Goal: Task Accomplishment & Management: Manage account settings

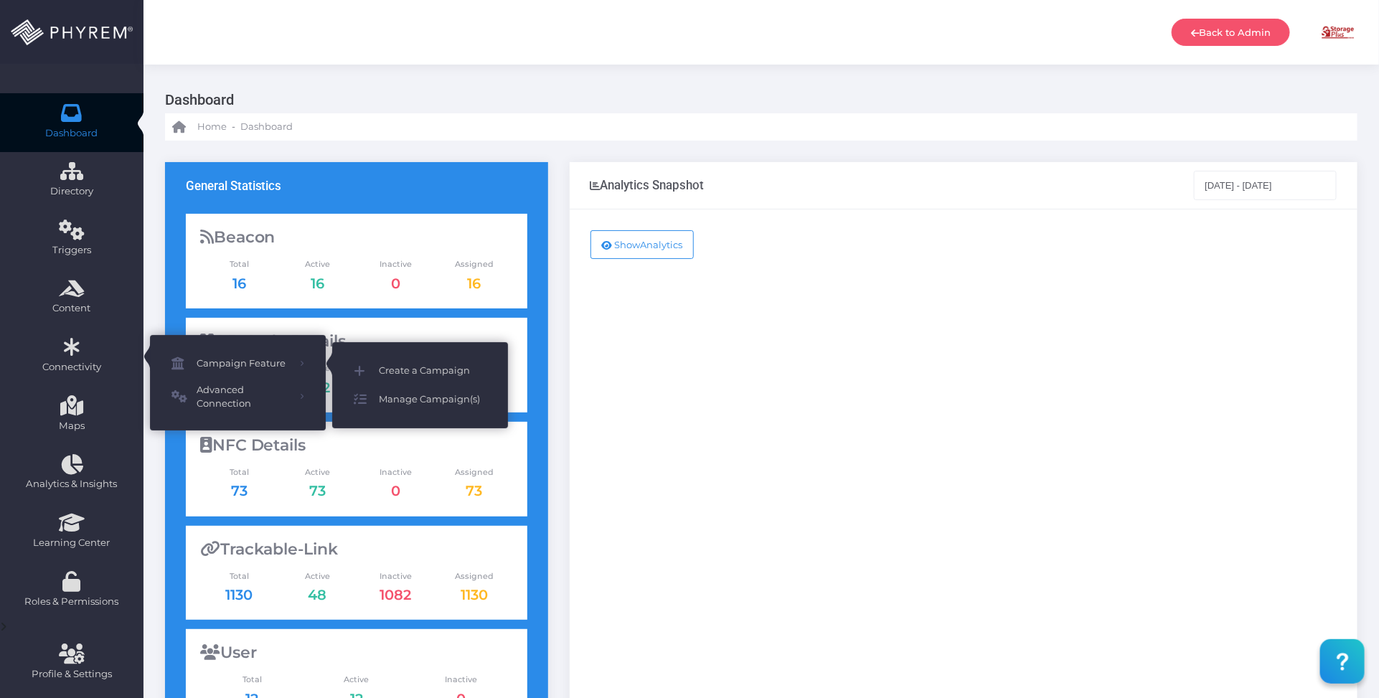
click at [423, 395] on span "Manage Campaign(s)" at bounding box center [433, 399] width 108 height 19
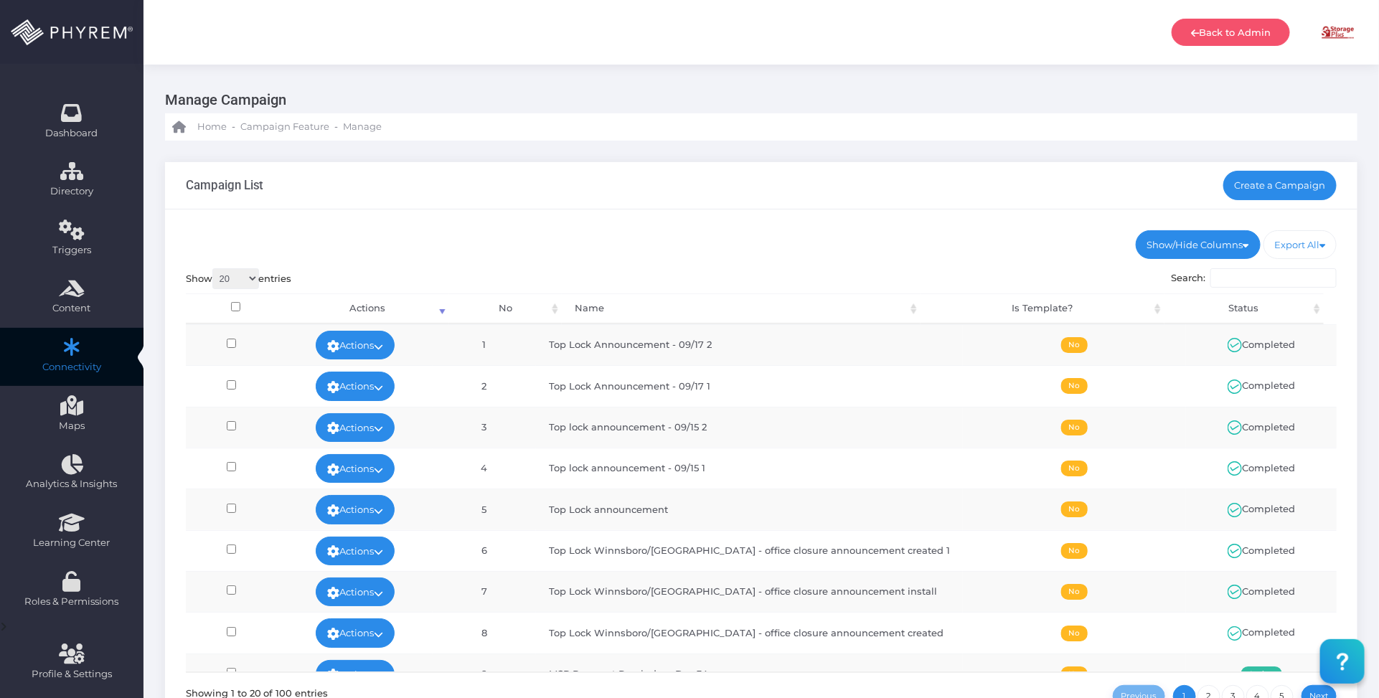
click at [705, 237] on ul "Show/Hide Columns No Name Is Template? Status" at bounding box center [762, 244] width 1152 height 29
click at [1272, 188] on link "Create a Campaign" at bounding box center [1281, 185] width 114 height 29
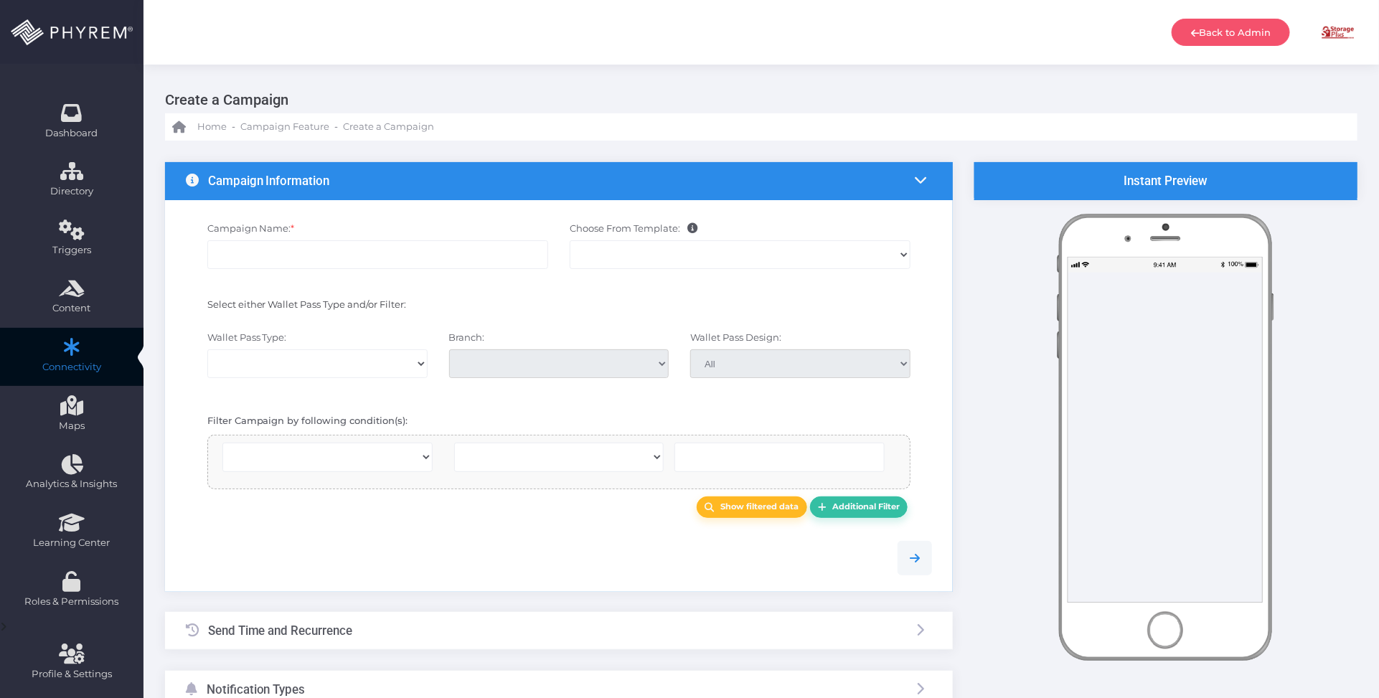
select select
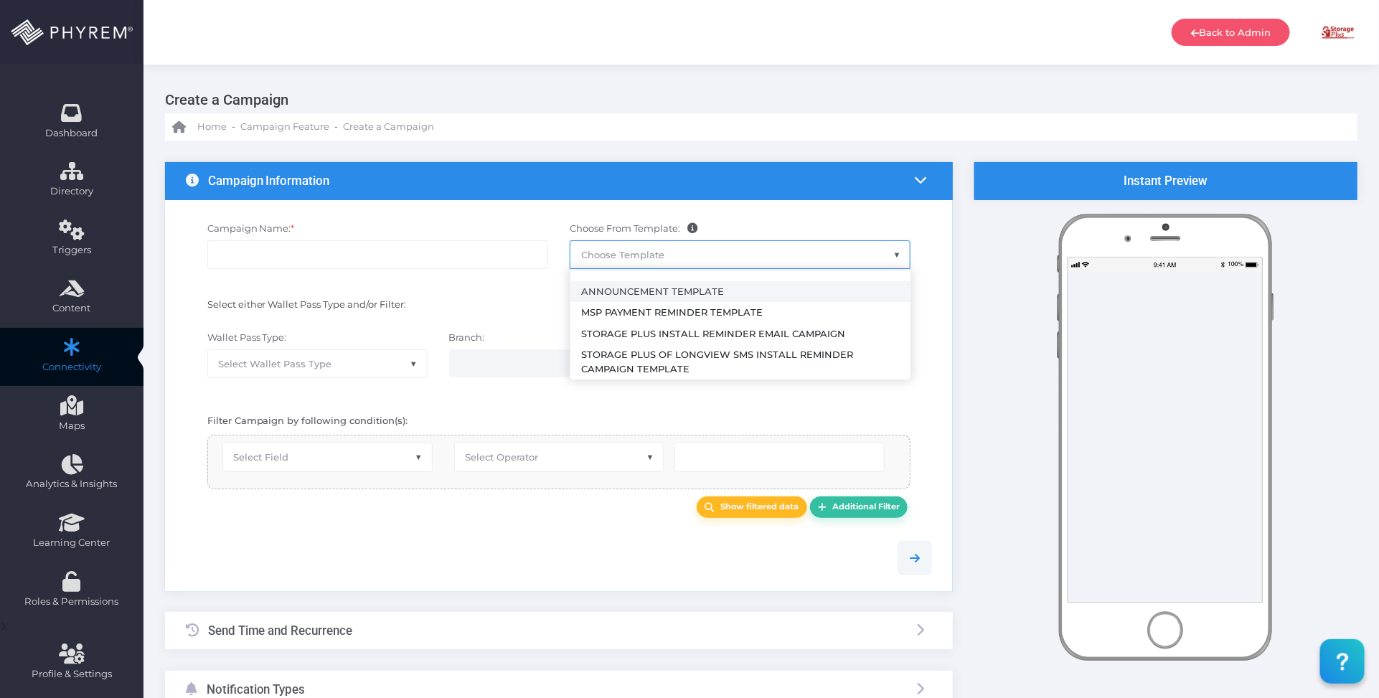
click at [708, 253] on span "Choose Template" at bounding box center [739, 254] width 339 height 27
select select "2459"
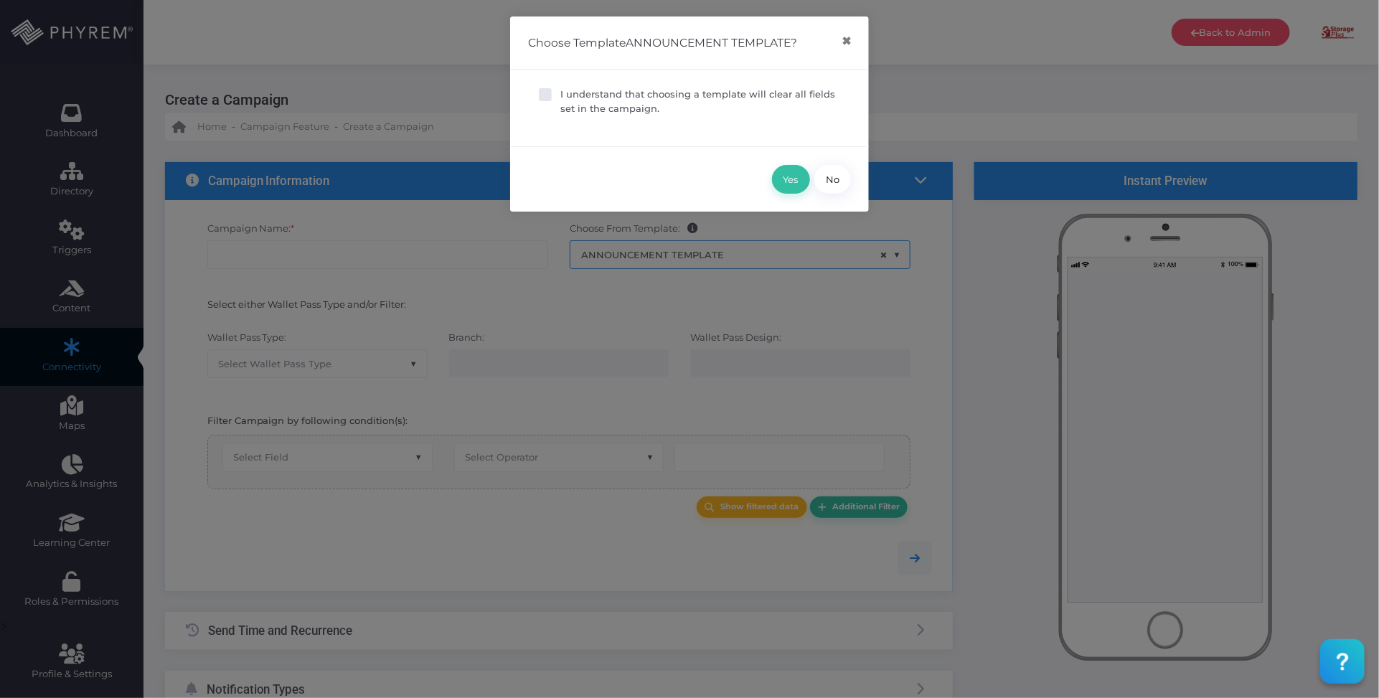
drag, startPoint x: 599, startPoint y: 90, endPoint x: 754, endPoint y: 140, distance: 162.7
click at [600, 90] on p "I understand that choosing a template will clear all fields set in the campaign." at bounding box center [700, 102] width 280 height 28
click at [570, 90] on input "I understand that choosing a template will clear all fields set in the campaign." at bounding box center [564, 92] width 9 height 9
checkbox input "true"
click at [793, 177] on button "Yes" at bounding box center [791, 179] width 38 height 29
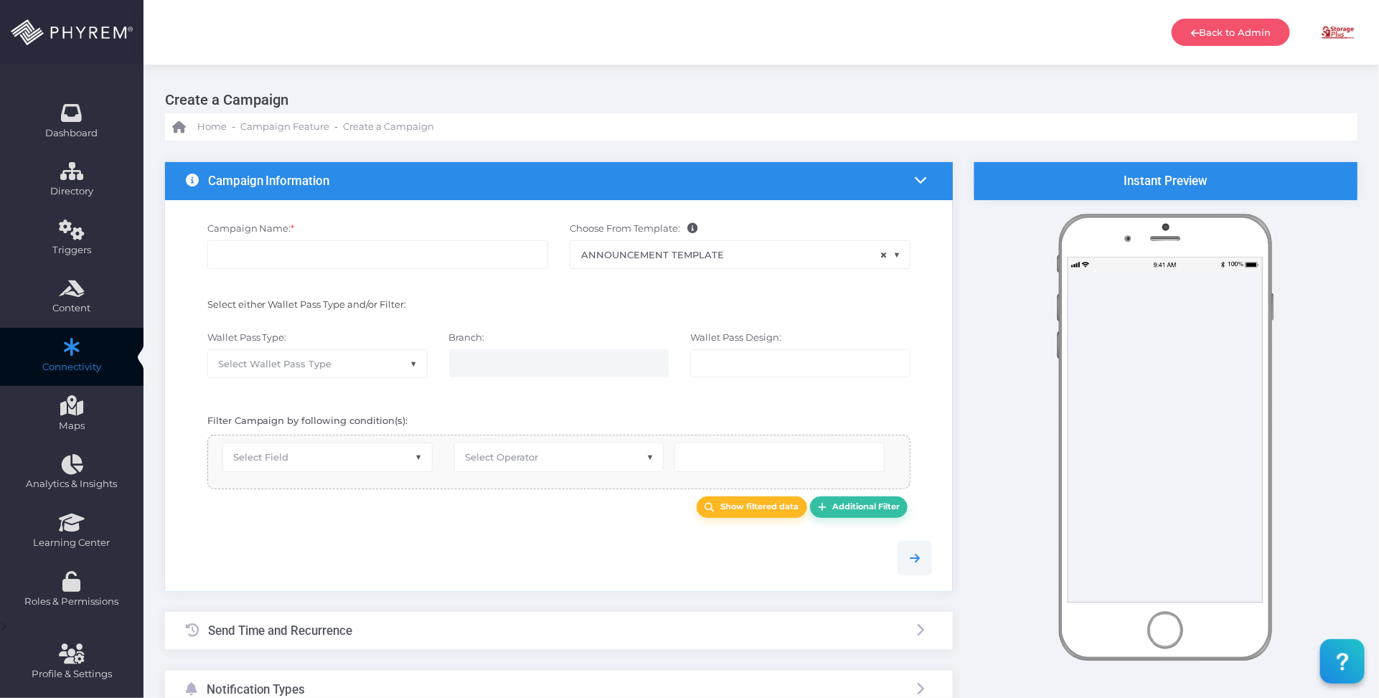
type input "Announcement Template"
select select "15"
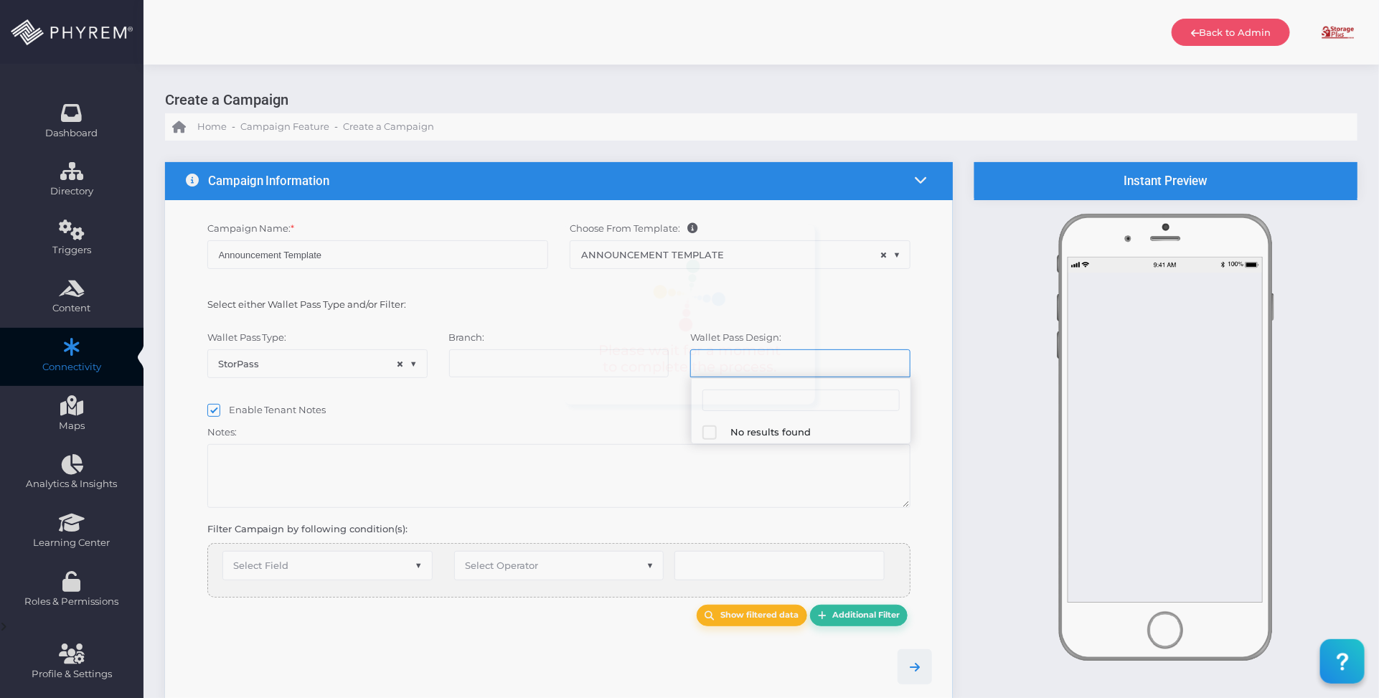
select select "624"
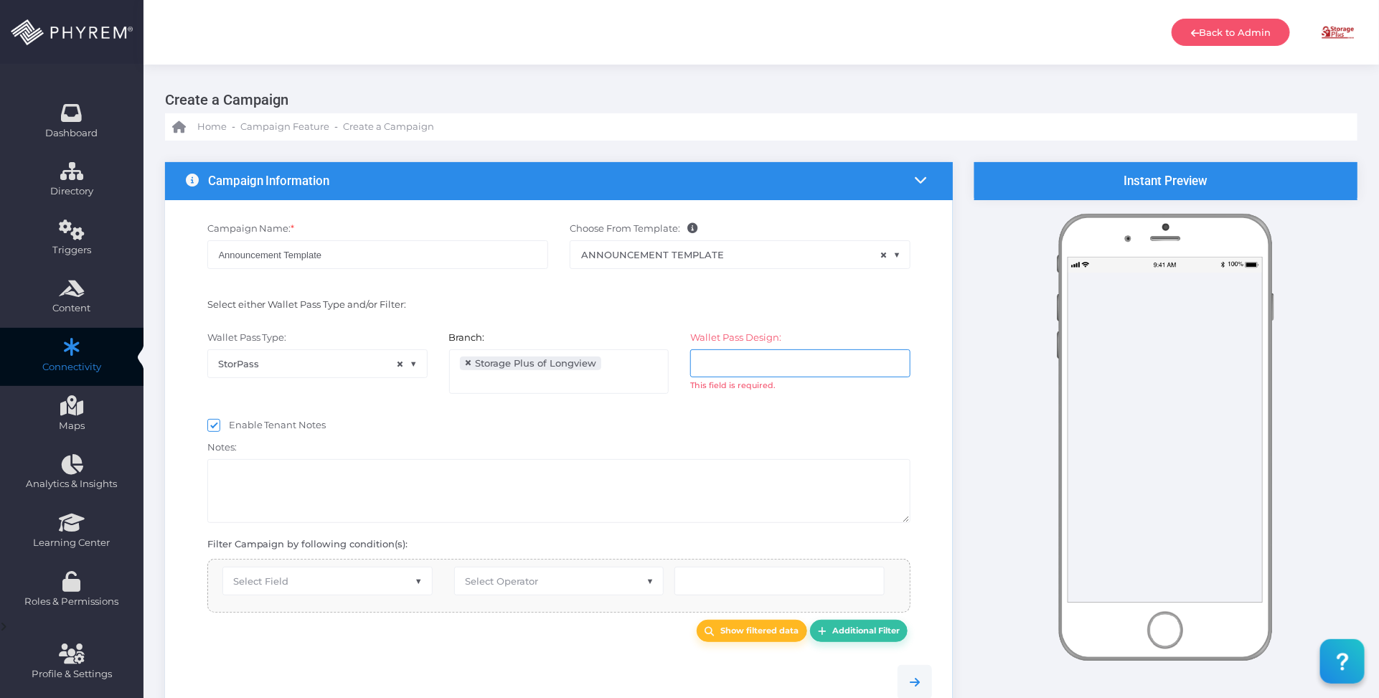
scroll to position [90, 0]
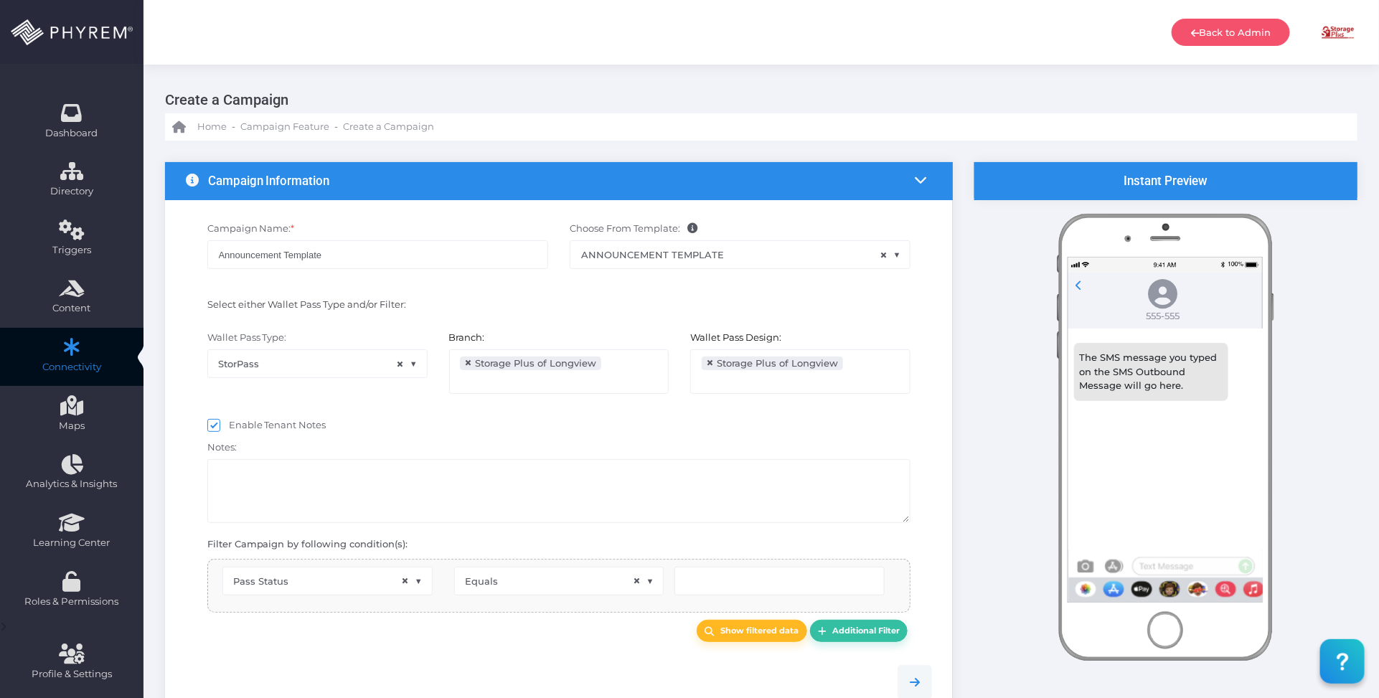
select select "2112"
select select "pr_wallet_users.user_pass_status"
select select "equals"
type input "Created"
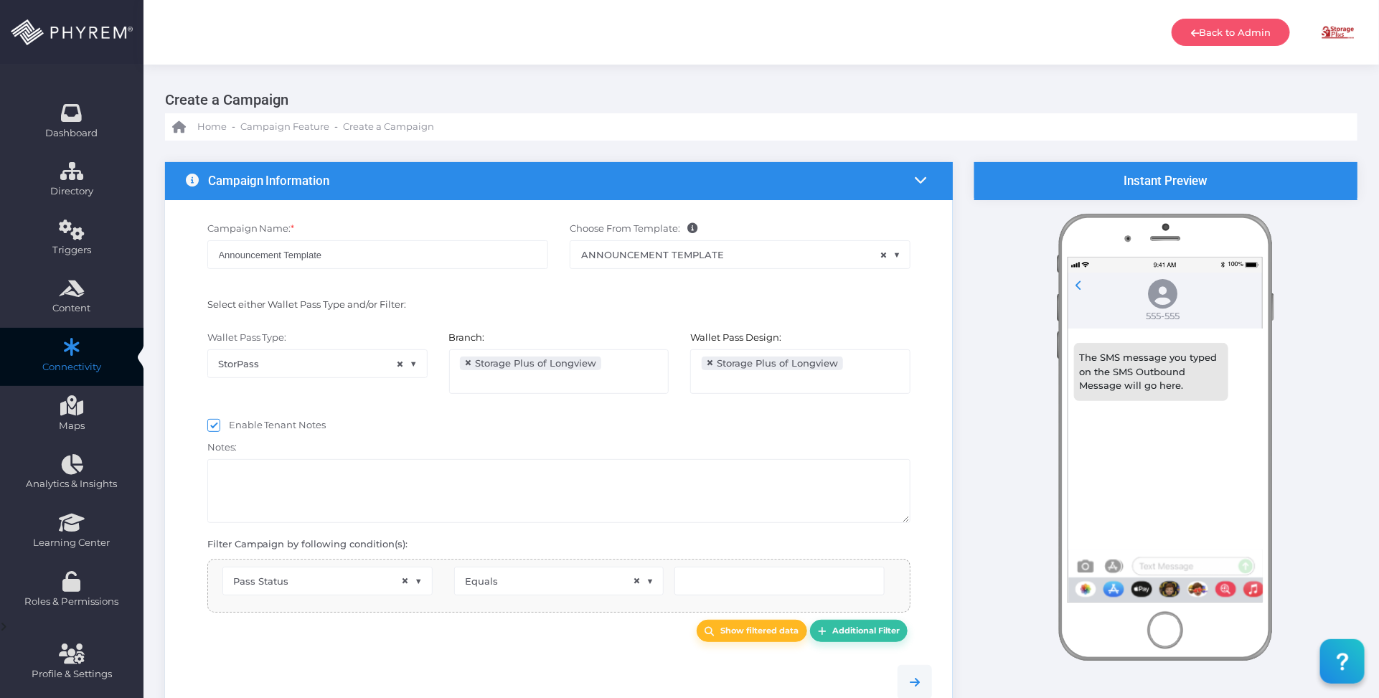
type input "Created"
select select "pr_wallet_users.voided"
select select "equals"
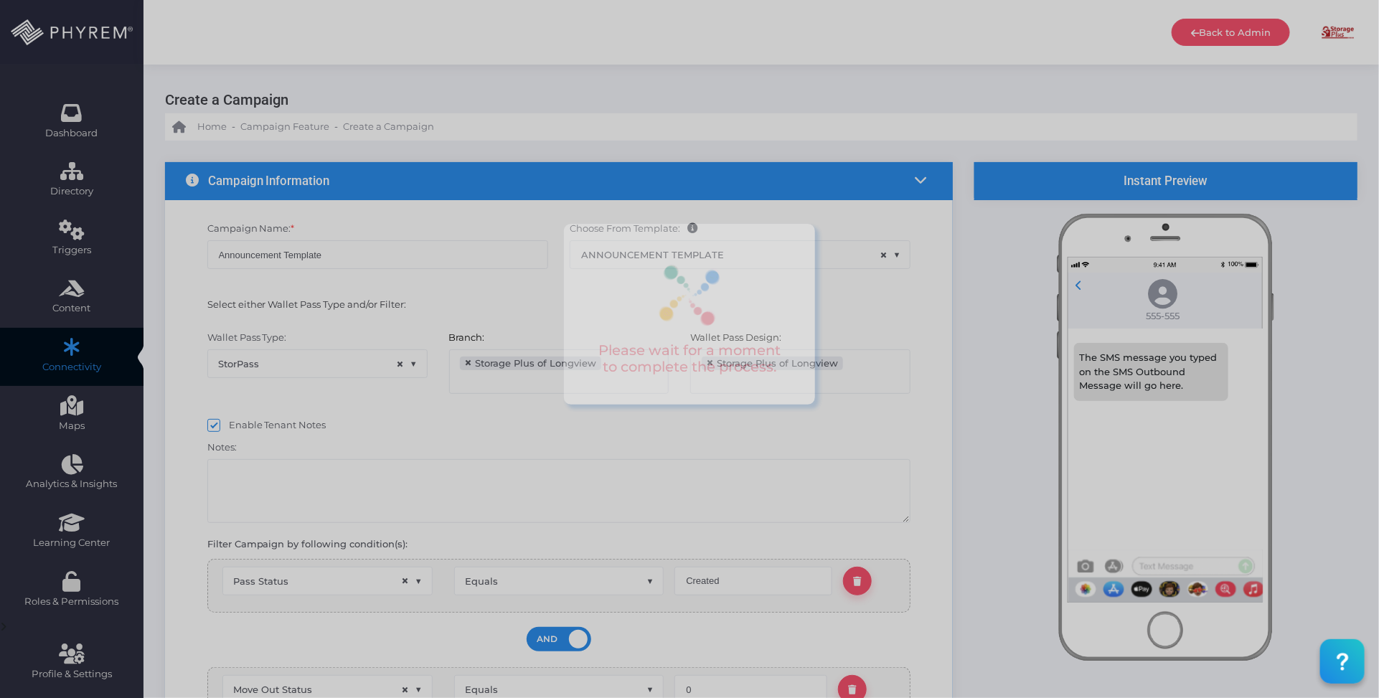
click at [339, 253] on div at bounding box center [689, 349] width 1379 height 698
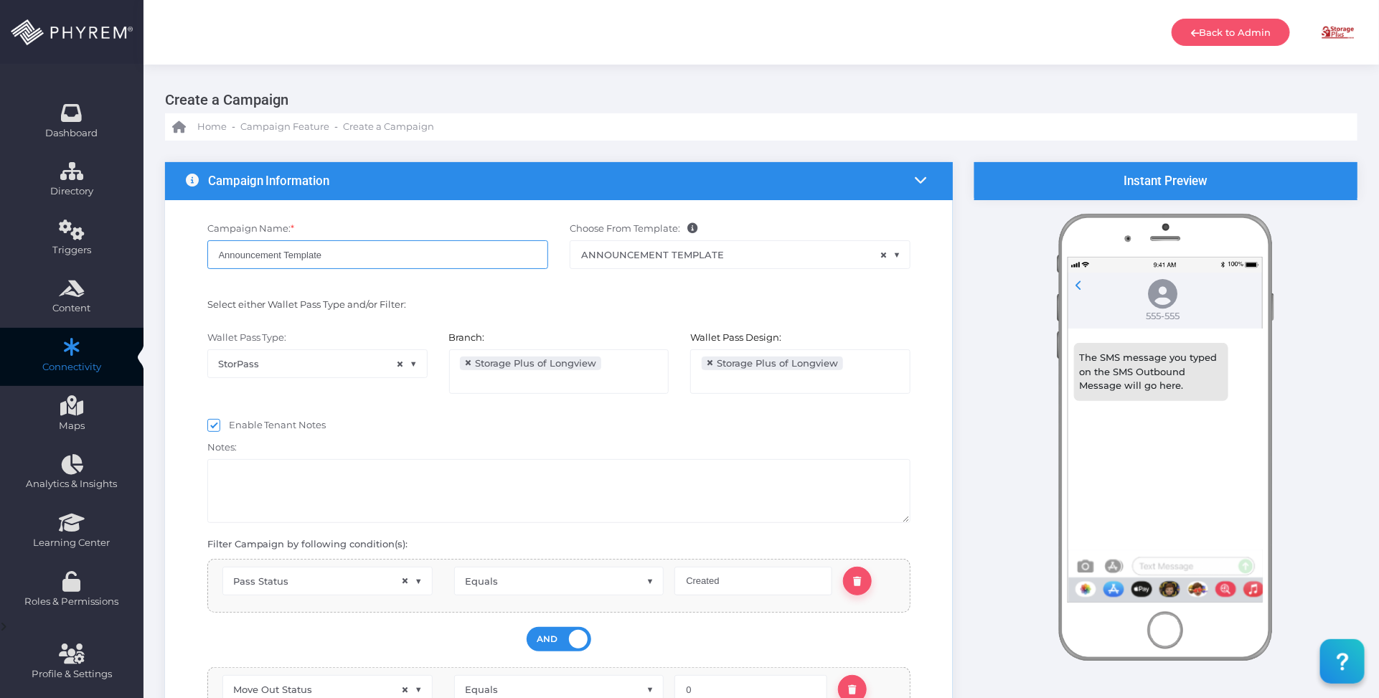
drag, startPoint x: 346, startPoint y: 255, endPoint x: 195, endPoint y: 253, distance: 150.7
click at [197, 253] on div "Campaign Name: * Announcement Template" at bounding box center [378, 253] width 362 height 62
click at [522, 452] on div "Notes:" at bounding box center [559, 480] width 725 height 88
click at [626, 380] on ul "× Storage Plus of Longview" at bounding box center [559, 371] width 219 height 43
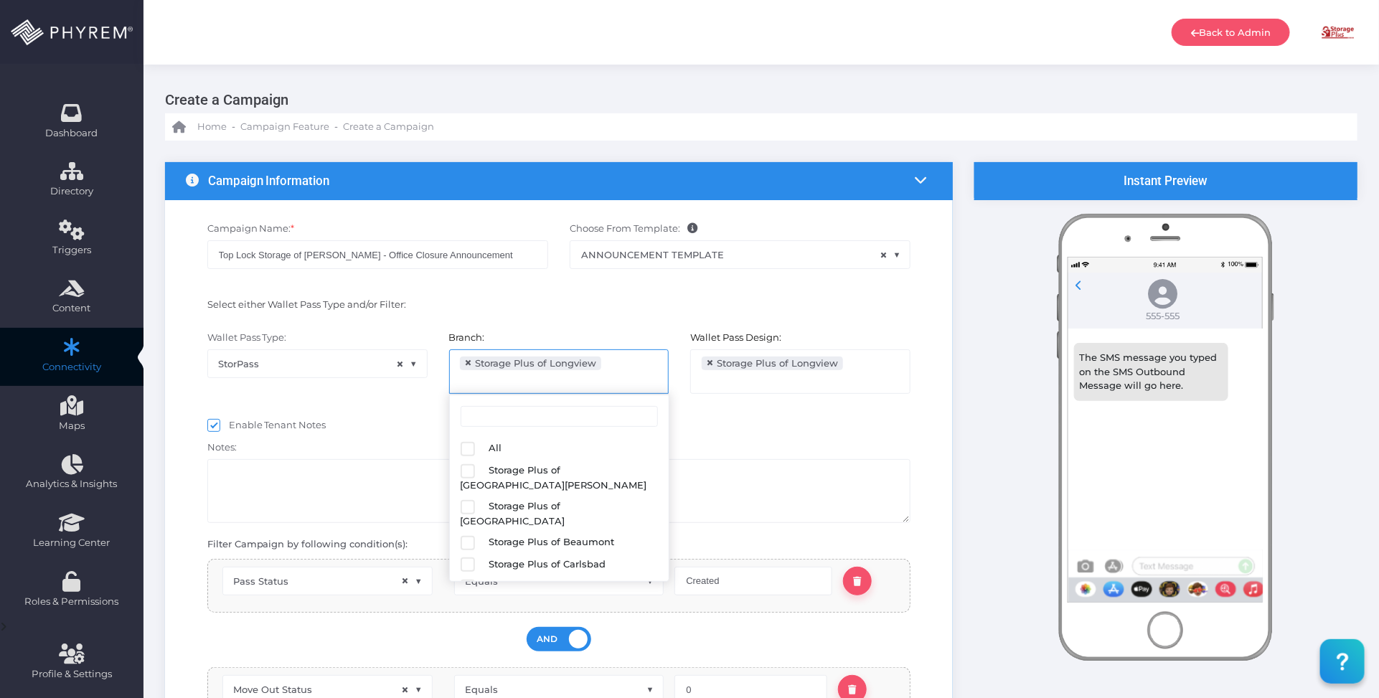
scroll to position [131, 0]
click at [762, 414] on div "Wallet Pass Type: StorPass × StorPass Branch: All Storage Plus of Lake Charles …" at bounding box center [559, 369] width 769 height 91
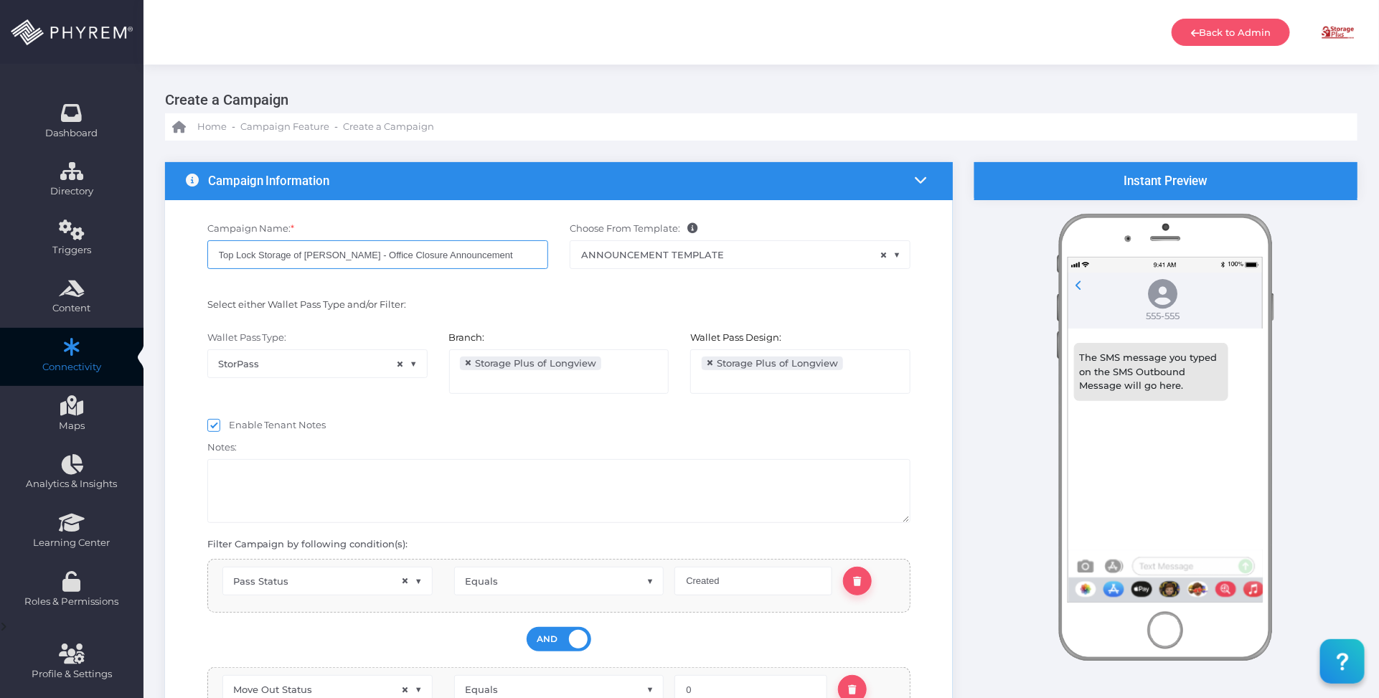
click at [484, 256] on input "Top Lock Storage of Dillon - Office Closure Announcement" at bounding box center [377, 254] width 341 height 29
type input "Top Lock Storage of Dillon - Office Closure Announcement 1"
drag, startPoint x: 621, startPoint y: 431, endPoint x: 601, endPoint y: 421, distance: 21.8
click at [621, 428] on div "Enable Tenant Notes" at bounding box center [559, 427] width 704 height 18
click at [469, 363] on span "×" at bounding box center [469, 363] width 8 height 0
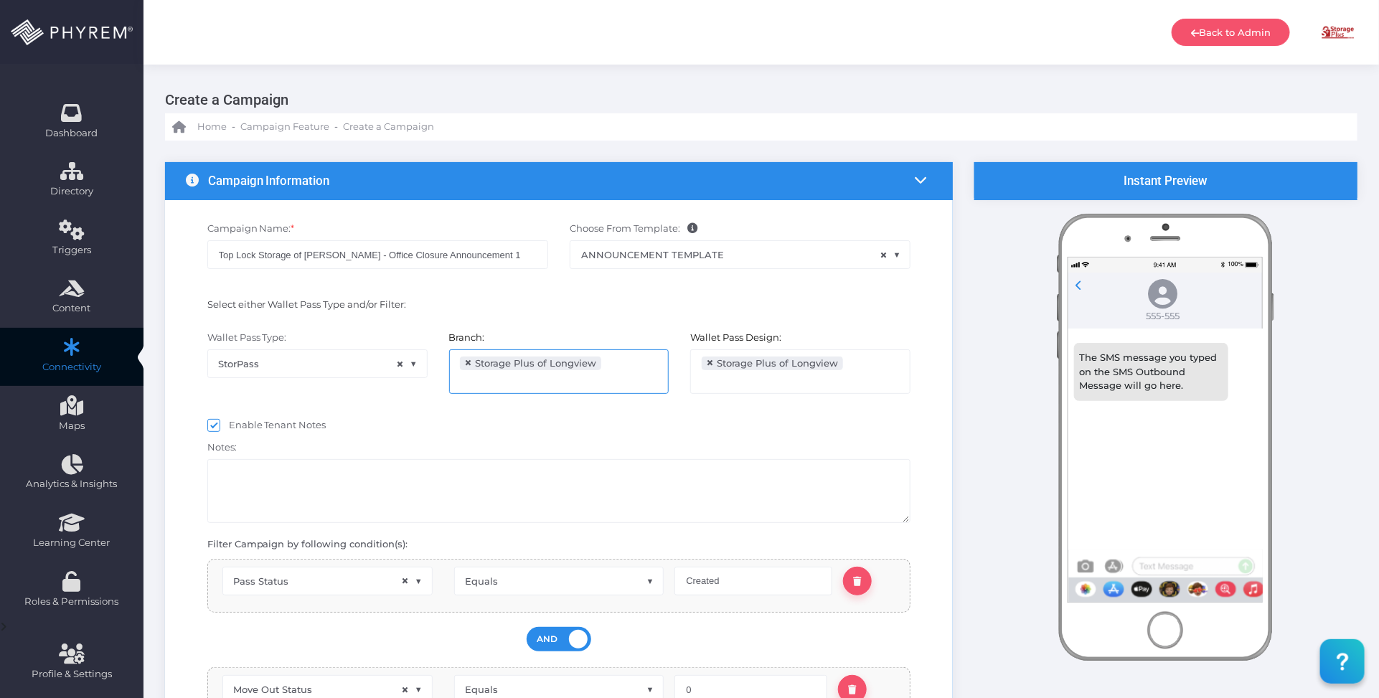
select select
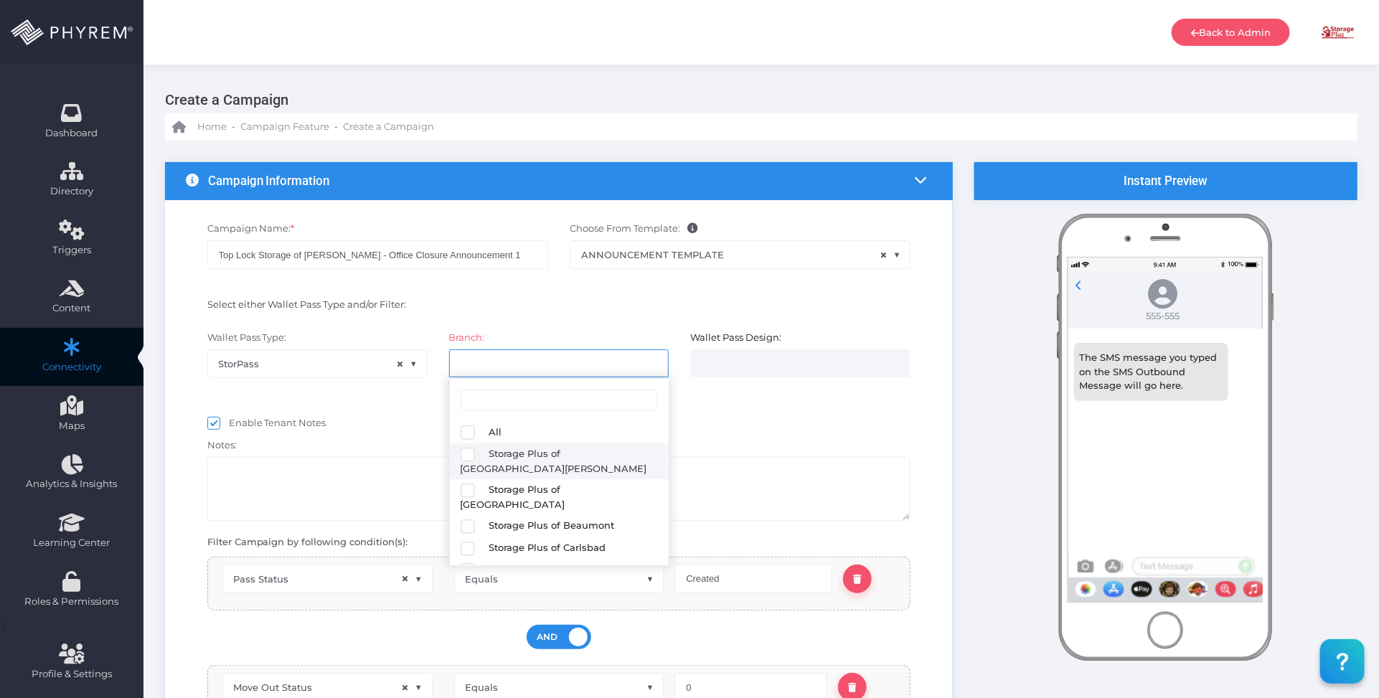
select select
select select "626"
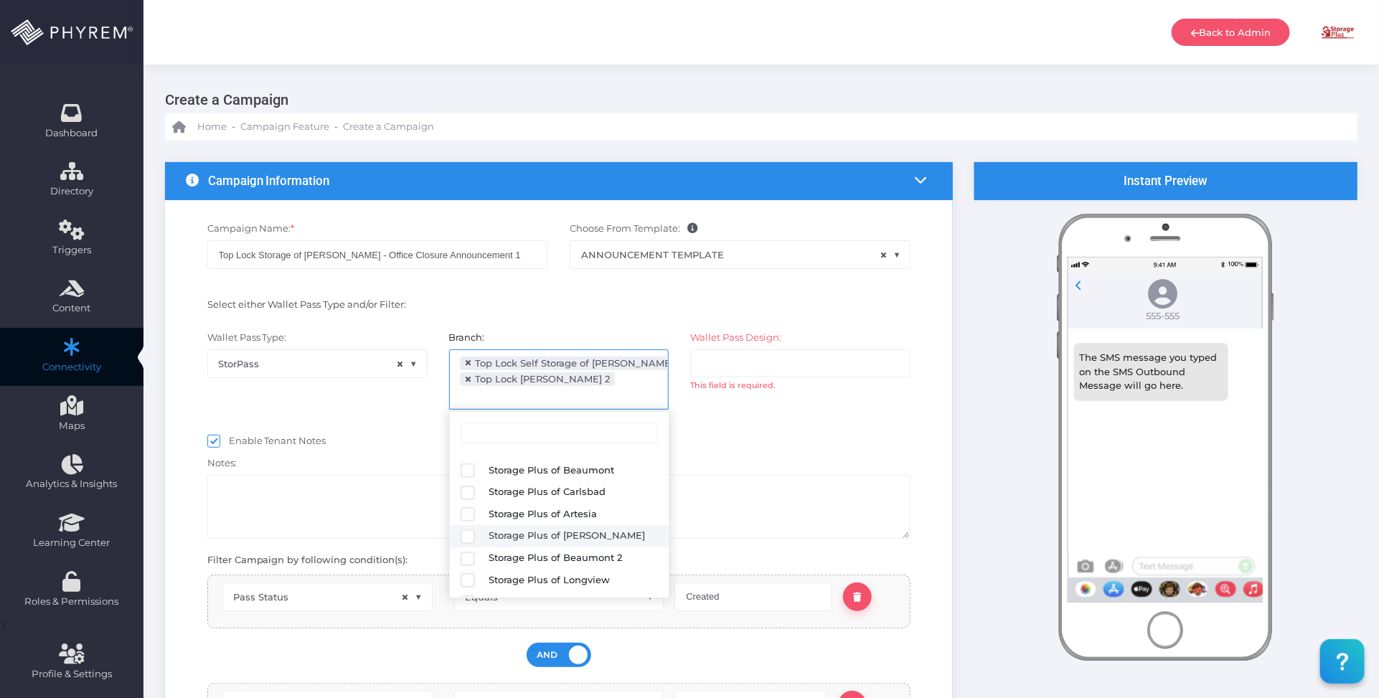
scroll to position [90, 0]
click at [786, 436] on div "Enable Tenant Notes" at bounding box center [559, 443] width 704 height 18
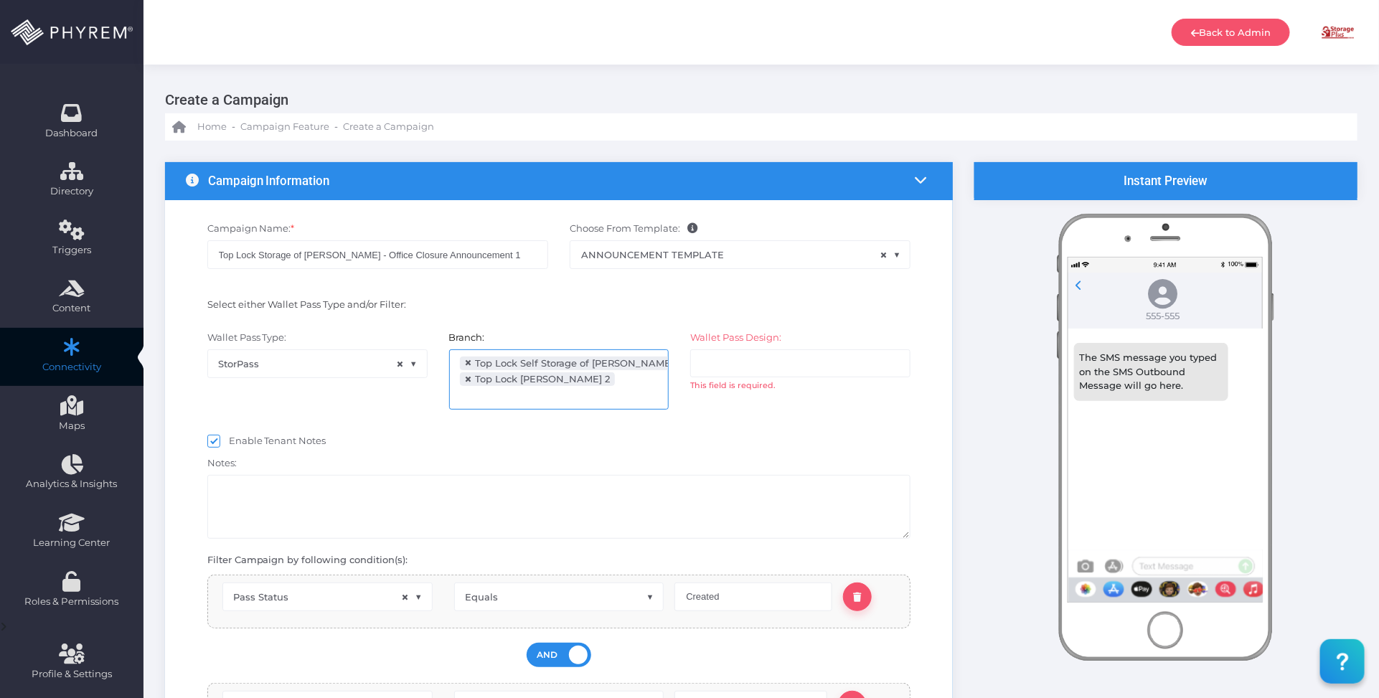
click at [755, 360] on input "search" at bounding box center [758, 362] width 113 height 11
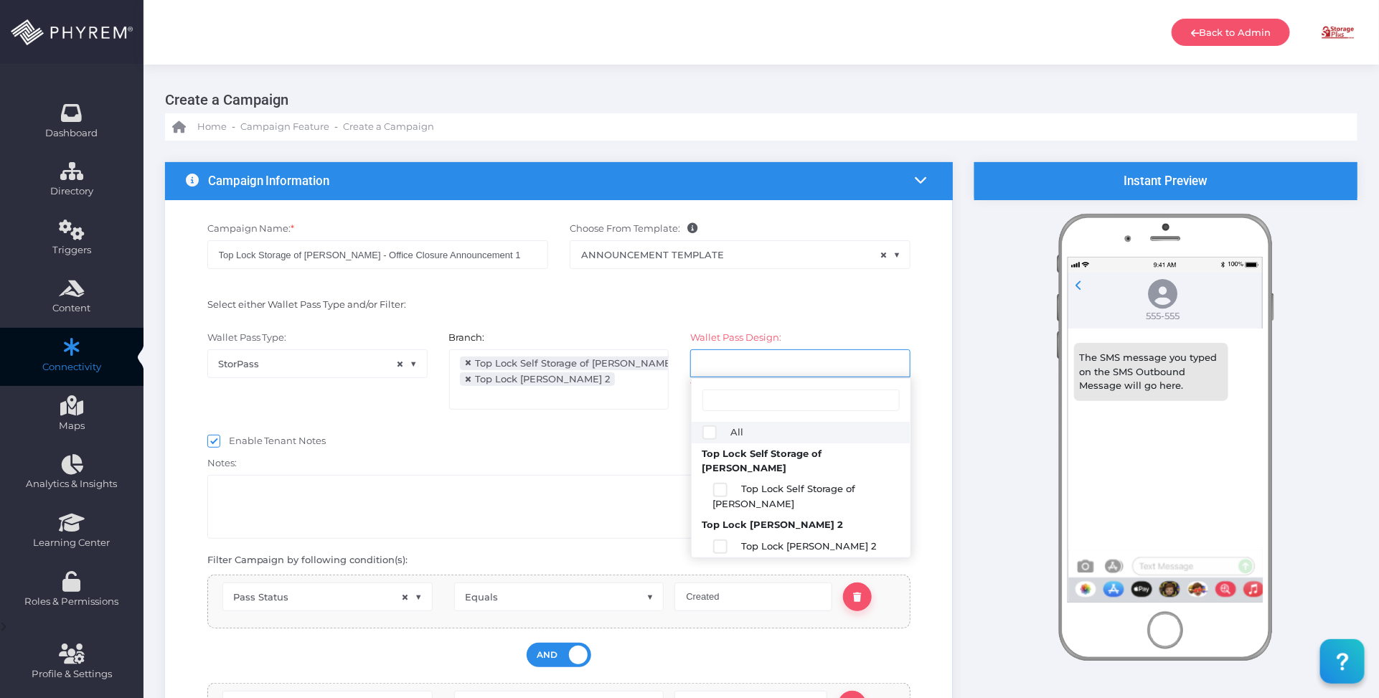
select select "2687"
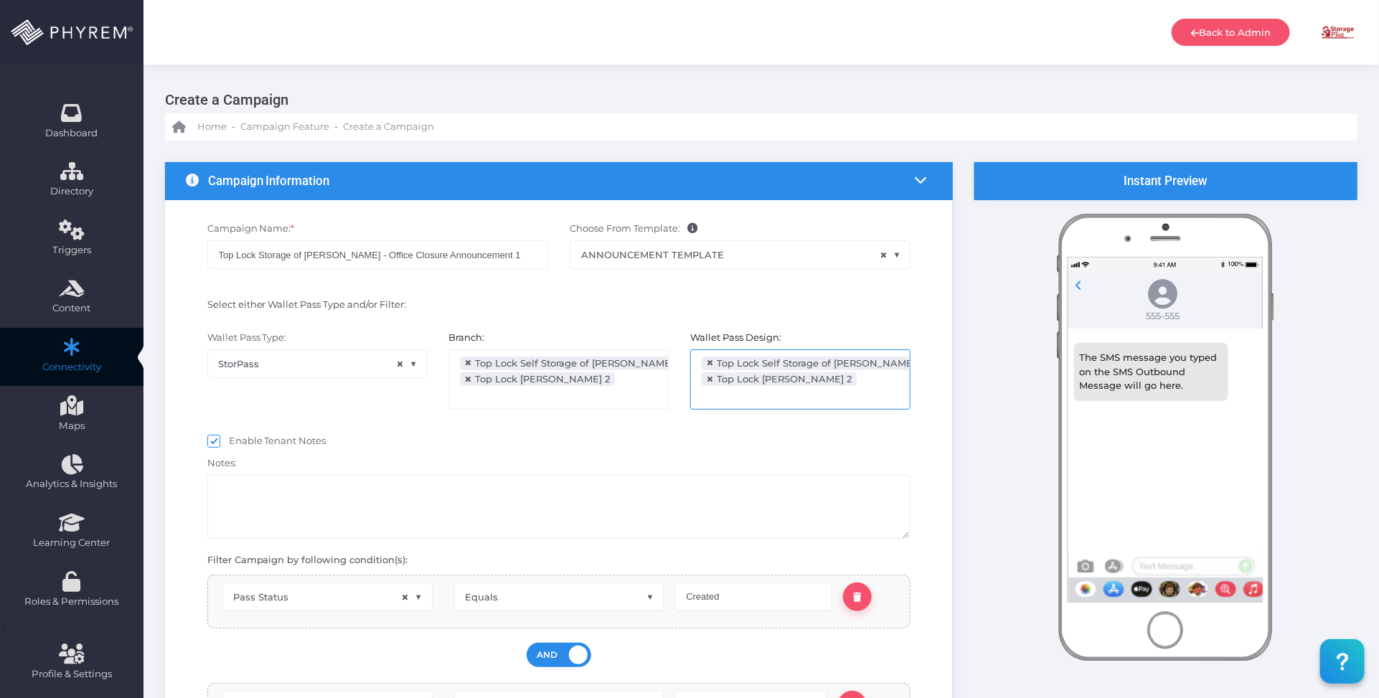
click at [611, 443] on div "Enable Tenant Notes" at bounding box center [559, 443] width 704 height 18
click at [586, 434] on div "Enable Tenant Notes" at bounding box center [559, 442] width 725 height 22
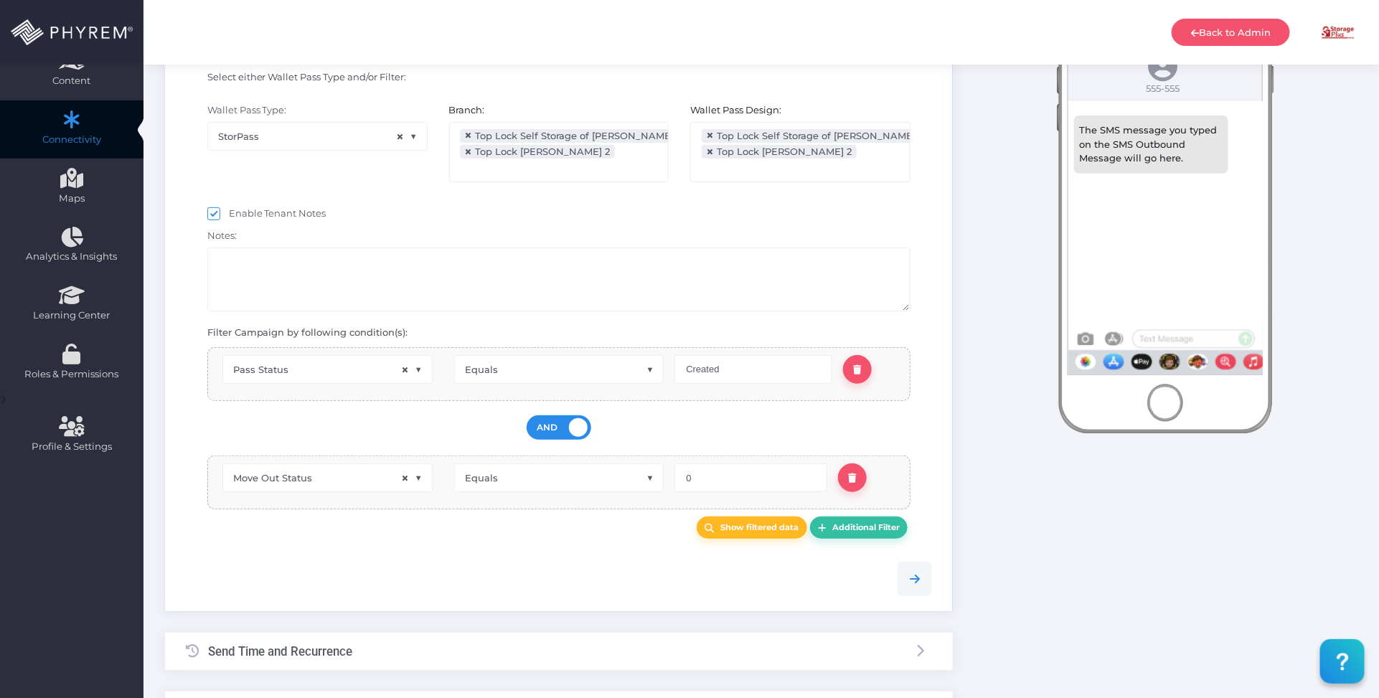
scroll to position [269, 0]
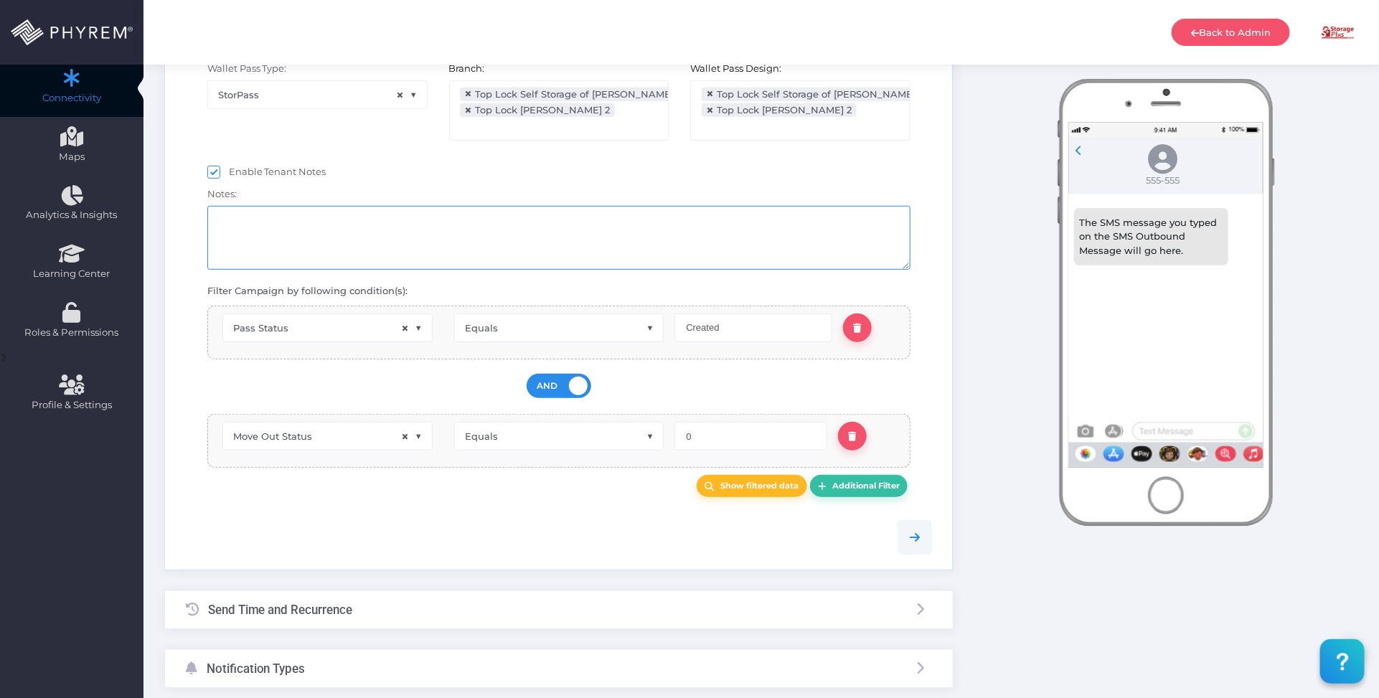
click at [544, 248] on textarea at bounding box center [559, 238] width 704 height 64
drag, startPoint x: 612, startPoint y: 511, endPoint x: 647, endPoint y: 499, distance: 36.5
click at [616, 509] on div at bounding box center [559, 537] width 769 height 66
click at [737, 485] on b "Show filtered data" at bounding box center [759, 486] width 78 height 10
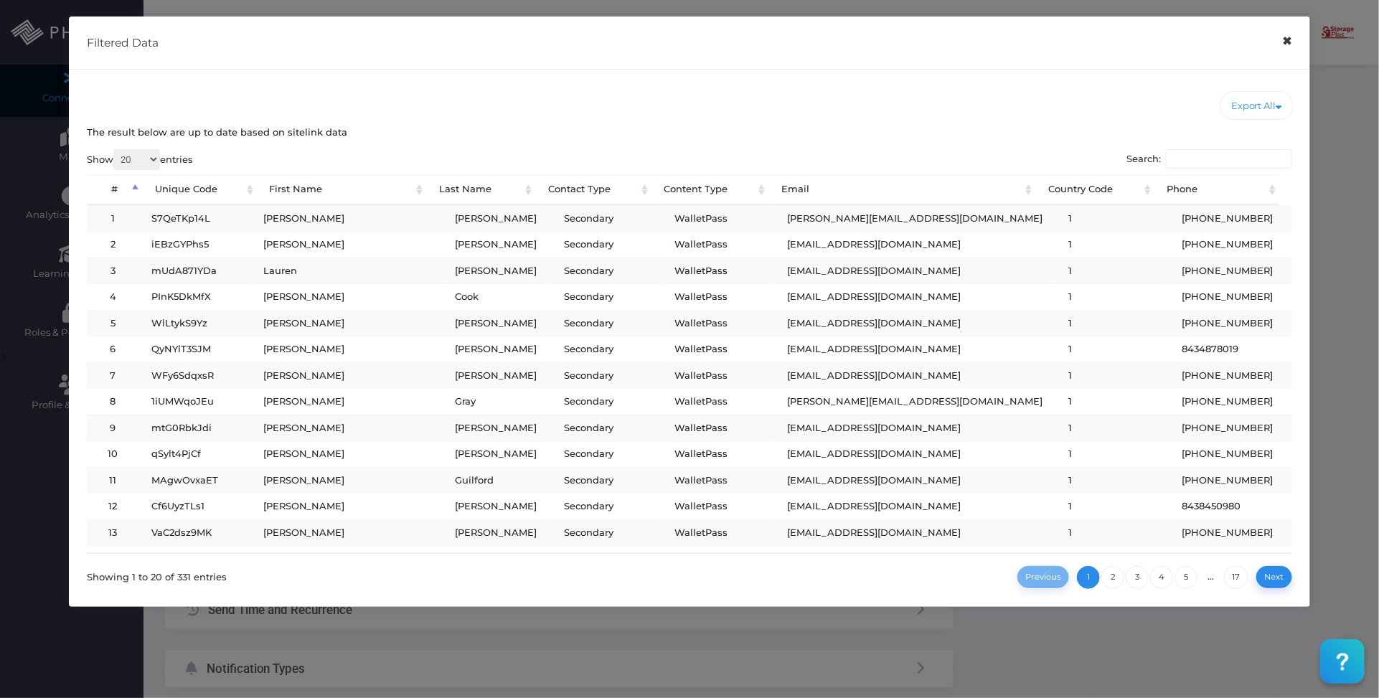
click at [1287, 44] on button "×" at bounding box center [1288, 41] width 28 height 32
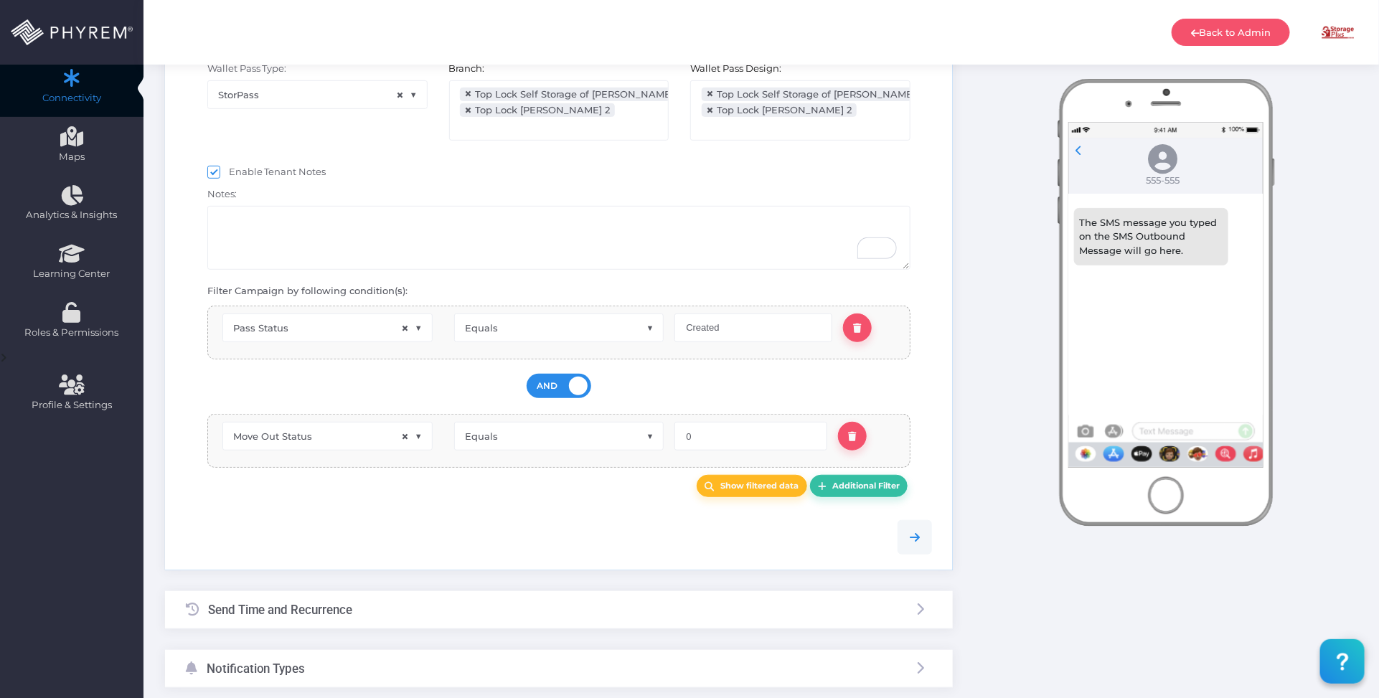
click at [711, 111] on span "×" at bounding box center [711, 111] width 8 height 0
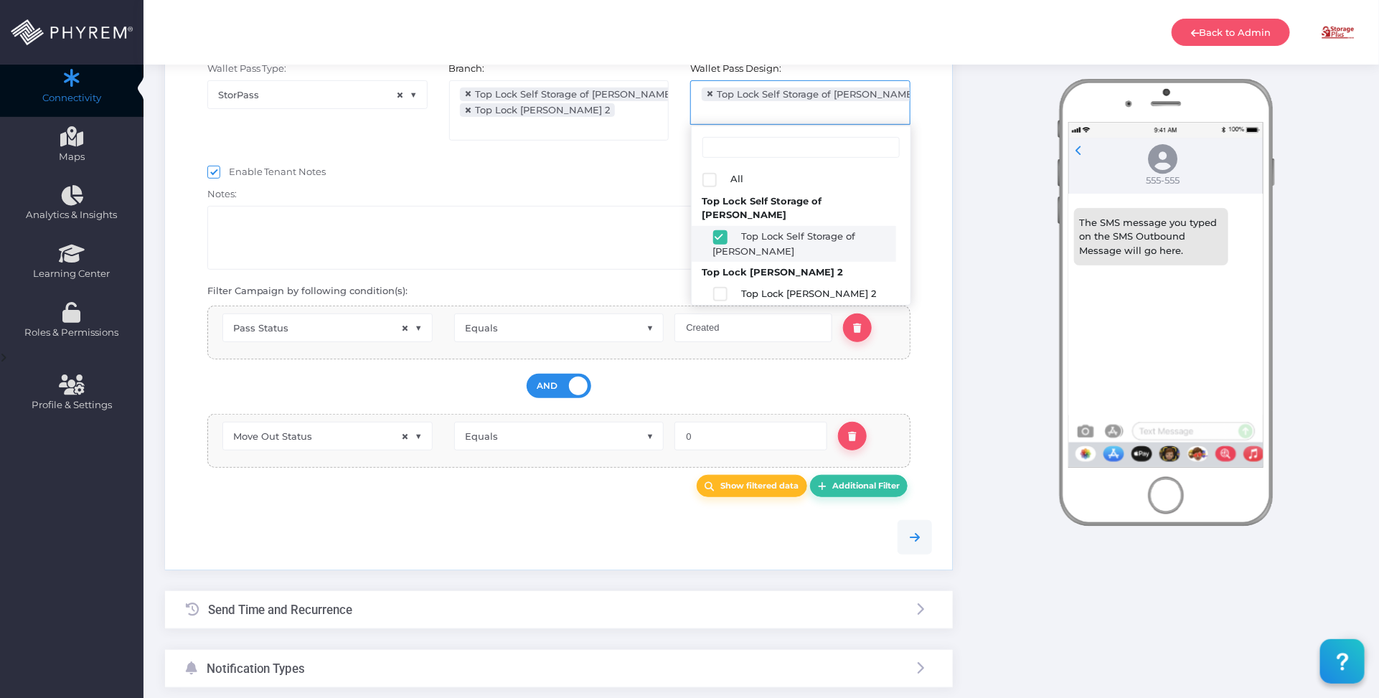
click at [601, 162] on div "Enable Tenant Notes" at bounding box center [559, 172] width 725 height 22
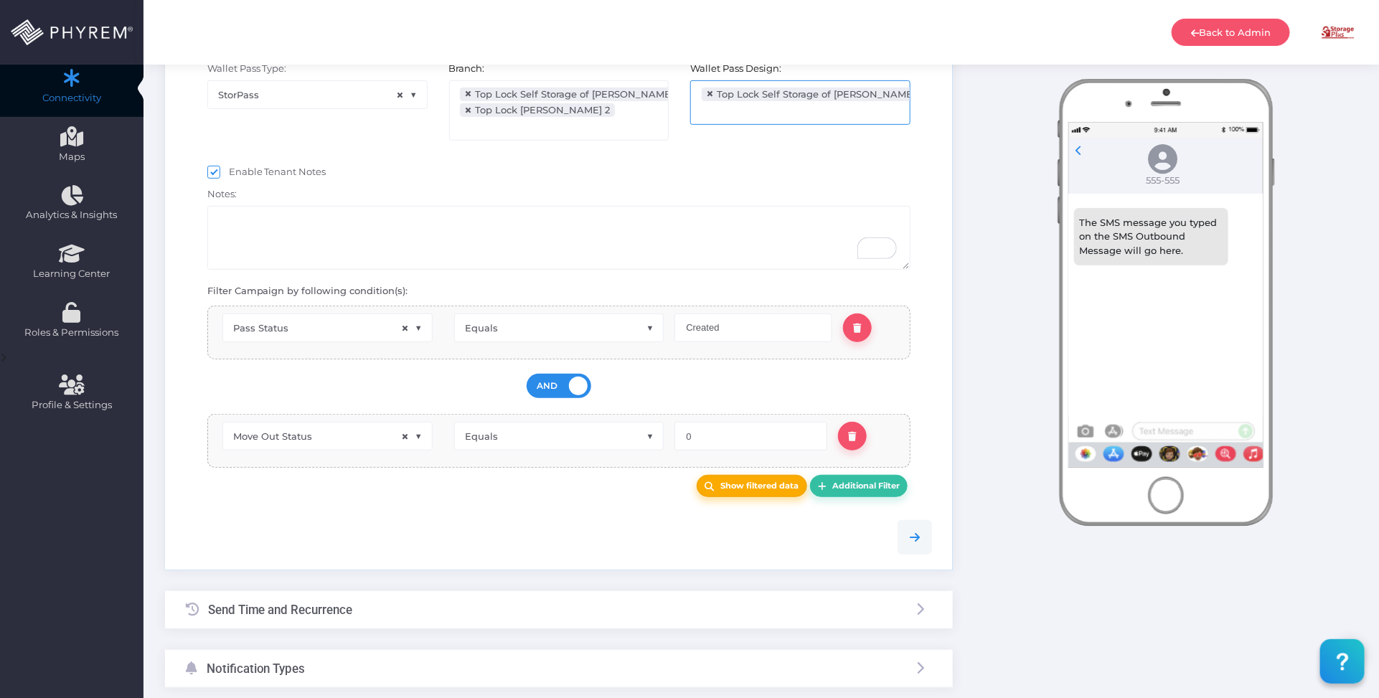
click at [757, 487] on b "Show filtered data" at bounding box center [759, 486] width 78 height 10
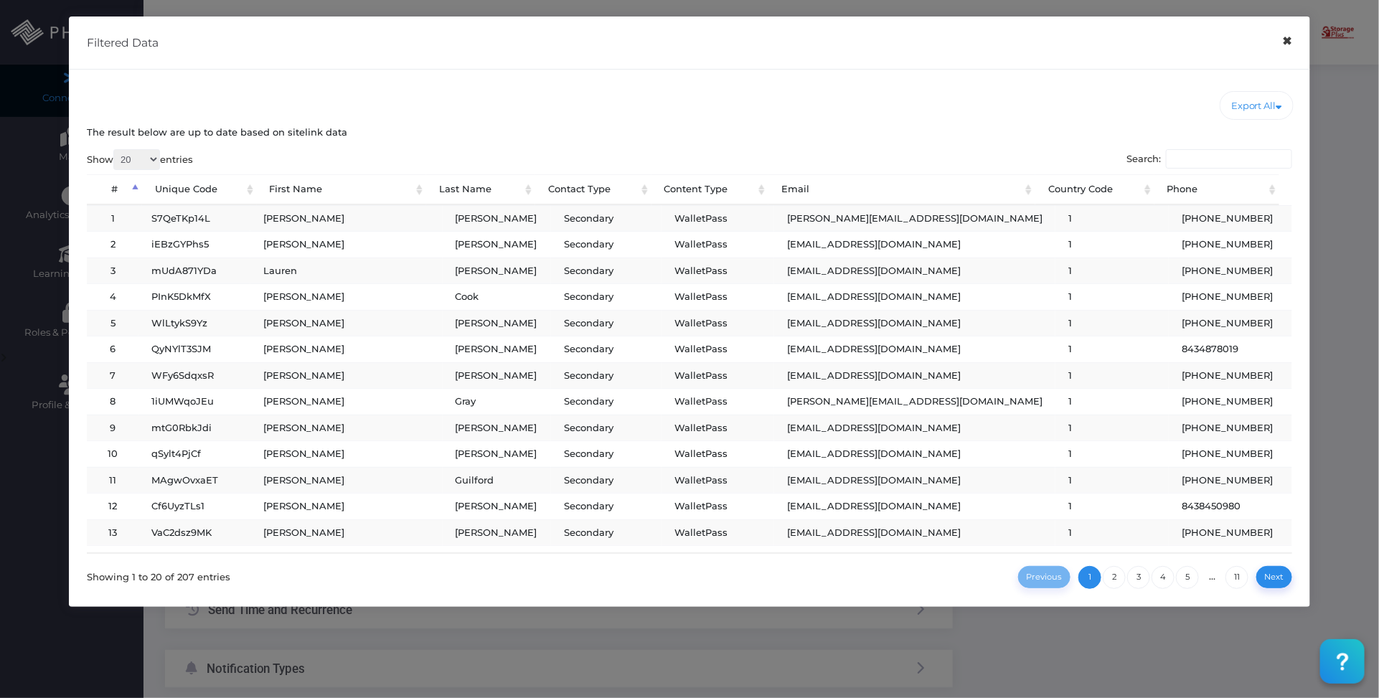
drag, startPoint x: 1294, startPoint y: 43, endPoint x: 1146, endPoint y: 73, distance: 150.9
click at [1293, 43] on button "×" at bounding box center [1288, 41] width 28 height 32
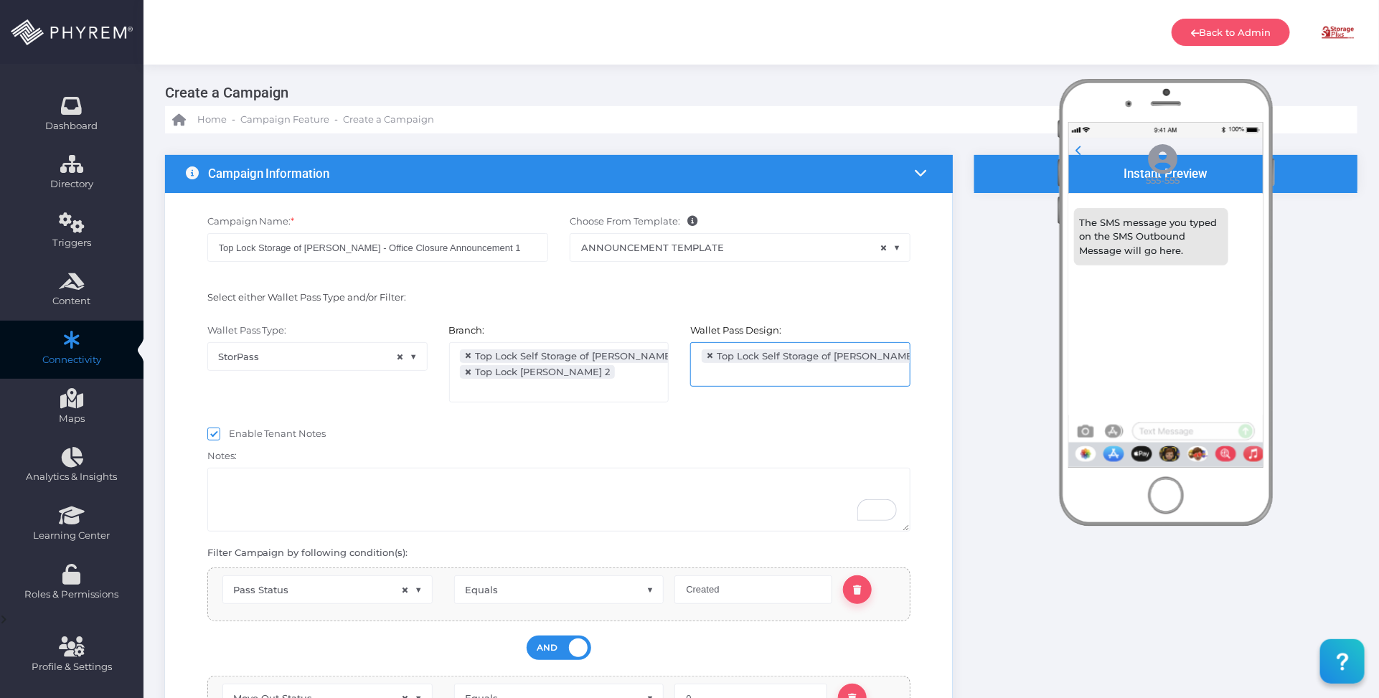
scroll to position [0, 0]
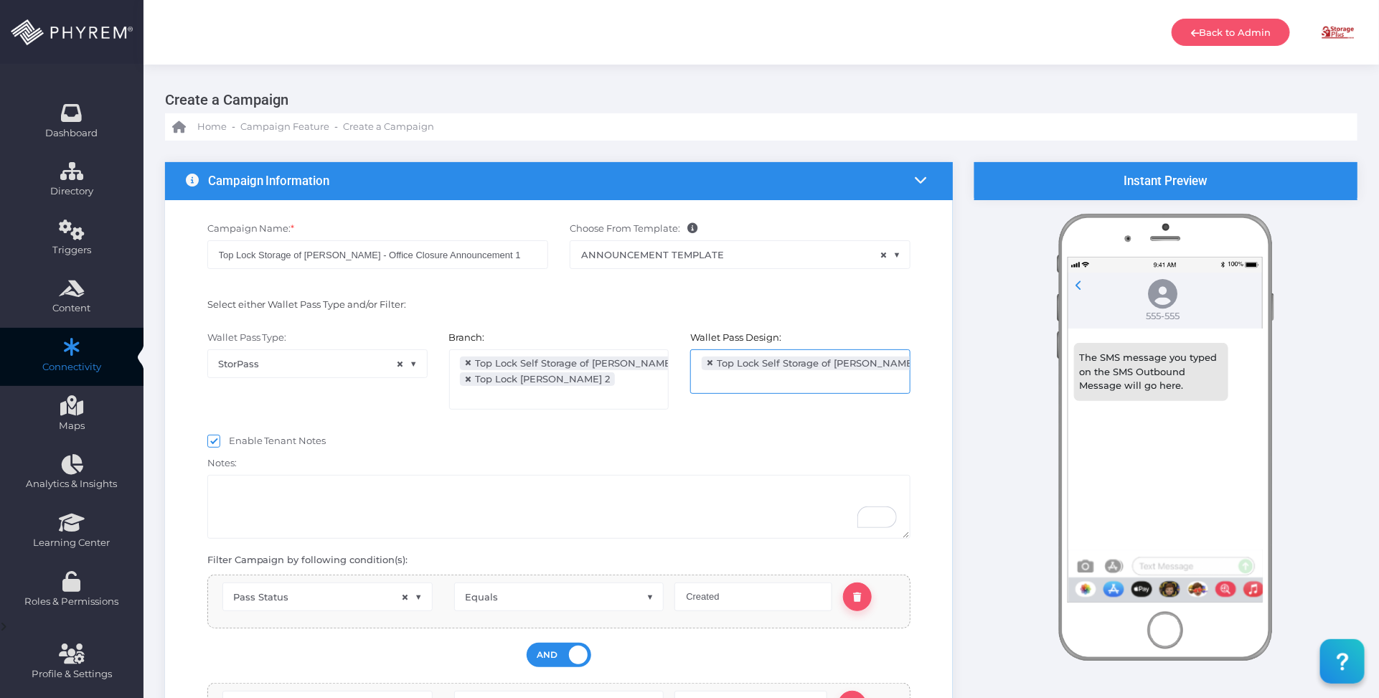
click at [881, 357] on ul "× Top Lock Self Storage of Dillon" at bounding box center [800, 371] width 219 height 43
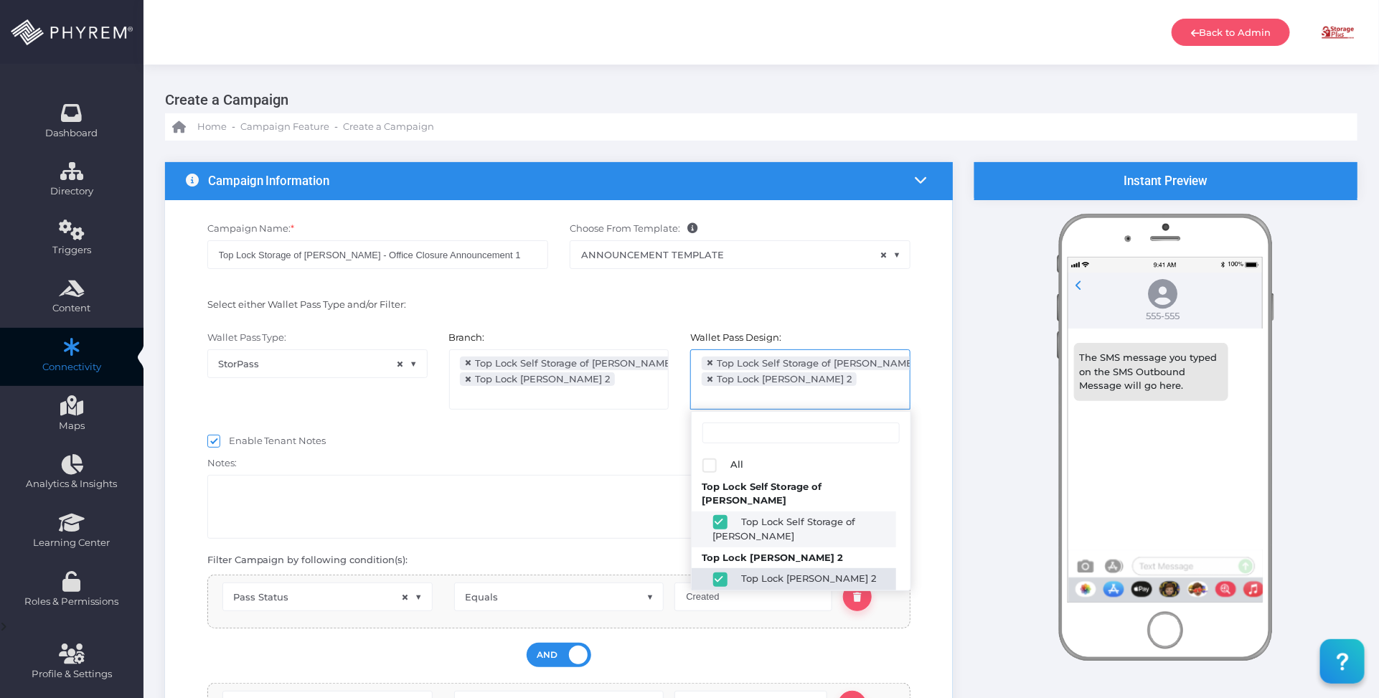
click at [636, 428] on div "Wallet Pass Type: StorPass × StorPass Branch: All Storage Plus of Lake Charles …" at bounding box center [559, 377] width 769 height 107
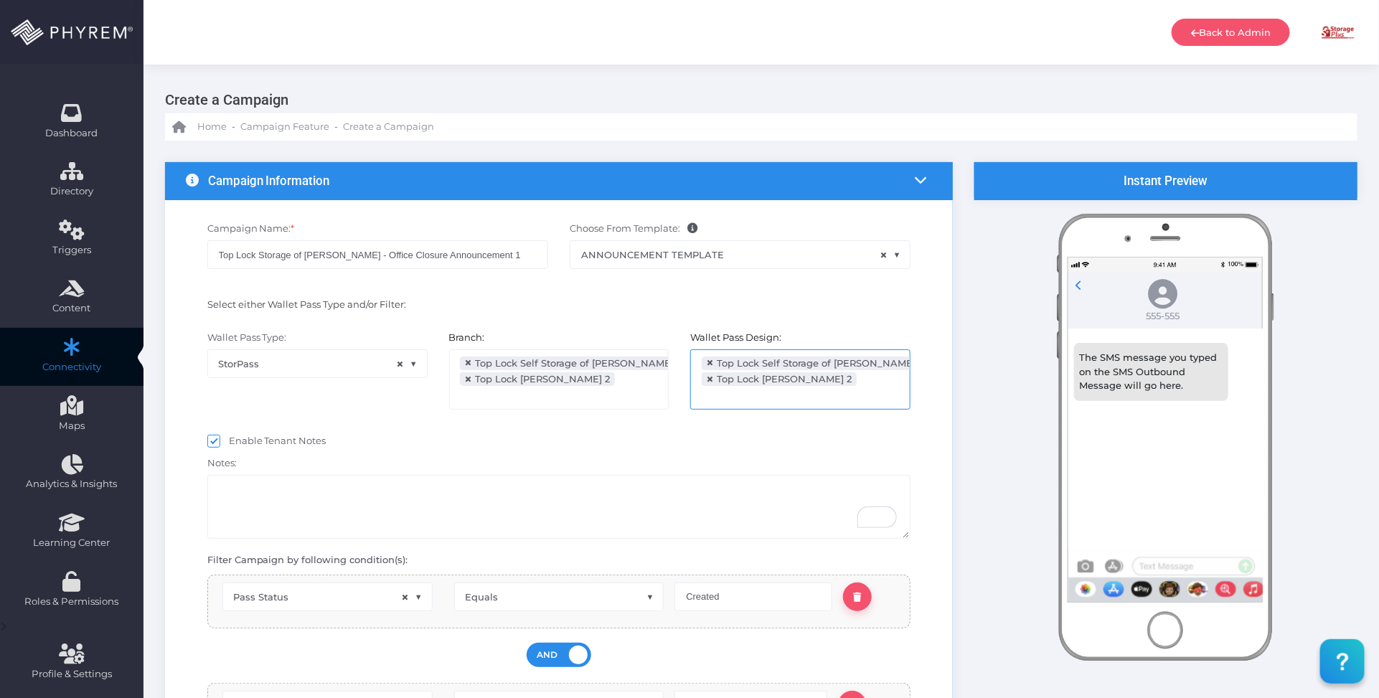
scroll to position [377, 0]
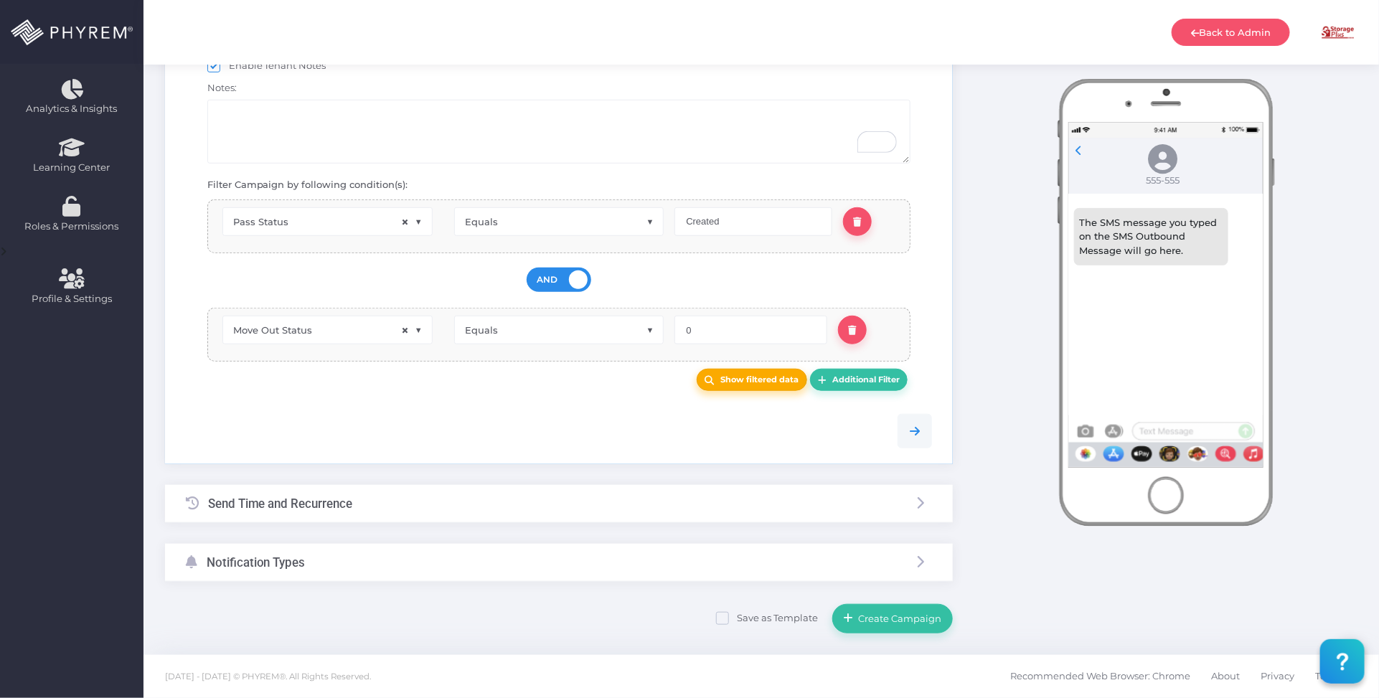
click at [725, 374] on link "Show filtered data" at bounding box center [752, 380] width 111 height 22
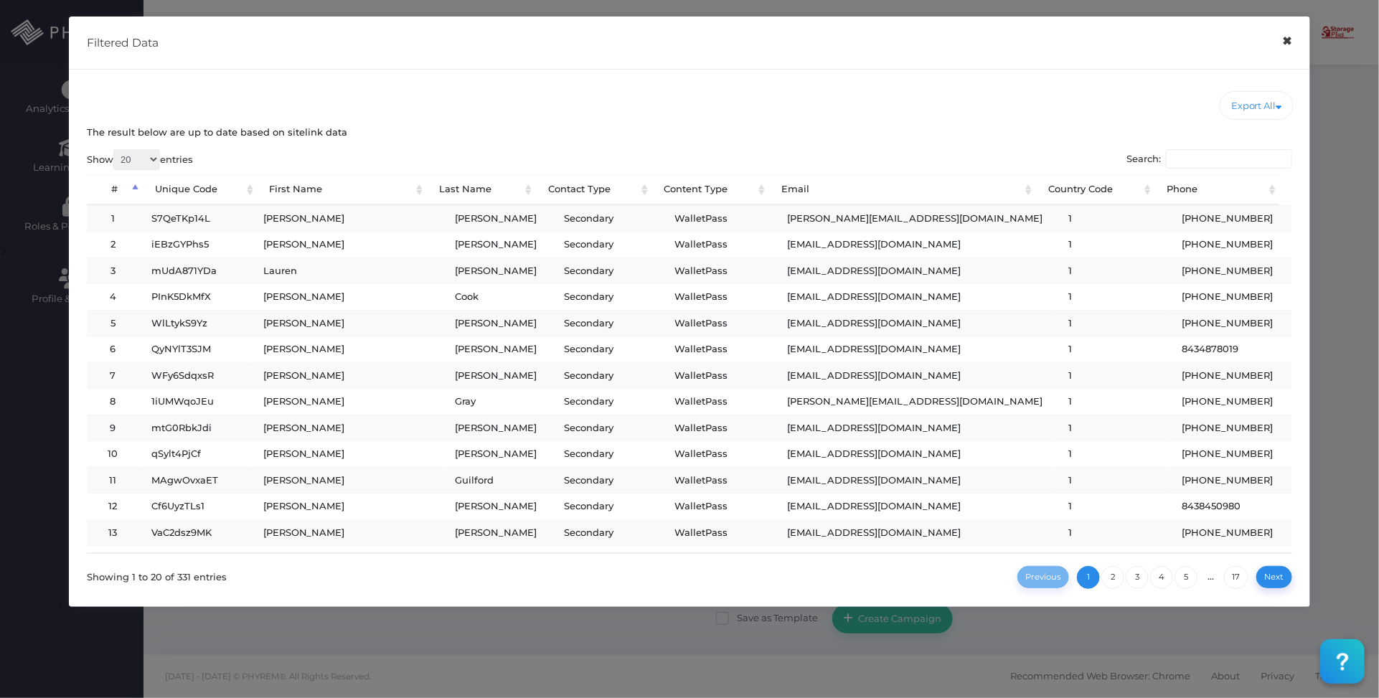
click at [1290, 47] on button "×" at bounding box center [1288, 41] width 28 height 32
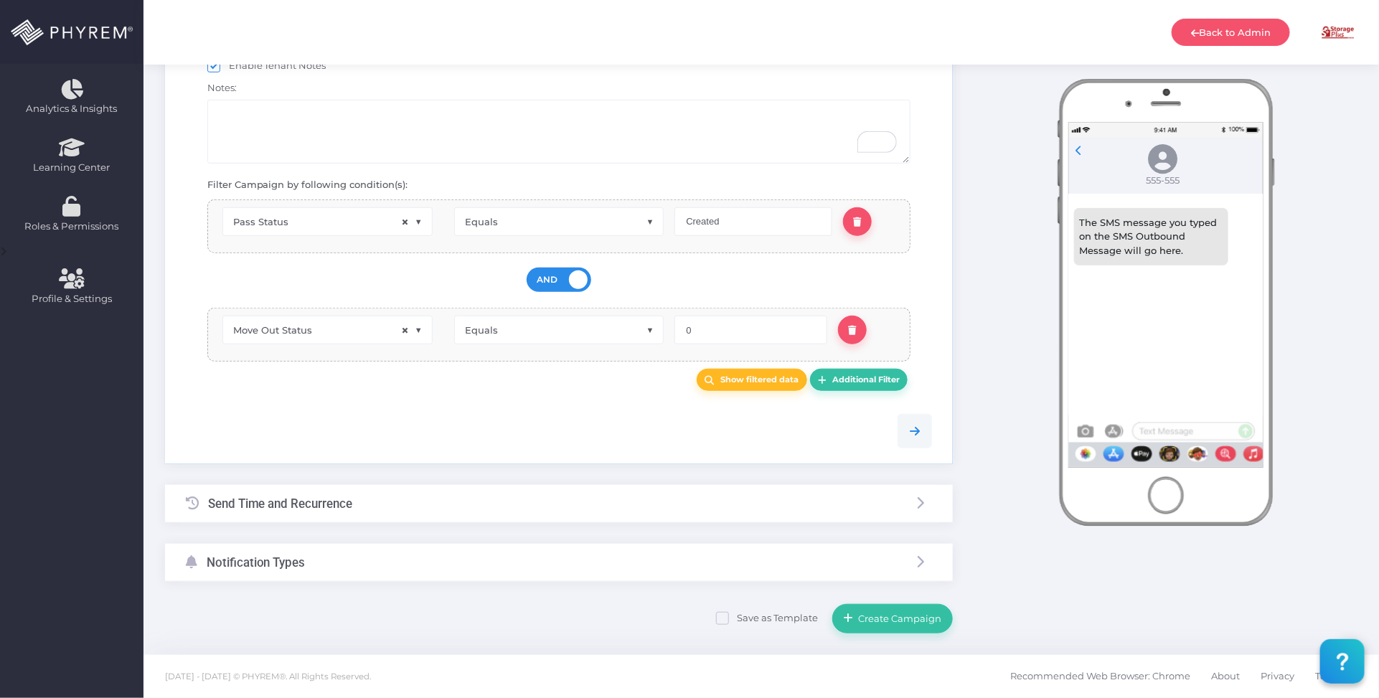
click at [424, 502] on div "Send Time and Recurrence" at bounding box center [559, 504] width 788 height 38
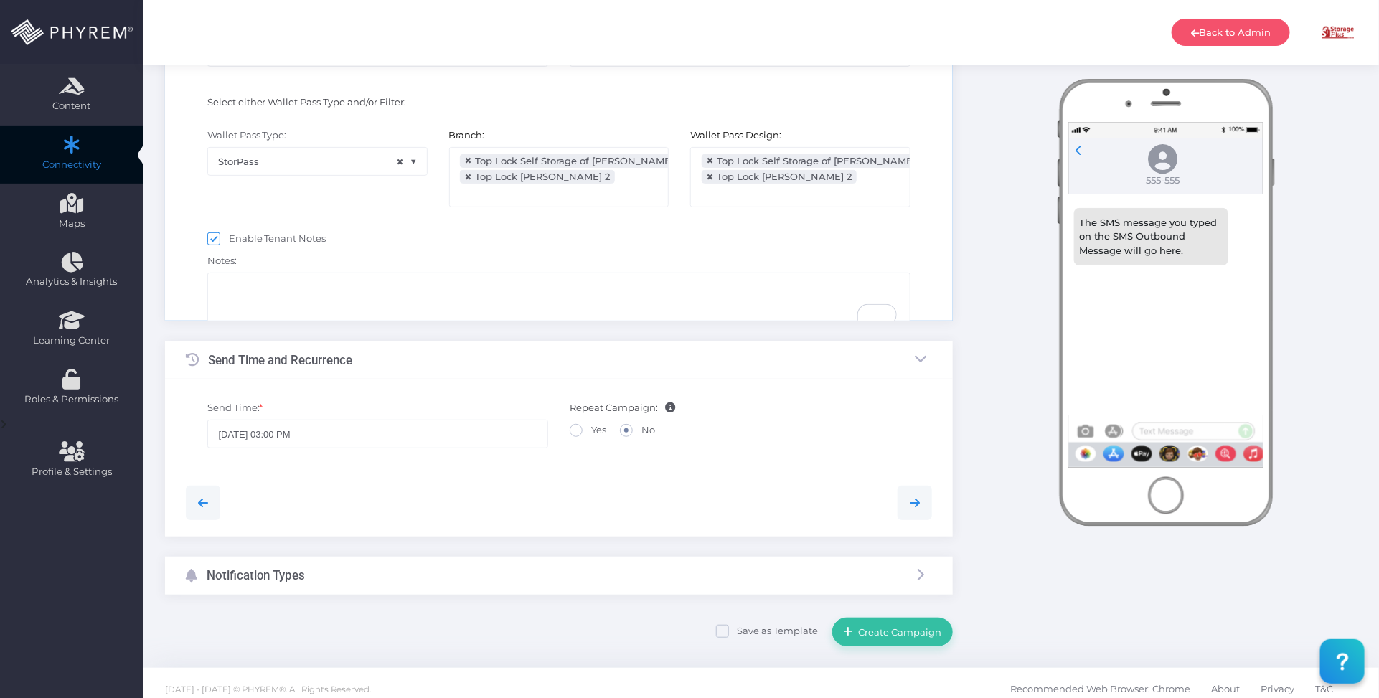
scroll to position [37, 0]
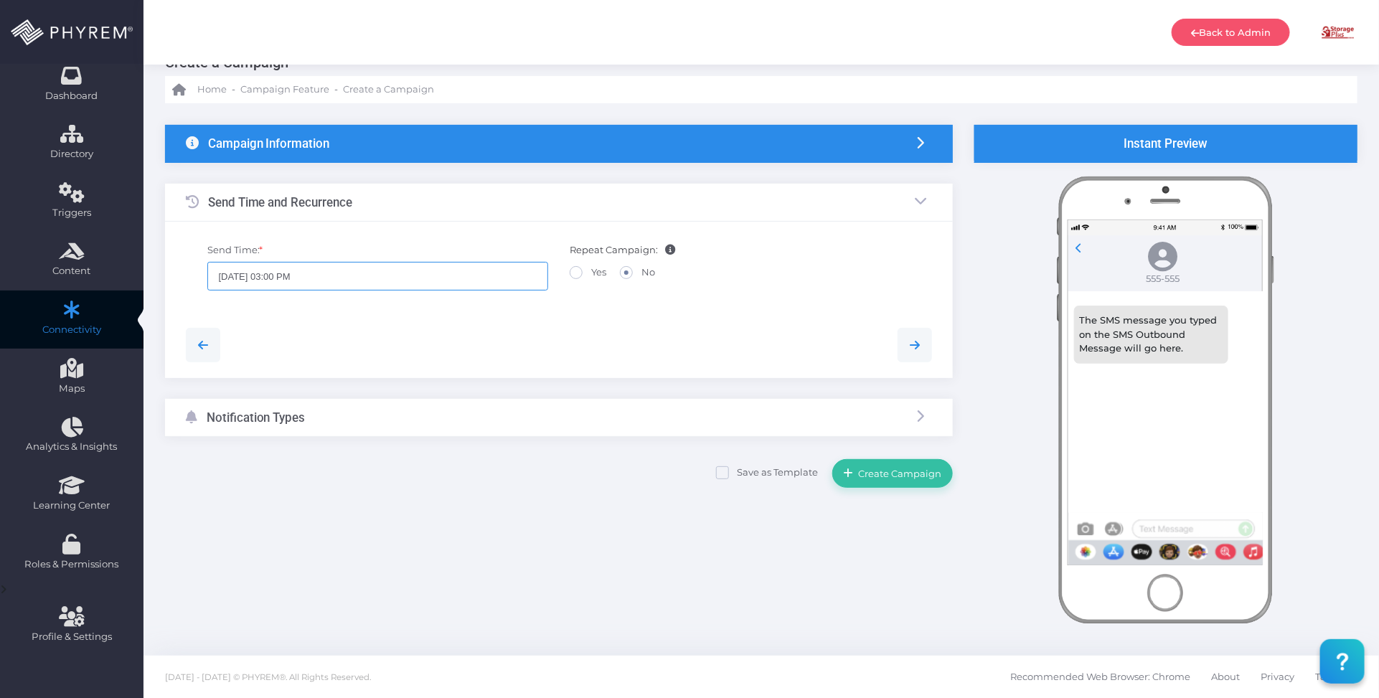
click at [485, 276] on input "08/17/2025 03:00 PM" at bounding box center [377, 276] width 341 height 29
click at [357, 370] on icon at bounding box center [358, 370] width 9 height 10
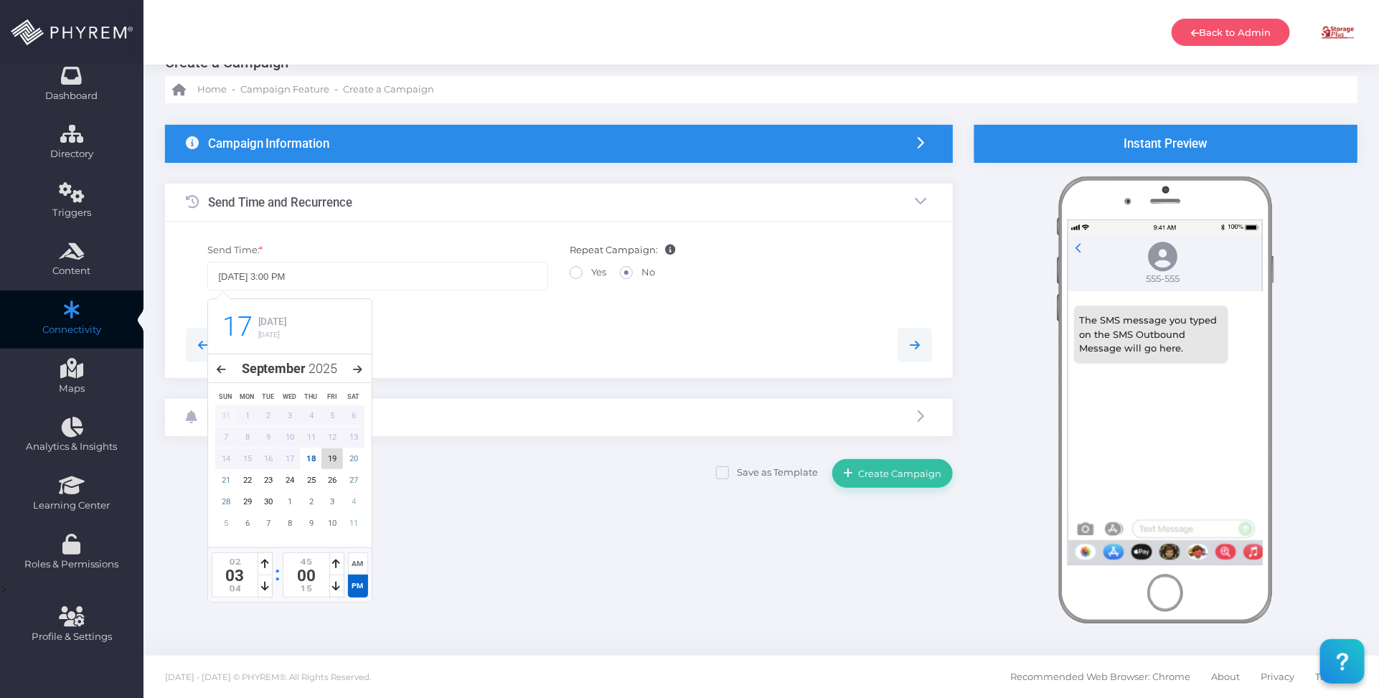
click at [335, 460] on div "19" at bounding box center [332, 458] width 22 height 21
type input "09/19/2025 3:00 PM"
click at [493, 316] on div at bounding box center [559, 345] width 769 height 66
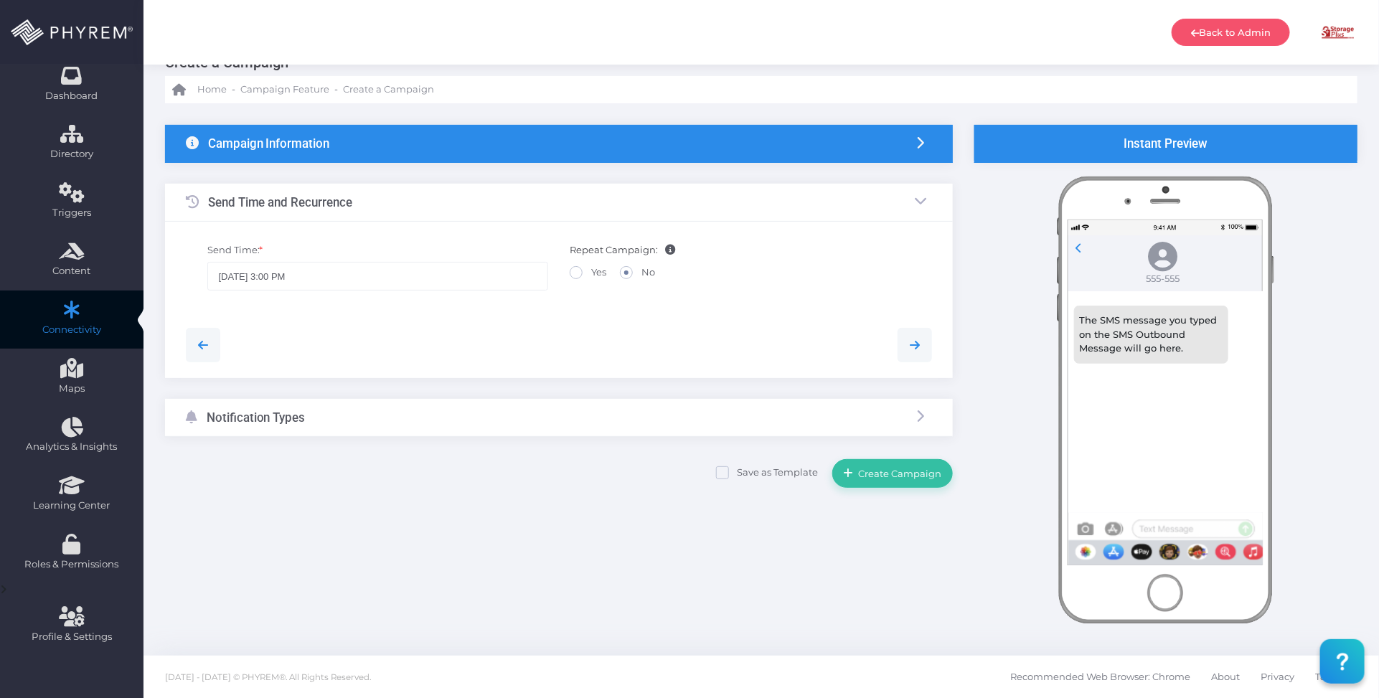
click at [405, 435] on div "Notification Types" at bounding box center [559, 418] width 788 height 38
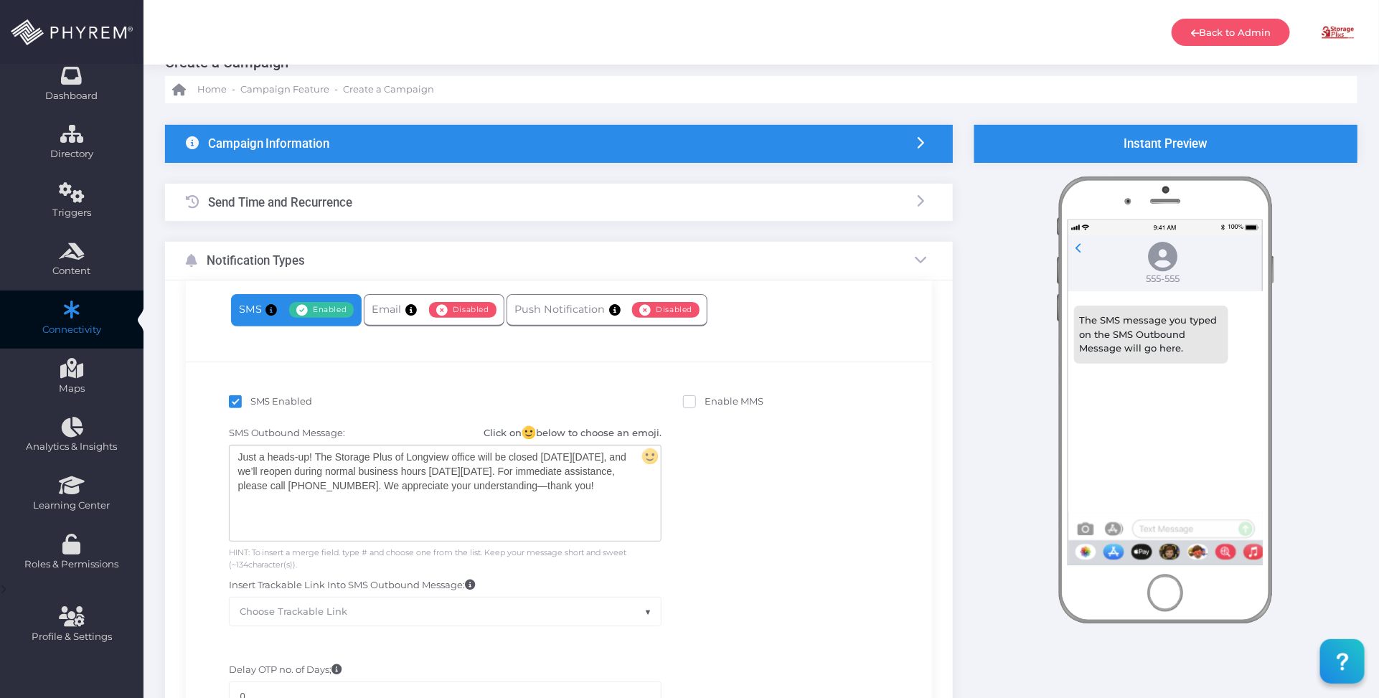
drag, startPoint x: 482, startPoint y: 497, endPoint x: 484, endPoint y: 489, distance: 7.5
click at [482, 497] on div "Just a heads-up! The Storage Plus of Longview office will be closed on Monday, …" at bounding box center [445, 493] width 431 height 95
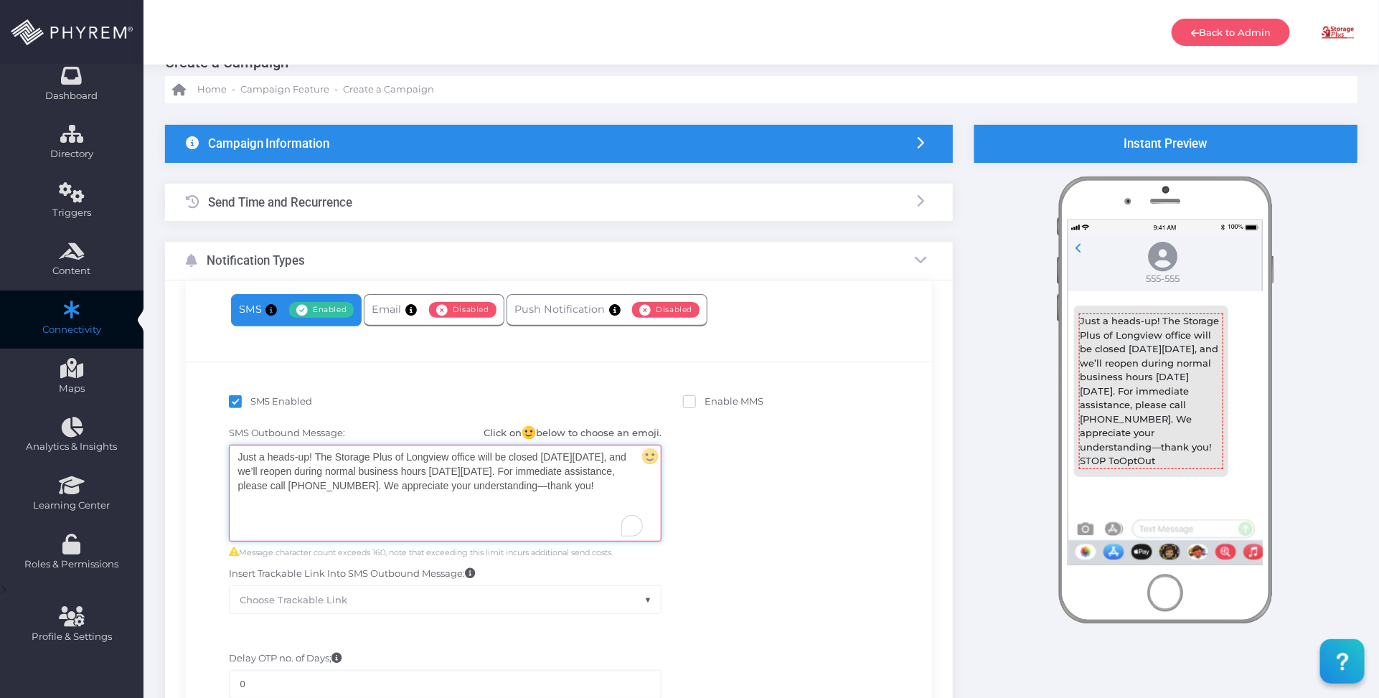
copy div "Just a heads-up! The Storage Plus of Longview office will be closed on Monday, …"
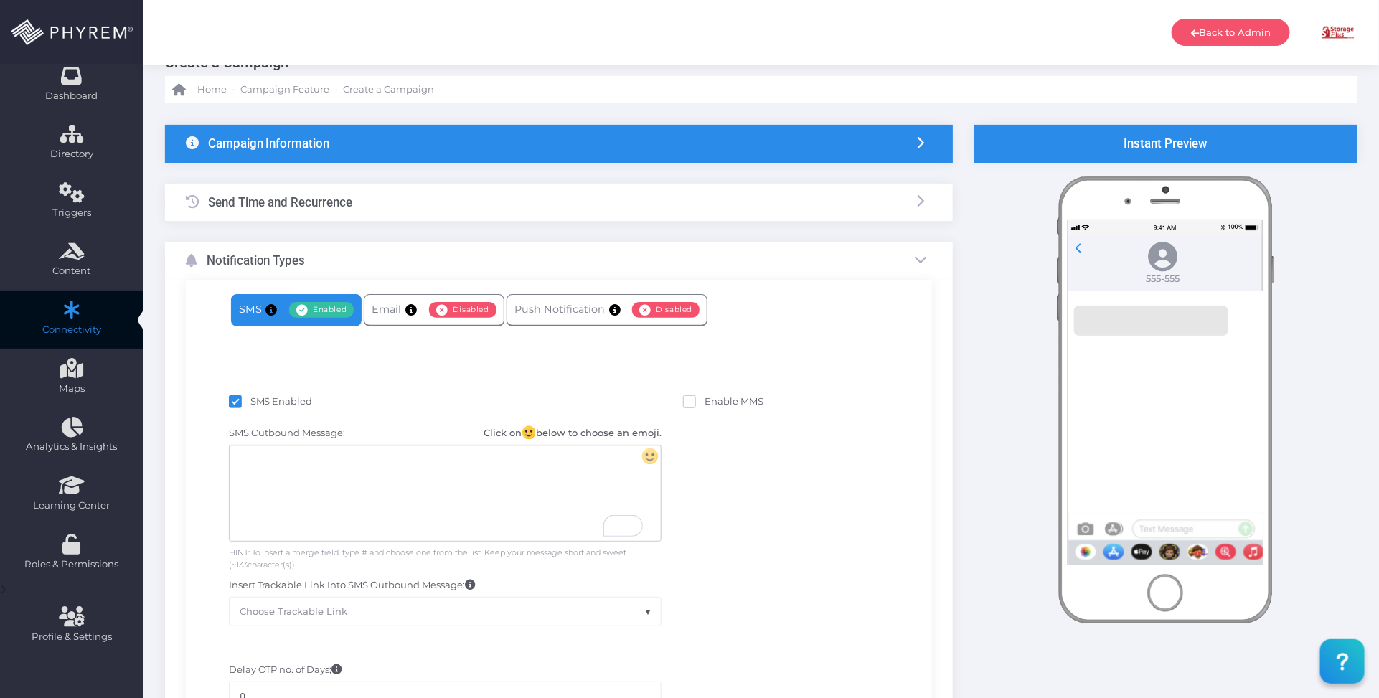
click at [399, 488] on div "To enrich screen reader interactions, please activate Accessibility in Grammarl…" at bounding box center [445, 493] width 431 height 95
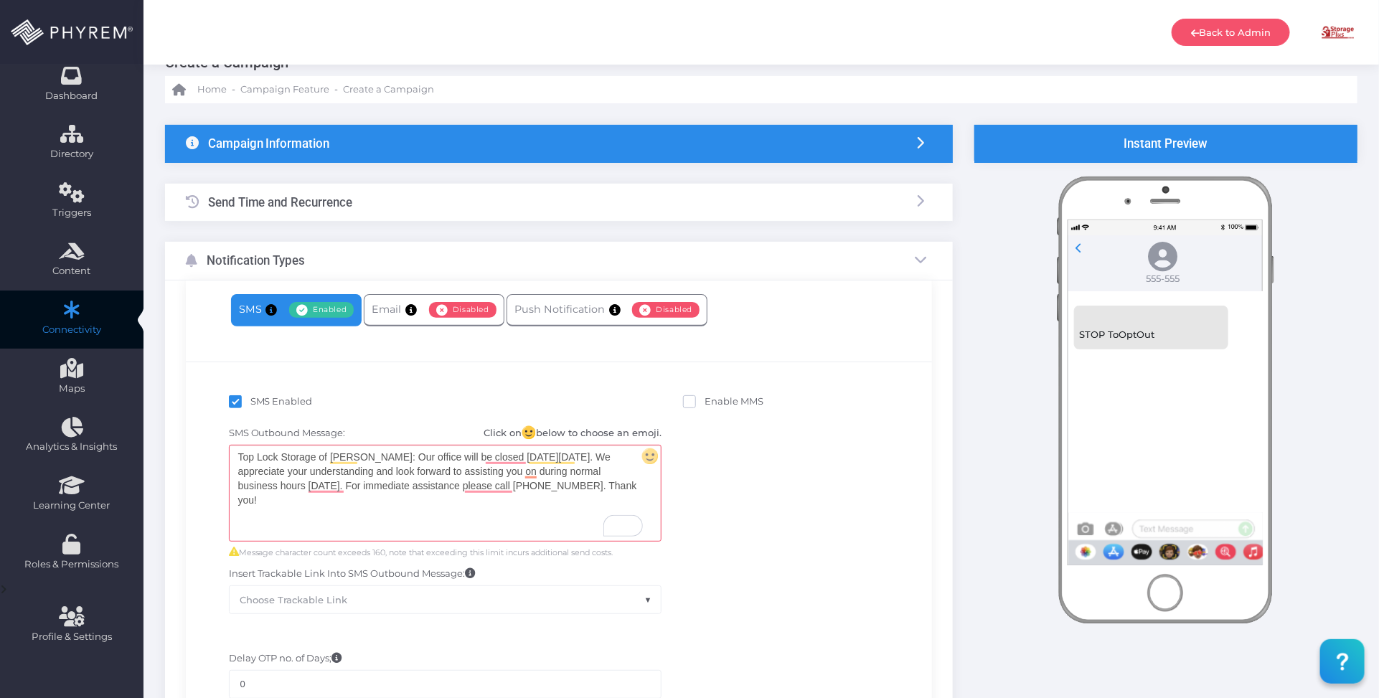
click at [344, 487] on div "Top Lock Storage of Dillion: Our office will be closed on Saturday 9-20-2025. W…" at bounding box center [445, 493] width 431 height 95
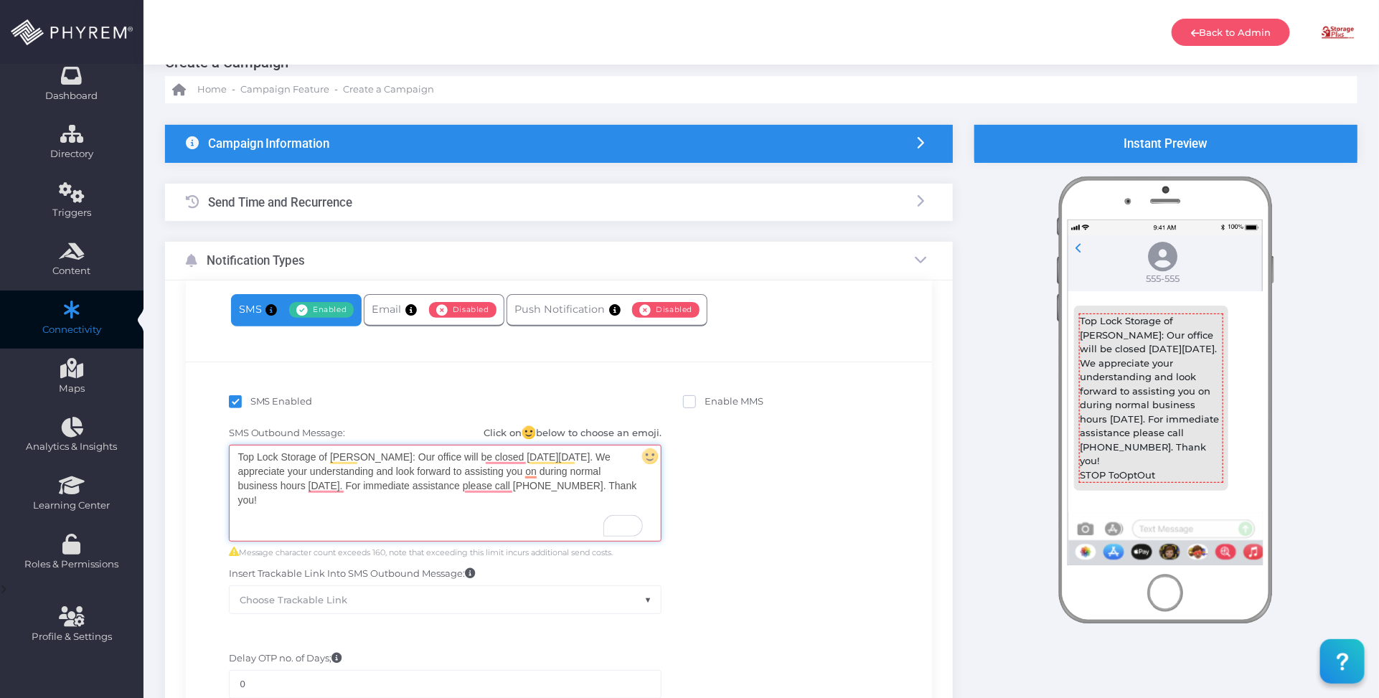
click at [470, 510] on div "Top Lock Storage of Dillion: Our office will be closed on Saturday 9-20-2025. W…" at bounding box center [445, 493] width 431 height 95
click at [511, 489] on div "Top Lock Storage of Dillion: Our office will be closed on Saturday 9-20-2025. W…" at bounding box center [445, 493] width 431 height 95
click at [526, 515] on div "Top Lock Storage of Dillion: Our office will be closed on Saturday 9-20-2025. W…" at bounding box center [445, 493] width 431 height 95
drag, startPoint x: 761, startPoint y: 499, endPoint x: 639, endPoint y: 500, distance: 121.3
click at [753, 499] on div "SMS Outbound Message: Click on below to choose an emoji. Top Lock Storage of Di…" at bounding box center [559, 520] width 725 height 202
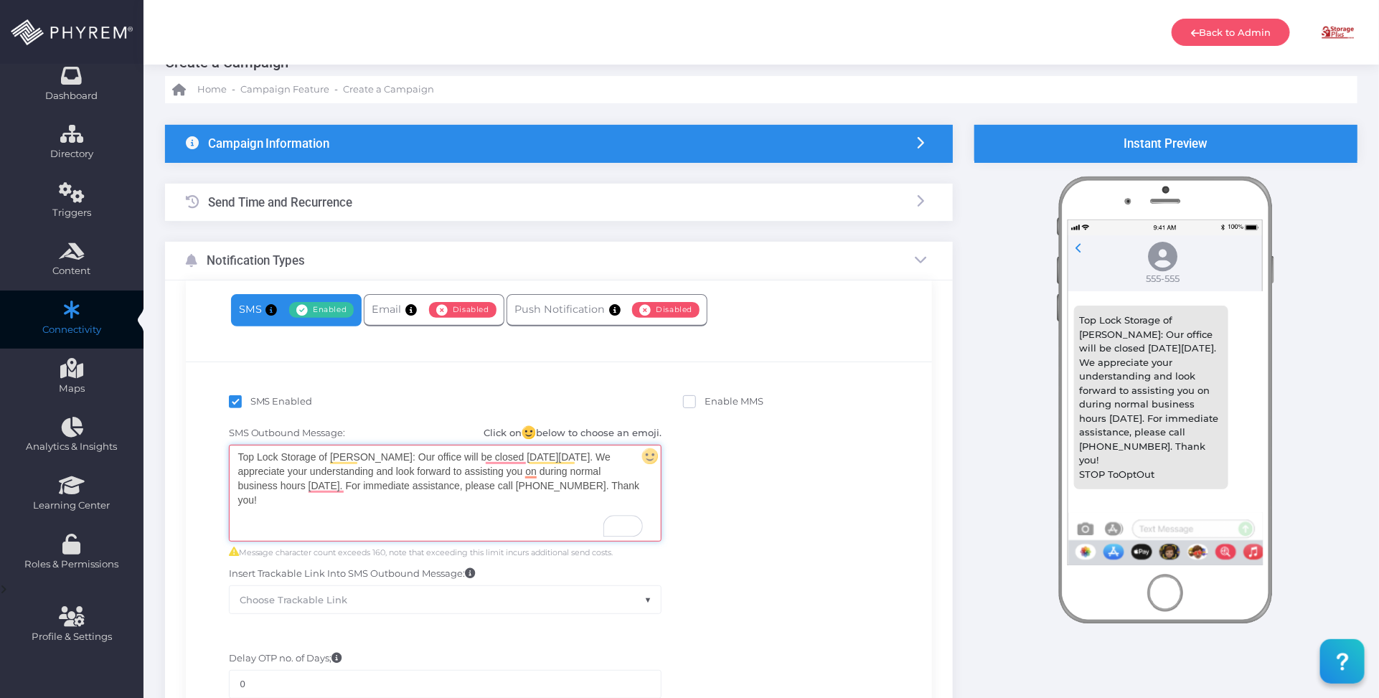
click at [499, 510] on div "Top Lock Storage of Dillion: Our office will be closed on Saturday 9-20-2025. W…" at bounding box center [445, 493] width 431 height 95
click at [492, 509] on div "Top Lock Storage of Dillion: Our office will be closed on Saturday 9-20-2025. W…" at bounding box center [445, 493] width 431 height 95
click at [321, 502] on div "Top Lock Storage of Dillion: Our office will be closed on Saturday 9-20-2025. W…" at bounding box center [445, 493] width 431 height 95
click at [385, 513] on div "Top Lock Storage of Dillion: Our office will be closed on Saturday 9-20-2025. W…" at bounding box center [445, 493] width 431 height 95
click at [384, 507] on div "Top Lock Storage of Dillion: Our office will be closed on Saturday 9-20-2025. W…" at bounding box center [445, 493] width 431 height 95
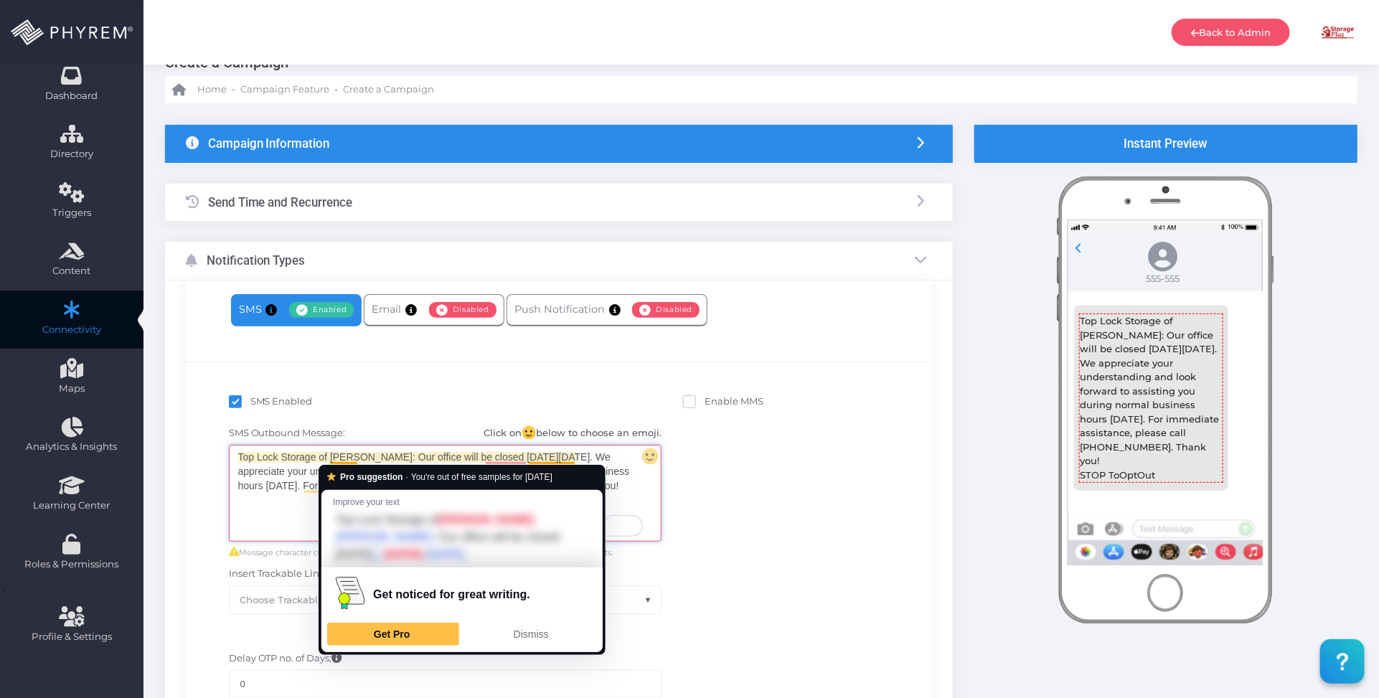
click at [347, 454] on div "Top Lock Storage of Dillion: Our office will be closed on Saturday 9-20-2025. W…" at bounding box center [445, 493] width 431 height 95
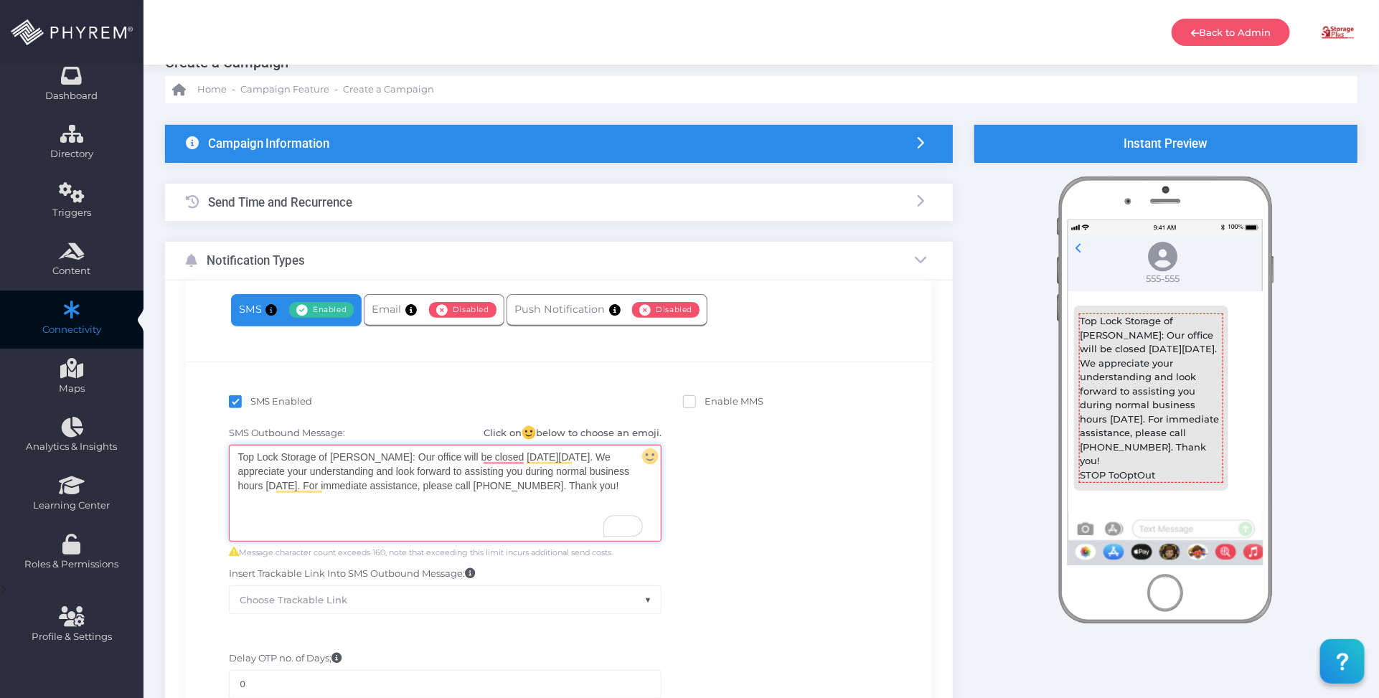
click at [443, 503] on div "Top Lock Storage of Dillon: Our office will be closed on Saturday 9-20-2025. We…" at bounding box center [445, 493] width 431 height 95
click at [281, 456] on div "Top Lock Storage of Dillon: Our office will be closed on Saturday 9-20-2025. We…" at bounding box center [445, 493] width 431 height 95
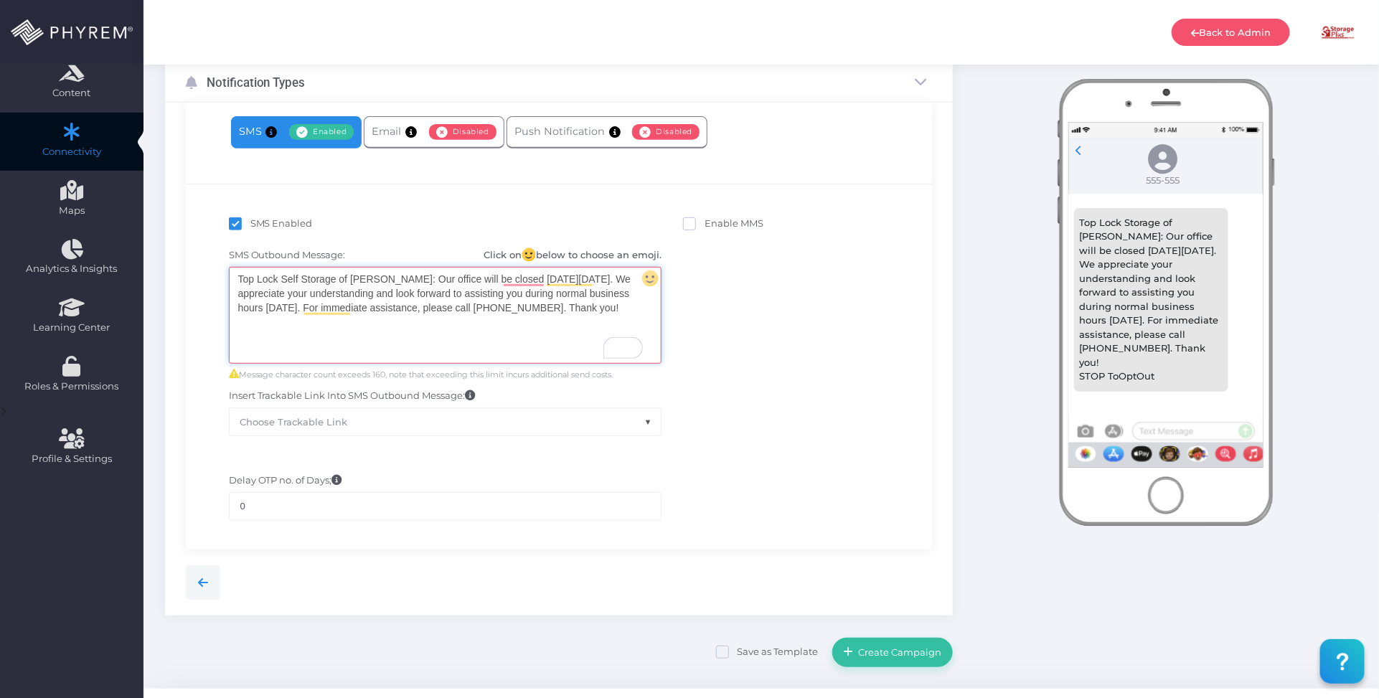
scroll to position [217, 0]
drag, startPoint x: 314, startPoint y: 323, endPoint x: 460, endPoint y: 276, distance: 153.6
click at [209, 276] on div "SMS Outbound Message: Click on below to choose an emoji. Top Lock Self Storage …" at bounding box center [559, 341] width 725 height 202
copy div "Top Lock Self Storage of Dillon: Our office will be closed on Saturday 9-20-202…"
click at [797, 396] on div "SMS Outbound Message: Click on below to choose an emoji. Top Lock Self Storage …" at bounding box center [559, 341] width 725 height 202
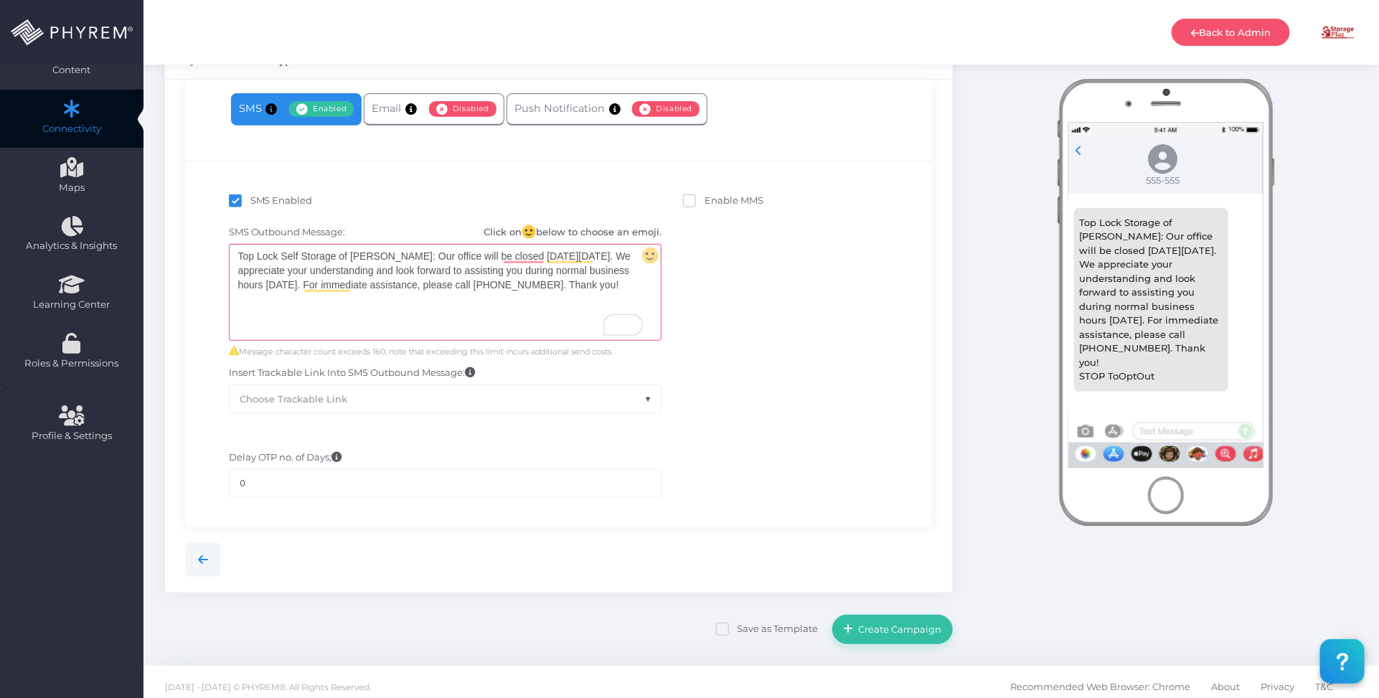
scroll to position [250, 0]
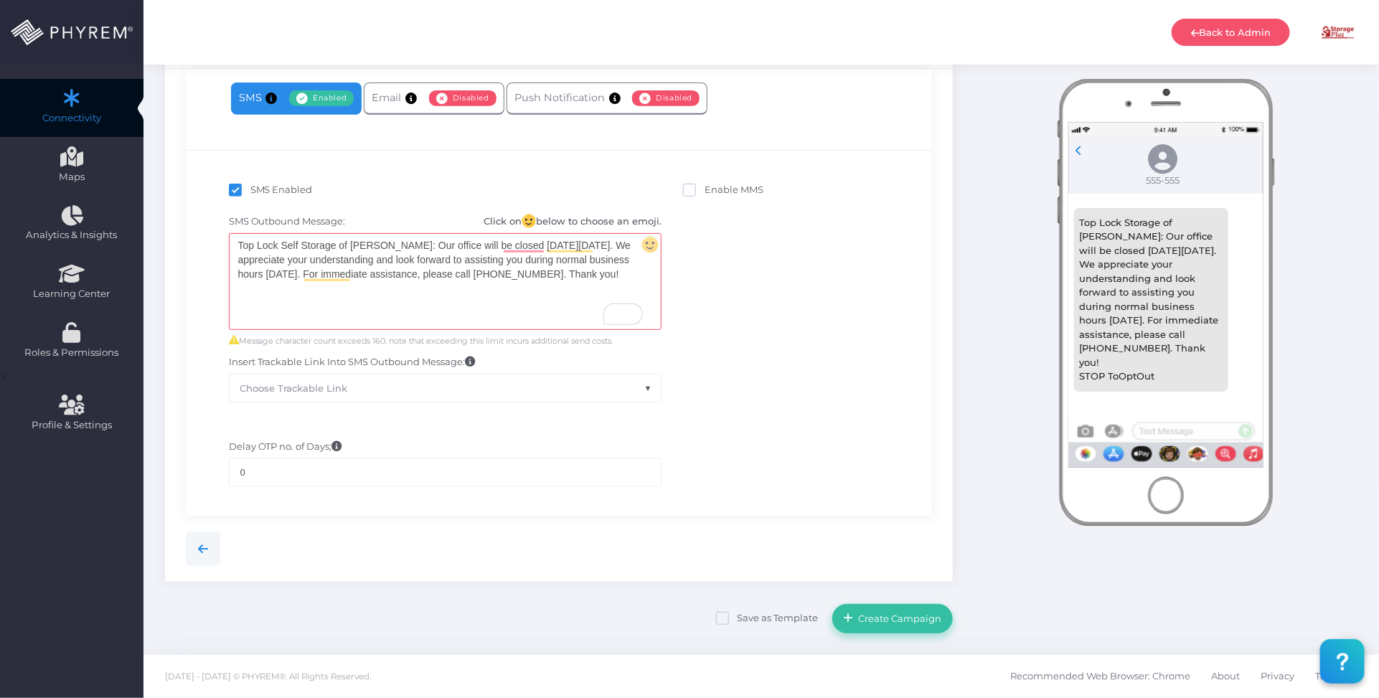
drag, startPoint x: 897, startPoint y: 612, endPoint x: 867, endPoint y: 438, distance: 176.3
click at [883, 454] on form "{"recurrence_pattern":{"end_by":"09/18/2025 09:20 PM","convert_utc":{"end":"09/…" at bounding box center [559, 273] width 788 height 720
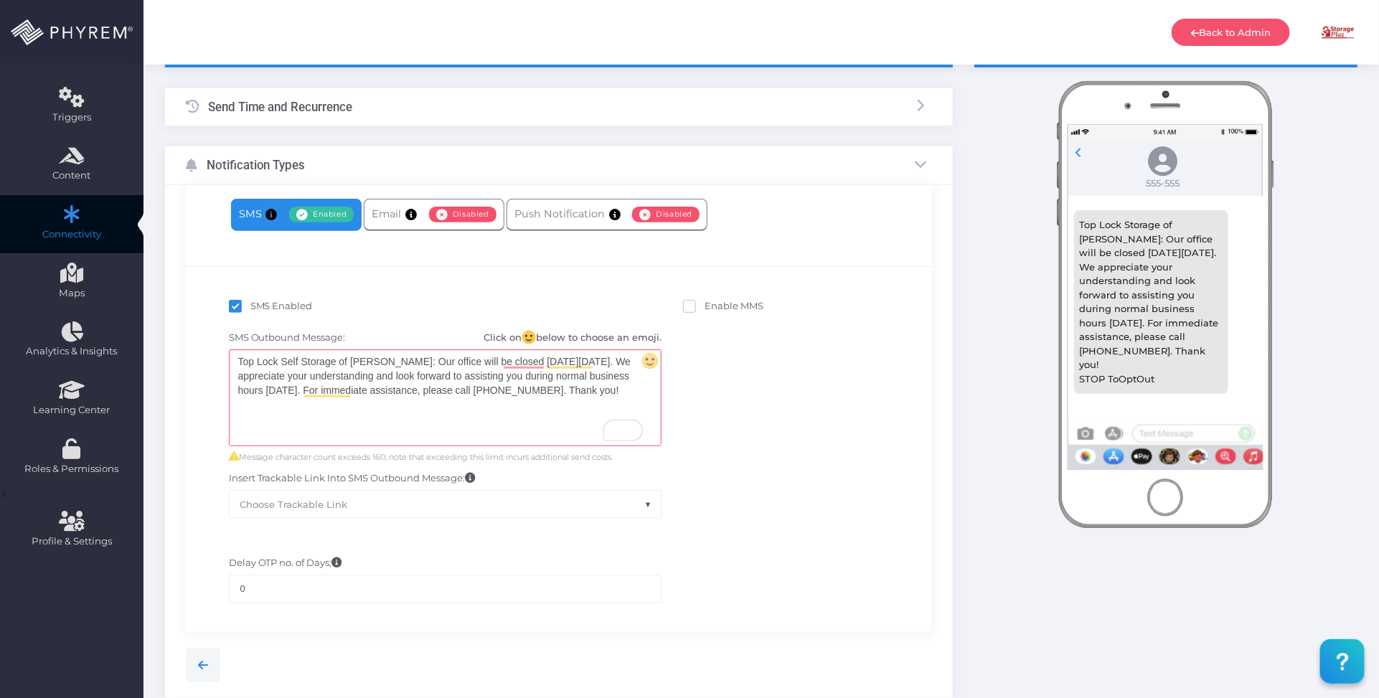
scroll to position [0, 0]
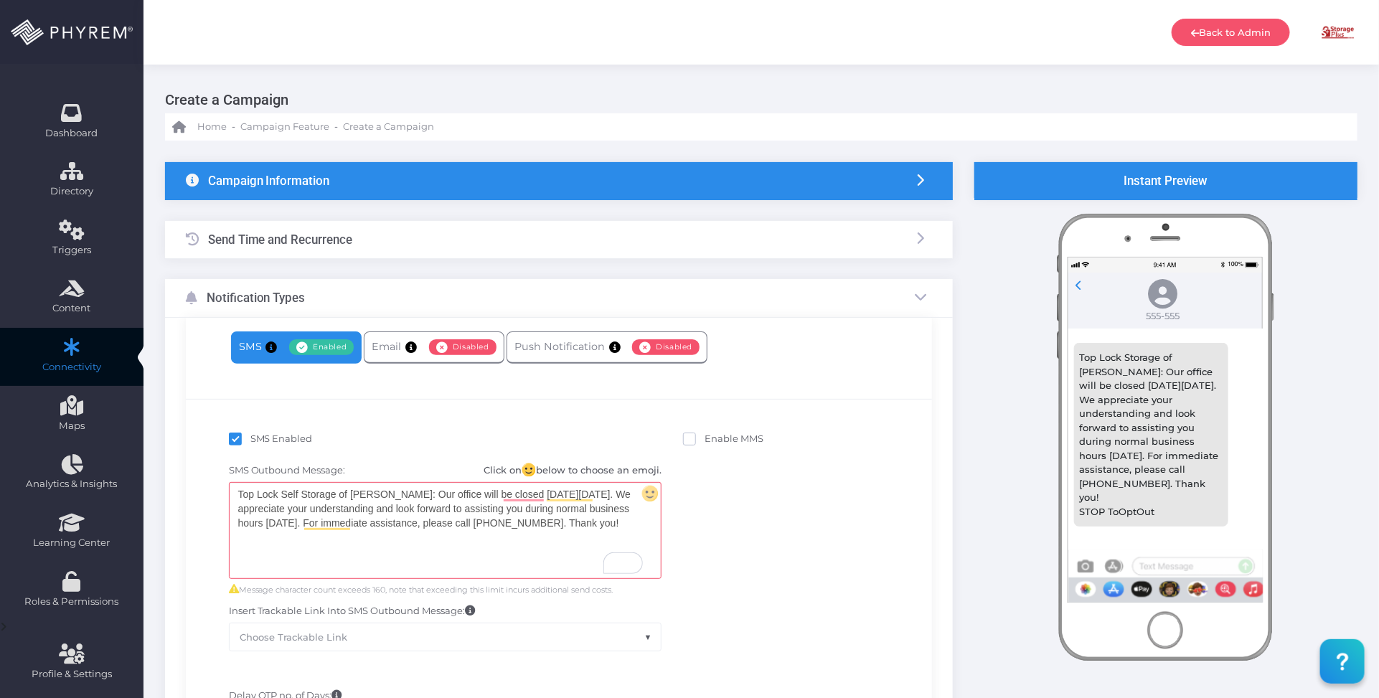
click at [379, 233] on div "Send Time and Recurrence" at bounding box center [559, 240] width 788 height 38
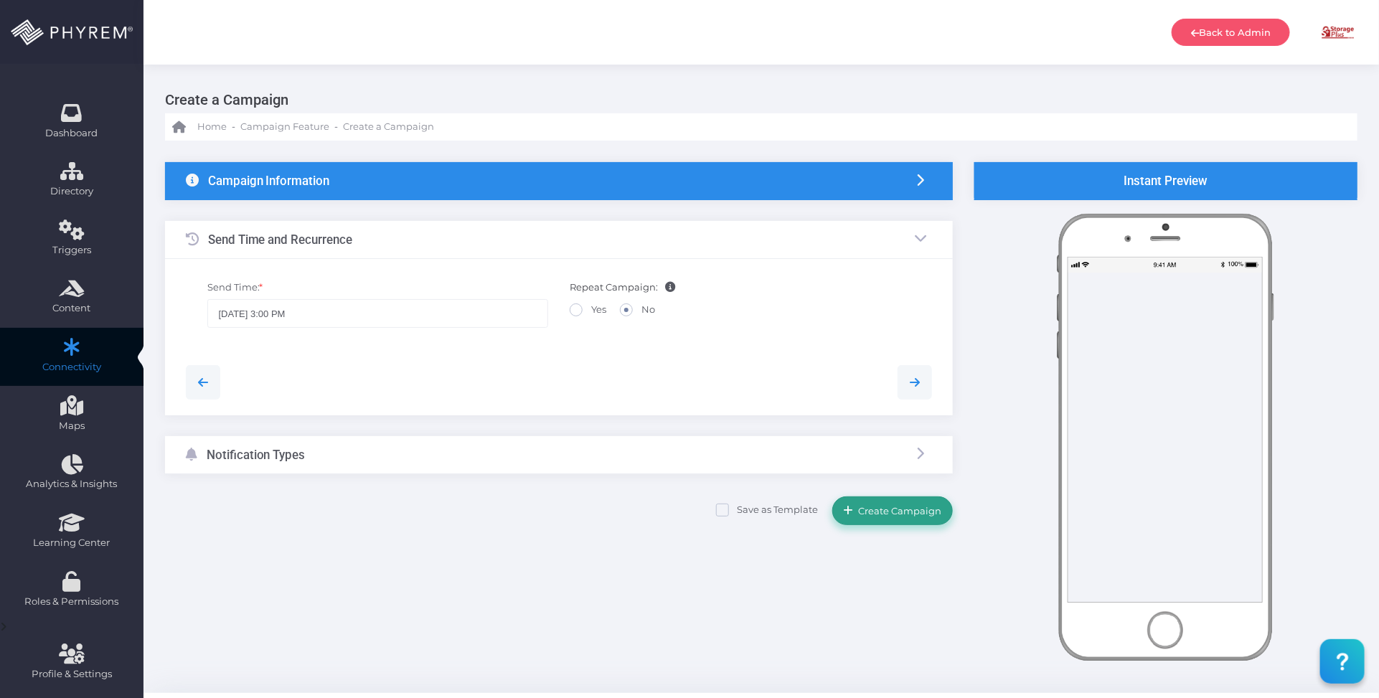
click at [879, 503] on button "Create Campaign" at bounding box center [892, 511] width 121 height 29
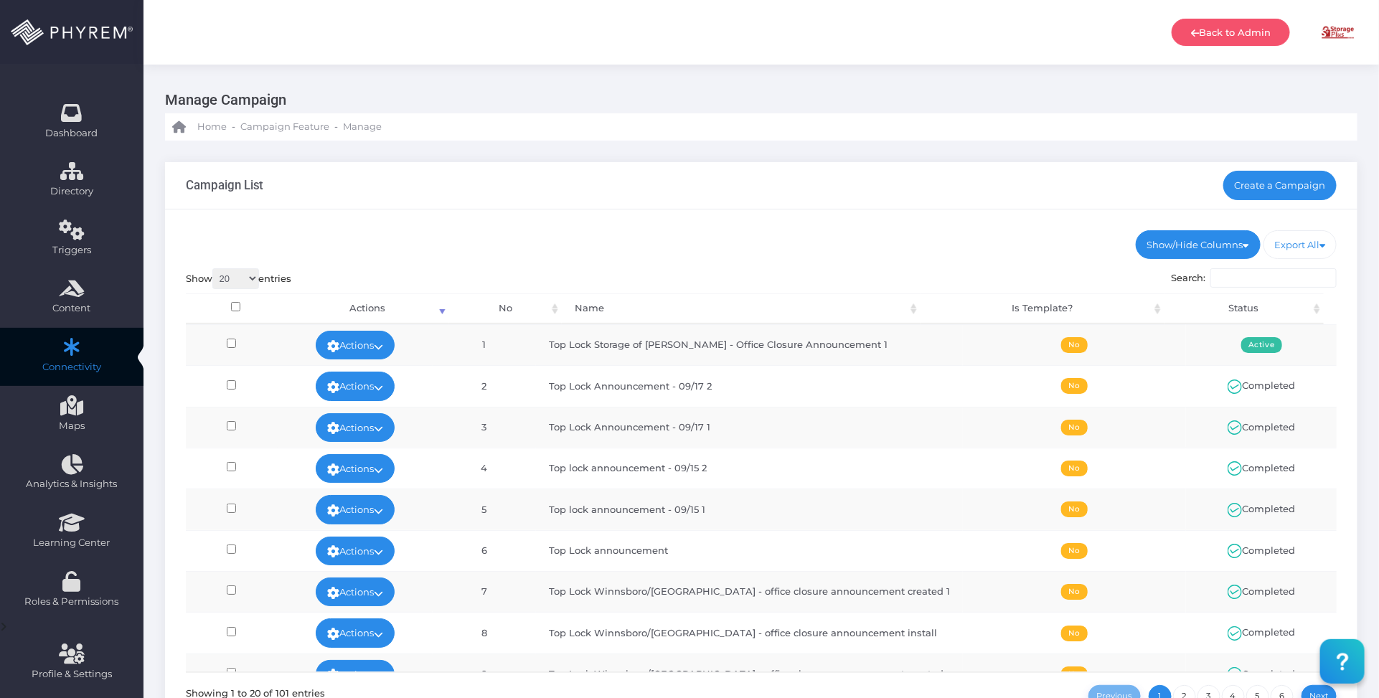
click at [830, 205] on div "Campaign List Create a Campaign" at bounding box center [761, 185] width 1193 height 47
drag, startPoint x: 861, startPoint y: 348, endPoint x: 573, endPoint y: 338, distance: 288.6
click at [573, 338] on td "Top Lock Storage of Dillon - Office Closure Announcement 1" at bounding box center [749, 344] width 427 height 41
copy td "Top Lock Storage of Dillon - Office Closure Announcement 1"
click at [1289, 192] on link "Create a Campaign" at bounding box center [1281, 185] width 114 height 29
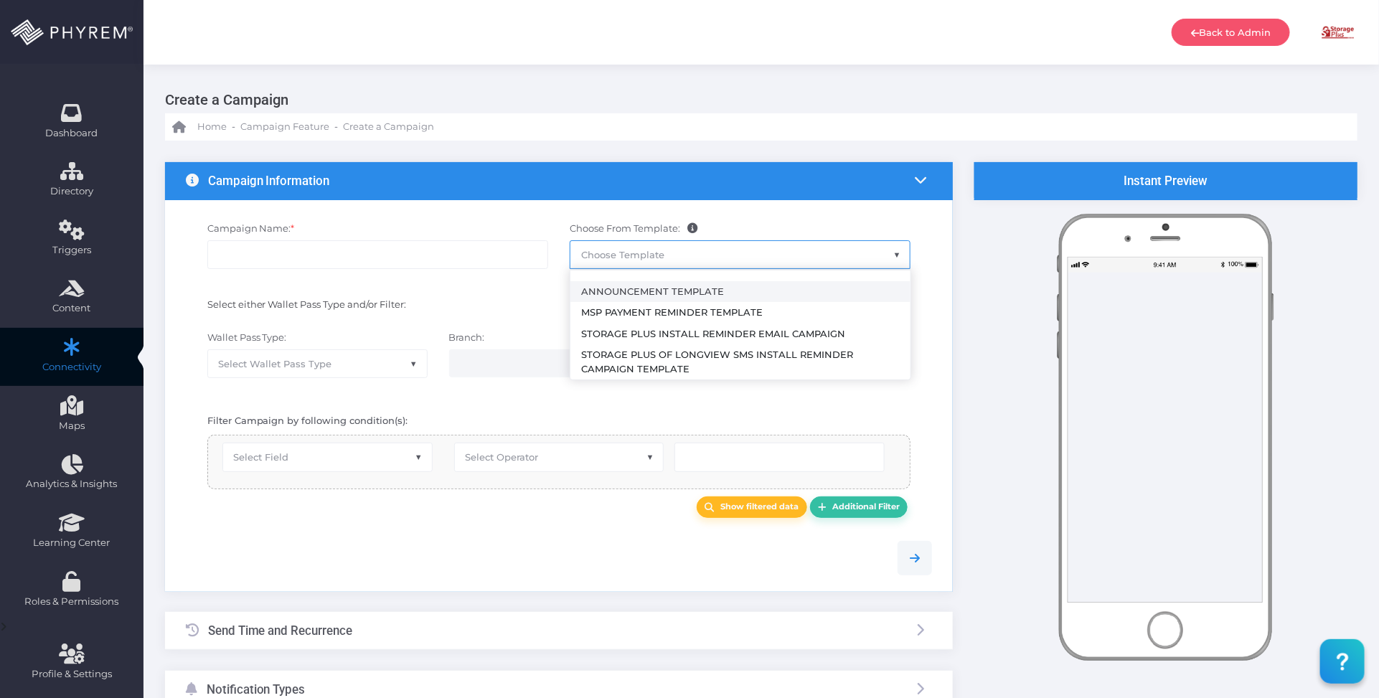
click at [622, 253] on span "Choose Template" at bounding box center [622, 254] width 83 height 11
select select "2459"
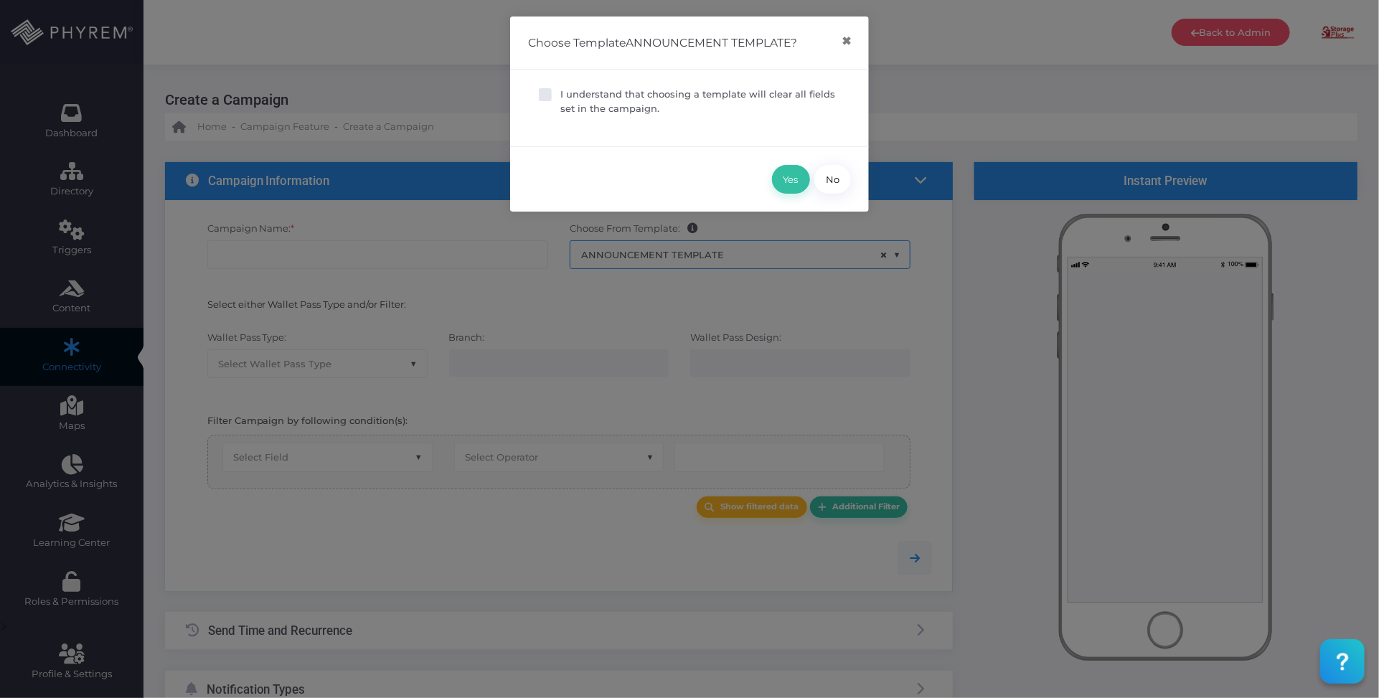
click at [582, 95] on p "I understand that choosing a template will clear all fields set in the campaign." at bounding box center [700, 102] width 280 height 28
click at [570, 95] on input "I understand that choosing a template will clear all fields set in the campaign." at bounding box center [564, 92] width 9 height 9
checkbox input "true"
click at [786, 176] on button "Yes" at bounding box center [791, 179] width 38 height 29
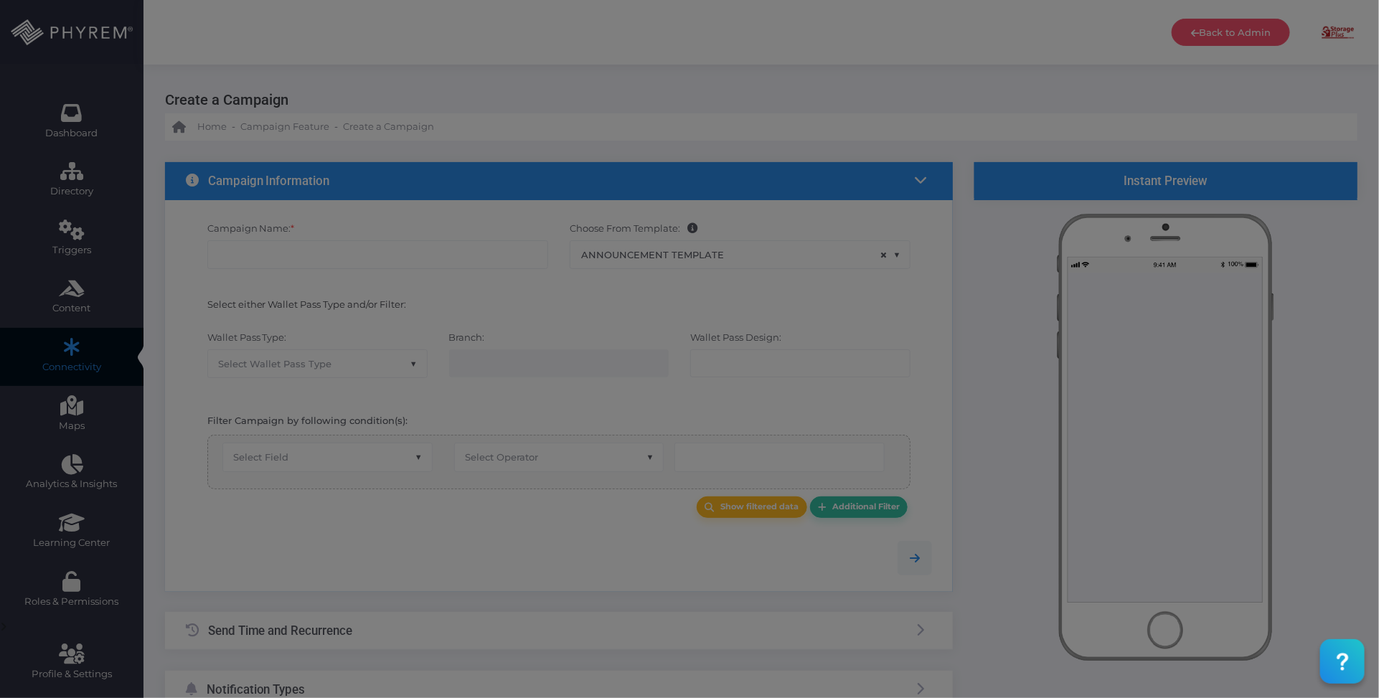
type input "Announcement Template"
select select "15"
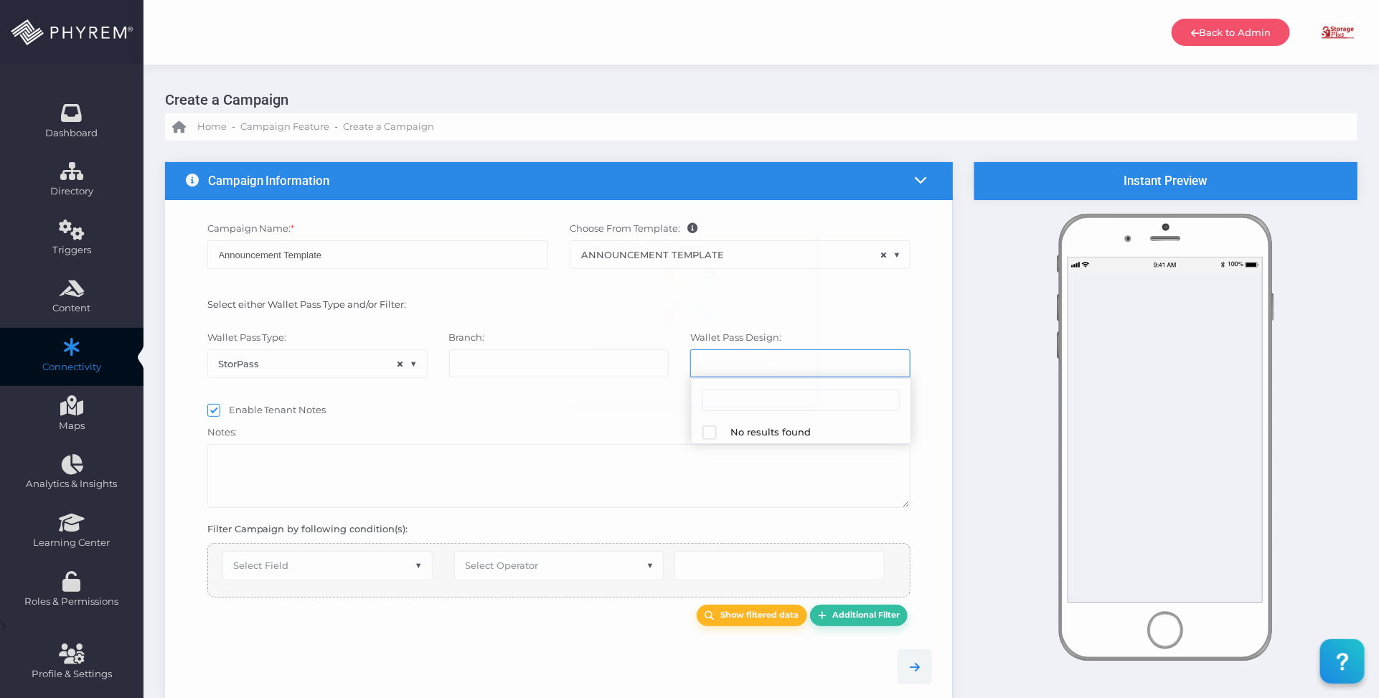
select select "624"
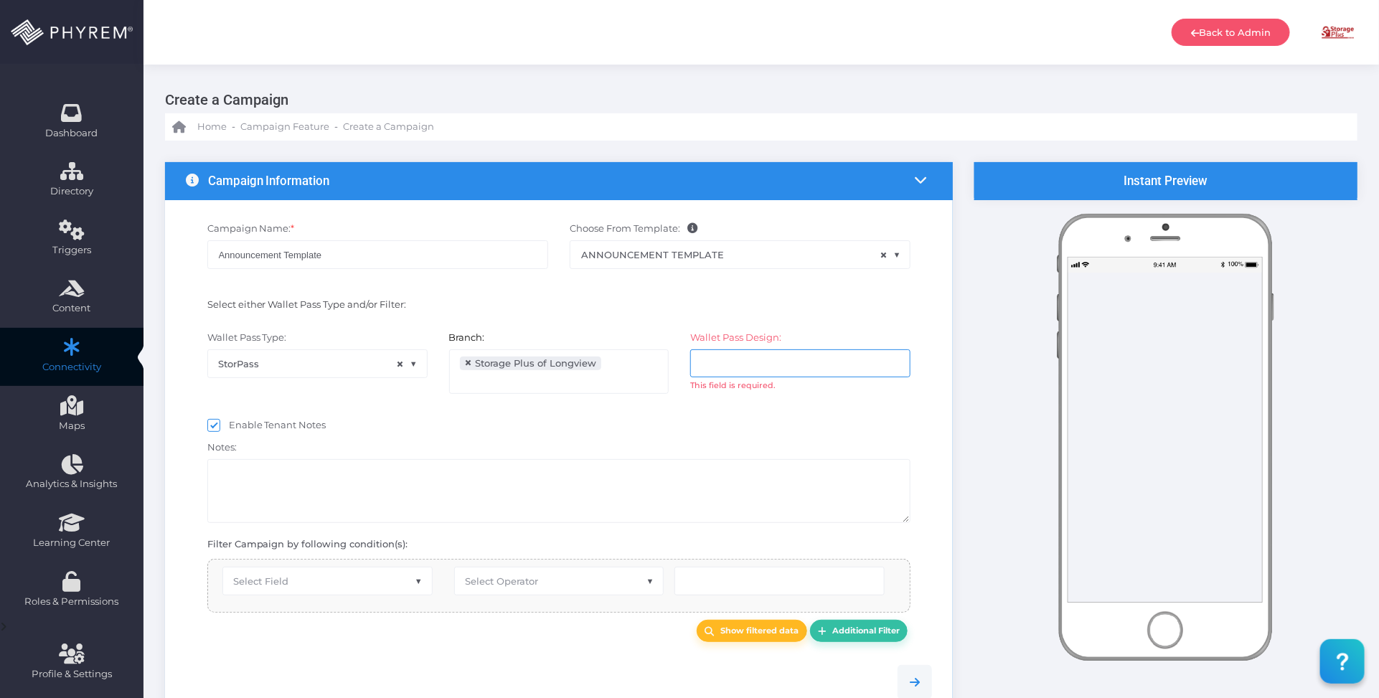
select select "equals"
select select "2112"
select select "pr_wallet_users.user_pass_status"
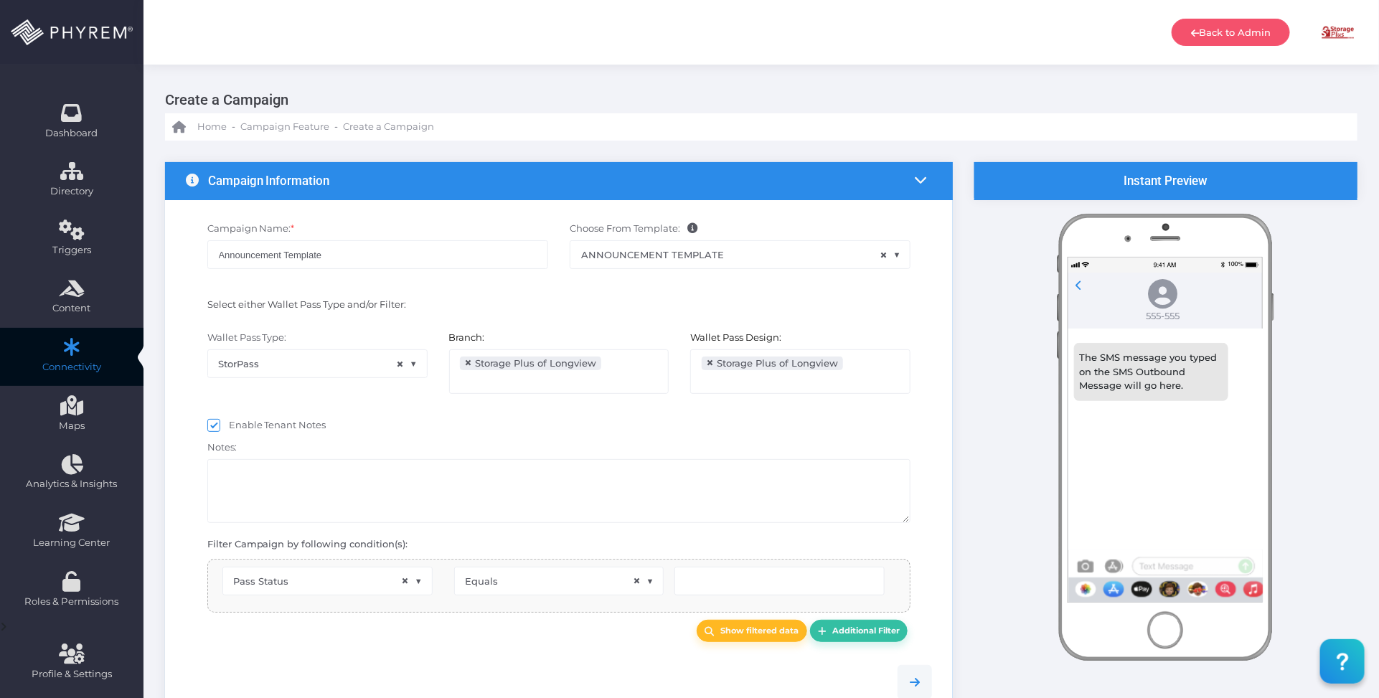
scroll to position [23, 0]
click at [335, 251] on input "Announcement Template" at bounding box center [377, 254] width 341 height 29
type input "Created"
drag, startPoint x: 373, startPoint y: 253, endPoint x: 194, endPoint y: 255, distance: 178.7
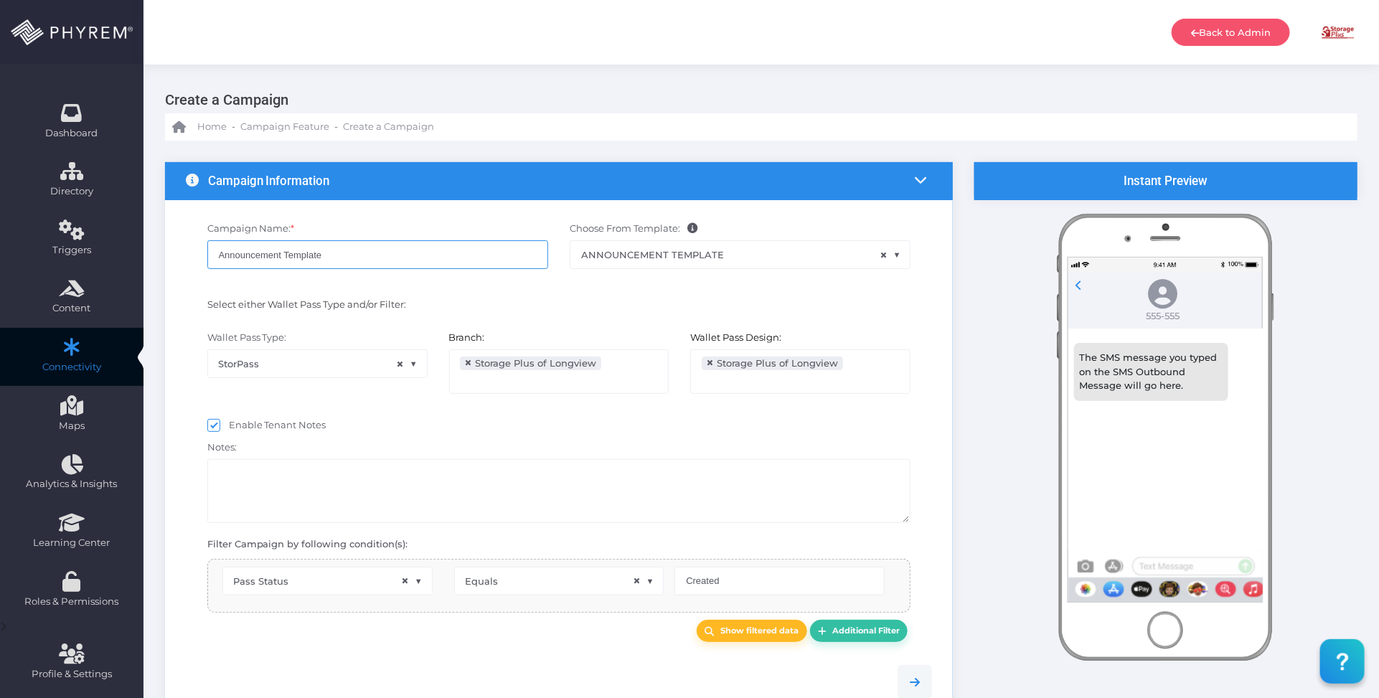
click at [179, 255] on div "Campaign Name: * Announcement Template Choose From Template: ANNOUNCEMENT TEMPL…" at bounding box center [559, 253] width 769 height 76
paste input "Top Lock Storage of Dillon - Office Closure Announcement 1"
type input "Top Lock Storage of Dillon - Office Closure Announcement 1"
select select "pr_wallet_users.voided"
select select "equals"
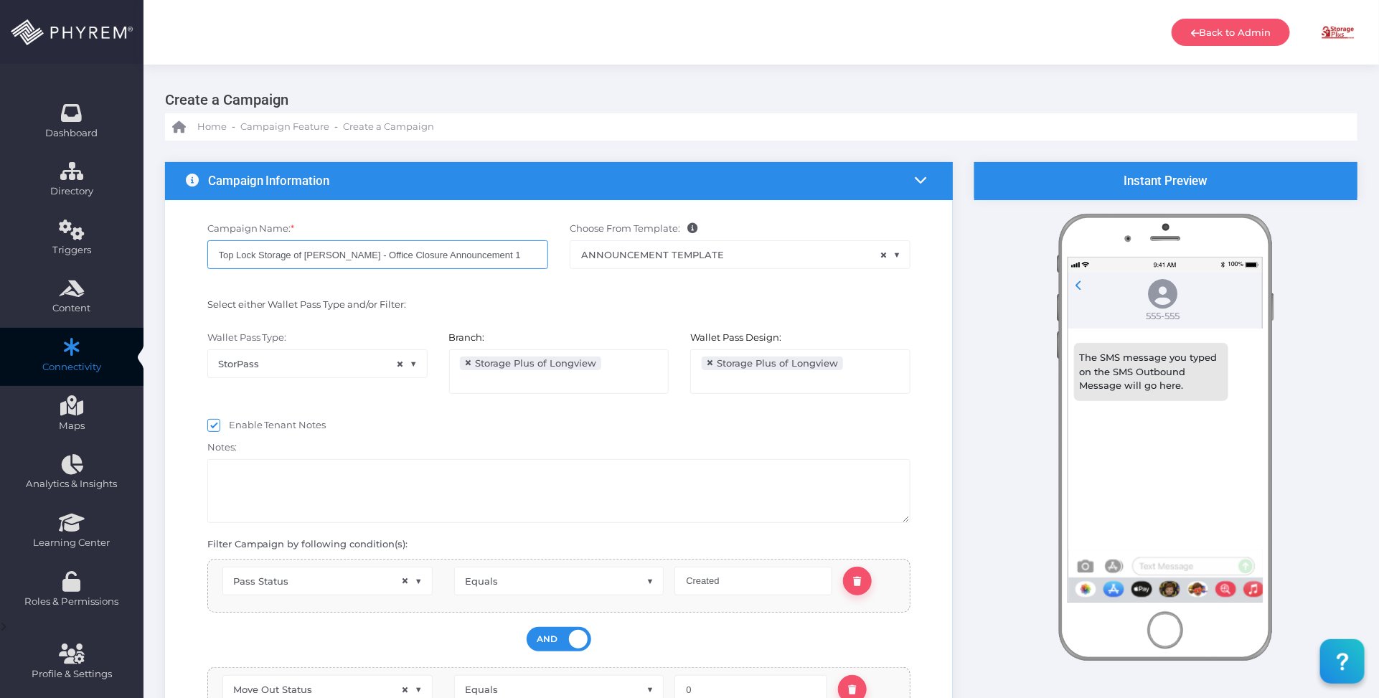
click at [504, 258] on input "Top Lock Storage of Dillon - Office Closure Announcement 1" at bounding box center [377, 254] width 341 height 29
type input "Top Lock Storage of Dillon - Office Closure Announcement 2"
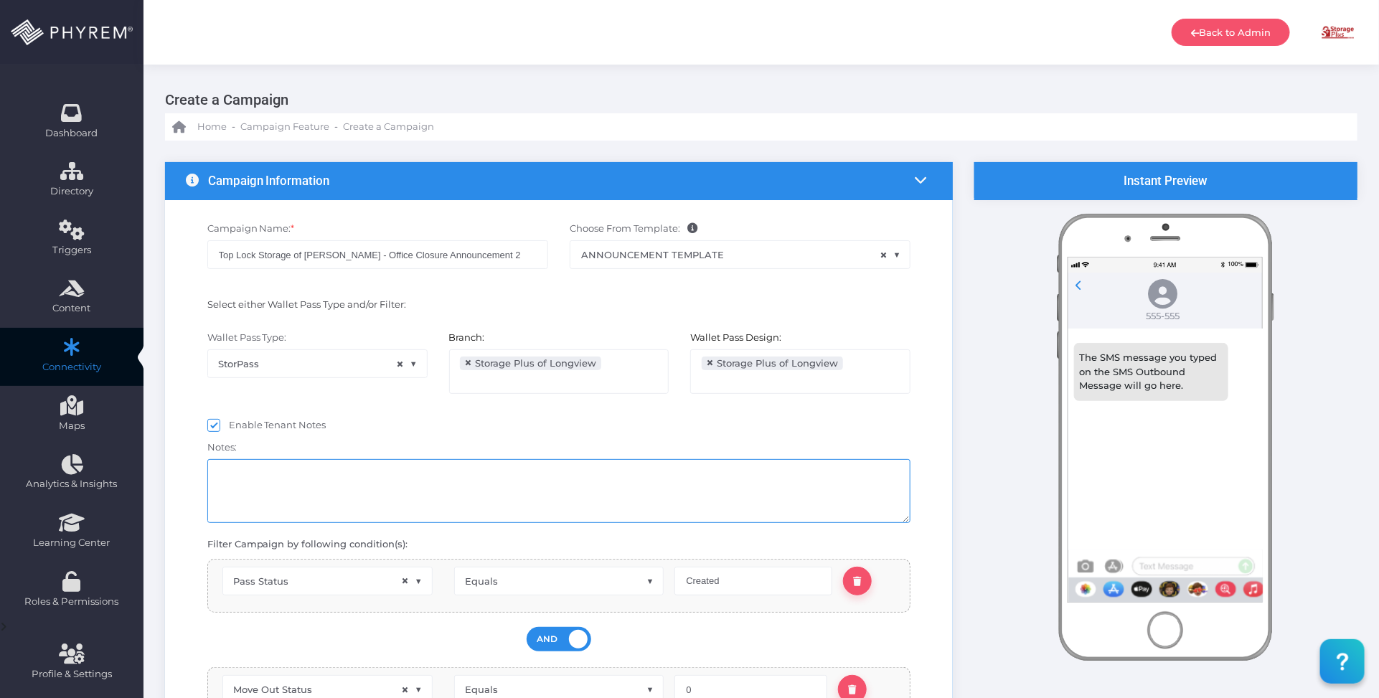
drag, startPoint x: 370, startPoint y: 482, endPoint x: 377, endPoint y: 476, distance: 8.6
click at [370, 481] on textarea at bounding box center [559, 491] width 704 height 64
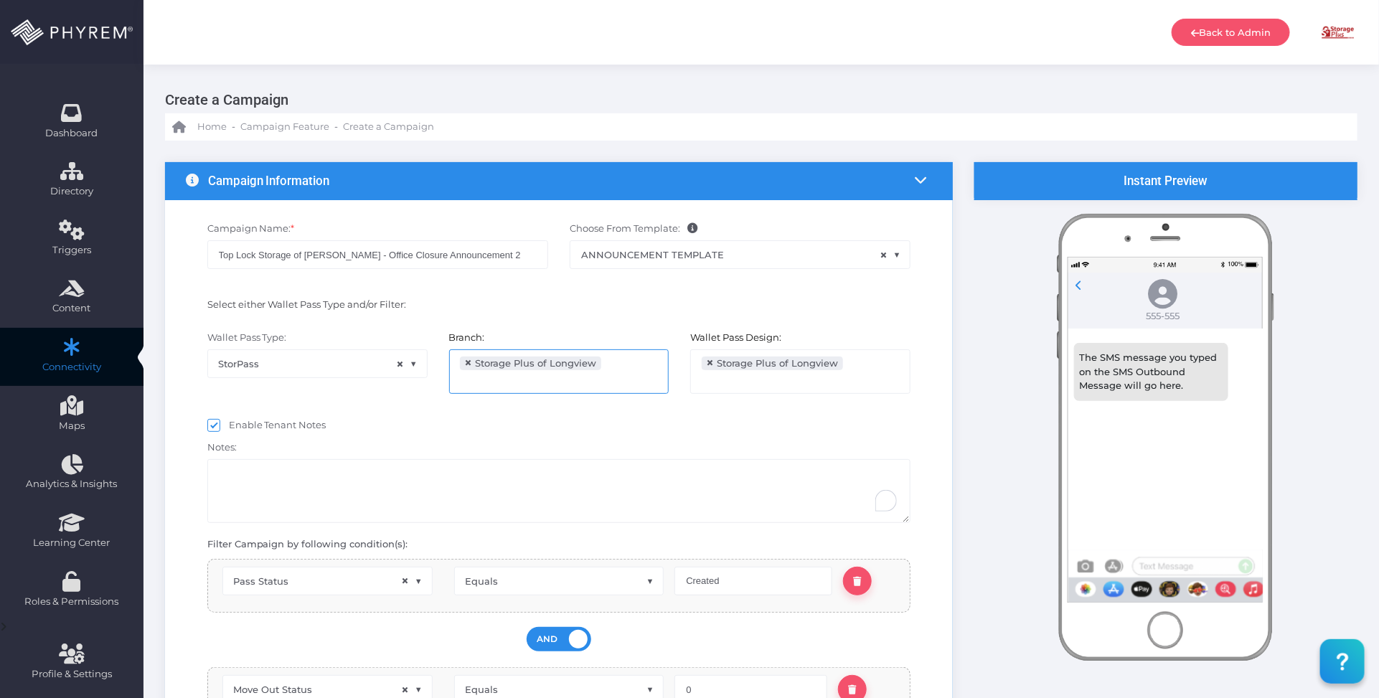
click at [477, 385] on li at bounding box center [516, 379] width 113 height 17
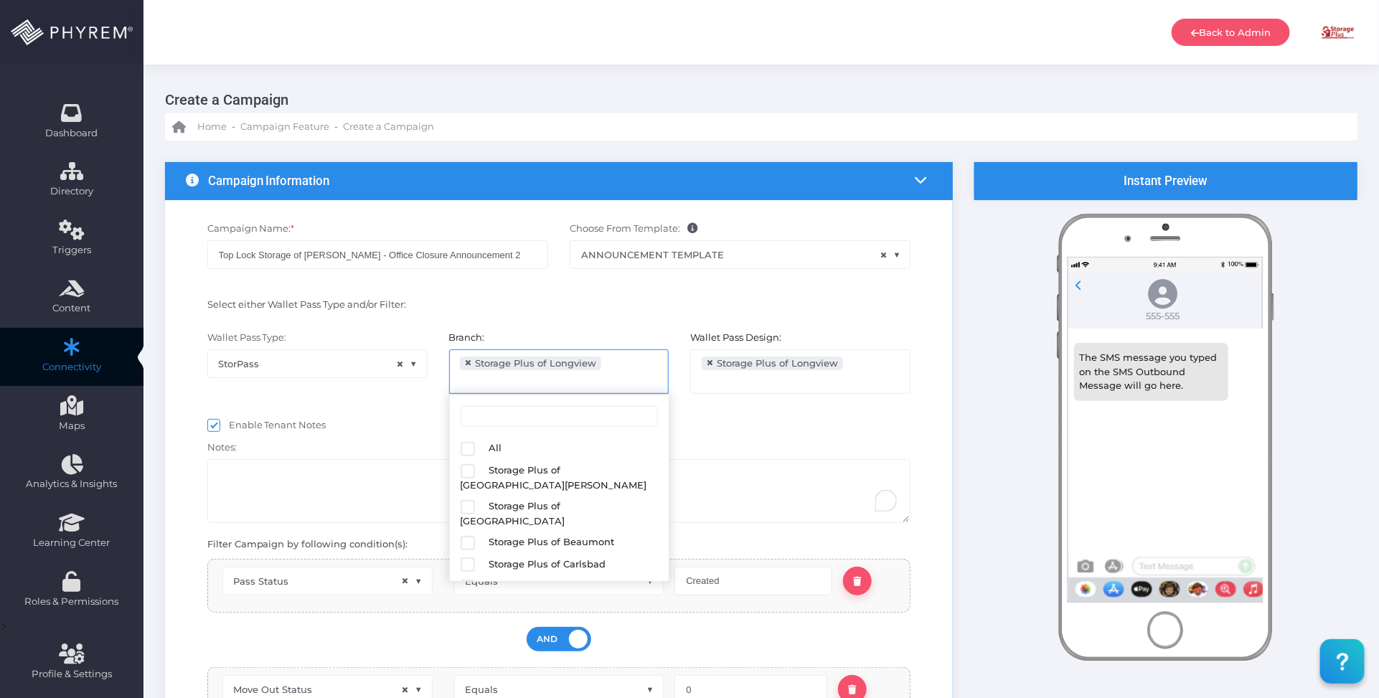
scroll to position [131, 0]
select select
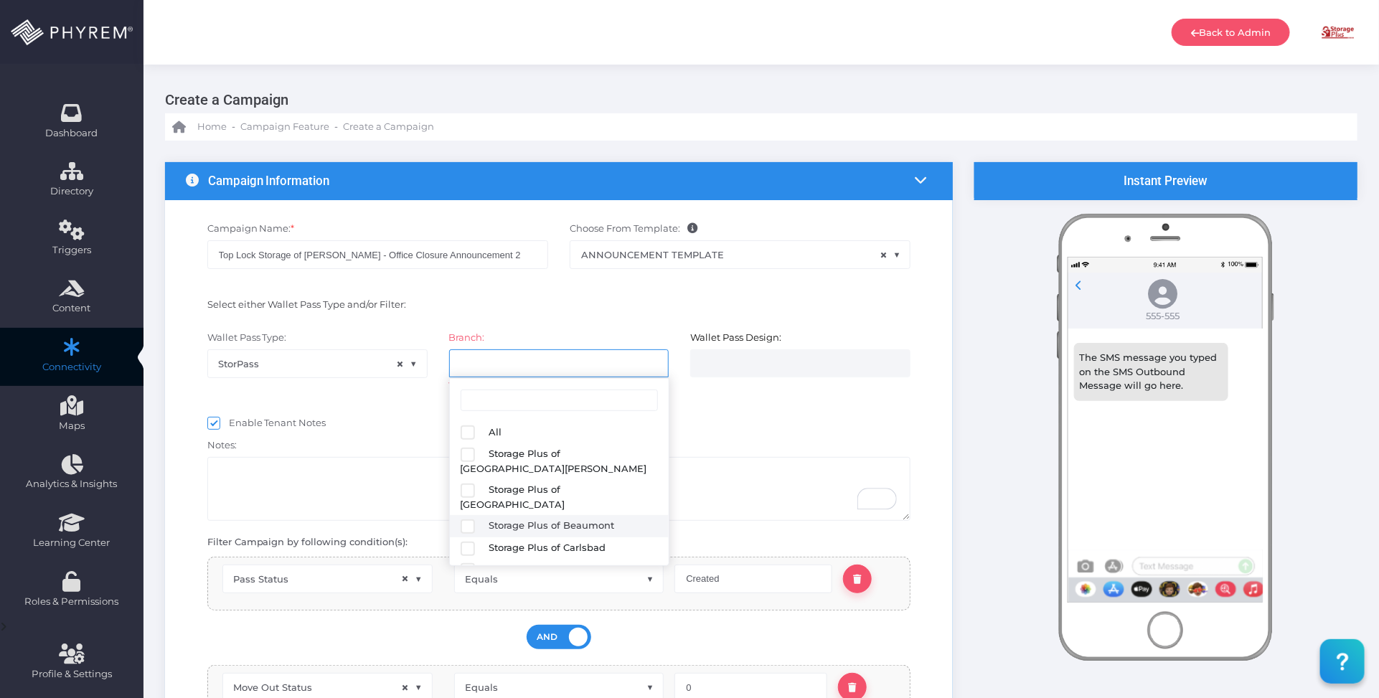
scroll to position [0, 0]
select select
select select "626"
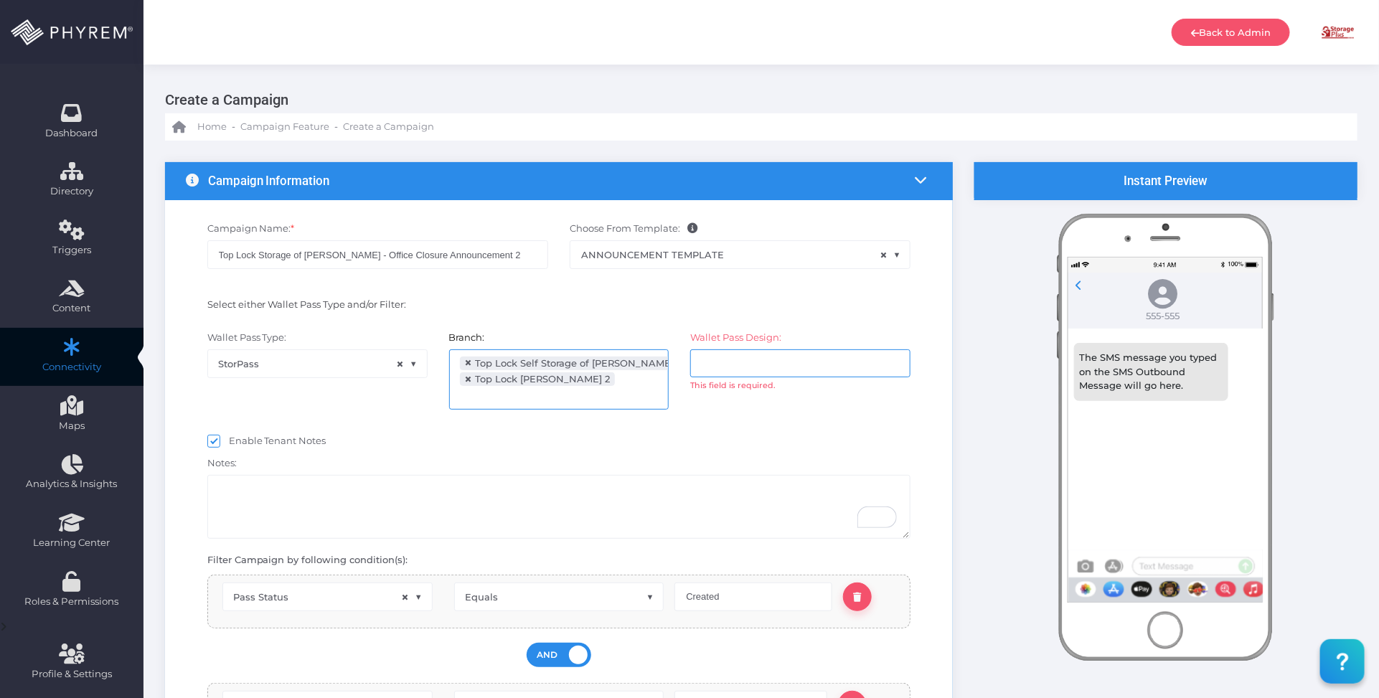
click at [718, 365] on input "search" at bounding box center [758, 362] width 113 height 11
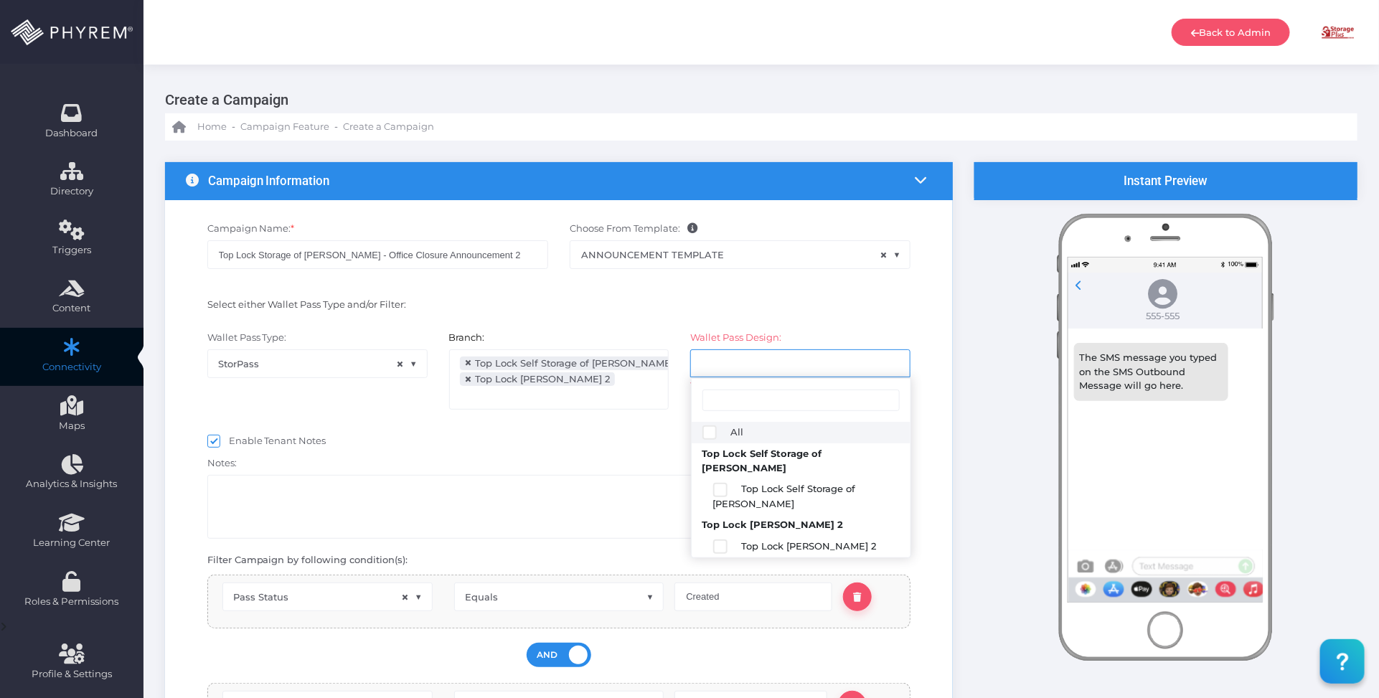
select select "2687"
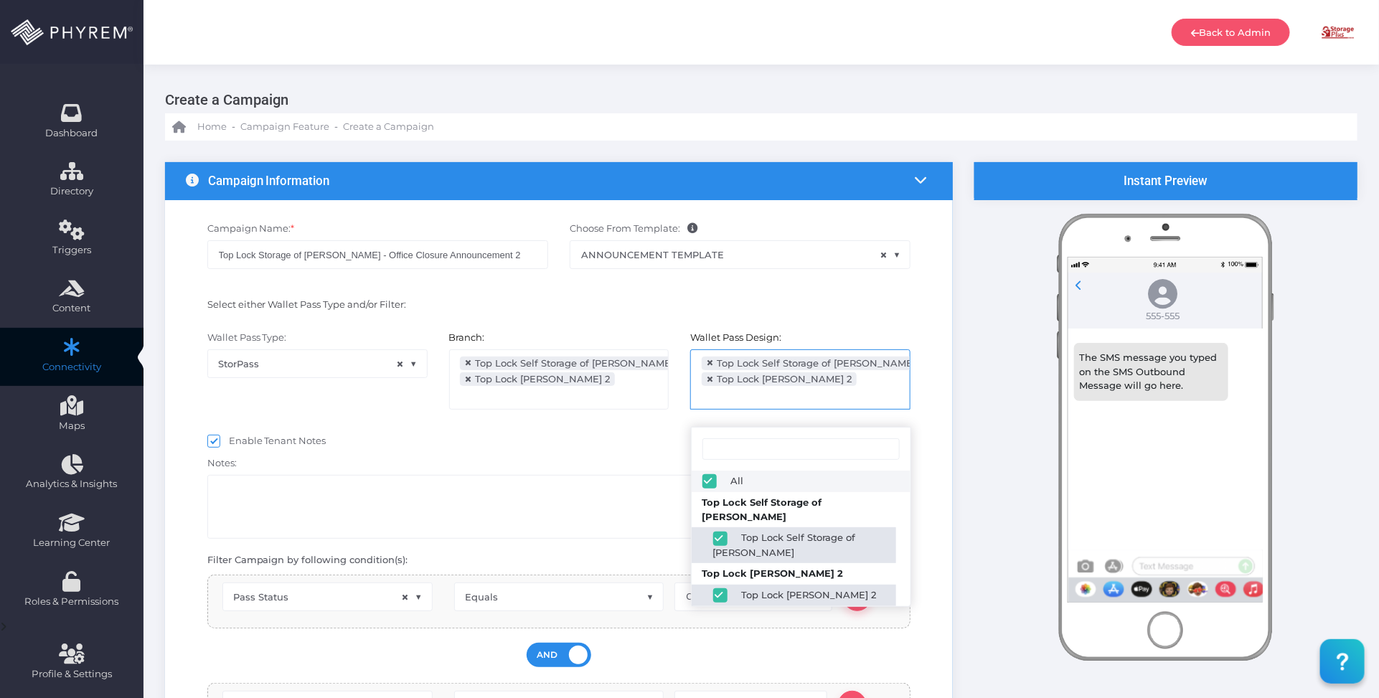
click at [604, 442] on div "Enable Tenant Notes" at bounding box center [559, 443] width 704 height 18
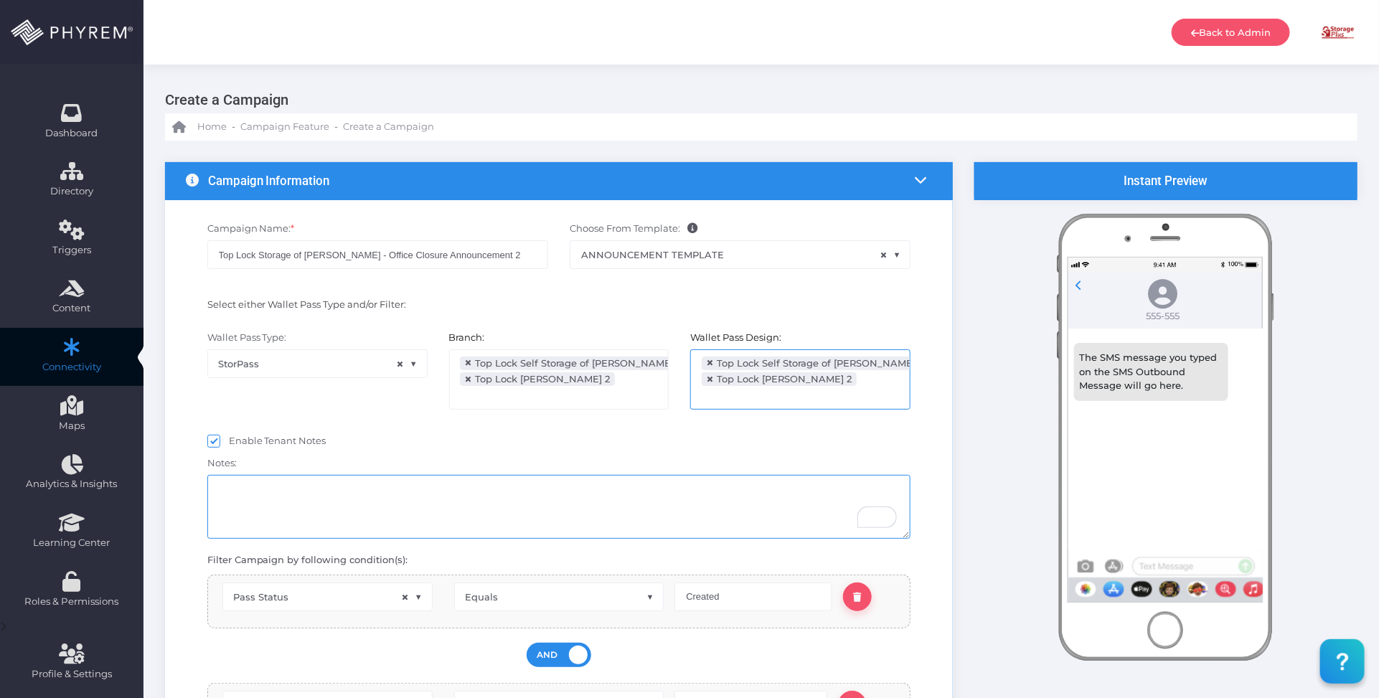
click at [487, 509] on textarea "To enrich screen reader interactions, please activate Accessibility in Grammarl…" at bounding box center [559, 507] width 704 height 64
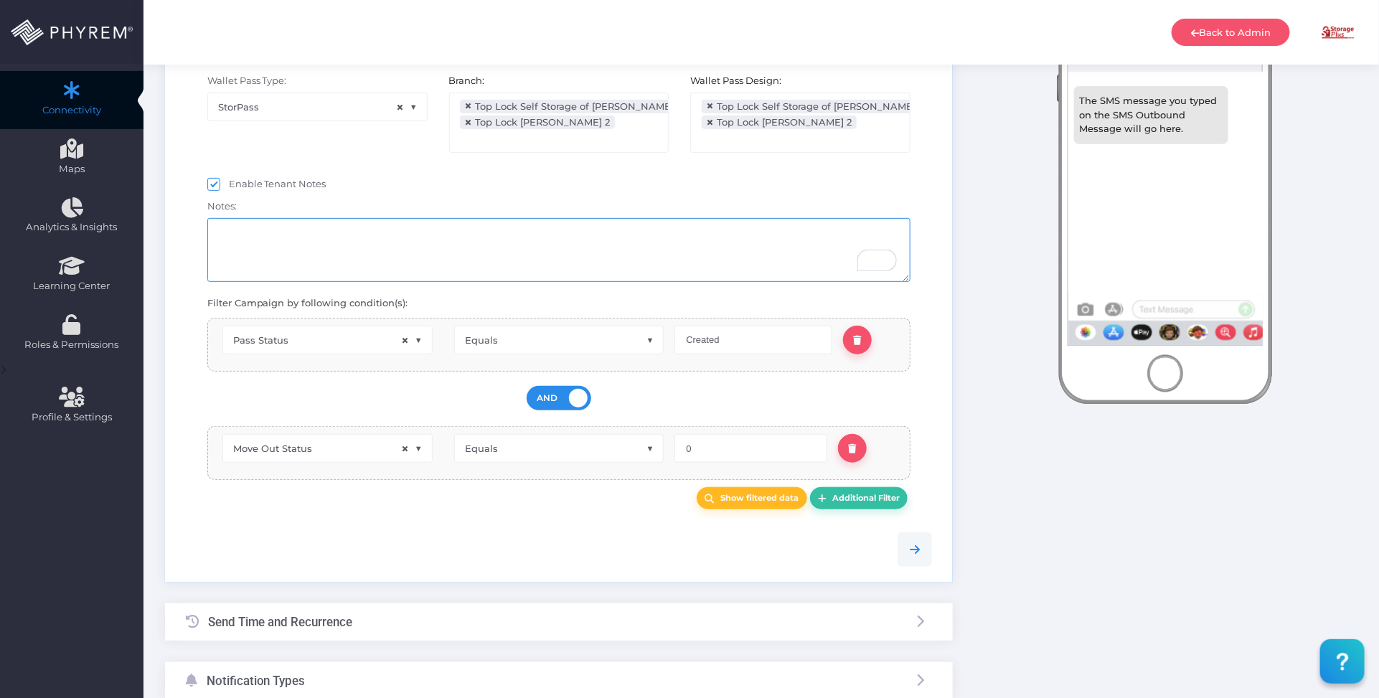
scroll to position [269, 0]
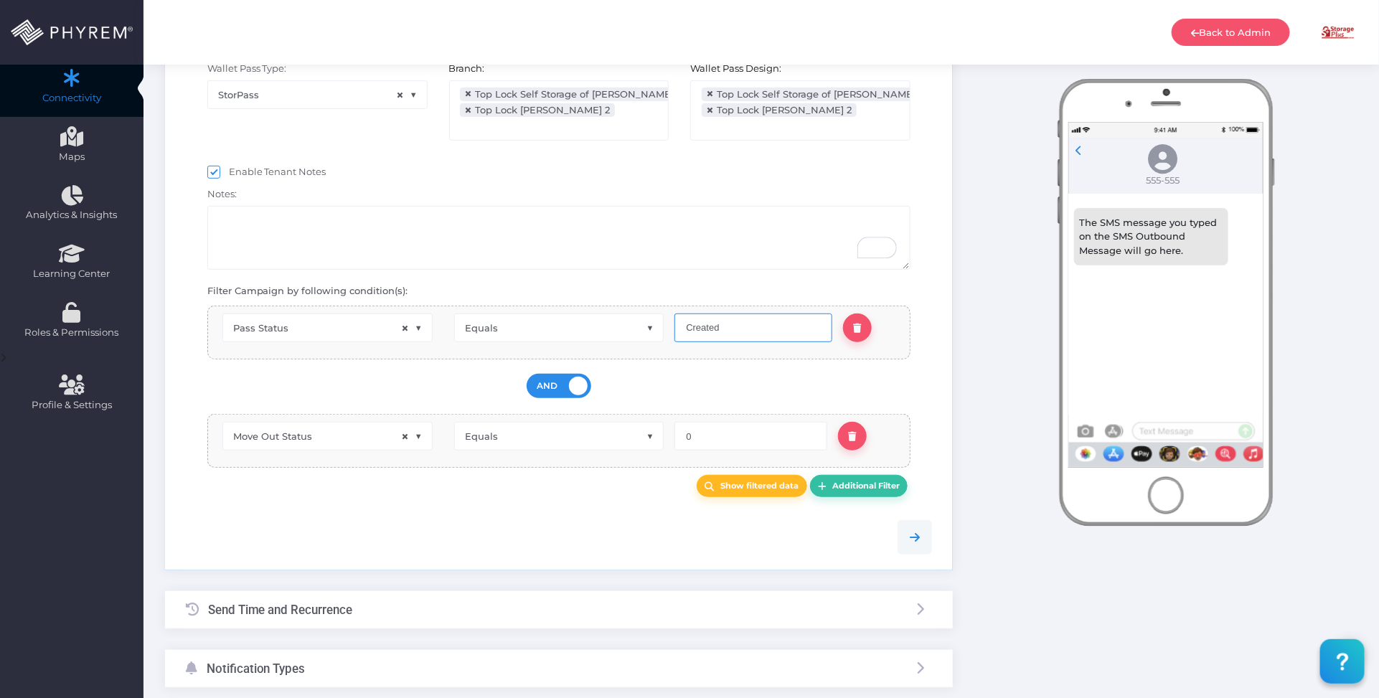
drag, startPoint x: 728, startPoint y: 332, endPoint x: 652, endPoint y: 324, distance: 77.2
click at [654, 332] on div "Contact Type Contact ID Group ID First Name Last Name Gender Date of Birth Loca…" at bounding box center [559, 333] width 704 height 54
type input "Installed"
click at [774, 497] on link "Show filtered data" at bounding box center [752, 486] width 111 height 22
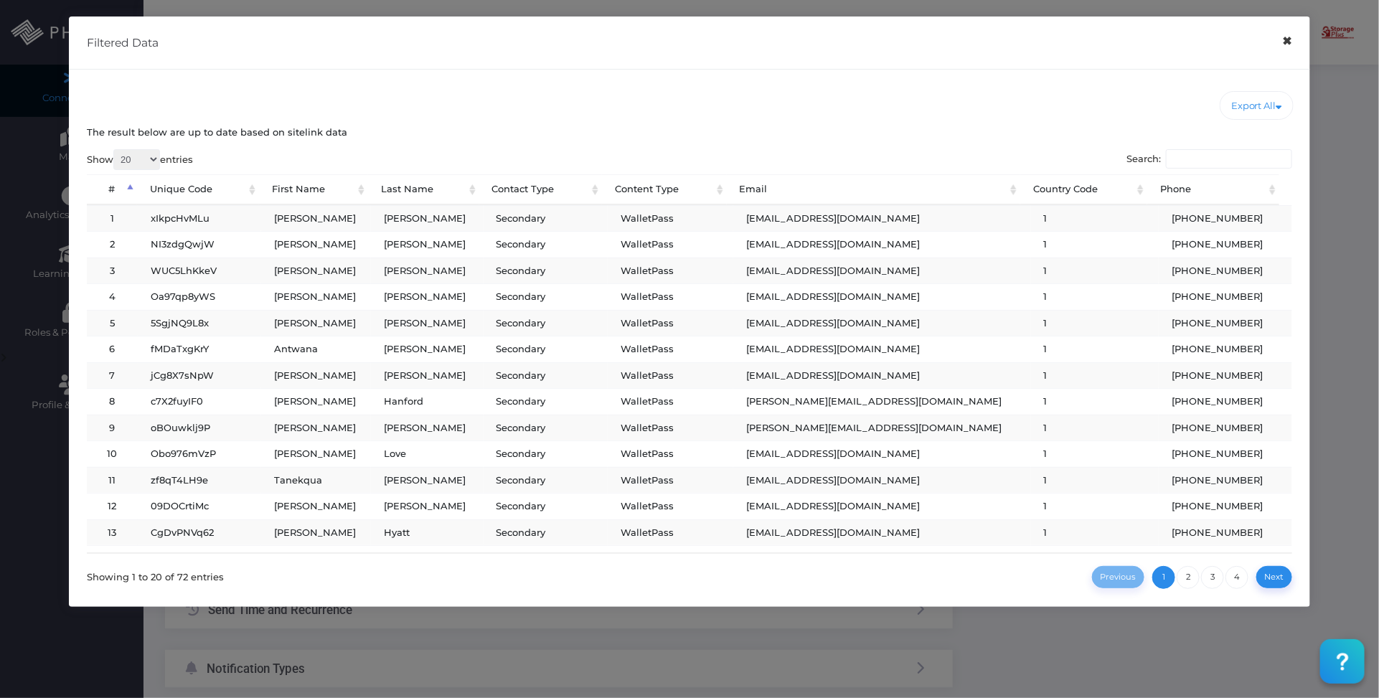
click at [1292, 47] on button "×" at bounding box center [1288, 41] width 28 height 32
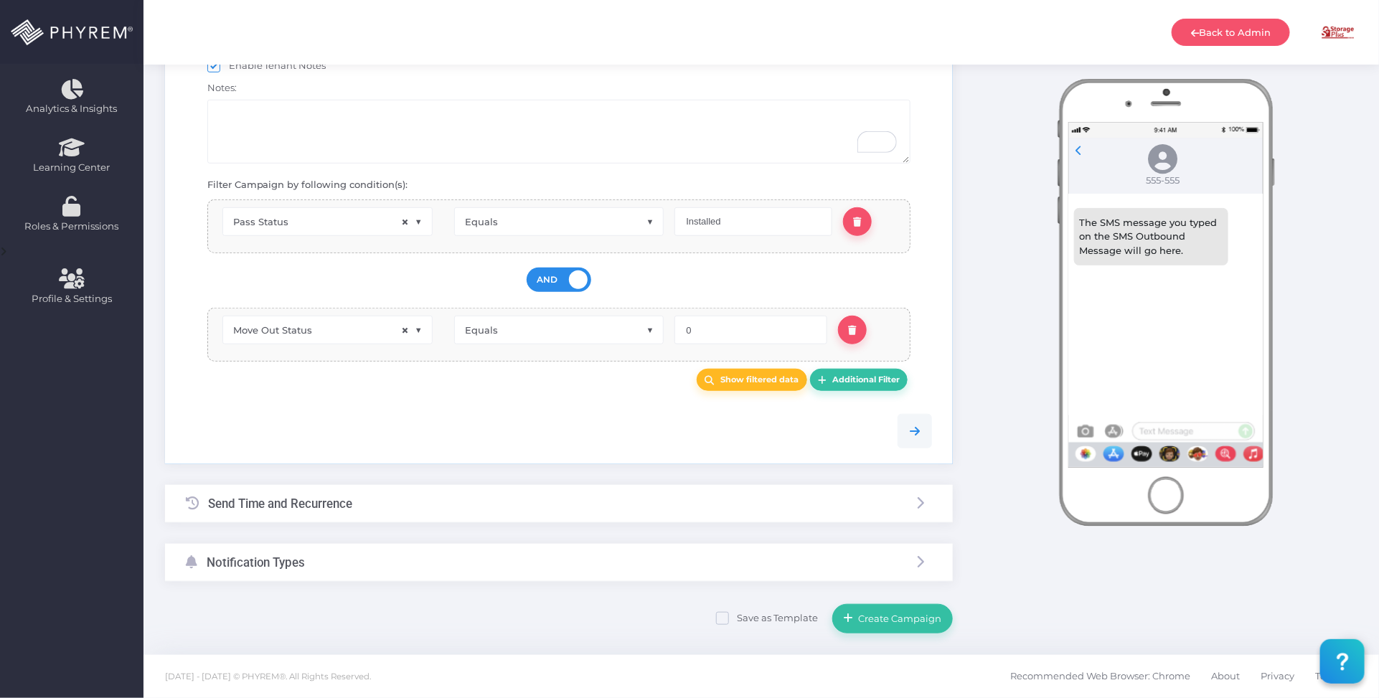
click at [371, 504] on div "Send Time and Recurrence" at bounding box center [559, 504] width 788 height 38
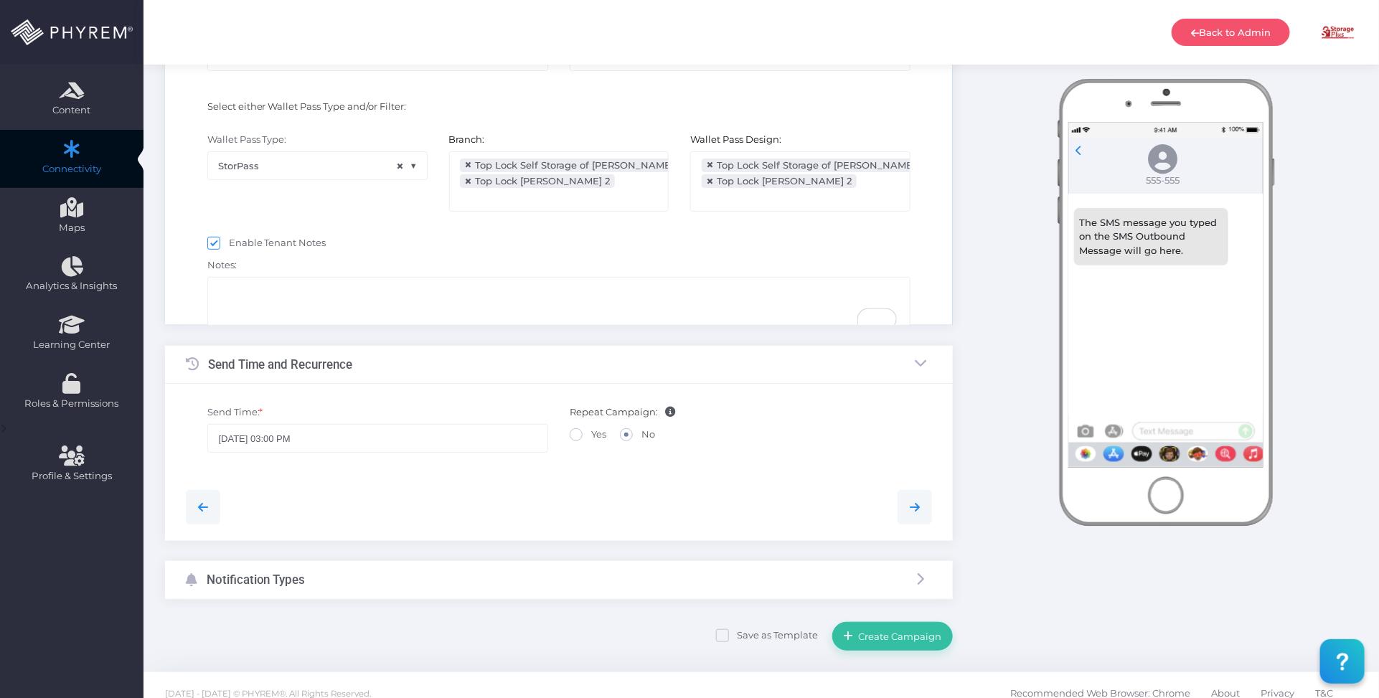
scroll to position [37, 0]
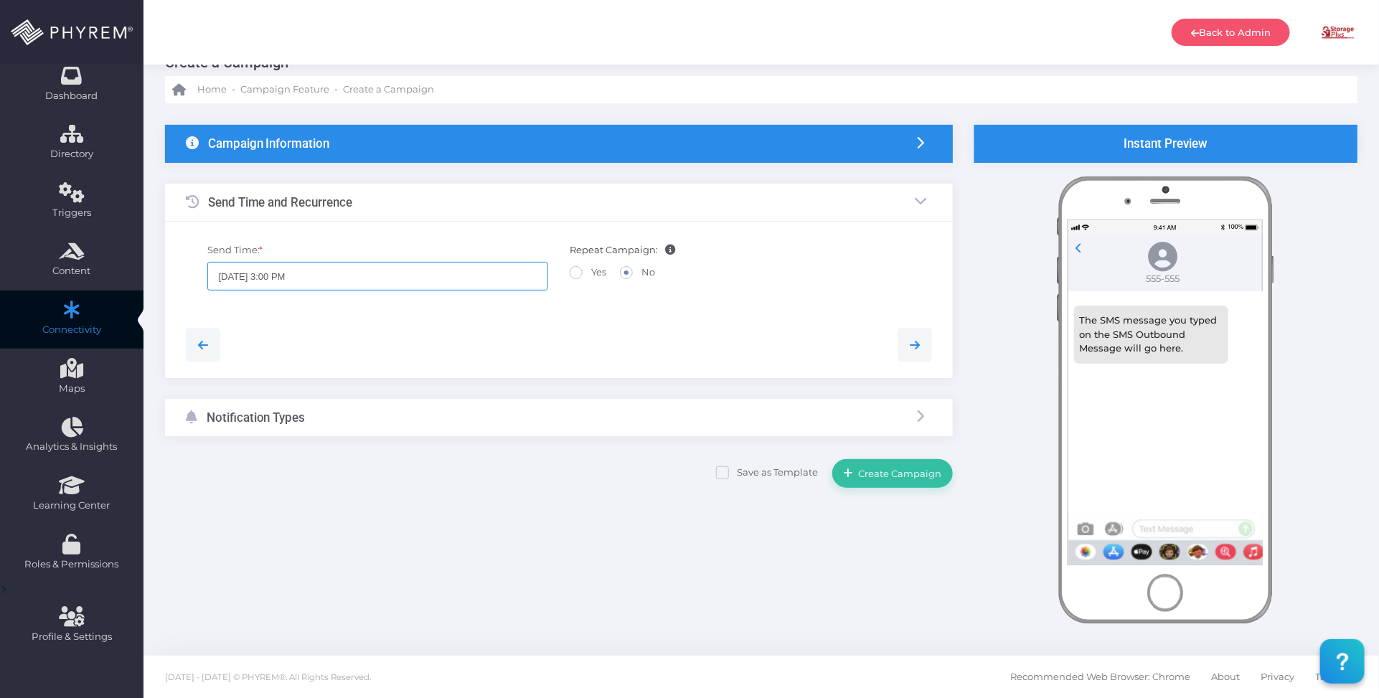
click at [393, 280] on input "08/17/2025 3:00 PM" at bounding box center [377, 276] width 341 height 29
click at [355, 367] on icon at bounding box center [358, 370] width 9 height 10
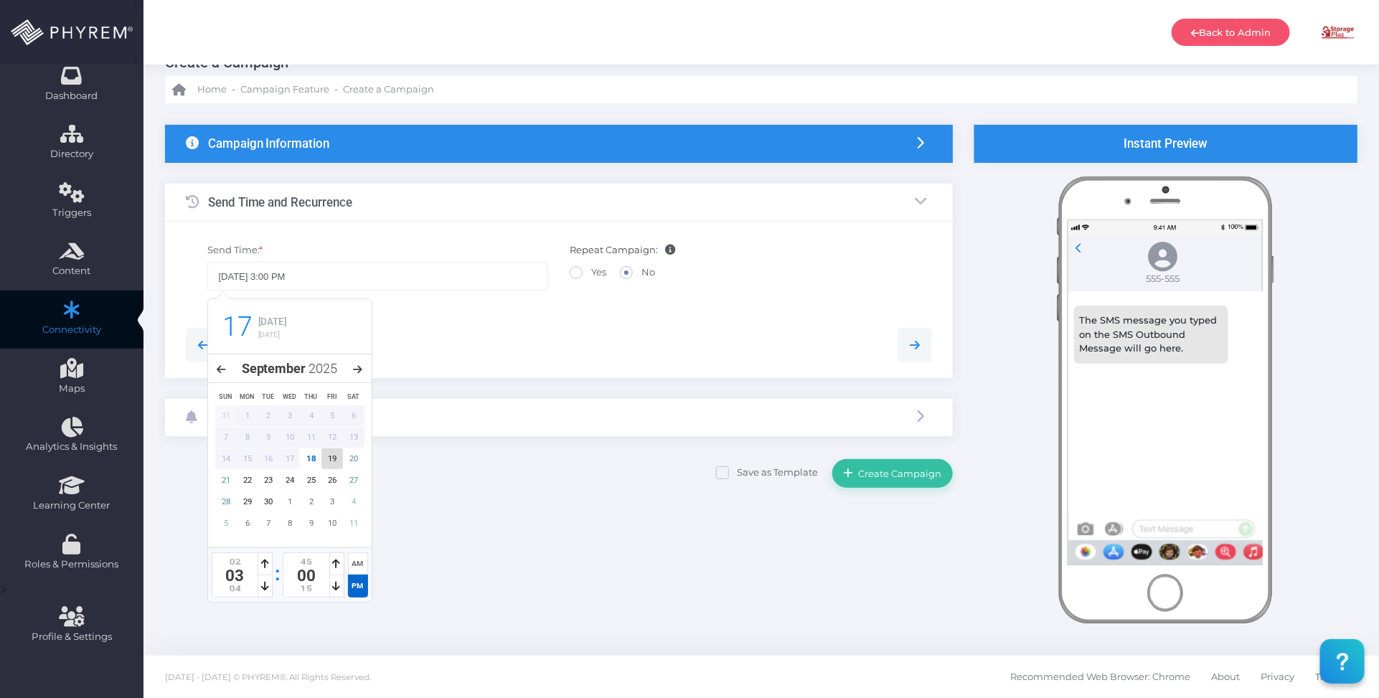
click at [329, 461] on div "19" at bounding box center [332, 458] width 22 height 21
type input "09/19/2025 3:00 PM"
click at [482, 321] on div at bounding box center [559, 345] width 769 height 66
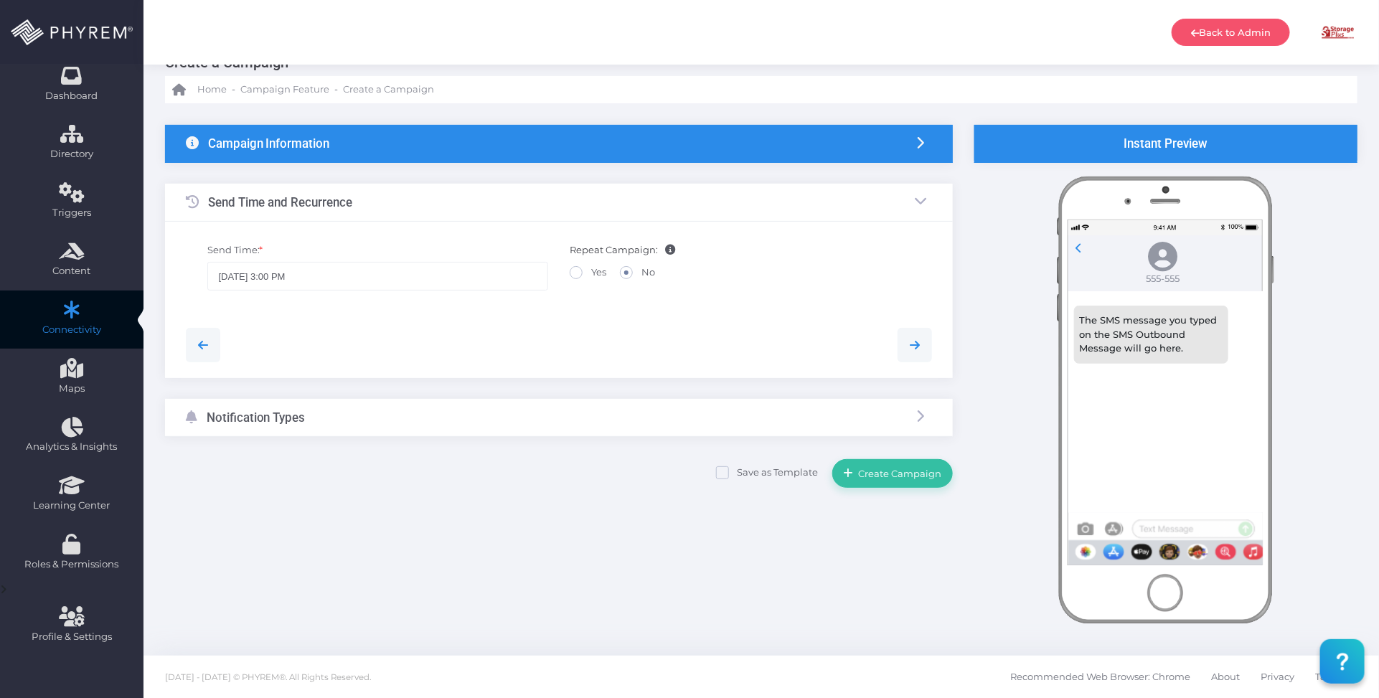
click at [454, 418] on div "Notification Types" at bounding box center [559, 418] width 788 height 38
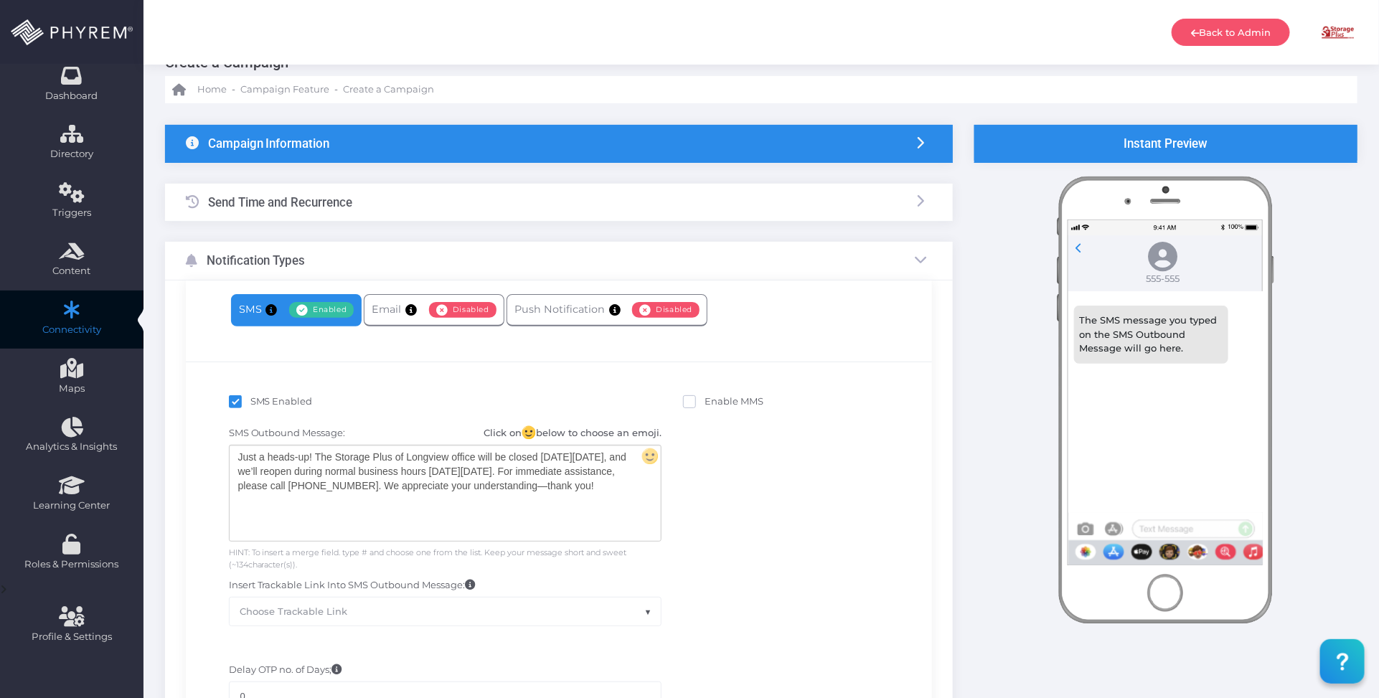
click at [484, 497] on div "Just a heads-up! The Storage Plus of Longview office will be closed on Monday, …" at bounding box center [445, 493] width 431 height 95
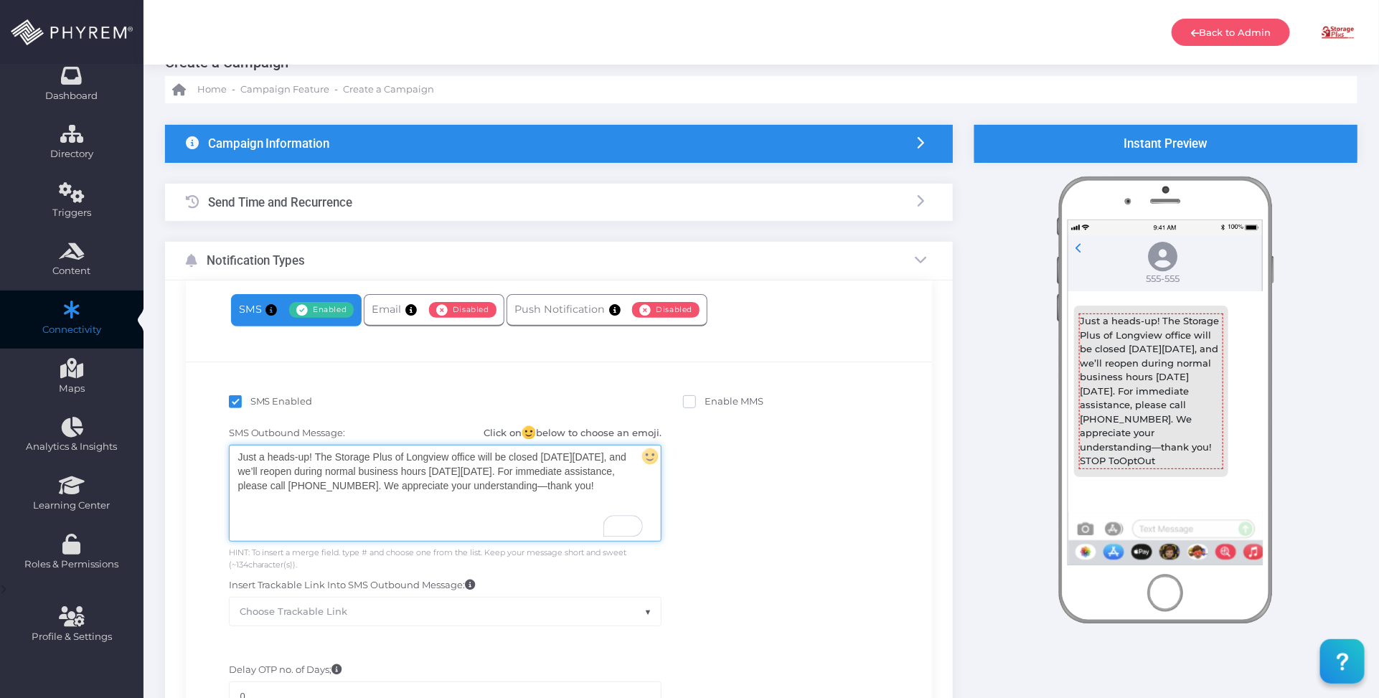
drag, startPoint x: 456, startPoint y: 507, endPoint x: 208, endPoint y: 450, distance: 254.7
click at [208, 450] on div "SMS Outbound Message: Click on below to choose an emoji. Just a heads-up! The S…" at bounding box center [559, 526] width 725 height 214
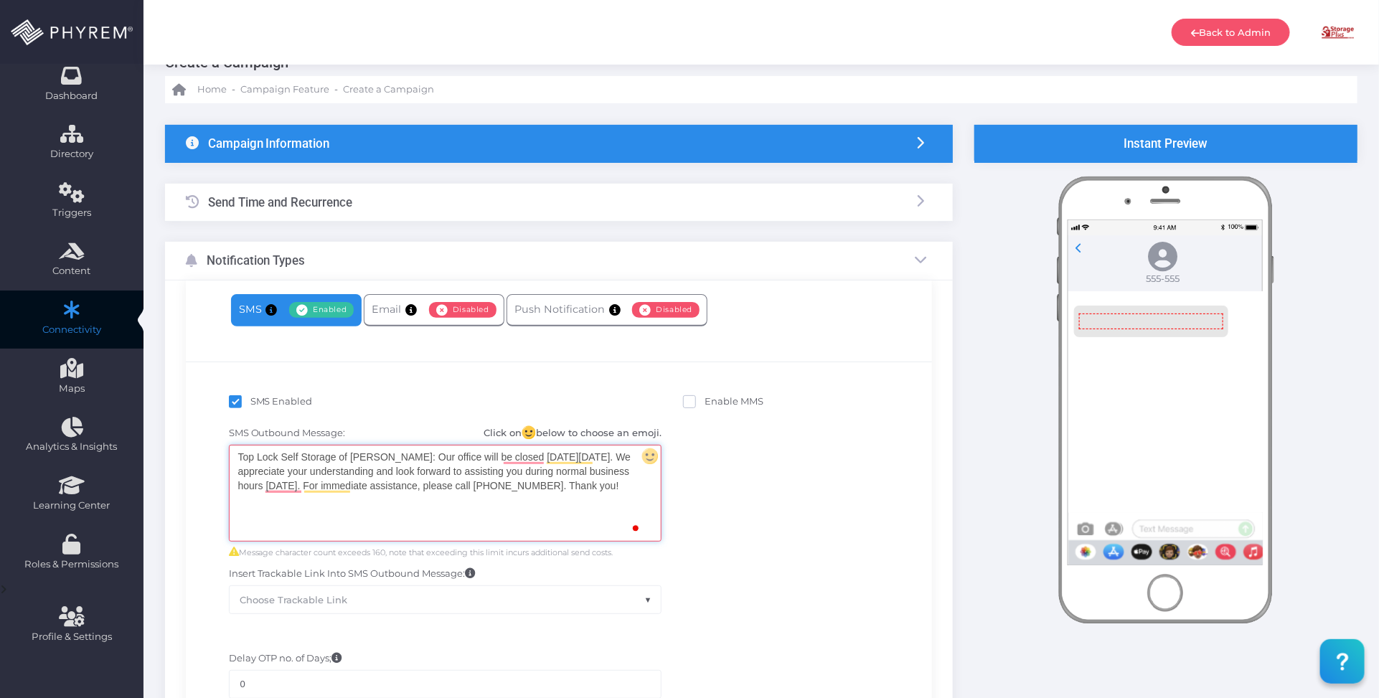
click at [501, 508] on div "Top Lock Self Storage of Dillon: Our office will be closed on Saturday 9-20-202…" at bounding box center [445, 493] width 431 height 95
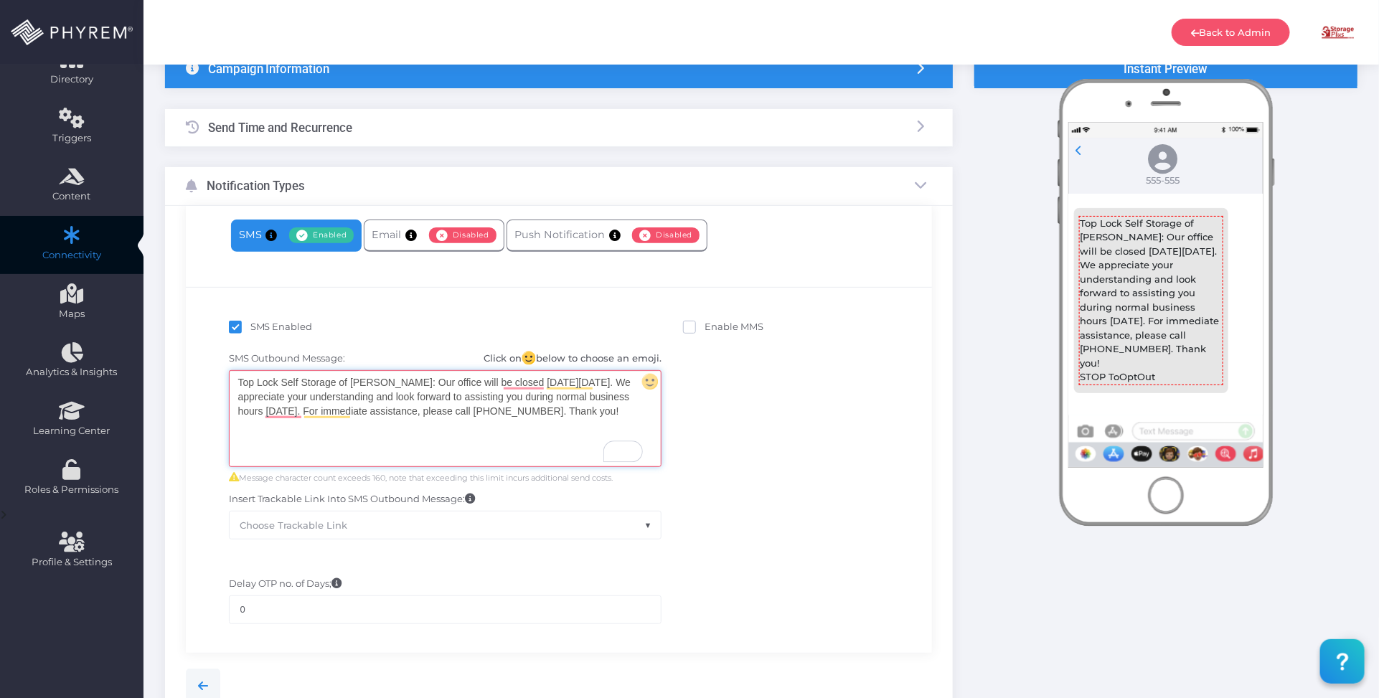
scroll to position [250, 0]
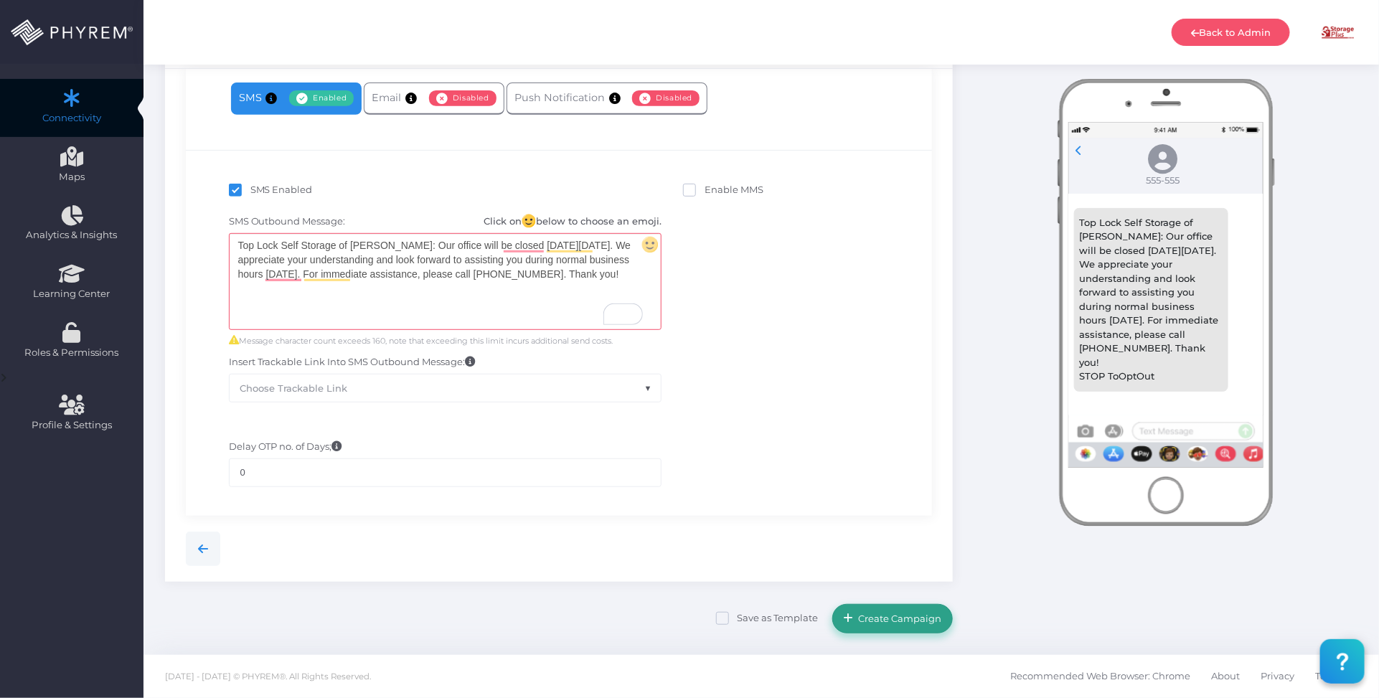
click at [892, 615] on span "Create Campaign" at bounding box center [898, 618] width 88 height 11
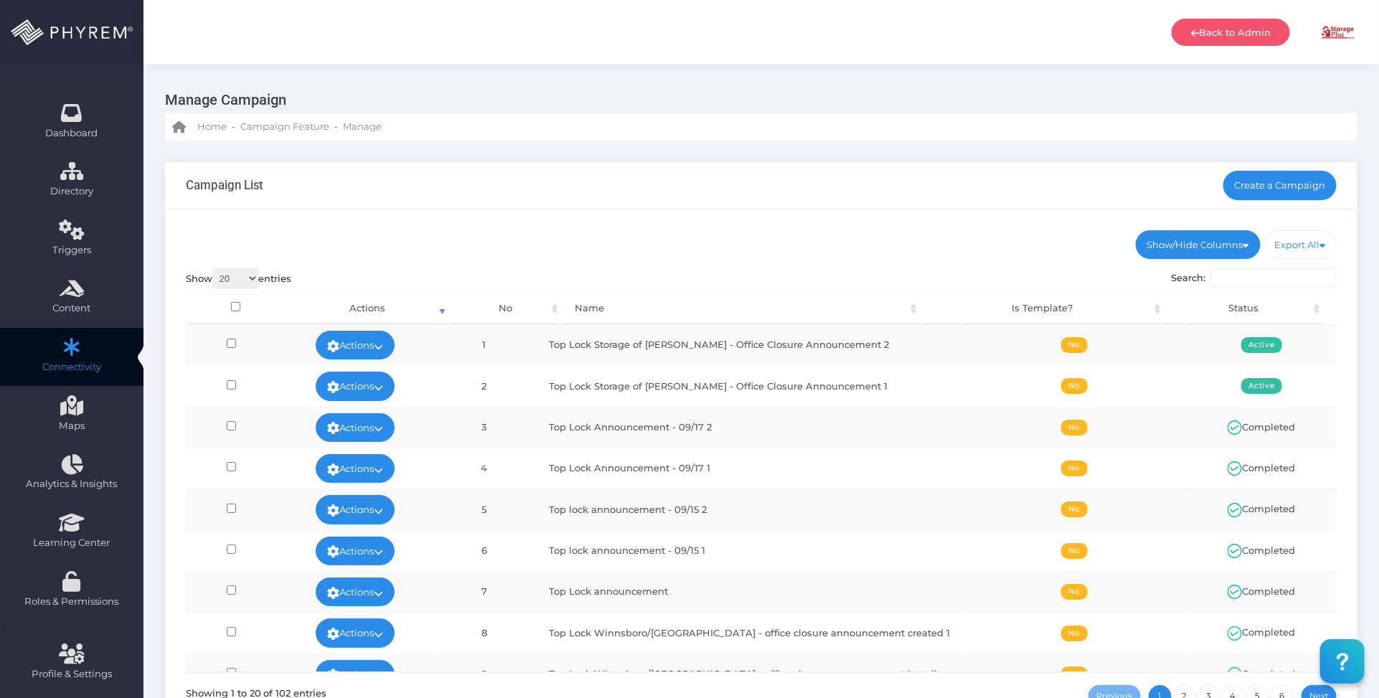
click at [822, 232] on ul "Show/Hide Columns No Name Is Template? Status" at bounding box center [762, 244] width 1152 height 29
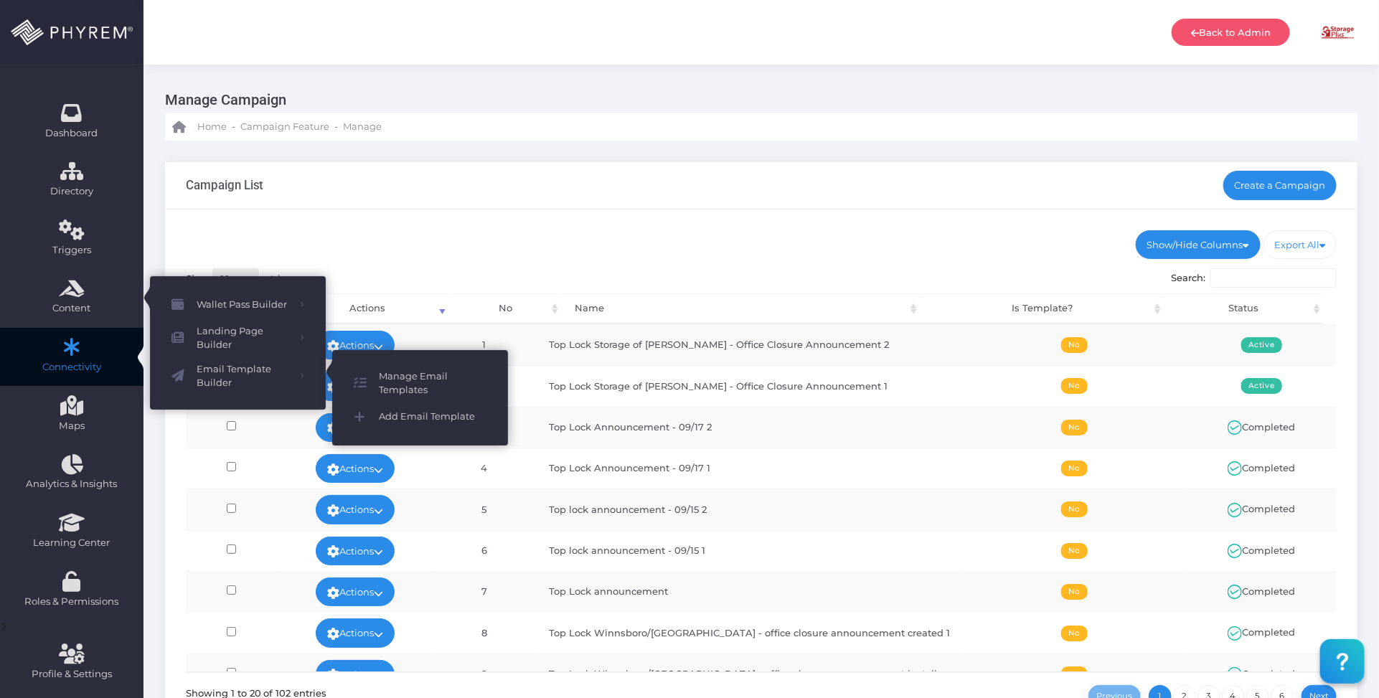
drag, startPoint x: 388, startPoint y: 373, endPoint x: 431, endPoint y: 365, distance: 44.6
click at [388, 374] on span "Manage Email Templates" at bounding box center [433, 384] width 108 height 28
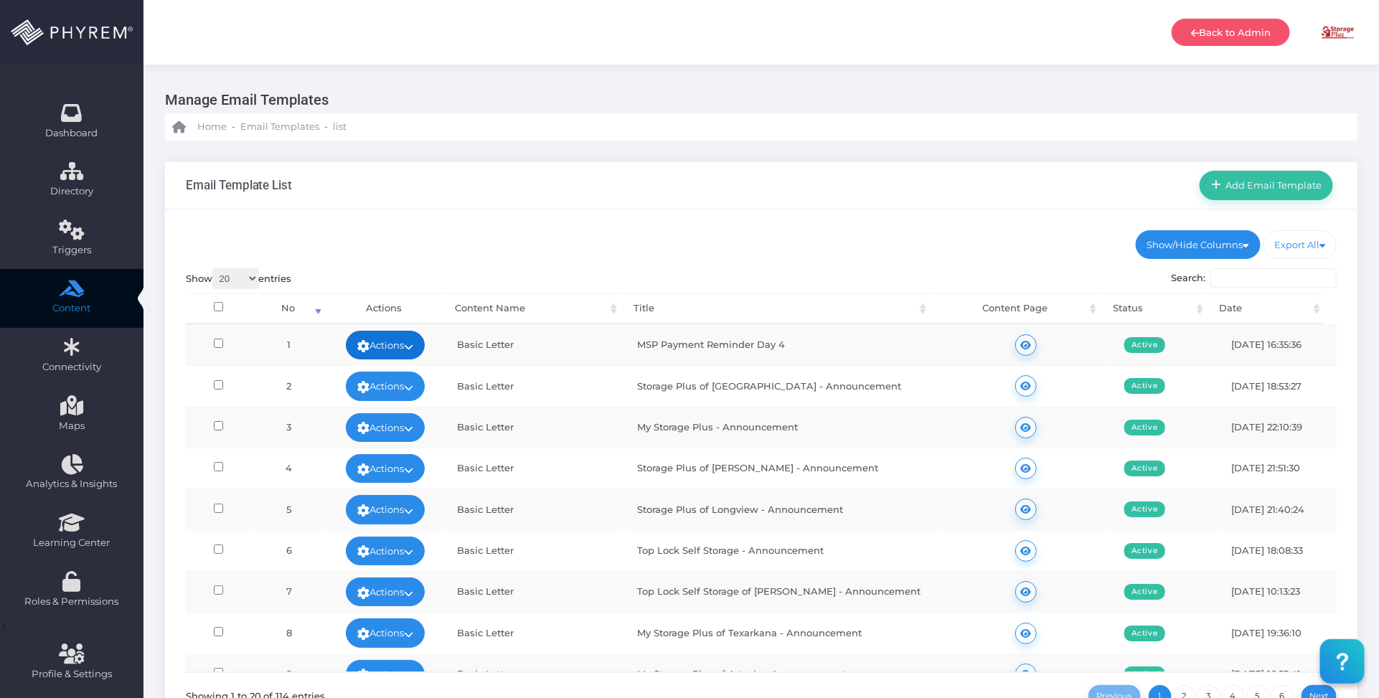
click at [413, 336] on link "Actions" at bounding box center [385, 345] width 79 height 29
click at [382, 368] on link "Edit" at bounding box center [380, 377] width 93 height 27
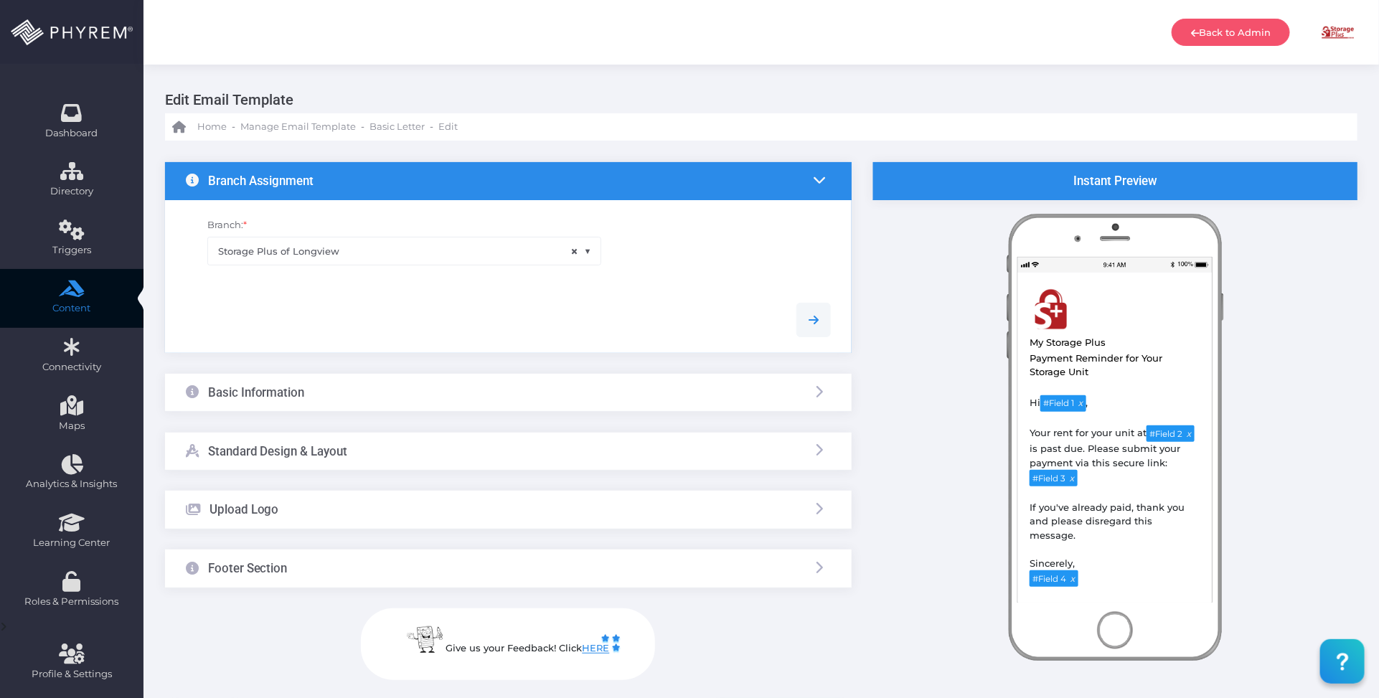
click at [428, 395] on div "Basic Information" at bounding box center [508, 393] width 687 height 38
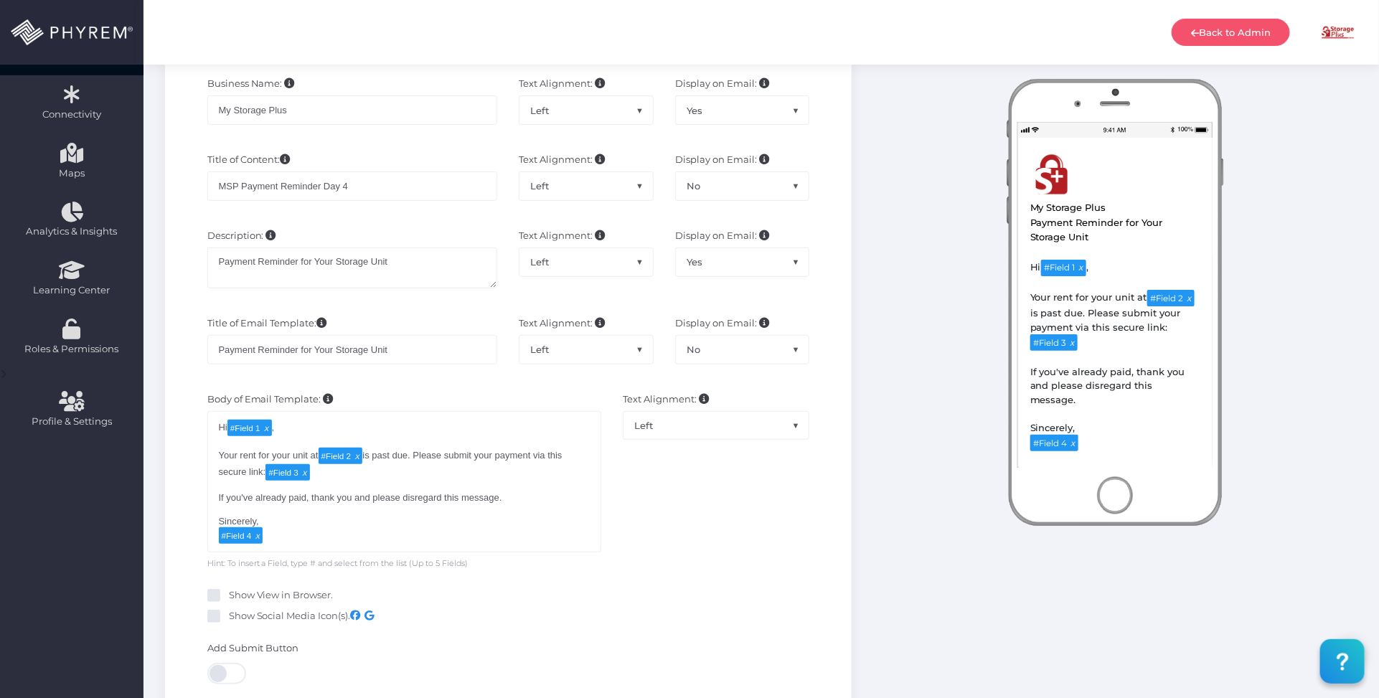
scroll to position [269, 0]
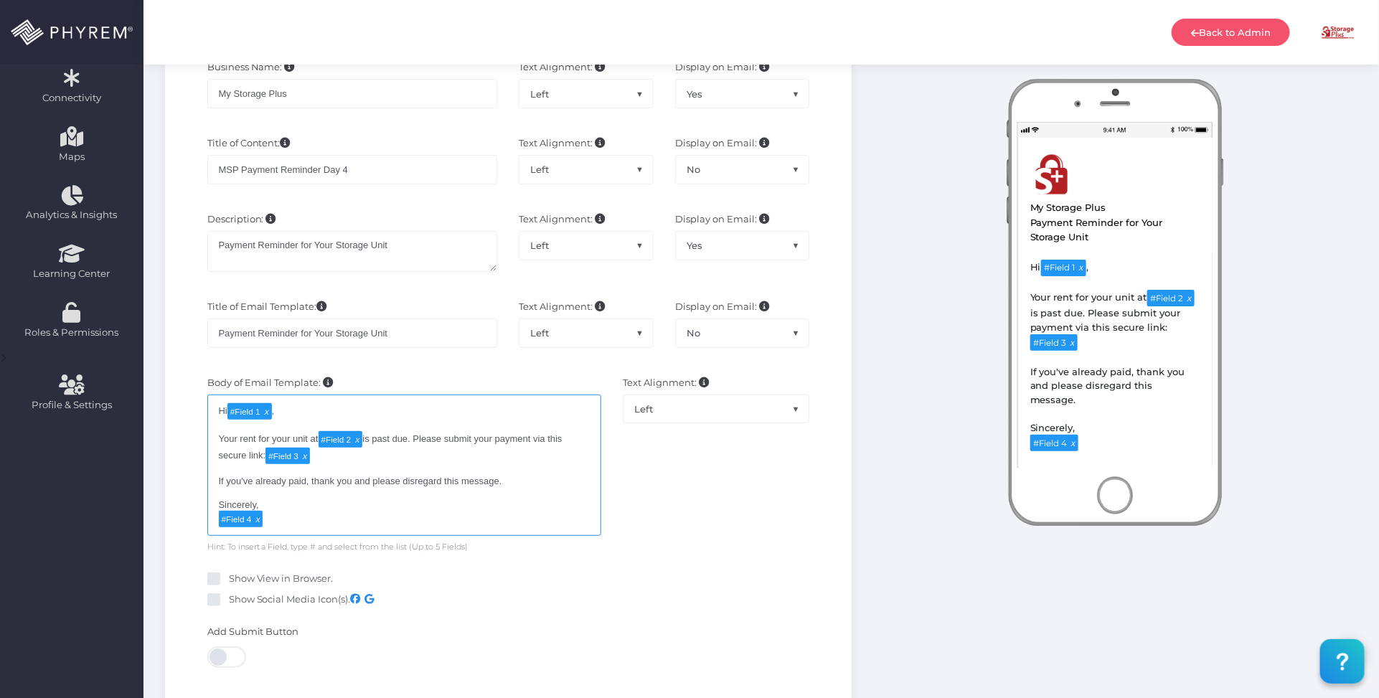
click at [241, 481] on div "Hi # Field 1 , Your rent for your unit at # Field 2 is past due. Please submit …" at bounding box center [404, 465] width 395 height 141
type textarea "Hi [#Field 1](tag:f1), Your rent for your unit at [#Field 2](tag:f2) is past du…"
click at [405, 513] on div "Hi # Field 1 , Your rent for your unit at # Field 2 is past due. Please submit …" at bounding box center [404, 465] width 395 height 141
click at [526, 482] on div "Hi # Field 1 , Your rent for your unit at # Field 2 is past due. Please submit …" at bounding box center [404, 465] width 395 height 141
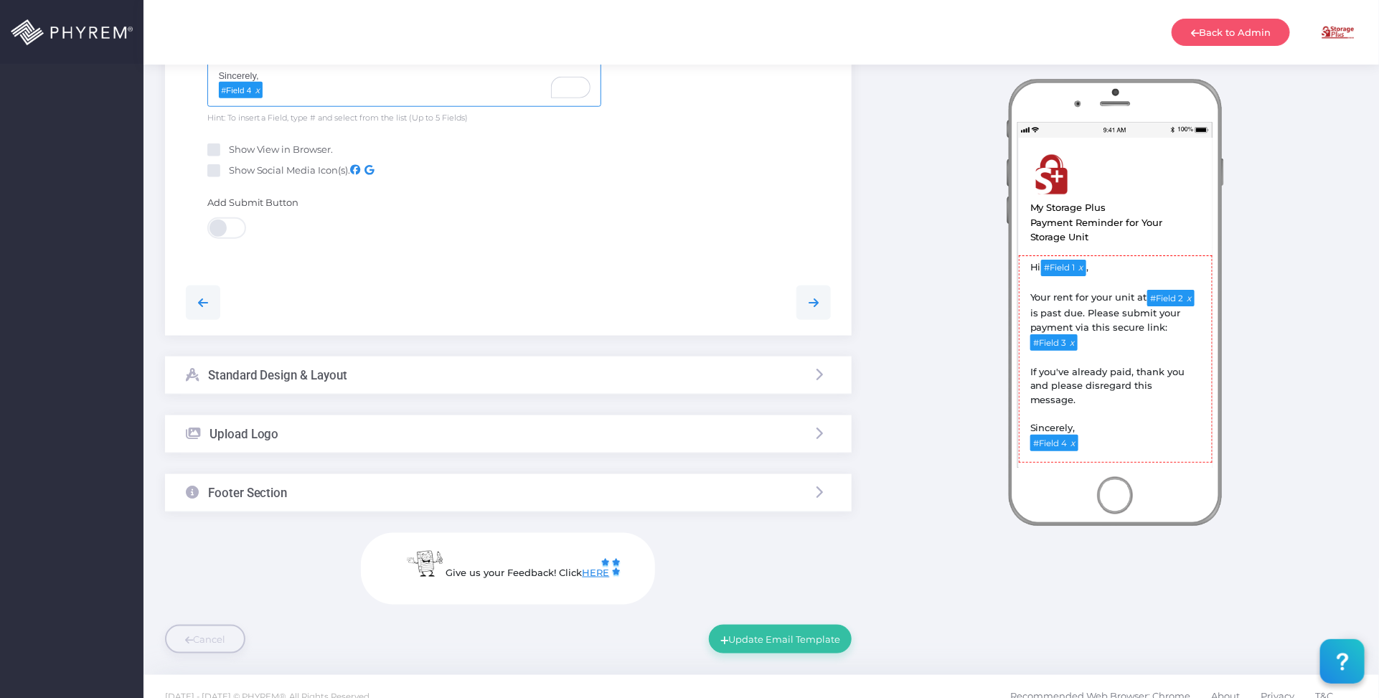
scroll to position [718, 0]
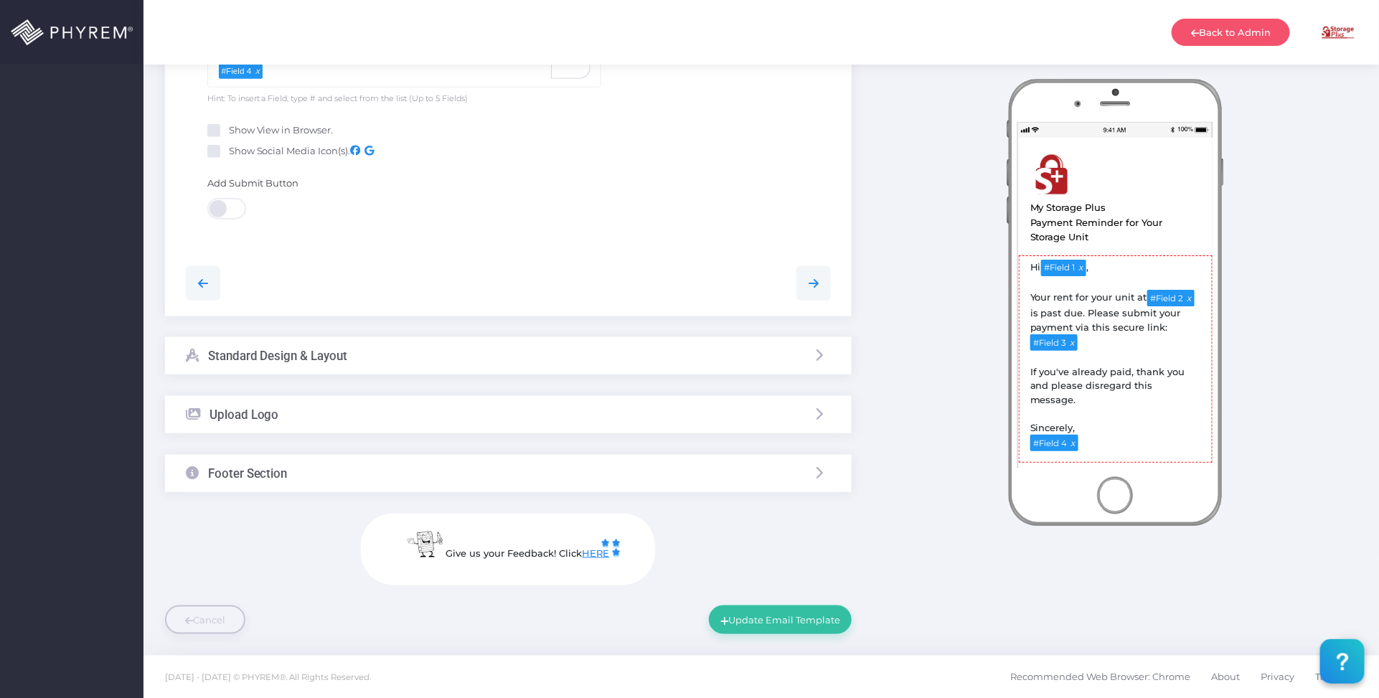
click at [377, 359] on div "Standard Design & Layout" at bounding box center [508, 356] width 687 height 38
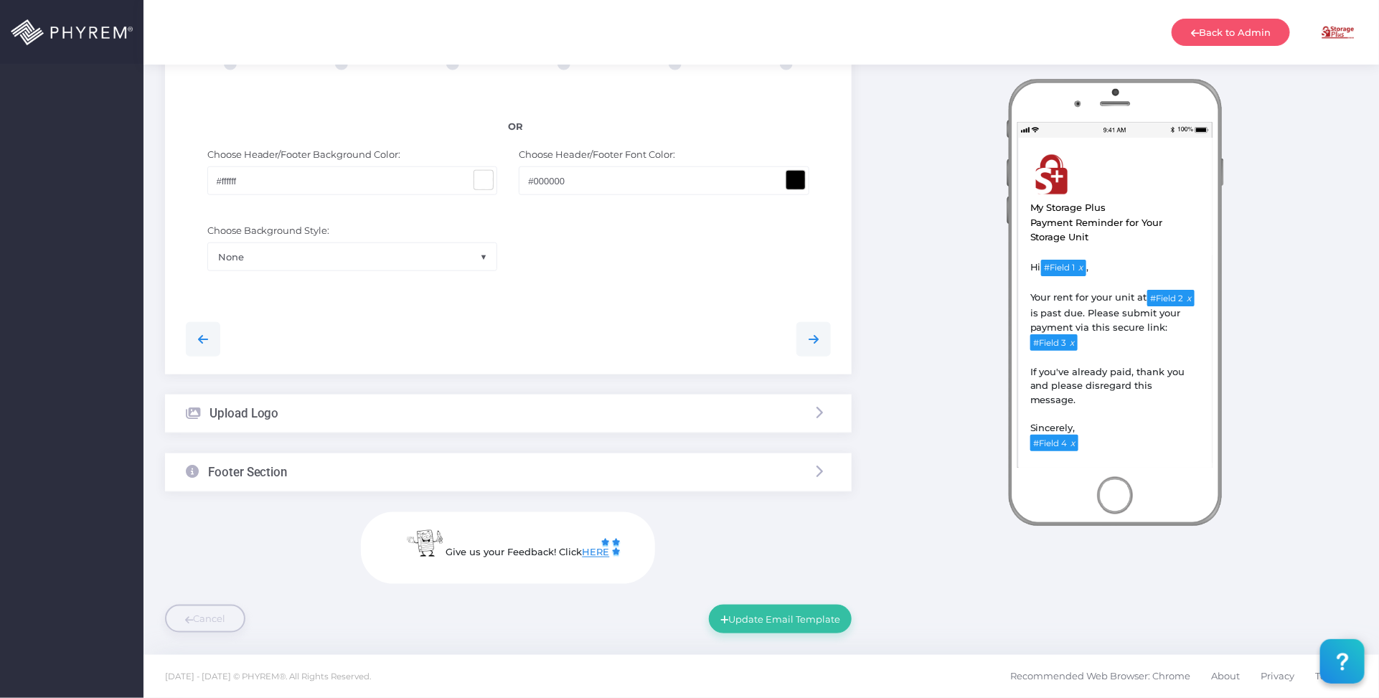
scroll to position [631, 0]
click at [378, 410] on div "Upload Logo" at bounding box center [508, 414] width 687 height 38
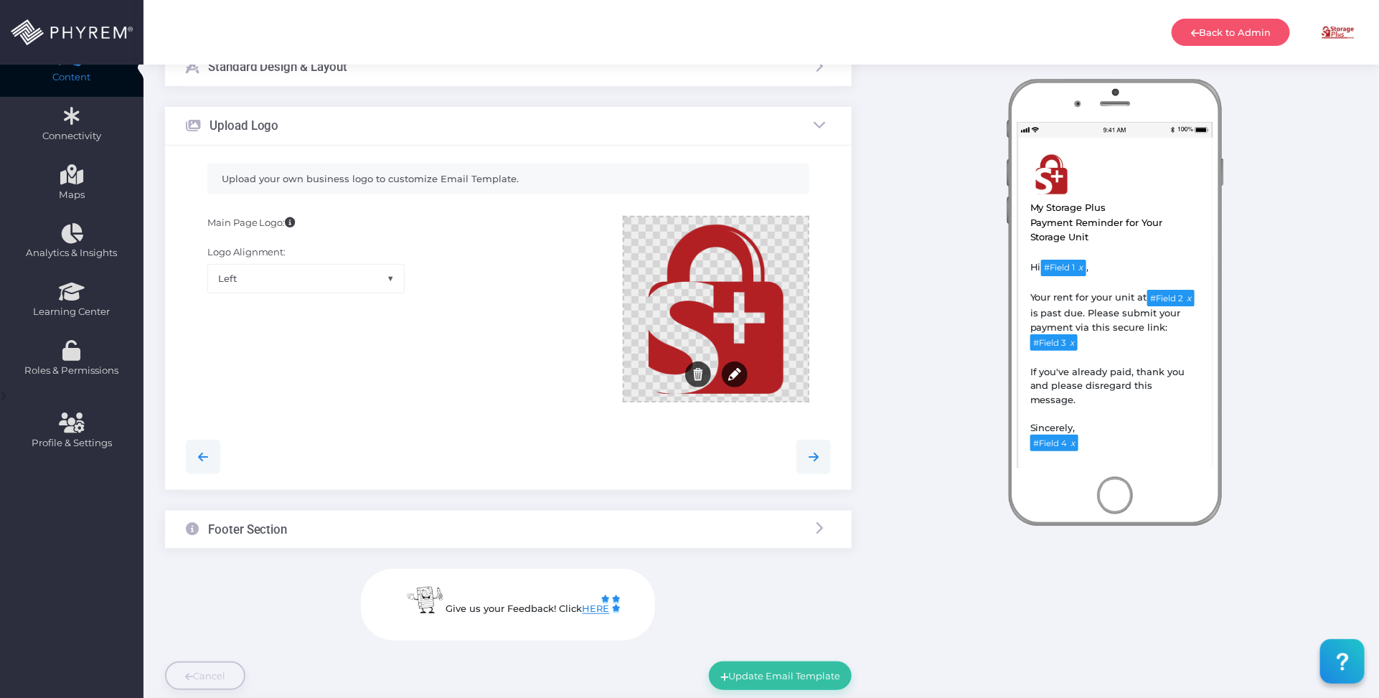
scroll to position [199, 0]
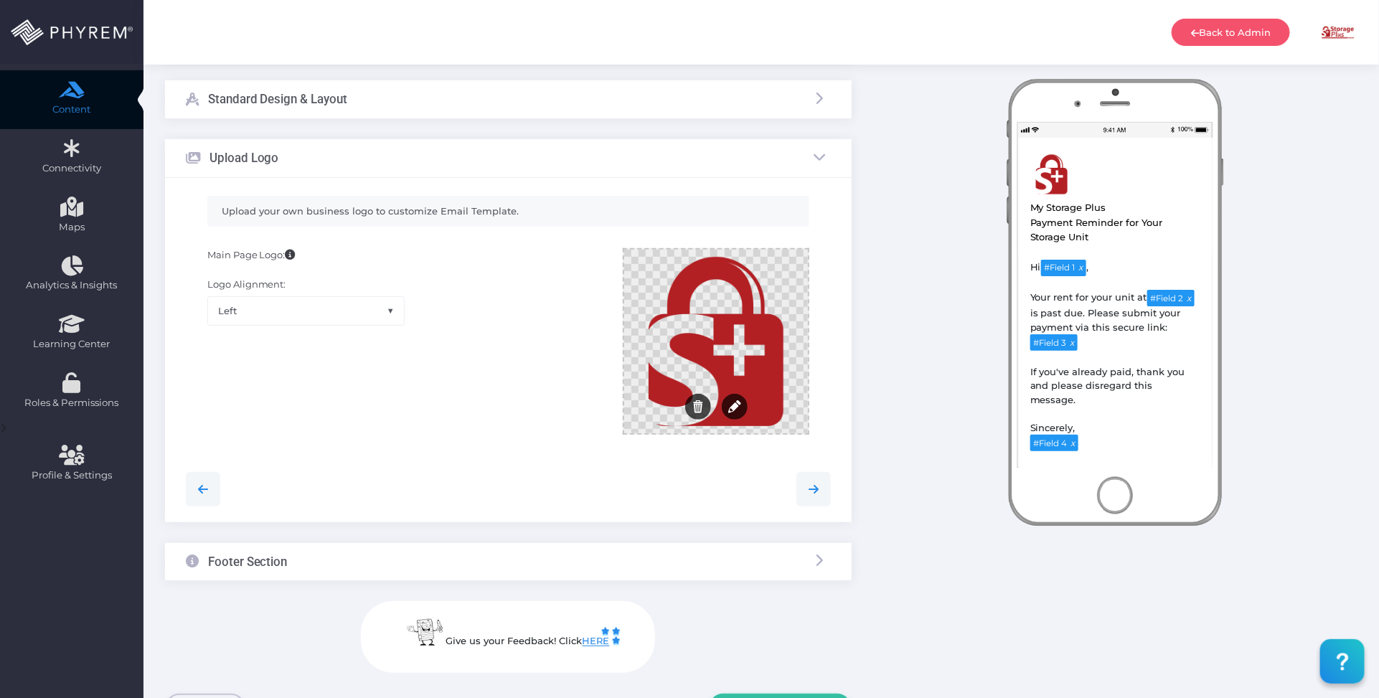
click at [718, 353] on div at bounding box center [716, 342] width 184 height 184
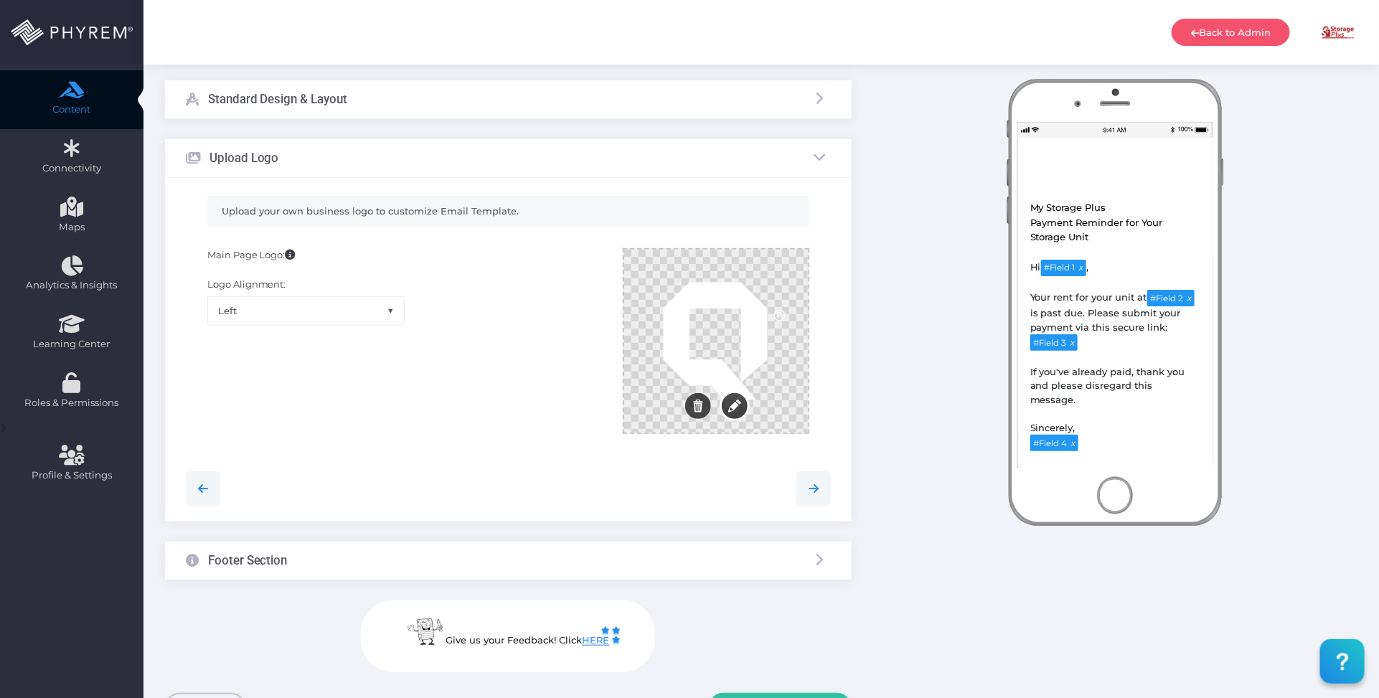
click at [723, 410] on button "Edit" at bounding box center [735, 406] width 26 height 26
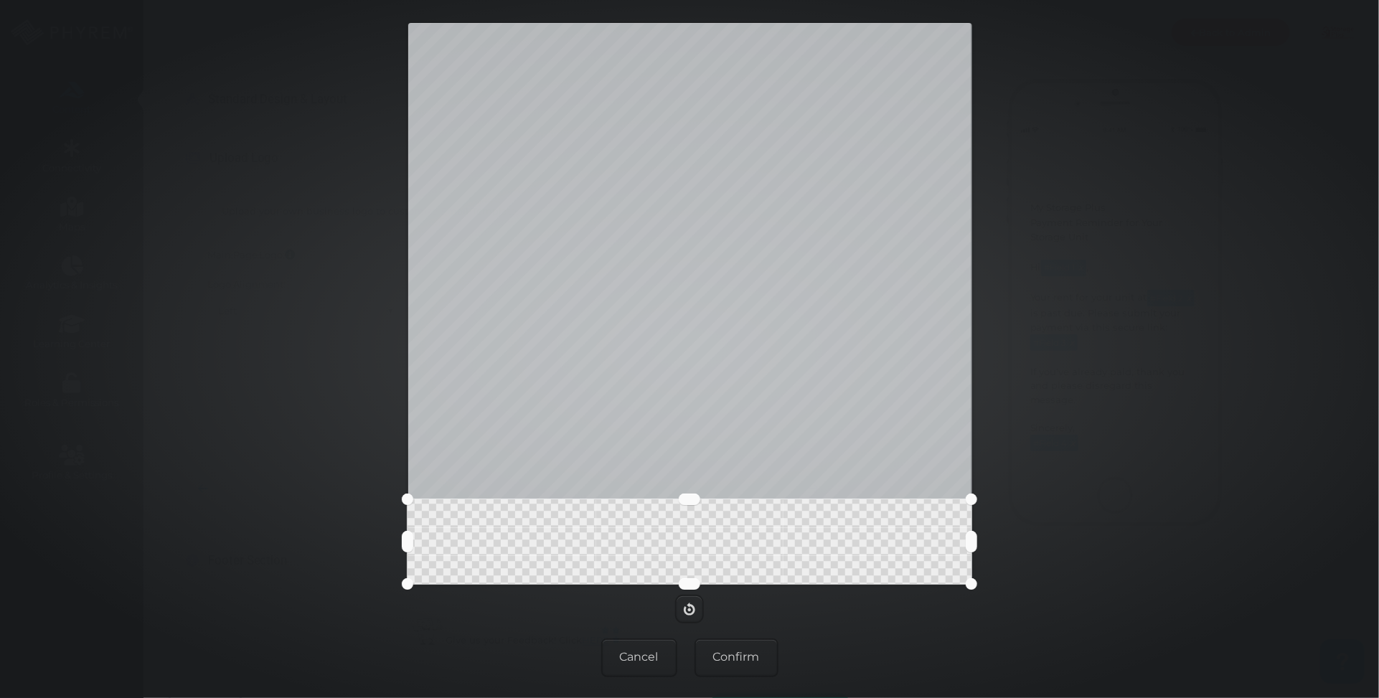
click at [719, 499] on div at bounding box center [690, 541] width 564 height 85
click at [744, 650] on button "Confirm" at bounding box center [737, 658] width 84 height 39
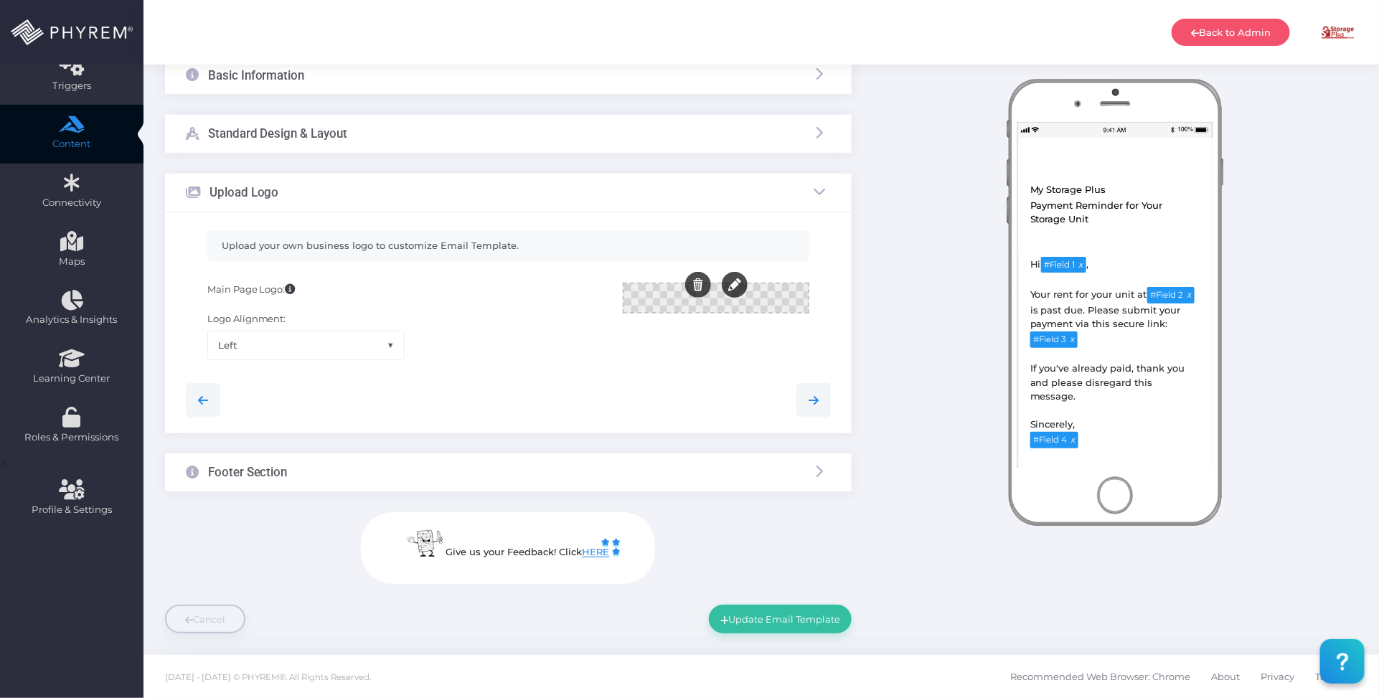
click at [709, 390] on div at bounding box center [508, 400] width 667 height 34
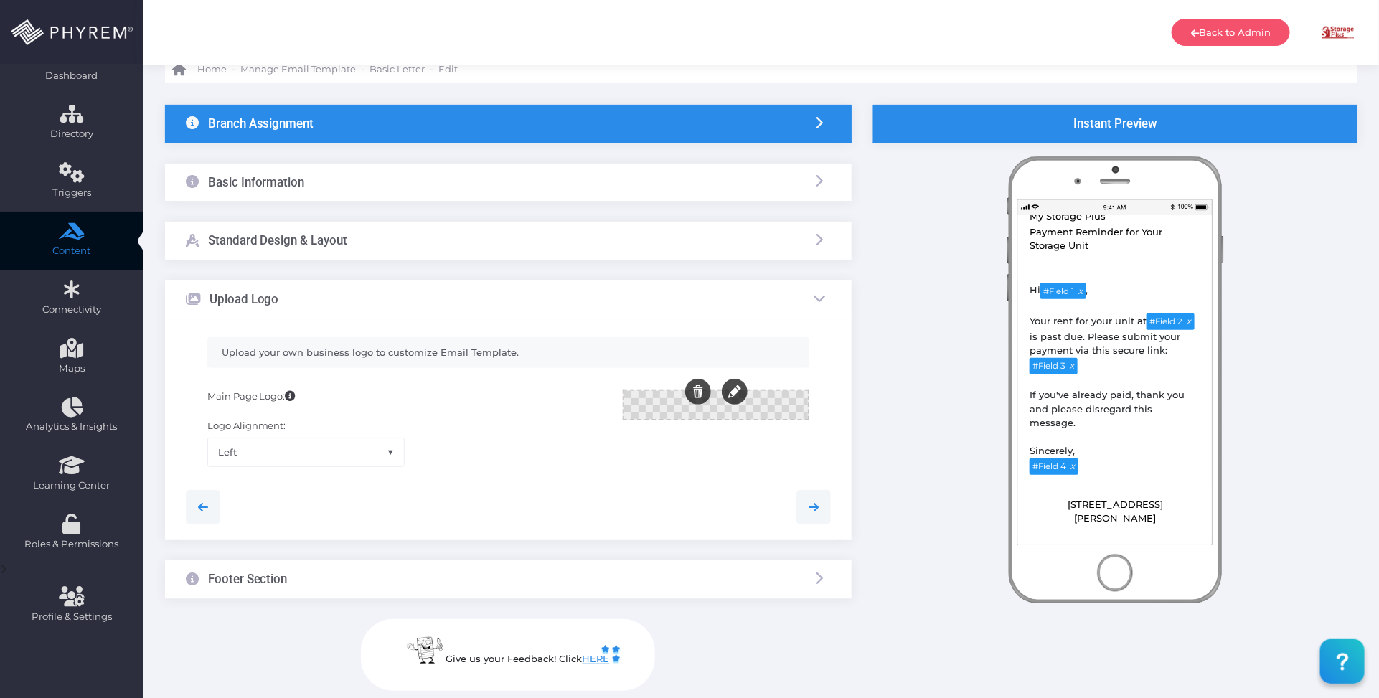
scroll to position [90, 0]
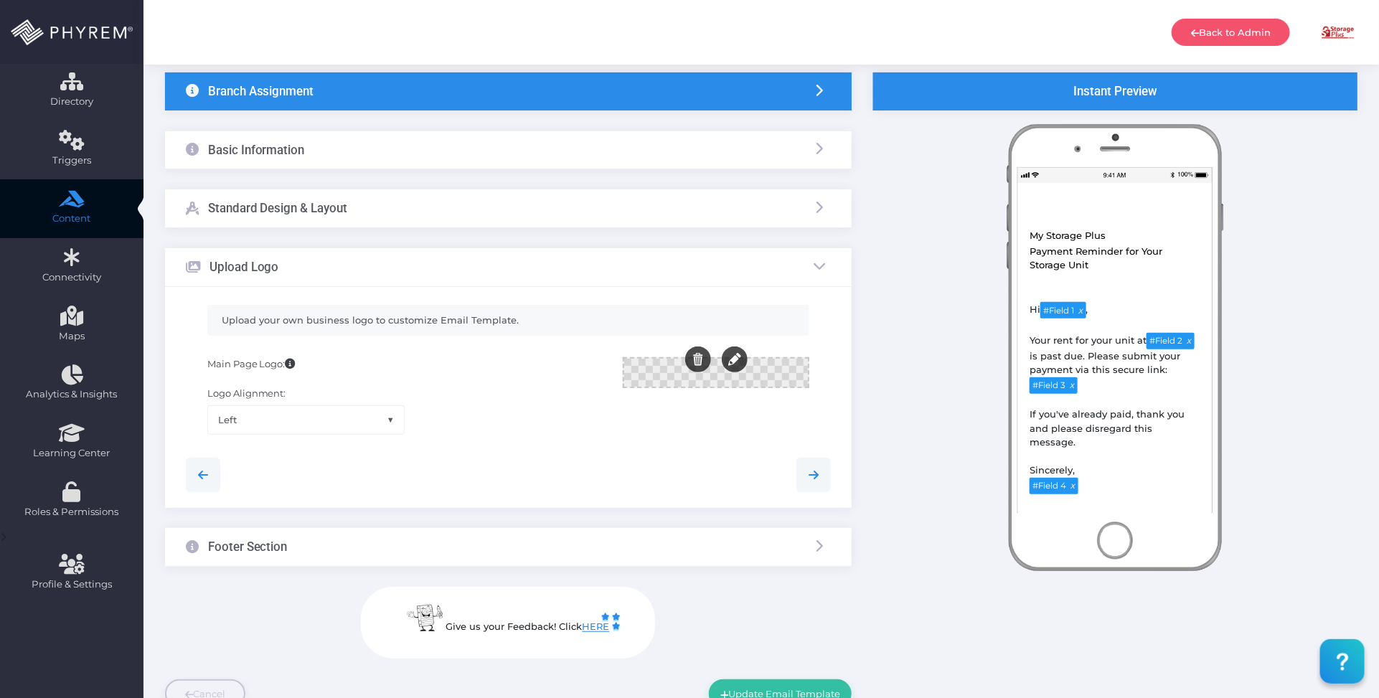
click at [684, 466] on div at bounding box center [508, 475] width 667 height 34
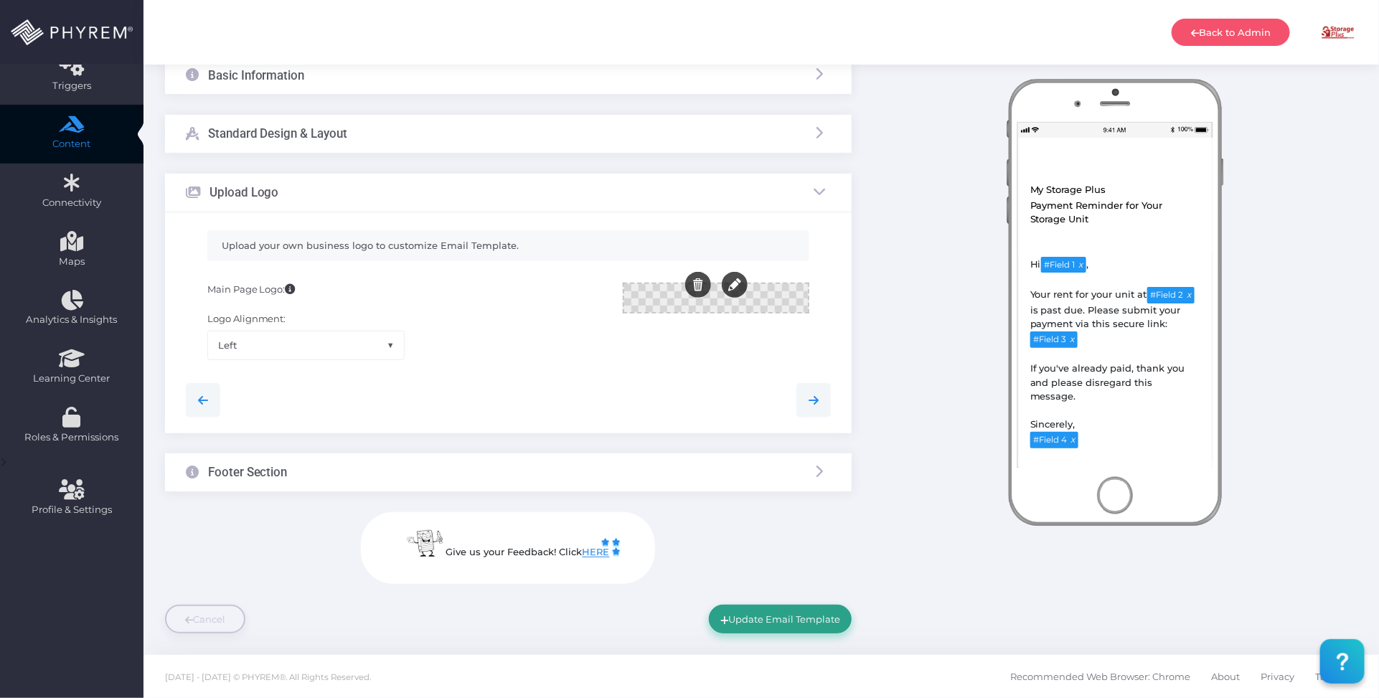
click at [784, 624] on button "Update Email Template" at bounding box center [780, 619] width 143 height 29
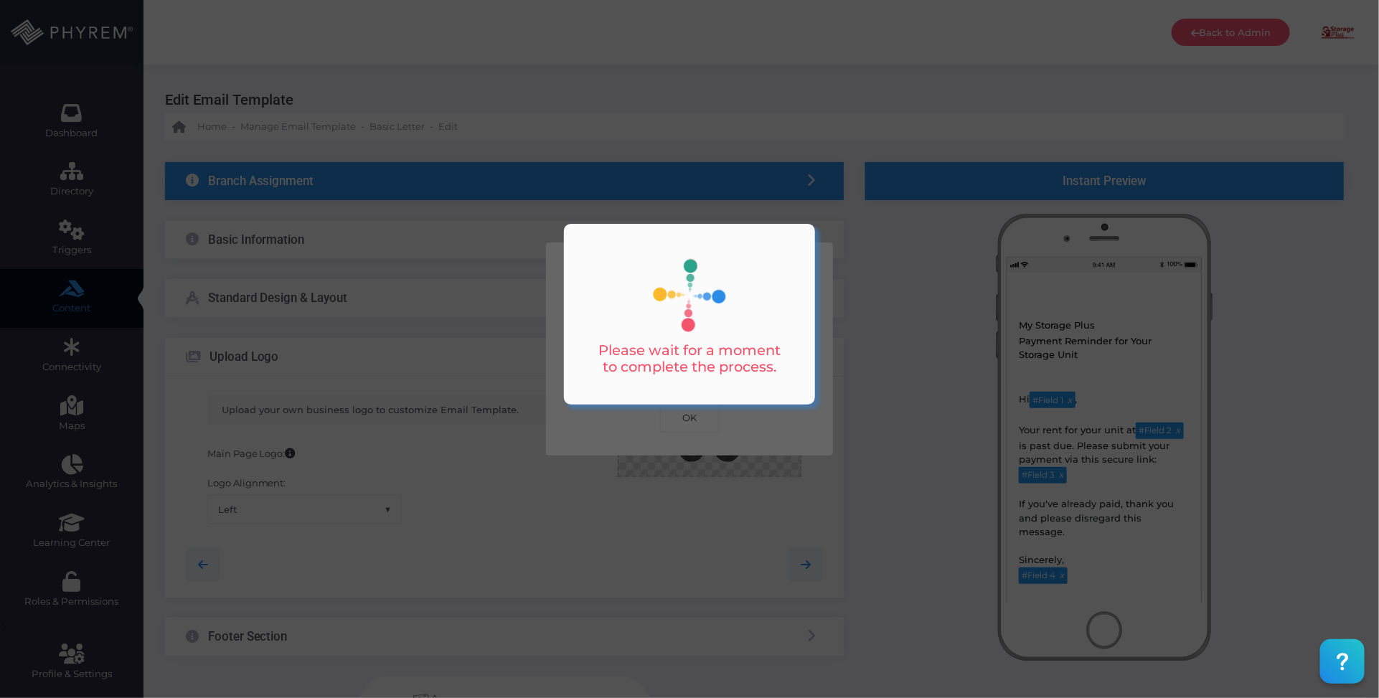
scroll to position [0, 0]
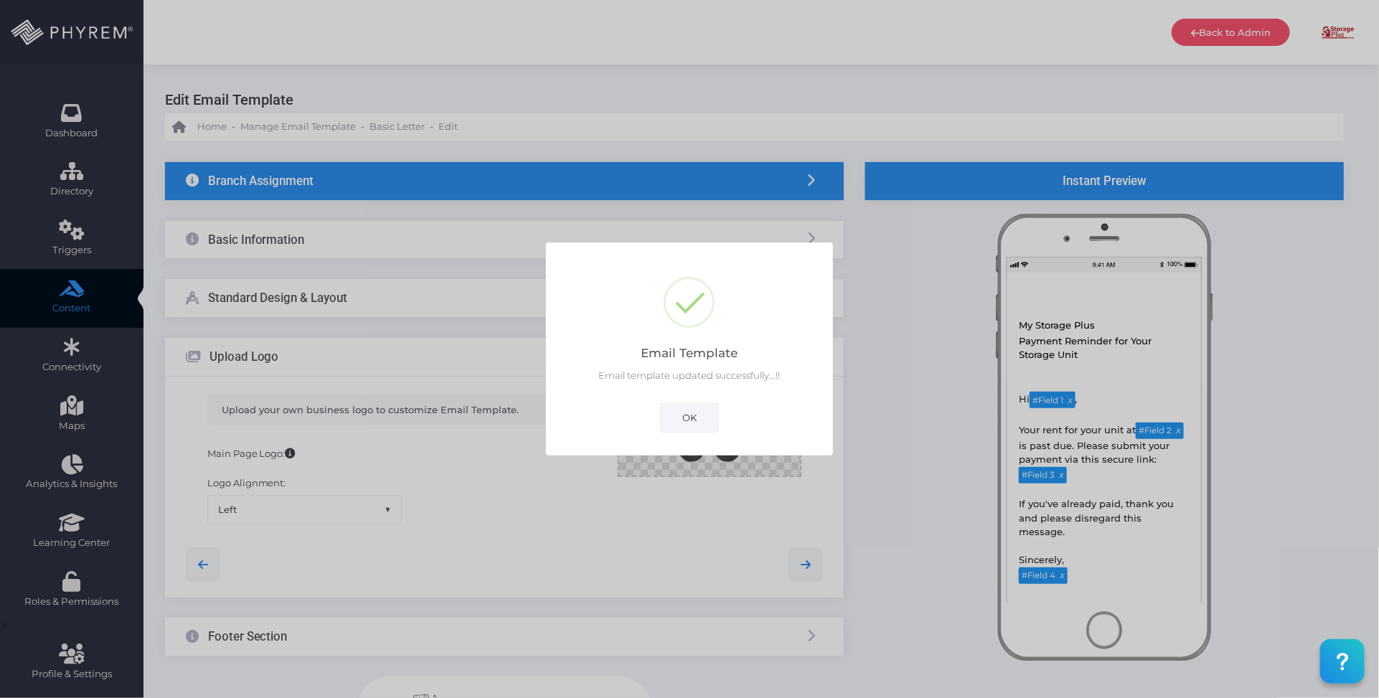
click at [709, 418] on button "OK" at bounding box center [689, 417] width 59 height 29
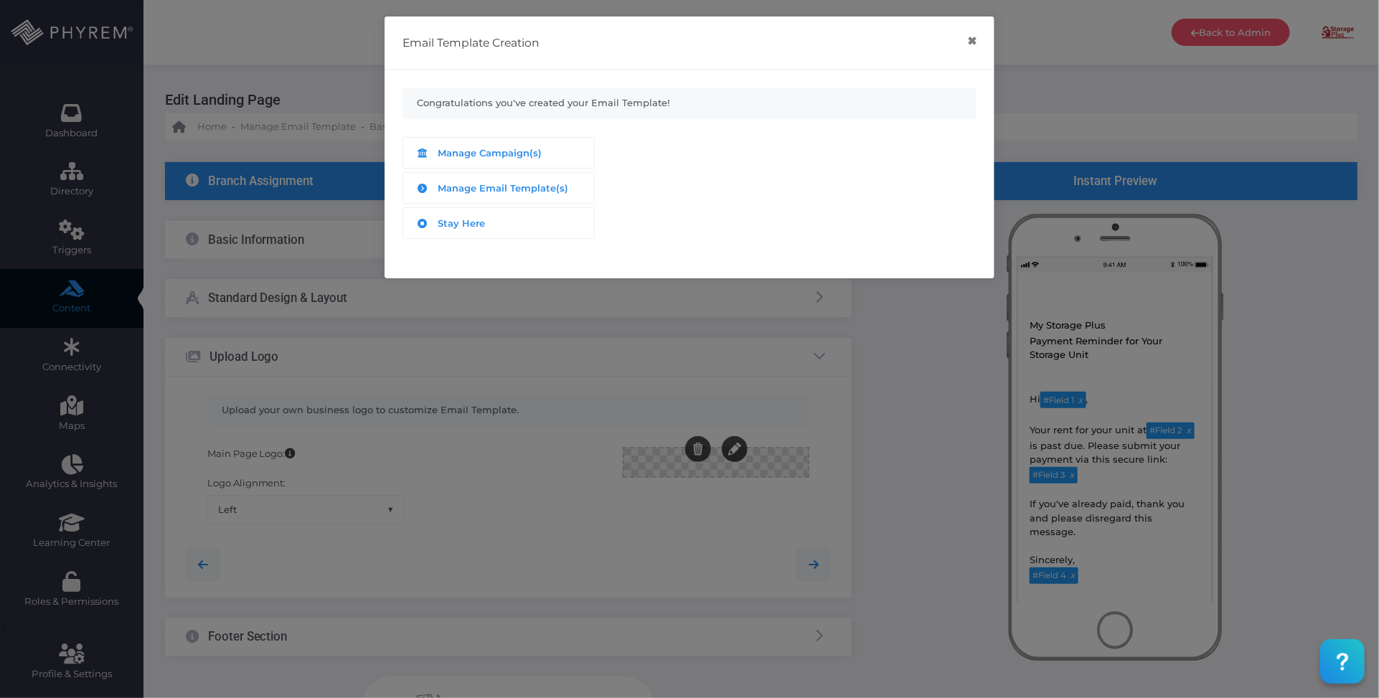
scroll to position [165, 0]
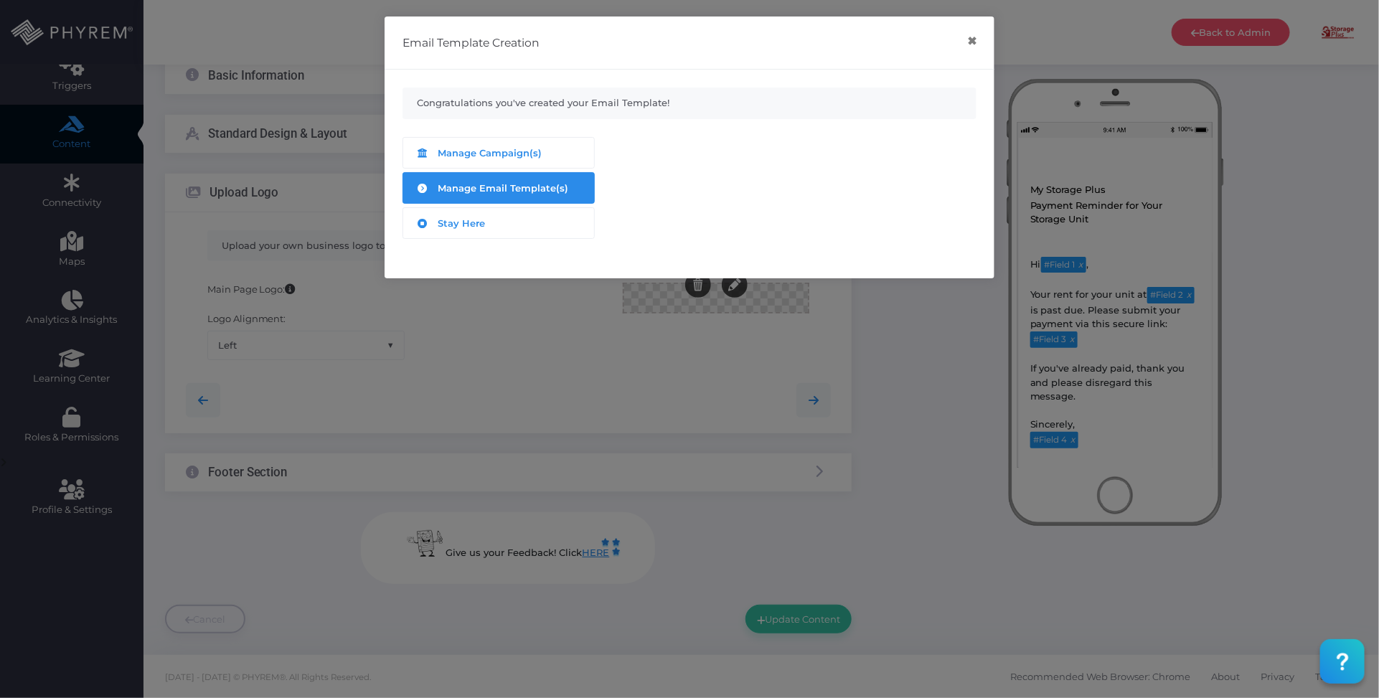
click at [518, 189] on span "Manage Email Template(s)" at bounding box center [503, 187] width 131 height 11
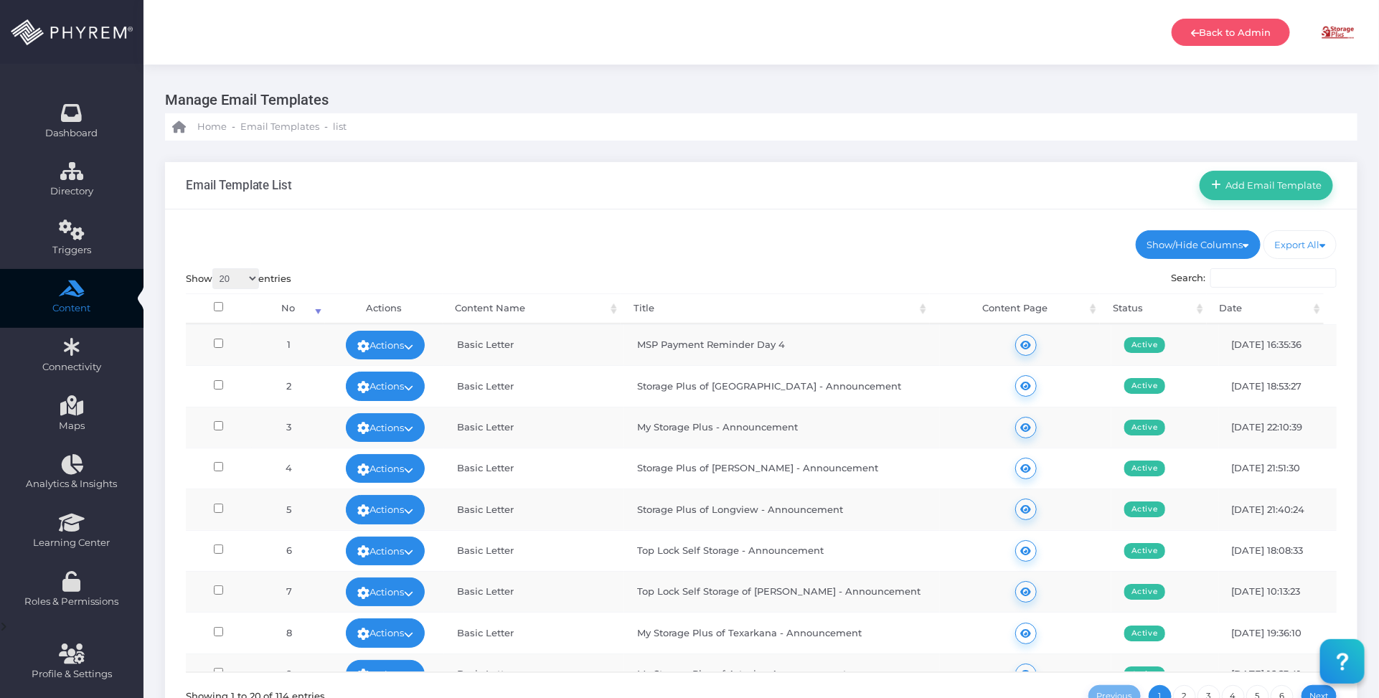
click at [701, 196] on div "Email Template List Add Email Template" at bounding box center [761, 185] width 1193 height 47
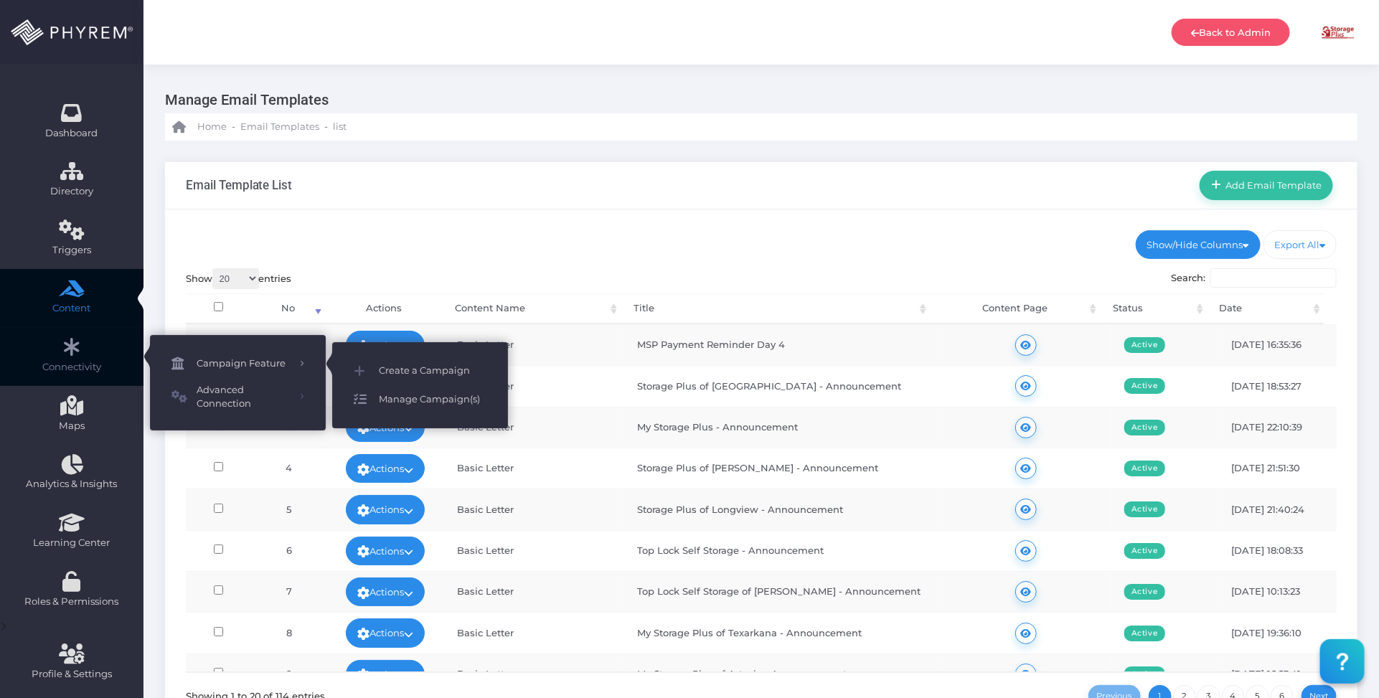
click at [431, 397] on span "Manage Campaign(s)" at bounding box center [433, 399] width 108 height 19
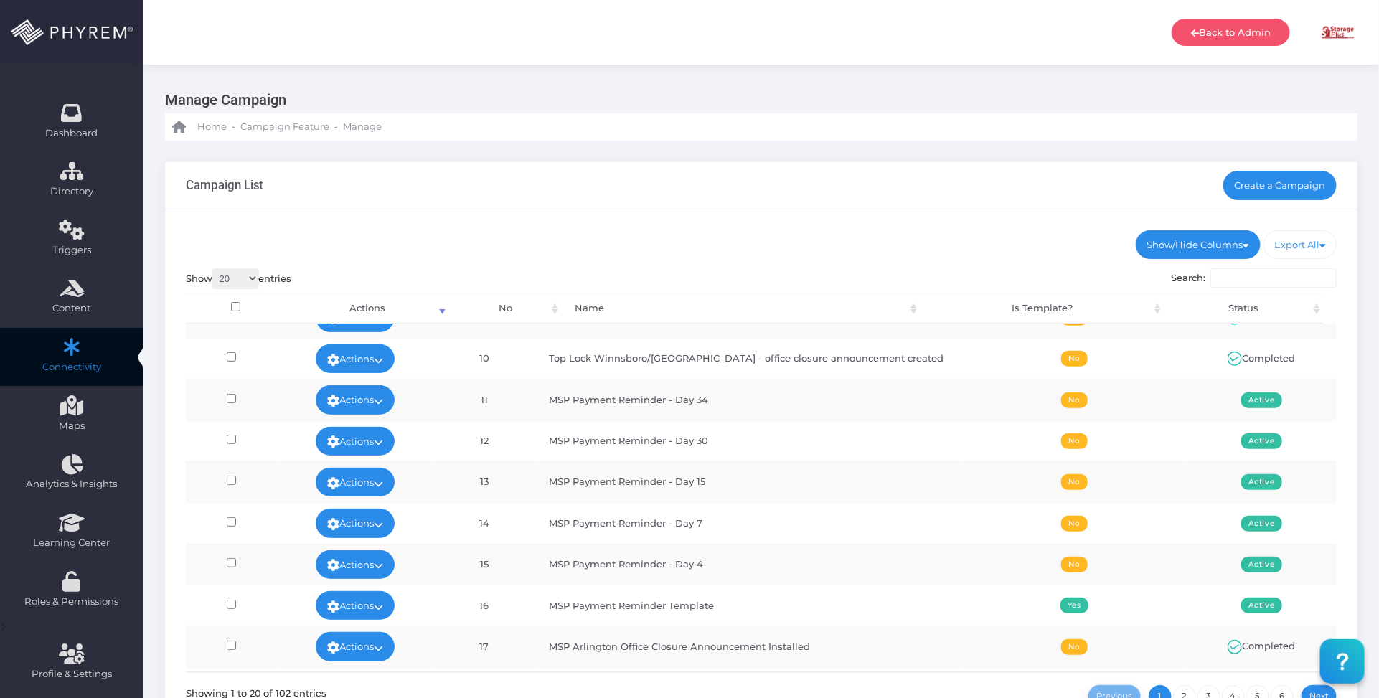
scroll to position [359, 0]
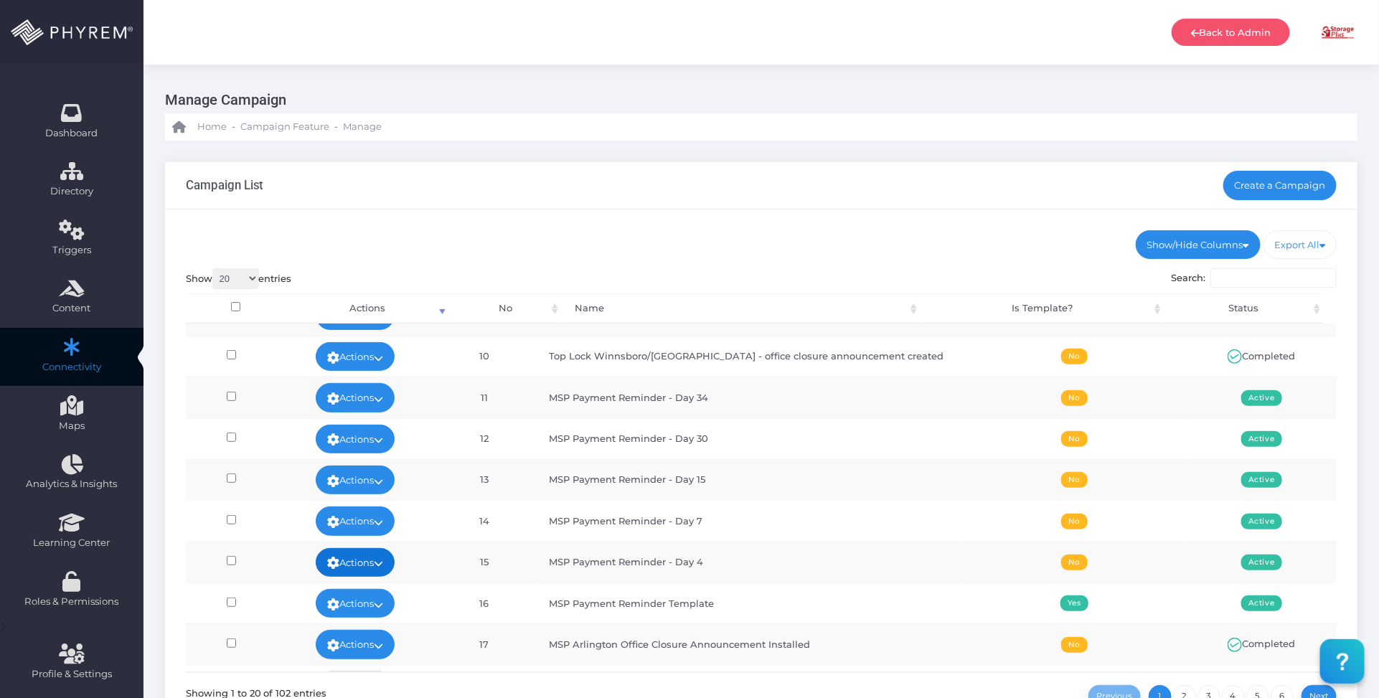
click at [371, 565] on link "Actions" at bounding box center [355, 562] width 79 height 29
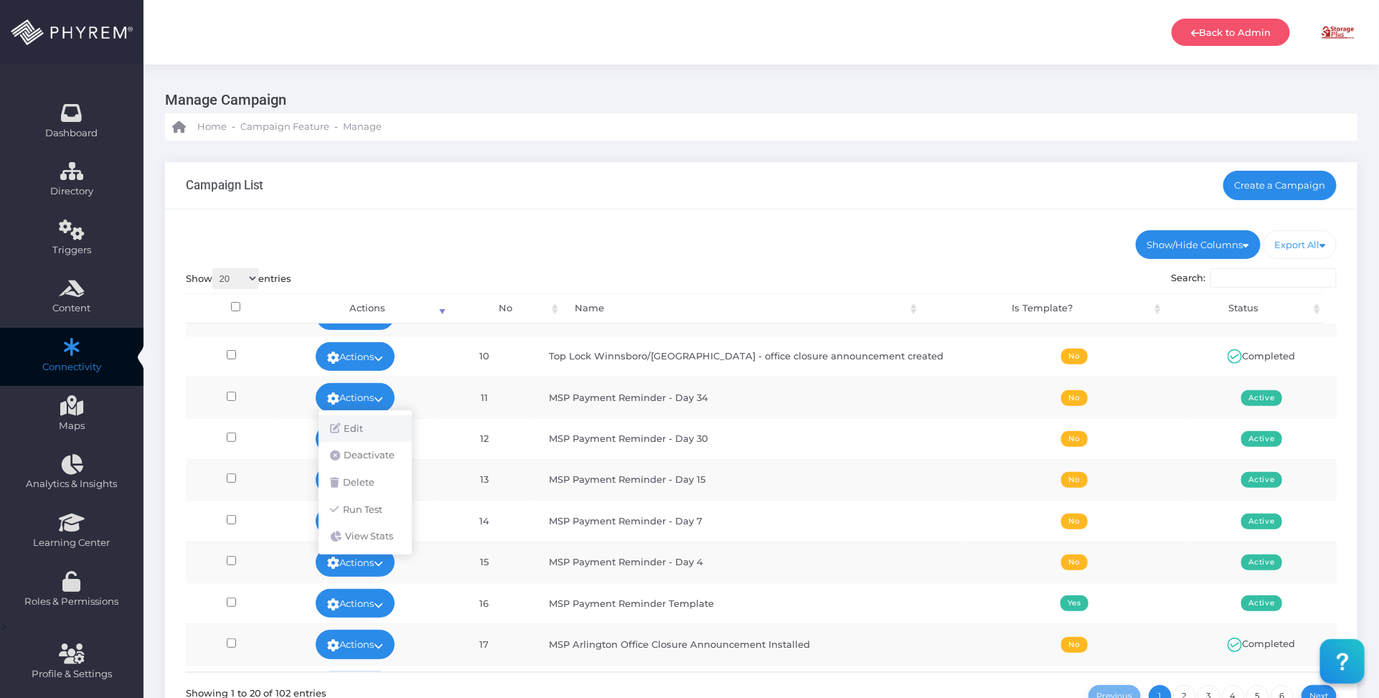
click at [357, 428] on link "Edit" at bounding box center [365, 428] width 93 height 27
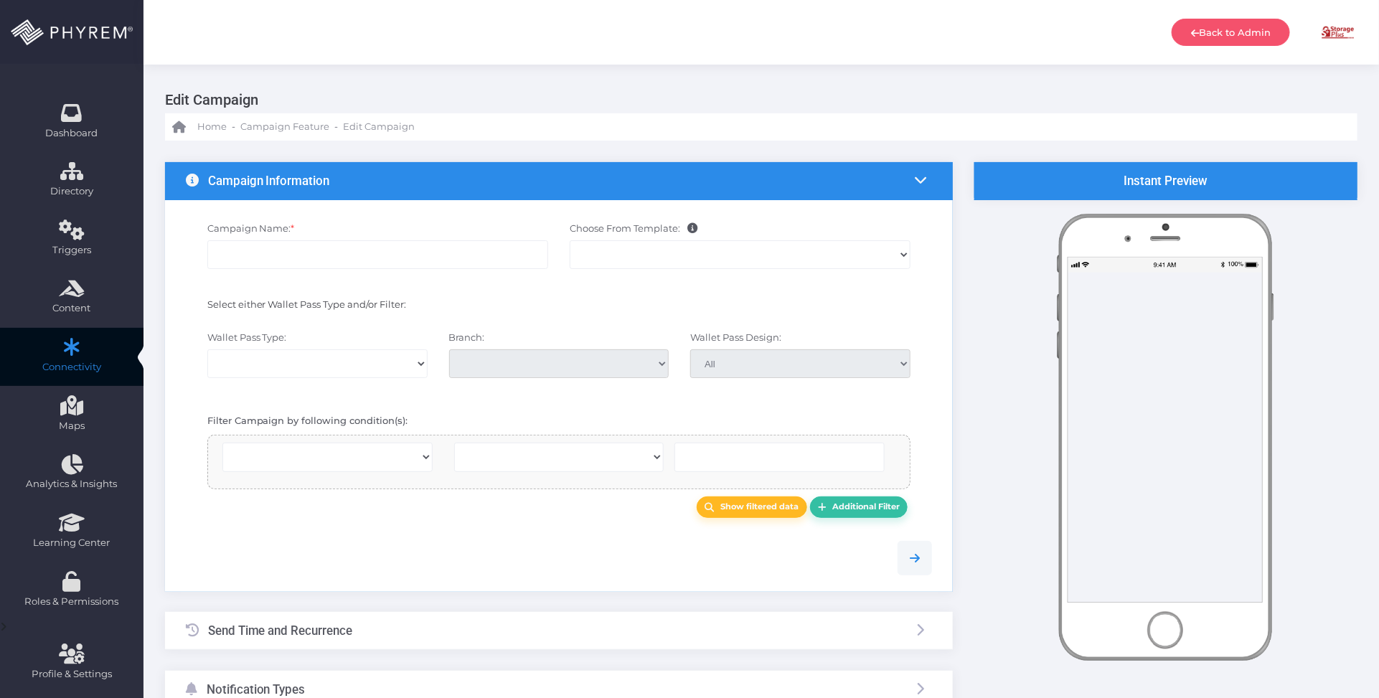
select select
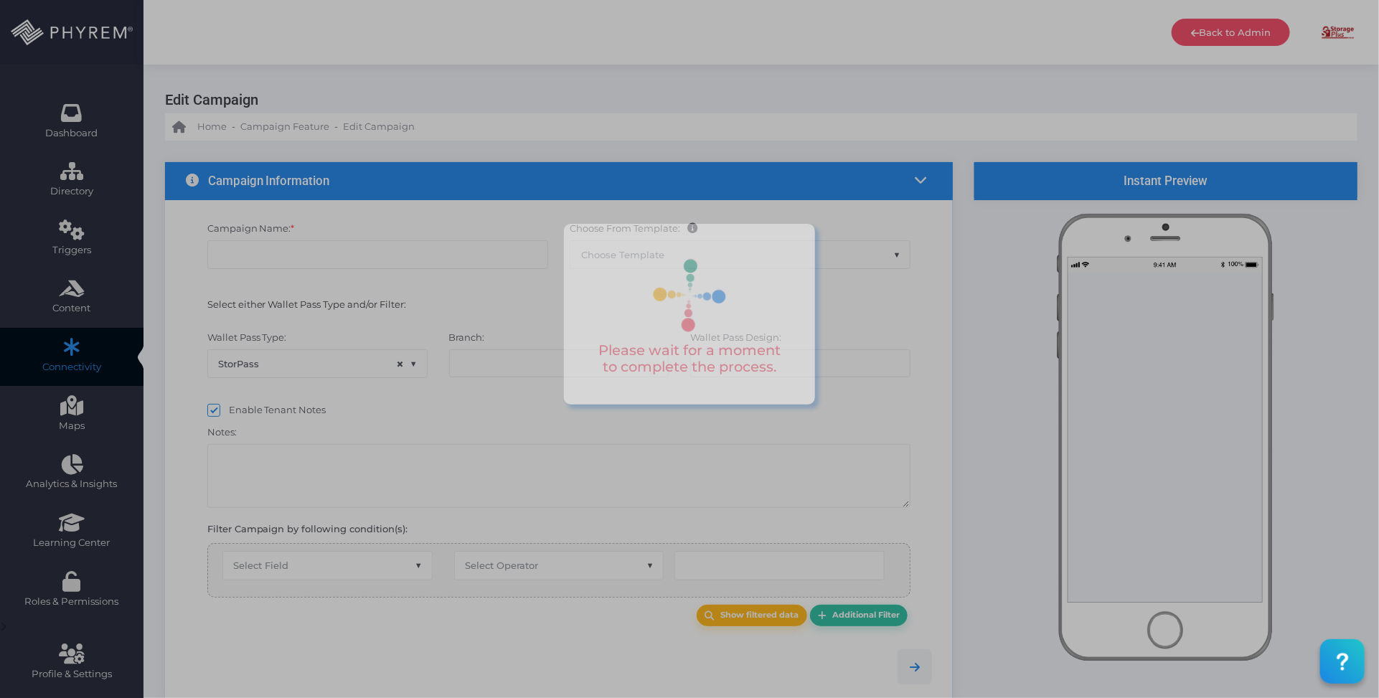
type input "MSP Payment Reminder - Day 4"
select select "15"
checkbox input "false"
type input "0"
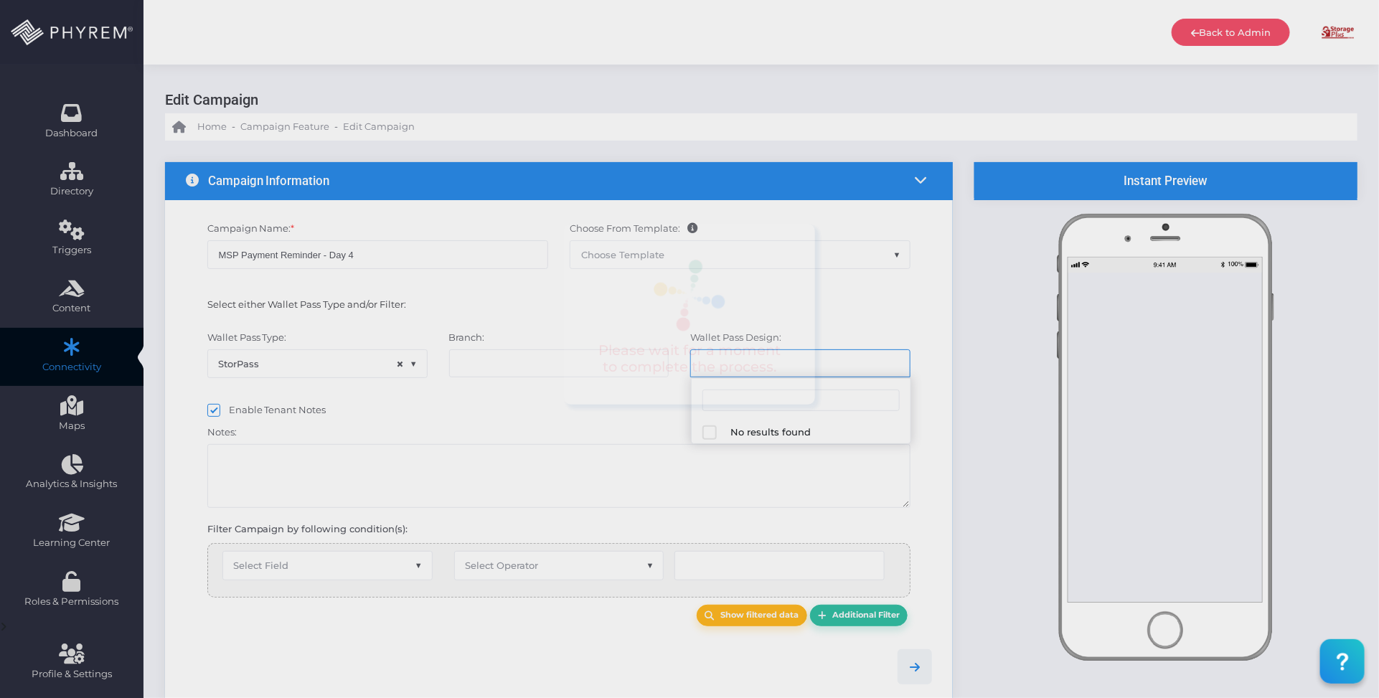
select select "616"
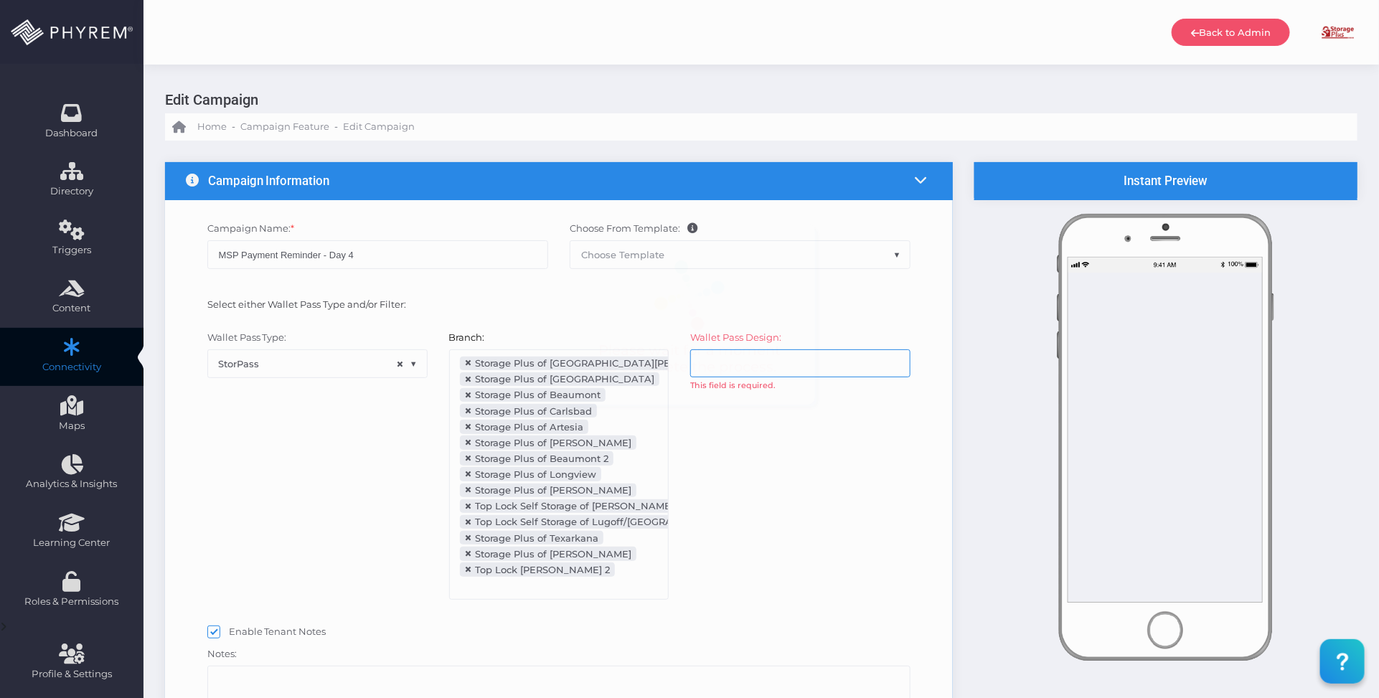
scroll to position [156, 0]
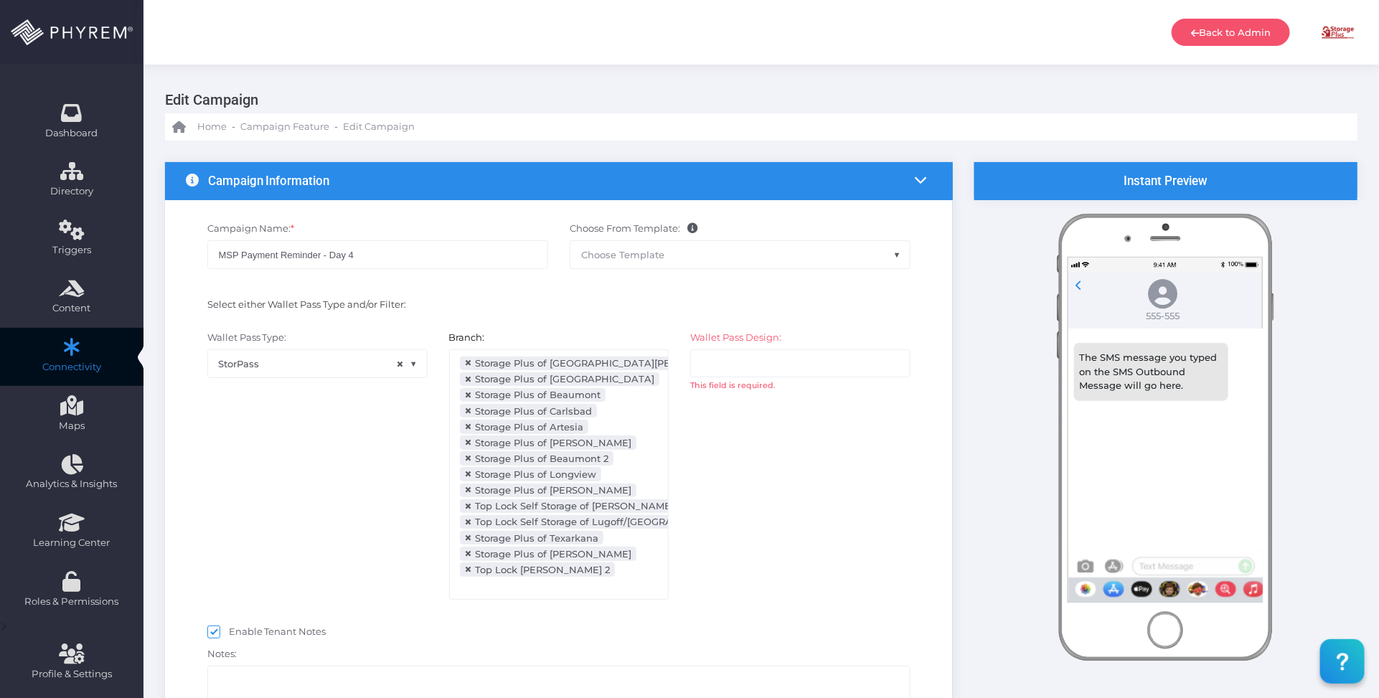
select select "after_x_days"
select select "2112"
select select "dPaidThru"
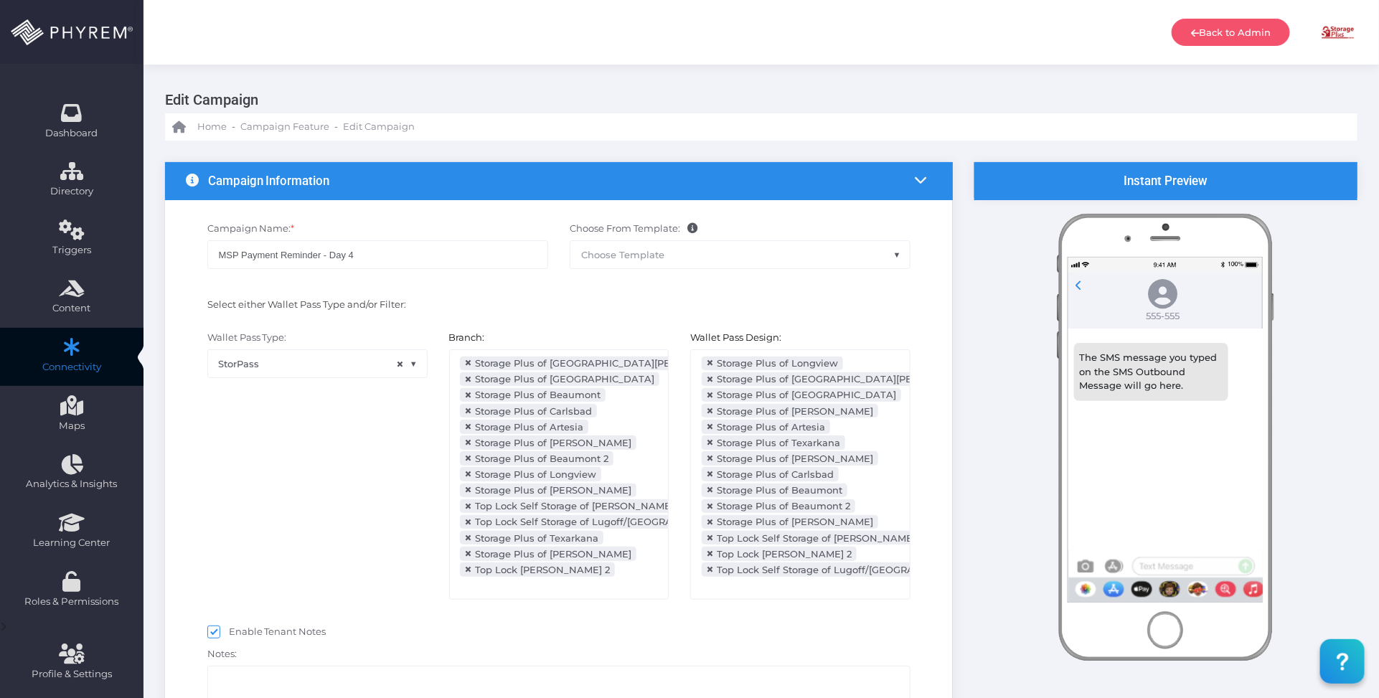
scroll to position [323, 0]
type input "5"
select select "pr_wallet_users.voided"
select select "equals"
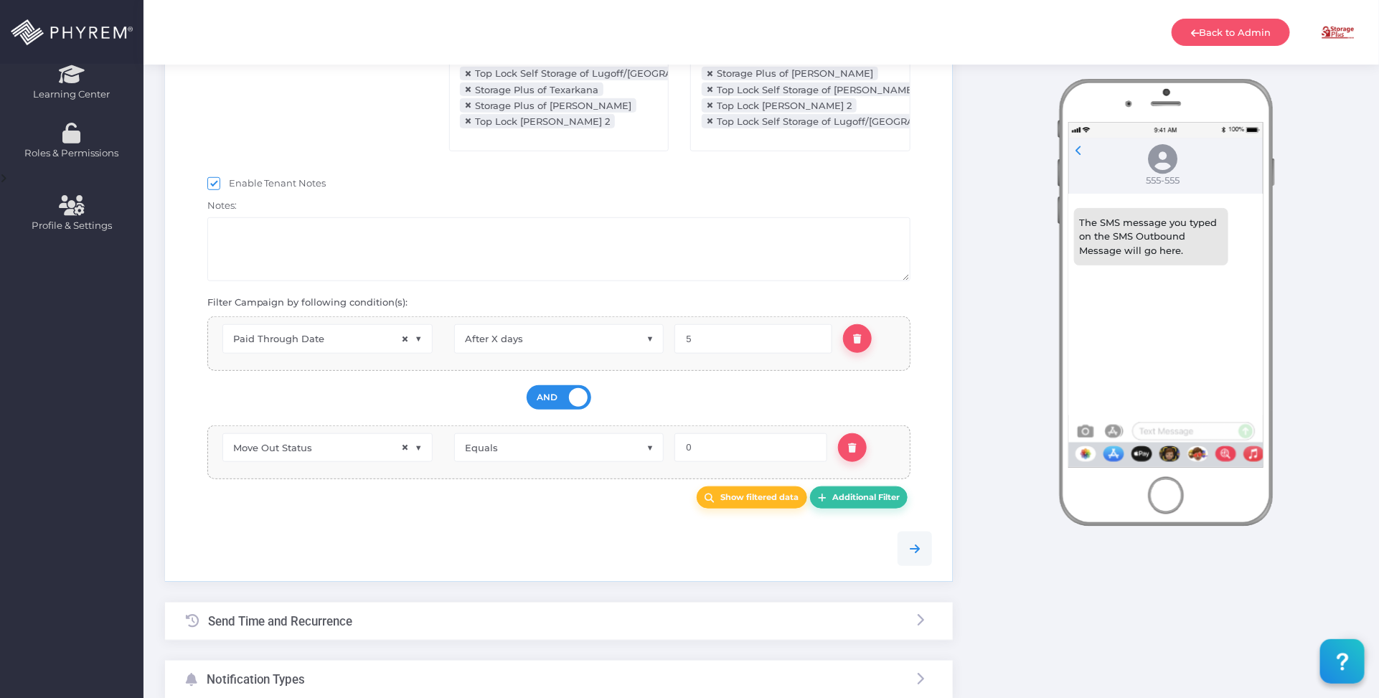
scroll to position [538, 0]
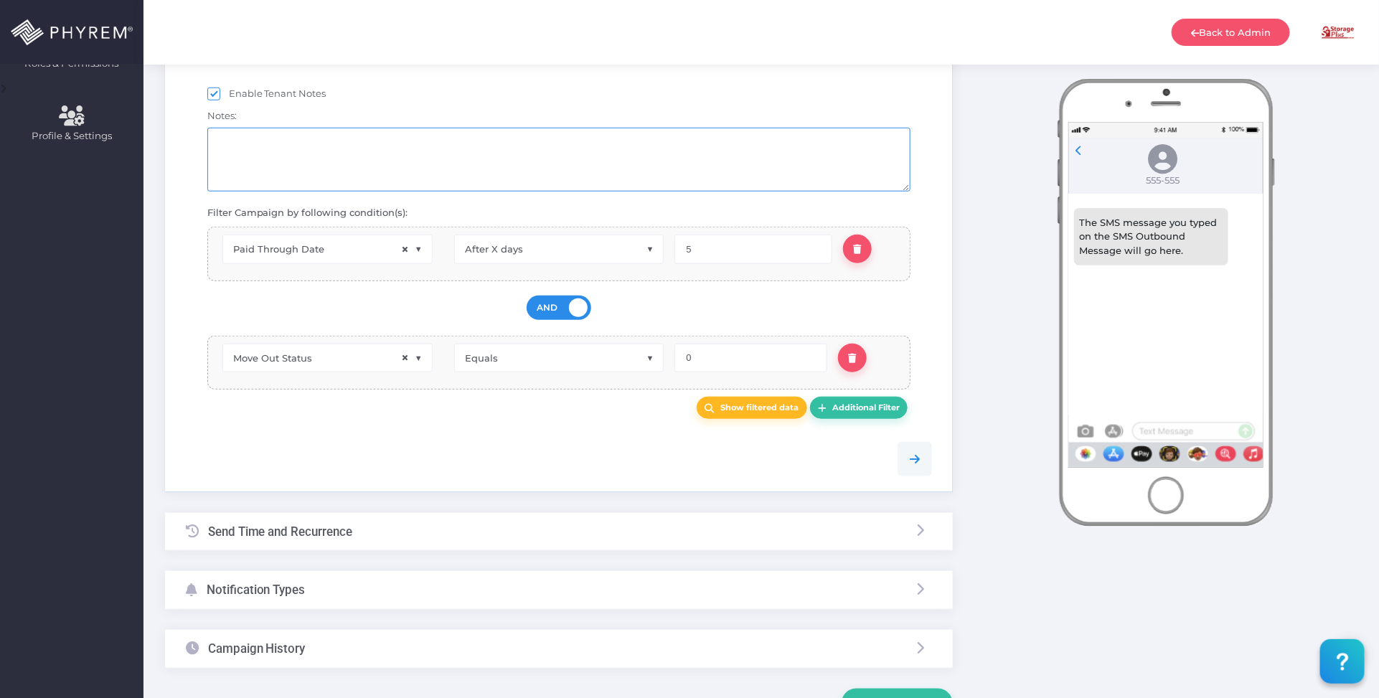
click at [452, 166] on textarea at bounding box center [559, 160] width 704 height 64
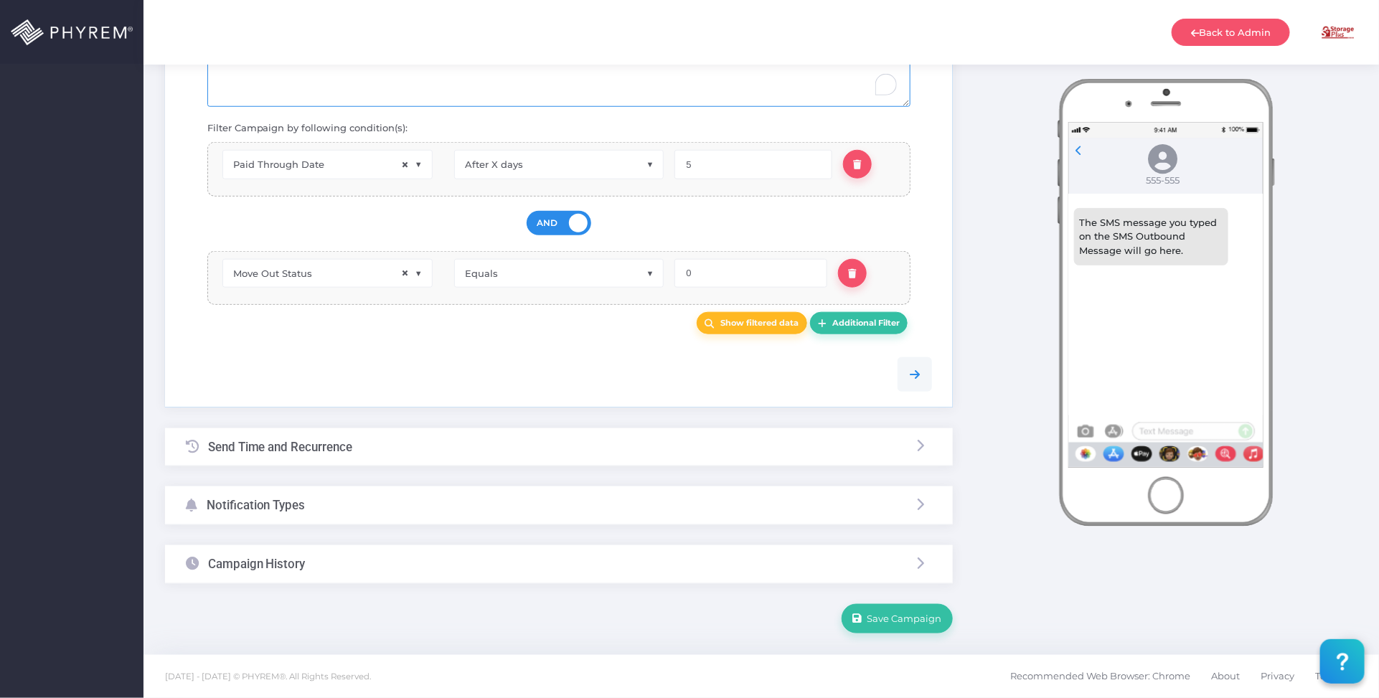
scroll to position [629, 0]
click at [393, 510] on div "Notification Types" at bounding box center [559, 506] width 788 height 38
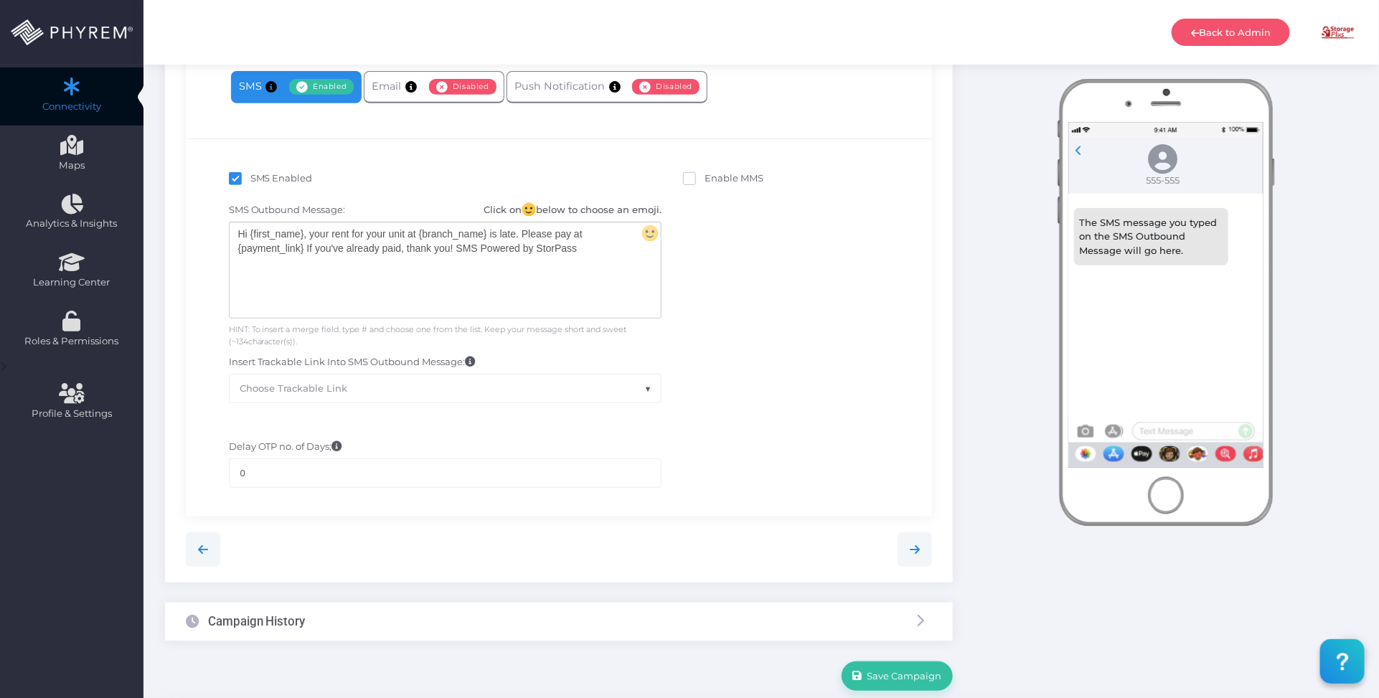
scroll to position [230, 0]
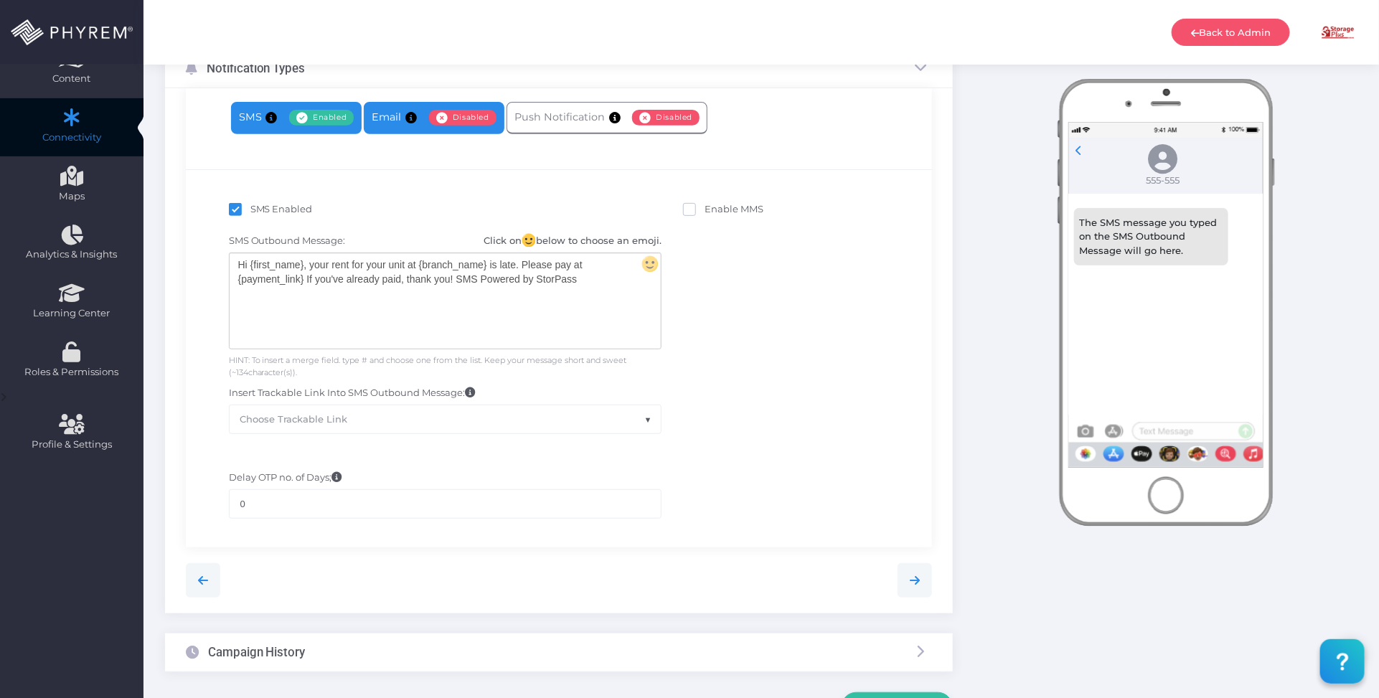
click at [413, 128] on link "Email Enabled Disabled" at bounding box center [434, 118] width 140 height 32
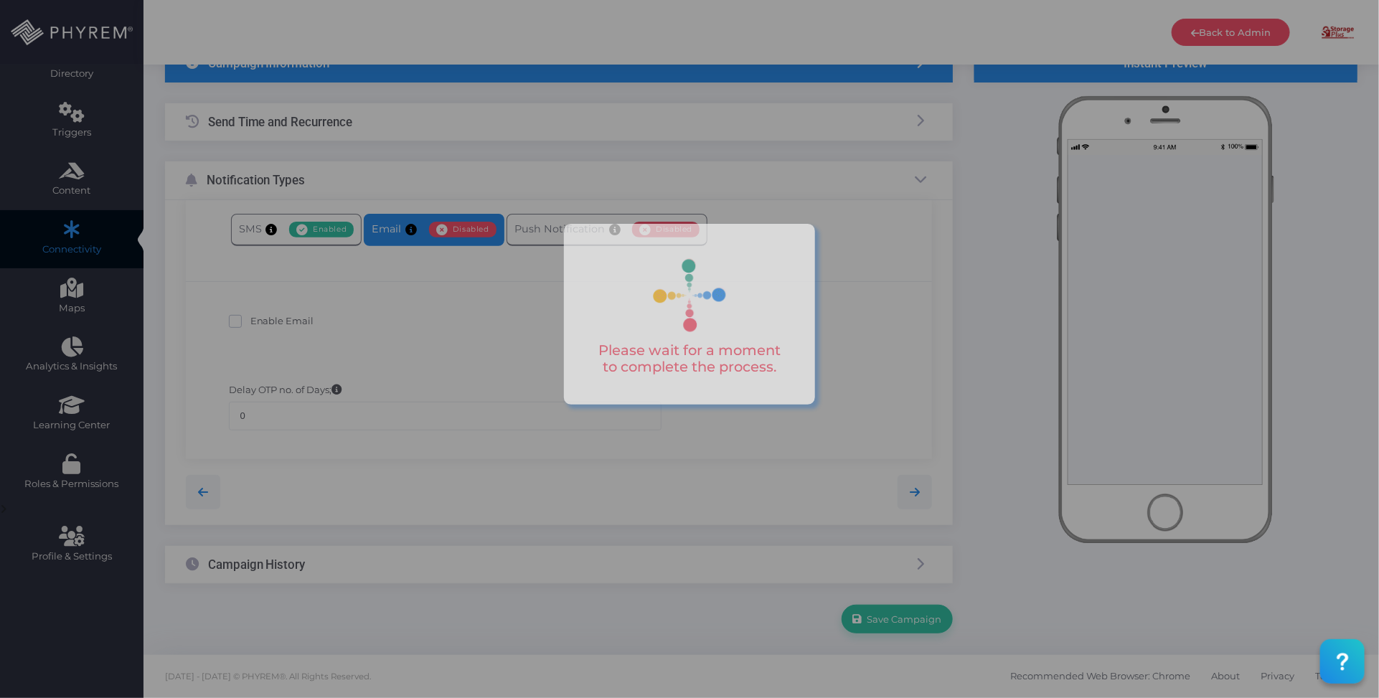
scroll to position [117, 0]
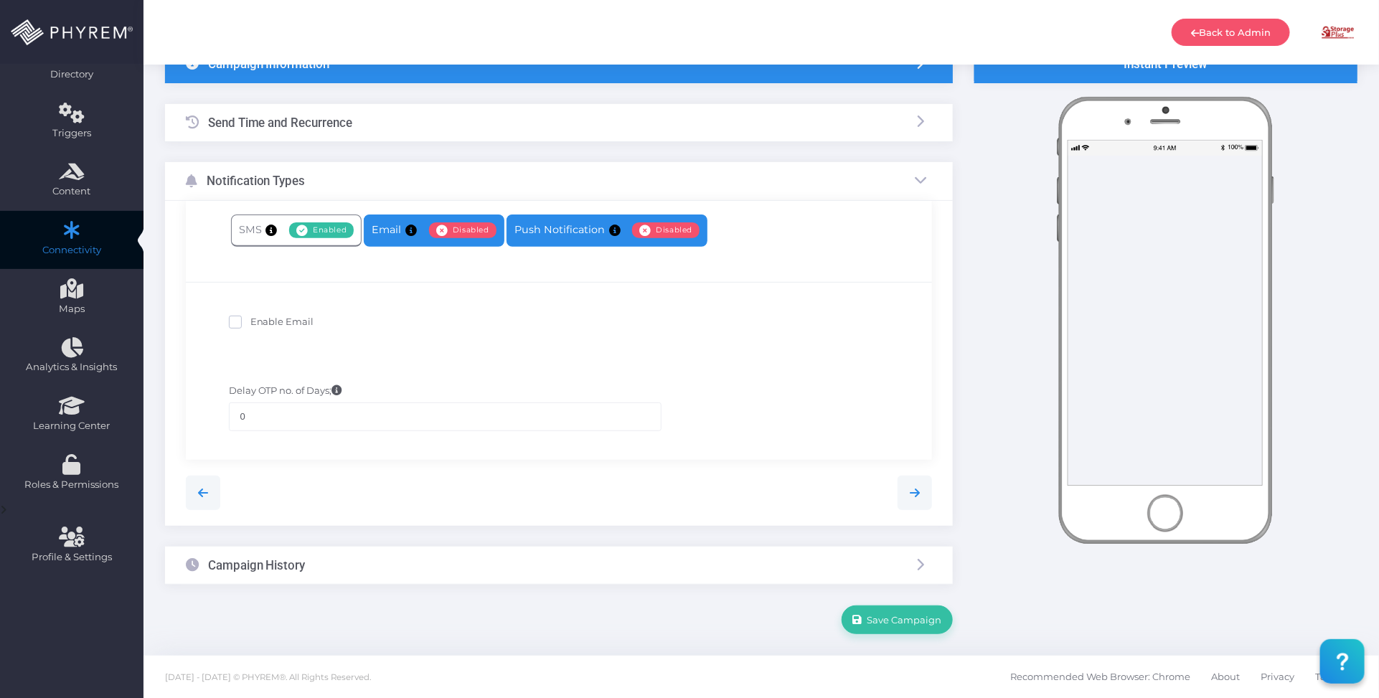
click at [548, 231] on link "Push Notification Enabled Disabled" at bounding box center [607, 231] width 201 height 32
click at [330, 316] on span "Enable Push Notification" at bounding box center [308, 321] width 117 height 11
click at [260, 316] on input "Enable Push Notification" at bounding box center [254, 319] width 9 height 9
checkbox input "true"
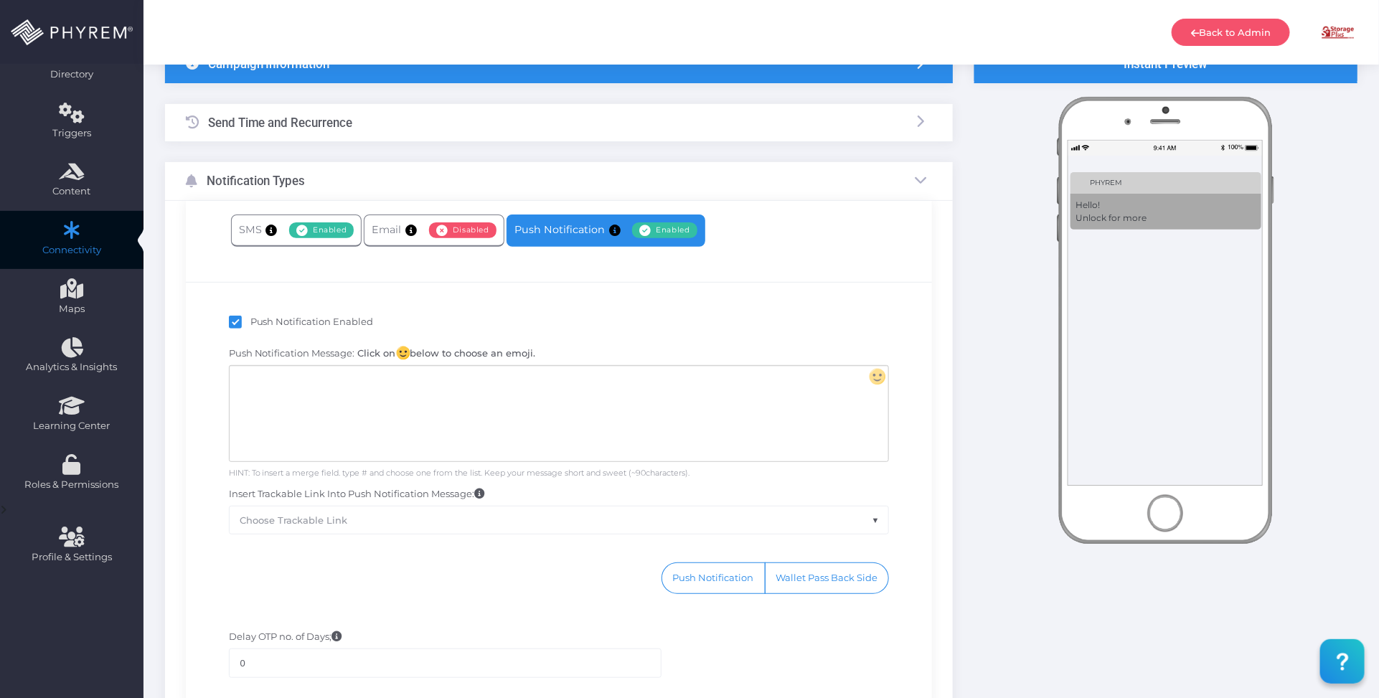
click at [417, 397] on div at bounding box center [559, 413] width 659 height 95
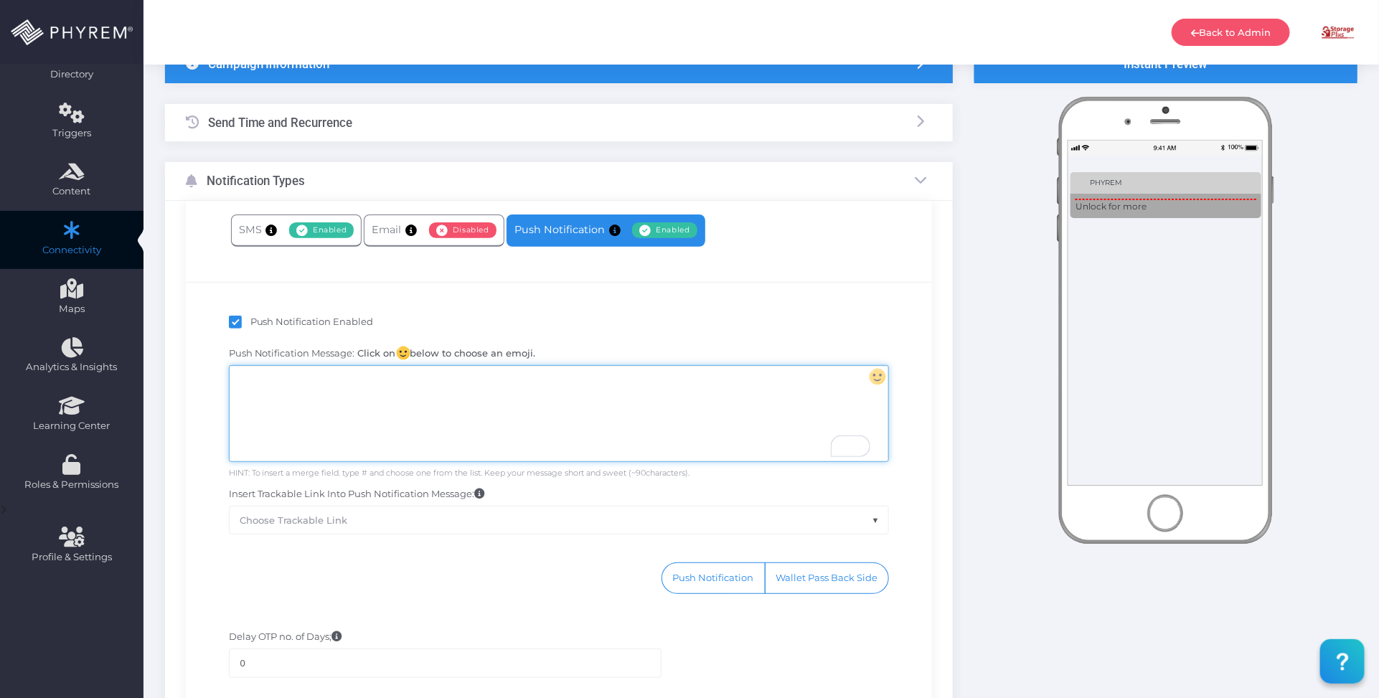
click at [545, 413] on div "To enrich screen reader interactions, please activate Accessibility in Grammarl…" at bounding box center [559, 413] width 659 height 95
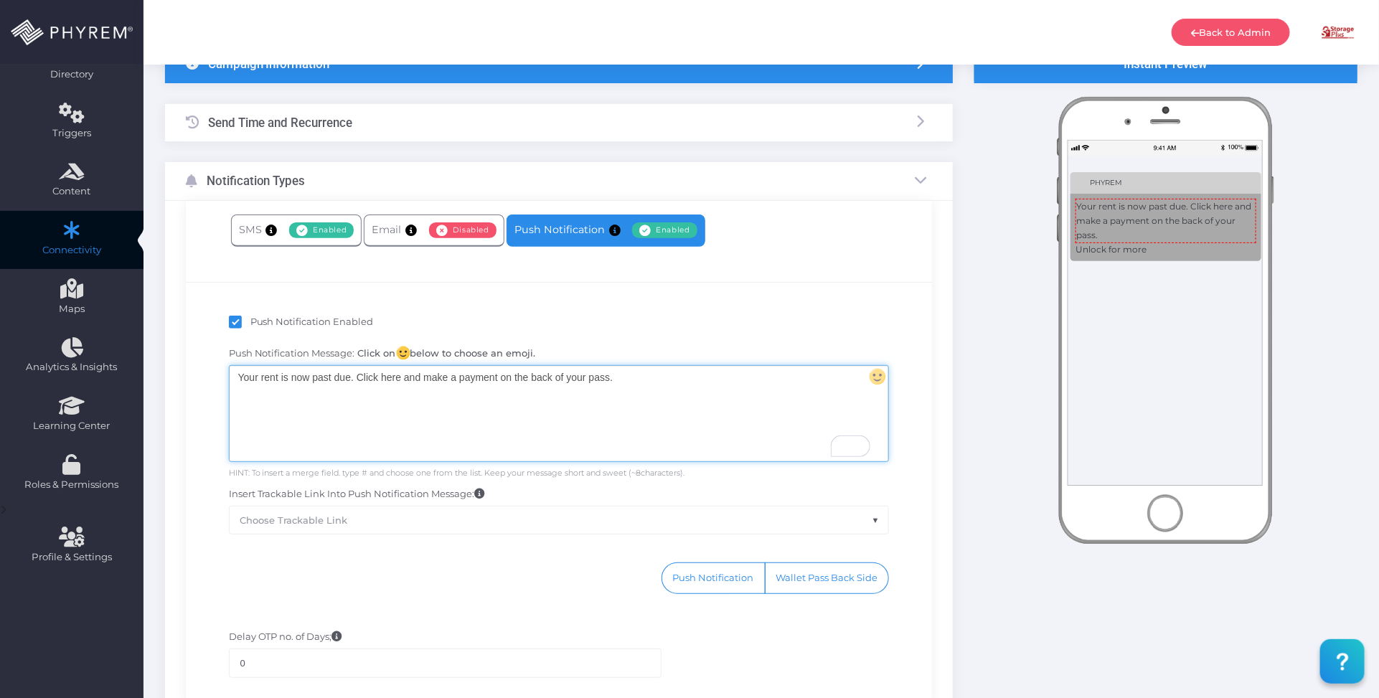
click at [634, 378] on div "Your rent is now past due. Click here and make a payment on the back of your pa…" at bounding box center [559, 413] width 659 height 95
click at [652, 327] on div "Push Notification Enabled" at bounding box center [559, 324] width 661 height 18
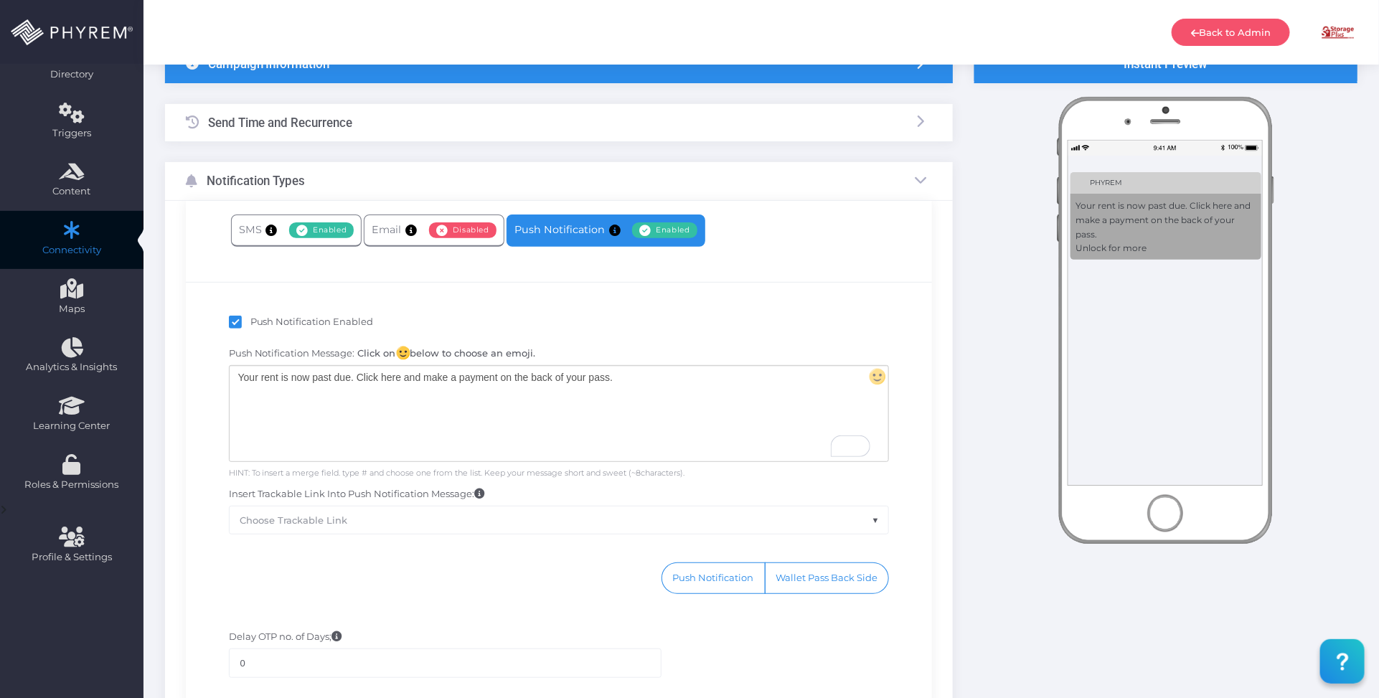
click at [547, 423] on div "Your rent is now past due. Click here and make a payment on the back of your pa…" at bounding box center [559, 413] width 659 height 95
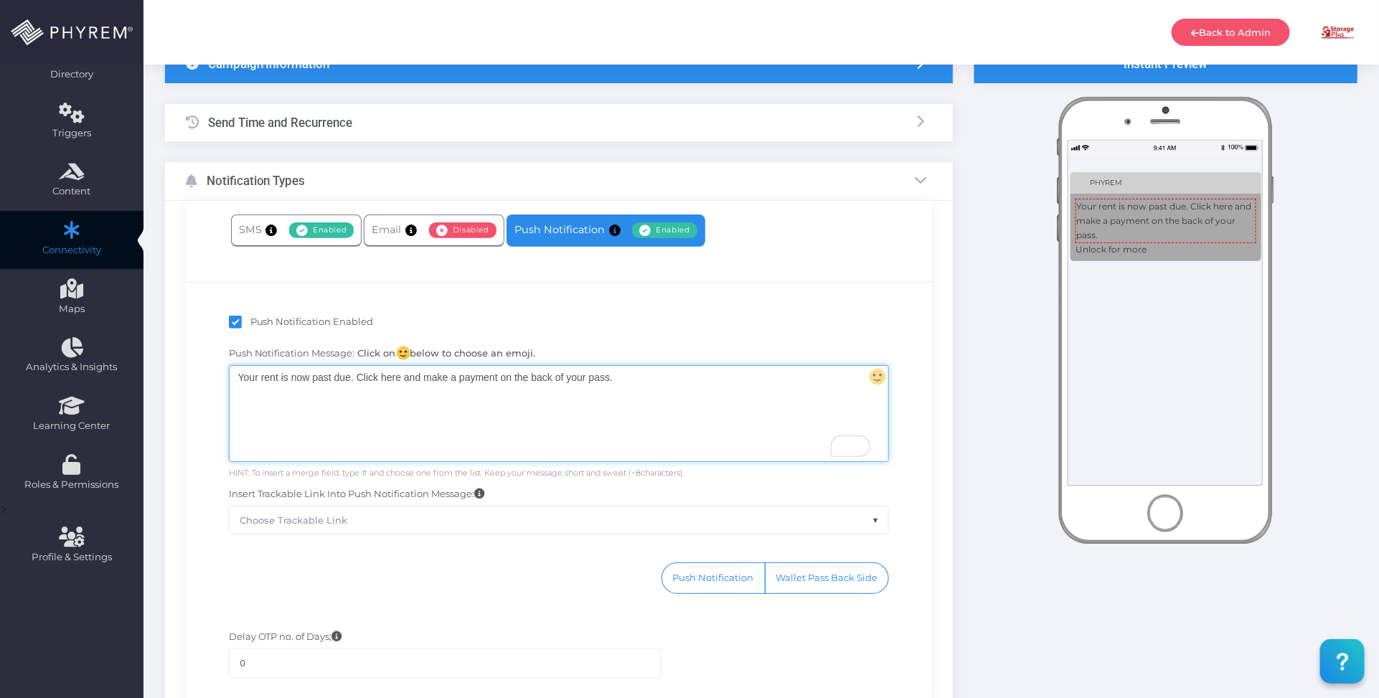
click at [631, 379] on div "Your rent is now past due. Click here and make a payment on the back of your pa…" at bounding box center [559, 413] width 659 height 95
click at [696, 315] on div "Push Notification Enabled" at bounding box center [559, 324] width 661 height 18
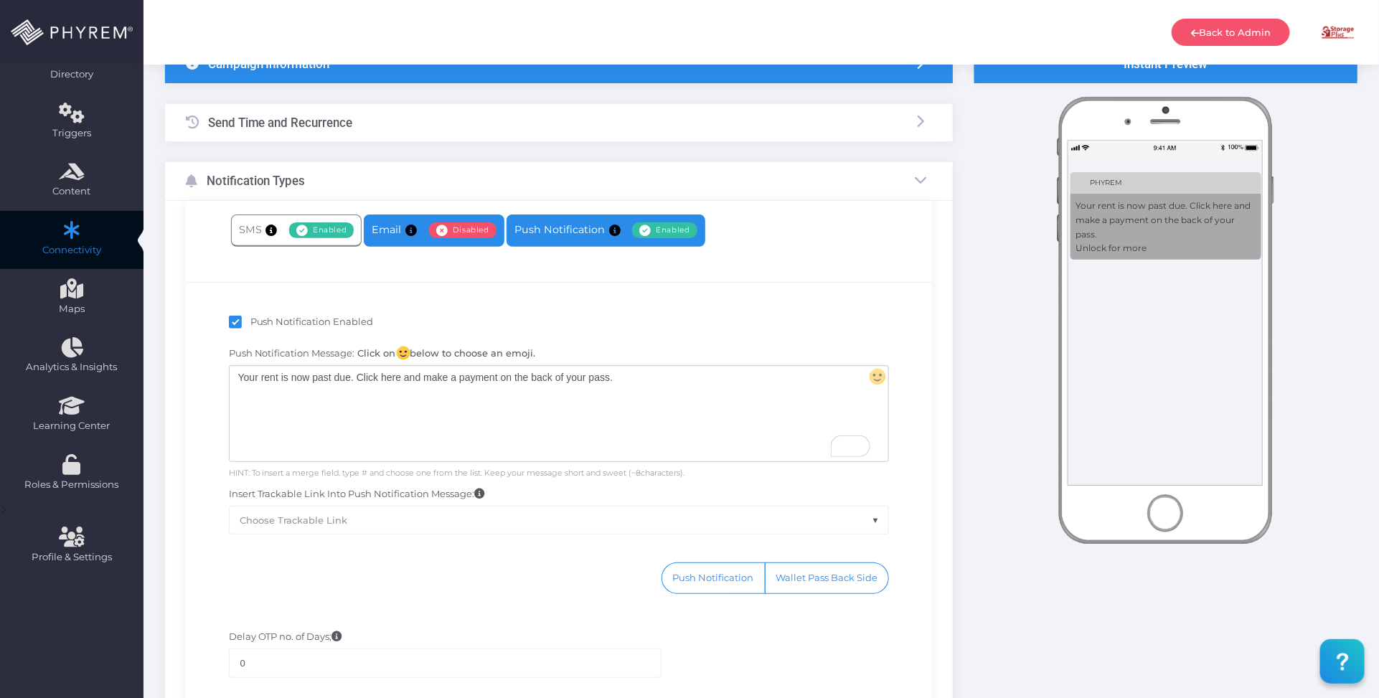
click at [438, 230] on icon at bounding box center [442, 230] width 12 height 0
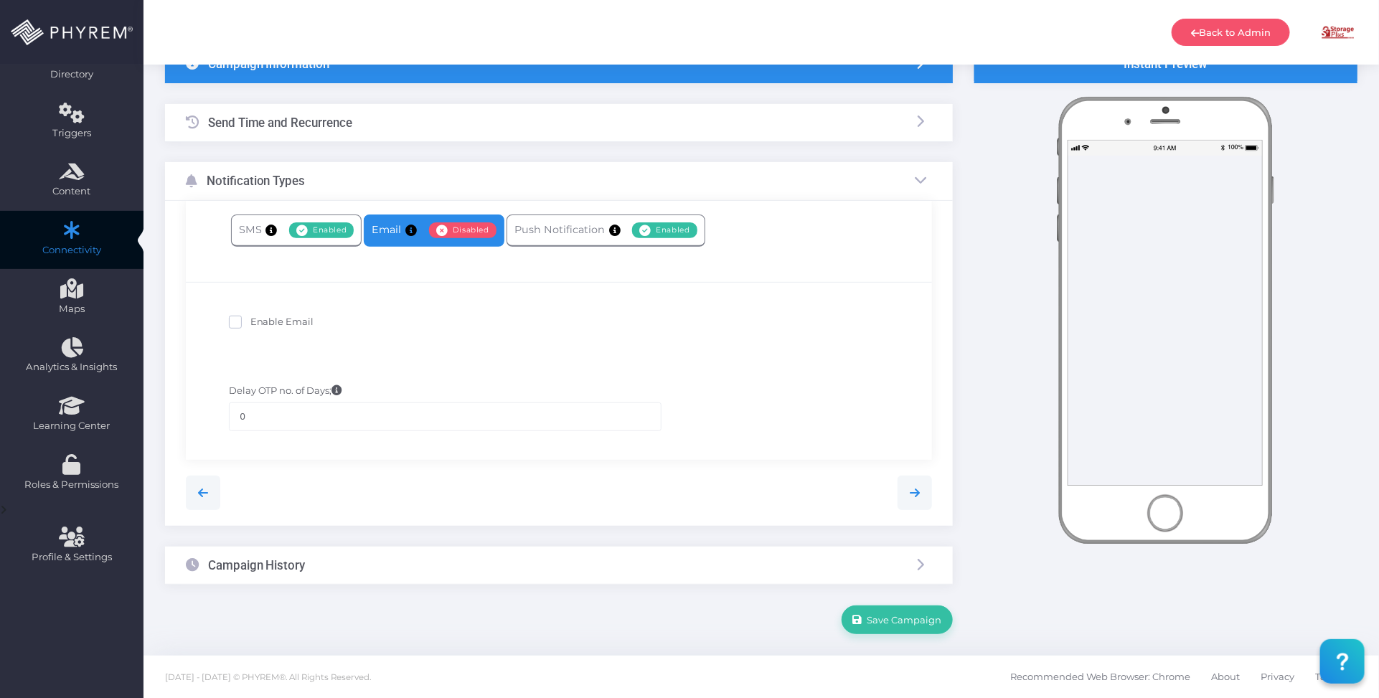
click at [271, 319] on span "Enable Email" at bounding box center [282, 321] width 64 height 11
click at [260, 319] on input "Enable Email" at bounding box center [254, 319] width 9 height 9
checkbox input "true"
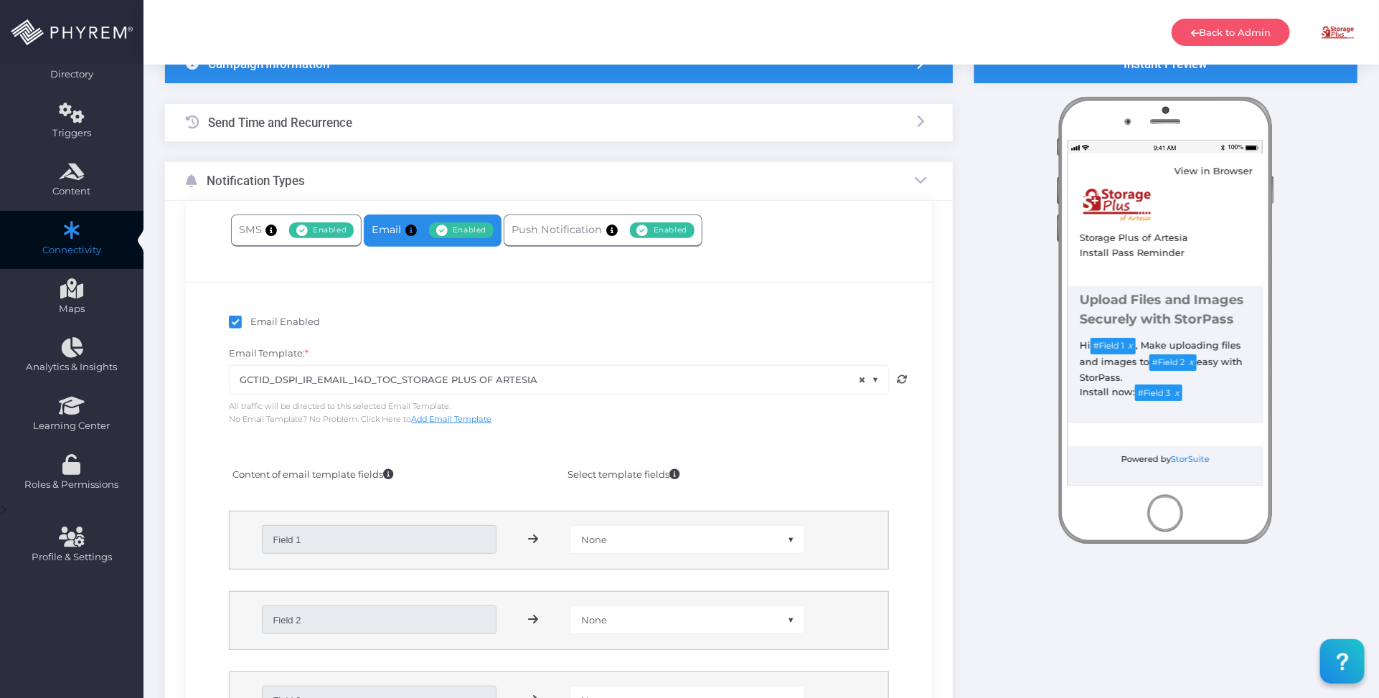
click at [558, 380] on span "× GCTID_DSPI_IR_EMAIL_14D_TOC_STORAGE PLUS OF ARTESIA" at bounding box center [559, 379] width 659 height 27
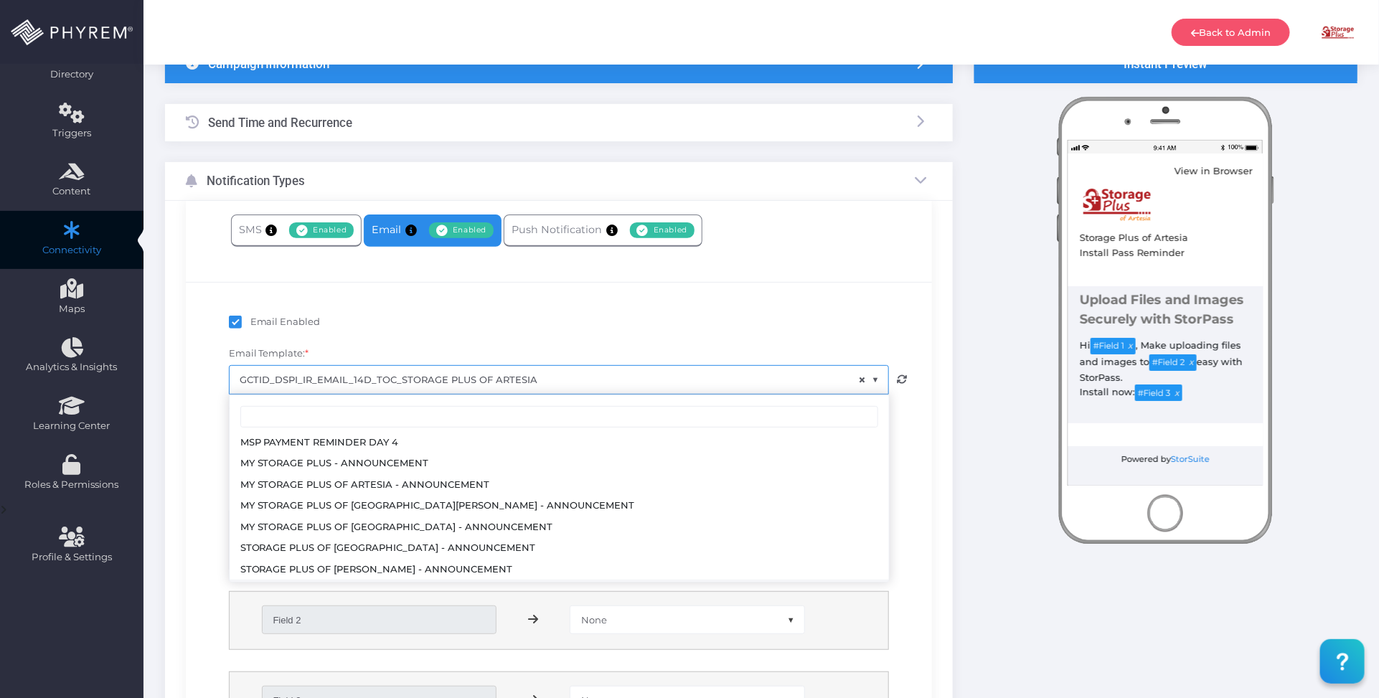
scroll to position [2180, 0]
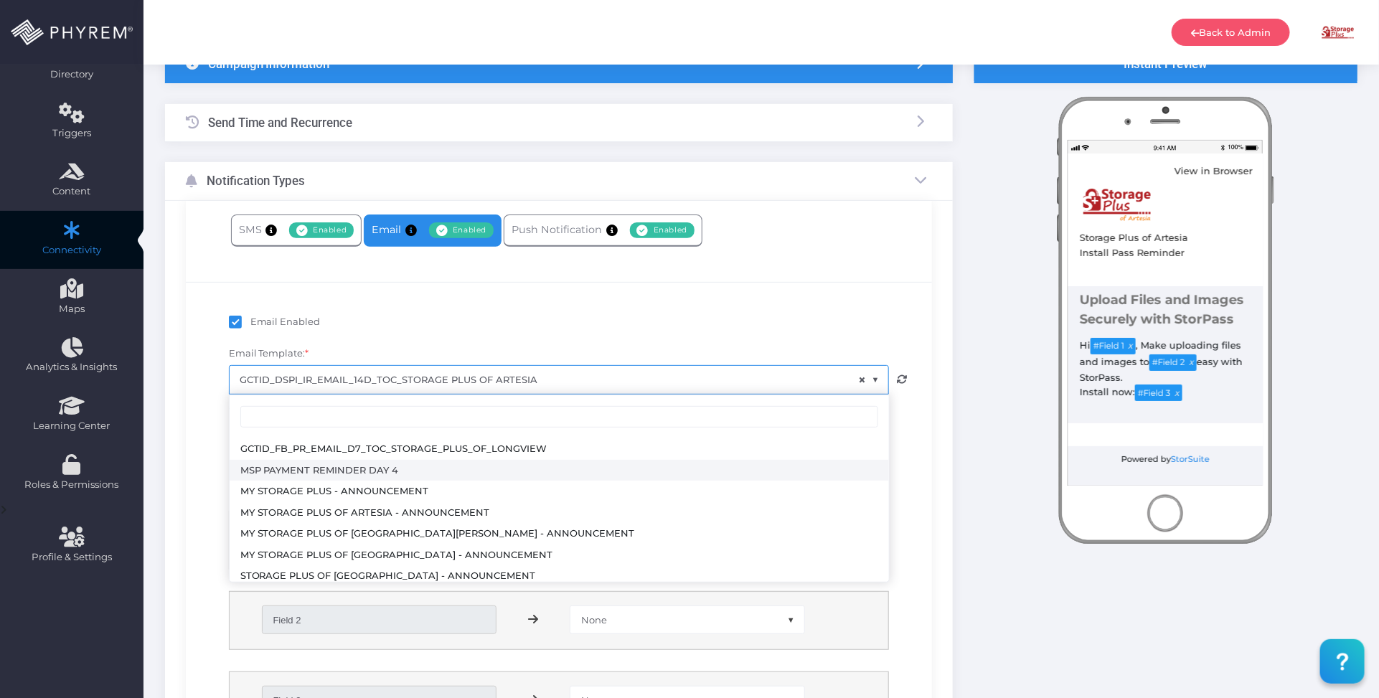
select select "3712"
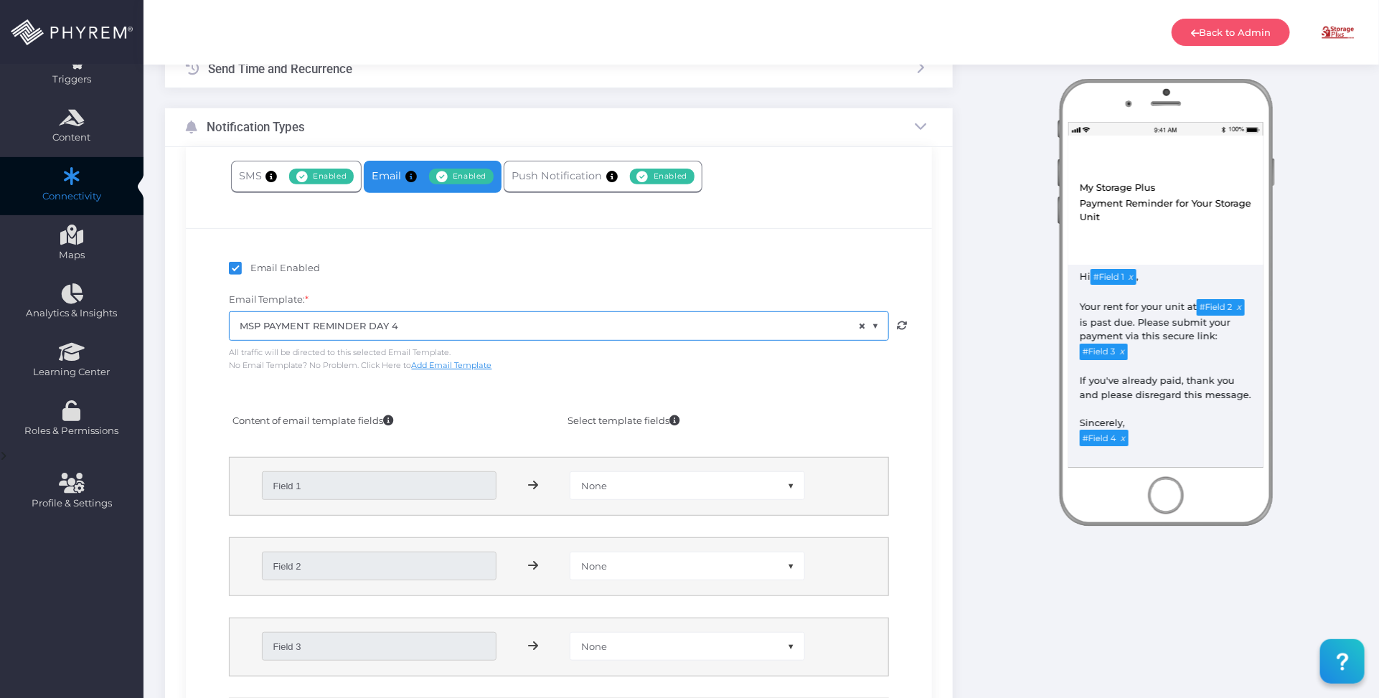
scroll to position [179, 0]
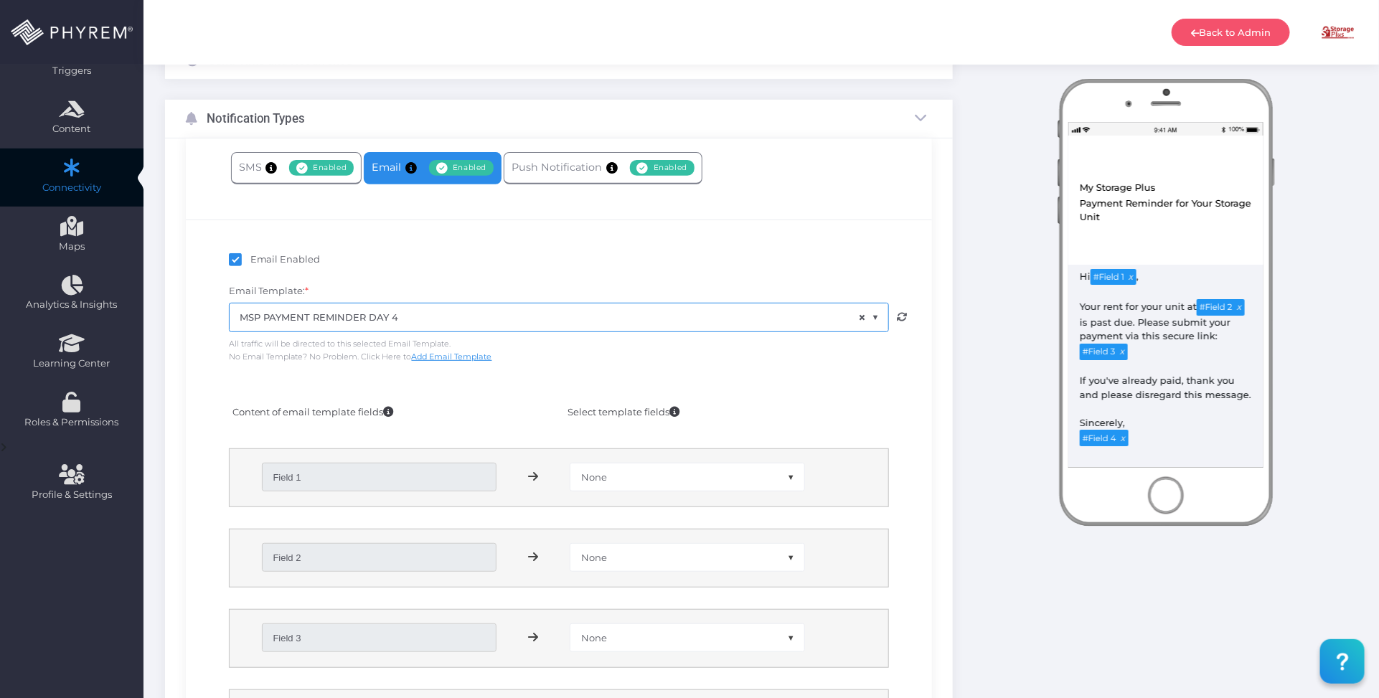
click at [694, 472] on span "None" at bounding box center [687, 477] width 234 height 27
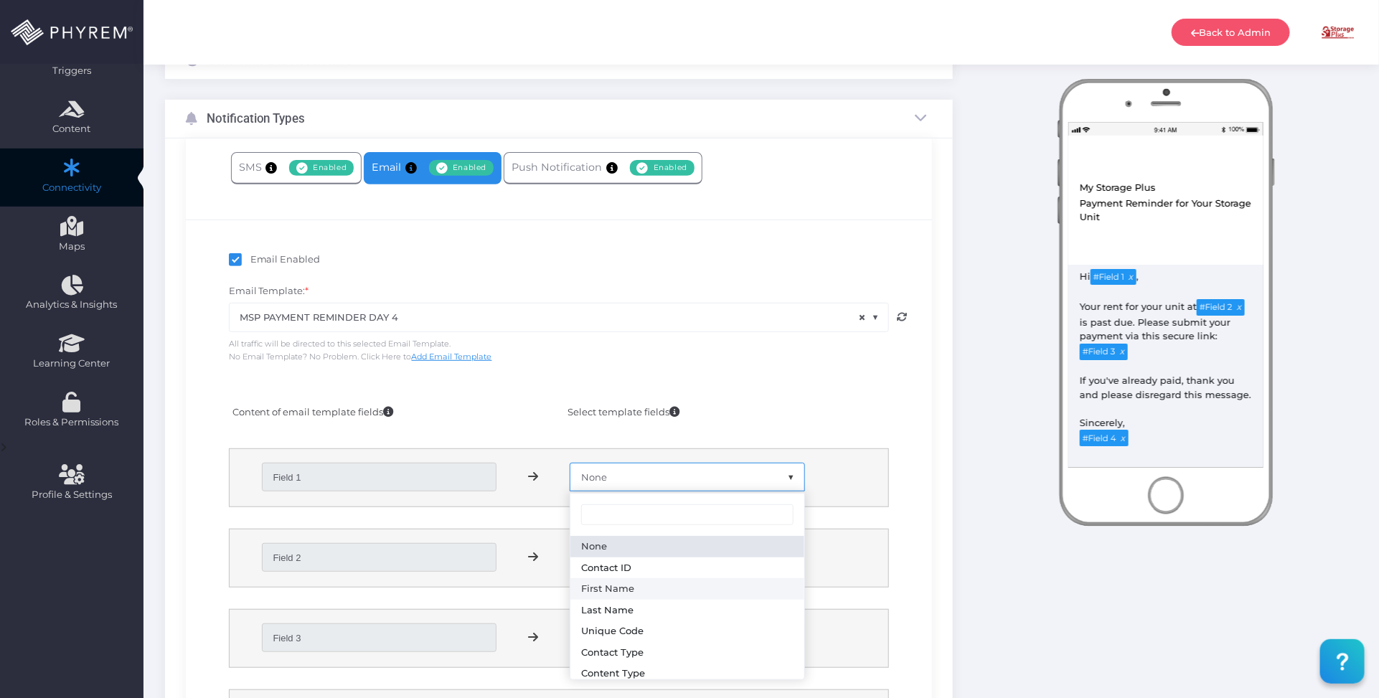
select select "first_name"
click at [657, 554] on span "None" at bounding box center [687, 557] width 234 height 27
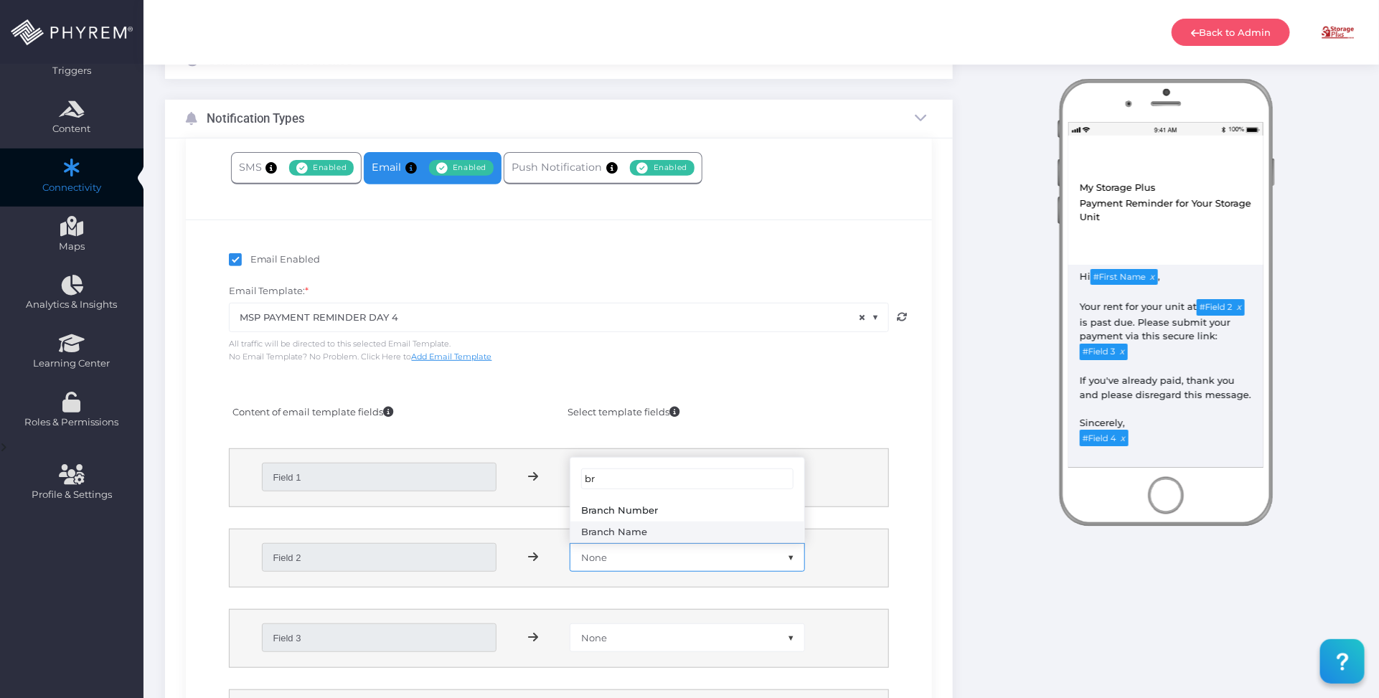
type input "br"
select select "branch_name"
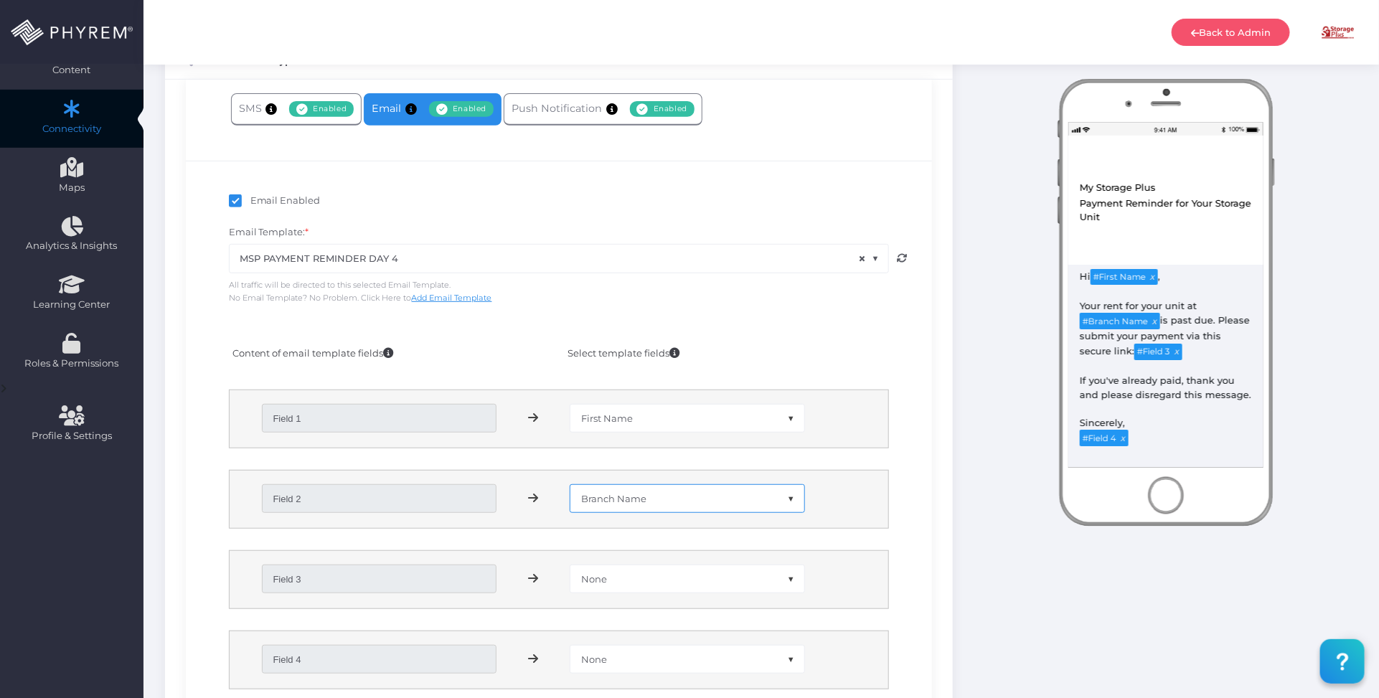
scroll to position [269, 0]
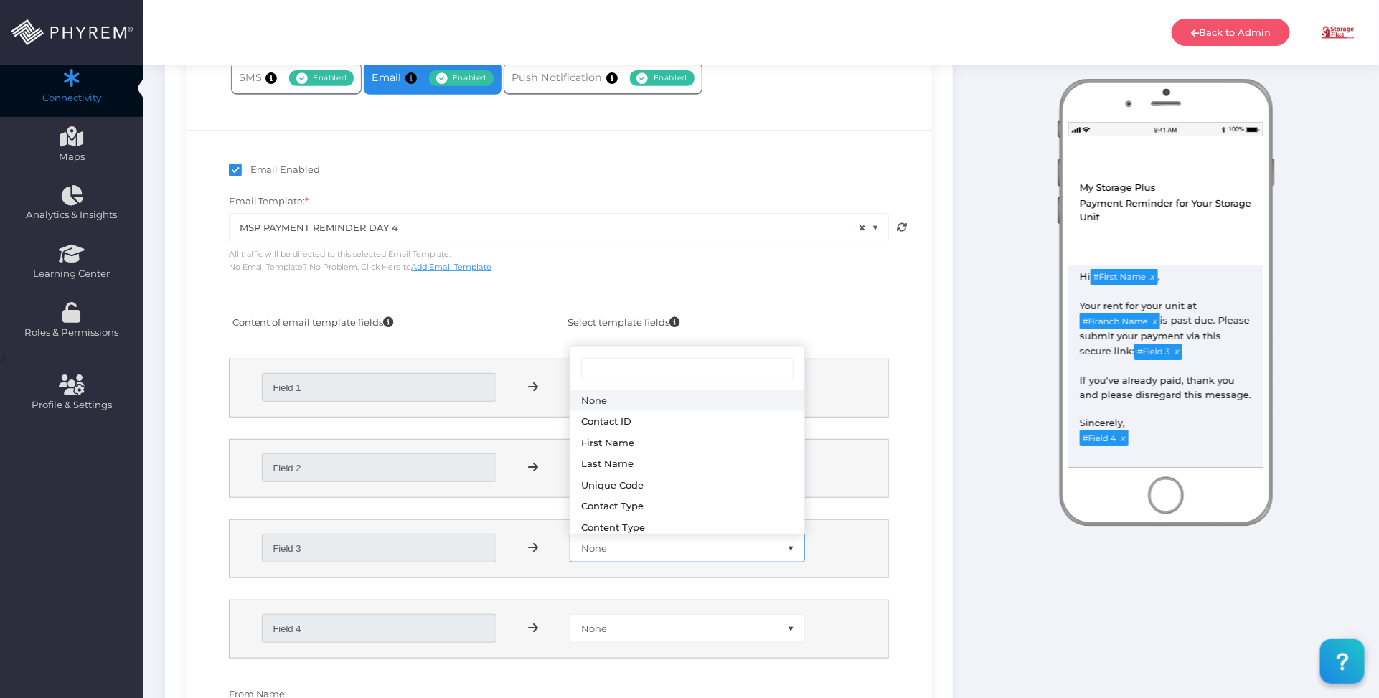
click at [654, 546] on span "None" at bounding box center [687, 548] width 234 height 27
type input "paym"
select select "payment_link"
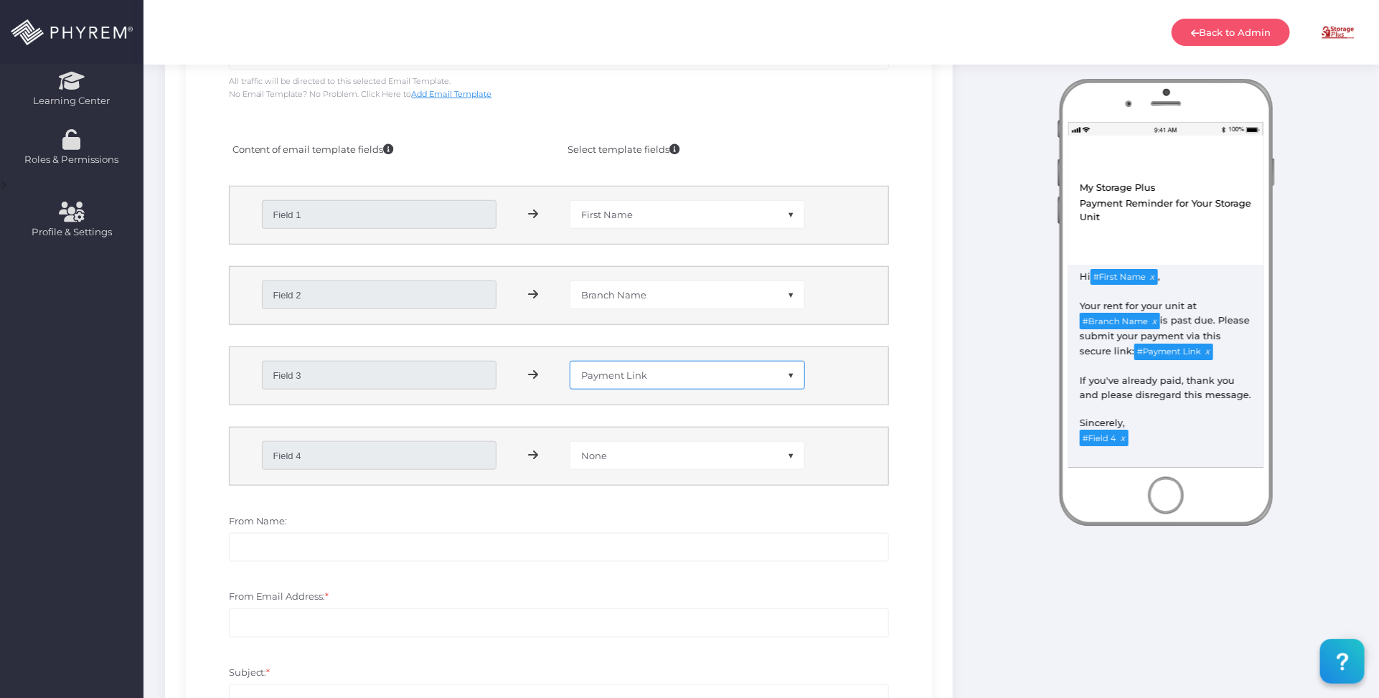
scroll to position [448, 0]
click at [637, 458] on span "None" at bounding box center [687, 449] width 234 height 27
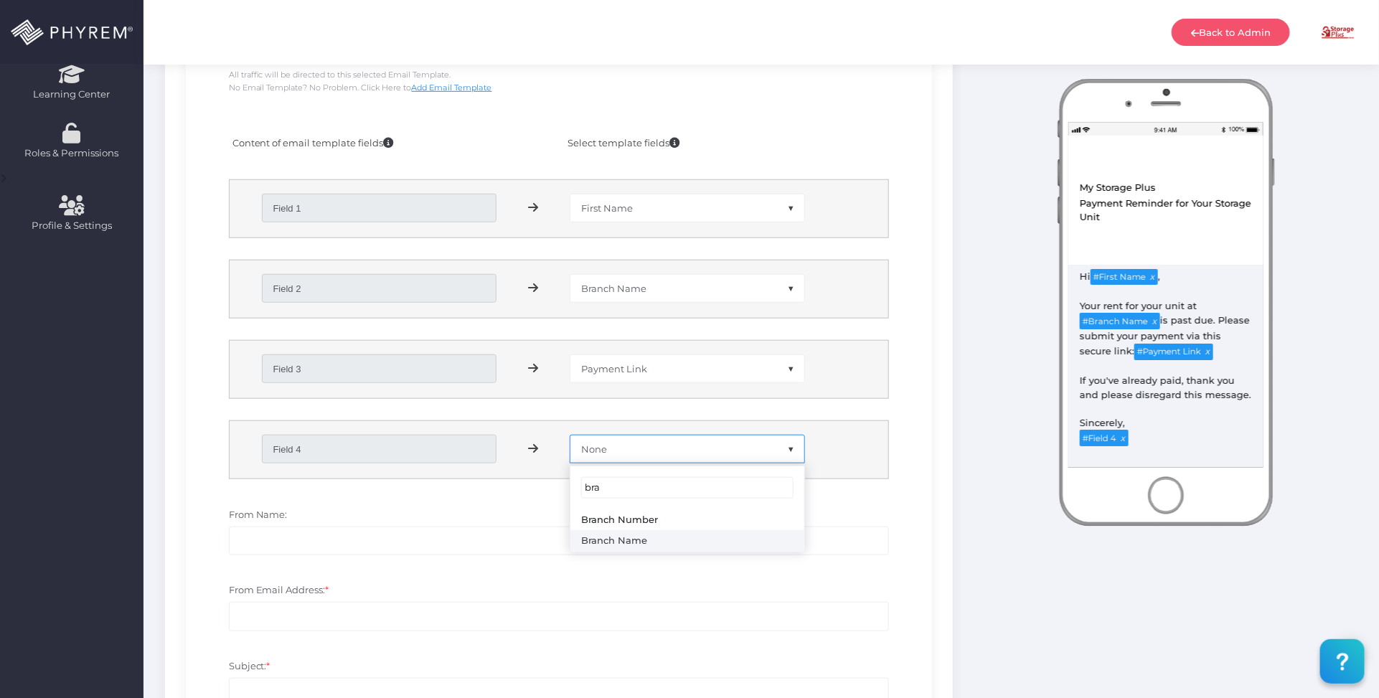
type input "bra"
select select "branch_name"
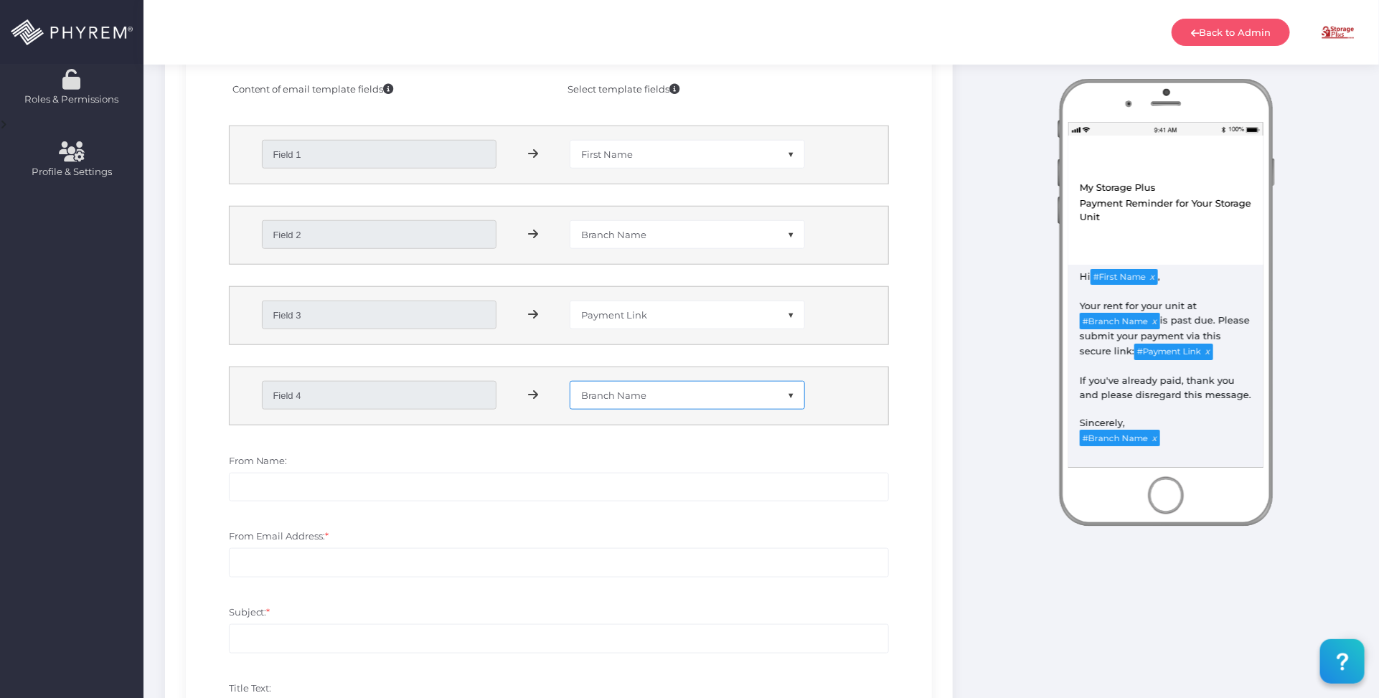
scroll to position [628, 0]
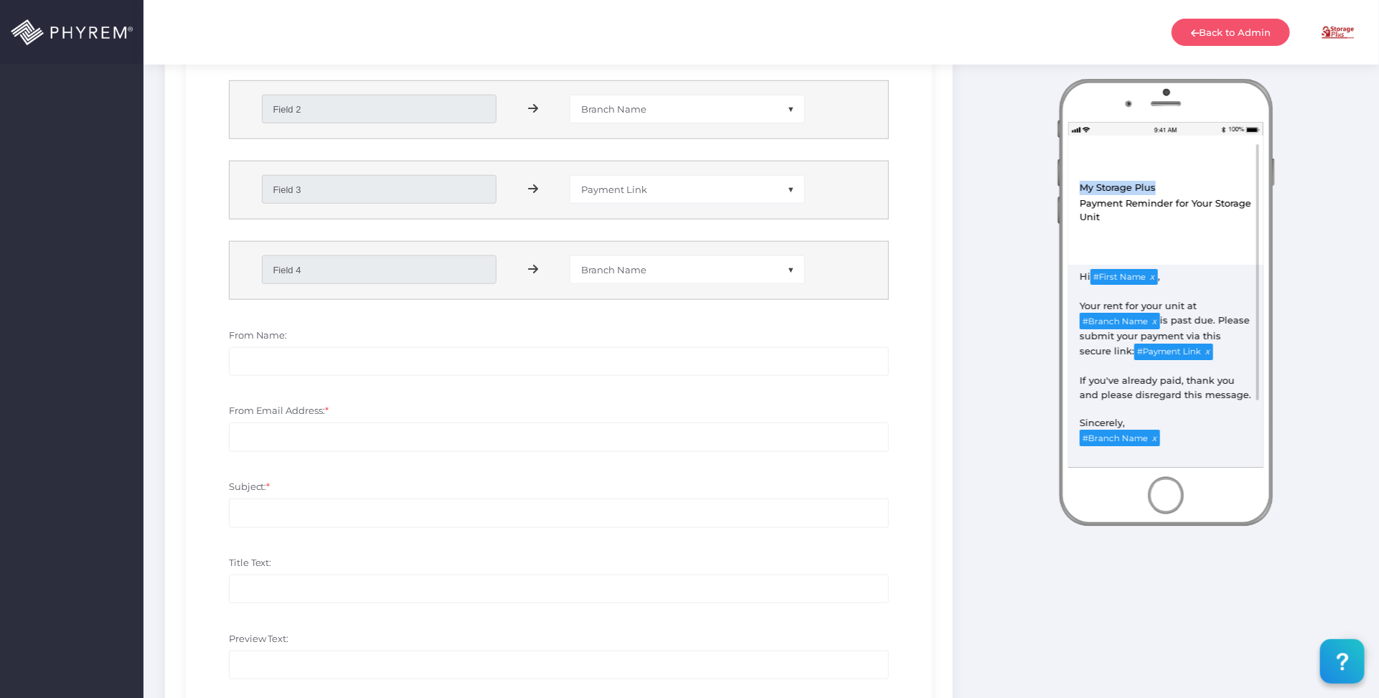
drag, startPoint x: 1159, startPoint y: 192, endPoint x: 752, endPoint y: 310, distance: 423.8
click at [1069, 192] on div "View in Browser My Storage Plus MSP Payment Reminder Day 4 Payment Reminder for…" at bounding box center [1166, 190] width 195 height 108
copy div "My Storage Plus"
click at [388, 365] on input "From Name:" at bounding box center [559, 361] width 661 height 29
paste input "My Storage Plus"
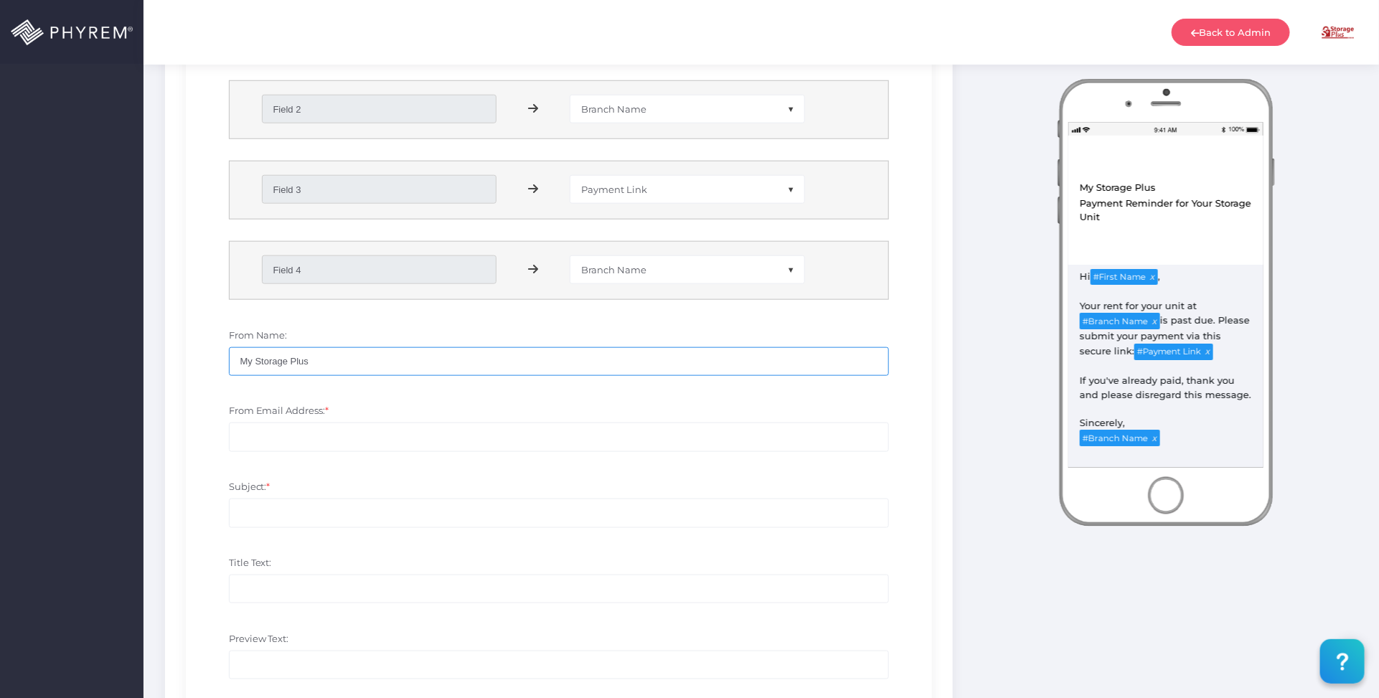
type input "My Storage Plus"
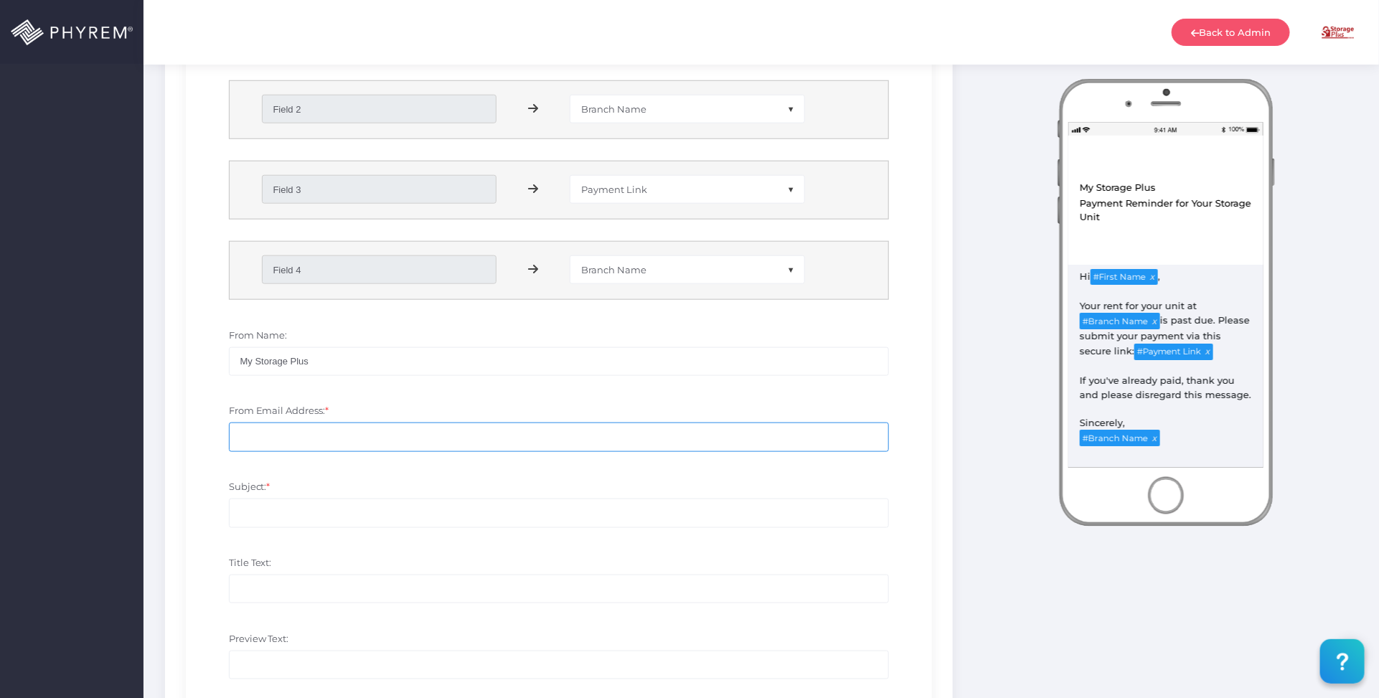
click at [321, 440] on input "From Email Address: *" at bounding box center [559, 437] width 661 height 29
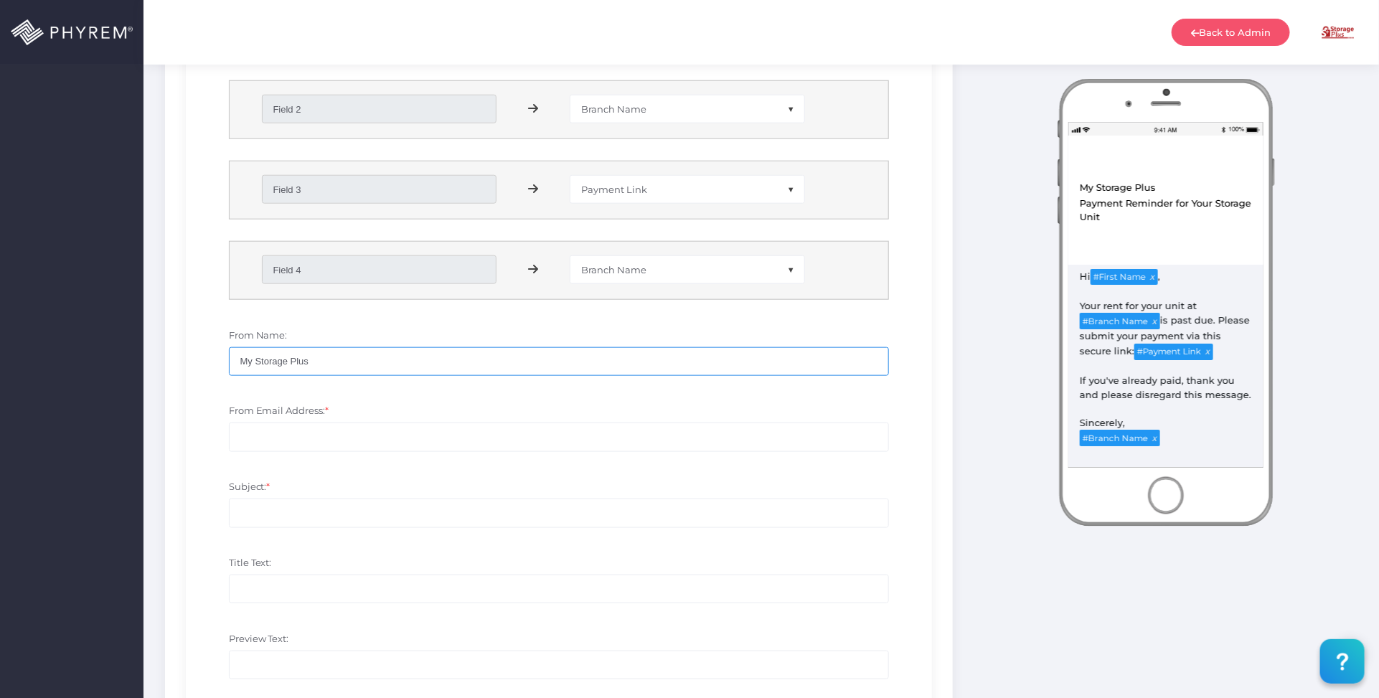
drag, startPoint x: 325, startPoint y: 367, endPoint x: 203, endPoint y: 367, distance: 122.0
click at [203, 367] on div "From Name: My Storage Plus" at bounding box center [559, 359] width 725 height 76
drag, startPoint x: 382, startPoint y: 392, endPoint x: 389, endPoint y: 402, distance: 11.9
click at [385, 393] on div "From Name:" at bounding box center [559, 359] width 725 height 76
click at [385, 363] on input "From Name:" at bounding box center [559, 361] width 661 height 29
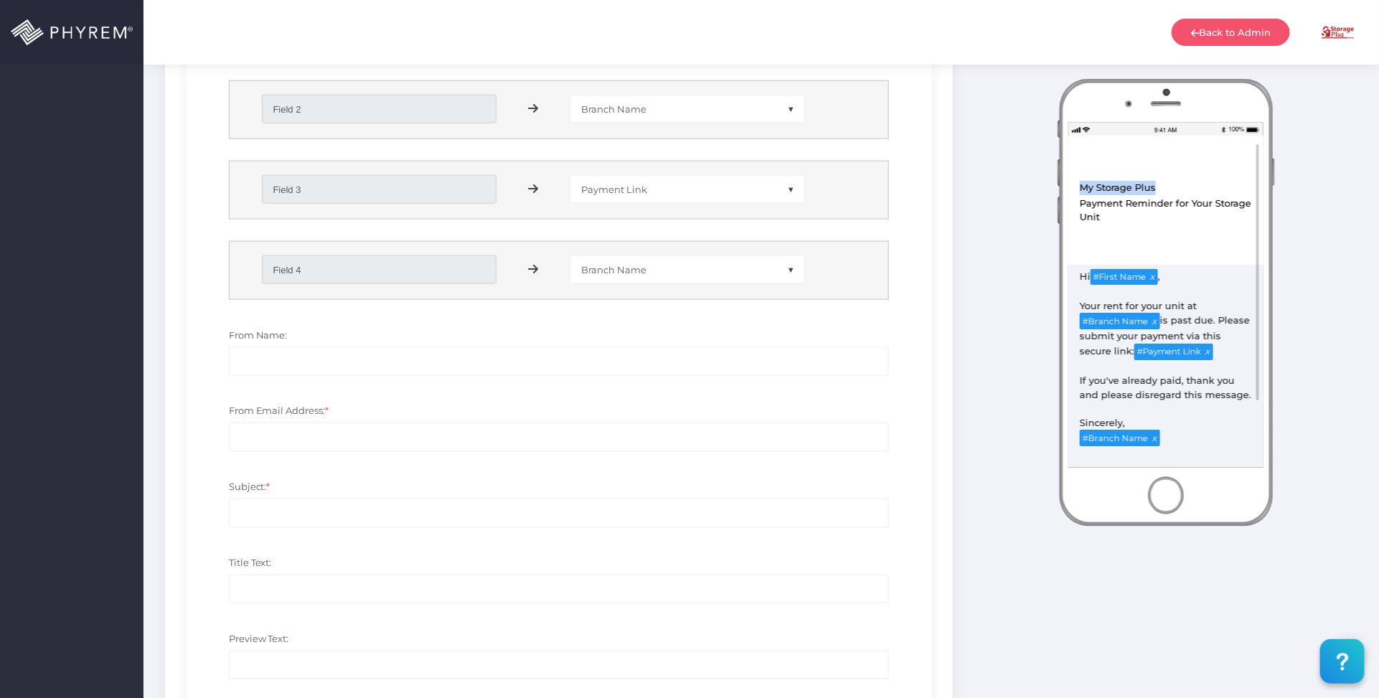
drag, startPoint x: 1155, startPoint y: 187, endPoint x: 1076, endPoint y: 189, distance: 79.0
click at [1076, 189] on div "View in Browser My Storage Plus MSP Payment Reminder Day 4 Payment Reminder for…" at bounding box center [1166, 190] width 195 height 108
copy div "My Storage Plus"
click at [478, 446] on input "From Email Address: *" at bounding box center [559, 437] width 661 height 29
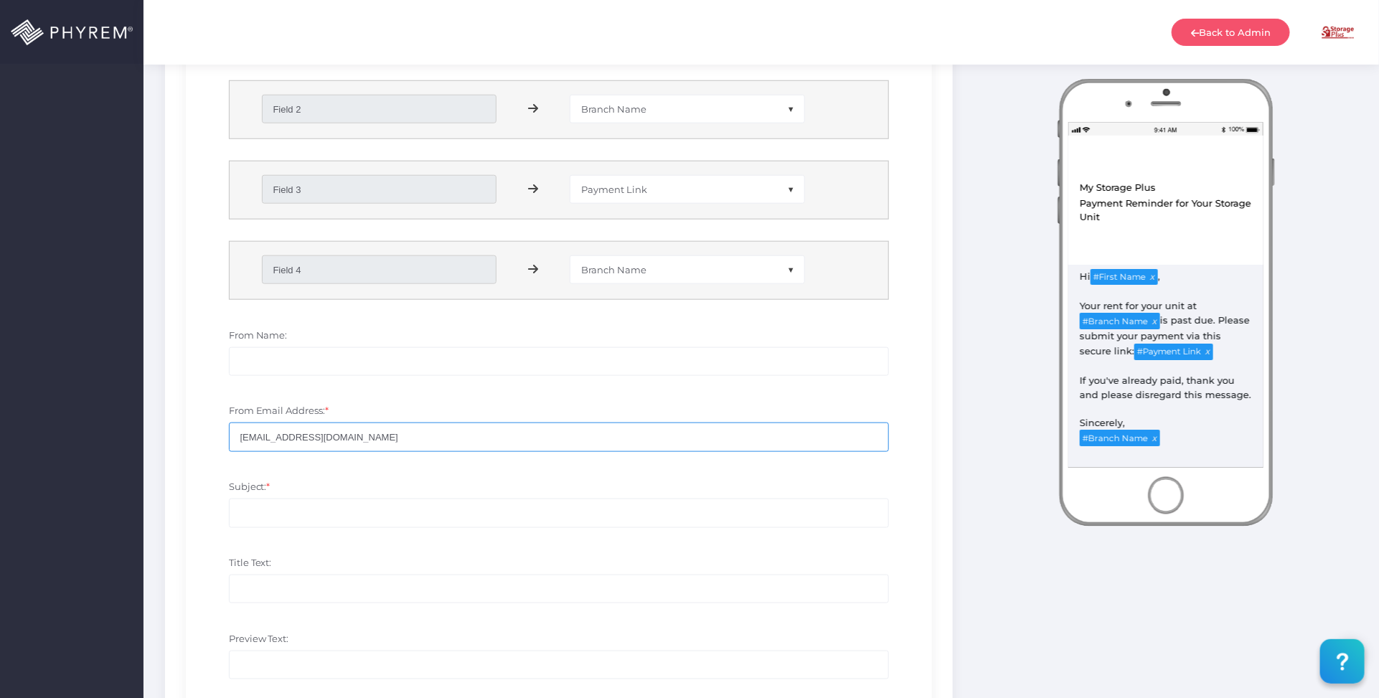
type input "no-reply@storpass.com"
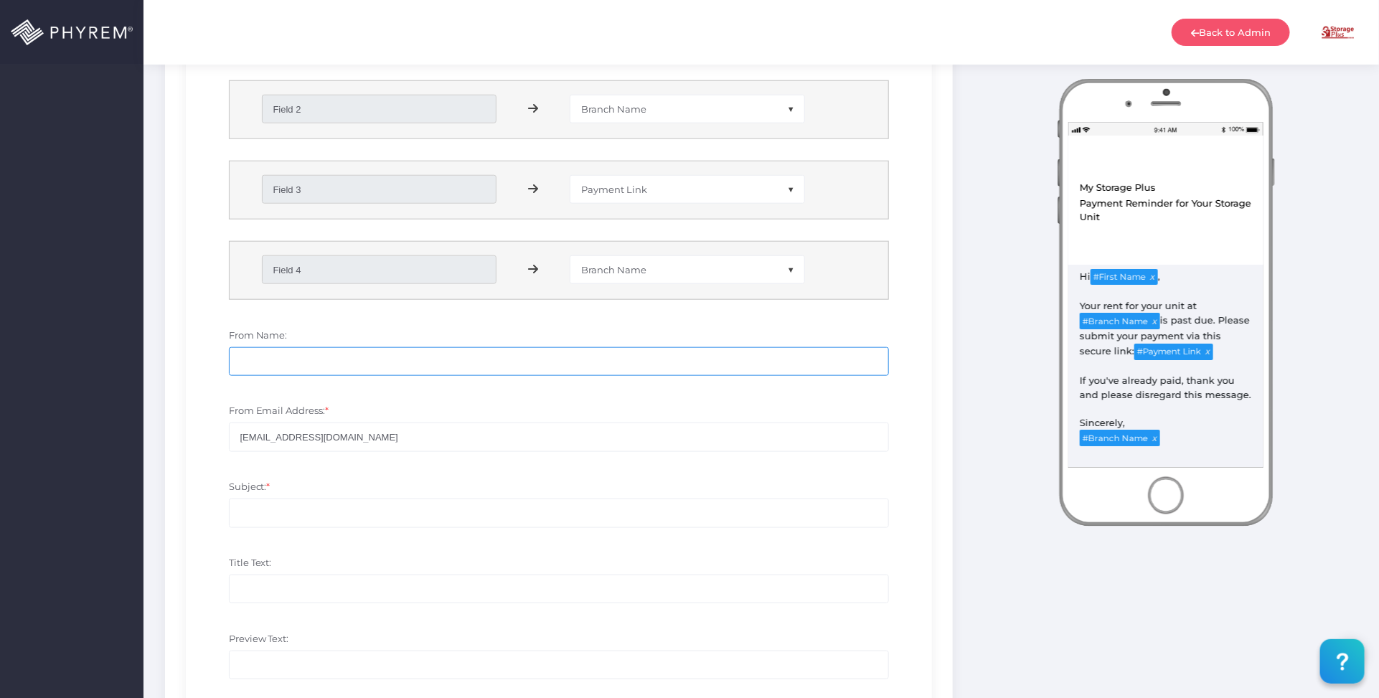
click at [367, 364] on input "From Name:" at bounding box center [559, 361] width 661 height 29
click at [393, 365] on input "From Name:" at bounding box center [559, 361] width 661 height 29
paste input "My Storage Plus"
type input "My Storage Plus"
click at [296, 515] on input "Subject: *" at bounding box center [559, 513] width 661 height 29
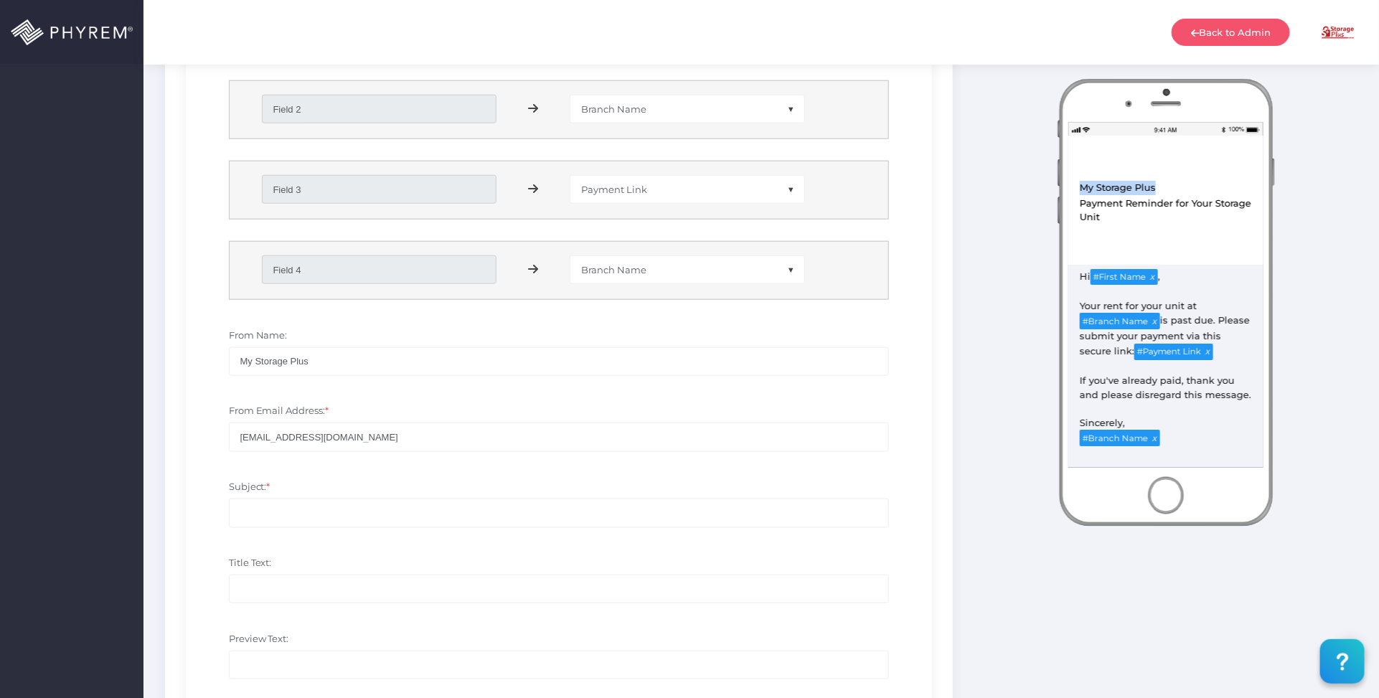
drag, startPoint x: 1157, startPoint y: 188, endPoint x: 866, endPoint y: 281, distance: 305.7
click at [1053, 184] on div "View in Browser My Storage Plus MSP Payment Reminder Day 4 Payment Reminder for…" at bounding box center [1166, 245] width 230 height 332
copy div "My Storage Plus"
click at [316, 510] on input "Subject: *" at bounding box center [559, 513] width 661 height 29
paste input "My Storage Plus"
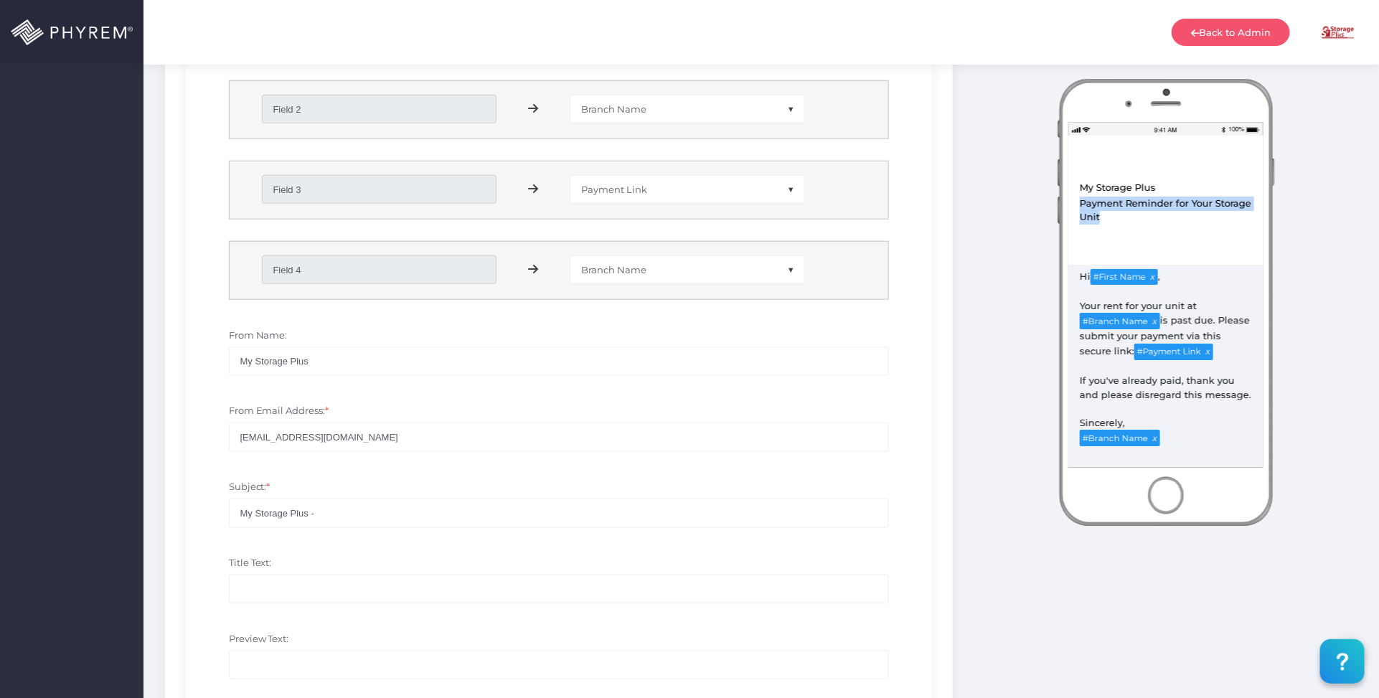
drag, startPoint x: 1109, startPoint y: 217, endPoint x: 763, endPoint y: 325, distance: 362.5
click at [1074, 208] on div "View in Browser My Storage Plus MSP Payment Reminder Day 4 Payment Reminder for…" at bounding box center [1166, 190] width 195 height 108
copy div "Payment Reminder for Your Storage Unit"
click at [357, 512] on input "My Storage Plus -" at bounding box center [559, 513] width 661 height 29
paste input "Payment Reminder for Your Storage Unit"
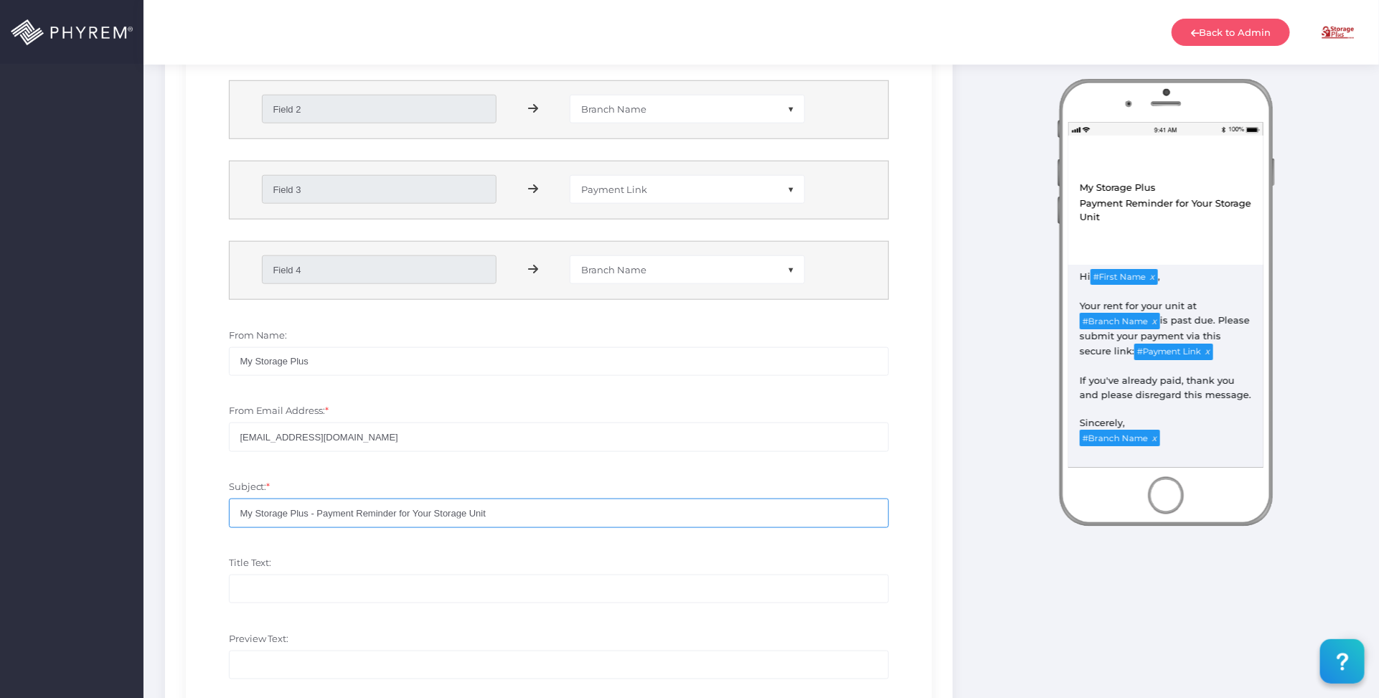
drag, startPoint x: 527, startPoint y: 515, endPoint x: 281, endPoint y: 489, distance: 247.4
click at [177, 504] on div "SMS Enabled Disabled Email Enabled Disabled" at bounding box center [559, 281] width 788 height 1183
type input "My Storage Plus - Payment Reminder for Your Storage Unit"
click at [517, 509] on input "My Storage Plus - Payment Reminder for Your Storage Unit" at bounding box center [559, 513] width 661 height 29
drag, startPoint x: 471, startPoint y: 517, endPoint x: 172, endPoint y: 517, distance: 298.5
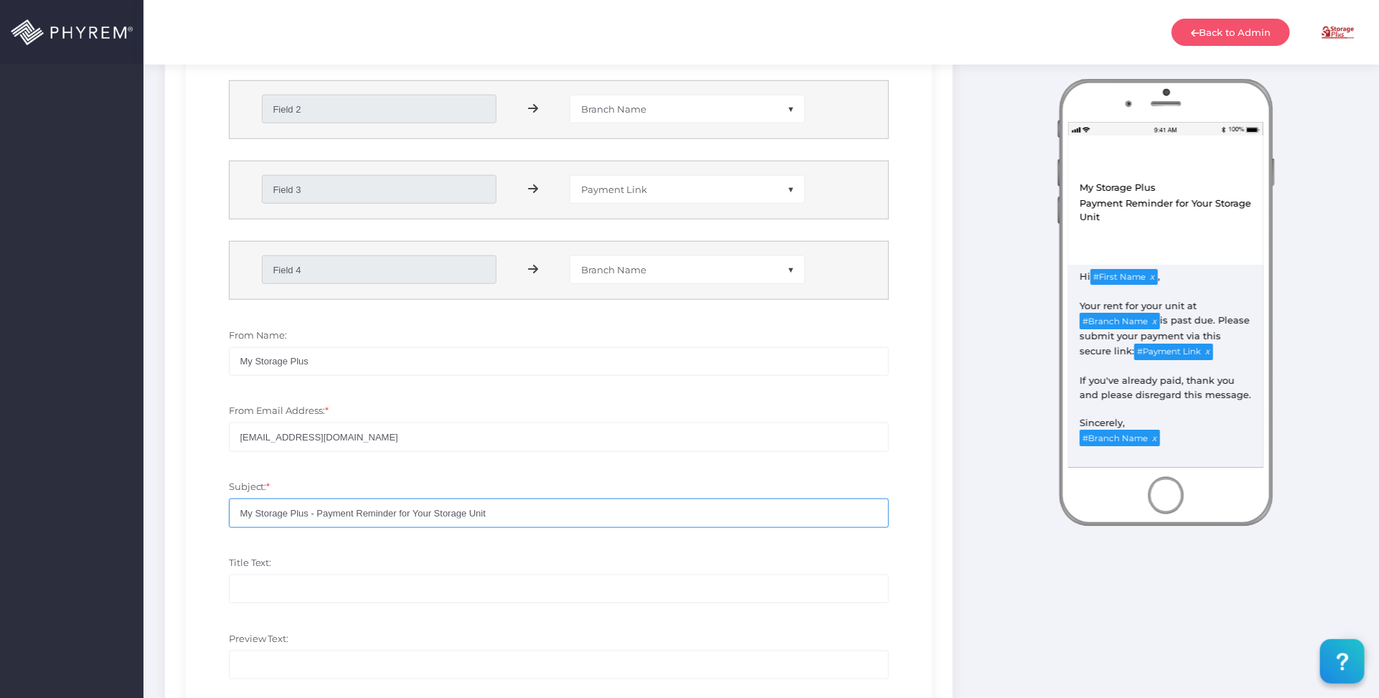
click at [172, 517] on div "SMS Enabled Disabled Email Enabled Disabled" at bounding box center [559, 281] width 788 height 1183
paste input "My Storage Plus - Payment Reminder for Your Storage Unit"
type input "My Storage Plus - Payment Reminder for Your Storage Unit"
click at [281, 660] on input "Preview Text:" at bounding box center [559, 665] width 661 height 29
paste input "My Storage Plus - Payment Reminder for Your Storage Unit"
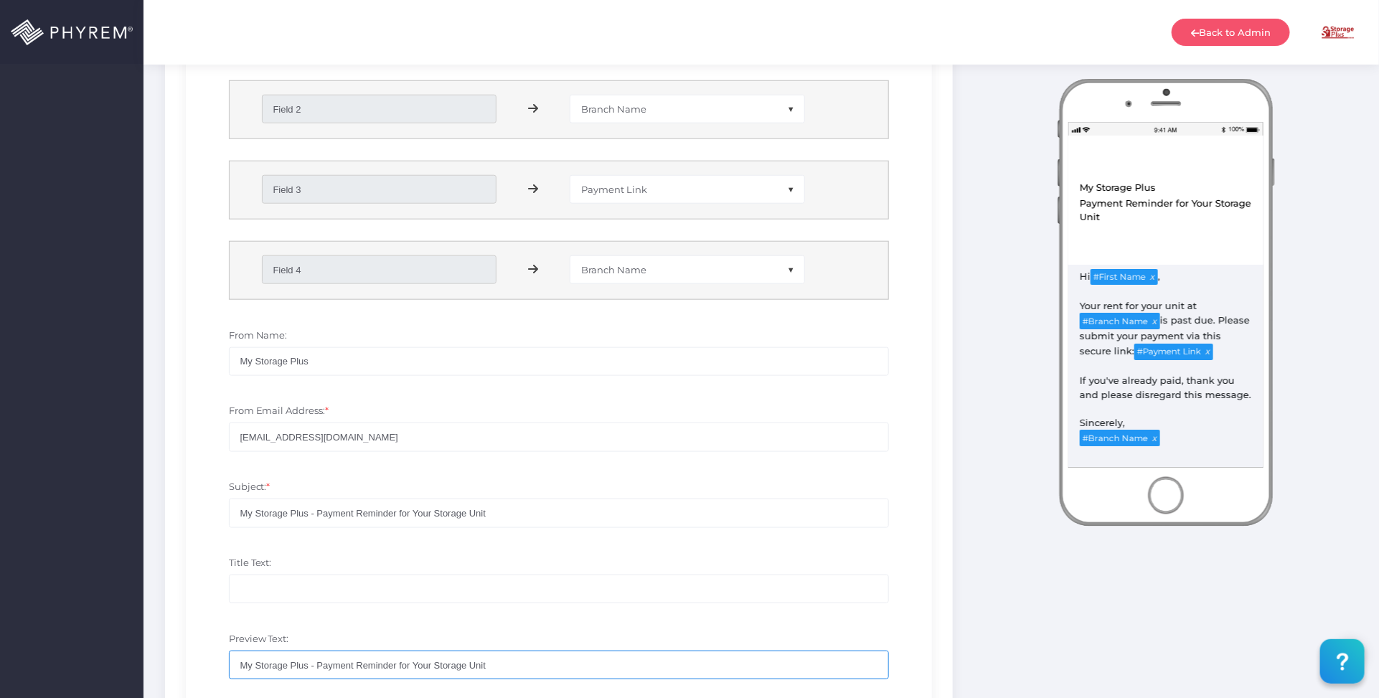
type input "My Storage Plus - Payment Reminder for Your Storage Unit"
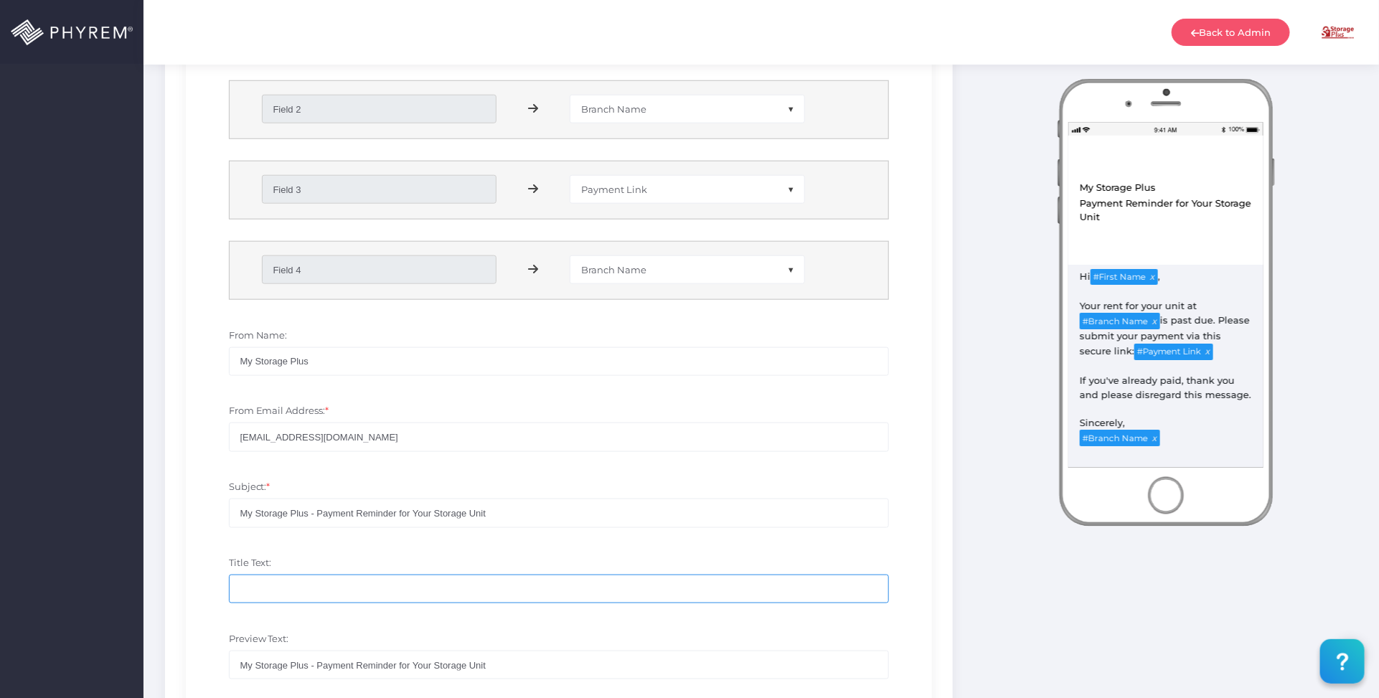
click at [295, 589] on input "Title Text:" at bounding box center [559, 589] width 661 height 29
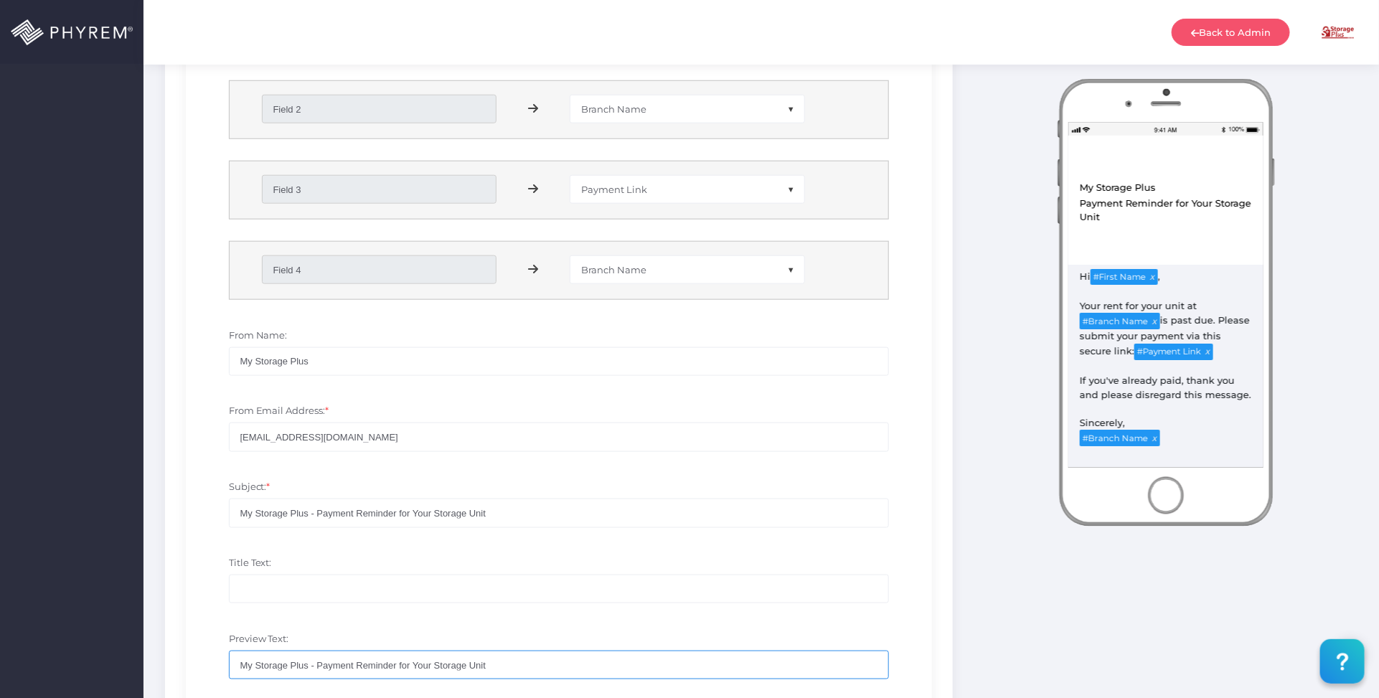
drag, startPoint x: 497, startPoint y: 667, endPoint x: 316, endPoint y: 662, distance: 180.2
click at [316, 662] on input "My Storage Plus - Payment Reminder for Your Storage Unit" at bounding box center [559, 665] width 661 height 29
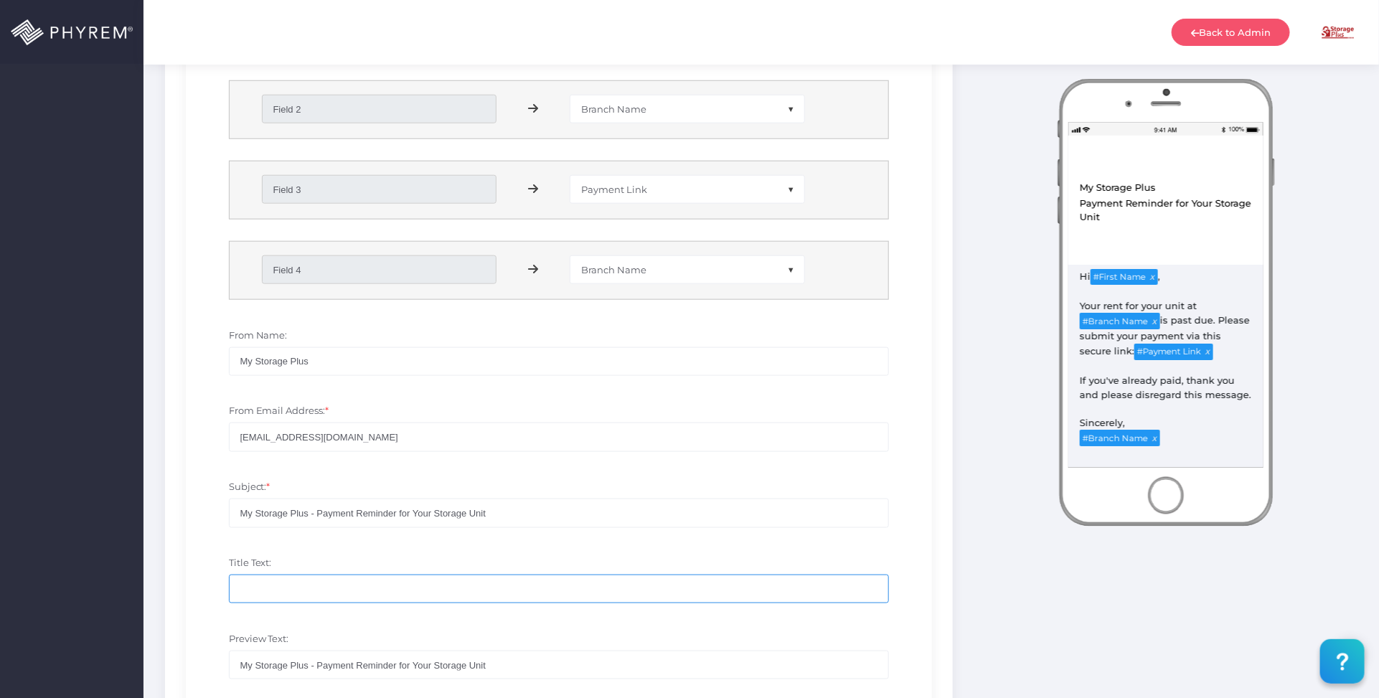
click at [309, 585] on input "Title Text:" at bounding box center [559, 589] width 661 height 29
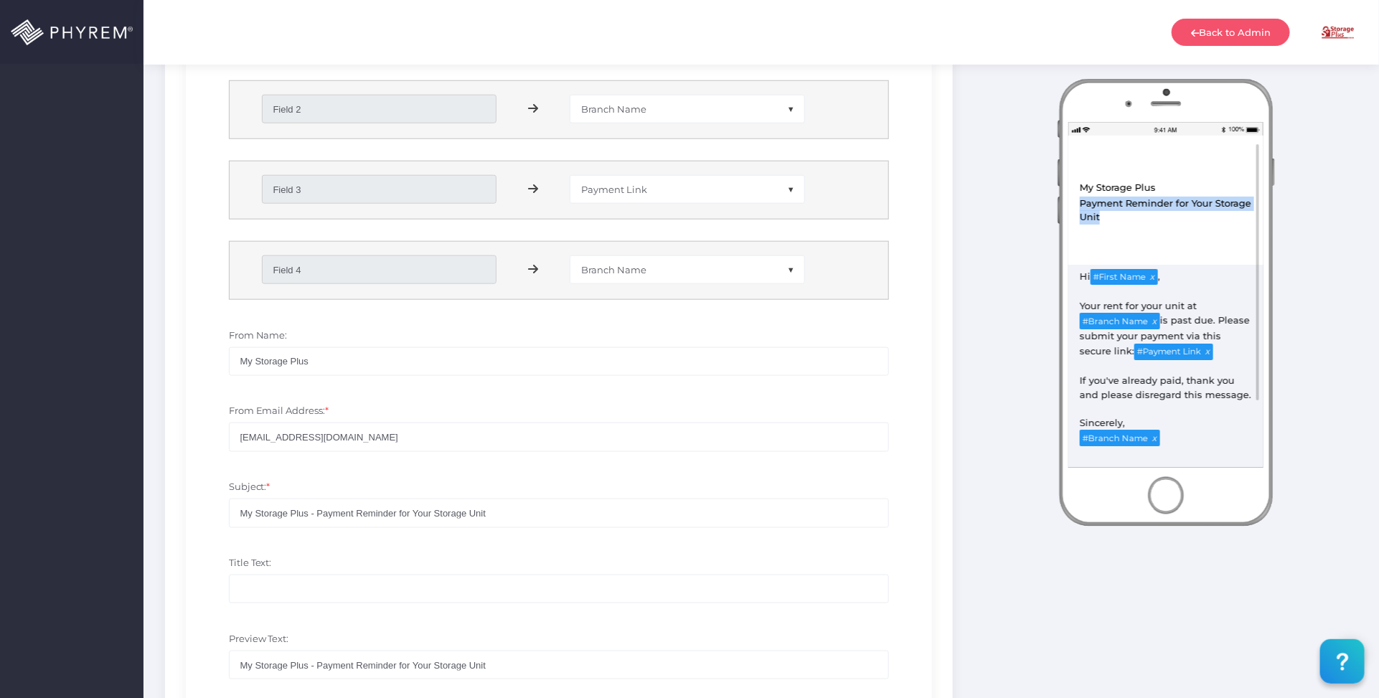
drag, startPoint x: 1104, startPoint y: 217, endPoint x: 1071, endPoint y: 214, distance: 33.1
click at [1080, 208] on div "Payment Reminder for Your Storage Unit" at bounding box center [1166, 210] width 174 height 29
copy div "Payment Reminder for Your Storage Unit"
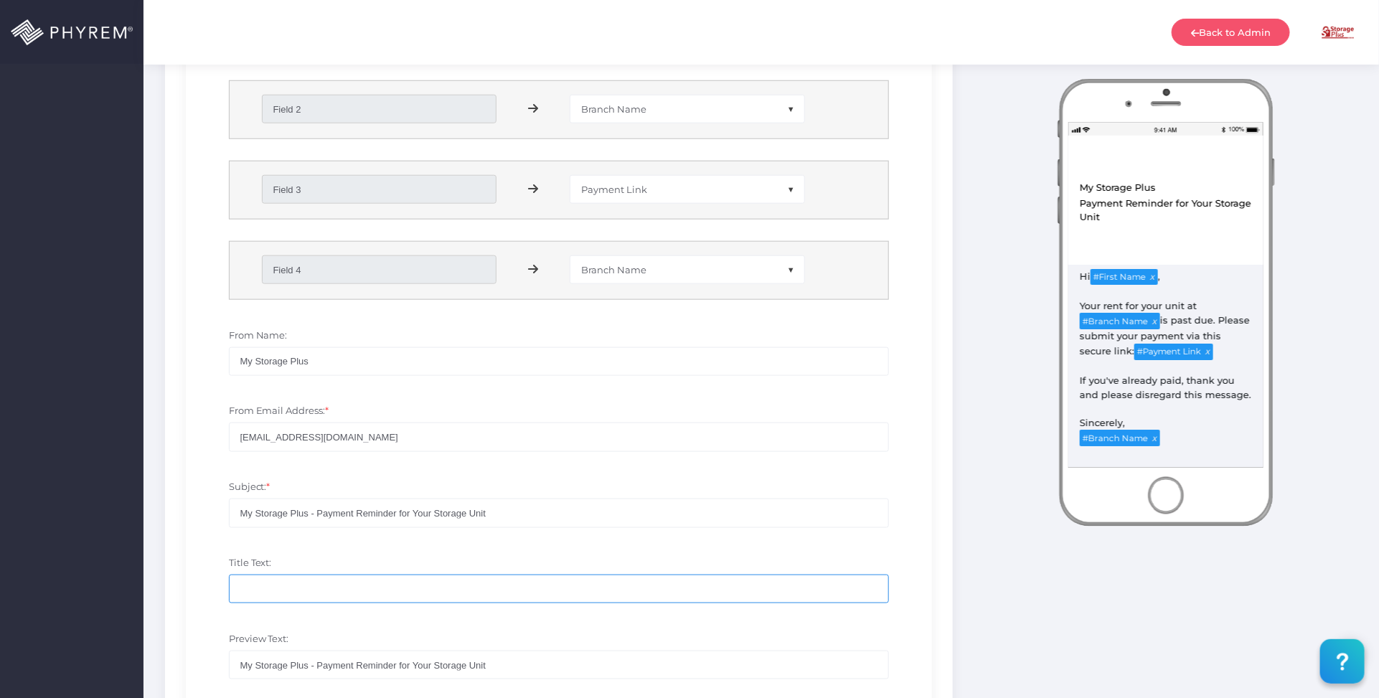
click at [342, 601] on input "Title Text:" at bounding box center [559, 589] width 661 height 29
paste input "Payment Reminder for Your Storage Unit"
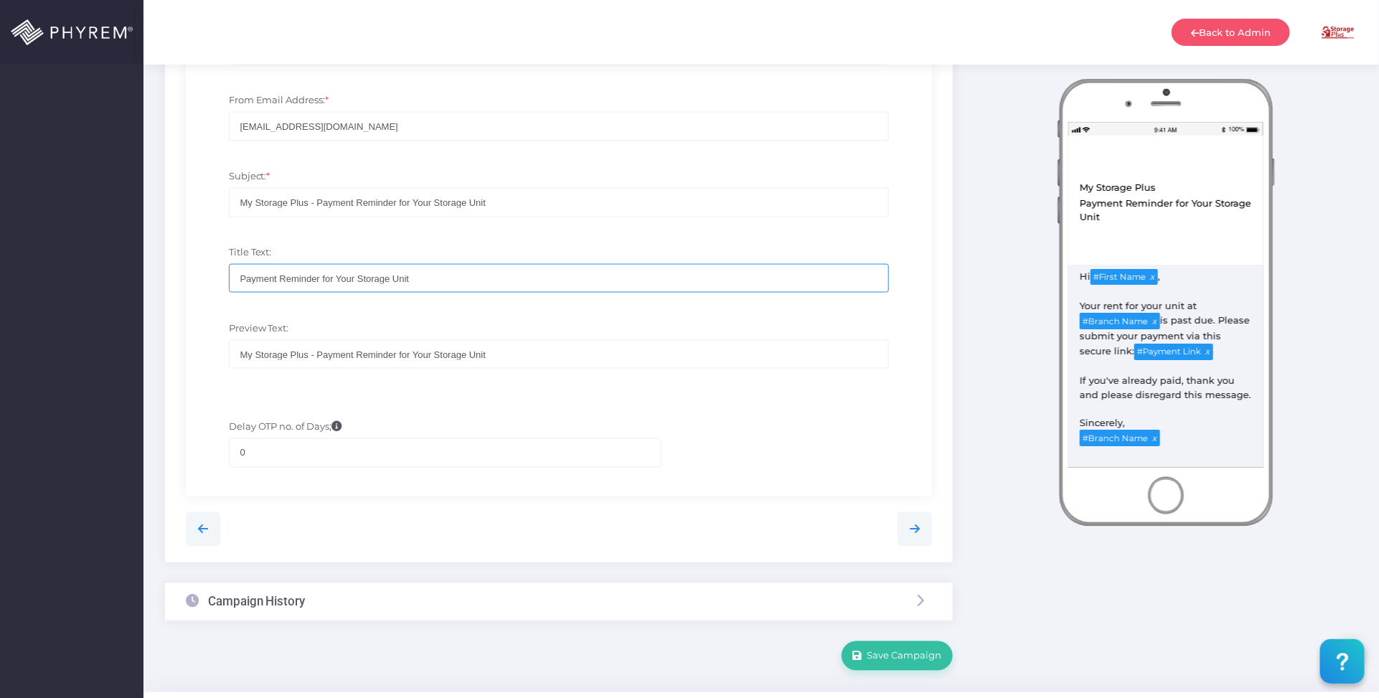
scroll to position [977, 0]
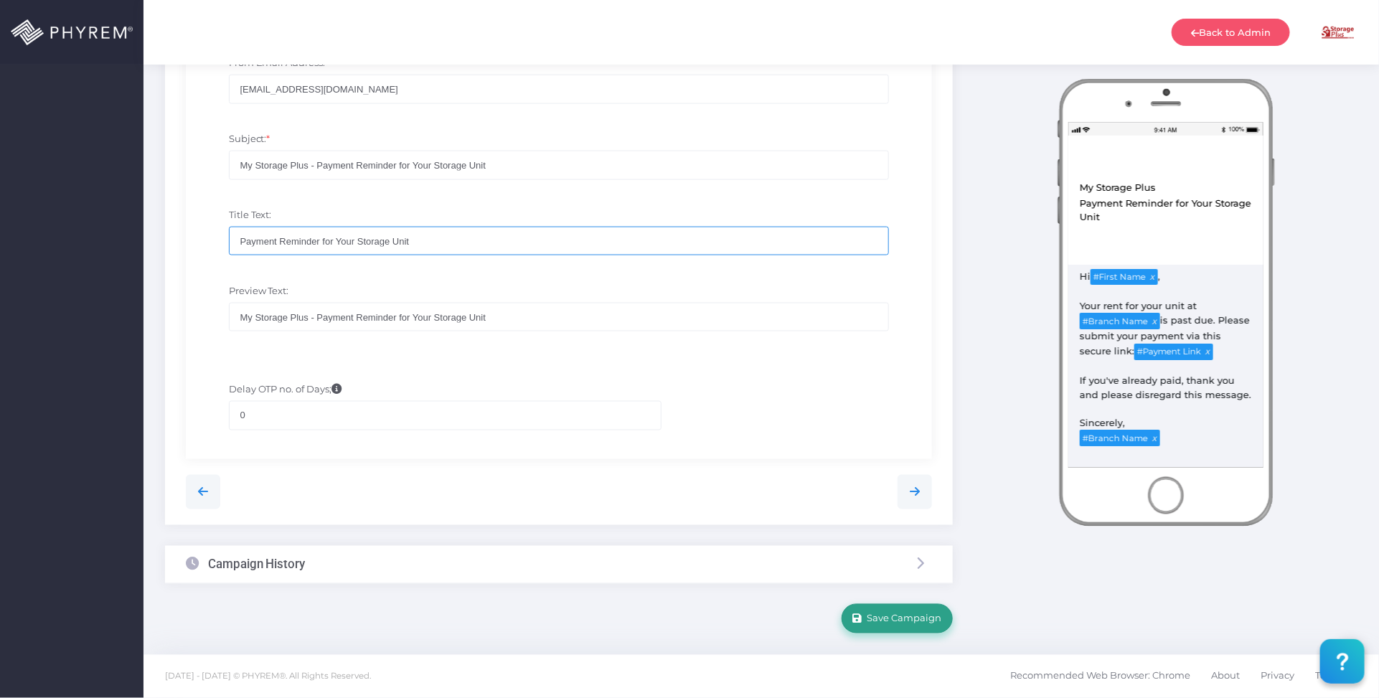
type input "Payment Reminder for Your Storage Unit"
click at [888, 612] on button "Save Campaign" at bounding box center [897, 618] width 111 height 29
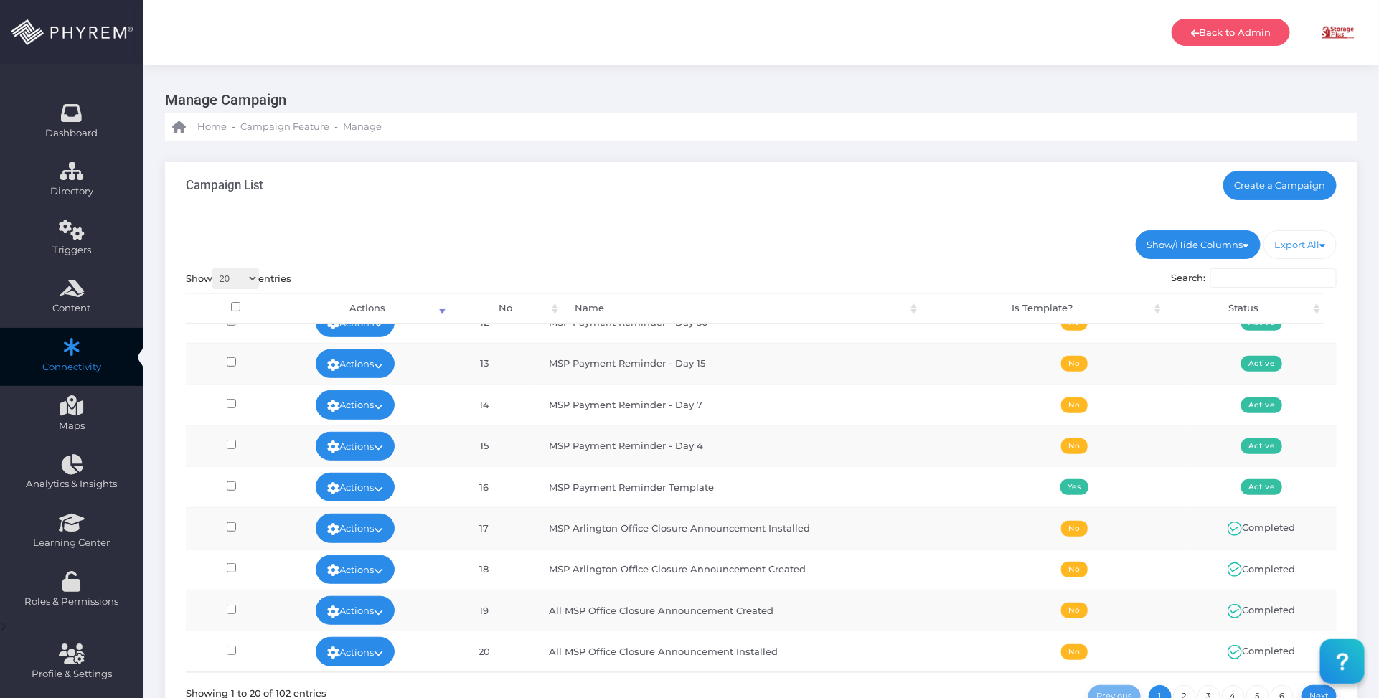
scroll to position [484, 0]
click at [395, 433] on link "Actions" at bounding box center [355, 446] width 79 height 29
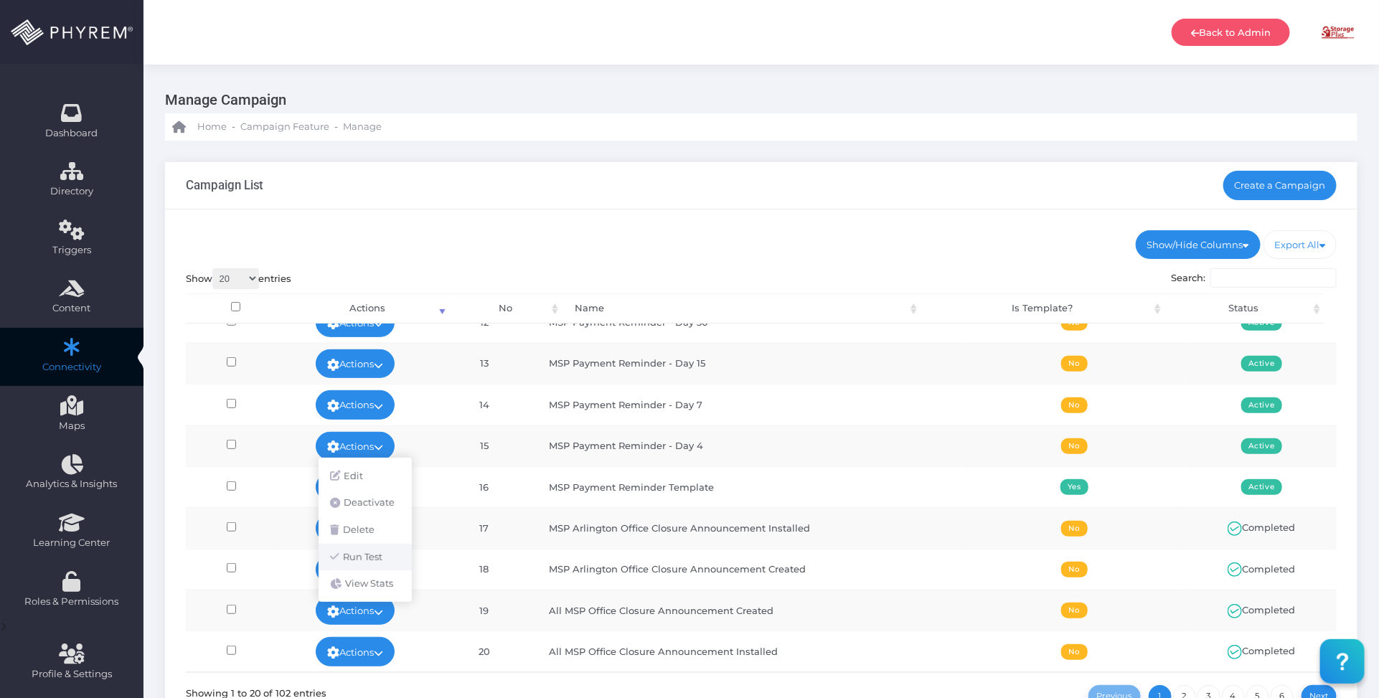
click at [384, 553] on link "Run Test" at bounding box center [365, 557] width 93 height 27
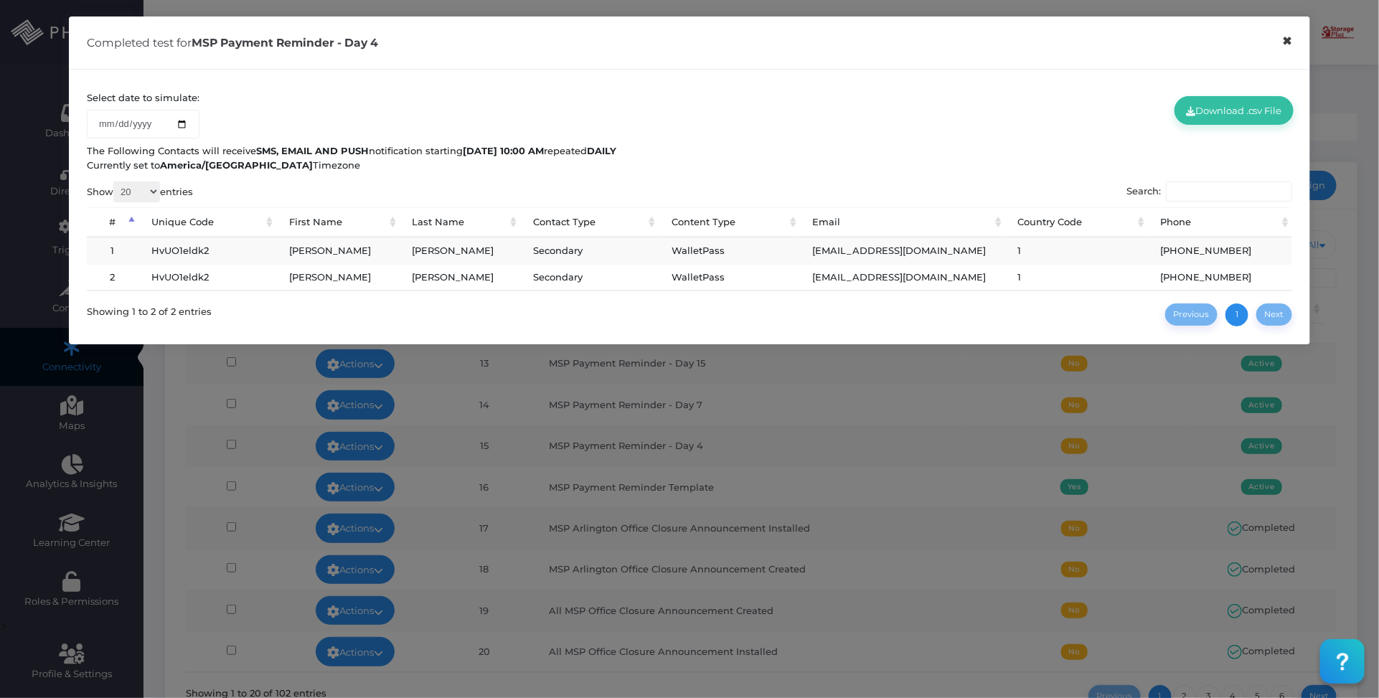
click at [1288, 42] on button "×" at bounding box center [1288, 41] width 28 height 32
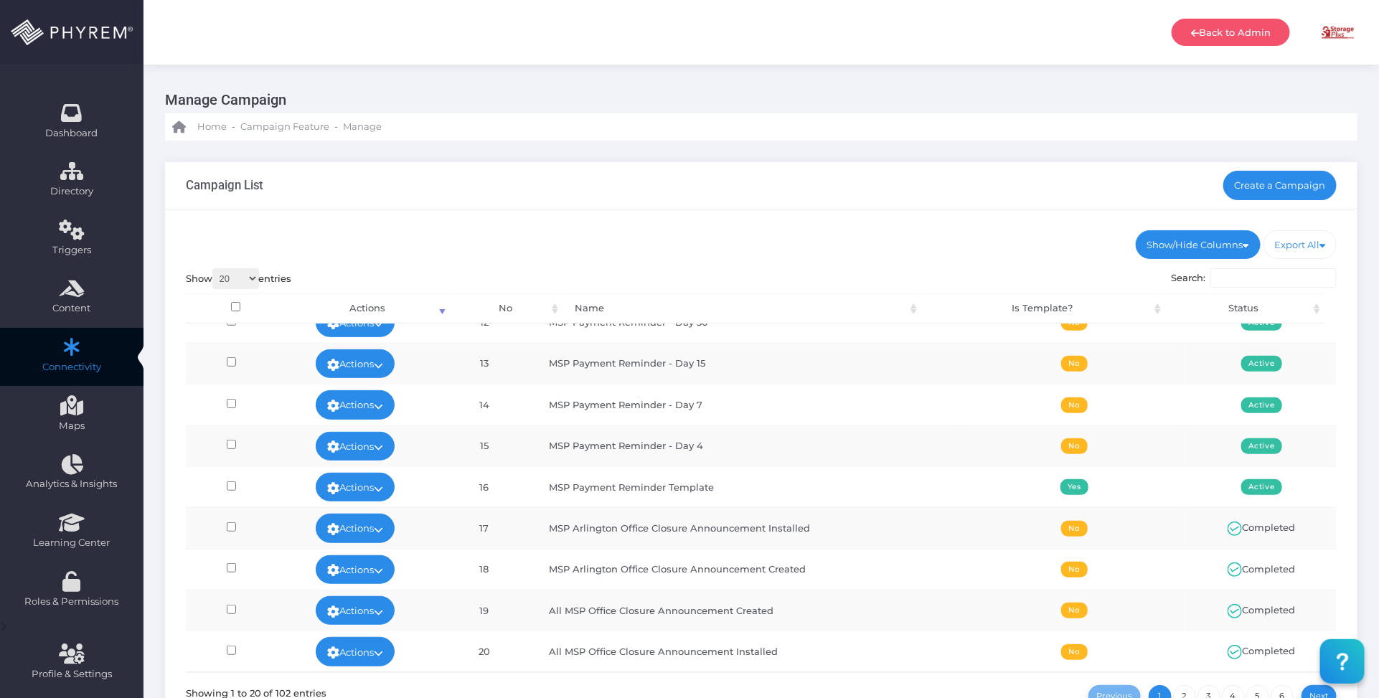
click at [770, 217] on div "Show/Hide Columns No Name Is Template? Status DONE" at bounding box center [761, 487] width 1193 height 555
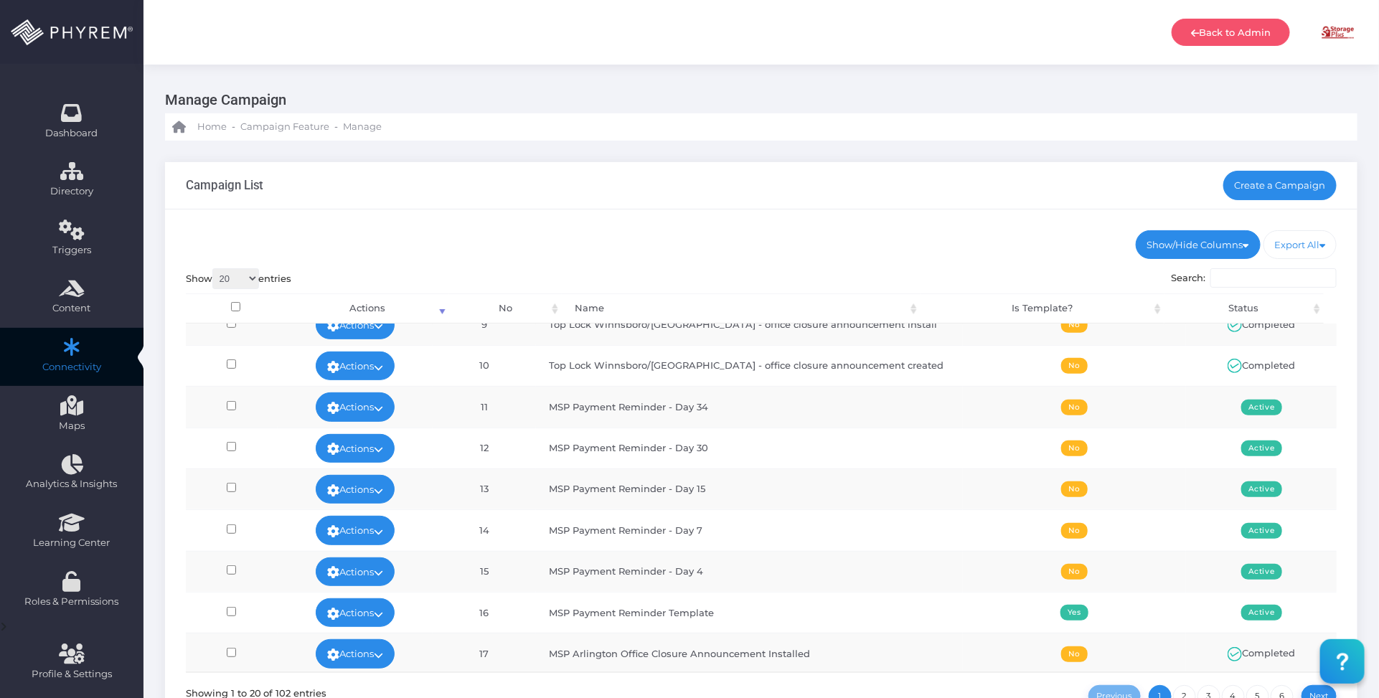
scroll to position [359, 0]
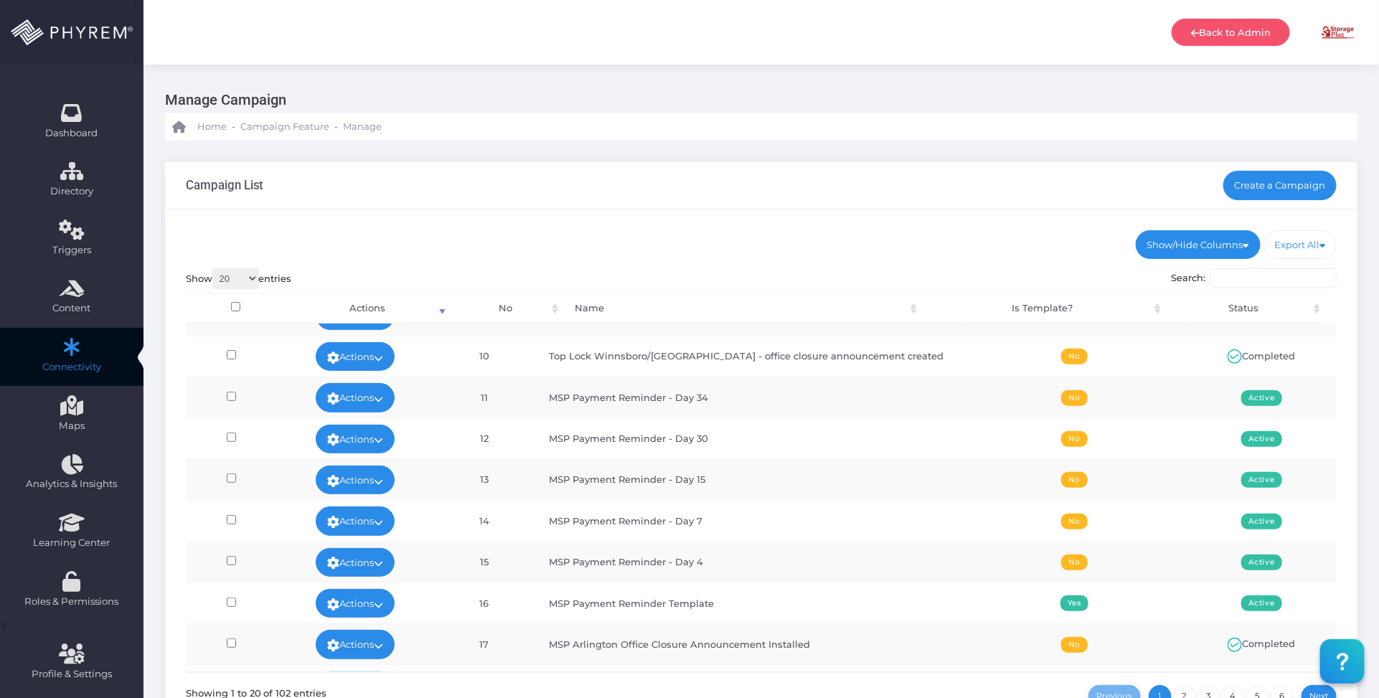
drag, startPoint x: 813, startPoint y: 242, endPoint x: 824, endPoint y: 238, distance: 11.3
click at [815, 242] on ul "Show/Hide Columns No Name Is Template? Status" at bounding box center [762, 244] width 1152 height 29
click at [772, 263] on div "Show/Hide Columns No Name Is Template? Status DONE" at bounding box center [761, 487] width 1193 height 555
click at [395, 521] on link "Actions" at bounding box center [355, 521] width 79 height 29
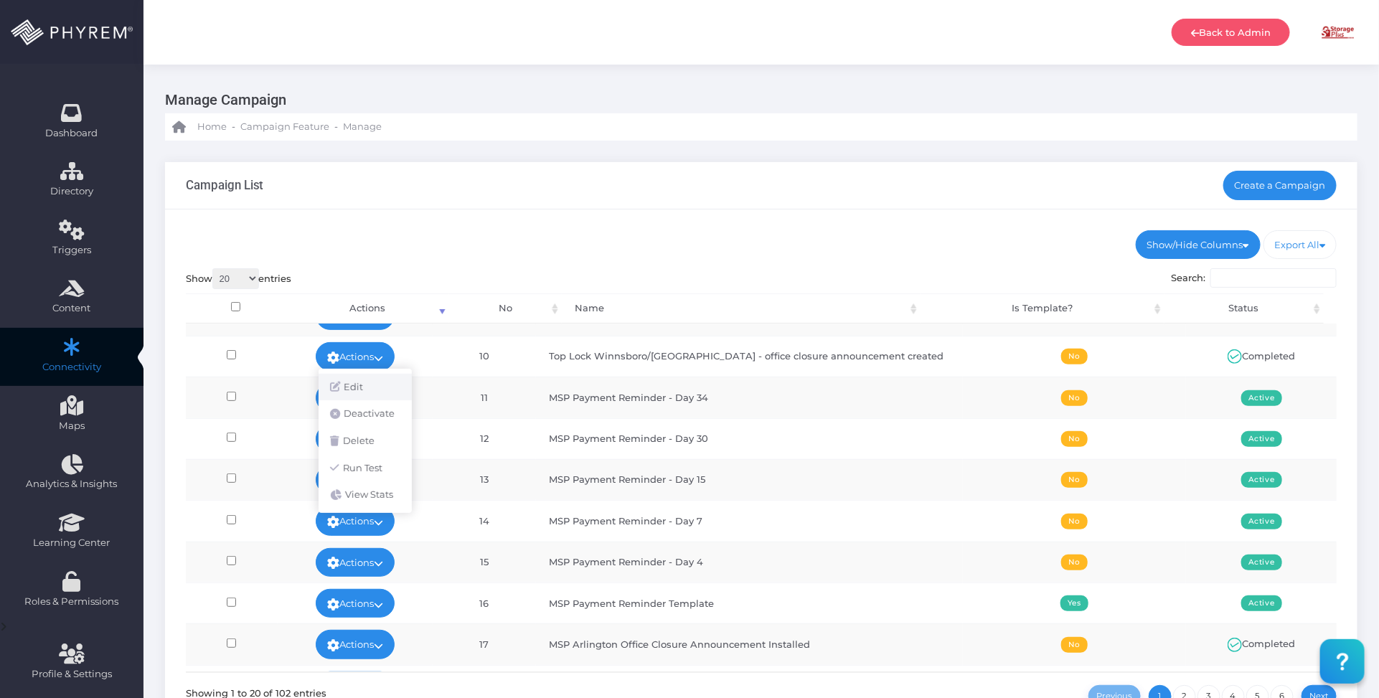
click at [360, 385] on link "Edit" at bounding box center [365, 387] width 93 height 27
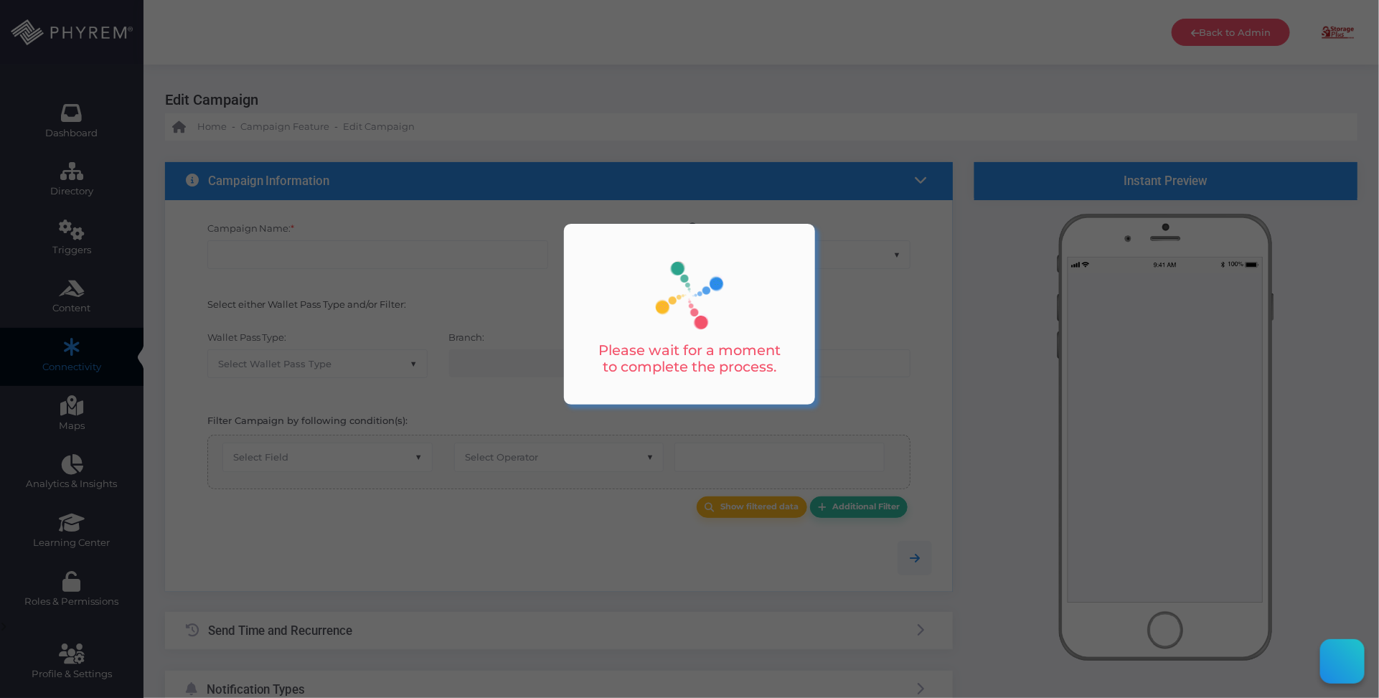
type input "MSP Payment Reminder - Day 7"
select select "15"
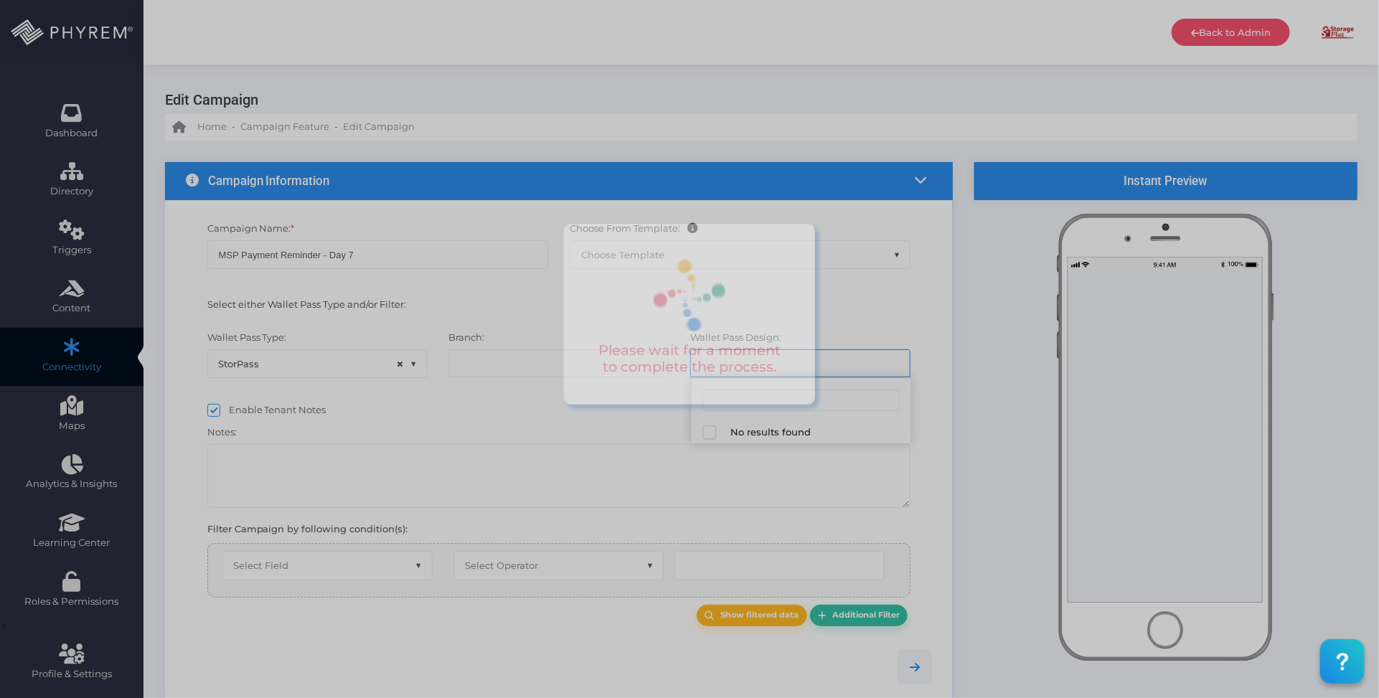
select select "616"
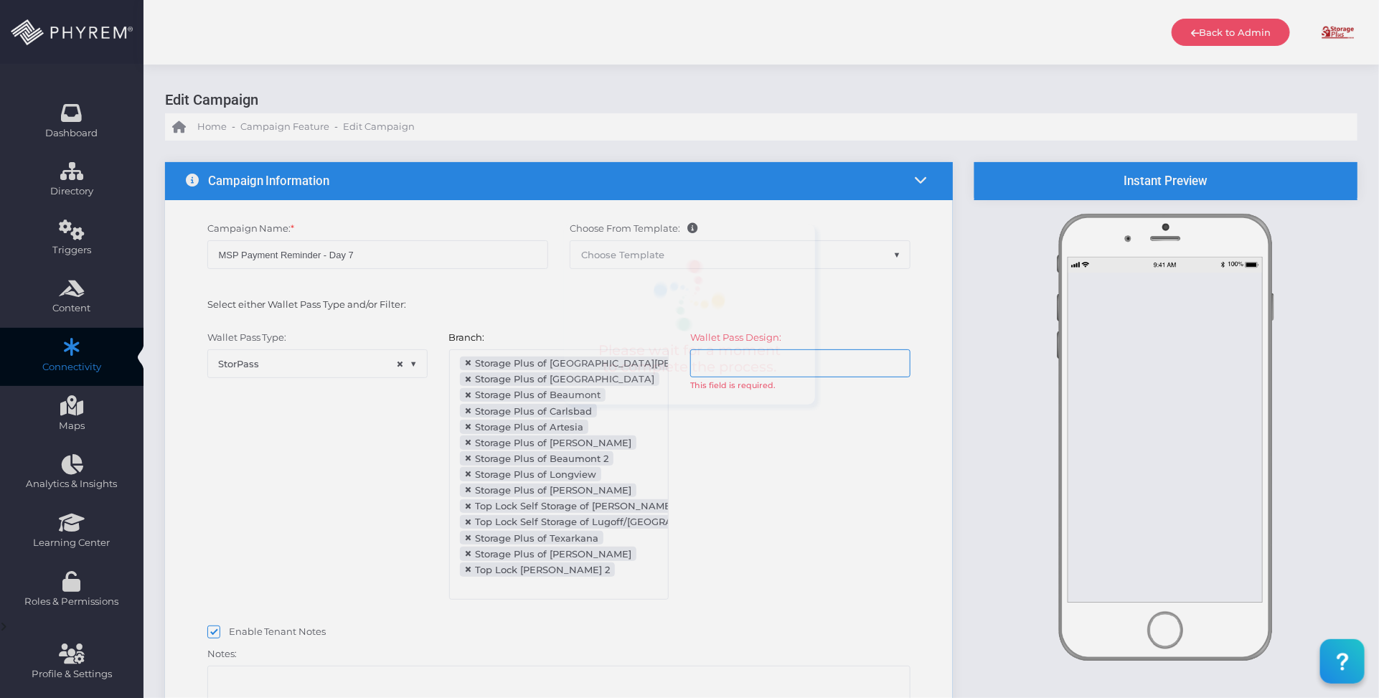
scroll to position [156, 0]
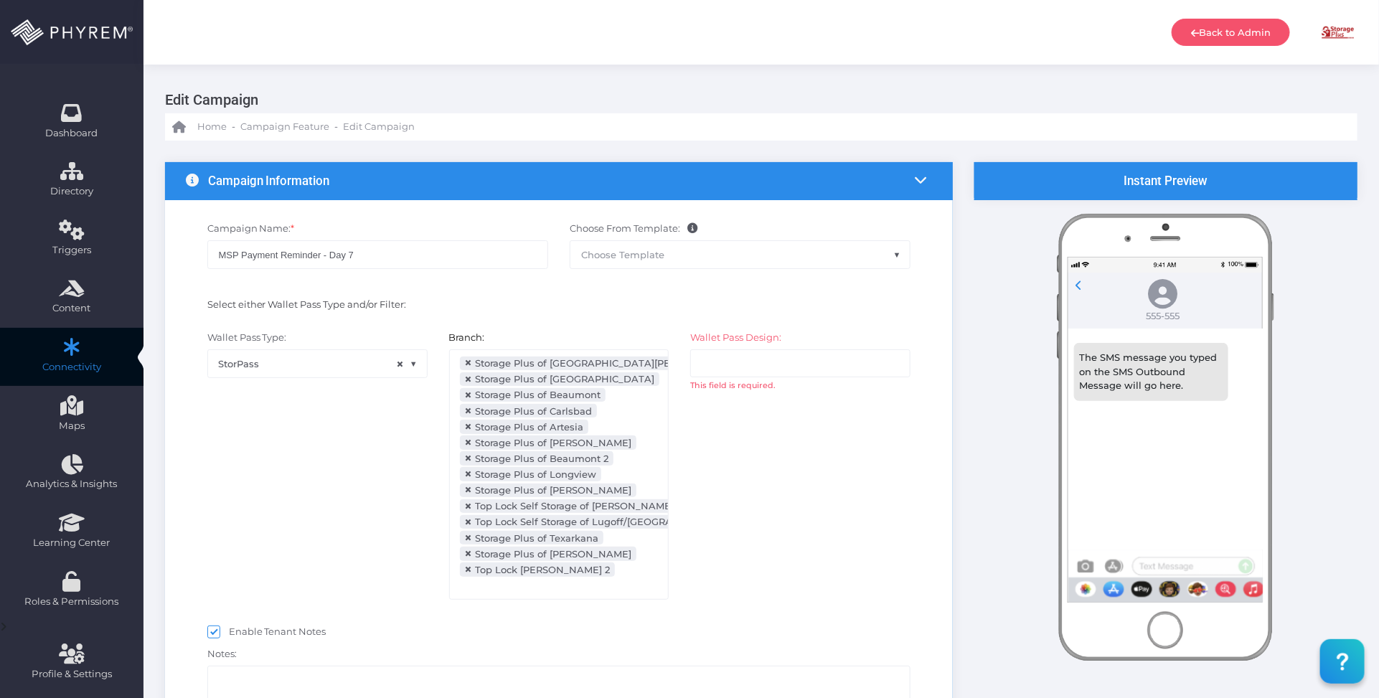
select select "after_x_days"
select select "2112"
select select "dPaidThru"
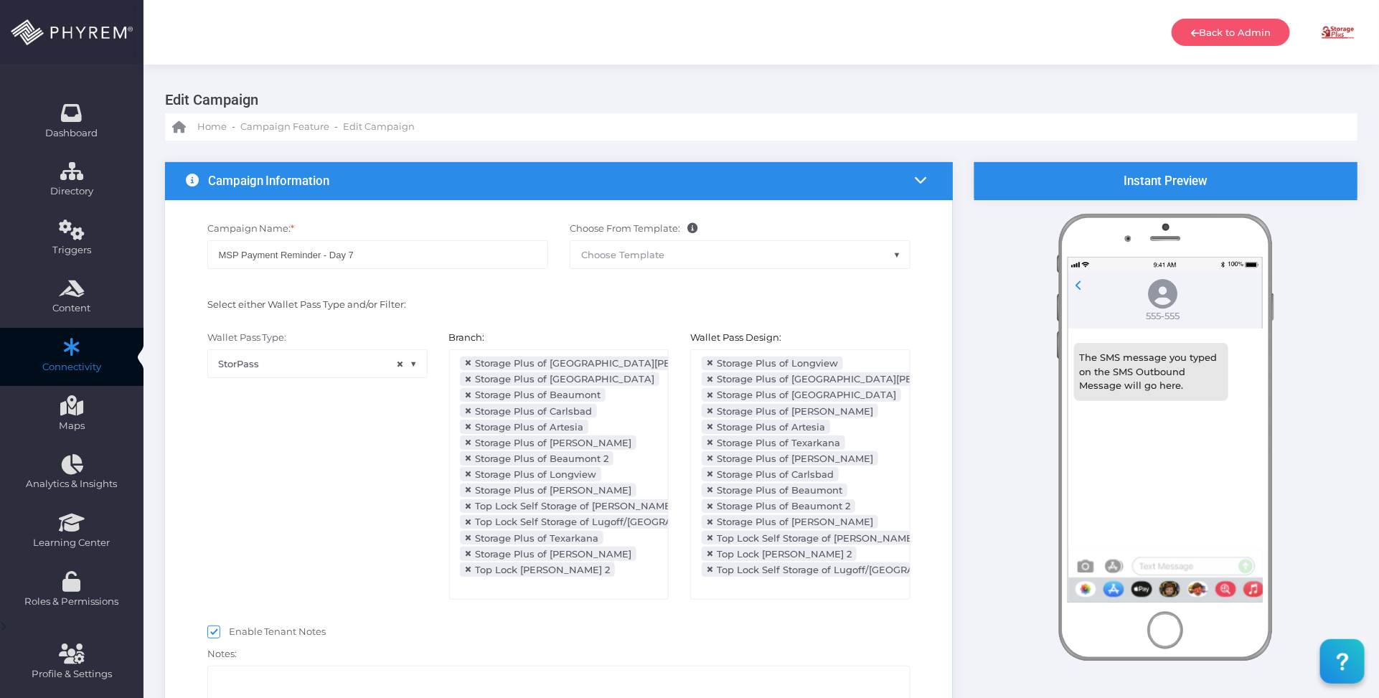
scroll to position [323, 0]
type input "8"
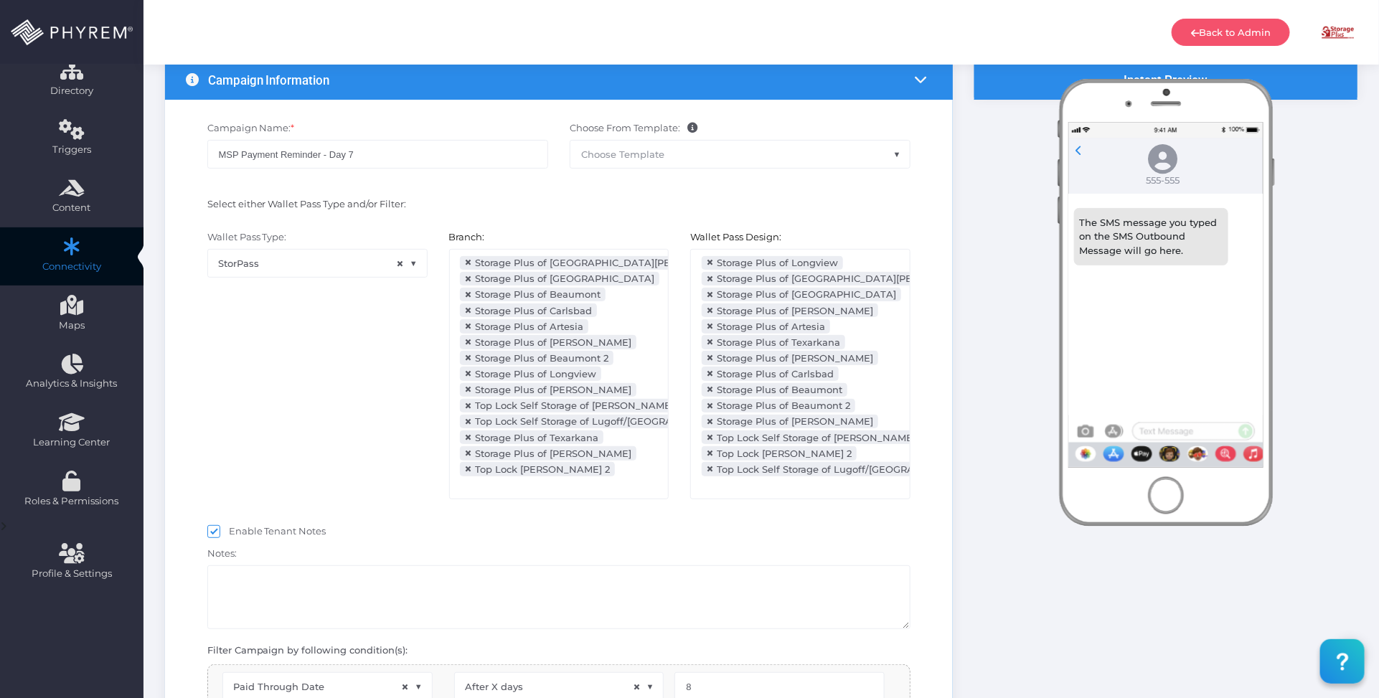
scroll to position [269, 0]
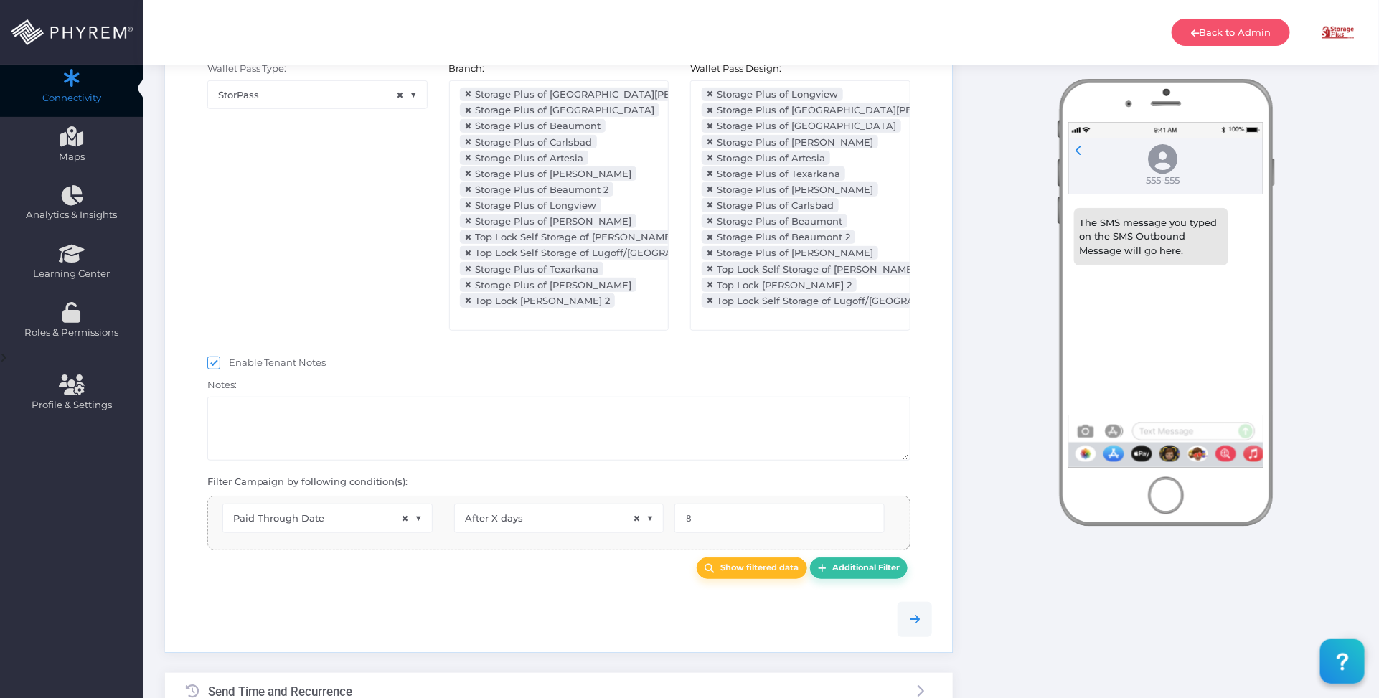
select select "pr_wallet_users.voided"
select select "equals"
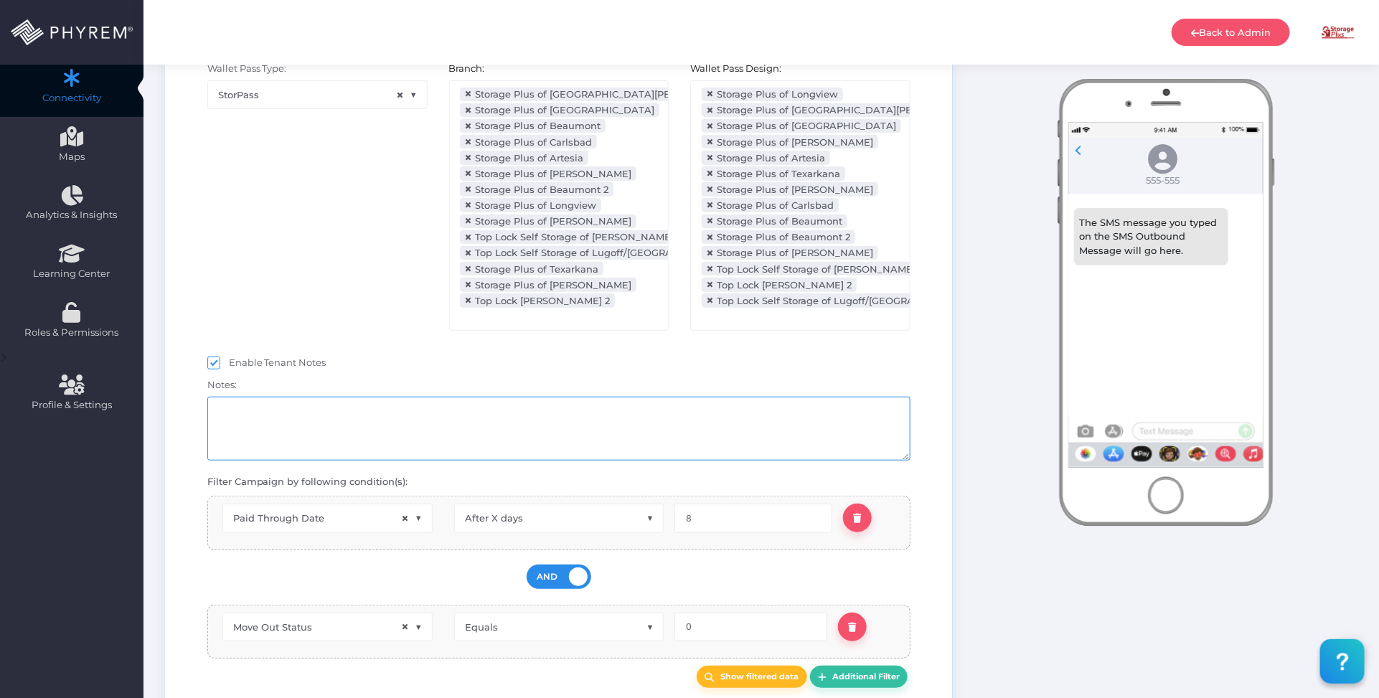
click at [537, 431] on textarea at bounding box center [559, 429] width 704 height 64
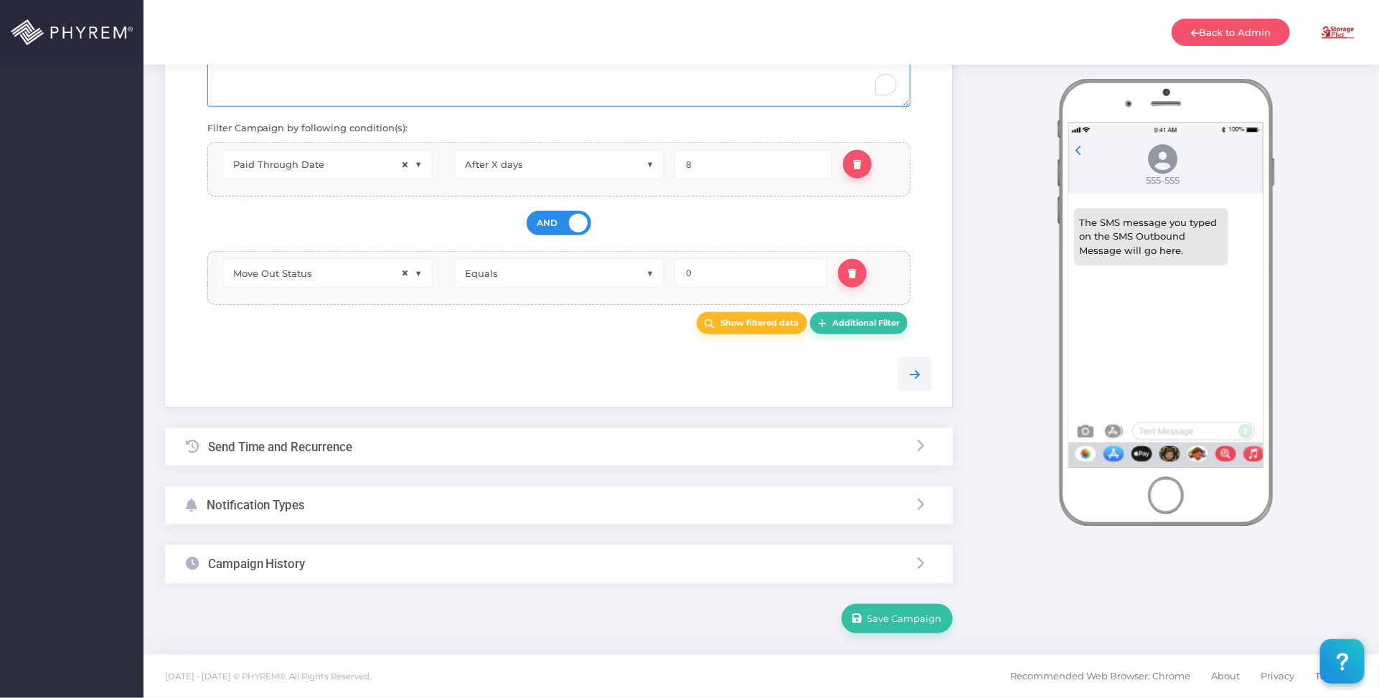
scroll to position [629, 0]
click at [418, 503] on div "Notification Types" at bounding box center [559, 506] width 788 height 38
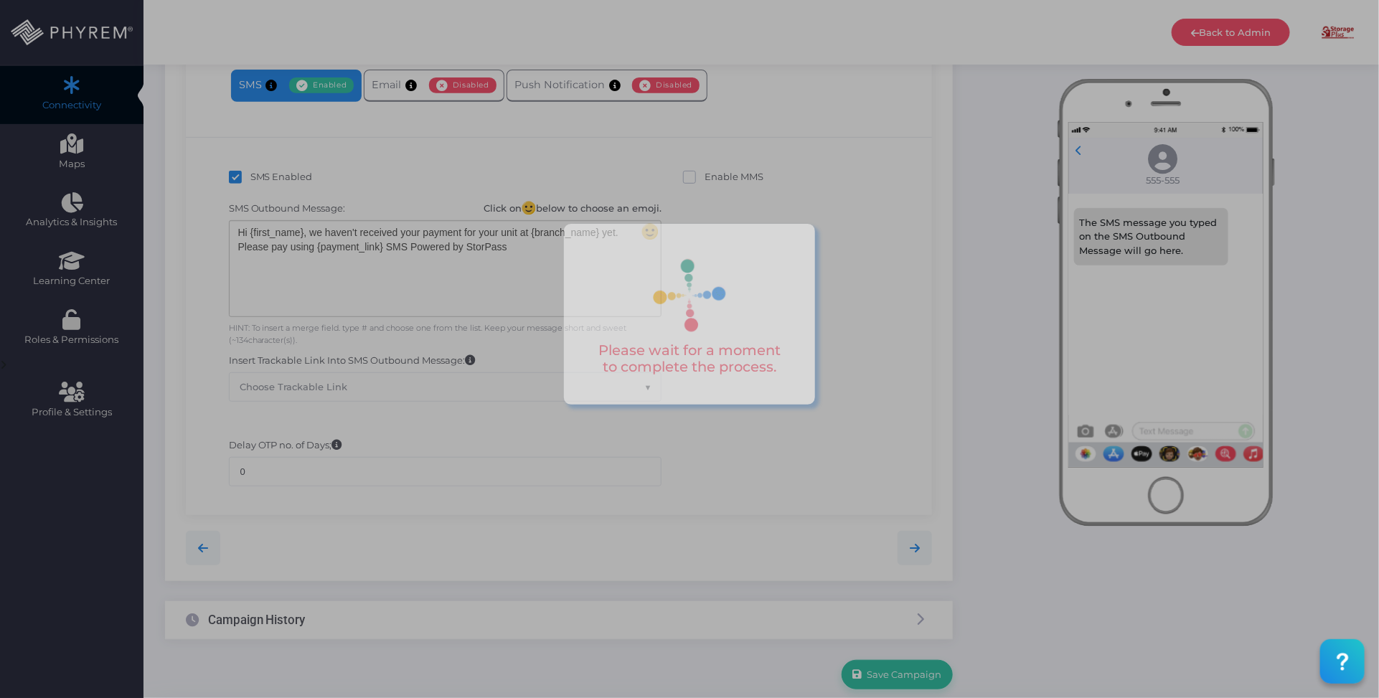
scroll to position [140, 0]
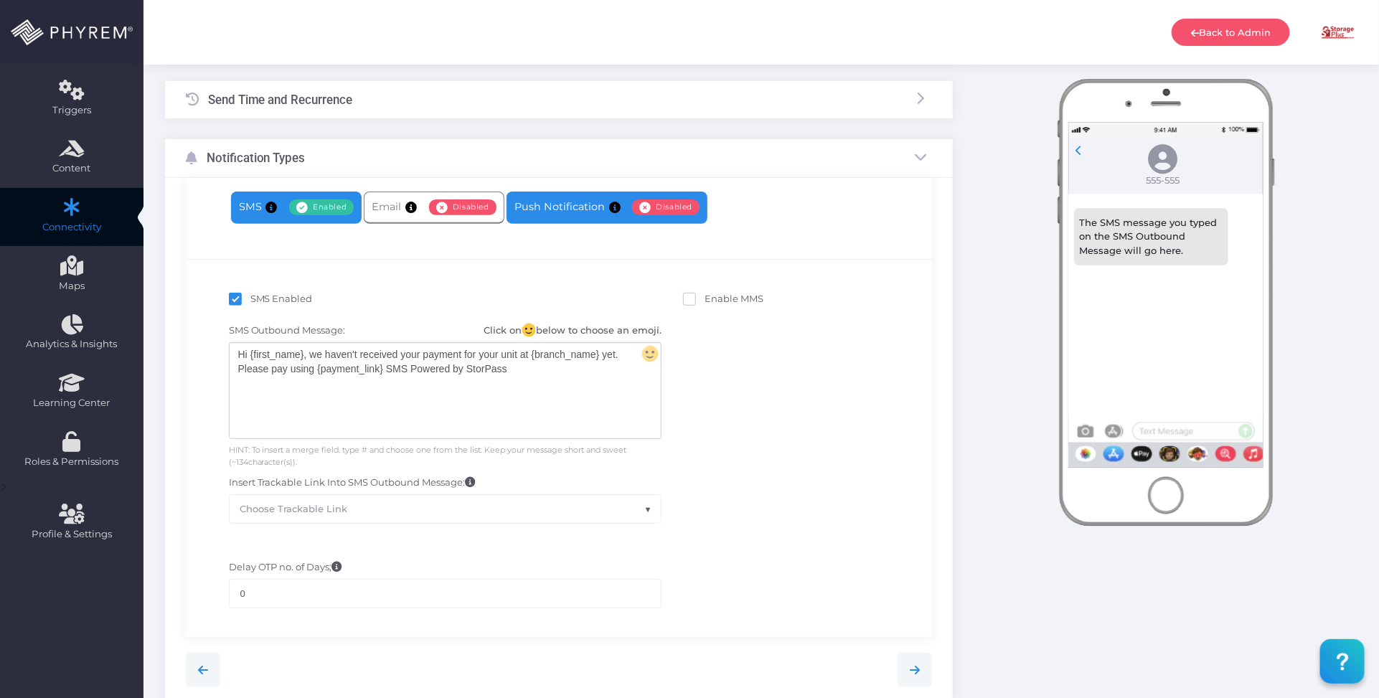
click at [554, 208] on link "Push Notification Enabled Disabled" at bounding box center [607, 208] width 201 height 32
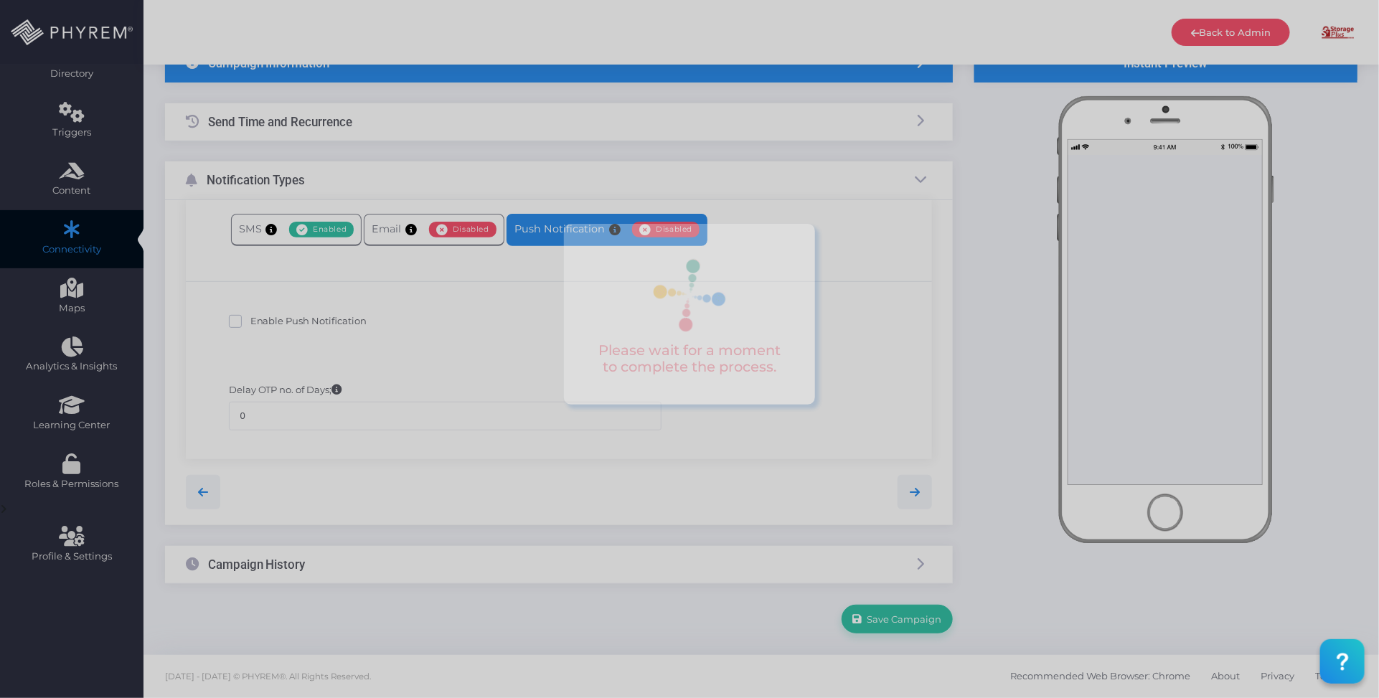
scroll to position [117, 0]
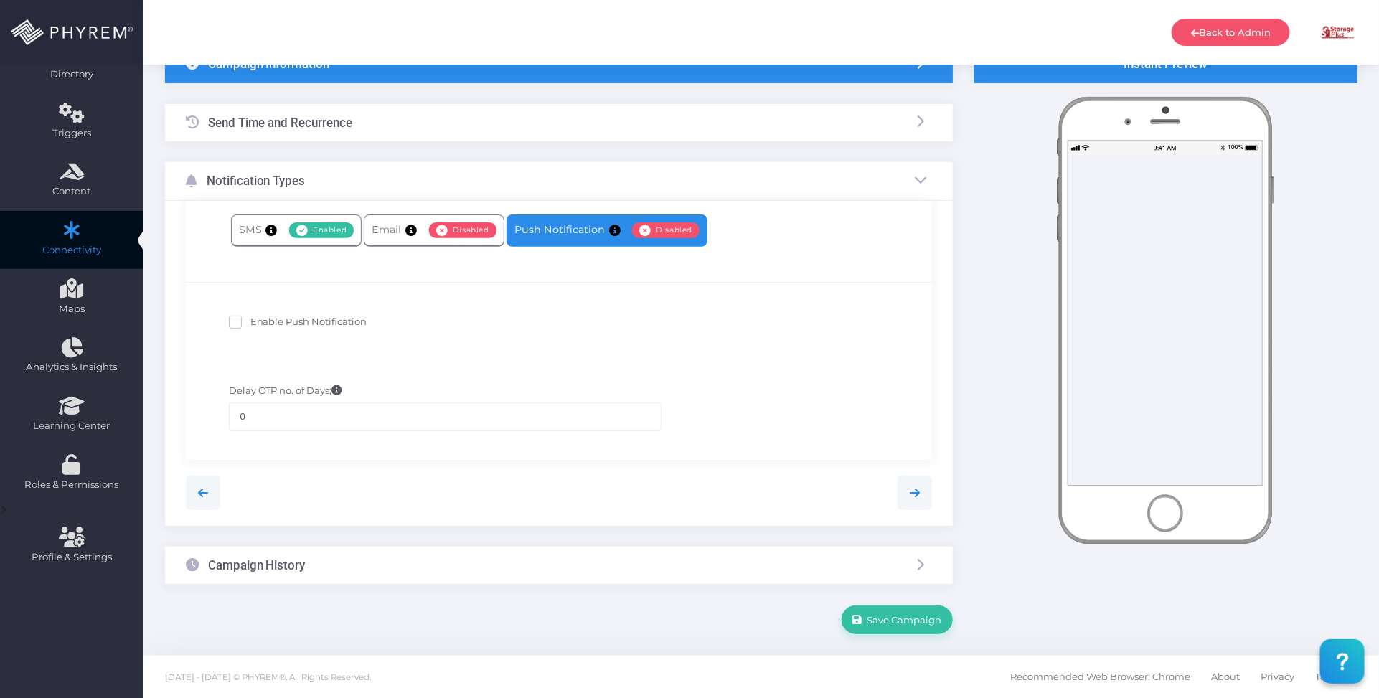
click at [336, 317] on span "Enable Push Notification" at bounding box center [308, 321] width 117 height 11
click at [260, 317] on input "Enable Push Notification" at bounding box center [254, 319] width 9 height 9
checkbox input "true"
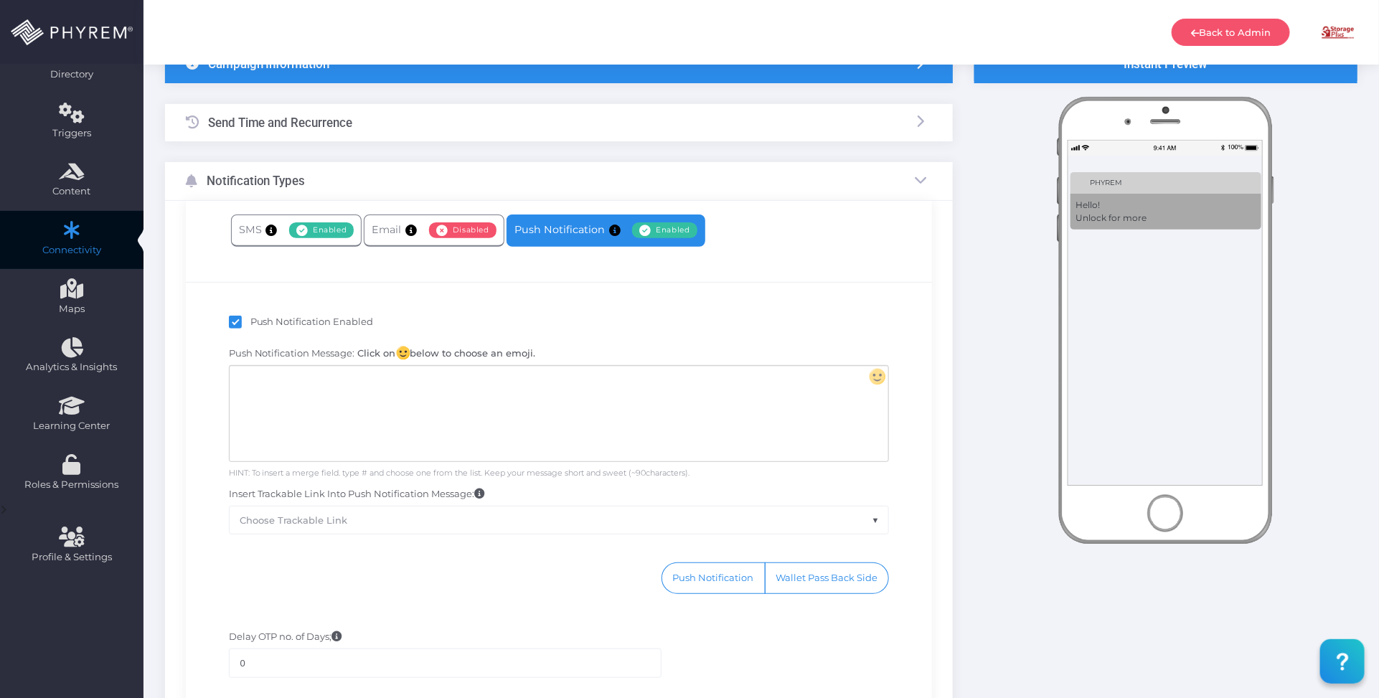
click at [521, 416] on div at bounding box center [559, 413] width 659 height 95
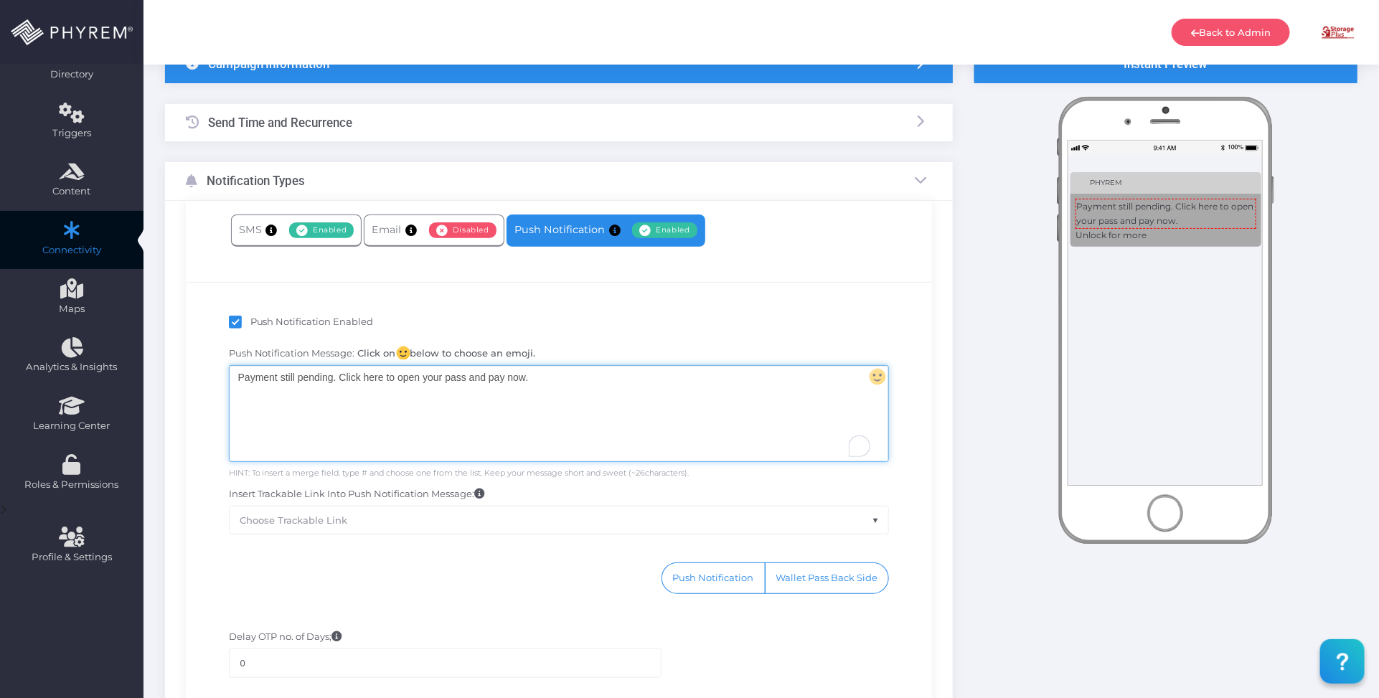
drag, startPoint x: 679, startPoint y: 301, endPoint x: 687, endPoint y: 299, distance: 8.2
click at [679, 301] on div "Push Notification Enabled Push Notification Message: Click on below to choose a…" at bounding box center [559, 459] width 747 height 354
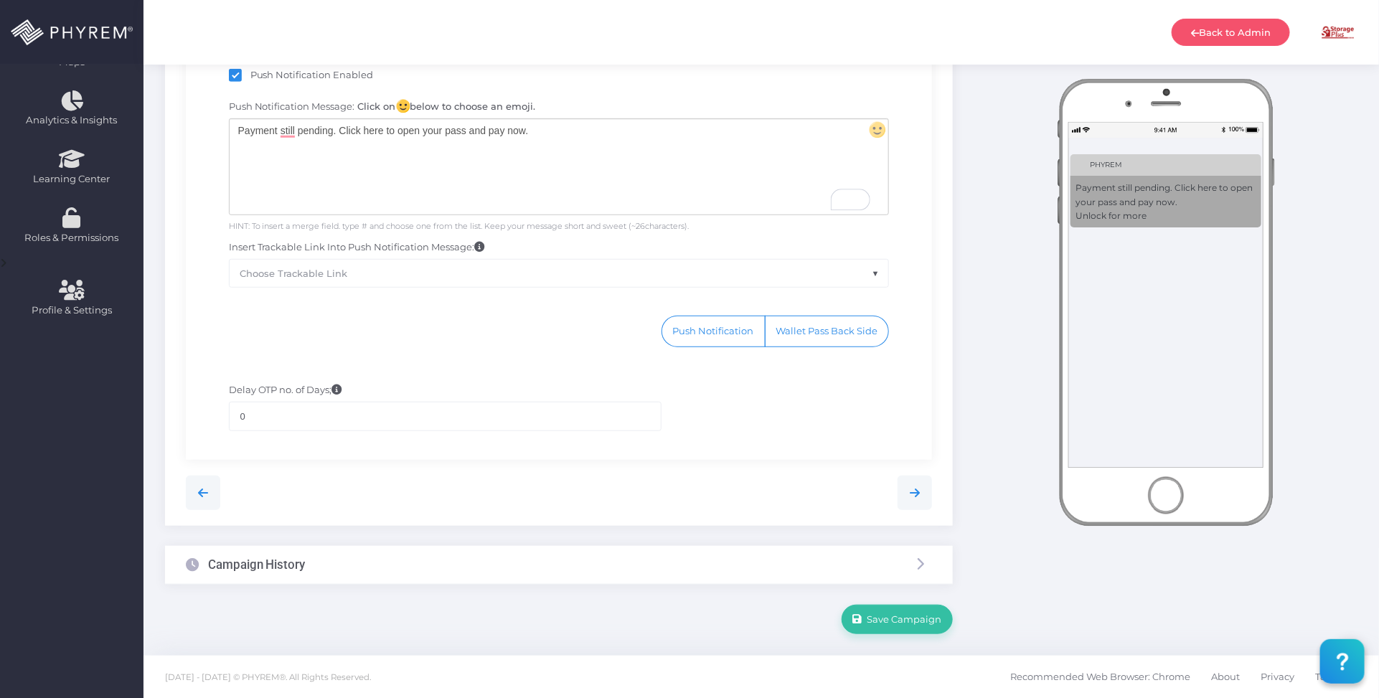
scroll to position [366, 0]
click at [806, 399] on div "Delay OTP no. of Days; 0" at bounding box center [559, 406] width 725 height 62
click at [797, 432] on div "Delay OTP no. of Days; 0" at bounding box center [559, 406] width 725 height 62
click at [903, 621] on span "Save Campaign" at bounding box center [903, 618] width 80 height 11
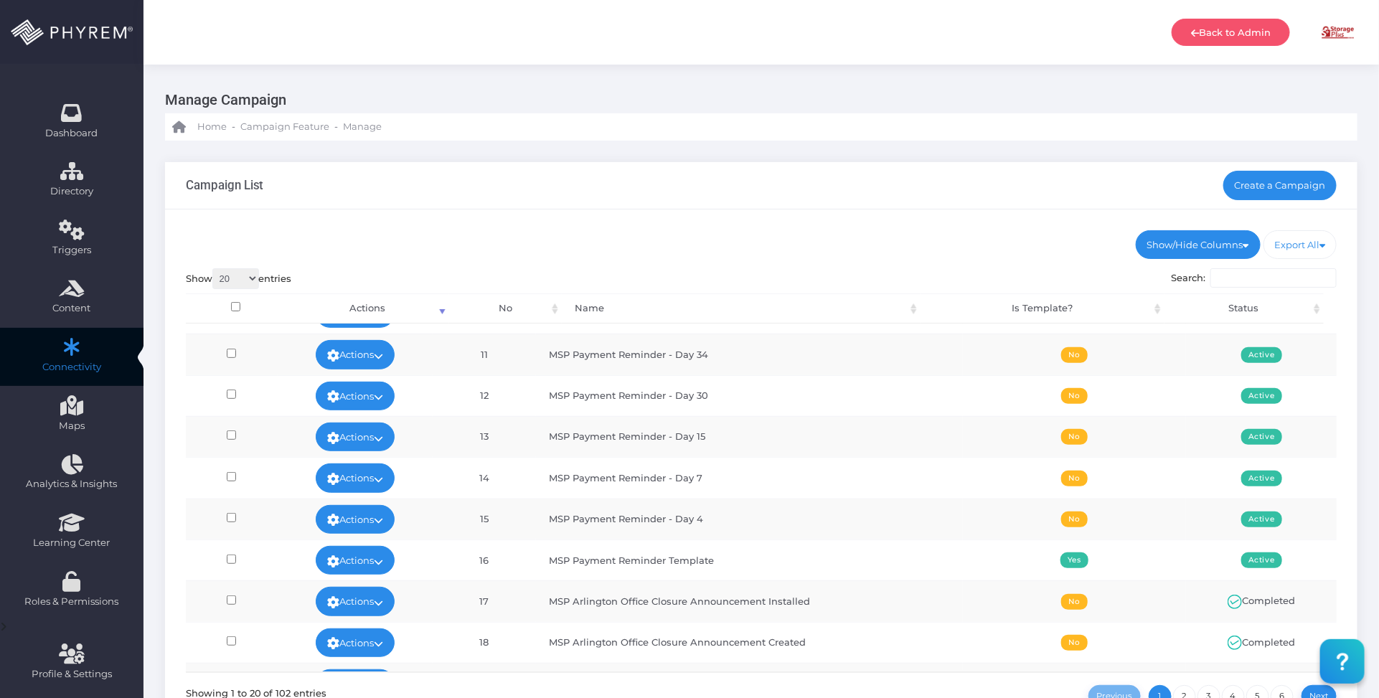
scroll to position [448, 0]
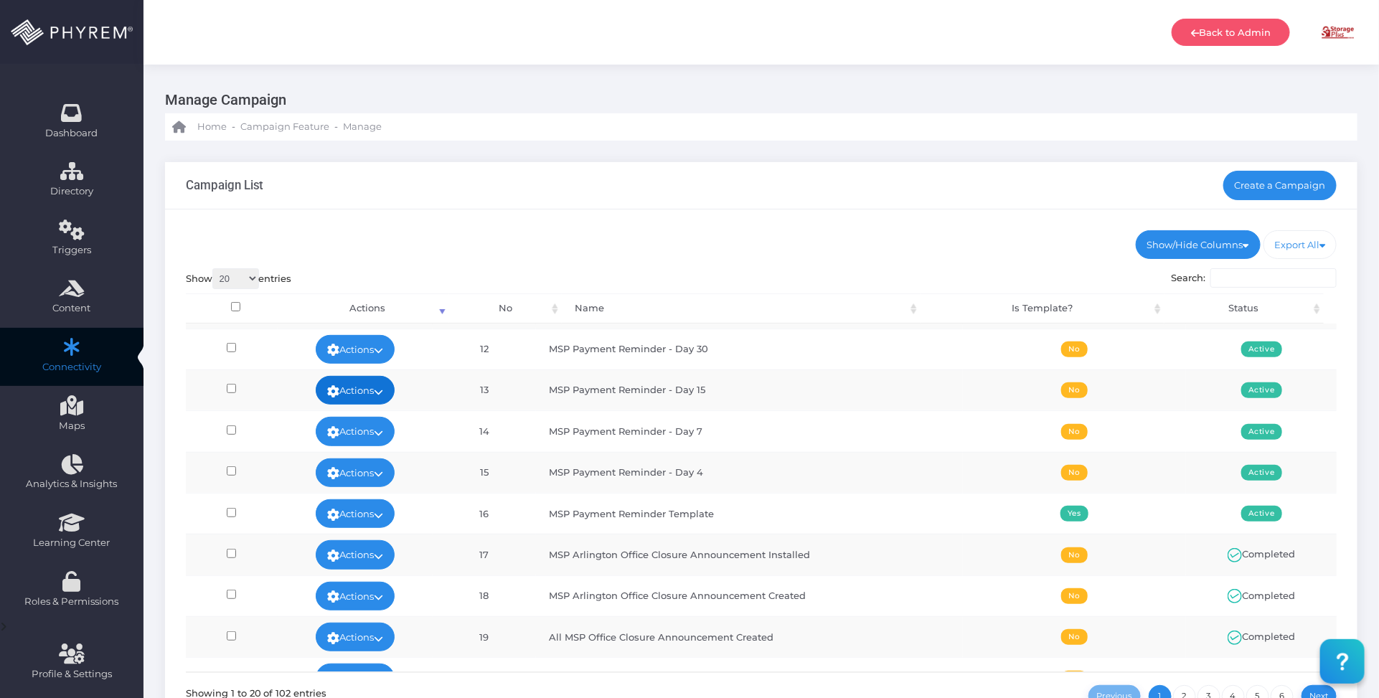
click at [383, 392] on icon at bounding box center [378, 392] width 9 height 0
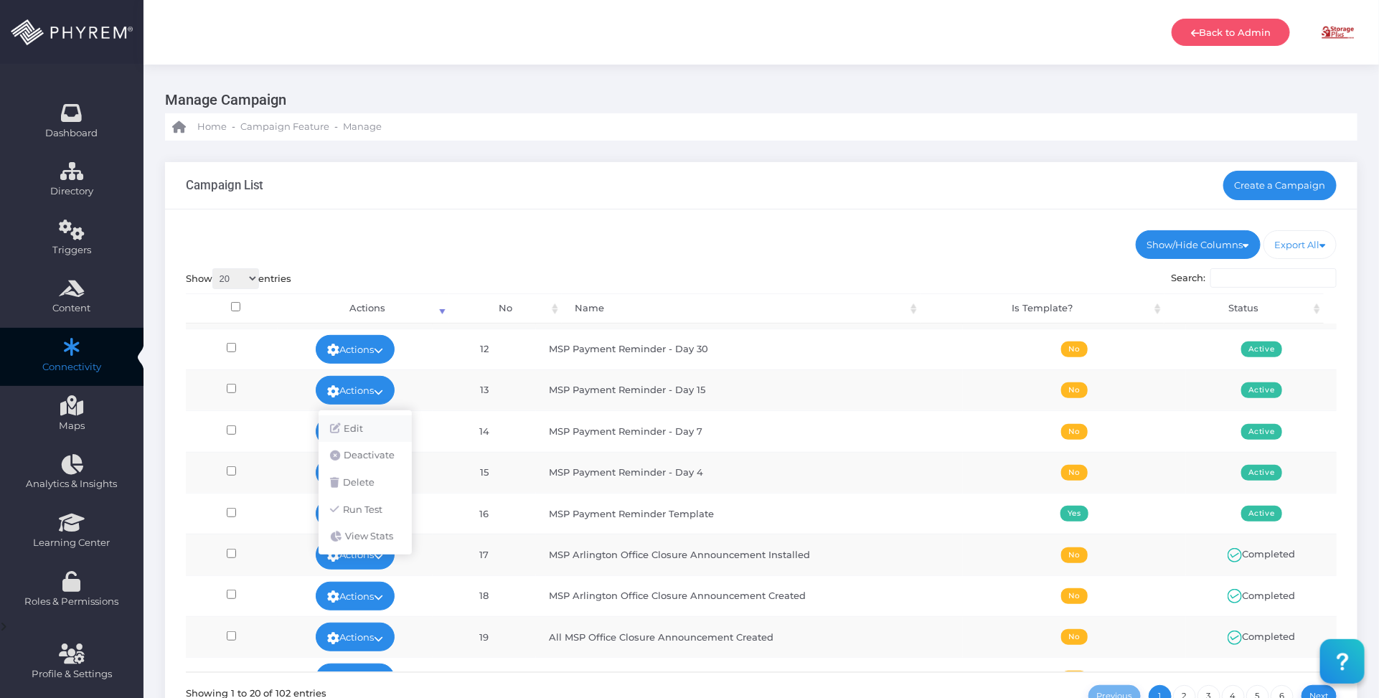
drag, startPoint x: 365, startPoint y: 427, endPoint x: 479, endPoint y: 379, distance: 124.5
click at [365, 428] on link "Edit" at bounding box center [365, 428] width 93 height 27
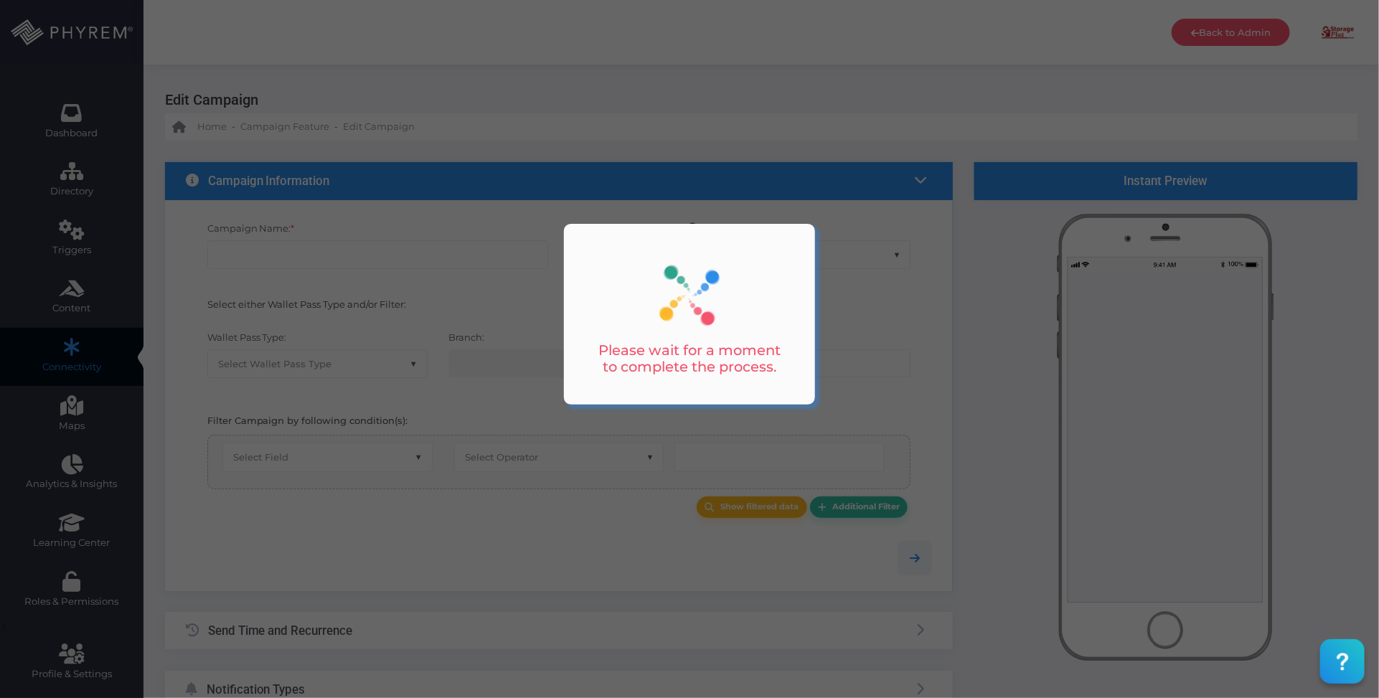
type input "MSP Payment Reminder - Day 15"
select select "15"
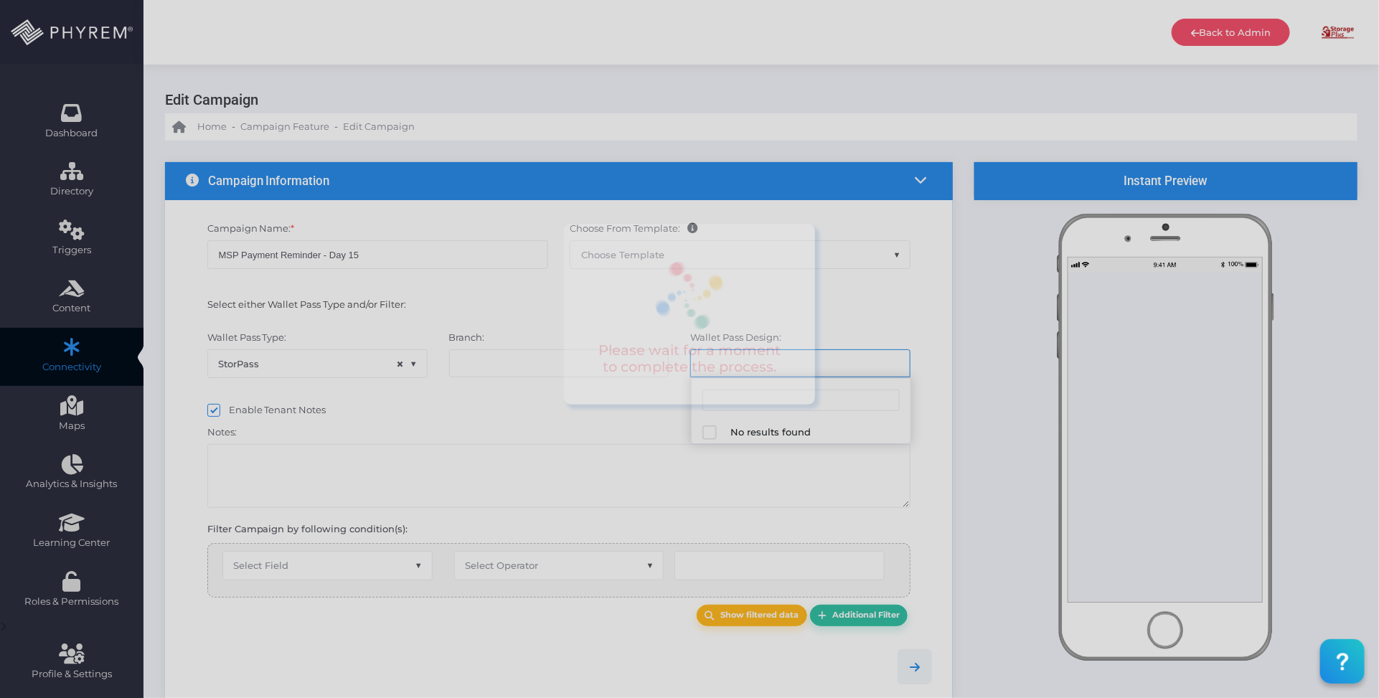
select select "616"
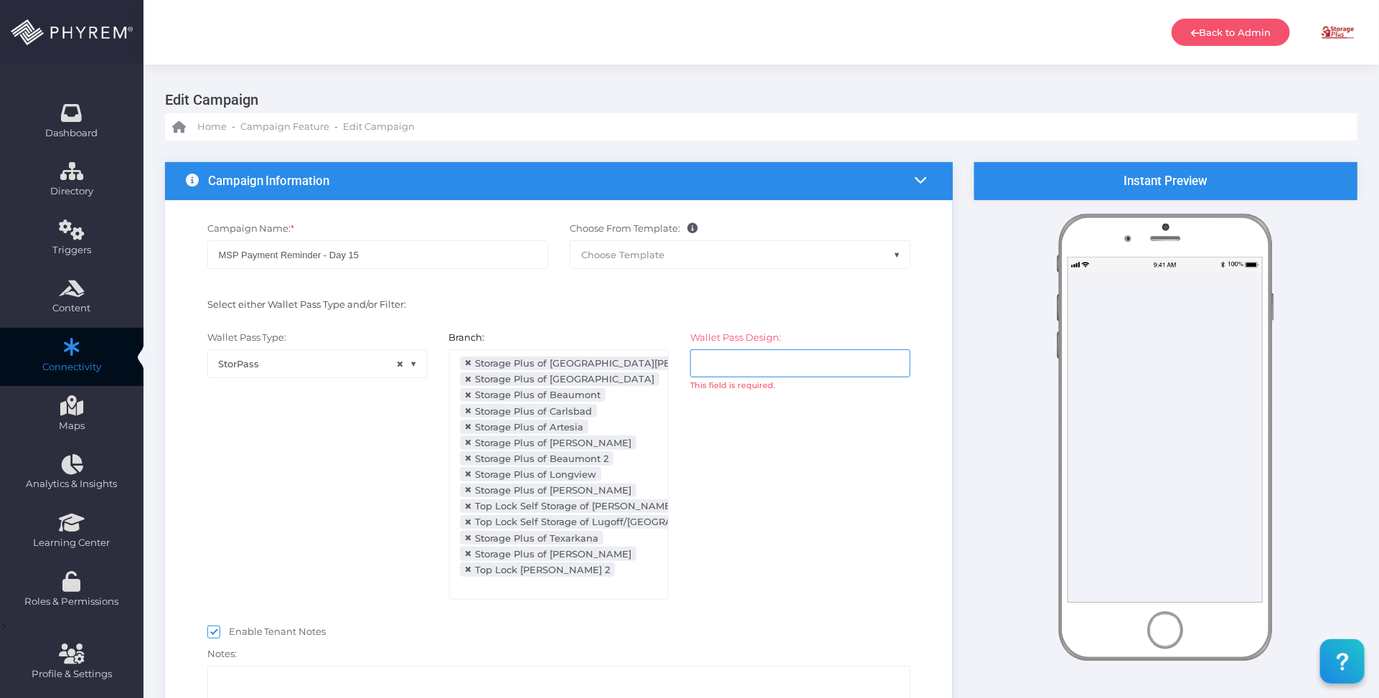
select select "after_x_days"
select select "2112"
select select "dPaidThru"
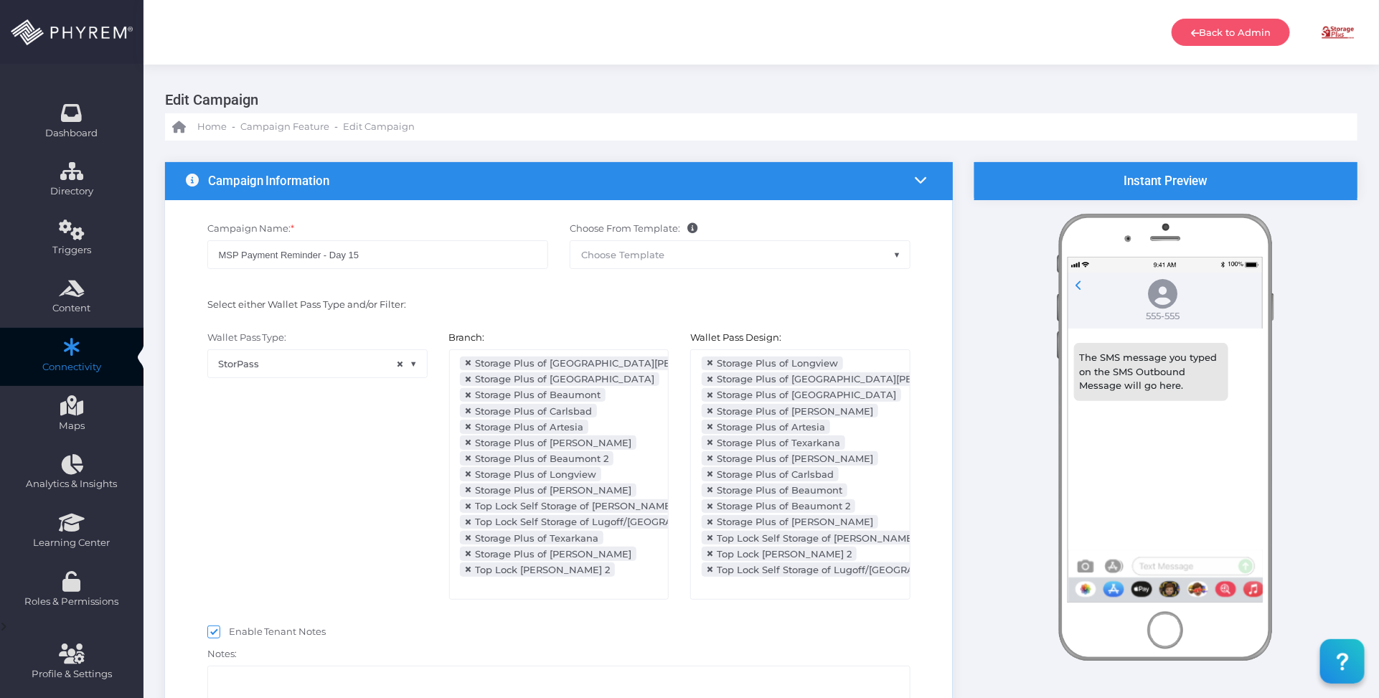
scroll to position [323, 0]
type input "16"
select select "pr_wallet_users.voided"
select select "equals"
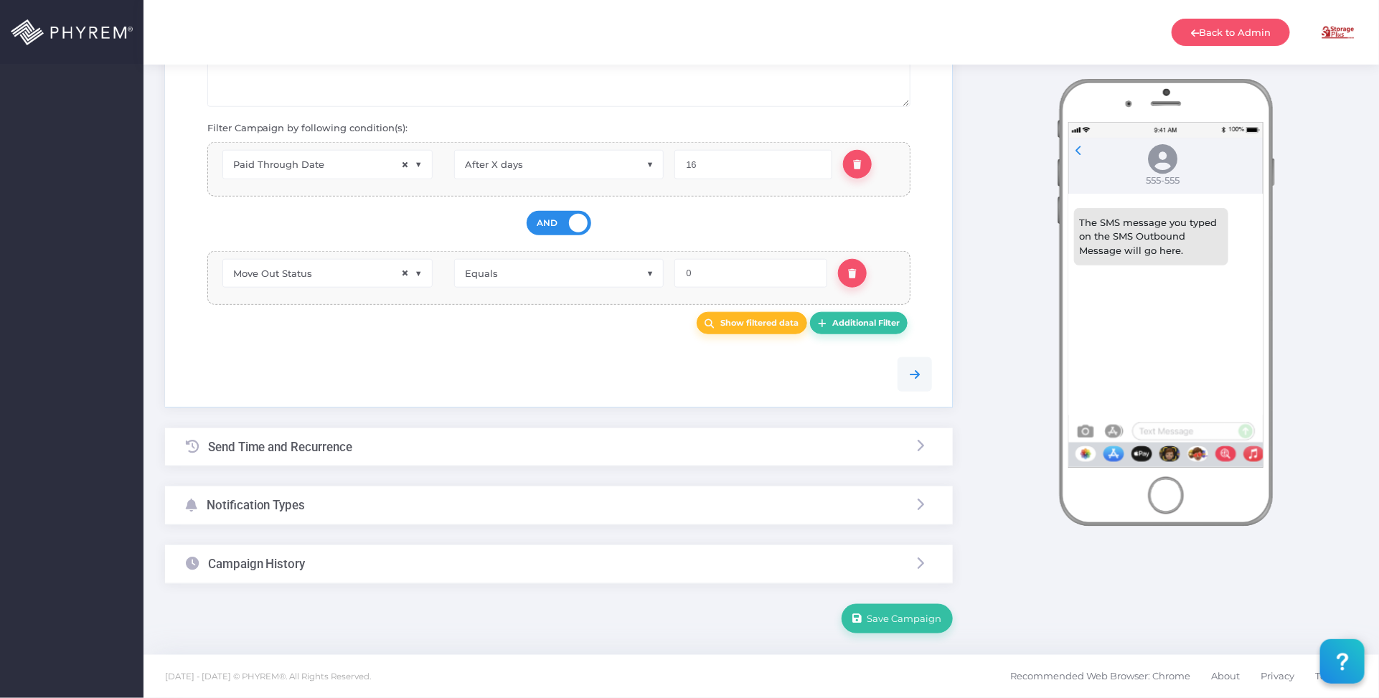
scroll to position [628, 0]
click at [591, 509] on div "Notification Types" at bounding box center [559, 506] width 788 height 38
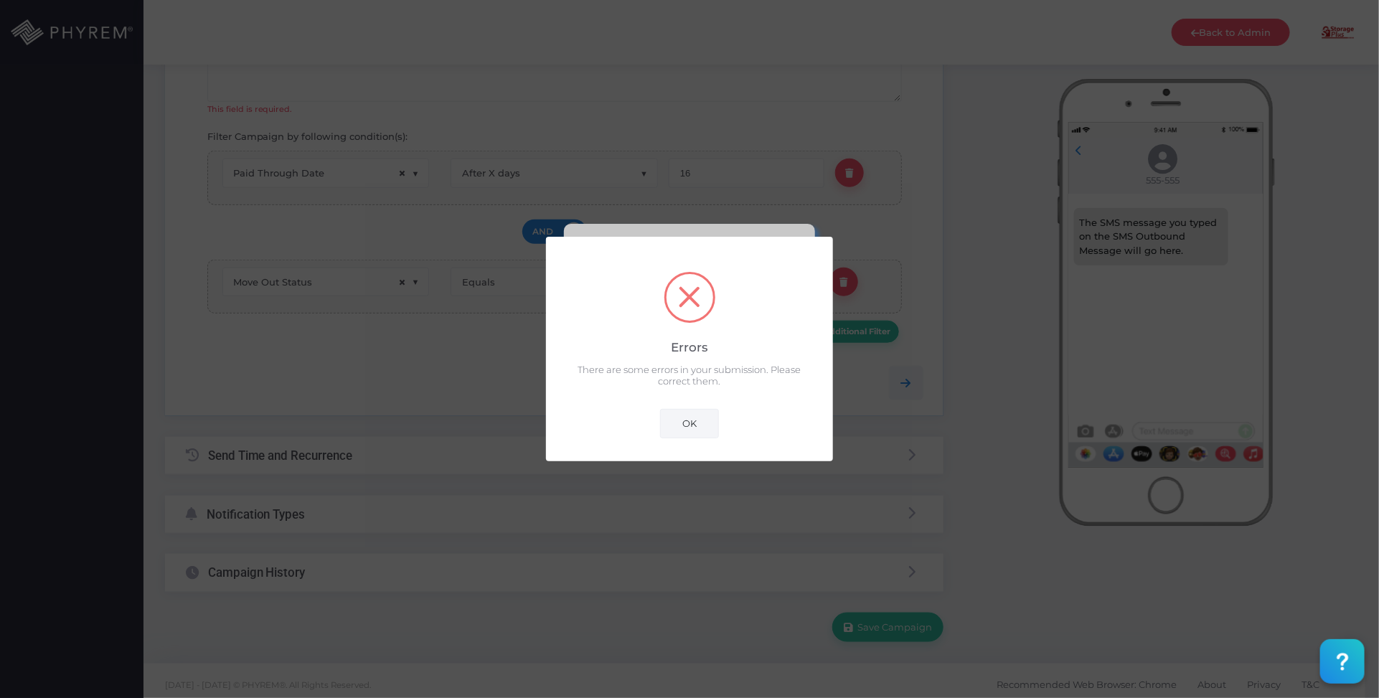
click at [692, 421] on button "OK" at bounding box center [689, 423] width 59 height 29
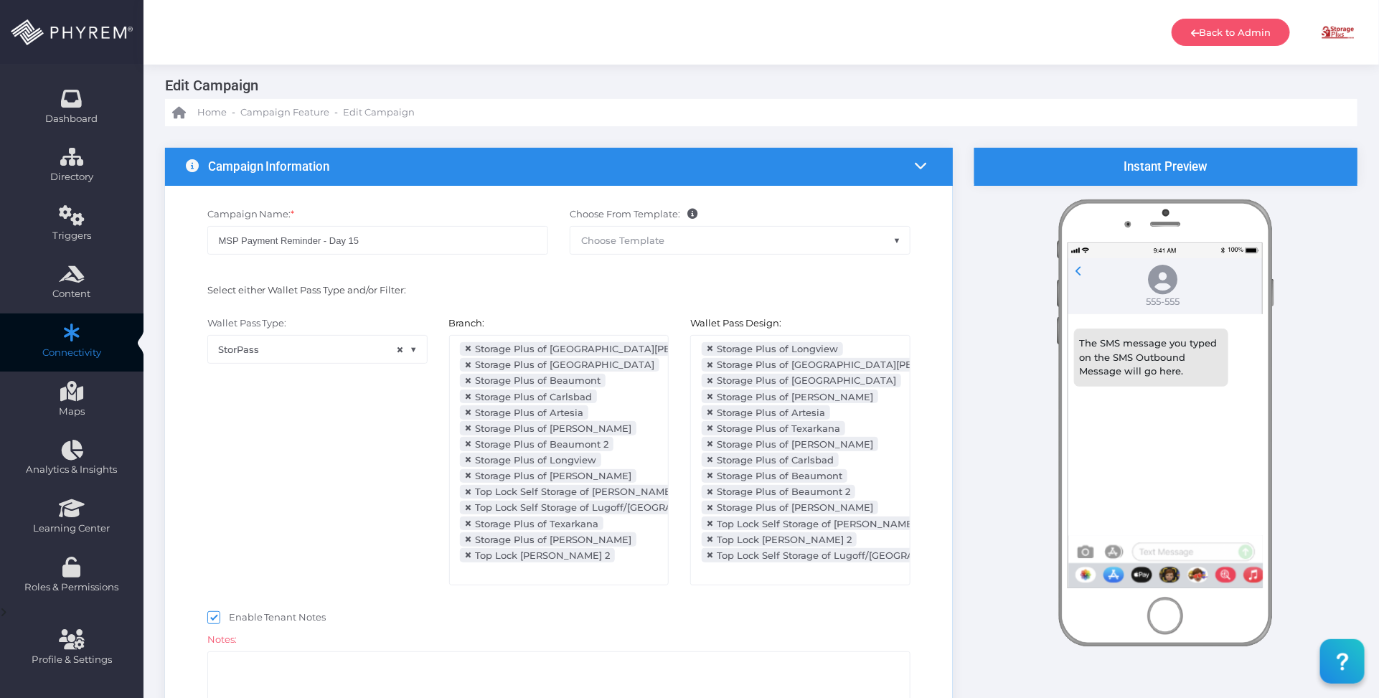
scroll to position [0, 0]
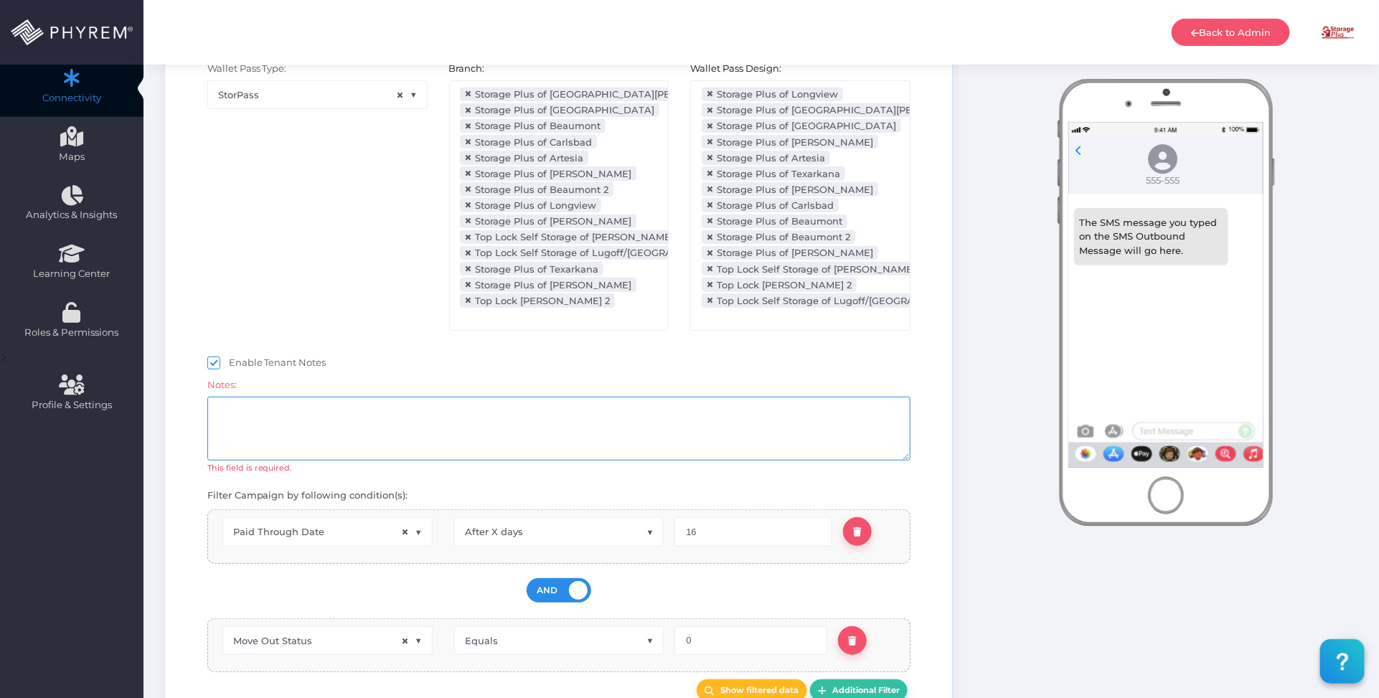
click at [456, 423] on textarea at bounding box center [559, 429] width 704 height 64
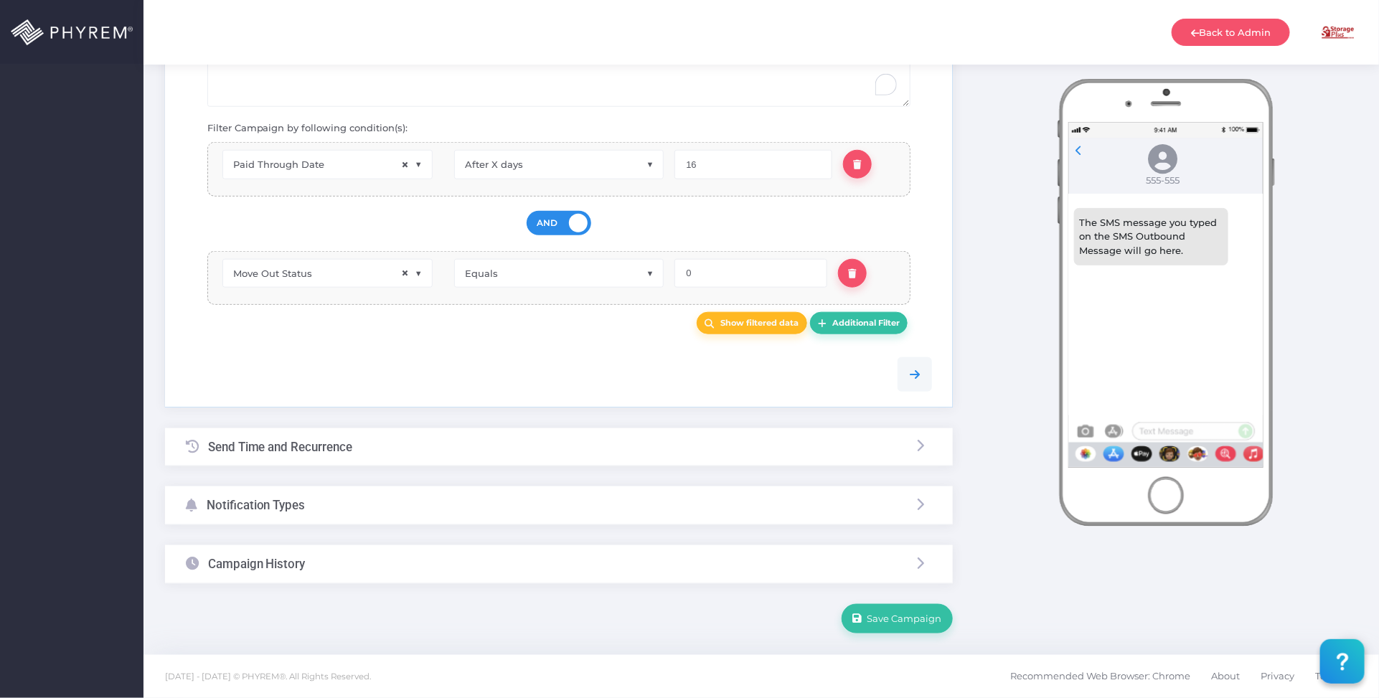
click at [456, 507] on div "Notification Types" at bounding box center [559, 506] width 788 height 38
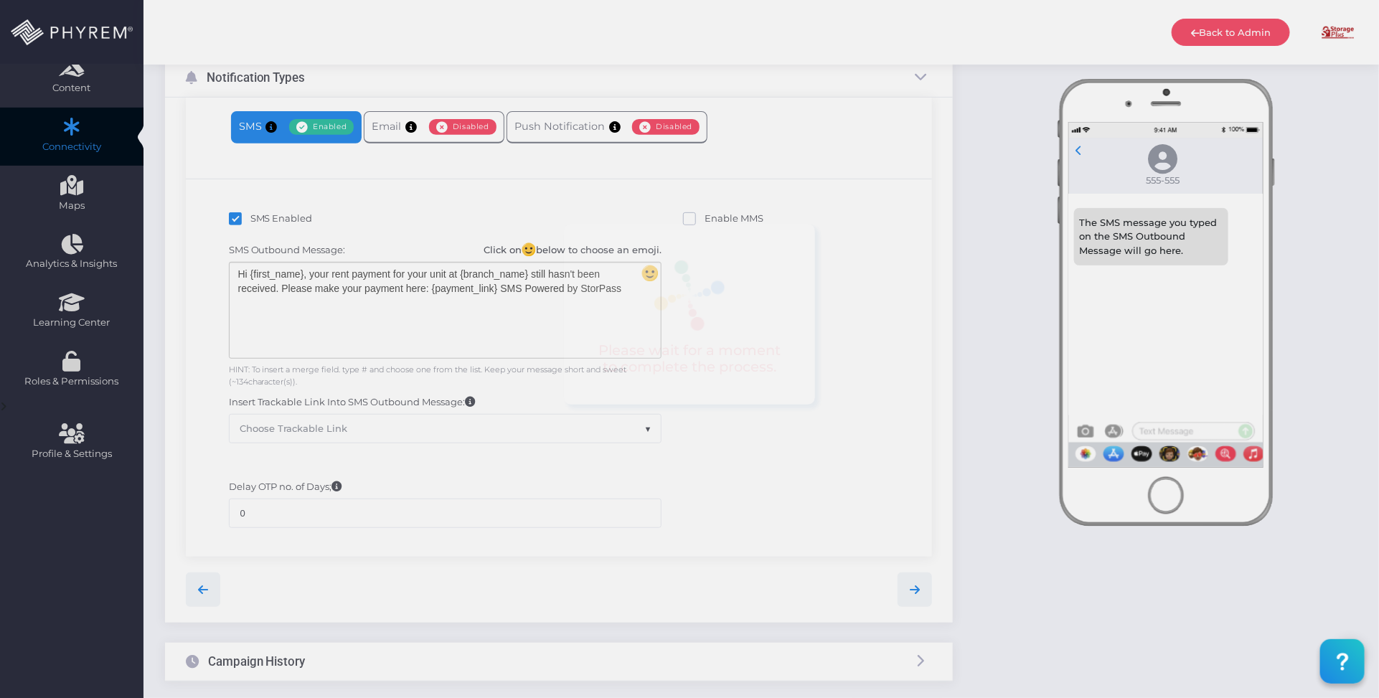
scroll to position [140, 0]
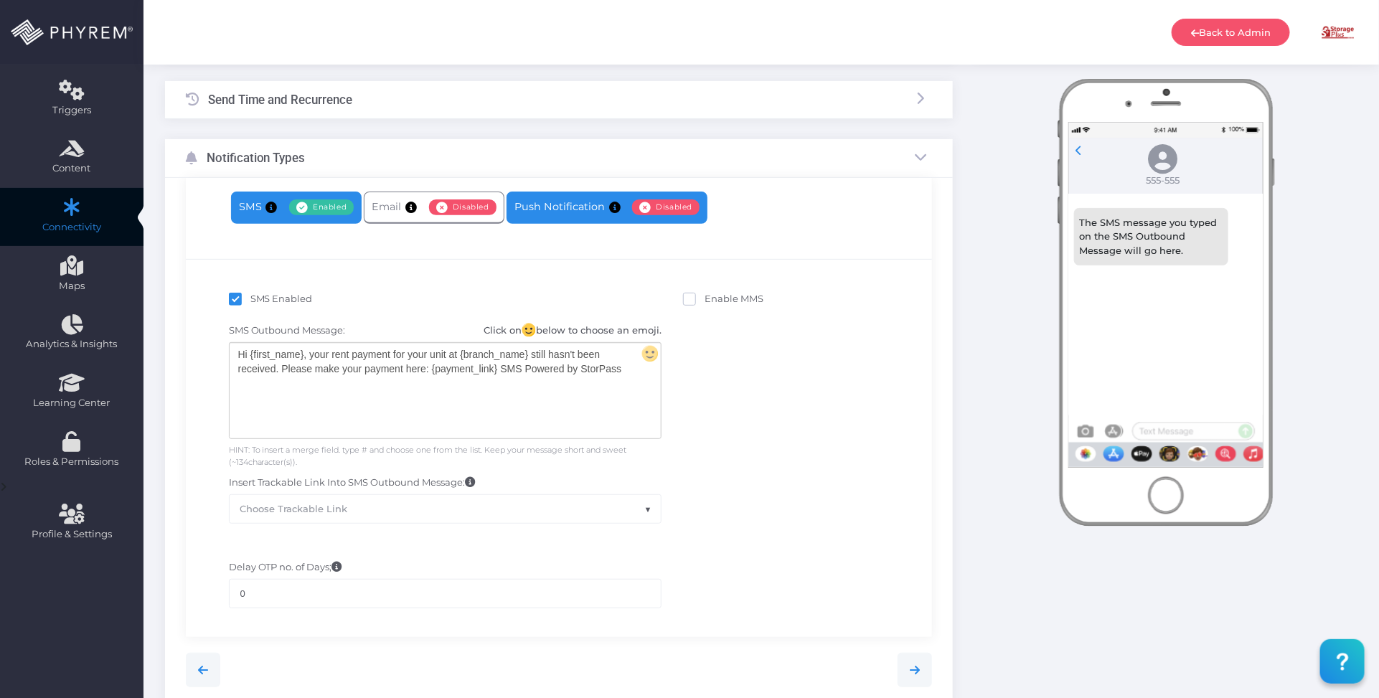
click at [553, 209] on link "Push Notification Enabled Disabled" at bounding box center [607, 208] width 201 height 32
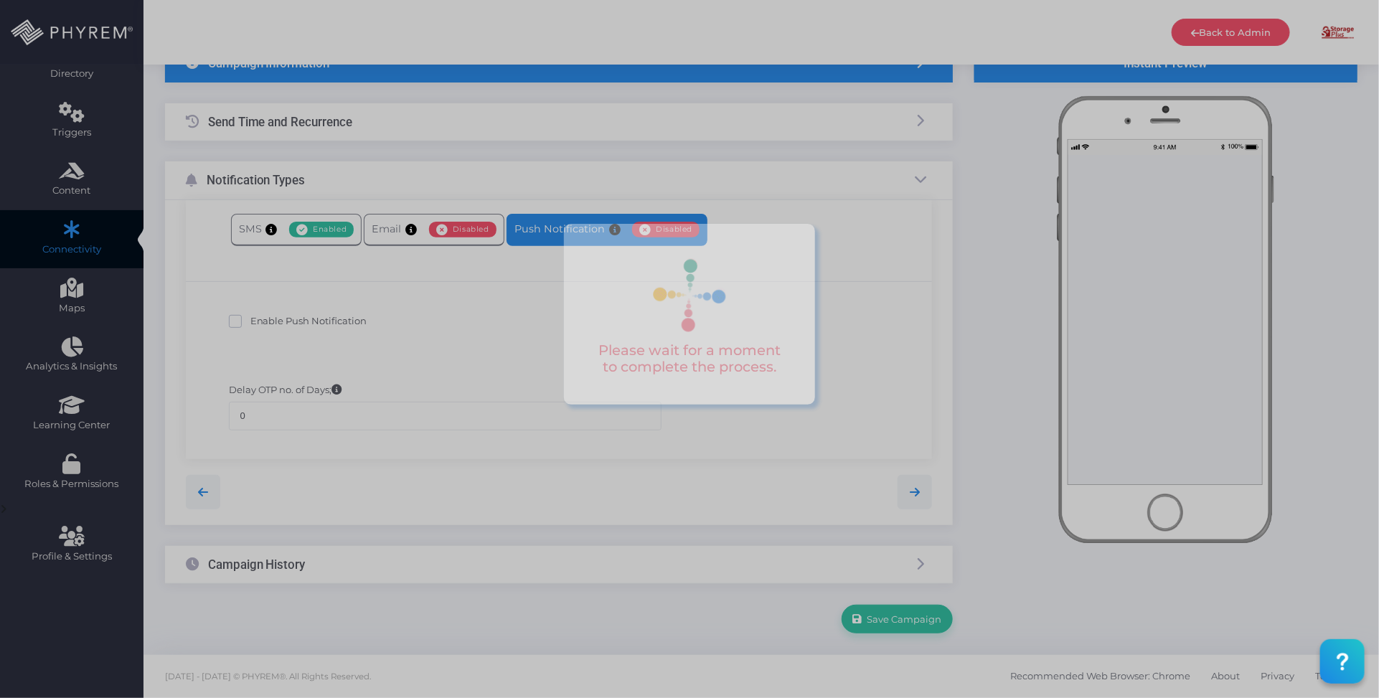
scroll to position [117, 0]
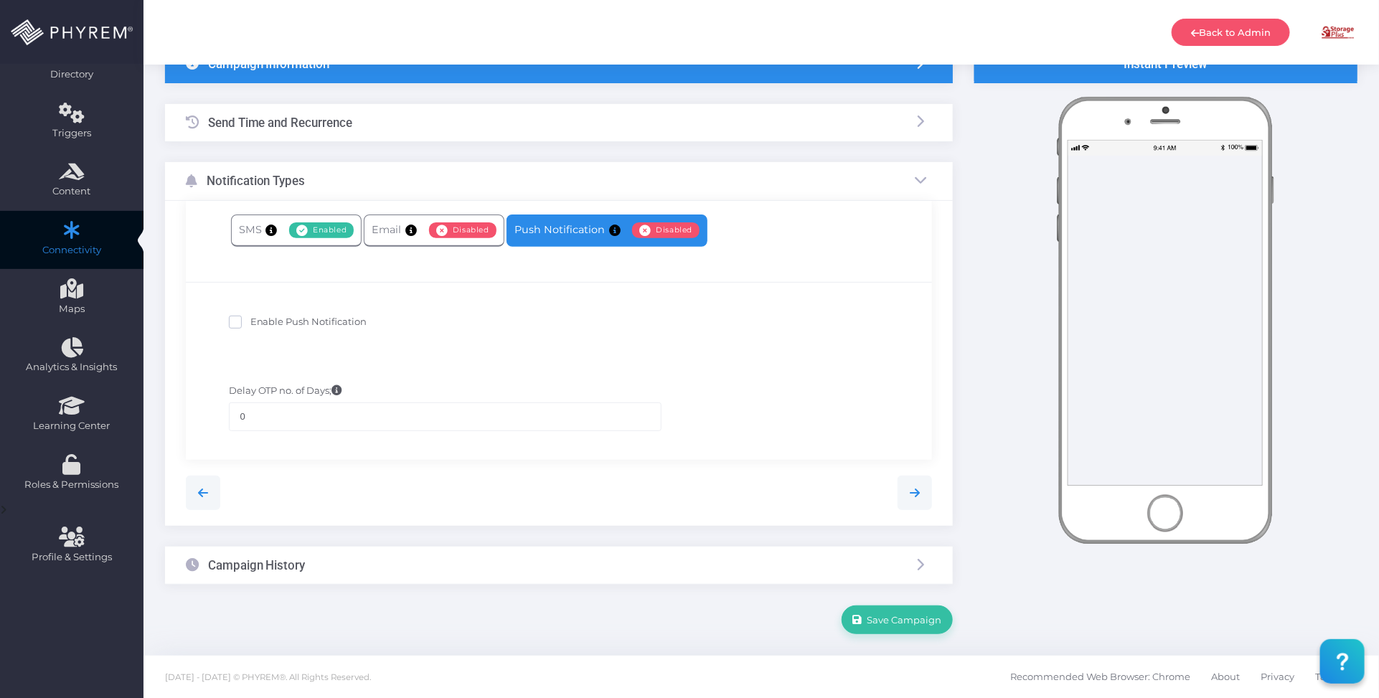
click at [318, 323] on span "Enable Push Notification" at bounding box center [308, 321] width 117 height 11
click at [260, 323] on input "Enable Push Notification" at bounding box center [254, 319] width 9 height 9
checkbox input "true"
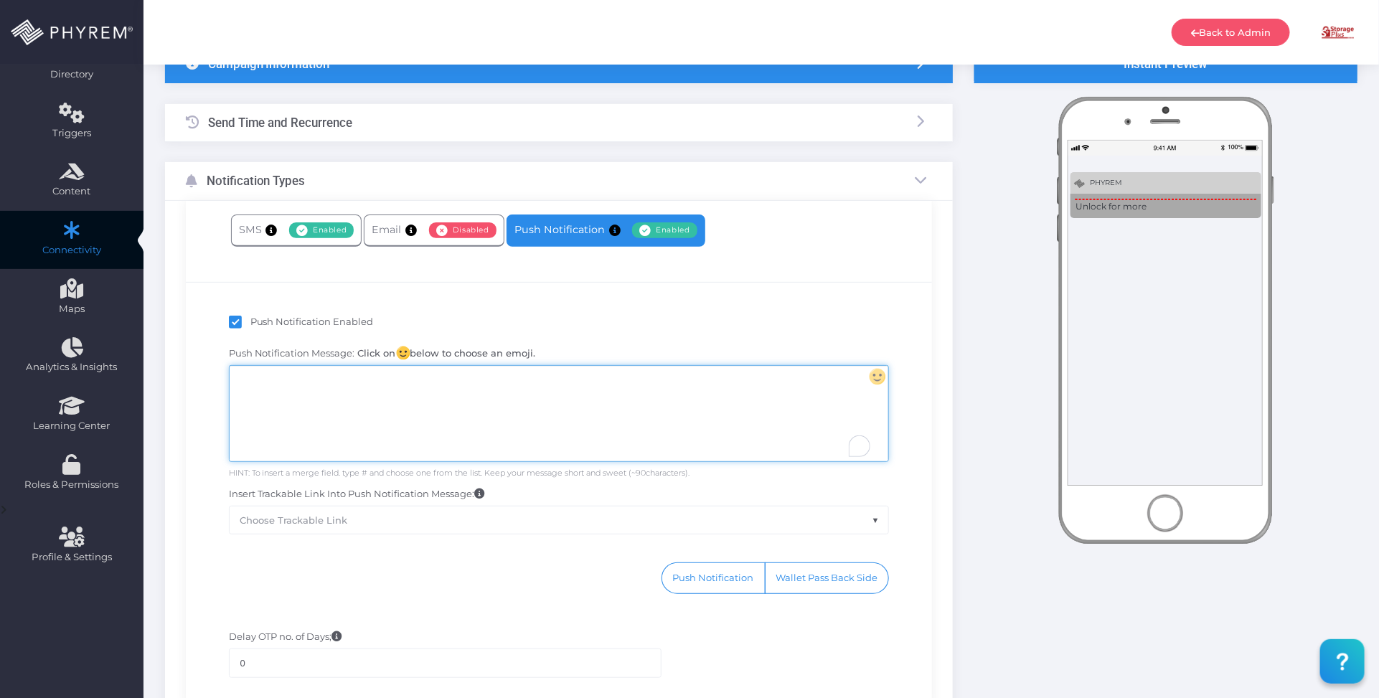
click at [436, 399] on div "To enrich screen reader interactions, please activate Accessibility in Grammarl…" at bounding box center [559, 413] width 659 height 95
click at [646, 418] on div "To enrich screen reader interactions, please activate Accessibility in Grammarl…" at bounding box center [559, 413] width 659 height 95
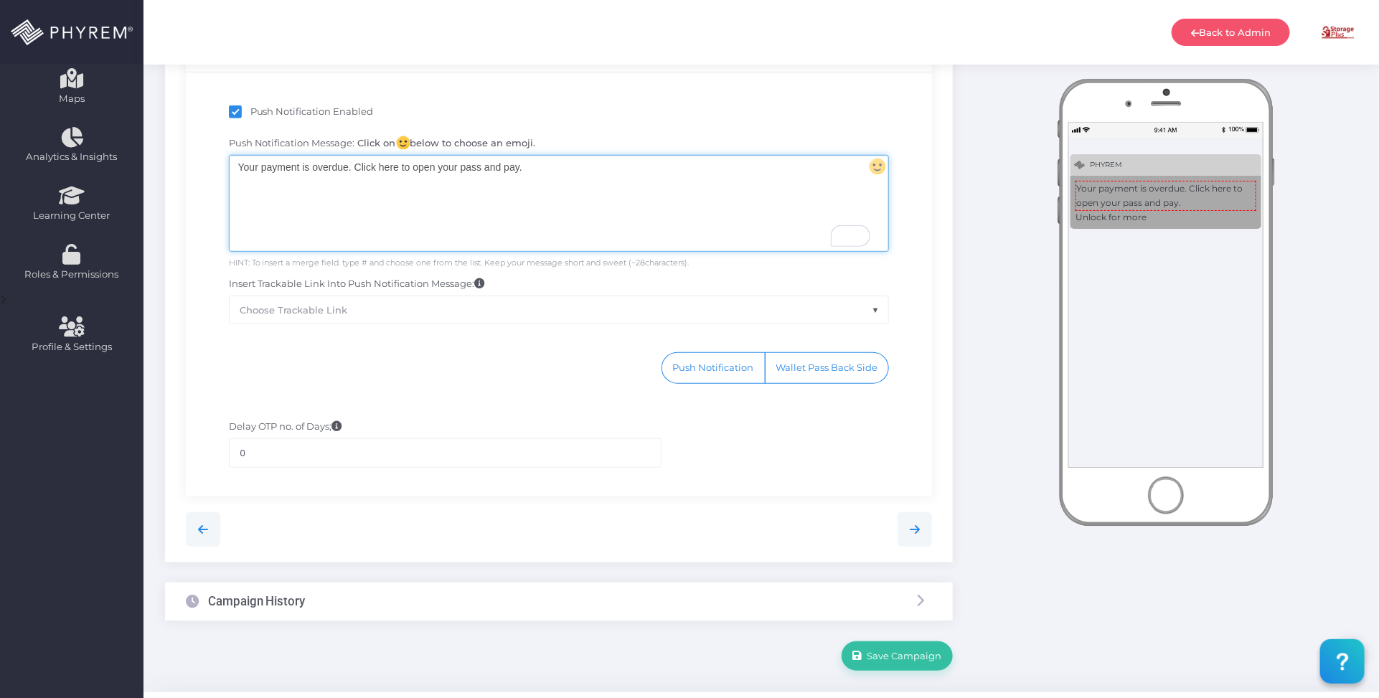
scroll to position [366, 0]
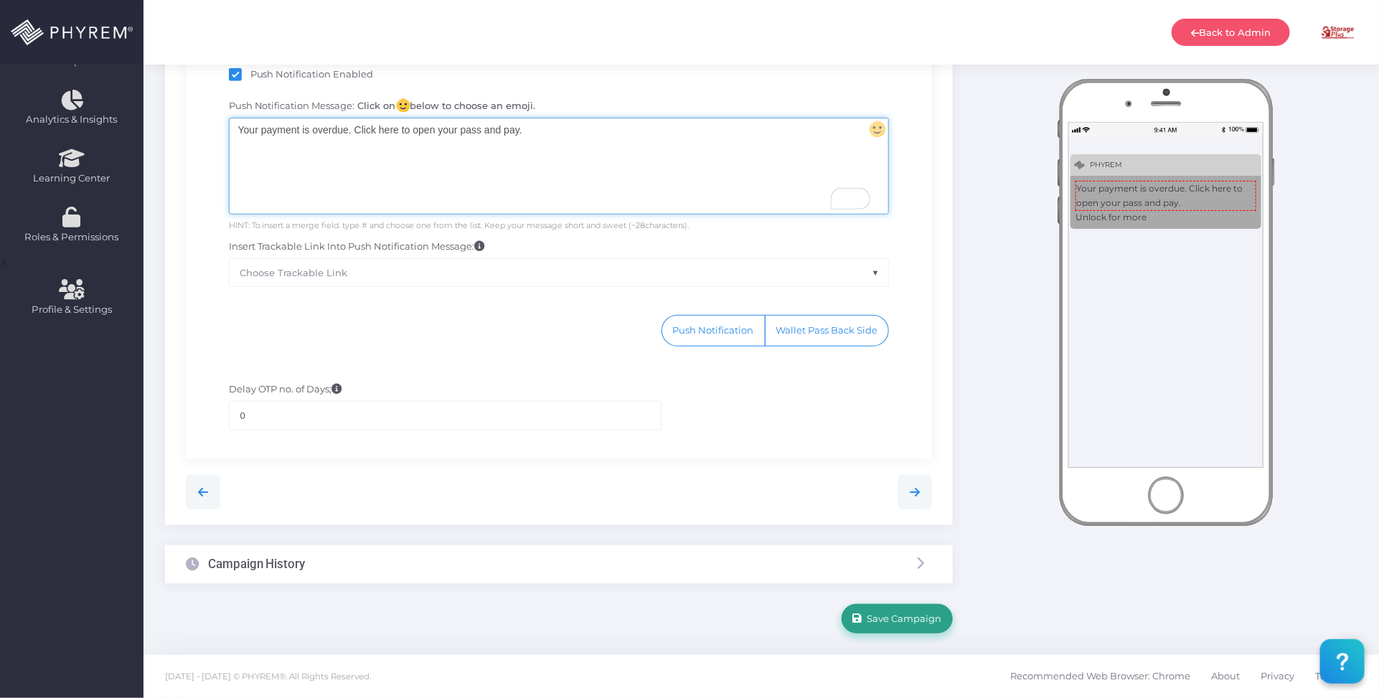
click at [899, 618] on span "Save Campaign" at bounding box center [903, 618] width 80 height 11
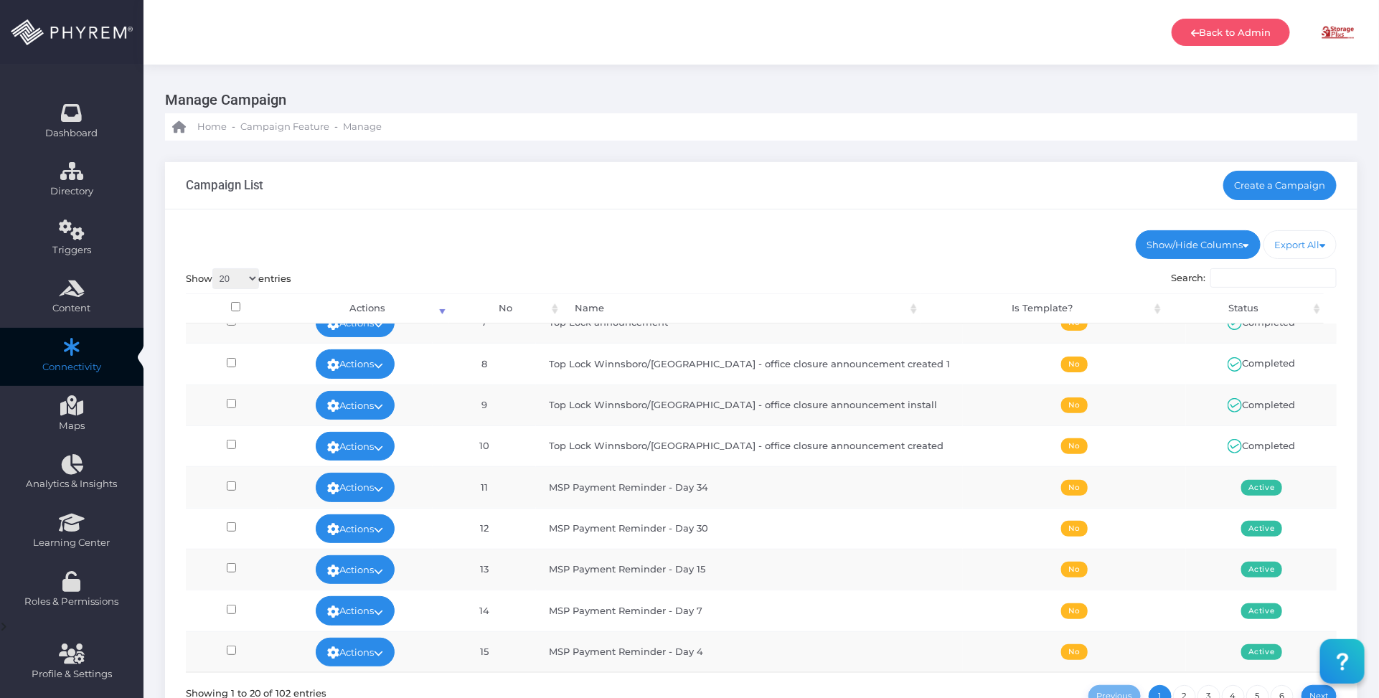
scroll to position [359, 0]
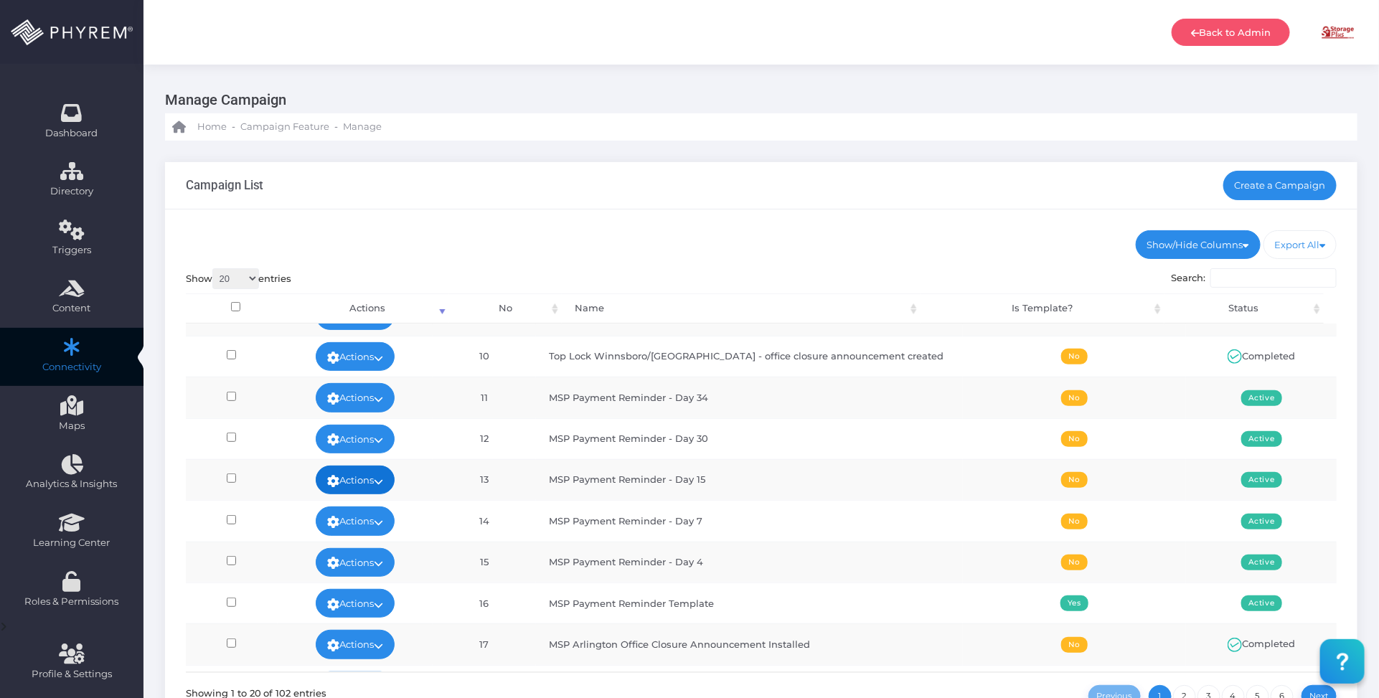
click at [383, 482] on icon at bounding box center [378, 482] width 9 height 0
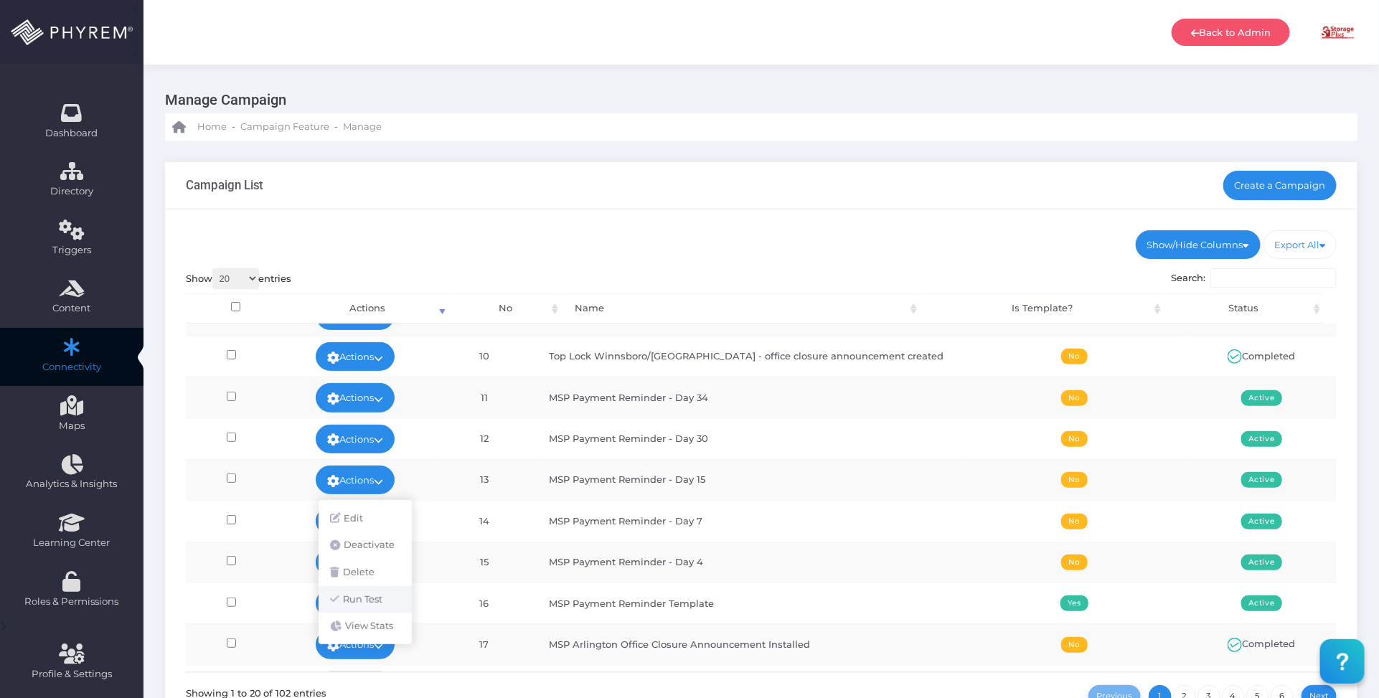
click at [373, 597] on link "Run Test" at bounding box center [365, 599] width 93 height 27
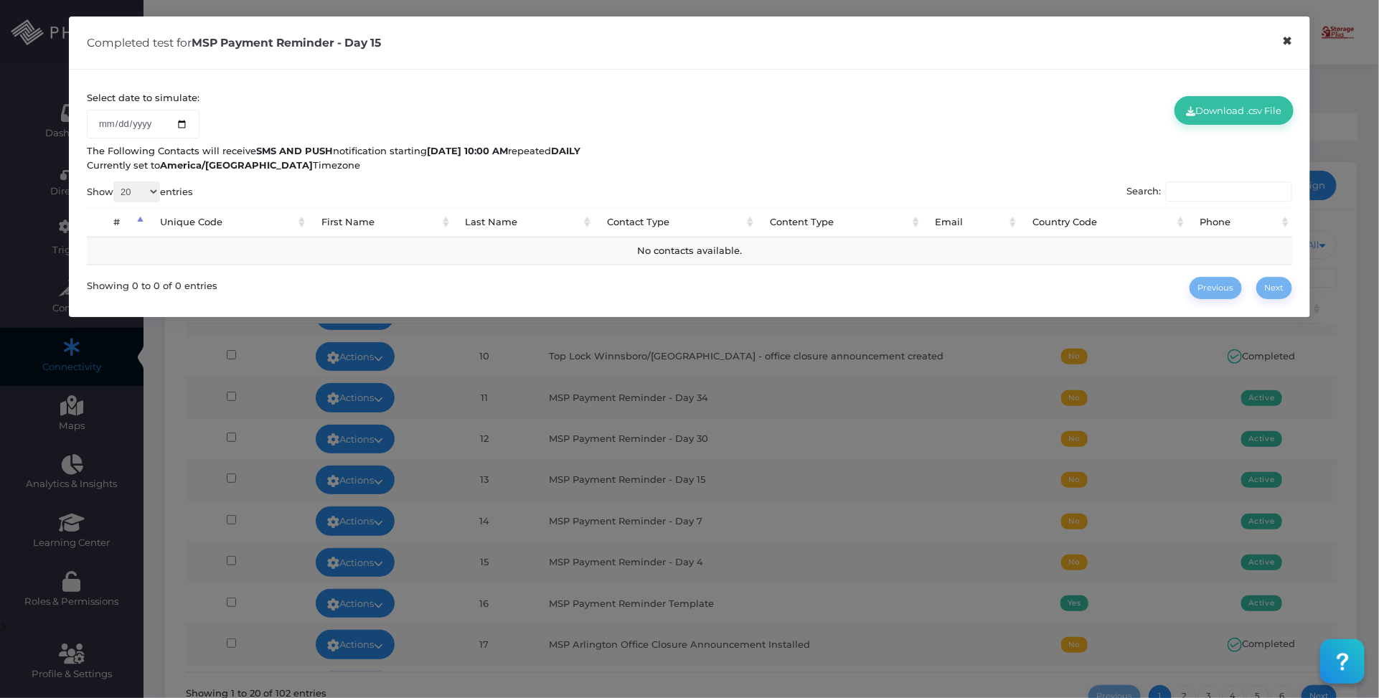
click at [1290, 45] on button "×" at bounding box center [1288, 41] width 28 height 32
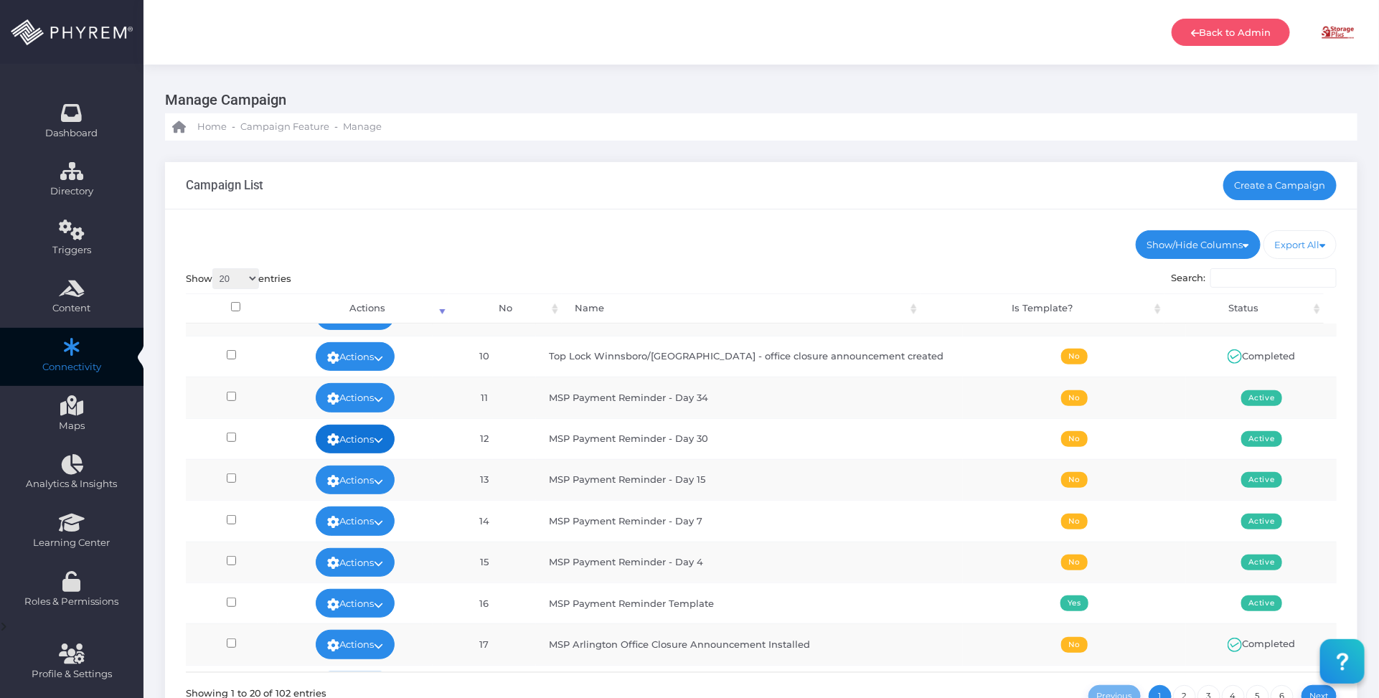
click at [395, 436] on link "Actions" at bounding box center [355, 439] width 79 height 29
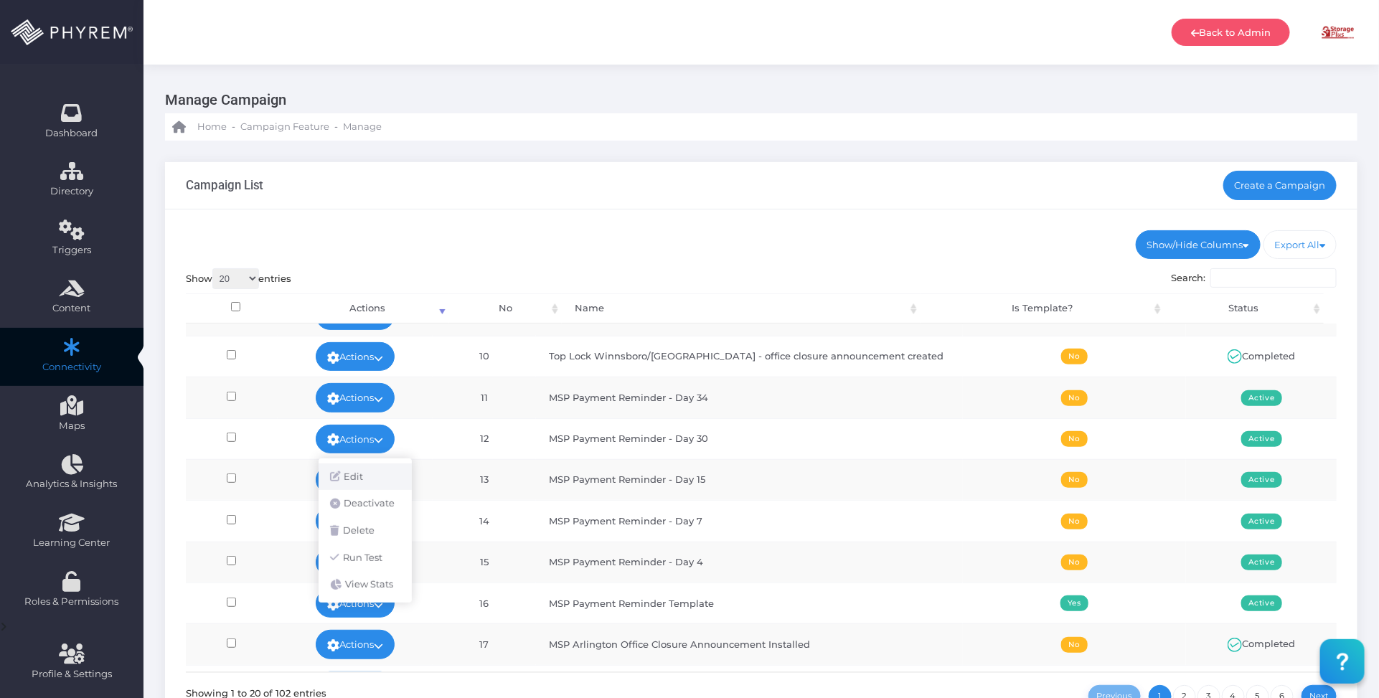
drag, startPoint x: 370, startPoint y: 474, endPoint x: 442, endPoint y: 428, distance: 85.2
click at [370, 474] on link "Edit" at bounding box center [365, 477] width 93 height 27
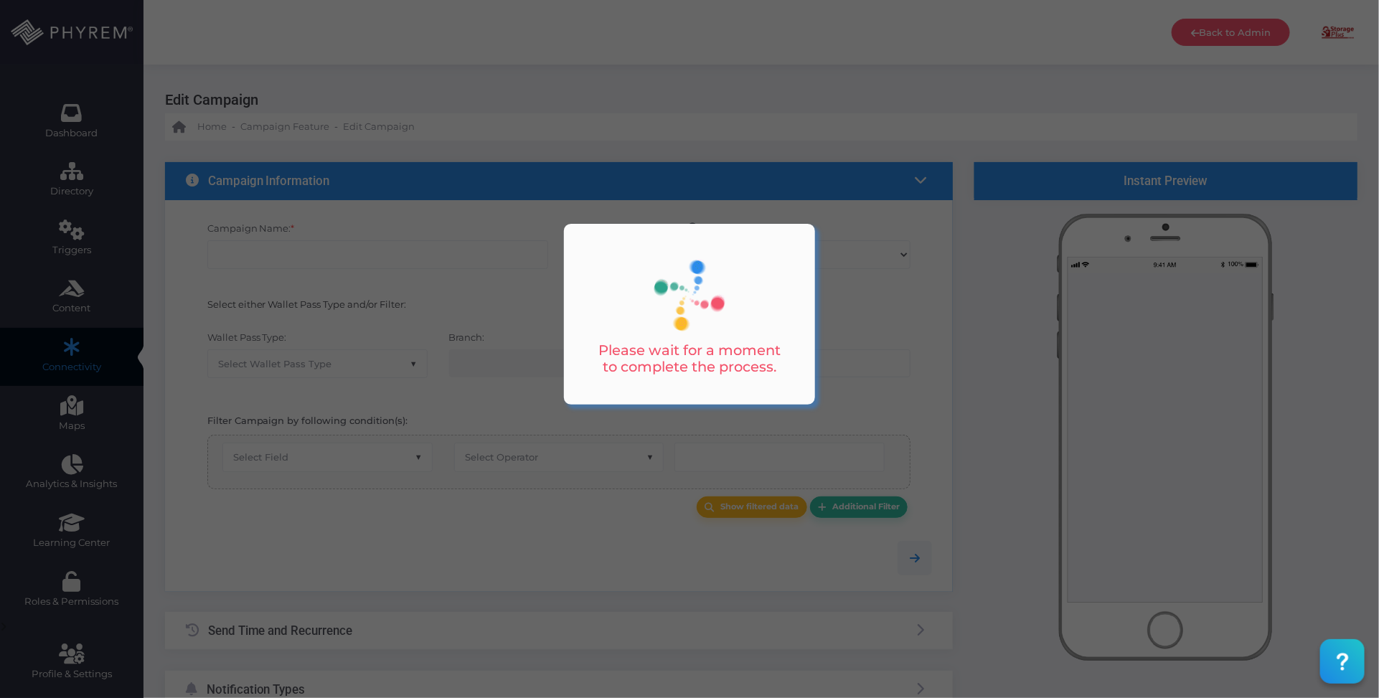
type input "MSP Payment Reminder - Day 30"
select select "15"
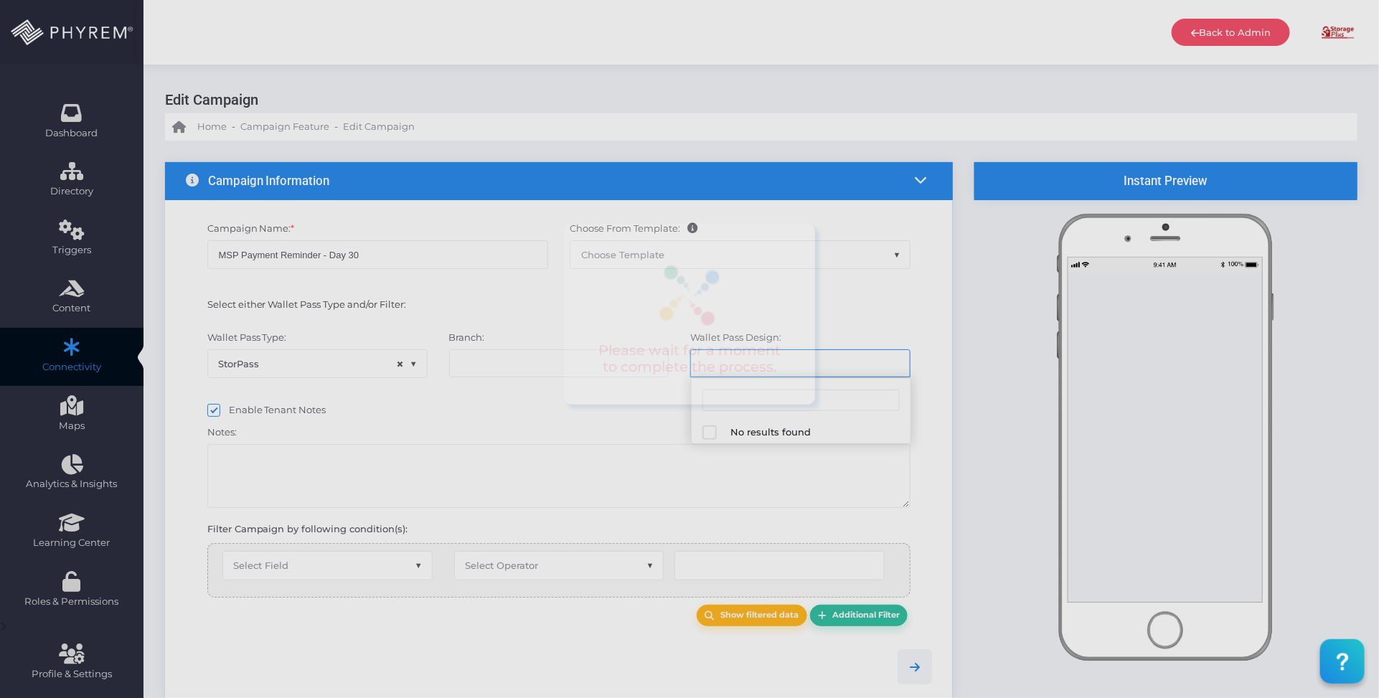
select select "616"
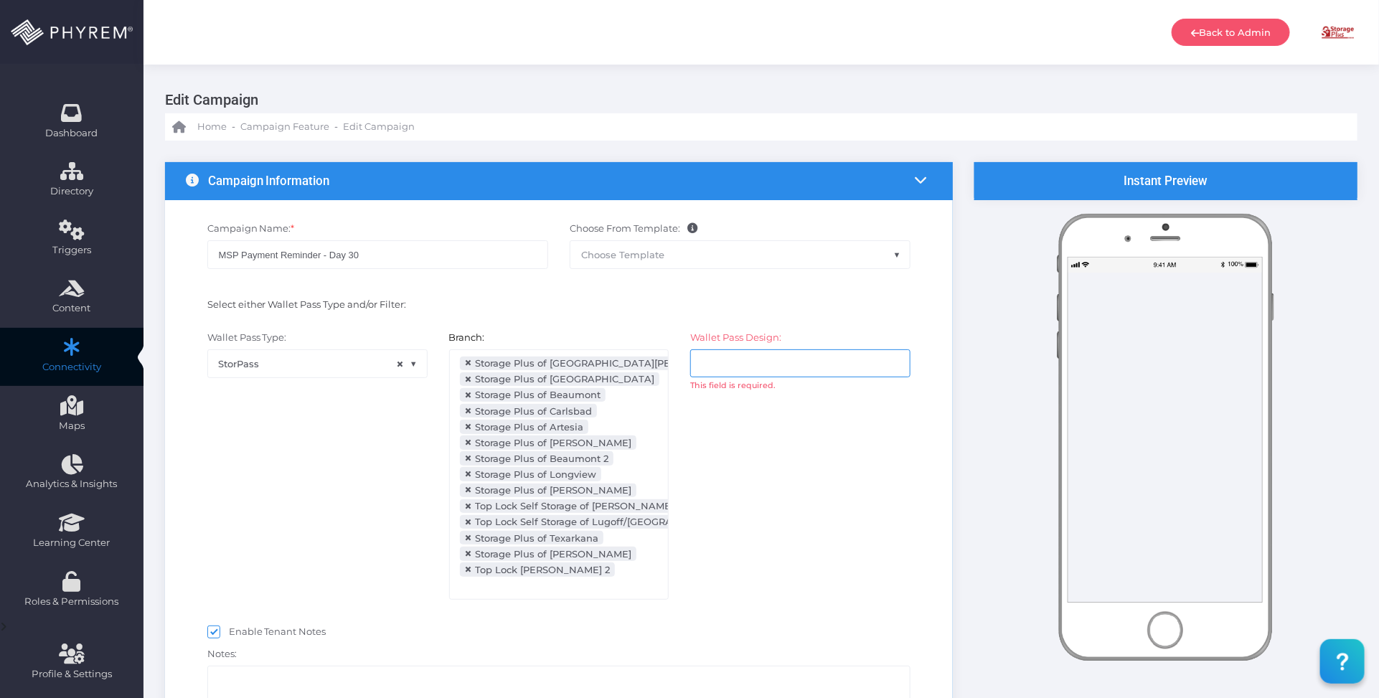
select select "after_x_days"
select select "2112"
select select "dPaidThru"
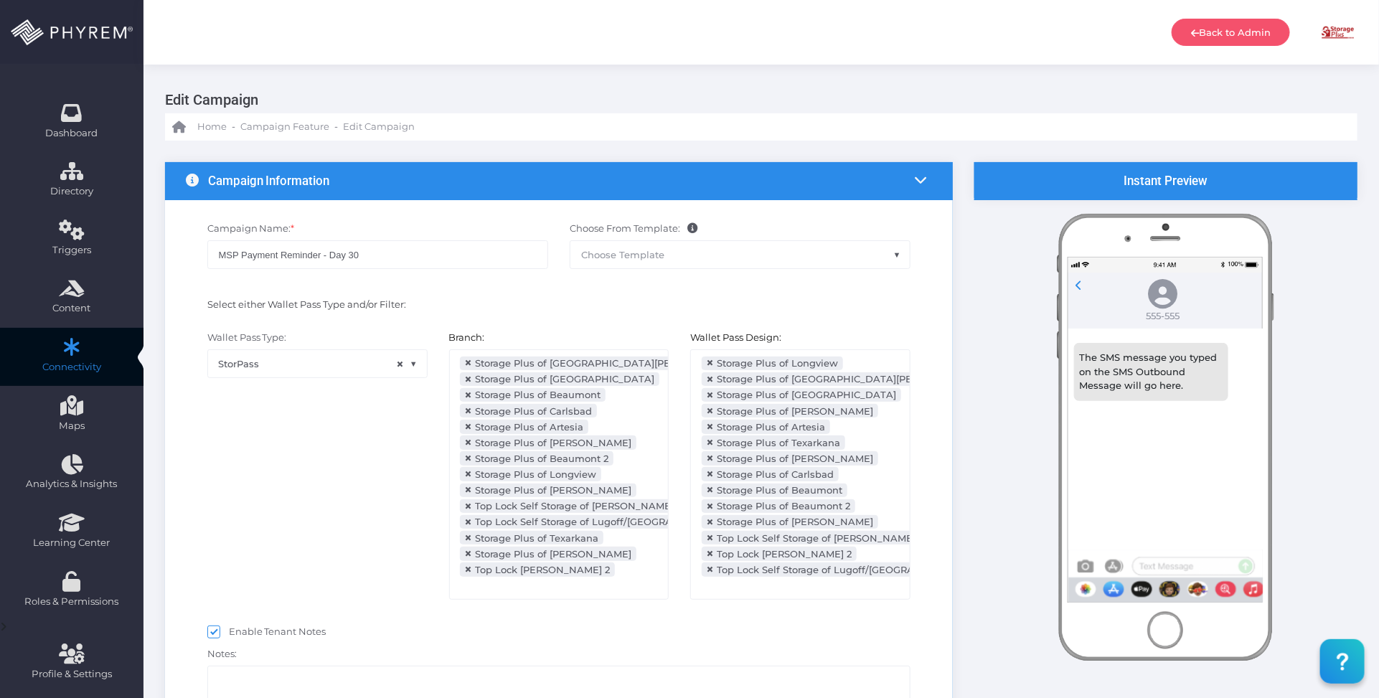
scroll to position [323, 0]
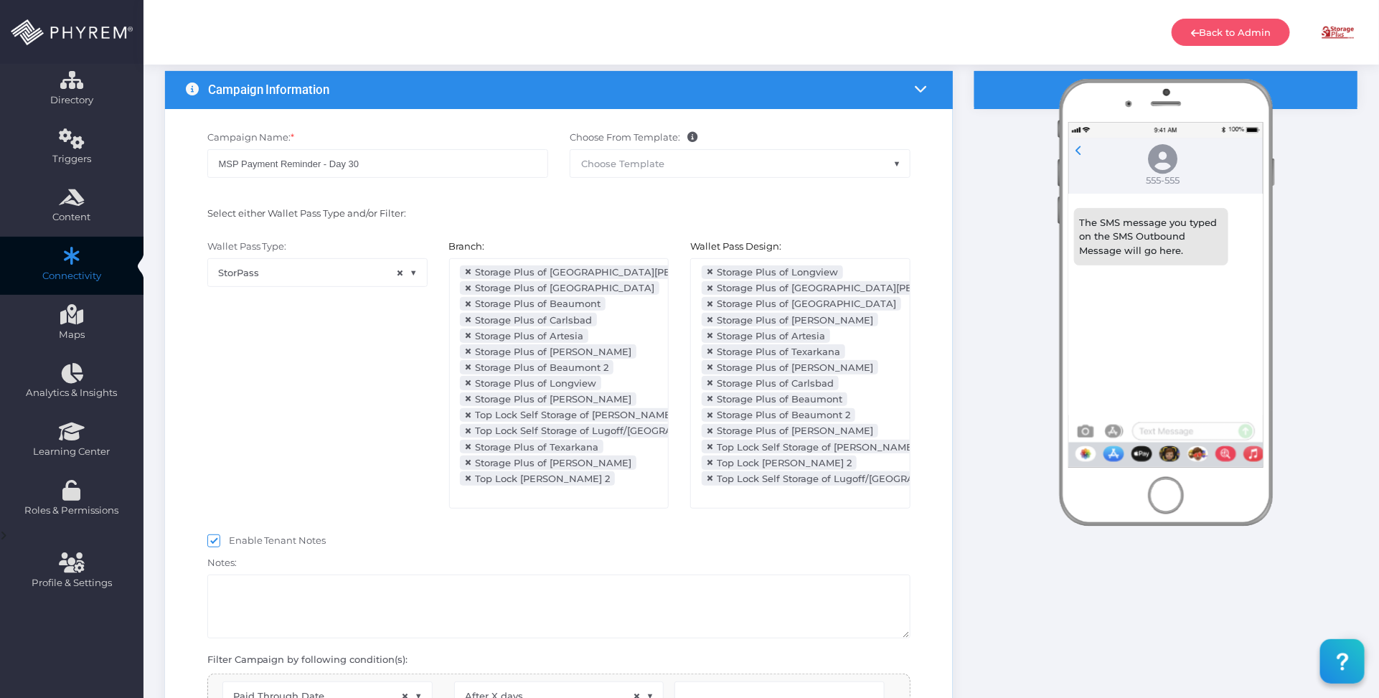
type input "31"
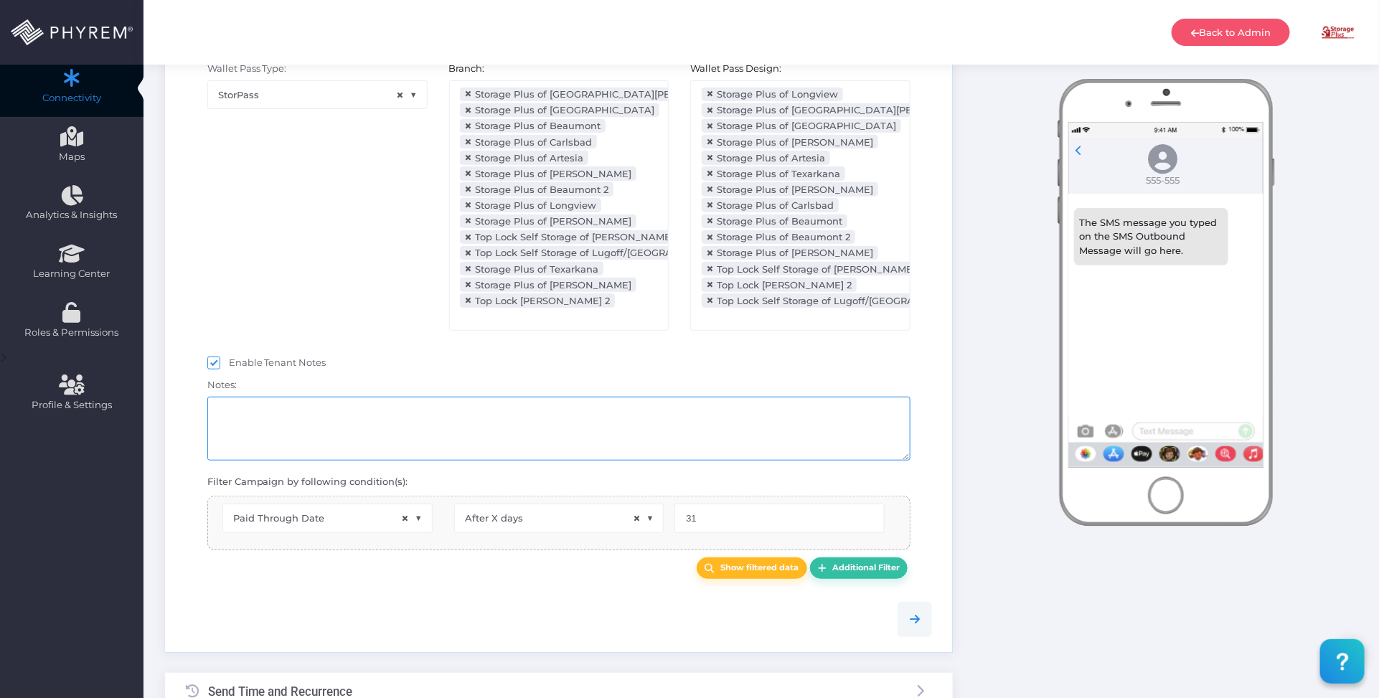
click at [372, 426] on textarea at bounding box center [559, 429] width 704 height 64
select select "pr_wallet_users.voided"
select select "equals"
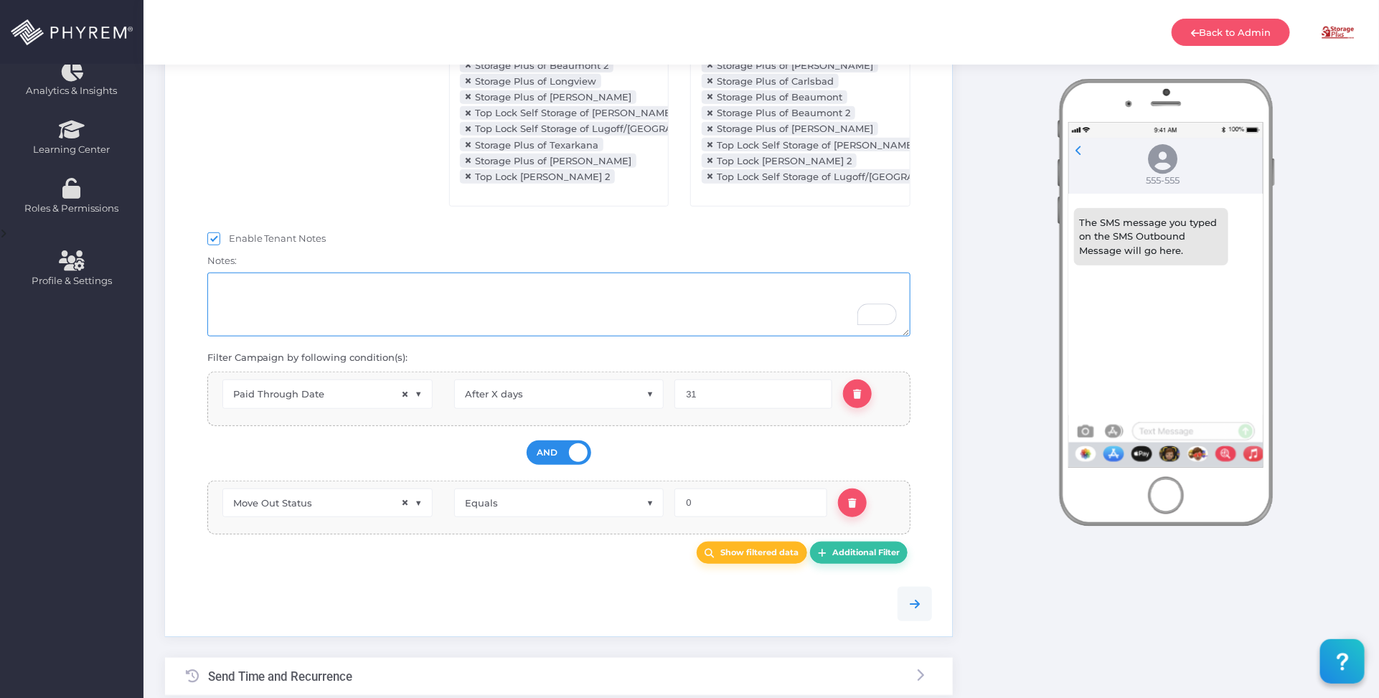
scroll to position [629, 0]
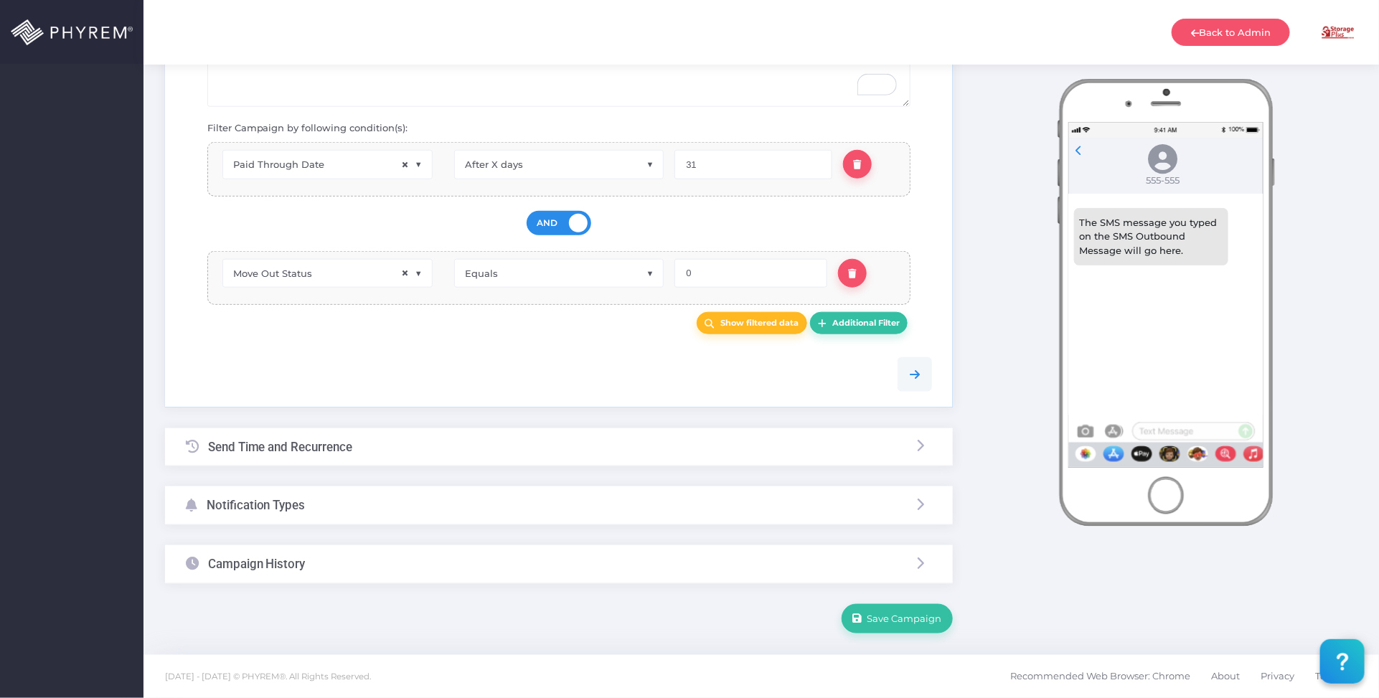
drag, startPoint x: 570, startPoint y: 493, endPoint x: 582, endPoint y: 506, distance: 17.3
click at [570, 493] on div "Notification Types" at bounding box center [559, 506] width 788 height 38
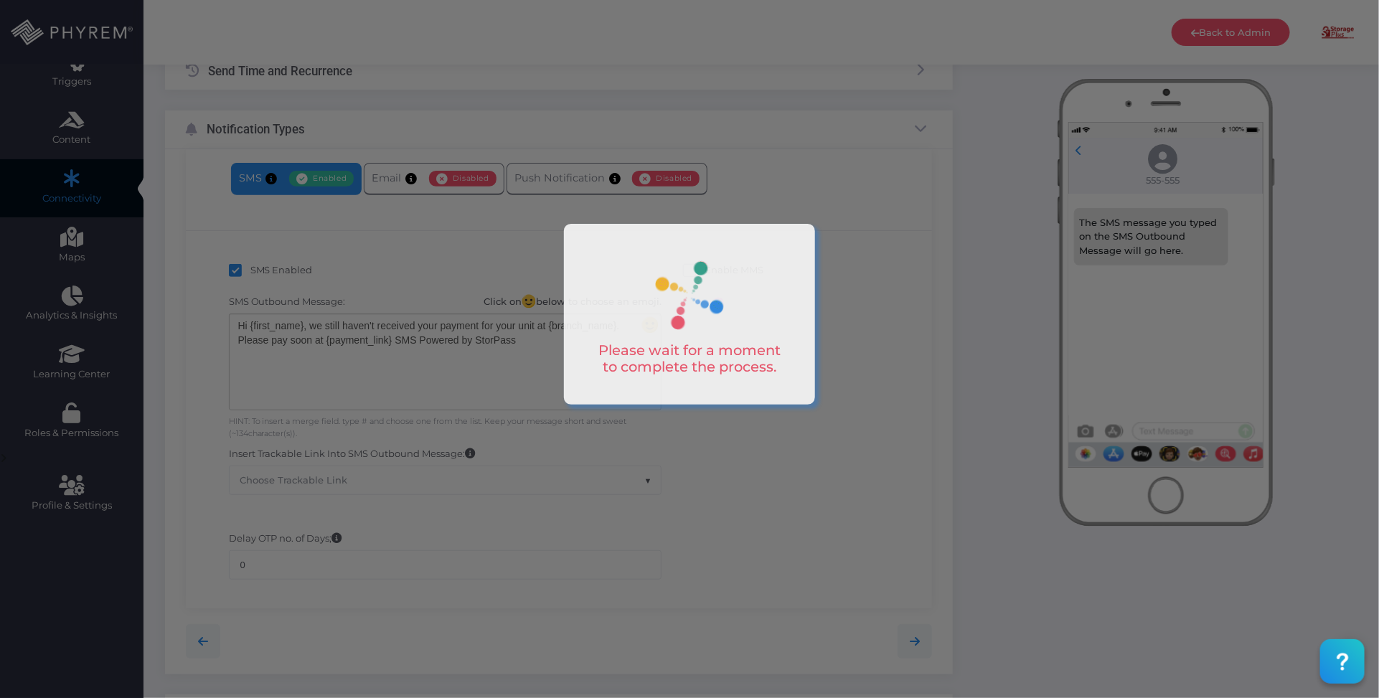
scroll to position [140, 0]
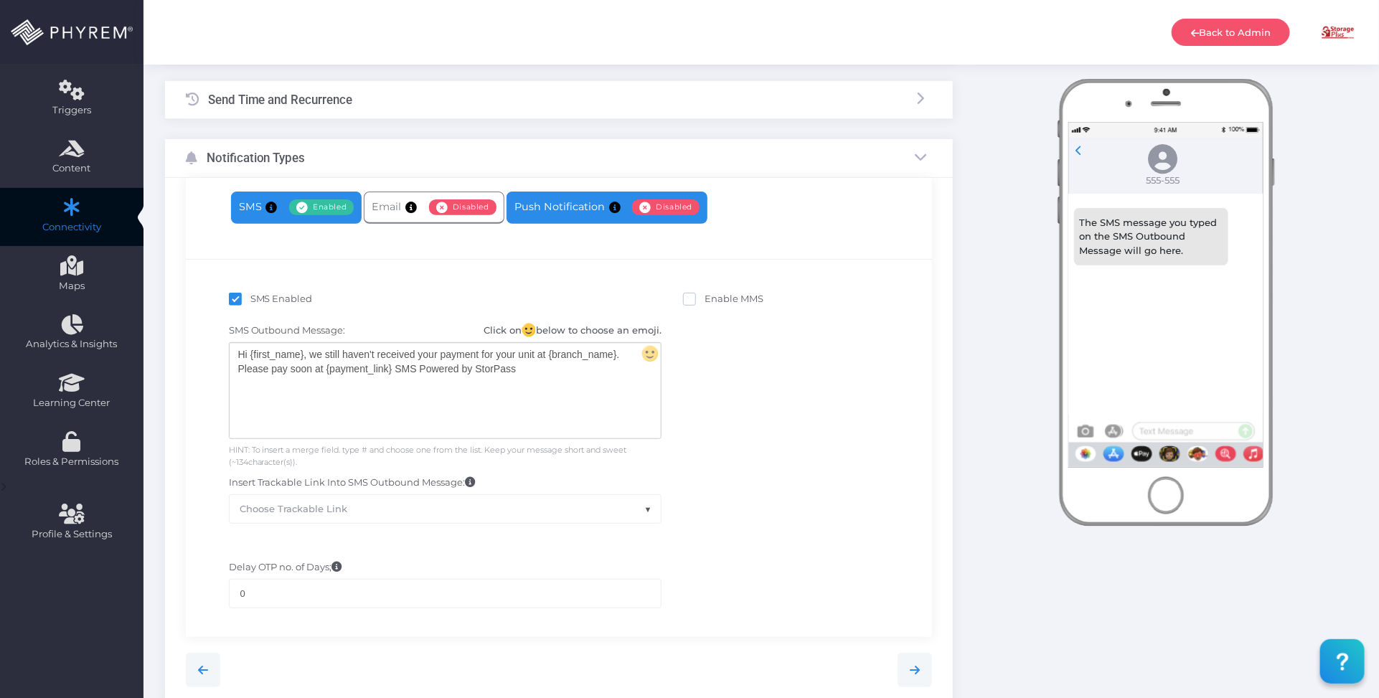
click at [565, 213] on link "Push Notification Enabled Disabled" at bounding box center [607, 208] width 201 height 32
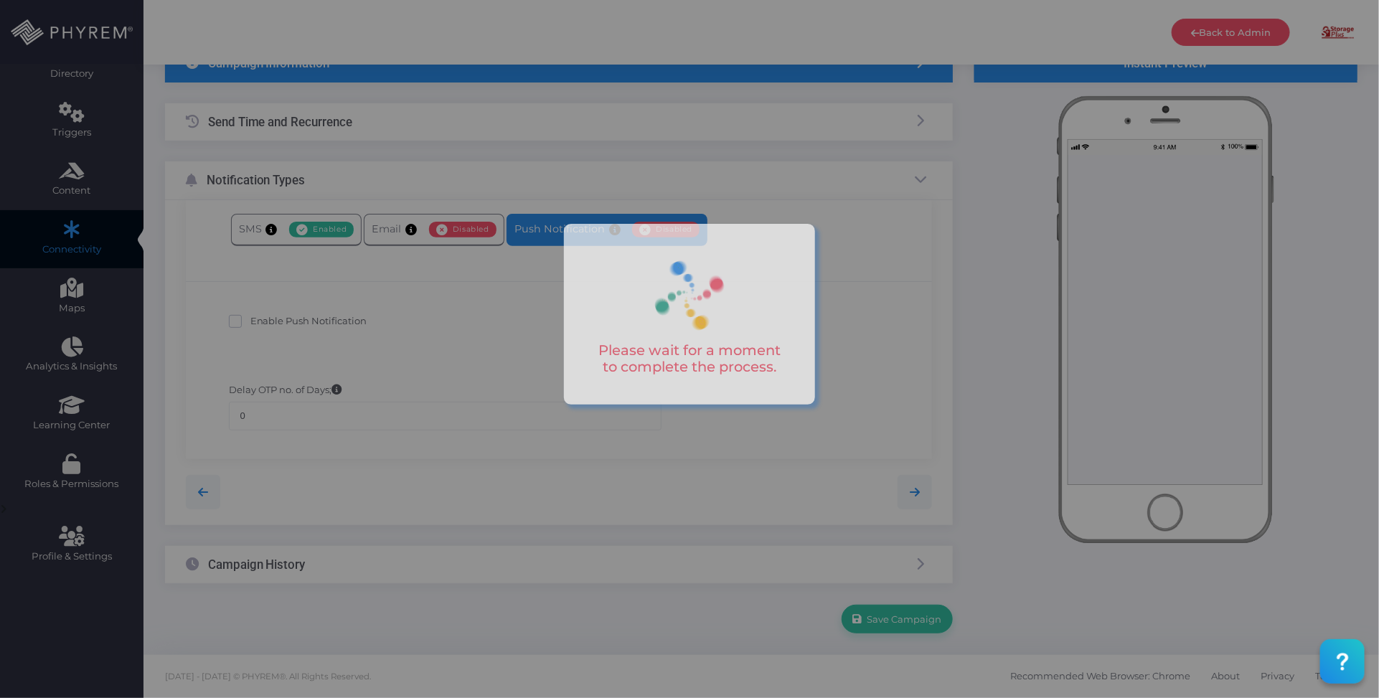
scroll to position [117, 0]
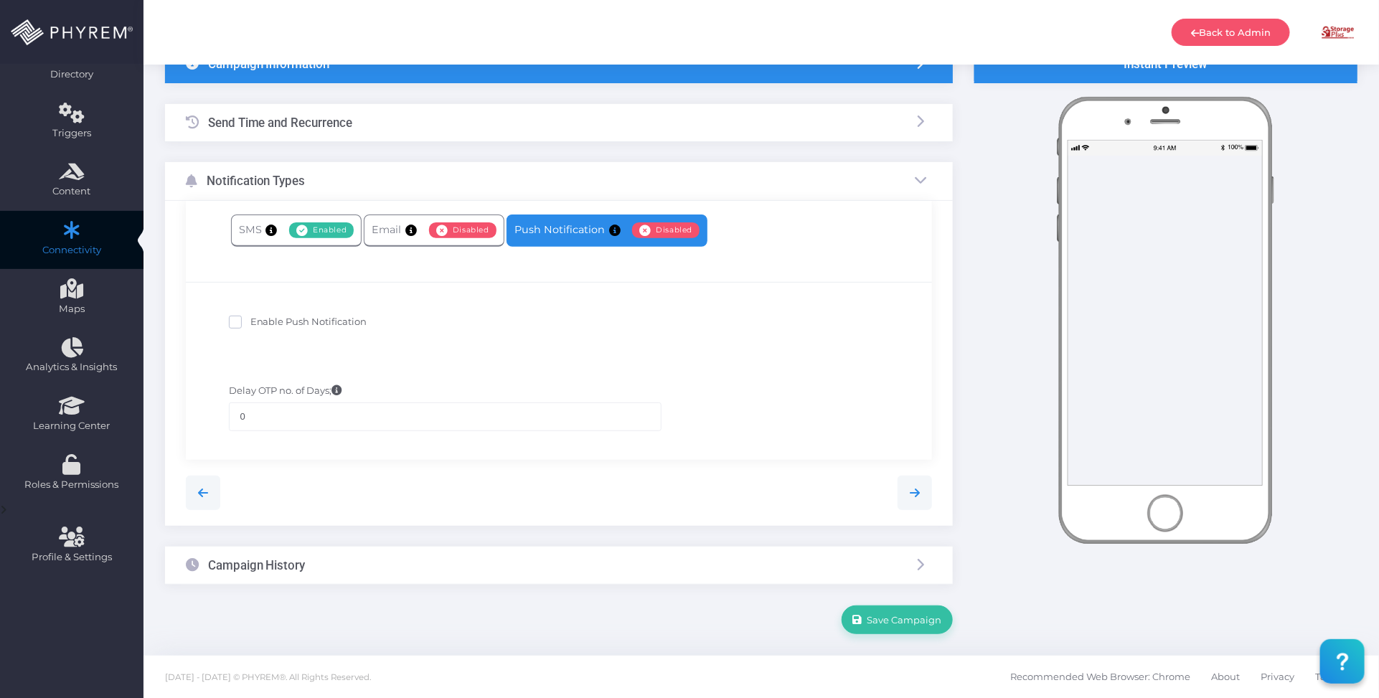
click at [336, 318] on span "Enable Push Notification" at bounding box center [308, 321] width 117 height 11
click at [260, 318] on input "Enable Push Notification" at bounding box center [254, 319] width 9 height 9
checkbox input "true"
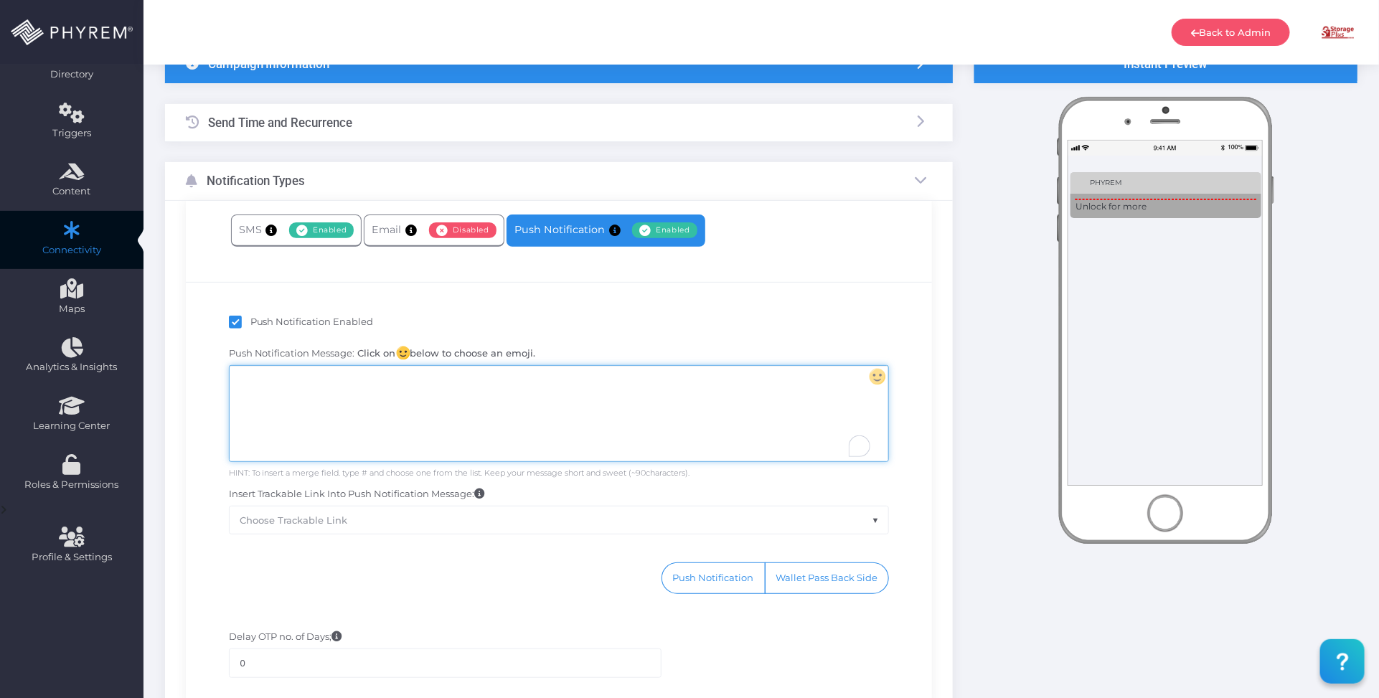
click at [506, 396] on div "To enrich screen reader interactions, please activate Accessibility in Grammarl…" at bounding box center [559, 413] width 659 height 95
click at [621, 432] on div "To enrich screen reader interactions, please activate Accessibility in Grammarl…" at bounding box center [559, 413] width 659 height 95
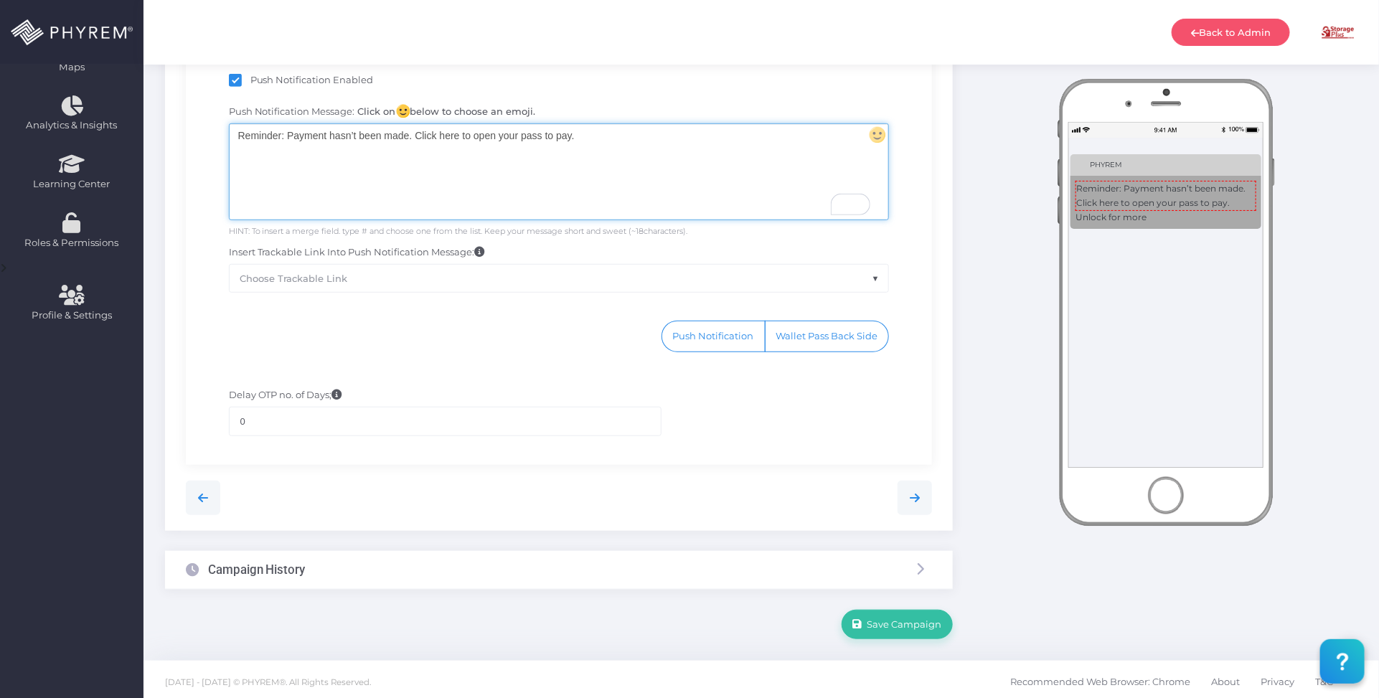
scroll to position [366, 0]
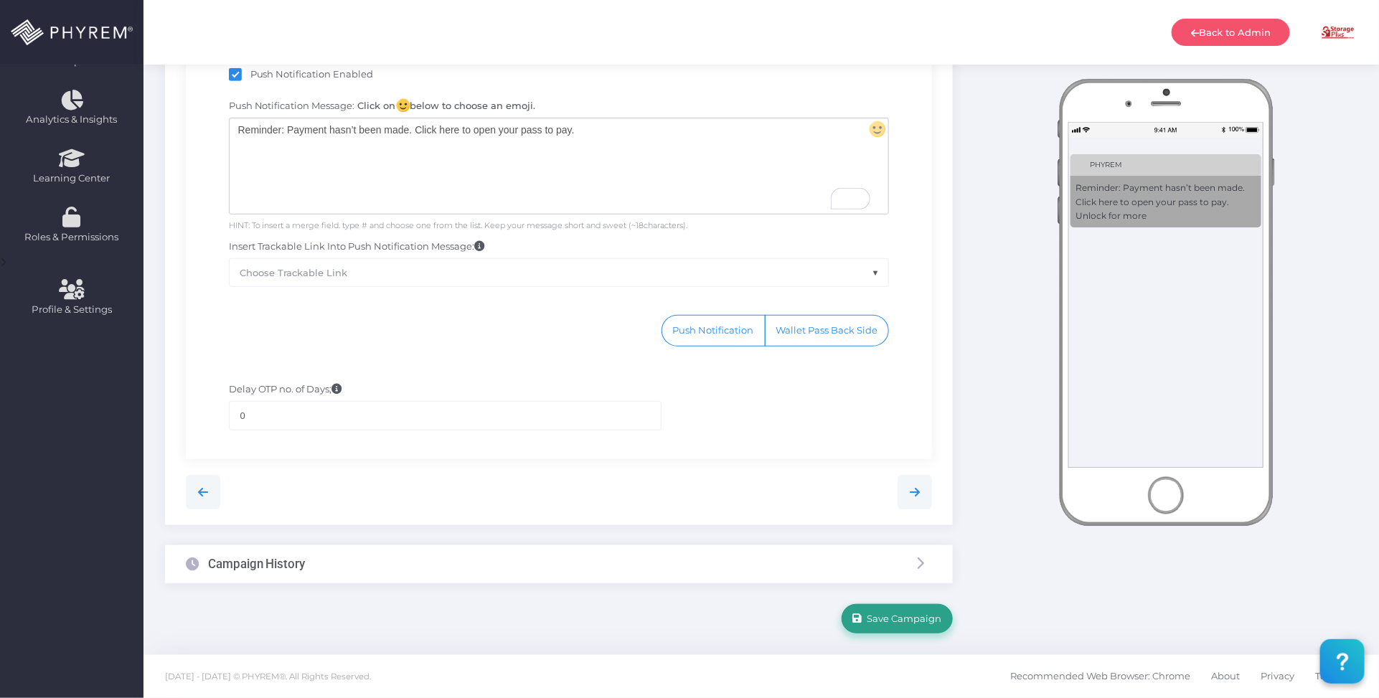
click at [888, 619] on span "Save Campaign" at bounding box center [903, 618] width 80 height 11
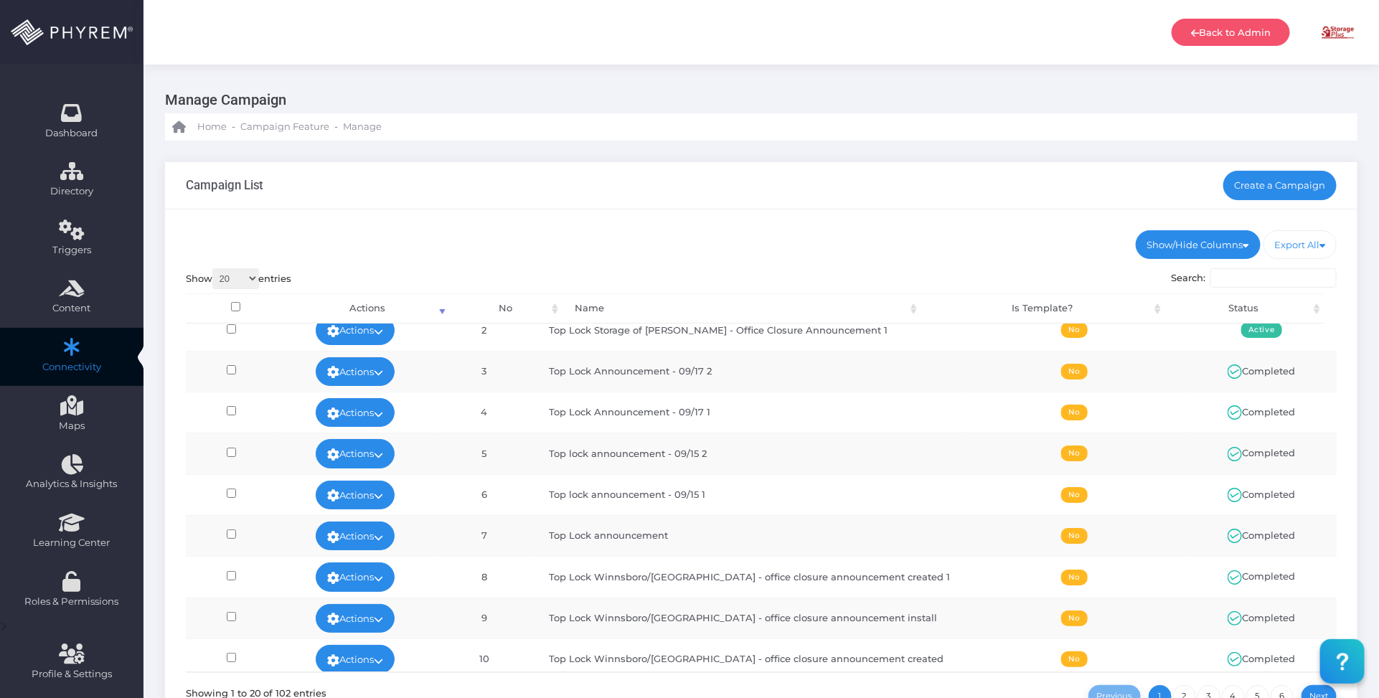
scroll to position [269, 0]
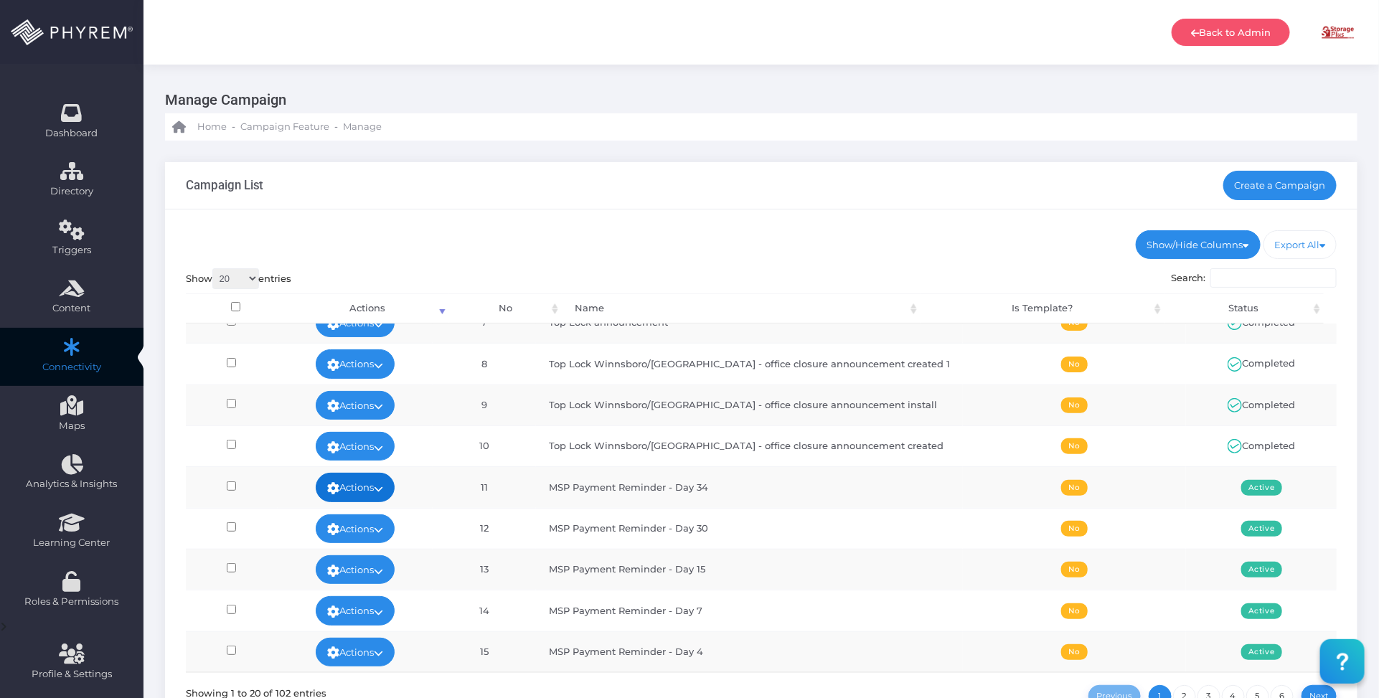
click at [383, 489] on icon at bounding box center [378, 489] width 9 height 0
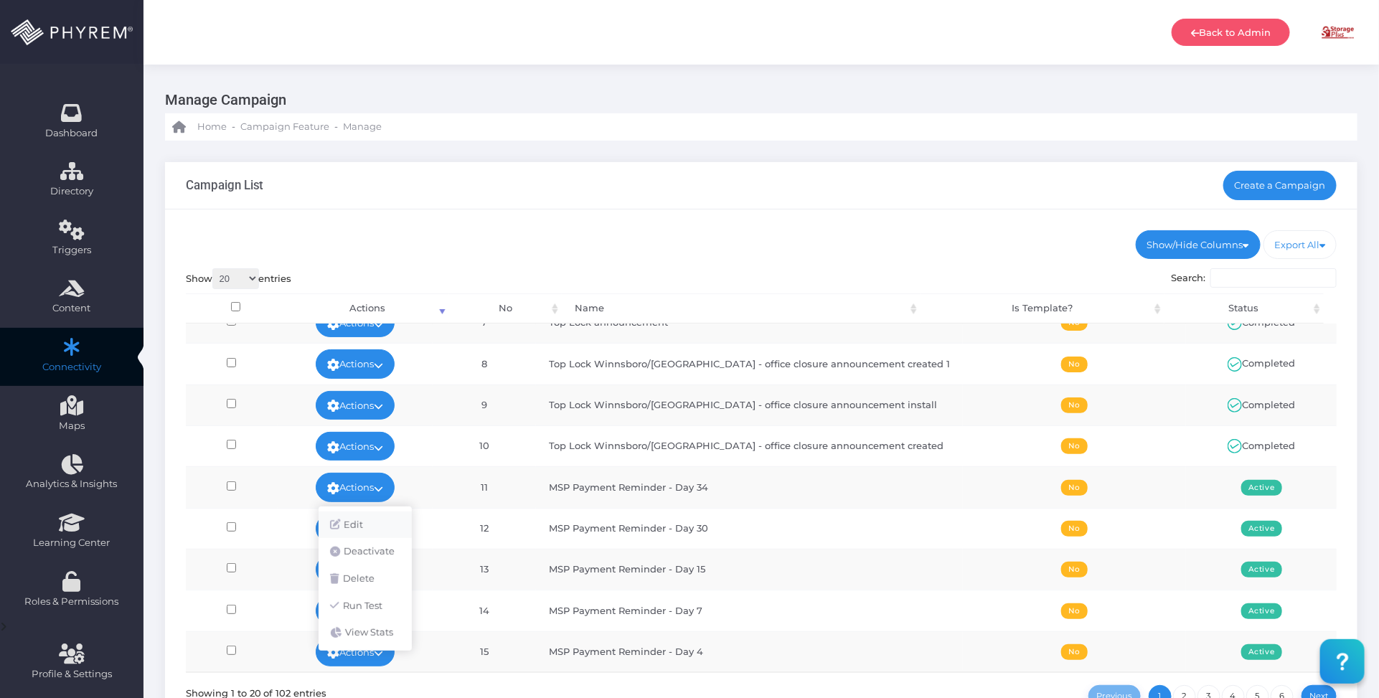
drag, startPoint x: 367, startPoint y: 517, endPoint x: 377, endPoint y: 508, distance: 12.7
click at [368, 517] on link "Edit" at bounding box center [365, 525] width 93 height 27
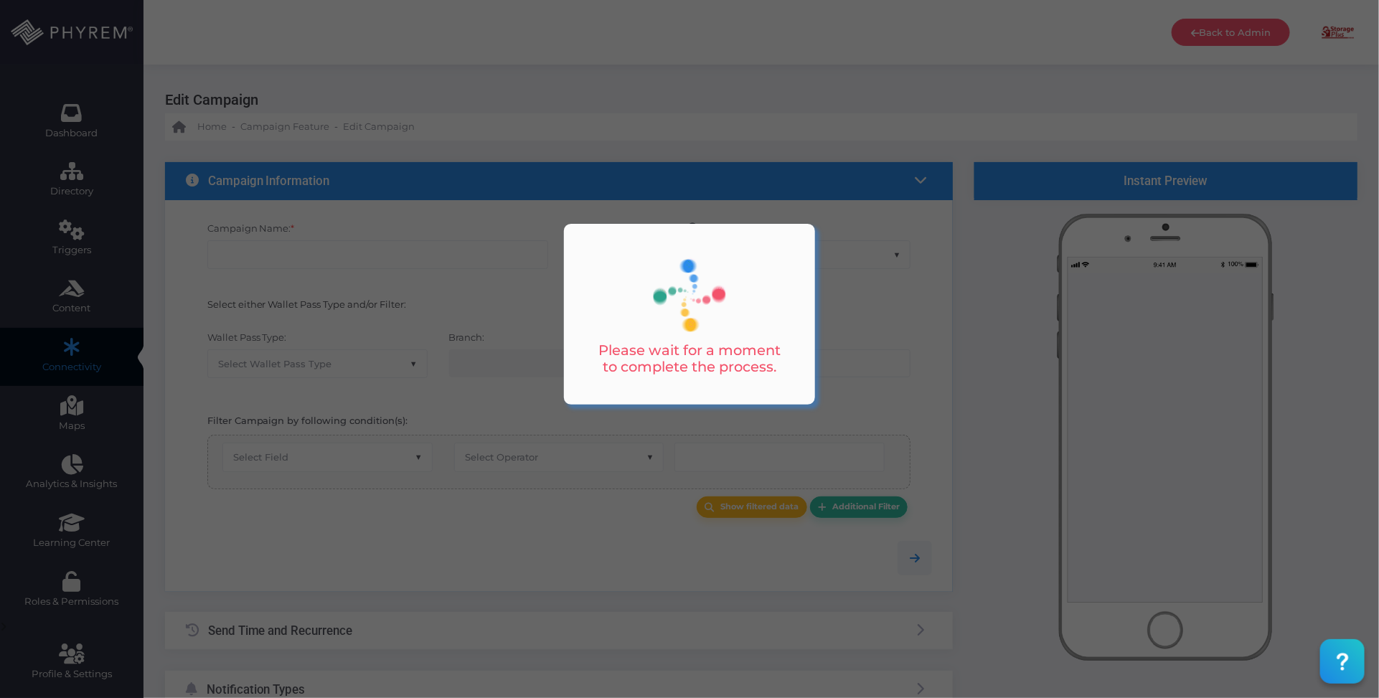
type input "MSP Payment Reminder - Day 34"
select select "15"
checkbox input "false"
type input "0"
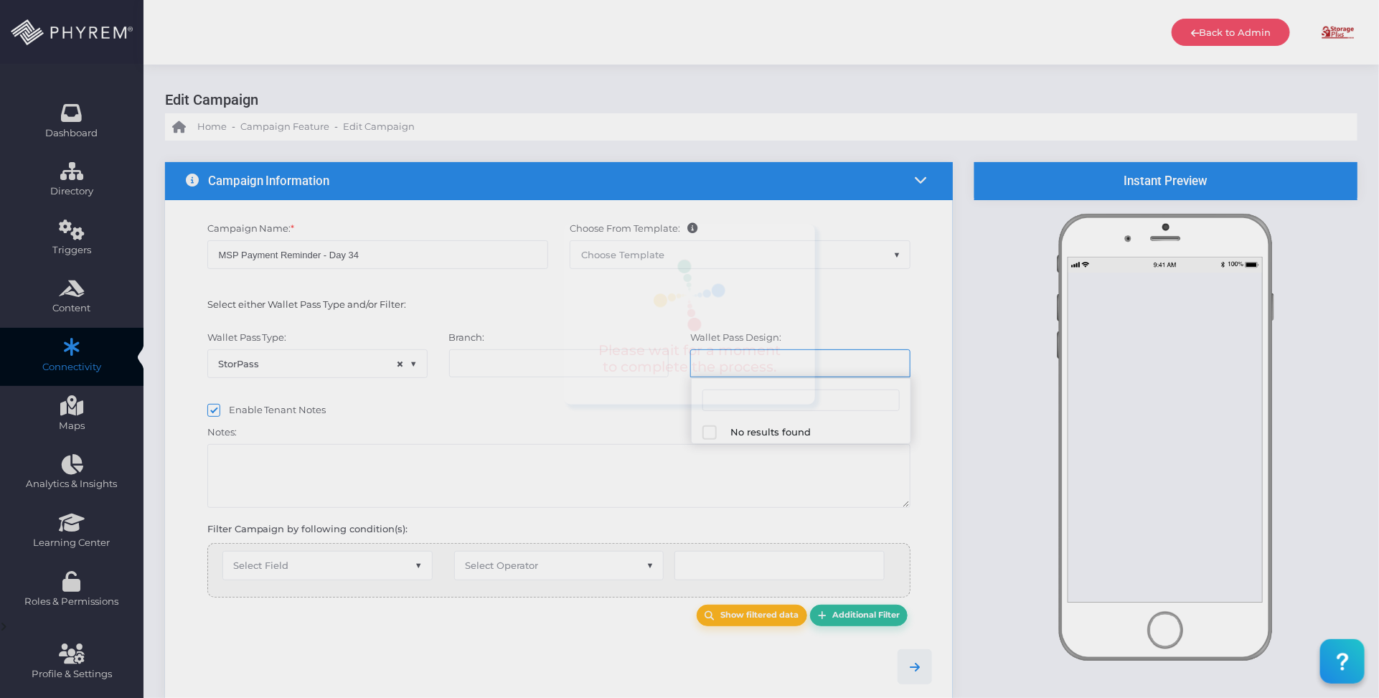
select select "616"
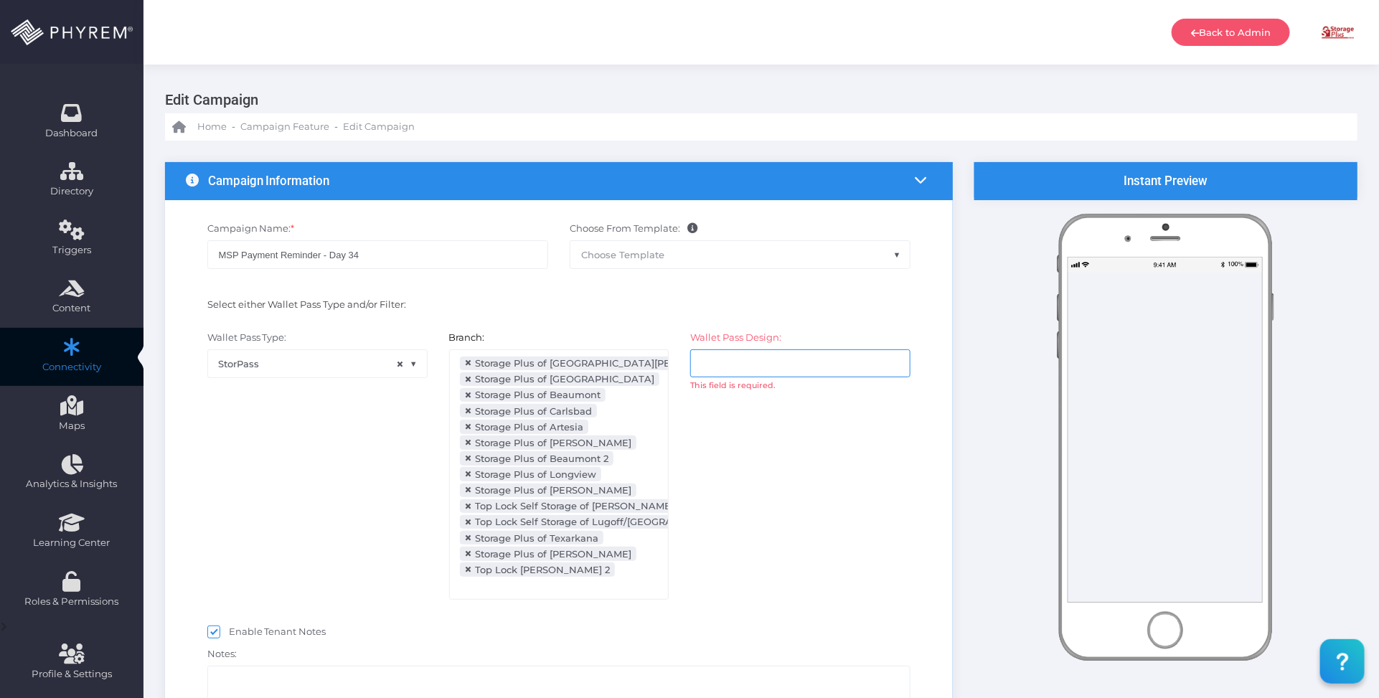
select select "after_x_days"
select select "2112"
select select "dPaidThru"
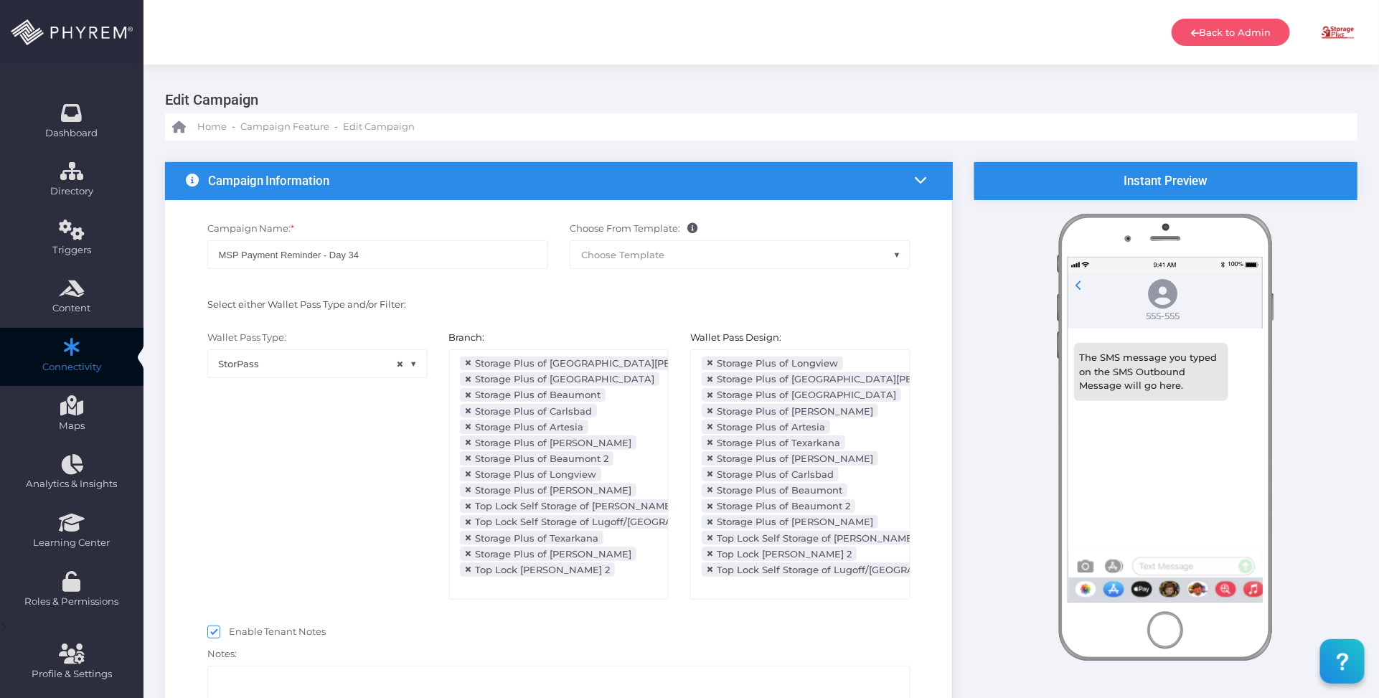
scroll to position [323, 0]
type input "35"
select select "pr_wallet_users.voided"
select select "equals"
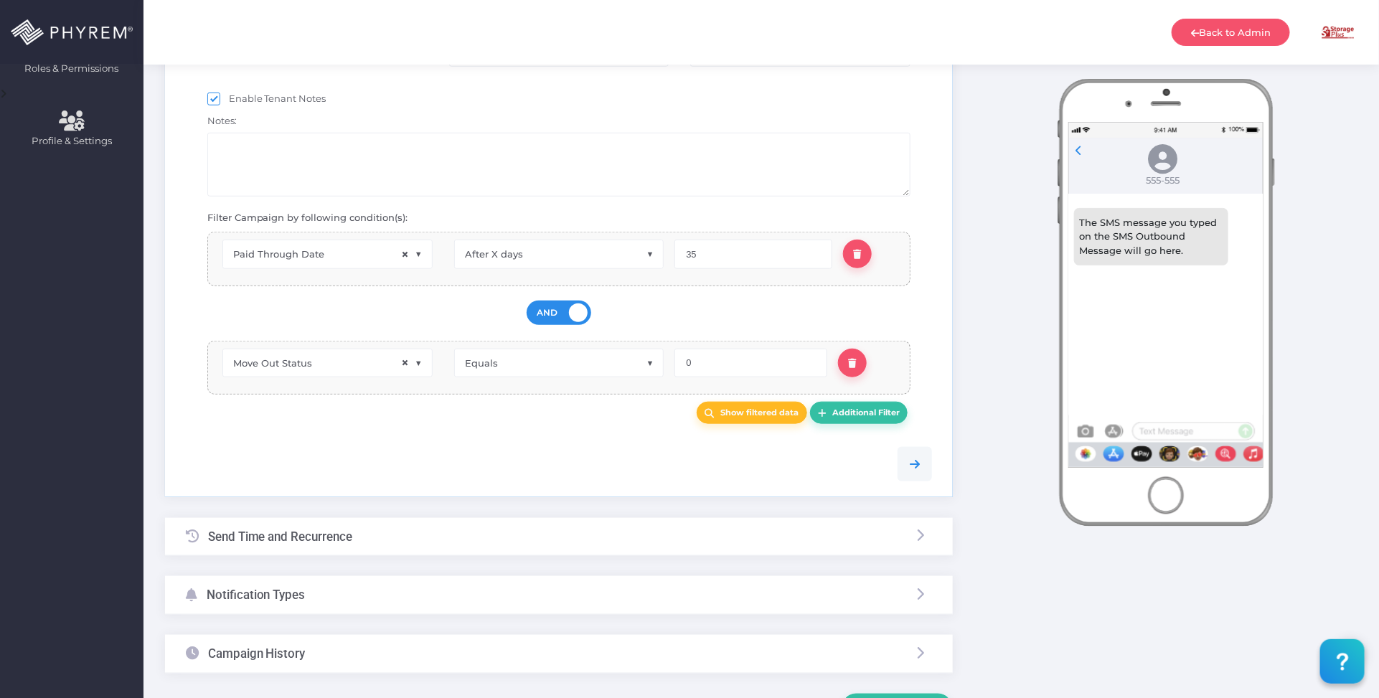
scroll to position [538, 0]
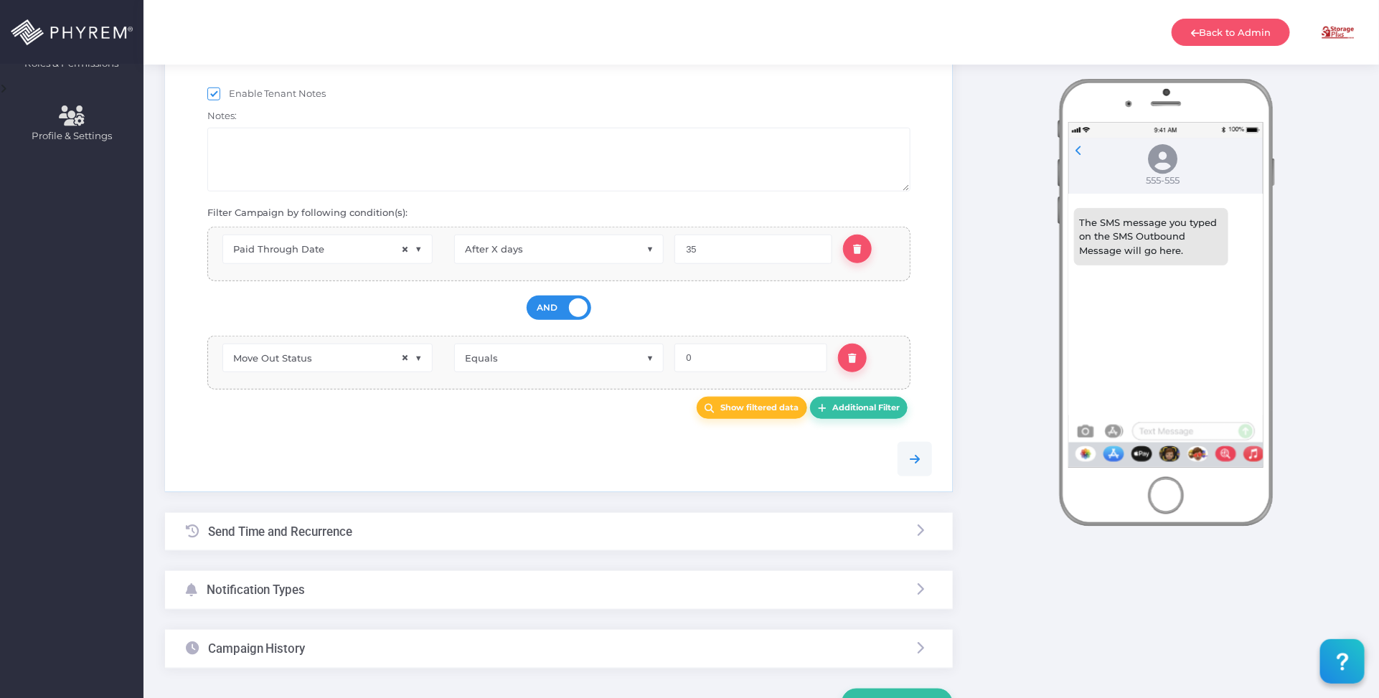
click at [424, 594] on div "Notification Types" at bounding box center [559, 590] width 788 height 38
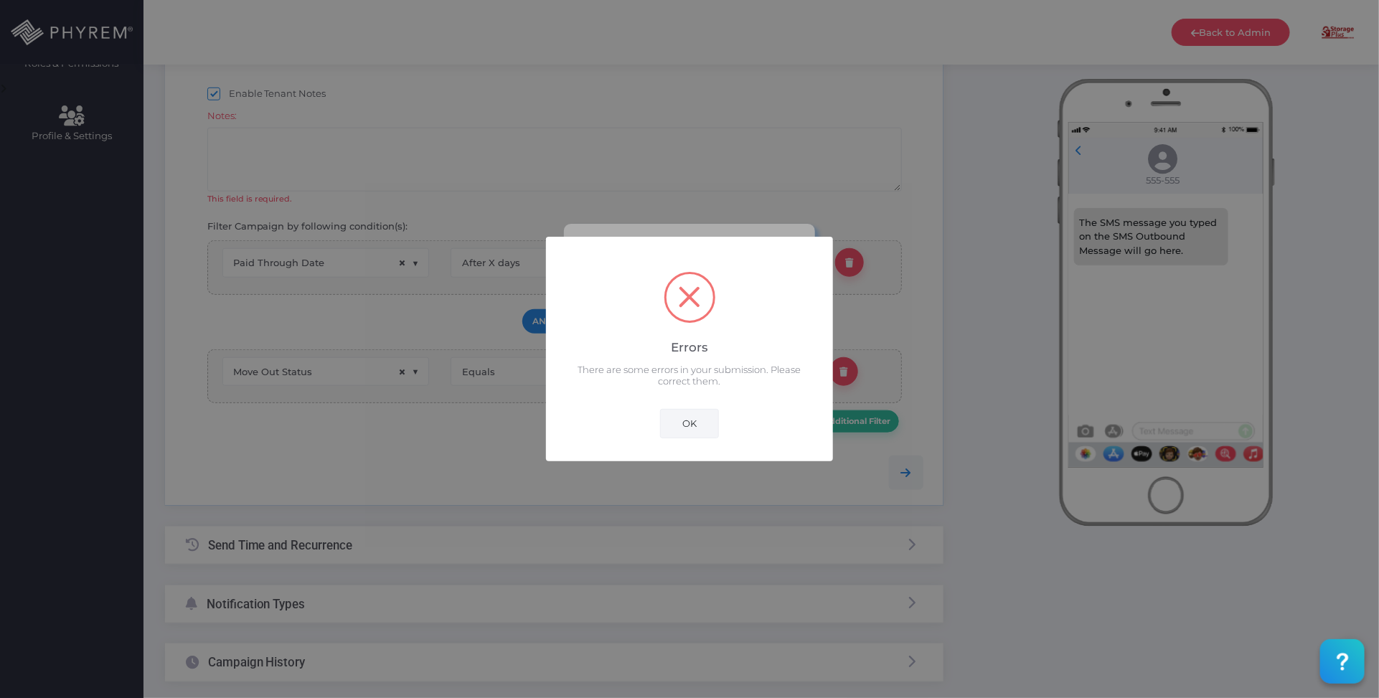
click at [687, 423] on button "OK" at bounding box center [689, 423] width 59 height 29
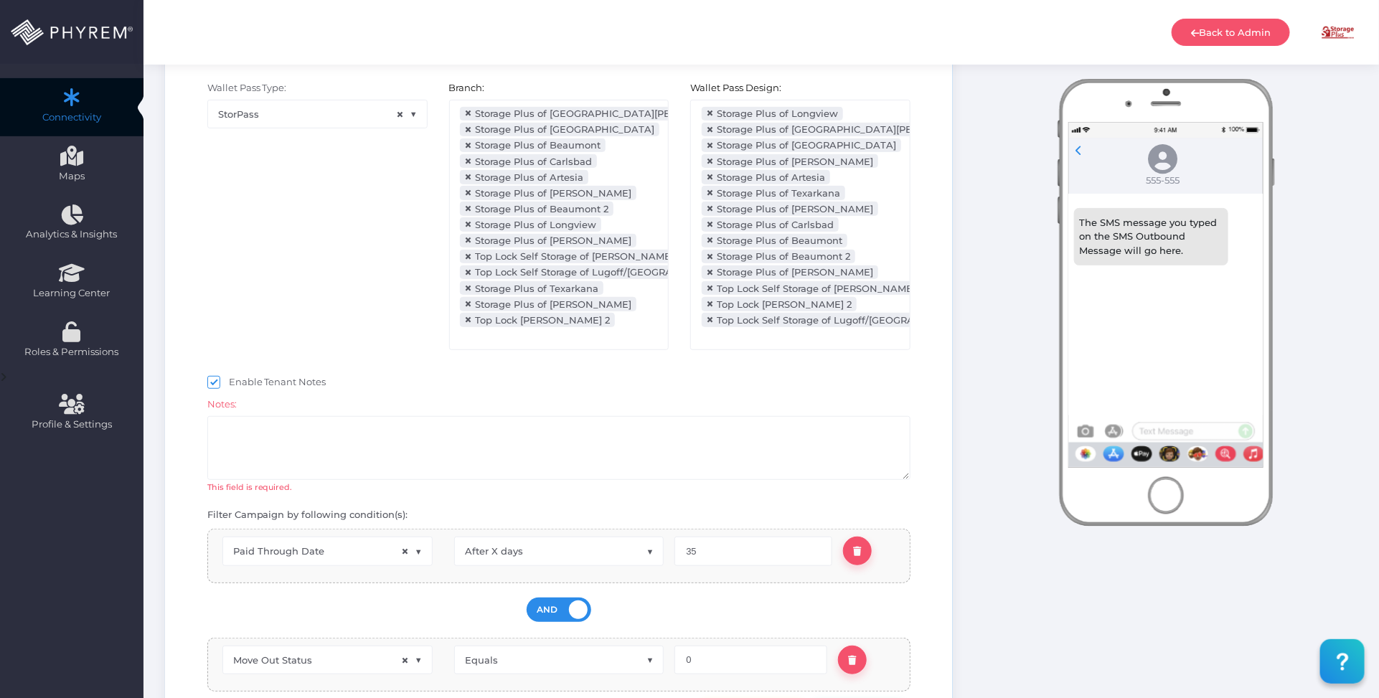
scroll to position [154, 0]
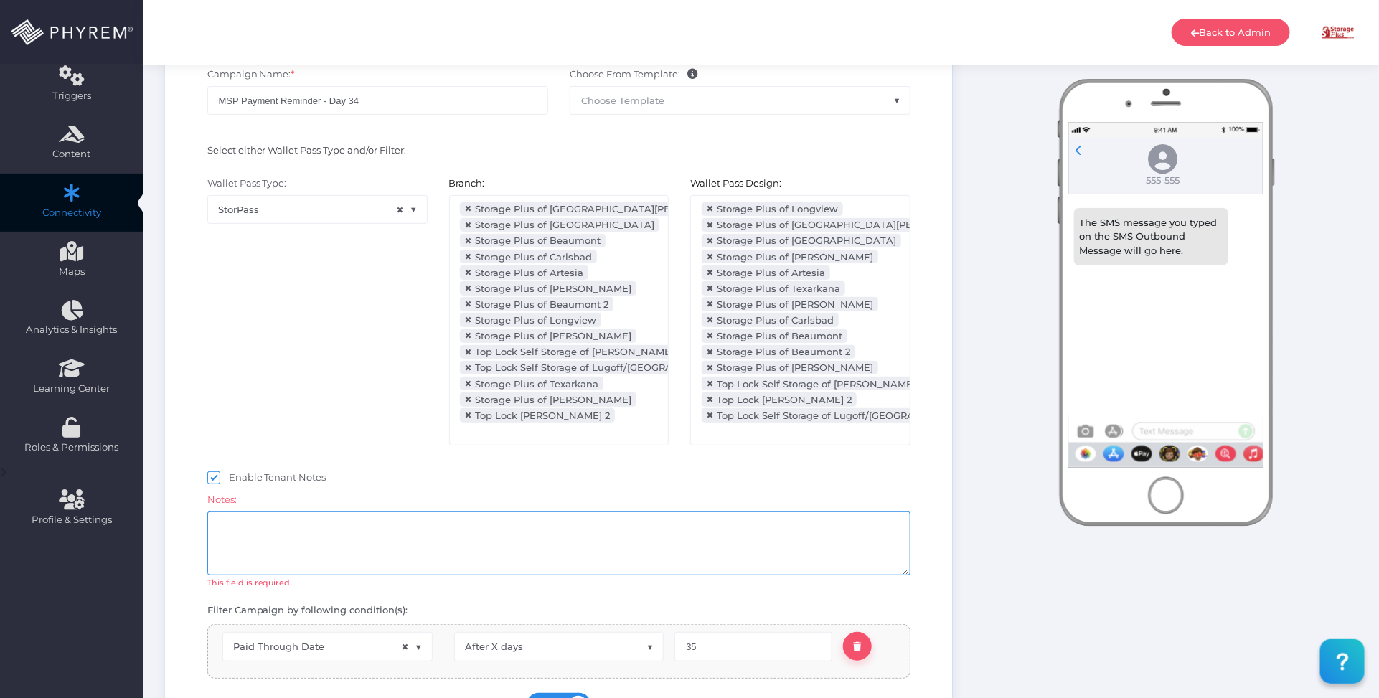
click at [392, 545] on textarea at bounding box center [559, 544] width 704 height 64
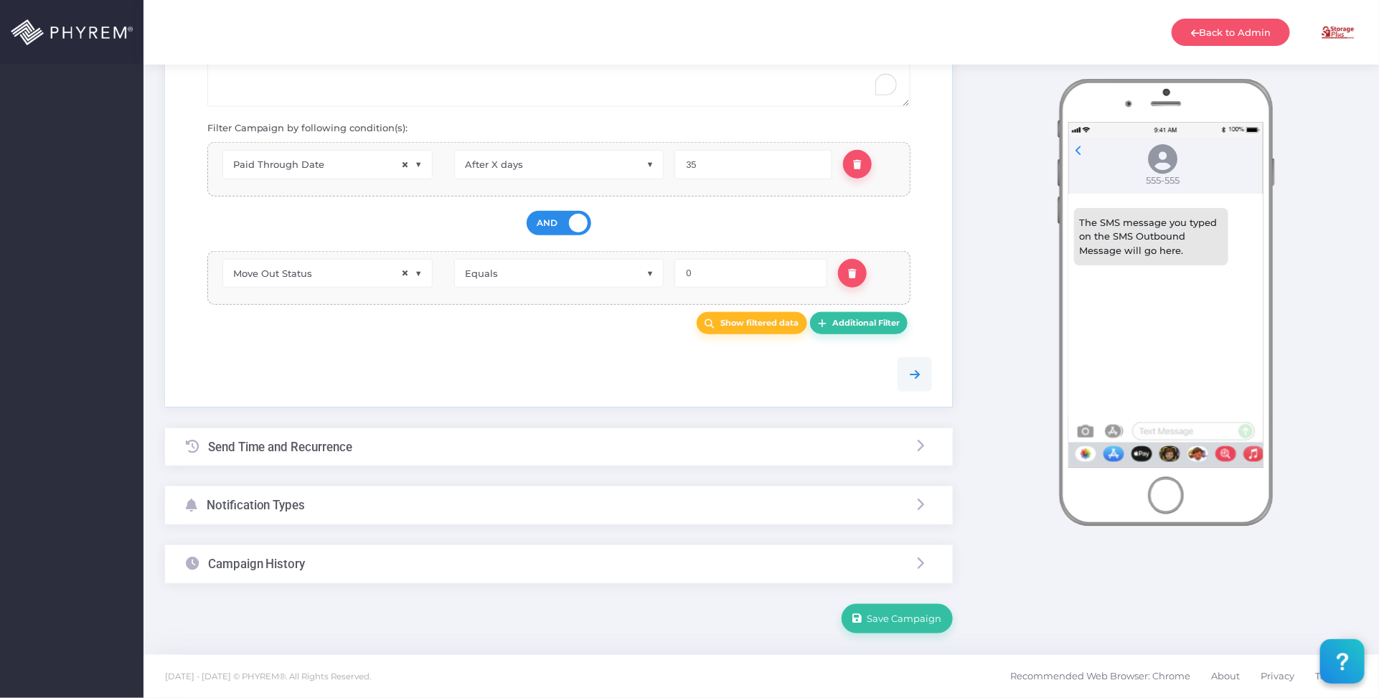
click at [385, 504] on div "Notification Types" at bounding box center [559, 506] width 788 height 38
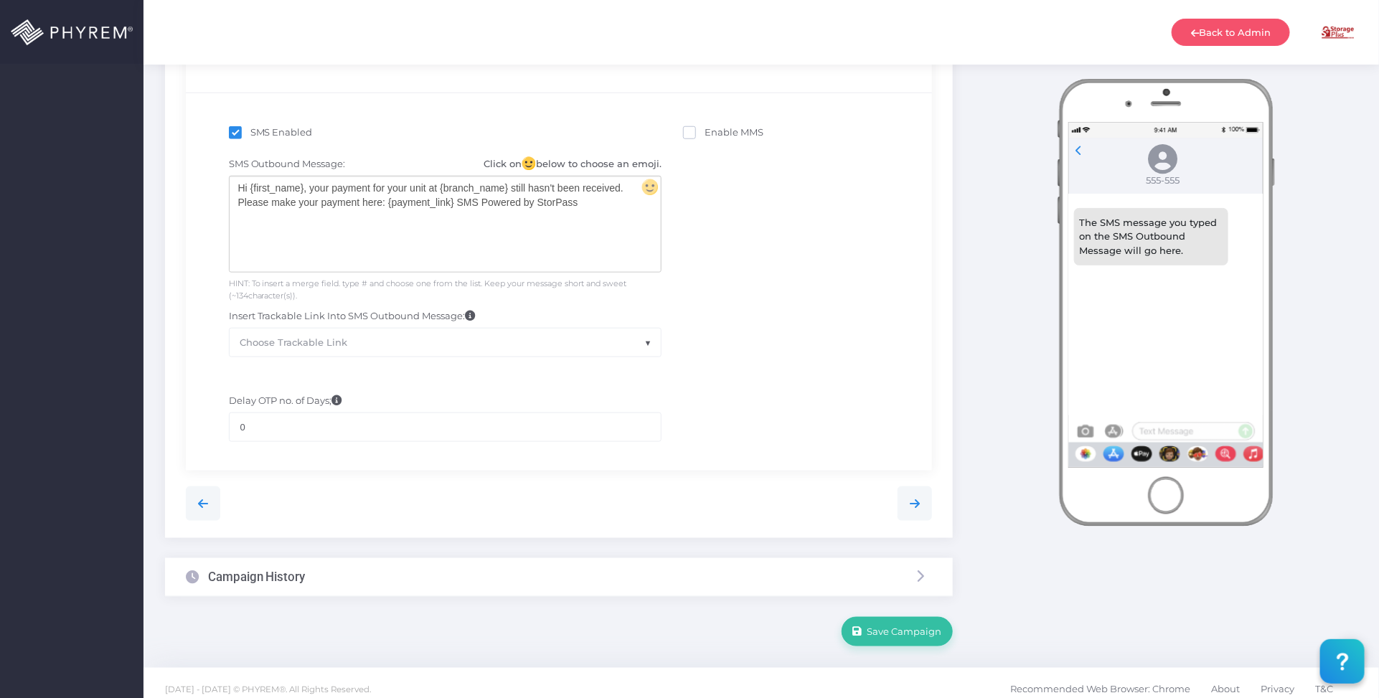
scroll to position [319, 0]
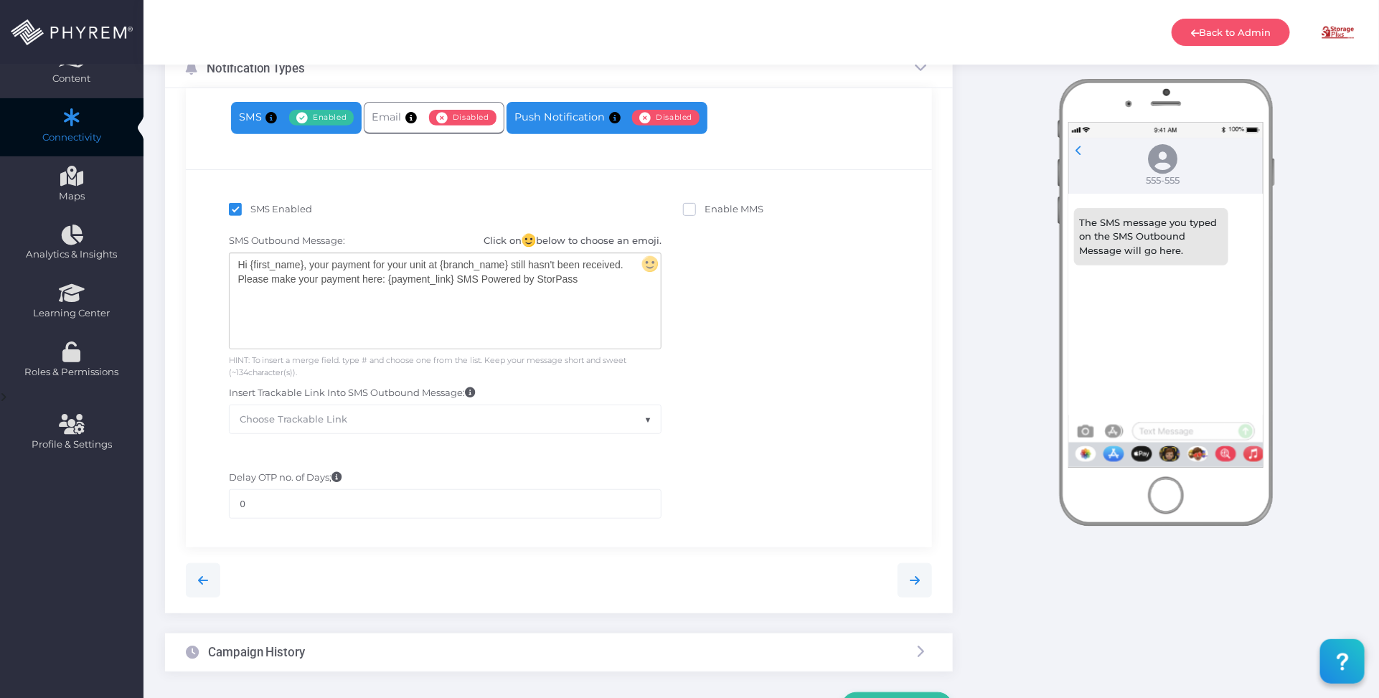
click at [579, 113] on link "Push Notification Enabled Disabled" at bounding box center [607, 118] width 201 height 32
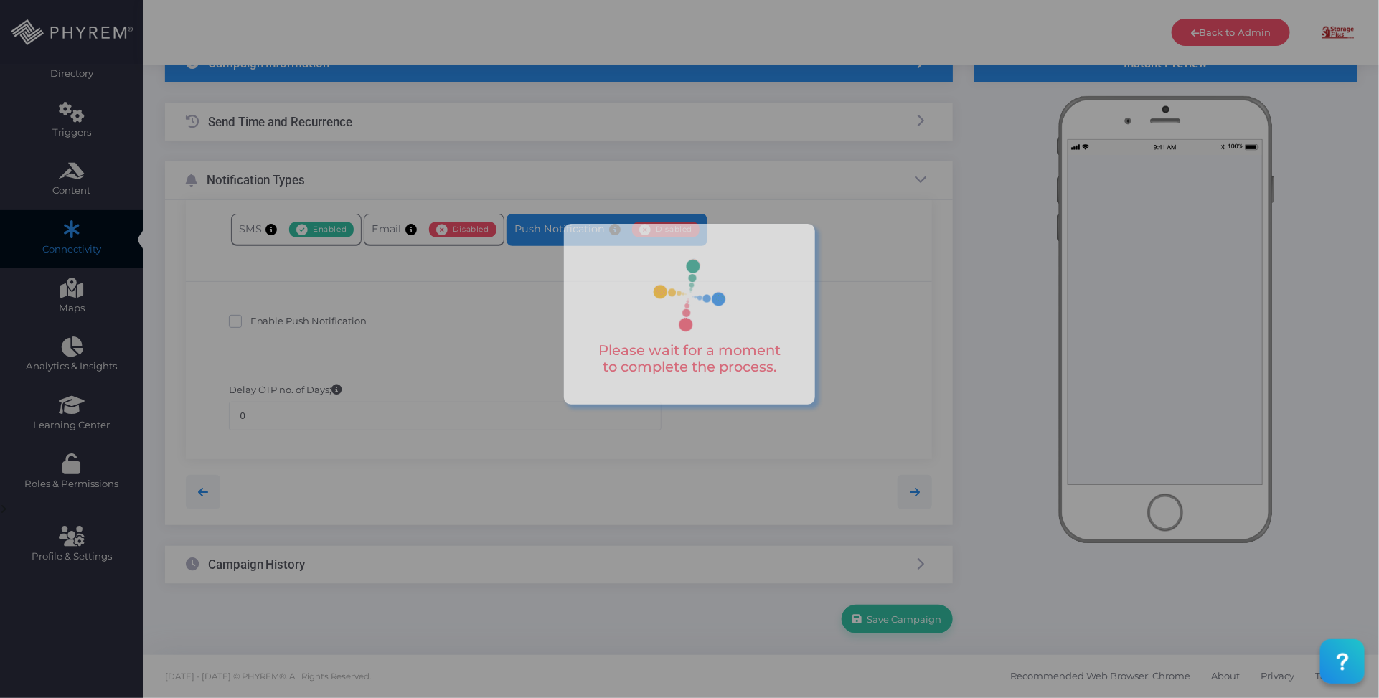
scroll to position [117, 0]
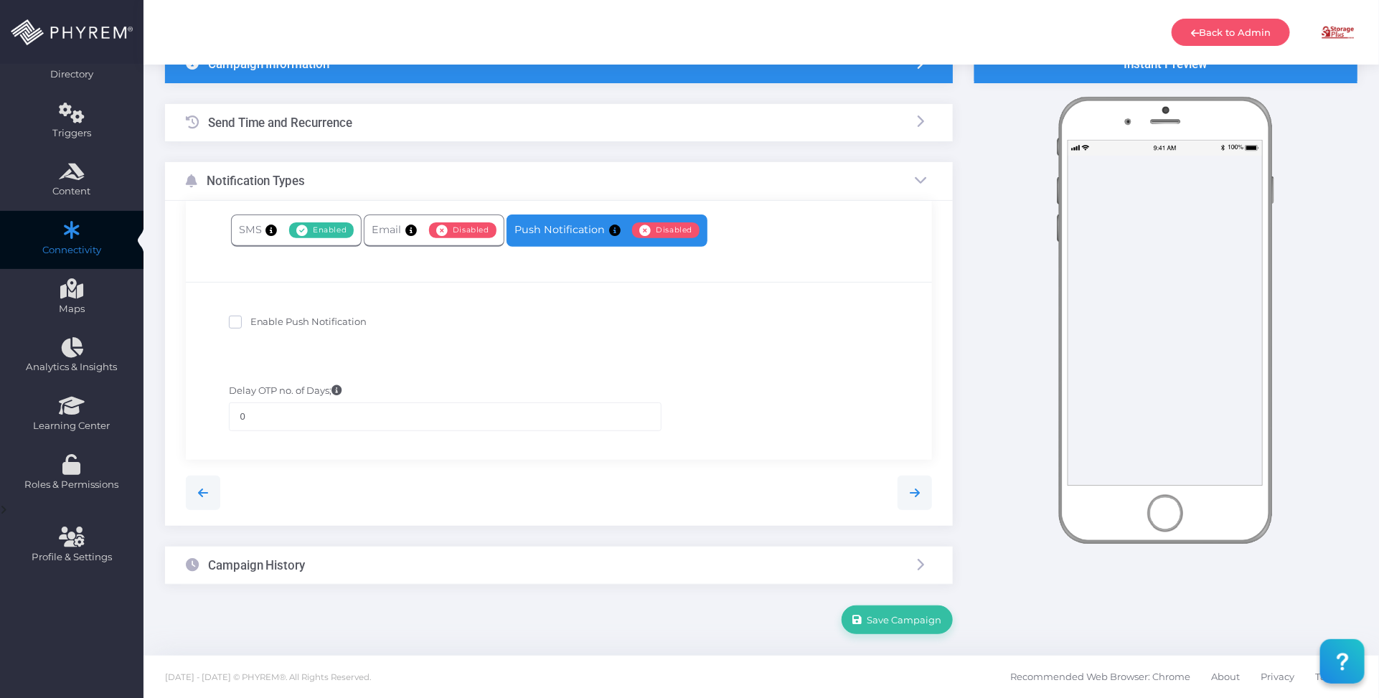
click at [334, 318] on span "Enable Push Notification" at bounding box center [308, 321] width 117 height 11
click at [260, 318] on input "Enable Push Notification" at bounding box center [254, 319] width 9 height 9
checkbox input "true"
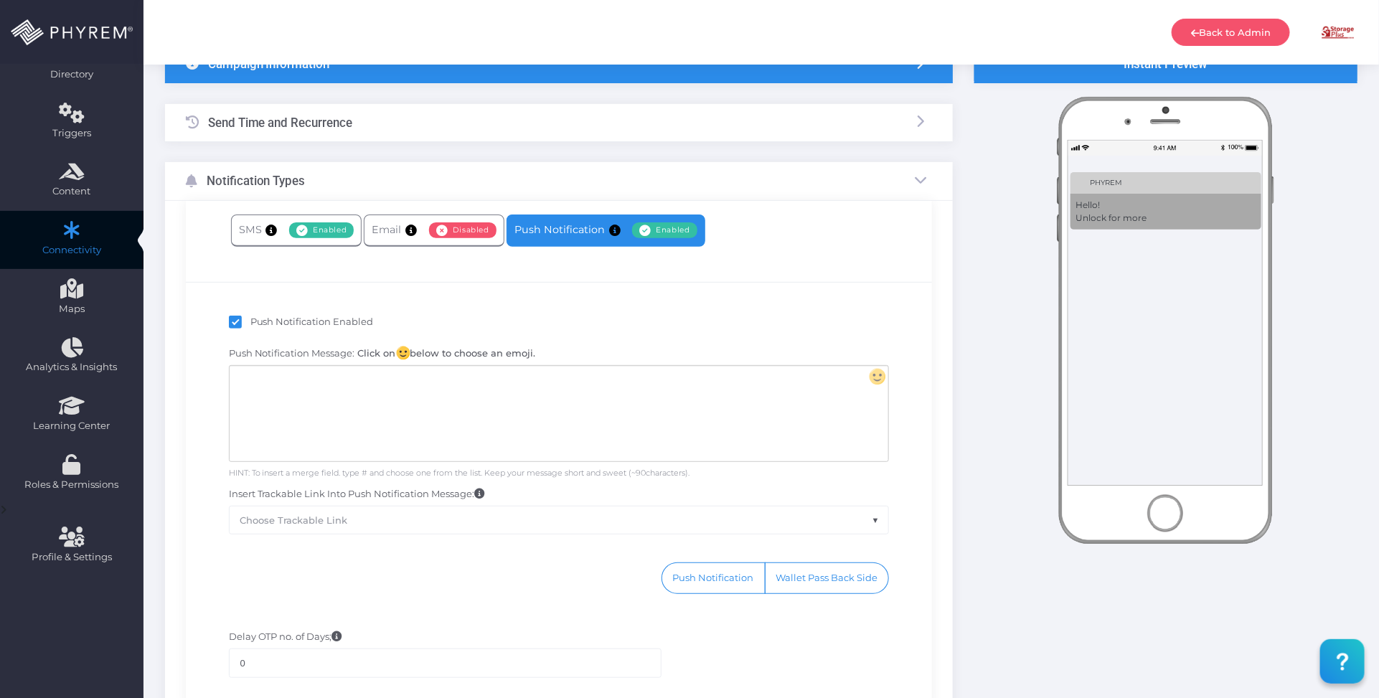
click at [536, 413] on div at bounding box center [559, 413] width 659 height 95
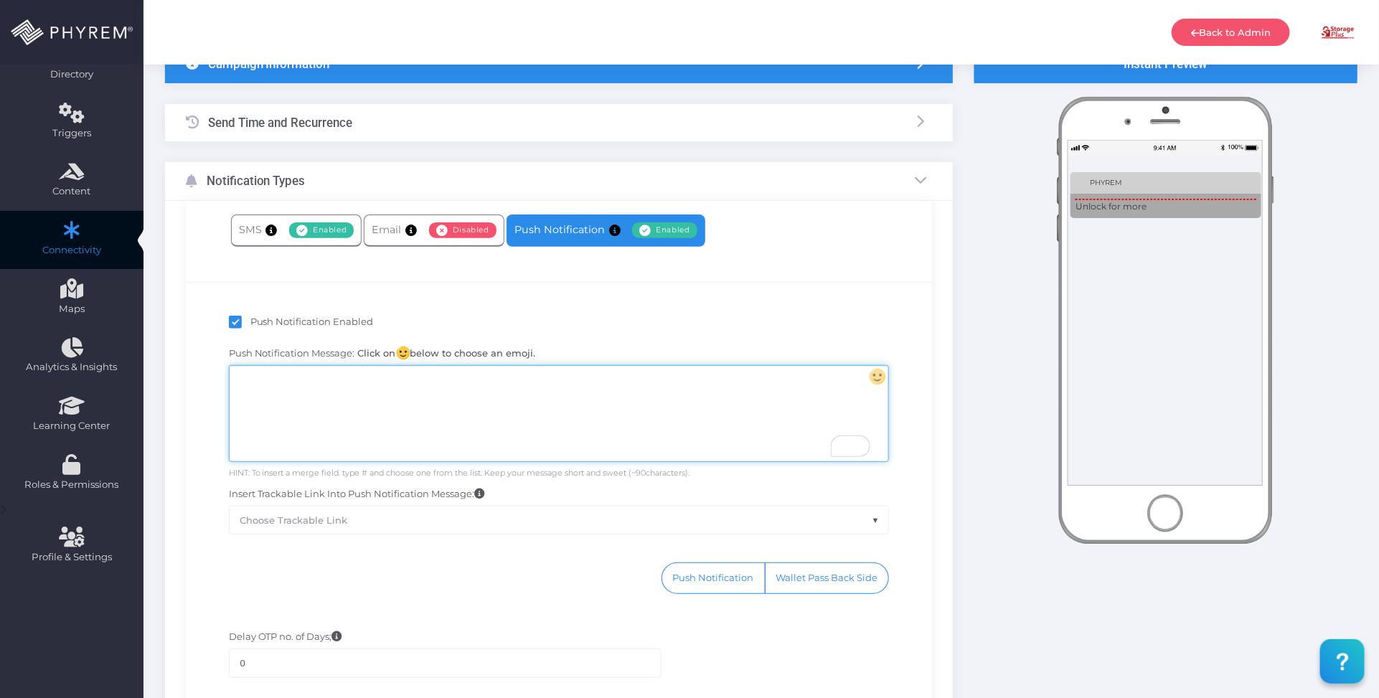
click at [619, 403] on div "To enrich screen reader interactions, please activate Accessibility in Grammarl…" at bounding box center [559, 413] width 659 height 95
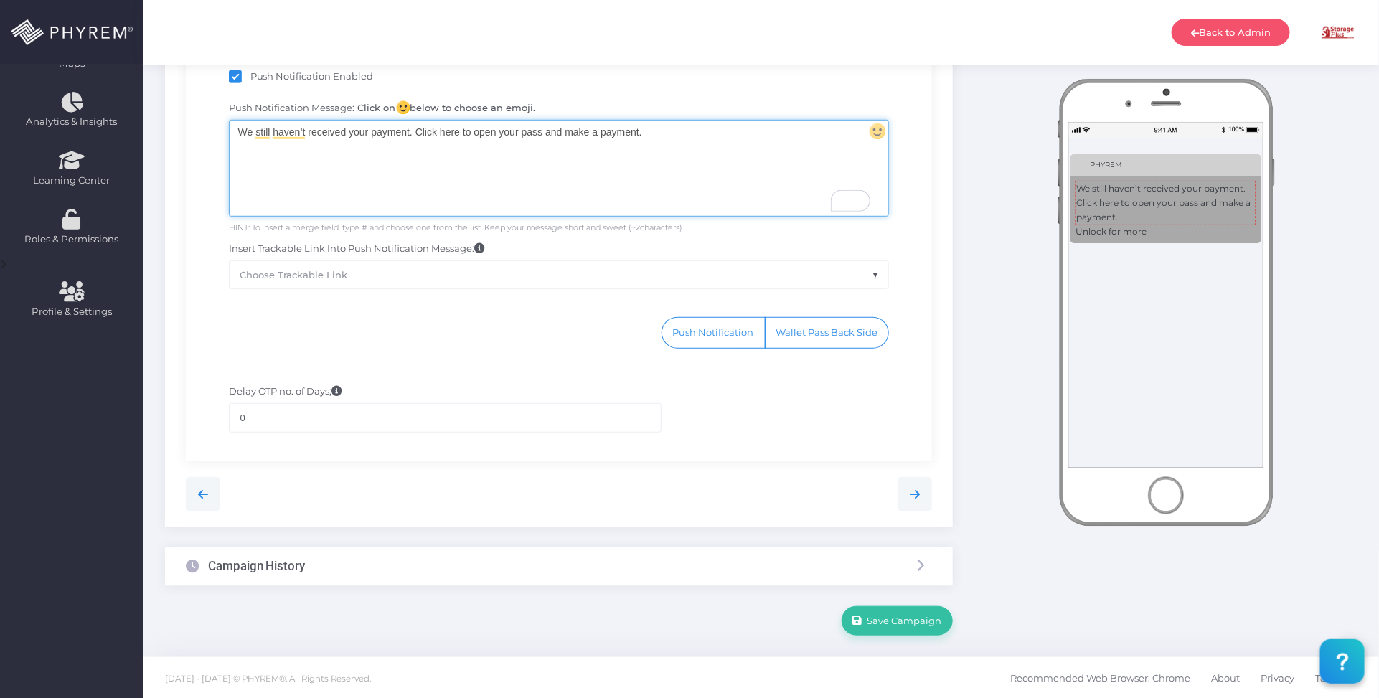
scroll to position [366, 0]
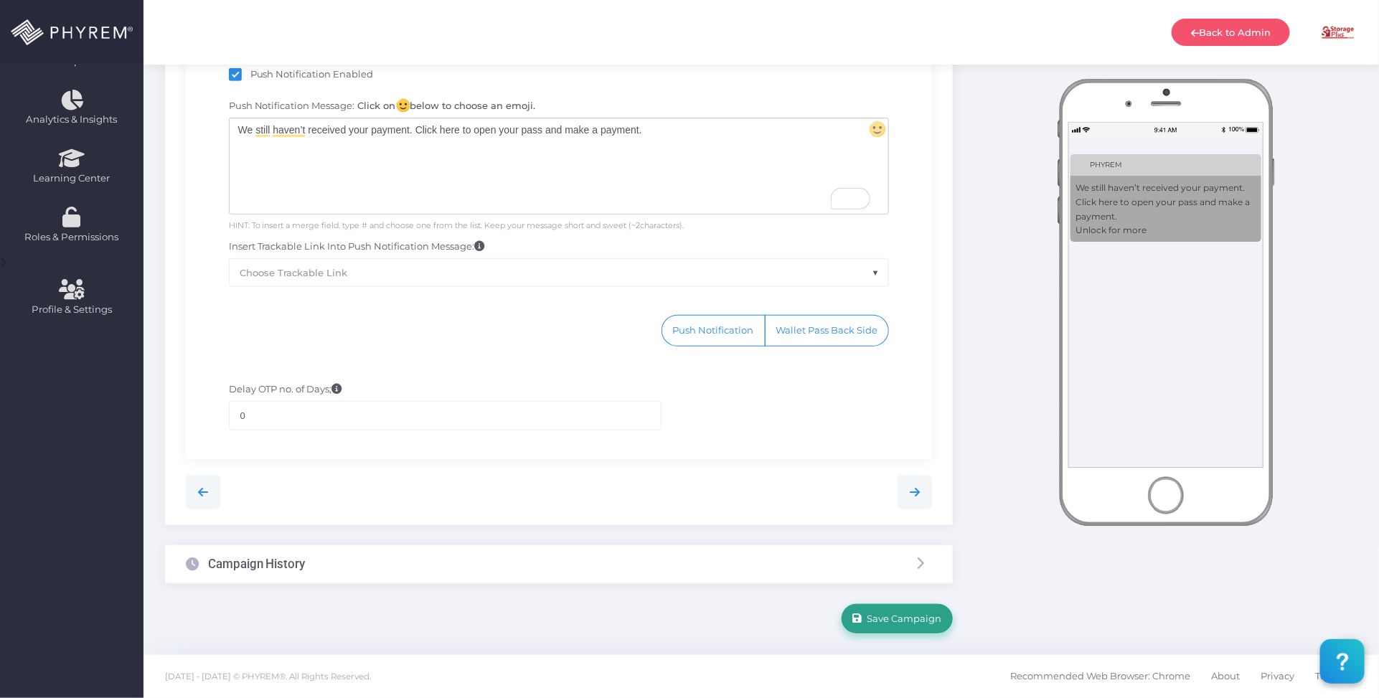
click at [922, 616] on span "Save Campaign" at bounding box center [903, 618] width 80 height 11
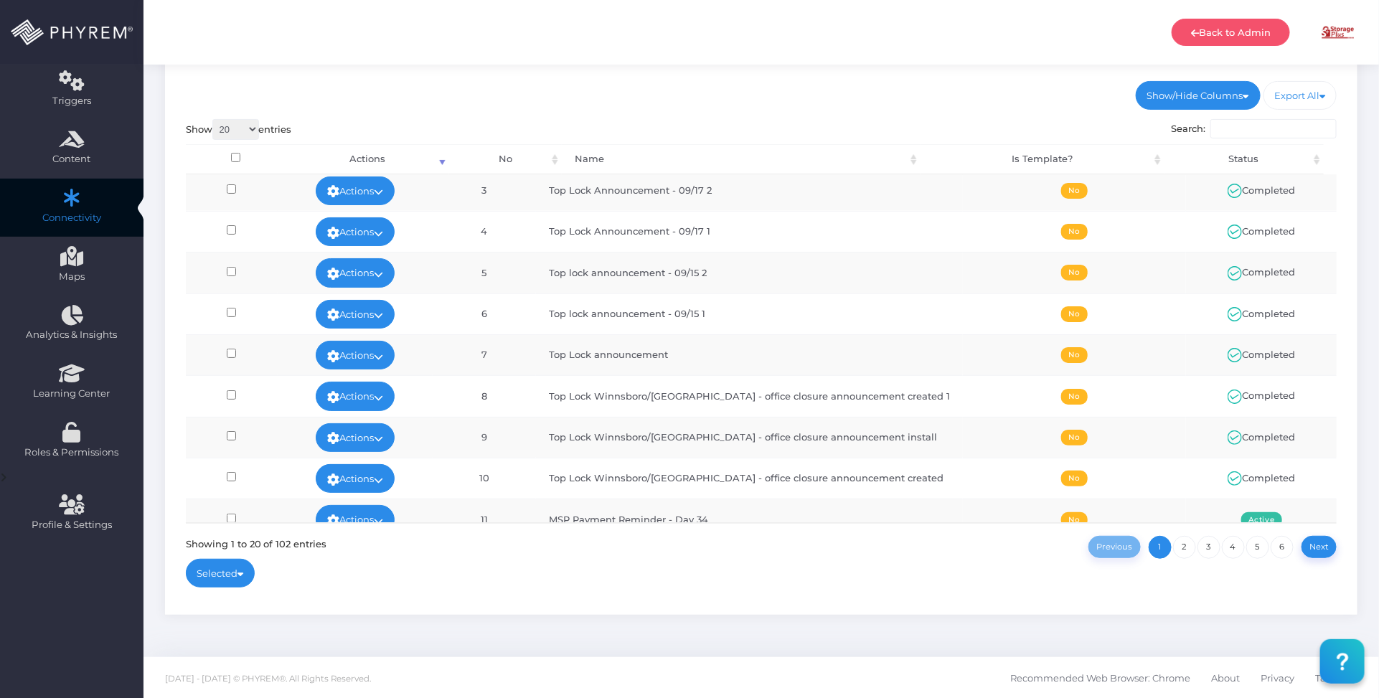
scroll to position [269, 0]
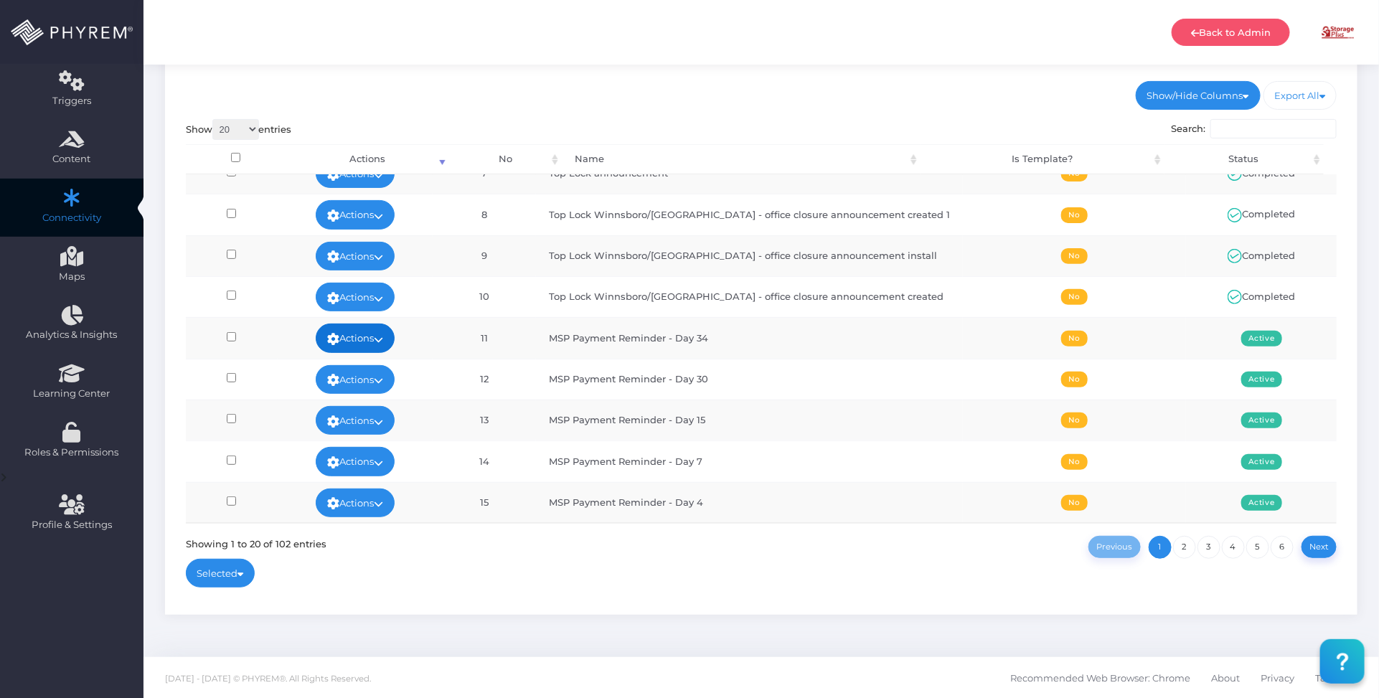
click at [383, 339] on icon at bounding box center [378, 339] width 9 height 0
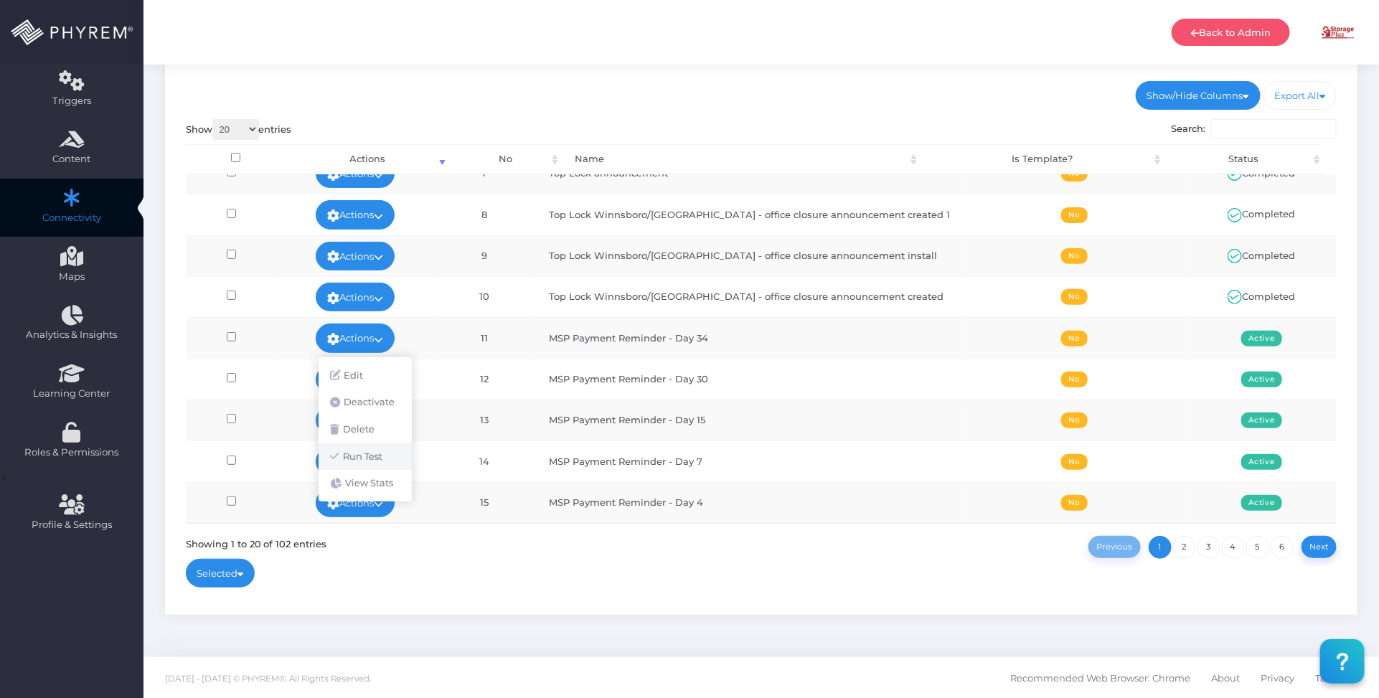
click at [378, 443] on link "Run Test" at bounding box center [365, 456] width 93 height 27
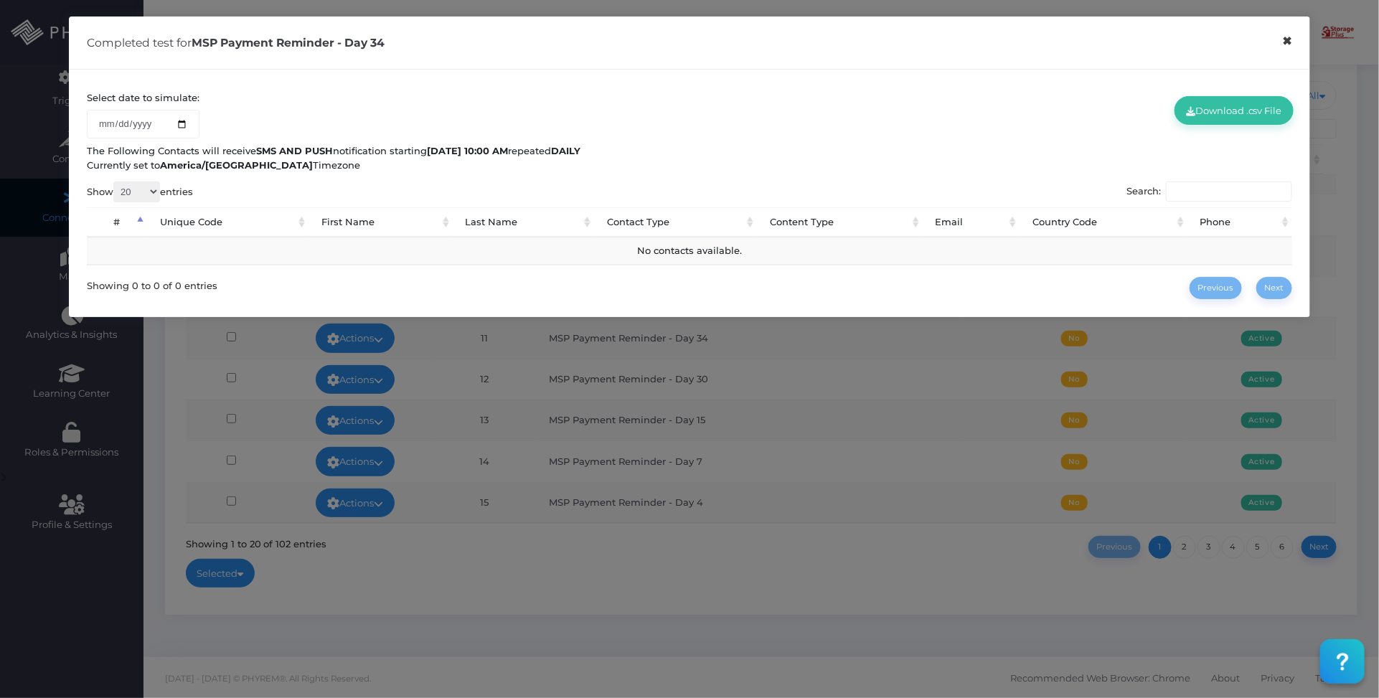
click at [1288, 44] on button "×" at bounding box center [1288, 41] width 28 height 32
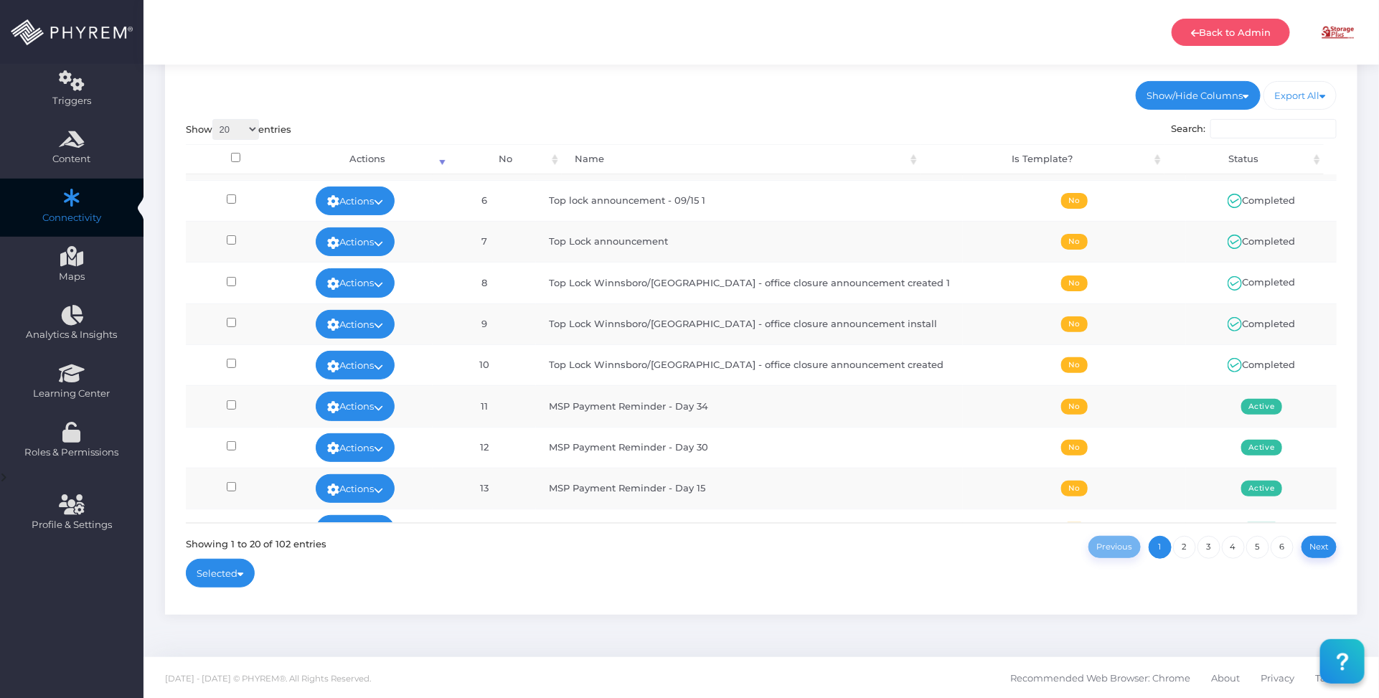
scroll to position [0, 0]
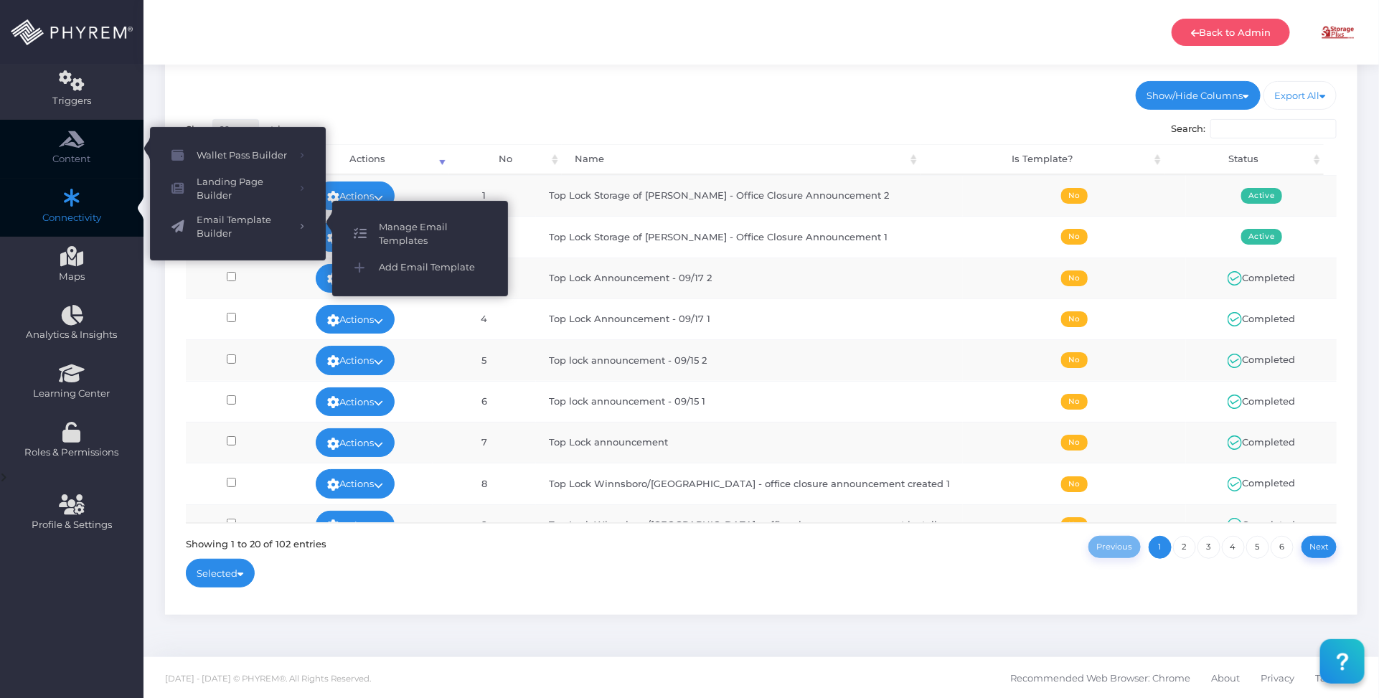
click at [431, 222] on span "Manage Email Templates" at bounding box center [433, 234] width 108 height 28
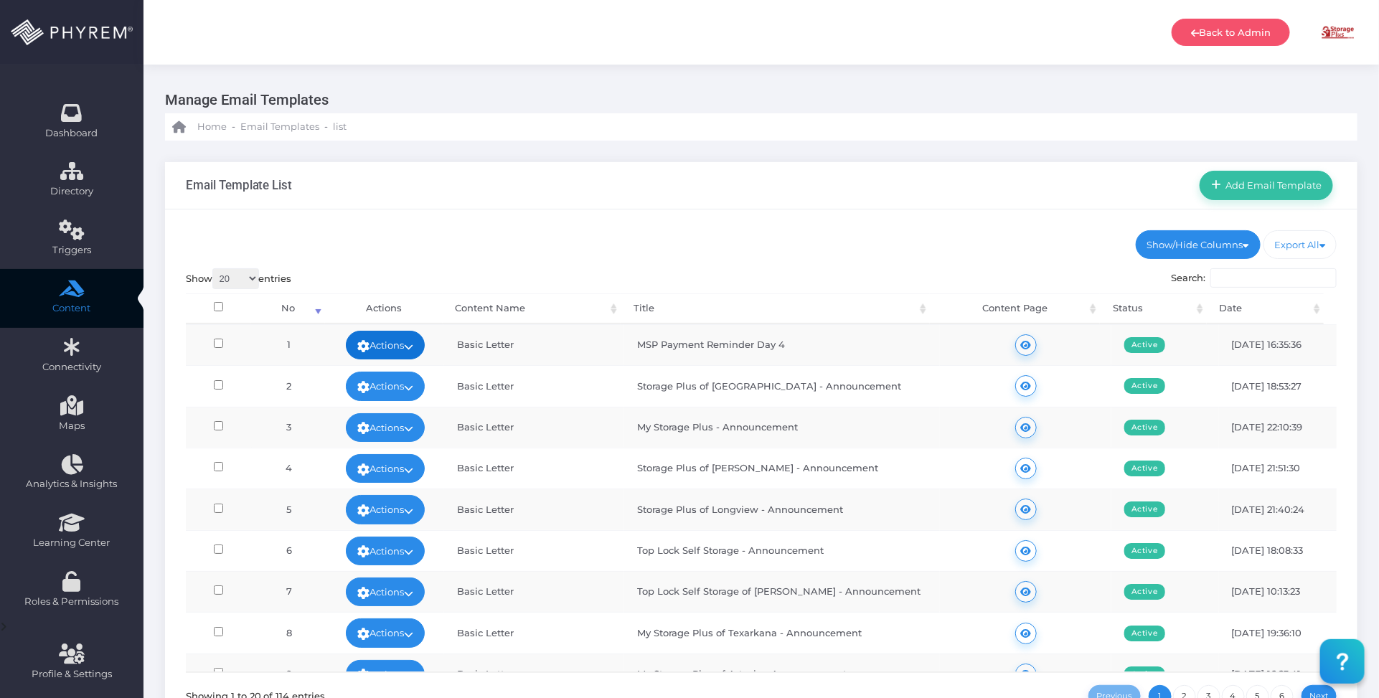
click at [410, 347] on icon at bounding box center [408, 347] width 9 height 0
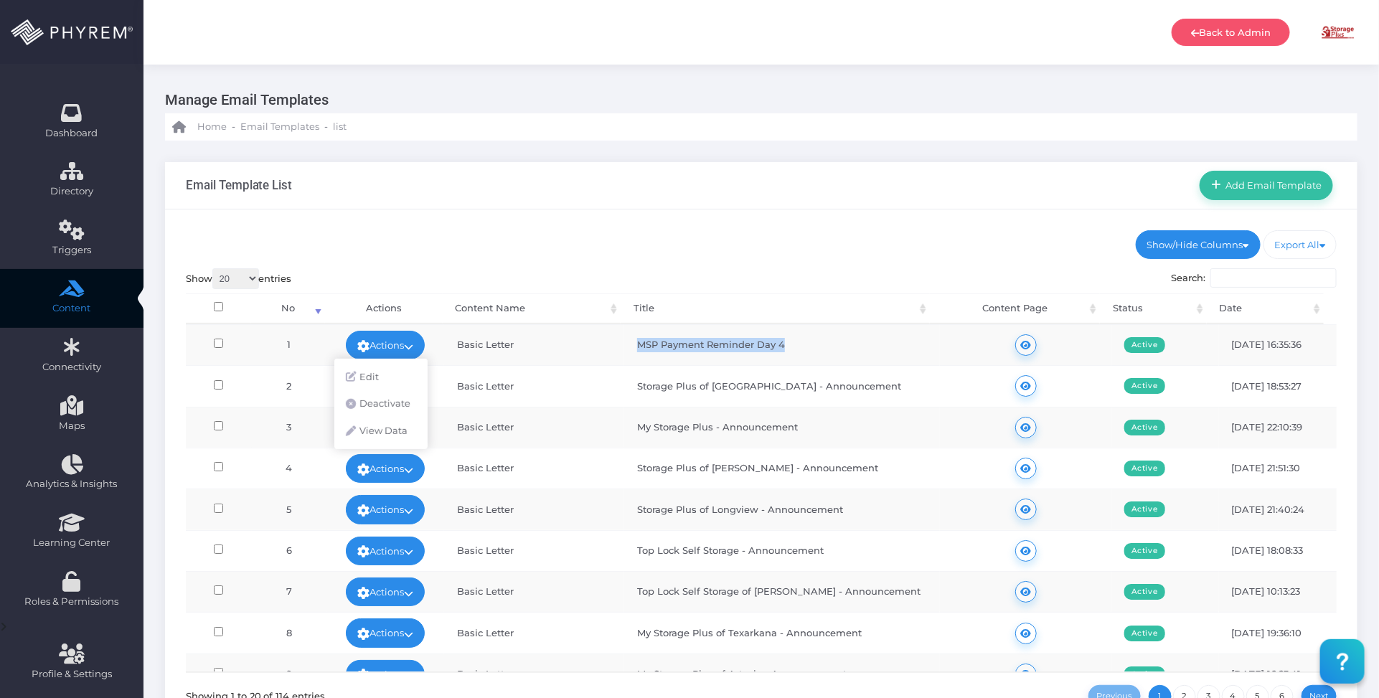
drag, startPoint x: 790, startPoint y: 342, endPoint x: 628, endPoint y: 330, distance: 162.6
click at [629, 344] on td "MSP Payment Reminder Day 4" at bounding box center [782, 344] width 316 height 41
copy td "MSP Payment Reminder Day 4"
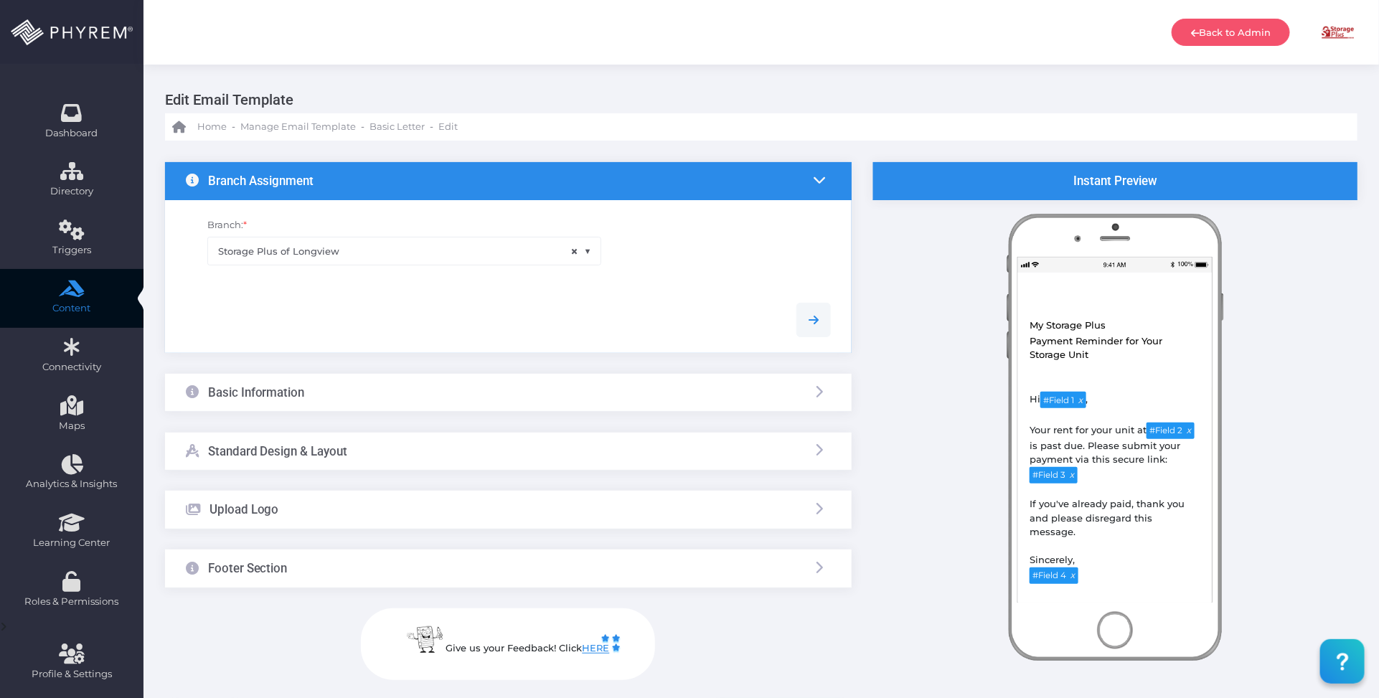
click at [371, 378] on div "Basic Information" at bounding box center [508, 393] width 687 height 38
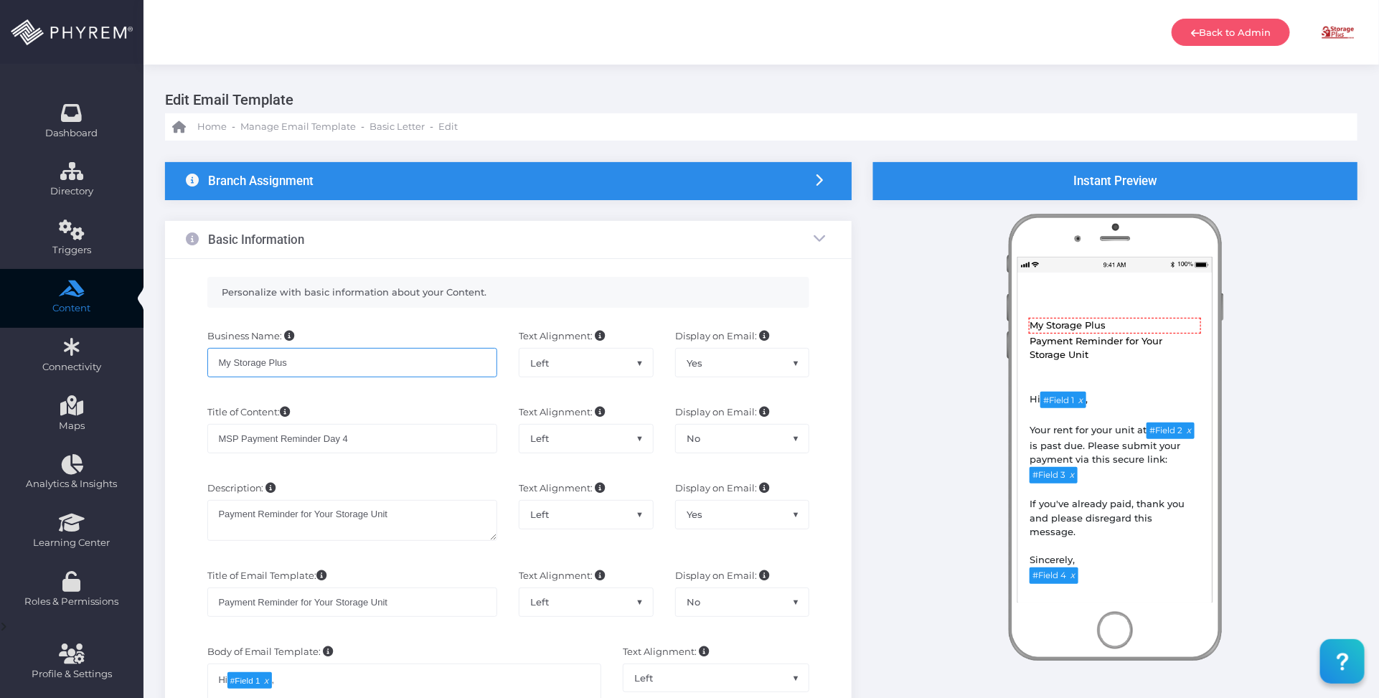
drag, startPoint x: 328, startPoint y: 365, endPoint x: 185, endPoint y: 355, distance: 143.1
click at [179, 363] on div "Business Name: My Storage Plus Text Alignment: Left Center Right Left Display o…" at bounding box center [508, 360] width 667 height 76
drag, startPoint x: 359, startPoint y: 447, endPoint x: 240, endPoint y: 334, distance: 163.4
click at [171, 429] on div "Personalize with basic information about your Content. Business Name: My Storag…" at bounding box center [508, 646] width 687 height 775
drag, startPoint x: 400, startPoint y: 515, endPoint x: 294, endPoint y: 438, distance: 131.5
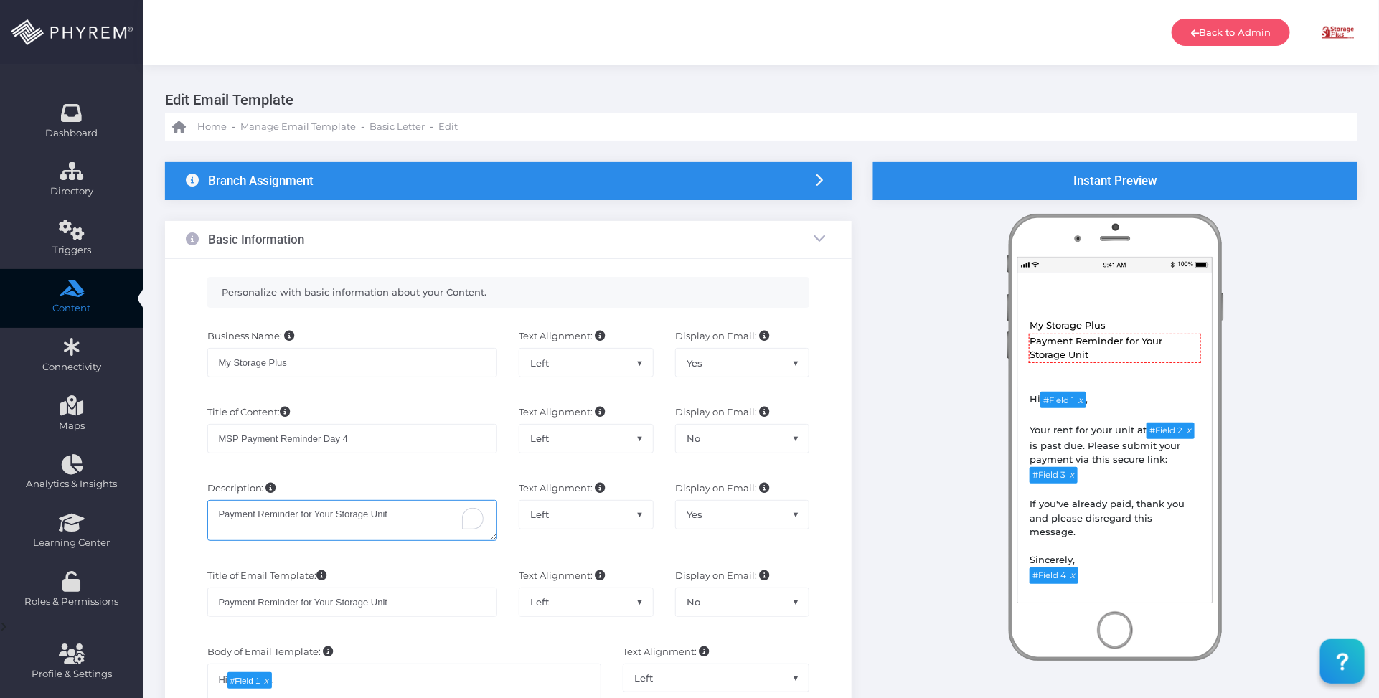
click at [187, 506] on div "Description: Payment Reminder for Your Storage Unit Text Alignment: Left Center…" at bounding box center [508, 518] width 667 height 88
drag, startPoint x: 310, startPoint y: 363, endPoint x: 323, endPoint y: 182, distance: 182.0
click at [187, 349] on div "Business Name: My Storage Plus Text Alignment: Left Center Right Left Display o…" at bounding box center [508, 360] width 667 height 76
click at [370, 429] on input "MSP Payment Reminder Day 4" at bounding box center [352, 438] width 291 height 29
drag, startPoint x: 382, startPoint y: 433, endPoint x: 169, endPoint y: 428, distance: 213.9
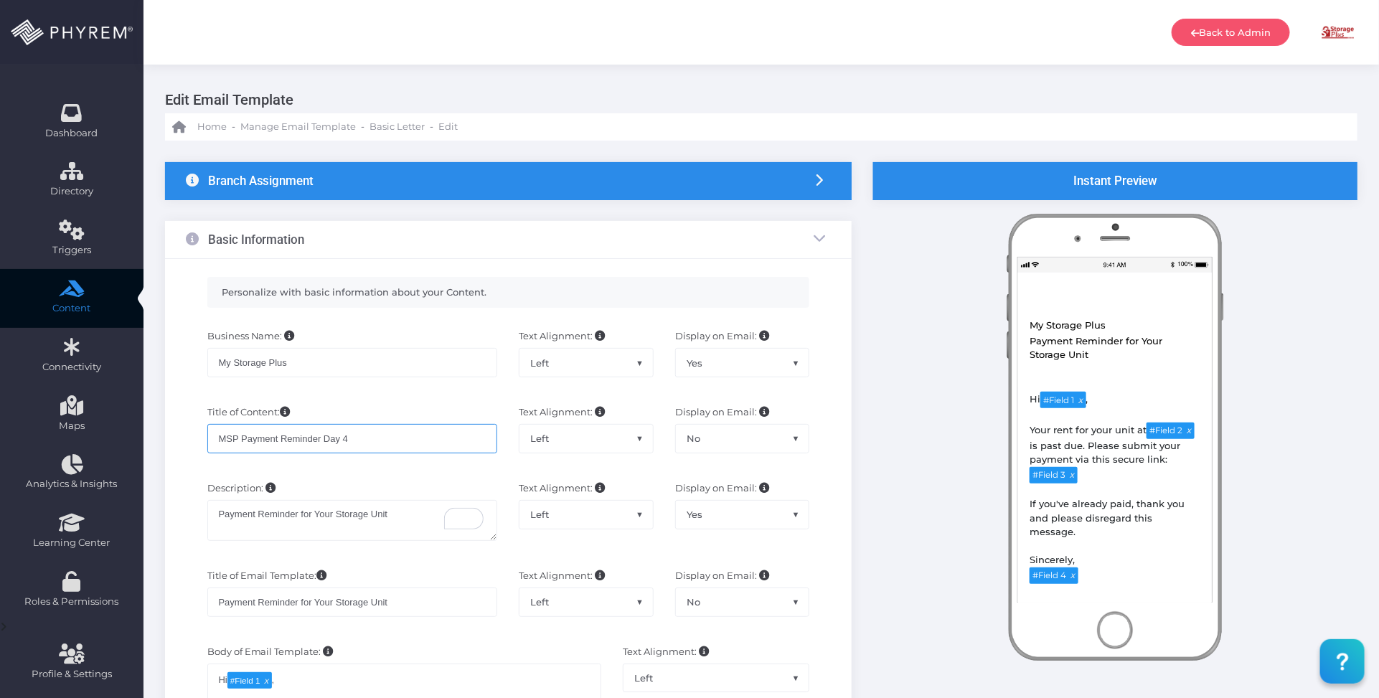
drag, startPoint x: 399, startPoint y: 517, endPoint x: 205, endPoint y: 499, distance: 194.5
click at [202, 506] on div "Description: Payment Reminder for Your Storage Unit" at bounding box center [353, 518] width 312 height 73
drag, startPoint x: 332, startPoint y: 365, endPoint x: 199, endPoint y: 359, distance: 132.2
click at [201, 361] on div "Business Name: My Storage Plus" at bounding box center [353, 360] width 312 height 62
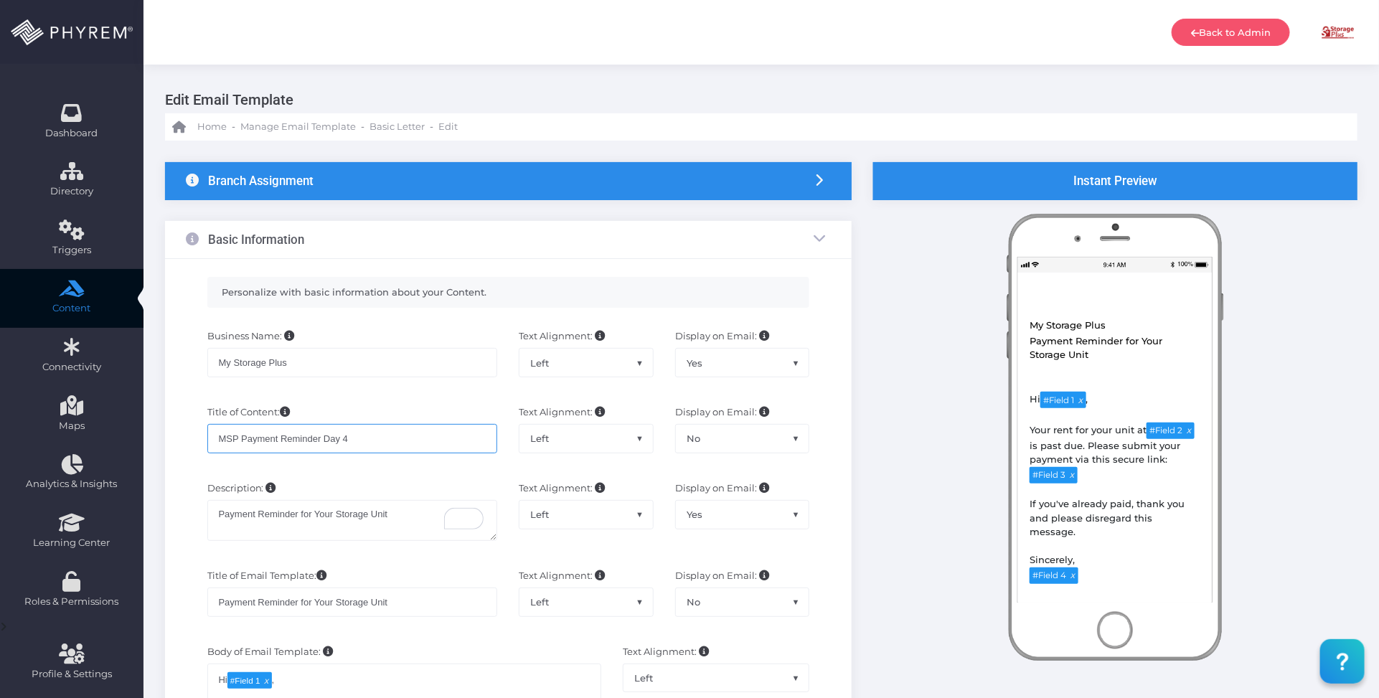
drag, startPoint x: 357, startPoint y: 441, endPoint x: 406, endPoint y: 271, distance: 177.1
click at [205, 432] on div "Title of Content: MSP Payment Reminder Day 4" at bounding box center [353, 436] width 312 height 62
drag, startPoint x: 395, startPoint y: 515, endPoint x: 182, endPoint y: 509, distance: 213.2
click at [182, 511] on div "Description: Payment Reminder for Your Storage Unit Text Alignment: Left Center…" at bounding box center [508, 518] width 667 height 88
drag, startPoint x: 309, startPoint y: 365, endPoint x: 283, endPoint y: 286, distance: 82.8
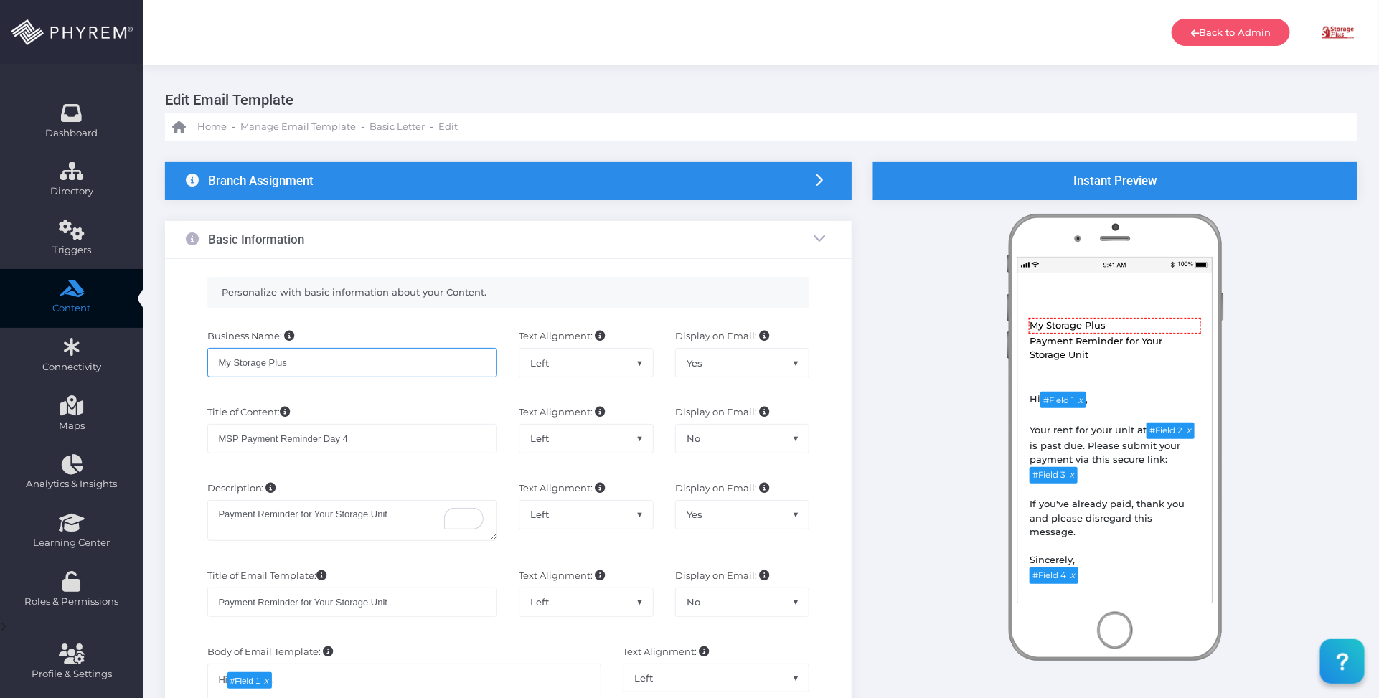
click at [173, 354] on div "Personalize with basic information about your Content. Business Name: My Storag…" at bounding box center [508, 646] width 687 height 775
drag, startPoint x: 382, startPoint y: 436, endPoint x: 194, endPoint y: 390, distance: 193.7
drag, startPoint x: 400, startPoint y: 519, endPoint x: 303, endPoint y: 194, distance: 339.2
click at [210, 510] on div "Description: Payment Reminder for Your Storage Unit" at bounding box center [353, 518] width 312 height 73
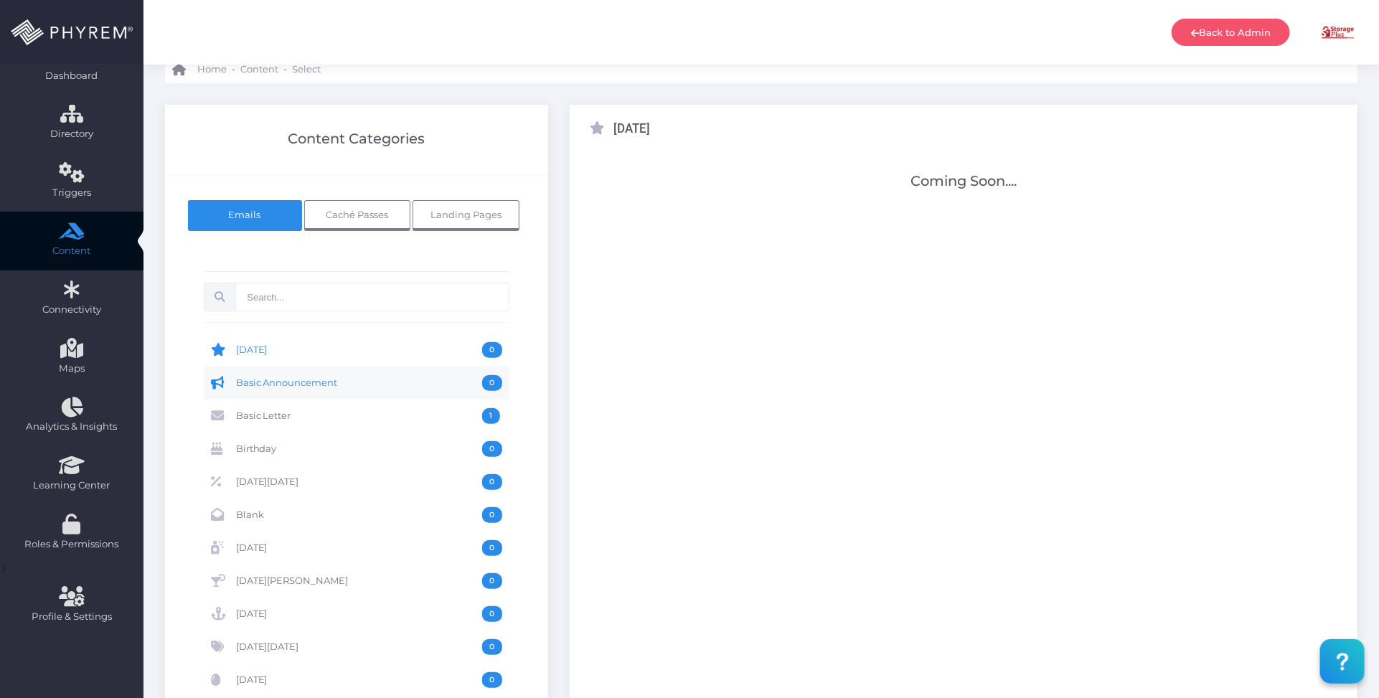
scroll to position [90, 0]
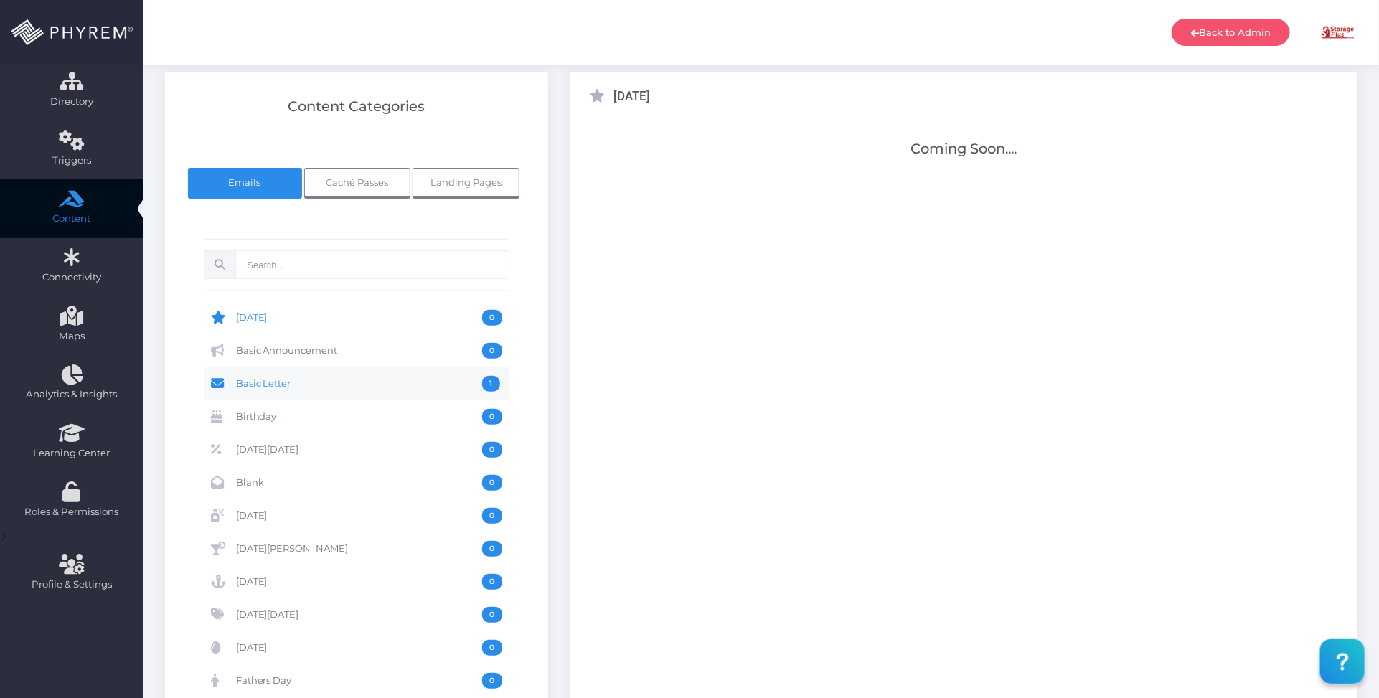
click at [280, 382] on span "Basic Letter" at bounding box center [359, 384] width 247 height 16
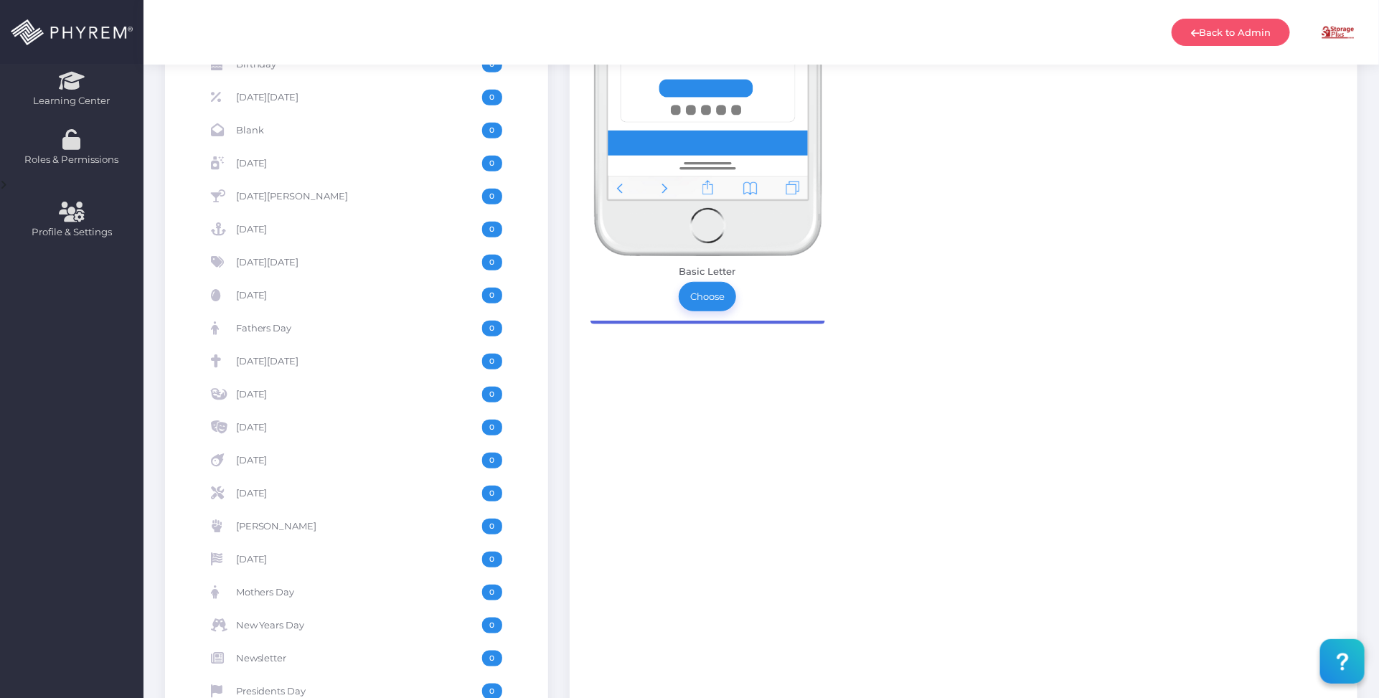
scroll to position [448, 0]
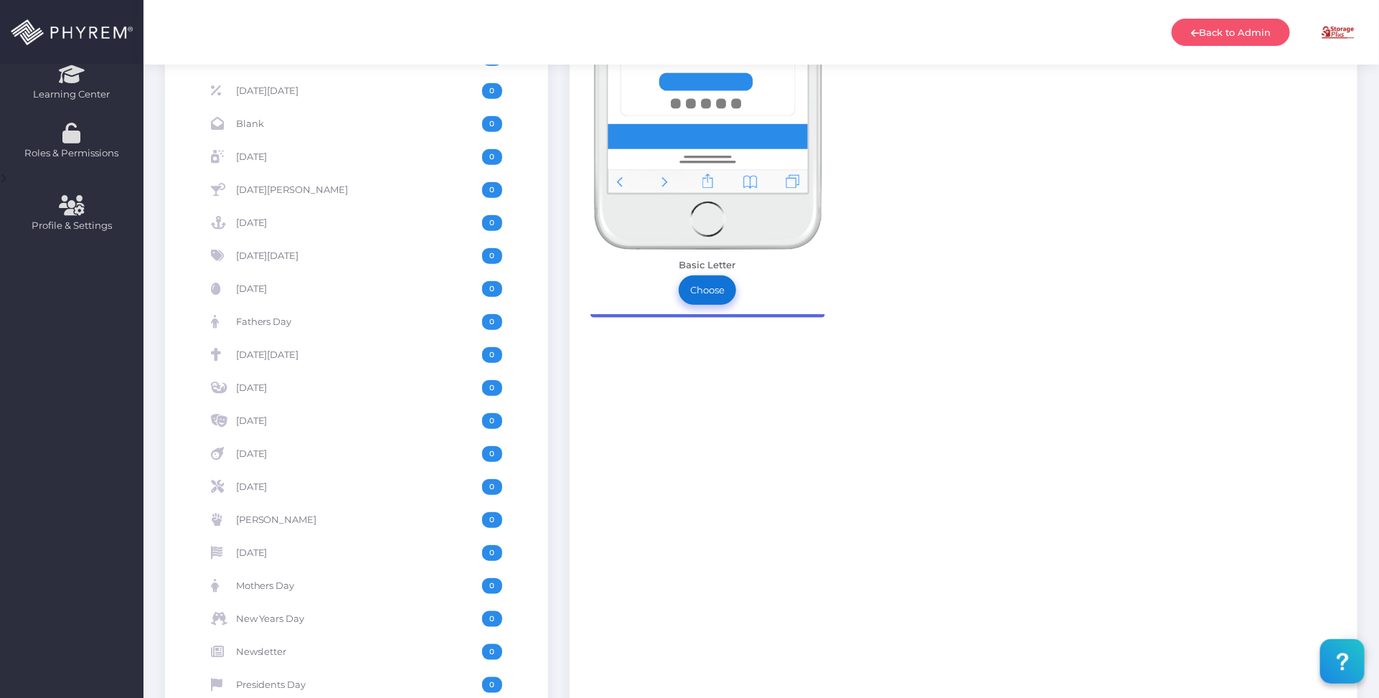
click at [713, 292] on link "Choose" at bounding box center [707, 290] width 57 height 29
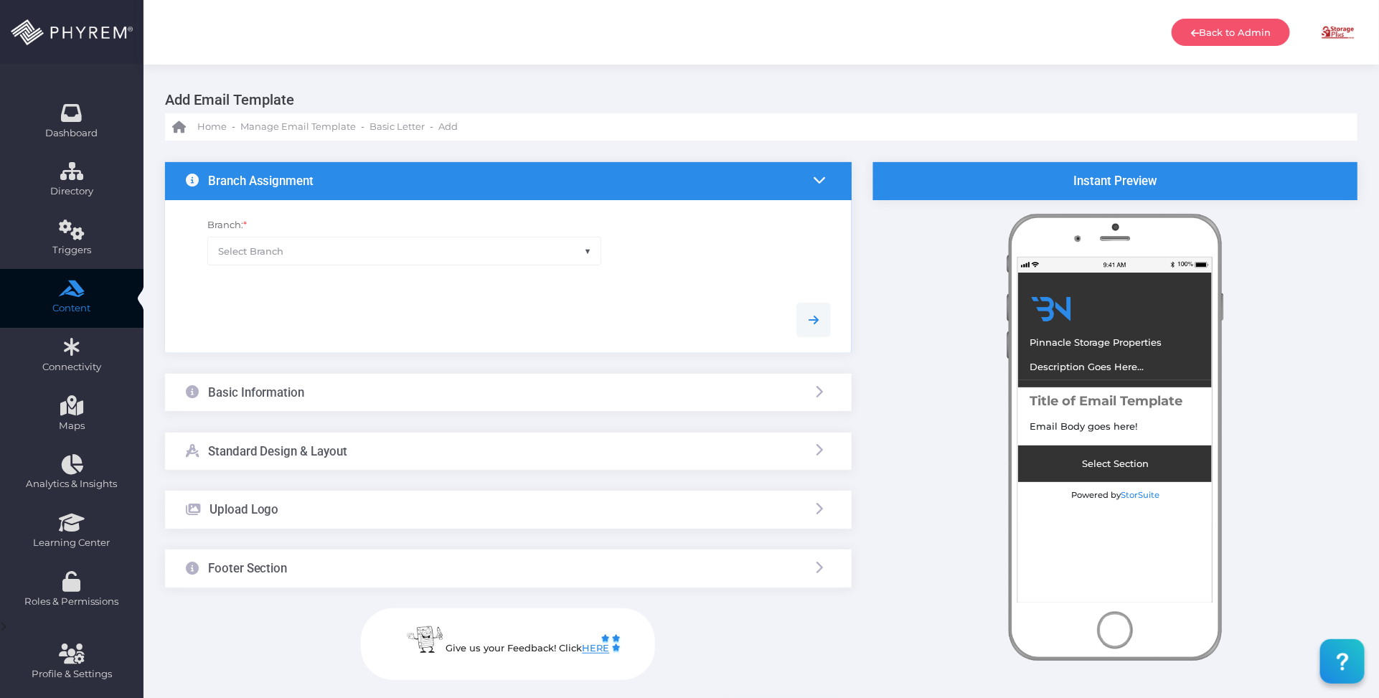
click at [507, 241] on span "Select Branch" at bounding box center [404, 251] width 393 height 27
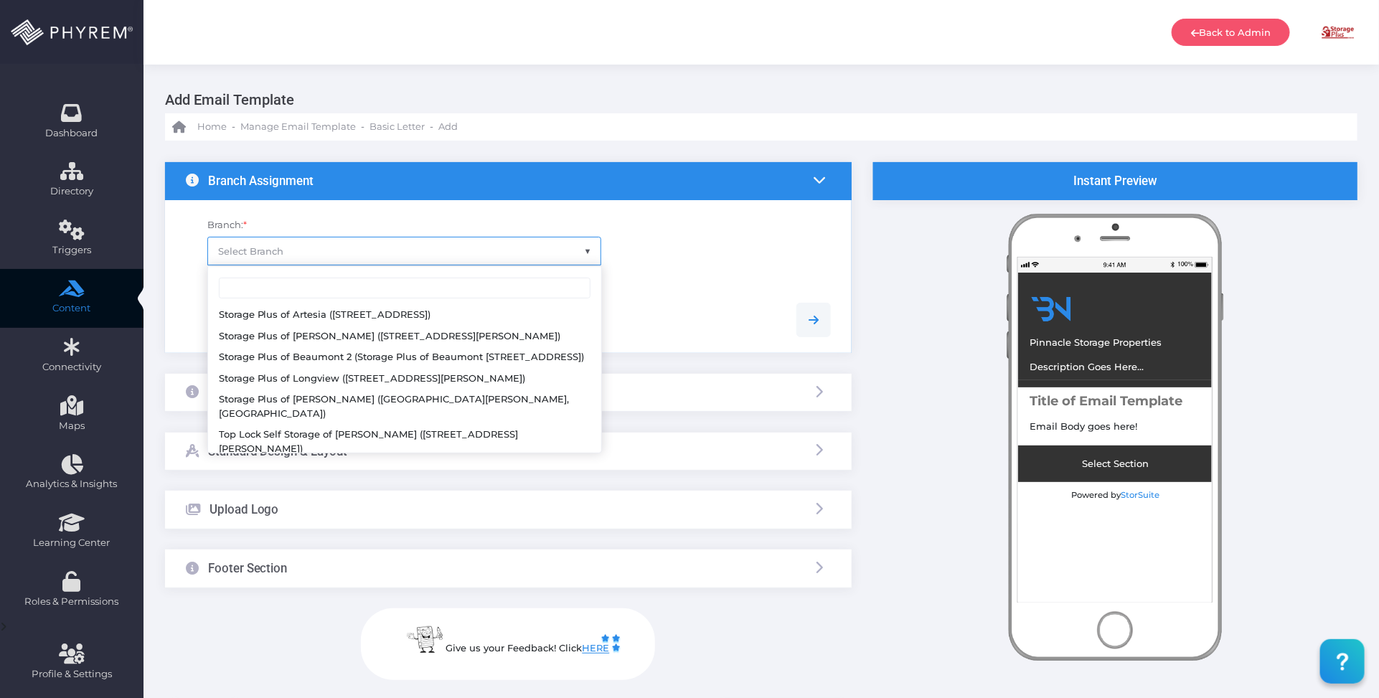
scroll to position [179, 0]
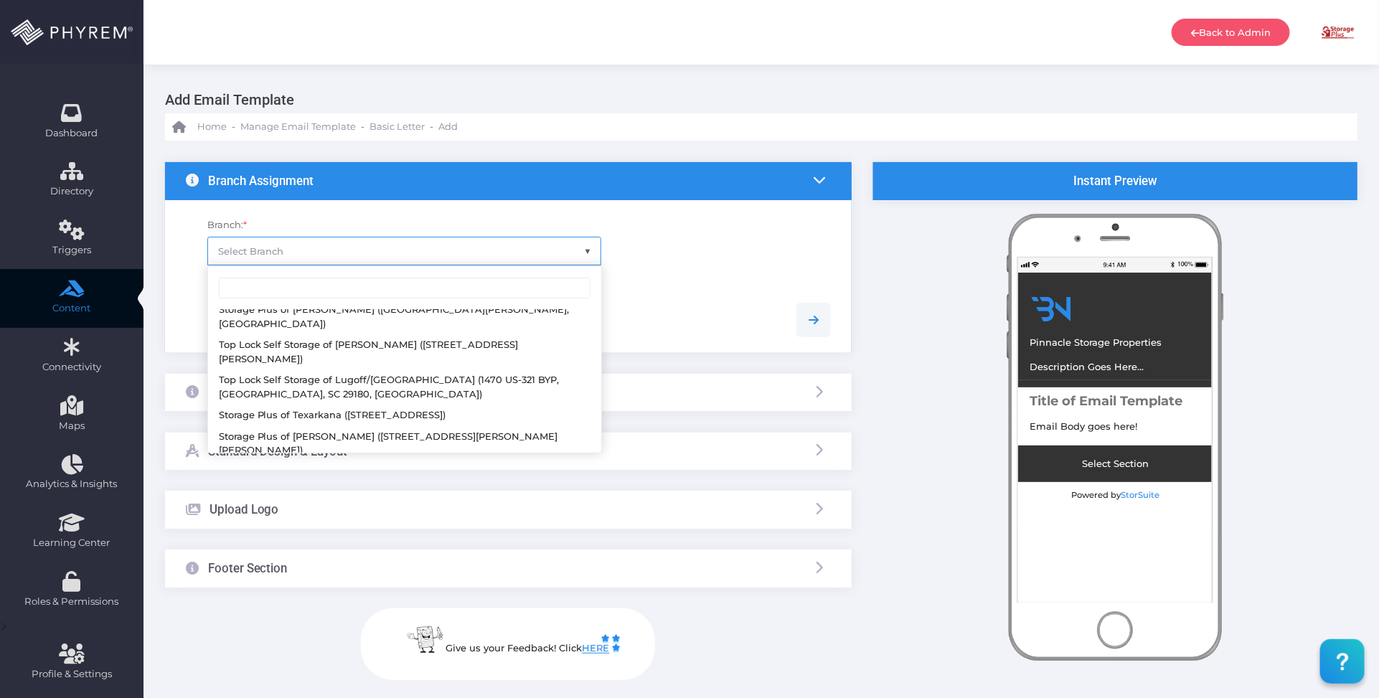
select select "624"
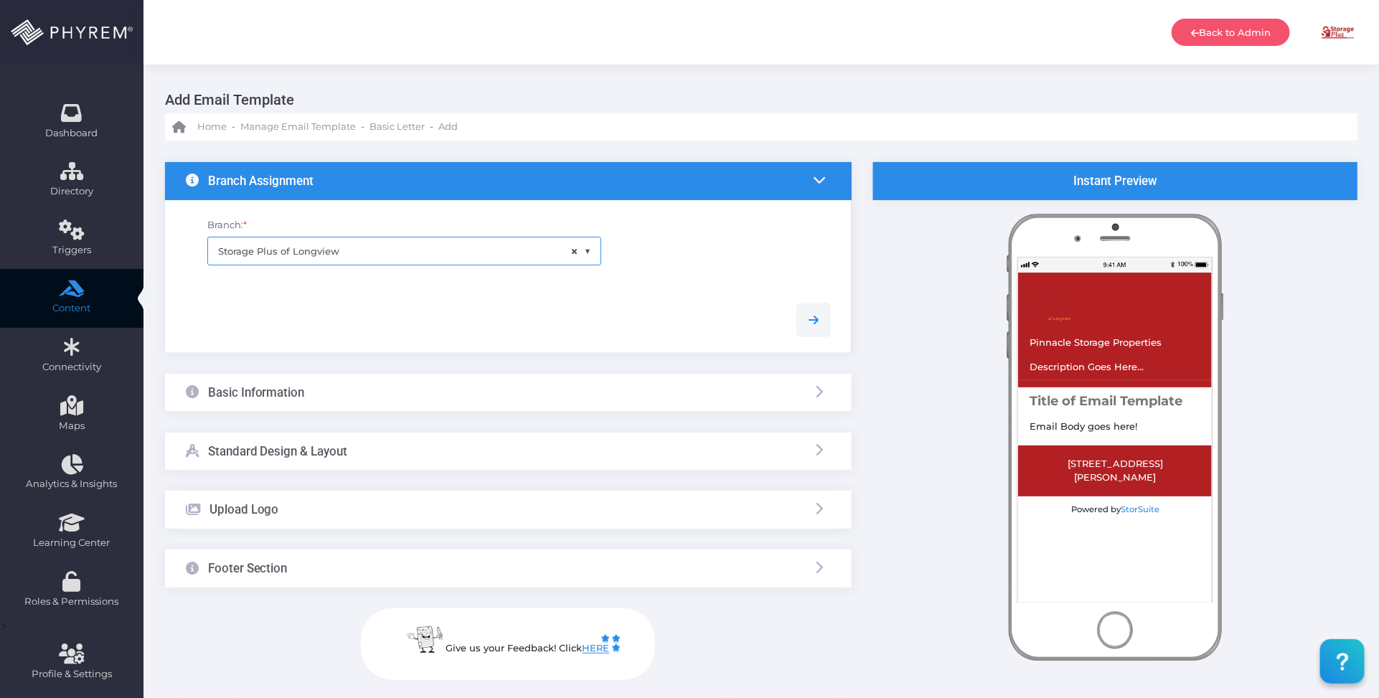
click at [563, 285] on div "Branch: * × Storage Plus of [GEOGRAPHIC_DATA]" at bounding box center [508, 243] width 667 height 87
click at [439, 392] on div "Basic Information" at bounding box center [508, 393] width 687 height 38
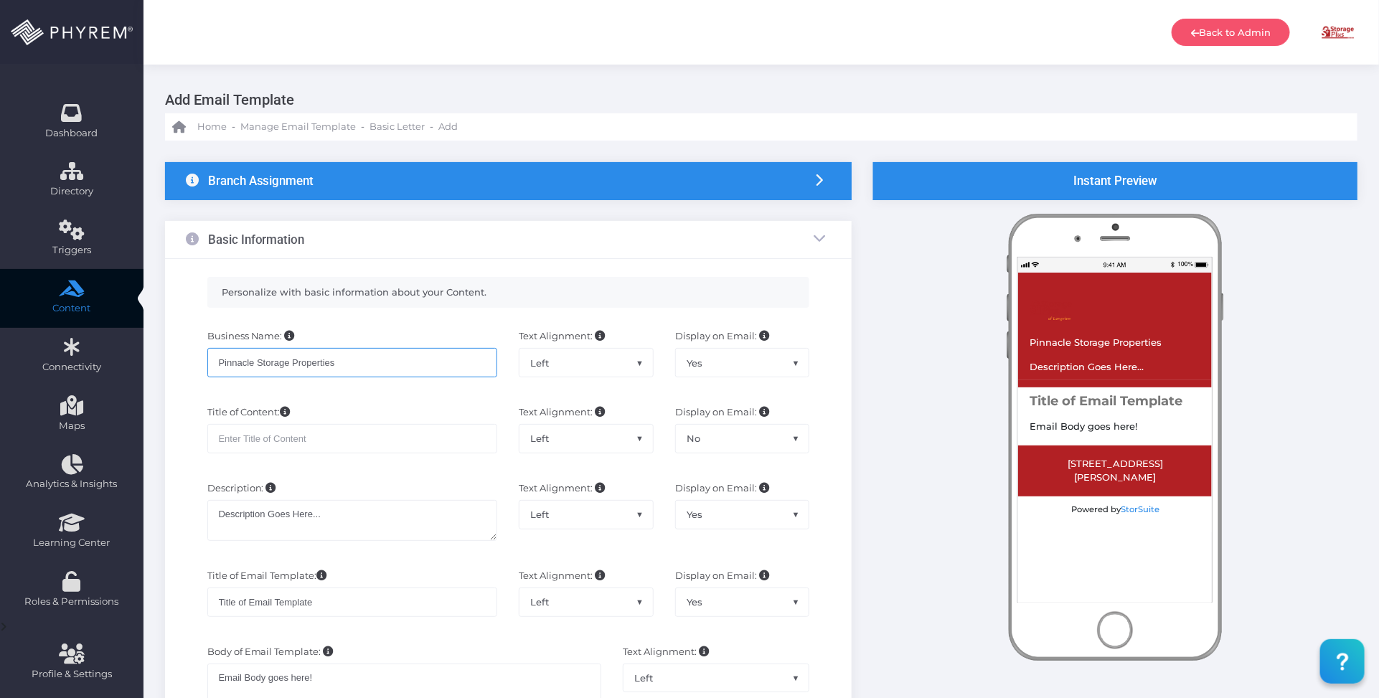
click at [398, 357] on input "Pinnacle Storage Properties" at bounding box center [352, 362] width 291 height 29
drag, startPoint x: 336, startPoint y: 360, endPoint x: 198, endPoint y: 348, distance: 138.3
click at [197, 352] on div "Business Name: Pinnacle Storage Properties" at bounding box center [353, 360] width 312 height 62
paste input "My Storage Plu"
type input "My Storage Plus"
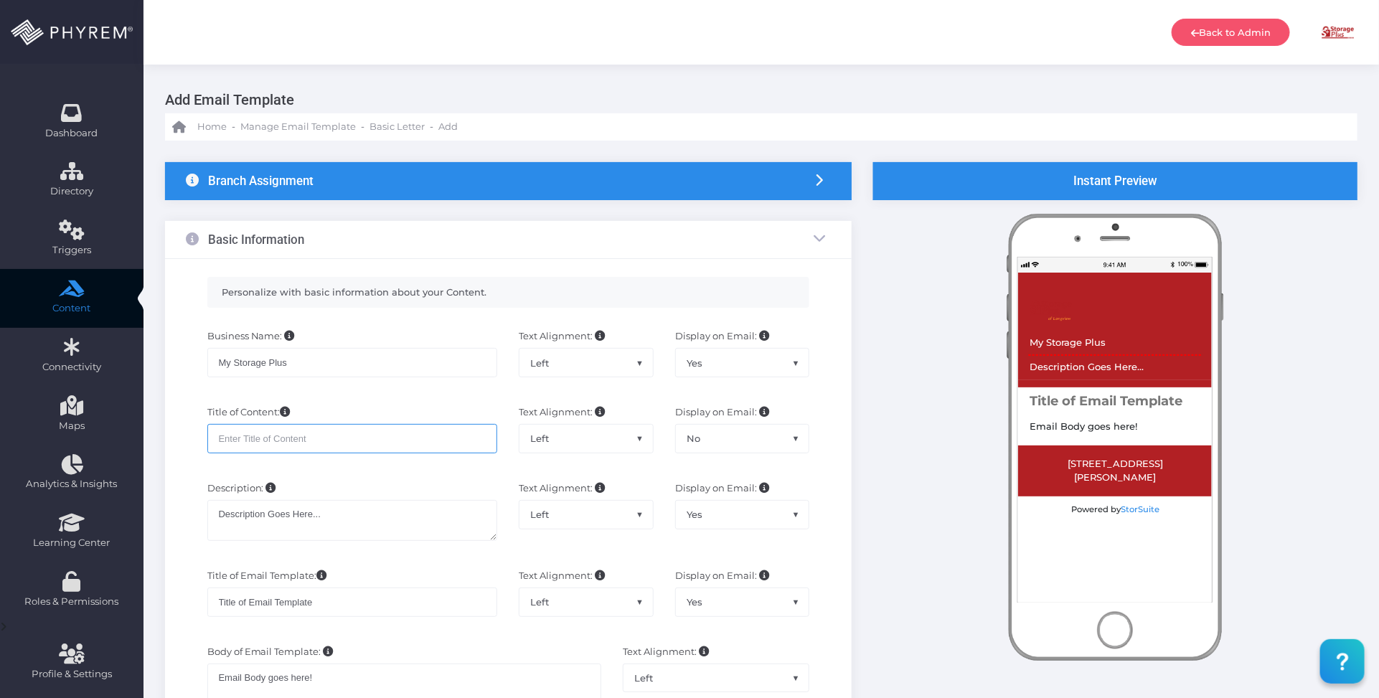
click at [321, 436] on input "text" at bounding box center [352, 438] width 291 height 29
paste input "MSP Payment Reminder Day 4"
type input "MSP Payment Reminder Day 7"
drag, startPoint x: 344, startPoint y: 515, endPoint x: 163, endPoint y: 517, distance: 181.6
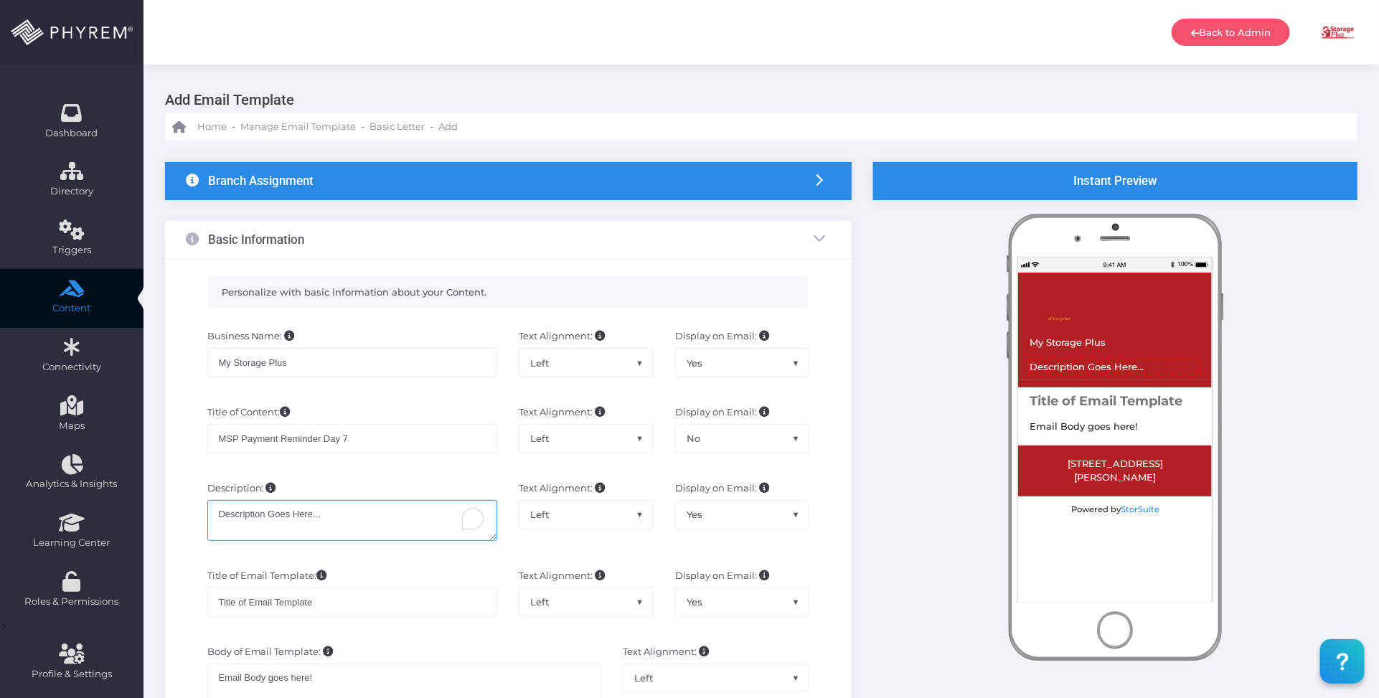
paste textarea "Payment Reminder for Your Storage Unit"
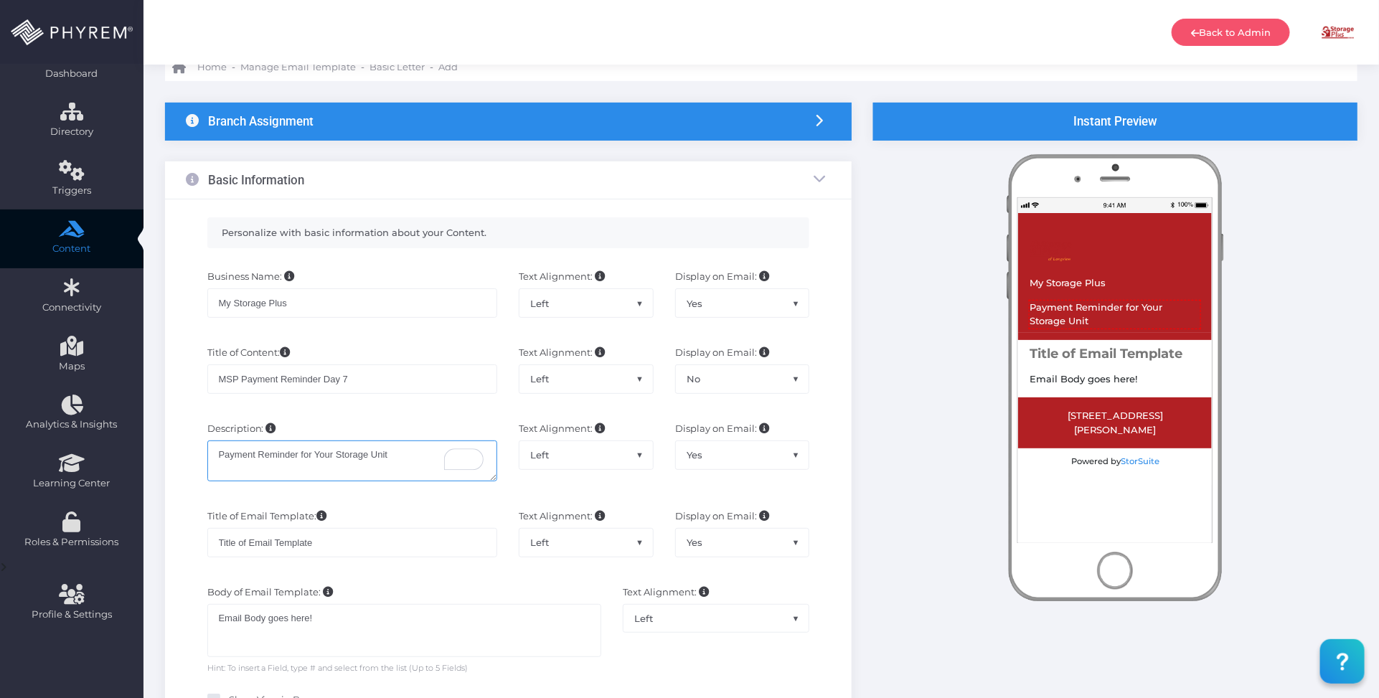
scroll to position [90, 0]
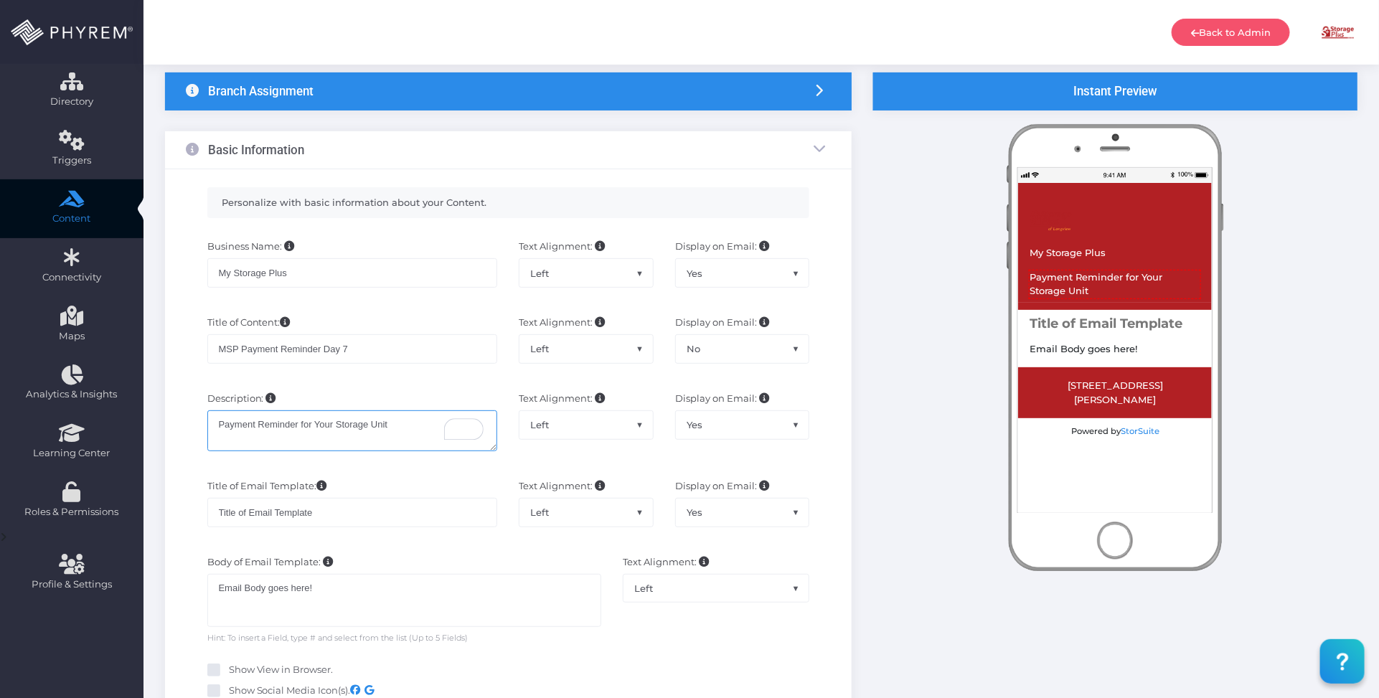
type textarea "Payment Reminder for Your Storage Unit"
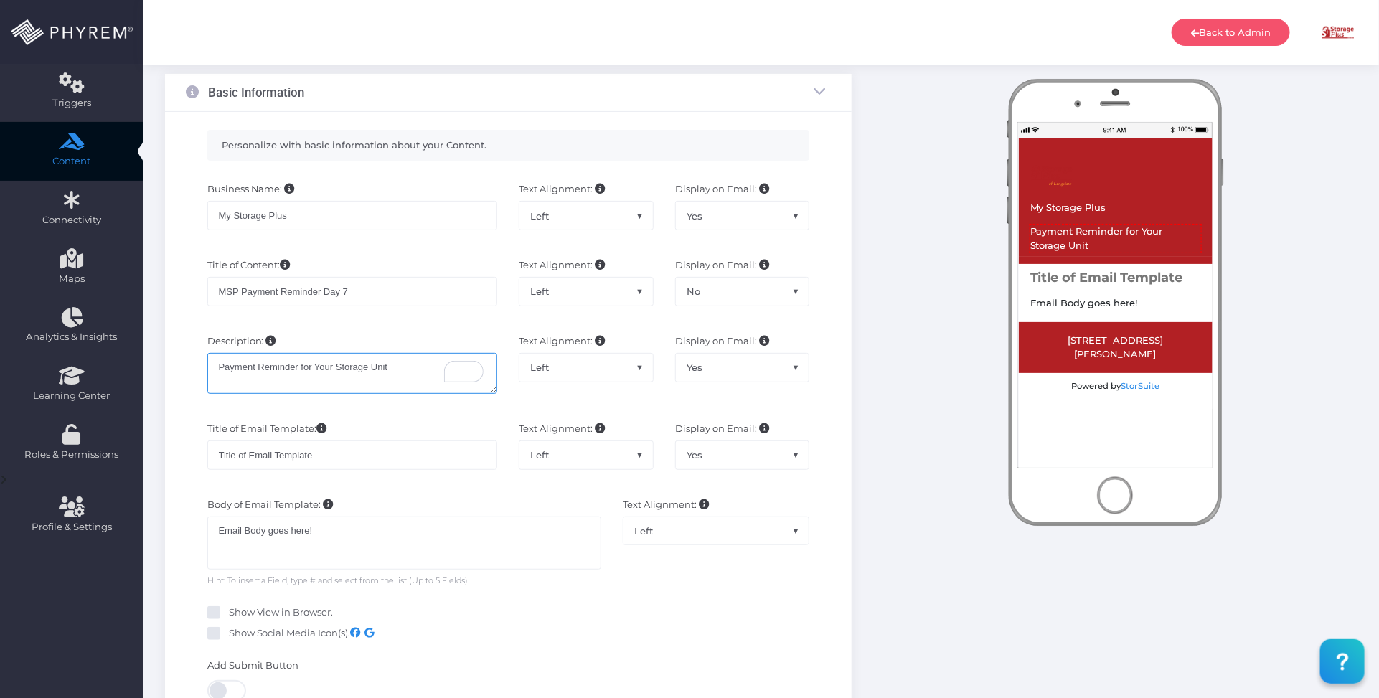
scroll to position [179, 0]
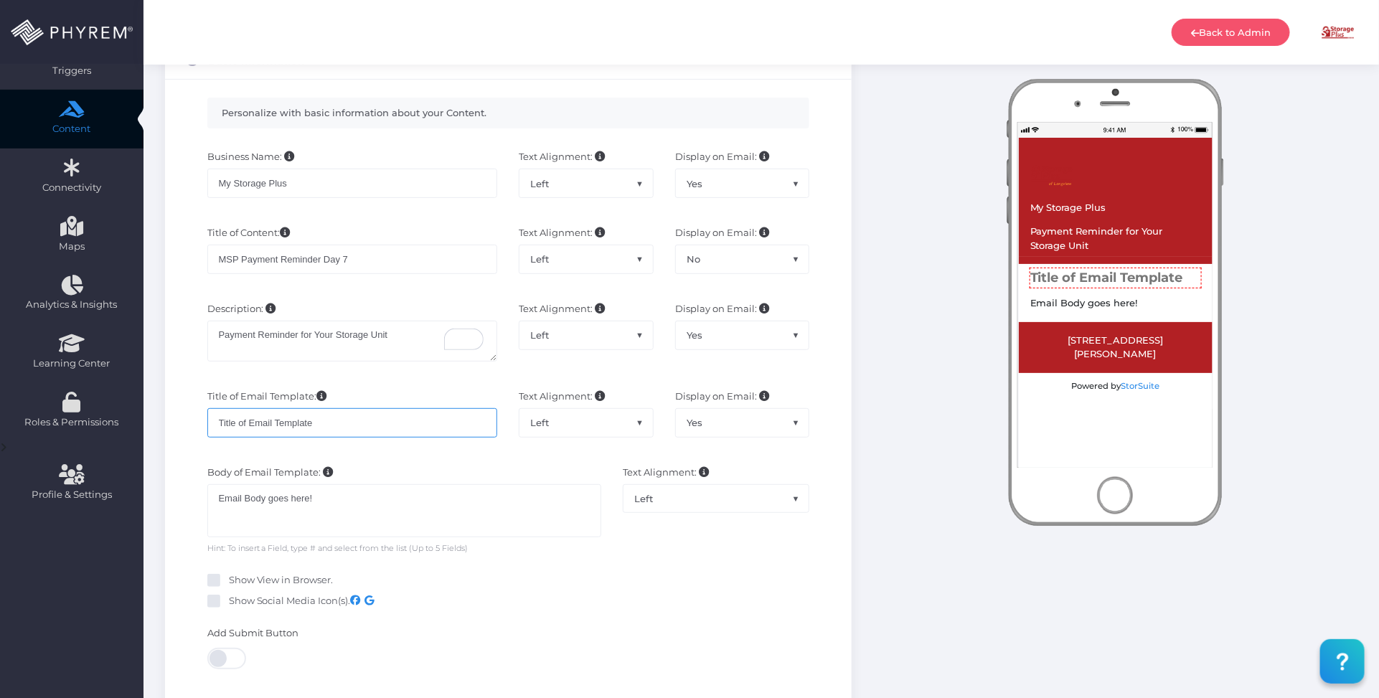
drag, startPoint x: 332, startPoint y: 422, endPoint x: 194, endPoint y: 418, distance: 138.6
click at [194, 420] on div "Title of Email Template: Title of Email Template Text Alignment: Left Center Ri…" at bounding box center [508, 420] width 667 height 76
paste input "Payment Reminder for Your Storage Unit"
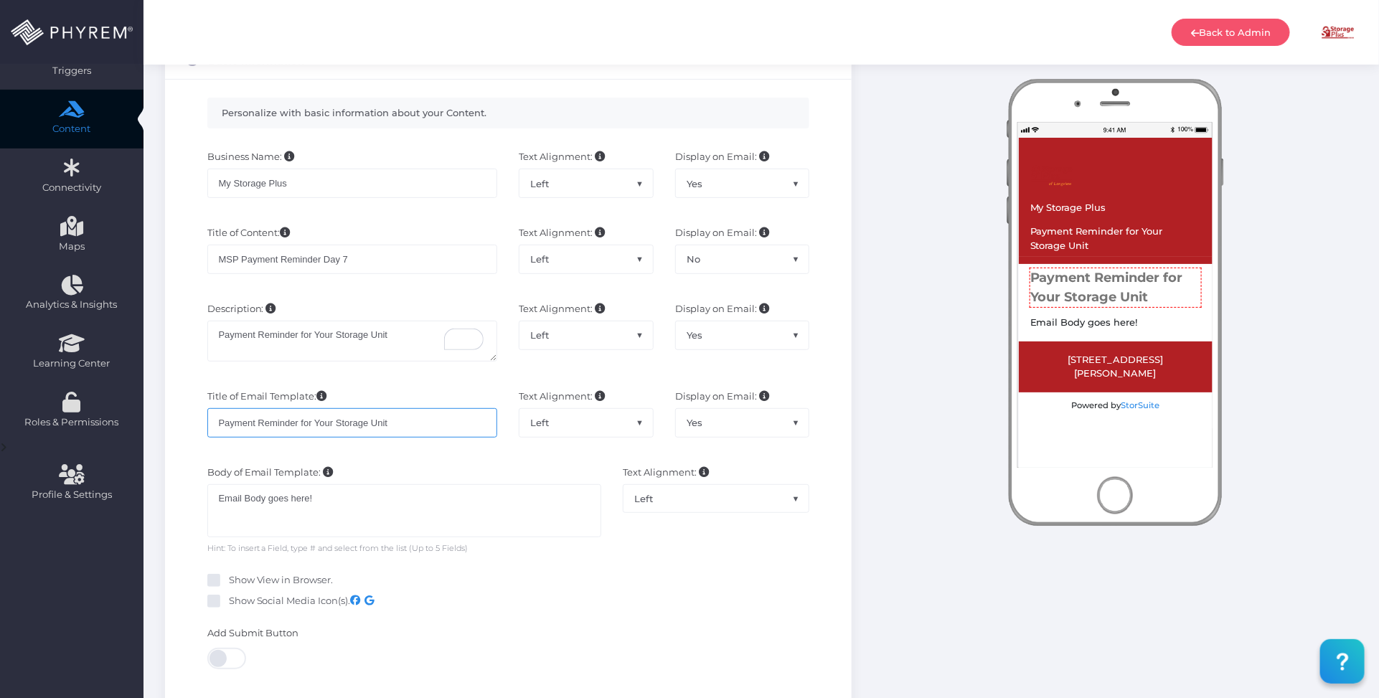
type input "Payment Reminder for Your Storage Unit"
click at [726, 424] on span "Yes" at bounding box center [742, 422] width 133 height 27
select select "No"
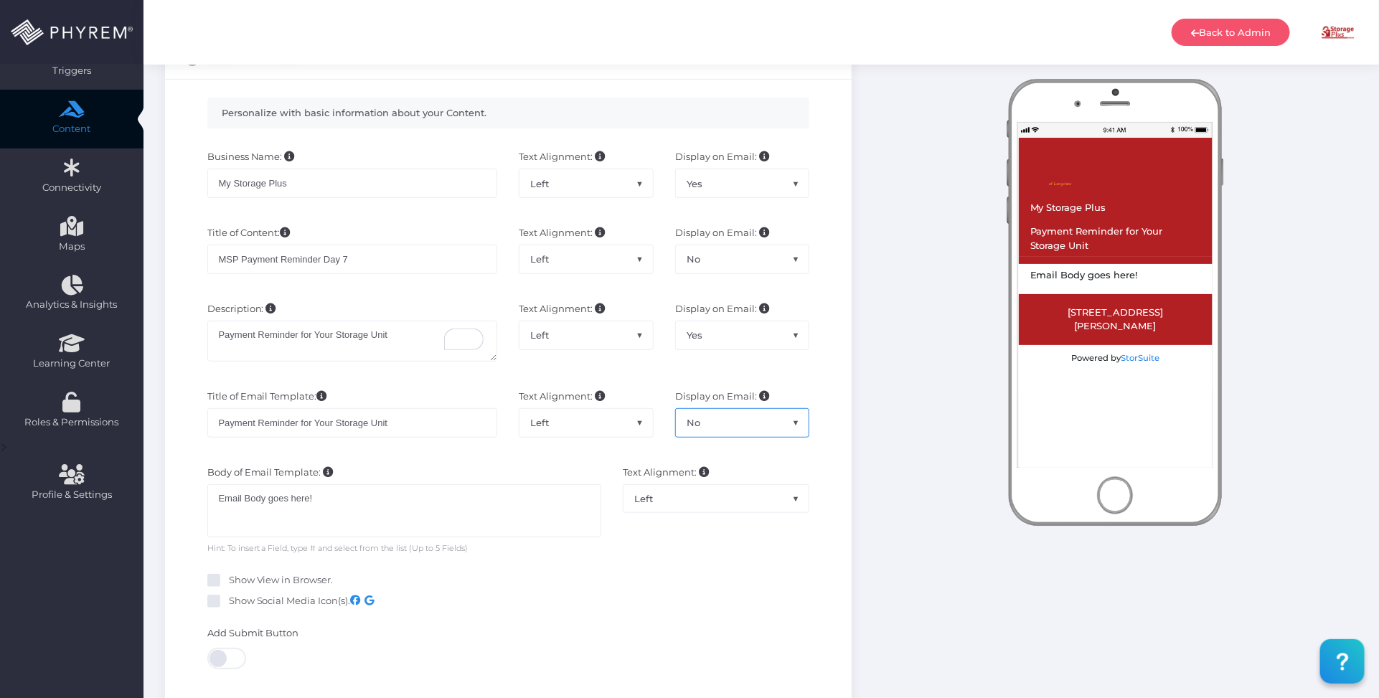
click at [413, 377] on div "Description: Description Goes Here... Text Alignment: Left Center Right Left Di…" at bounding box center [508, 339] width 667 height 88
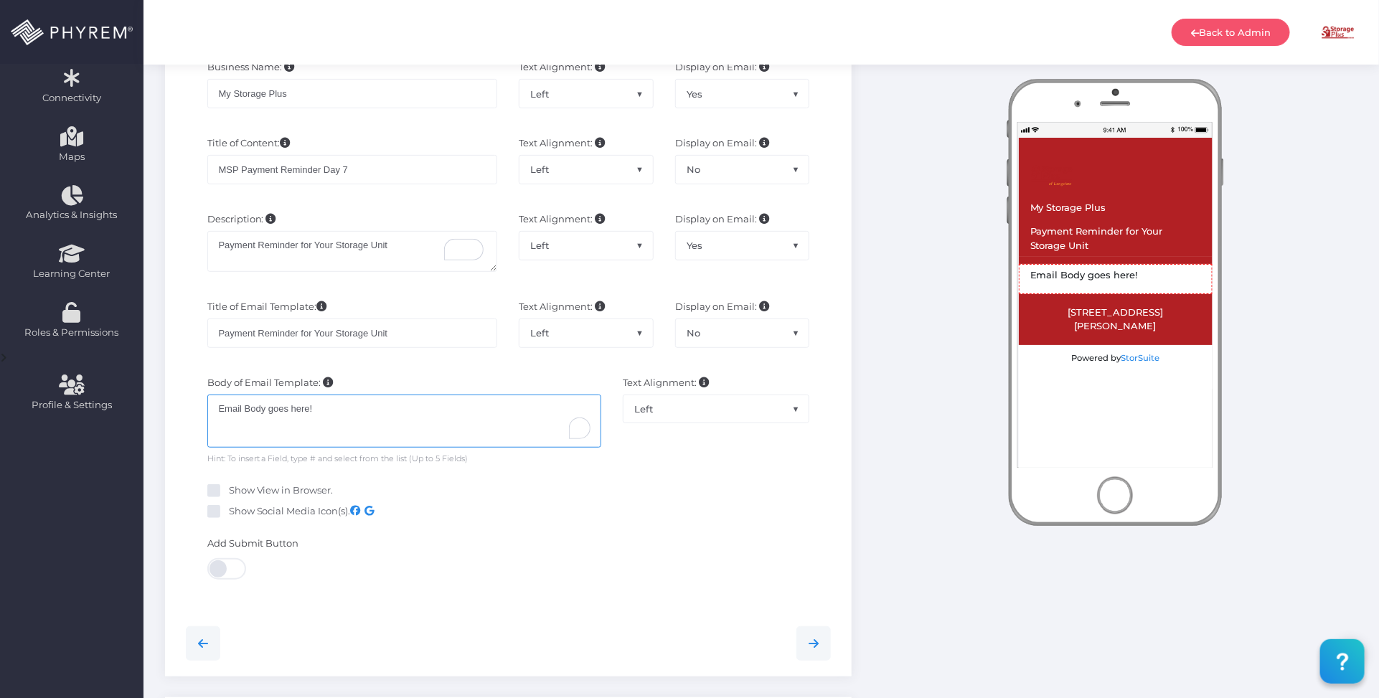
click at [350, 416] on div "Email Body goes here!" at bounding box center [404, 421] width 395 height 53
drag, startPoint x: 342, startPoint y: 413, endPoint x: 378, endPoint y: 388, distance: 44.0
click at [201, 409] on div "Body of Email Template: Email Body goes here! Email Body goes here! Hint: To in…" at bounding box center [405, 421] width 416 height 90
click at [398, 411] on div "To enrich screen reader interactions, please activate Accessibility in Grammarl…" at bounding box center [404, 421] width 395 height 53
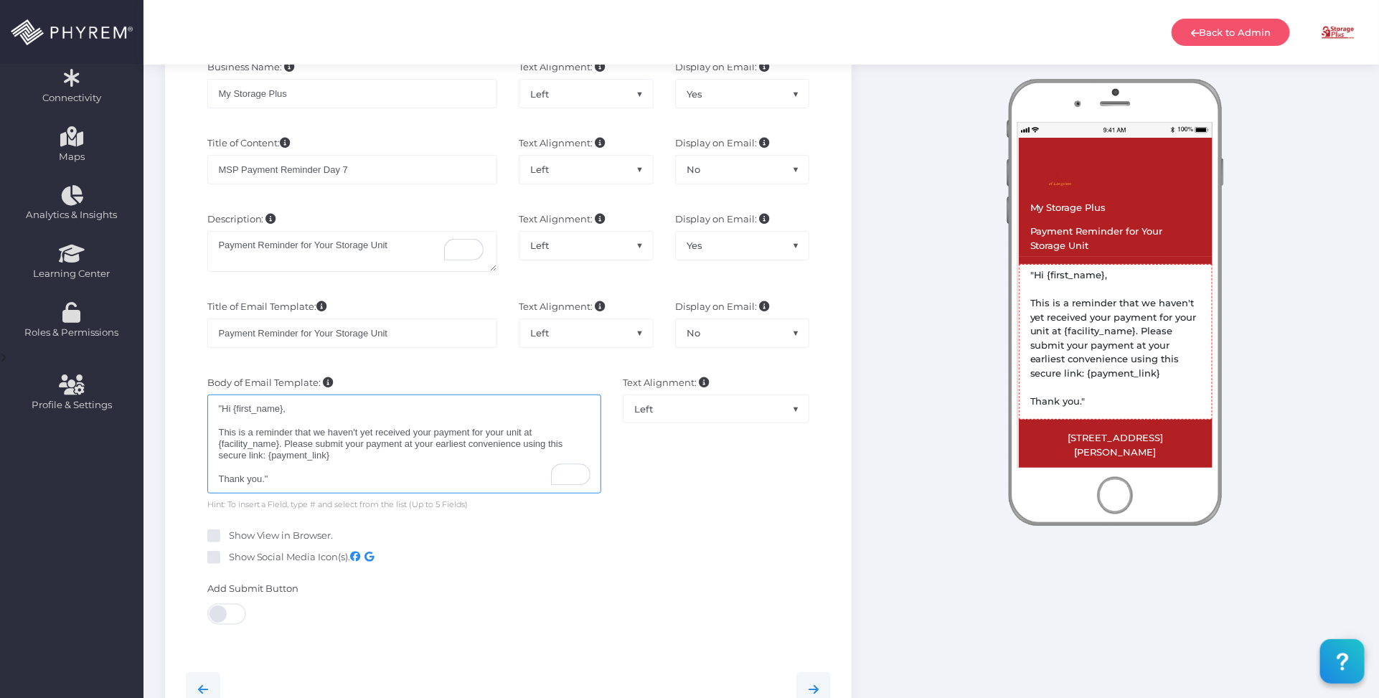
click at [222, 407] on div ""Hi {first_name}, This is a reminder that we haven't yet received your payment …" at bounding box center [404, 444] width 395 height 99
click at [278, 411] on div "Hi {first_name}, This is a reminder that we haven't yet received your payment f…" at bounding box center [404, 444] width 395 height 99
click at [278, 410] on div "Hi {first_name}, This is a reminder that we haven't yet received your payment f…" at bounding box center [404, 444] width 395 height 99
click at [325, 408] on div "Hi # Field 1 , This is a reminder that we haven't yet received your payment for…" at bounding box center [404, 447] width 395 height 104
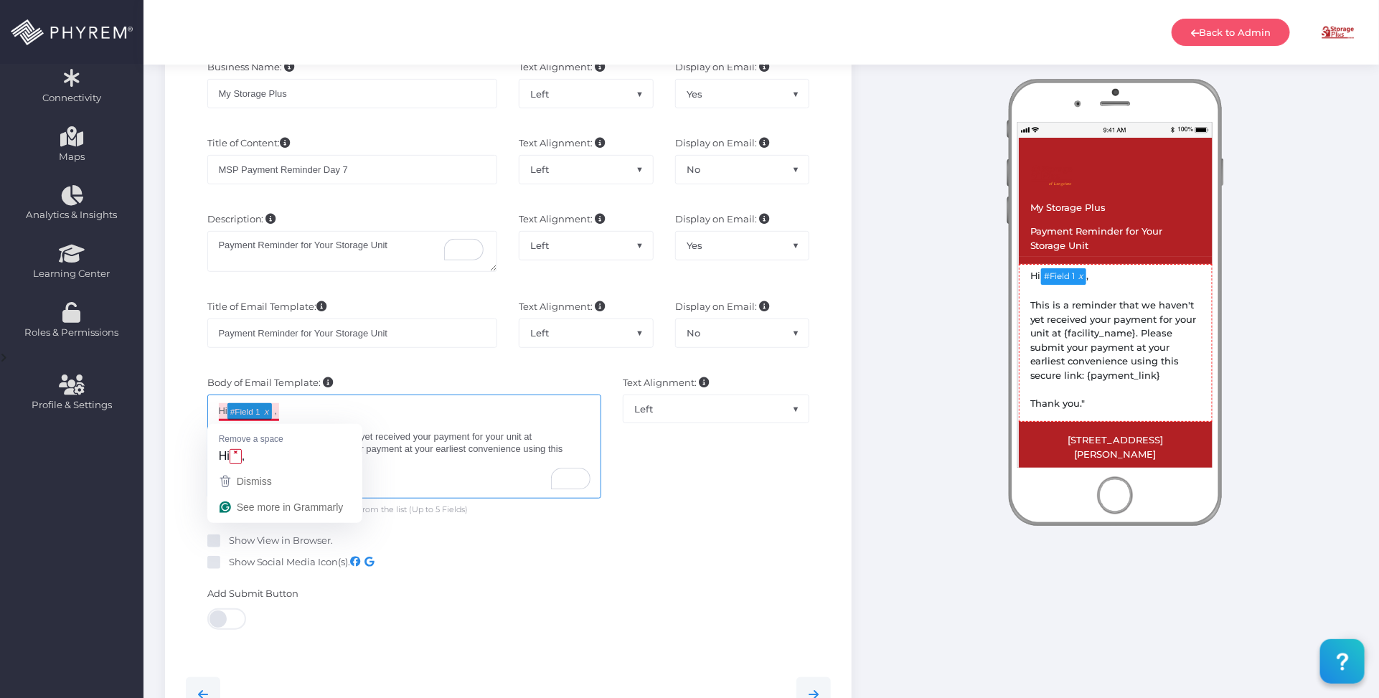
drag, startPoint x: 275, startPoint y: 414, endPoint x: 286, endPoint y: 414, distance: 10.8
click at [276, 414] on div "Hi # Field 1 , This is a reminder that we haven't yet received your payment for…" at bounding box center [404, 447] width 395 height 104
click at [332, 413] on div "Hi # Field 1 , This is a reminder that we haven't yet received your payment for…" at bounding box center [404, 447] width 395 height 104
click at [215, 403] on div "Hi # Field 1 , This is a reminder that we haven't yet received your payment for…" at bounding box center [404, 447] width 395 height 104
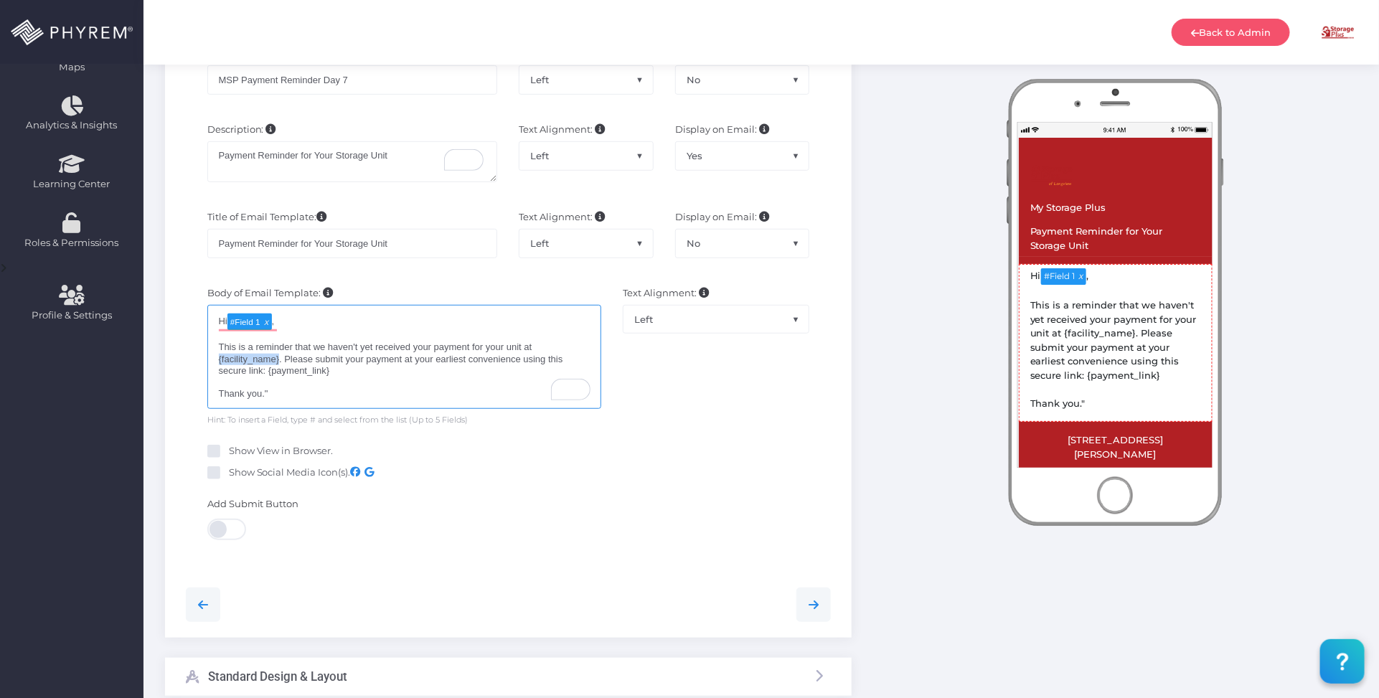
drag, startPoint x: 278, startPoint y: 360, endPoint x: 256, endPoint y: 352, distance: 22.7
click at [220, 362] on div "Hi # Field 1 , This is a reminder that we haven't yet received your payment for…" at bounding box center [404, 357] width 395 height 104
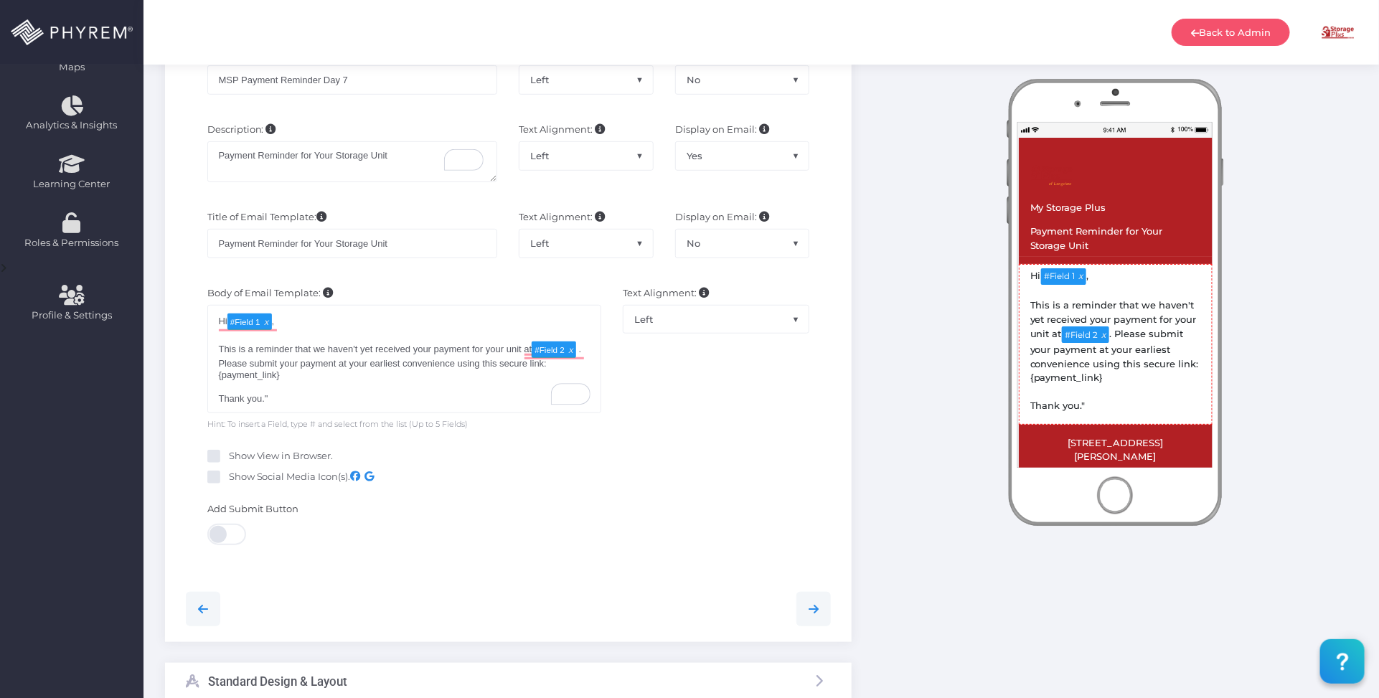
click at [686, 380] on div "Text Alignment: Left Center Right Left" at bounding box center [716, 358] width 208 height 145
click at [367, 381] on div "Hi # Field 1 , This is a reminder that we haven't yet received your payment for…" at bounding box center [404, 359] width 395 height 108
click at [313, 403] on div "Hi # Field 1 , This is a reminder that we haven't yet received your payment for…" at bounding box center [404, 359] width 395 height 108
drag, startPoint x: 288, startPoint y: 378, endPoint x: 219, endPoint y: 381, distance: 68.9
click at [219, 381] on div "Hi # Field 1 , This is a reminder that we haven't yet received your payment for…" at bounding box center [404, 359] width 395 height 108
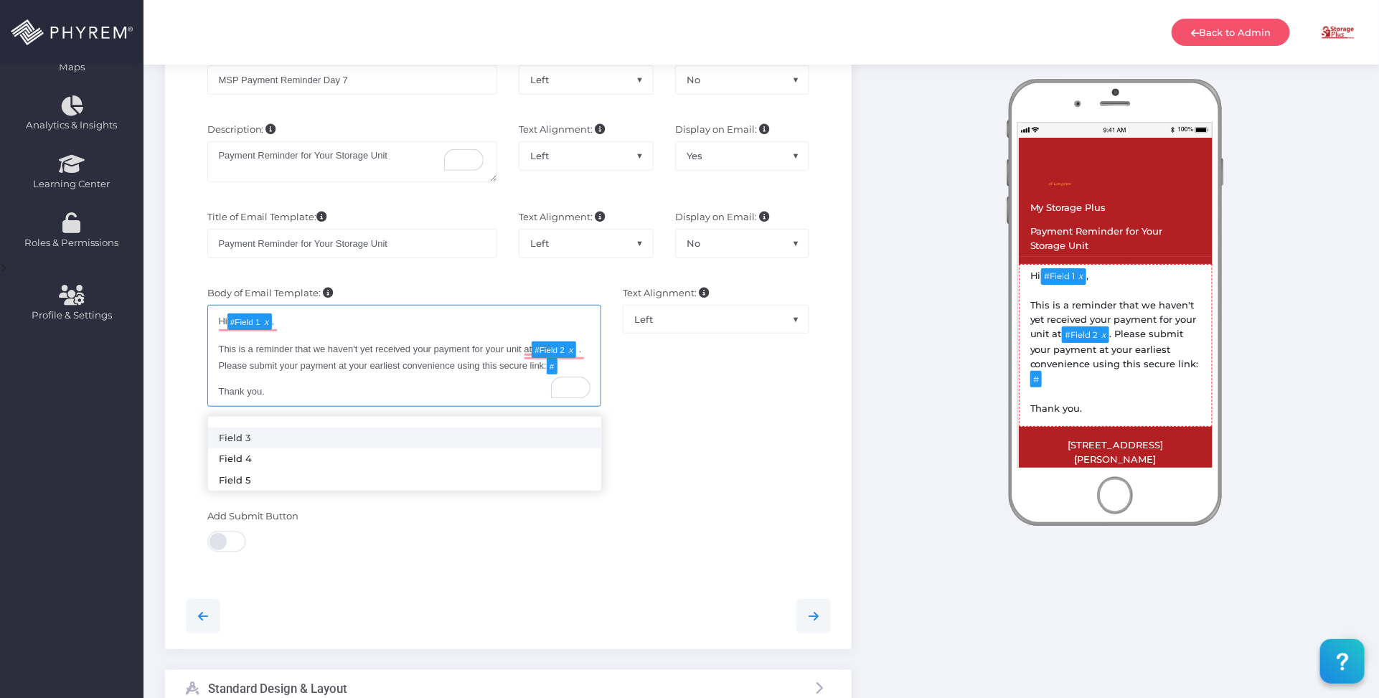
type textarea "Hi [#Field 1](tag:f1), This is a reminder that we haven't yet received your pay…"
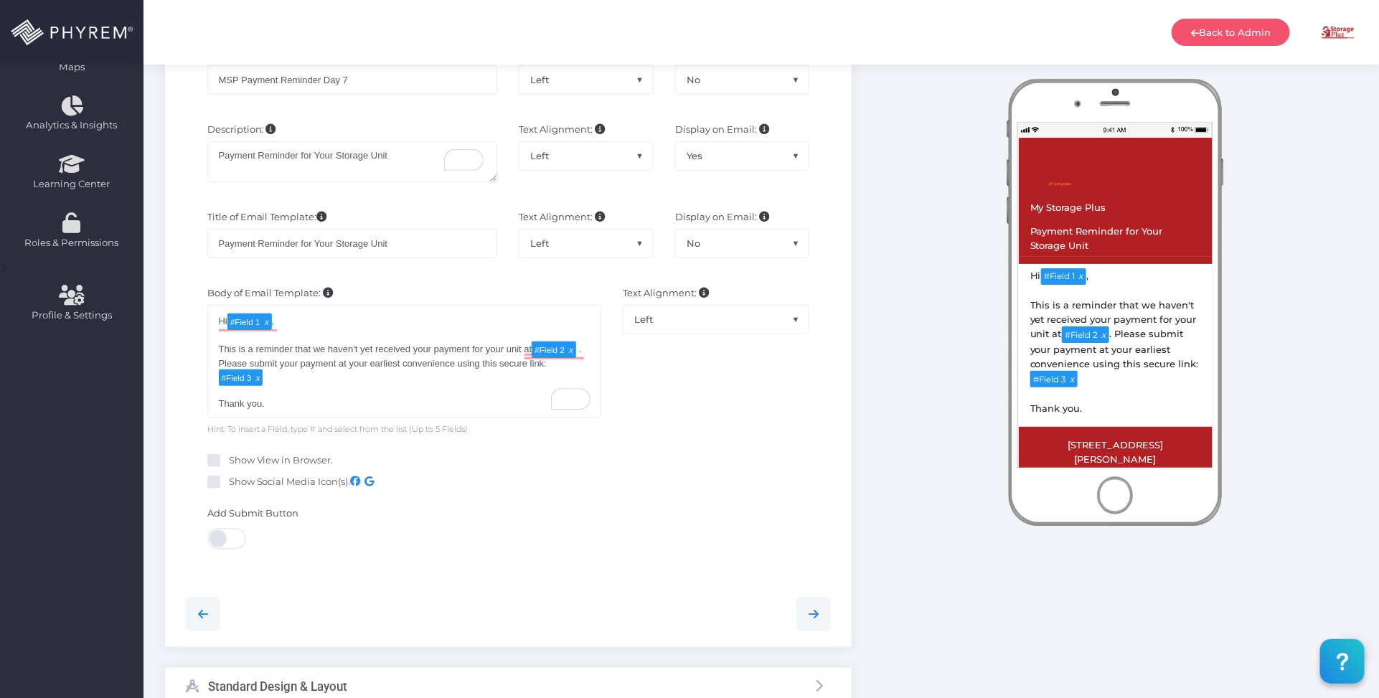
click at [701, 403] on div "Text Alignment: Left Center Right Left" at bounding box center [716, 360] width 208 height 149
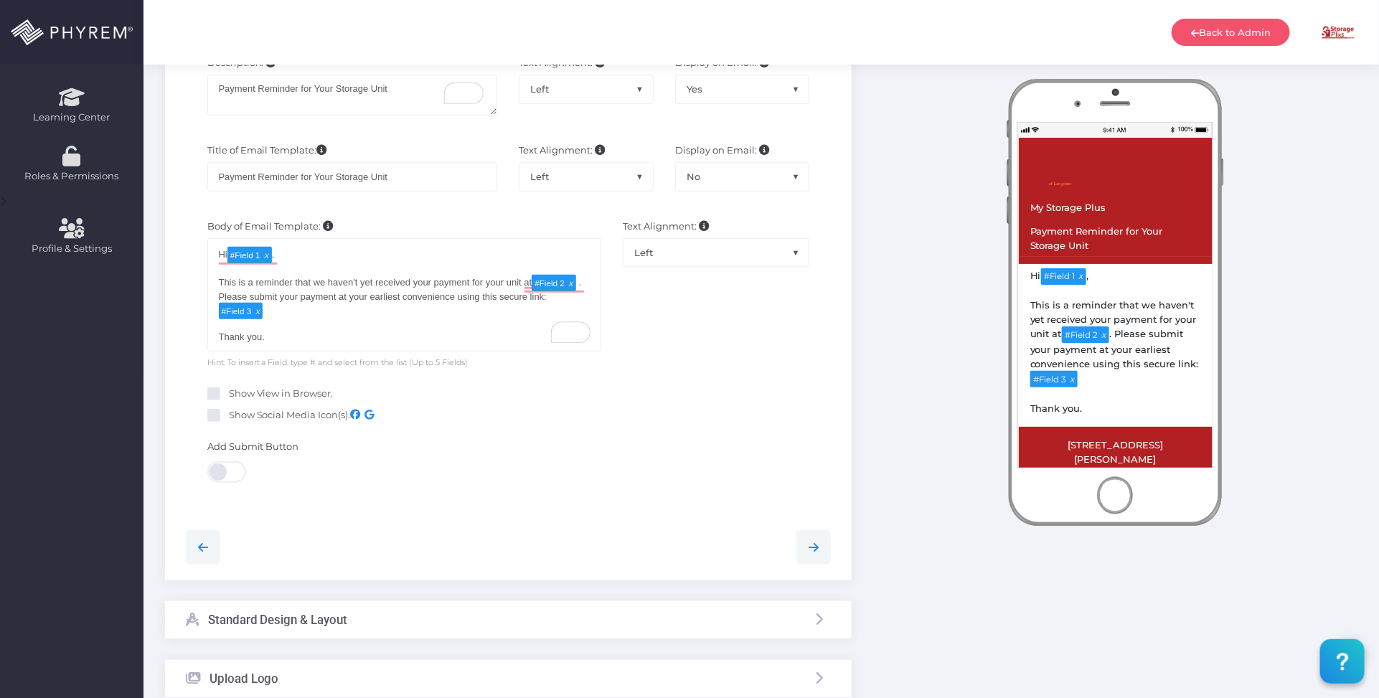
scroll to position [538, 0]
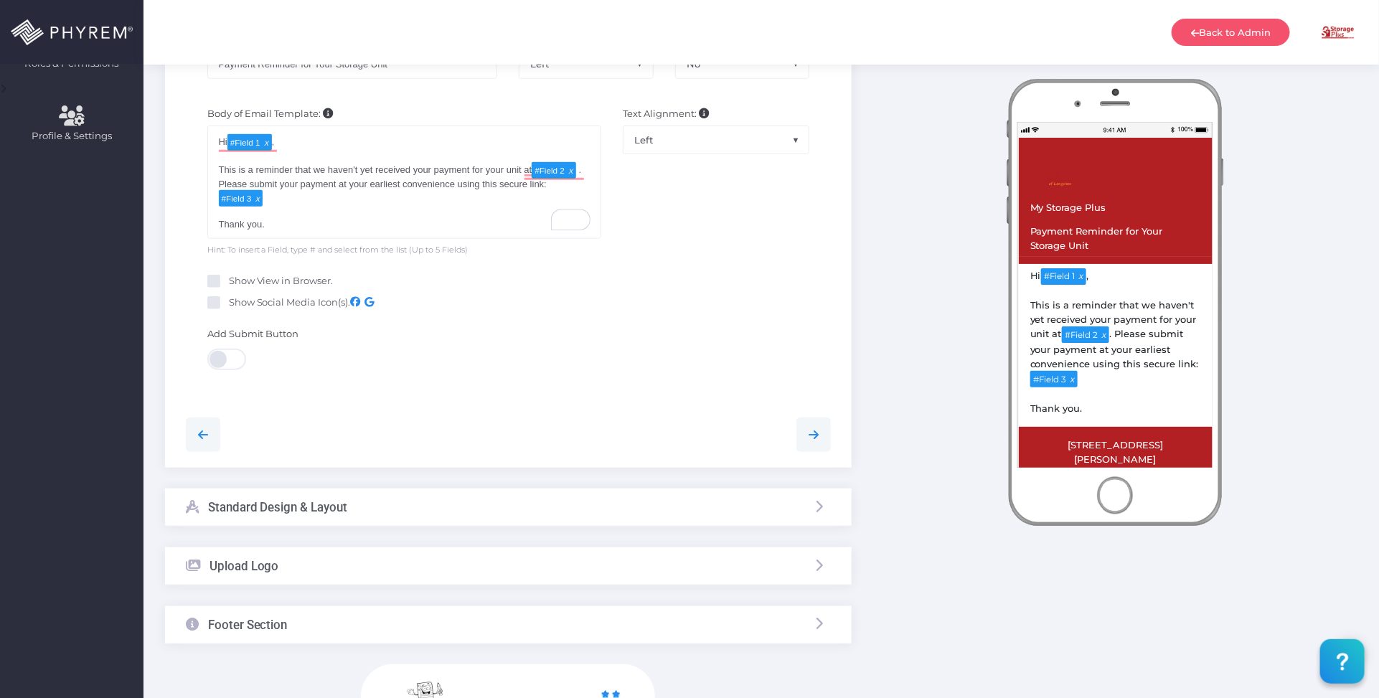
click at [536, 504] on div "Standard Design & Layout" at bounding box center [508, 508] width 687 height 38
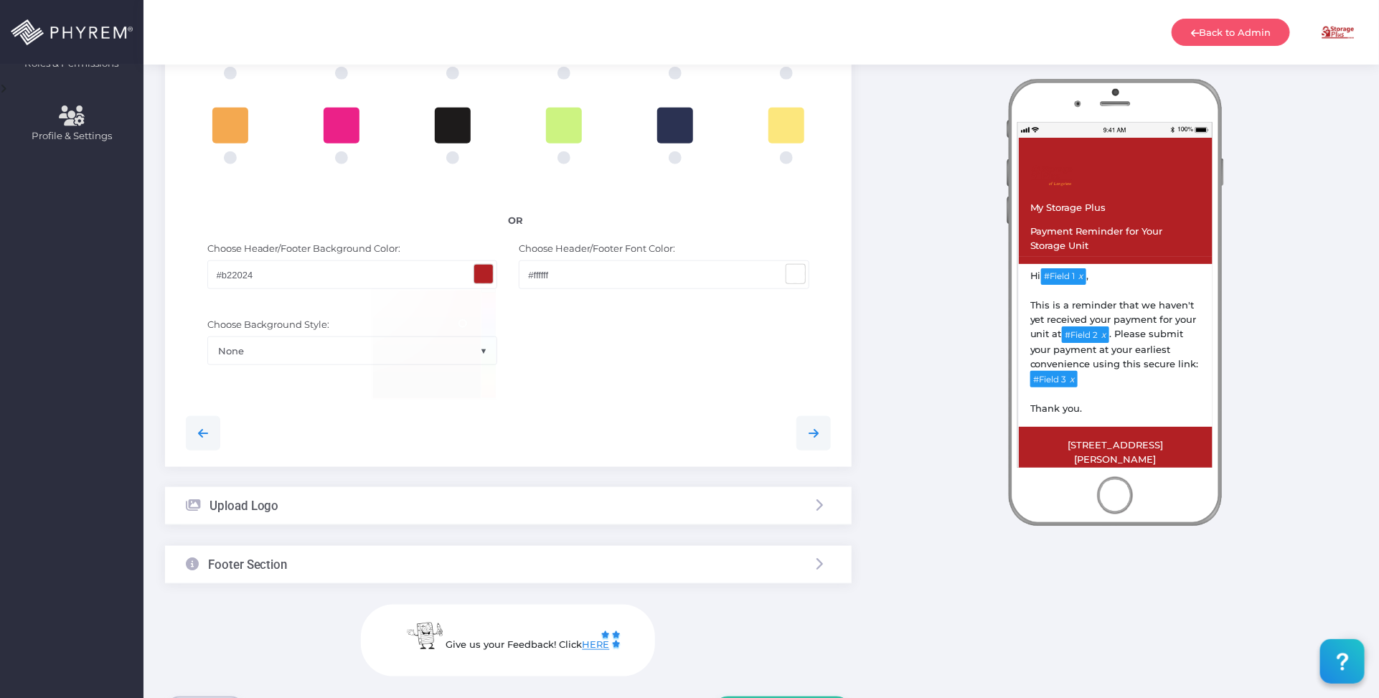
click at [484, 276] on span at bounding box center [483, 274] width 19 height 19
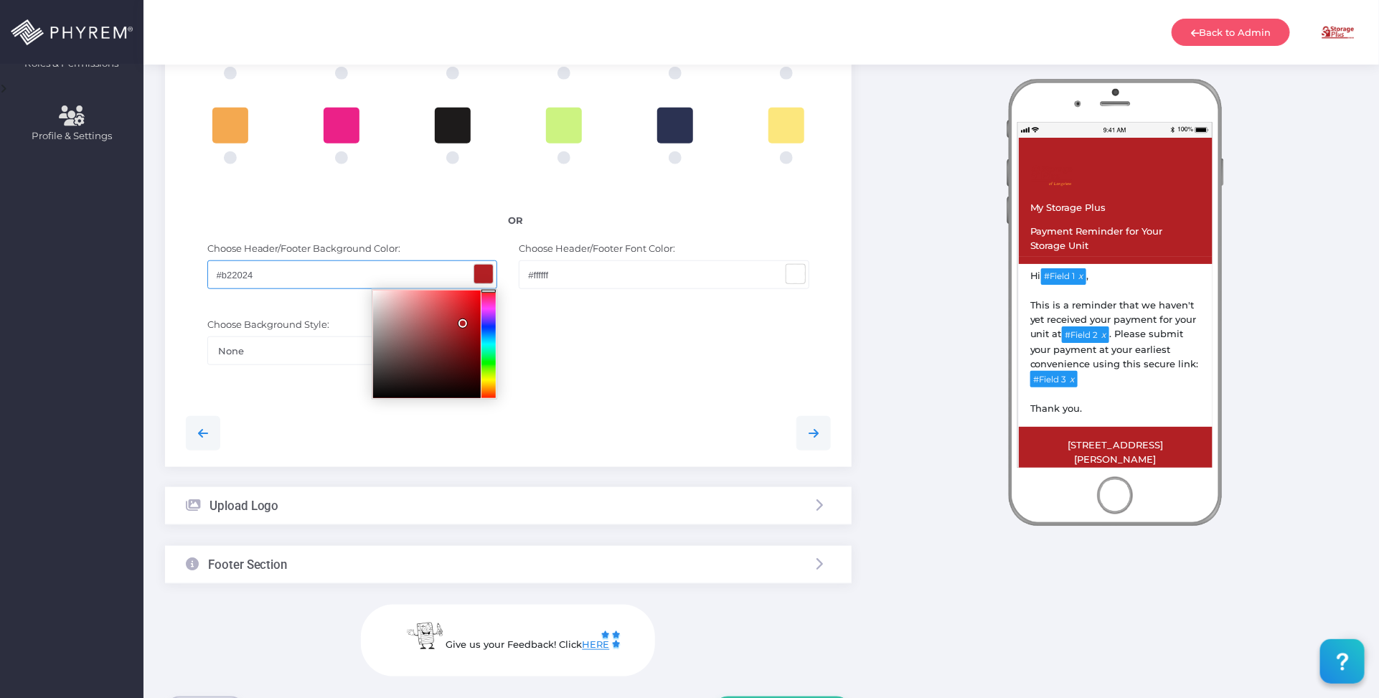
click at [794, 273] on span at bounding box center [795, 274] width 19 height 19
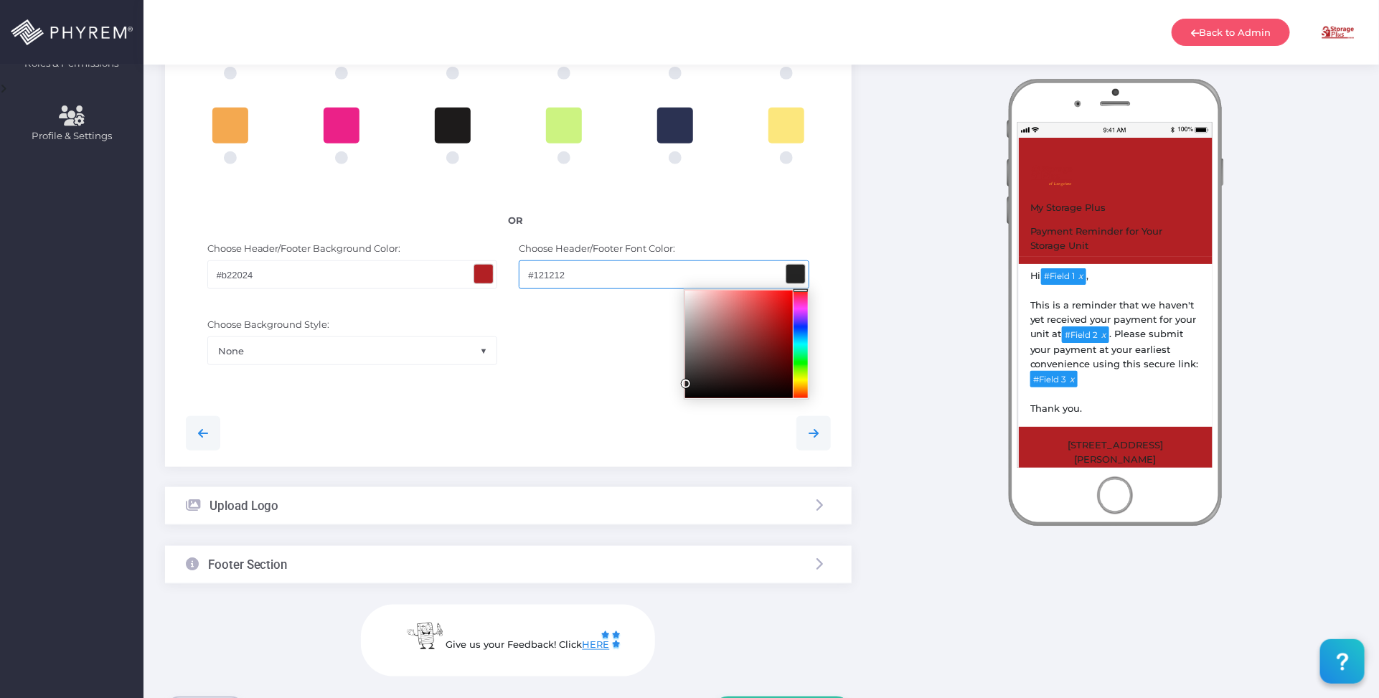
type input "#000000"
drag, startPoint x: 686, startPoint y: 291, endPoint x: 623, endPoint y: 435, distance: 156.8
click at [630, 441] on div "Personalize your page by selecting colors and uploading an image and basic info…" at bounding box center [508, 123] width 687 height 687
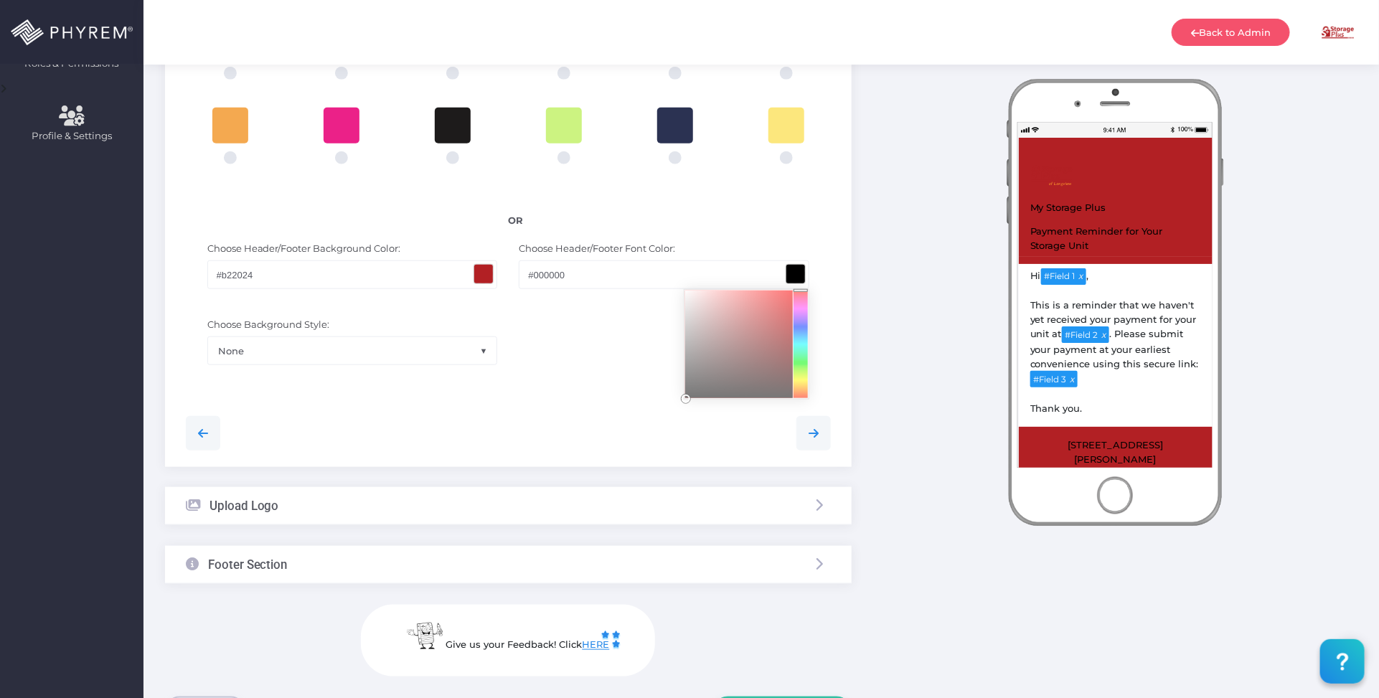
drag, startPoint x: 573, startPoint y: 359, endPoint x: 513, endPoint y: 317, distance: 72.7
click at [569, 357] on div "Choose Background Style: None Left Slant Right Slant Large - Inner Oval Large -…" at bounding box center [508, 349] width 667 height 76
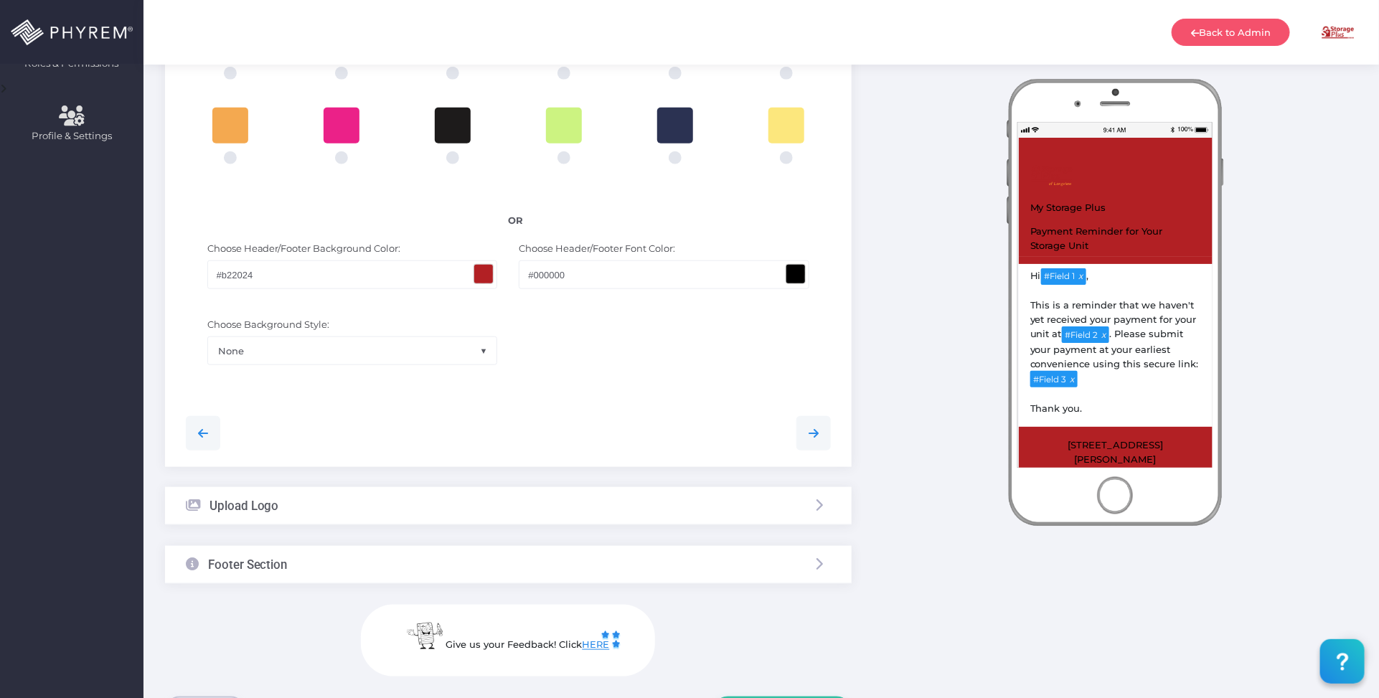
click at [484, 267] on span at bounding box center [483, 274] width 19 height 19
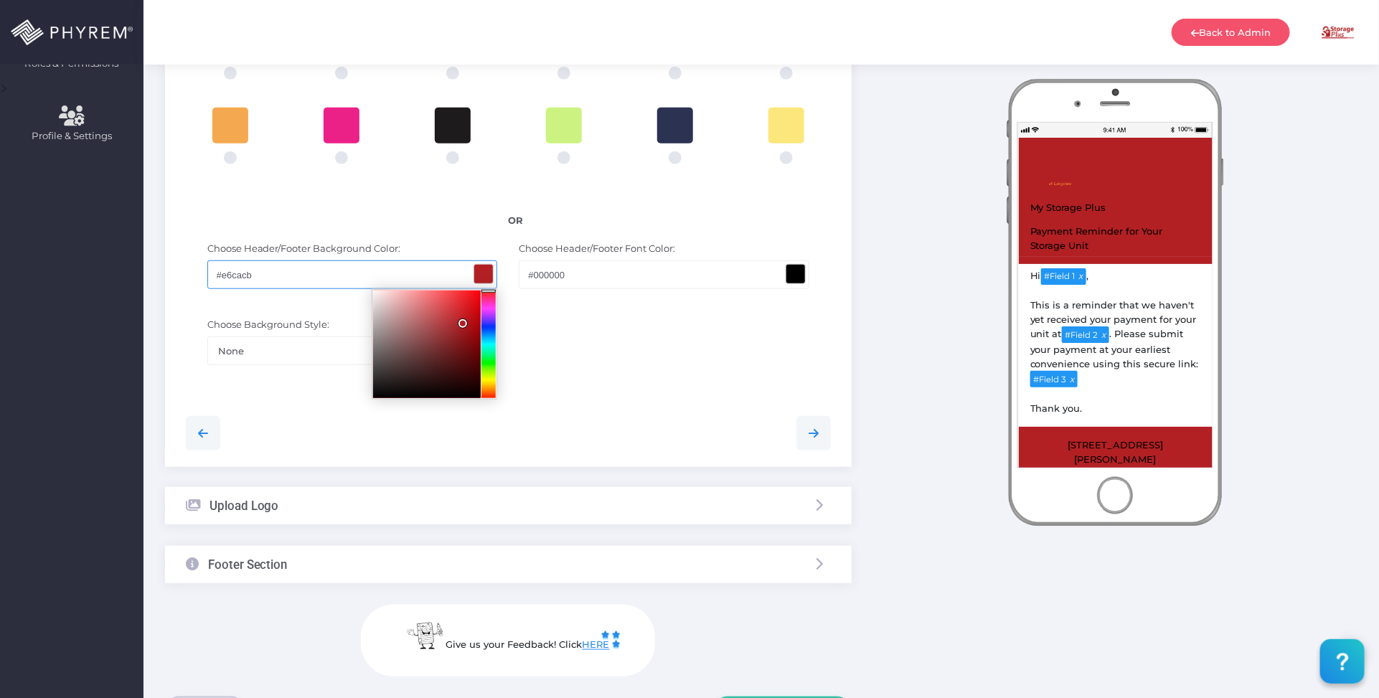
type input "#ffffff"
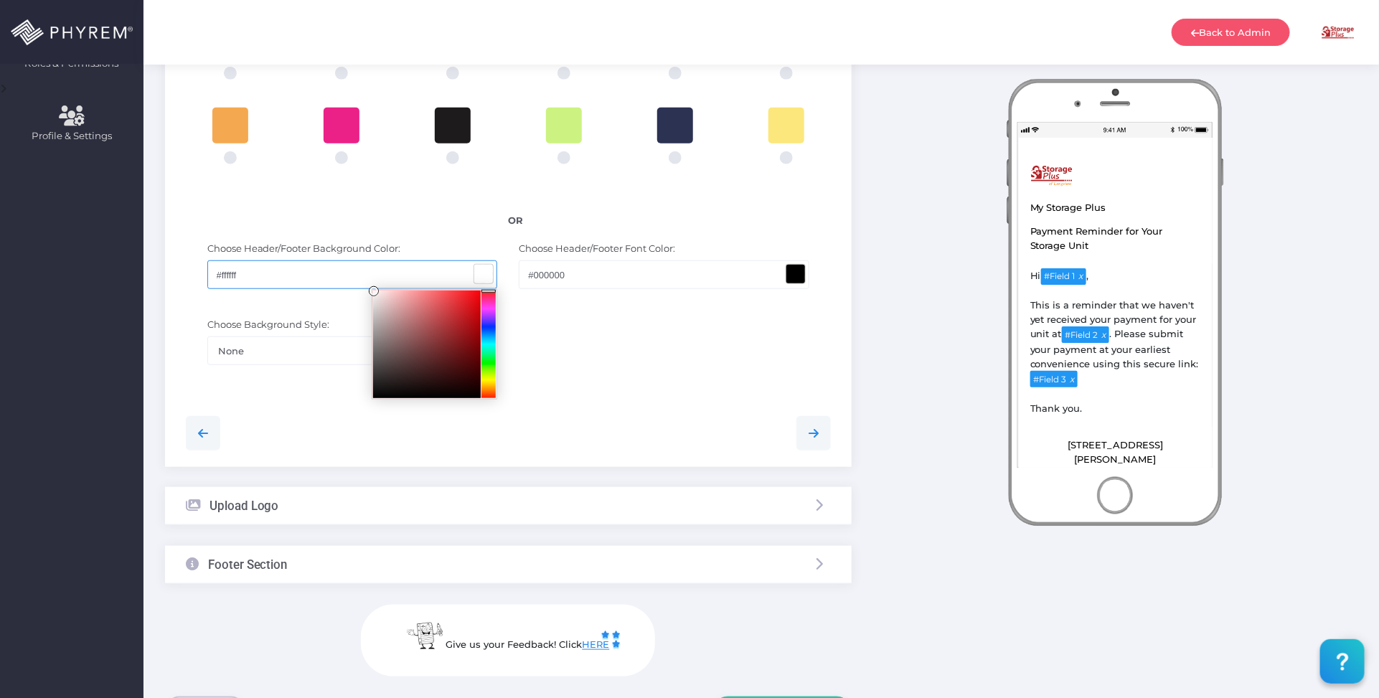
drag, startPoint x: 463, startPoint y: 324, endPoint x: 372, endPoint y: 280, distance: 101.4
click at [286, 271] on div "#ffffff" at bounding box center [352, 274] width 291 height 29
click at [700, 370] on div "Choose Background Style: None Left Slant Right Slant Large - Inner Oval Large -…" at bounding box center [508, 349] width 667 height 76
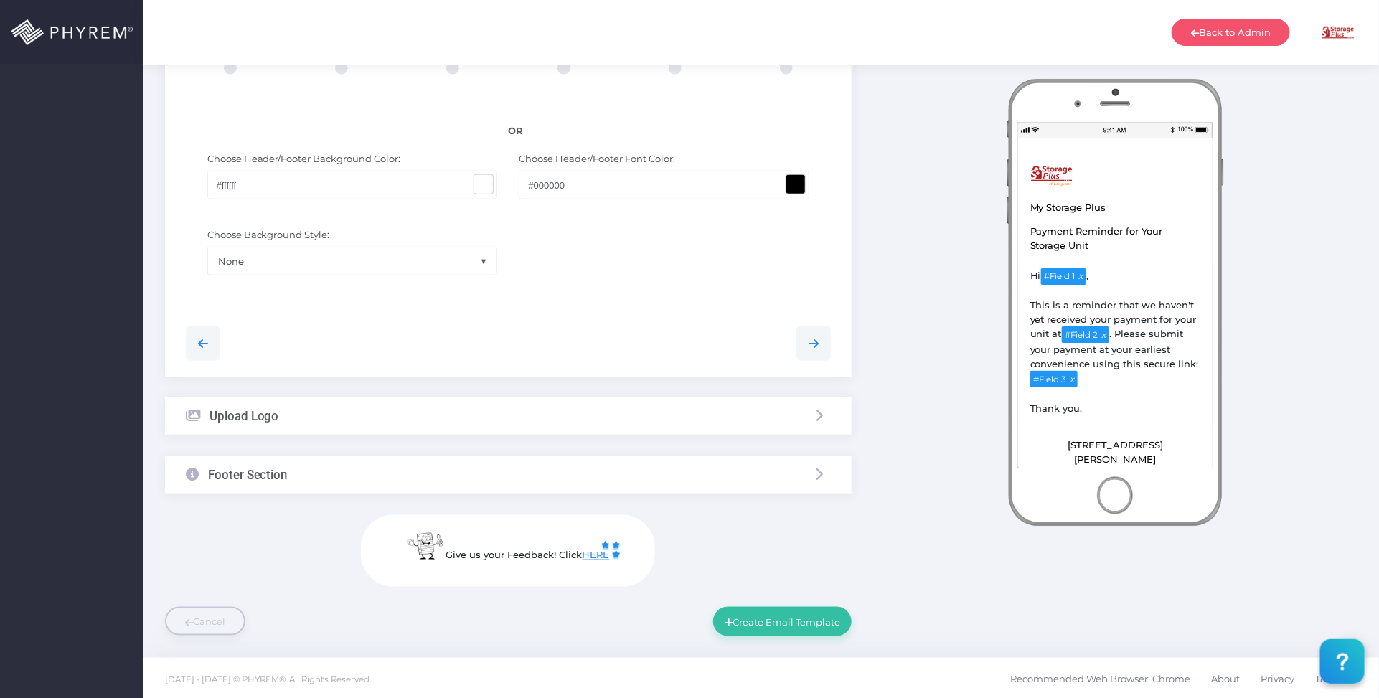
click at [517, 408] on div "Upload Logo" at bounding box center [508, 417] width 687 height 38
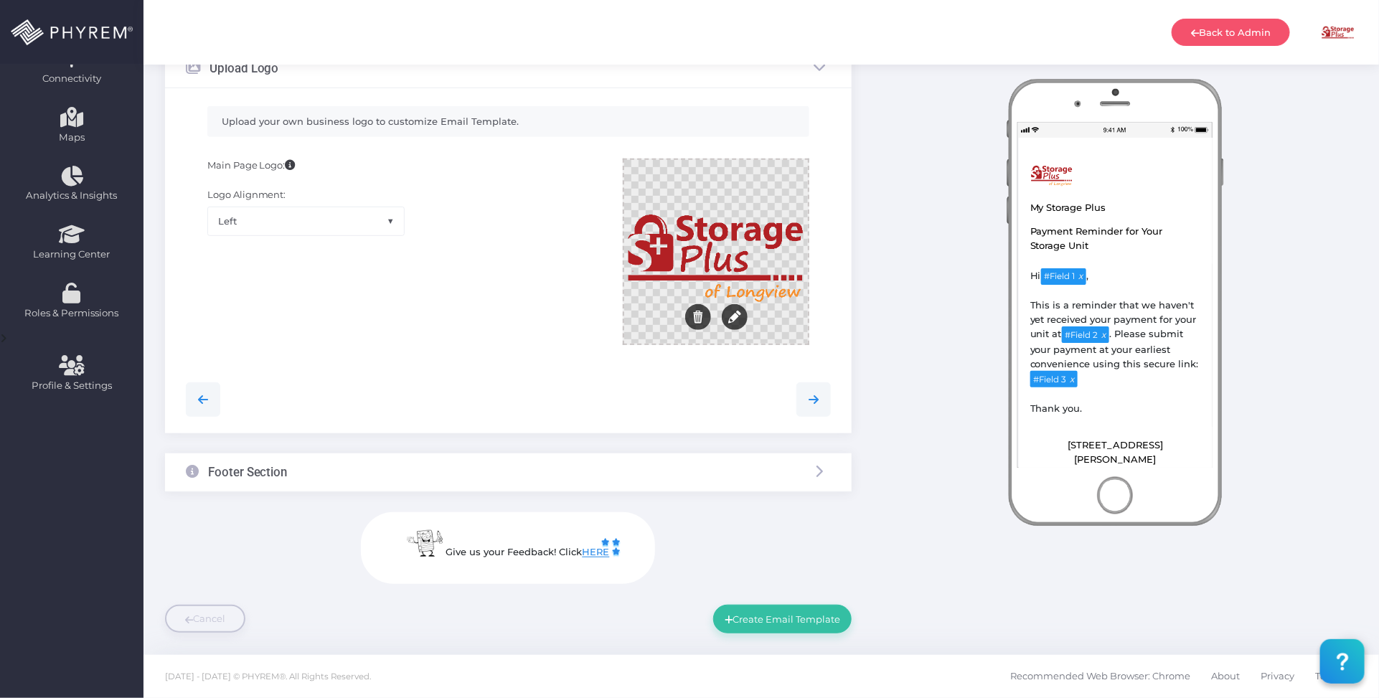
scroll to position [288, 0]
click at [758, 235] on div at bounding box center [716, 253] width 184 height 184
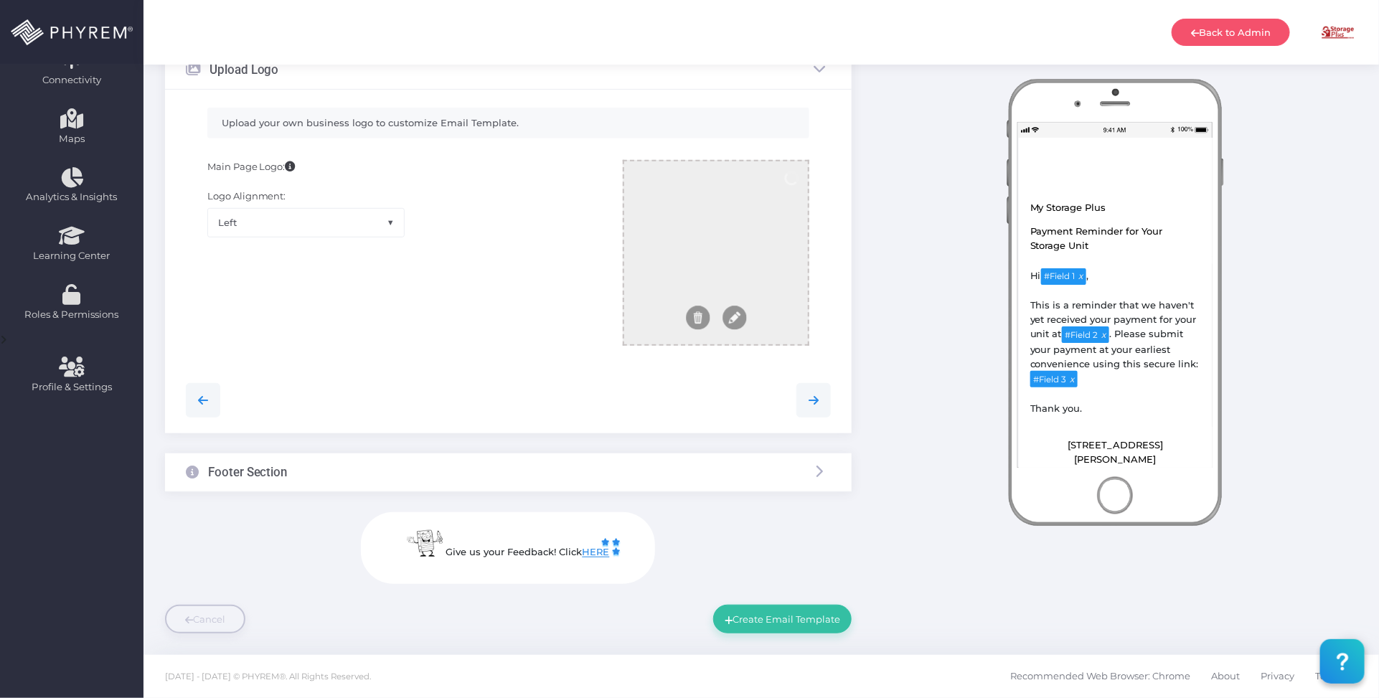
scroll to position [288, 0]
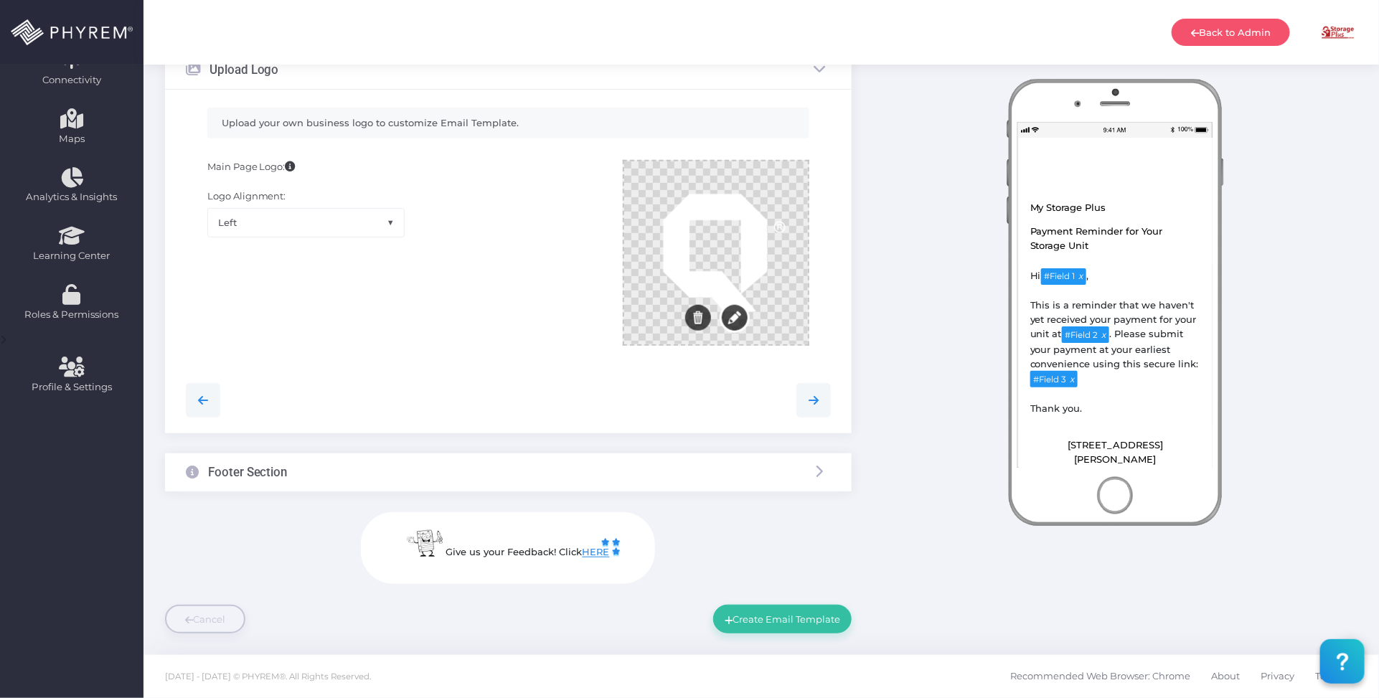
click at [733, 316] on button "Edit" at bounding box center [735, 317] width 26 height 26
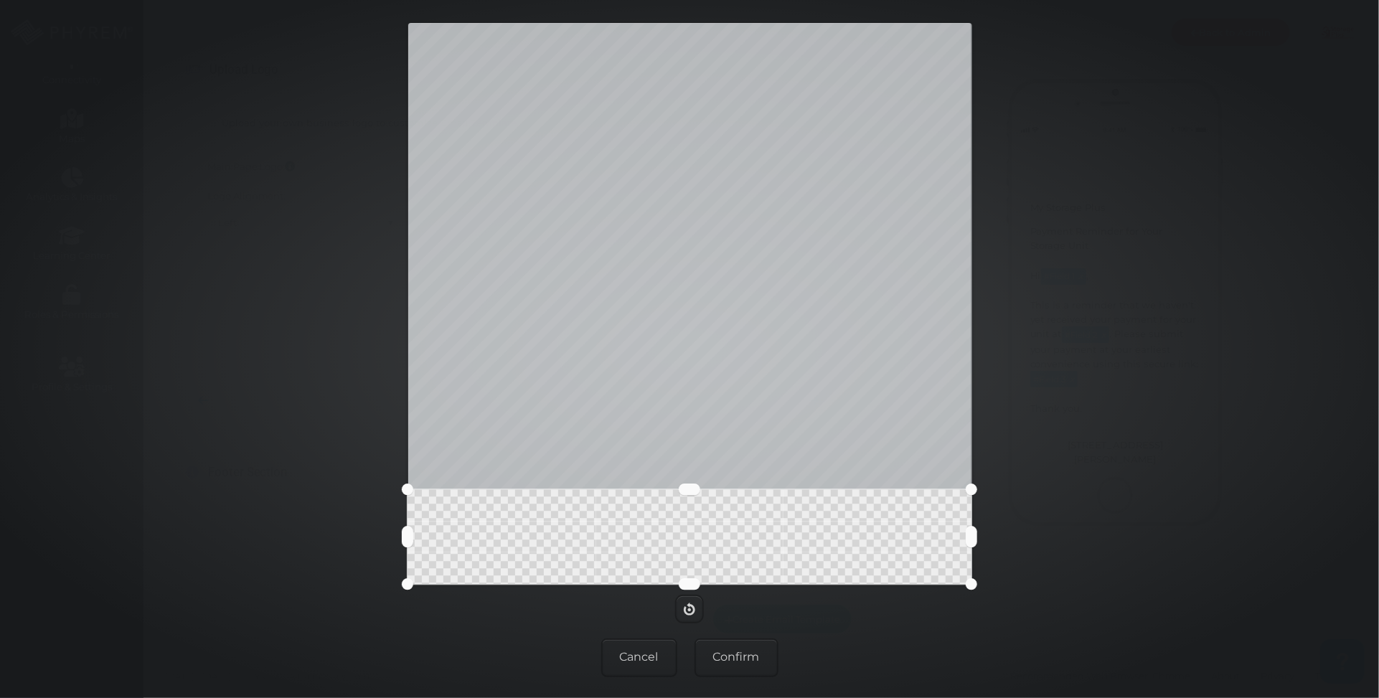
click at [679, 484] on button at bounding box center [690, 489] width 22 height 11
click at [695, 492] on button at bounding box center [690, 491] width 22 height 11
click at [756, 652] on button "Confirm" at bounding box center [737, 658] width 84 height 39
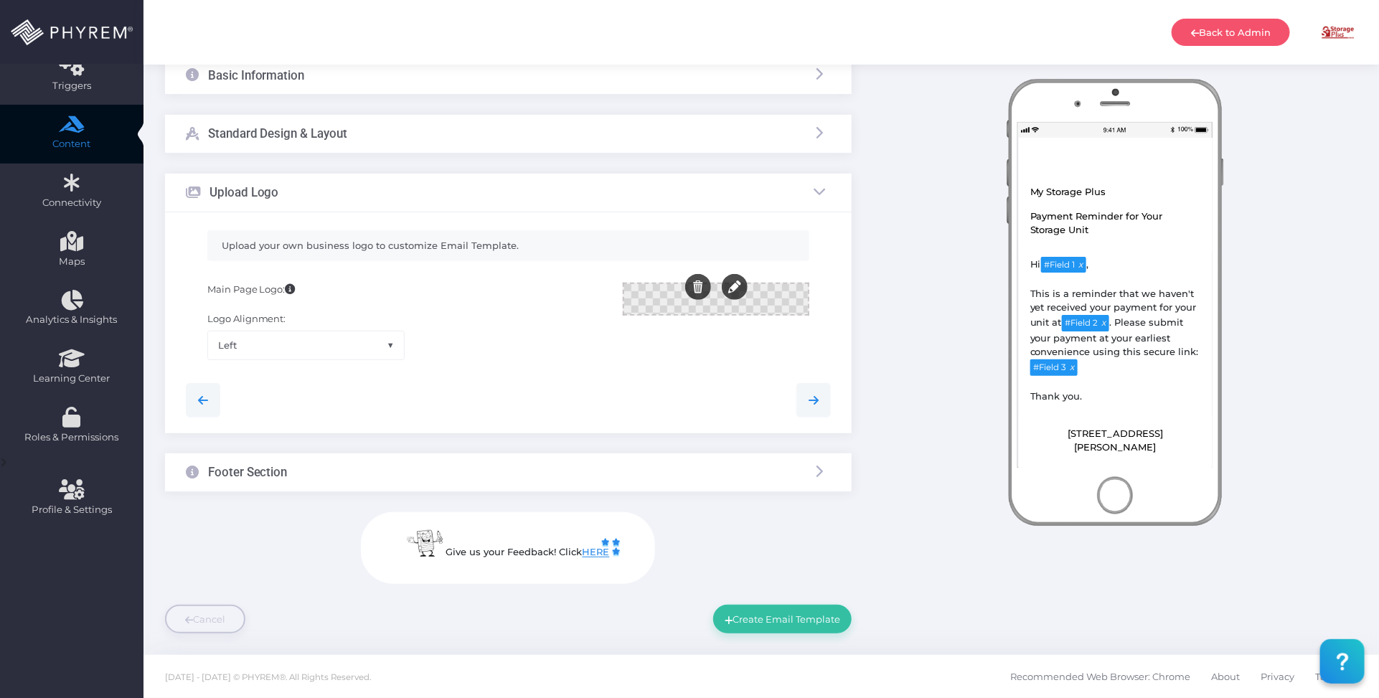
click at [616, 471] on div "Footer Section" at bounding box center [508, 473] width 687 height 38
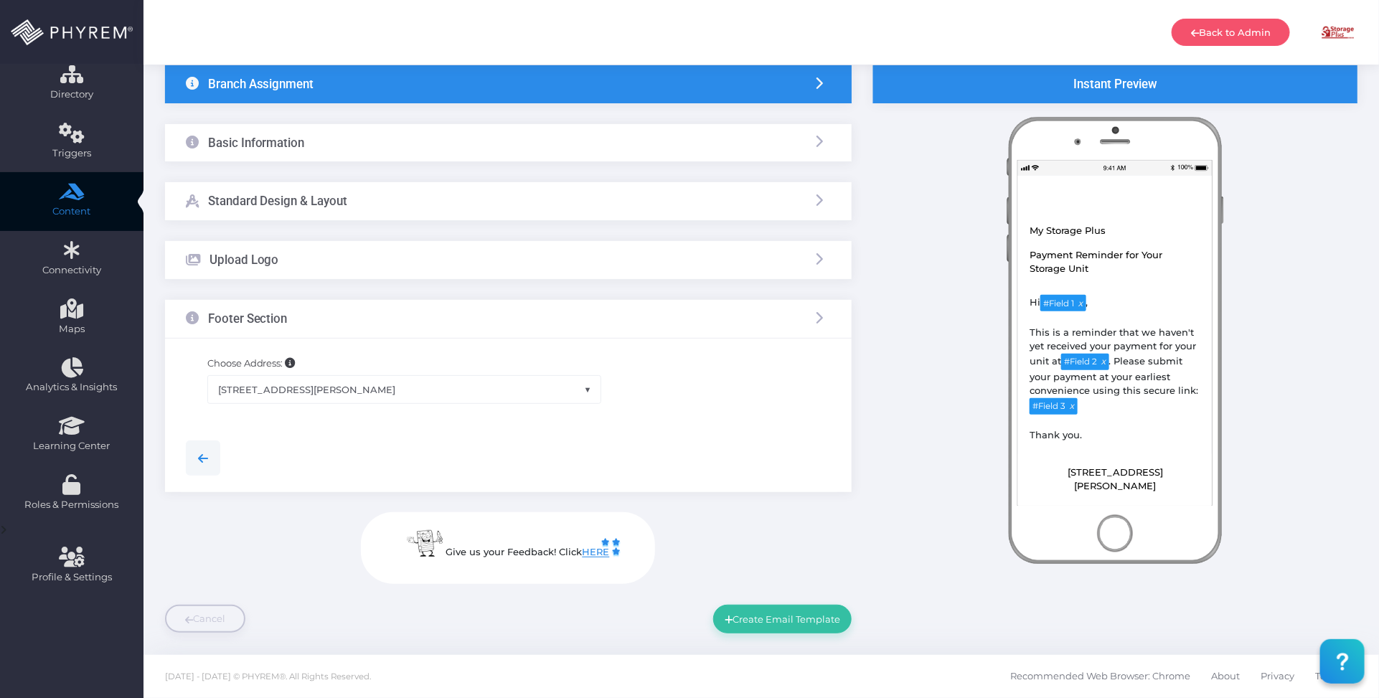
scroll to position [97, 0]
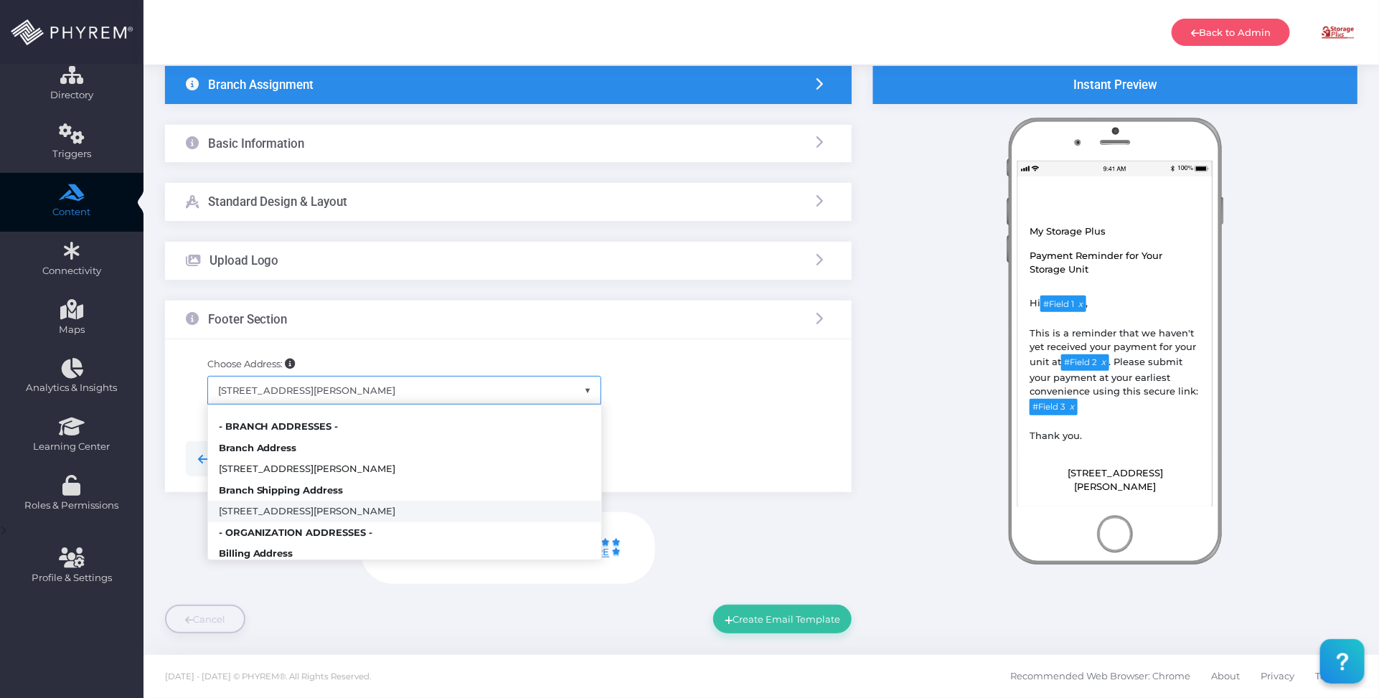
click at [431, 381] on span "107 West Pliler Precise Road, Longview, TX, USA" at bounding box center [404, 390] width 393 height 27
select select "365"
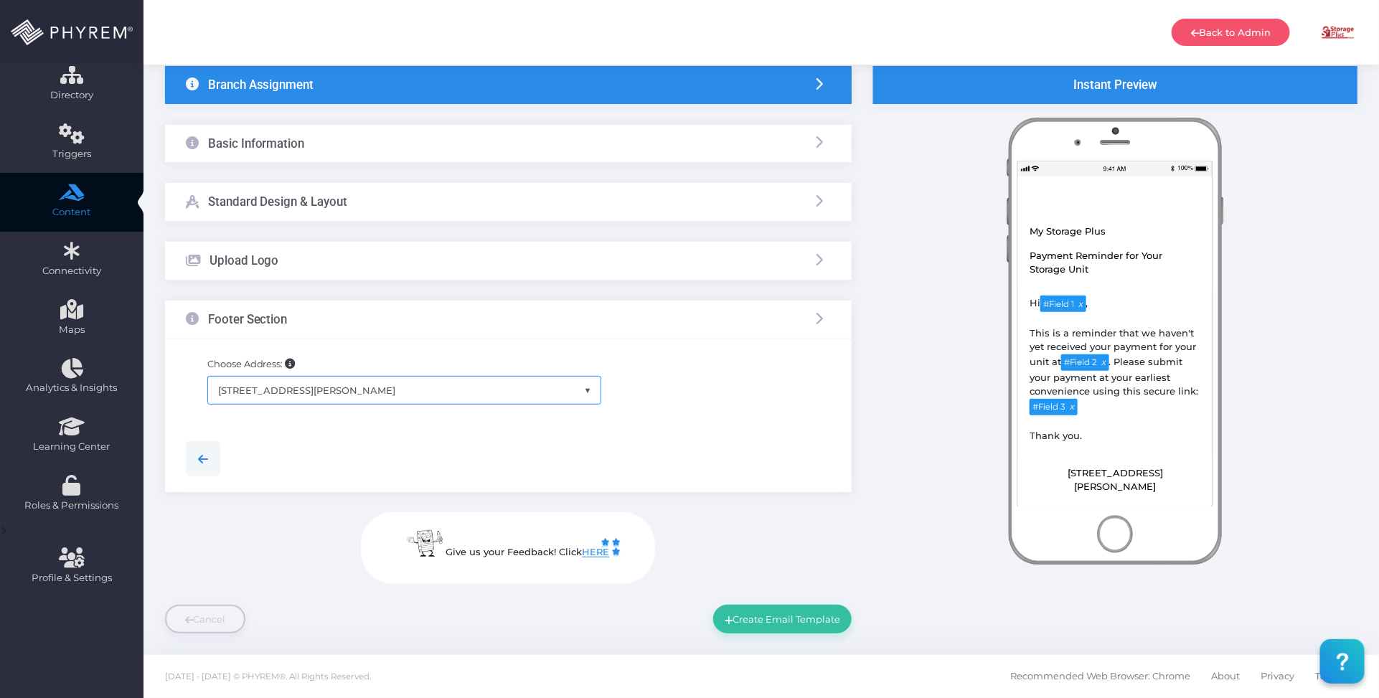
click at [794, 522] on div "Give us your Feedback! Click HERE Close" at bounding box center [508, 548] width 687 height 72
click at [804, 611] on button "Create Email Template" at bounding box center [782, 619] width 138 height 29
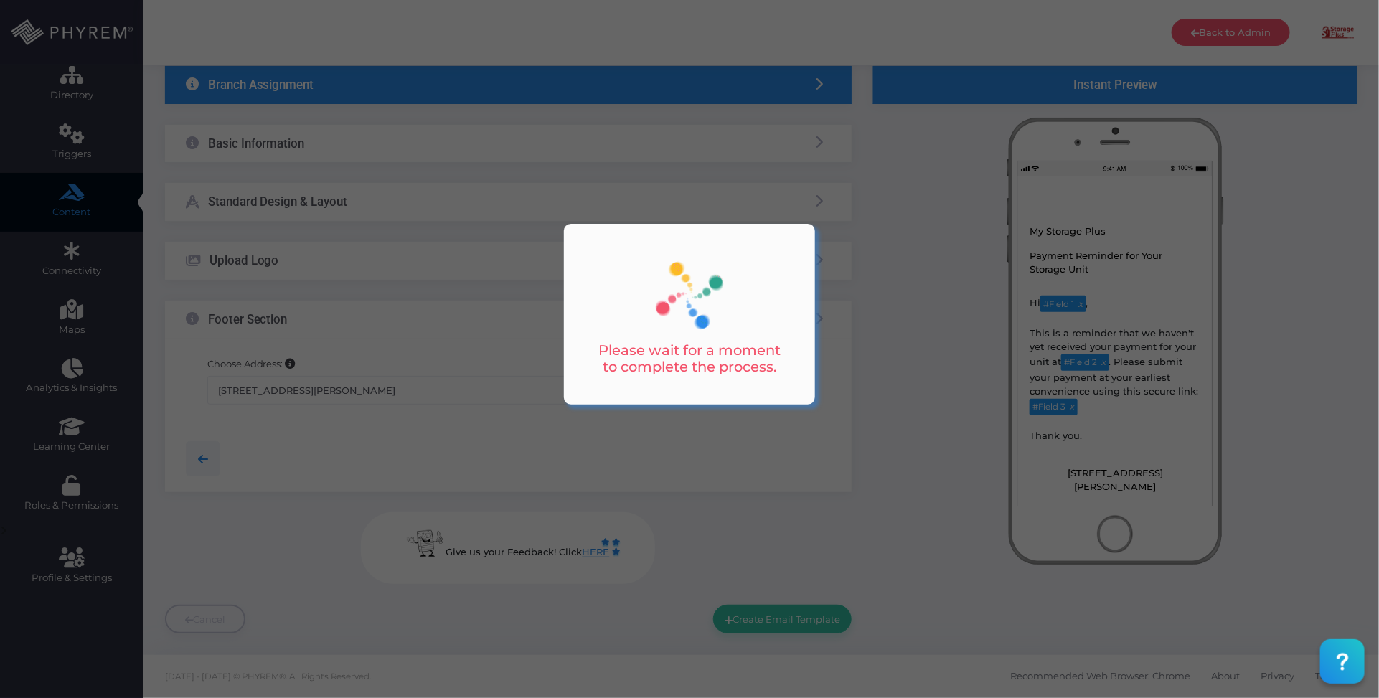
scroll to position [0, 0]
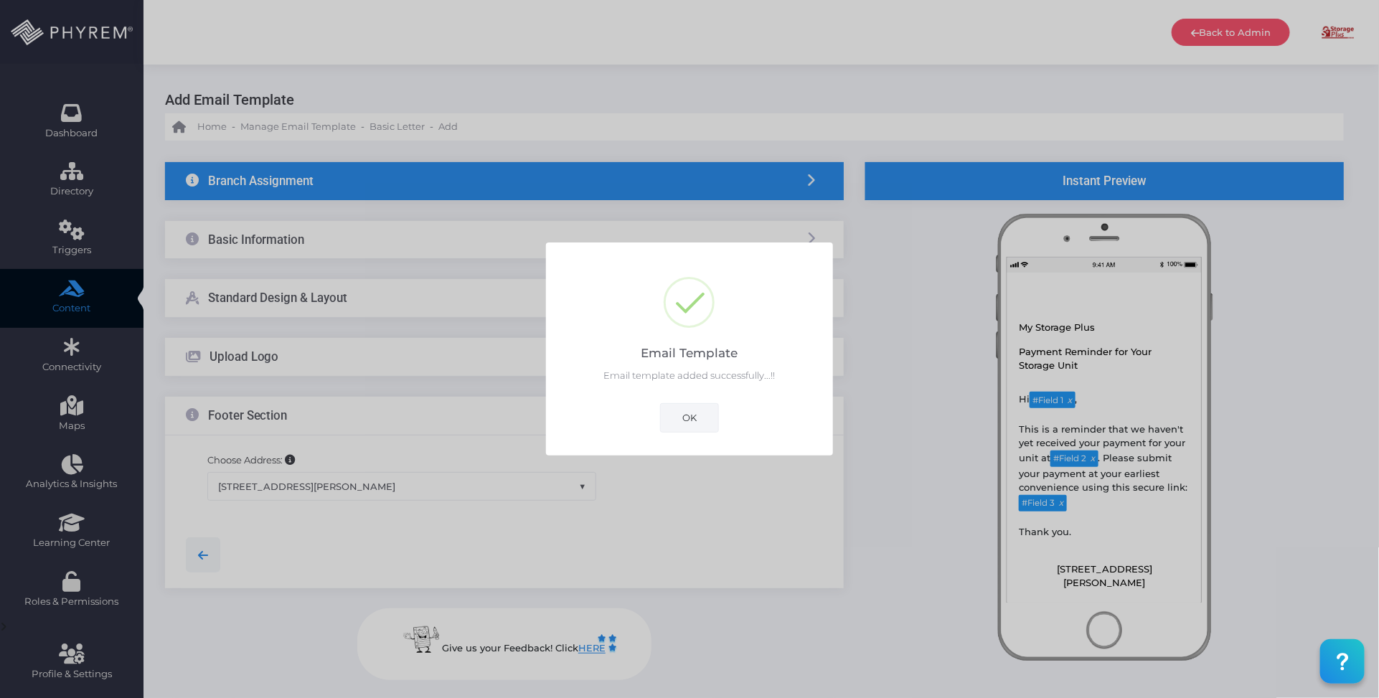
click at [705, 418] on button "OK" at bounding box center [689, 417] width 59 height 29
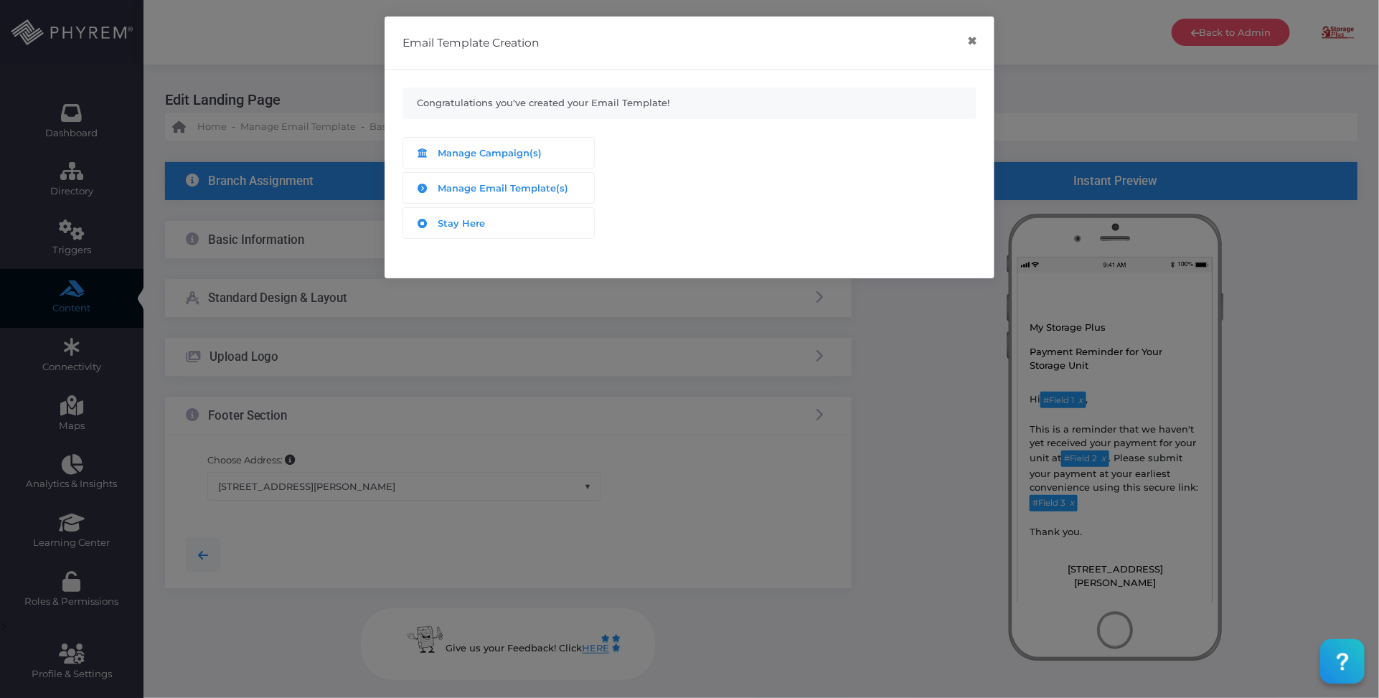
scroll to position [97, 0]
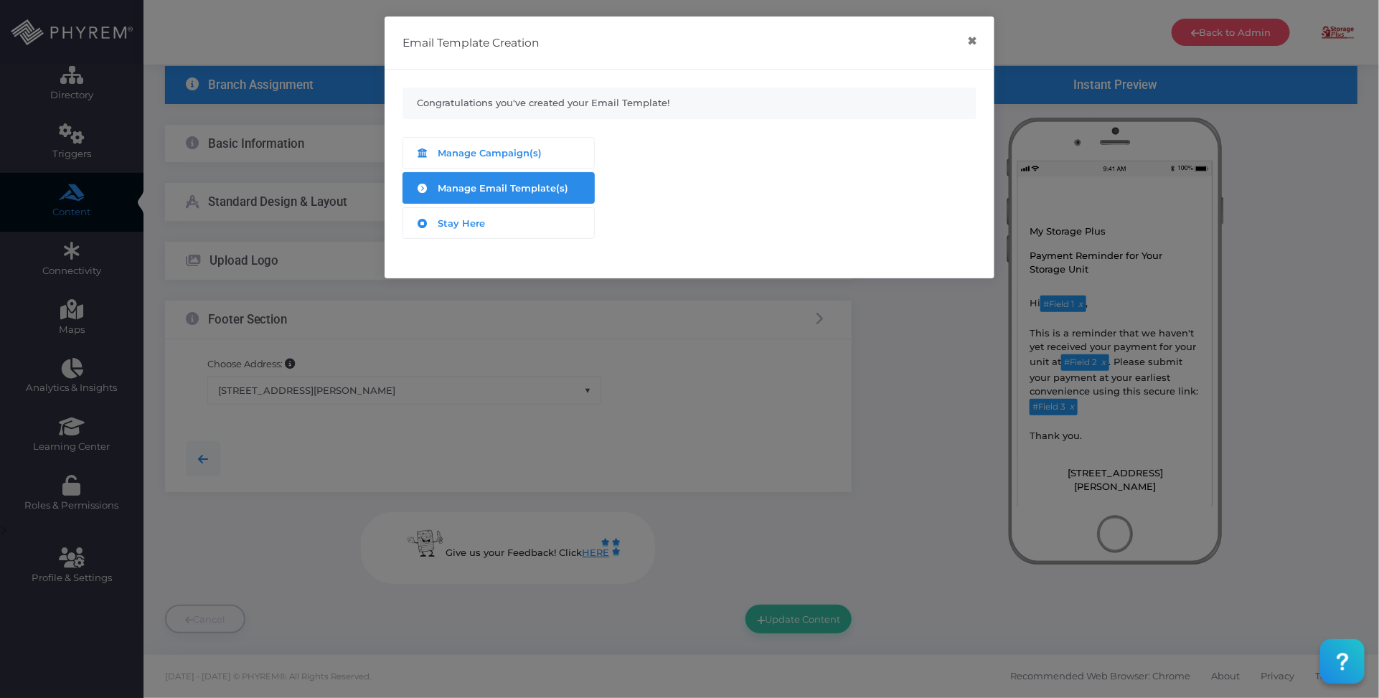
click at [551, 187] on span "Manage Email Template(s)" at bounding box center [503, 187] width 131 height 11
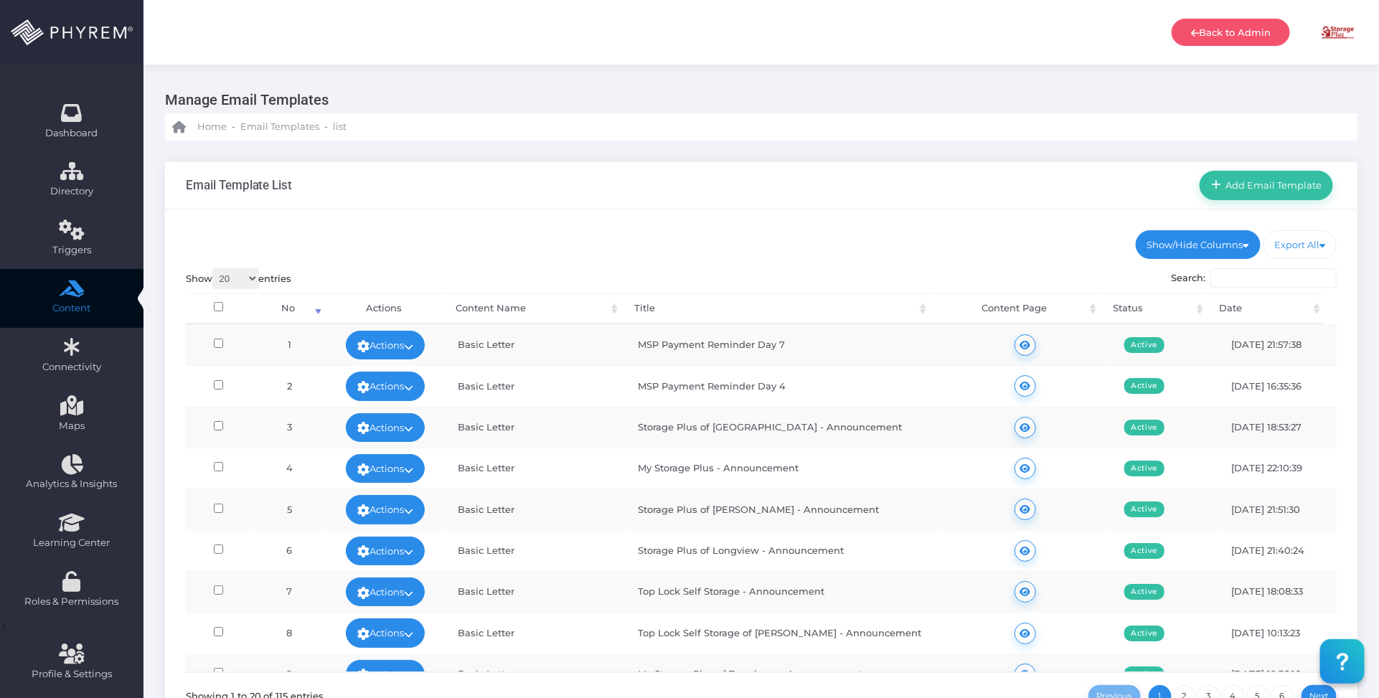
click at [808, 228] on div "Show/Hide Columns No Title" at bounding box center [761, 487] width 1193 height 555
click at [1267, 184] on span "Add Email Template" at bounding box center [1271, 184] width 101 height 11
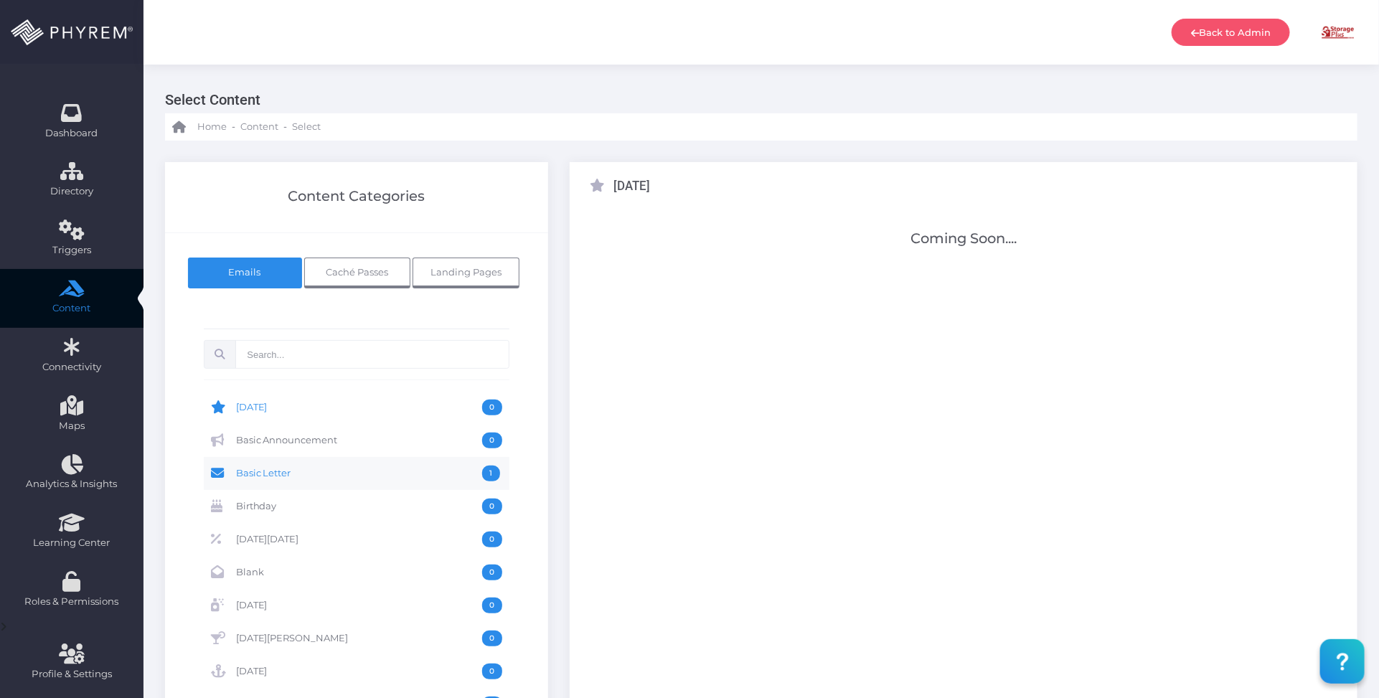
click at [285, 474] on span "Basic Letter" at bounding box center [359, 474] width 247 height 16
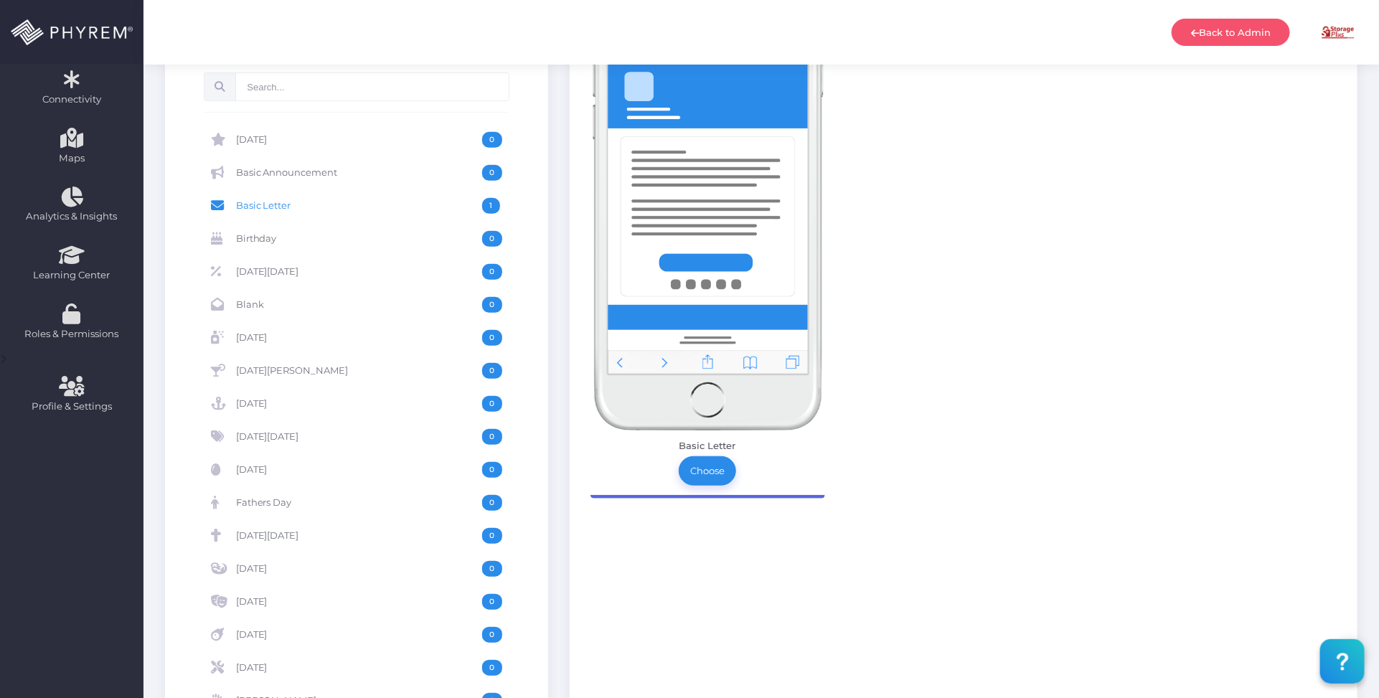
scroll to position [269, 0]
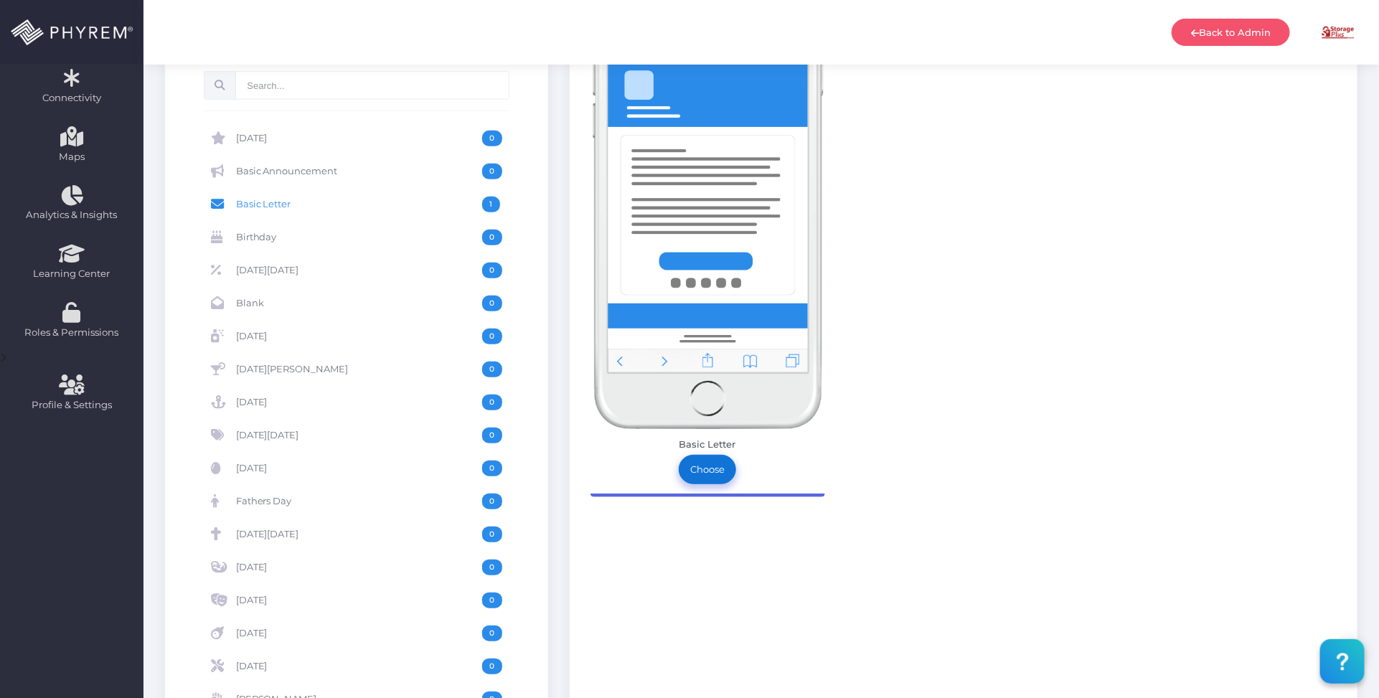
click at [695, 472] on link "Choose" at bounding box center [707, 469] width 57 height 29
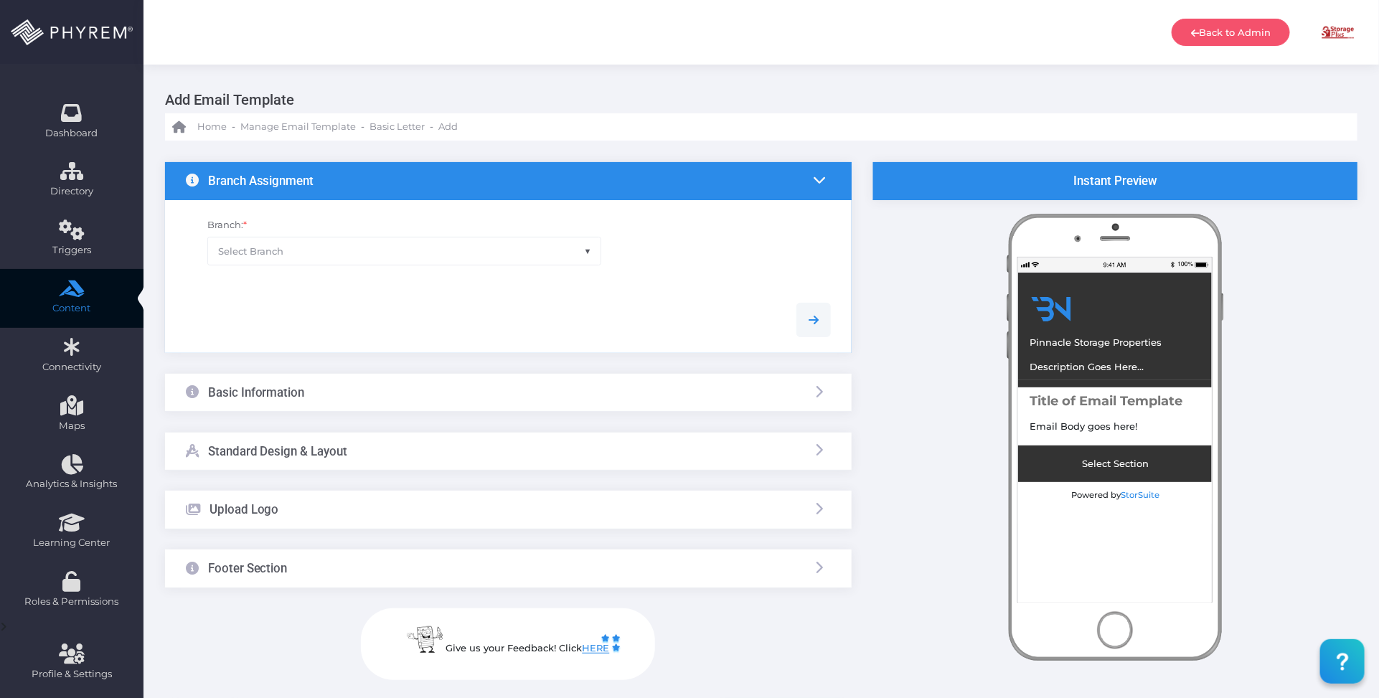
click at [888, 355] on div "Instant Preview View in Browser Pinnacle Storage Properties Description Goes He…" at bounding box center [1116, 446] width 506 height 568
click at [476, 255] on span "Select Branch" at bounding box center [404, 251] width 393 height 27
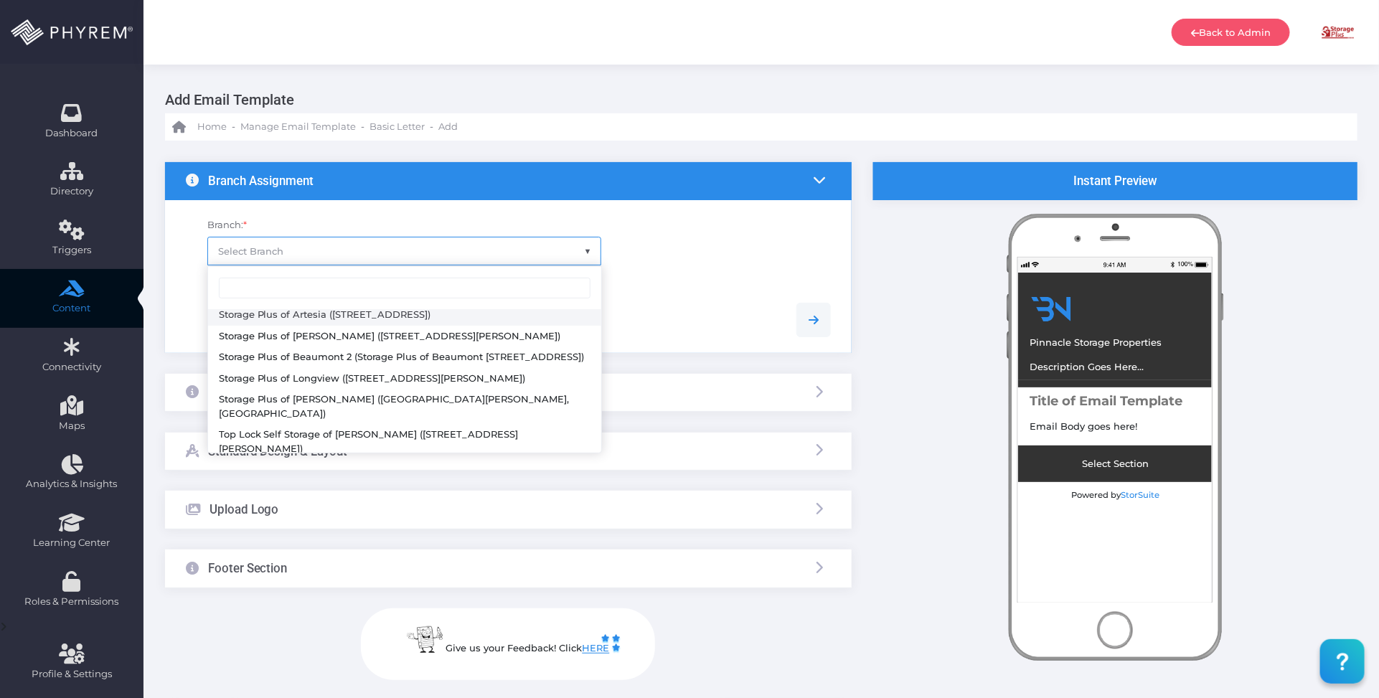
scroll to position [179, 0]
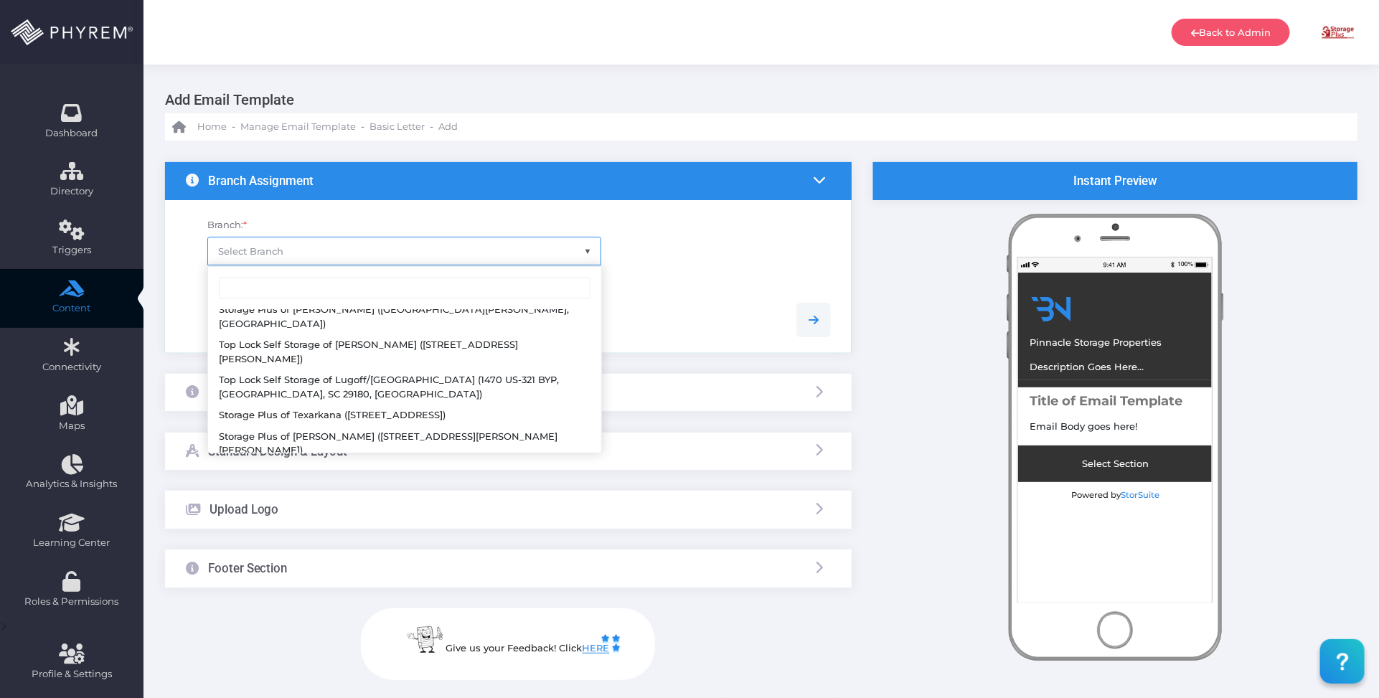
select select "624"
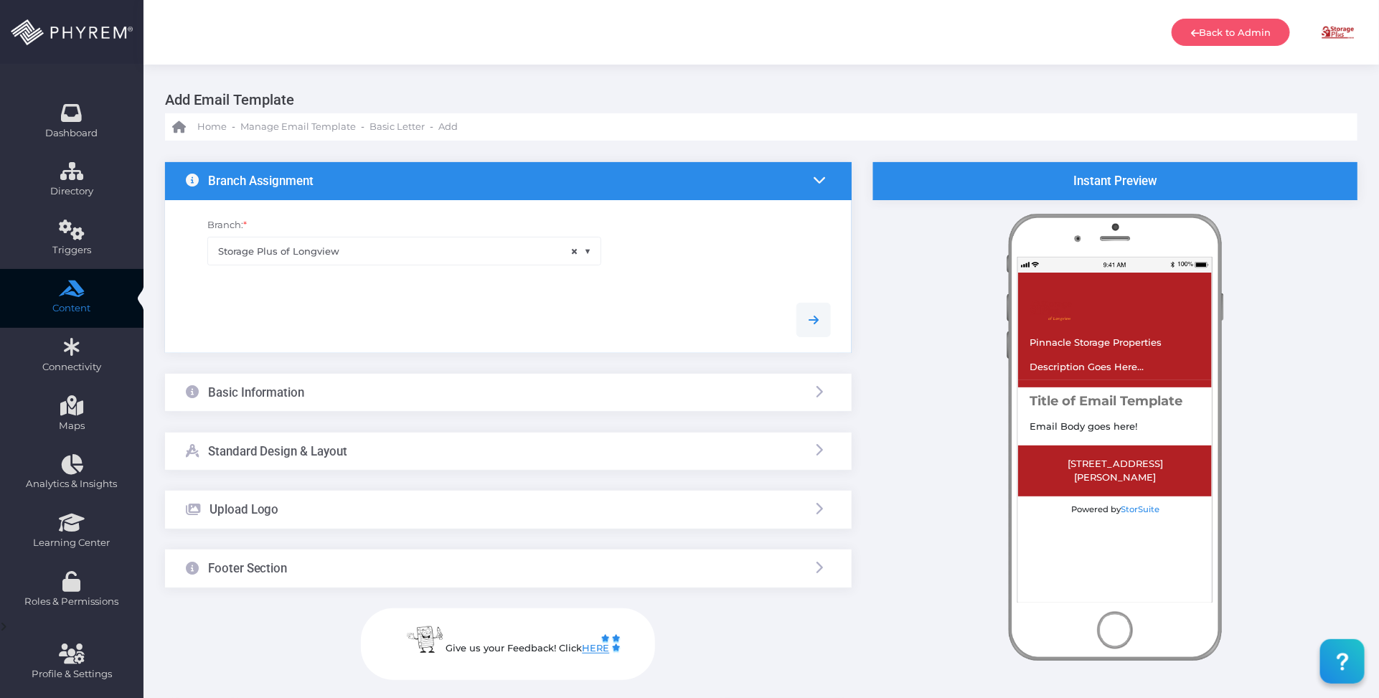
click at [662, 310] on div at bounding box center [508, 320] width 667 height 34
click at [651, 295] on div at bounding box center [508, 320] width 667 height 66
click at [568, 397] on div "Basic Information" at bounding box center [508, 393] width 687 height 38
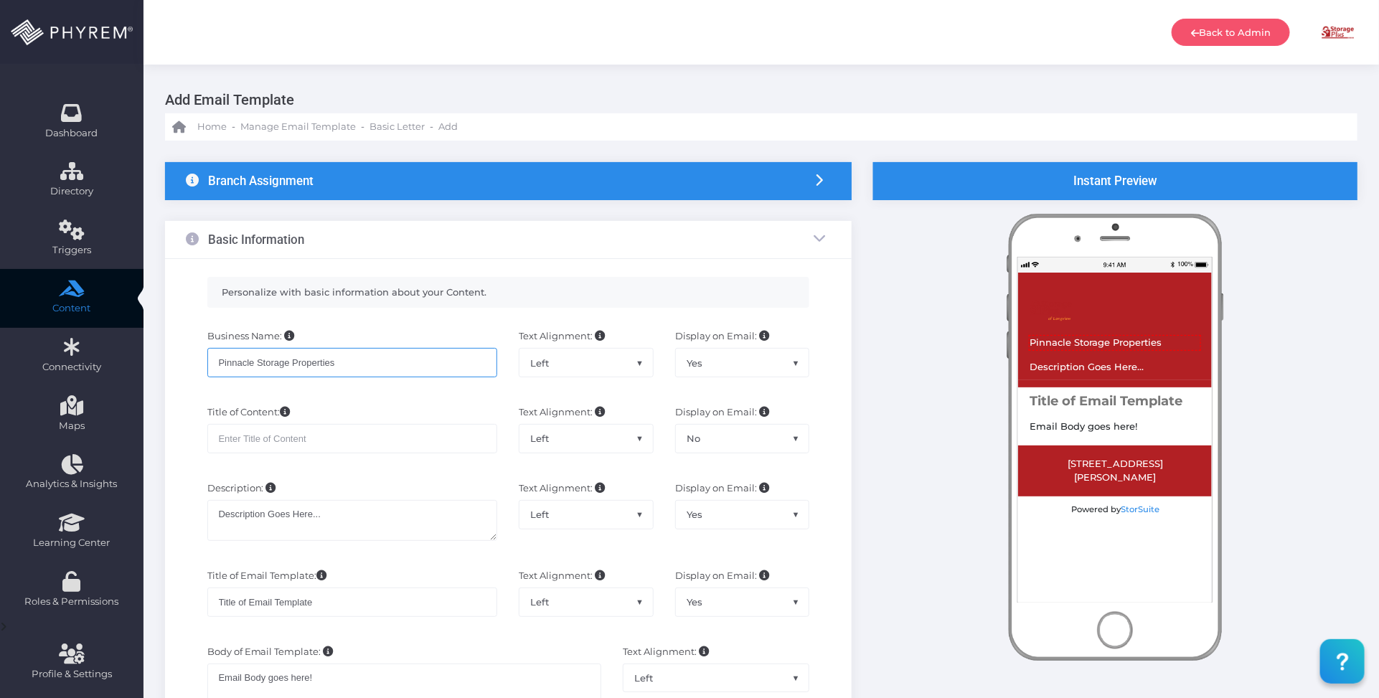
drag, startPoint x: 363, startPoint y: 354, endPoint x: 206, endPoint y: 323, distance: 160.2
paste input "My Storage Plu"
type input "My Storage Plus"
drag, startPoint x: 330, startPoint y: 438, endPoint x: 293, endPoint y: 442, distance: 37.5
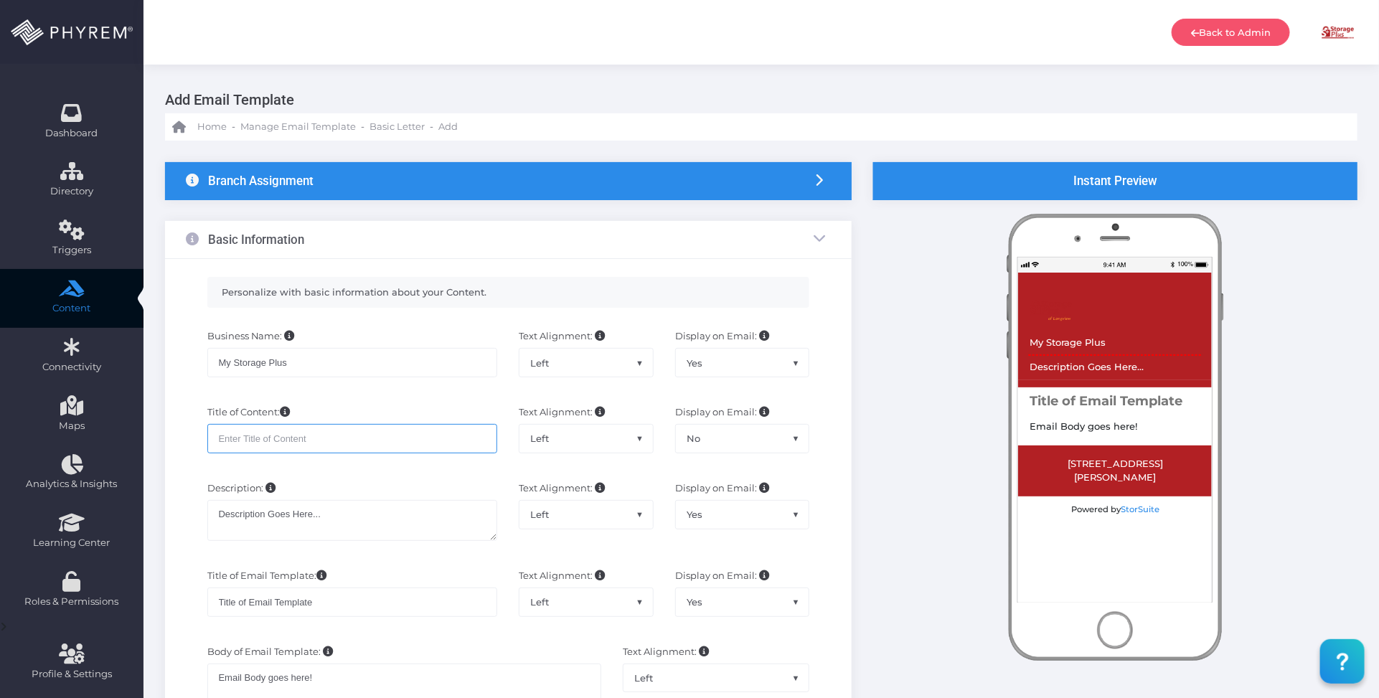
click at [293, 442] on input "text" at bounding box center [352, 438] width 291 height 29
paste input "MSP Payment Reminder Day 4"
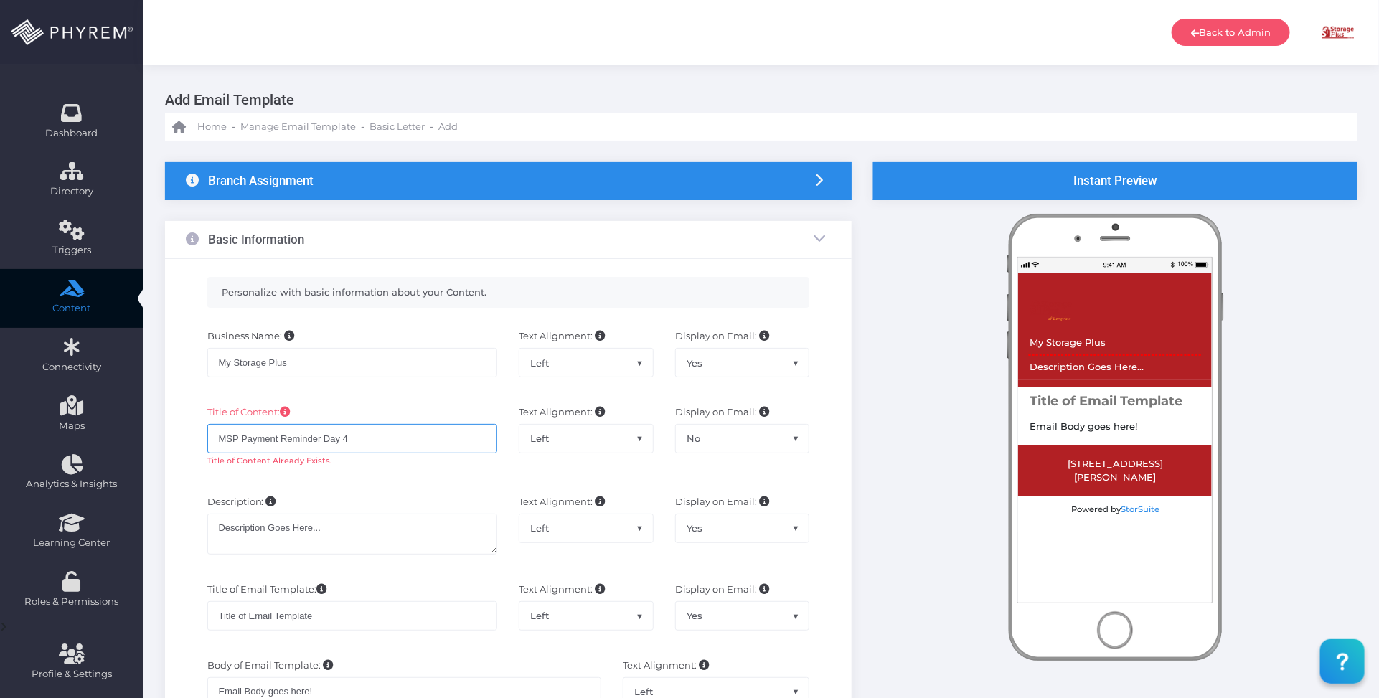
click at [366, 435] on input "MSP Payment Reminder Day 4" at bounding box center [352, 438] width 291 height 29
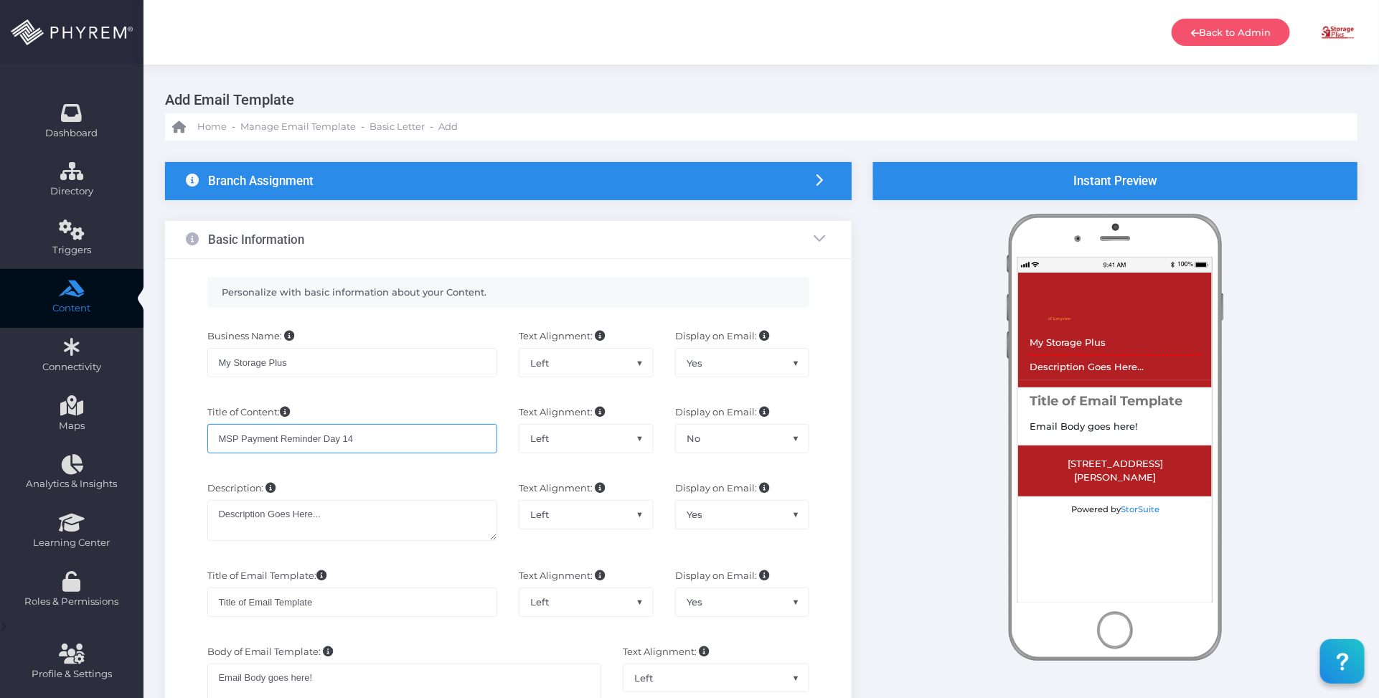
type input "MSP Payment Reminder Day 14"
drag, startPoint x: 184, startPoint y: 506, endPoint x: 169, endPoint y: 506, distance: 15.1
click at [169, 506] on div "Personalize with basic information about your Content. Business Name: My Storag…" at bounding box center [508, 602] width 687 height 687
paste textarea "Payment Reminder for Your Storage Unit"
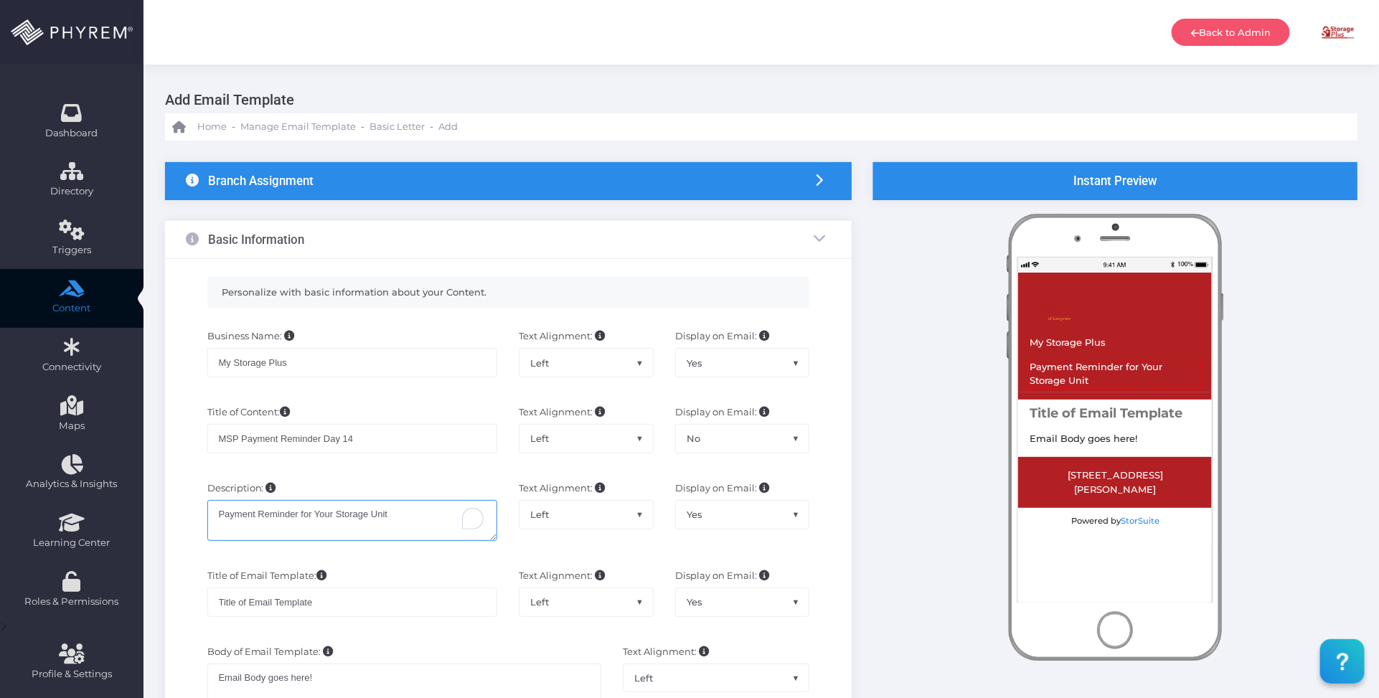
type textarea "Payment Reminder for Your Storage Unit"
drag, startPoint x: 317, startPoint y: 606, endPoint x: 191, endPoint y: 603, distance: 126.3
click at [191, 603] on div "Title of Email Template: Title of Email Template Text Alignment: Left Center Ri…" at bounding box center [508, 600] width 667 height 76
paste input "Payment Reminder for Your Storage Unit"
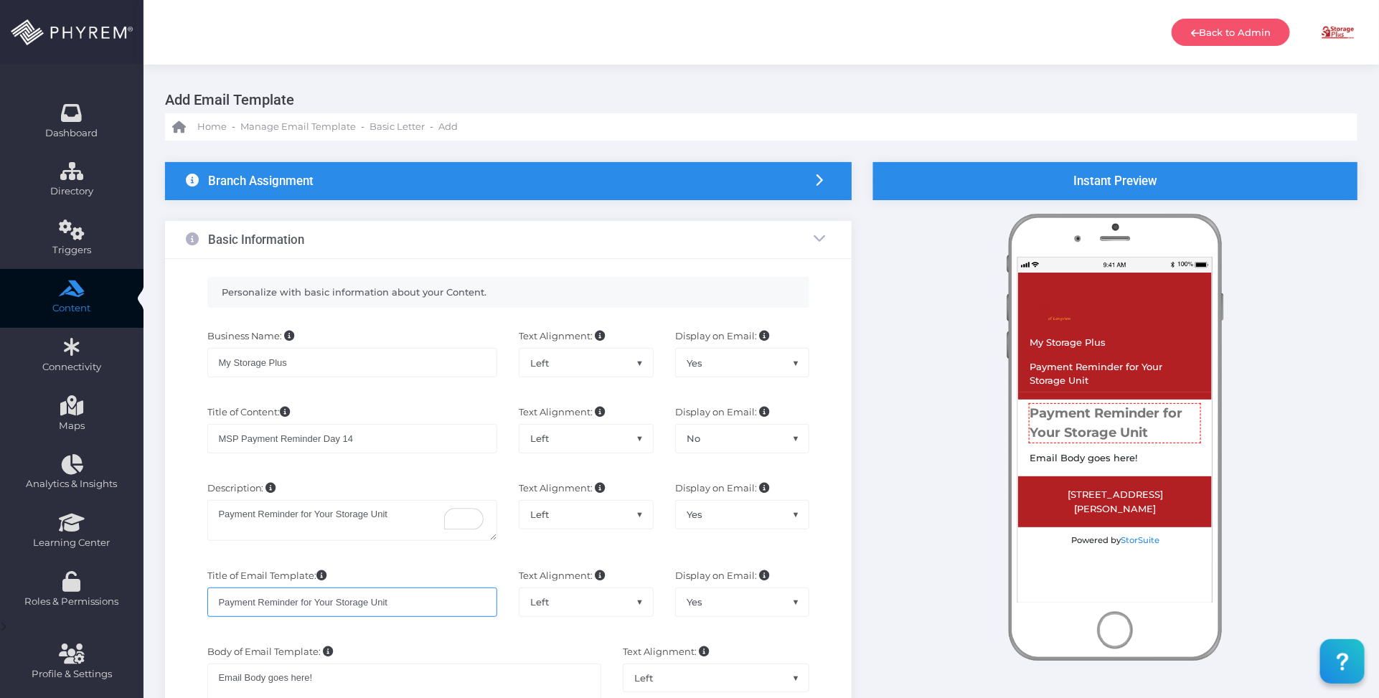
type input "Payment Reminder for Your Storage Unit"
click at [741, 604] on span "Yes" at bounding box center [742, 601] width 133 height 27
select select "No"
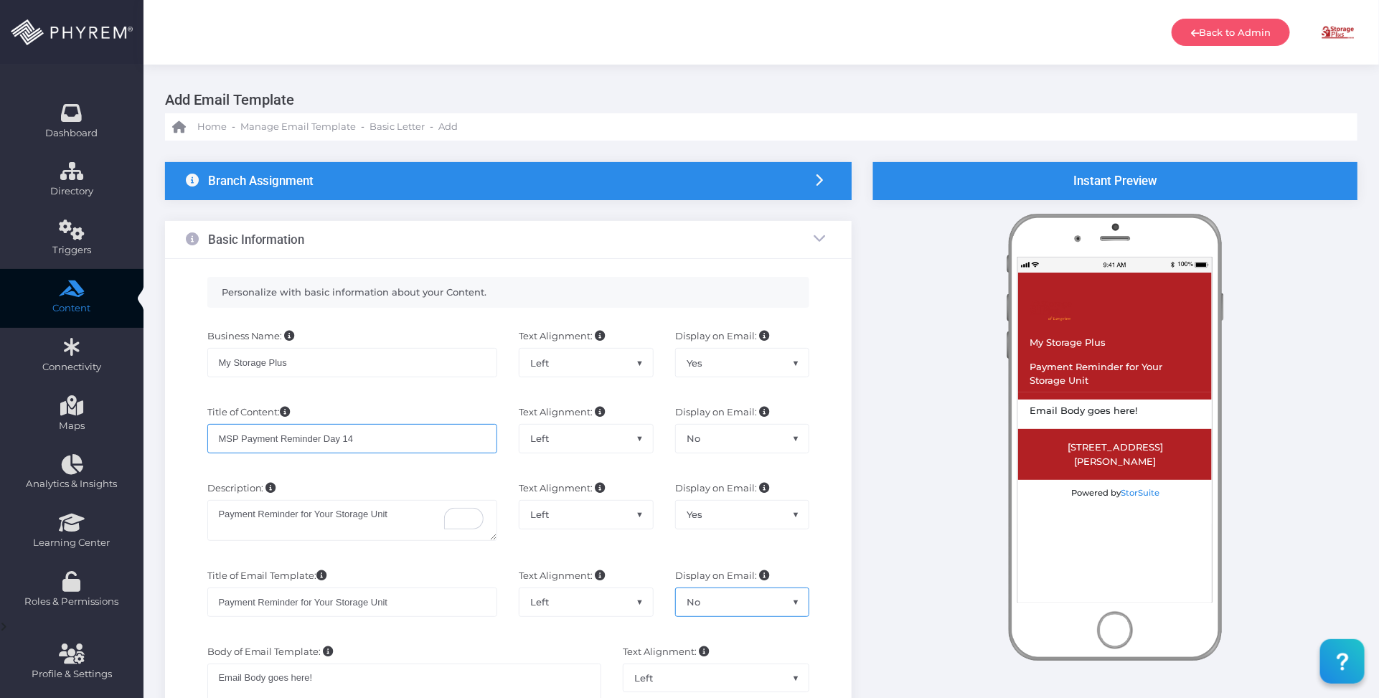
click at [365, 443] on input "MSP Payment Reminder Day 14" at bounding box center [352, 438] width 291 height 29
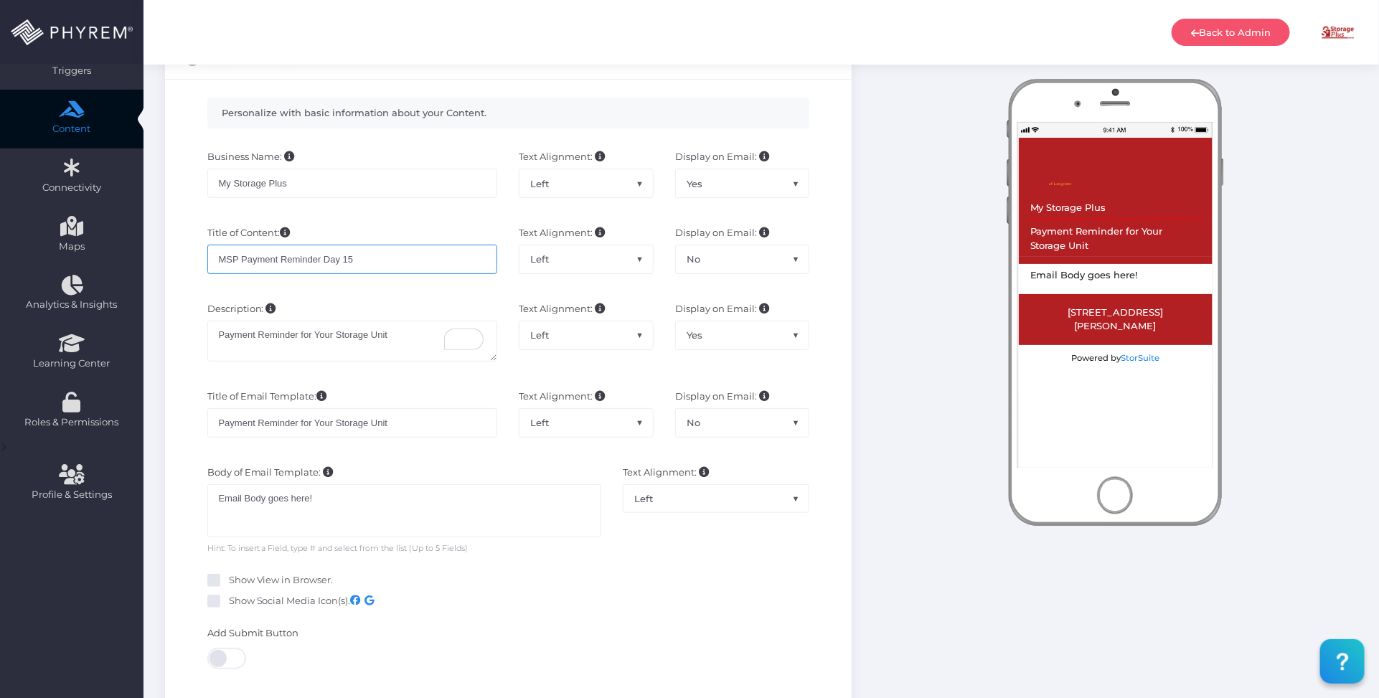
type input "MSP Payment Reminder Day 15"
click at [363, 507] on div "Email Body goes here!" at bounding box center [404, 510] width 395 height 53
drag, startPoint x: 370, startPoint y: 503, endPoint x: 348, endPoint y: 492, distance: 24.4
click at [156, 503] on div "Branch Assignment Branch: * × Storage Plus of Longview Basic Information *" at bounding box center [508, 534] width 708 height 1102
paste div "To enrich screen reader interactions, please activate Accessibility in Grammarl…"
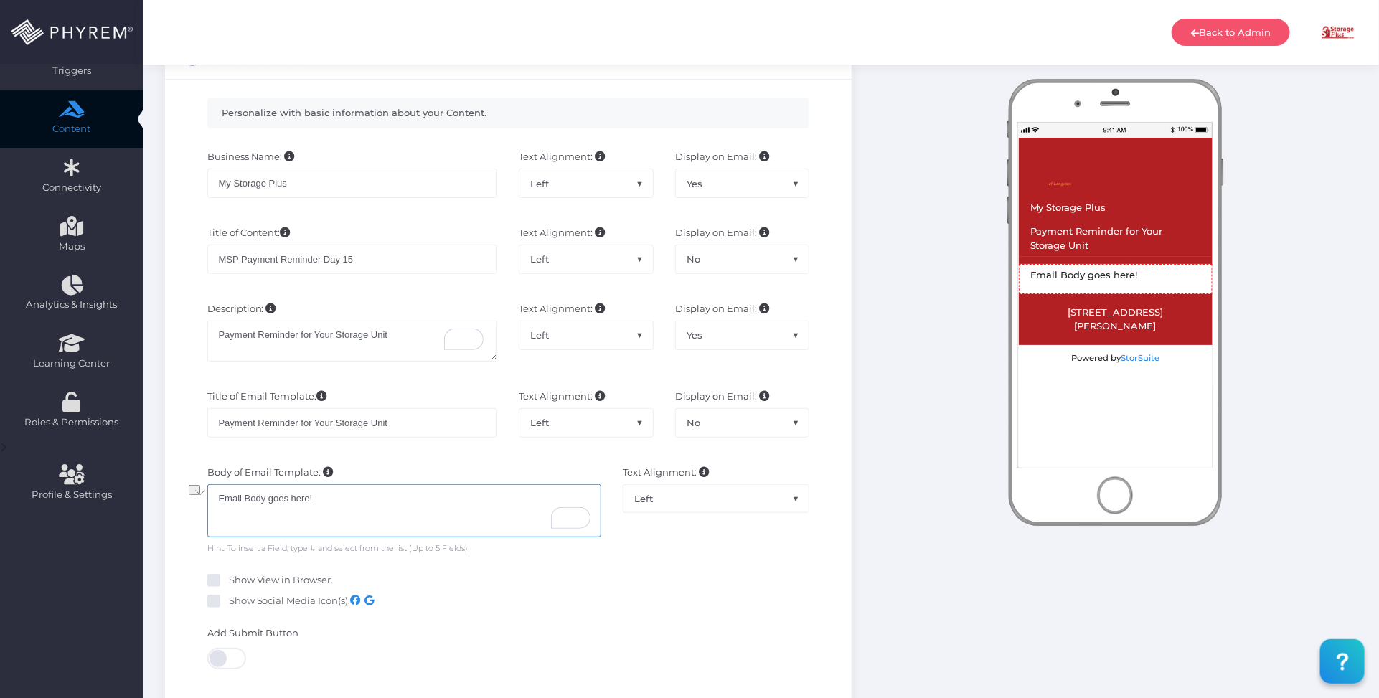
type textarea ""Hi {first_name}, Our records show that we still haven't received your rent pay…"
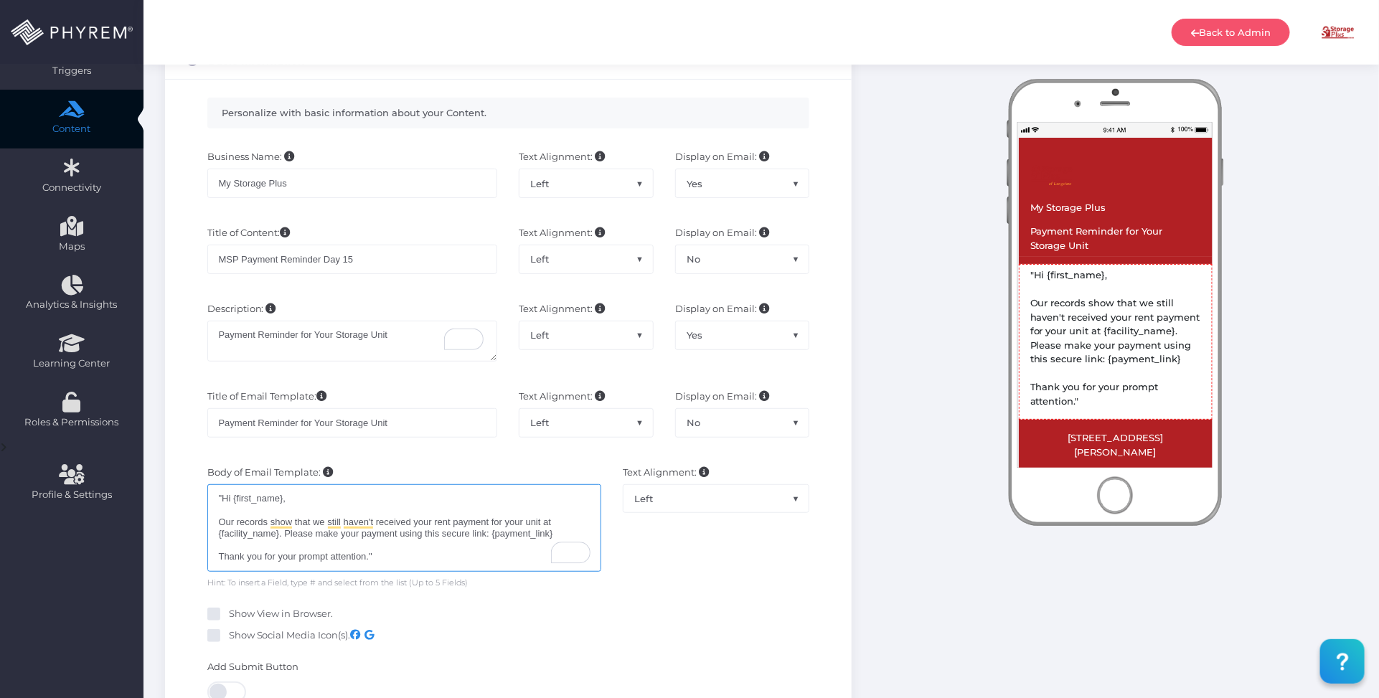
click at [224, 497] on div ""Hi {first_name}, Our records show that we still haven't received your rent pay…" at bounding box center [404, 528] width 395 height 88
click at [395, 561] on div "Hi {first_name}, Our records show that we still haven't received your rent paym…" at bounding box center [404, 528] width 395 height 88
drag, startPoint x: 278, startPoint y: 500, endPoint x: 241, endPoint y: 502, distance: 36.7
click at [241, 502] on div "Hi {first_name}, Our records show that we still haven't received your rent paym…" at bounding box center [404, 528] width 395 height 88
click at [281, 502] on div "Hi {first_name}, Our records show that we still haven't received your rent paym…" at bounding box center [404, 528] width 395 height 88
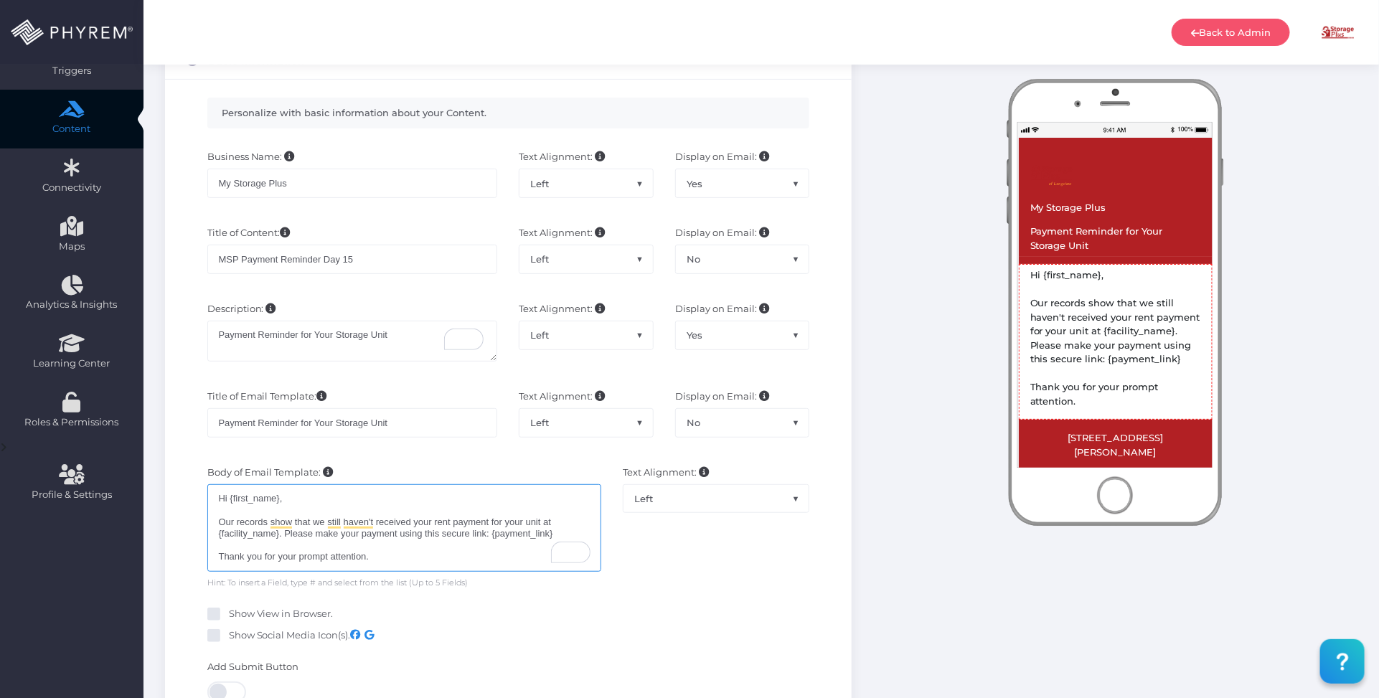
click at [277, 502] on div "Hi {first_name}, Our records show that we still haven't received your rent paym…" at bounding box center [404, 528] width 395 height 88
click at [277, 501] on div "Hi {first_name}, Our records show that we still haven't received your rent paym…" at bounding box center [404, 528] width 395 height 88
click at [278, 499] on div "Hi {first_name}, Our records show that we still haven't received your rent paym…" at bounding box center [404, 528] width 395 height 88
drag, startPoint x: 560, startPoint y: 540, endPoint x: 493, endPoint y: 543, distance: 66.8
click at [493, 543] on div "Hi # Field 1 , Our records show that we still haven't received your rent paymen…" at bounding box center [404, 530] width 395 height 92
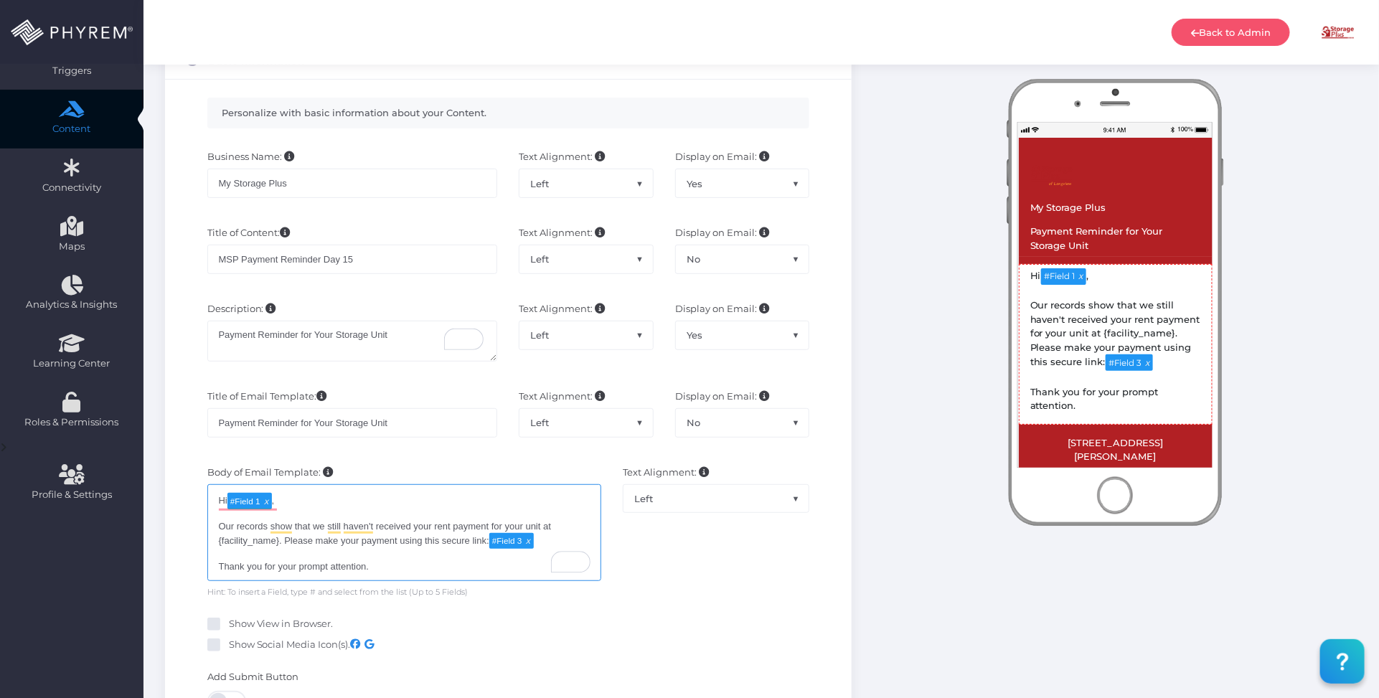
click at [278, 543] on div "Hi # Field 1 , Our records show that we still haven't received your rent paymen…" at bounding box center [404, 532] width 395 height 97
drag, startPoint x: 278, startPoint y: 543, endPoint x: 220, endPoint y: 545, distance: 58.9
click at [220, 545] on div "Hi # Field 1 , Our records show that we still haven't received your rent paymen…" at bounding box center [404, 532] width 395 height 97
type textarea "Hi [#Field 1](tag:f1), Our records show that we still haven't received your ren…"
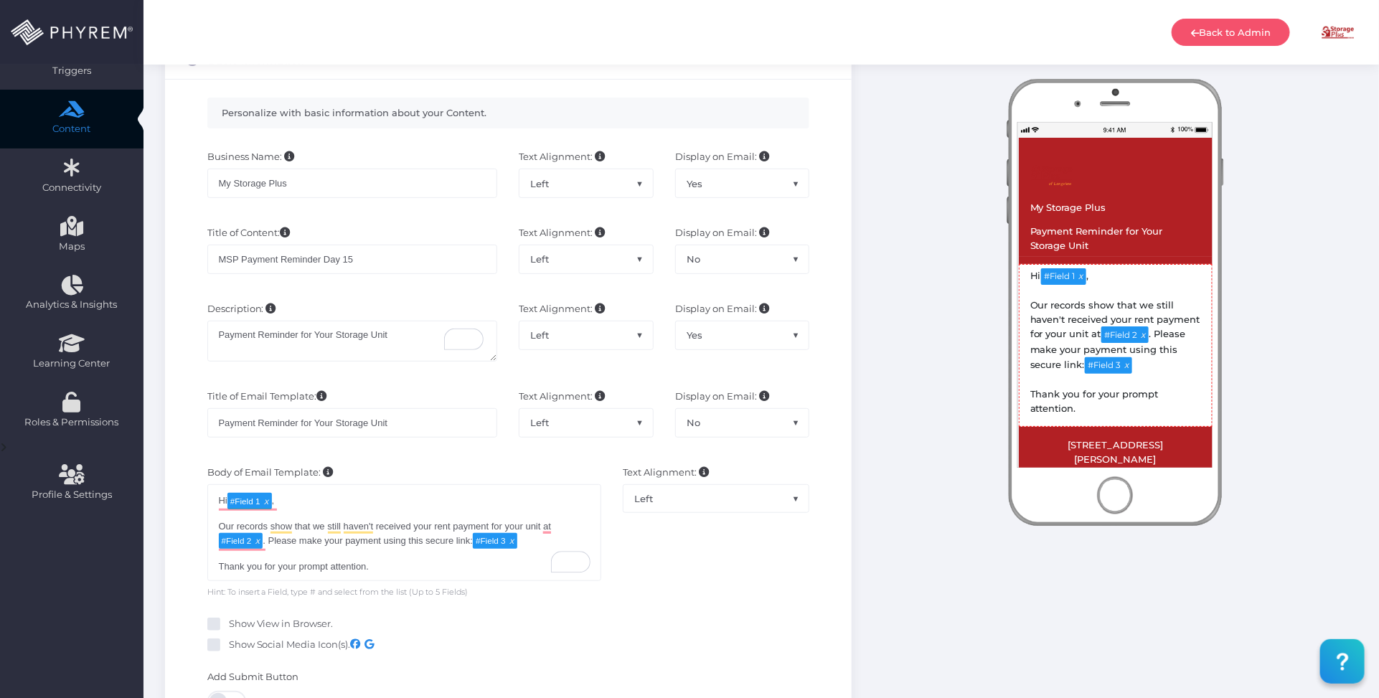
click at [690, 575] on div "Text Alignment: Left Center Right Left" at bounding box center [716, 532] width 208 height 133
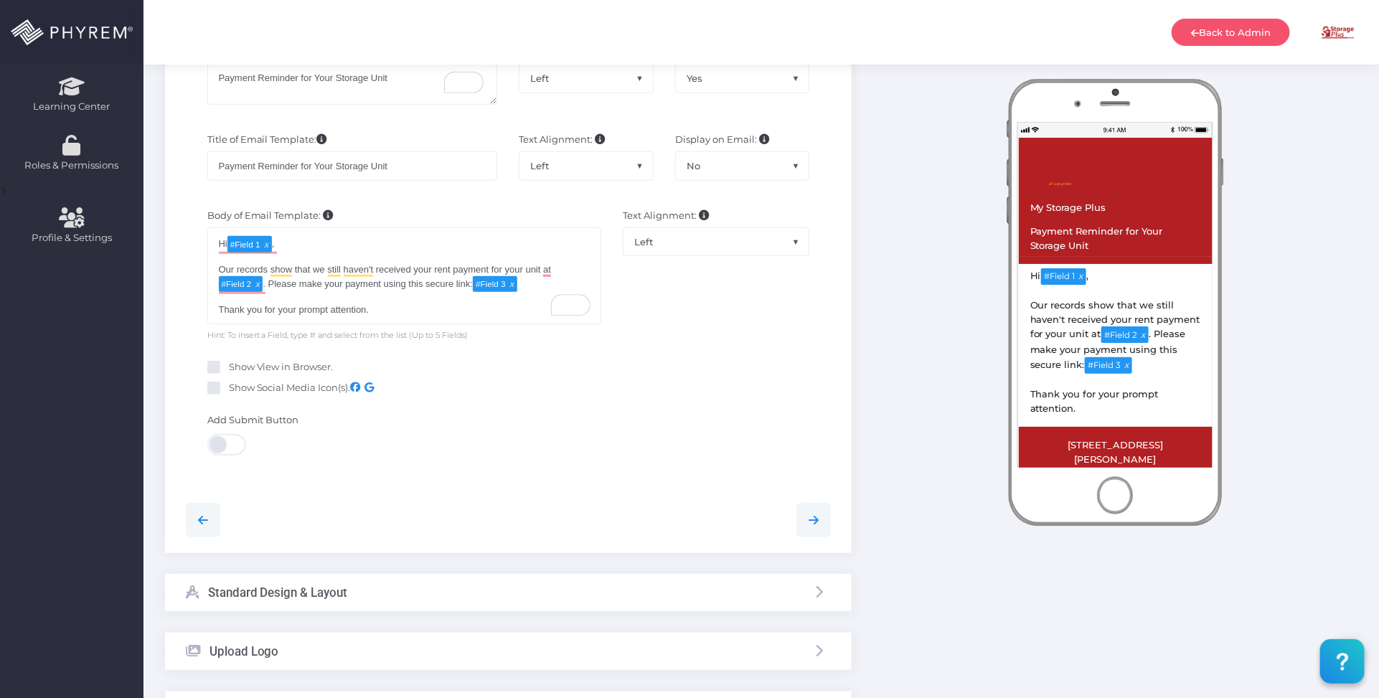
scroll to position [448, 0]
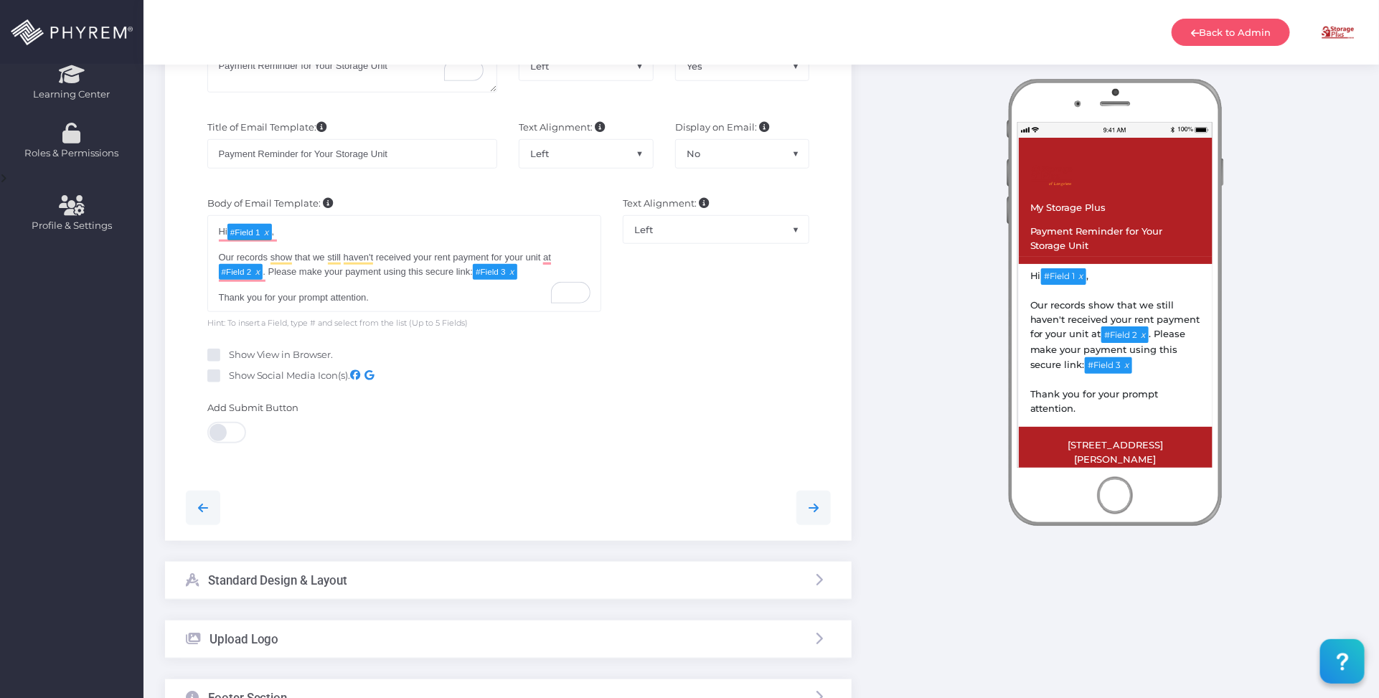
click at [525, 578] on div "Standard Design & Layout" at bounding box center [508, 581] width 687 height 38
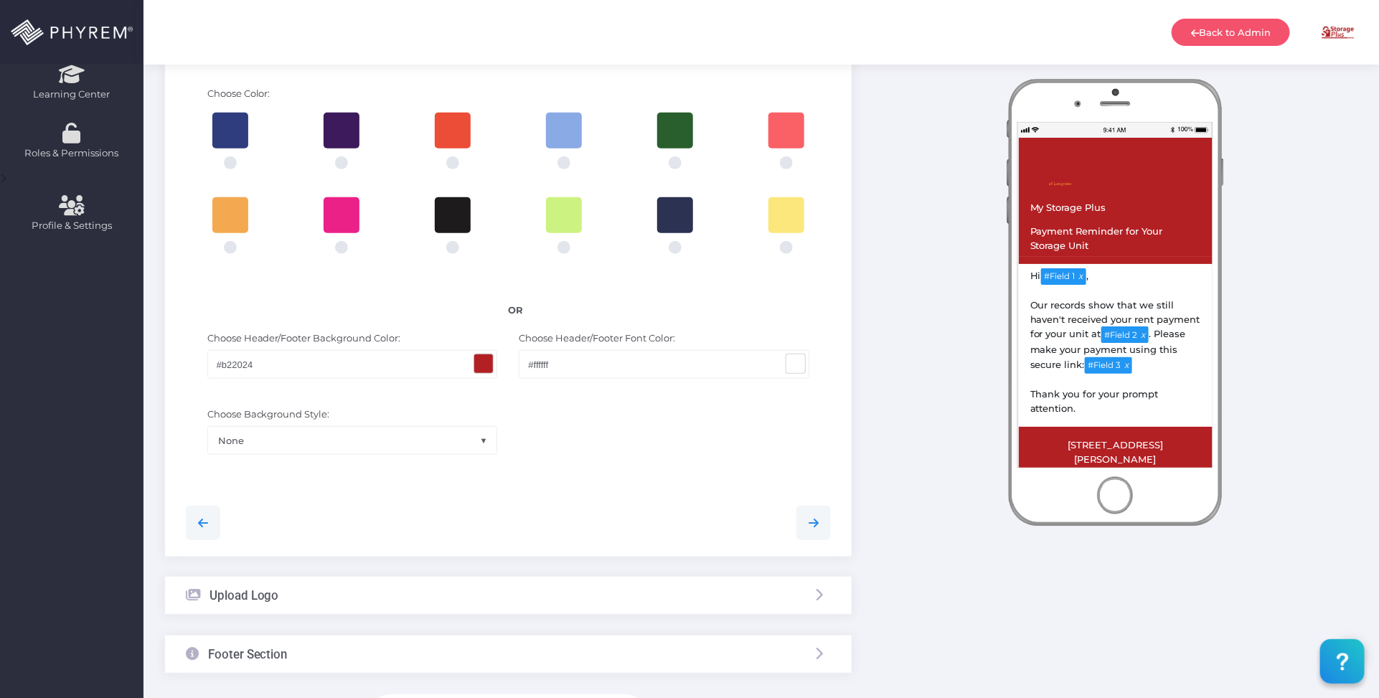
click at [794, 366] on span at bounding box center [795, 363] width 19 height 19
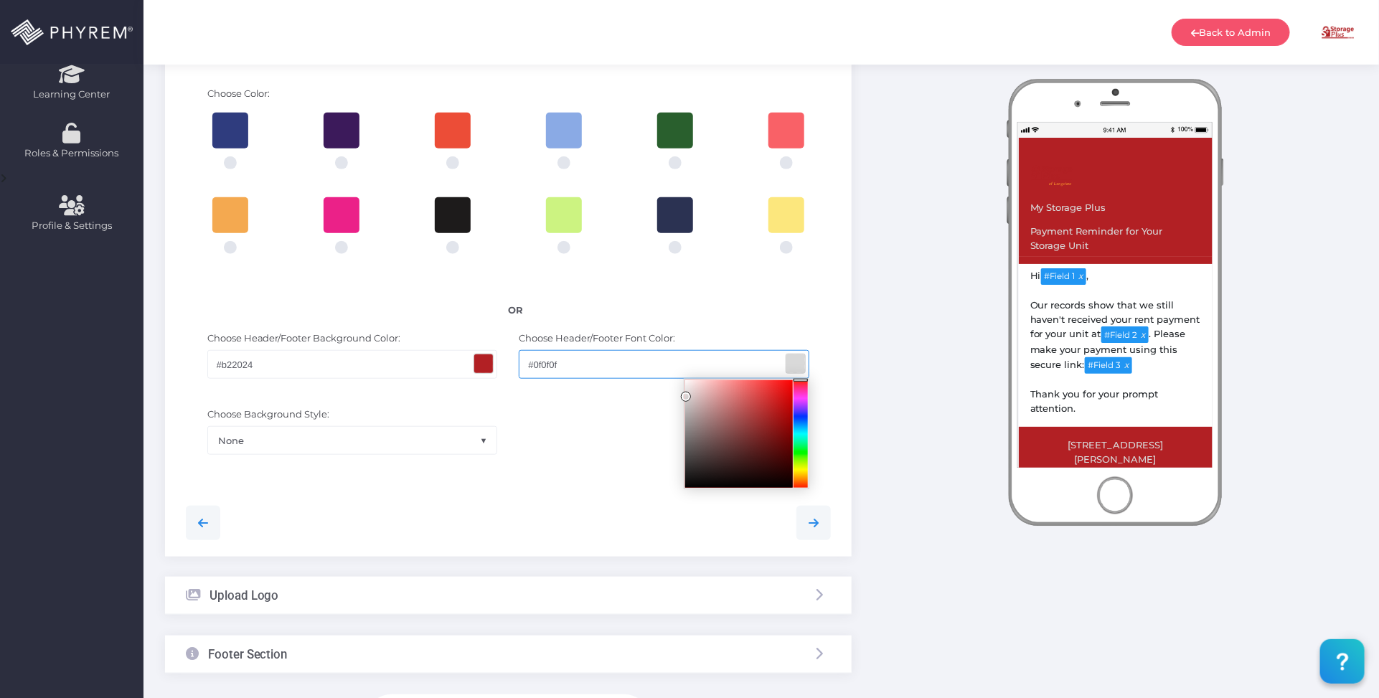
type input "#000000"
drag, startPoint x: 686, startPoint y: 385, endPoint x: 579, endPoint y: 502, distance: 158.5
click at [618, 543] on div "Personalize your page by selecting colors and uploading an image and basic info…" at bounding box center [508, 212] width 687 height 687
click at [482, 361] on span at bounding box center [483, 363] width 19 height 19
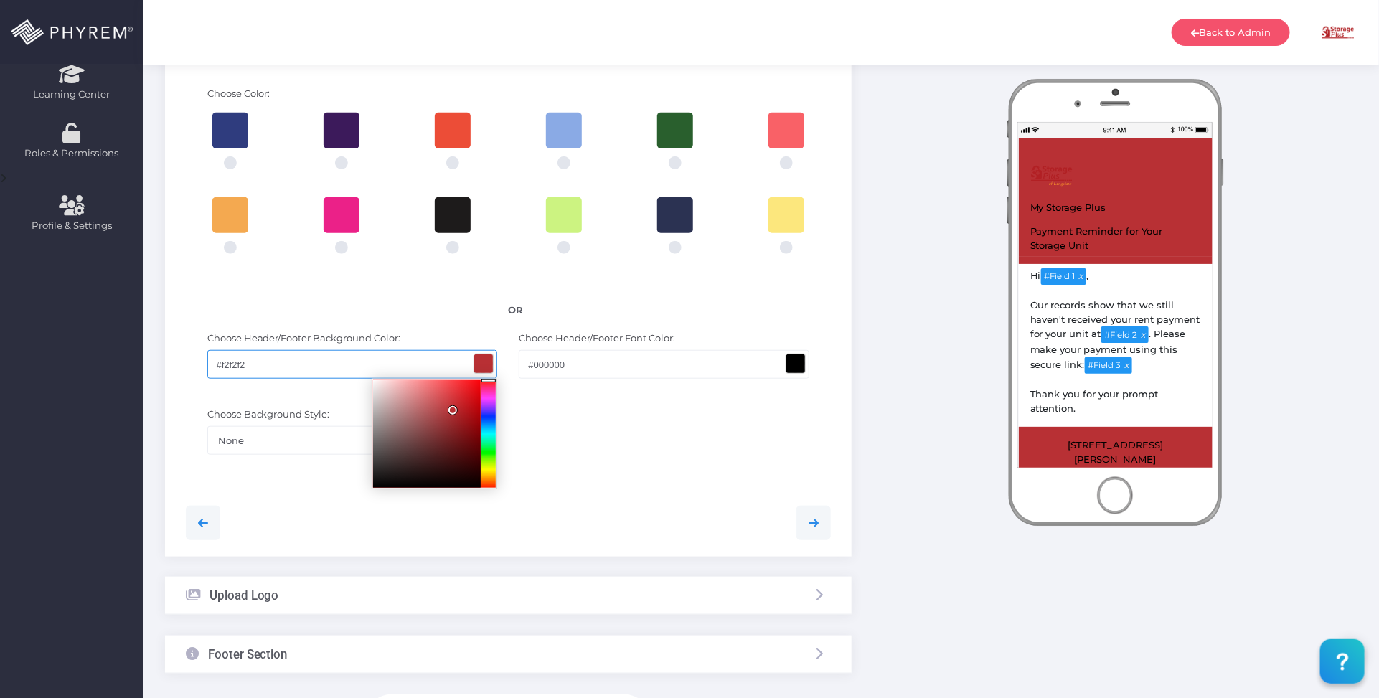
type input "#ffffff"
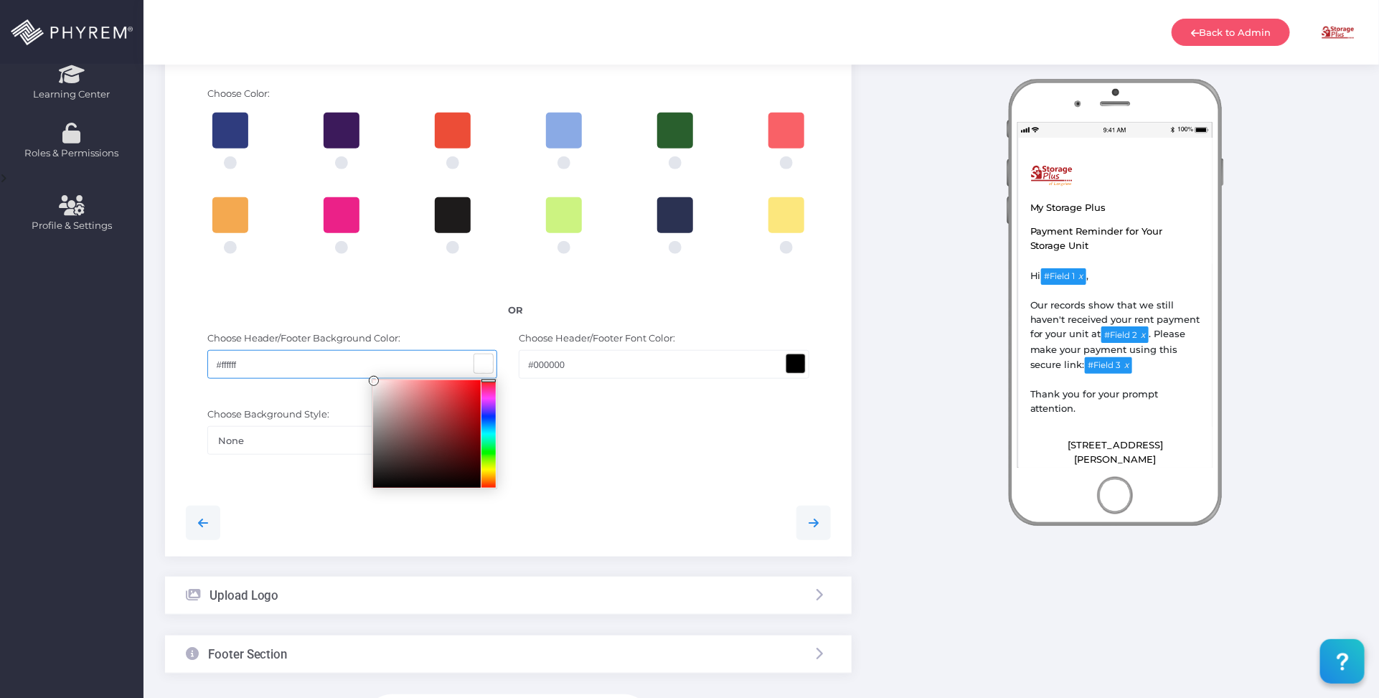
drag, startPoint x: 463, startPoint y: 413, endPoint x: 242, endPoint y: 327, distance: 237.2
click at [235, 327] on div "Choose Header/Footer Background Color: #ffffff Choose Header/Footer Font Color:…" at bounding box center [508, 362] width 667 height 76
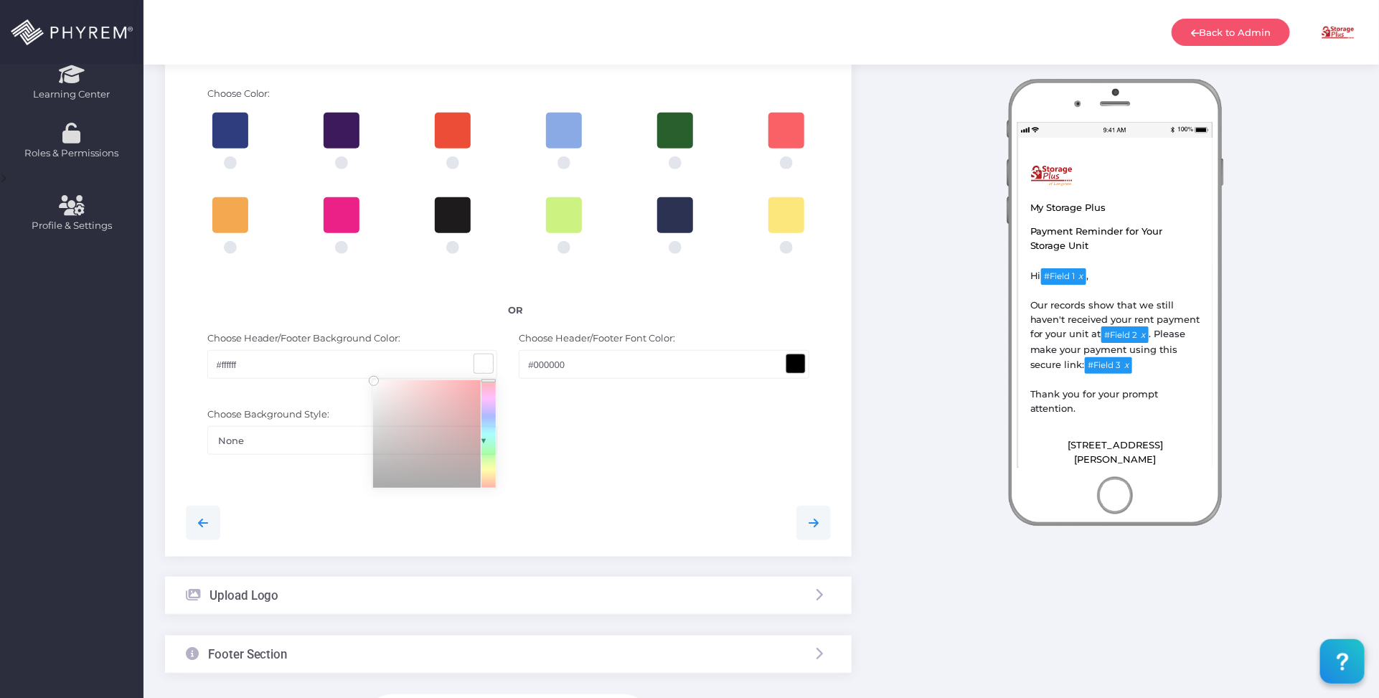
click at [639, 483] on div at bounding box center [509, 301] width 646 height 377
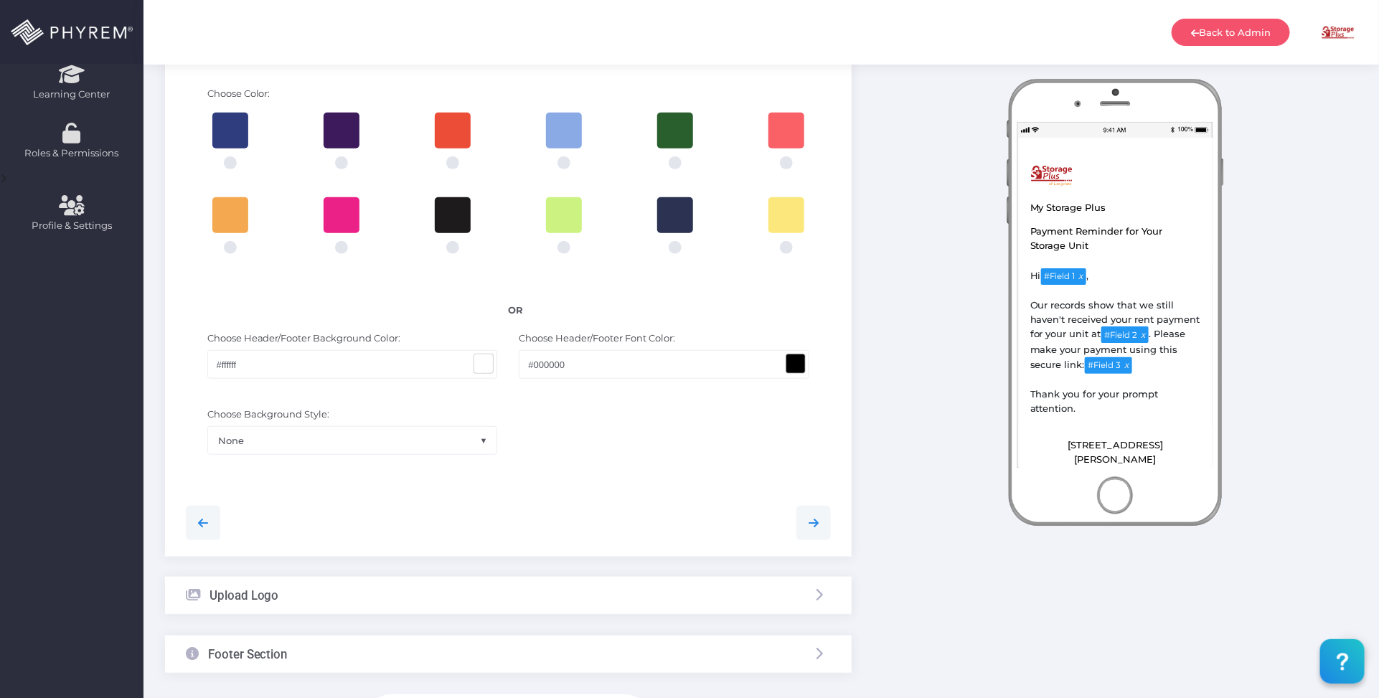
click at [509, 598] on div "Upload Logo" at bounding box center [508, 596] width 687 height 38
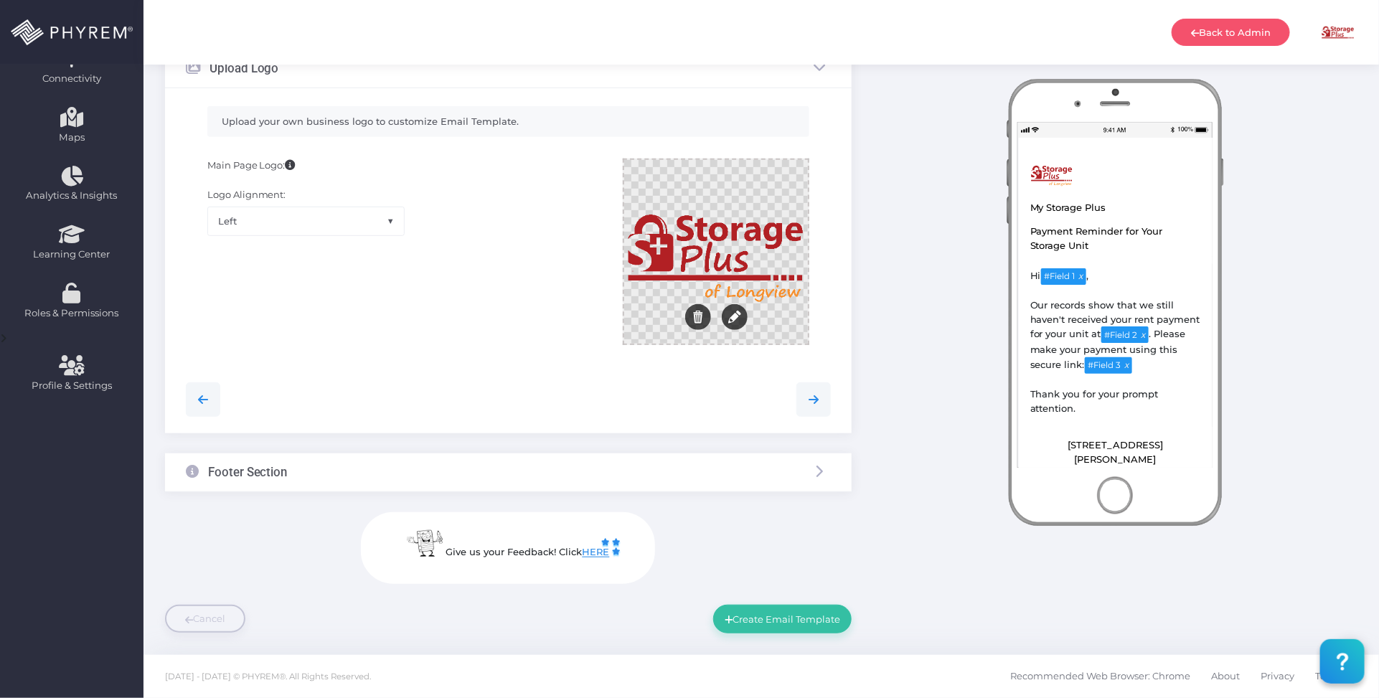
scroll to position [288, 0]
click at [716, 241] on div at bounding box center [716, 253] width 184 height 184
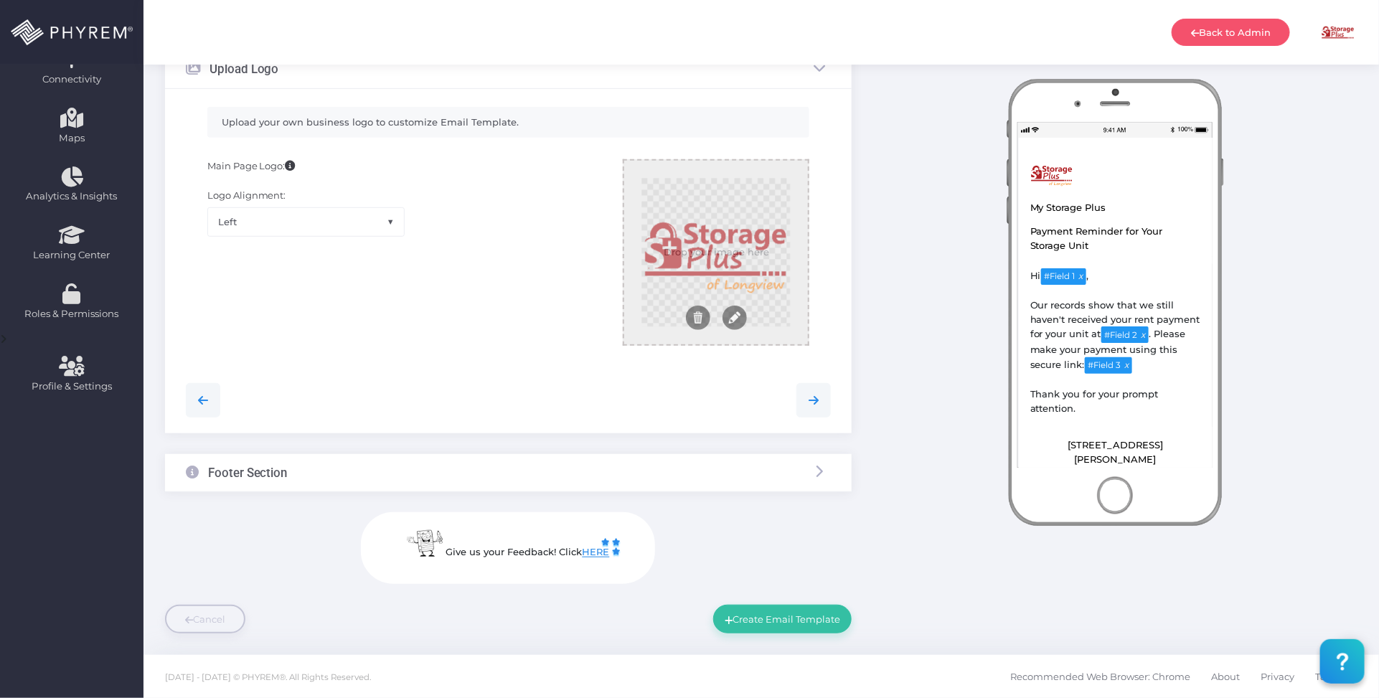
scroll to position [288, 0]
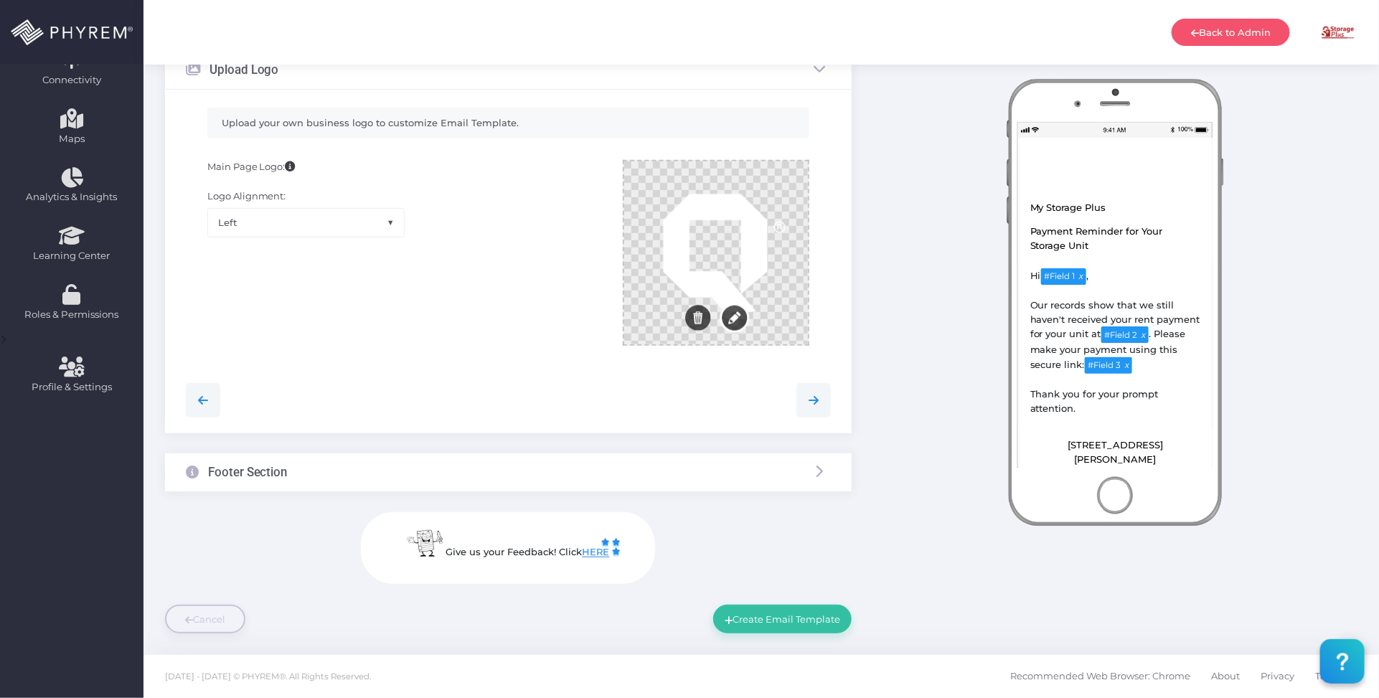
click at [738, 311] on button "Edit" at bounding box center [734, 317] width 25 height 25
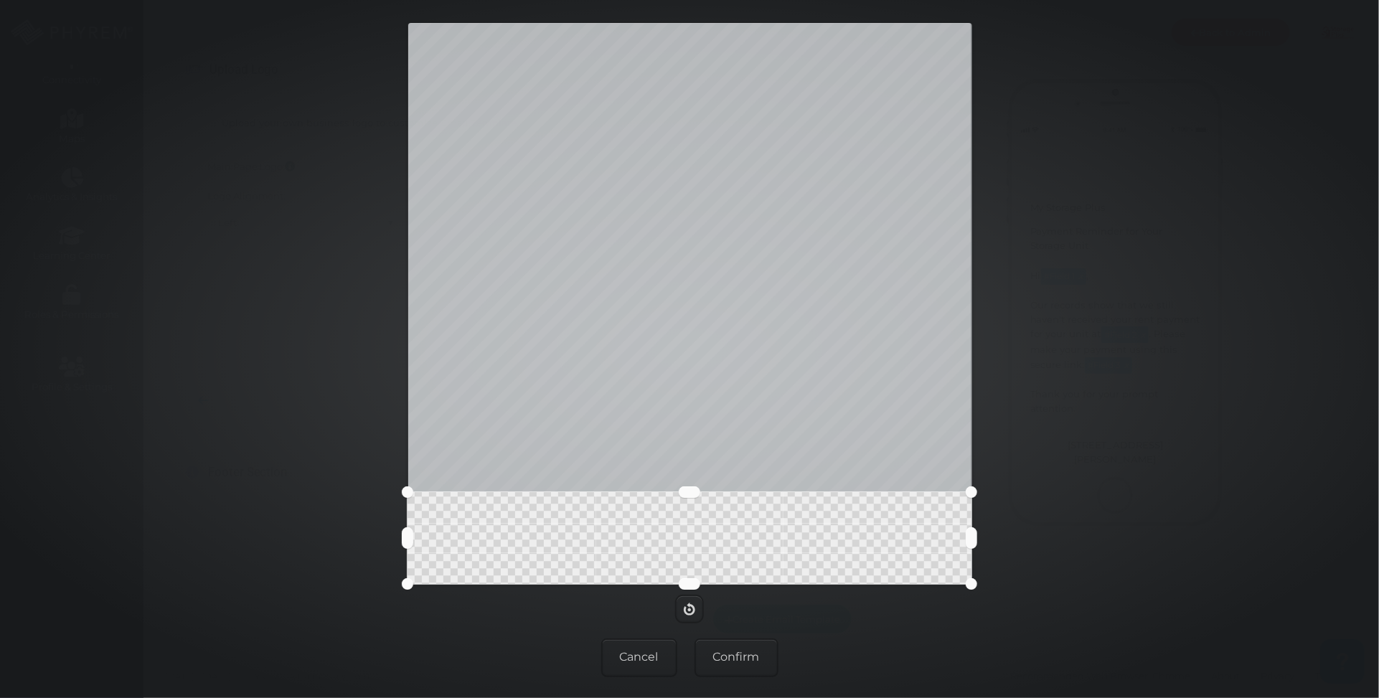
click at [690, 492] on button at bounding box center [690, 492] width 22 height 11
click at [727, 662] on button "Confirm" at bounding box center [737, 658] width 84 height 39
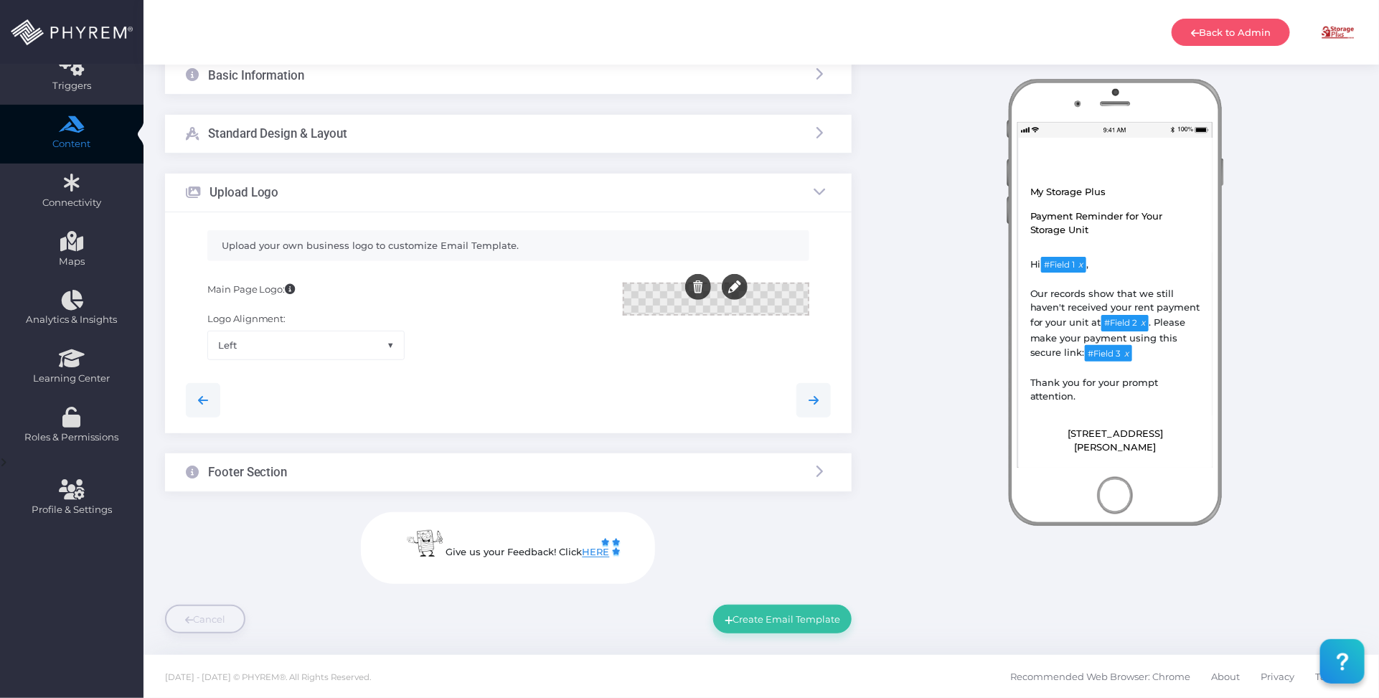
click at [565, 479] on div "Footer Section" at bounding box center [508, 473] width 687 height 38
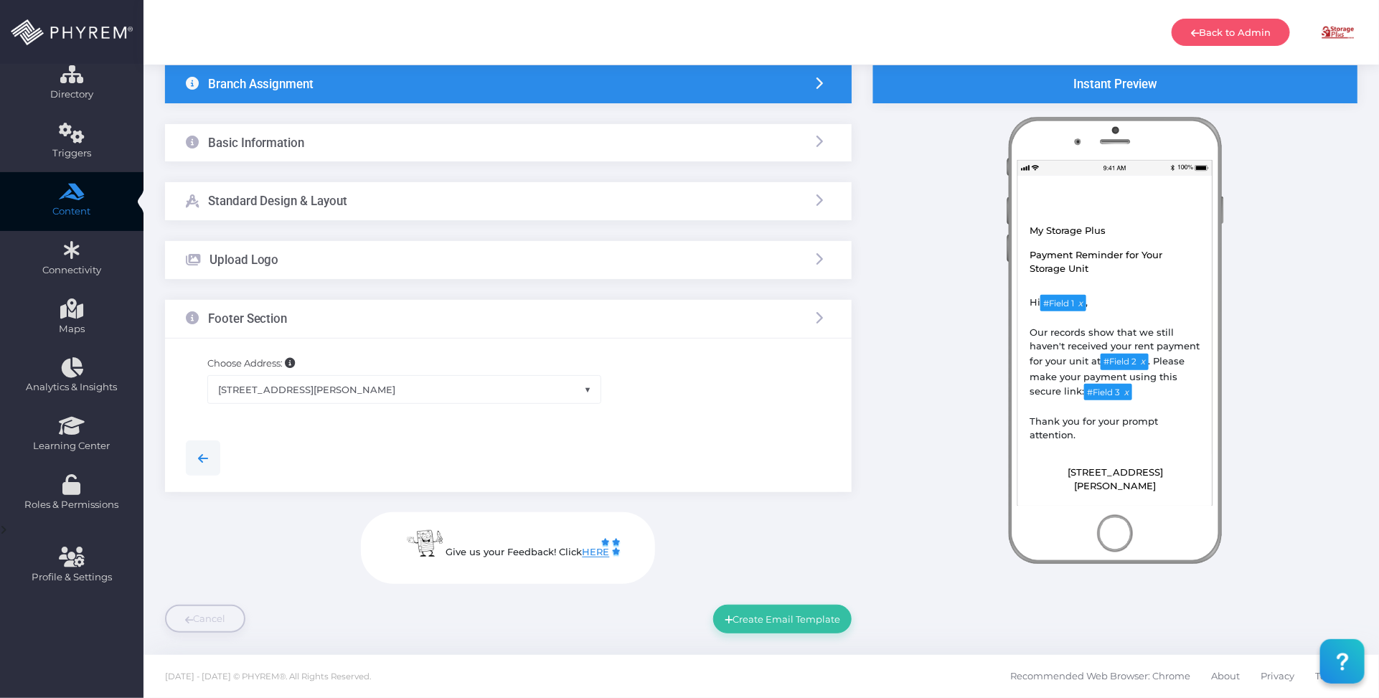
scroll to position [97, 0]
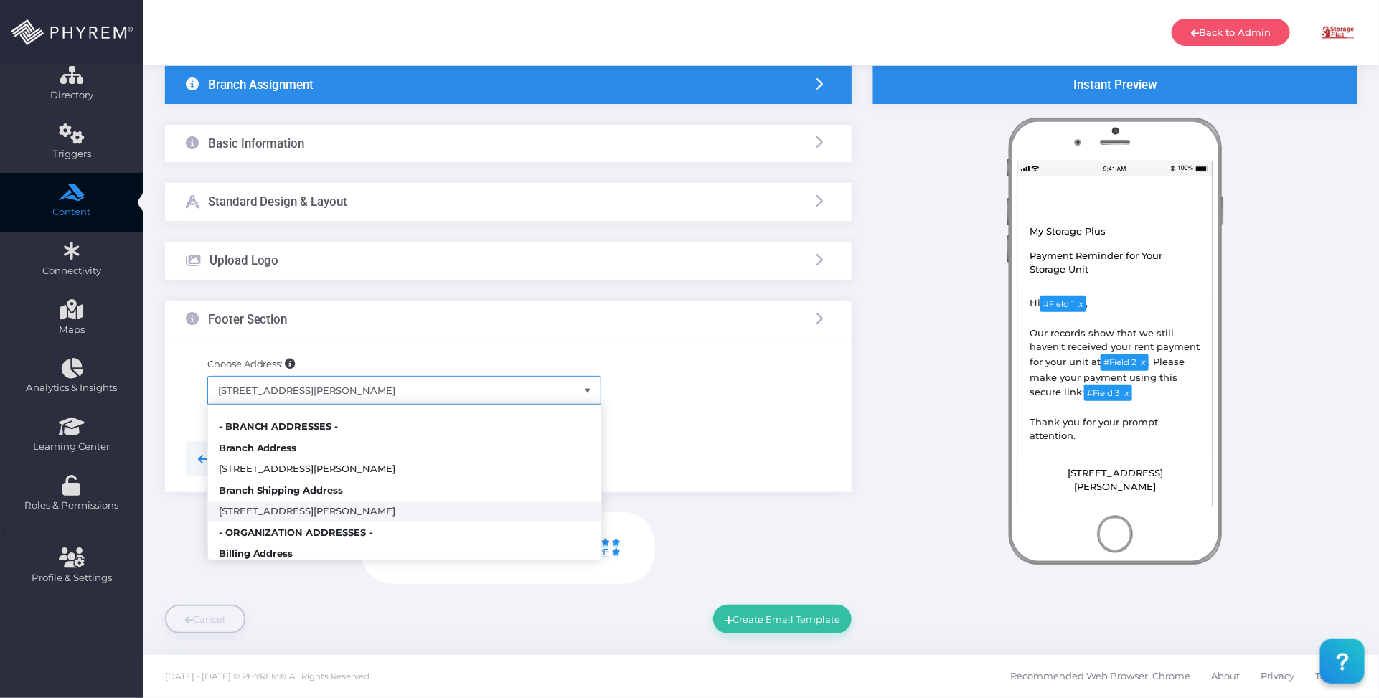
click at [445, 388] on span "107 West Pliler Precise Road, Longview, TX, USA" at bounding box center [404, 390] width 393 height 27
select select "365"
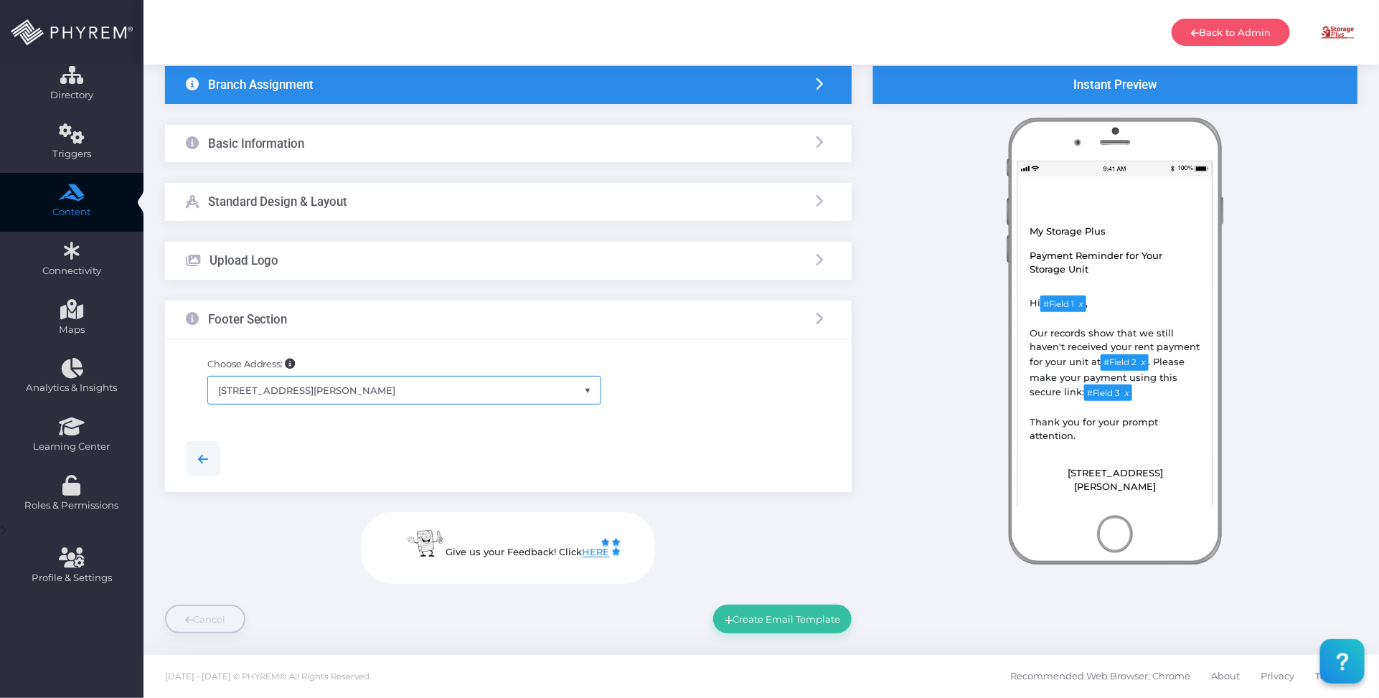
click at [722, 461] on div at bounding box center [508, 458] width 667 height 34
click at [788, 565] on div "Give us your Feedback! Click HERE Close" at bounding box center [508, 548] width 687 height 72
click at [792, 616] on button "Create Email Template" at bounding box center [782, 619] width 138 height 29
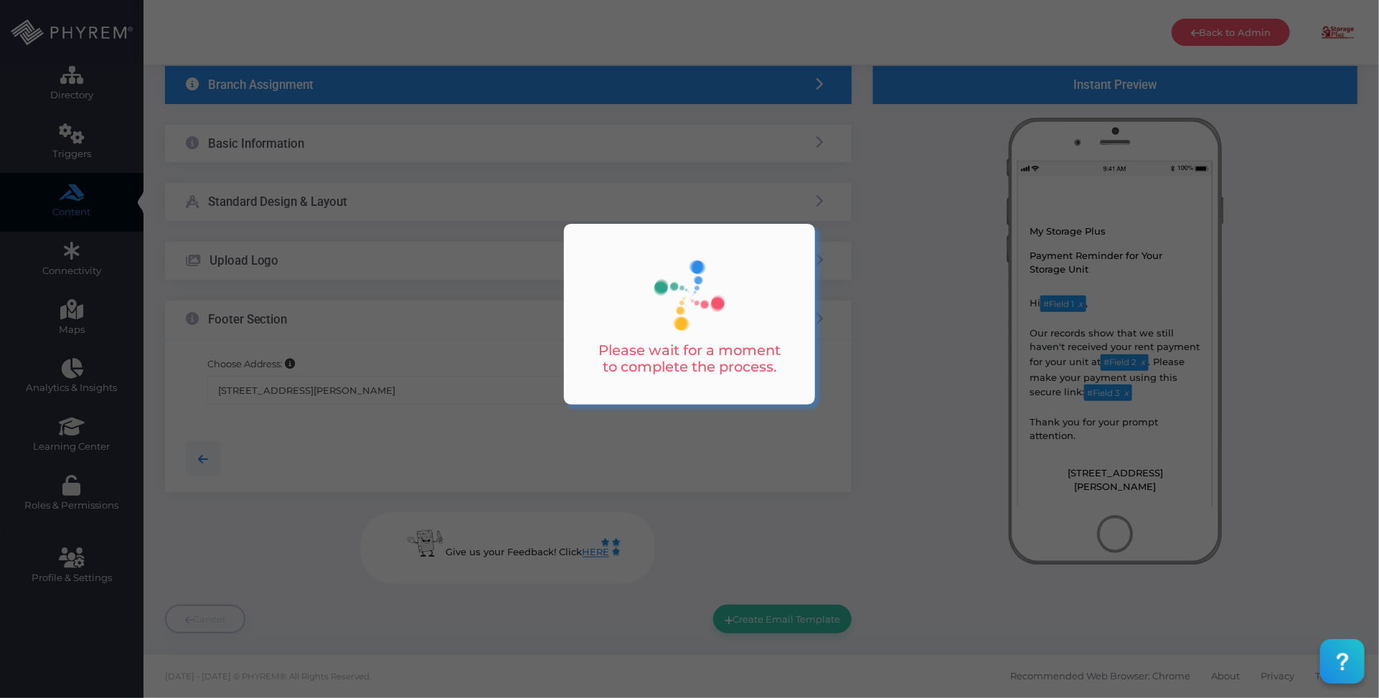
scroll to position [0, 0]
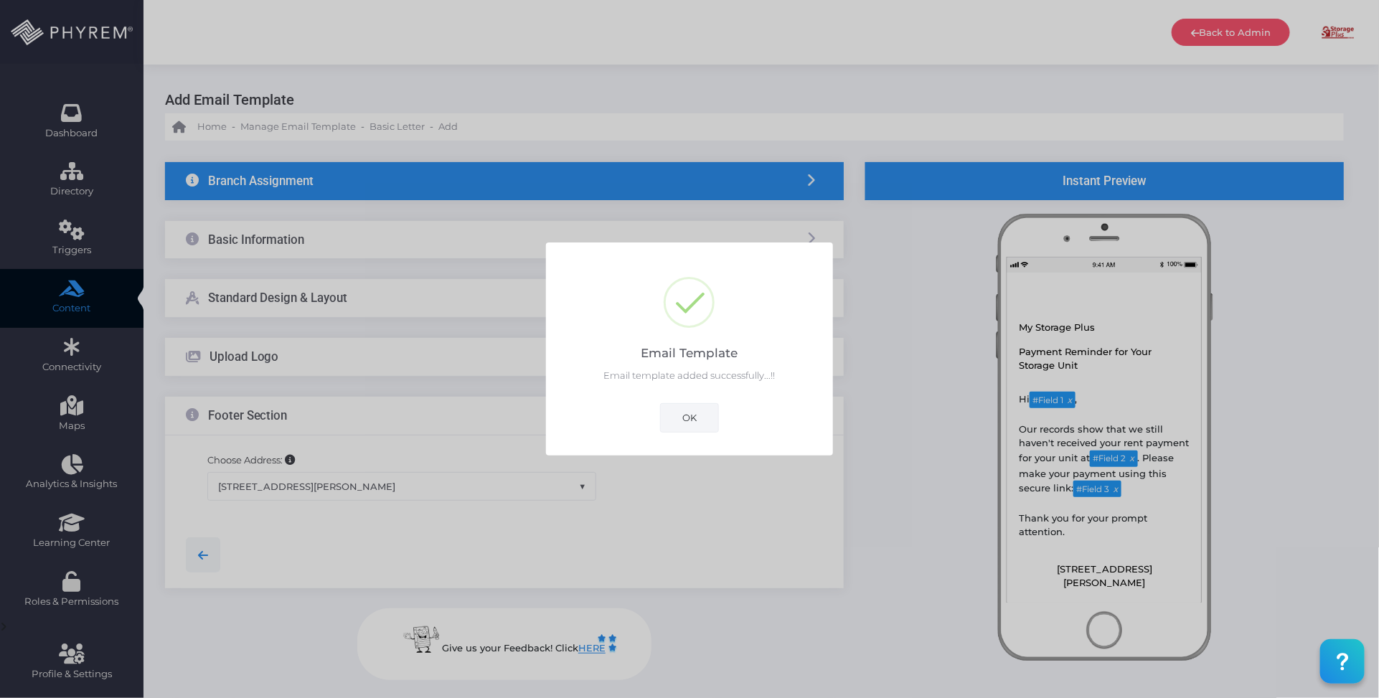
click at [703, 415] on button "OK" at bounding box center [689, 417] width 59 height 29
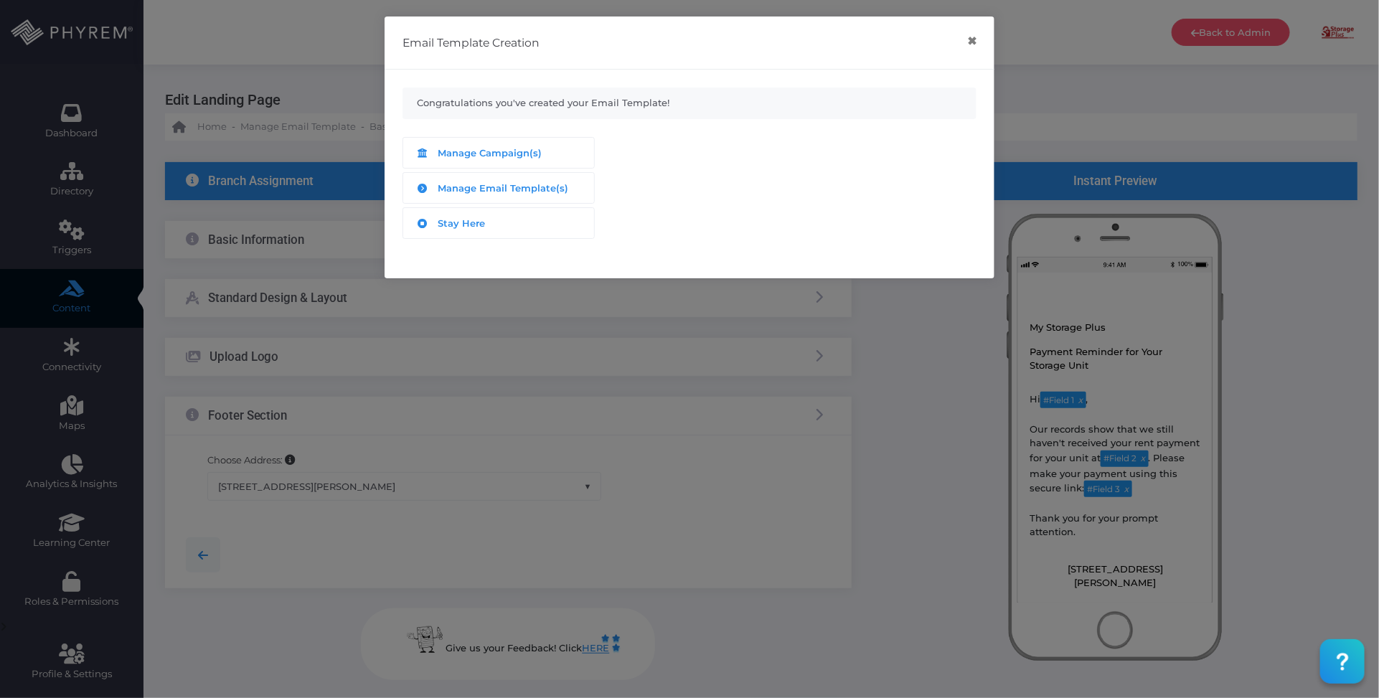
scroll to position [97, 0]
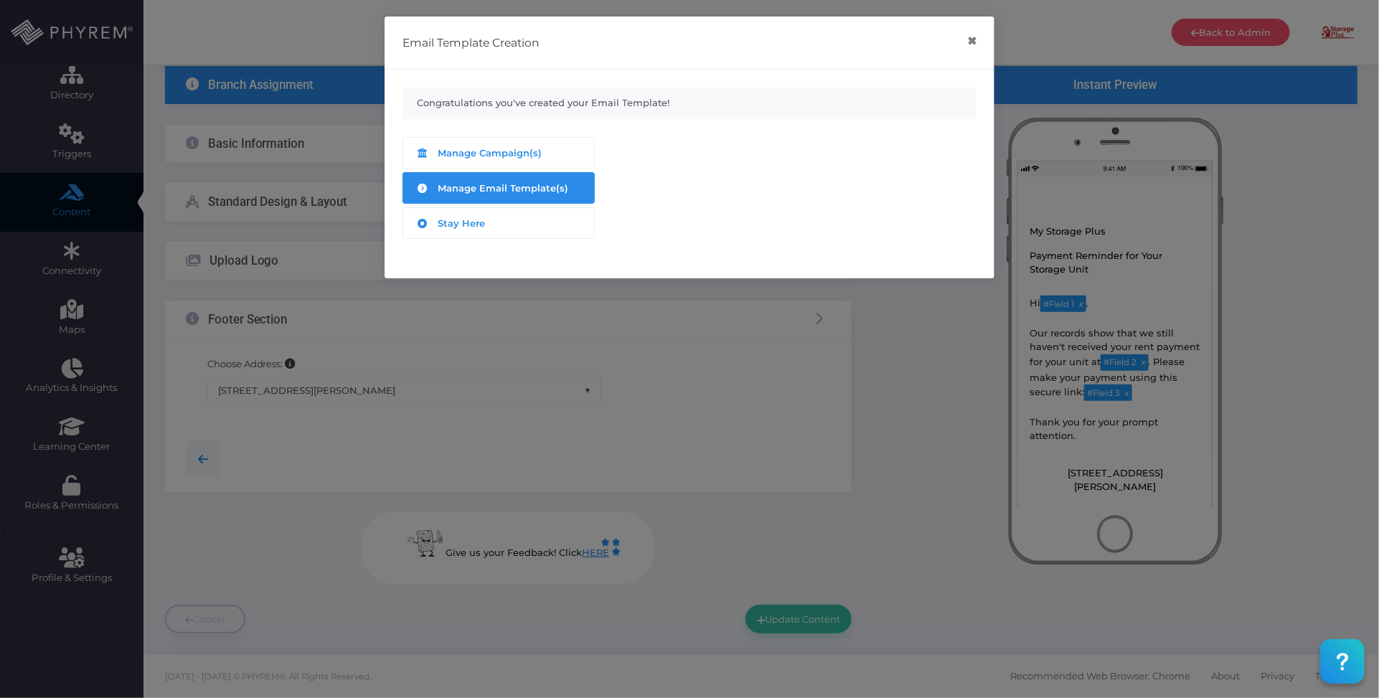
click at [524, 184] on span "Manage Email Template(s)" at bounding box center [503, 187] width 131 height 11
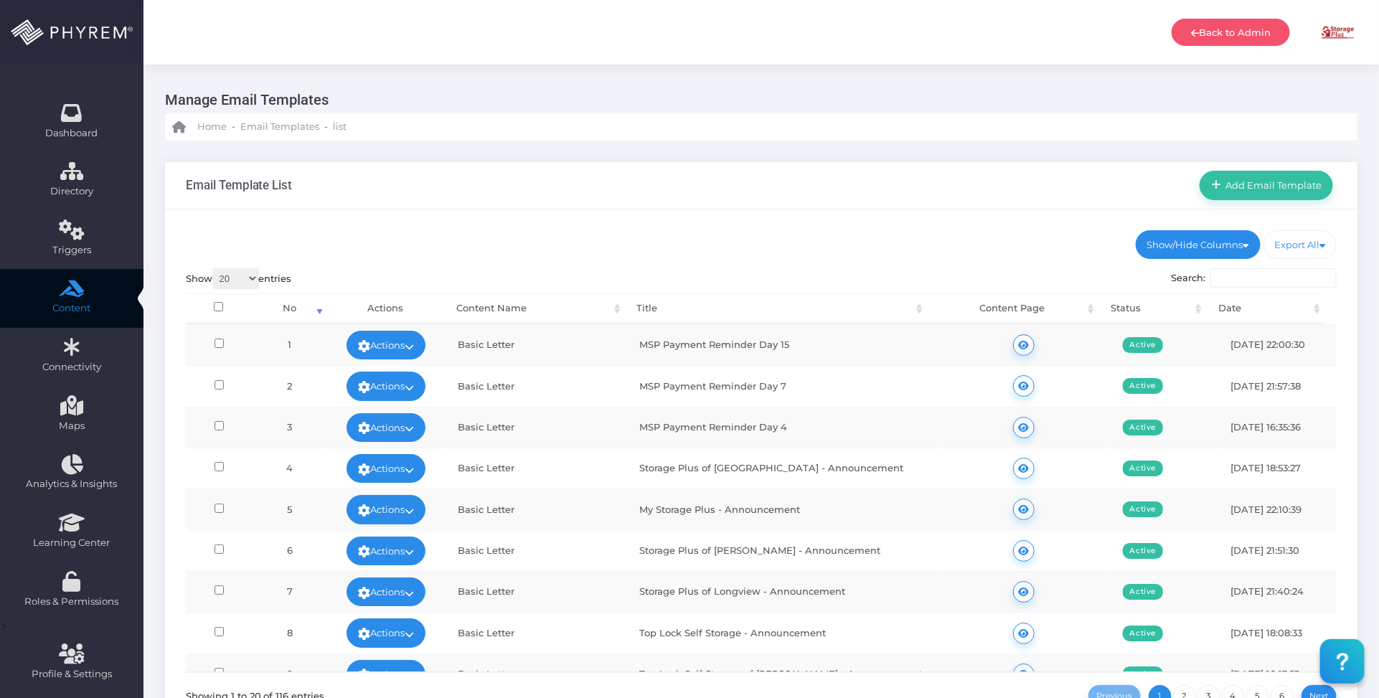
drag, startPoint x: 820, startPoint y: 240, endPoint x: 823, endPoint y: 233, distance: 7.7
click at [822, 235] on ul "Show/Hide Columns No Content Name Title Content Page Status" at bounding box center [762, 244] width 1152 height 29
click at [919, 219] on div "Show/Hide Columns No Title" at bounding box center [761, 487] width 1193 height 555
click at [1264, 187] on span "Add Email Template" at bounding box center [1271, 184] width 101 height 11
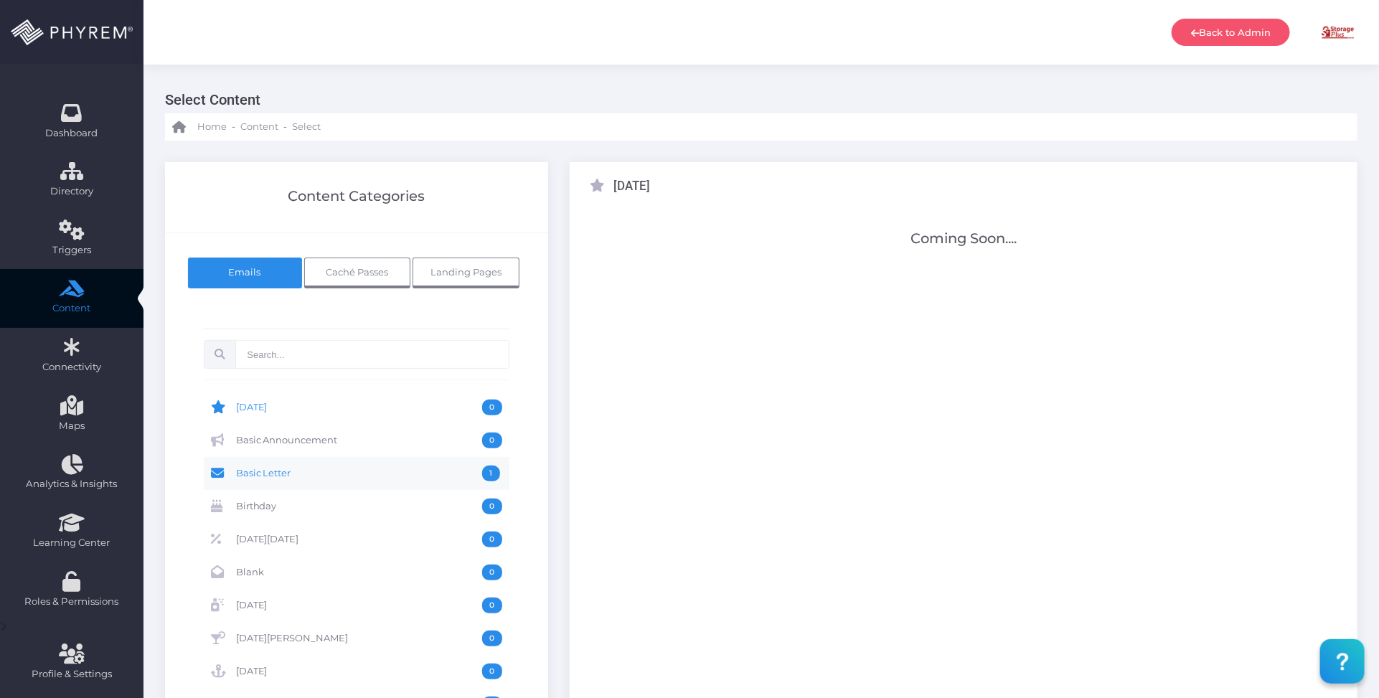
click at [288, 467] on span "Basic Letter" at bounding box center [359, 474] width 247 height 16
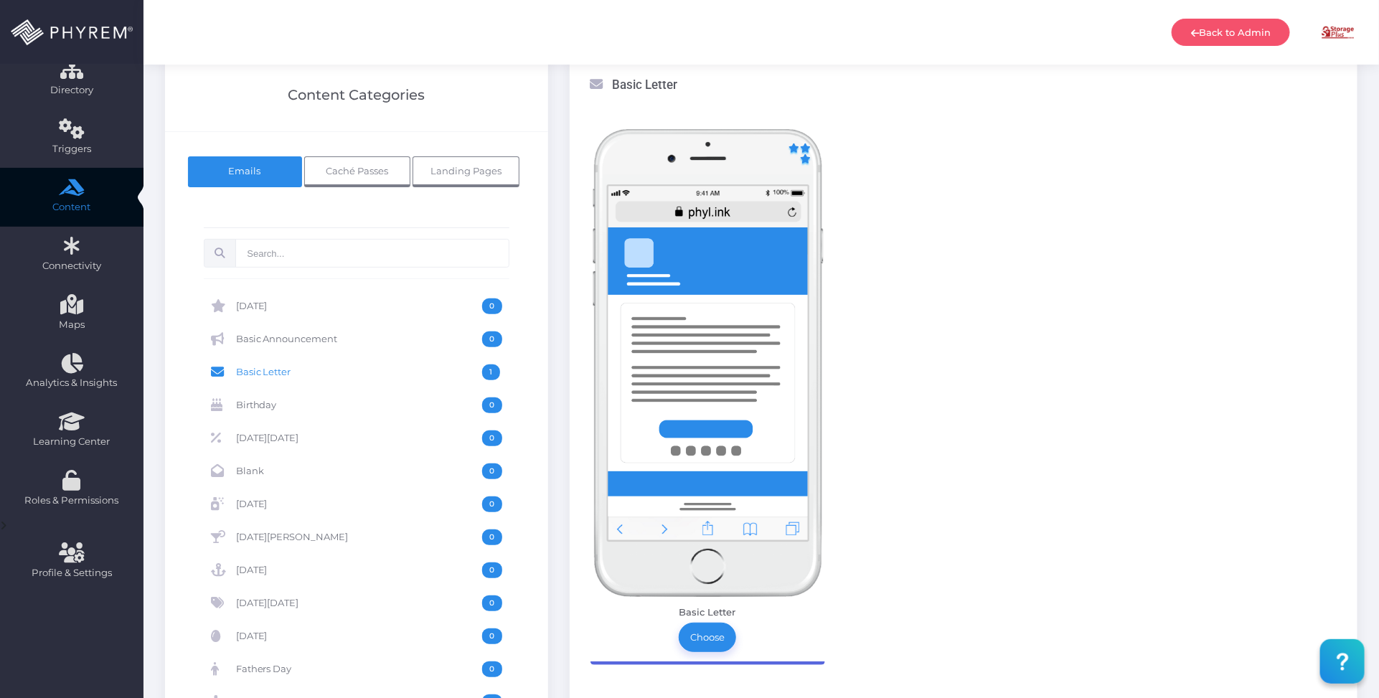
scroll to position [269, 0]
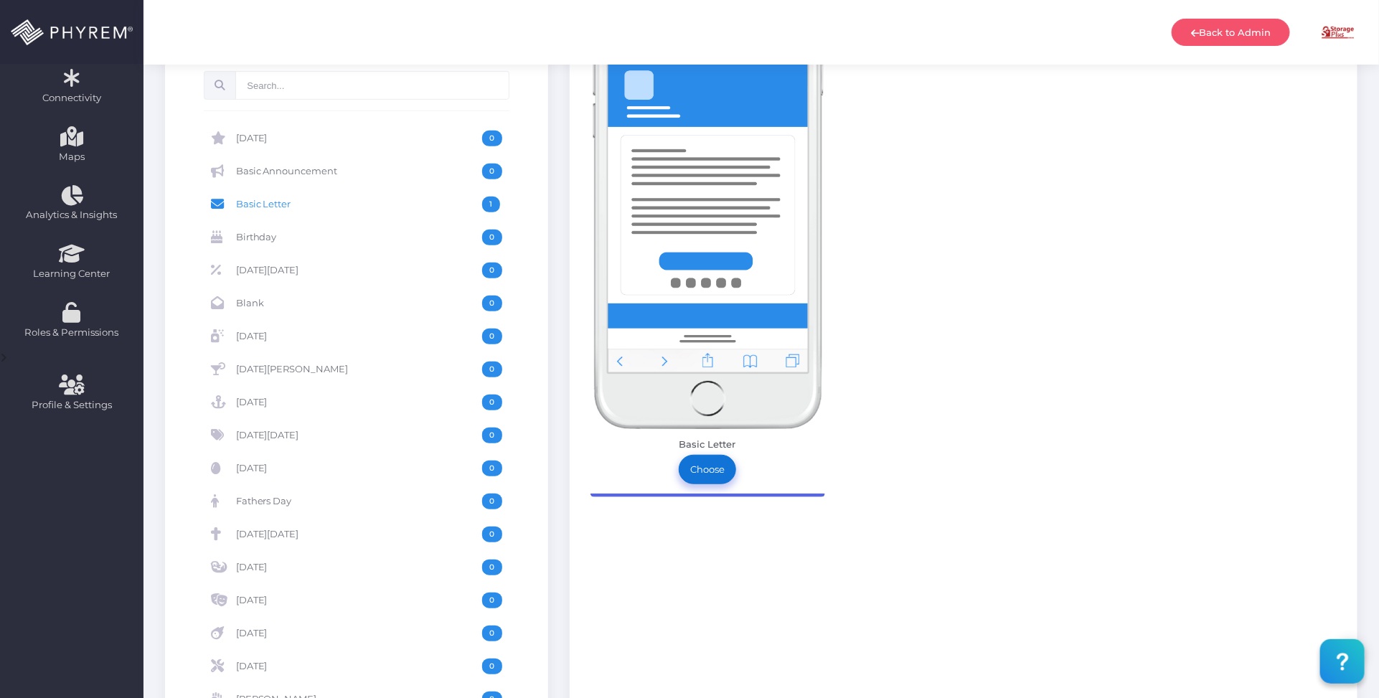
click at [713, 476] on link "Choose" at bounding box center [707, 469] width 57 height 29
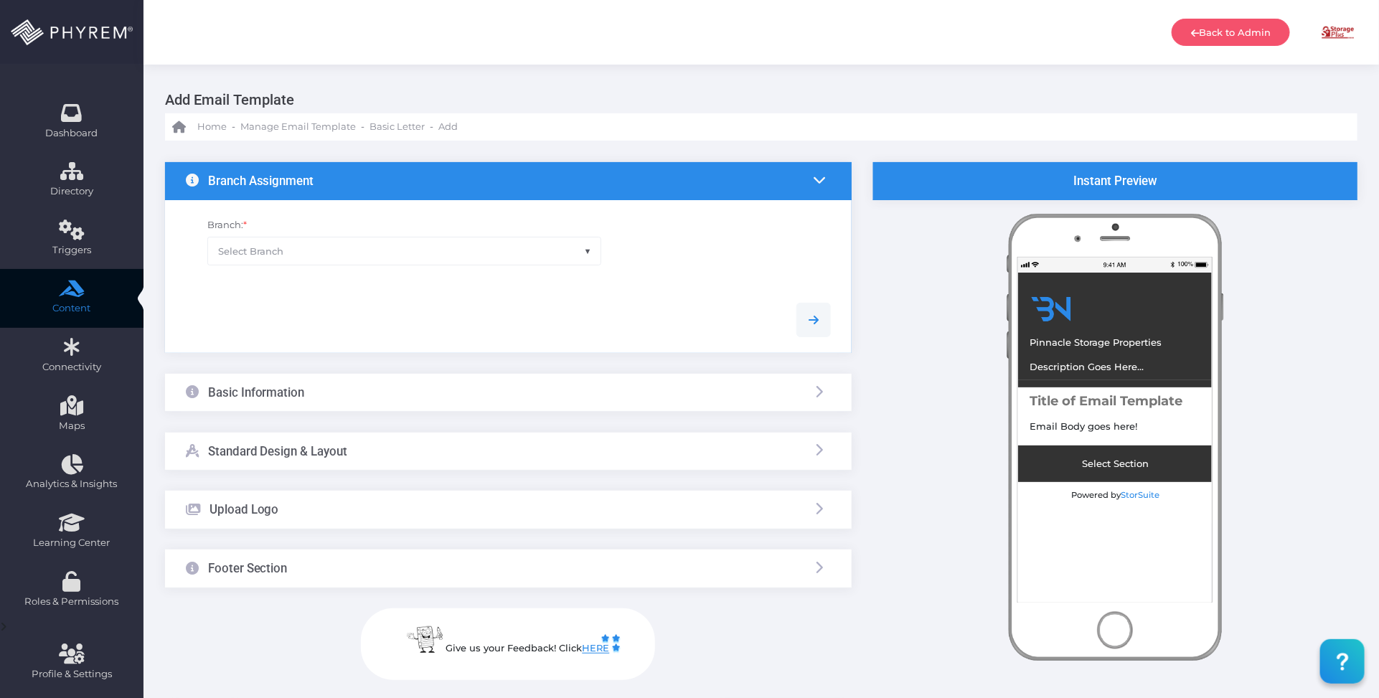
click at [499, 239] on span "Select Branch" at bounding box center [404, 251] width 393 height 27
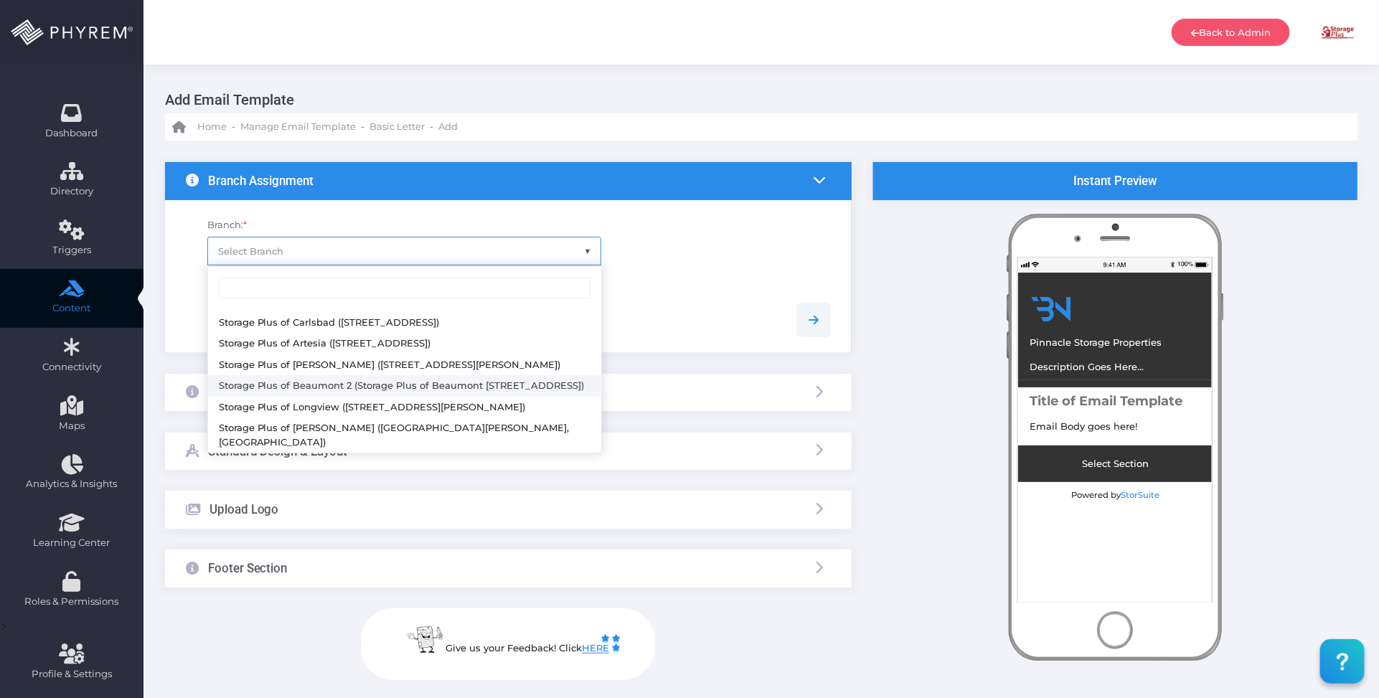
scroll to position [90, 0]
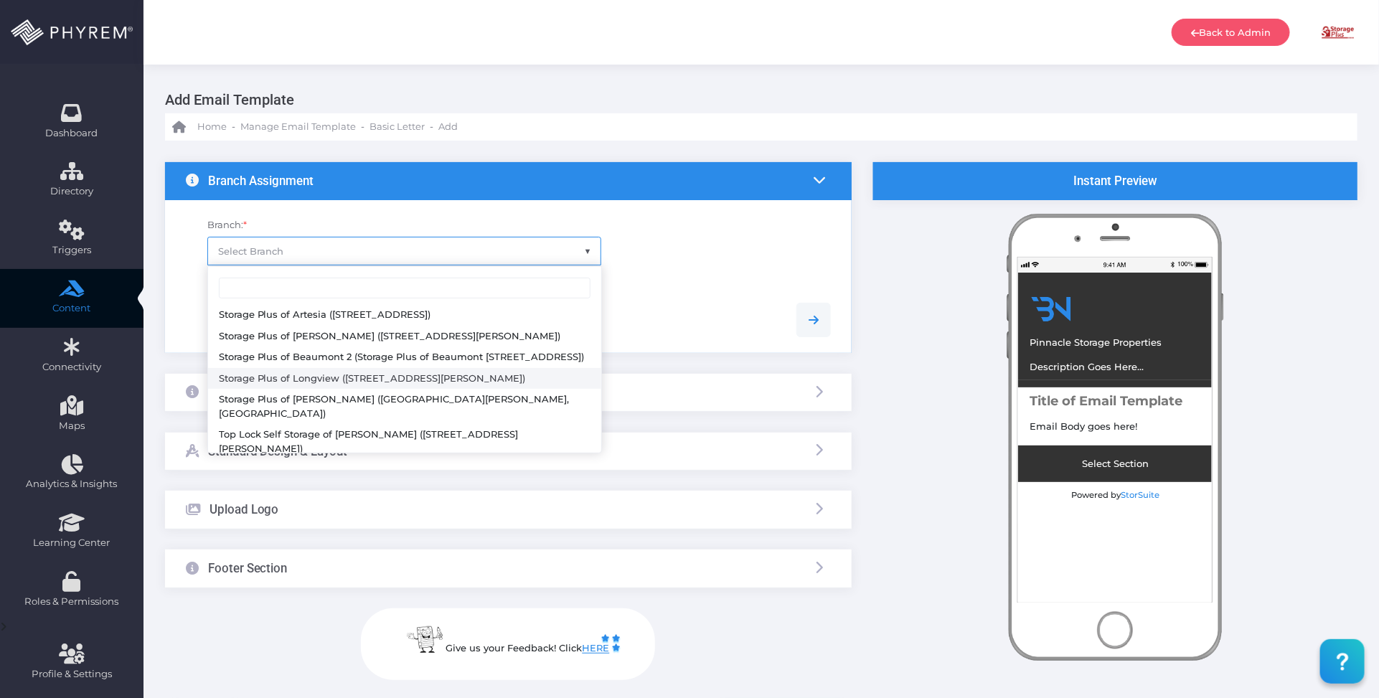
select select "624"
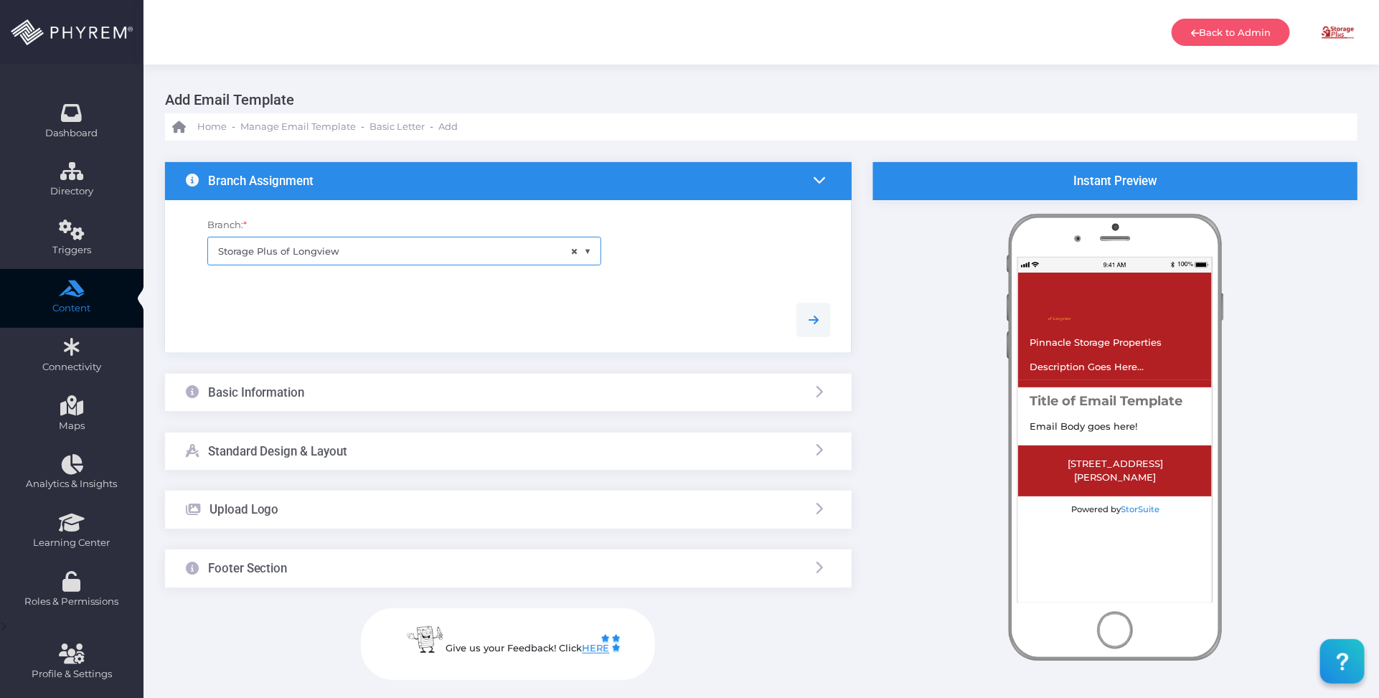
click at [490, 324] on div at bounding box center [508, 320] width 667 height 34
click at [485, 385] on div "Basic Information" at bounding box center [508, 393] width 687 height 38
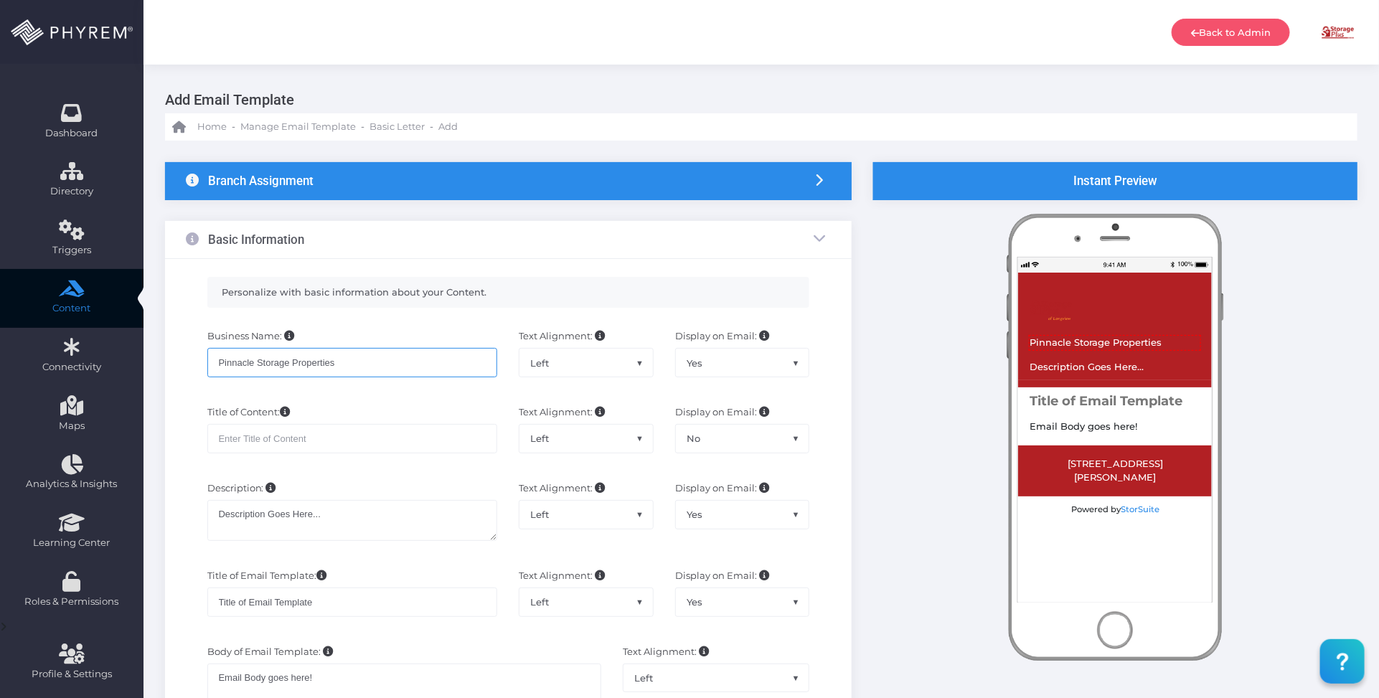
drag, startPoint x: 367, startPoint y: 362, endPoint x: 206, endPoint y: 357, distance: 160.8
click at [207, 359] on input "Pinnacle Storage Properties" at bounding box center [352, 362] width 291 height 29
paste input "My Storage Plu"
type input "My Storage Plus"
click at [335, 438] on input "text" at bounding box center [352, 438] width 291 height 29
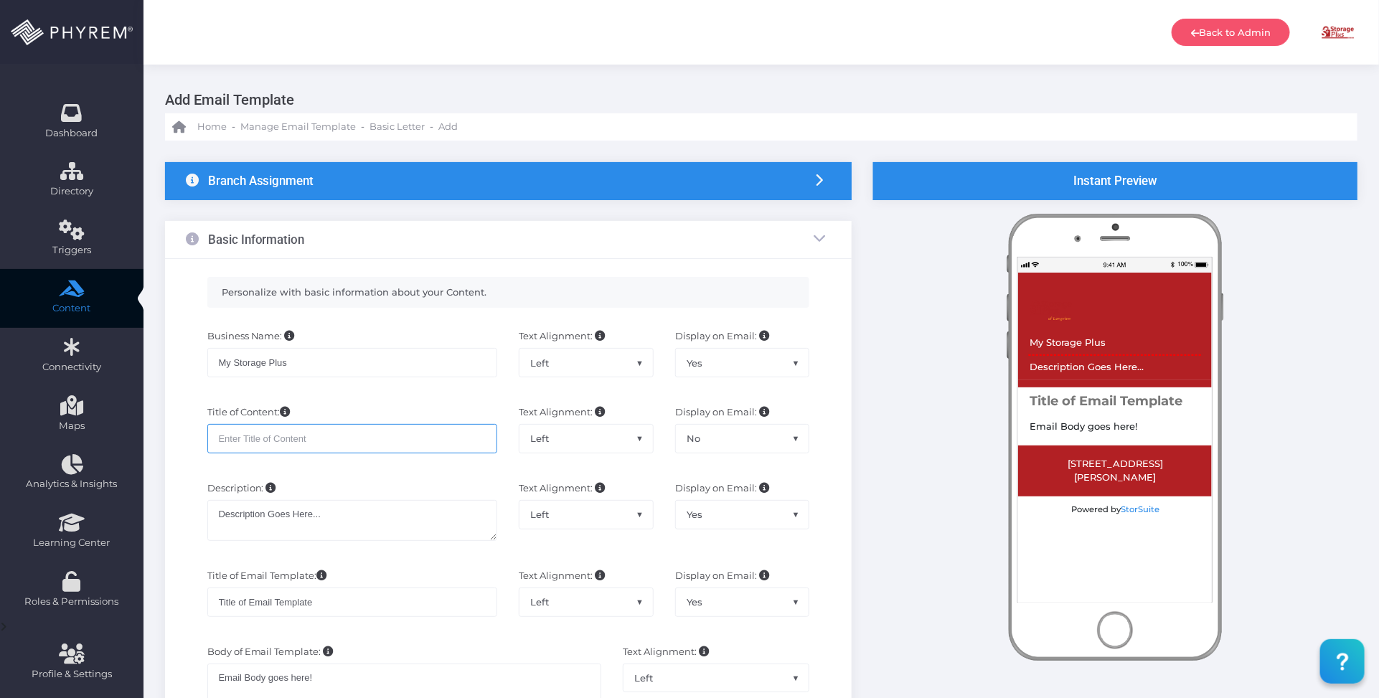
paste input "MSP Payment Reminder Day 4"
type input "MSP Payment Reminder Day 30"
click at [343, 522] on textarea "Description Goes Here..." at bounding box center [352, 520] width 291 height 41
click at [357, 606] on input "Title of Email Template" at bounding box center [352, 602] width 291 height 29
click at [339, 517] on textarea "Description Goes Here..." at bounding box center [352, 520] width 291 height 41
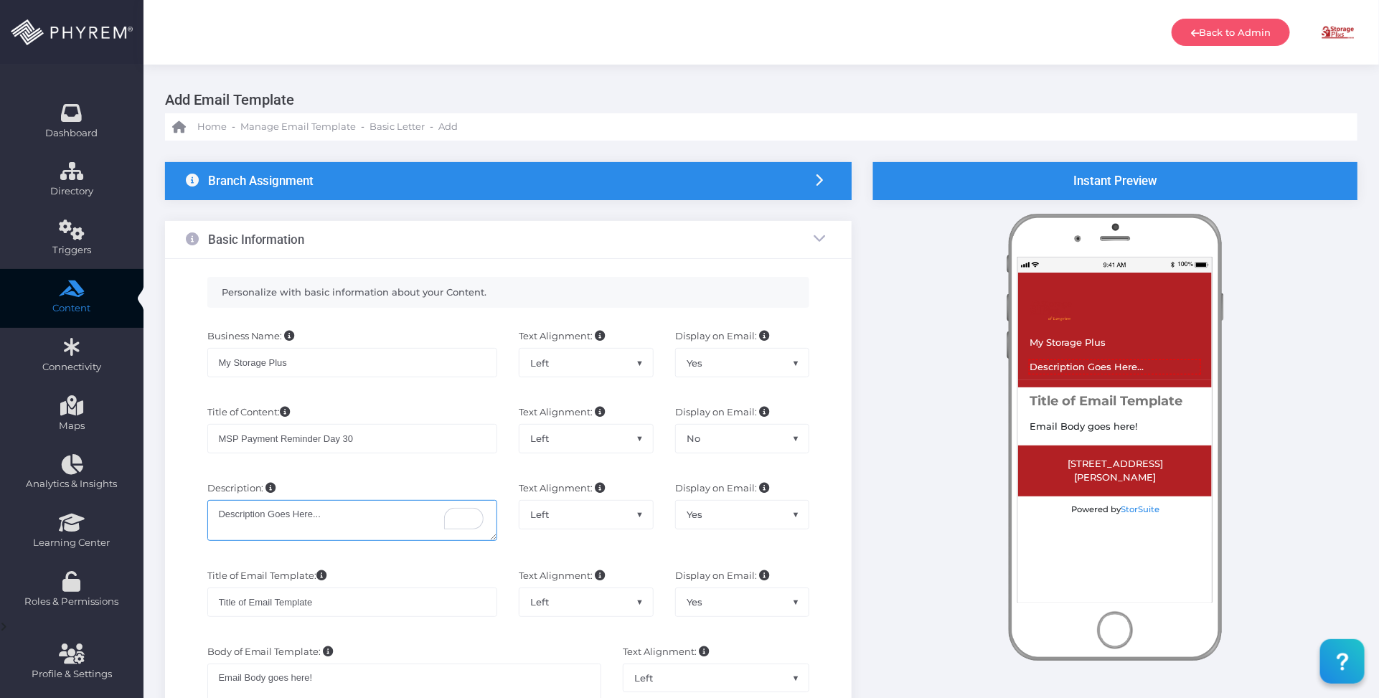
drag, startPoint x: 299, startPoint y: 514, endPoint x: 172, endPoint y: 514, distance: 126.3
click at [172, 514] on div "Personalize with basic information about your Content. Business Name: My Storag…" at bounding box center [508, 602] width 687 height 687
paste textarea "Payment Reminder for Your Storage Unit"
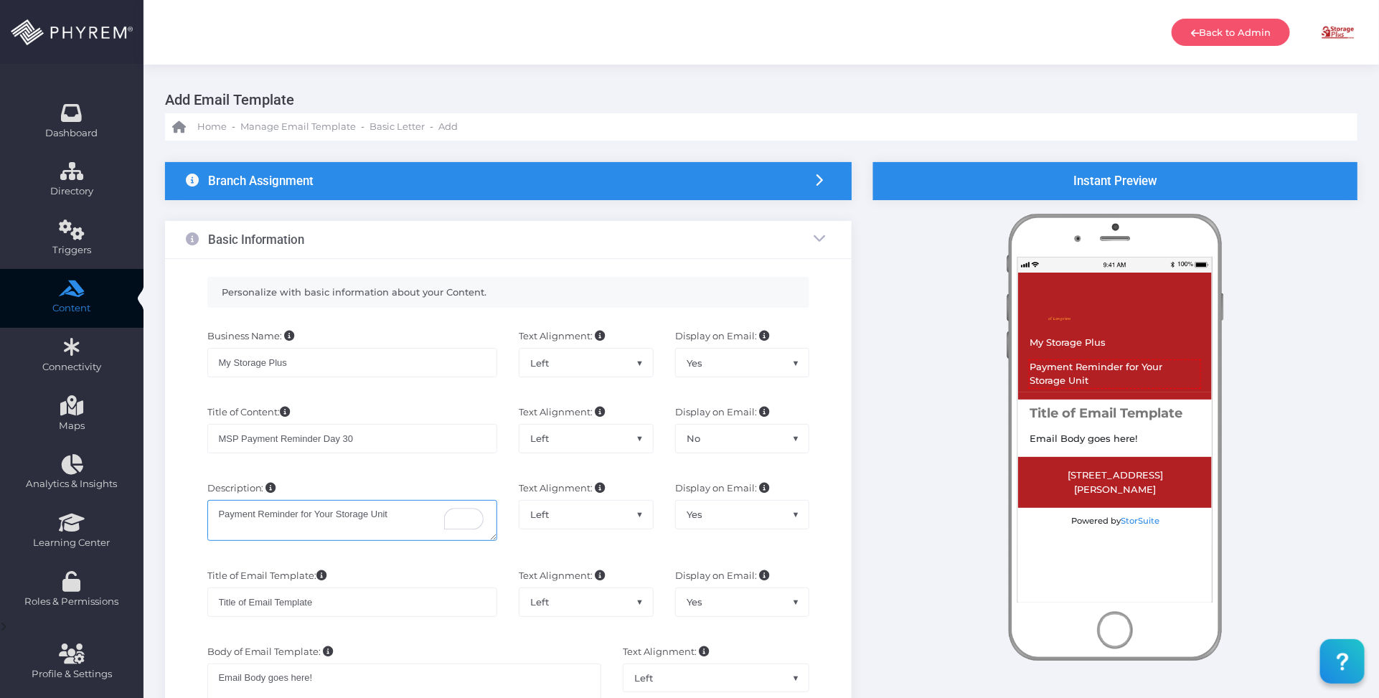
type textarea "Payment Reminder for Your Storage Unit"
drag, startPoint x: 336, startPoint y: 603, endPoint x: 479, endPoint y: 597, distance: 143.7
click at [189, 599] on div "Title of Email Template: Title of Email Template Text Alignment: Left Center Ri…" at bounding box center [508, 600] width 667 height 76
paste input "Payment Reminder for Your Storage Unit"
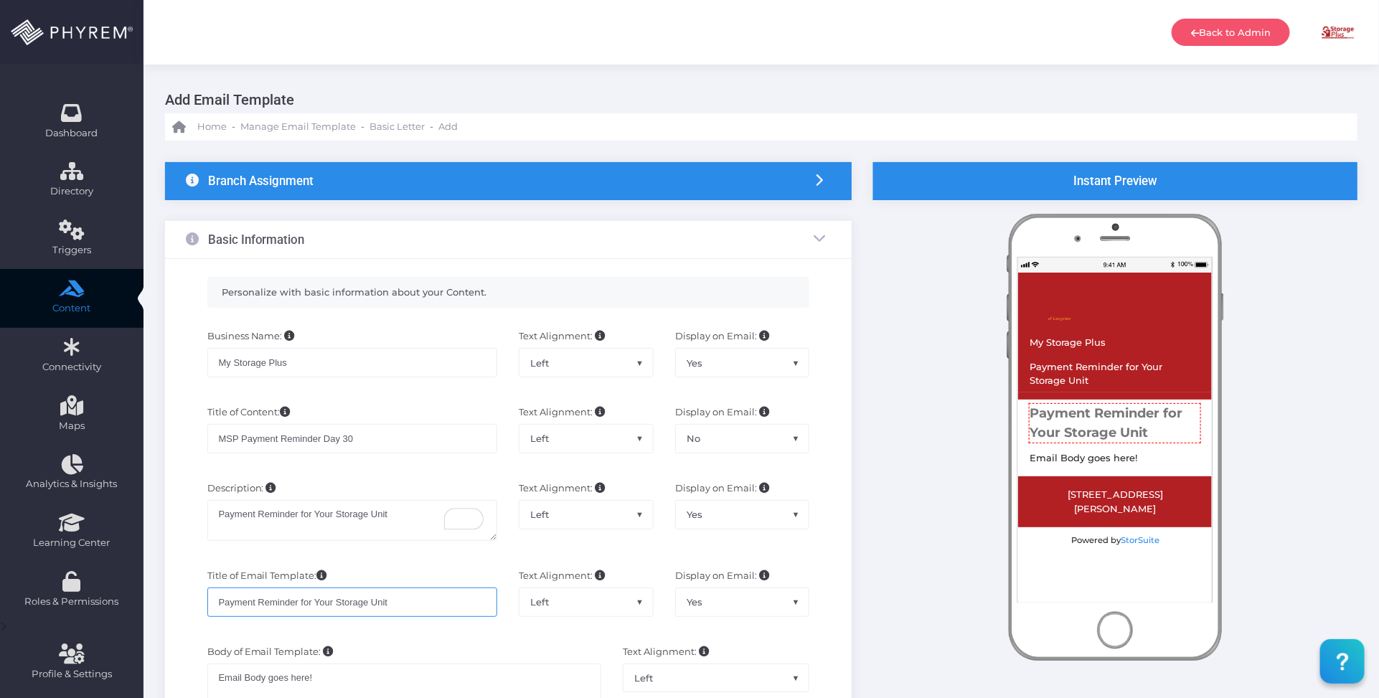
type input "Payment Reminder for Your Storage Unit"
click at [762, 601] on span "Yes" at bounding box center [742, 601] width 133 height 27
select select "No"
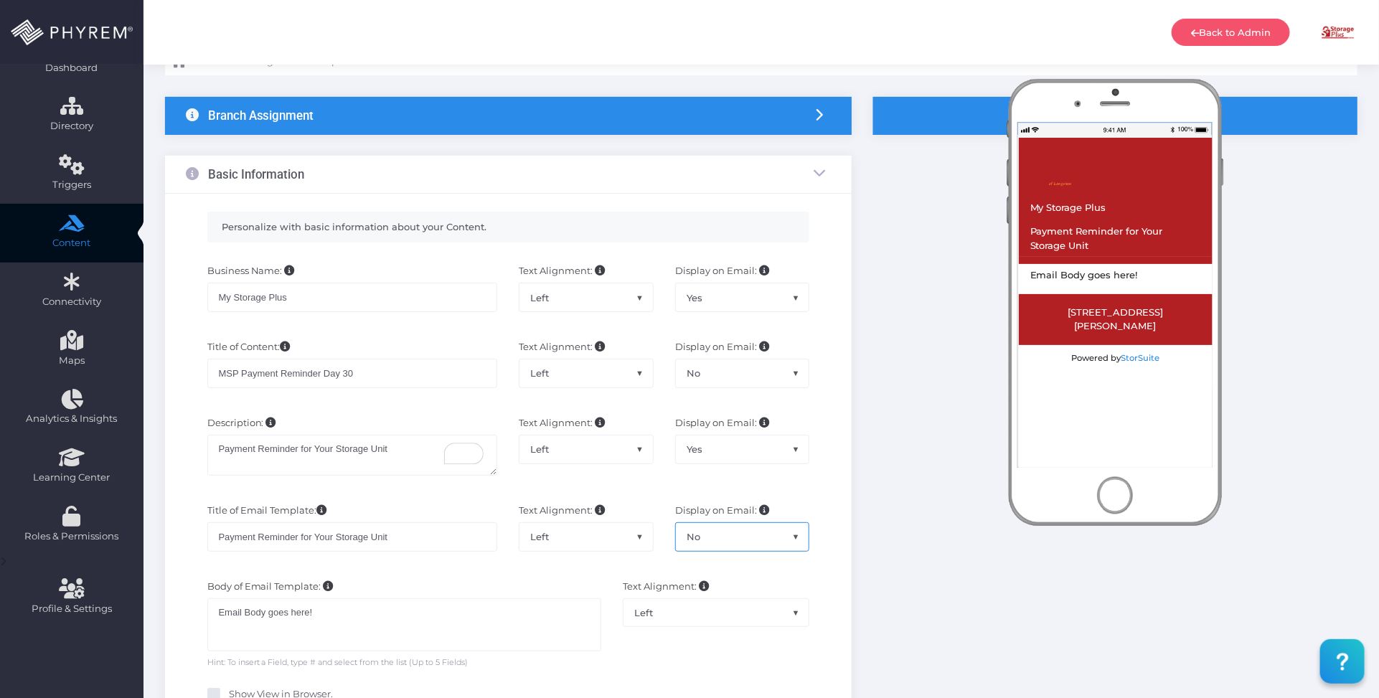
scroll to position [179, 0]
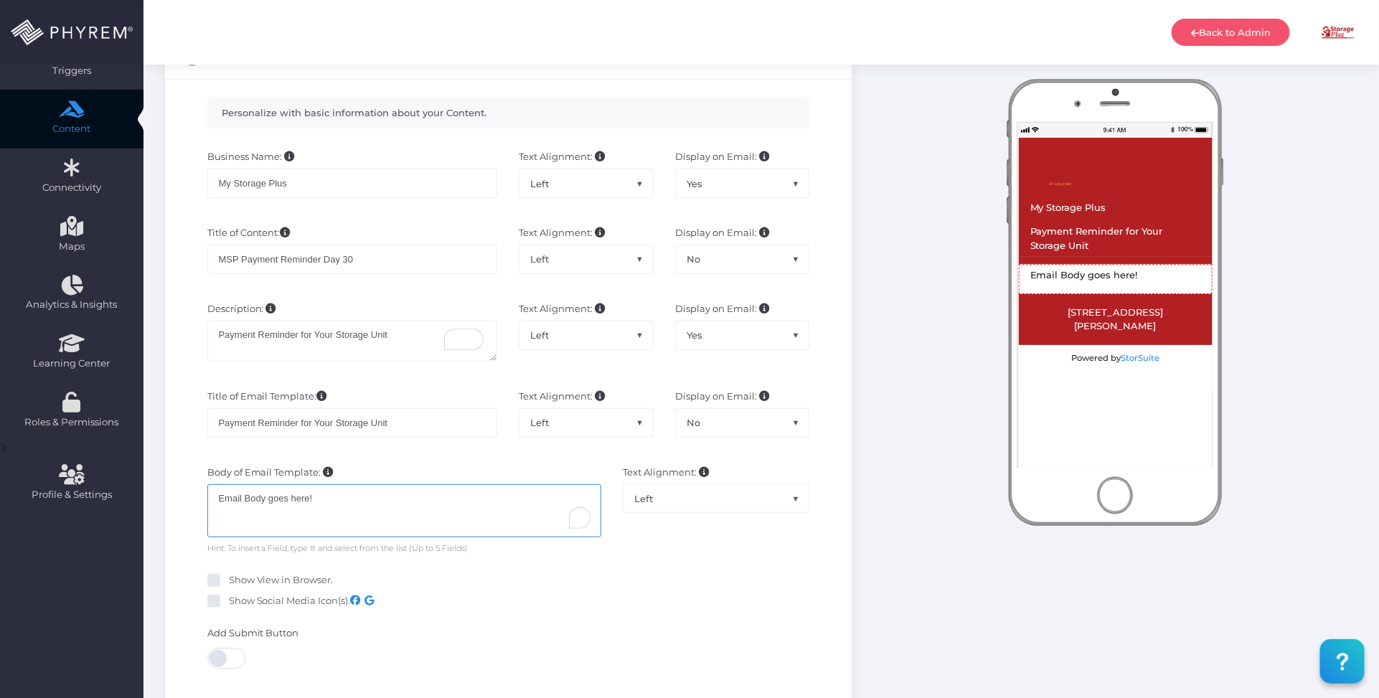
click at [384, 511] on div "Email Body goes here!" at bounding box center [404, 510] width 395 height 53
drag, startPoint x: 420, startPoint y: 504, endPoint x: 197, endPoint y: 499, distance: 222.5
click at [197, 500] on div "Body of Email Template: Email Body goes here! Email Body goes here! Hint: To in…" at bounding box center [405, 511] width 416 height 90
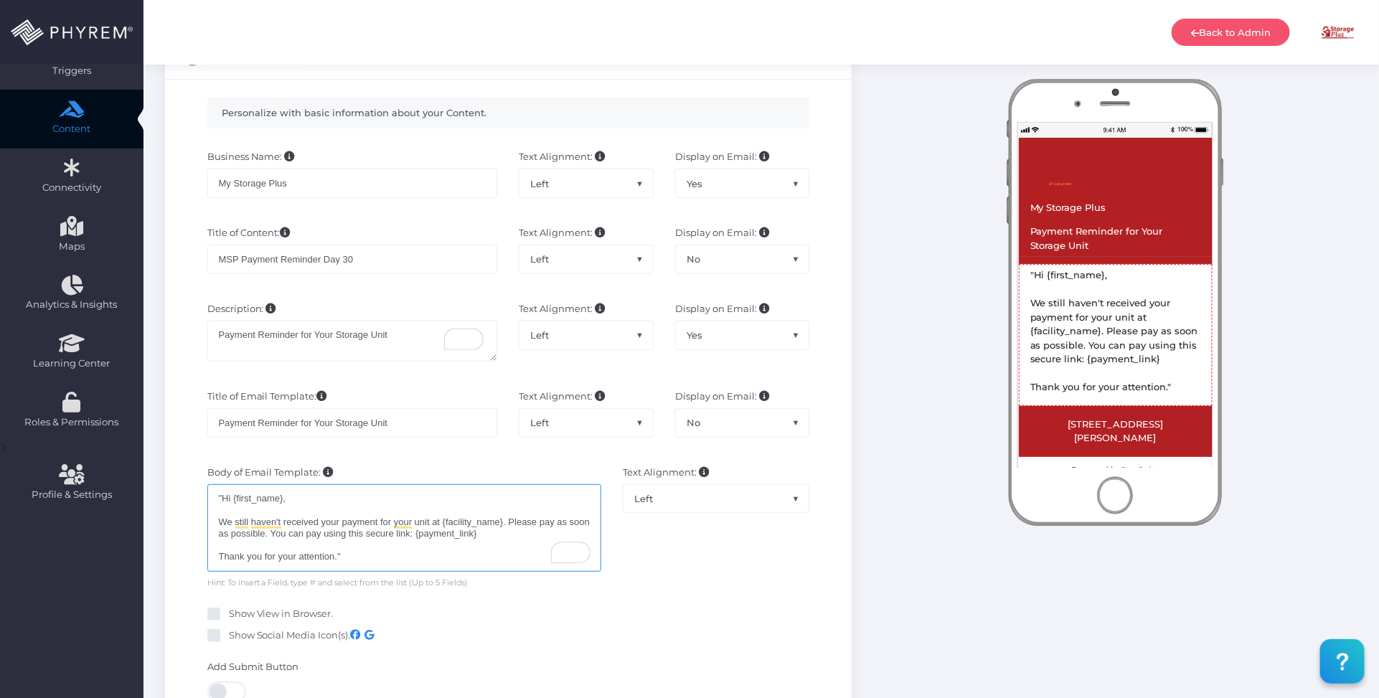
click at [222, 497] on div ""Hi {first_name}, We still haven't received your payment for your unit at {faci…" at bounding box center [404, 528] width 395 height 88
click at [306, 499] on div "Hi {first_name}, We still haven't received your payment for your unit at {facil…" at bounding box center [404, 528] width 395 height 88
click at [278, 501] on div "Hi {first_name}, We still haven't received your payment for your unit at {facil…" at bounding box center [404, 528] width 395 height 88
drag, startPoint x: 501, startPoint y: 525, endPoint x: 493, endPoint y: 528, distance: 8.4
click at [493, 528] on div "Hi # Field 1 , We still haven't received your payment for your unit at {facilit…" at bounding box center [404, 530] width 395 height 92
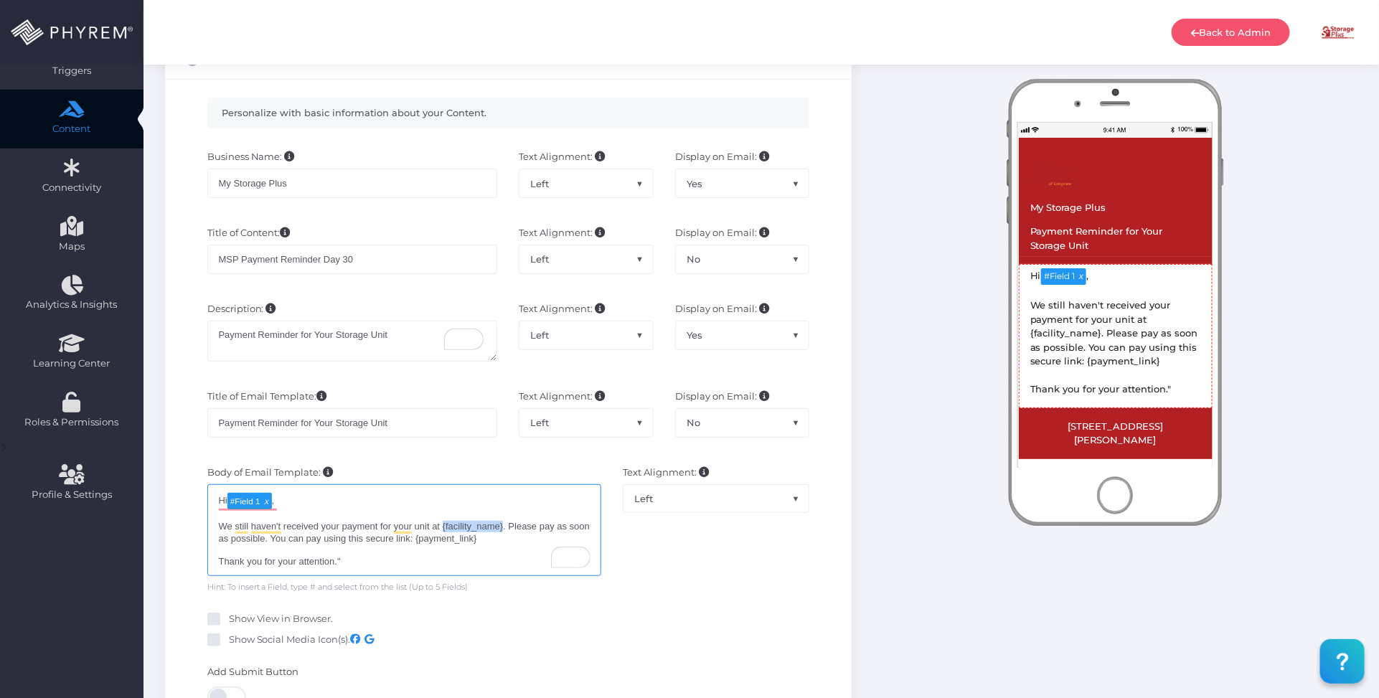
drag, startPoint x: 502, startPoint y: 528, endPoint x: 443, endPoint y: 527, distance: 59.6
click at [443, 527] on div "Hi # Field 1 , We still haven't received your payment for your unit at {facilit…" at bounding box center [404, 530] width 395 height 92
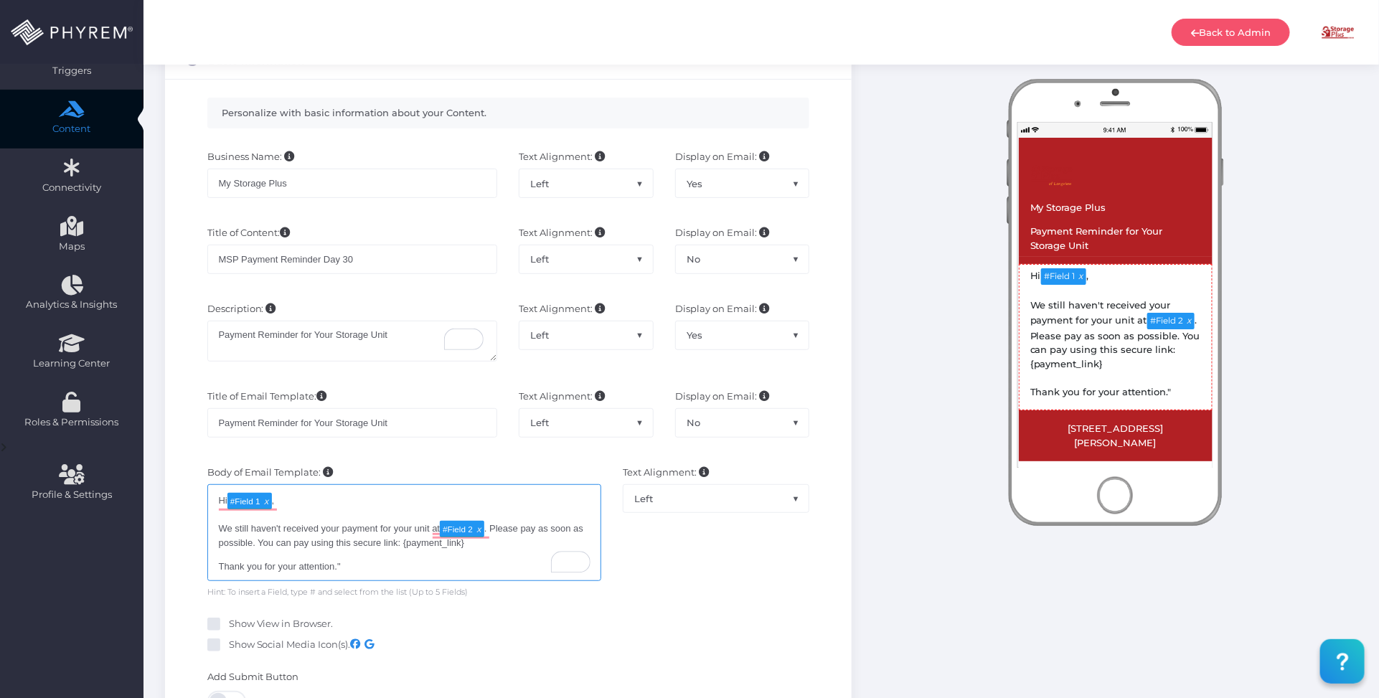
click at [483, 553] on div "Hi # Field 1 , We still haven't received your payment for your unit at # Field …" at bounding box center [404, 532] width 395 height 97
click at [476, 544] on div "Hi # Field 1 , We still haven't received your payment for your unit at # Field …" at bounding box center [404, 532] width 395 height 97
drag, startPoint x: 474, startPoint y: 550, endPoint x: 403, endPoint y: 550, distance: 71.0
click at [403, 550] on div "Hi # Field 1 , We still haven't received your payment for your unit at # Field …" at bounding box center [404, 532] width 395 height 97
click at [502, 560] on div "Hi # Field 1 , We still haven't received your payment for your unit at # Field …" at bounding box center [404, 535] width 395 height 102
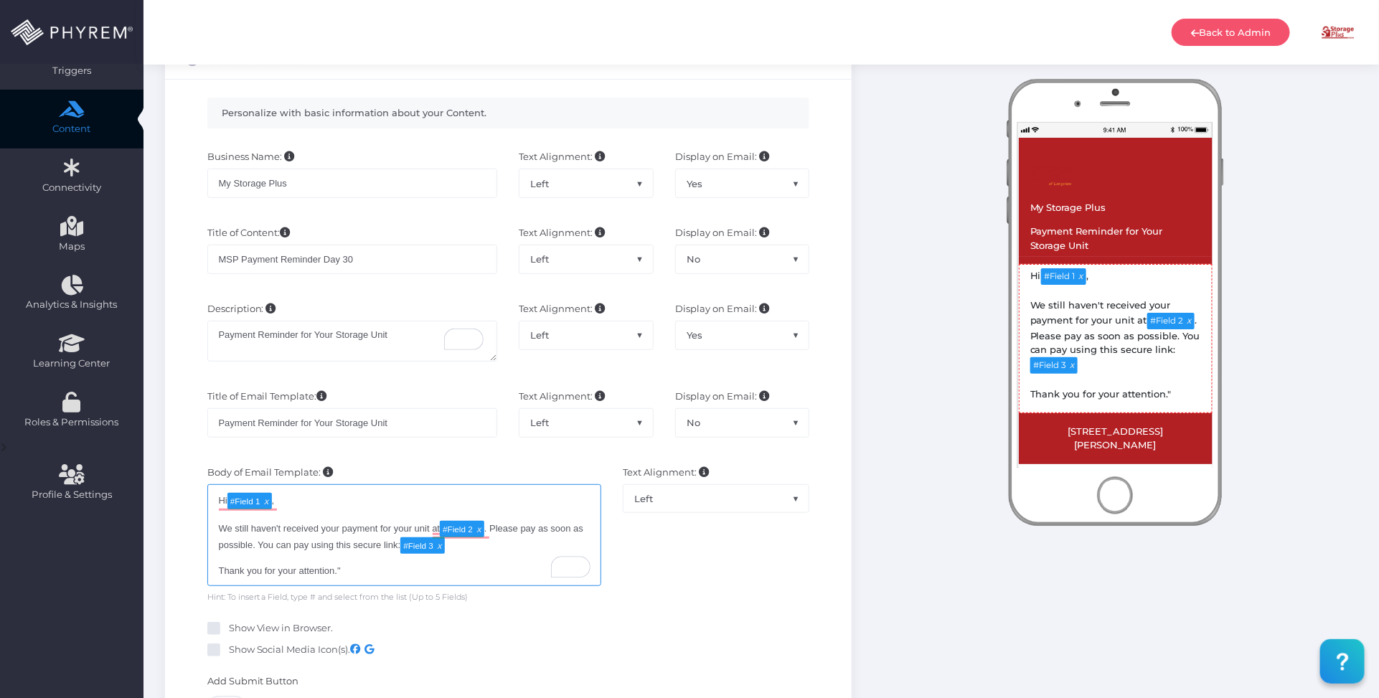
click at [415, 580] on div "Hi # Field 1 , We still haven't received your payment for your unit at # Field …" at bounding box center [404, 535] width 395 height 102
type textarea "Hi [#Field 1](tag:f1), We still haven't received your payment for your unit at …"
click at [671, 553] on div "Text Alignment: Left Center Right Left" at bounding box center [716, 535] width 208 height 138
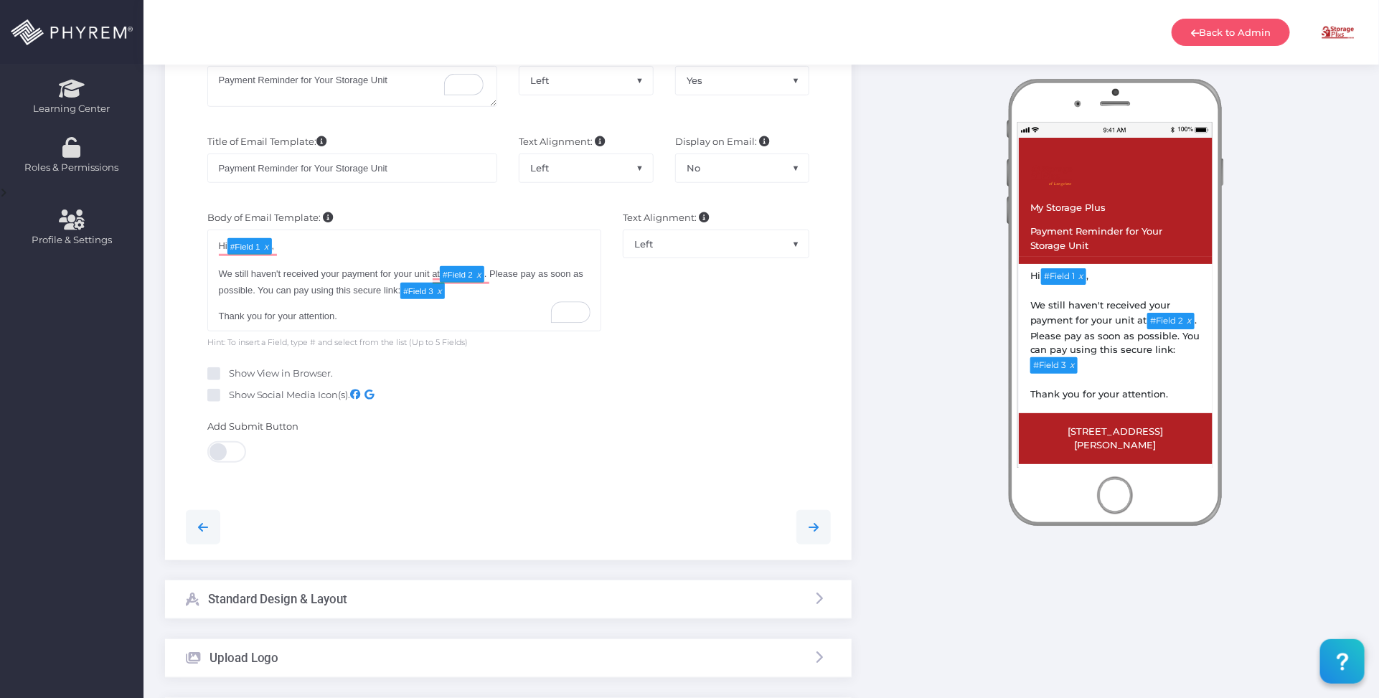
scroll to position [538, 0]
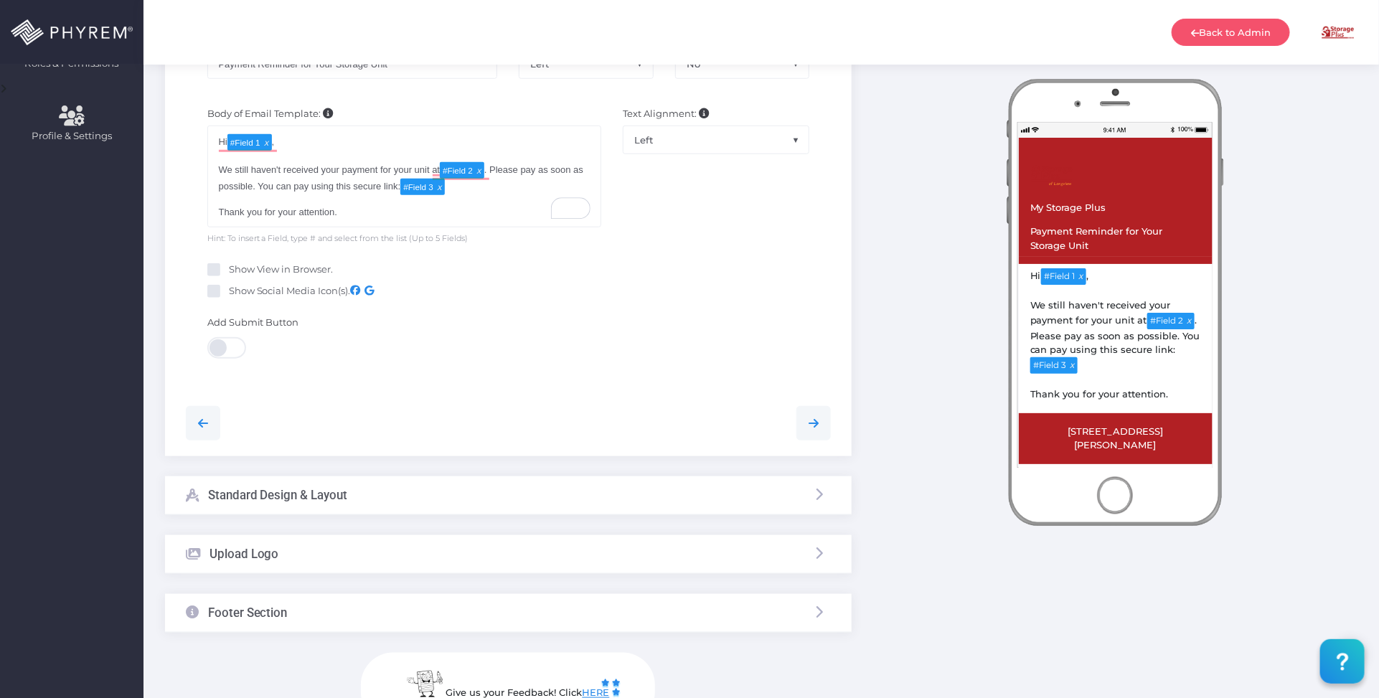
click at [544, 499] on div "Standard Design & Layout" at bounding box center [508, 495] width 687 height 38
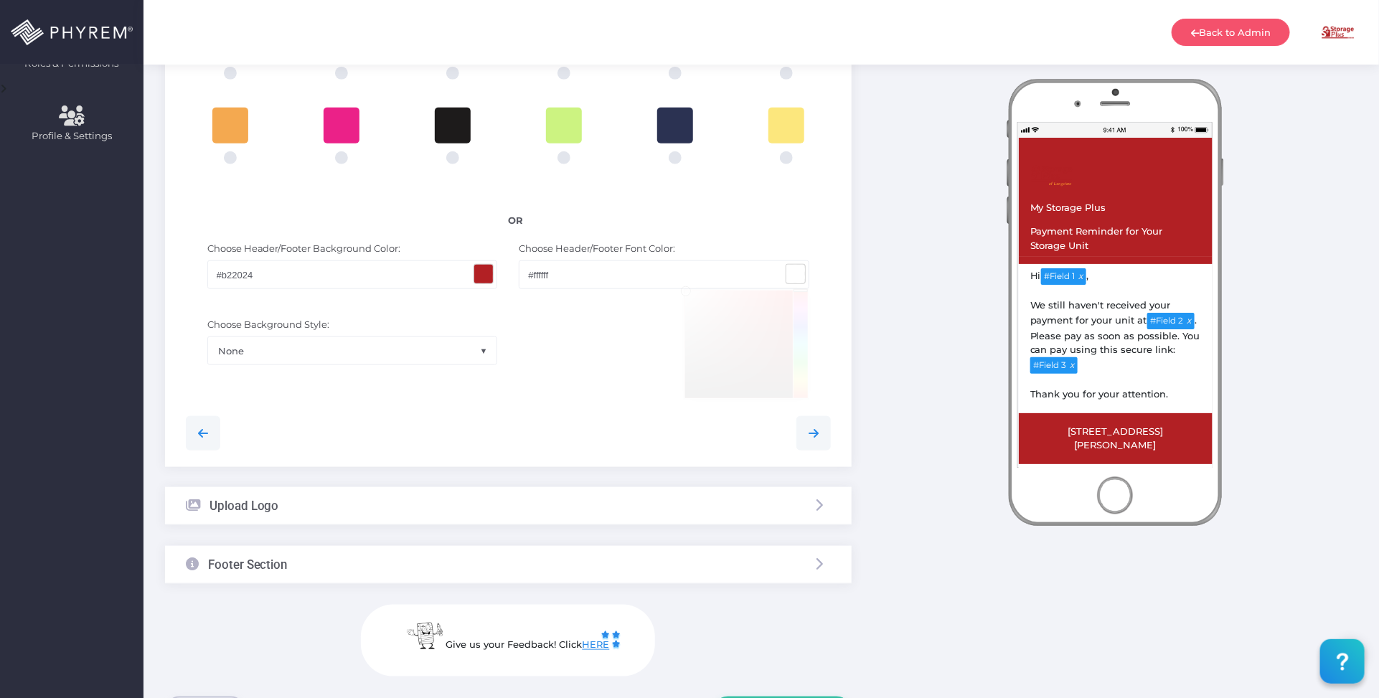
click at [793, 273] on span at bounding box center [795, 274] width 19 height 19
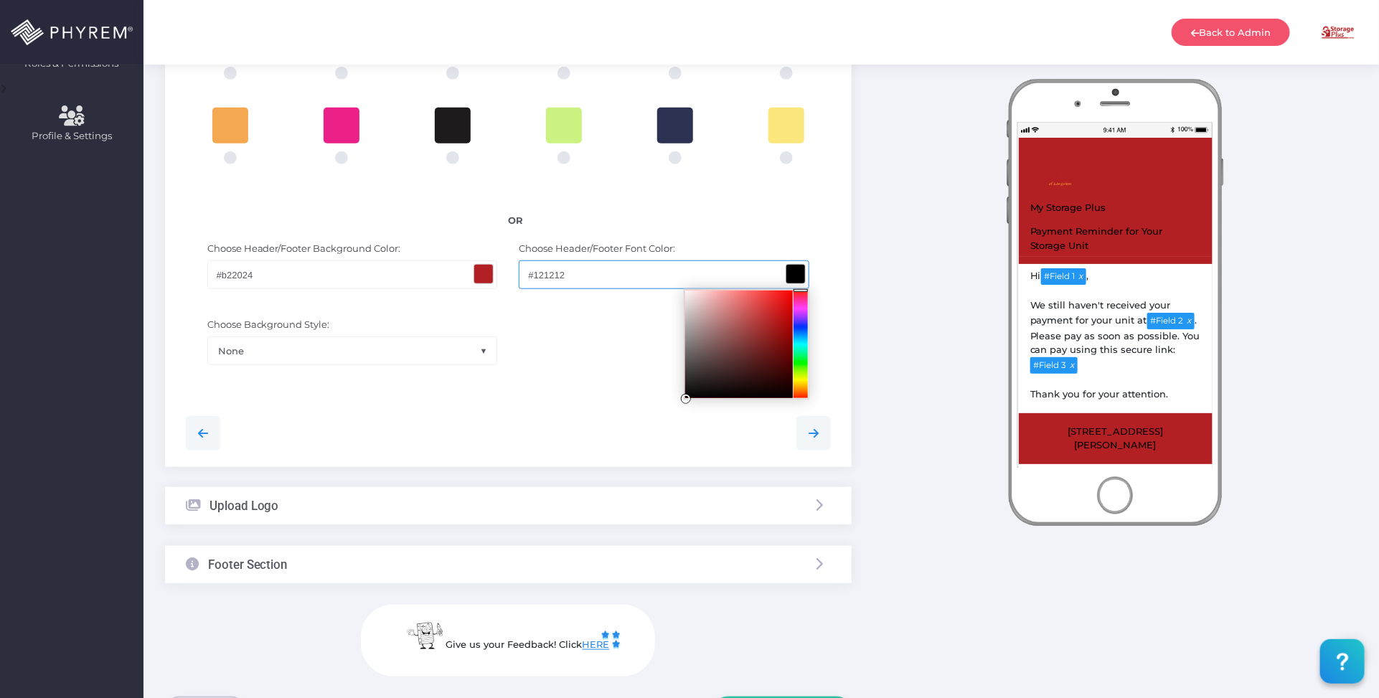
type input "#000000"
drag, startPoint x: 686, startPoint y: 295, endPoint x: 531, endPoint y: 404, distance: 189.5
click at [579, 464] on div "Personalize your page by selecting colors and uploading an image and basic info…" at bounding box center [508, 123] width 687 height 687
click at [482, 275] on span at bounding box center [483, 274] width 19 height 19
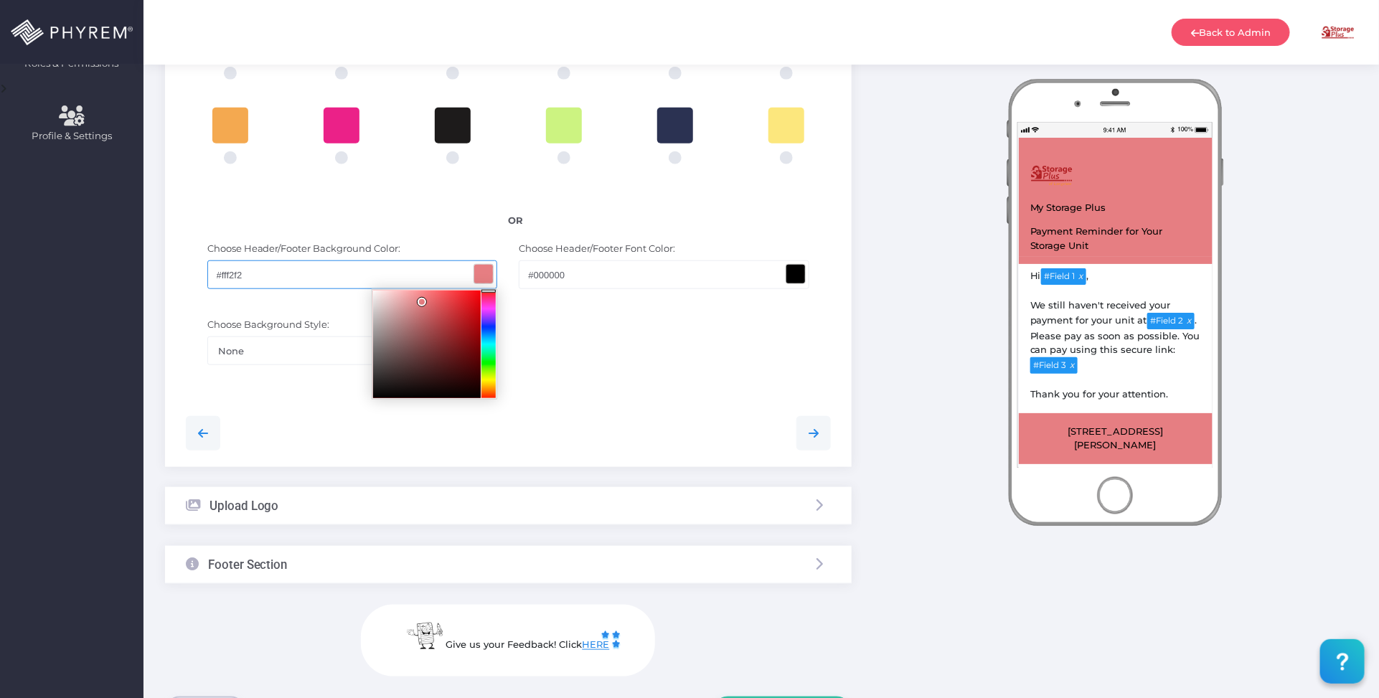
type input "#ffffff"
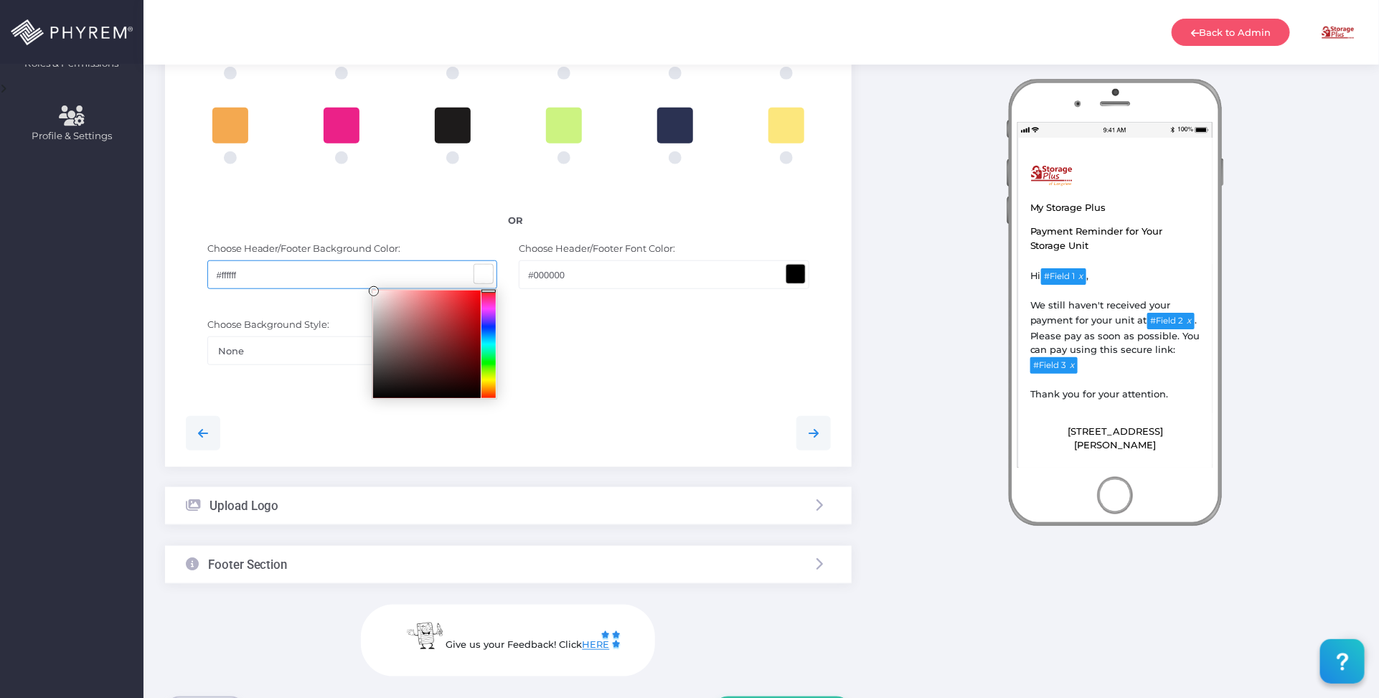
drag, startPoint x: 461, startPoint y: 324, endPoint x: 309, endPoint y: 278, distance: 158.9
click at [296, 273] on div "#ffffff" at bounding box center [352, 274] width 291 height 29
click at [575, 339] on div "Choose Background Style: None Left Slant Right Slant Large - Inner Oval Large -…" at bounding box center [508, 349] width 667 height 76
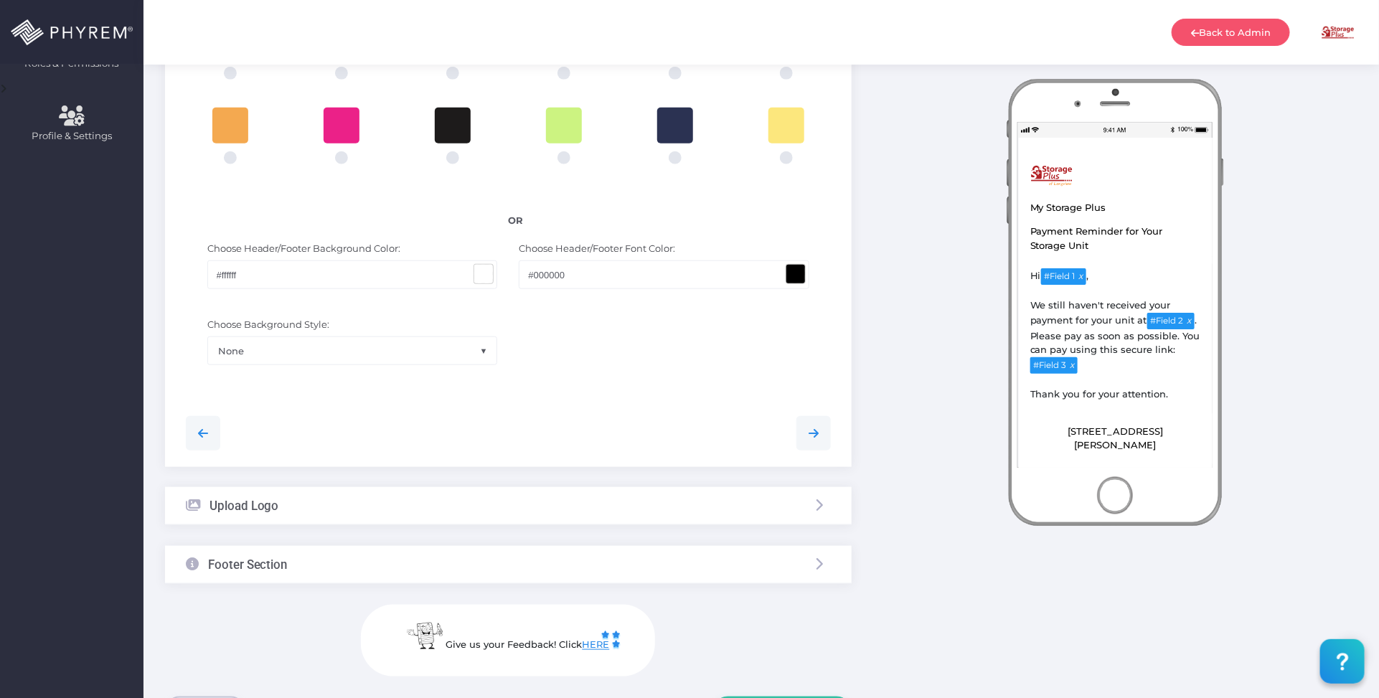
scroll to position [631, 0]
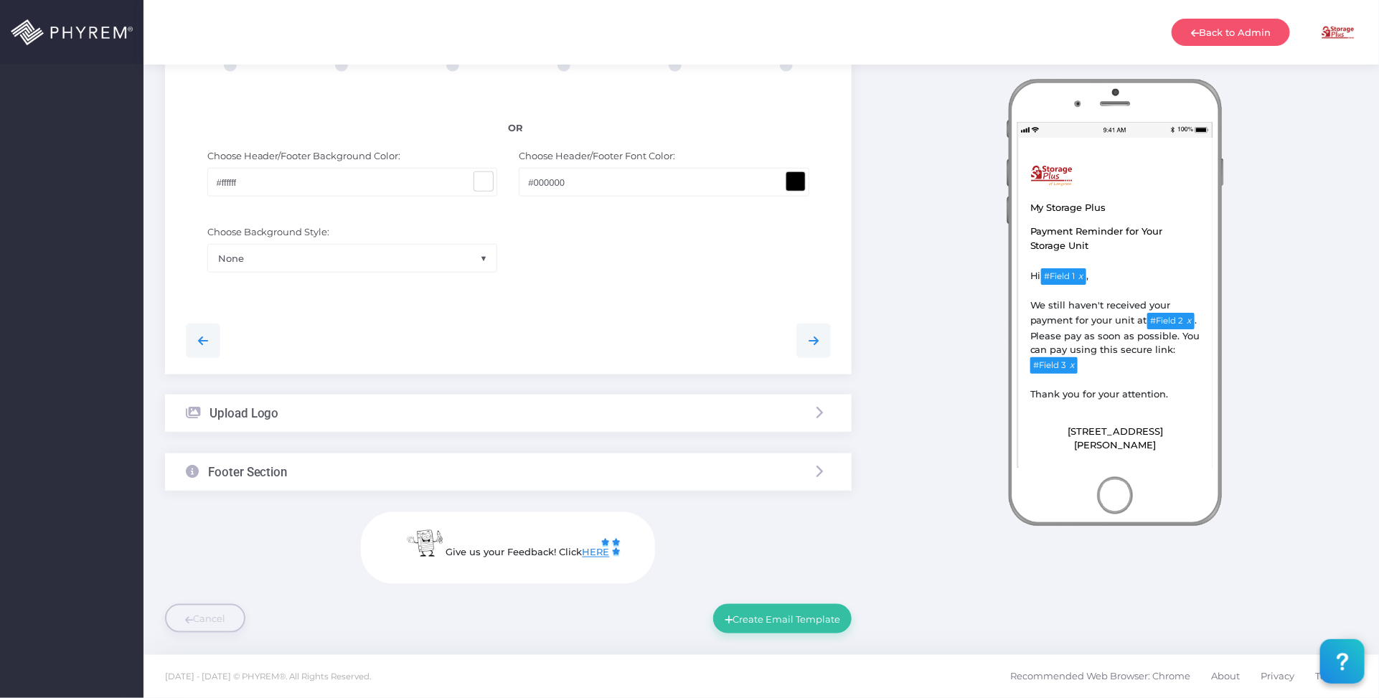
click at [413, 471] on div "Footer Section" at bounding box center [508, 473] width 687 height 38
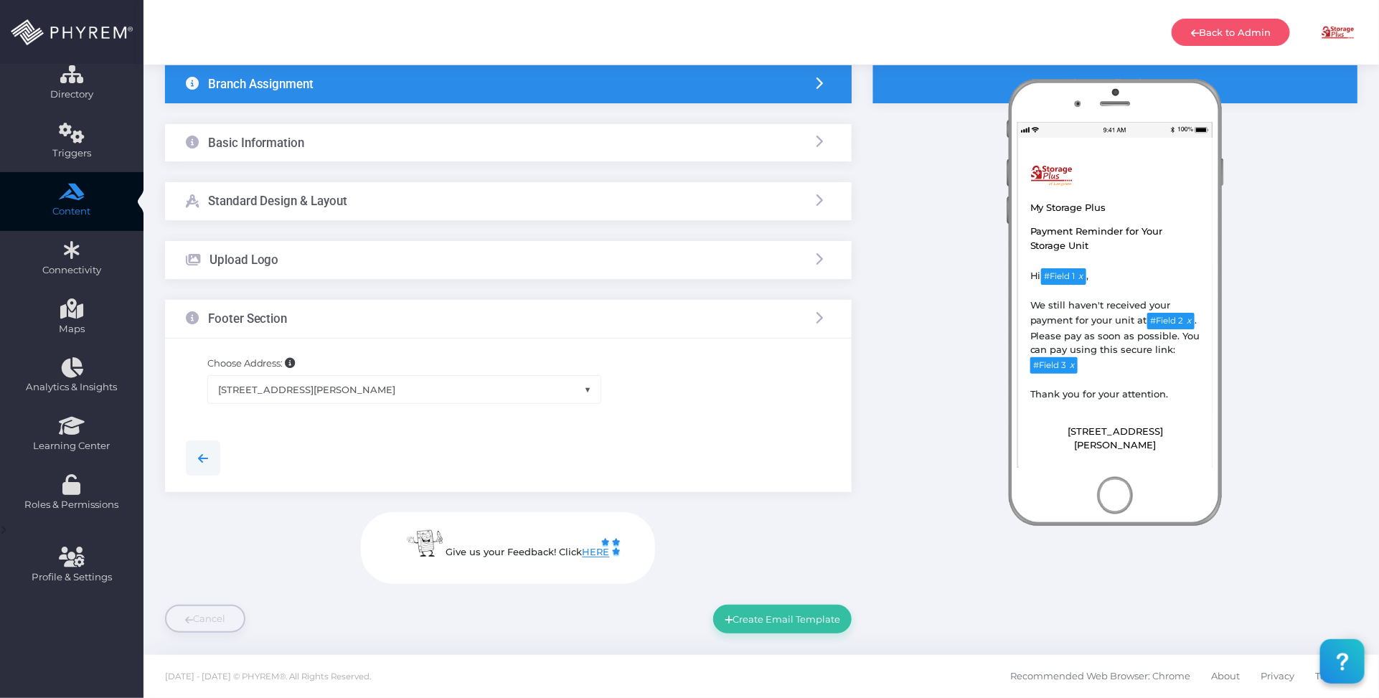
scroll to position [97, 0]
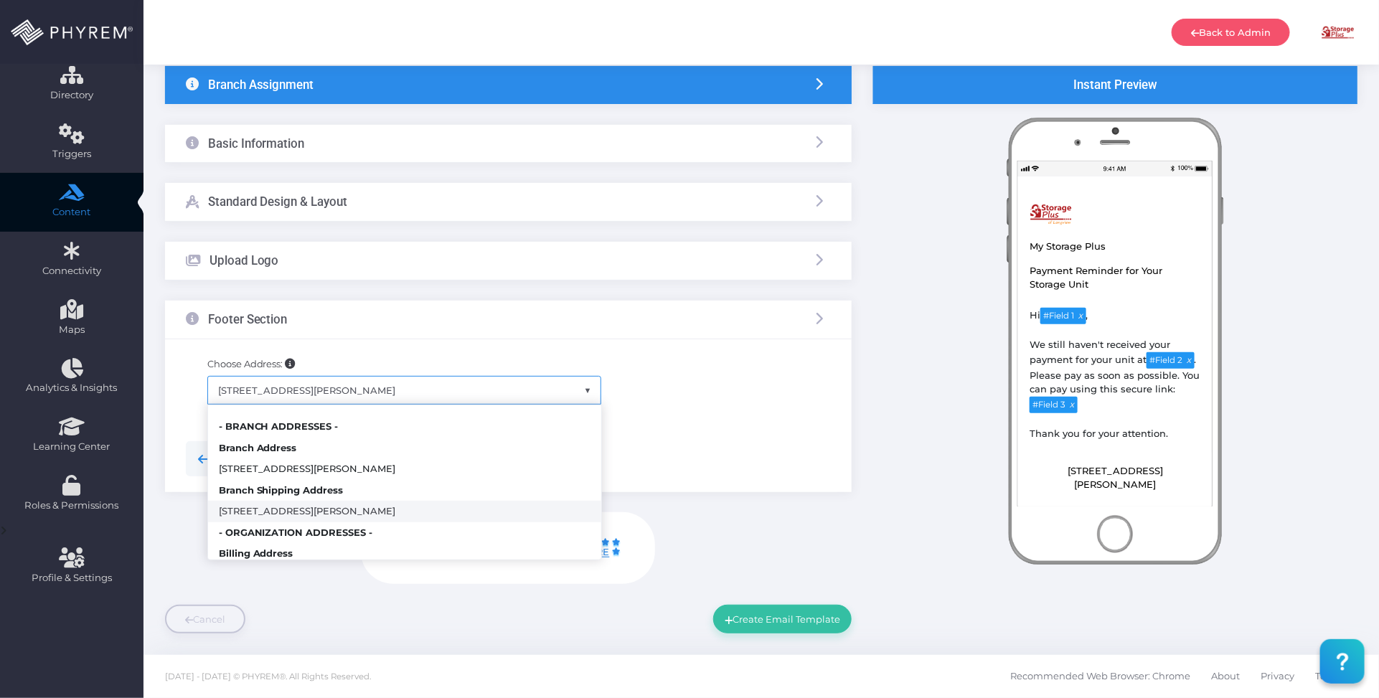
click at [414, 388] on span "[STREET_ADDRESS][PERSON_NAME]" at bounding box center [404, 390] width 393 height 27
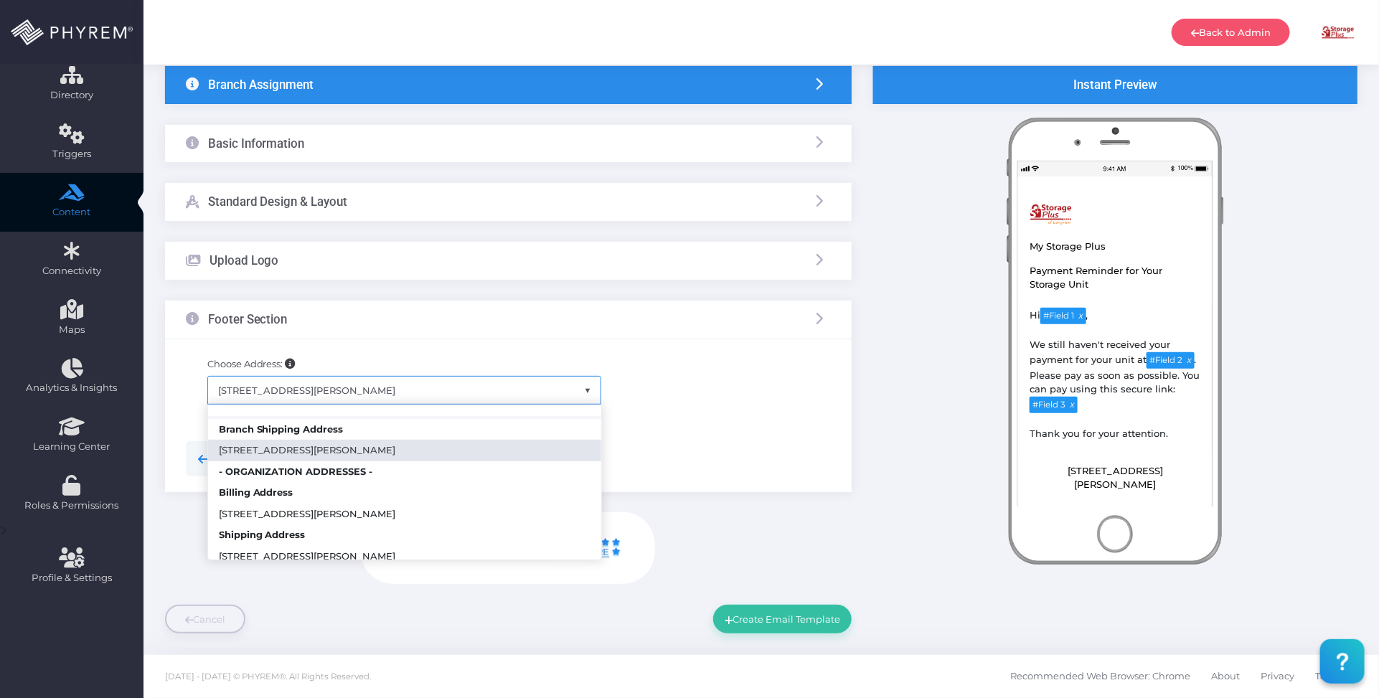
scroll to position [110, 0]
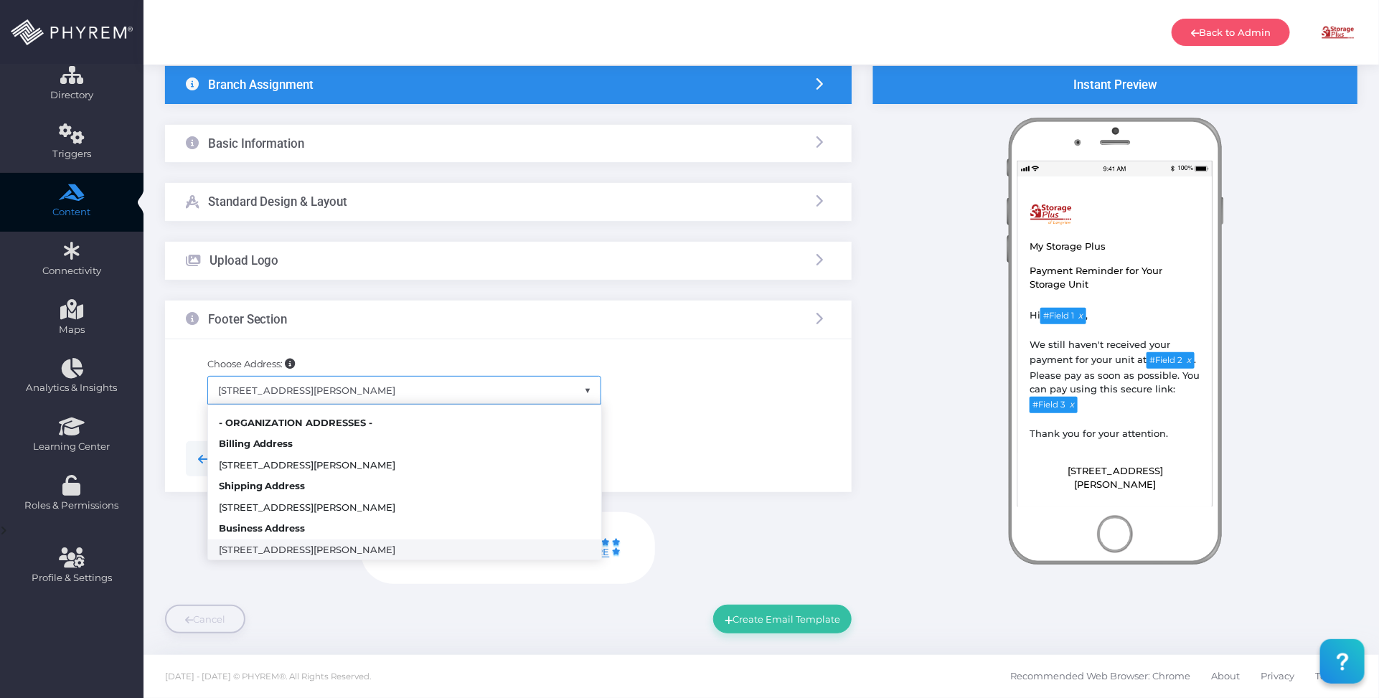
select select "365"
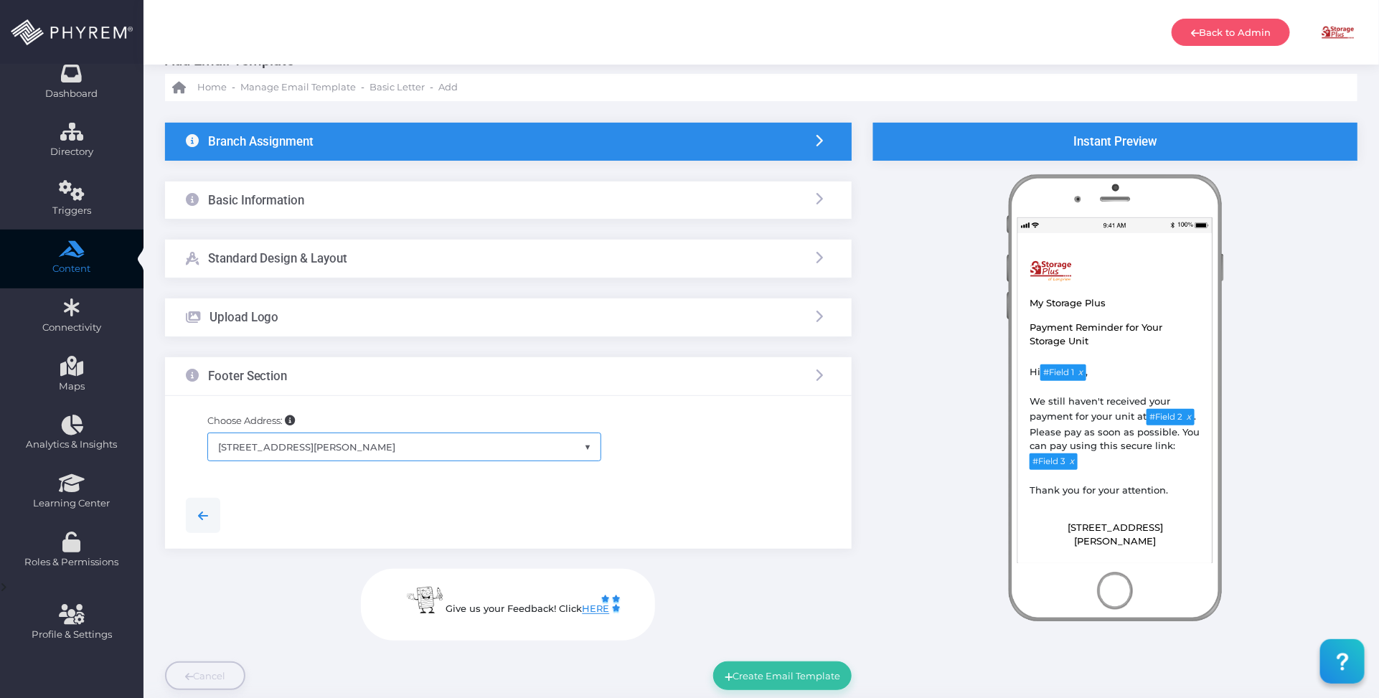
scroll to position [7, 0]
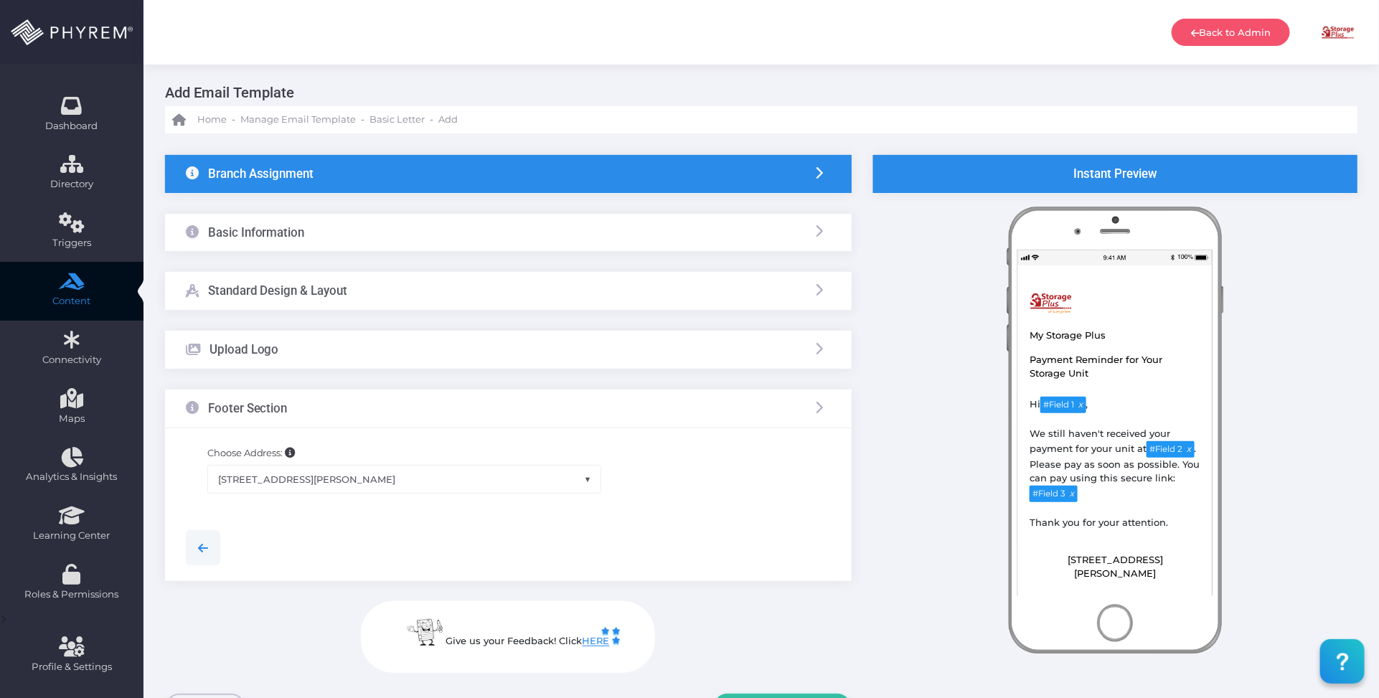
click at [547, 354] on div "Upload Logo" at bounding box center [508, 350] width 687 height 38
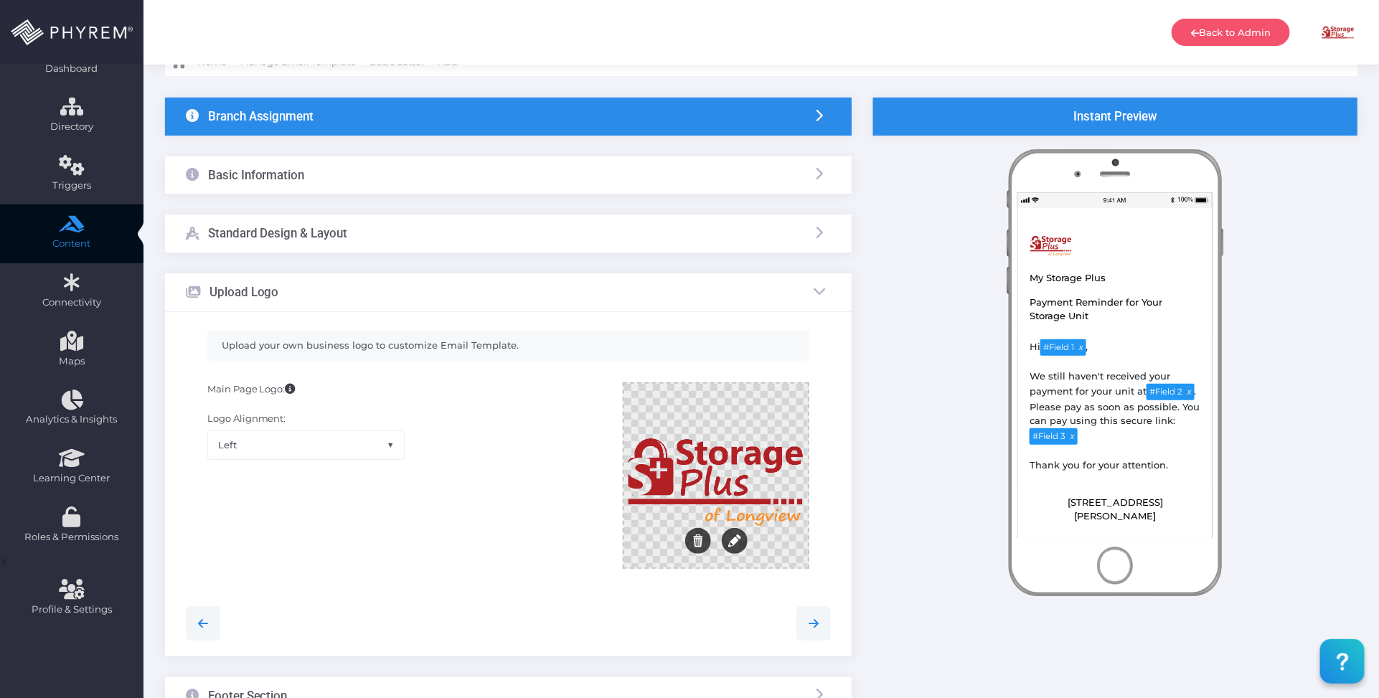
scroll to position [97, 0]
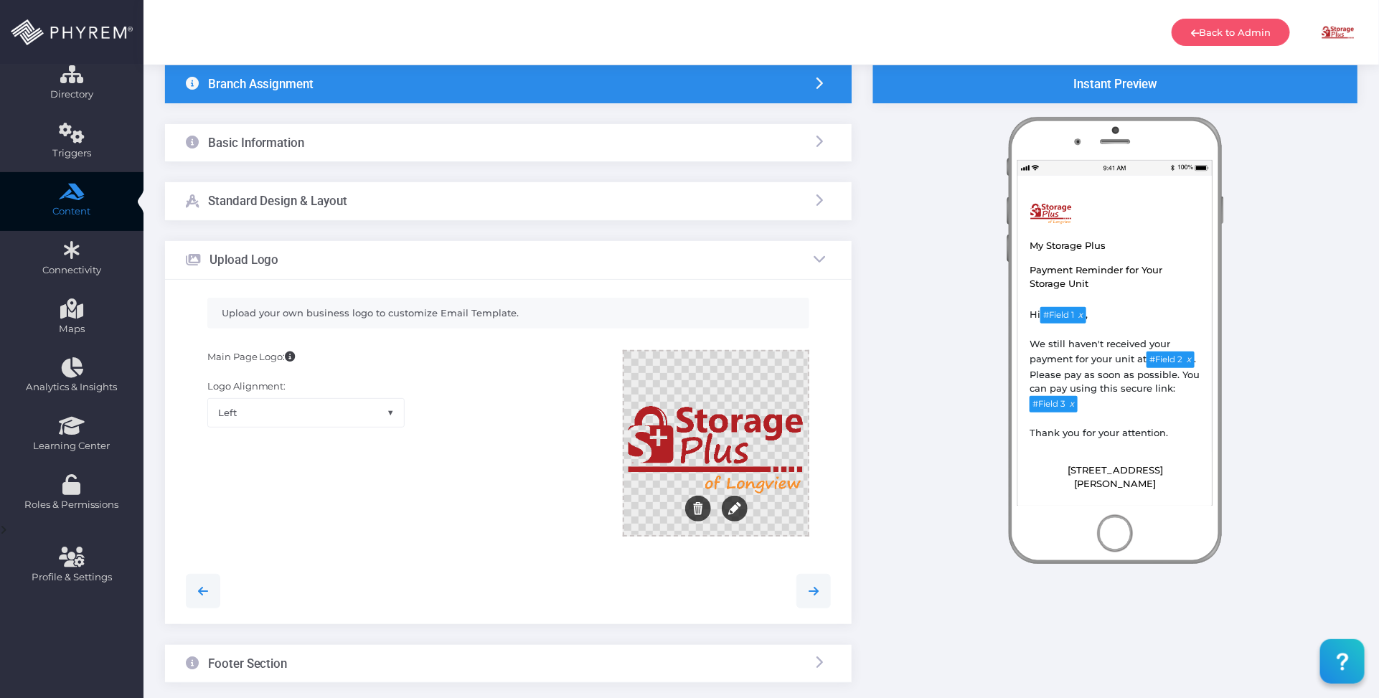
click at [733, 464] on div at bounding box center [716, 444] width 184 height 184
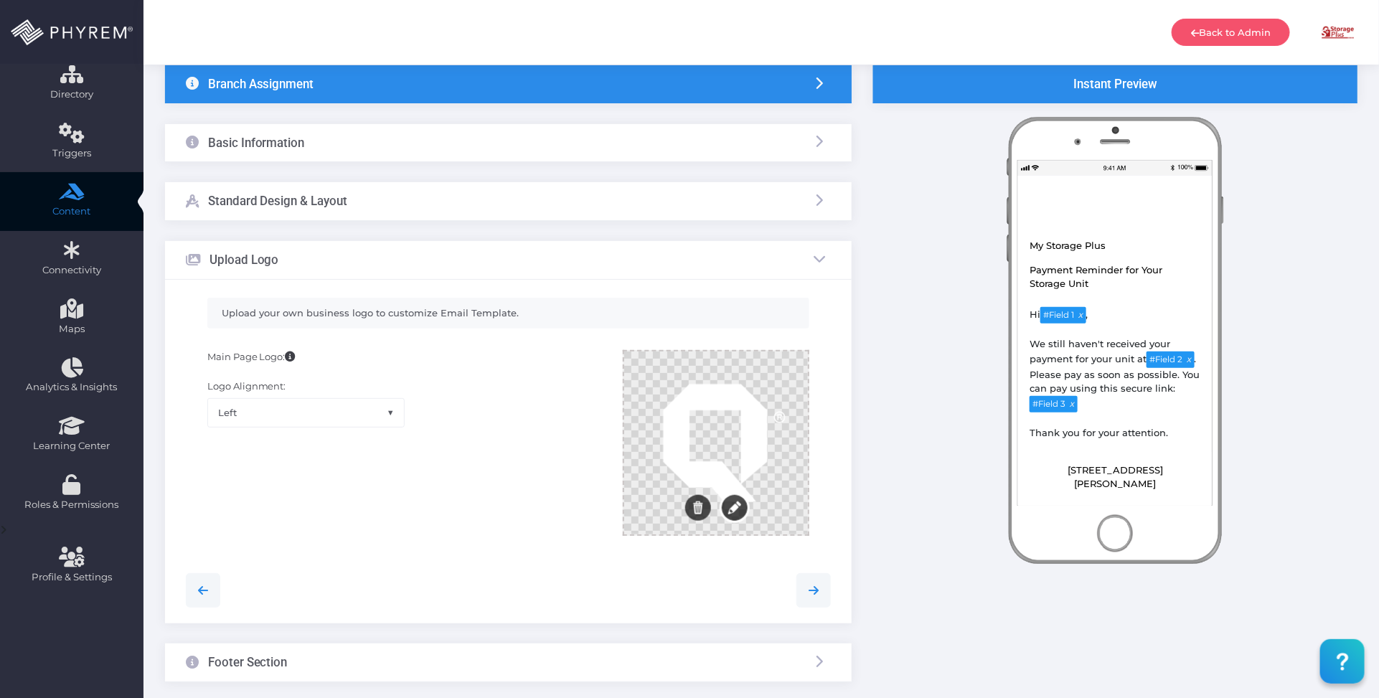
click at [743, 508] on button "Edit" at bounding box center [735, 507] width 26 height 26
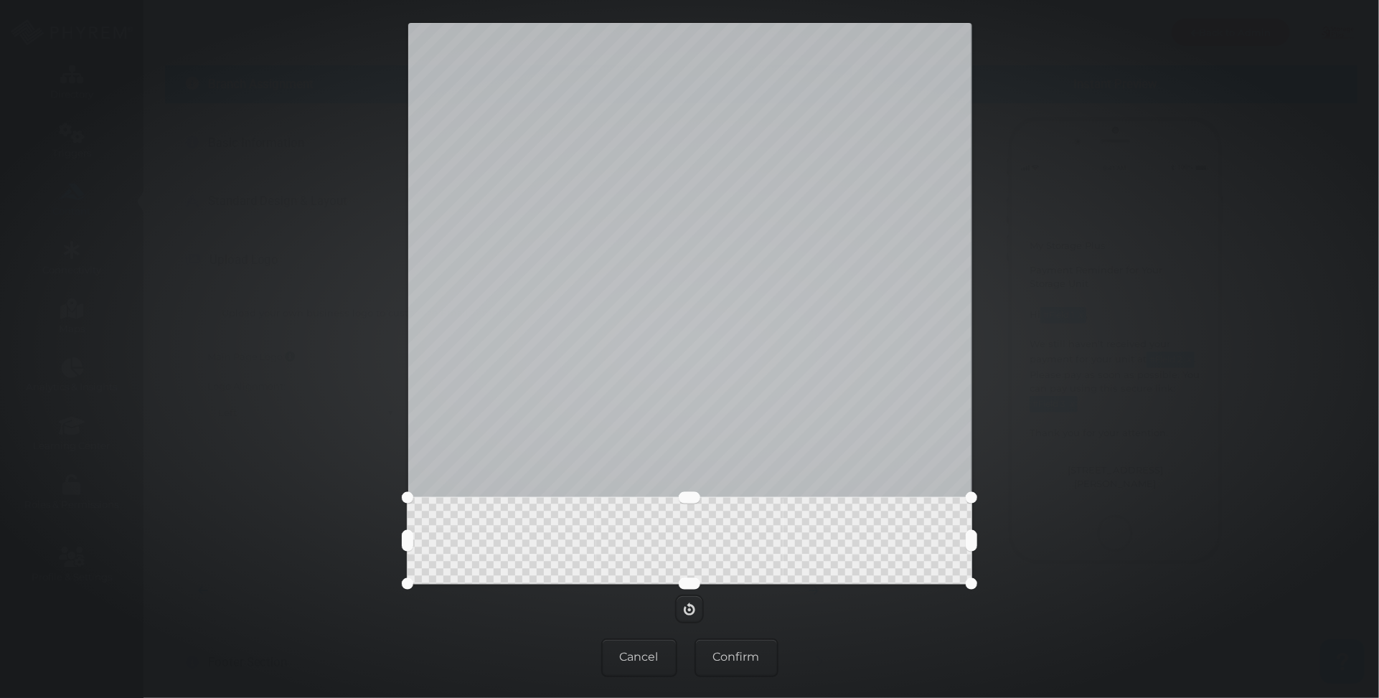
click at [679, 497] on button at bounding box center [690, 497] width 22 height 11
click at [748, 662] on button "Confirm" at bounding box center [737, 658] width 84 height 39
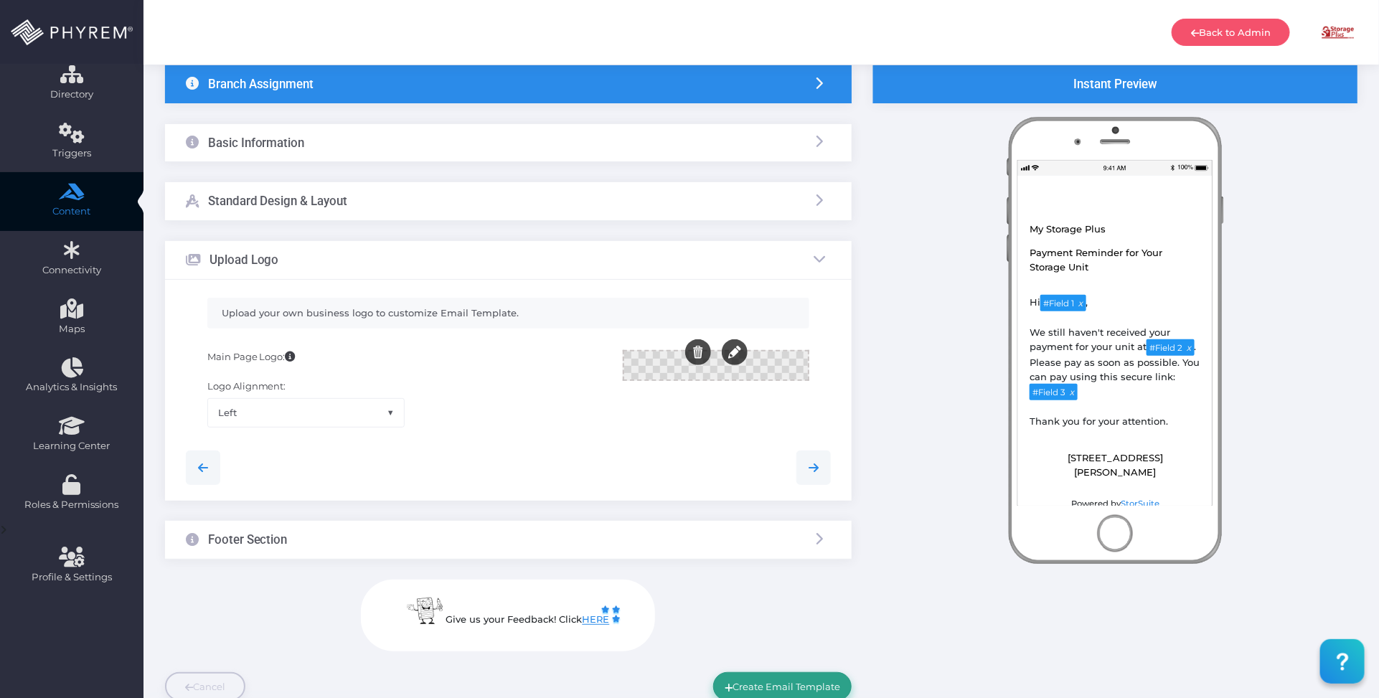
click at [786, 690] on button "Create Email Template" at bounding box center [782, 686] width 138 height 29
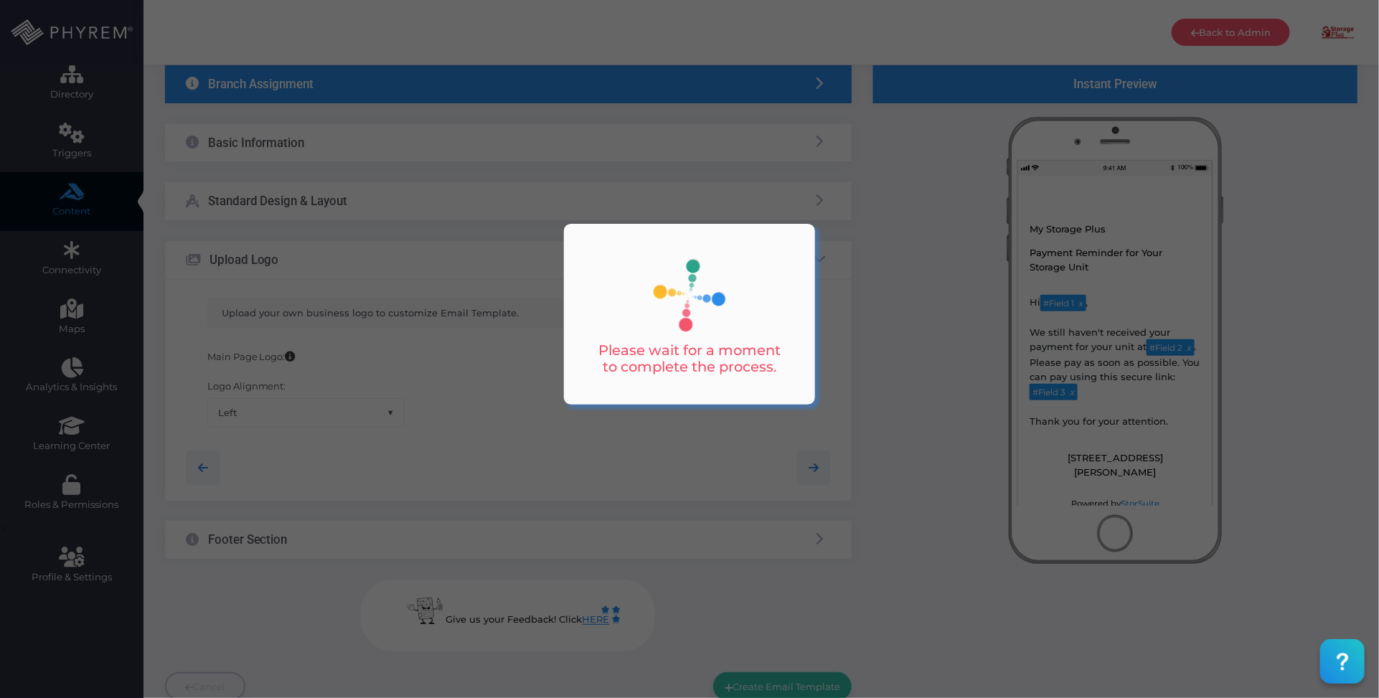
scroll to position [0, 0]
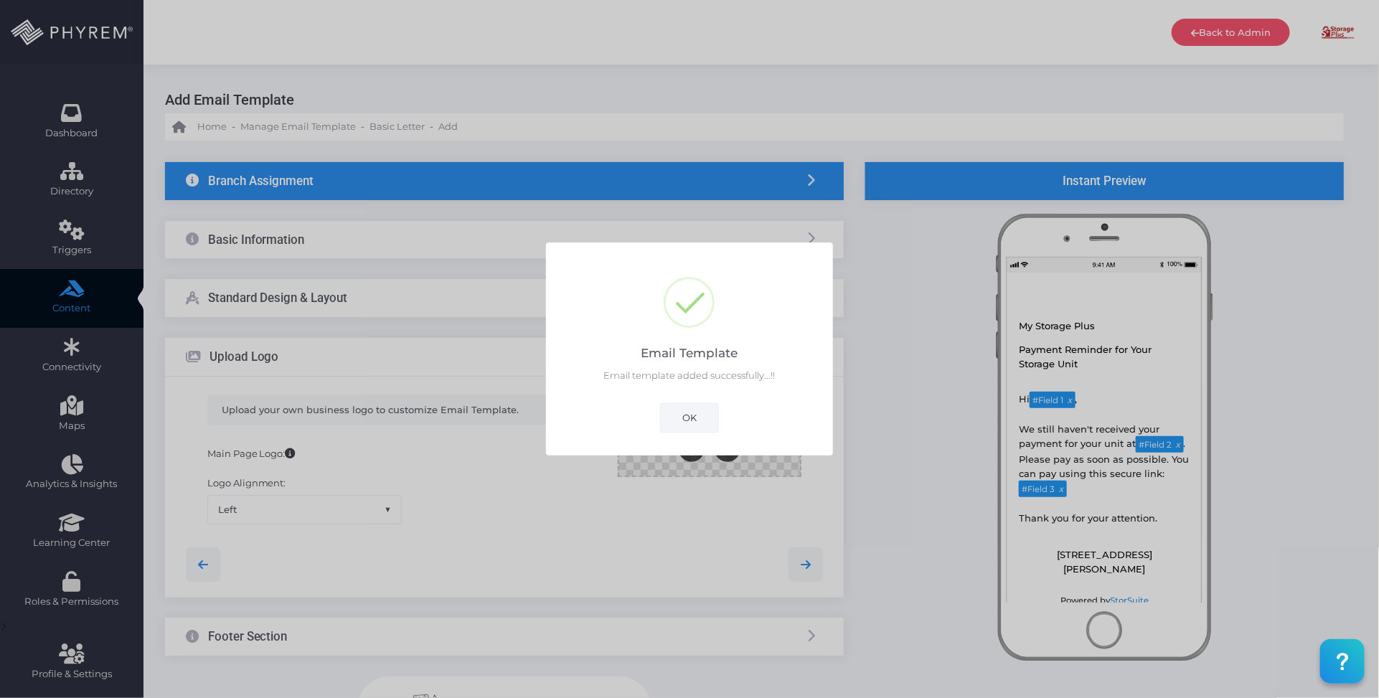
click at [691, 413] on button "OK" at bounding box center [689, 417] width 59 height 29
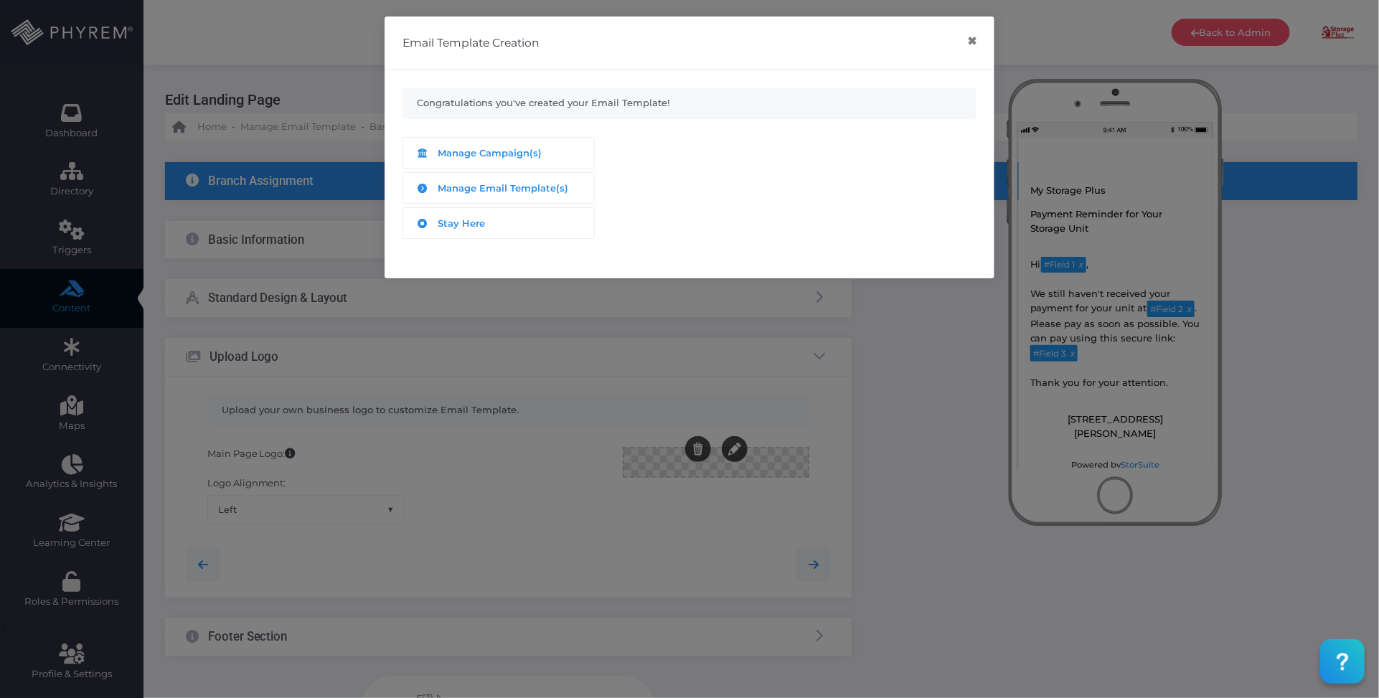
scroll to position [165, 0]
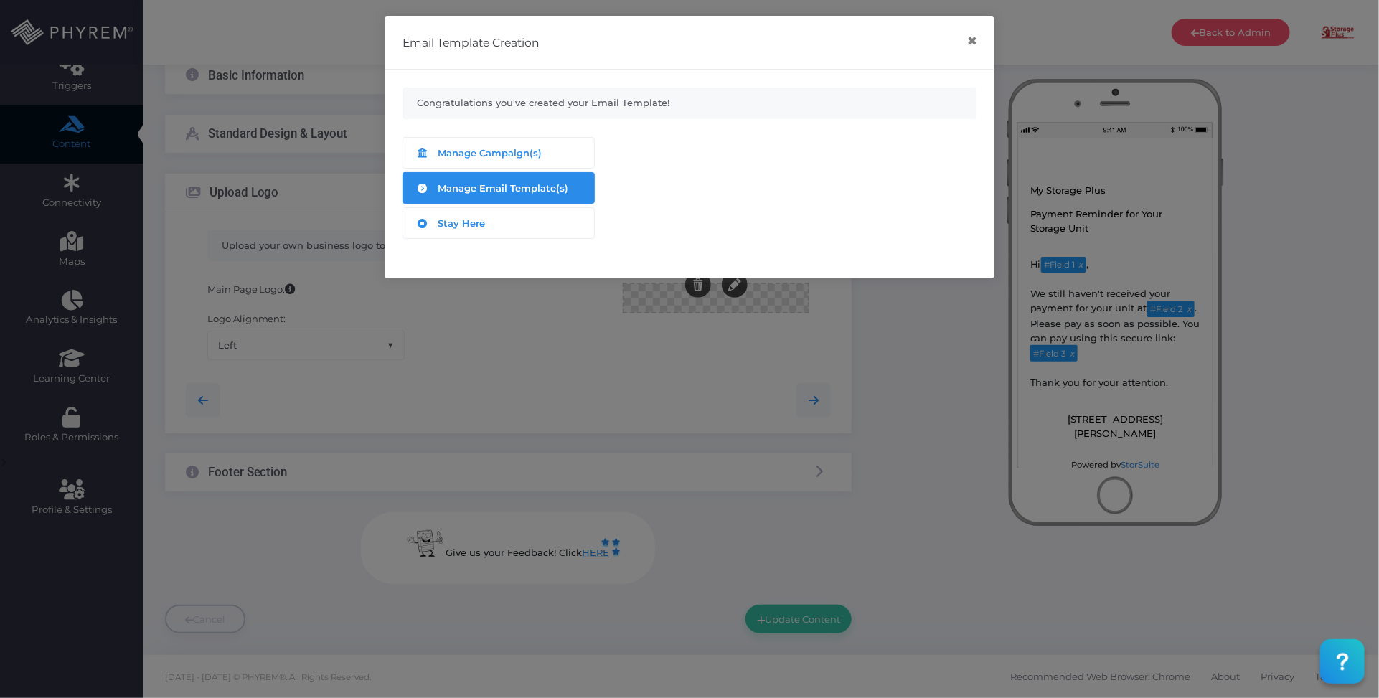
click at [542, 190] on span "Manage Email Template(s)" at bounding box center [503, 187] width 131 height 11
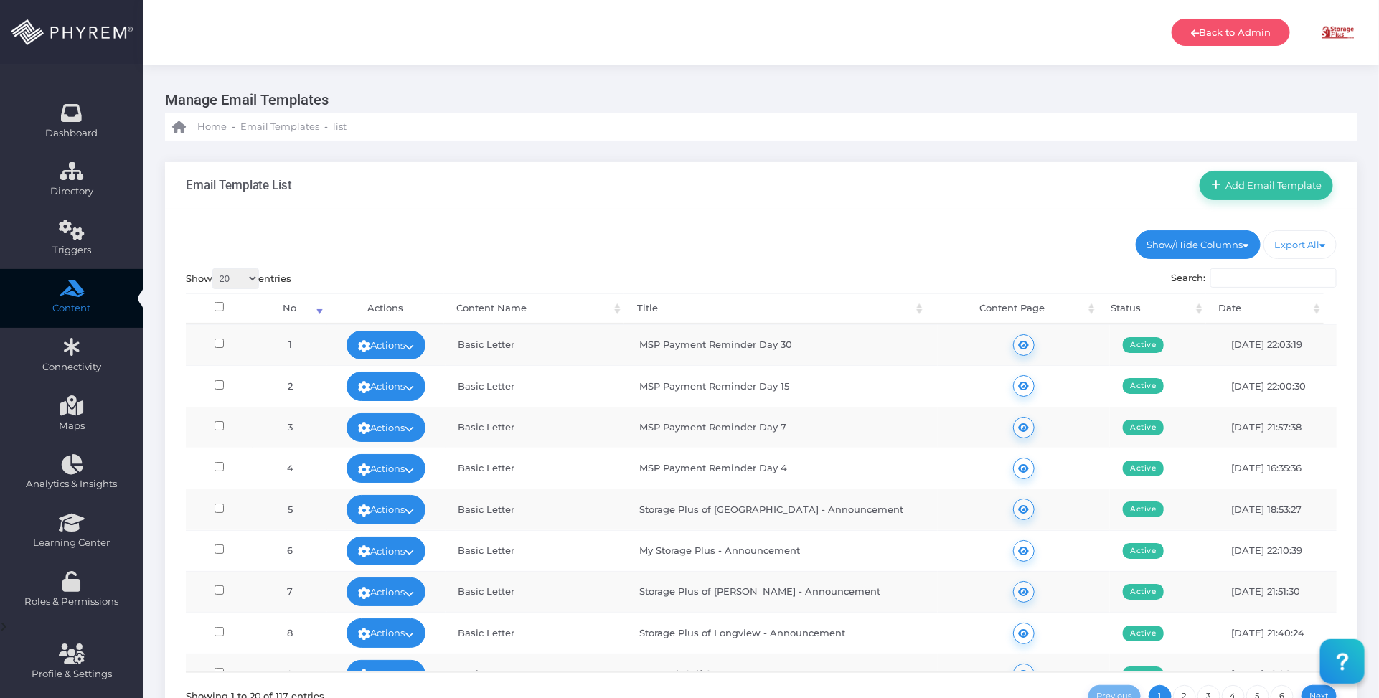
click at [875, 257] on ul "Show/Hide Columns No Content Name Title Content Page Status" at bounding box center [762, 244] width 1152 height 29
click at [1250, 181] on span "Add Email Template" at bounding box center [1271, 184] width 101 height 11
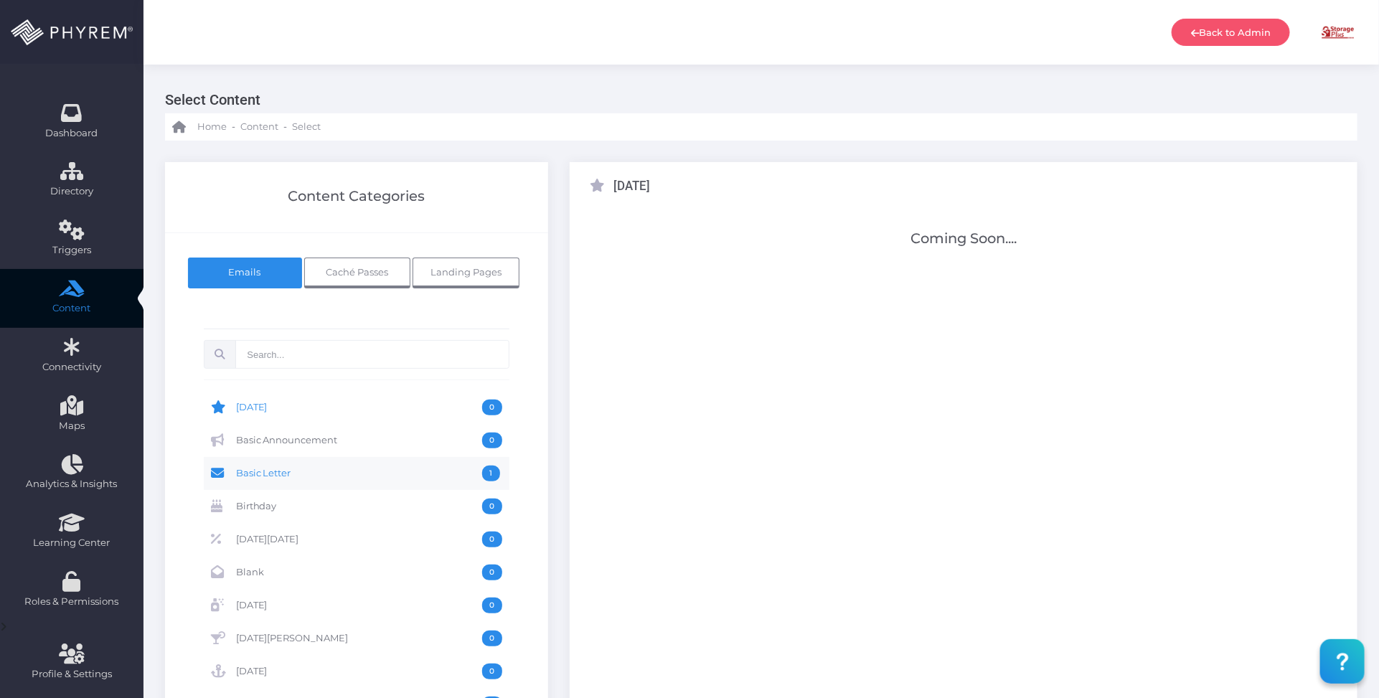
drag, startPoint x: 263, startPoint y: 469, endPoint x: 481, endPoint y: 460, distance: 218.3
click at [266, 469] on span "Basic Letter" at bounding box center [359, 474] width 247 height 16
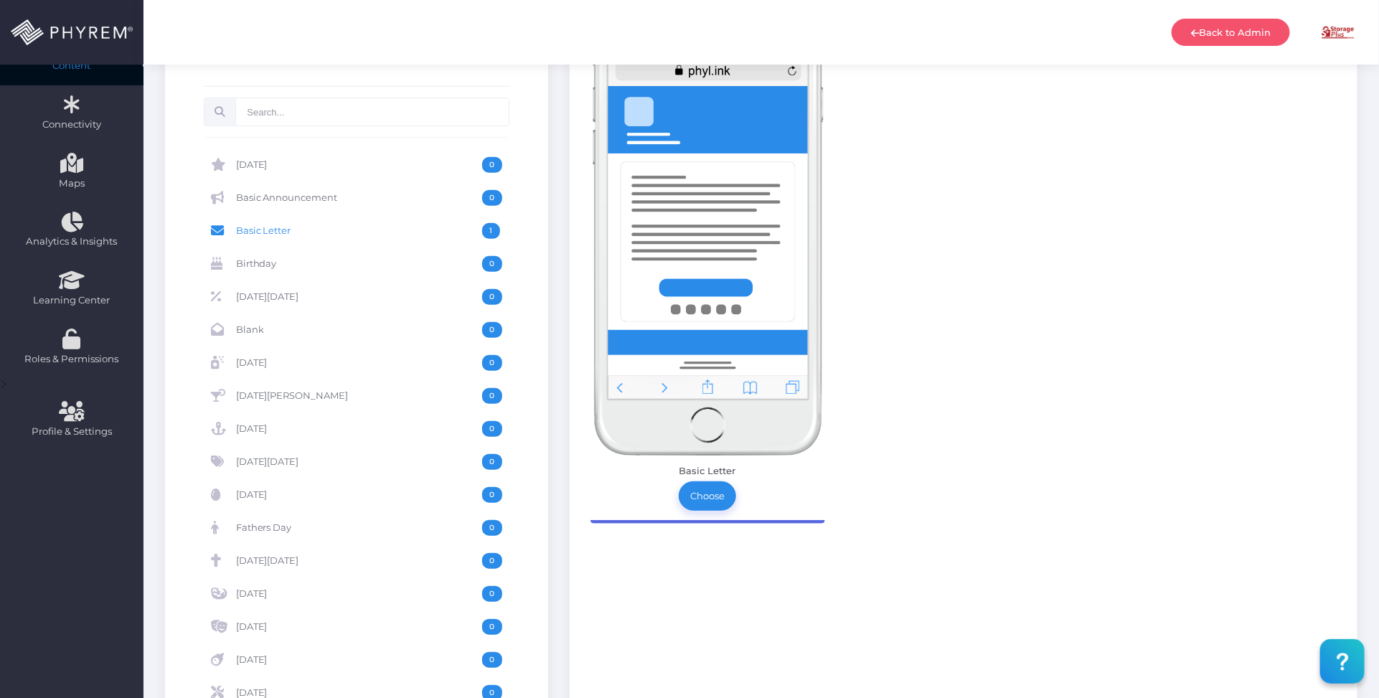
scroll to position [269, 0]
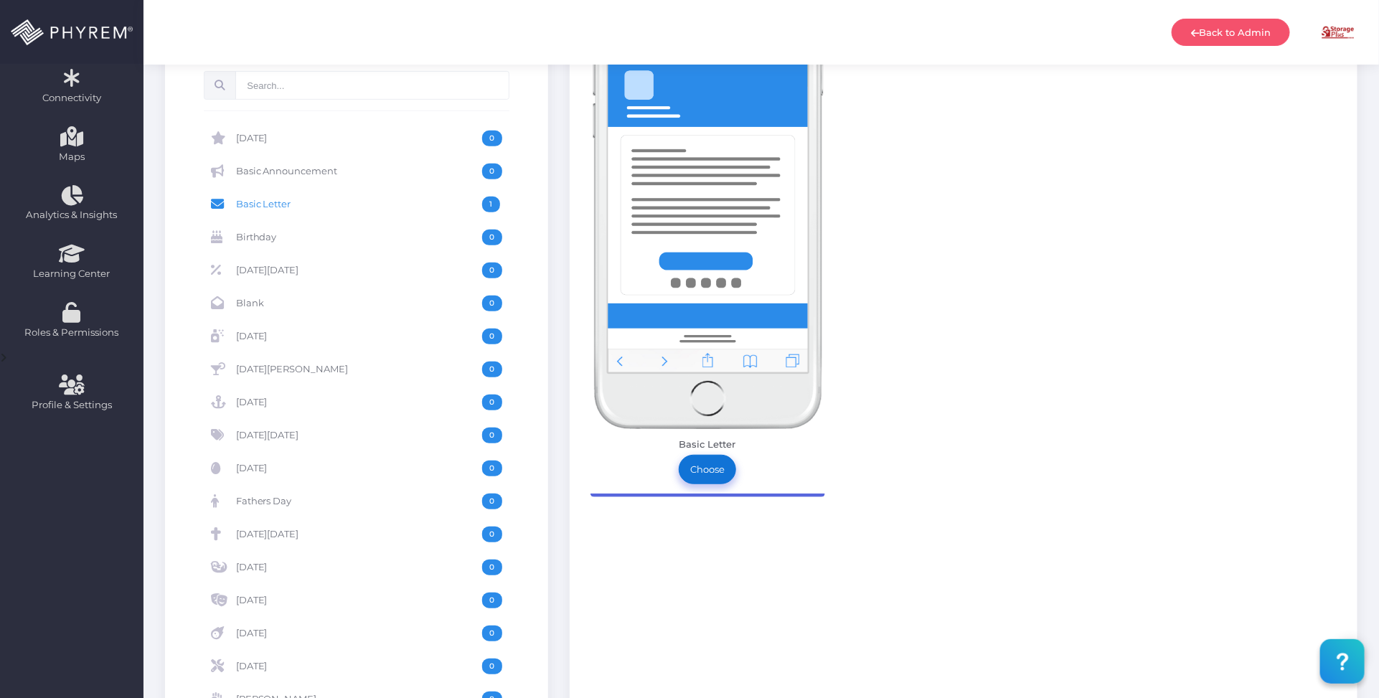
click at [714, 474] on link "Choose" at bounding box center [707, 469] width 57 height 29
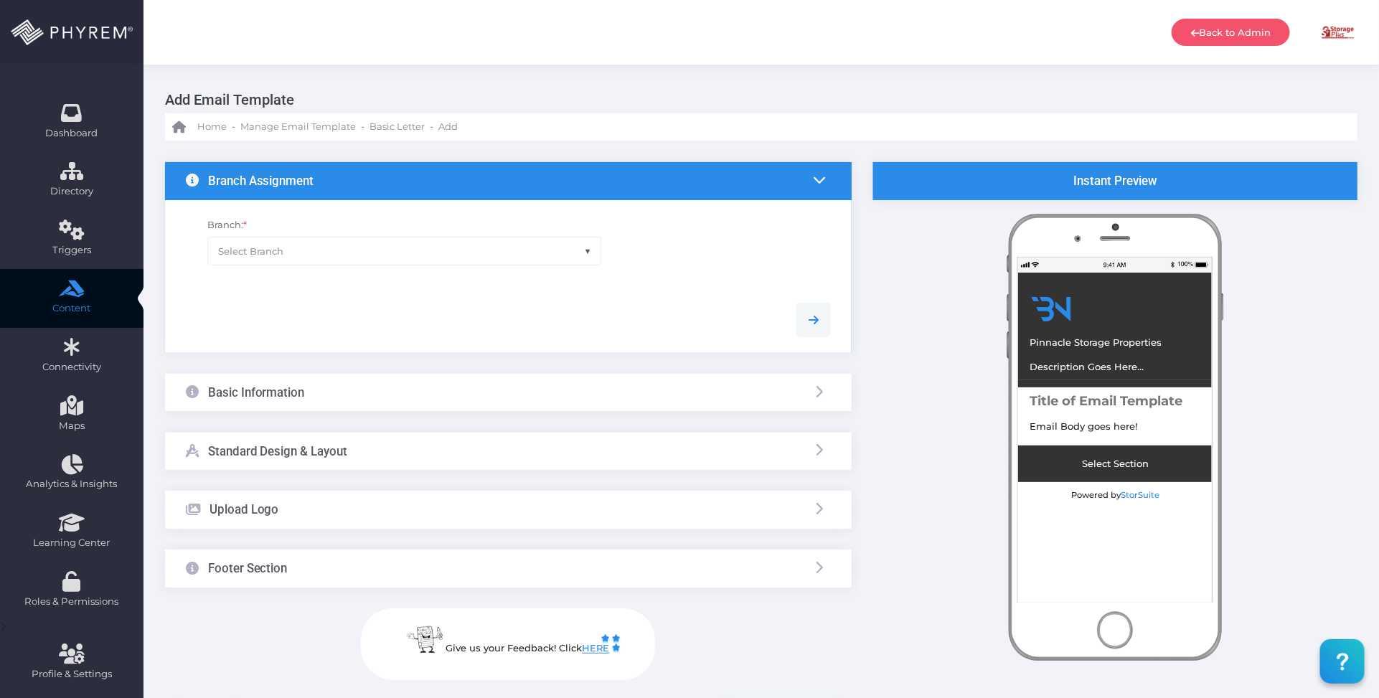
click at [414, 248] on span "Select Branch" at bounding box center [404, 251] width 393 height 27
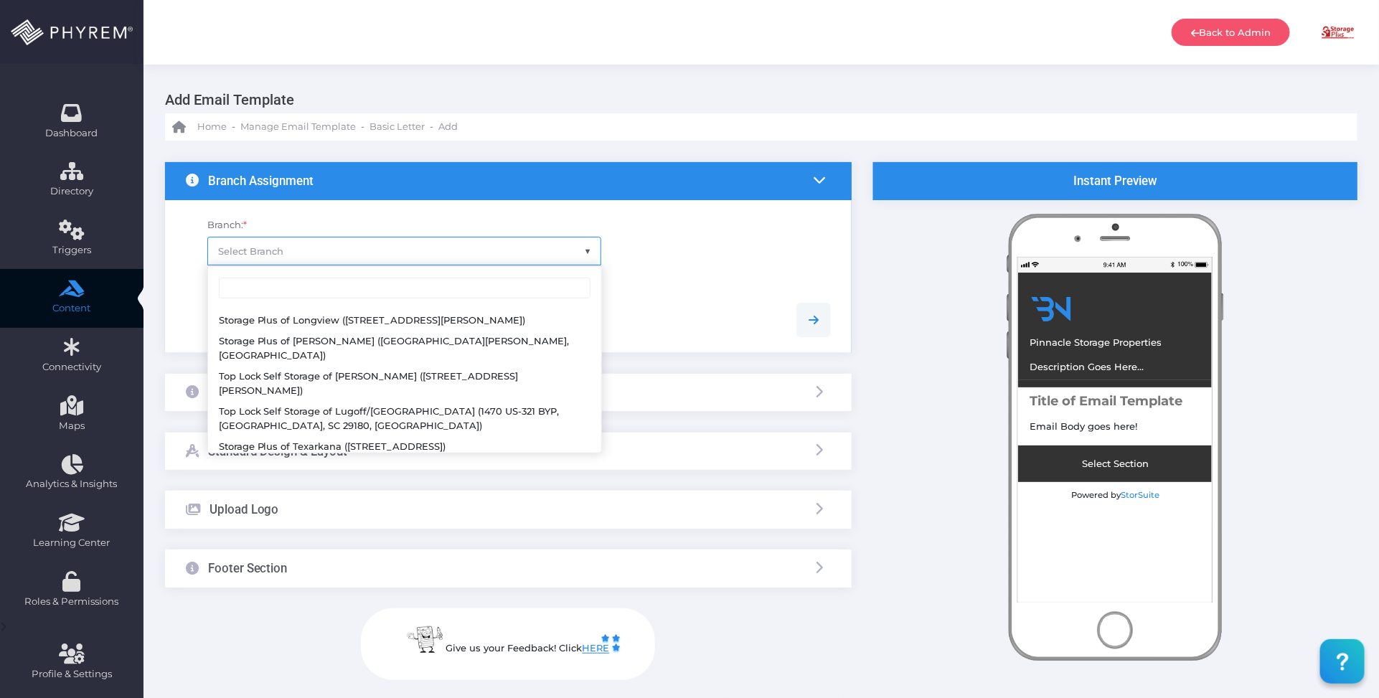
scroll to position [179, 0]
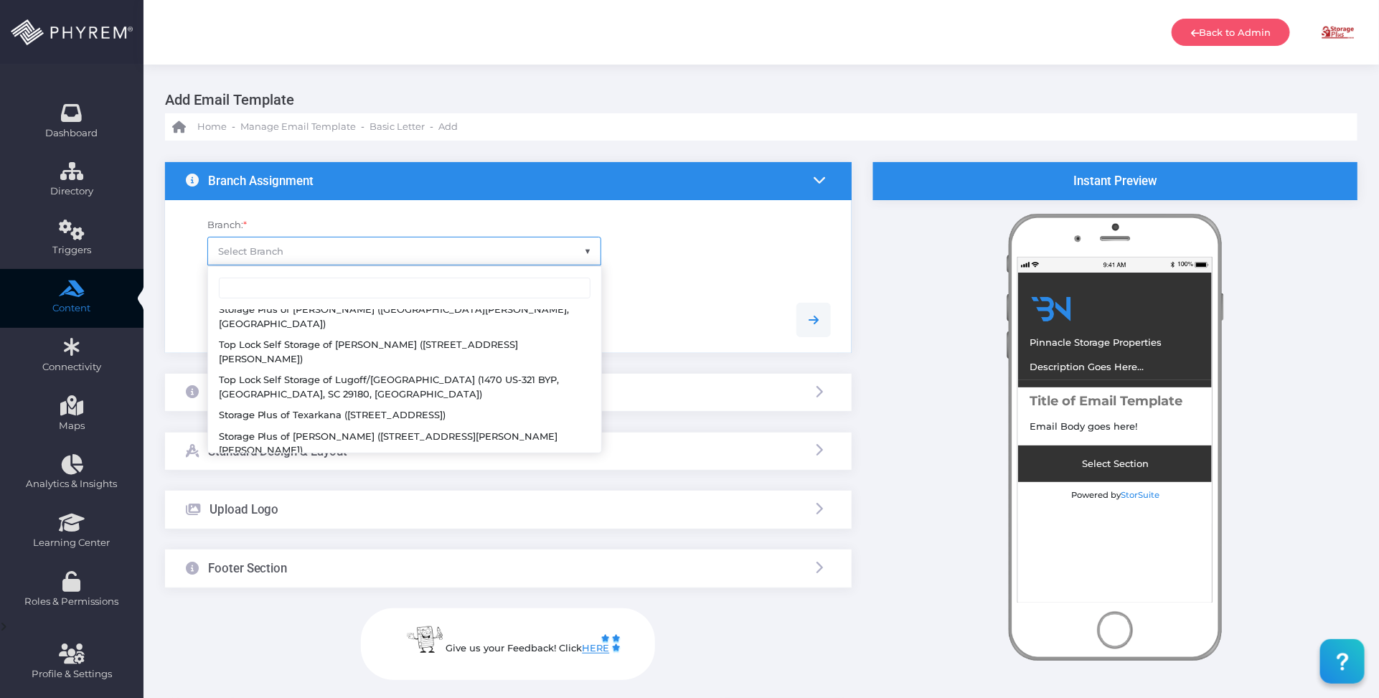
select select "624"
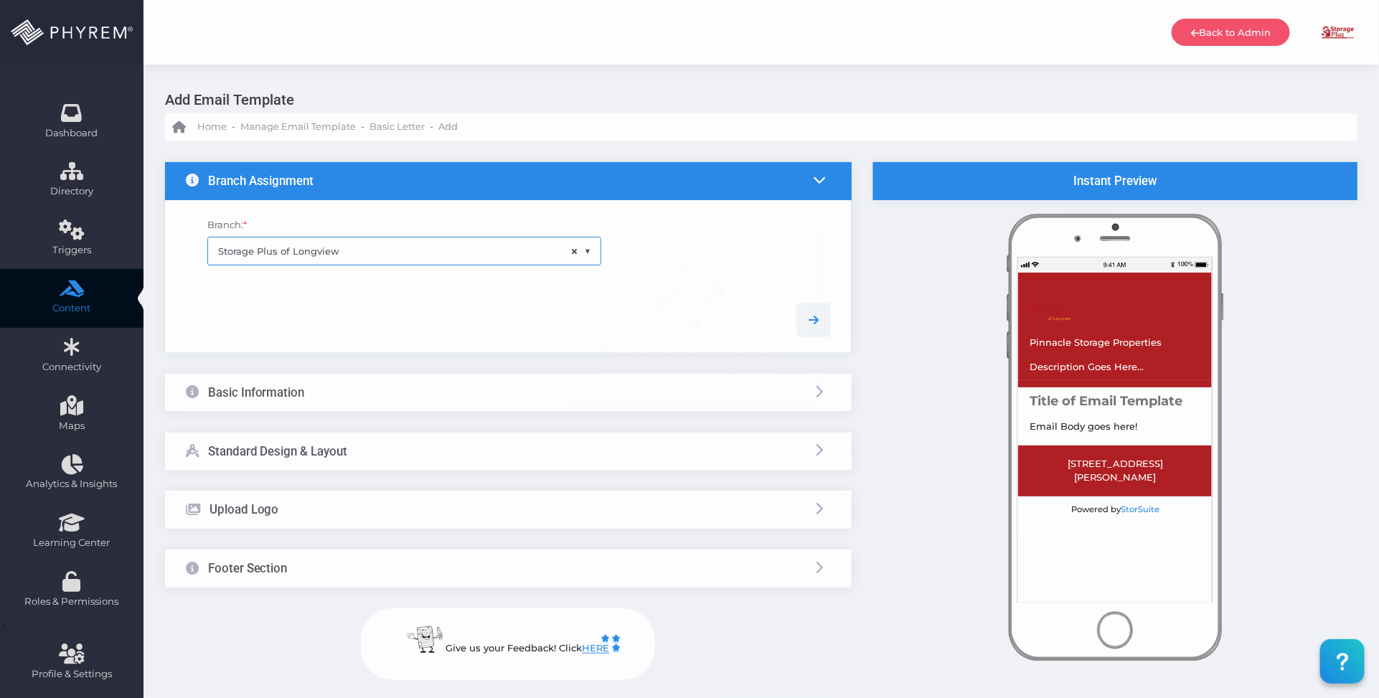
click at [464, 314] on div at bounding box center [508, 320] width 667 height 34
click at [452, 395] on div "Basic Information" at bounding box center [508, 393] width 687 height 38
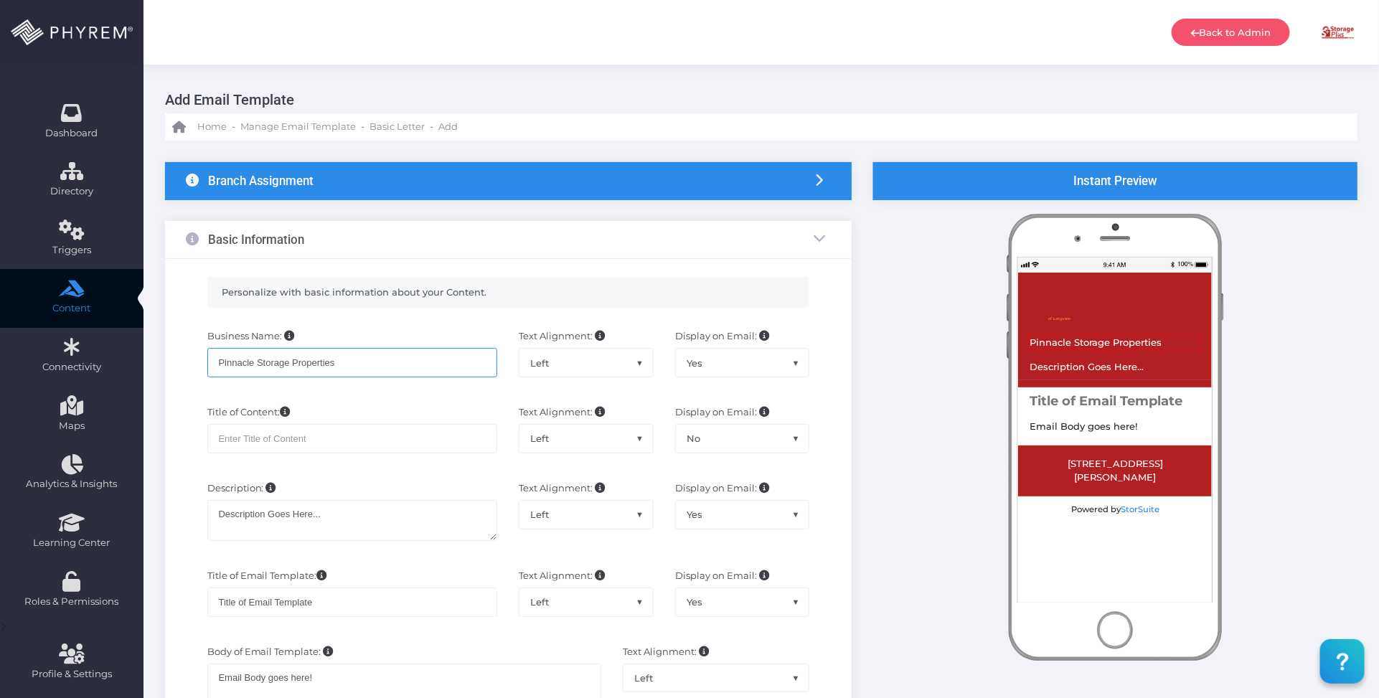
drag, startPoint x: 363, startPoint y: 355, endPoint x: 182, endPoint y: 359, distance: 181.6
click at [182, 359] on div "Business Name: Pinnacle Storage Properties Text Alignment: Left Center Right Le…" at bounding box center [508, 360] width 667 height 76
paste input "My Storage Plu"
type input "My Storage Plus"
click at [311, 443] on input "text" at bounding box center [352, 438] width 291 height 29
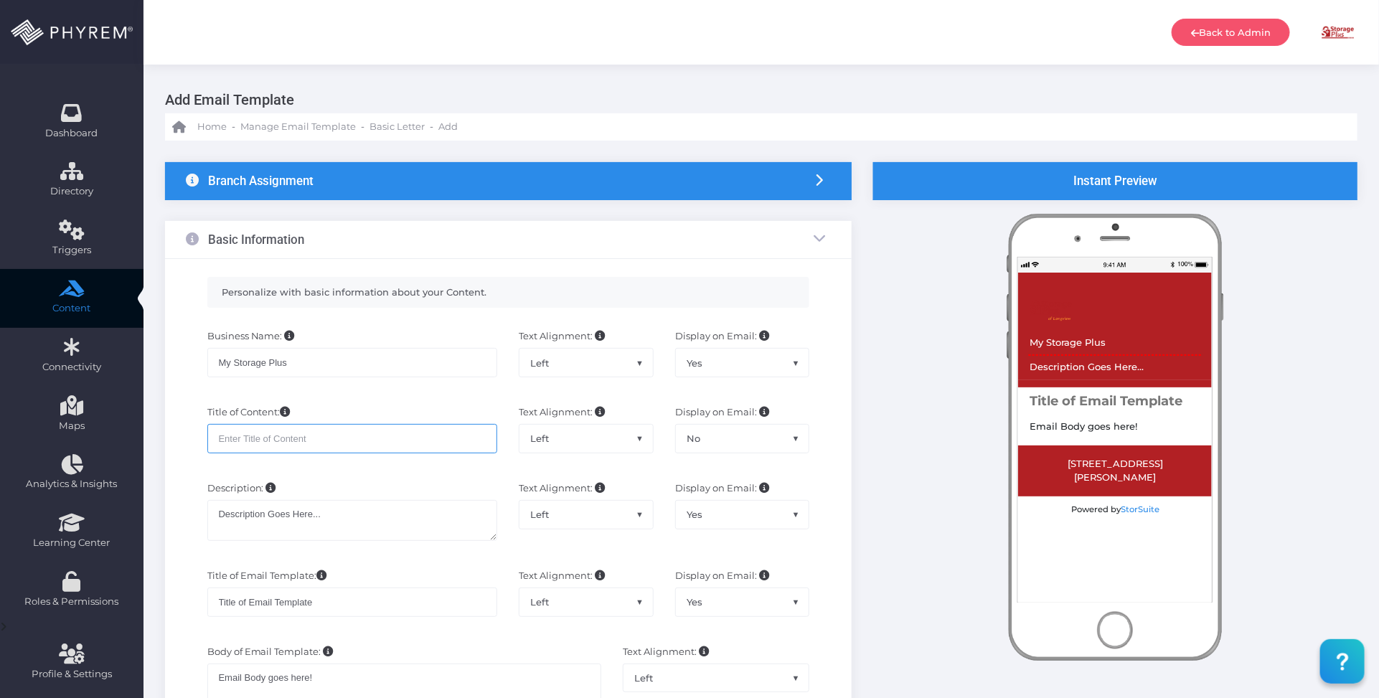
paste input "MSP Payment Reminder Day 4"
type input "MSP Payment Reminder Day 34"
click at [372, 529] on textarea "Description Goes Here..." at bounding box center [352, 520] width 291 height 41
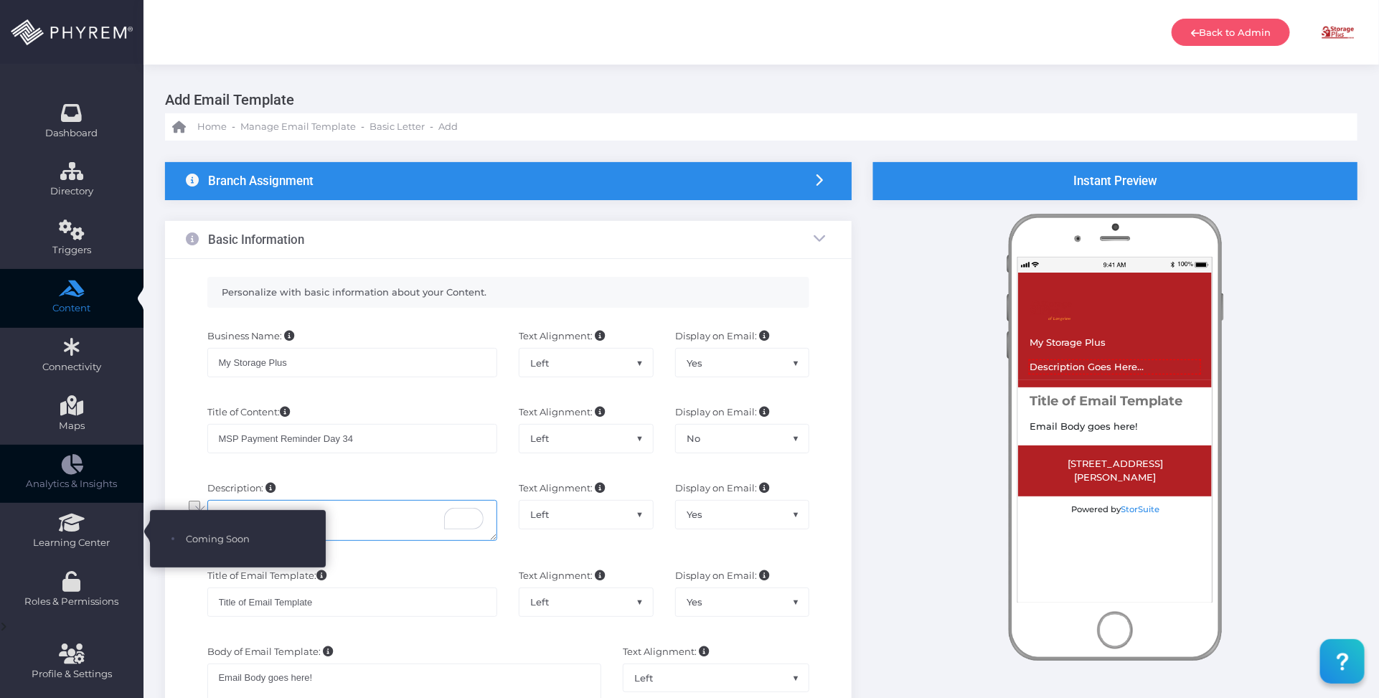
drag, startPoint x: 354, startPoint y: 512, endPoint x: 166, endPoint y: 494, distance: 188.9
click at [131, 503] on div "Dashboard Directory Directory User Manage User(s) Add User View Deleted User(s)…" at bounding box center [689, 664] width 1379 height 1329
paste textarea "Payment Reminder for Your Storage Unit"
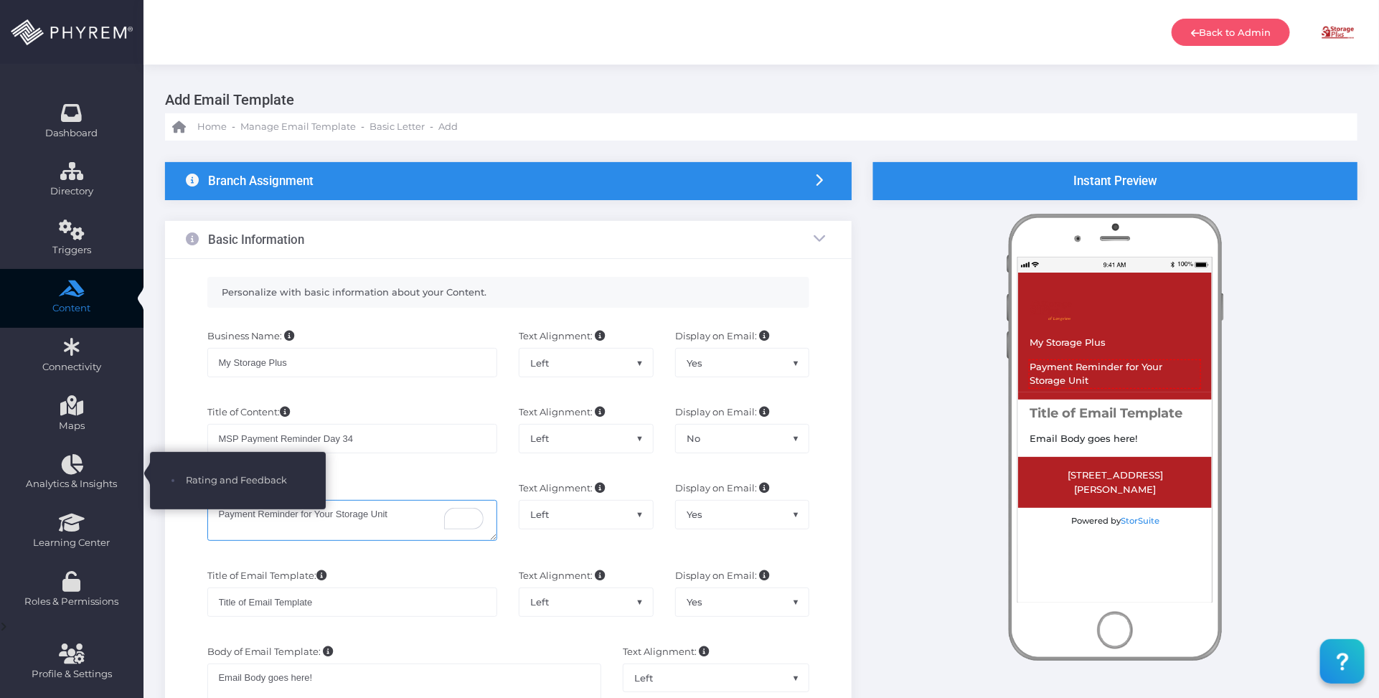
type textarea "Payment Reminder for Your Storage Unit"
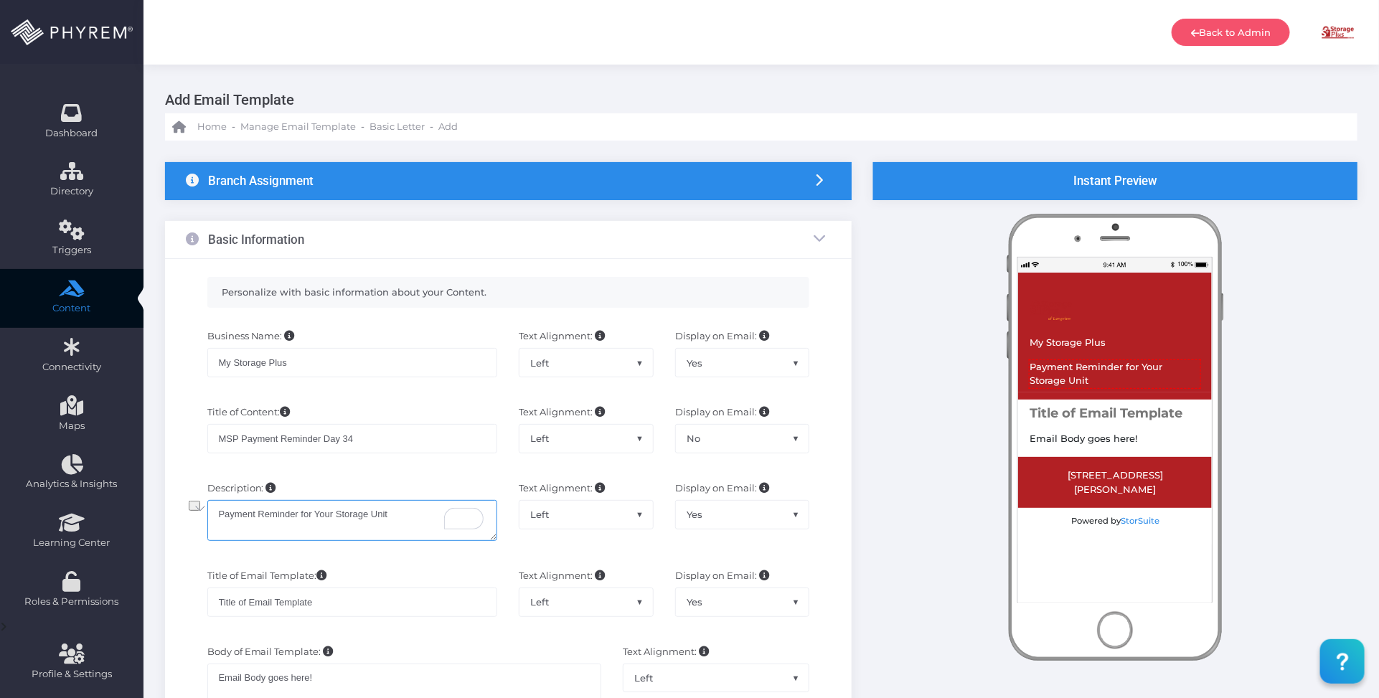
drag, startPoint x: 404, startPoint y: 515, endPoint x: 194, endPoint y: 508, distance: 209.7
click at [194, 507] on div "Description: Description Goes Here... Text Alignment: Left Center Right Left Di…" at bounding box center [508, 518] width 667 height 88
drag, startPoint x: 329, startPoint y: 607, endPoint x: 177, endPoint y: 572, distance: 155.4
click at [166, 587] on div "Personalize with basic information about your Content. Business Name: My Storag…" at bounding box center [508, 602] width 687 height 687
paste input "Payment Reminder for Your Storage Unit"
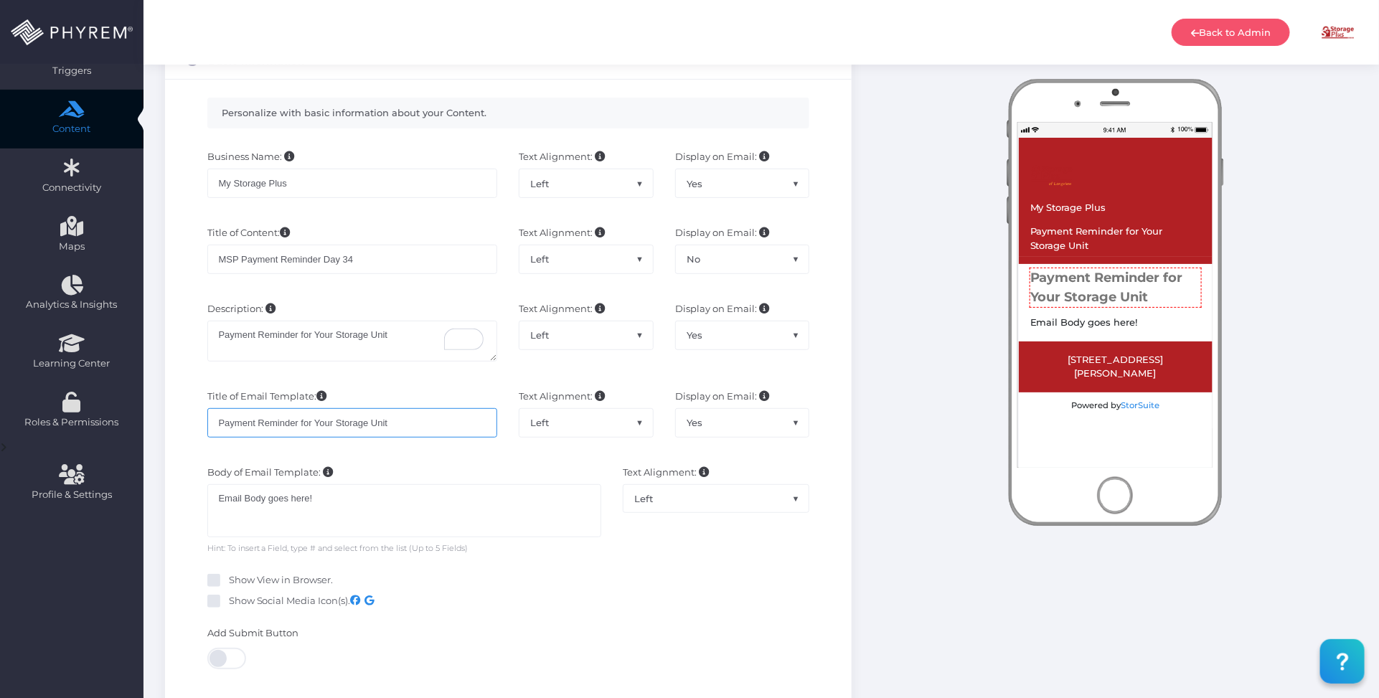
type input "Payment Reminder for Your Storage Unit"
click at [740, 427] on span "Yes" at bounding box center [742, 422] width 133 height 27
select select "No"
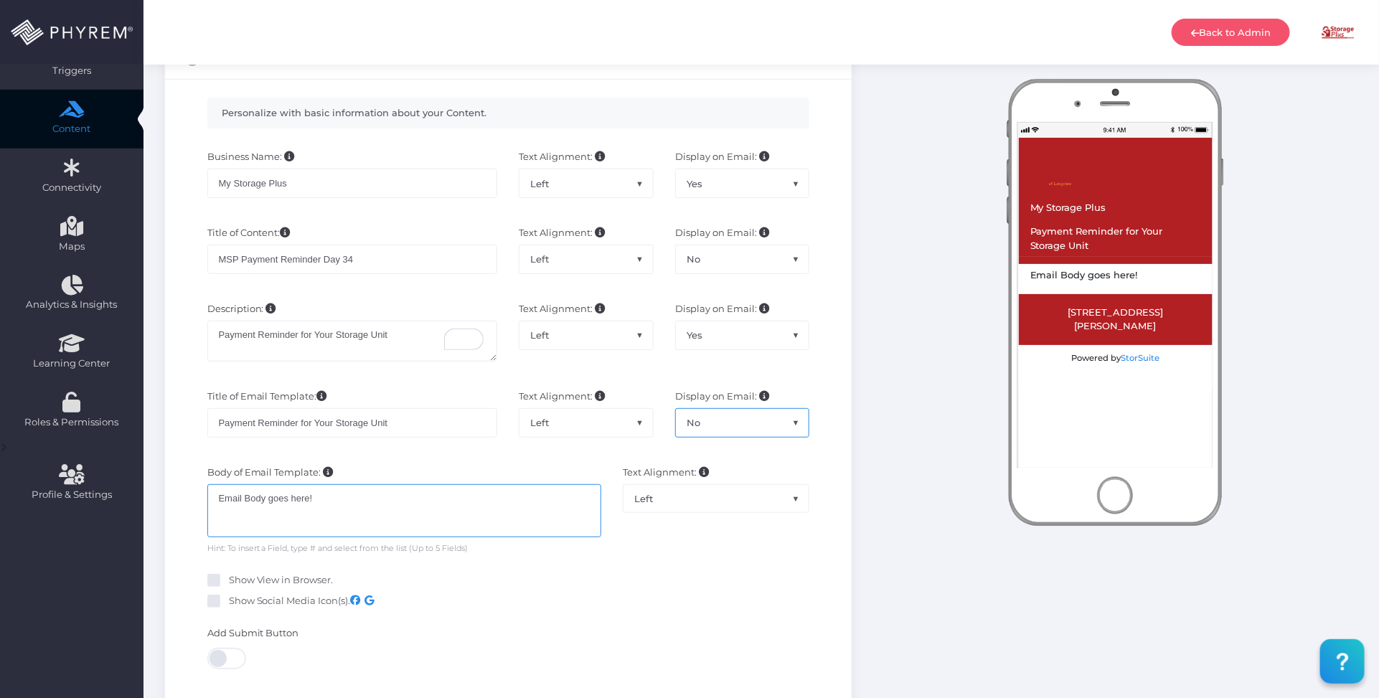
click at [421, 509] on div "Email Body goes here!" at bounding box center [404, 510] width 395 height 53
drag, startPoint x: 421, startPoint y: 504, endPoint x: 184, endPoint y: 486, distance: 236.8
click at [185, 486] on div "Body of Email Template: Email Body goes here! Email Body goes here! Hint: To in…" at bounding box center [508, 511] width 667 height 104
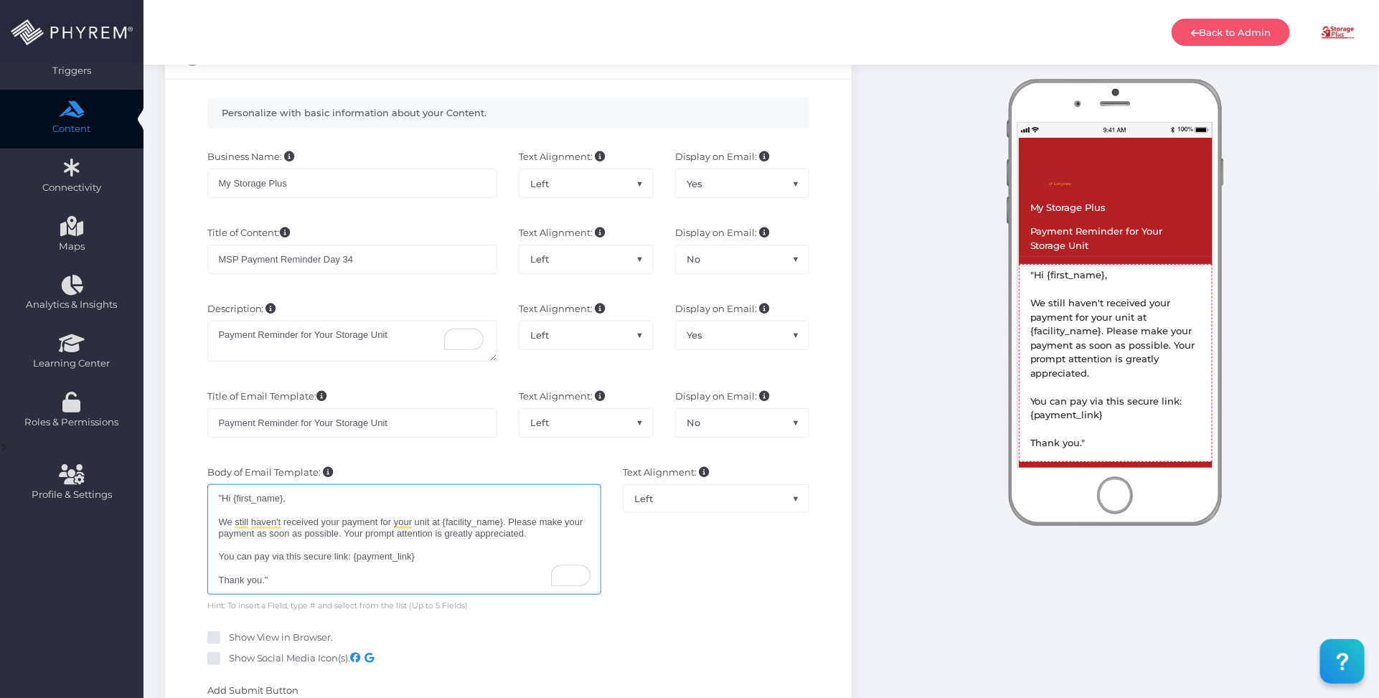
click at [223, 497] on div ""Hi {first_name}, We still haven't received your payment for your unit at {faci…" at bounding box center [404, 539] width 395 height 111
click at [366, 576] on div "Hi {first_name}, We still haven't received your payment for your unit at {facil…" at bounding box center [404, 539] width 395 height 111
click at [356, 583] on div "Hi {first_name}, We still haven't received your payment for your unit at {facil…" at bounding box center [404, 539] width 395 height 111
drag, startPoint x: 278, startPoint y: 499, endPoint x: 263, endPoint y: 499, distance: 14.4
click at [263, 499] on div "Hi {first_name}, We still haven't received your payment for your unit at {facil…" at bounding box center [404, 539] width 395 height 111
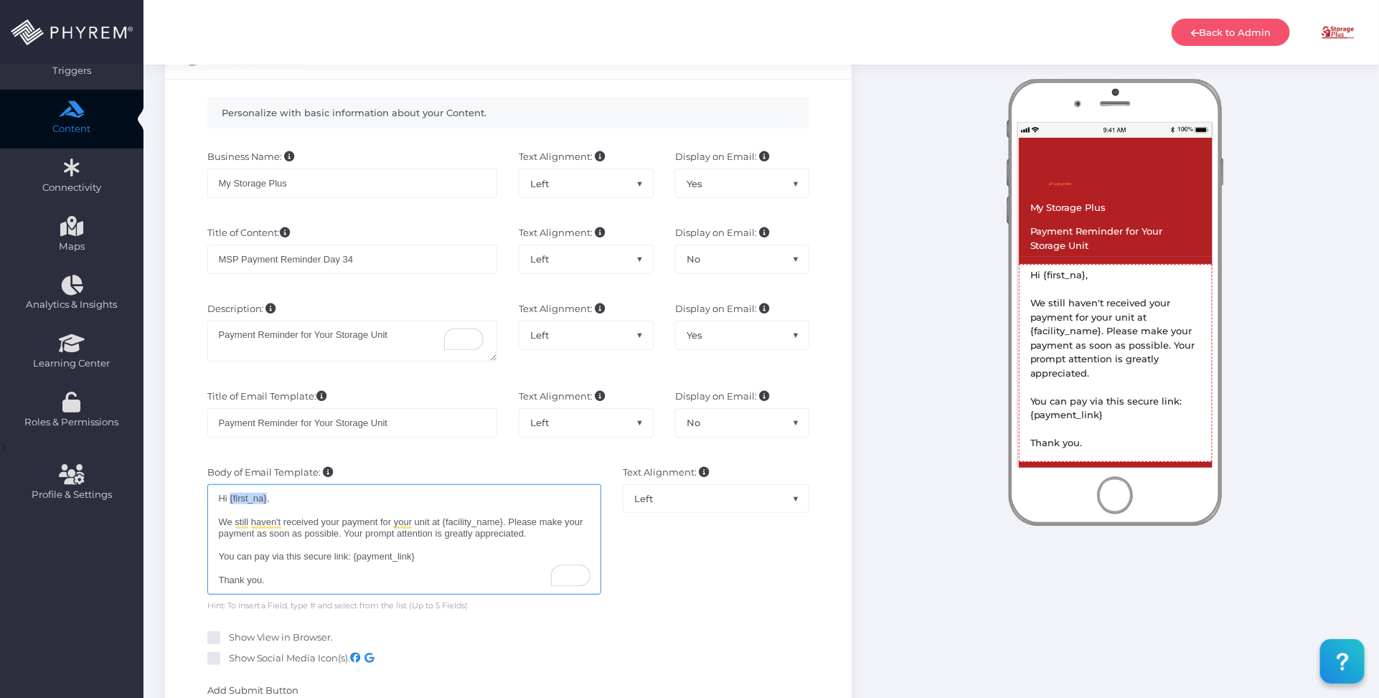
drag, startPoint x: 266, startPoint y: 500, endPoint x: 230, endPoint y: 501, distance: 35.9
click at [230, 501] on div "Hi {first_na}, We still haven't received your payment for your unit at {facilit…" at bounding box center [404, 539] width 395 height 111
click at [352, 512] on div "Hi # Field 1 , We still haven't received your payment for your unit at {facilit…" at bounding box center [404, 542] width 395 height 116
click at [277, 501] on div "Hi # Field 1 , We still haven't received your payment for your unit at {facilit…" at bounding box center [404, 542] width 395 height 116
drag, startPoint x: 501, startPoint y: 529, endPoint x: 490, endPoint y: 529, distance: 10.8
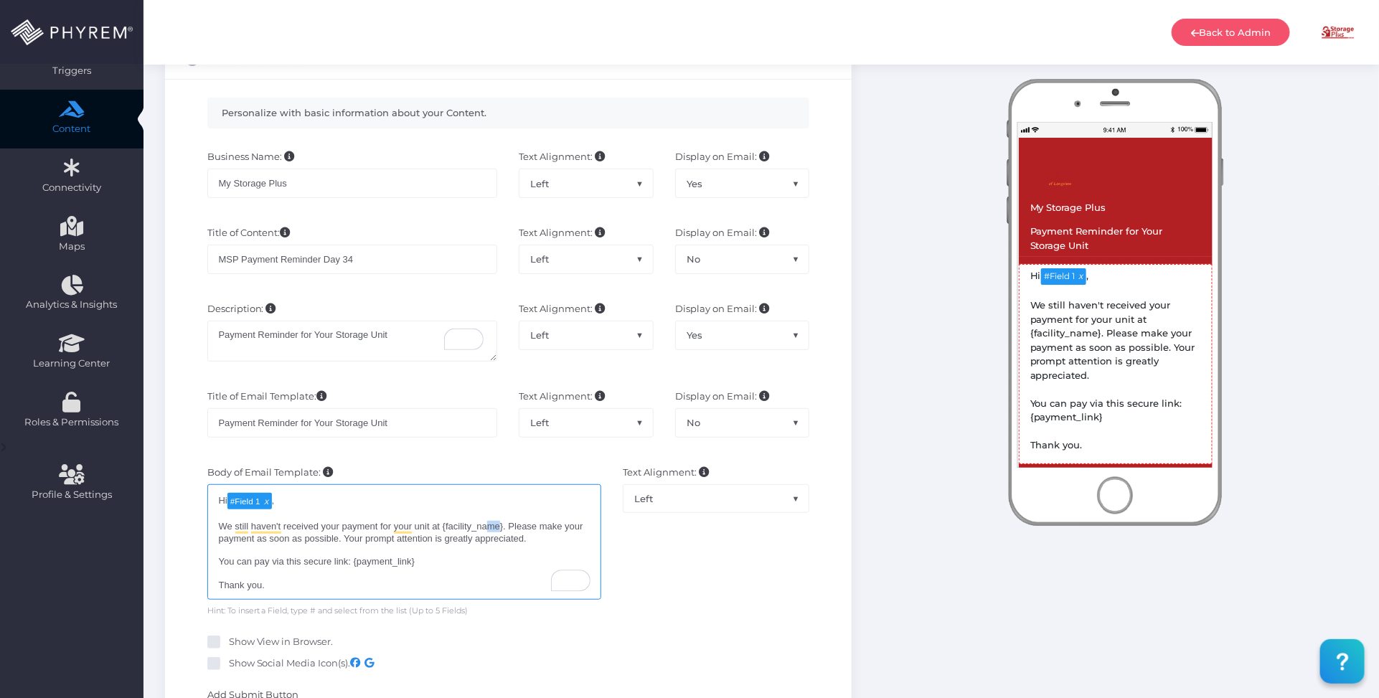
click at [490, 529] on div "Hi # Field 1 , We still haven't received your payment for your unit at {facilit…" at bounding box center [404, 542] width 395 height 116
click at [501, 525] on div "Hi # Field 1 , We still haven't received your payment for your unit at {facilit…" at bounding box center [404, 542] width 395 height 116
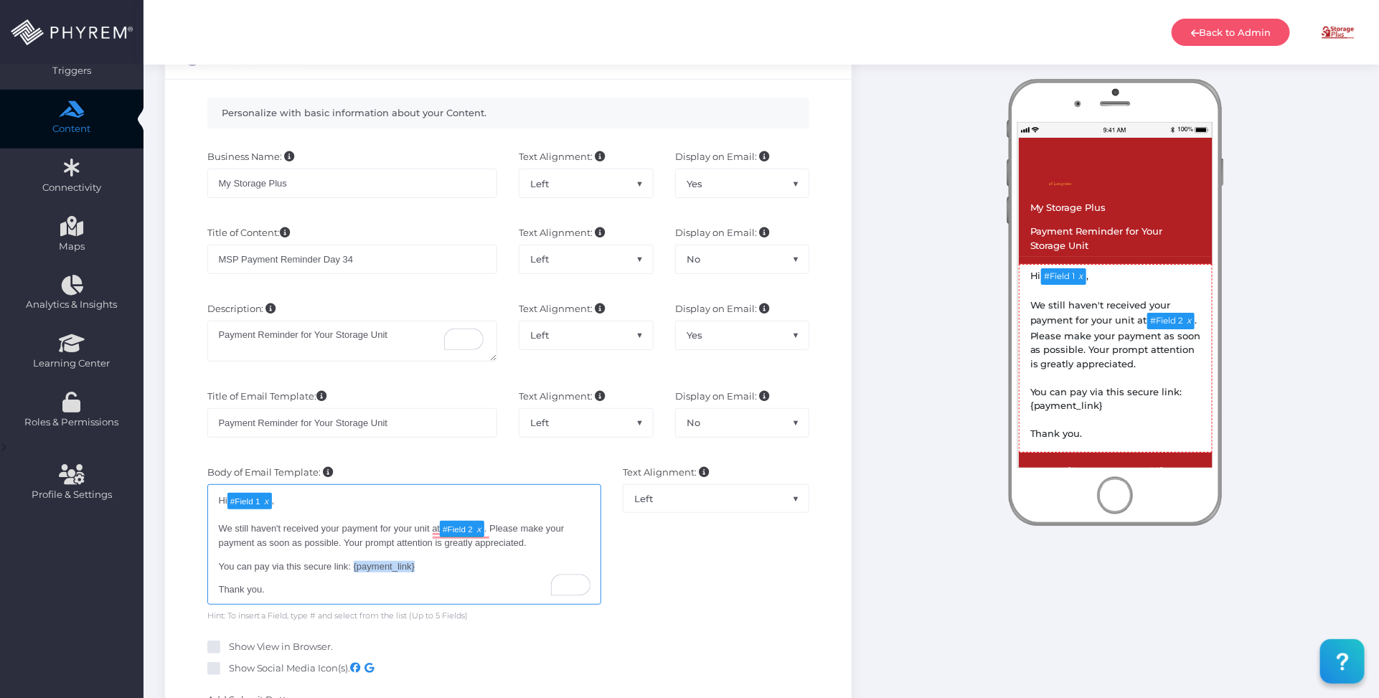
drag, startPoint x: 448, startPoint y: 564, endPoint x: 355, endPoint y: 565, distance: 93.3
click at [355, 565] on div "Hi # Field 1 , We still haven't received your payment for your unit at # Field …" at bounding box center [404, 544] width 395 height 120
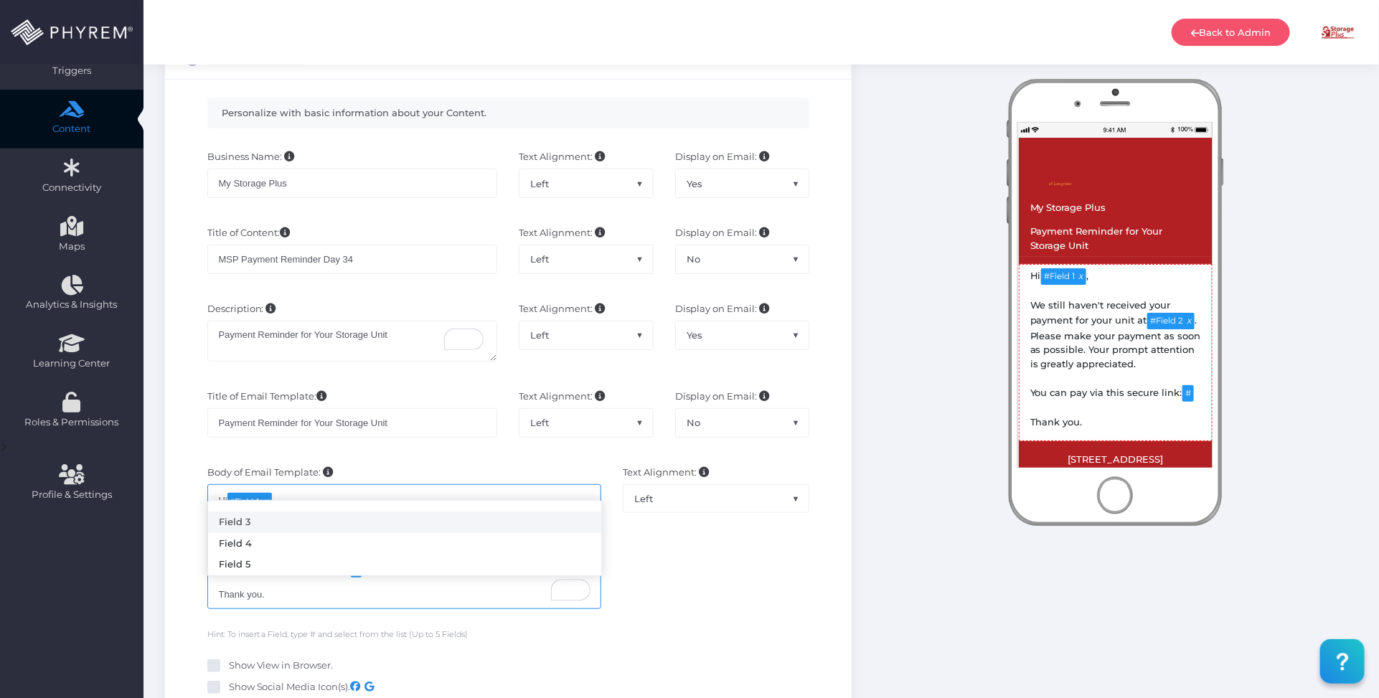
type textarea "Hi [#Field 1](tag:f1), We still haven't received your payment for your unit at …"
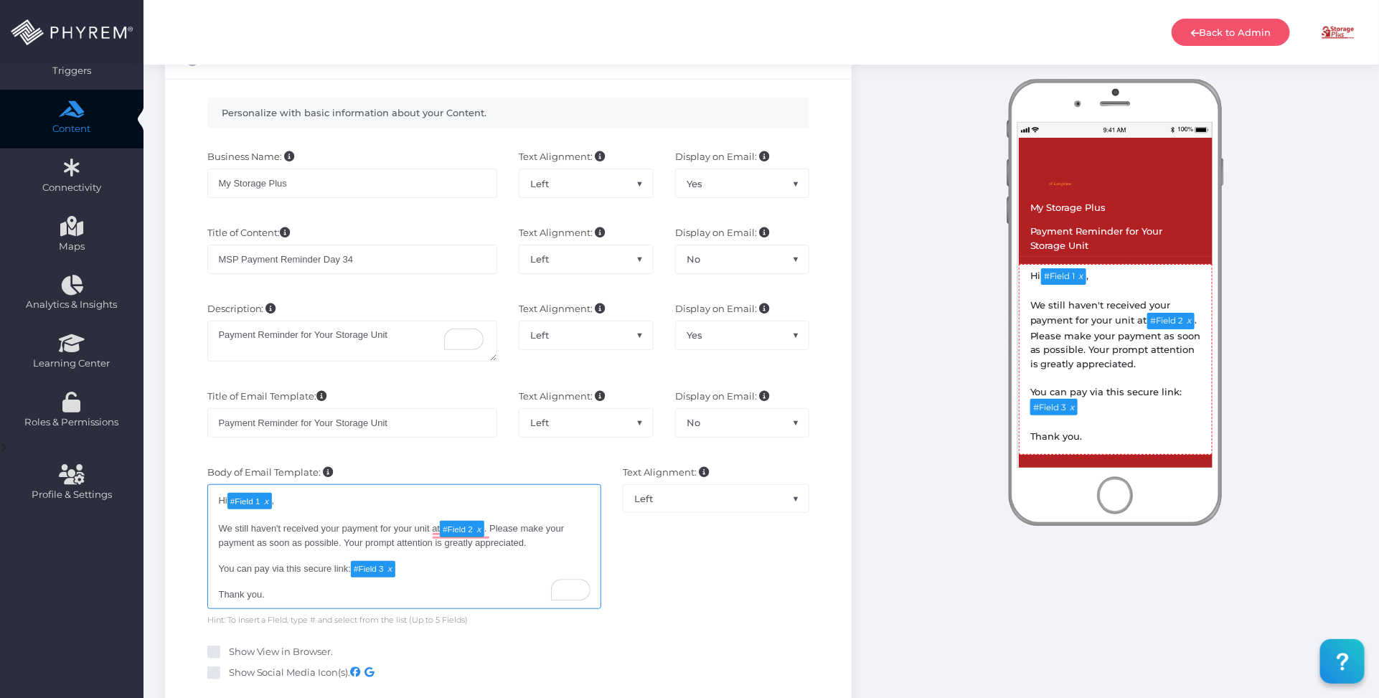
click at [484, 579] on div "Hi # Field 1 , We still haven't received your payment for your unit at # Field …" at bounding box center [404, 546] width 395 height 125
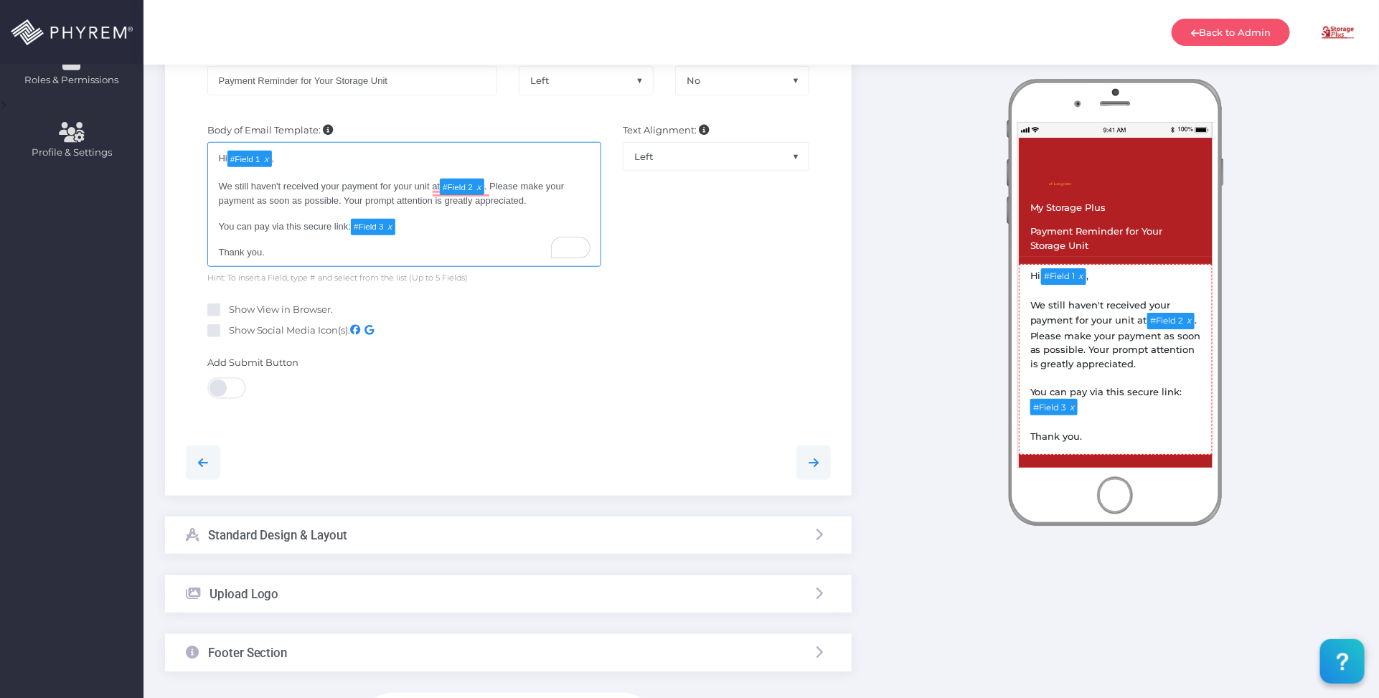
scroll to position [538, 0]
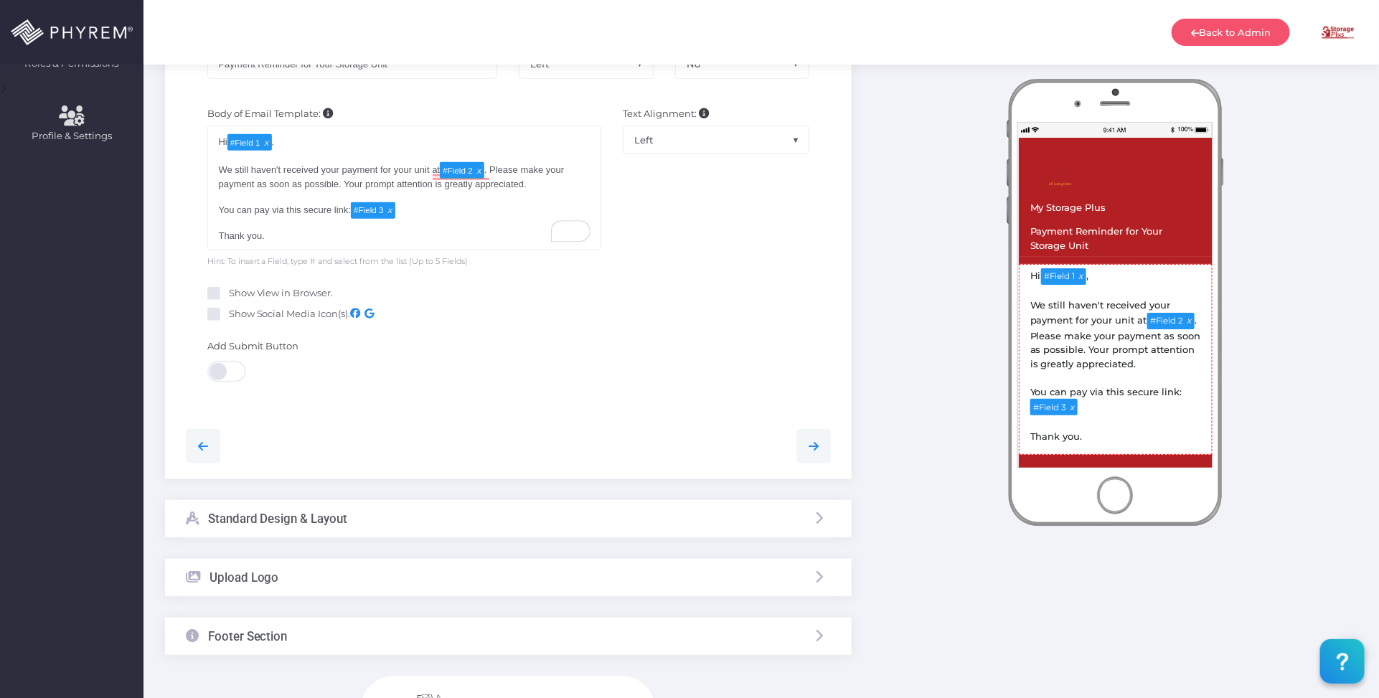
drag, startPoint x: 507, startPoint y: 532, endPoint x: 515, endPoint y: 539, distance: 11.2
click at [507, 531] on div "Standard Design & Layout" at bounding box center [508, 519] width 687 height 38
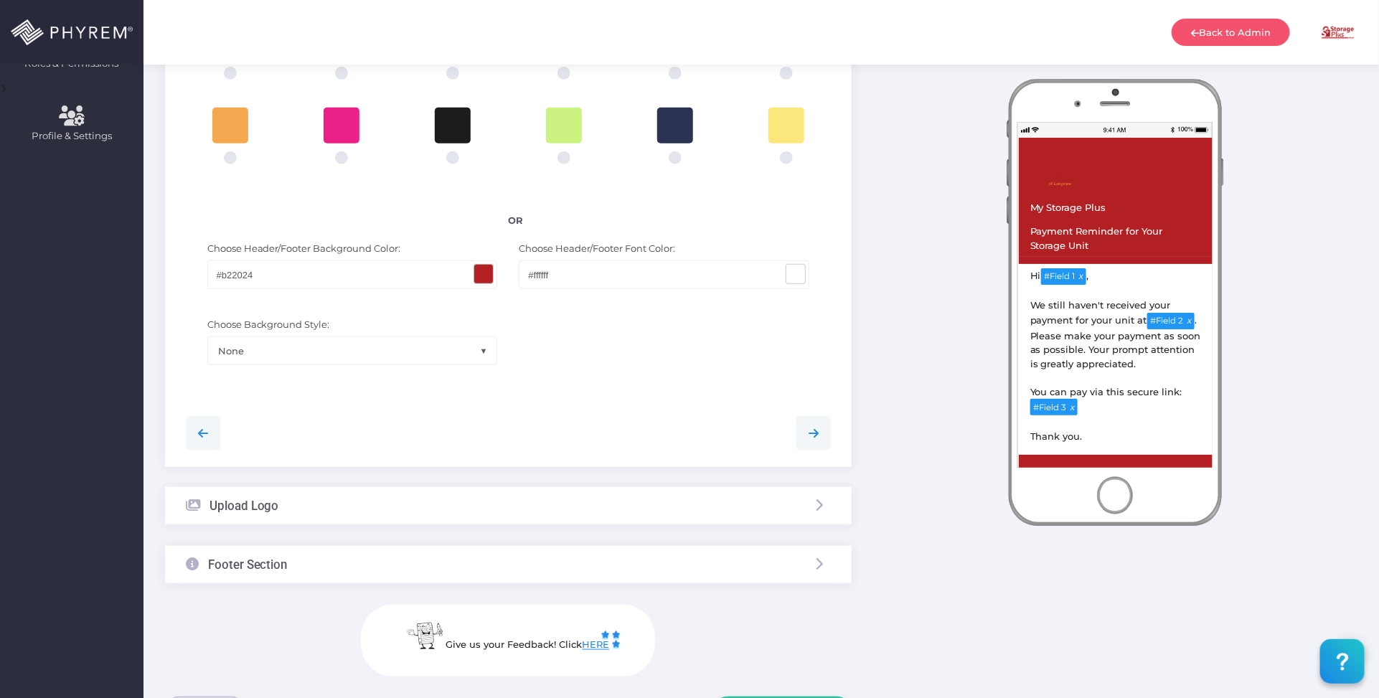
click at [802, 270] on span at bounding box center [795, 274] width 19 height 19
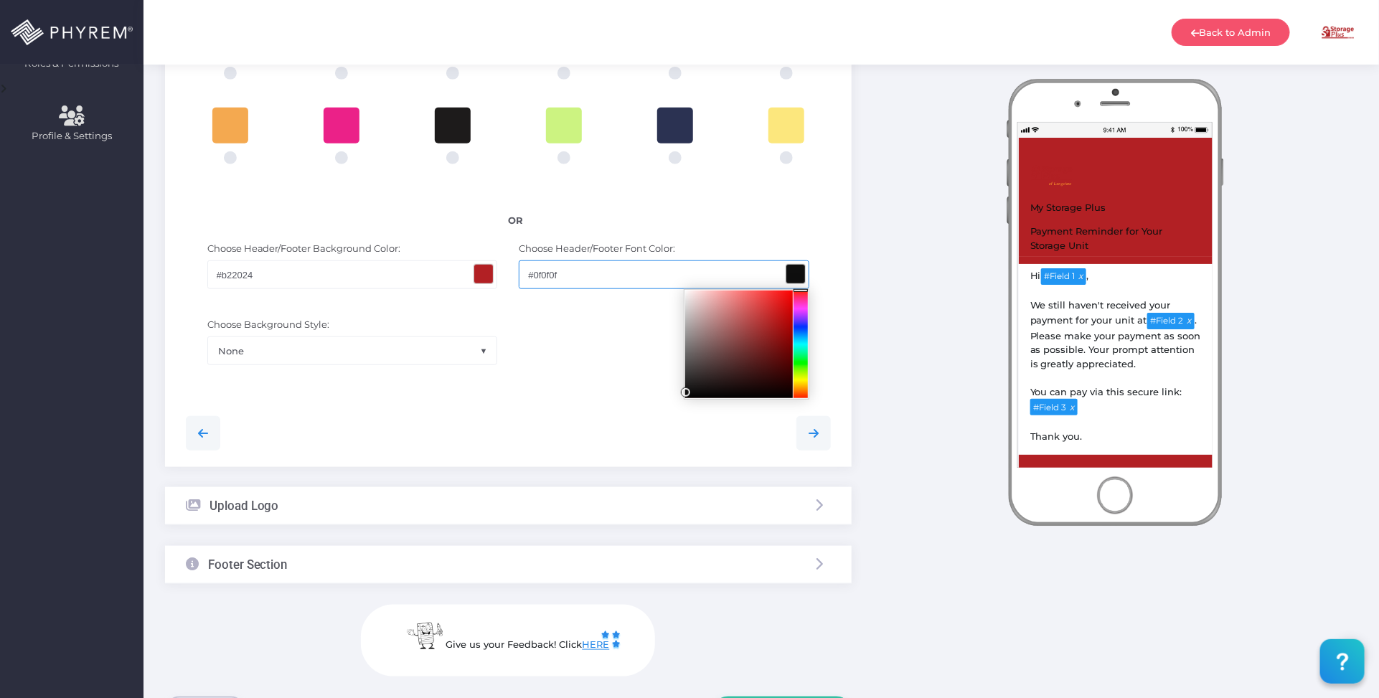
type input "#000000"
drag, startPoint x: 679, startPoint y: 327, endPoint x: 530, endPoint y: 323, distance: 149.3
click at [647, 432] on div "Personalize your page by selecting colors and uploading an image and basic info…" at bounding box center [508, 123] width 687 height 687
click at [484, 273] on span at bounding box center [483, 274] width 19 height 19
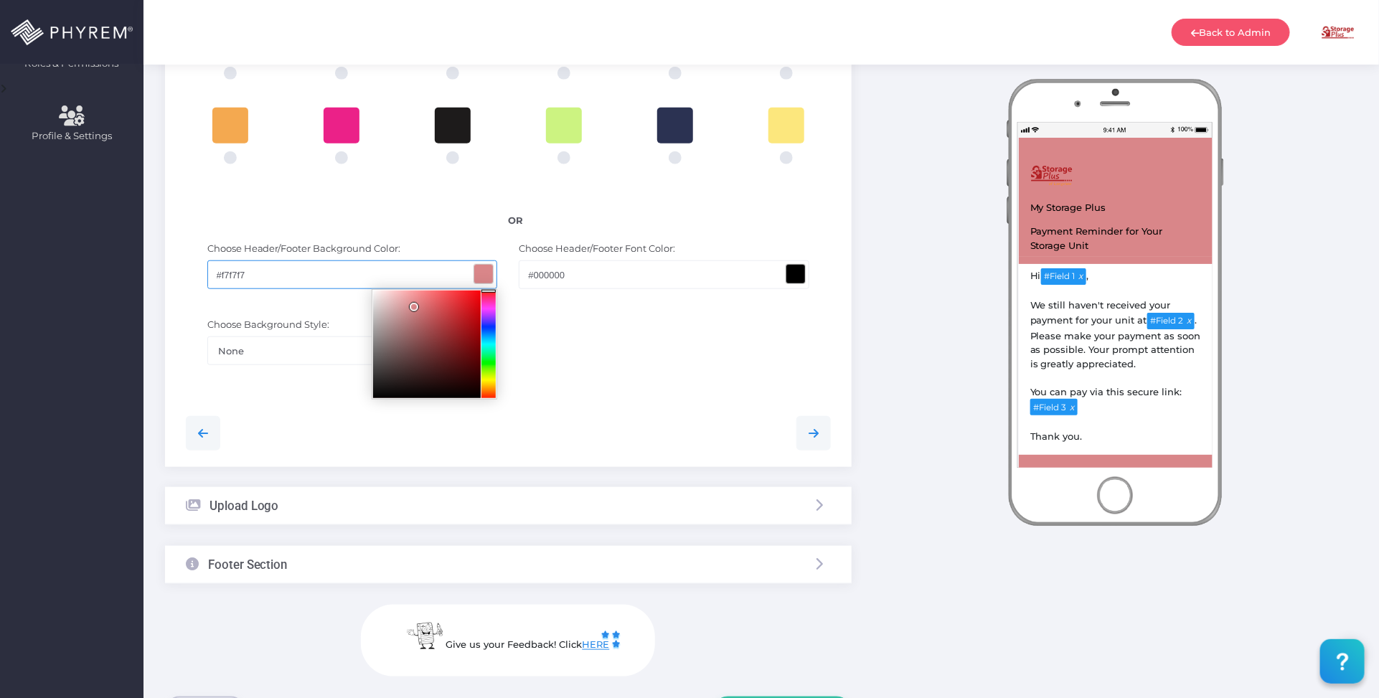
type input "#ffffff"
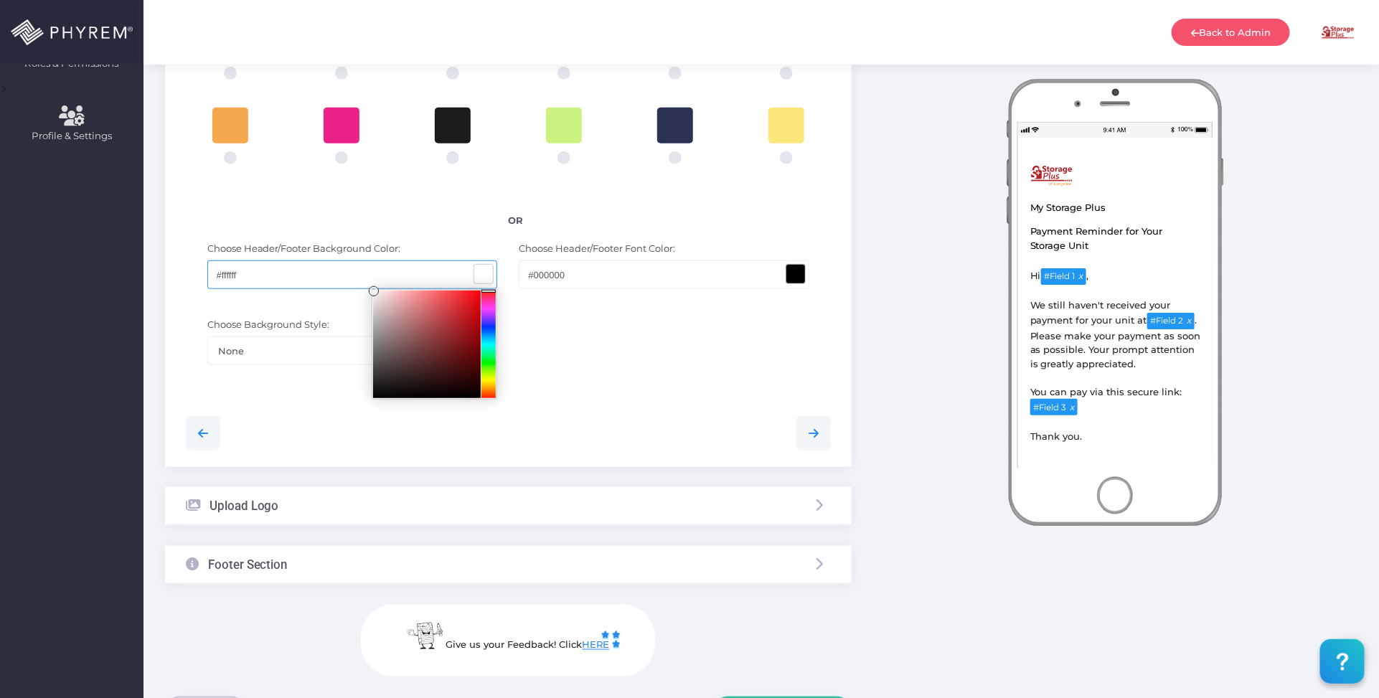
drag, startPoint x: 464, startPoint y: 325, endPoint x: 294, endPoint y: 278, distance: 175.7
click at [294, 278] on div "#ffffff" at bounding box center [352, 274] width 291 height 29
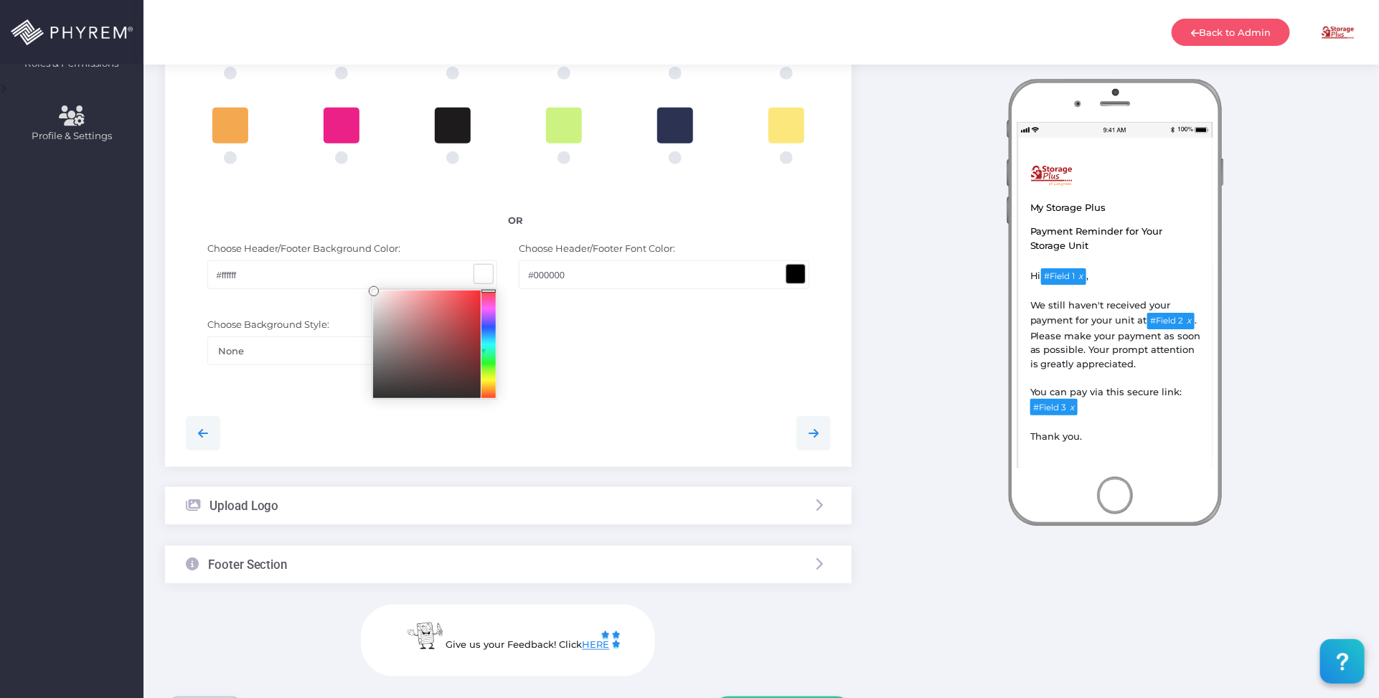
click at [668, 357] on div "Choose Background Style: None Left Slant Right Slant Large - Inner Oval Large -…" at bounding box center [508, 349] width 667 height 76
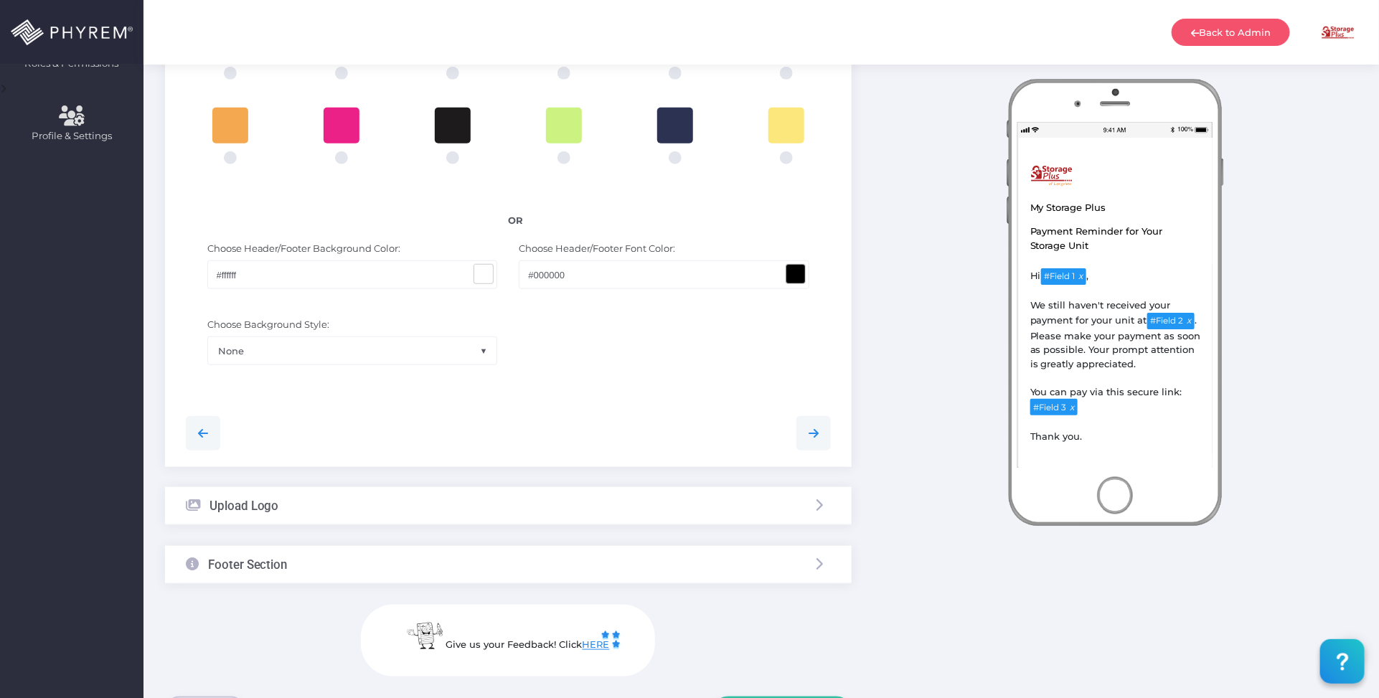
click at [668, 357] on div "Choose Background Style: None Left Slant Right Slant Large - Inner Oval Large -…" at bounding box center [508, 349] width 667 height 76
click at [521, 497] on div "Upload Logo" at bounding box center [508, 506] width 687 height 38
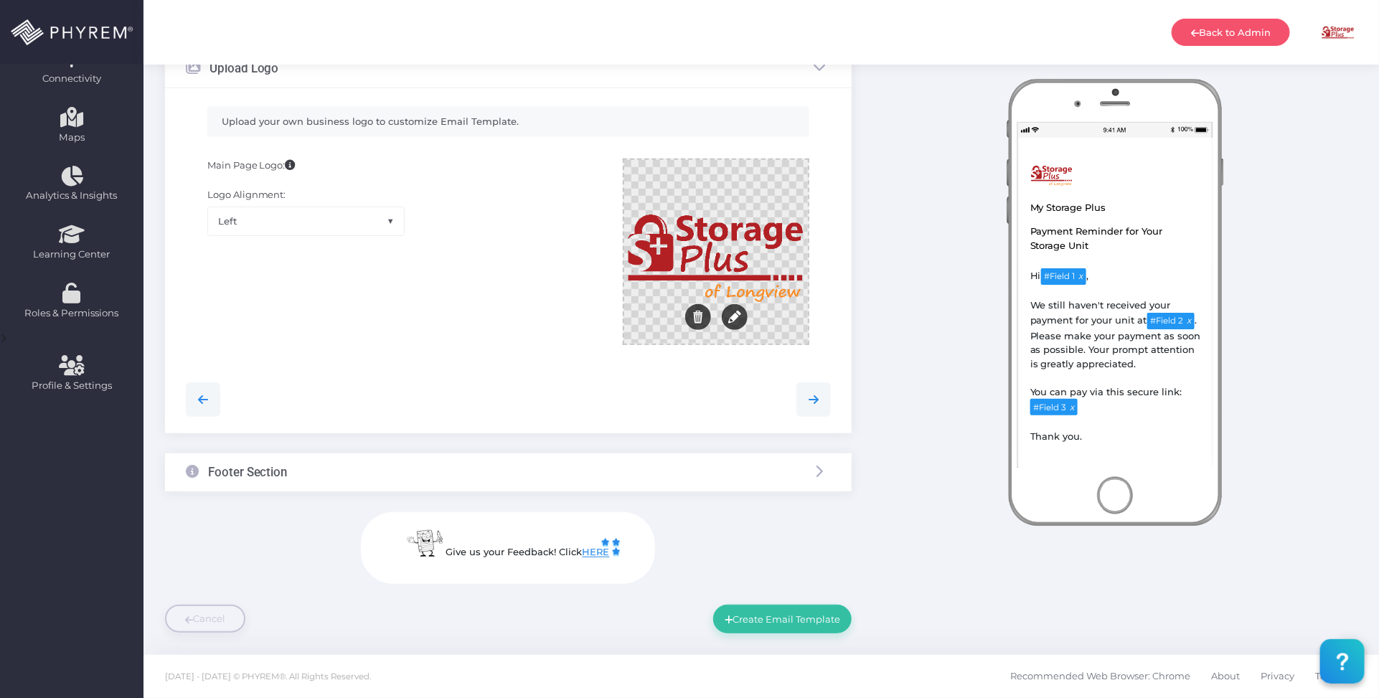
scroll to position [288, 0]
click at [762, 298] on div at bounding box center [716, 253] width 184 height 184
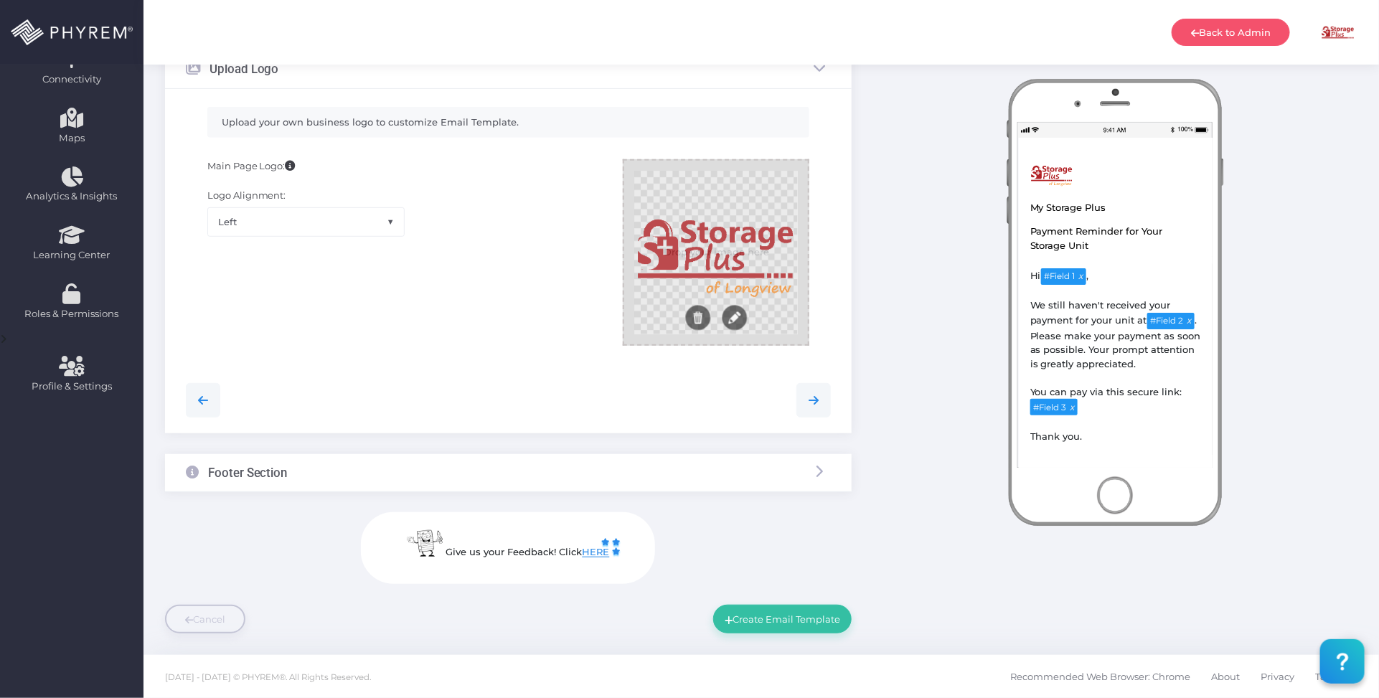
scroll to position [288, 0]
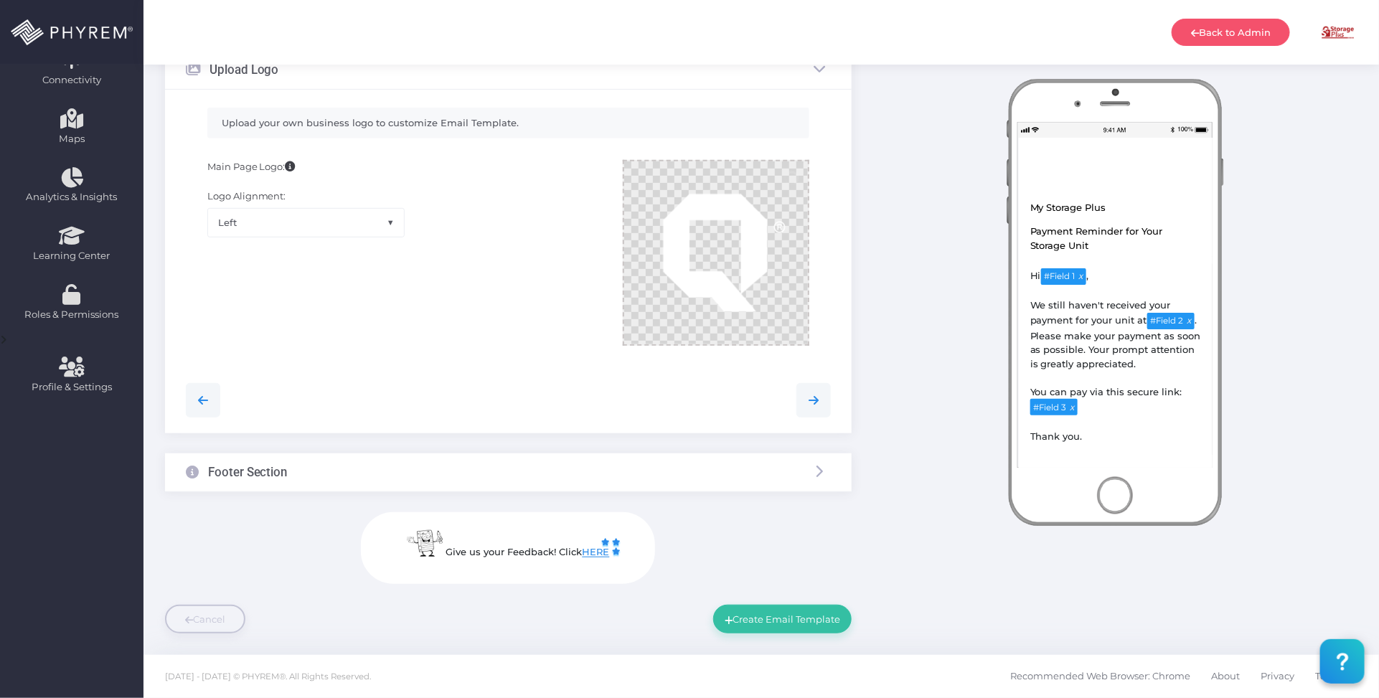
click at [730, 317] on div "Drop your image here Loading image... Remove Edit" at bounding box center [716, 253] width 187 height 186
click at [733, 317] on button "Edit" at bounding box center [734, 317] width 25 height 25
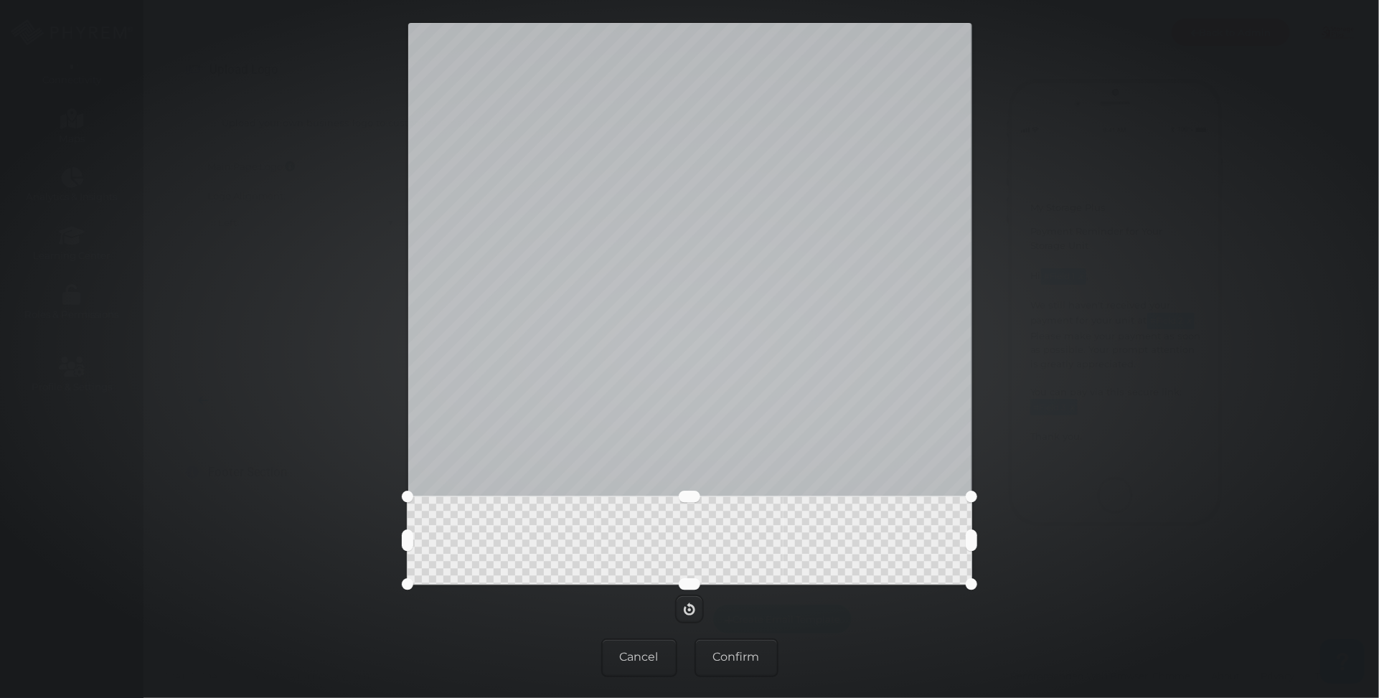
click at [711, 497] on div at bounding box center [690, 541] width 564 height 88
click at [743, 652] on button "Confirm" at bounding box center [737, 658] width 84 height 39
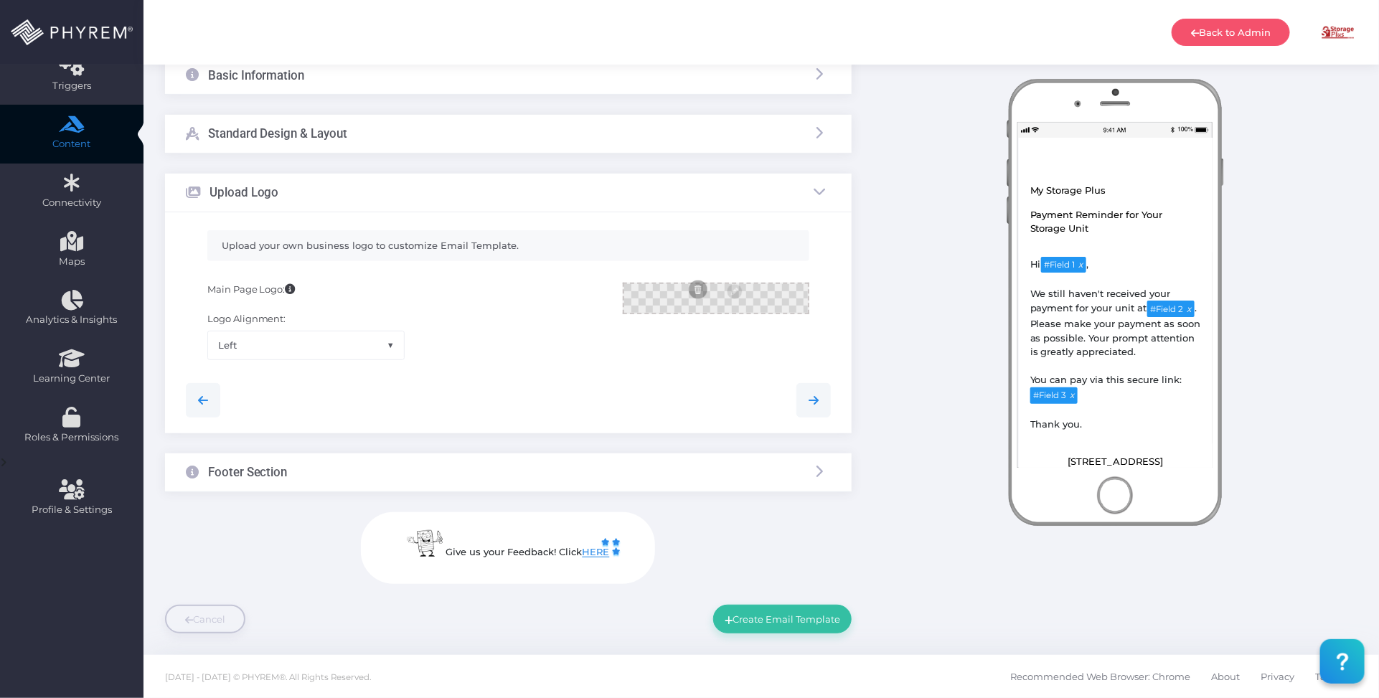
click at [499, 454] on div "Footer Section" at bounding box center [508, 473] width 687 height 38
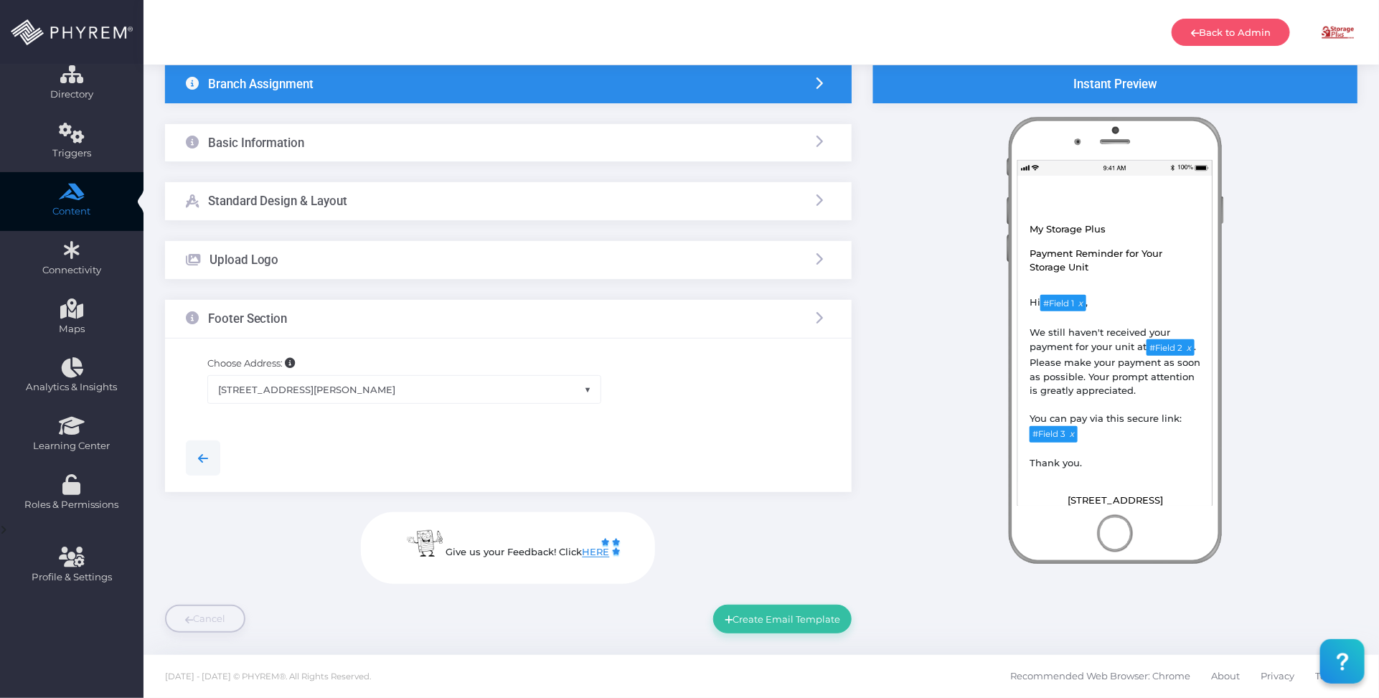
scroll to position [97, 0]
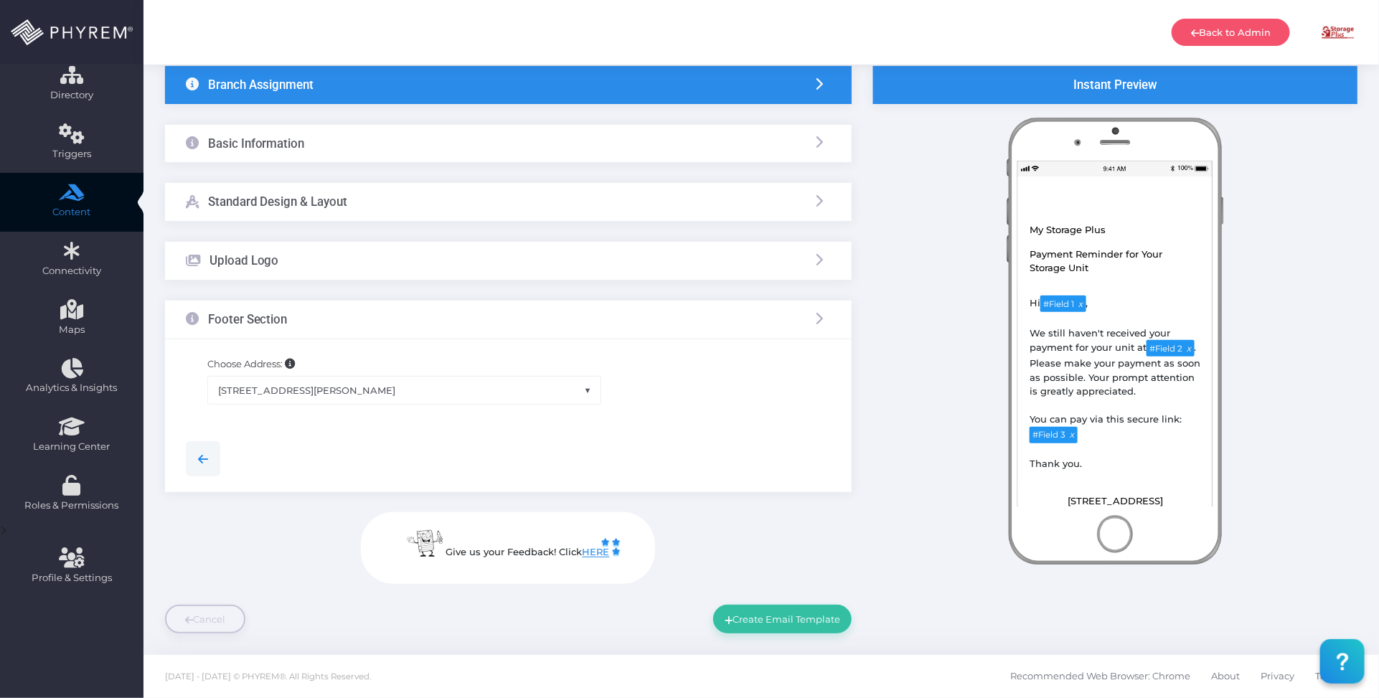
drag, startPoint x: 474, startPoint y: 380, endPoint x: 476, endPoint y: 393, distance: 12.3
click at [475, 381] on span "107 West Pliler Precise Road, Longview, TX, USA" at bounding box center [404, 390] width 393 height 27
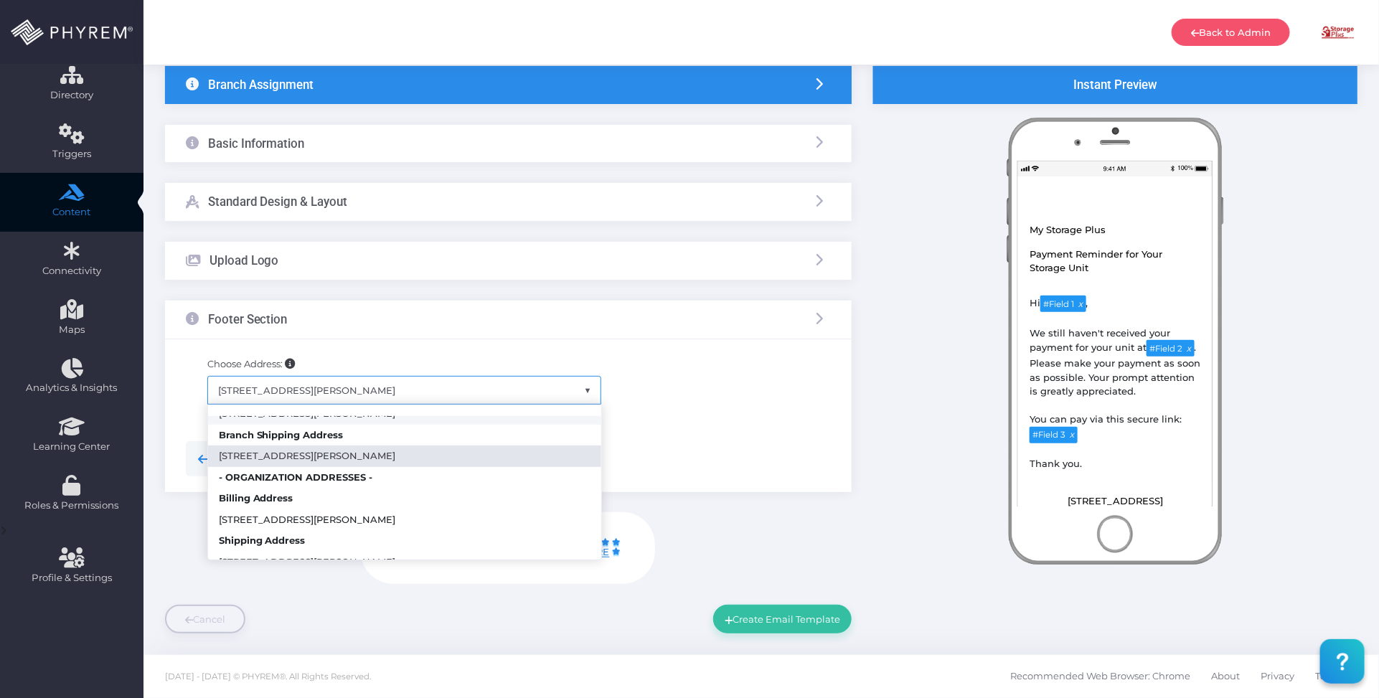
scroll to position [110, 0]
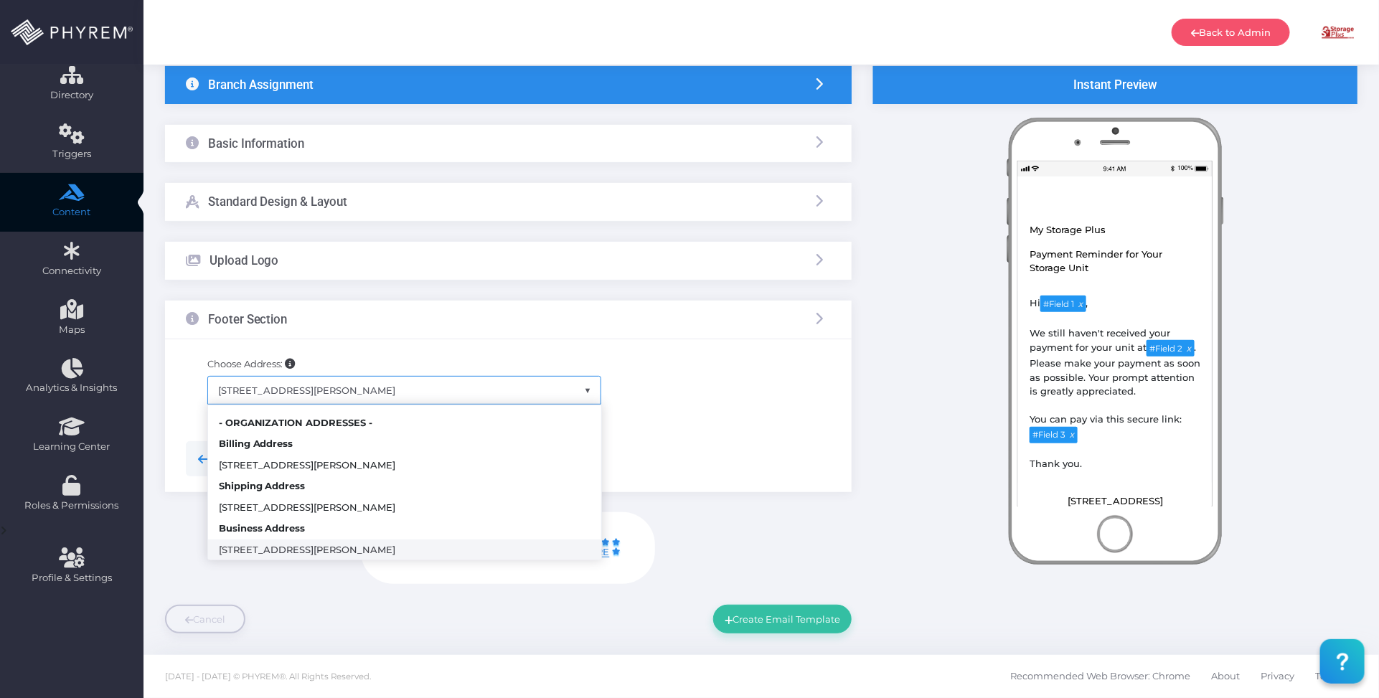
select select "365"
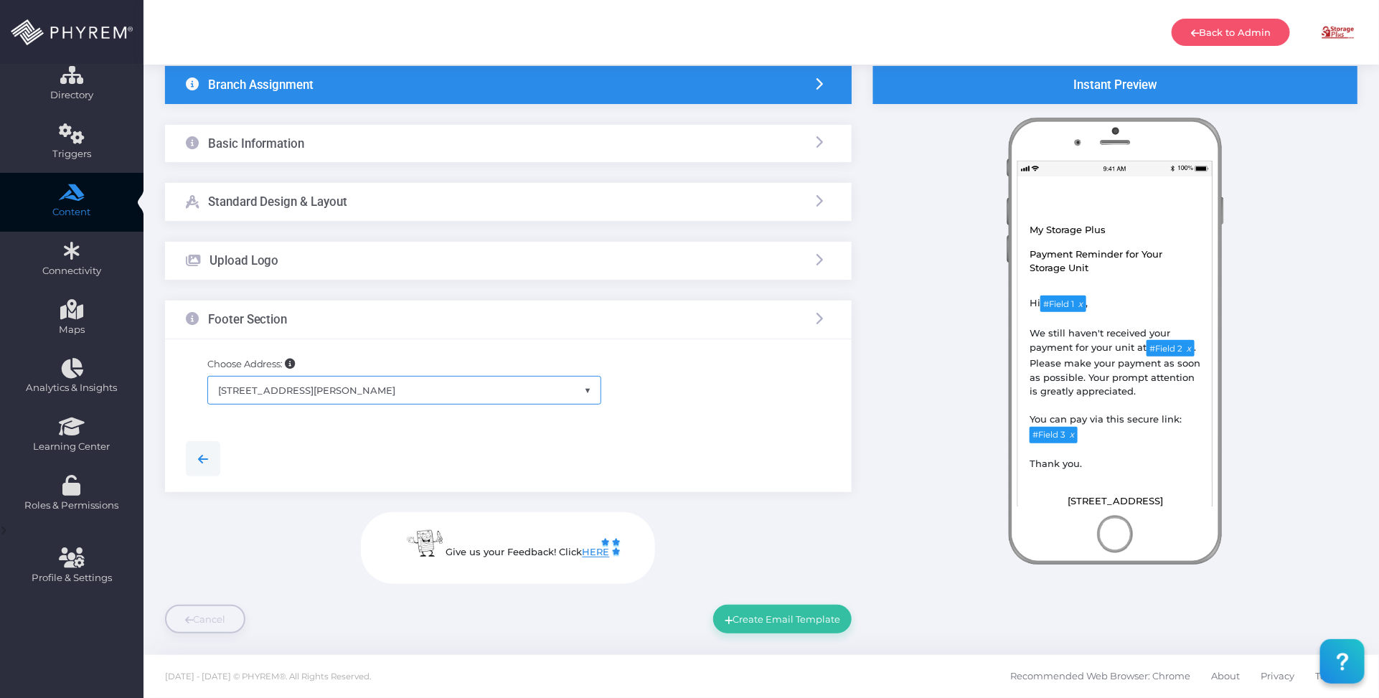
click at [684, 438] on div at bounding box center [508, 459] width 667 height 66
click at [774, 619] on button "Create Email Template" at bounding box center [782, 619] width 138 height 29
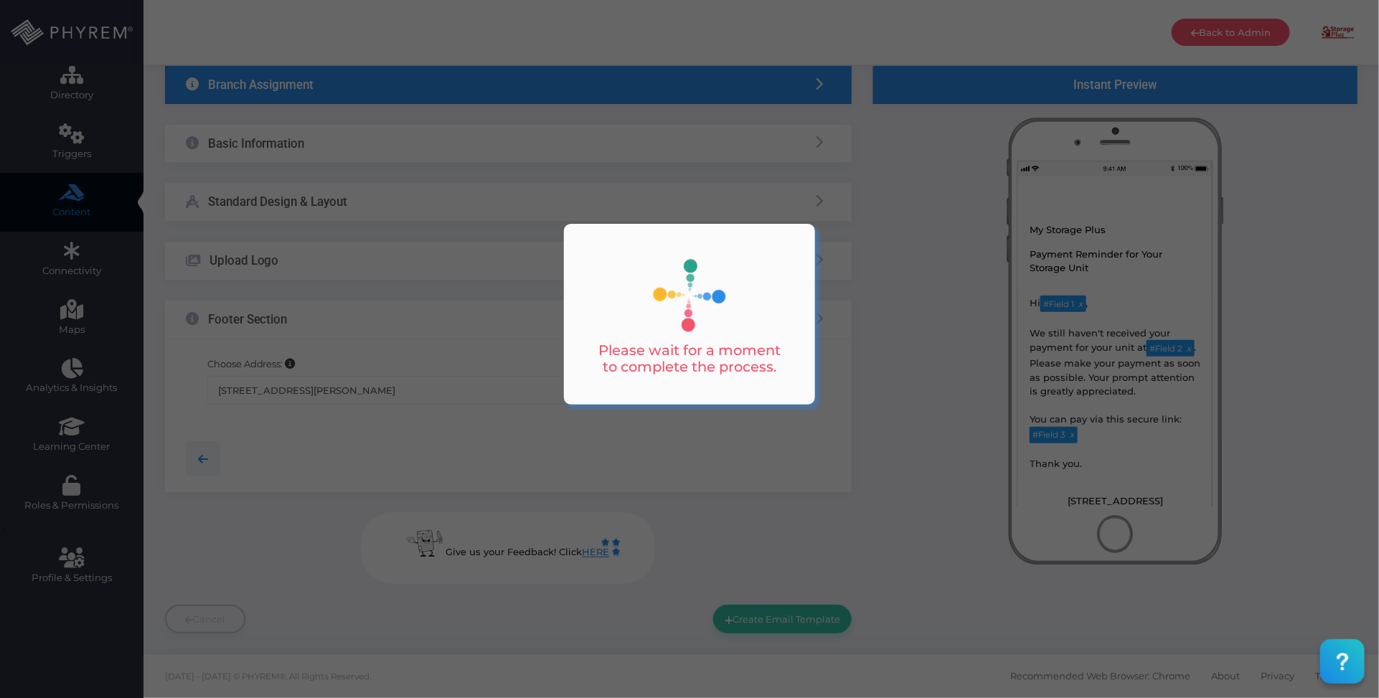
scroll to position [0, 0]
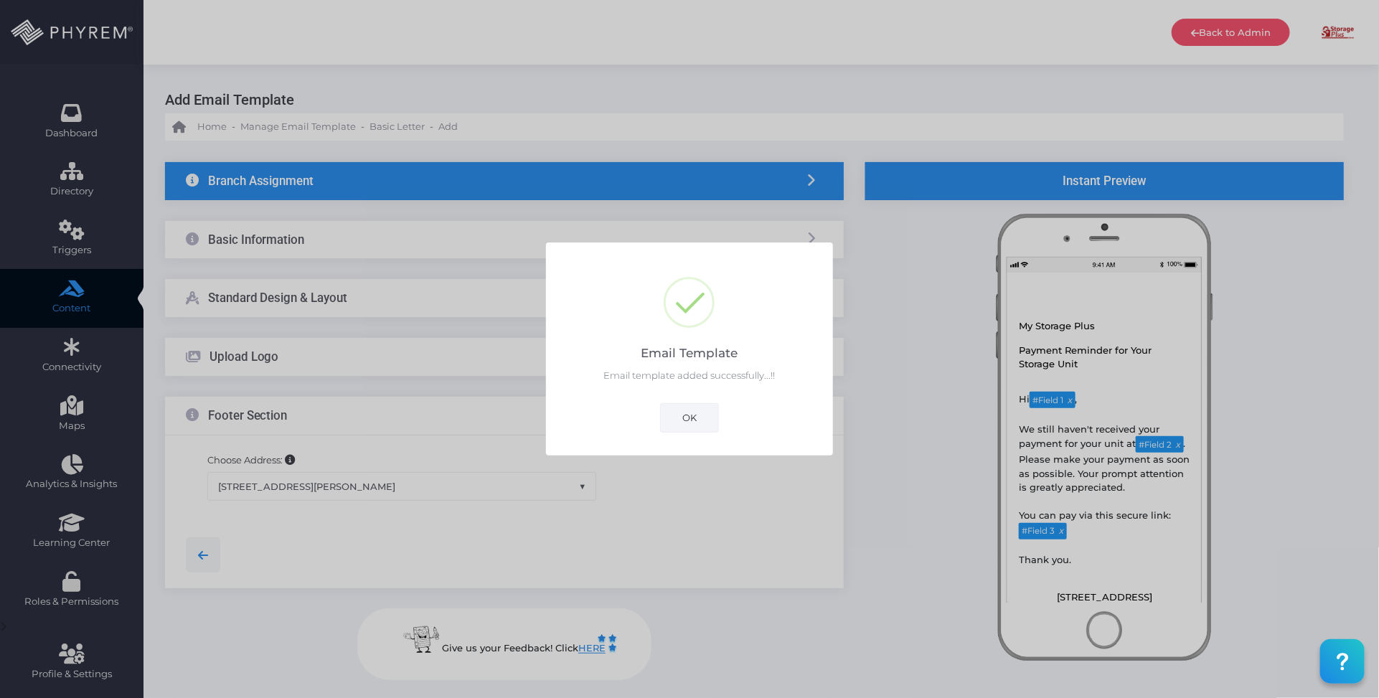
click at [695, 418] on button "OK" at bounding box center [689, 417] width 59 height 29
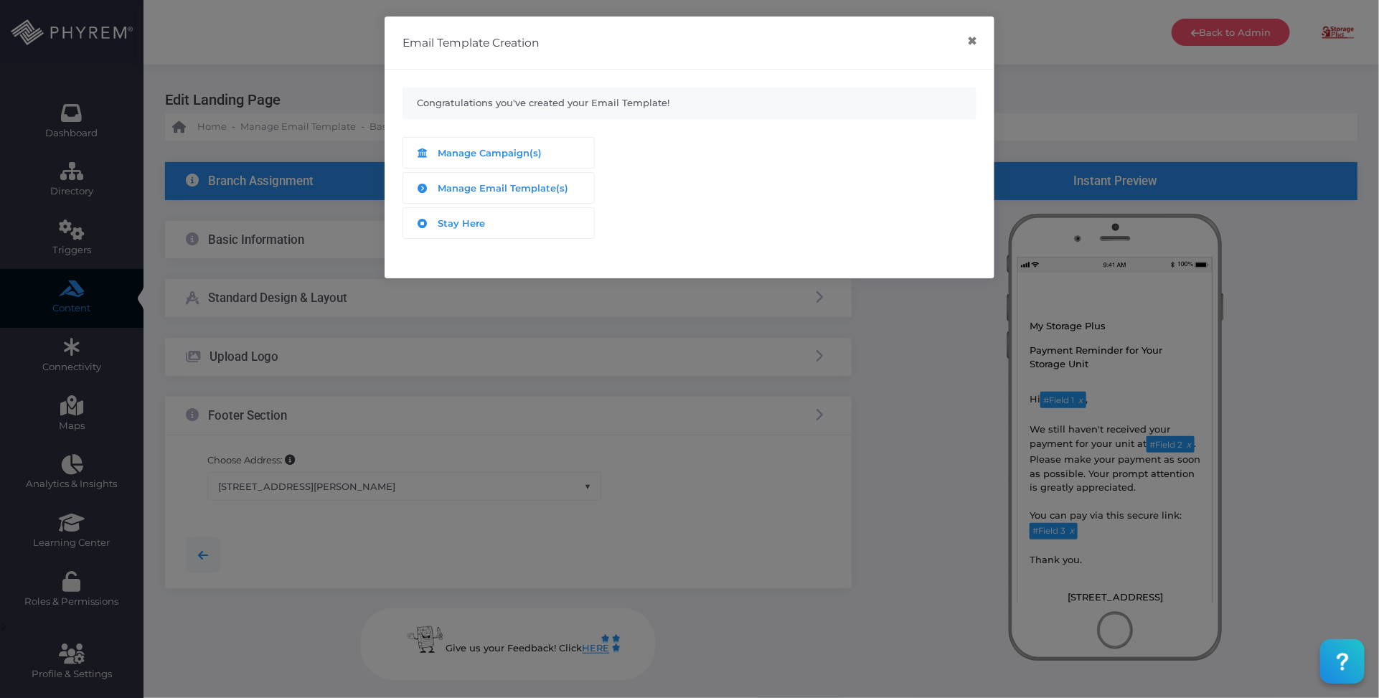
scroll to position [97, 0]
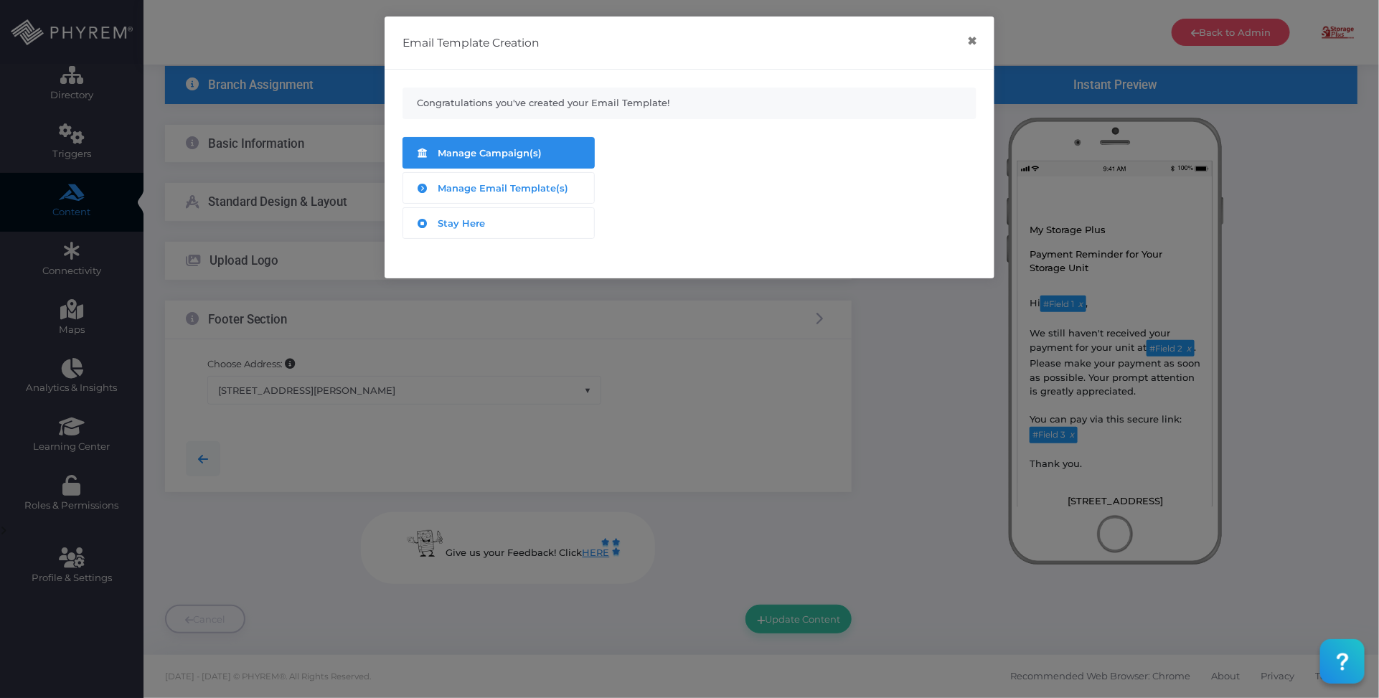
click at [508, 149] on span "Manage Campaign(s)" at bounding box center [490, 152] width 104 height 11
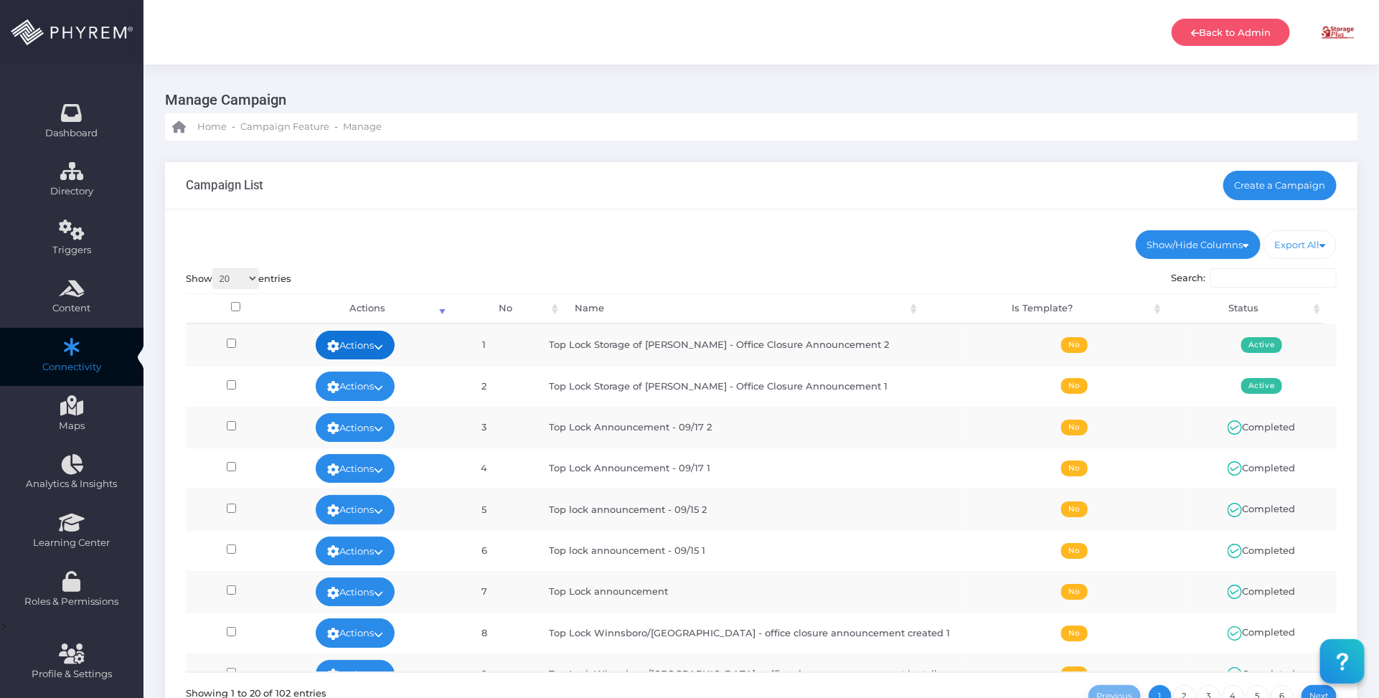
click at [395, 352] on link "Actions" at bounding box center [355, 345] width 79 height 29
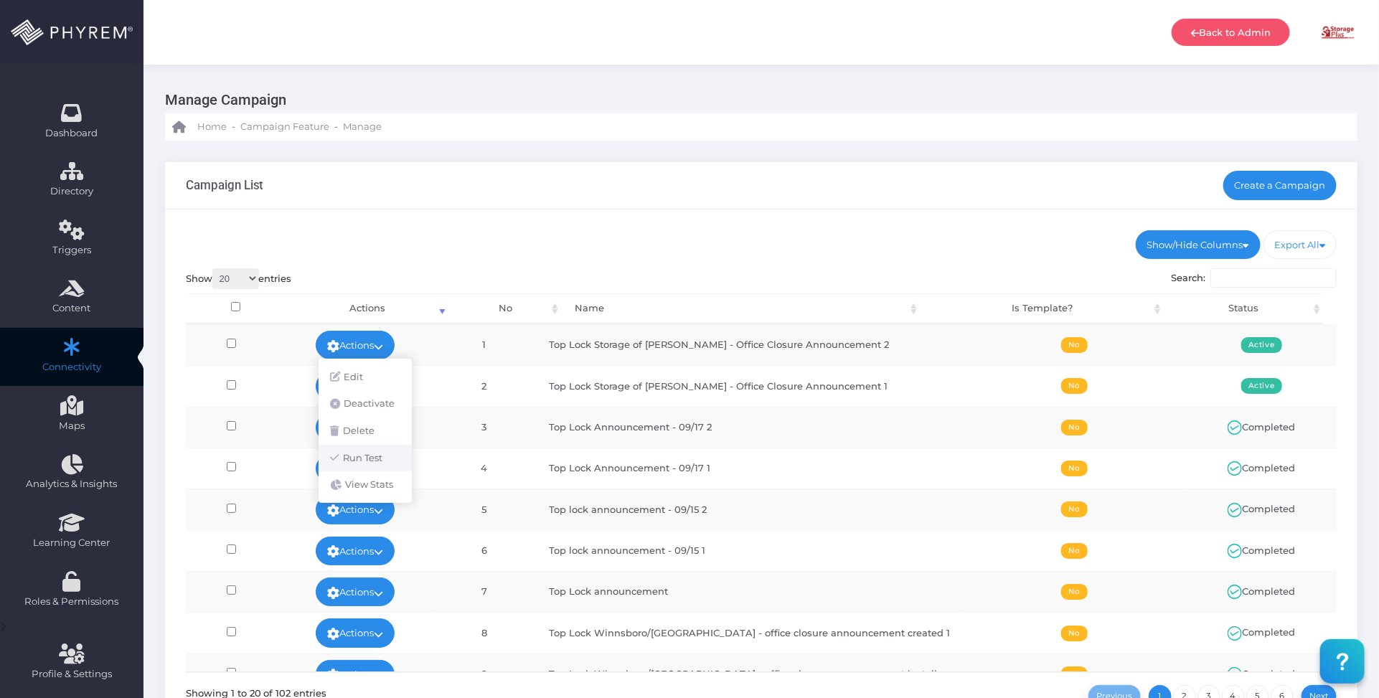
click at [375, 457] on link "Run Test" at bounding box center [365, 458] width 93 height 27
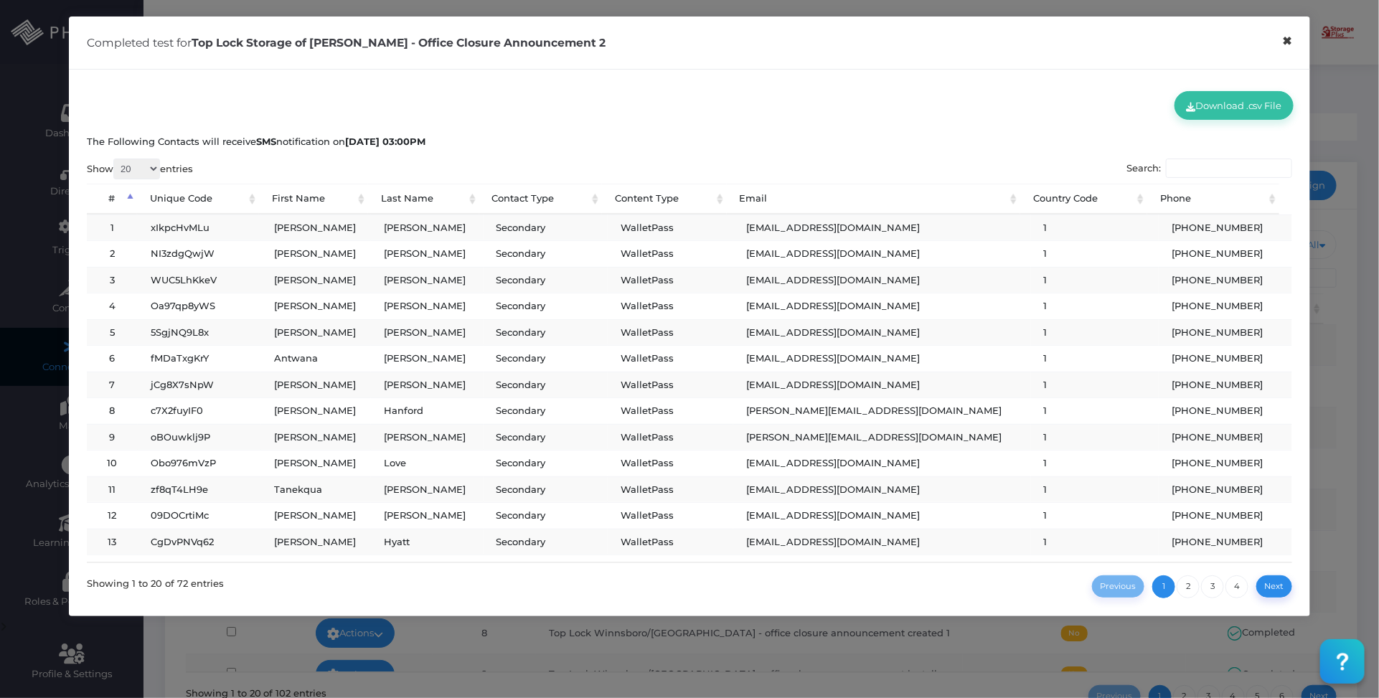
click at [1284, 42] on button "×" at bounding box center [1288, 41] width 28 height 32
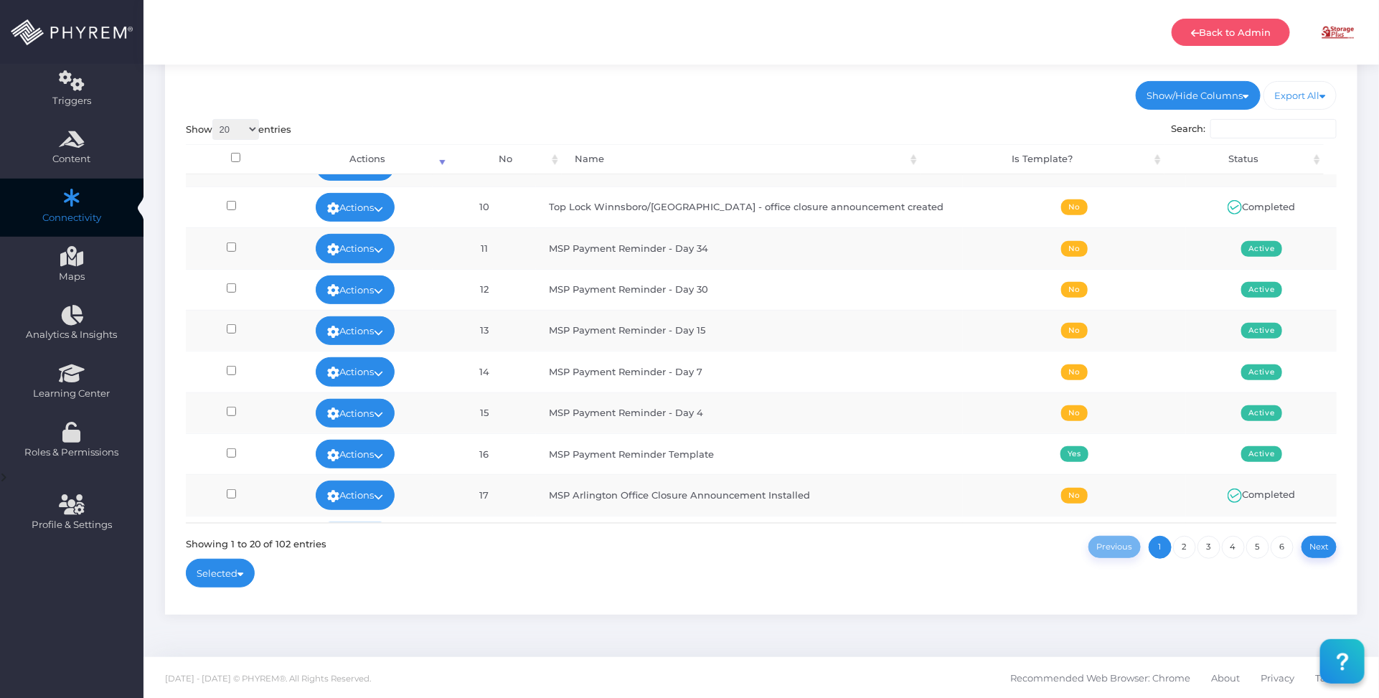
scroll to position [448, 0]
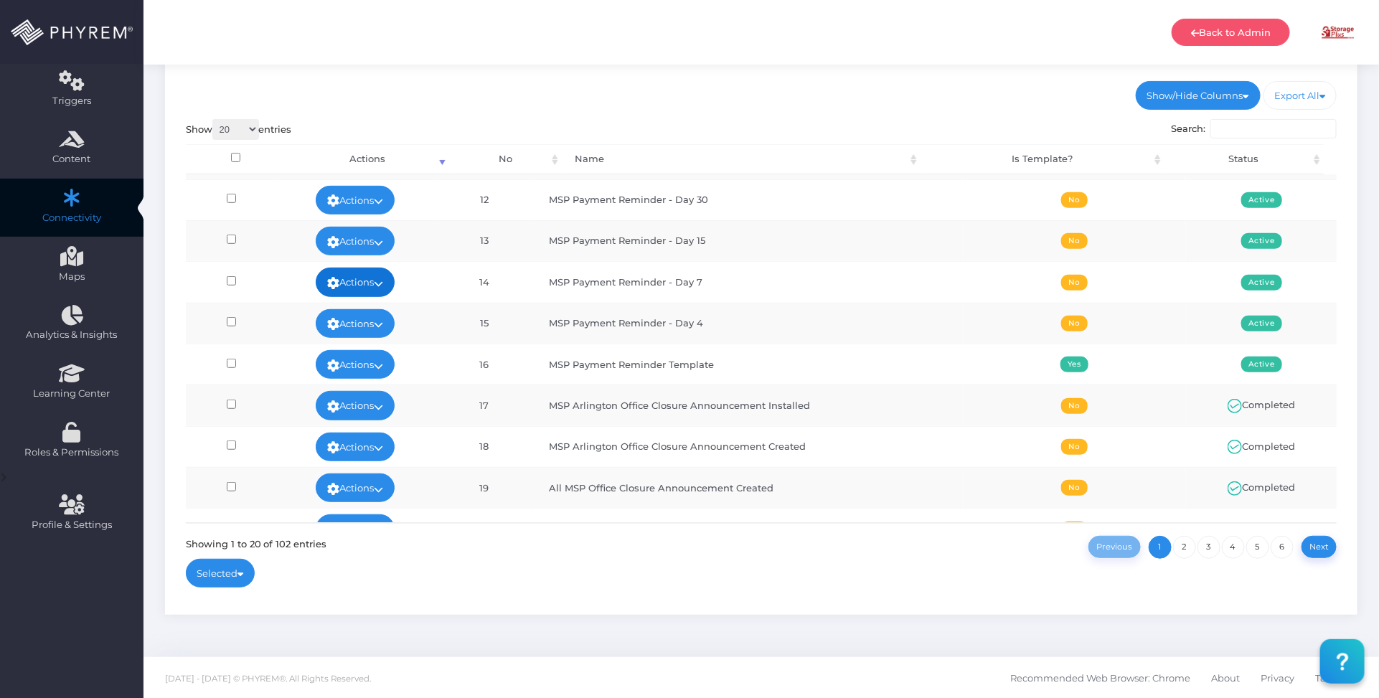
click at [395, 280] on link "Actions" at bounding box center [355, 282] width 79 height 29
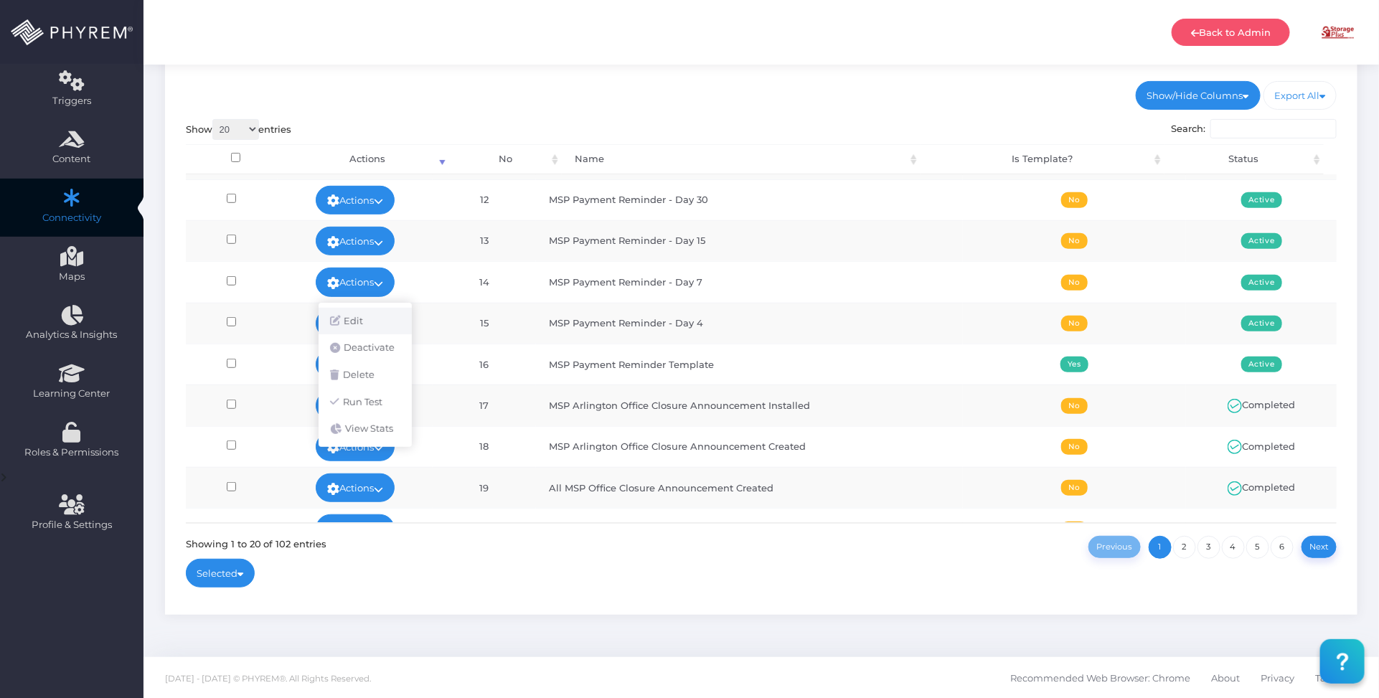
click at [370, 316] on link "Edit" at bounding box center [365, 321] width 93 height 27
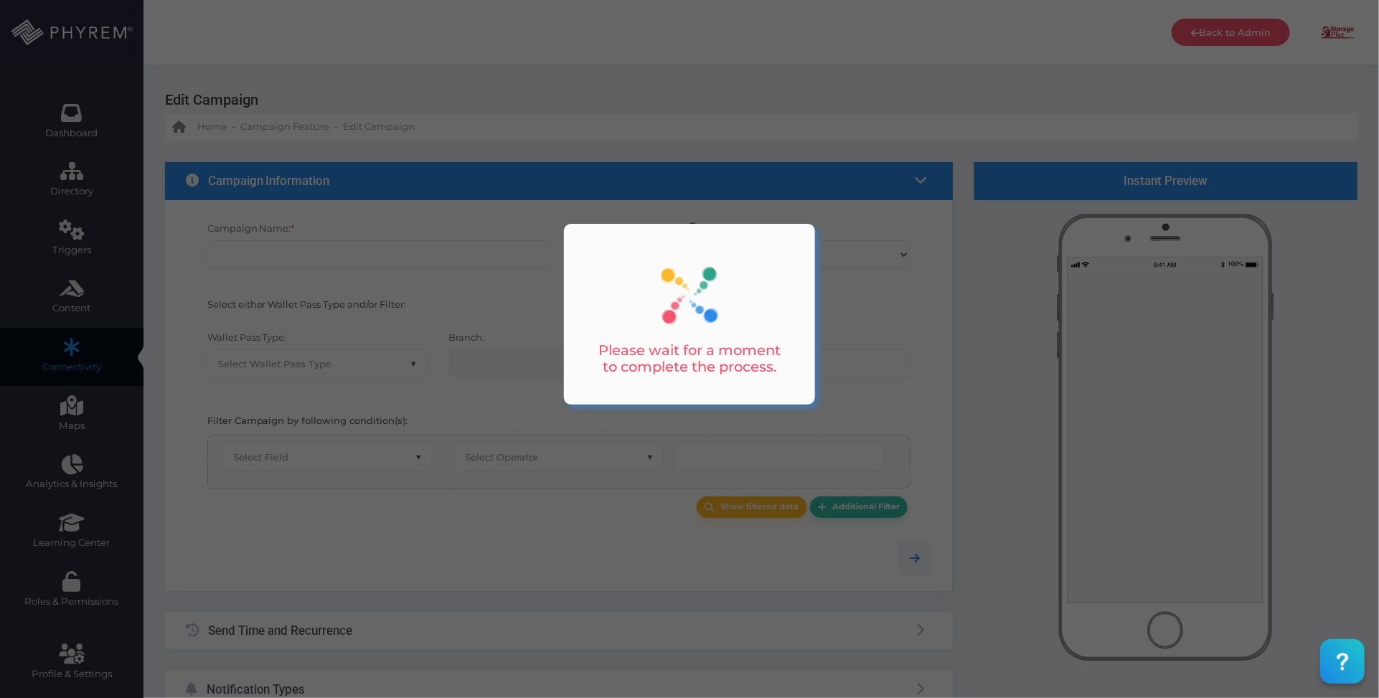
type input "MSP Payment Reminder - Day 7"
select select "15"
checkbox input "false"
type input "0"
select select "3595"
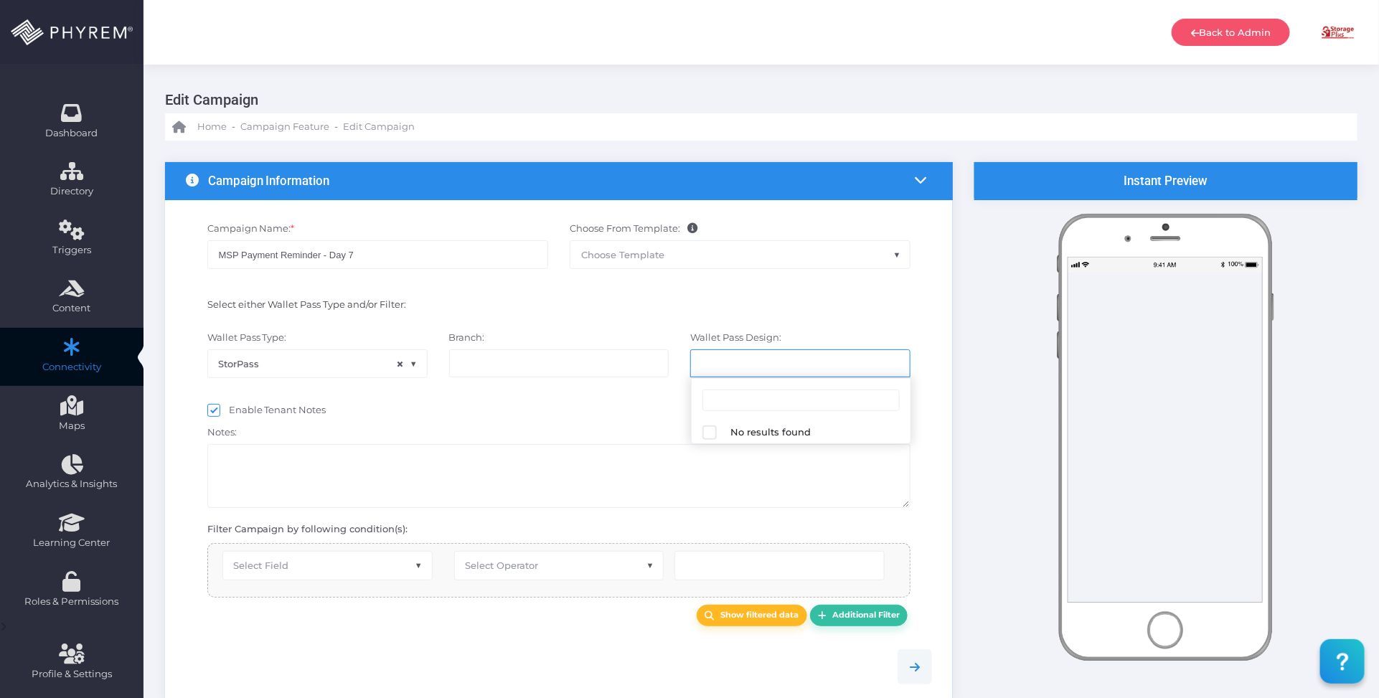
select select "616"
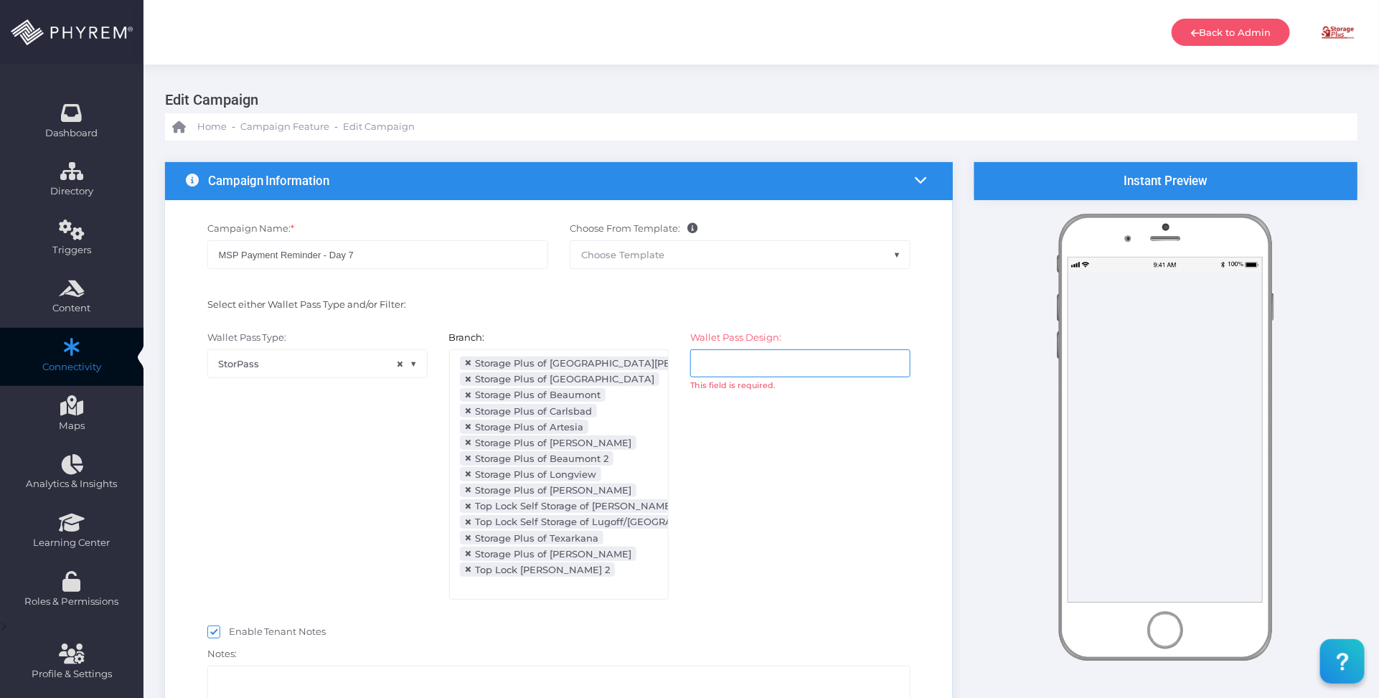
select select "after_x_days"
select select "2112"
select select "dPaidThru"
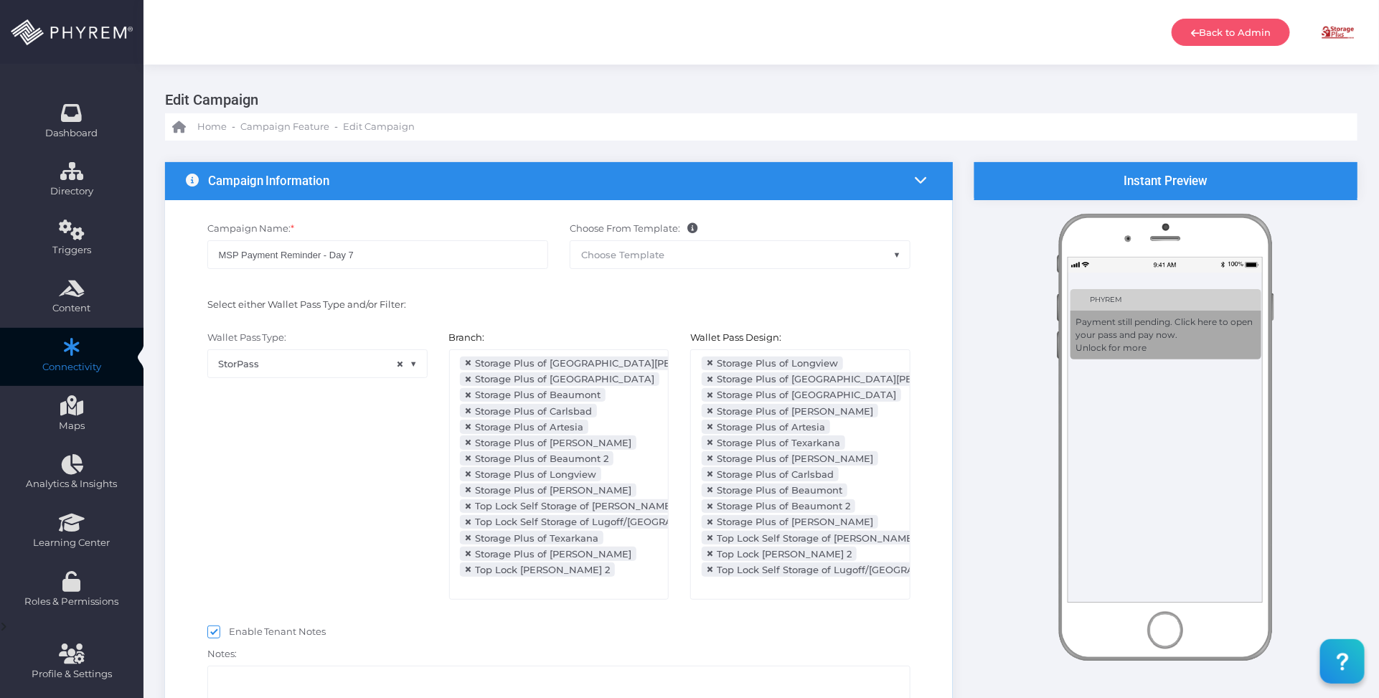
scroll to position [323, 0]
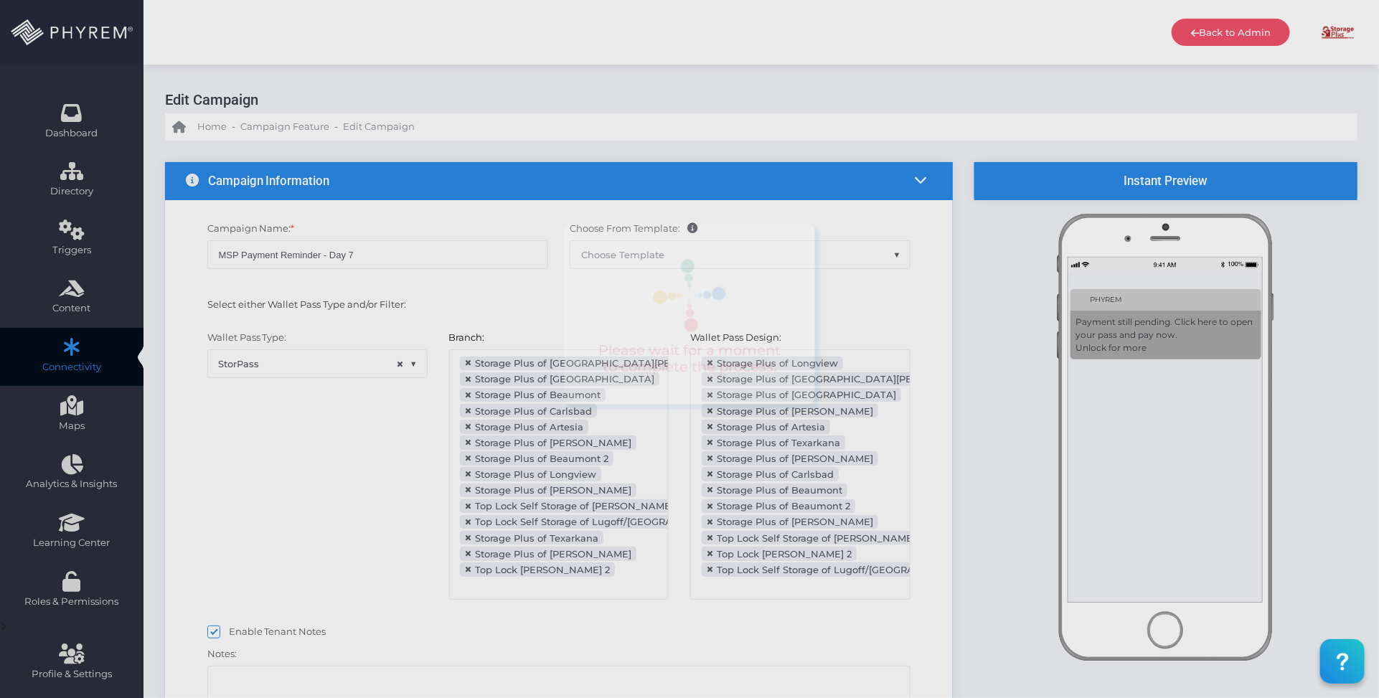
type input "8"
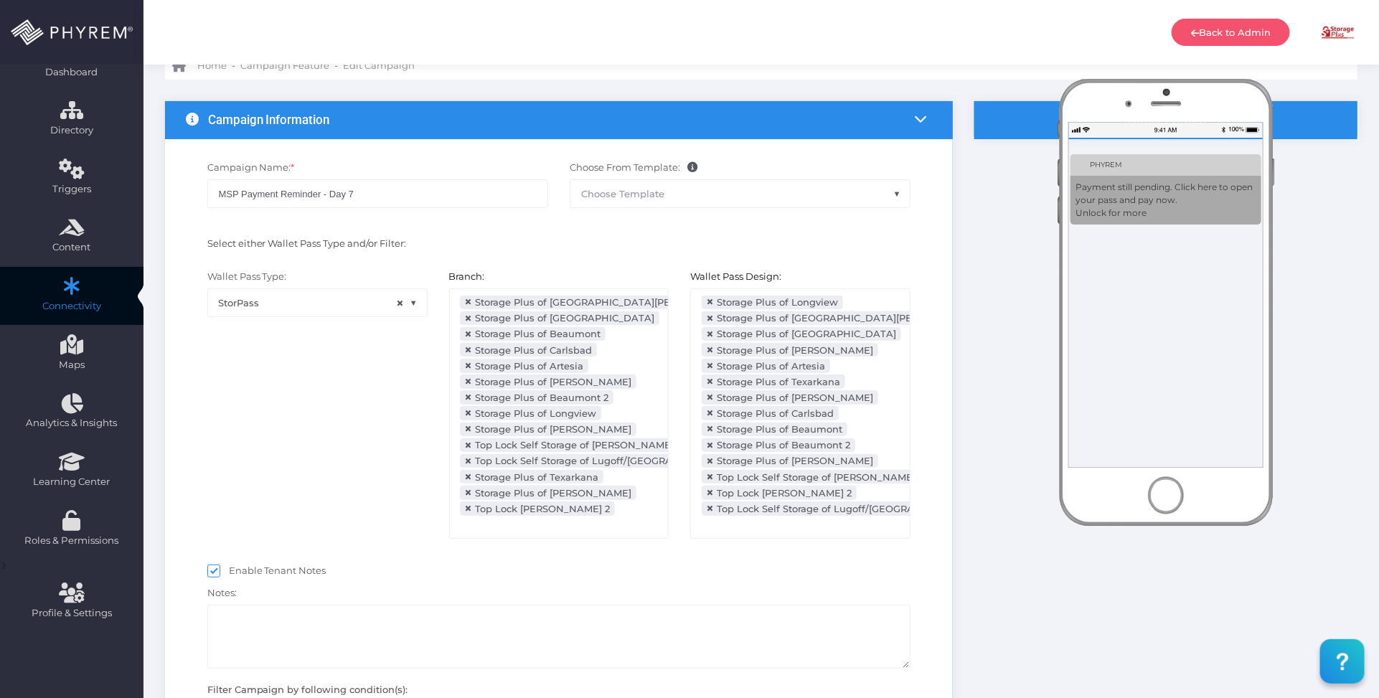
scroll to position [179, 0]
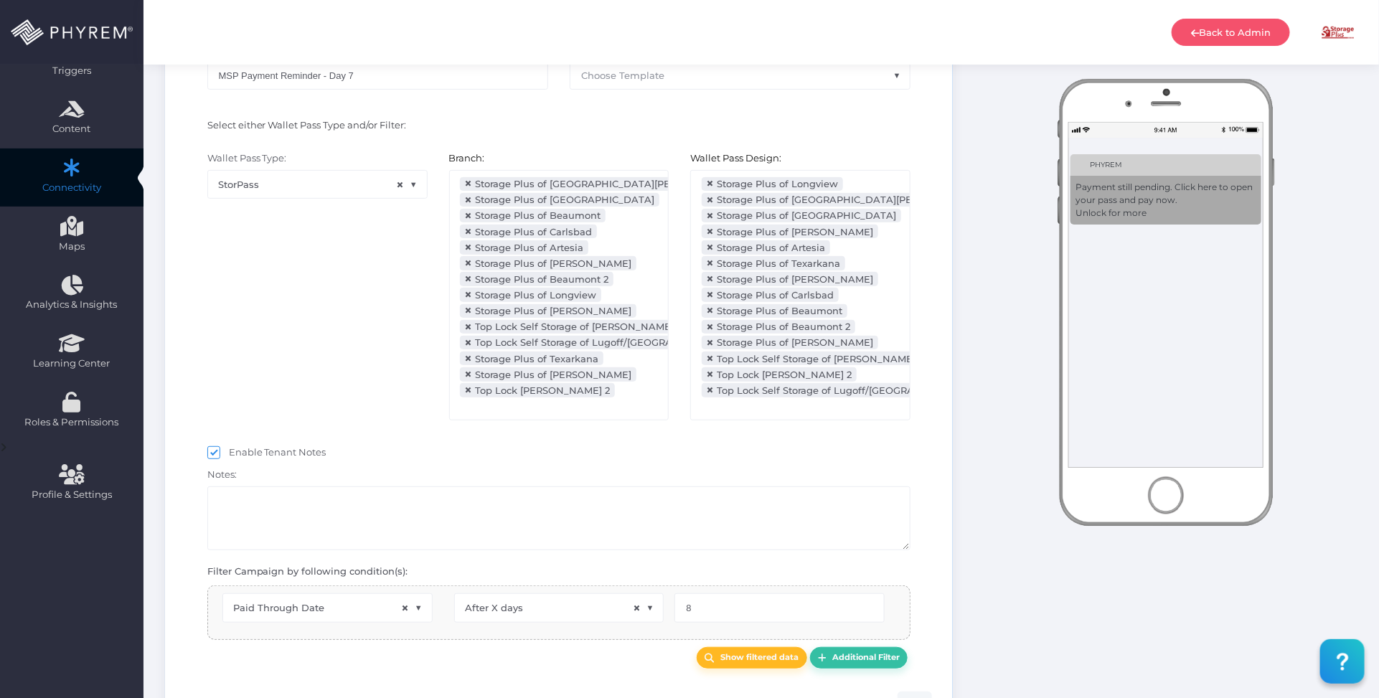
select select "pr_wallet_users.voided"
select select "equals"
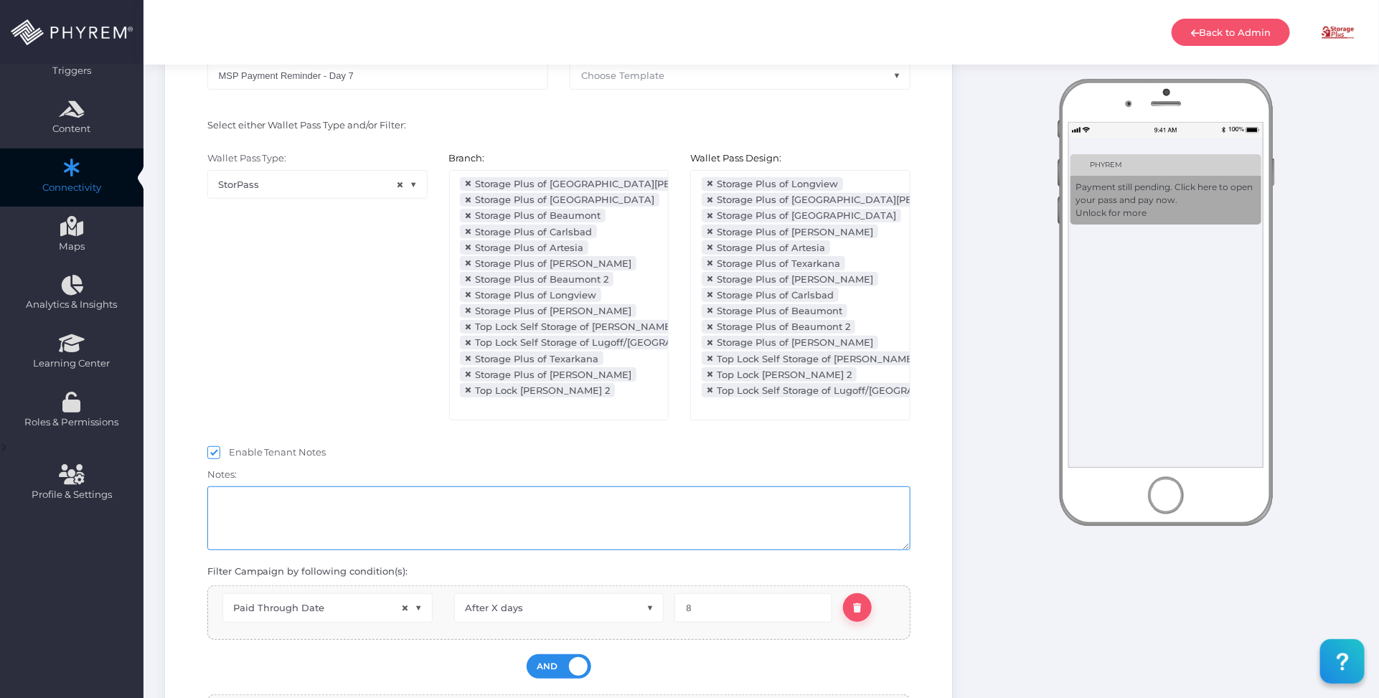
click at [443, 522] on textarea at bounding box center [559, 519] width 704 height 64
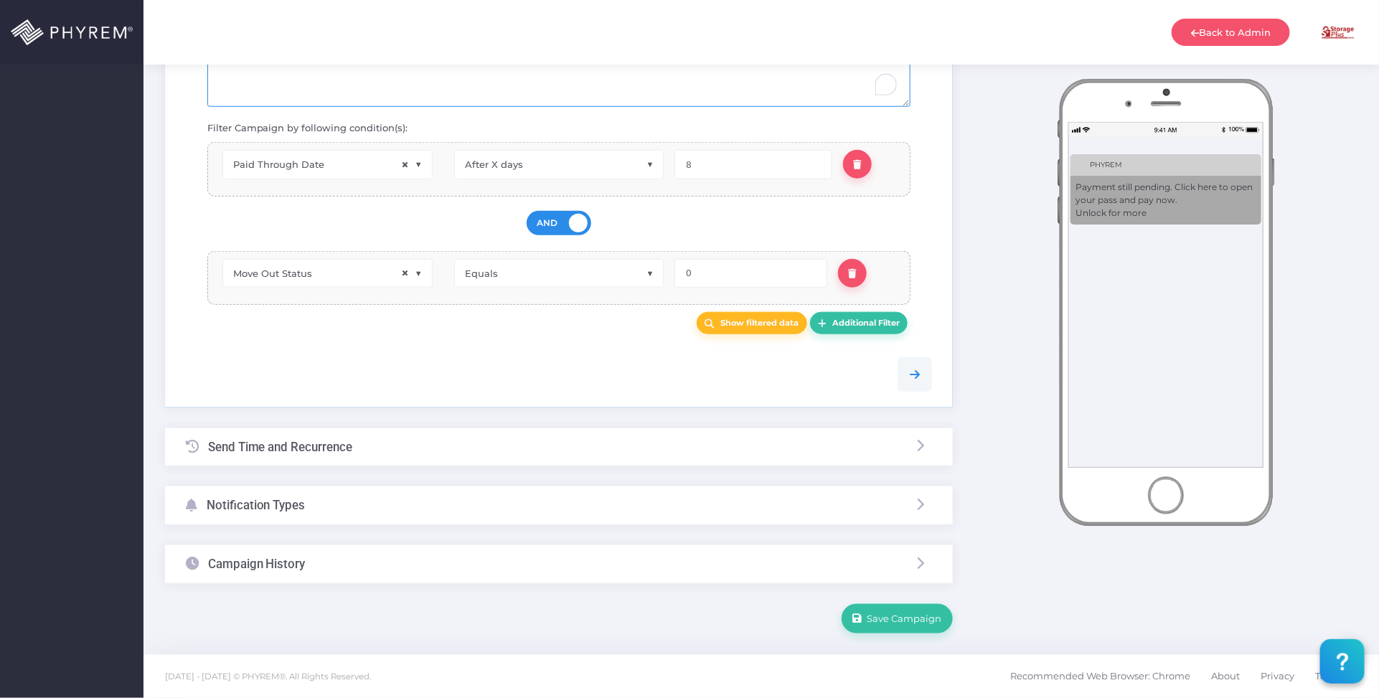
scroll to position [629, 0]
click at [398, 501] on div "Notification Types" at bounding box center [559, 506] width 788 height 38
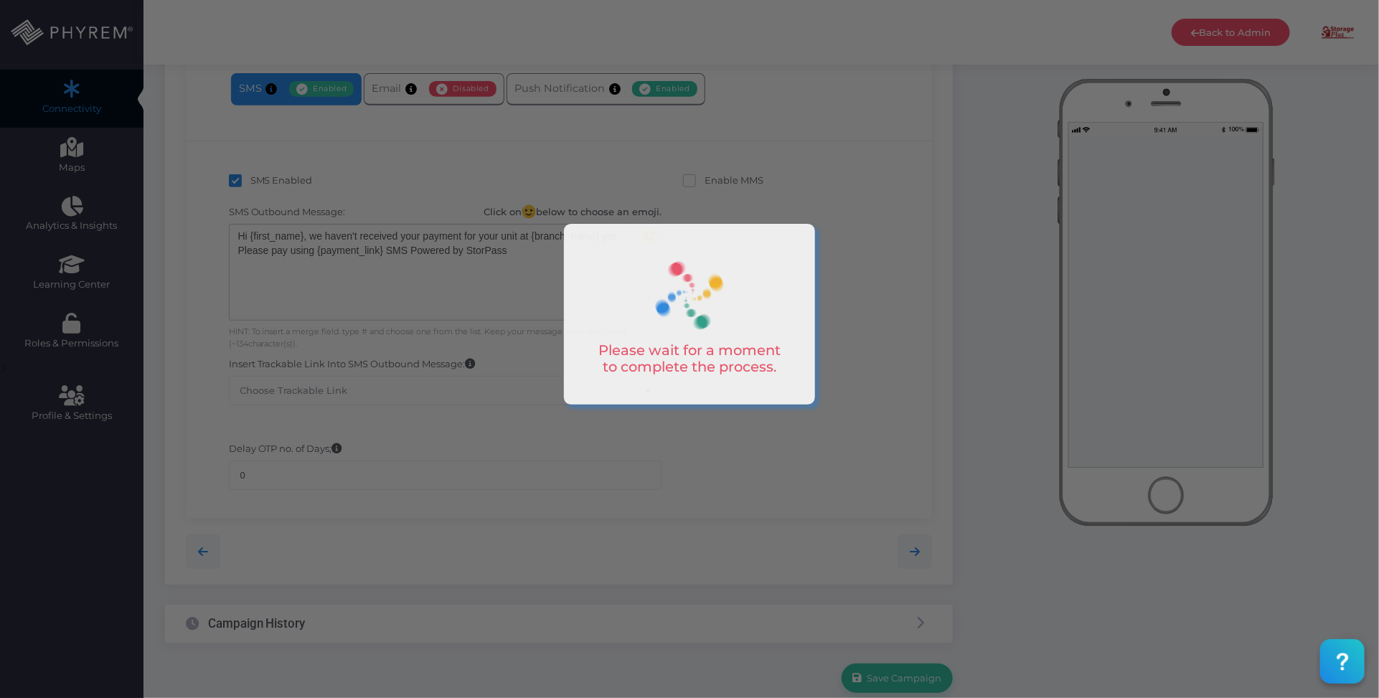
scroll to position [50, 0]
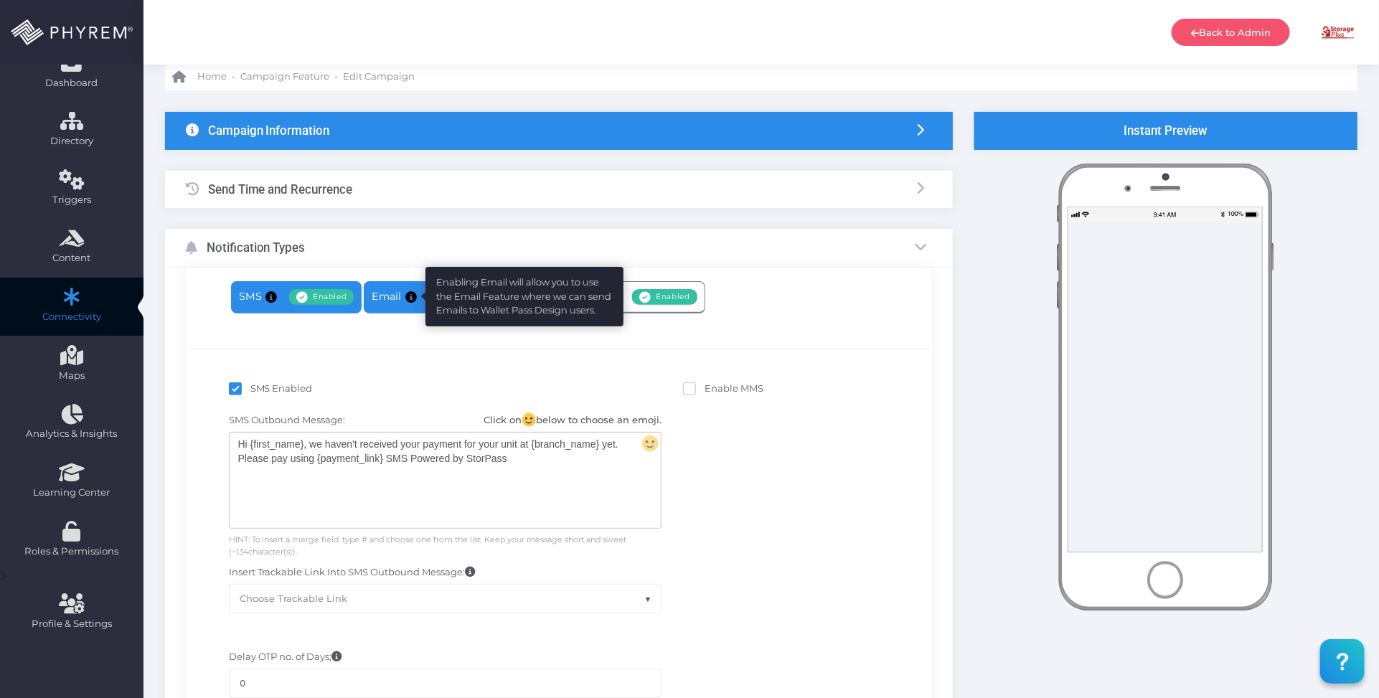
click at [413, 289] on span at bounding box center [413, 296] width 17 height 15
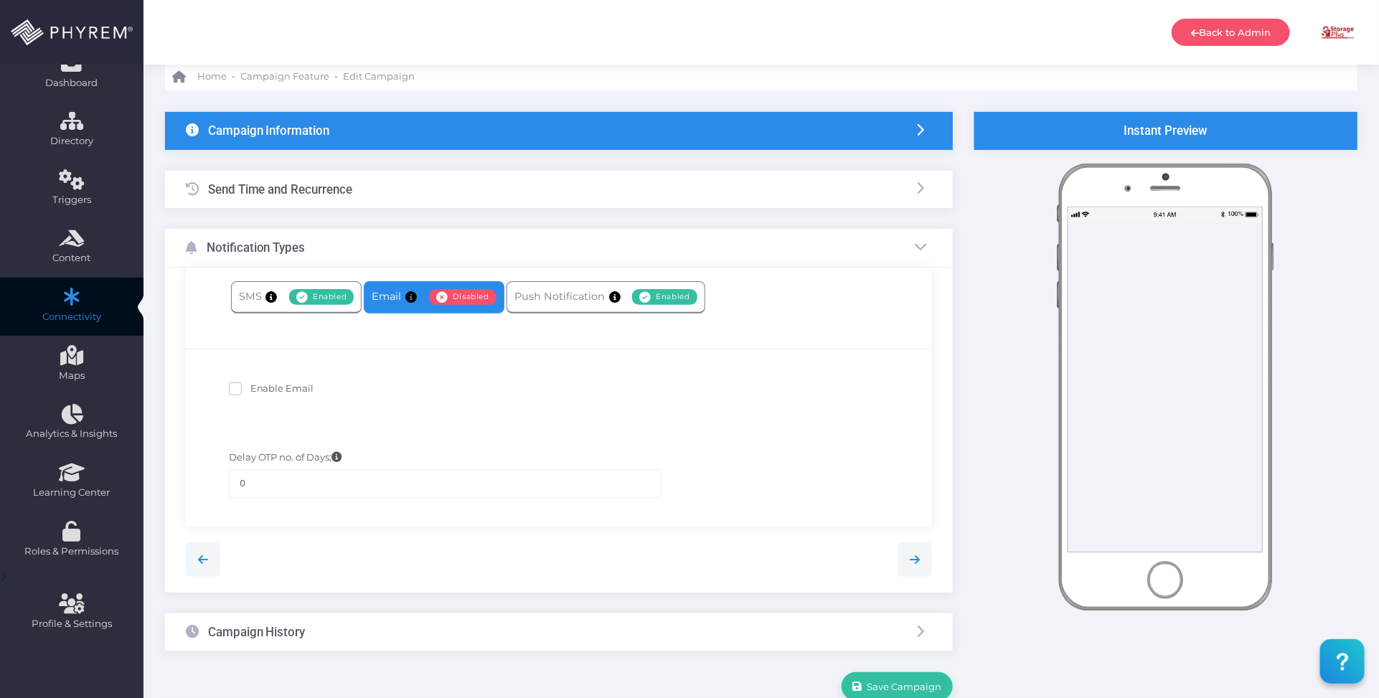
click at [274, 388] on span "Enable Email" at bounding box center [282, 387] width 64 height 11
click at [260, 388] on input "Enable Email" at bounding box center [254, 386] width 9 height 9
checkbox input "true"
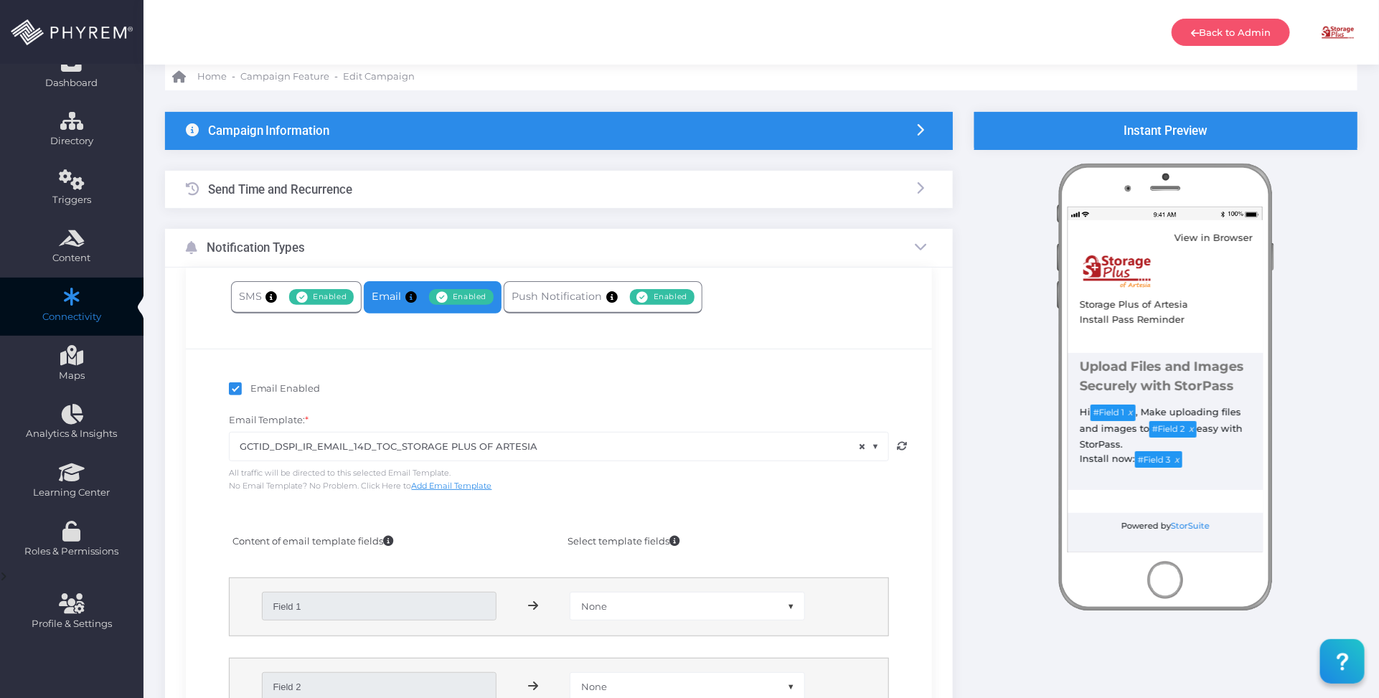
click at [487, 446] on span "× GCTID_DSPI_IR_EMAIL_14D_TOC_STORAGE PLUS OF ARTESIA" at bounding box center [559, 446] width 659 height 27
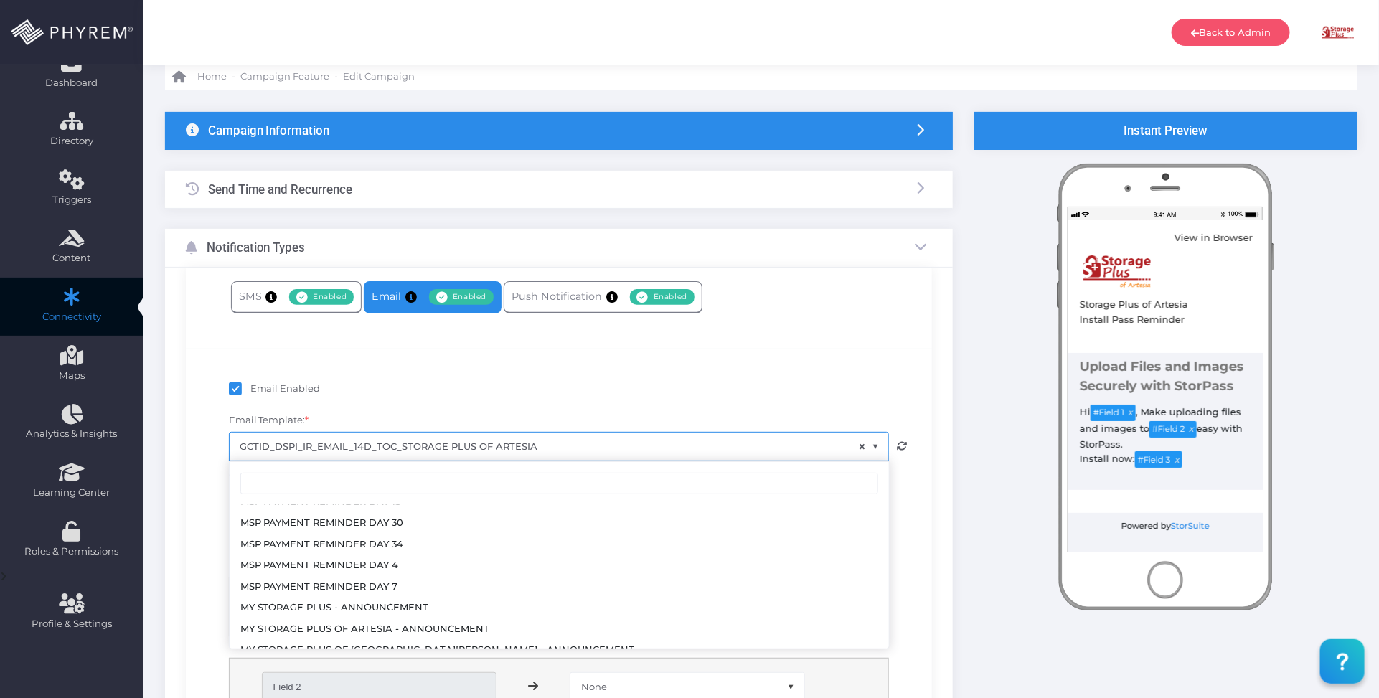
scroll to position [2242, 0]
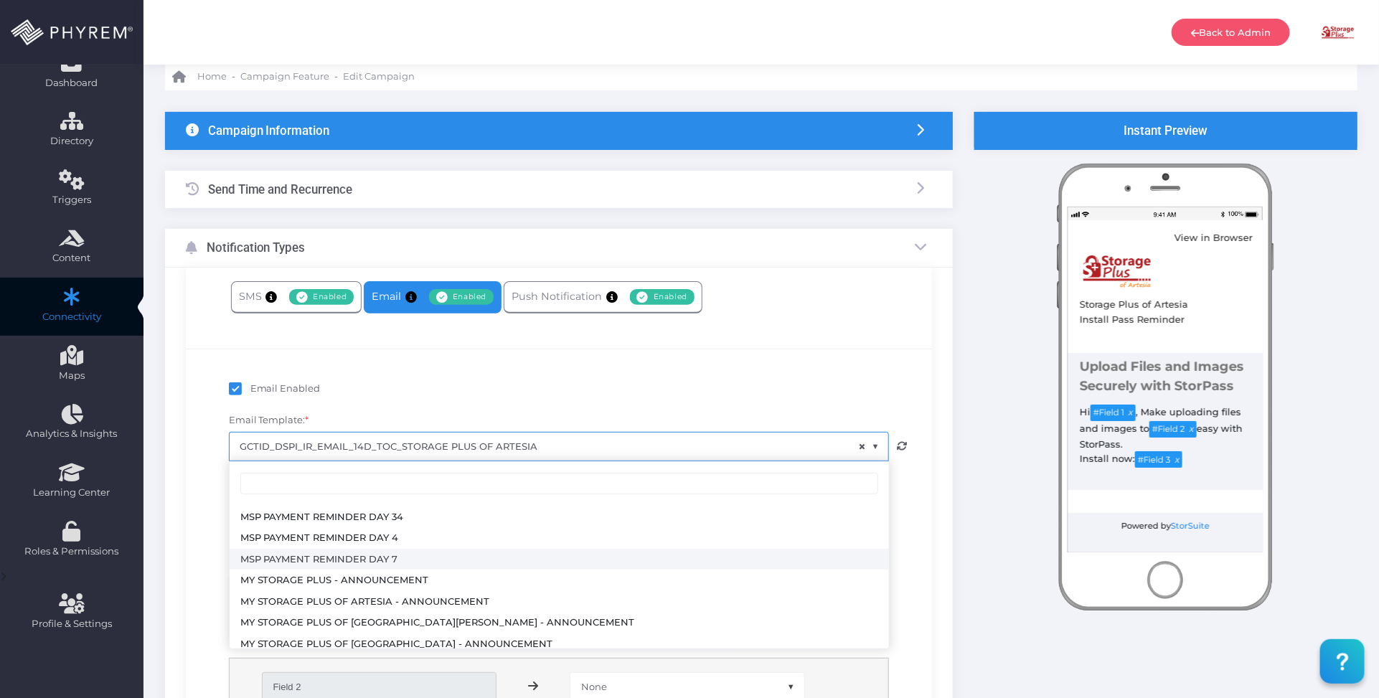
select select "3726"
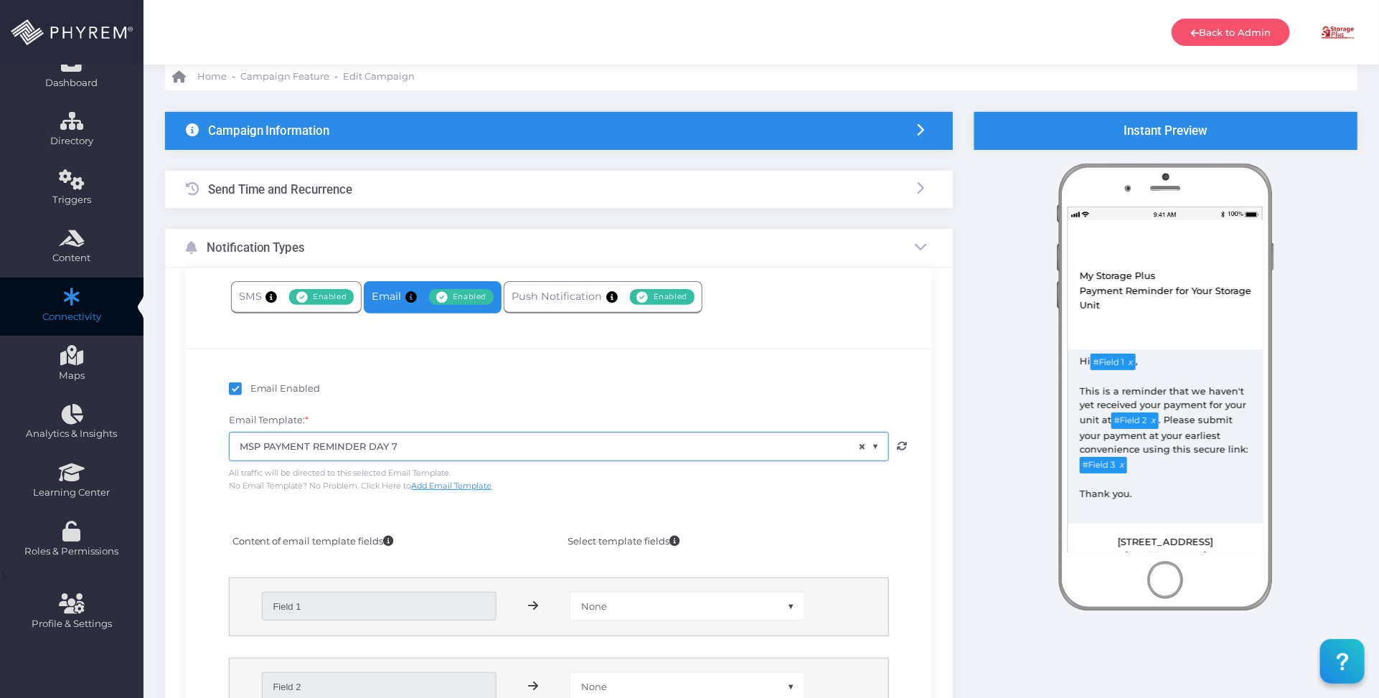
click at [456, 130] on div "Campaign Information" at bounding box center [559, 131] width 788 height 38
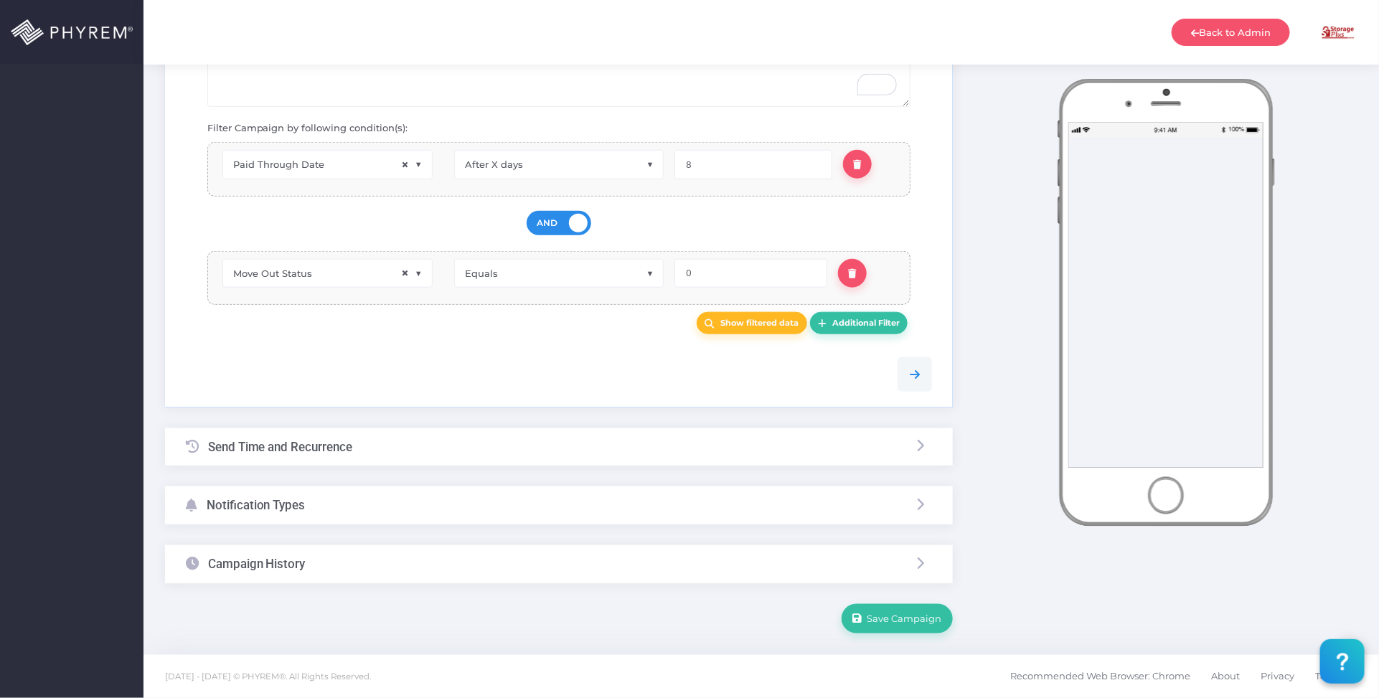
click at [418, 507] on div "Notification Types" at bounding box center [559, 506] width 788 height 38
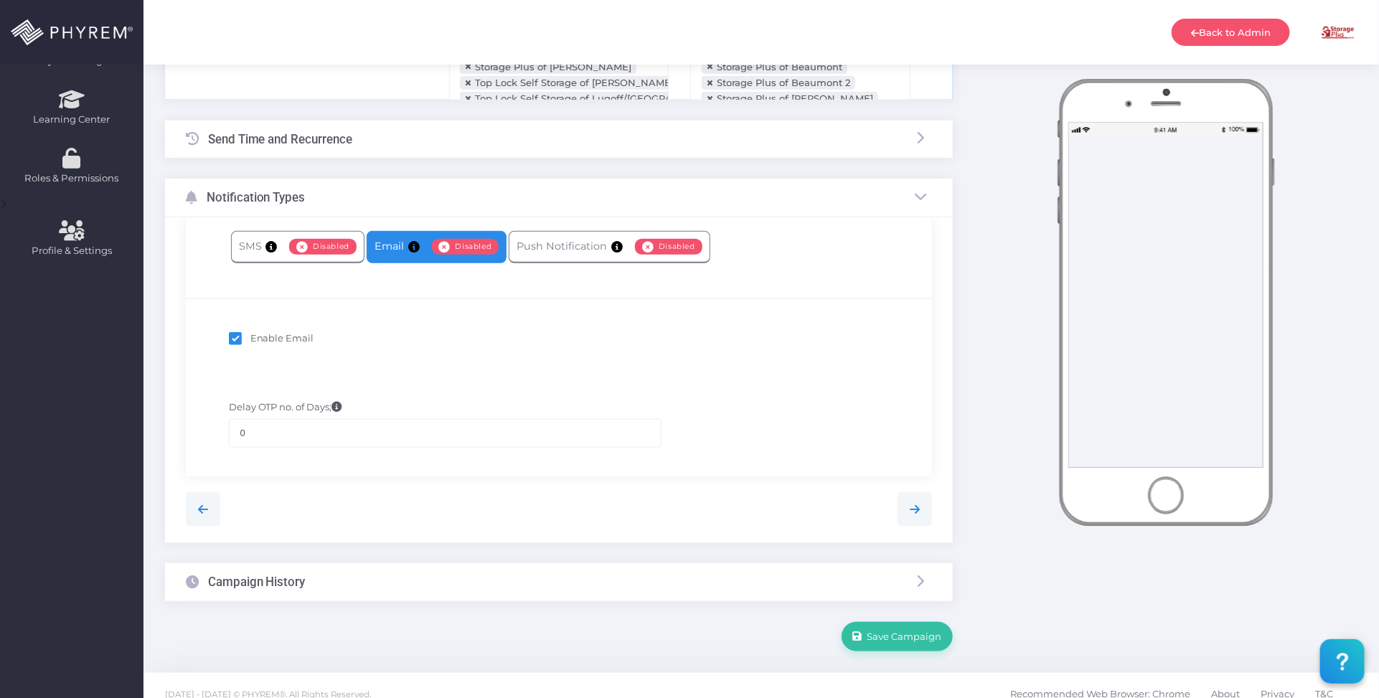
scroll to position [117, 0]
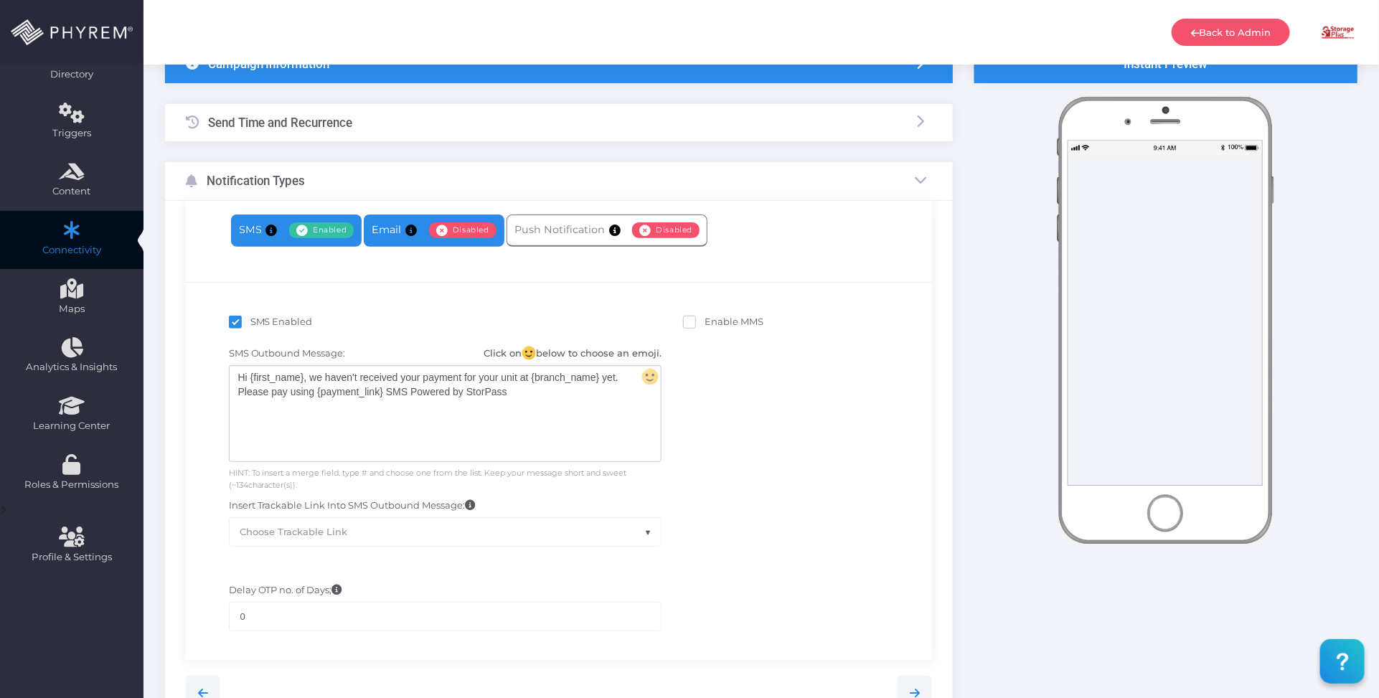
click at [395, 237] on link "Email Enabled Disabled" at bounding box center [434, 231] width 140 height 32
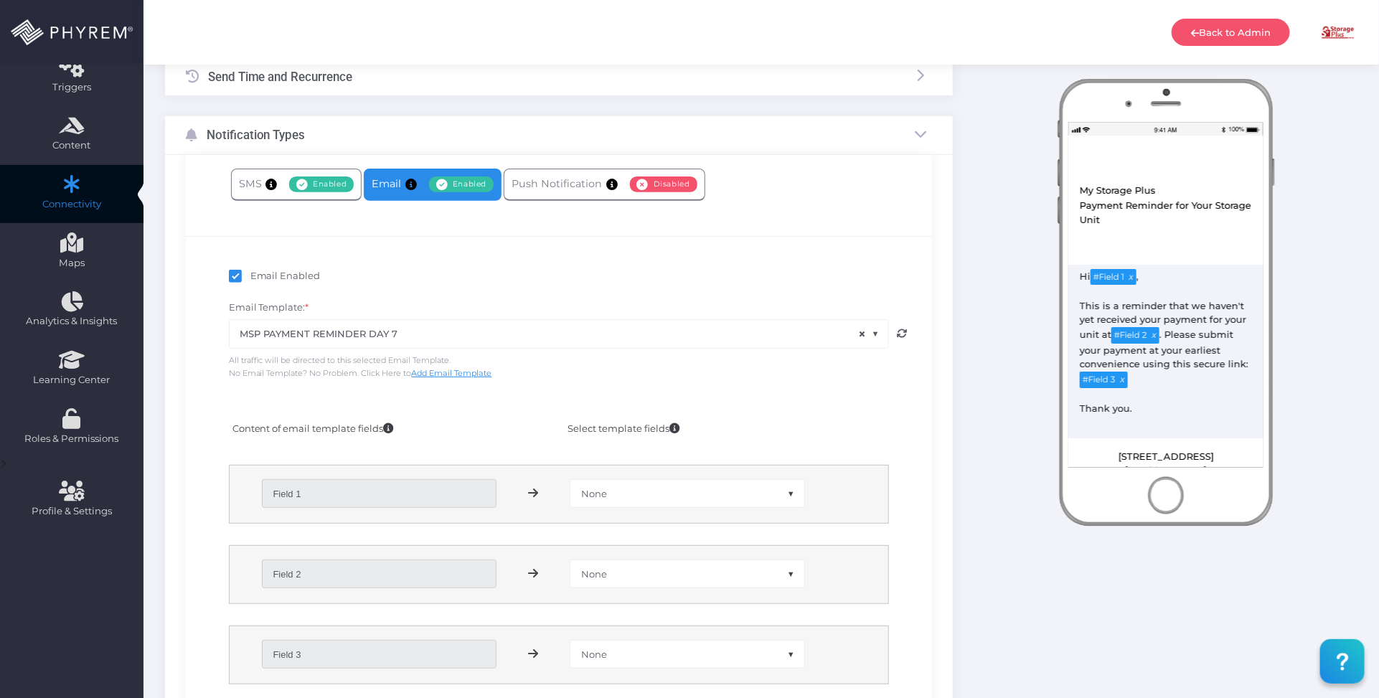
scroll to position [207, 0]
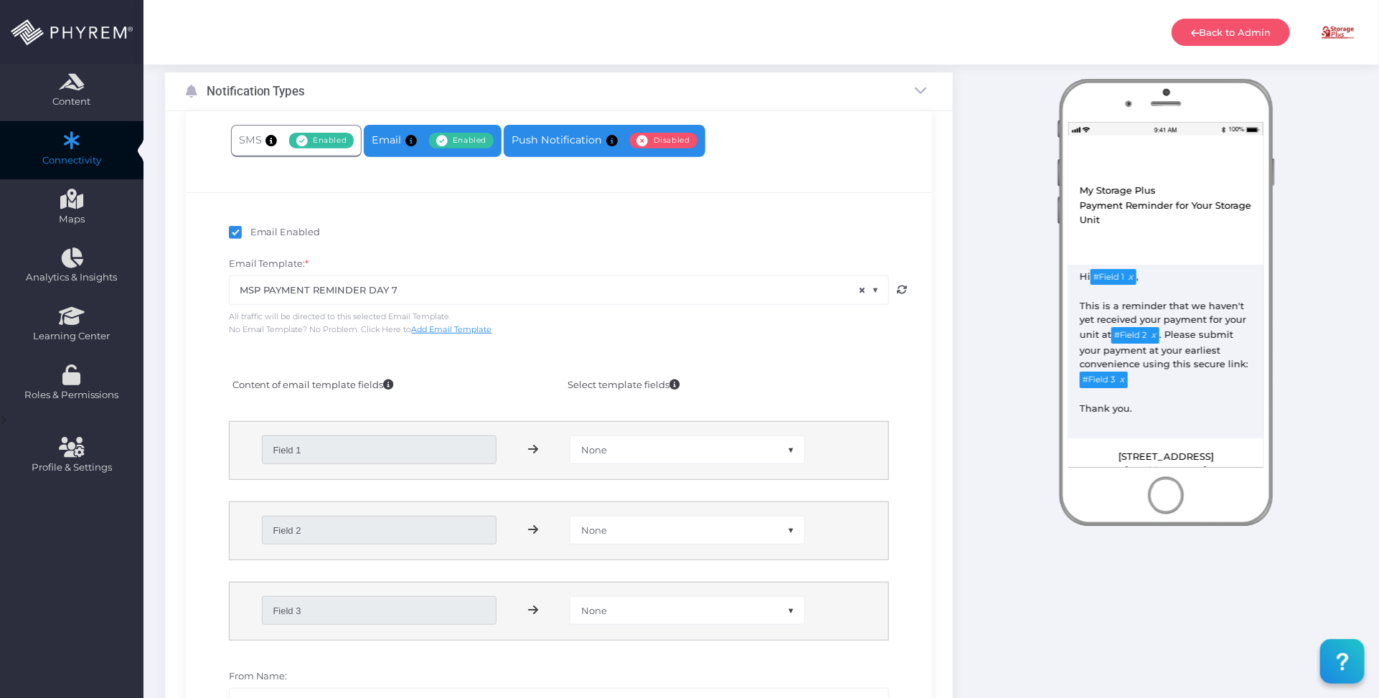
click at [560, 141] on link "Push Notification Enabled Disabled" at bounding box center [604, 141] width 201 height 32
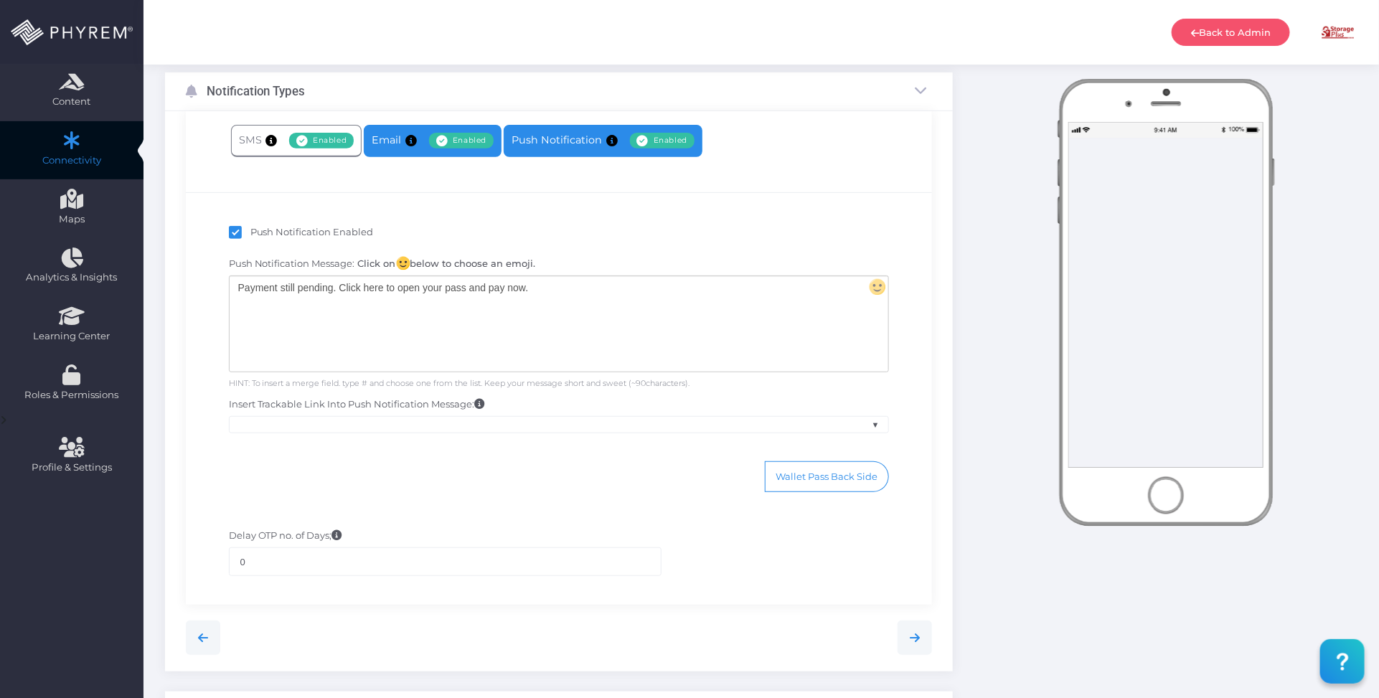
click at [421, 140] on body "Back to Admin Amanda Issac Amanda Issac amandai@storsuite.com Account ID: 4799 …" at bounding box center [689, 142] width 1379 height 698
click at [439, 141] on icon at bounding box center [442, 141] width 12 height 0
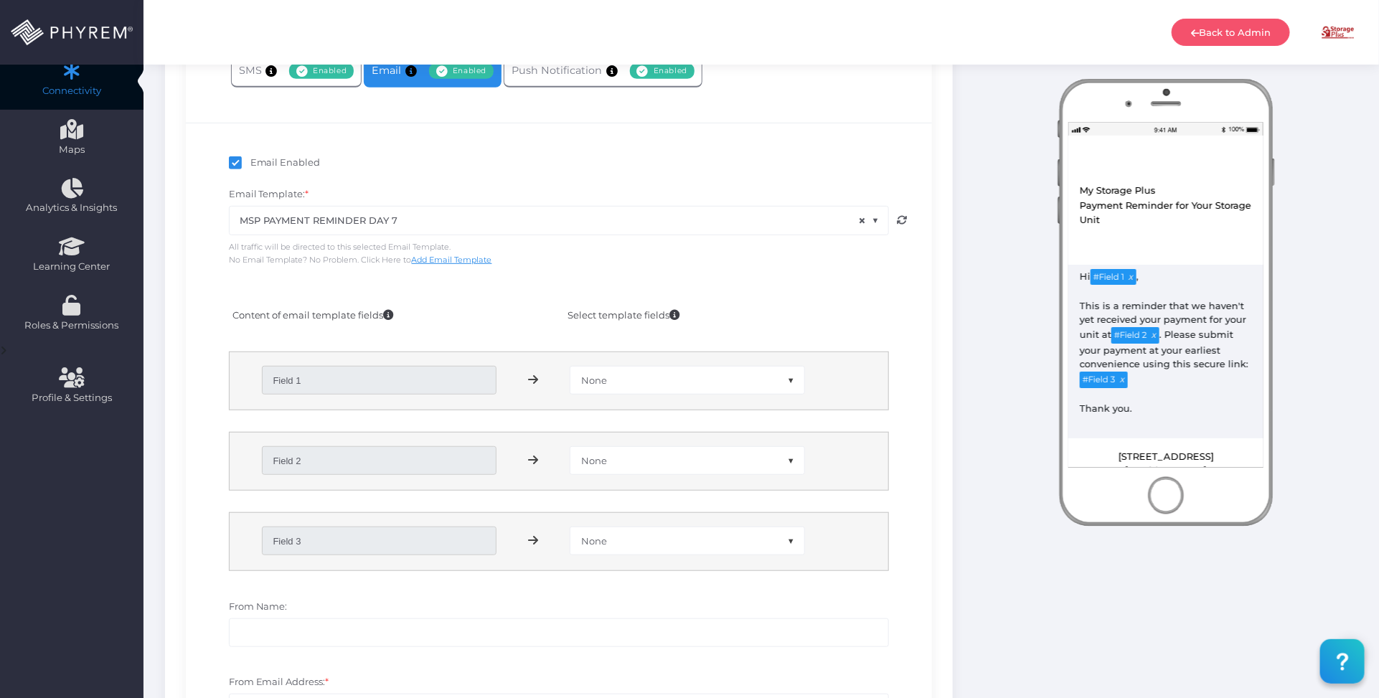
scroll to position [296, 0]
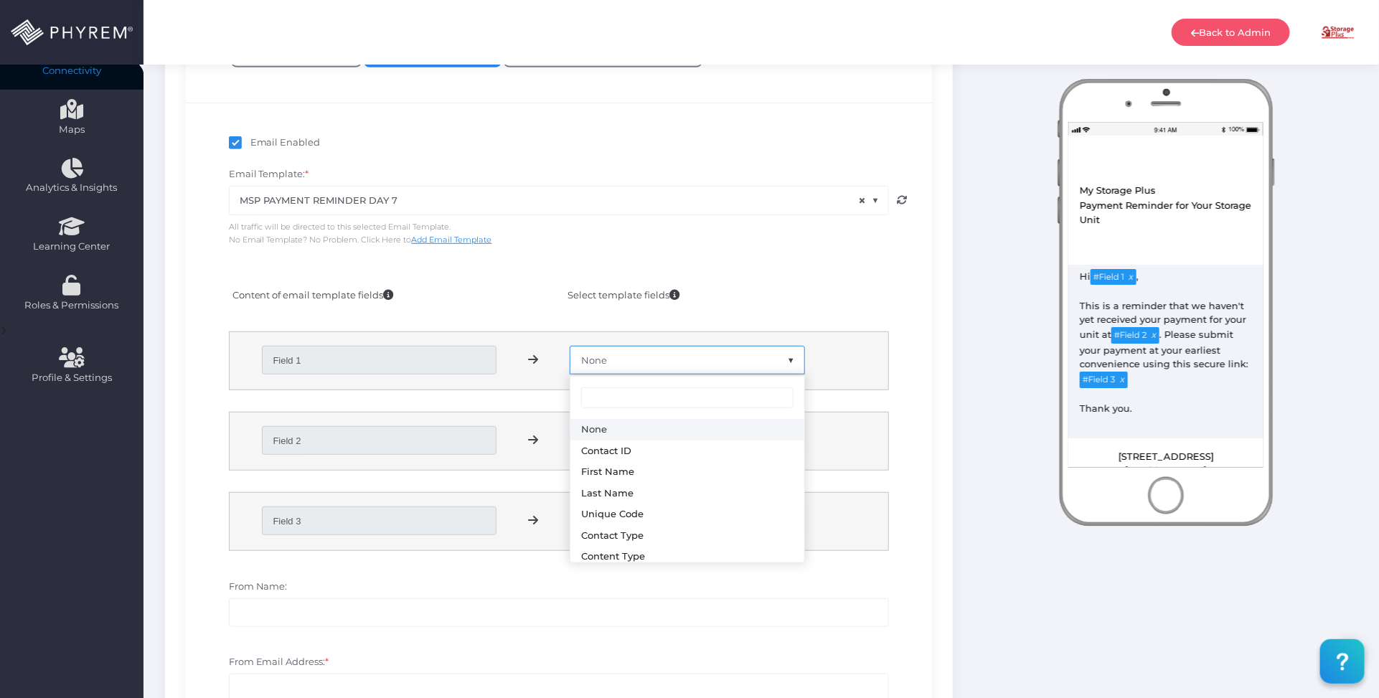
click at [629, 357] on span "None" at bounding box center [687, 360] width 234 height 27
select select "first_name"
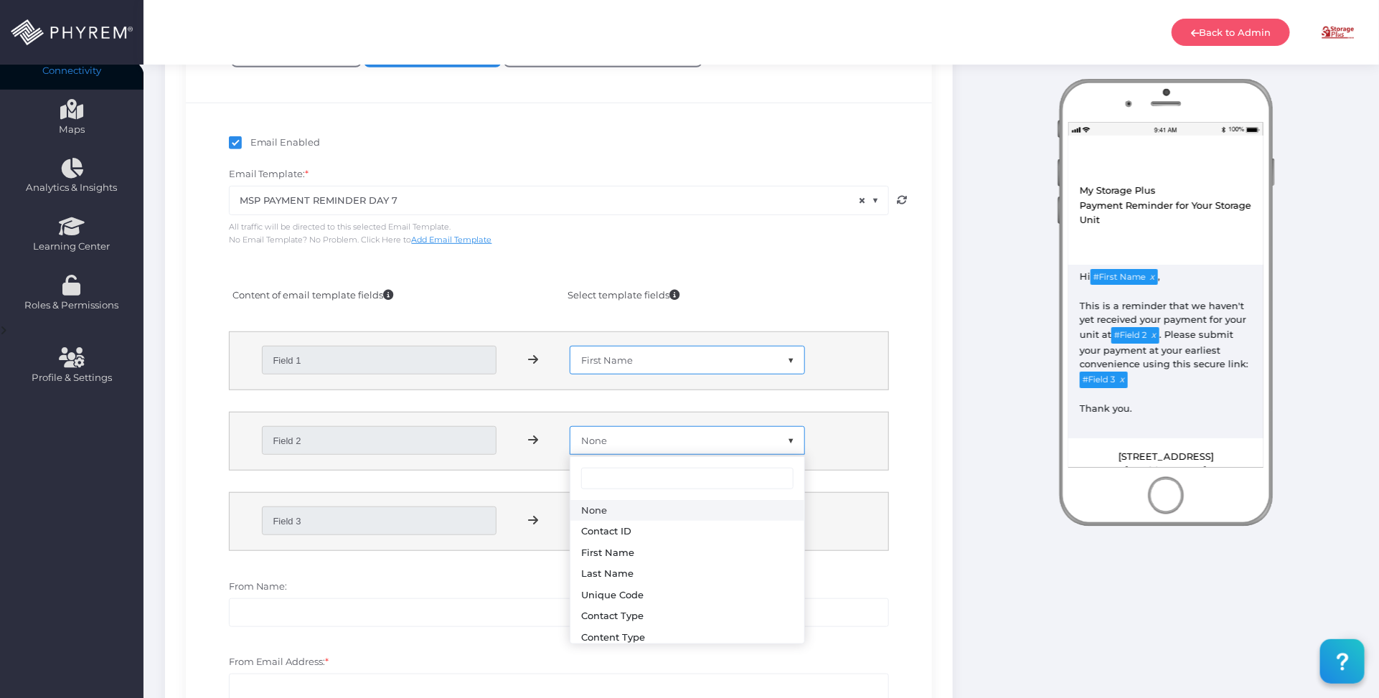
click at [680, 441] on span "None" at bounding box center [687, 440] width 234 height 27
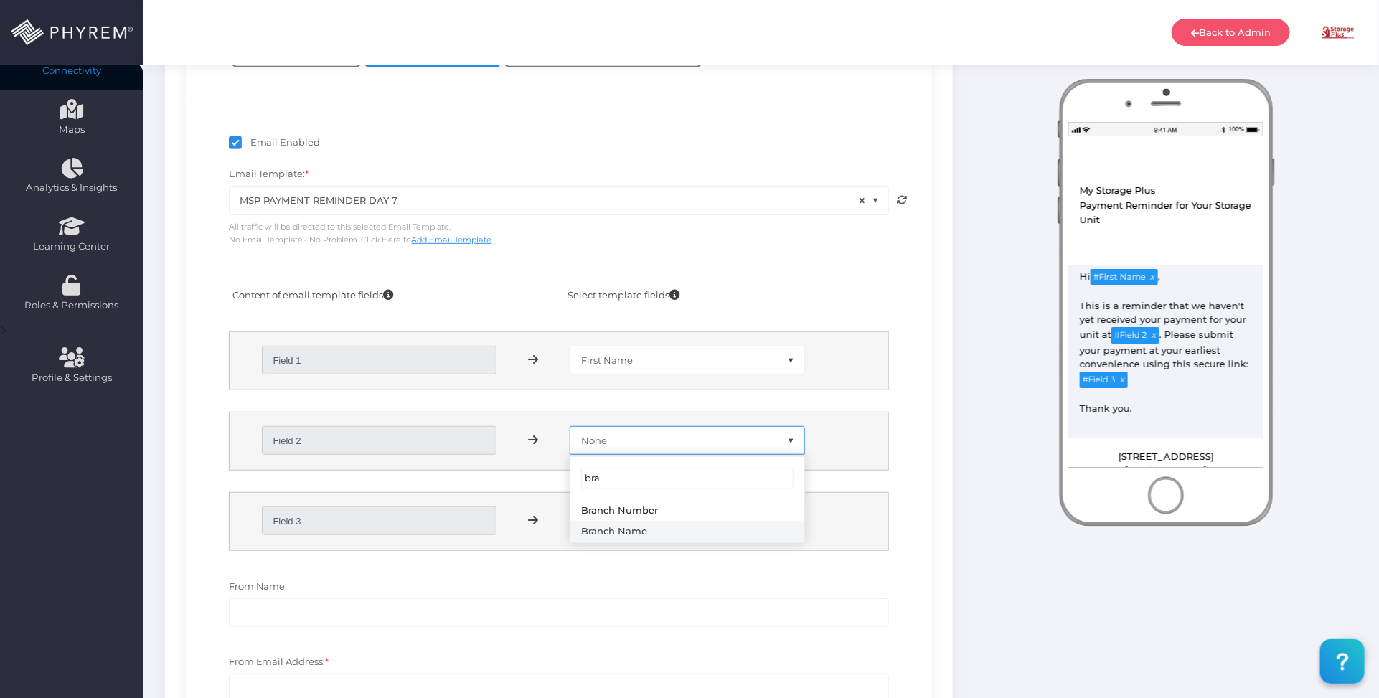
type input "bra"
select select "branch_name"
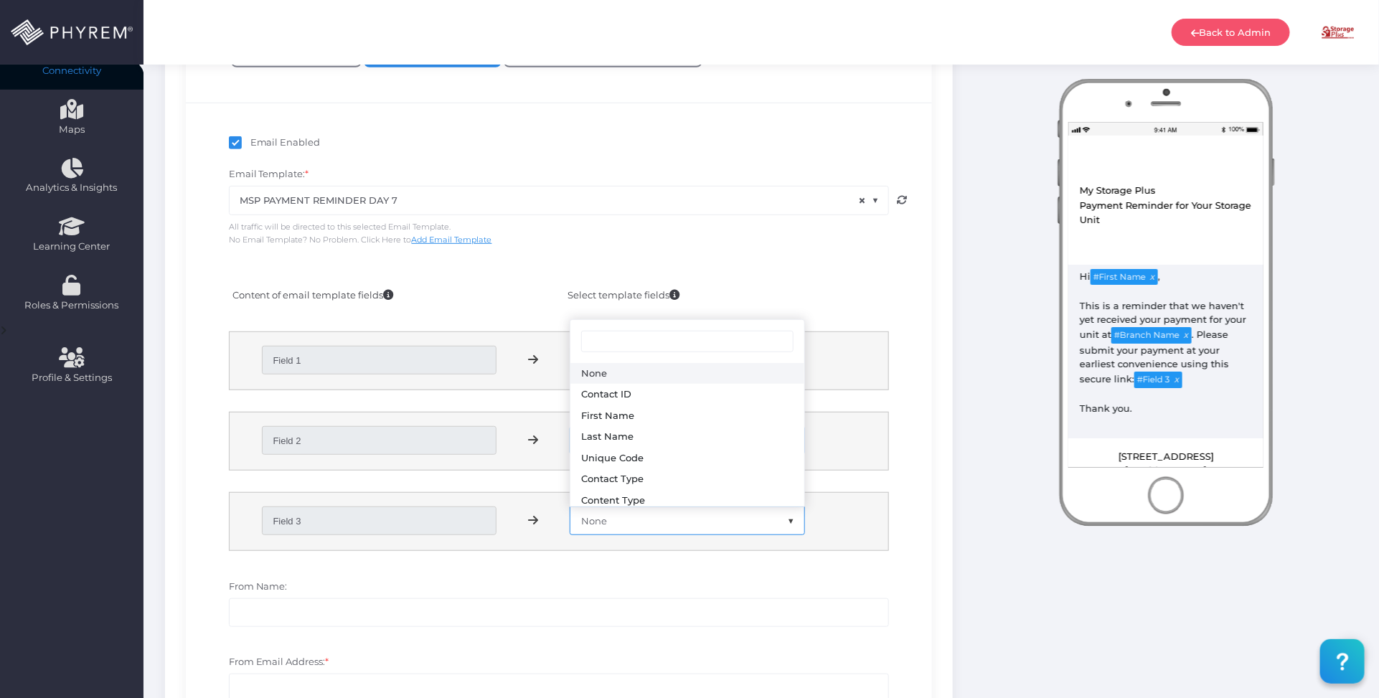
click at [690, 525] on span "None" at bounding box center [687, 520] width 234 height 27
type input "pay"
select select "payment_link"
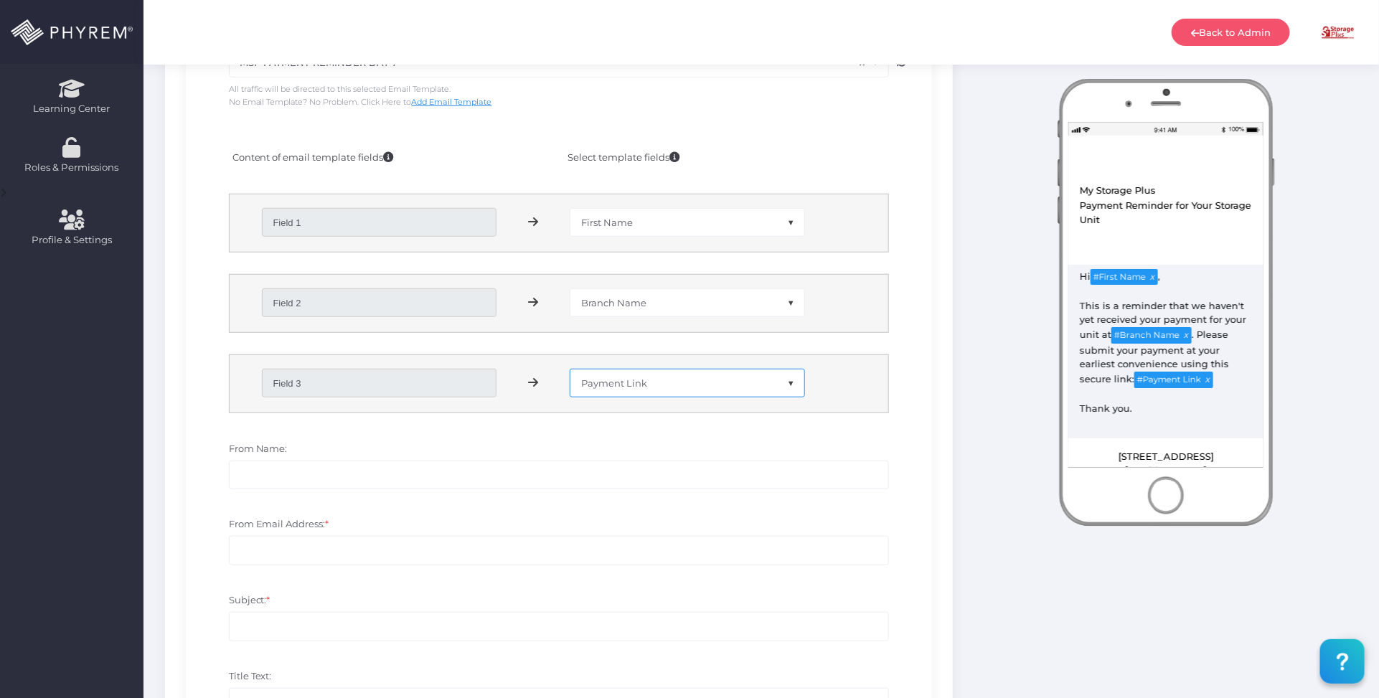
scroll to position [476, 0]
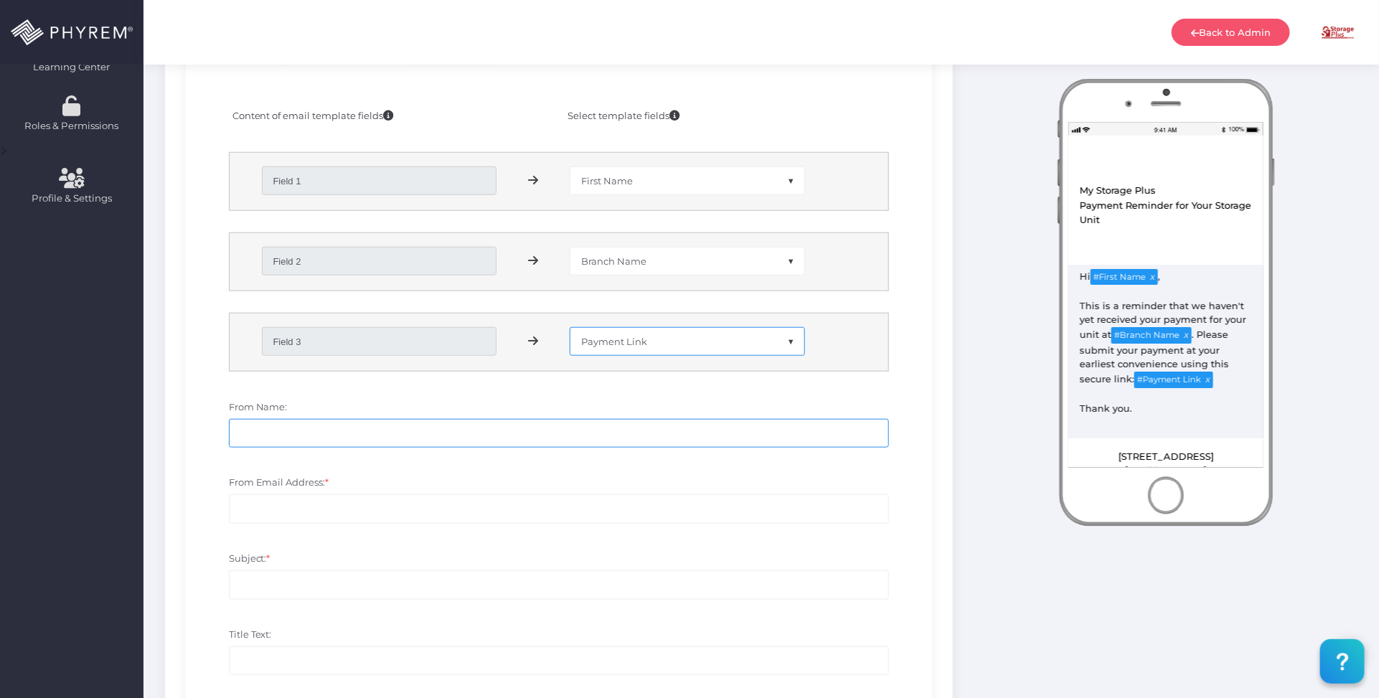
click at [456, 428] on input "From Name:" at bounding box center [559, 433] width 661 height 29
drag, startPoint x: 1164, startPoint y: 190, endPoint x: 596, endPoint y: 379, distance: 598.2
click at [1056, 192] on div "View in Browser My Storage Plus MSP Payment Reminder Day 7 Payment Reminder for…" at bounding box center [1166, 245] width 230 height 332
copy div "My Storage Plus"
click at [379, 425] on input "From Name:" at bounding box center [559, 433] width 661 height 29
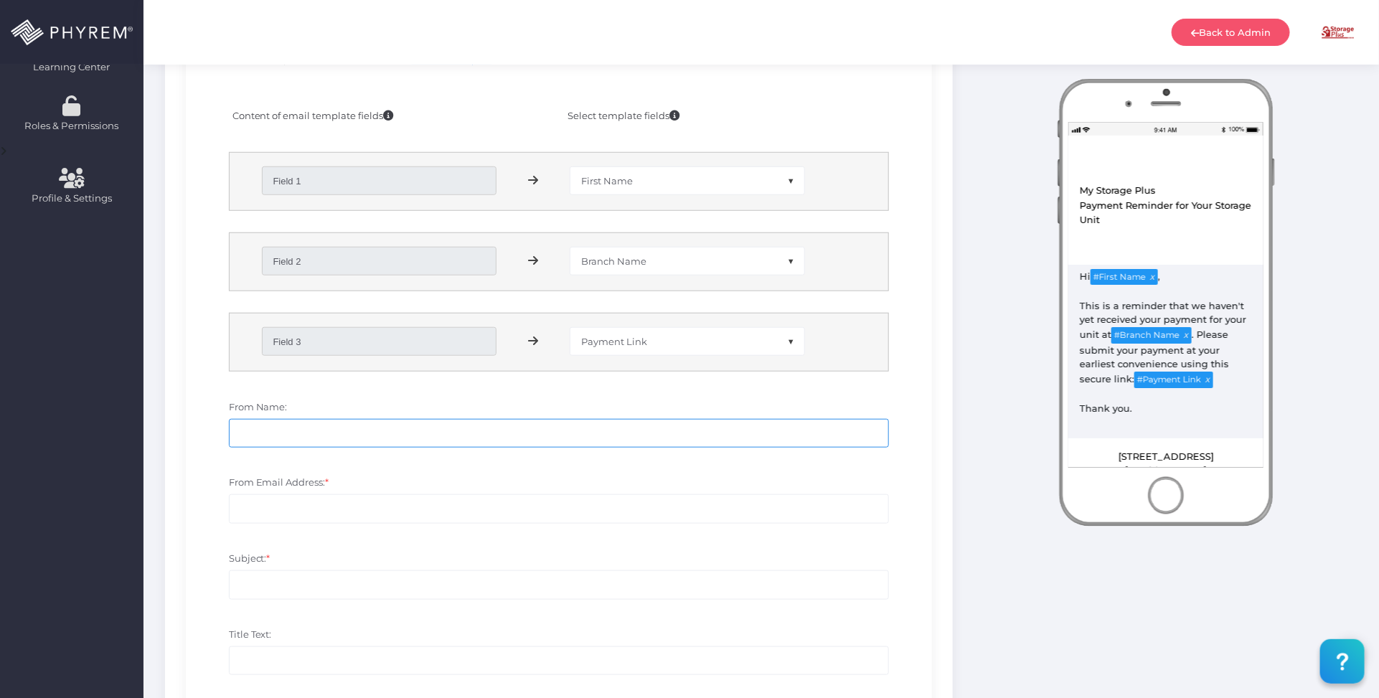
paste input "My Storage Plus"
type input "My Storage Plus"
click at [356, 508] on input "From Email Address: *" at bounding box center [559, 508] width 661 height 29
type input "s"
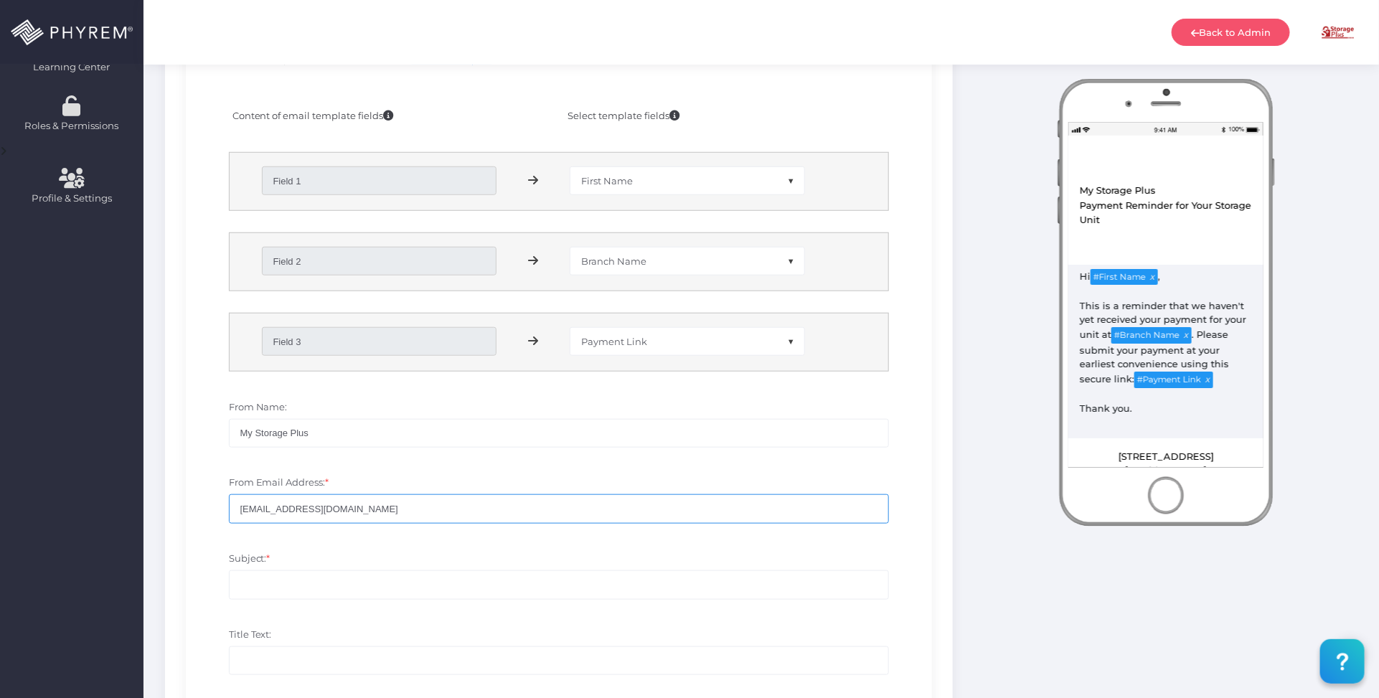
type input "[EMAIL_ADDRESS][DOMAIN_NAME]"
click at [339, 582] on input "Subject: *" at bounding box center [559, 584] width 661 height 29
drag, startPoint x: 314, startPoint y: 435, endPoint x: 220, endPoint y: 445, distance: 95.3
click at [215, 432] on div "From Name: My Storage Plus" at bounding box center [559, 431] width 725 height 76
click at [268, 581] on input "Subject: *" at bounding box center [559, 584] width 661 height 29
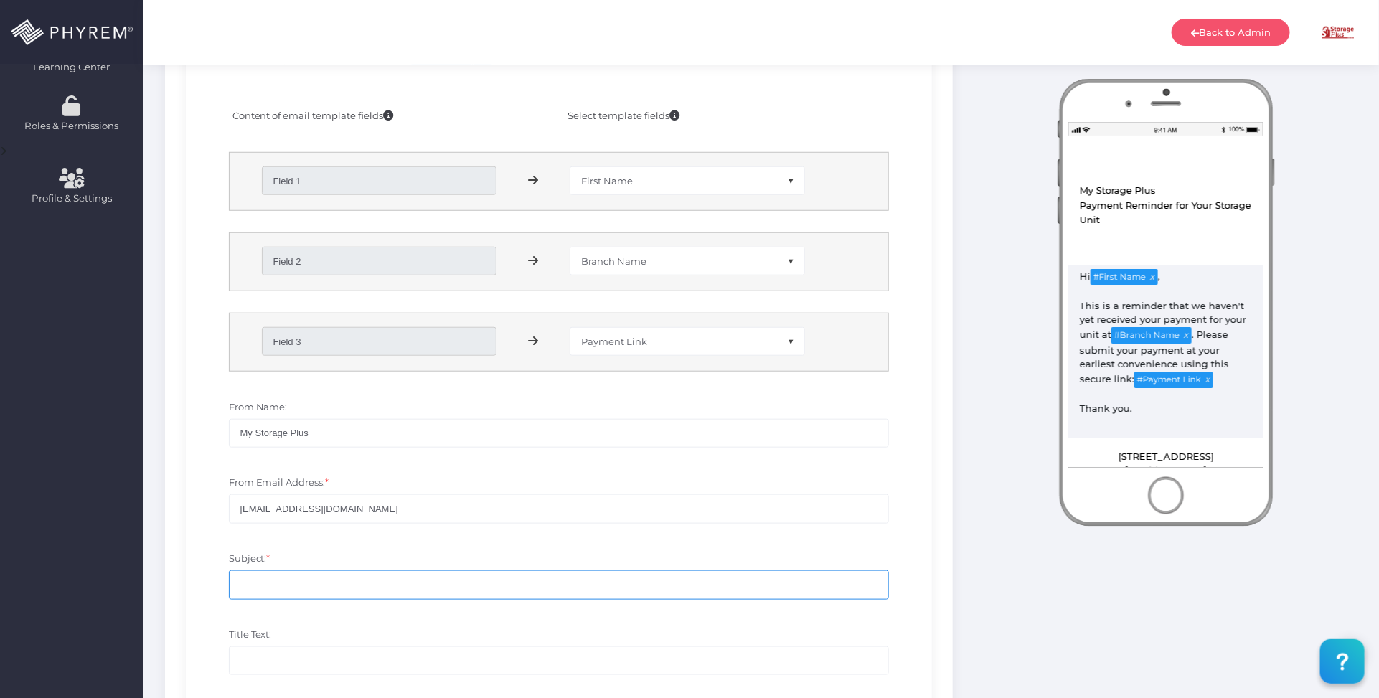
paste input "My Storage Plus"
drag, startPoint x: 1102, startPoint y: 220, endPoint x: 1087, endPoint y: 210, distance: 17.7
click at [1087, 210] on div "Payment Reminder for Your Storage Unit" at bounding box center [1166, 212] width 174 height 29
drag, startPoint x: 327, startPoint y: 585, endPoint x: 215, endPoint y: 583, distance: 112.0
click at [215, 583] on div "Subject: * My Storage Plus -" at bounding box center [559, 583] width 725 height 76
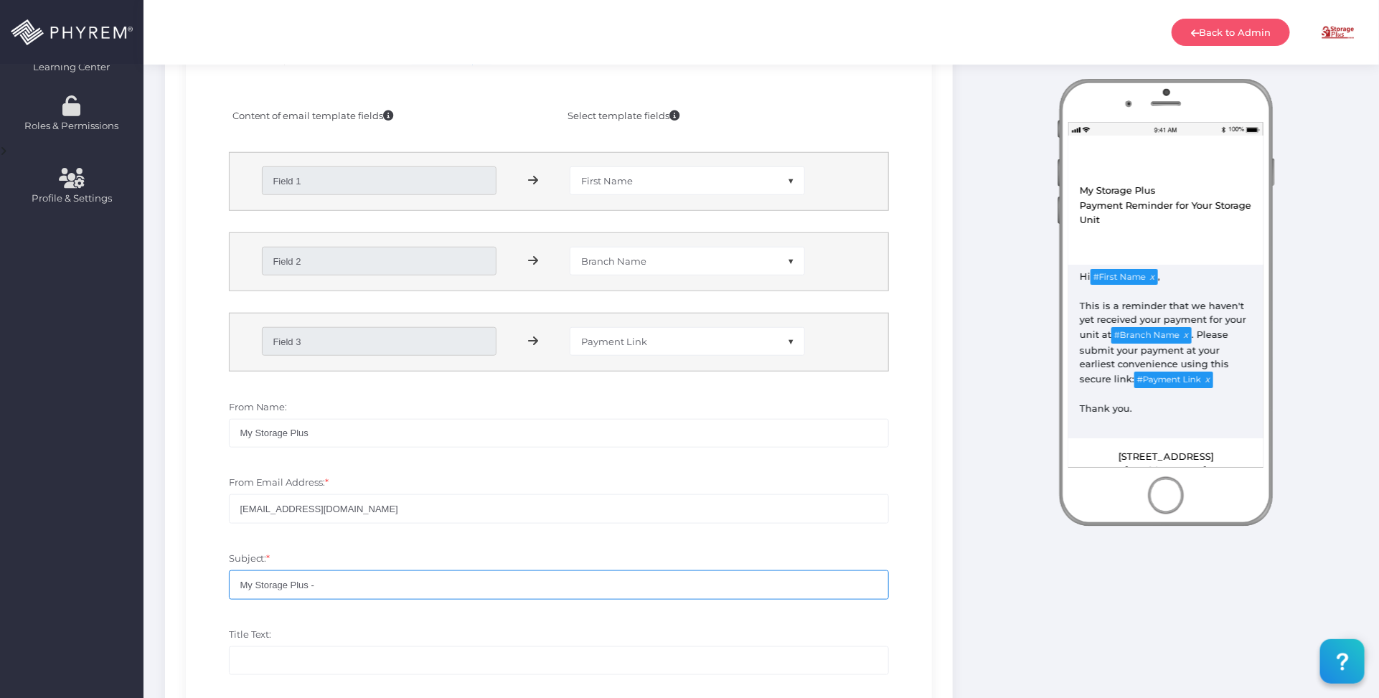
paste input "Payment Reminder for Your Storage Unit"
type input "My Storage Plus - Payment Reminder for Your Storage Unit"
click at [337, 657] on input "Title Text:" at bounding box center [559, 661] width 661 height 29
paste input "Payment Reminder for Your Storage Unit"
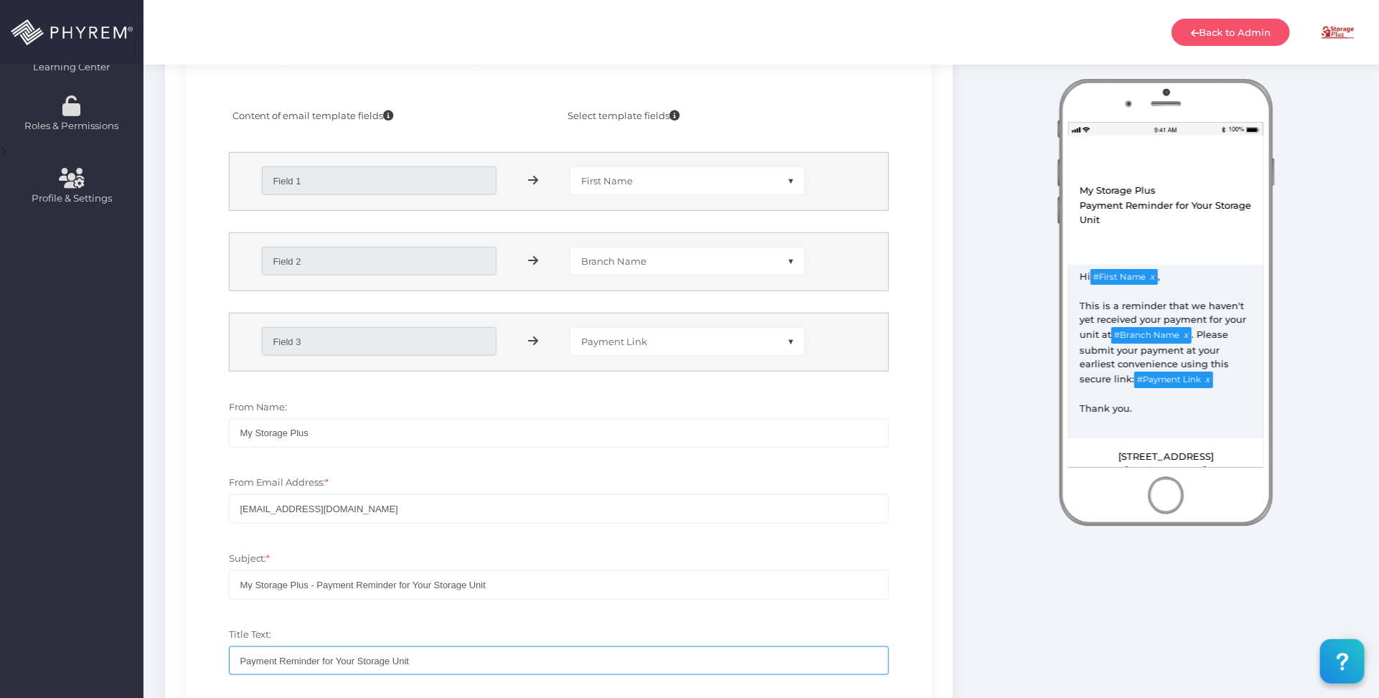
type input "Payment Reminder for Your Storage Unit"
drag, startPoint x: 522, startPoint y: 583, endPoint x: 181, endPoint y: 575, distance: 341.0
click at [181, 575] on div "SMS Enabled Disabled Email Enabled Disabled" at bounding box center [559, 393] width 788 height 1103
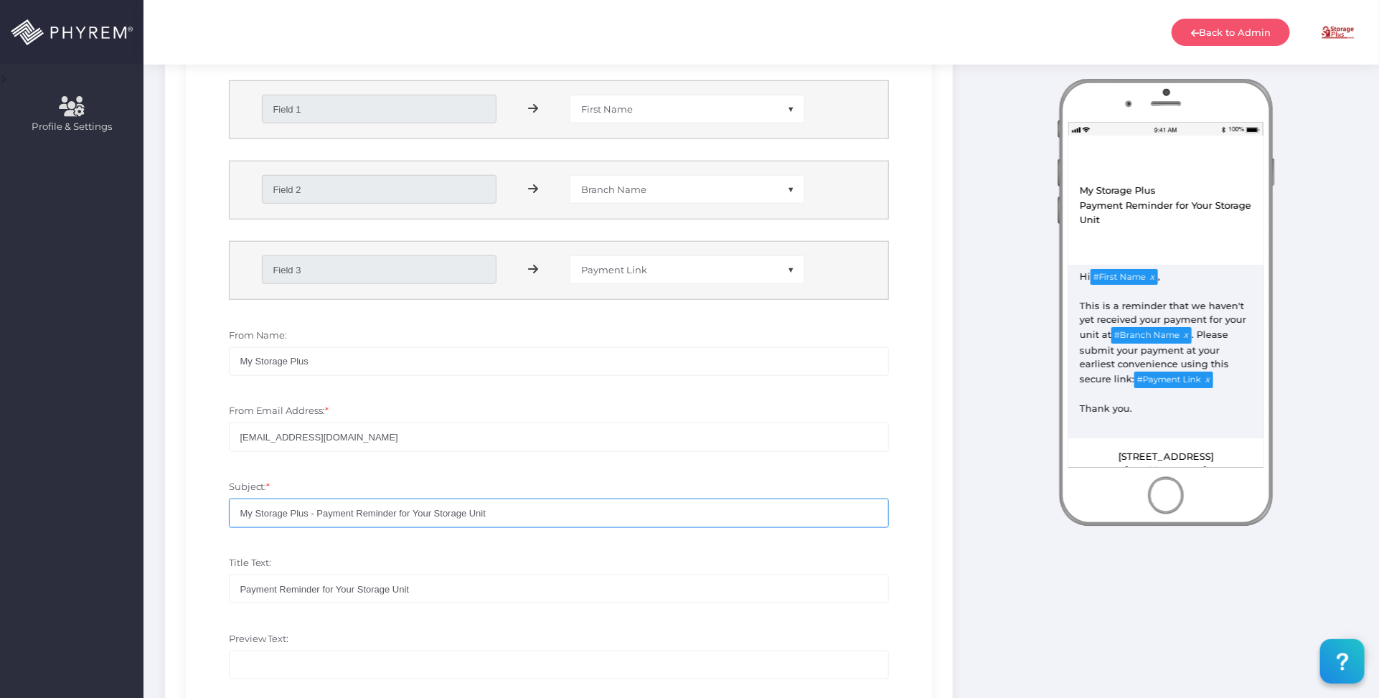
scroll to position [655, 0]
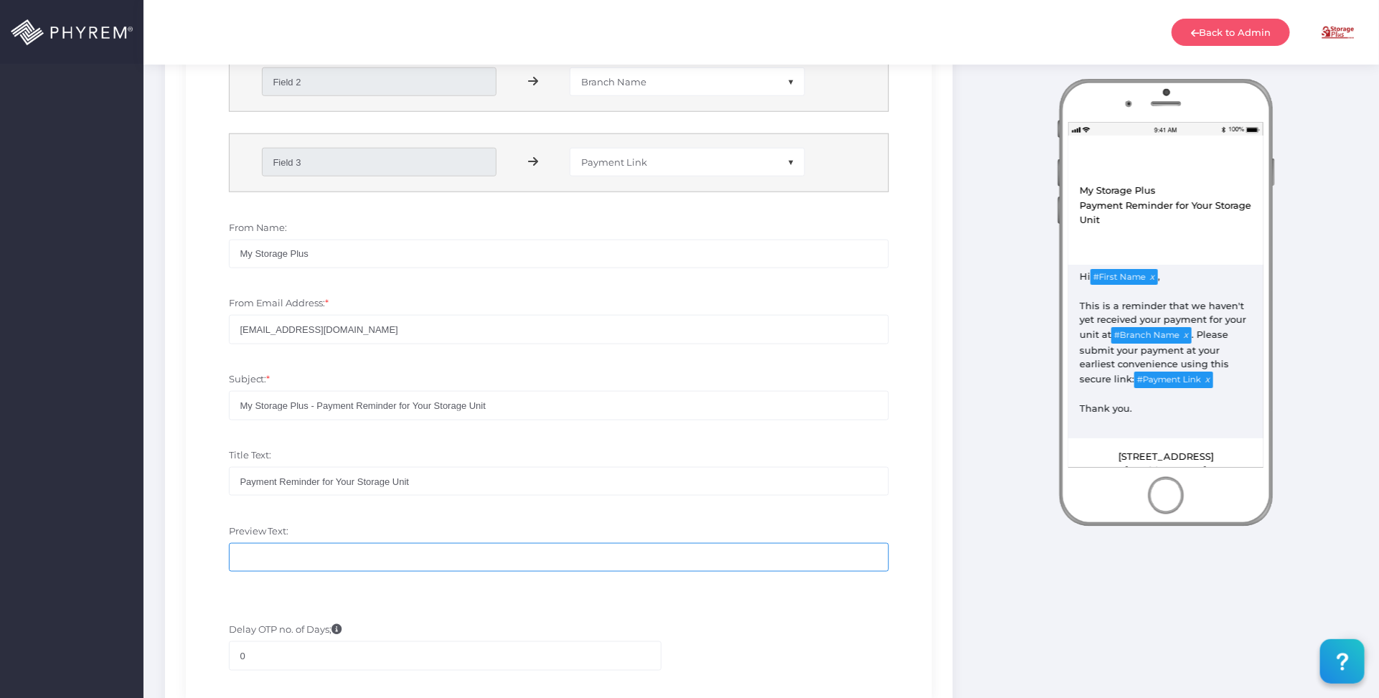
click at [327, 558] on input "Preview Text:" at bounding box center [559, 557] width 661 height 29
paste input "My Storage Plus - Payment Reminder for Your Storage Unit"
type input "My Storage Plus - Payment Reminder for Your Storage Unit"
drag, startPoint x: 303, startPoint y: 251, endPoint x: 202, endPoint y: 251, distance: 101.2
click at [203, 251] on div "From Name: My Storage Plus" at bounding box center [559, 252] width 725 height 76
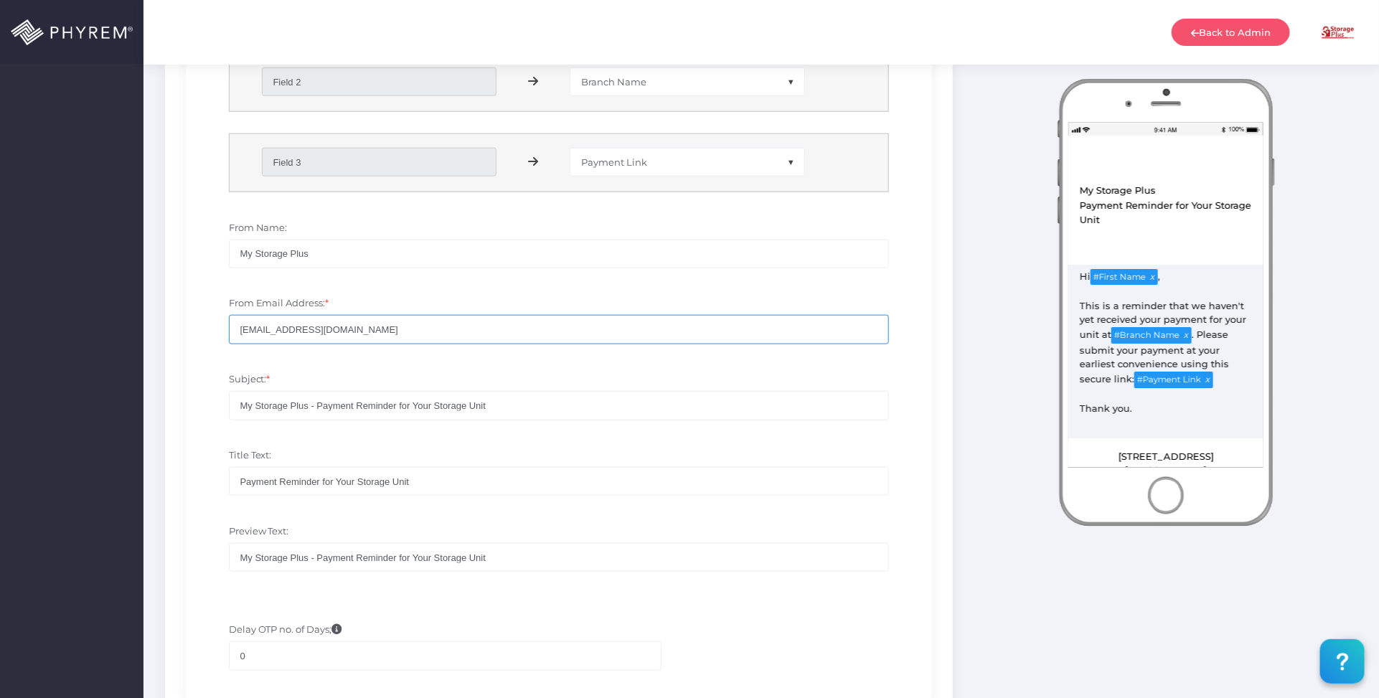
drag, startPoint x: 355, startPoint y: 328, endPoint x: 166, endPoint y: 328, distance: 189.4
click at [166, 328] on div "SMS Enabled Disabled Email Enabled Disabled" at bounding box center [559, 214] width 788 height 1103
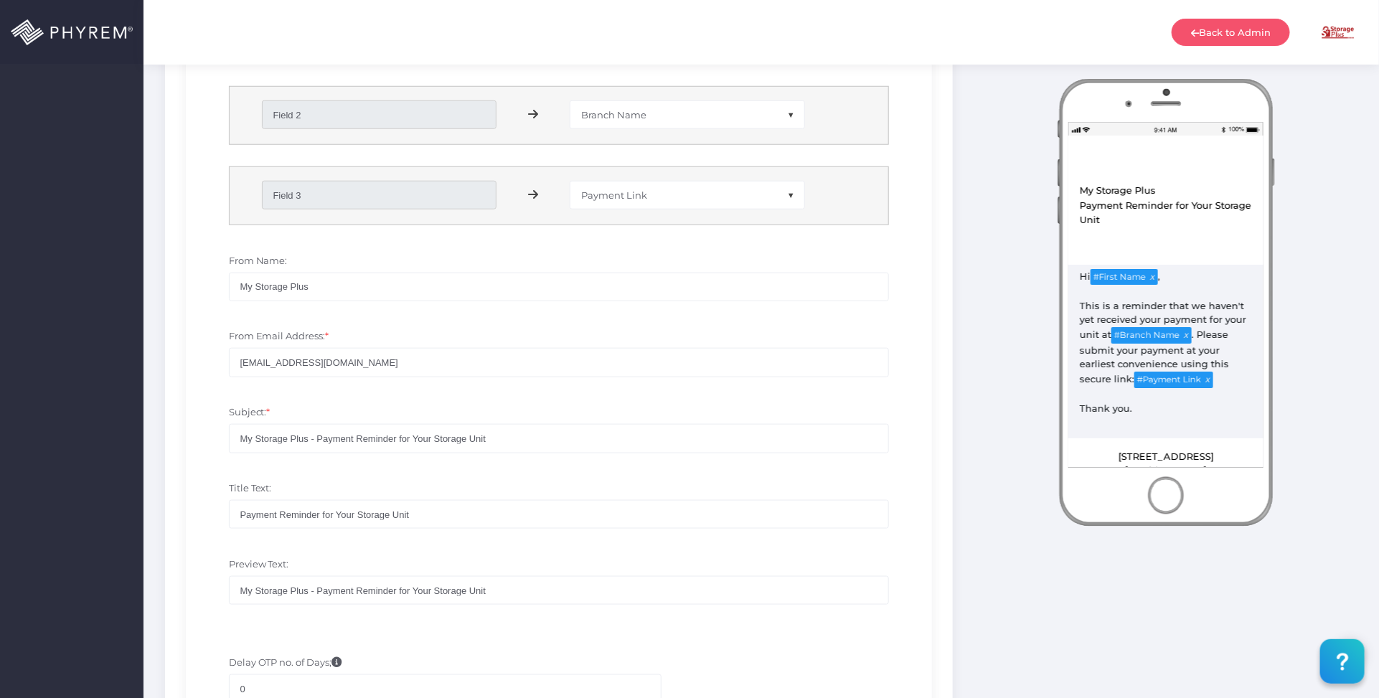
scroll to position [897, 0]
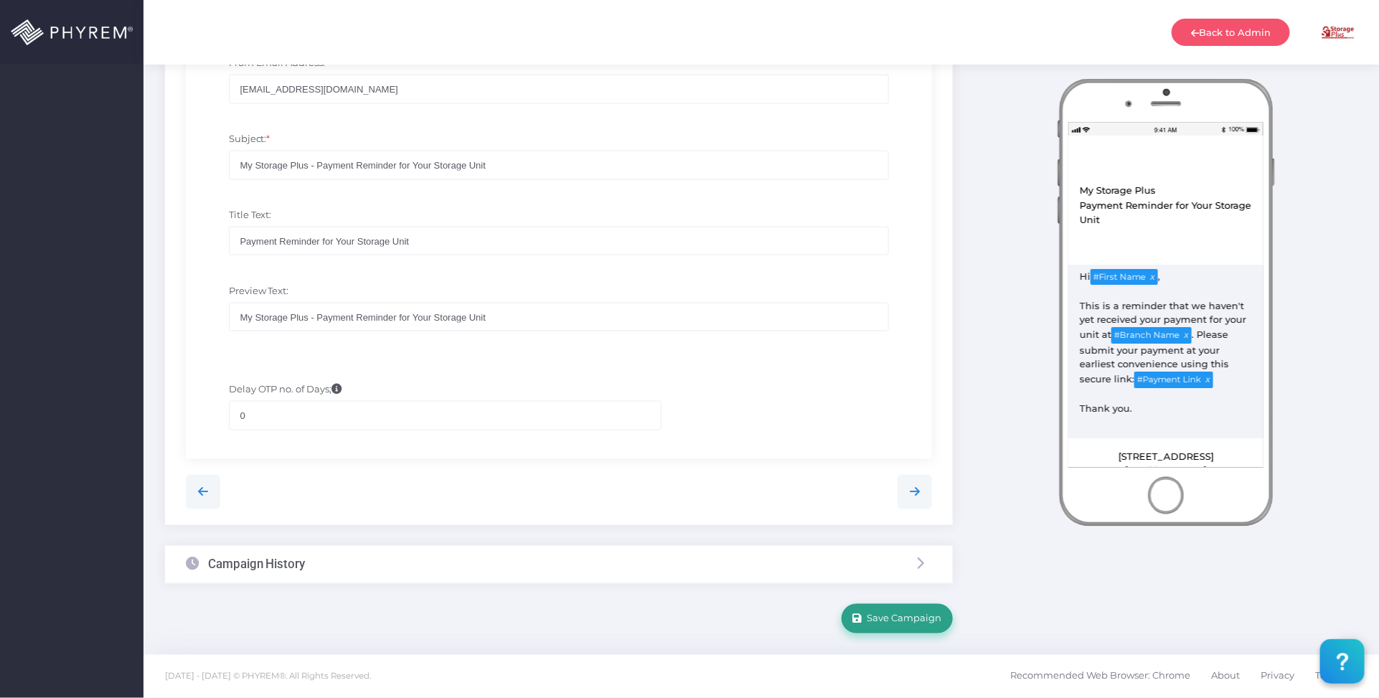
click at [921, 615] on span "Save Campaign" at bounding box center [903, 618] width 80 height 11
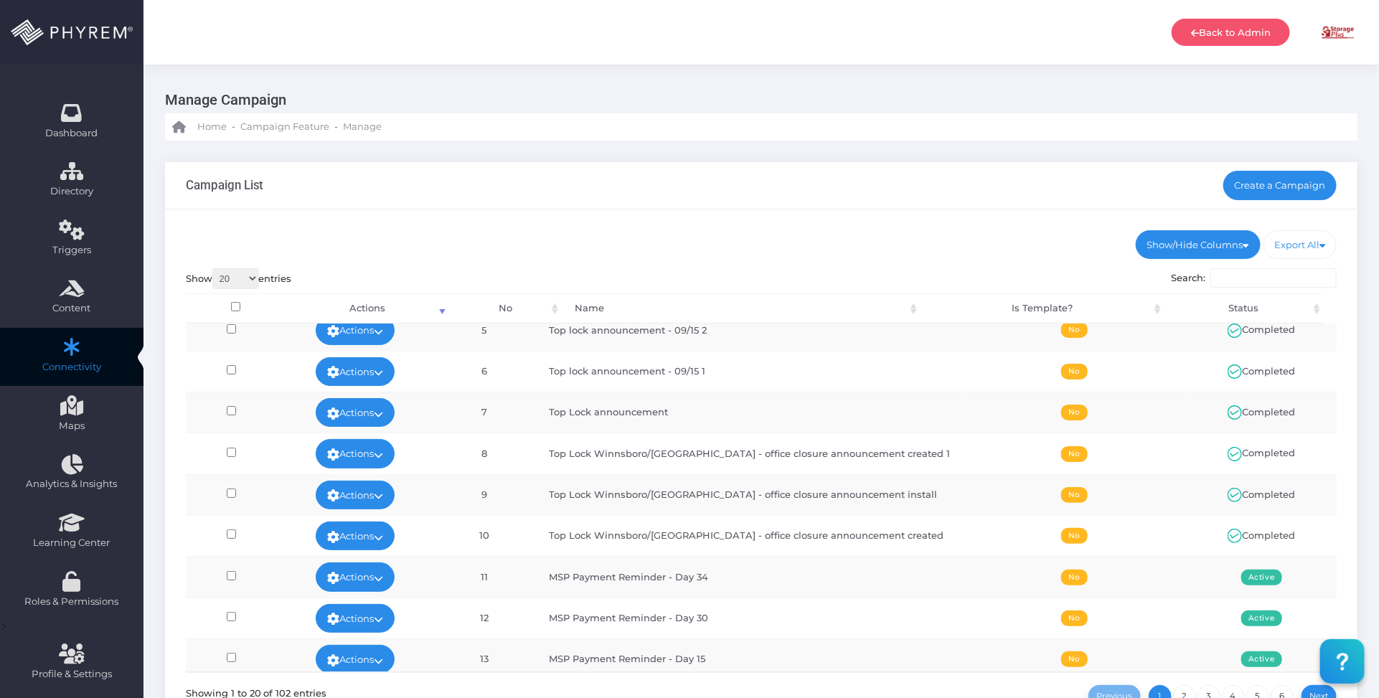
scroll to position [269, 0]
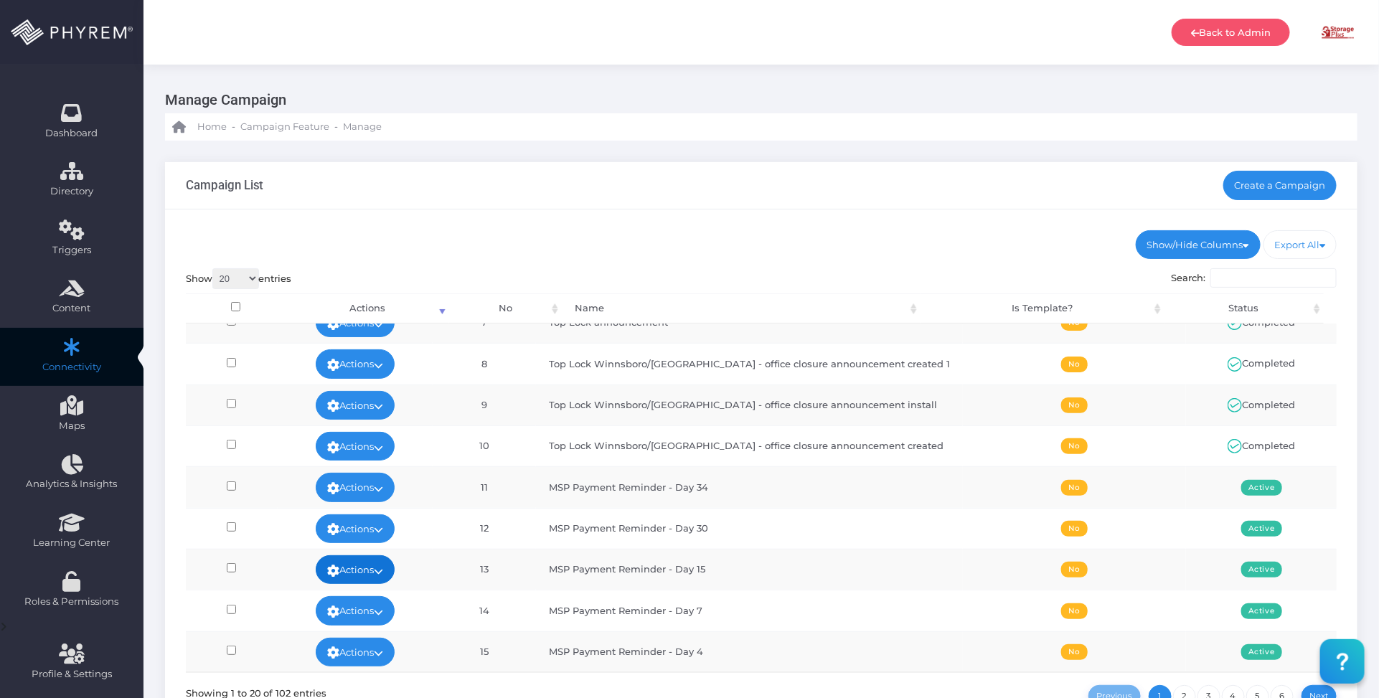
click at [380, 574] on link "Actions" at bounding box center [355, 569] width 79 height 29
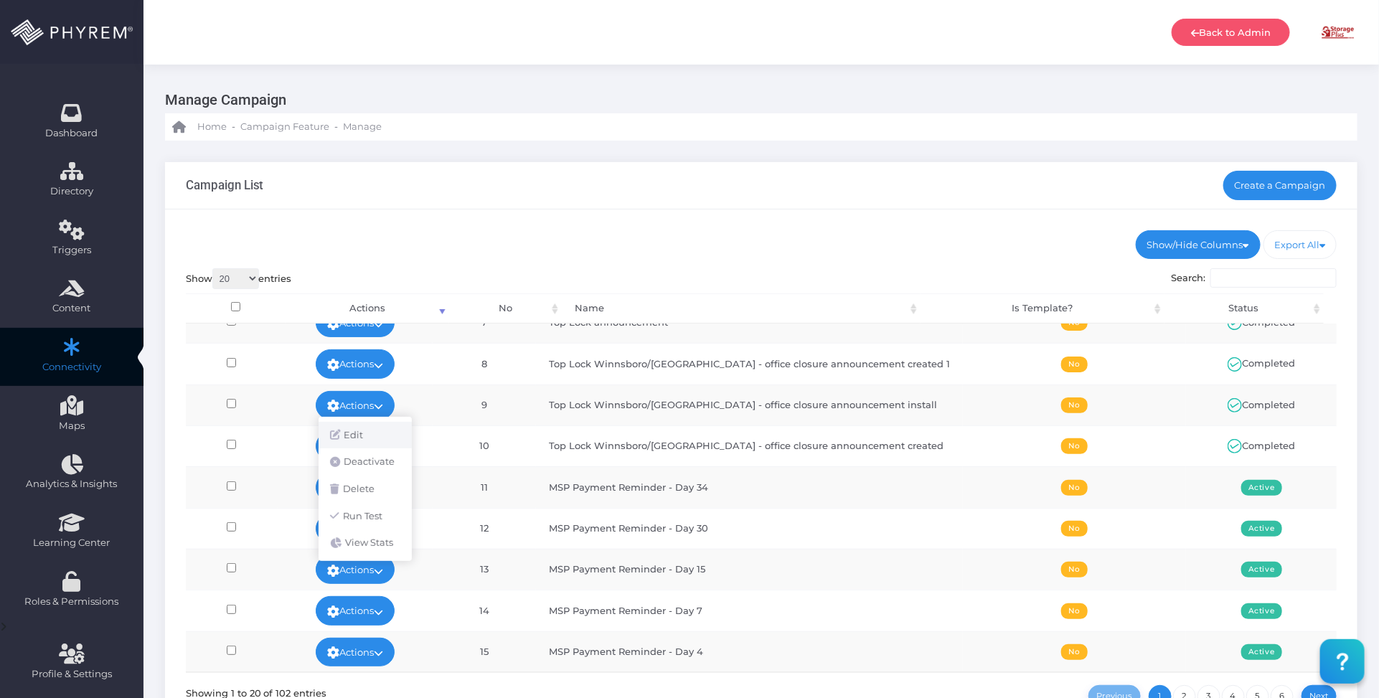
click at [352, 438] on link "Edit" at bounding box center [365, 435] width 93 height 27
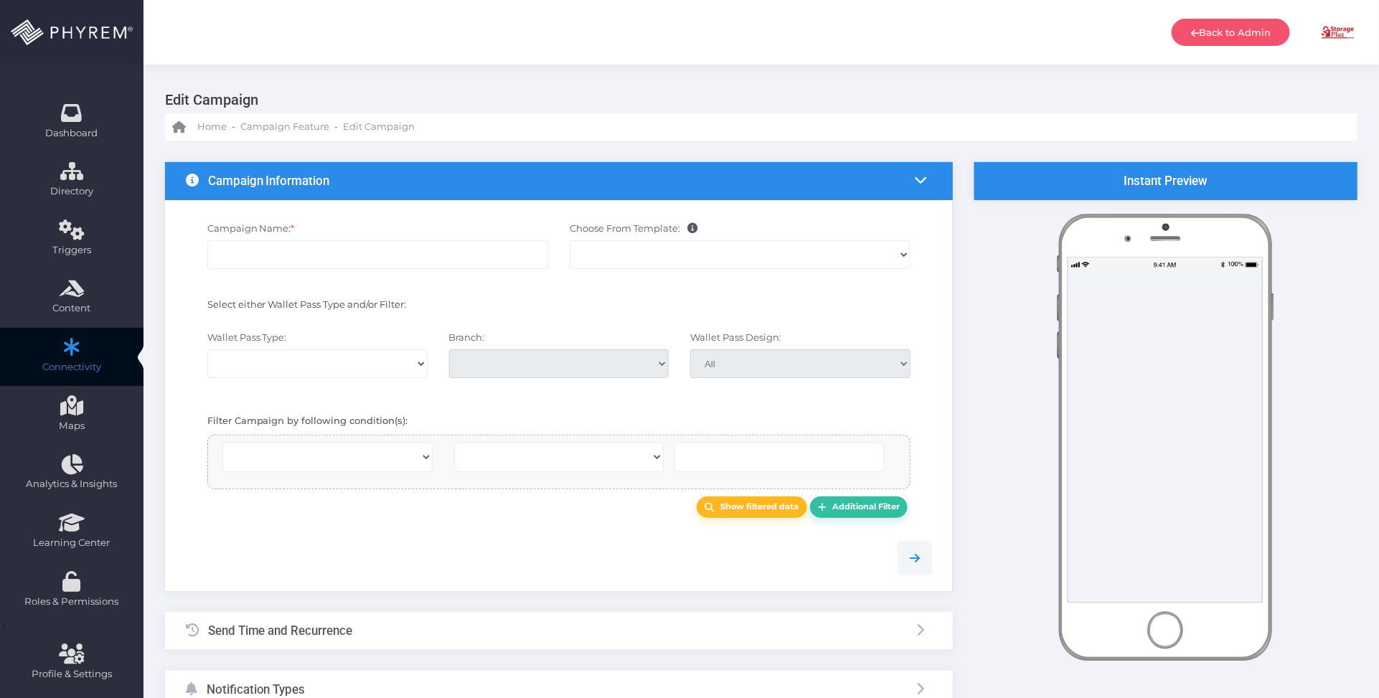
select select
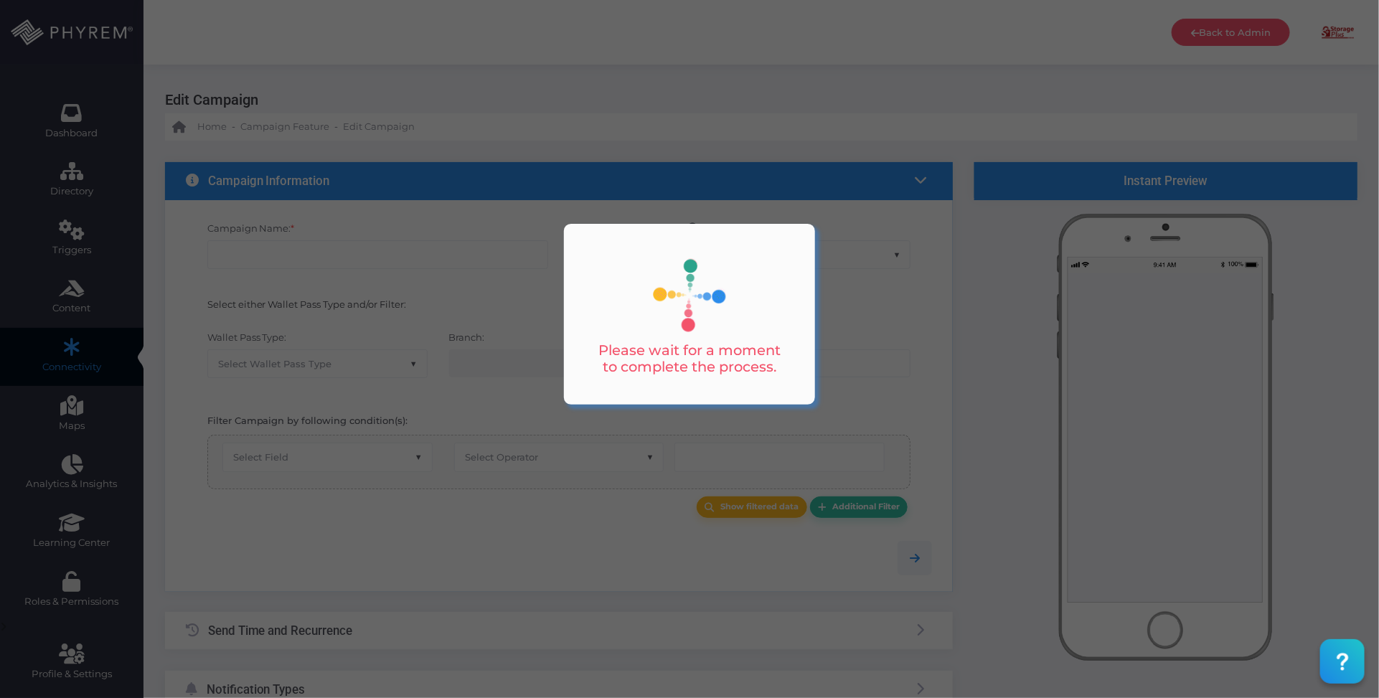
type input "MSP Payment Reminder - Day 15"
select select "15"
checkbox input "false"
type input "0"
select select "3595"
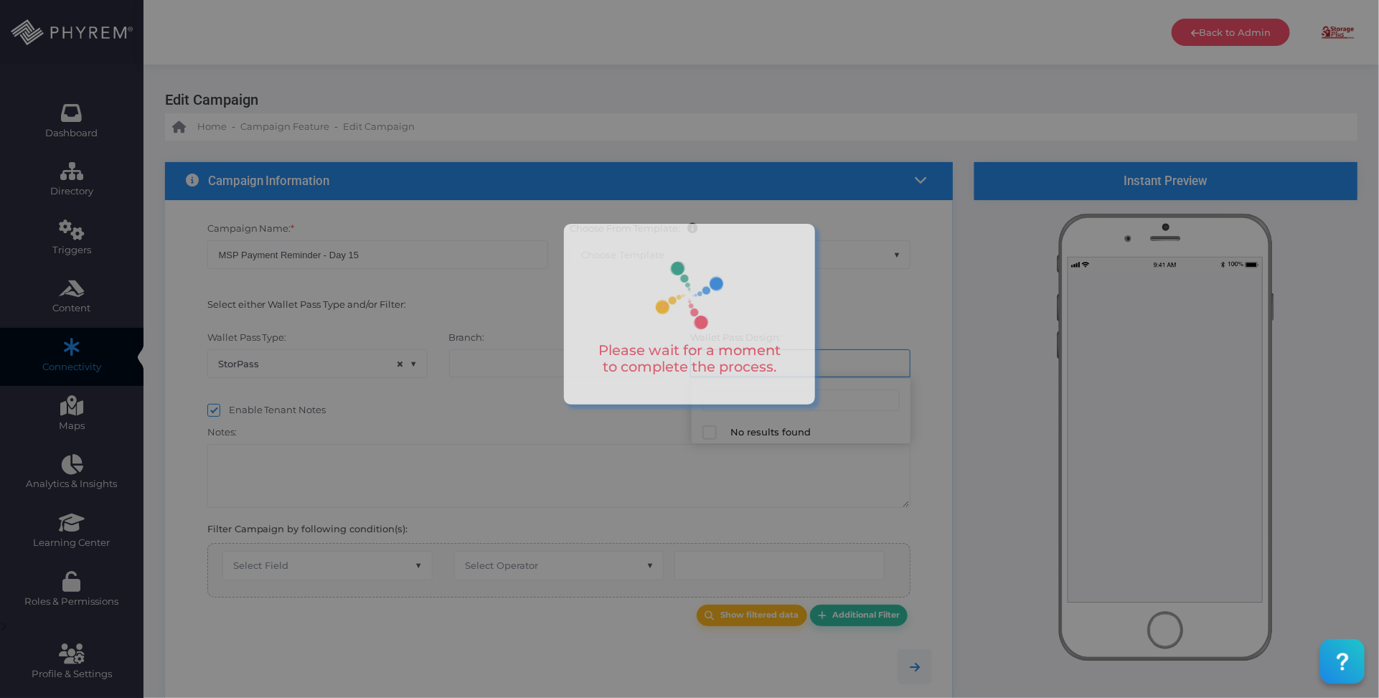
select select "616"
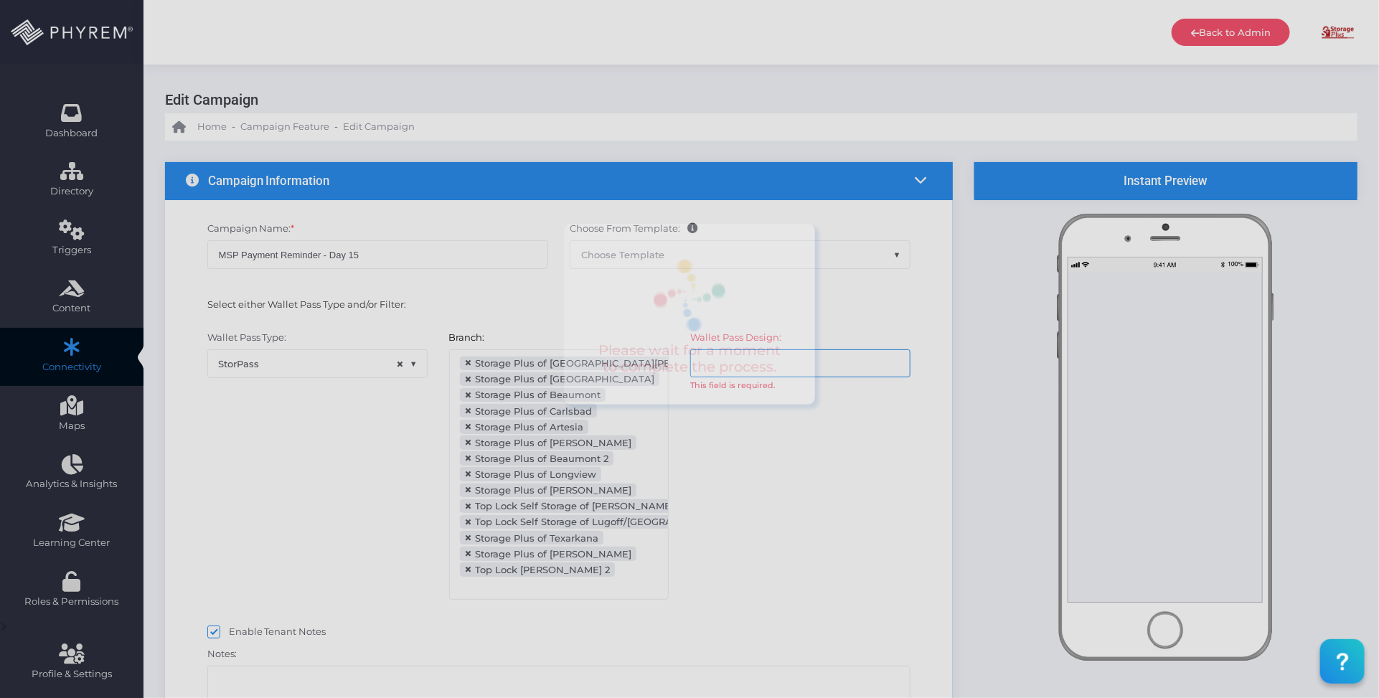
scroll to position [156, 0]
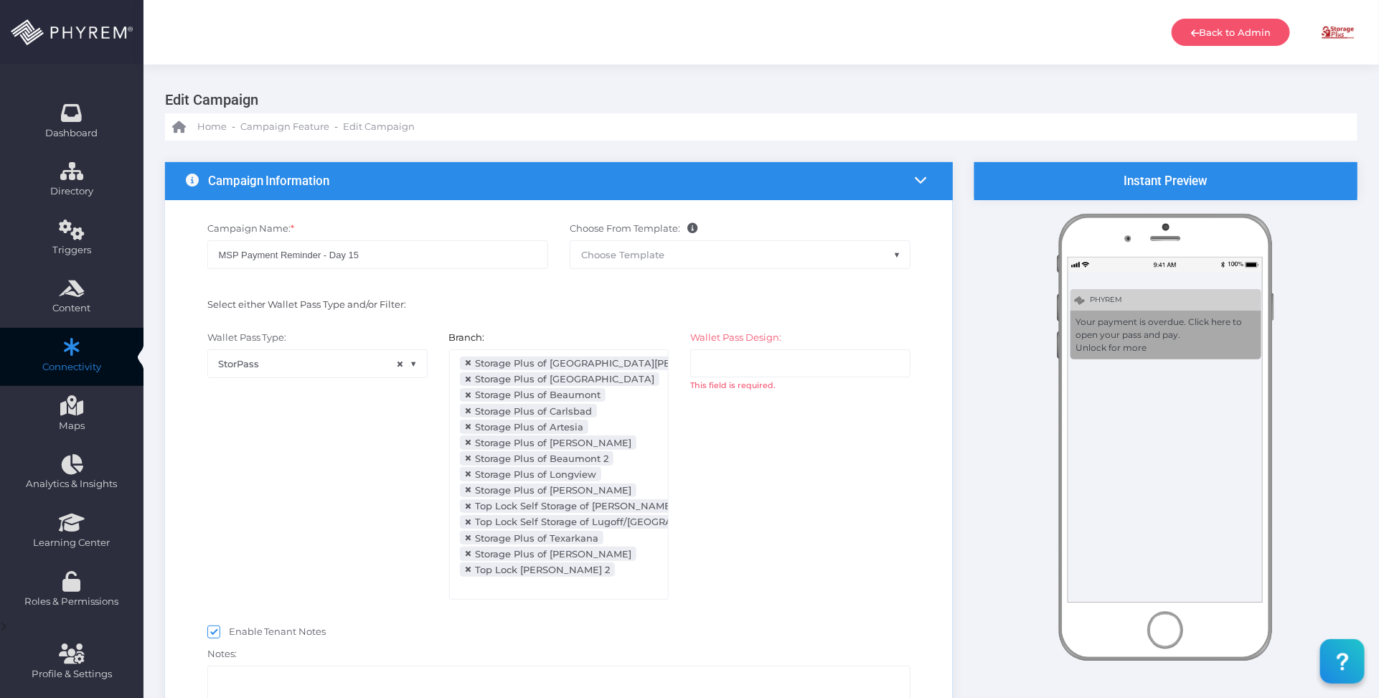
select select "after_x_days"
select select "2112"
select select "dPaidThru"
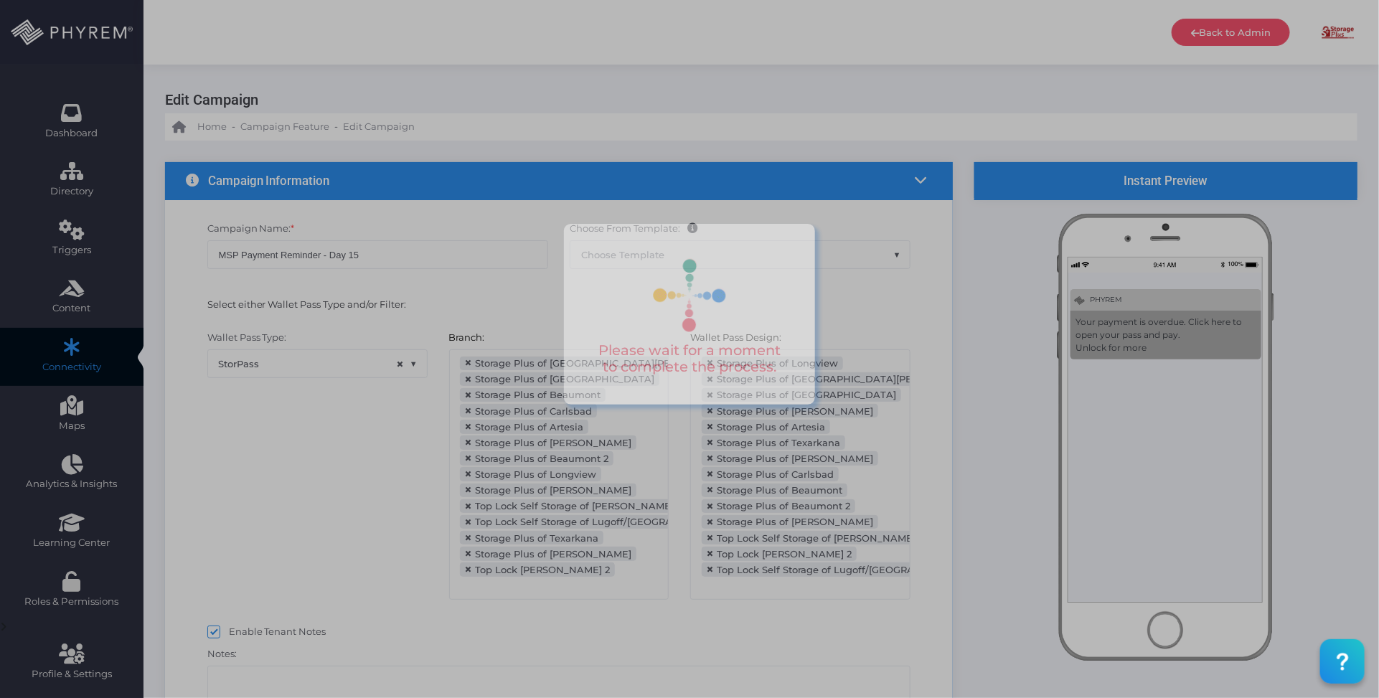
type input "16"
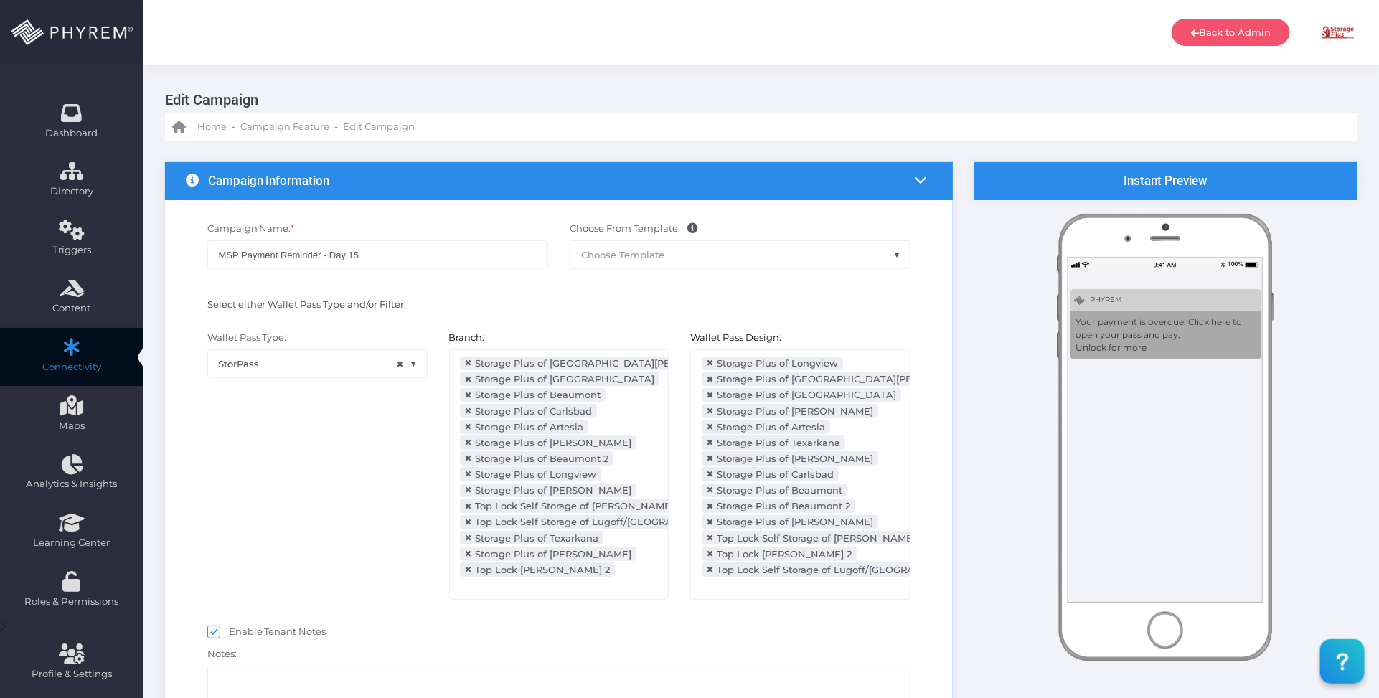
select select "pr_wallet_users.voided"
select select "equals"
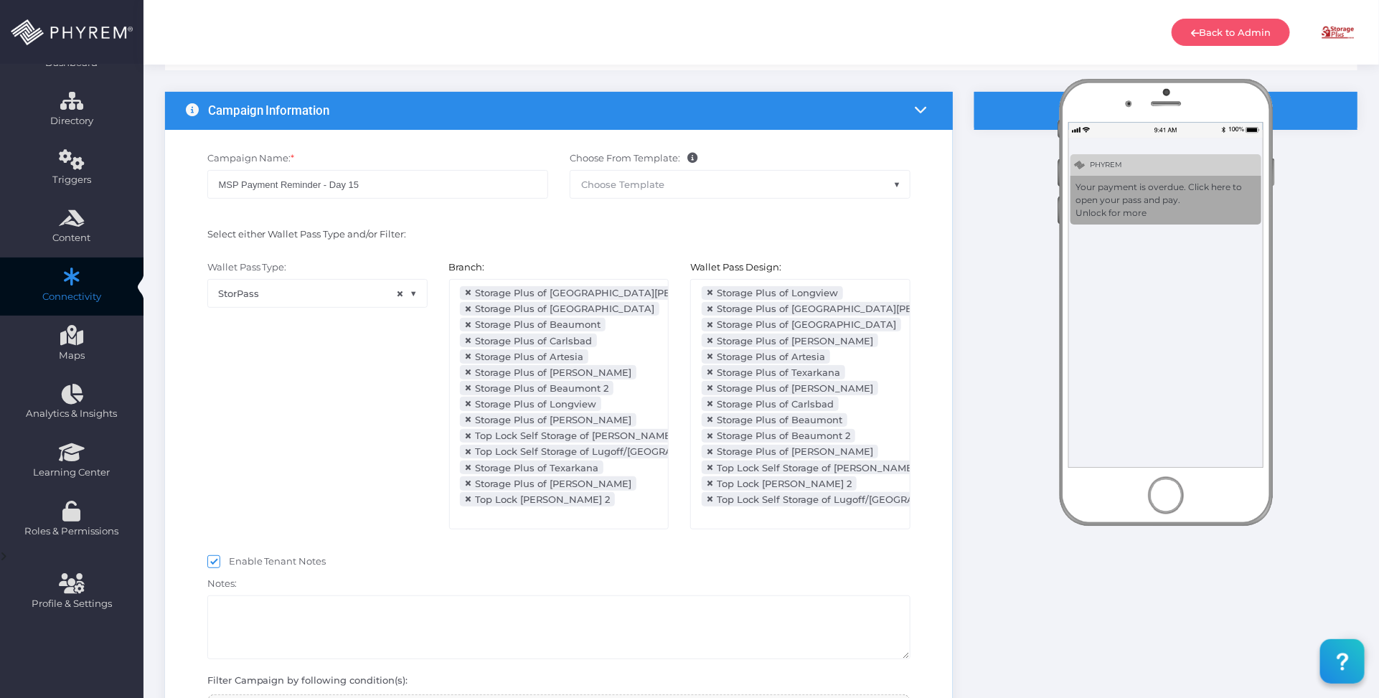
scroll to position [269, 0]
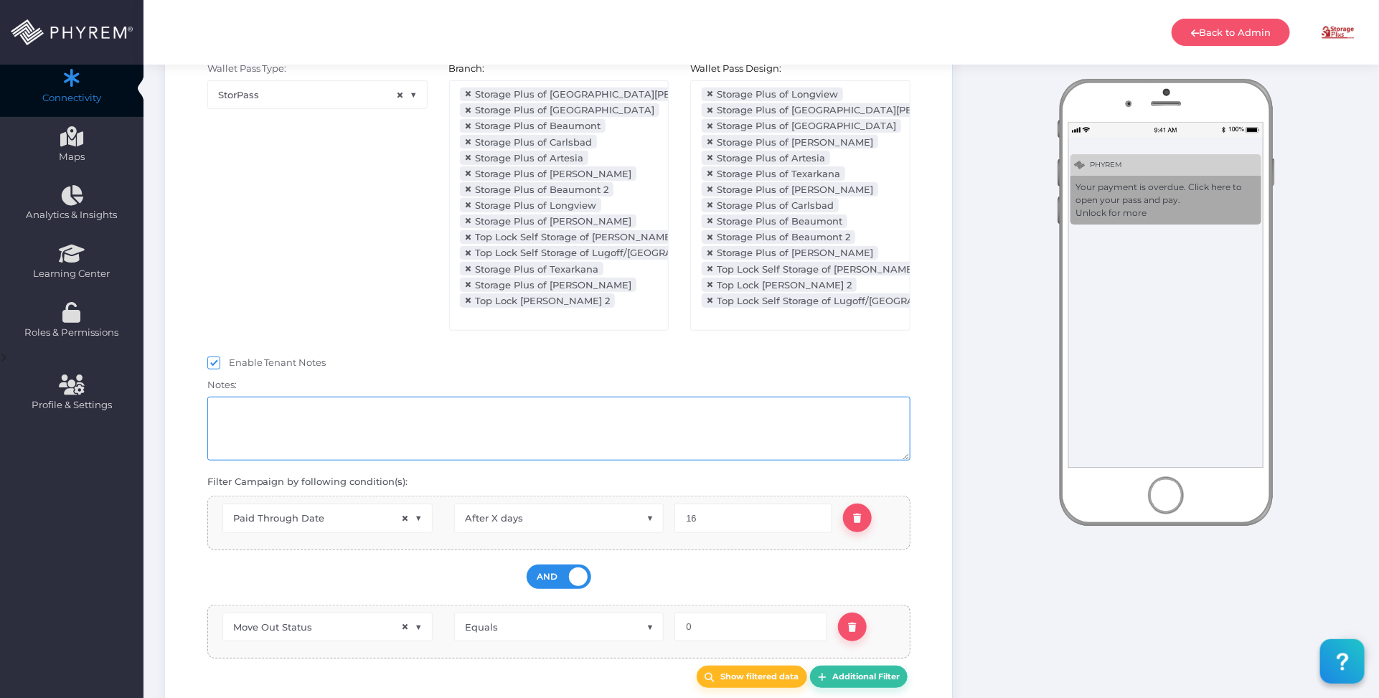
click at [481, 449] on textarea at bounding box center [559, 429] width 704 height 64
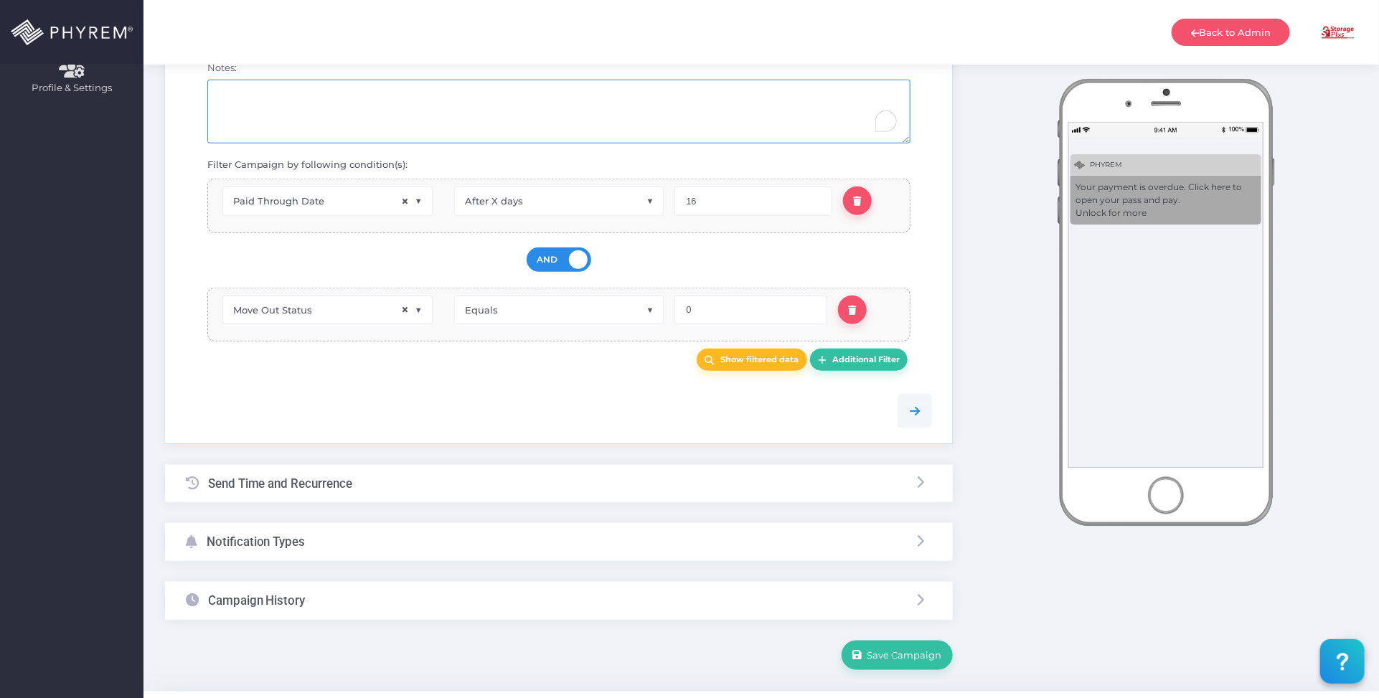
scroll to position [629, 0]
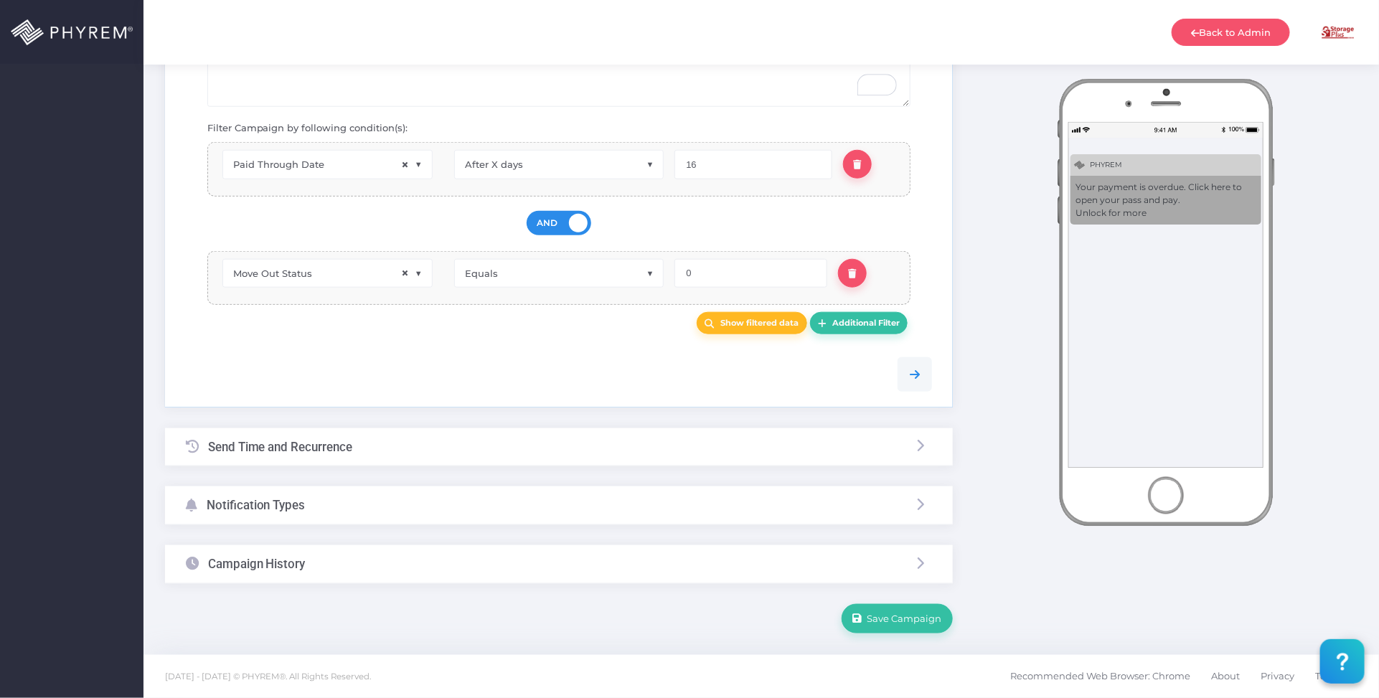
click at [423, 510] on div "Notification Types" at bounding box center [559, 506] width 788 height 38
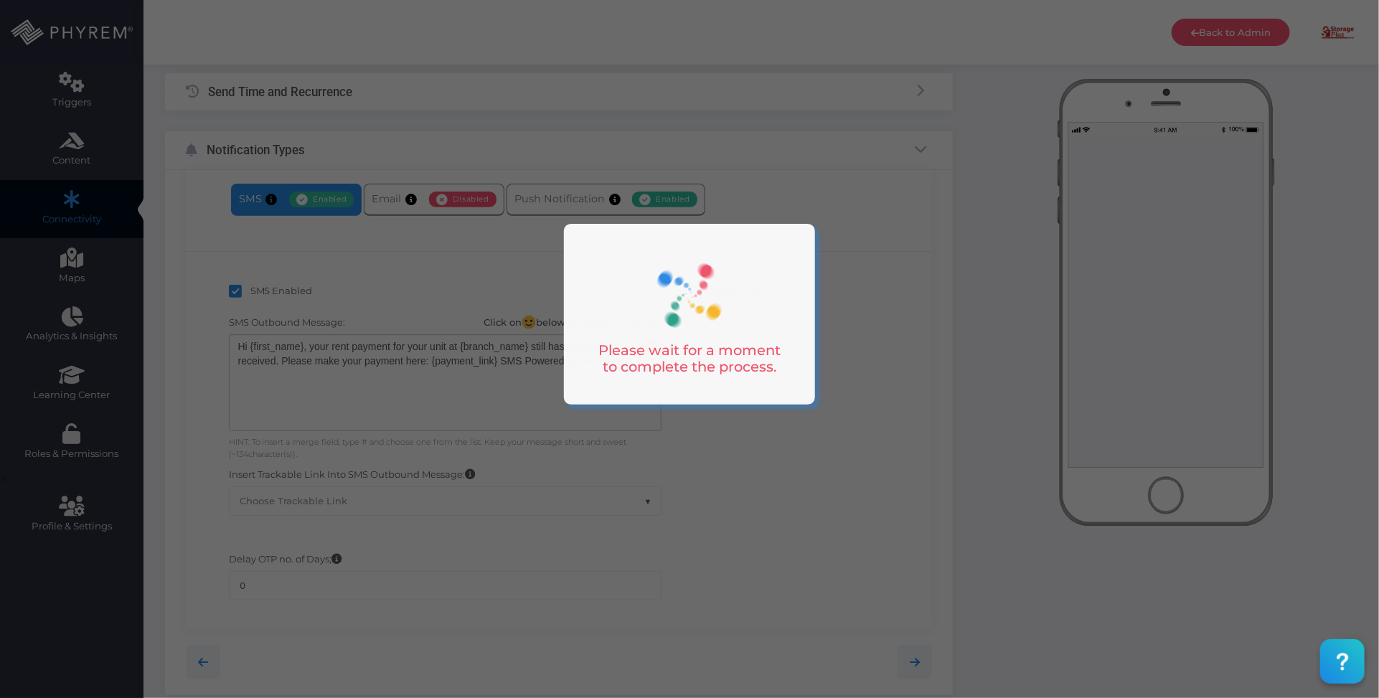
scroll to position [140, 0]
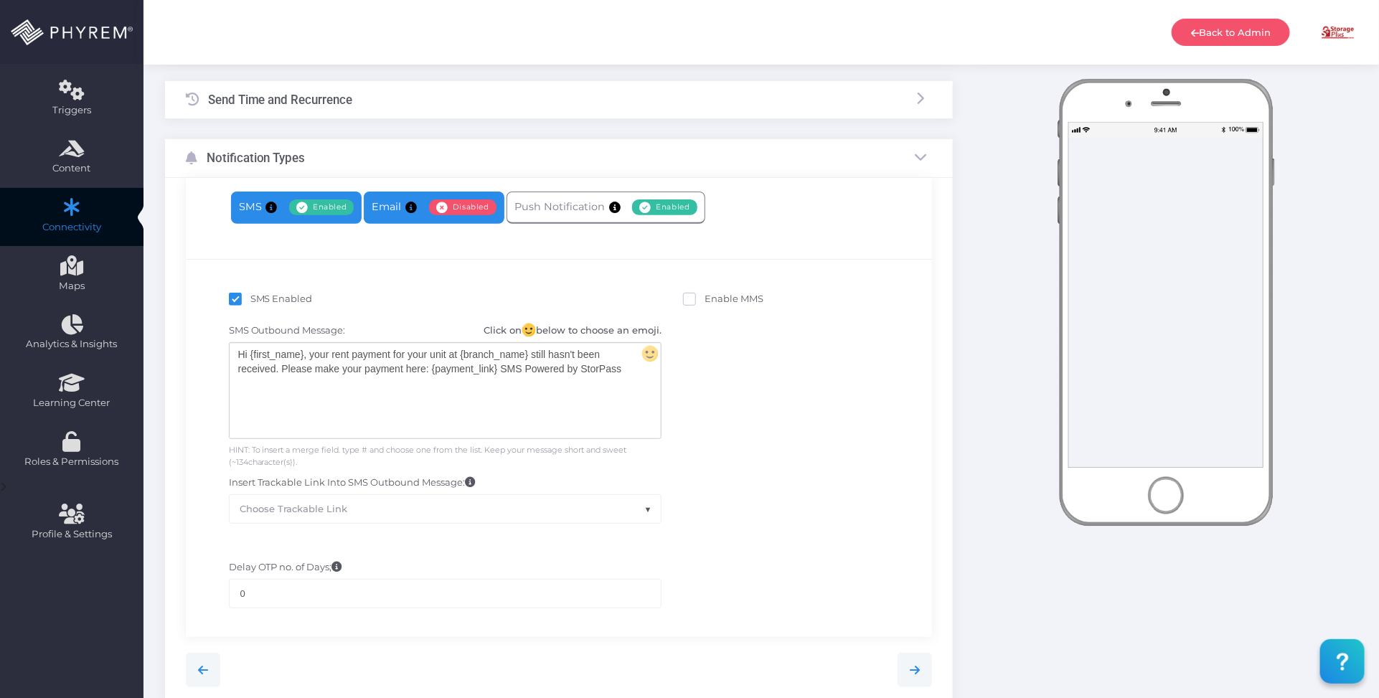
click at [429, 212] on span "Disabled" at bounding box center [462, 207] width 67 height 16
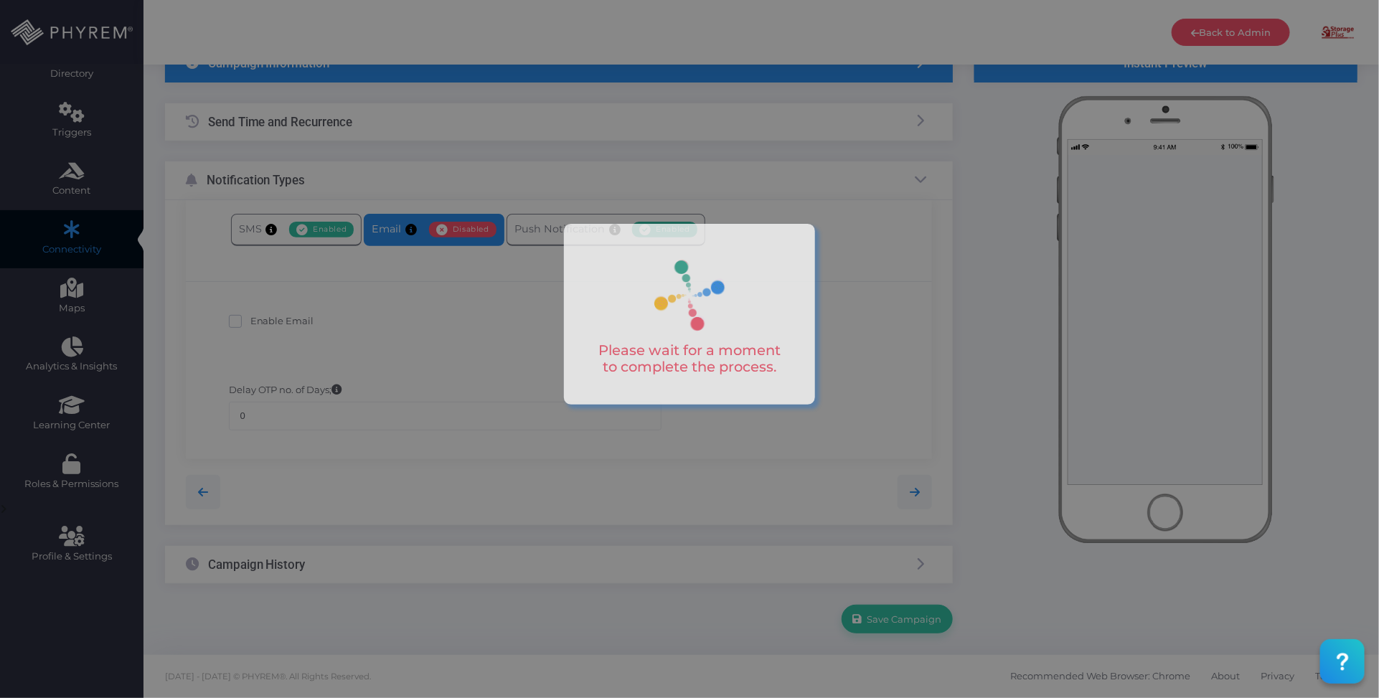
scroll to position [117, 0]
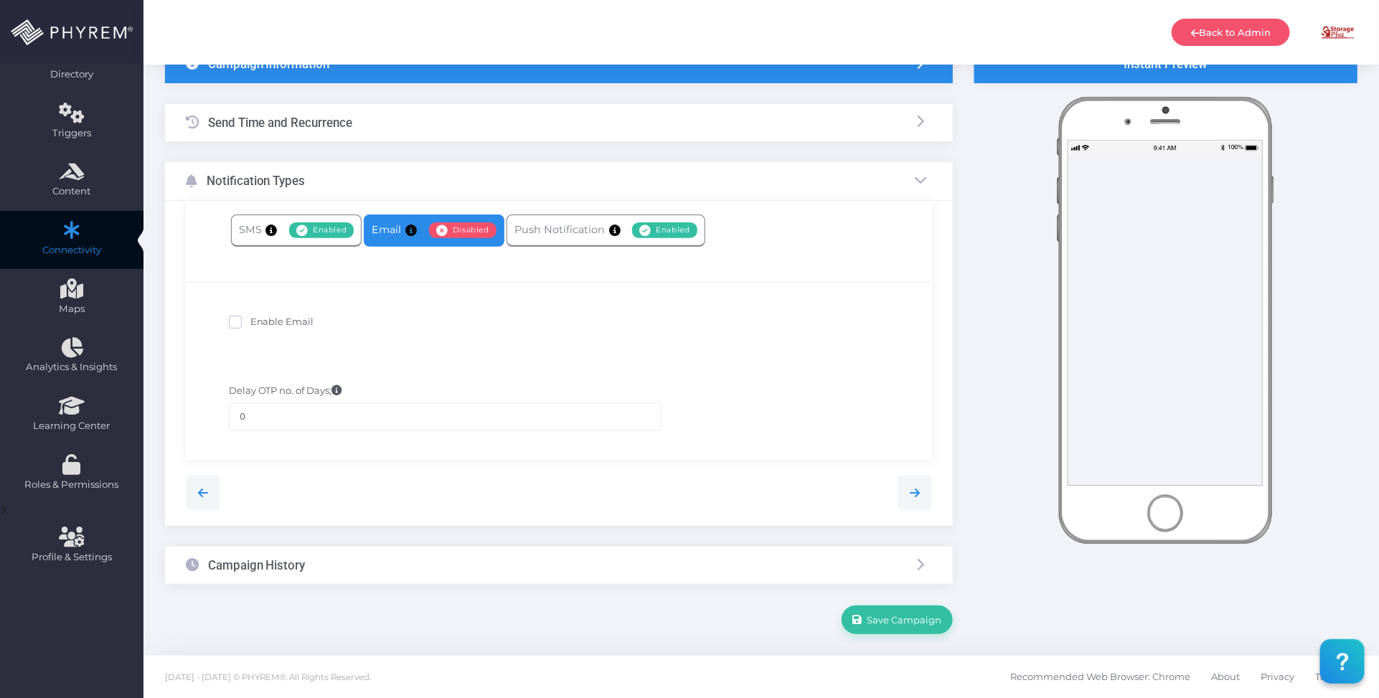
click at [283, 323] on span "Enable Email" at bounding box center [282, 321] width 64 height 11
click at [260, 323] on input "Enable Email" at bounding box center [254, 319] width 9 height 9
checkbox input "true"
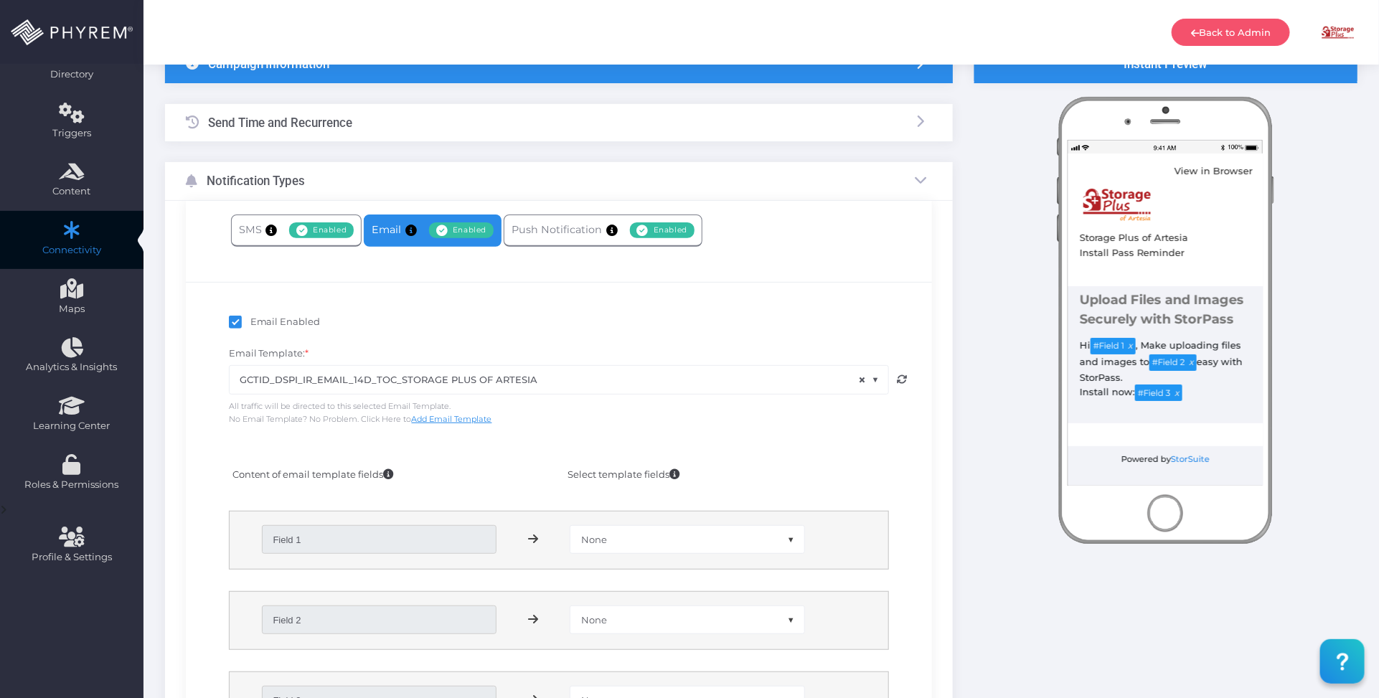
click at [469, 382] on span "× GCTID_DSPI_IR_EMAIL_14D_TOC_STORAGE PLUS OF ARTESIA" at bounding box center [559, 379] width 659 height 27
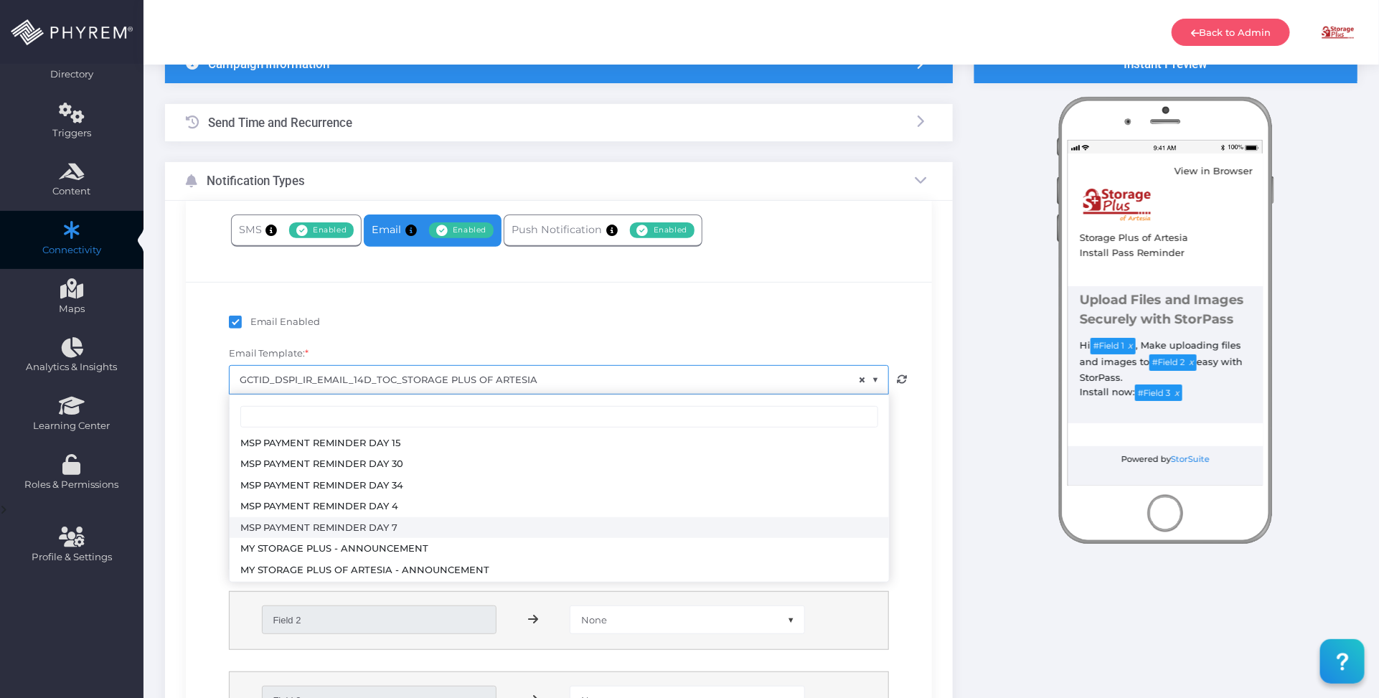
scroll to position [2176, 0]
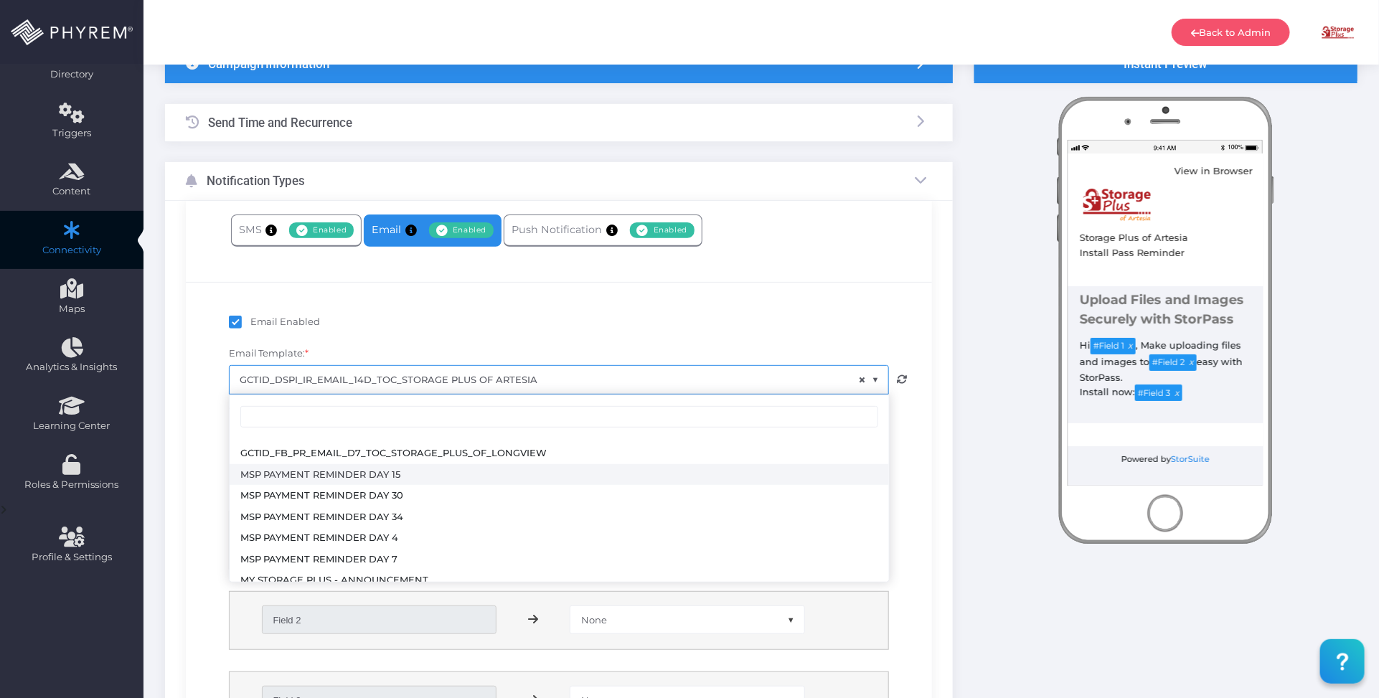
select select "3727"
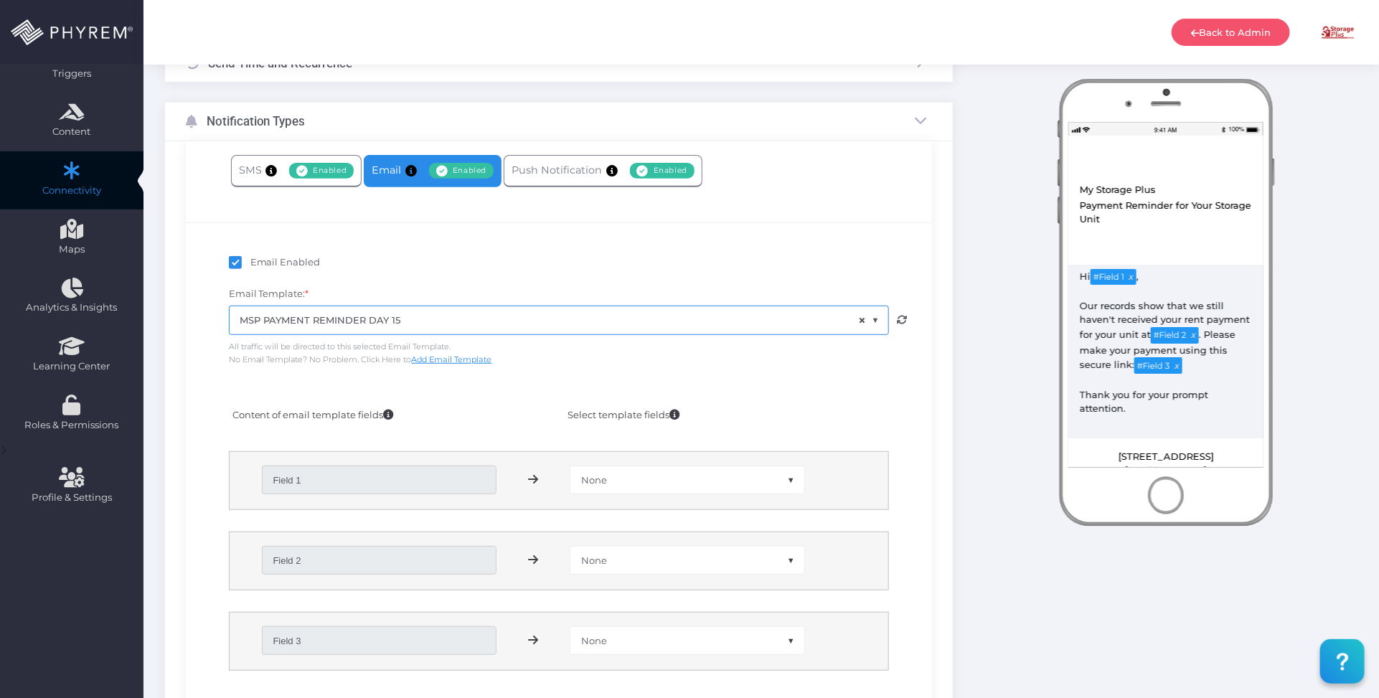
scroll to position [207, 0]
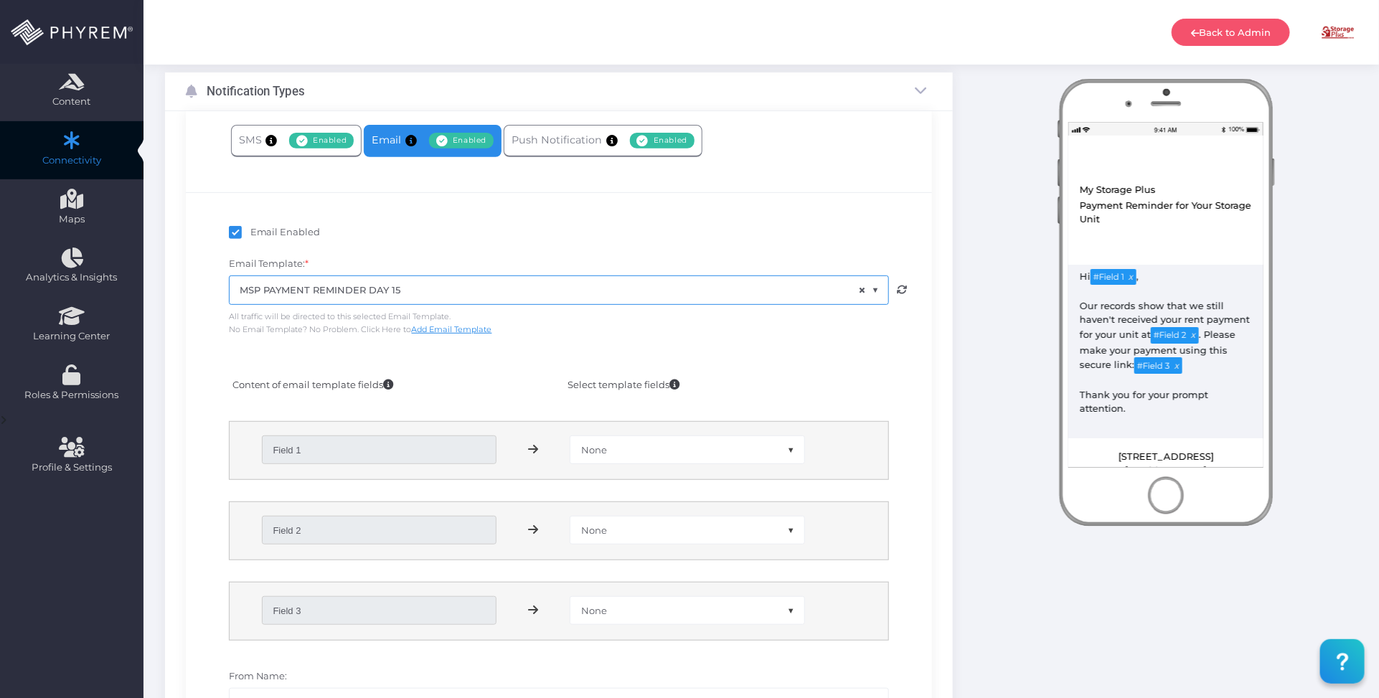
click at [621, 449] on span "None" at bounding box center [687, 449] width 234 height 27
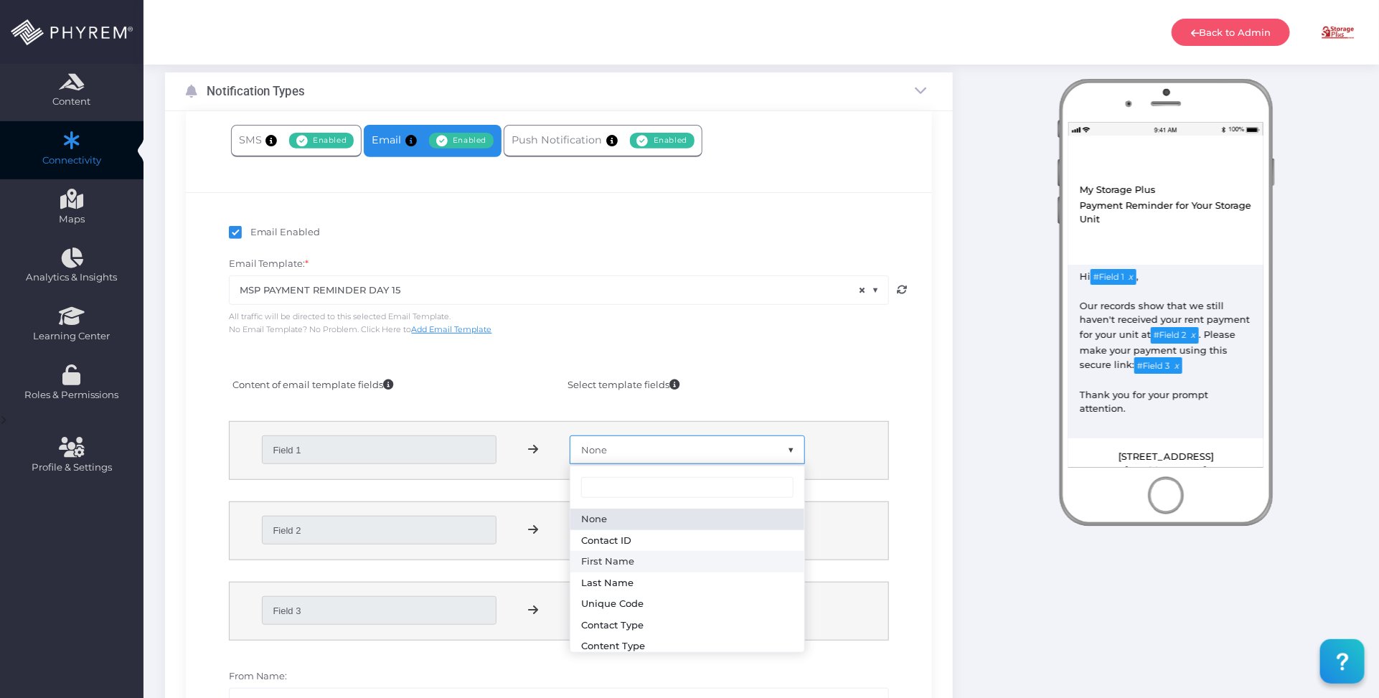
select select "first_name"
click at [639, 529] on span "None" at bounding box center [687, 530] width 234 height 27
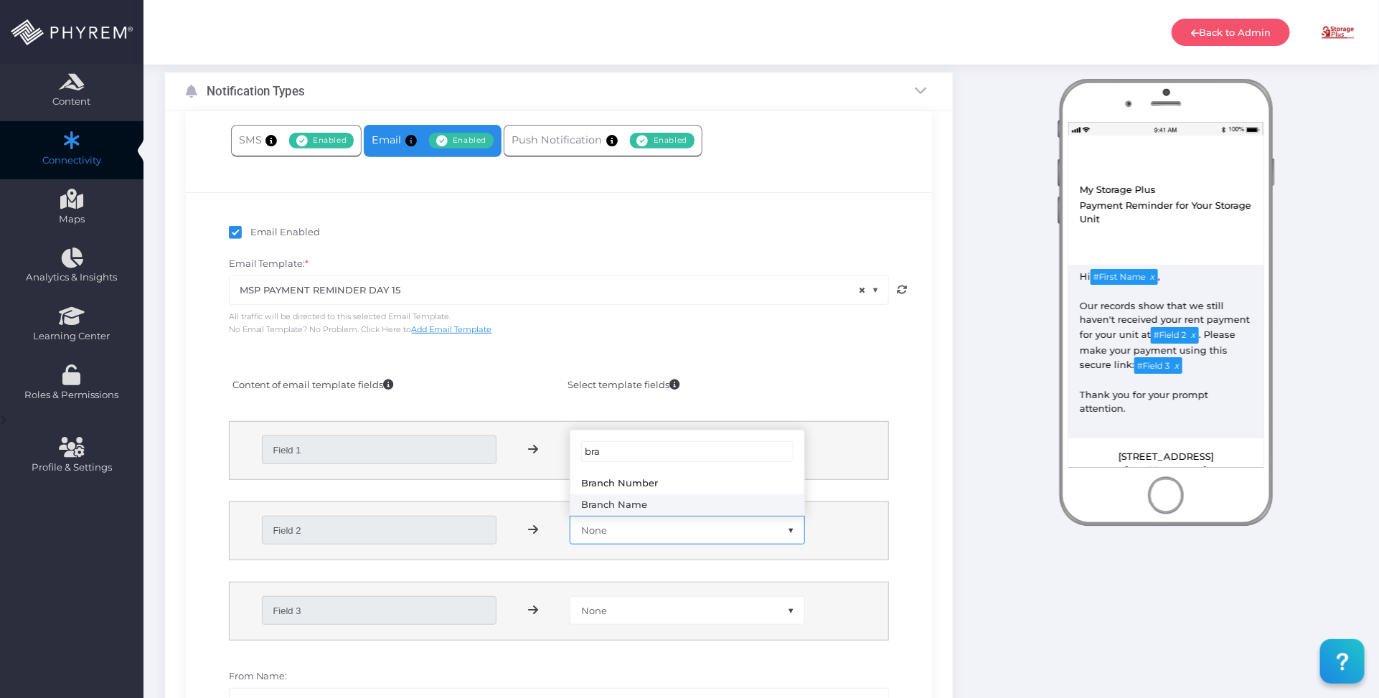
type input "bra"
select select "branch_name"
click at [644, 614] on span "None" at bounding box center [687, 610] width 234 height 27
type input "pay"
select select "payment_link"
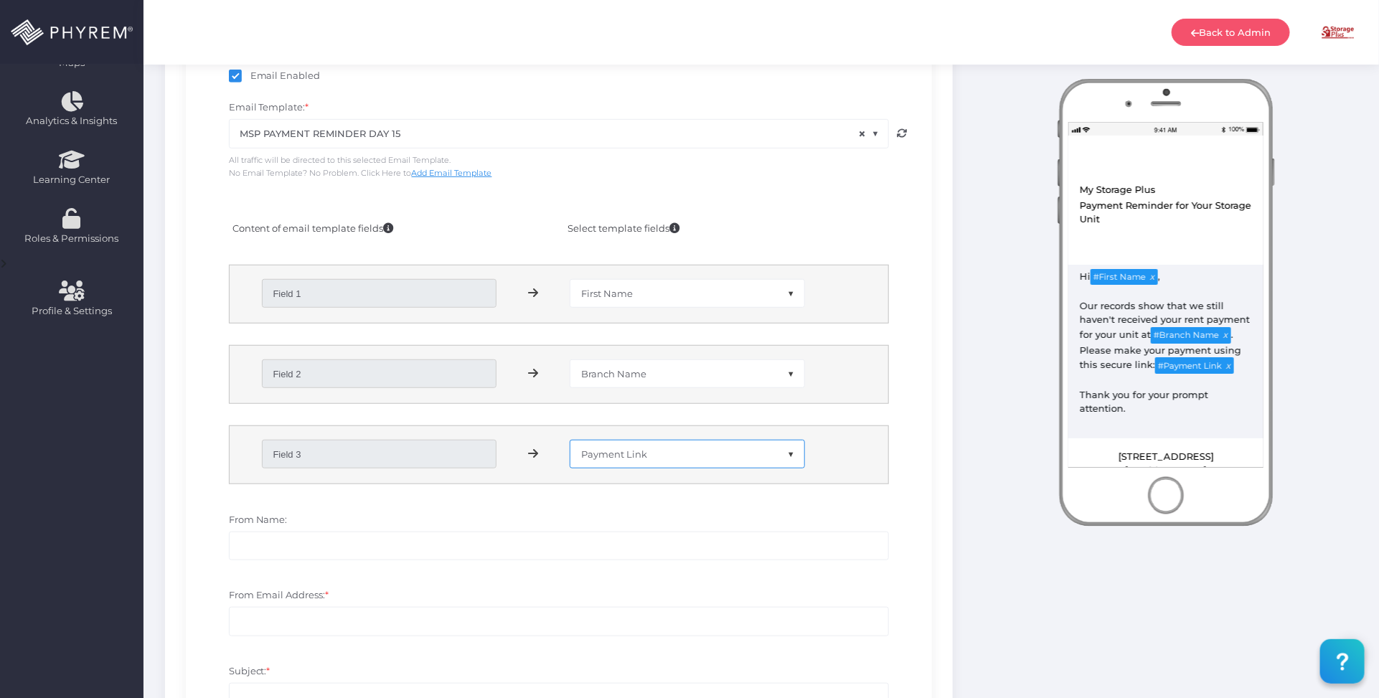
scroll to position [565, 0]
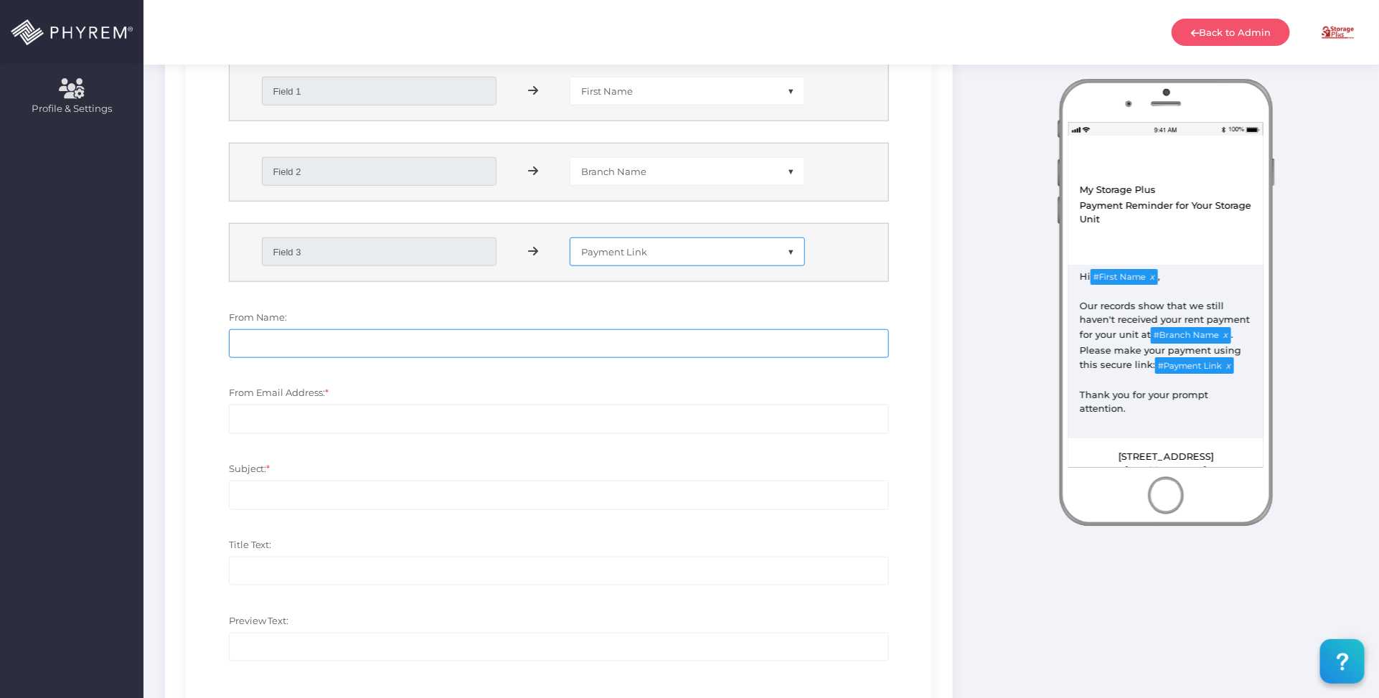
click at [343, 336] on input "From Name:" at bounding box center [559, 343] width 661 height 29
paste input "My Storage Plus"
type input "My Storage Plus"
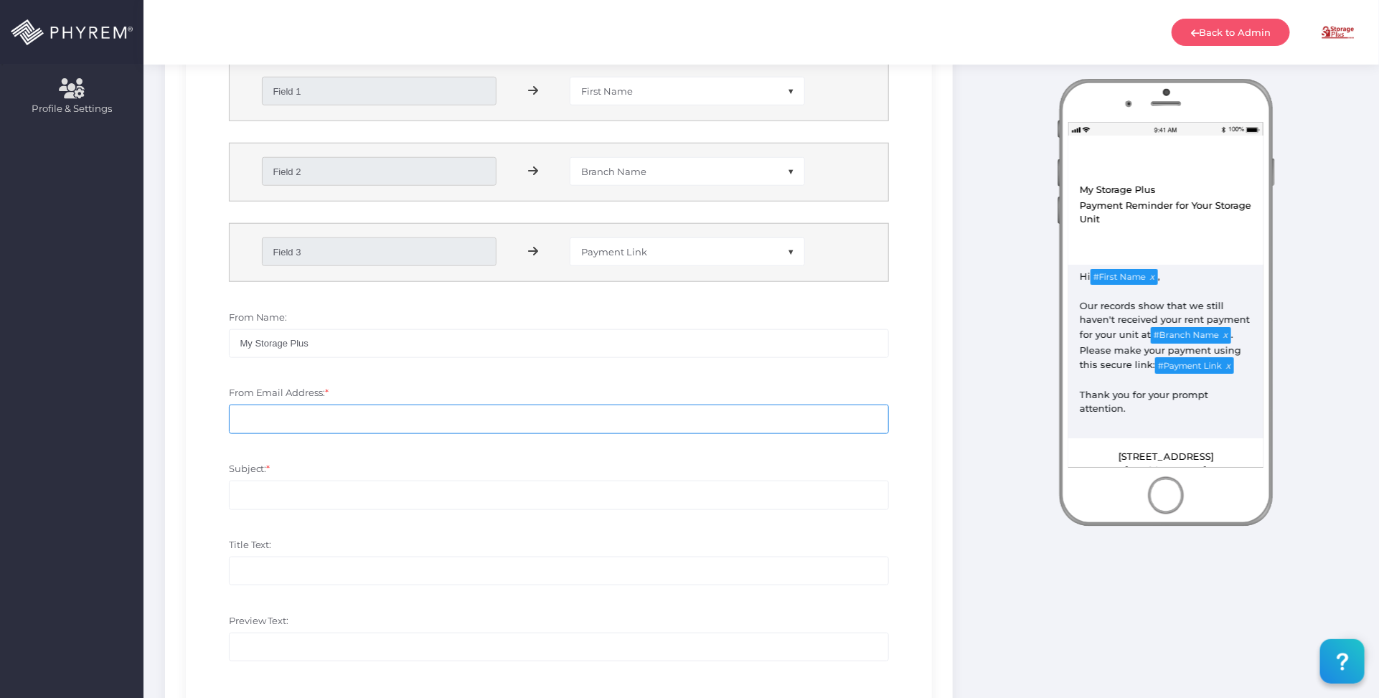
click at [428, 417] on input "From Email Address: *" at bounding box center [559, 419] width 661 height 29
paste input "[EMAIL_ADDRESS][DOMAIN_NAME]"
type input "[EMAIL_ADDRESS][DOMAIN_NAME]"
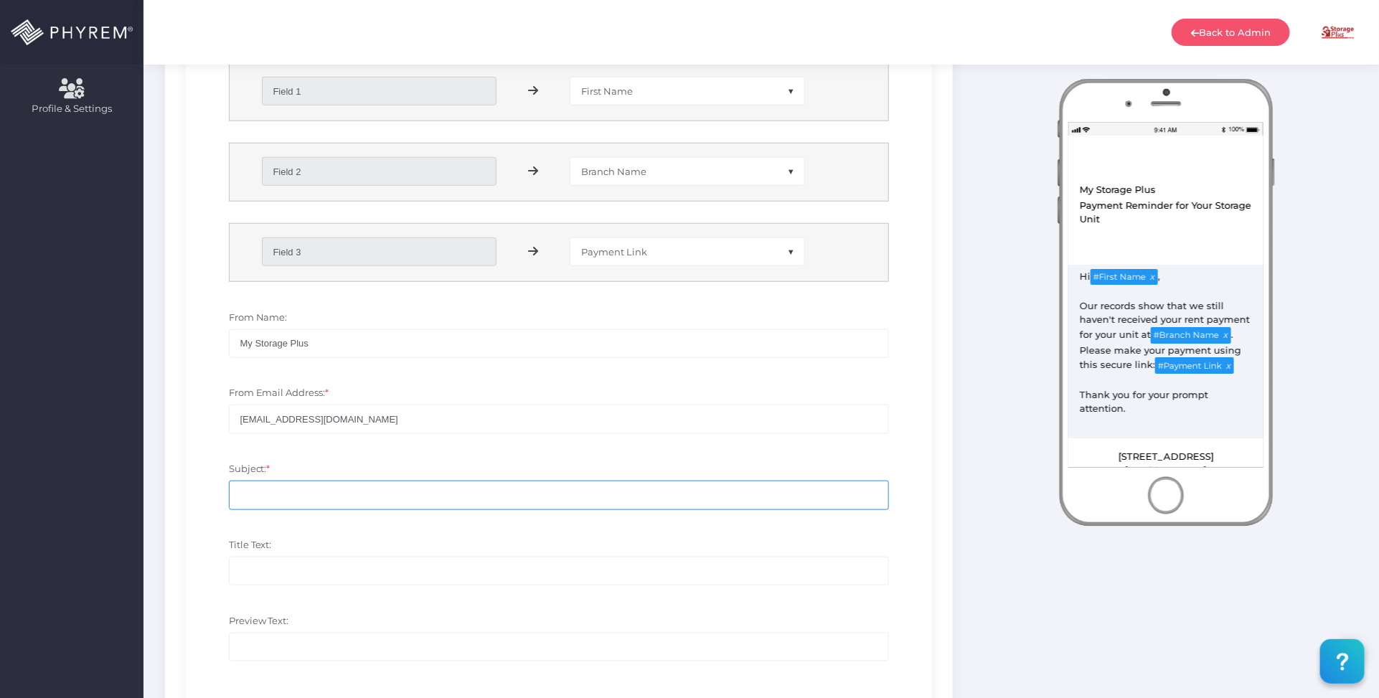
click at [288, 492] on input "Subject: *" at bounding box center [559, 495] width 661 height 29
paste input "My Storage Plus - Payment Reminder for Your Storage Unit"
type input "My Storage Plus - Payment Reminder for Your Storage Unit"
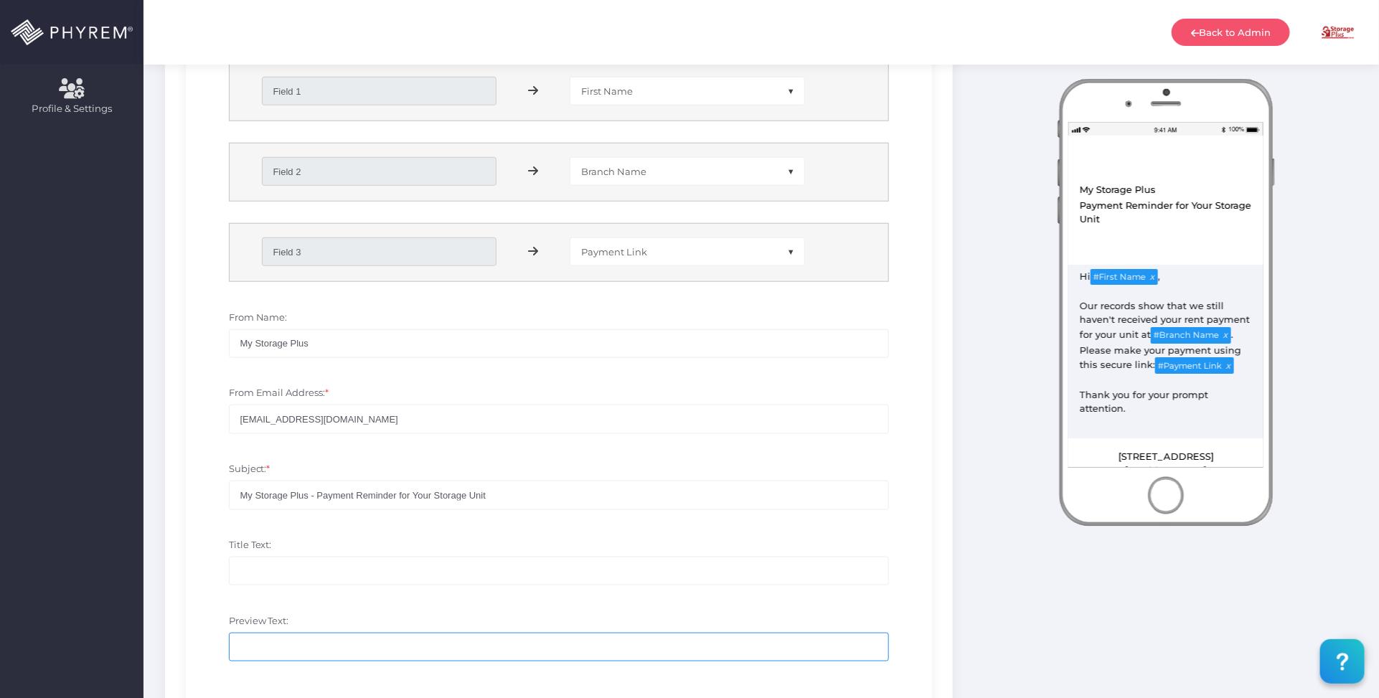
click at [301, 643] on input "Preview Text:" at bounding box center [559, 647] width 661 height 29
paste input "My Storage Plus - Payment Reminder for Your Storage Unit"
type input "My Storage Plus - Payment Reminder for Your Storage Unit"
click at [330, 565] on input "Title Text:" at bounding box center [559, 571] width 661 height 29
paste input "Payment Reminder for Your Storage Unit"
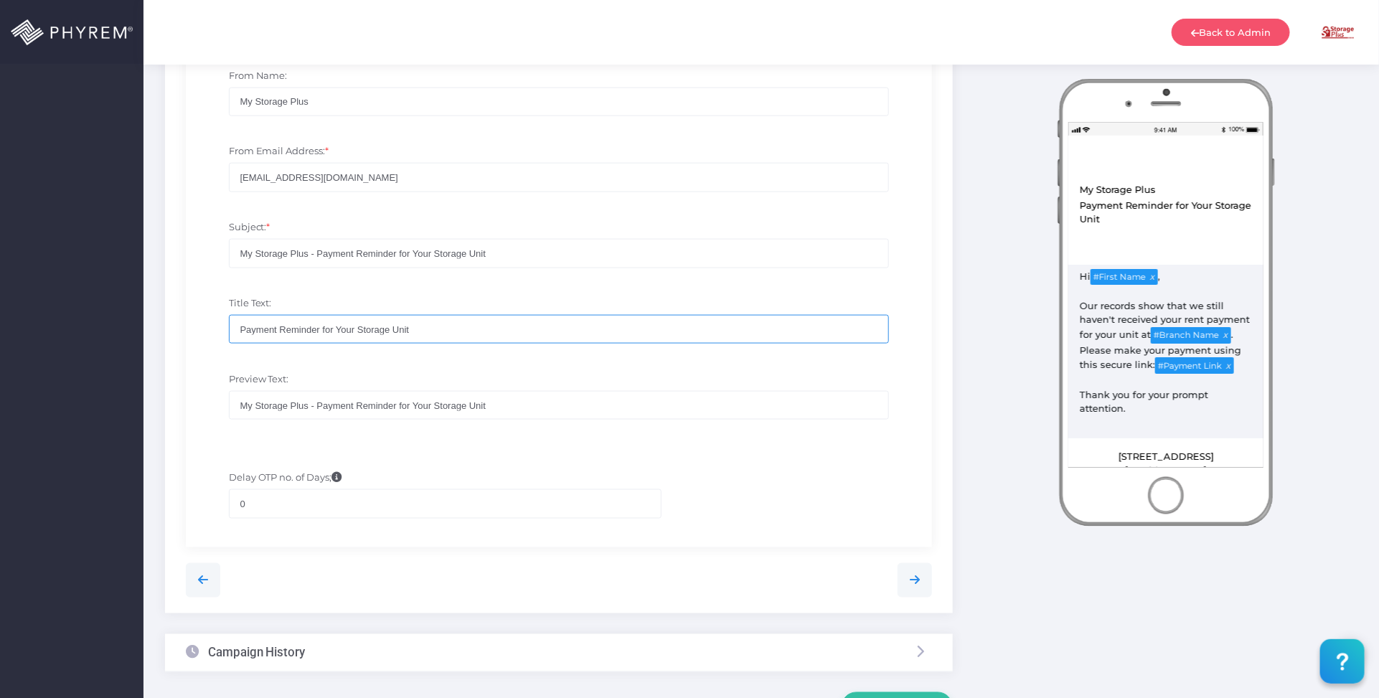
scroll to position [835, 0]
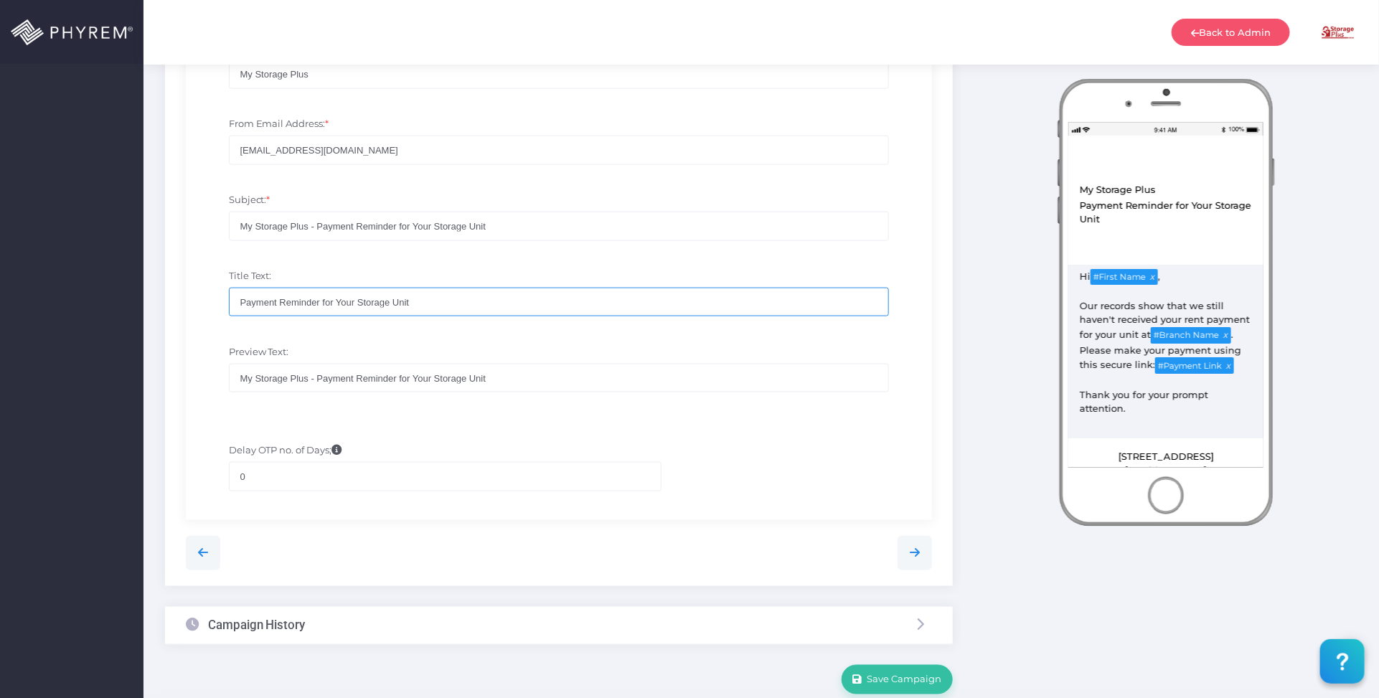
type input "Payment Reminder for Your Storage Unit"
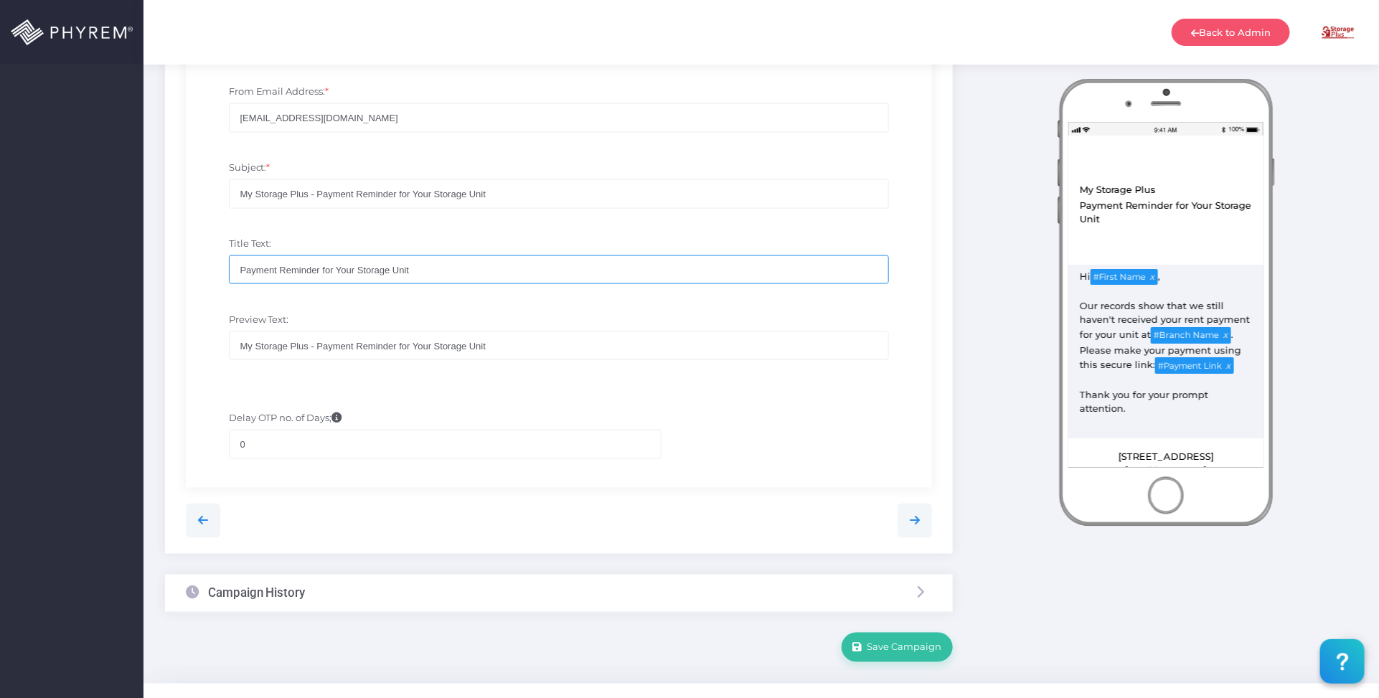
scroll to position [897, 0]
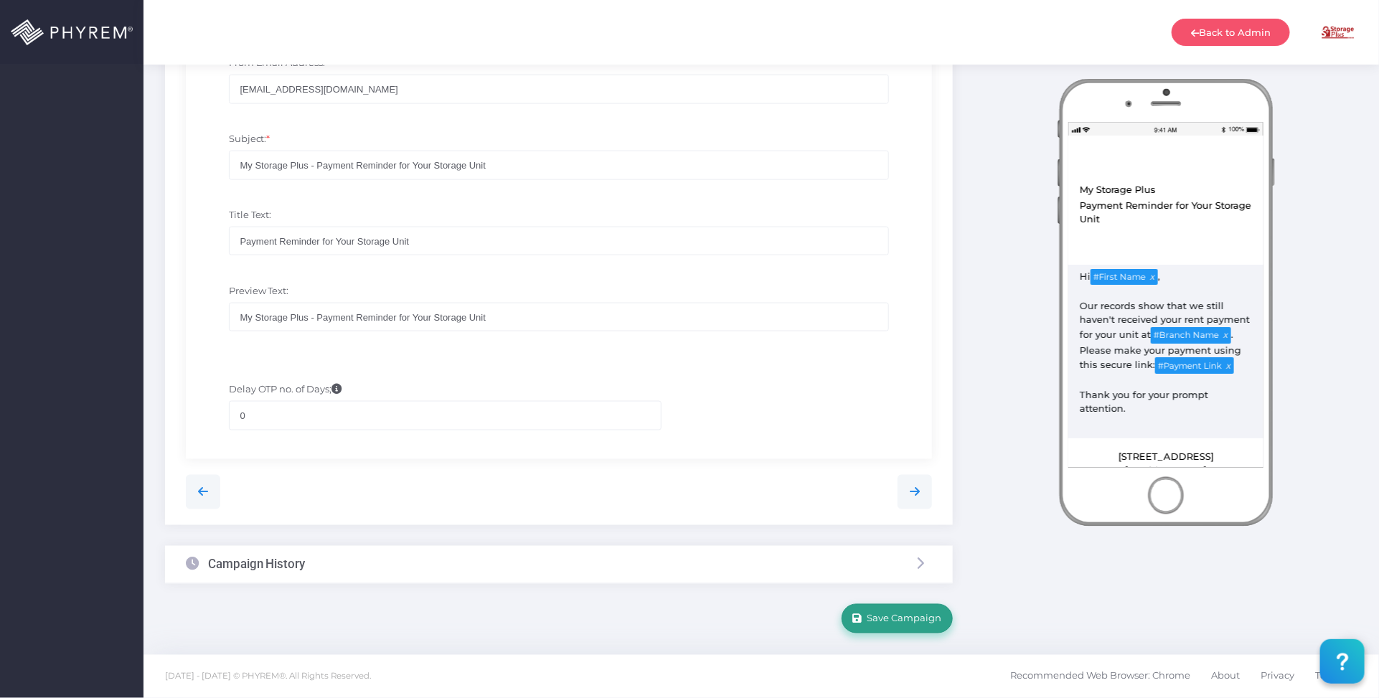
click at [881, 615] on span "Save Campaign" at bounding box center [903, 618] width 80 height 11
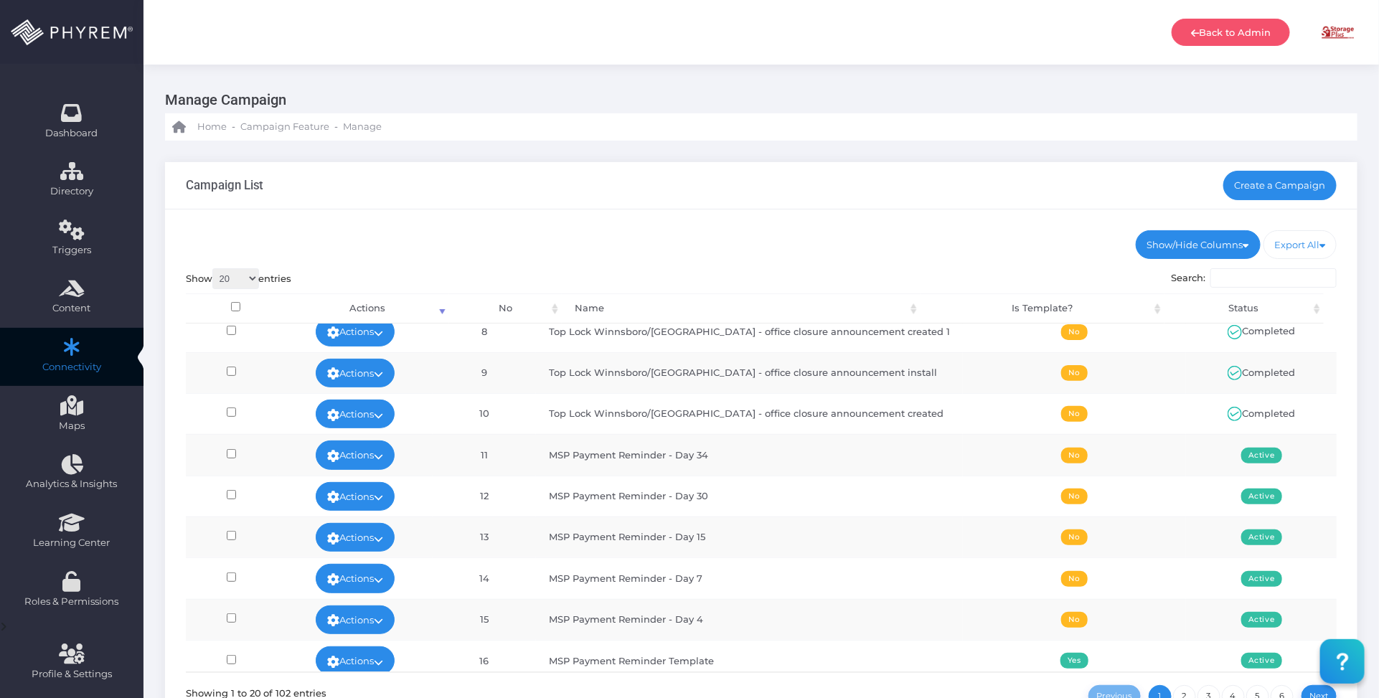
scroll to position [359, 0]
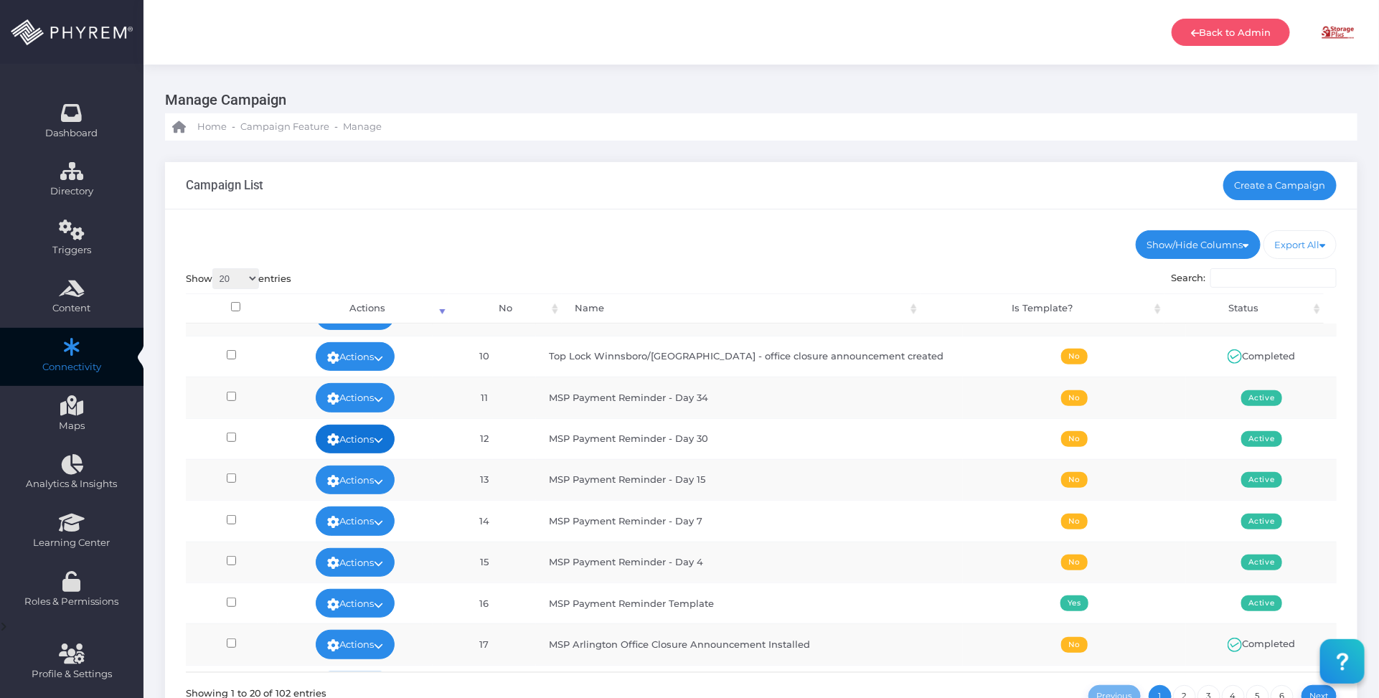
click at [395, 436] on link "Actions" at bounding box center [355, 439] width 79 height 29
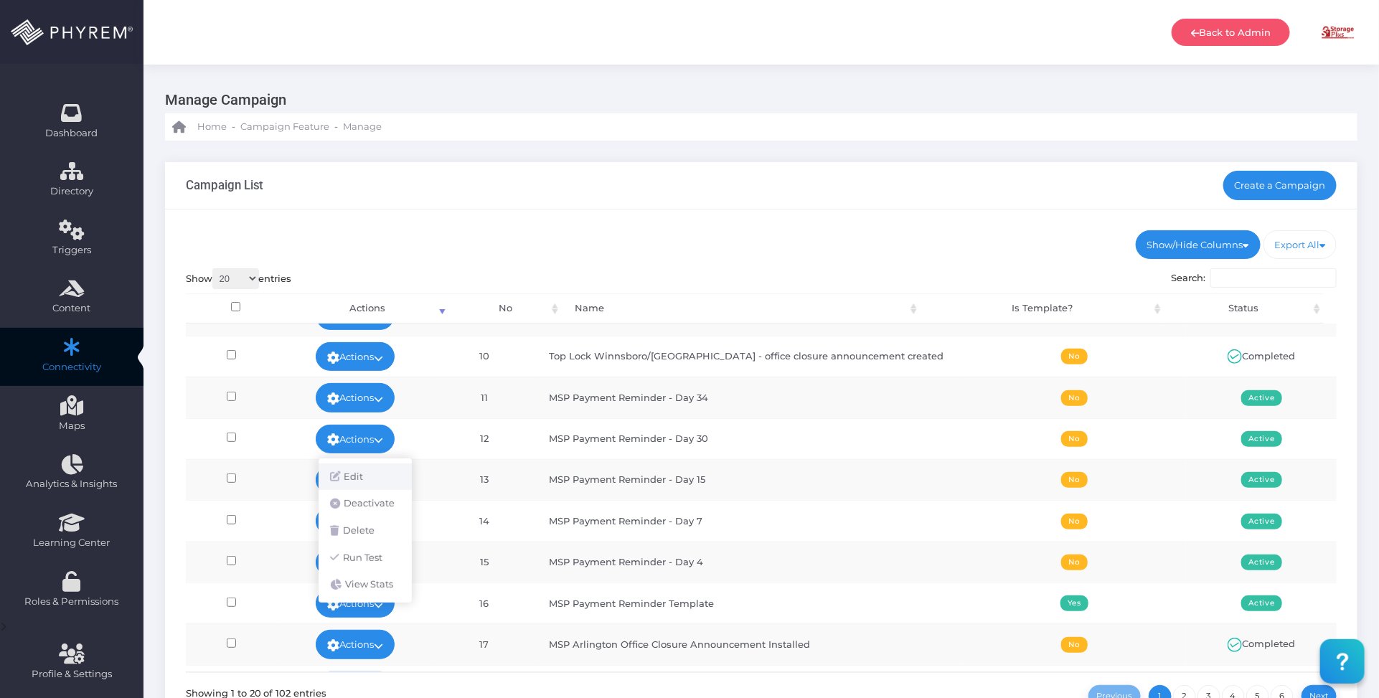
click at [354, 471] on link "Edit" at bounding box center [365, 477] width 93 height 27
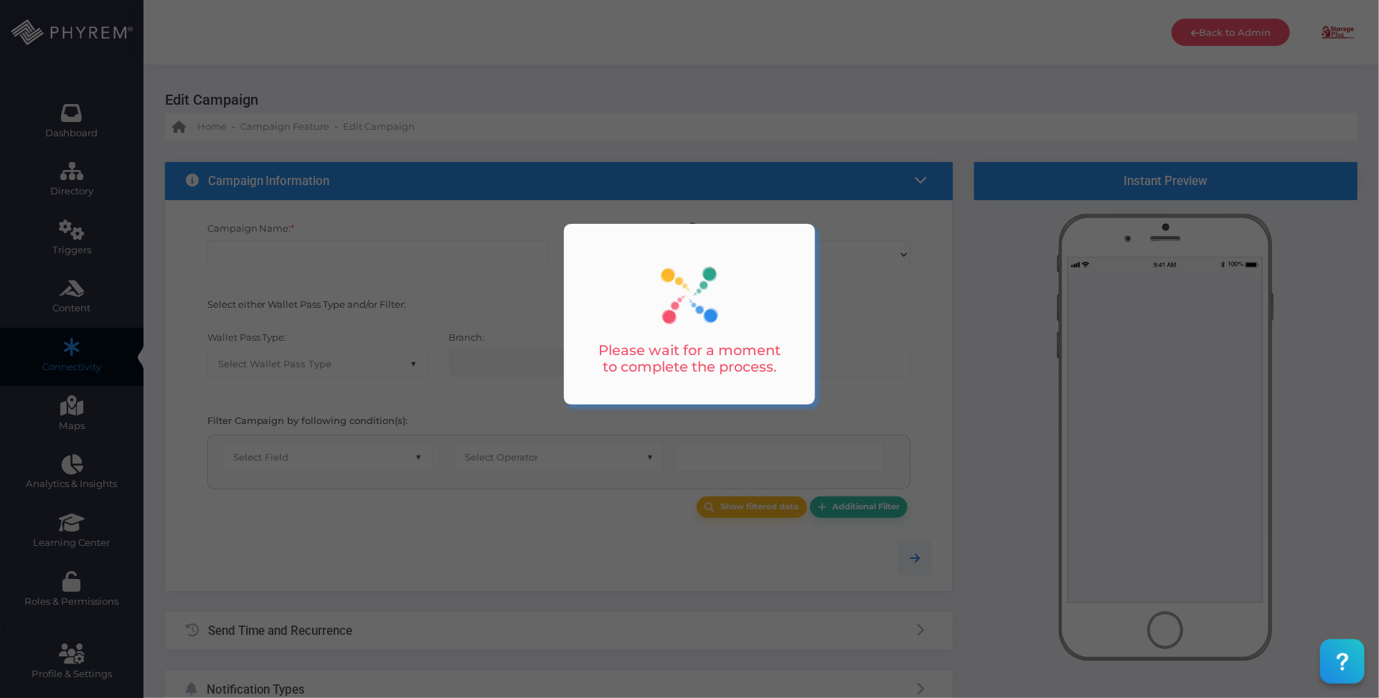
checkbox input "true"
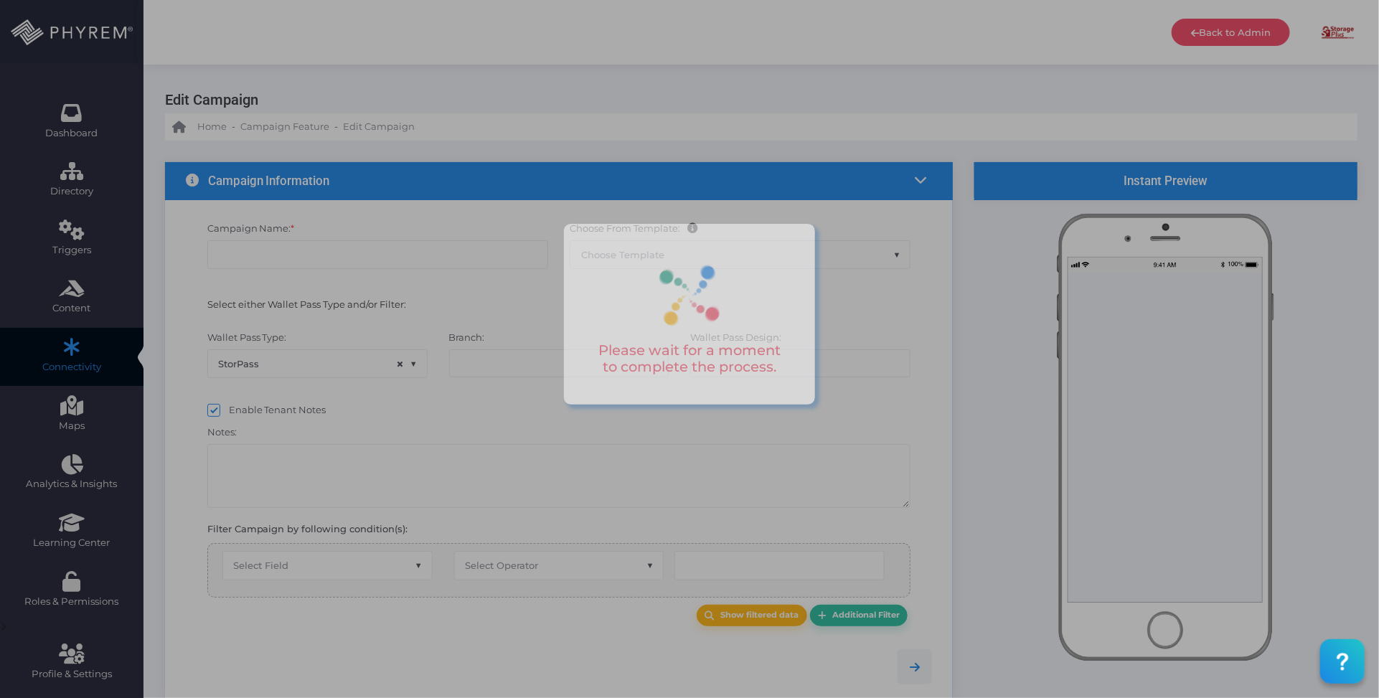
type input "MSP Payment Reminder - Day 30"
select select "15"
checkbox input "true"
checkbox input "false"
type input "0"
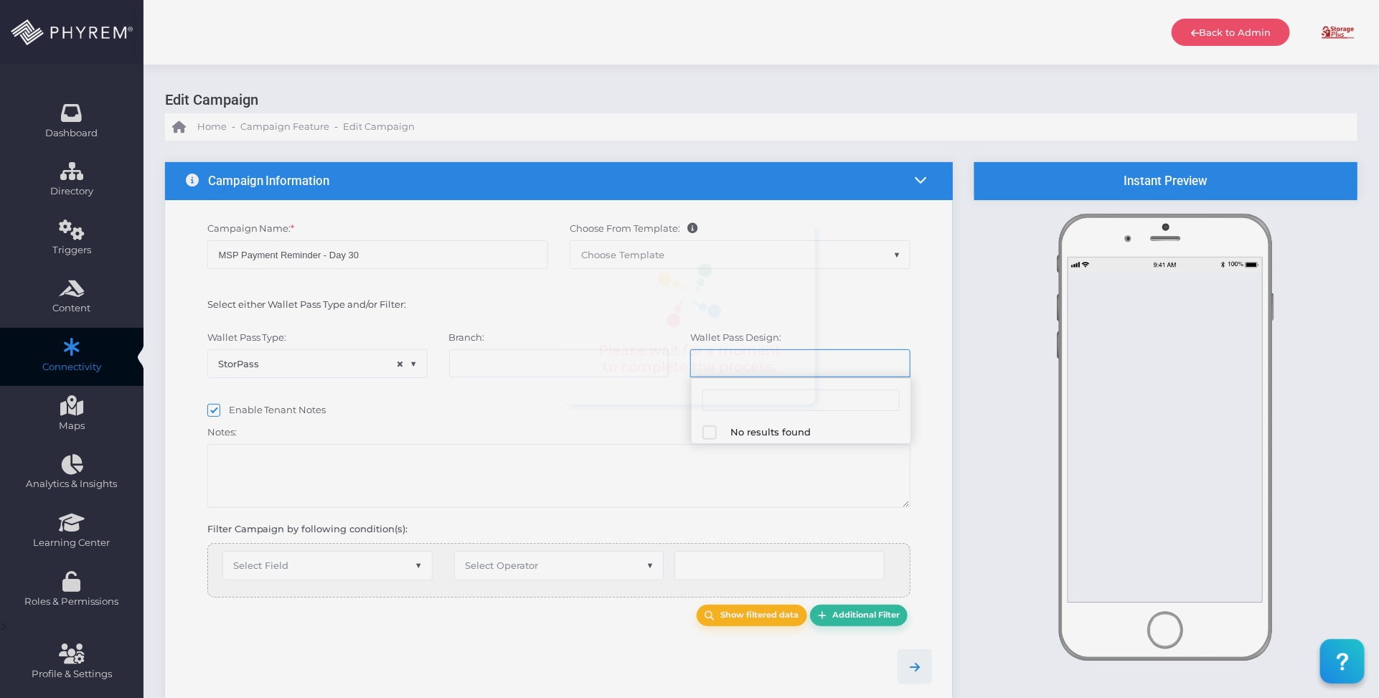
select select "616"
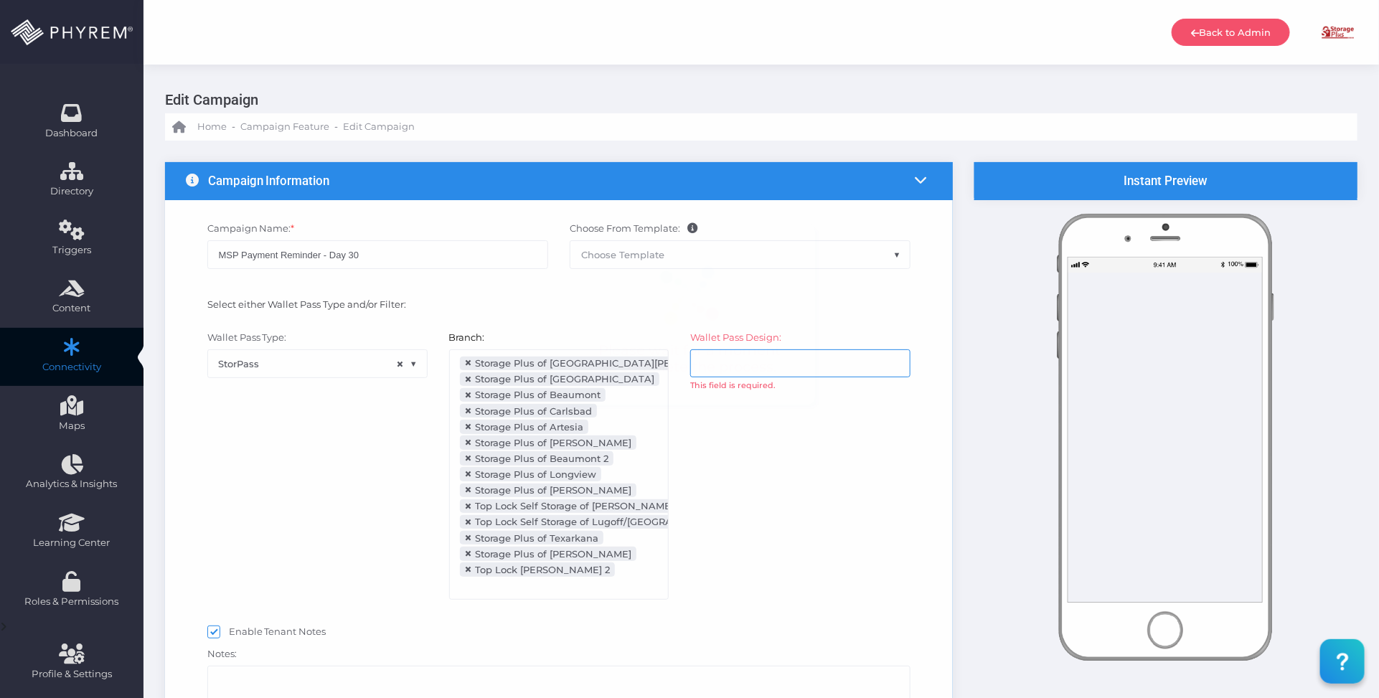
scroll to position [156, 0]
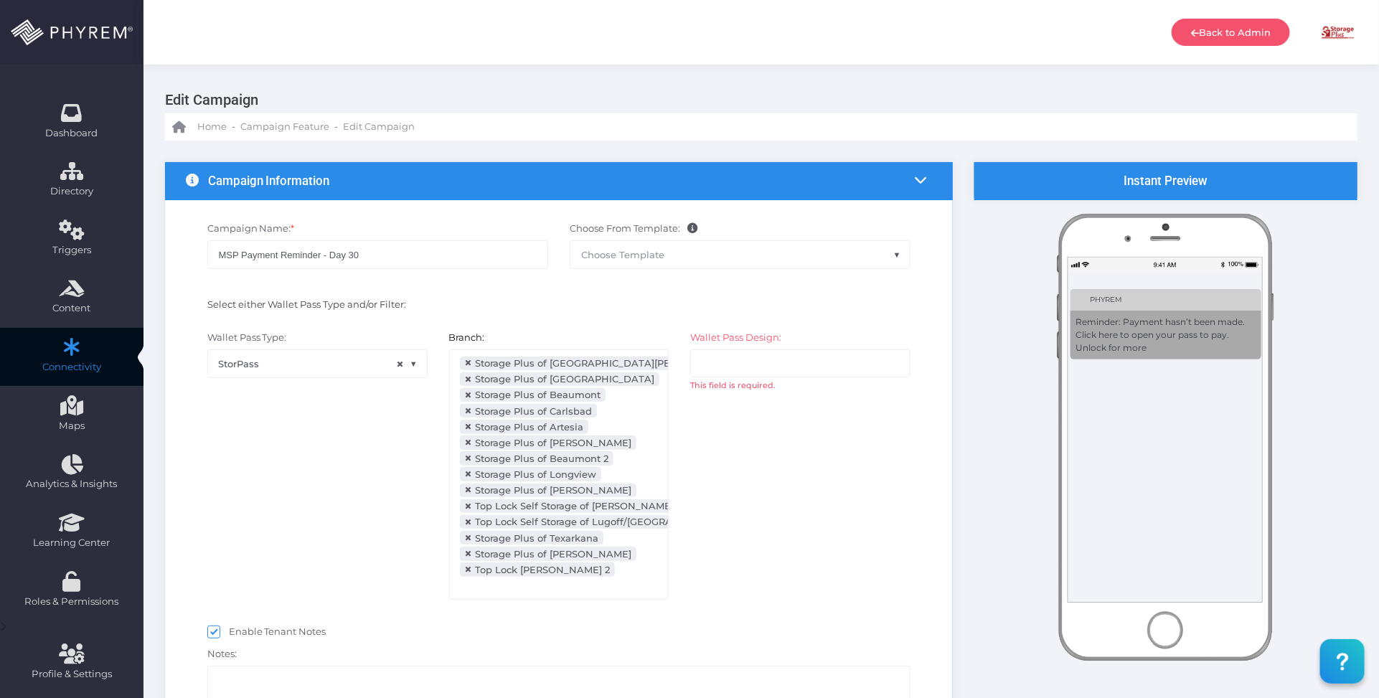
select select "after_x_days"
select select "2112"
select select "dPaidThru"
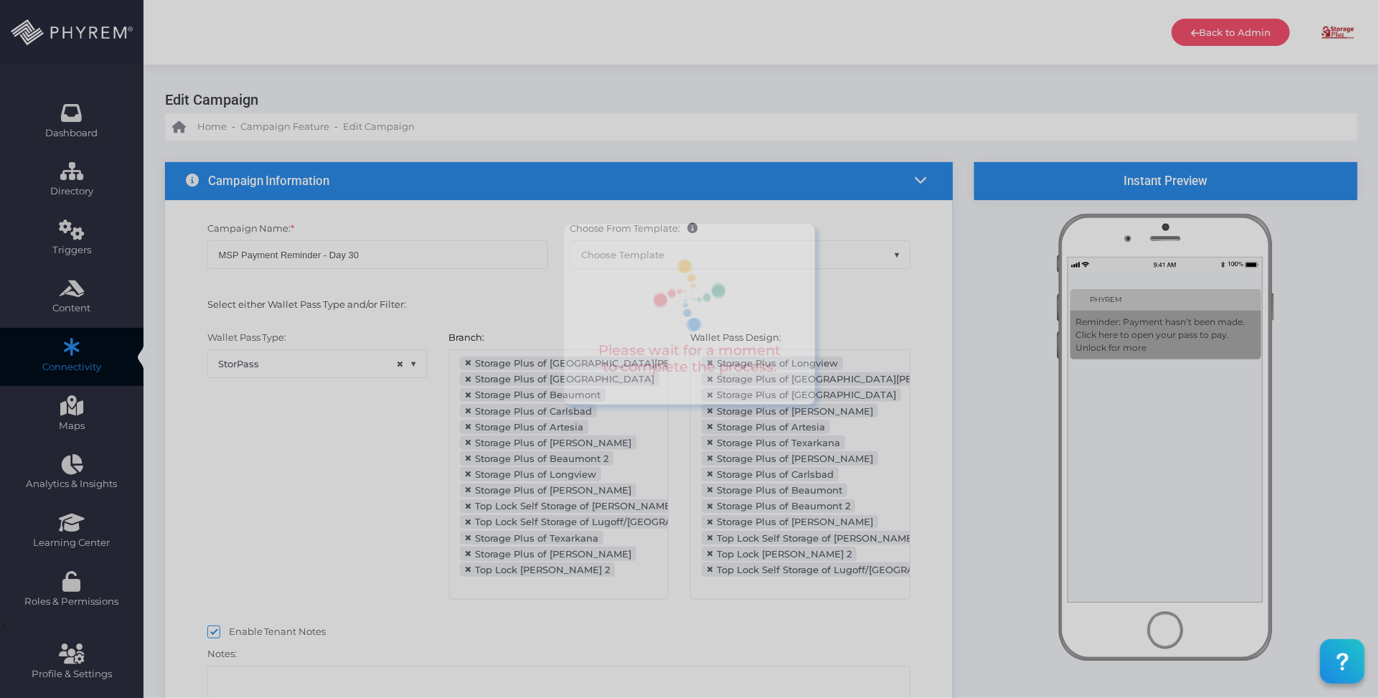
type input "31"
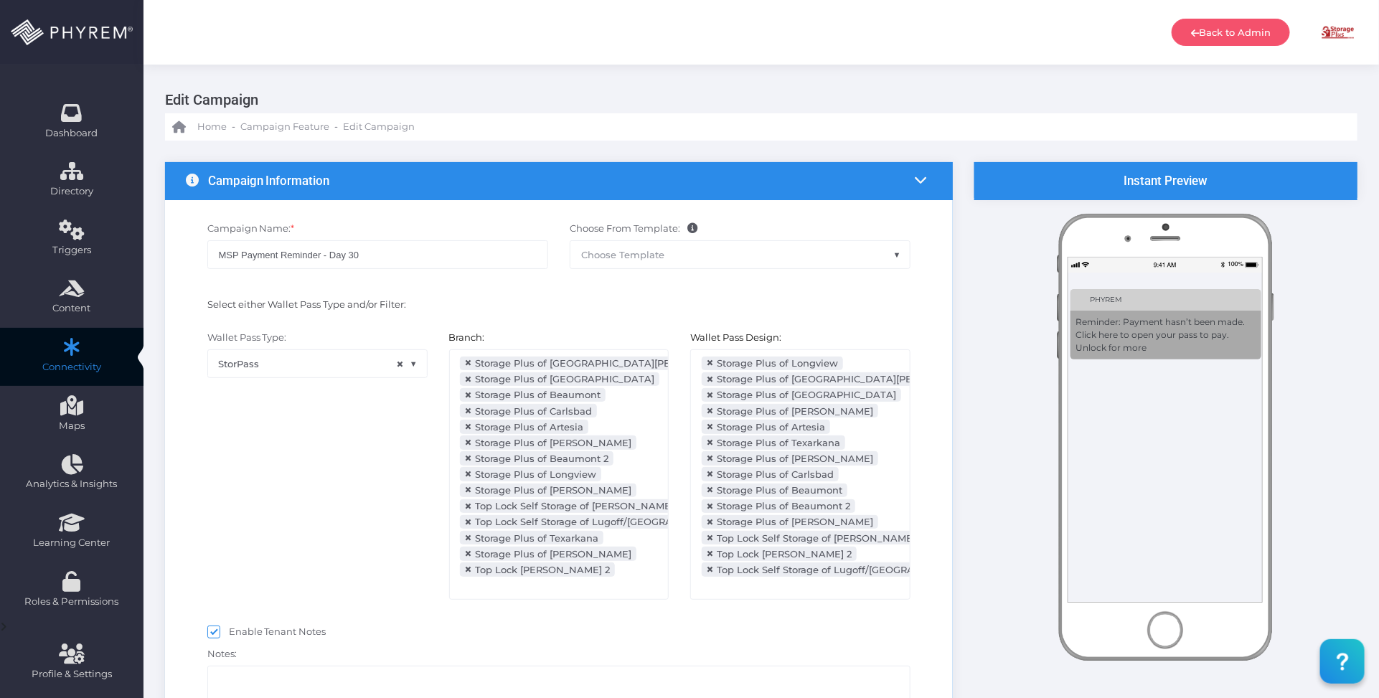
scroll to position [269, 0]
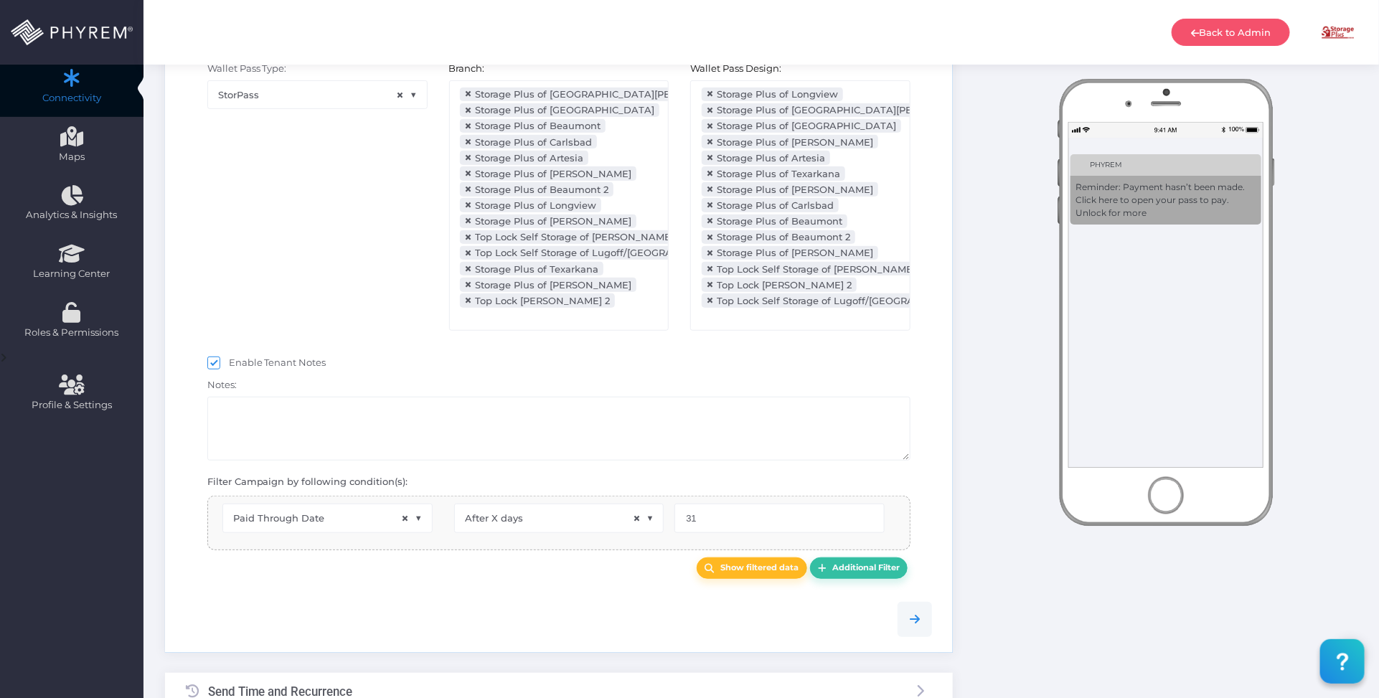
select select "pr_wallet_users.voided"
select select "equals"
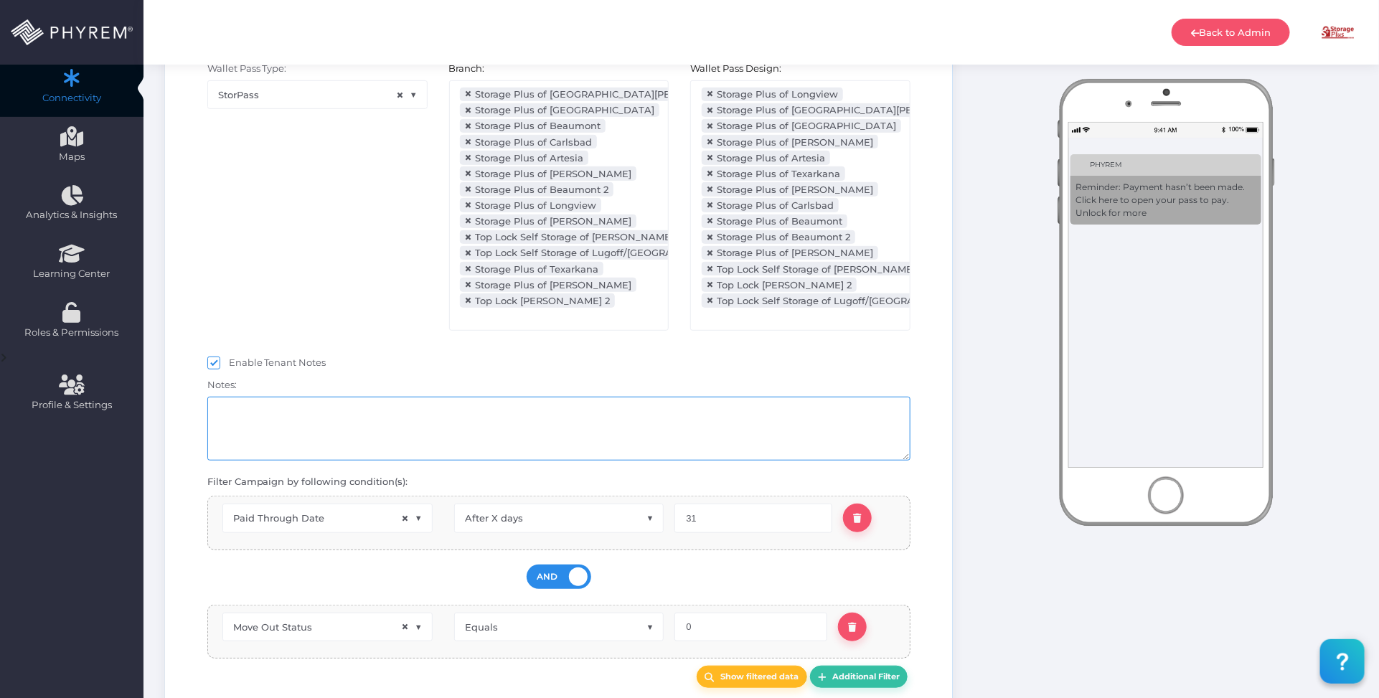
click at [370, 425] on textarea at bounding box center [559, 429] width 704 height 64
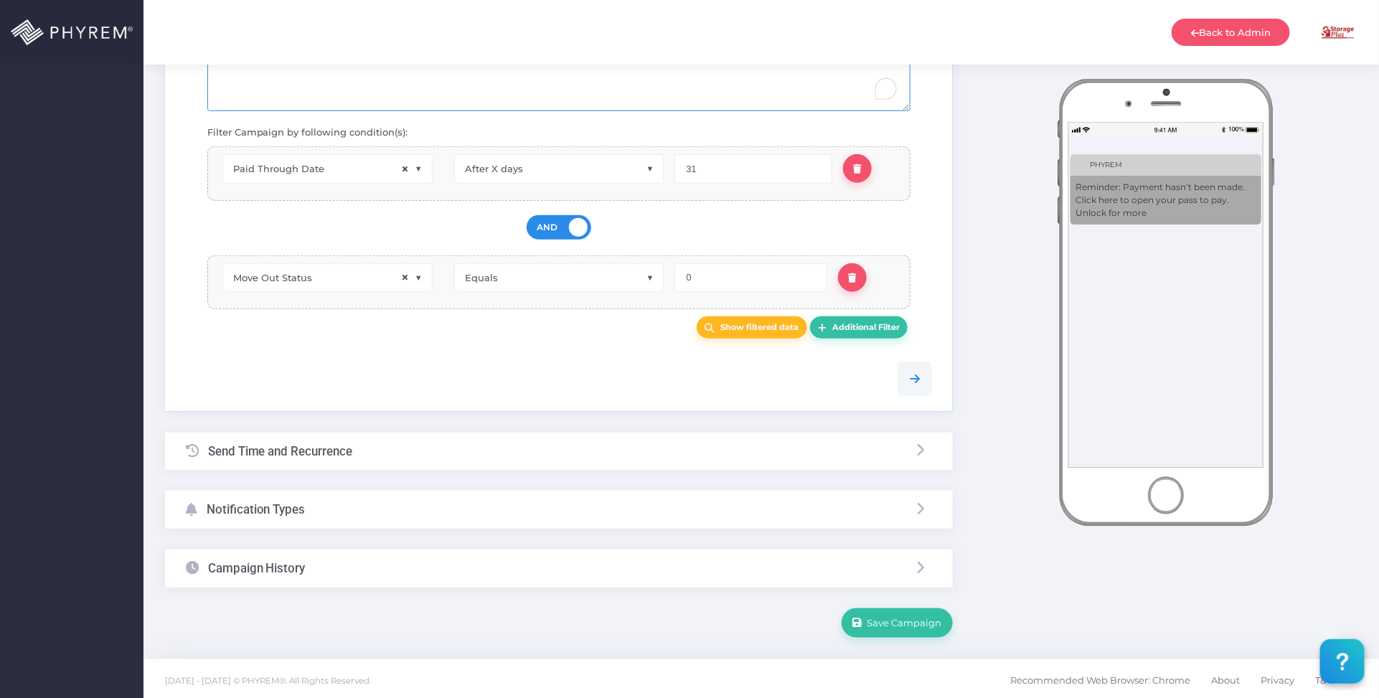
scroll to position [628, 0]
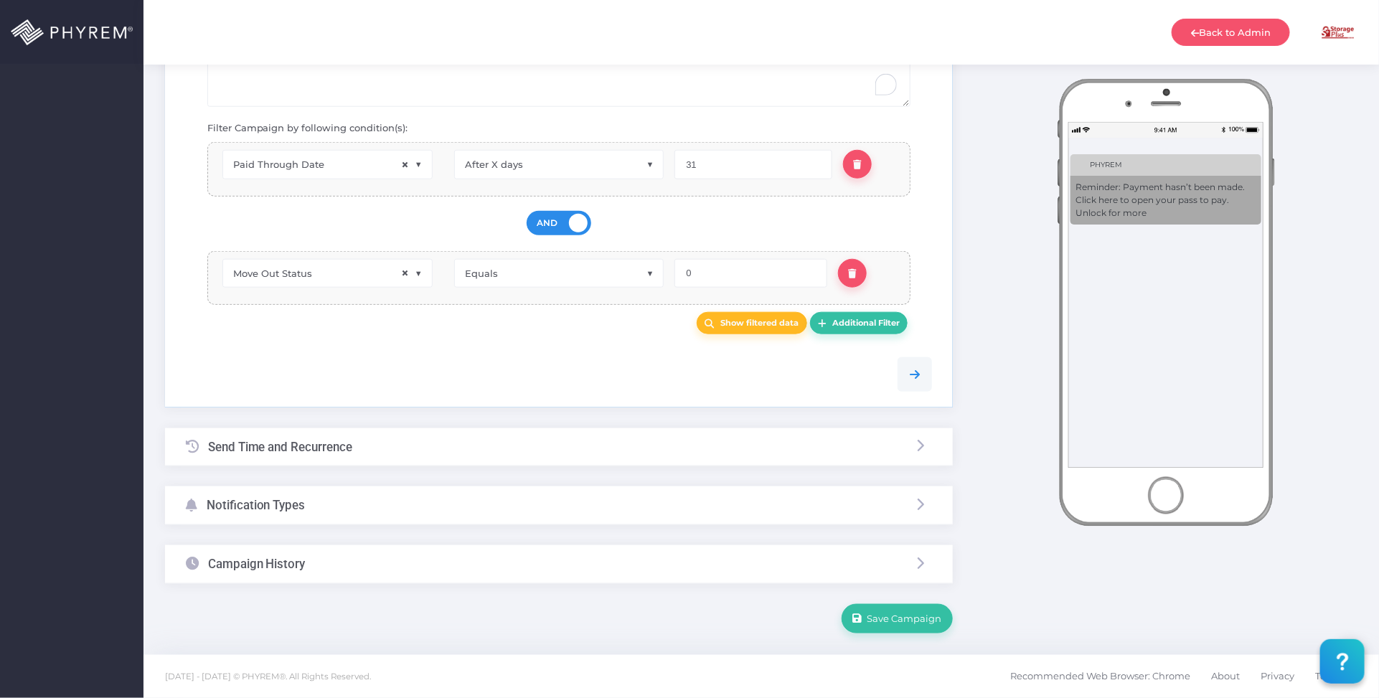
click at [409, 427] on form "{"recurrence_pattern":{"current_selected":"daily","every":"1","days":"","on_day…" at bounding box center [559, 86] width 788 height 1094
click at [417, 441] on div "Send Time and Recurrence" at bounding box center [559, 447] width 788 height 38
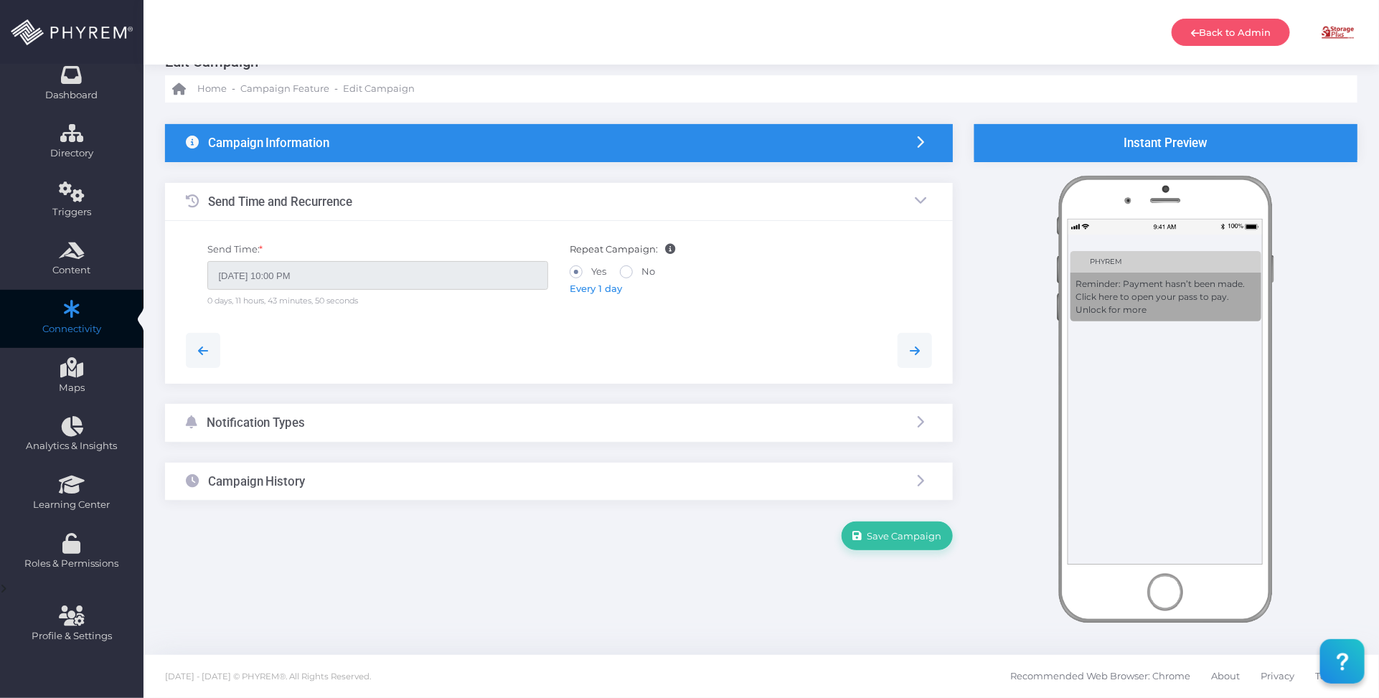
scroll to position [37, 0]
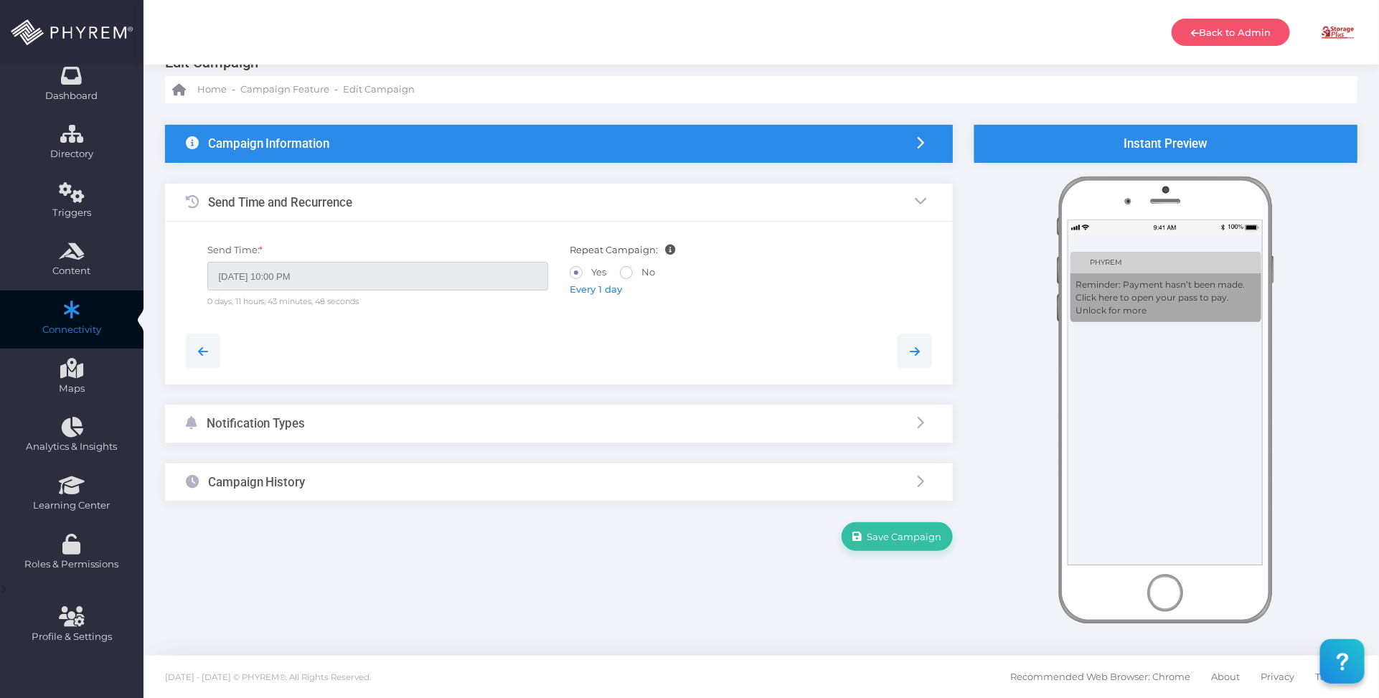
click at [428, 428] on div "Notification Types" at bounding box center [559, 424] width 788 height 38
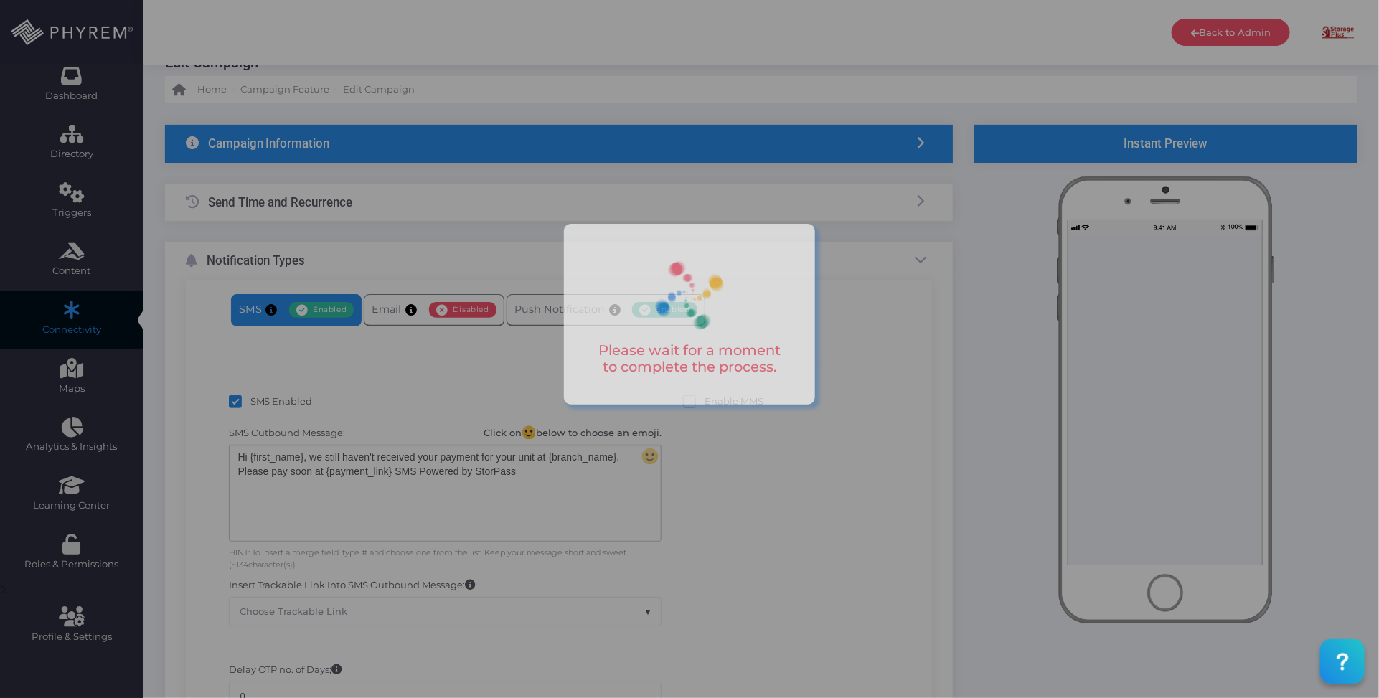
click at [423, 208] on div at bounding box center [689, 349] width 1379 height 698
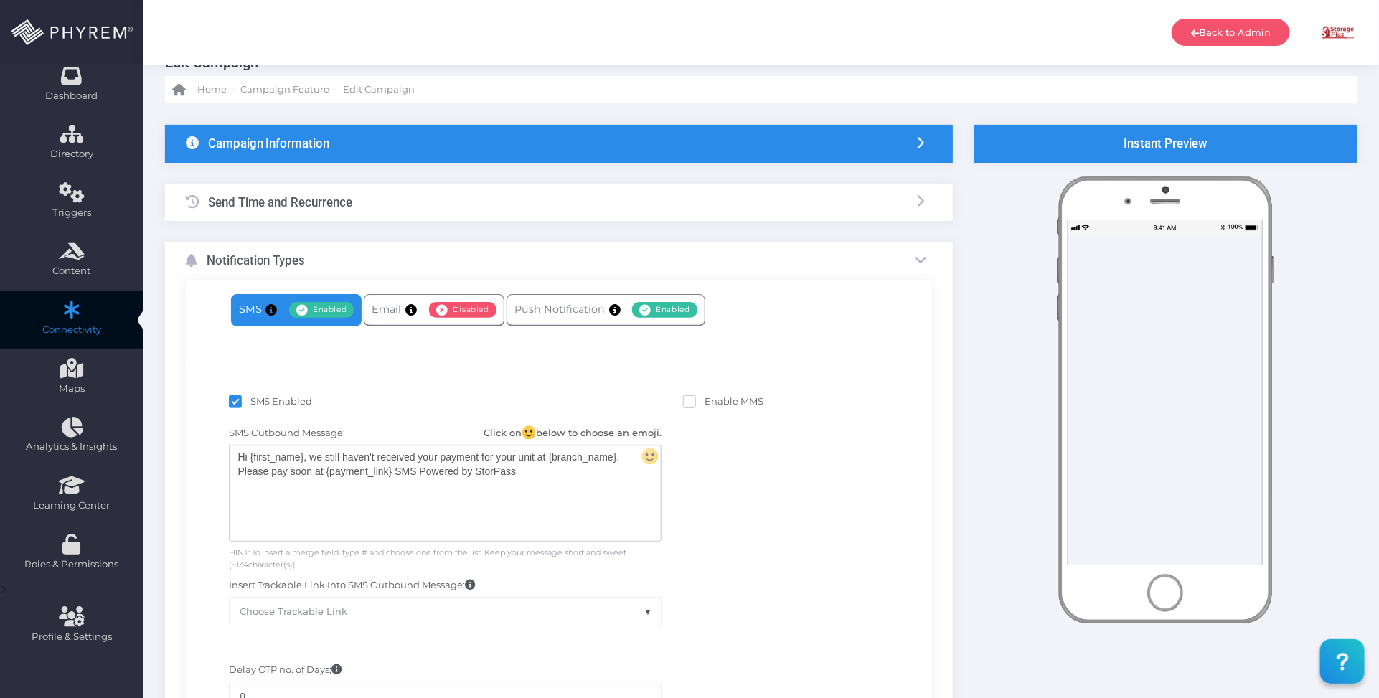
click at [424, 206] on div "Send Time and Recurrence" at bounding box center [559, 203] width 788 height 38
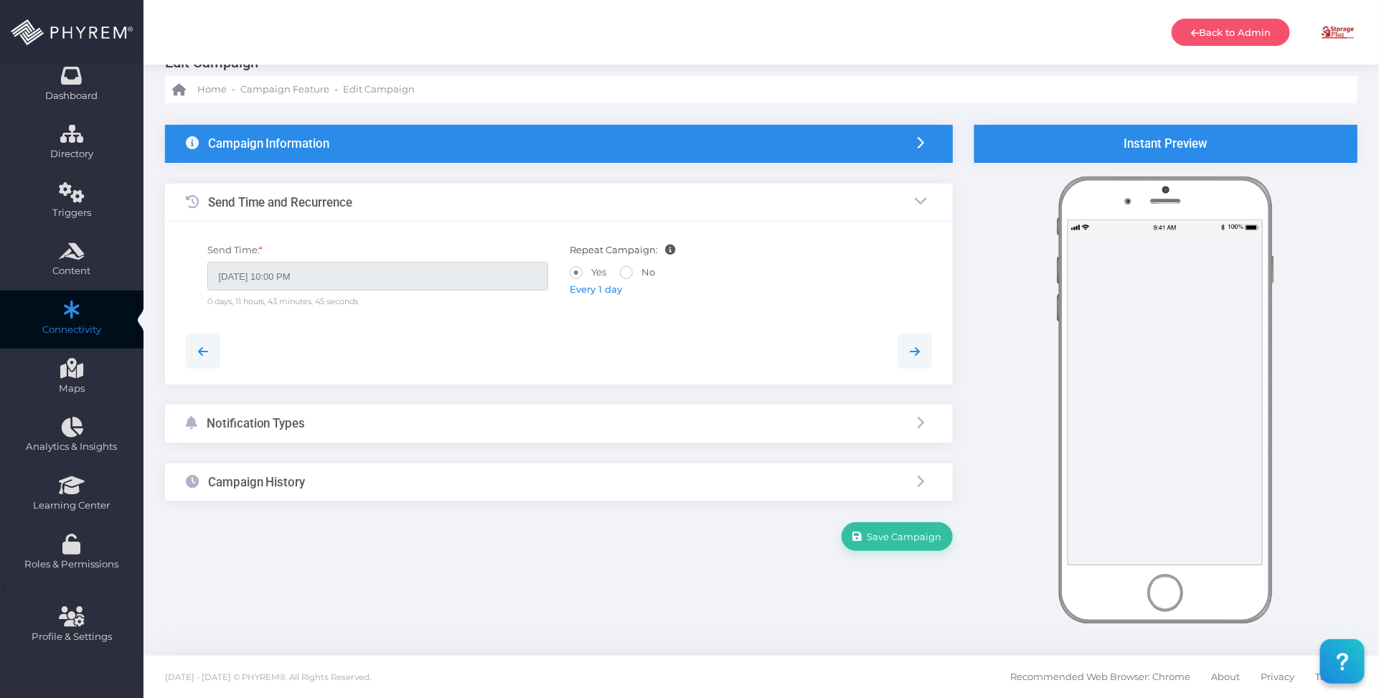
click at [587, 288] on span "Every 1 day" at bounding box center [596, 288] width 52 height 11
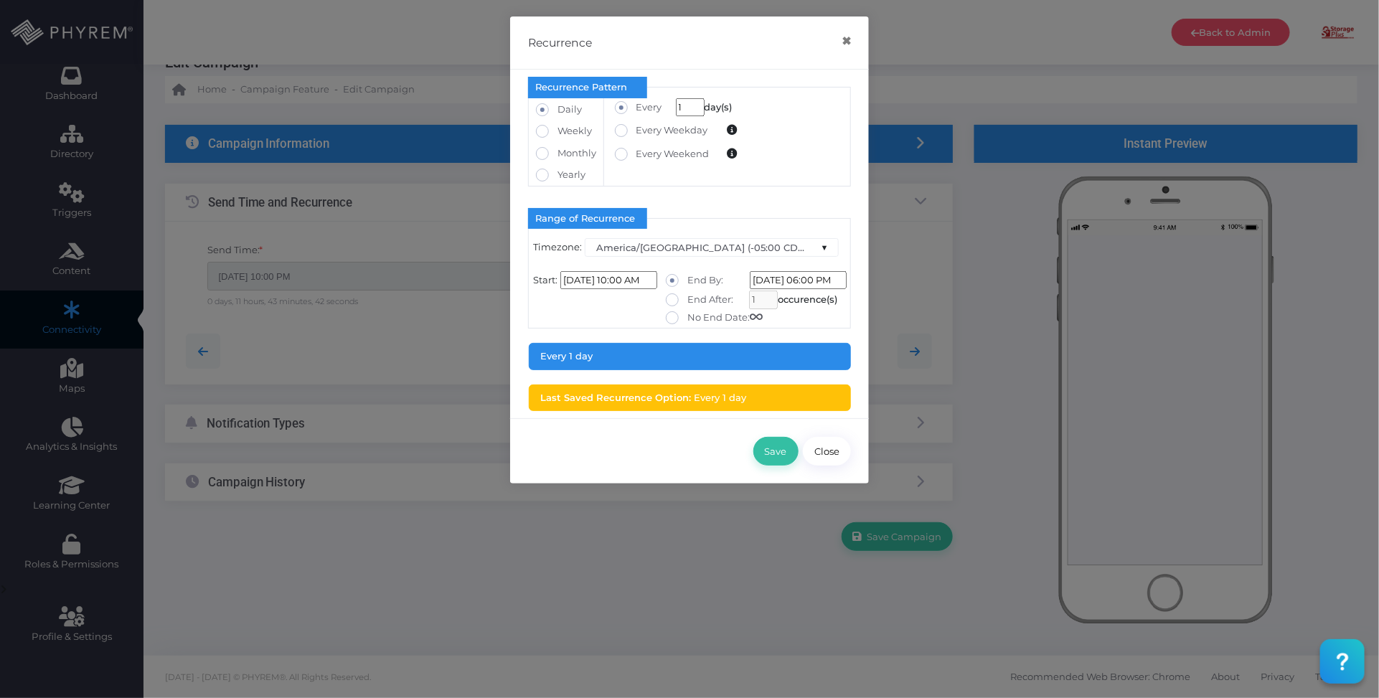
click at [905, 300] on div "Recurrence × Recurrence Pattern Daily 1 Monday Tuesday Friday" at bounding box center [689, 349] width 1379 height 698
click at [845, 39] on button "×" at bounding box center [846, 41] width 28 height 32
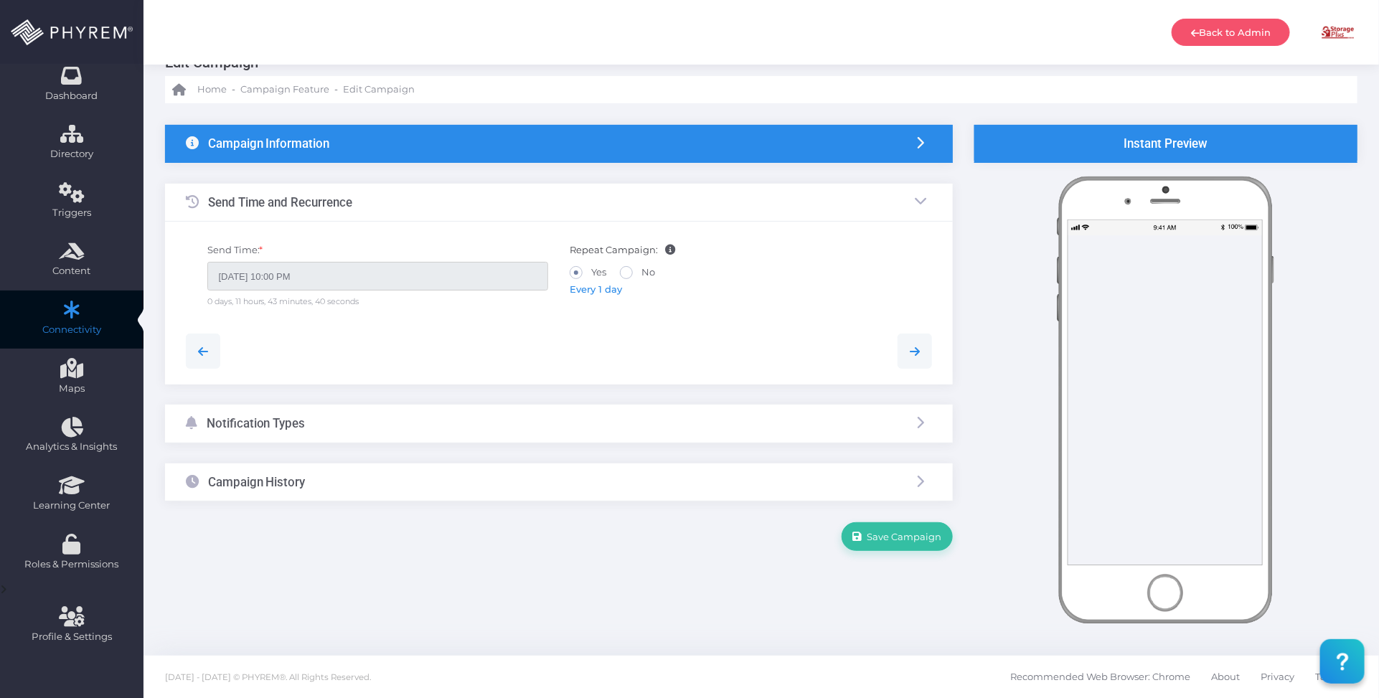
click at [431, 423] on div "Notification Types" at bounding box center [559, 424] width 788 height 38
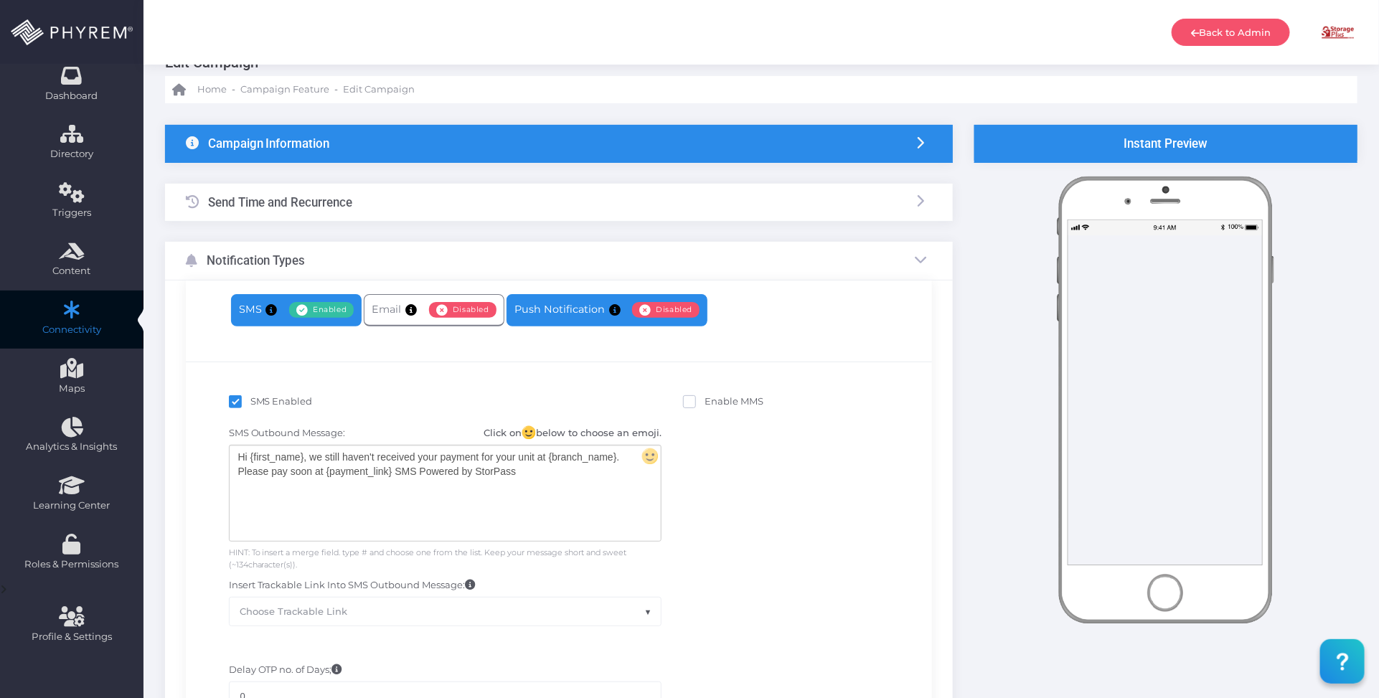
click at [546, 306] on link "Push Notification Enabled Disabled" at bounding box center [607, 310] width 201 height 32
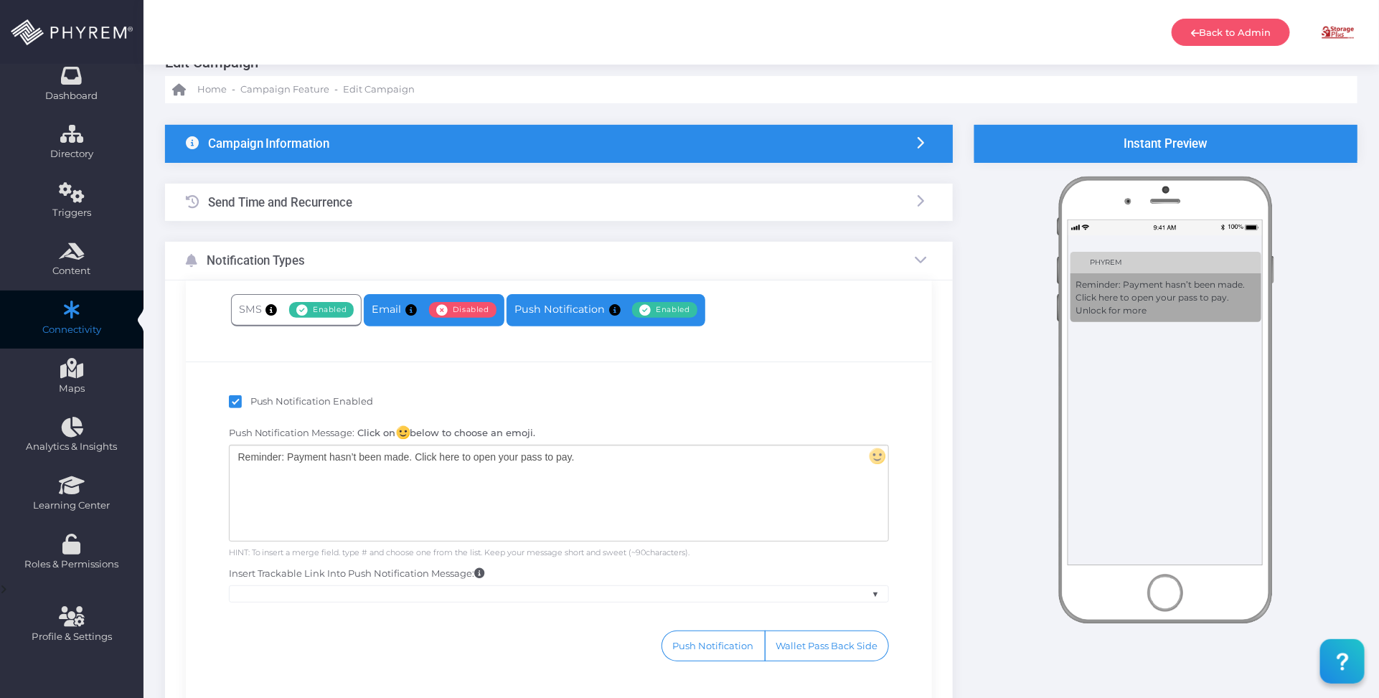
click at [390, 305] on link "Email Enabled Disabled" at bounding box center [434, 310] width 140 height 32
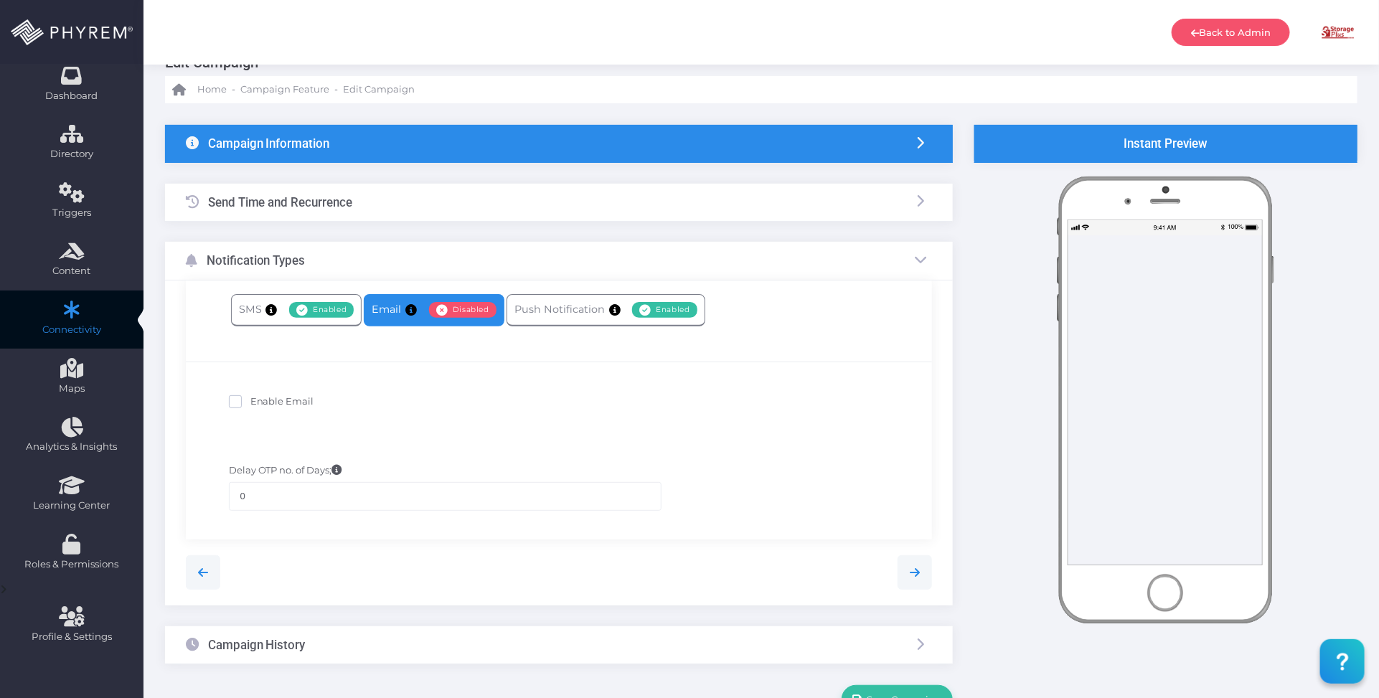
click at [271, 403] on span "Enable Email" at bounding box center [282, 400] width 64 height 11
click at [260, 403] on input "Enable Email" at bounding box center [254, 399] width 9 height 9
checkbox input "true"
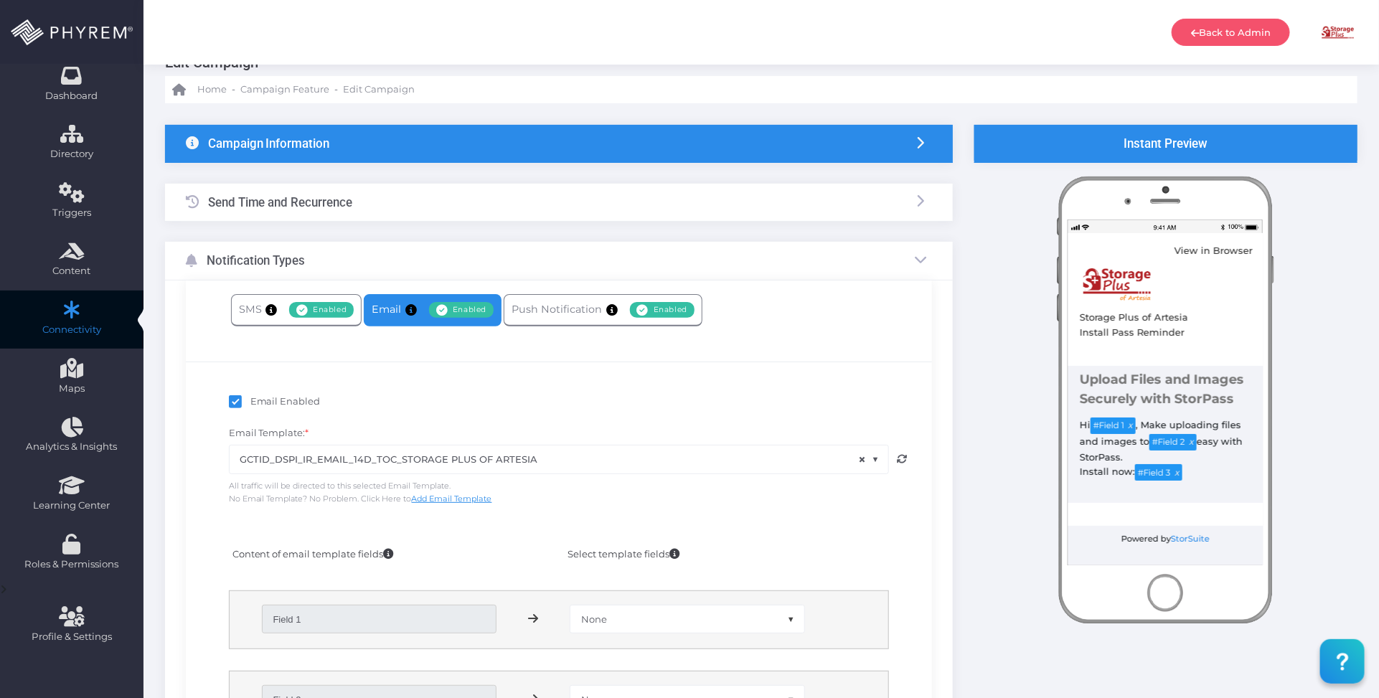
click at [458, 456] on span "× GCTID_DSPI_IR_EMAIL_14D_TOC_STORAGE PLUS OF ARTESIA" at bounding box center [559, 459] width 659 height 27
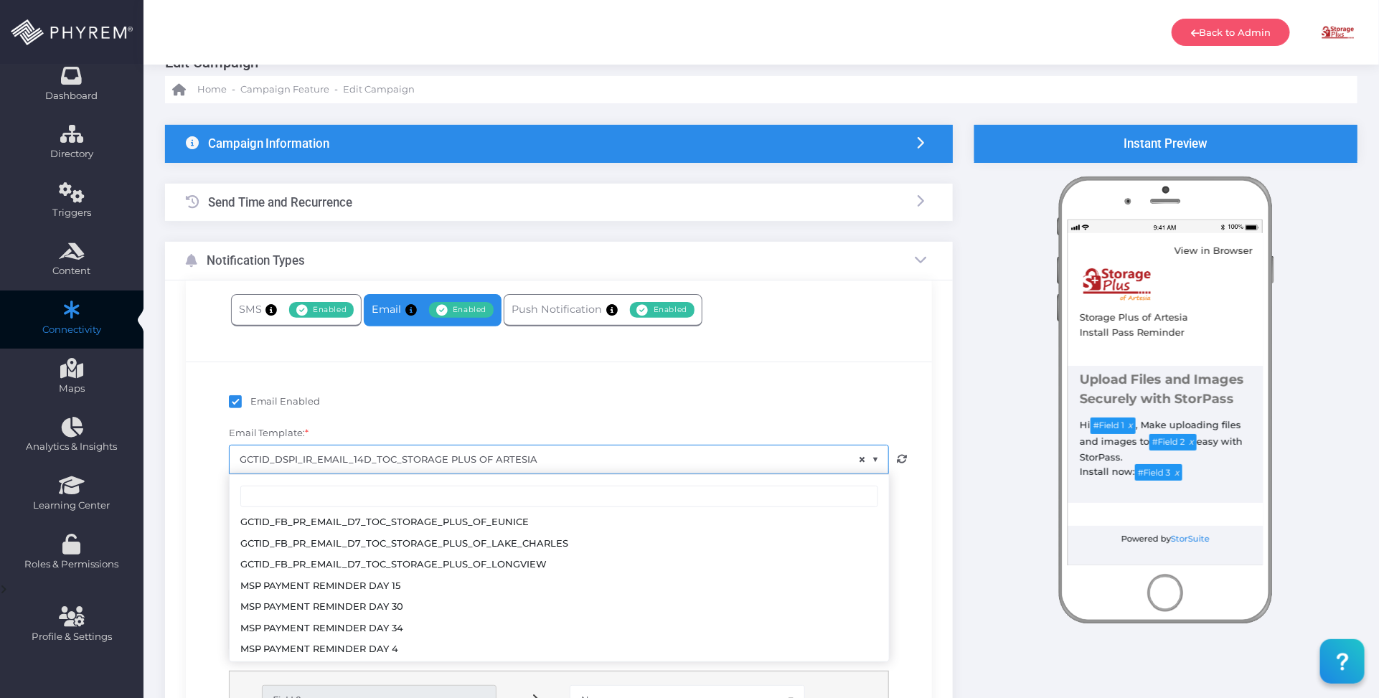
scroll to position [2175, 0]
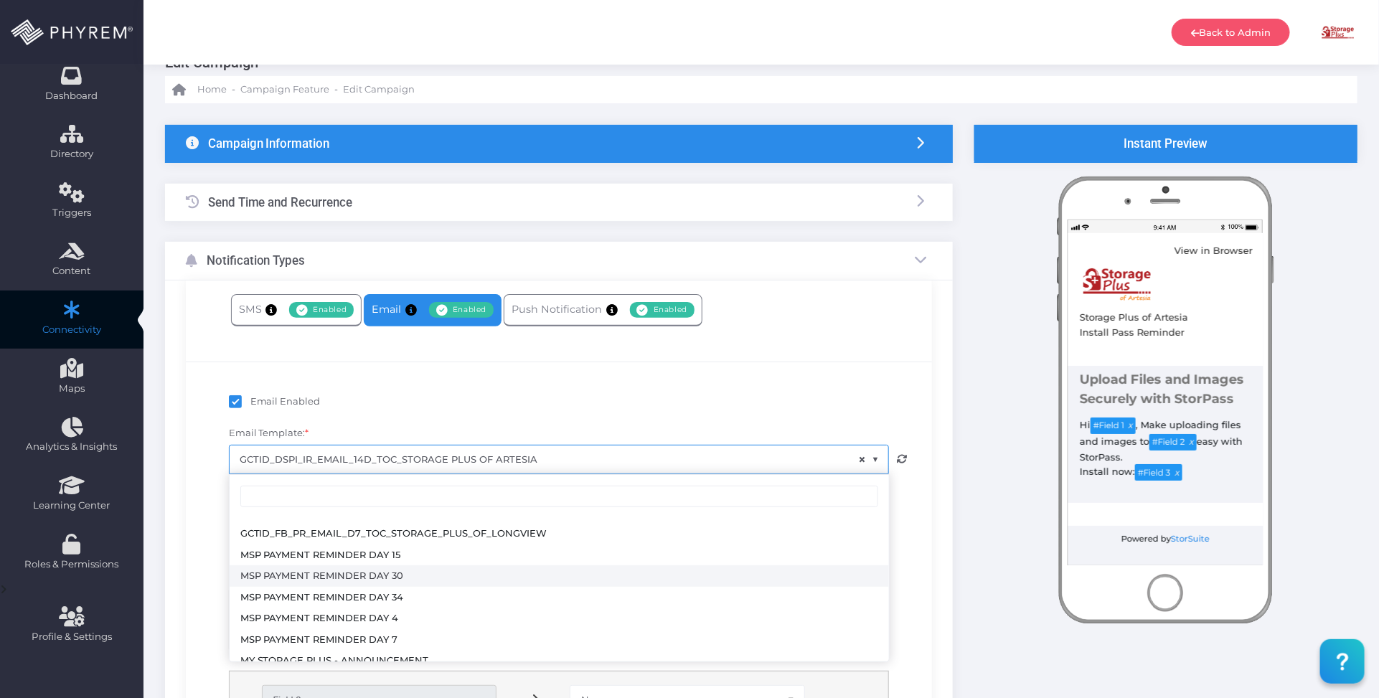
select select "3728"
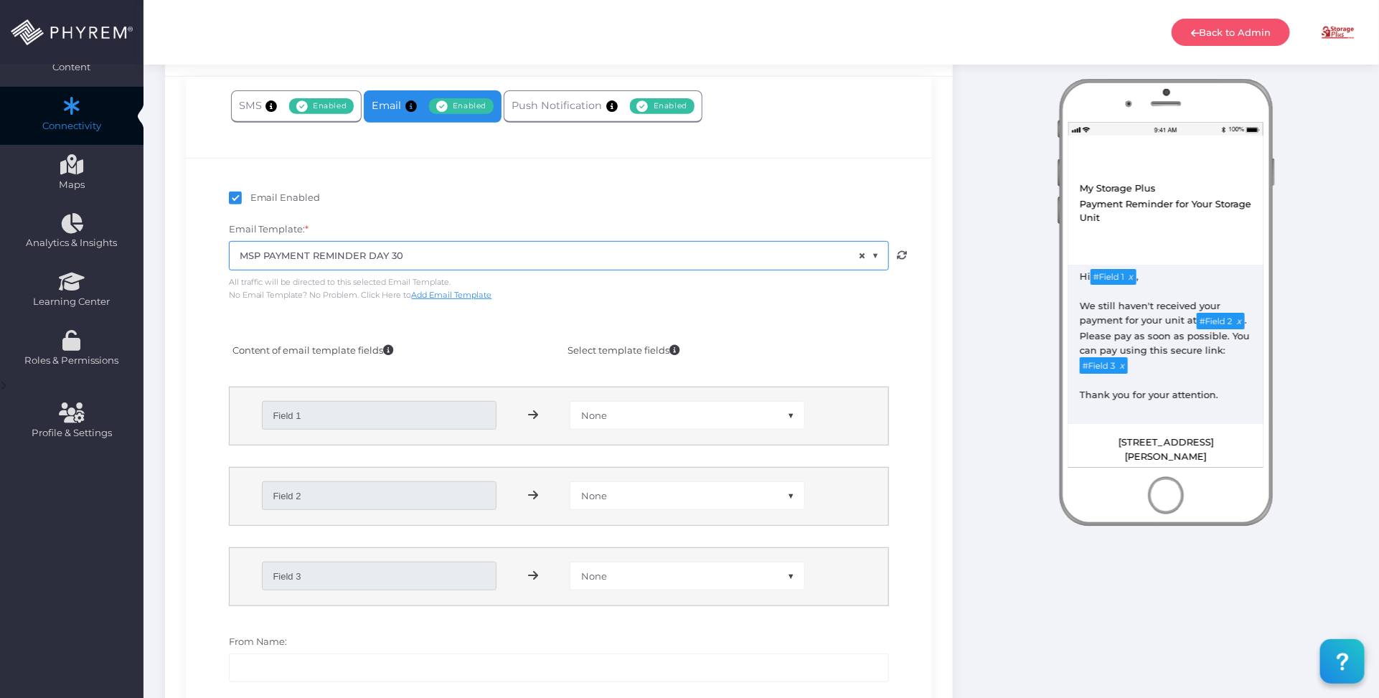
scroll to position [306, 0]
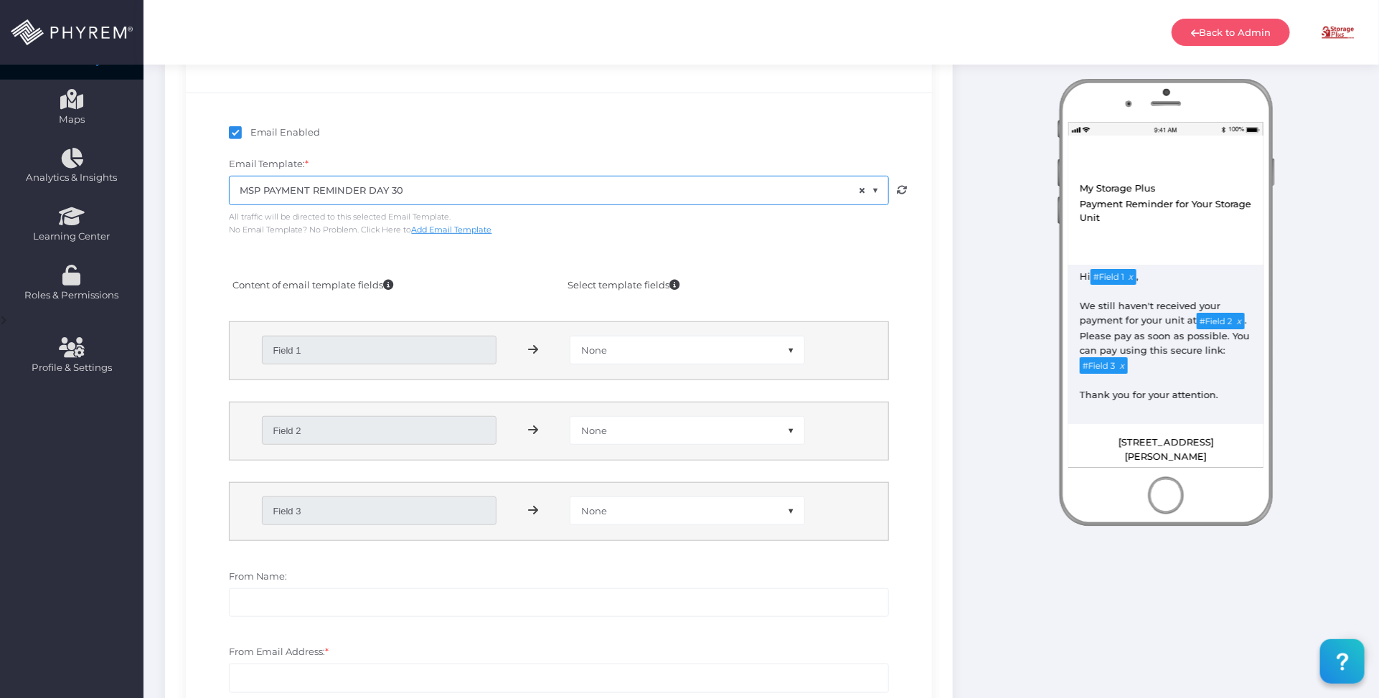
drag, startPoint x: 639, startPoint y: 342, endPoint x: 619, endPoint y: 342, distance: 20.1
click at [639, 342] on span "None" at bounding box center [687, 350] width 234 height 27
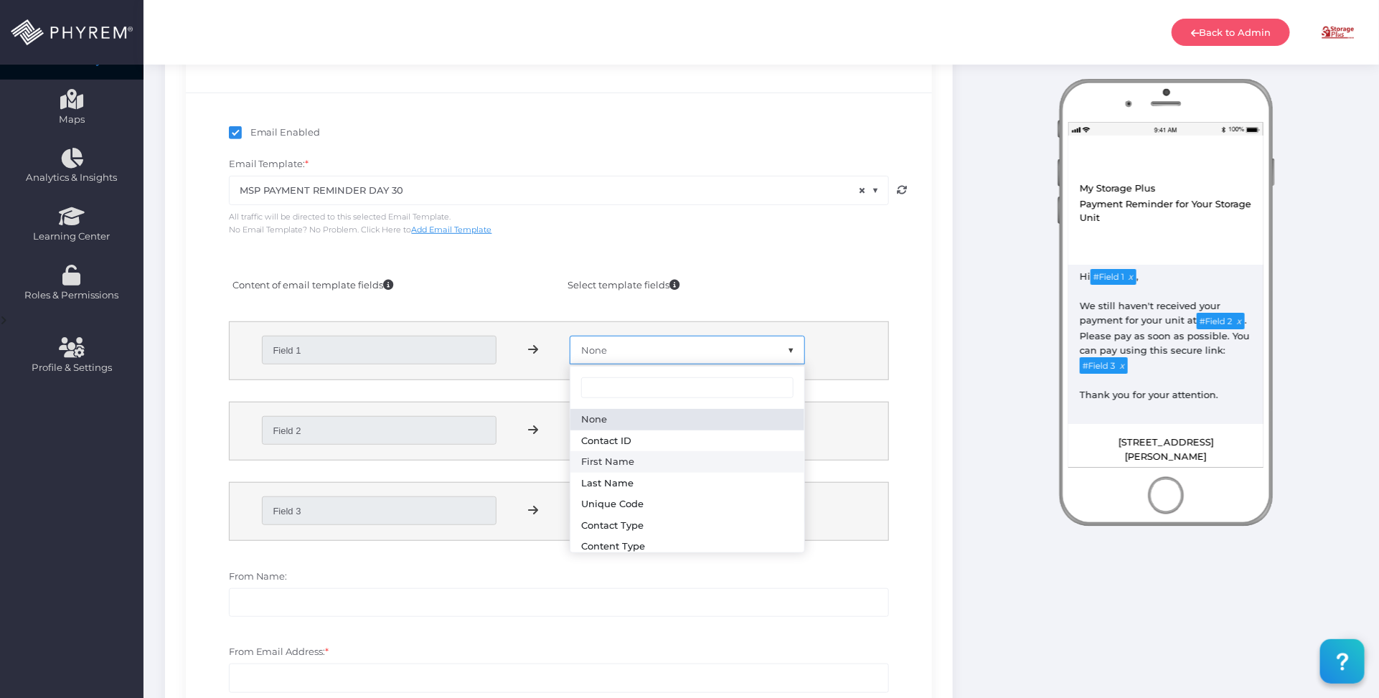
select select "first_name"
click at [632, 431] on span "None" at bounding box center [687, 430] width 234 height 27
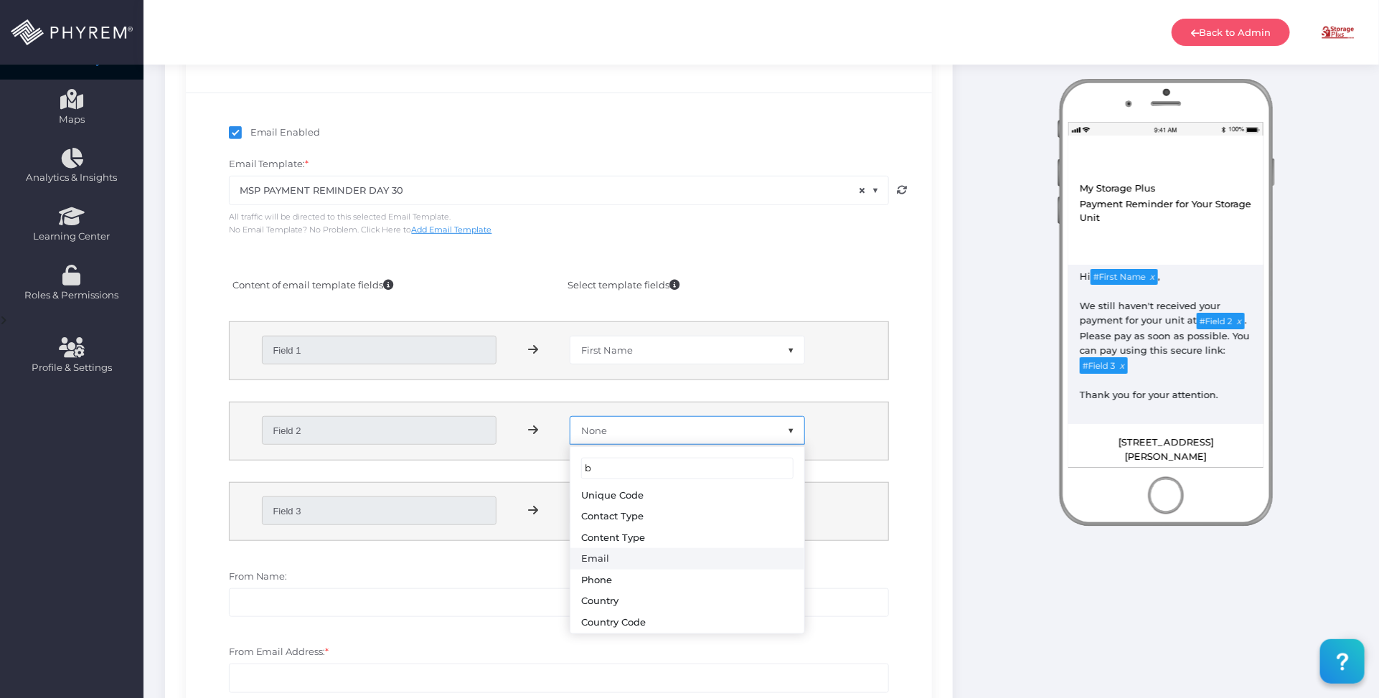
scroll to position [0, 0]
type input "bra"
select select "branch_name"
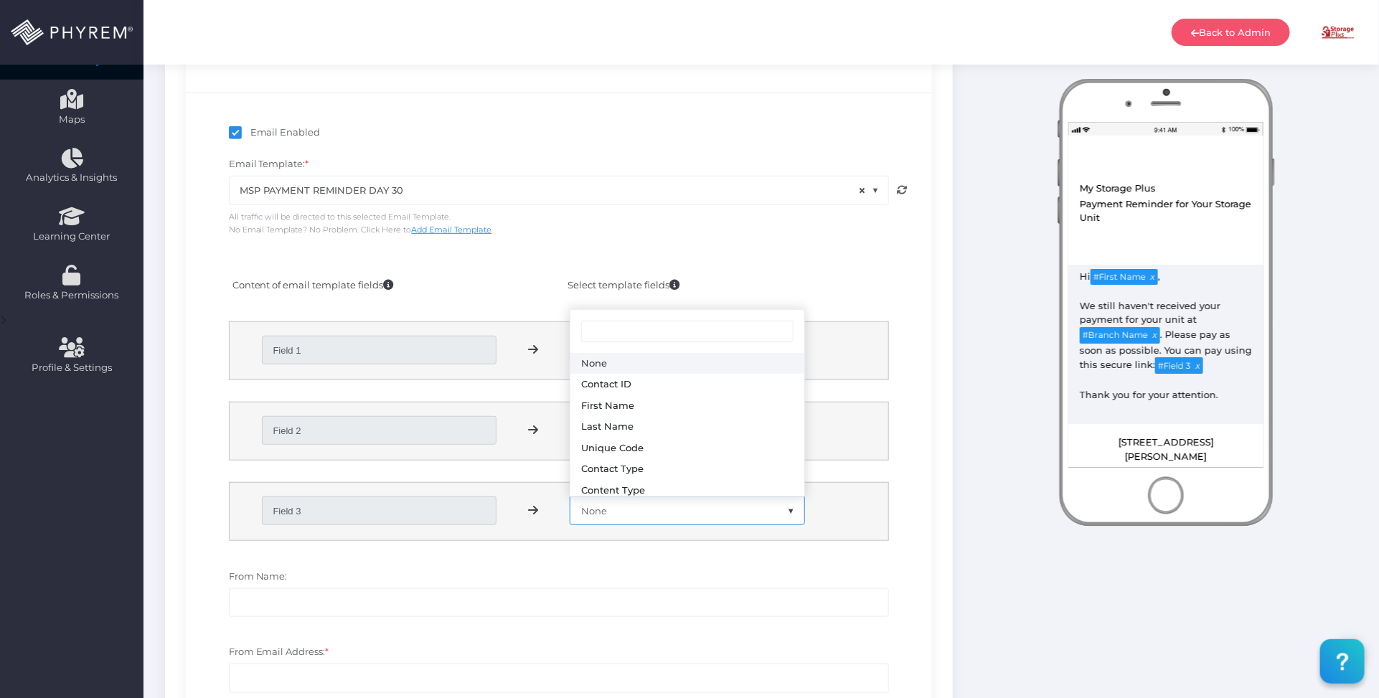
click at [654, 513] on span "None" at bounding box center [687, 510] width 234 height 27
type input "pa"
select select "payment_link"
click at [631, 565] on div "From Name:" at bounding box center [559, 601] width 725 height 76
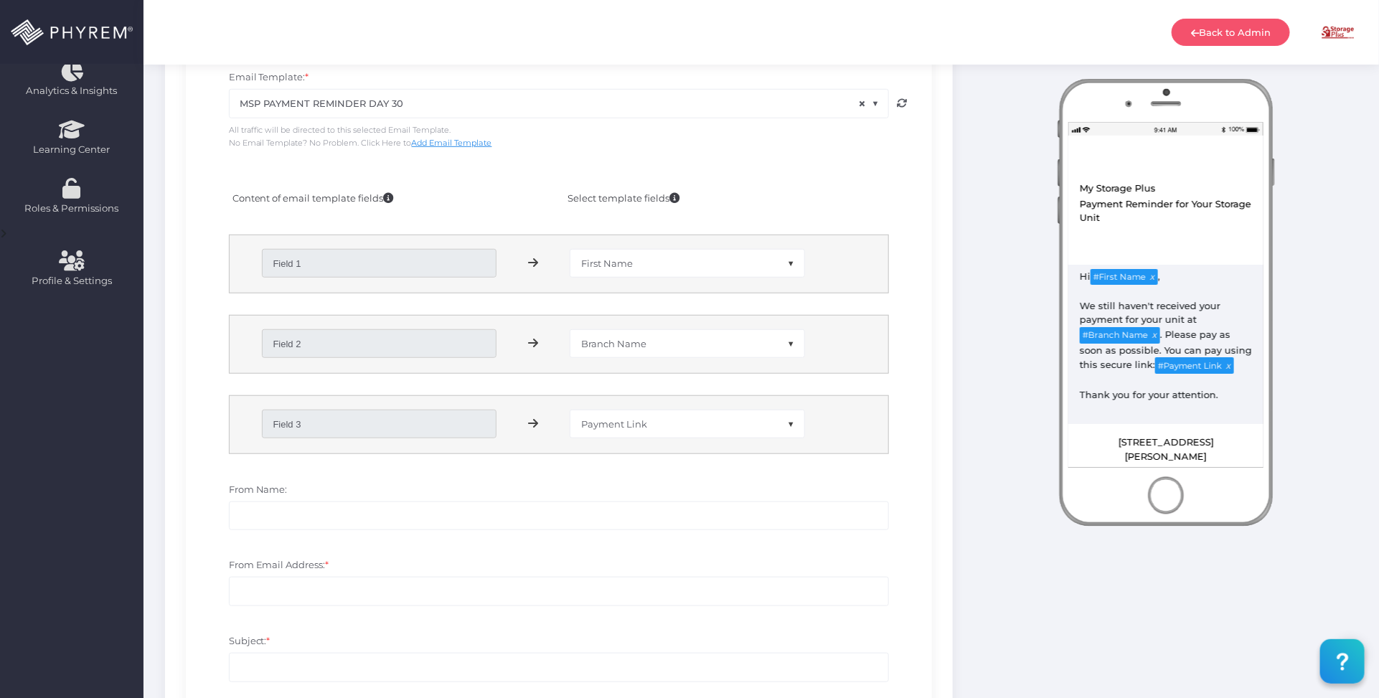
scroll to position [396, 0]
click at [515, 518] on input "From Name:" at bounding box center [559, 513] width 661 height 29
click at [363, 524] on input "From Name:" at bounding box center [559, 513] width 661 height 29
paste input "My Storage Plus"
type input "My Storage Plus"
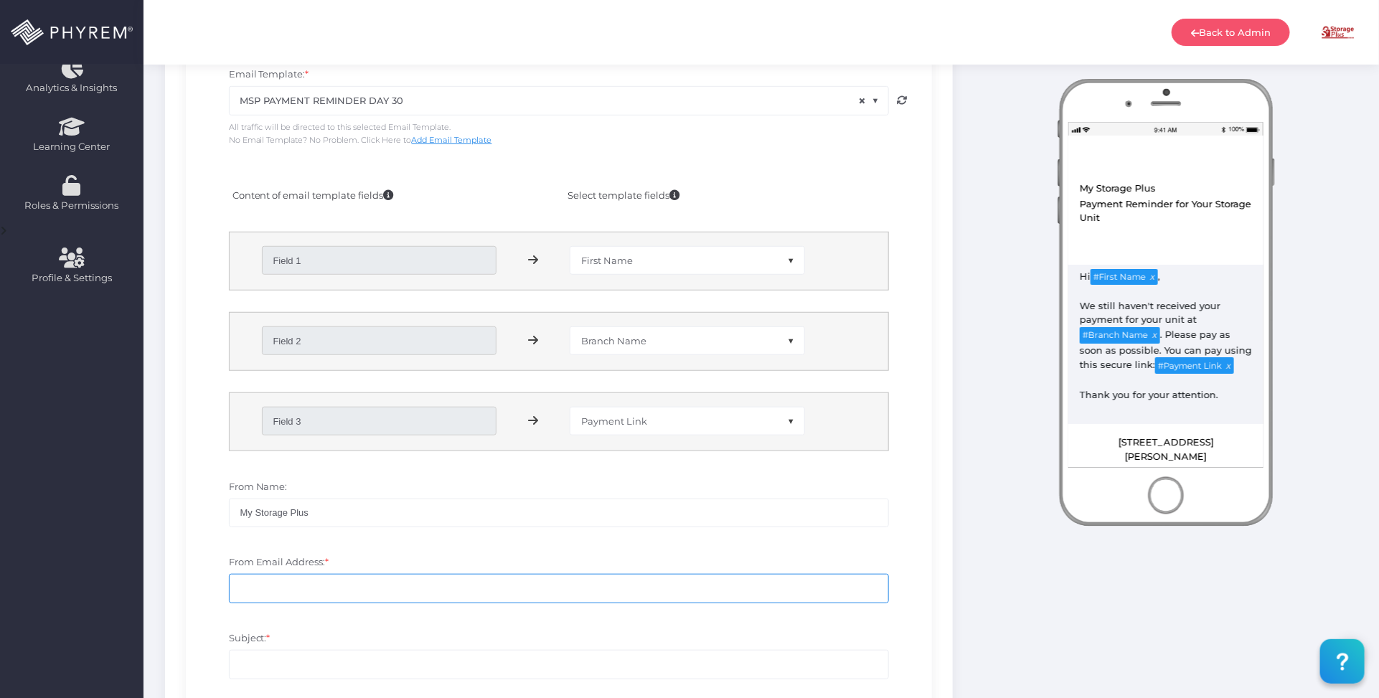
drag, startPoint x: 299, startPoint y: 586, endPoint x: 314, endPoint y: 583, distance: 14.5
click at [299, 586] on input "From Email Address: *" at bounding box center [559, 588] width 661 height 29
paste input "no-reply@storpass.com"
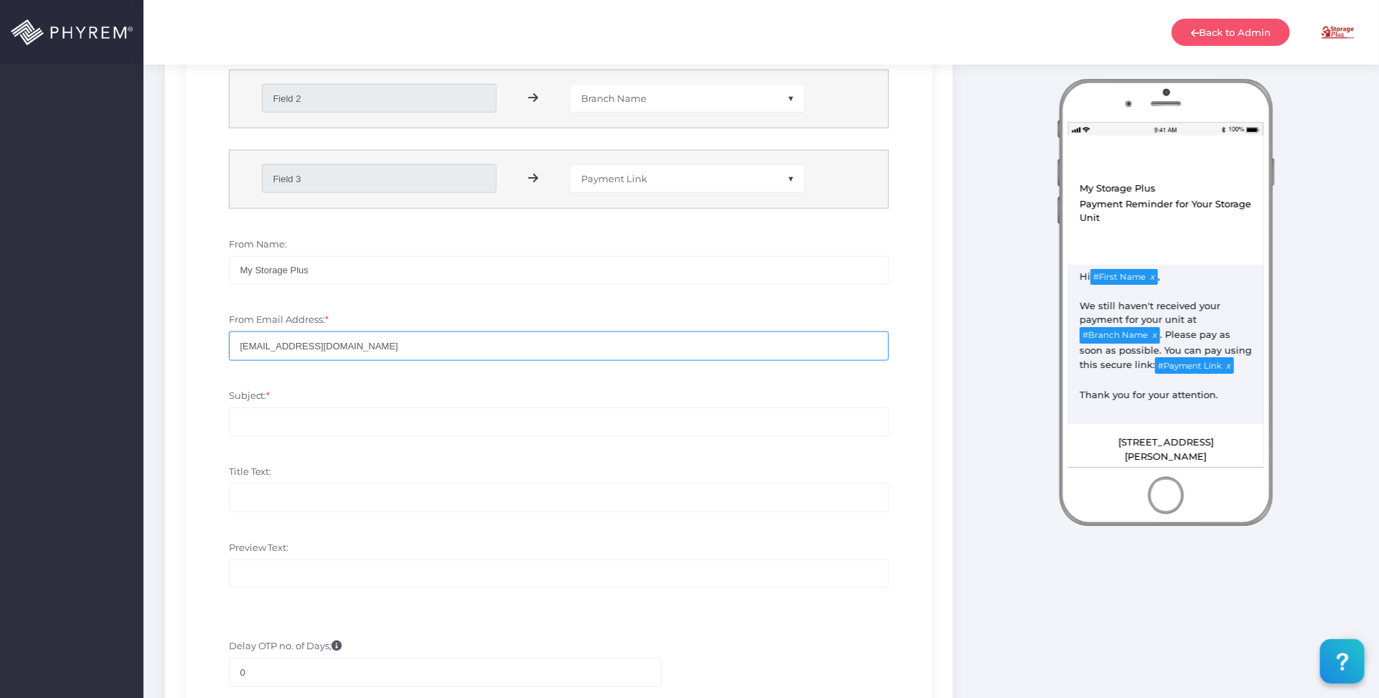
scroll to position [665, 0]
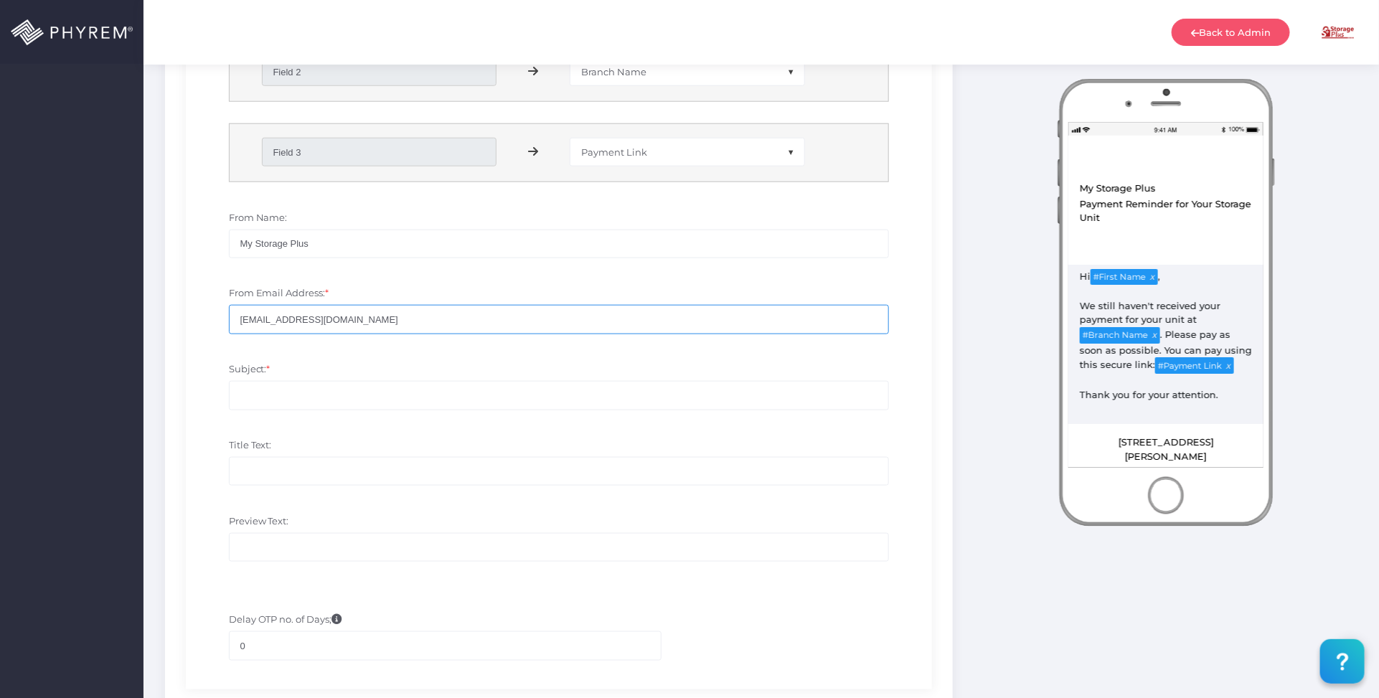
type input "no-reply@storpass.com"
click at [342, 398] on input "Subject: *" at bounding box center [559, 395] width 661 height 29
drag, startPoint x: 332, startPoint y: 482, endPoint x: 332, endPoint y: 471, distance: 10.0
click at [332, 482] on input "Title Text:" at bounding box center [559, 471] width 661 height 29
paste input "My Storage Plus - Payment Reminder for Your Storage Unit"
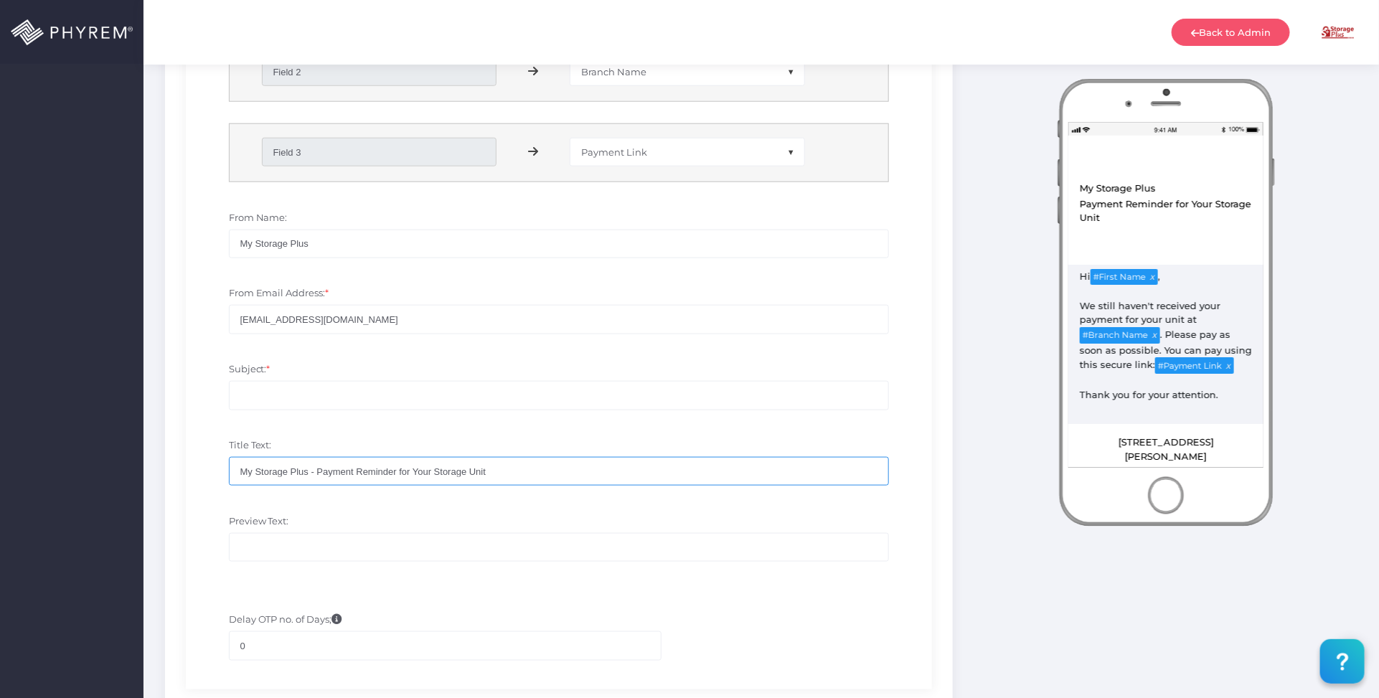
type input "My Storage Plus - Payment Reminder for Your Storage Unit"
click at [270, 644] on input "0" at bounding box center [445, 645] width 433 height 29
click at [320, 395] on input "Subject: *" at bounding box center [559, 395] width 661 height 29
paste input "My Storage Plus - Payment Reminder for Your Storage Unit"
type input "My Storage Plus - Payment Reminder for Your Storage Unit"
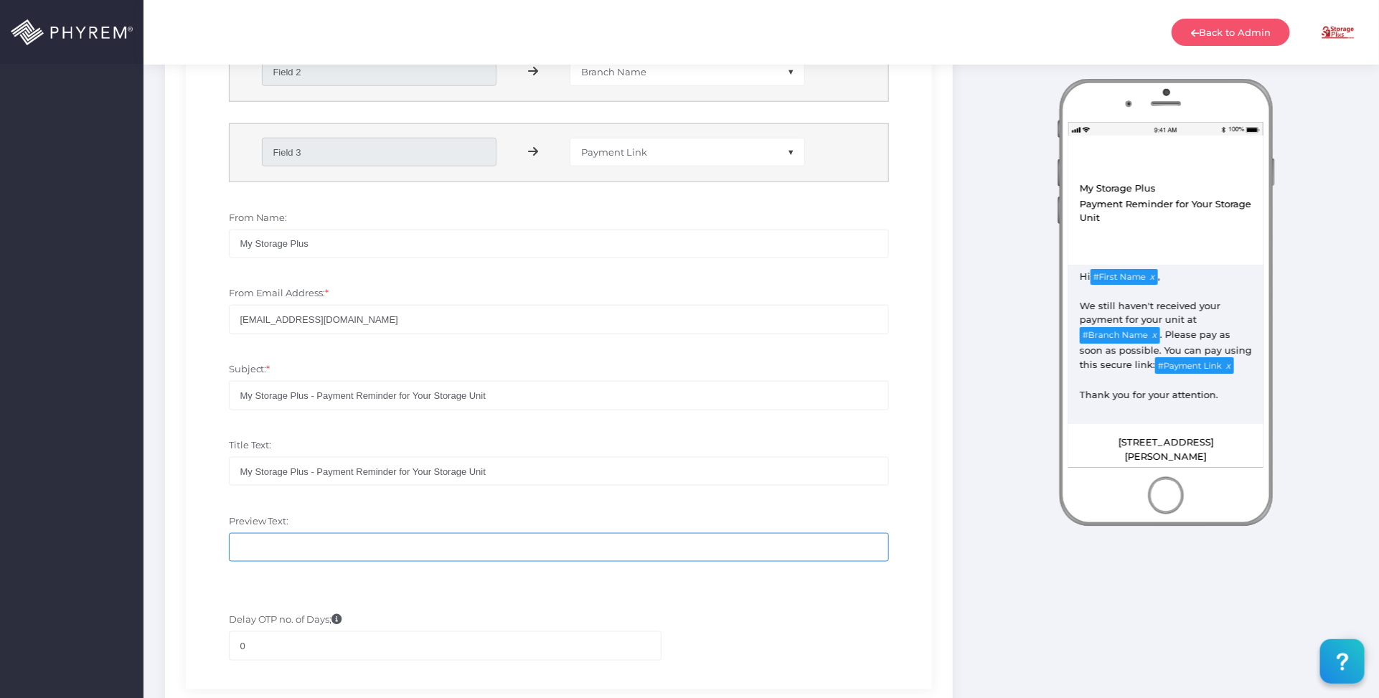
click at [304, 557] on input "Preview Text:" at bounding box center [559, 547] width 661 height 29
paste input "My Storage Plus - Payment Reminder for Your Storage Unit"
type input "My Storage Plus - Payment Reminder for Your Storage Unit"
drag, startPoint x: 316, startPoint y: 476, endPoint x: 166, endPoint y: 451, distance: 152.1
click at [167, 452] on div "SMS Enabled Disabled Email Enabled Disabled" at bounding box center [559, 204] width 788 height 1103
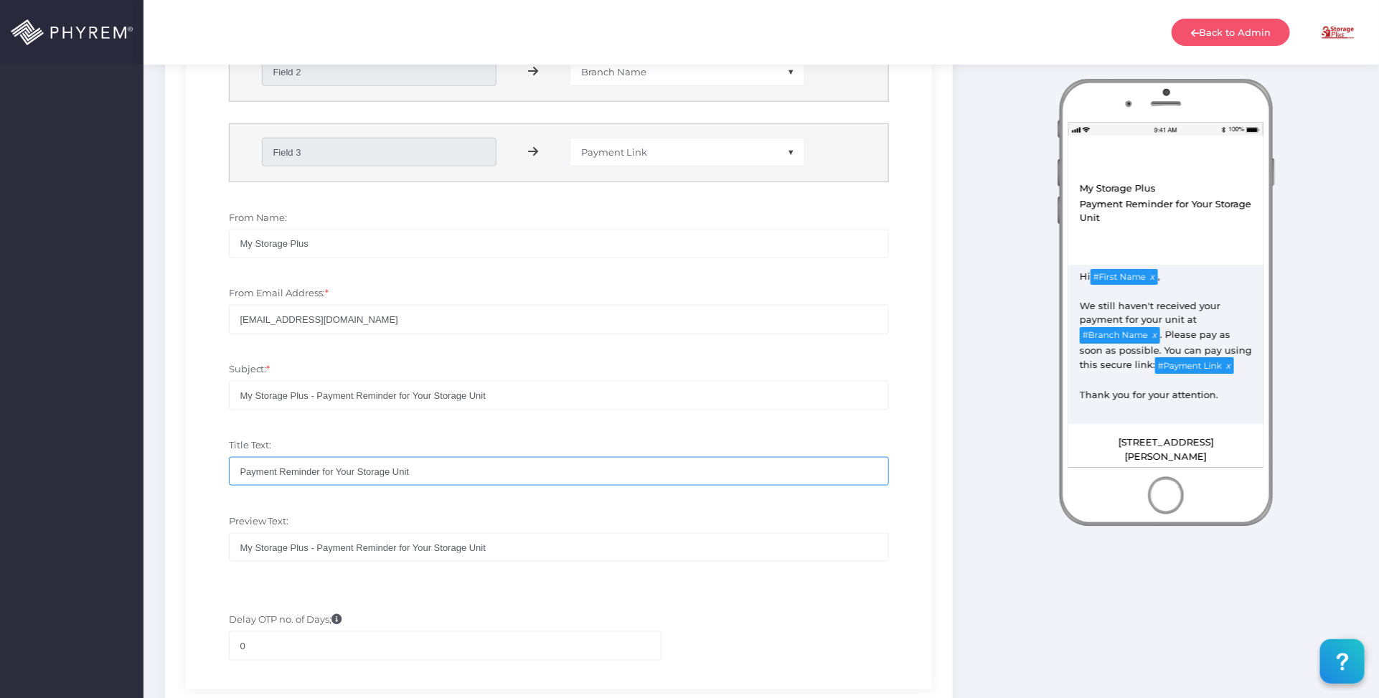
type input "Payment Reminder for Your Storage Unit"
click at [511, 504] on div "Title Text: Payment Reminder for Your Storage Unit" at bounding box center [559, 469] width 725 height 76
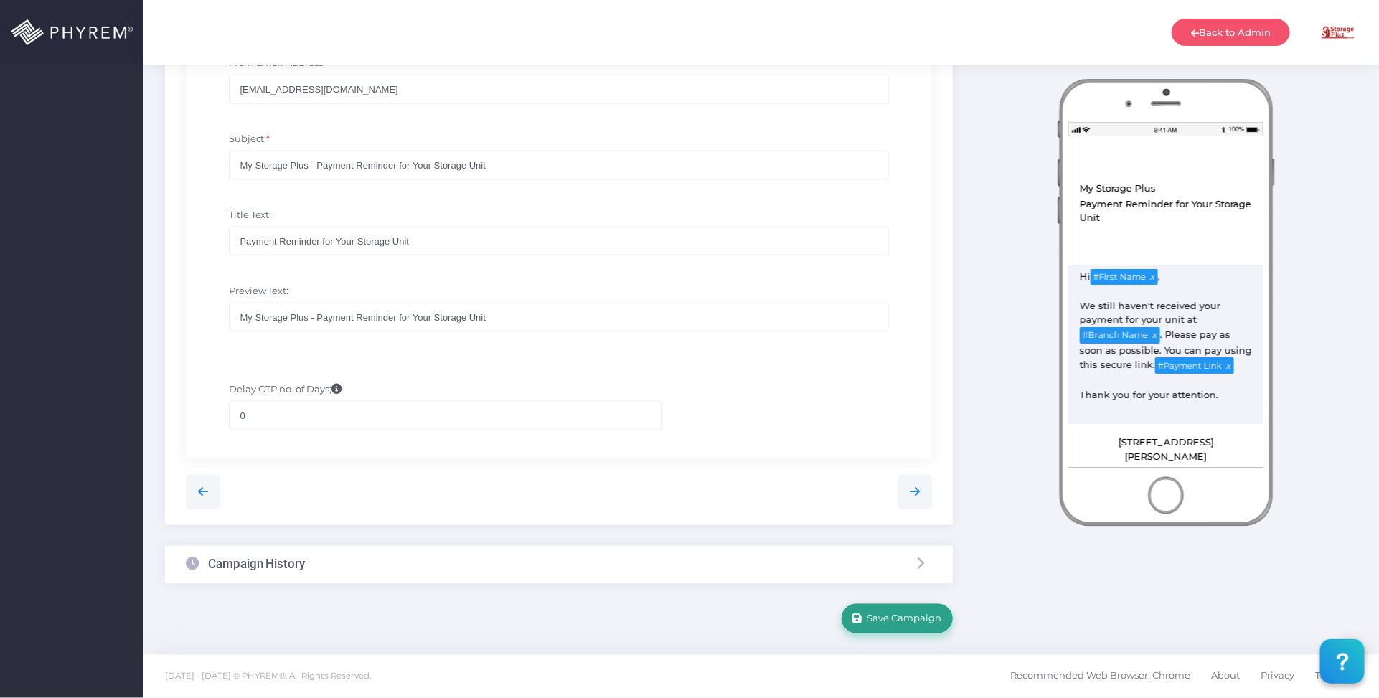
click at [930, 617] on span "Save Campaign" at bounding box center [903, 618] width 80 height 11
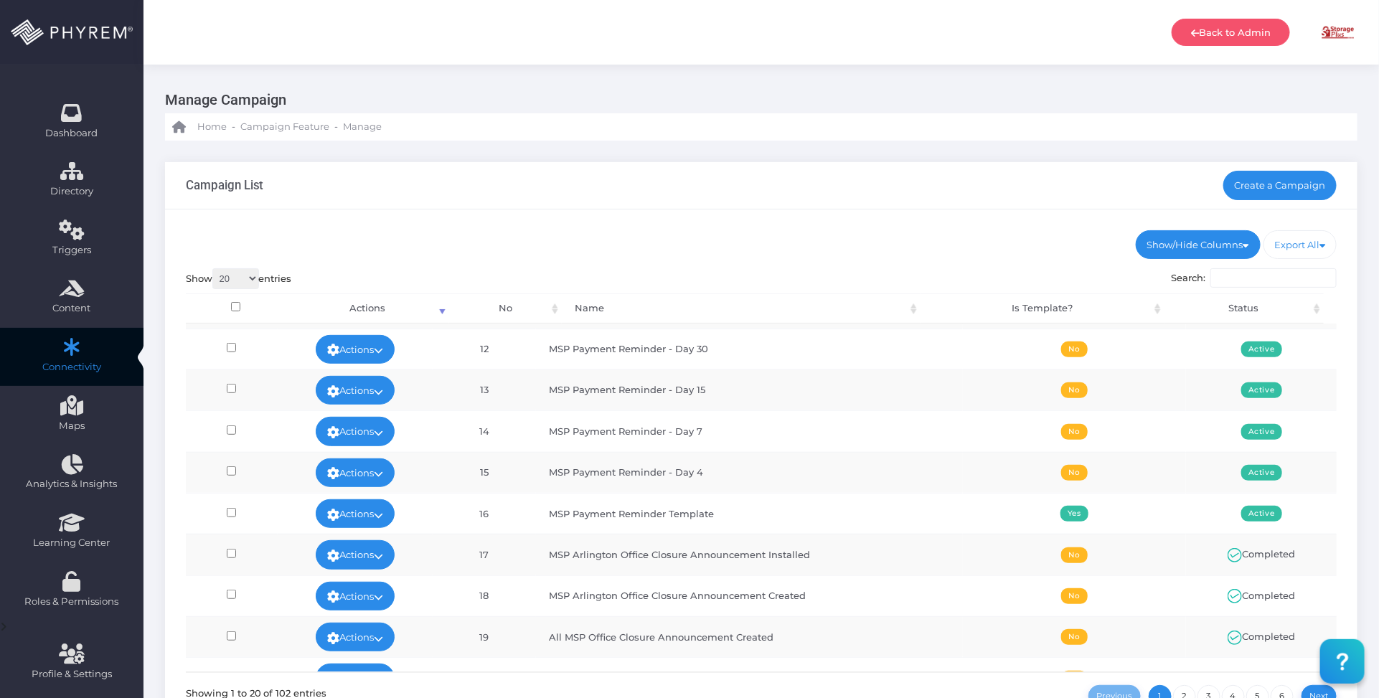
scroll to position [359, 0]
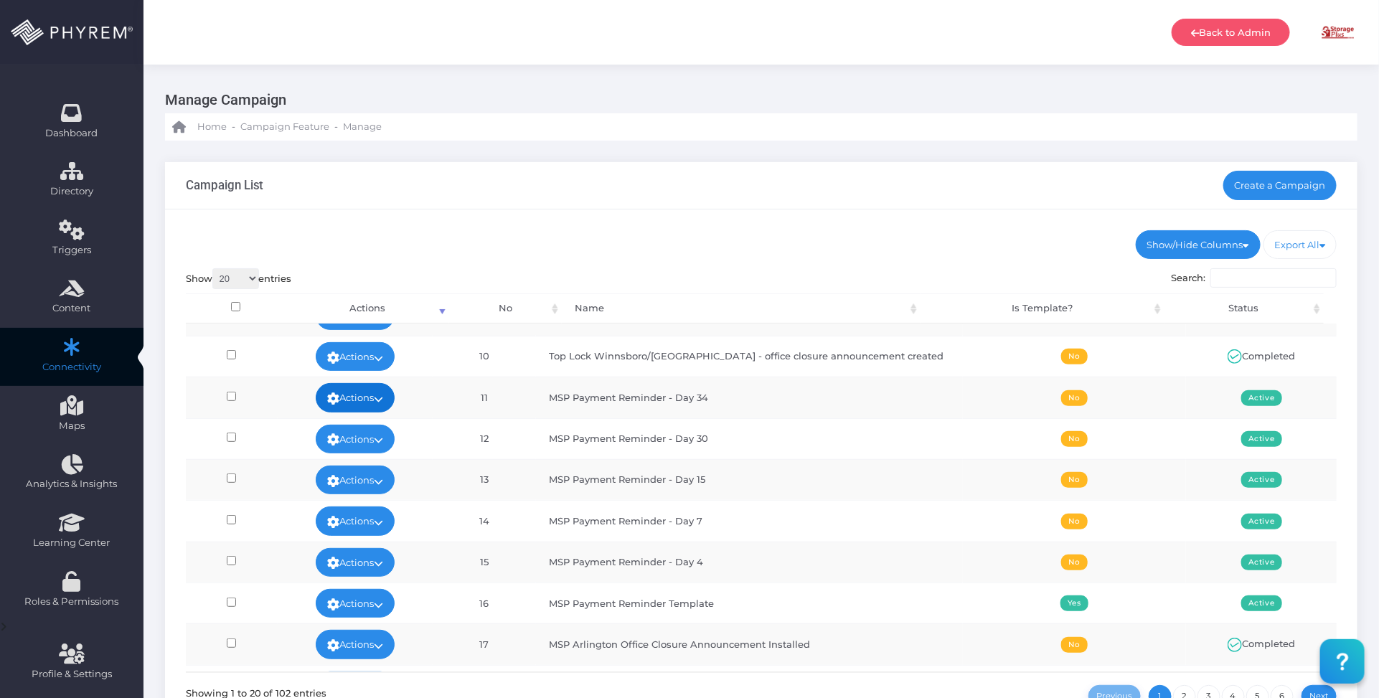
click at [392, 392] on link "Actions" at bounding box center [355, 397] width 79 height 29
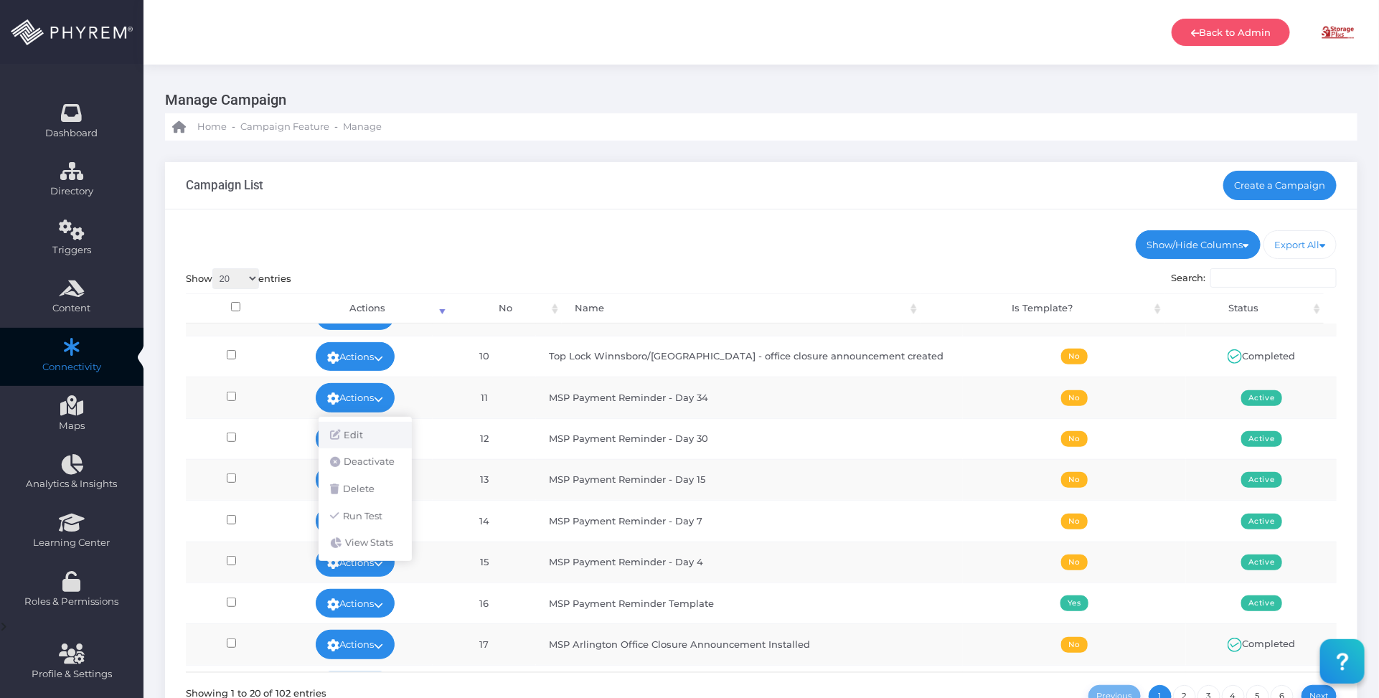
click at [363, 428] on link "Edit" at bounding box center [365, 435] width 93 height 27
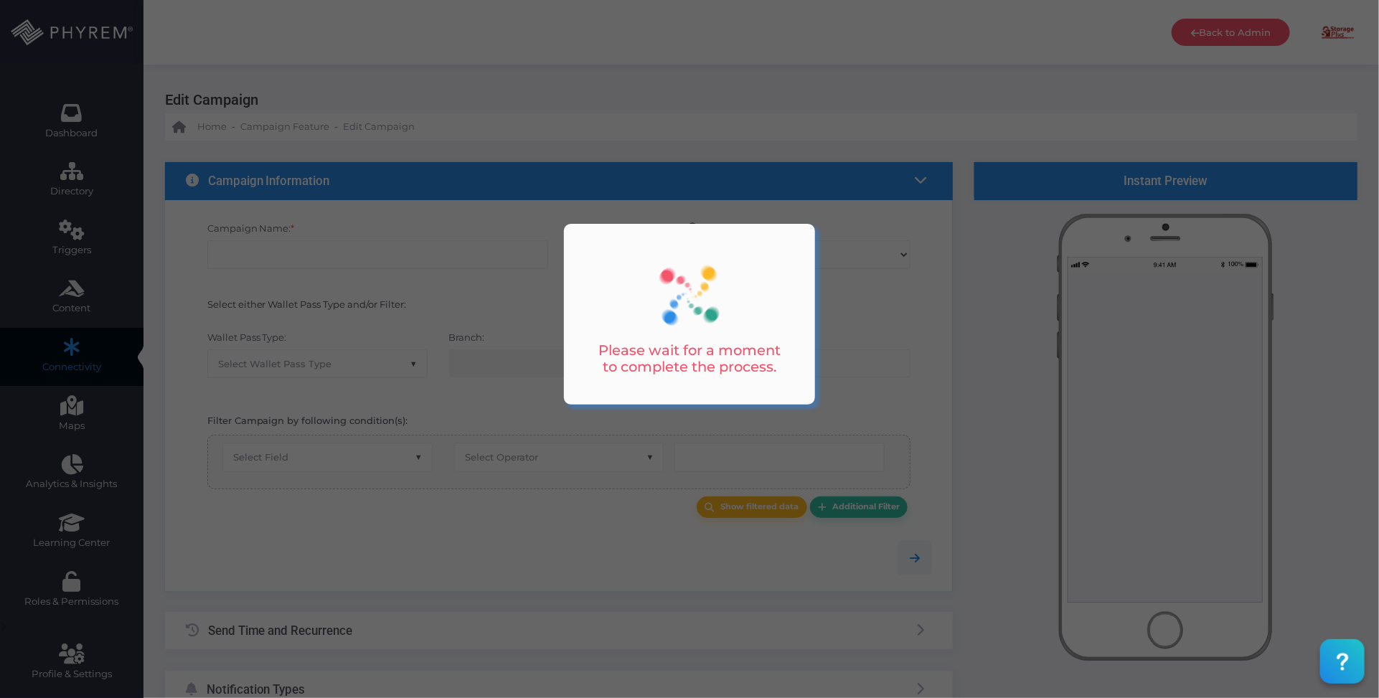
type input "MSP Payment Reminder - Day 34"
select select "15"
checkbox input "false"
type input "0"
select select "3595"
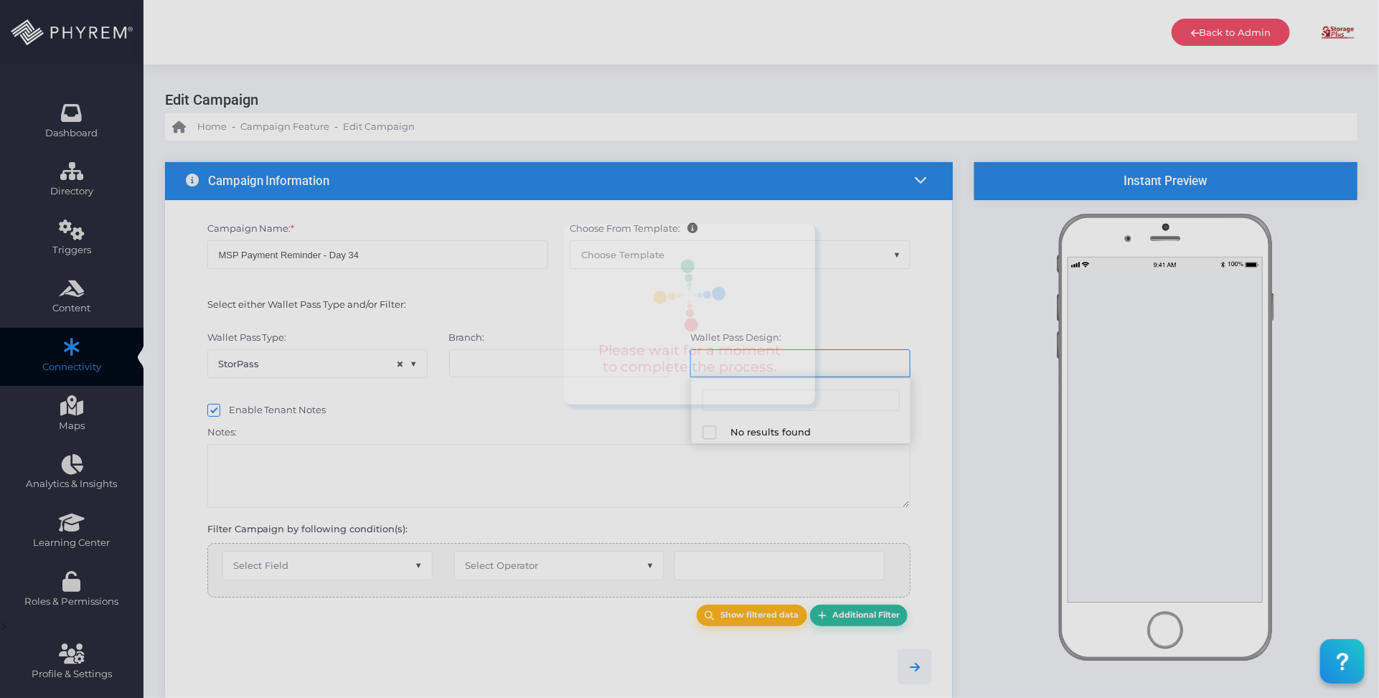
select select "616"
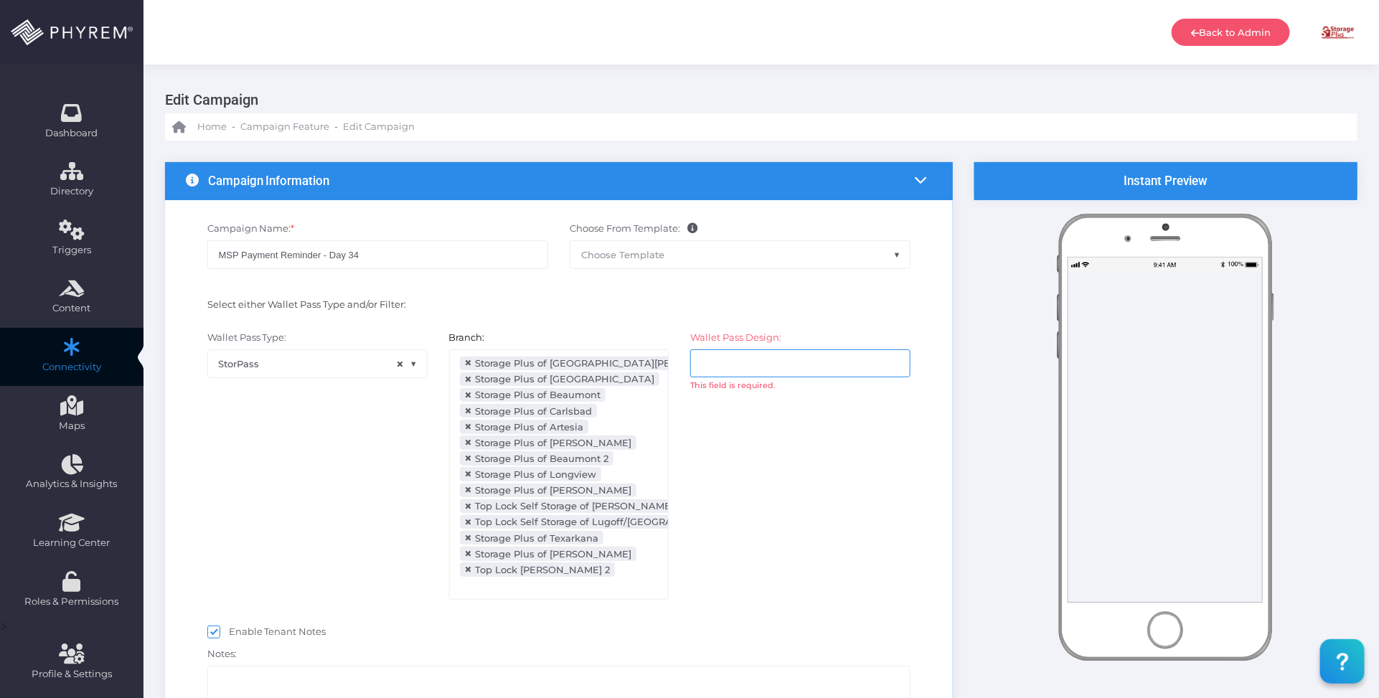
select select "after_x_days"
select select "2112"
select select "dPaidThru"
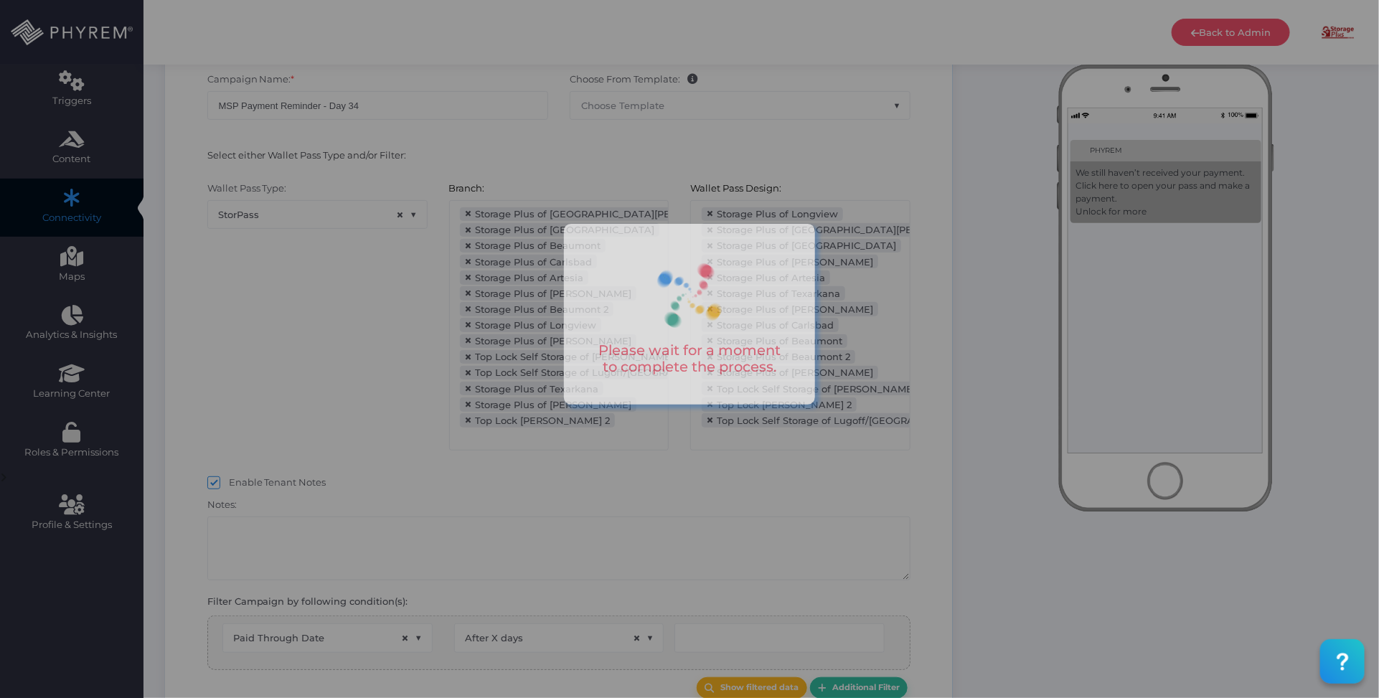
scroll to position [359, 0]
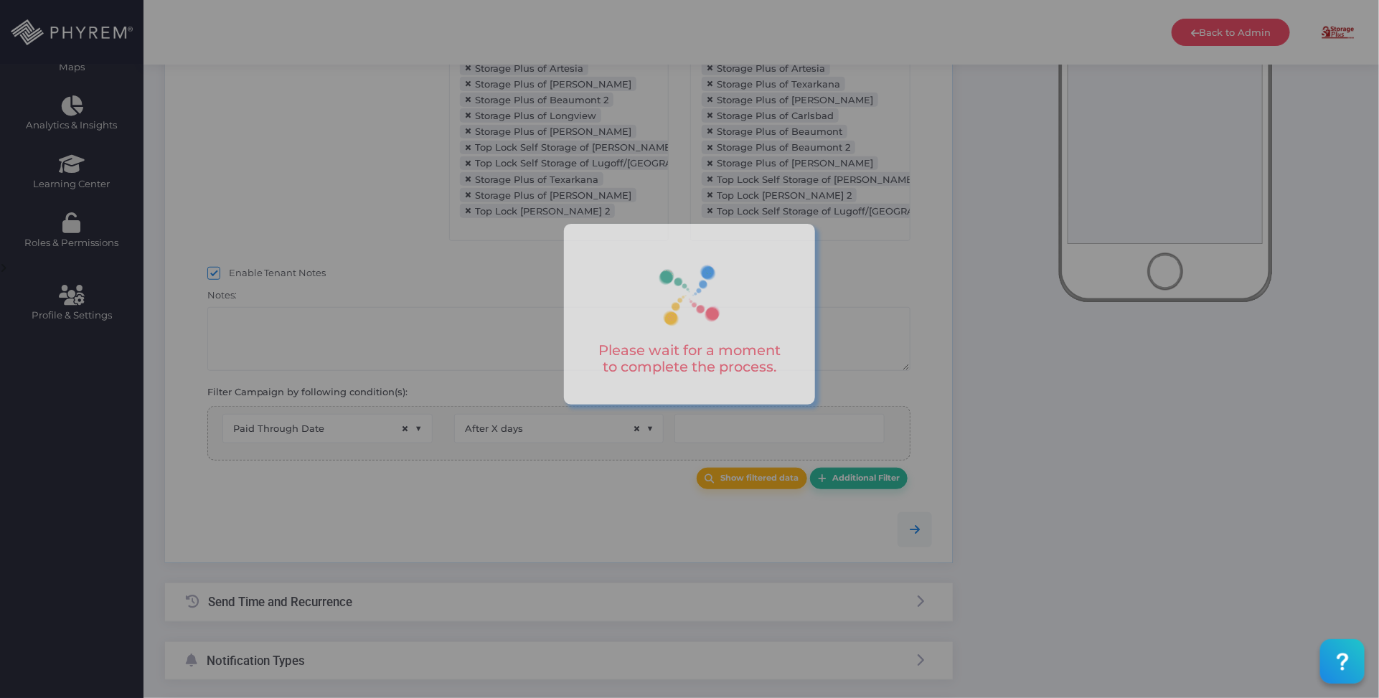
type input "35"
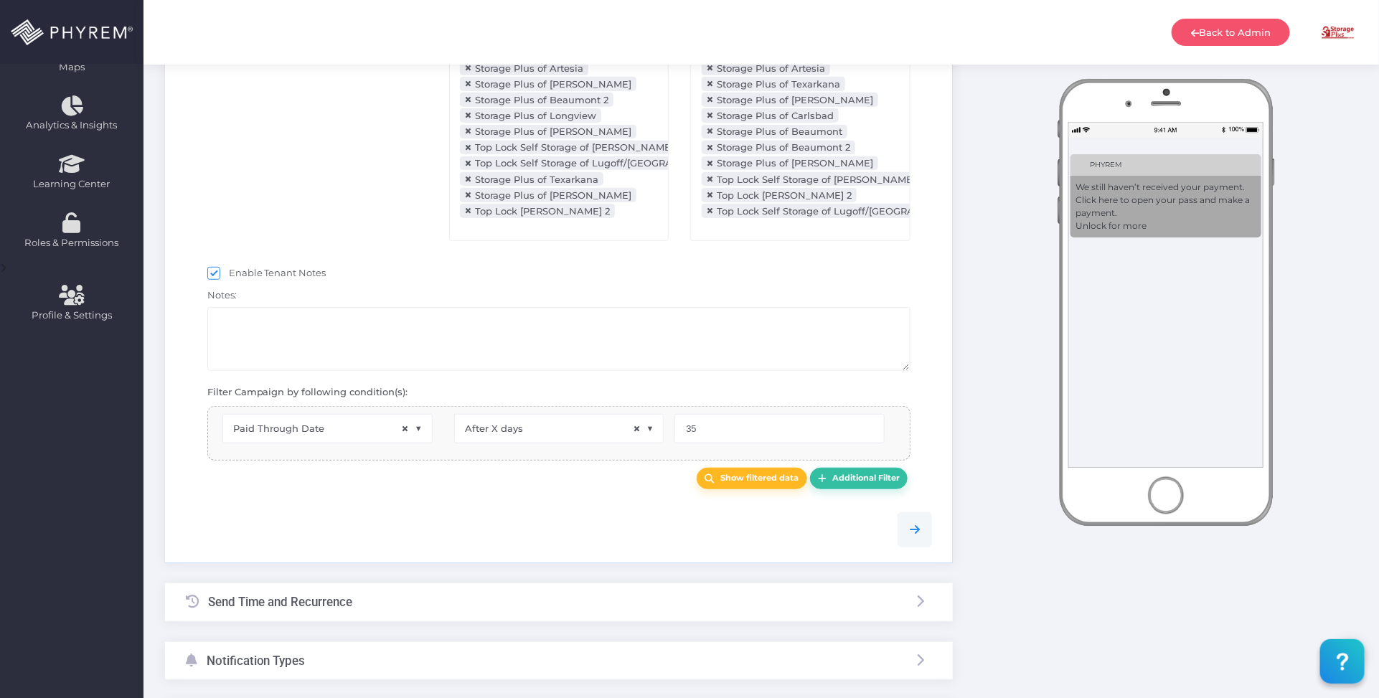
select select "pr_wallet_users.voided"
select select "equals"
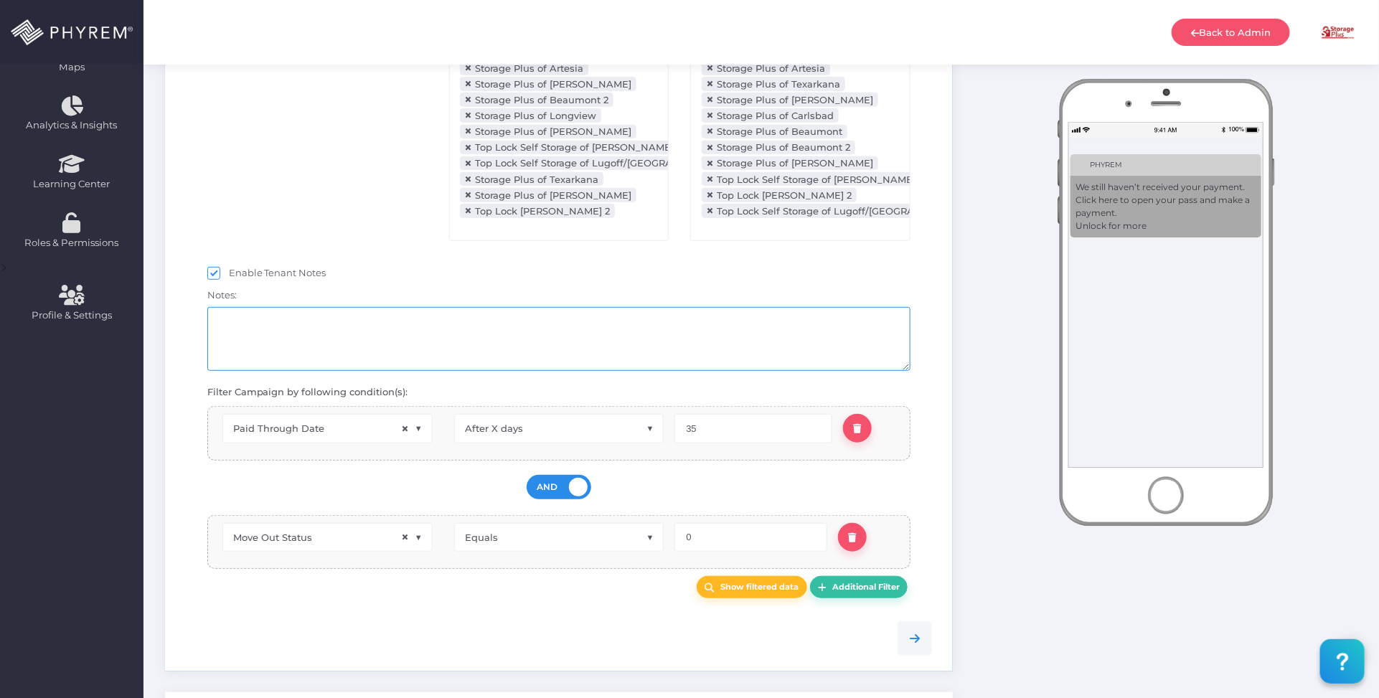
click at [447, 349] on textarea at bounding box center [559, 339] width 704 height 64
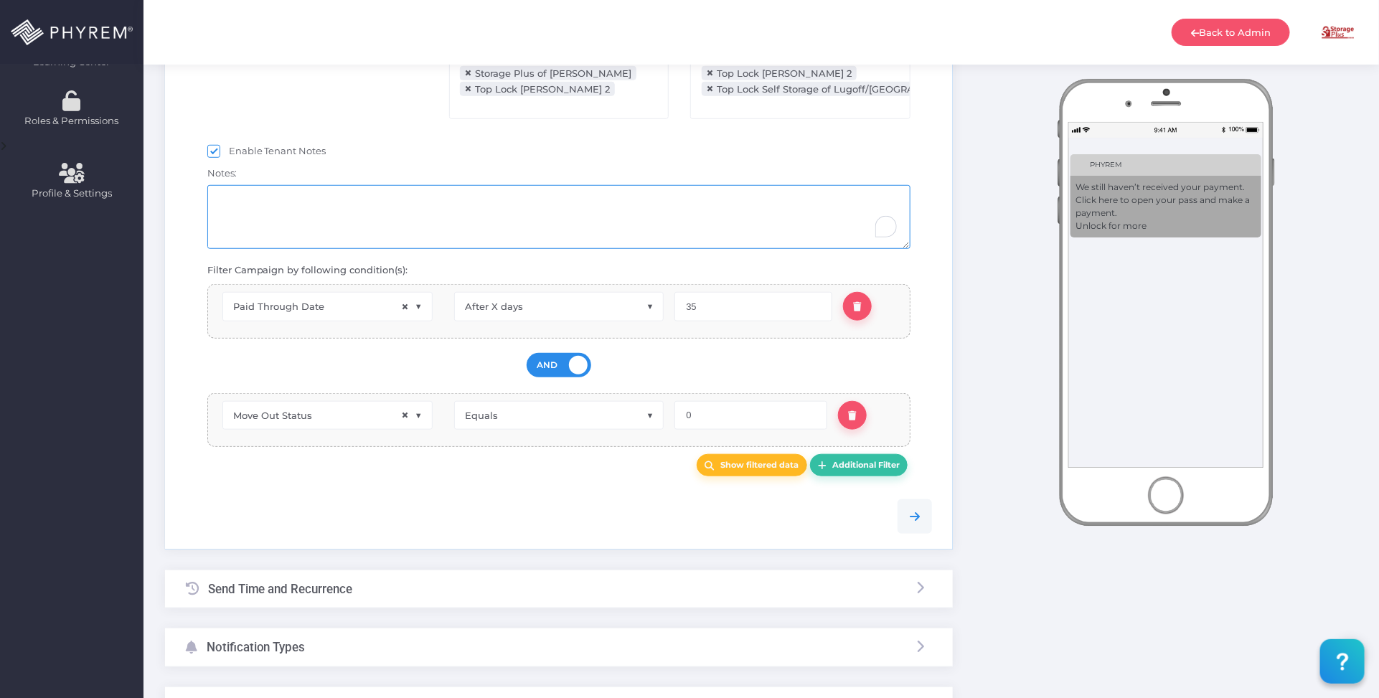
scroll to position [629, 0]
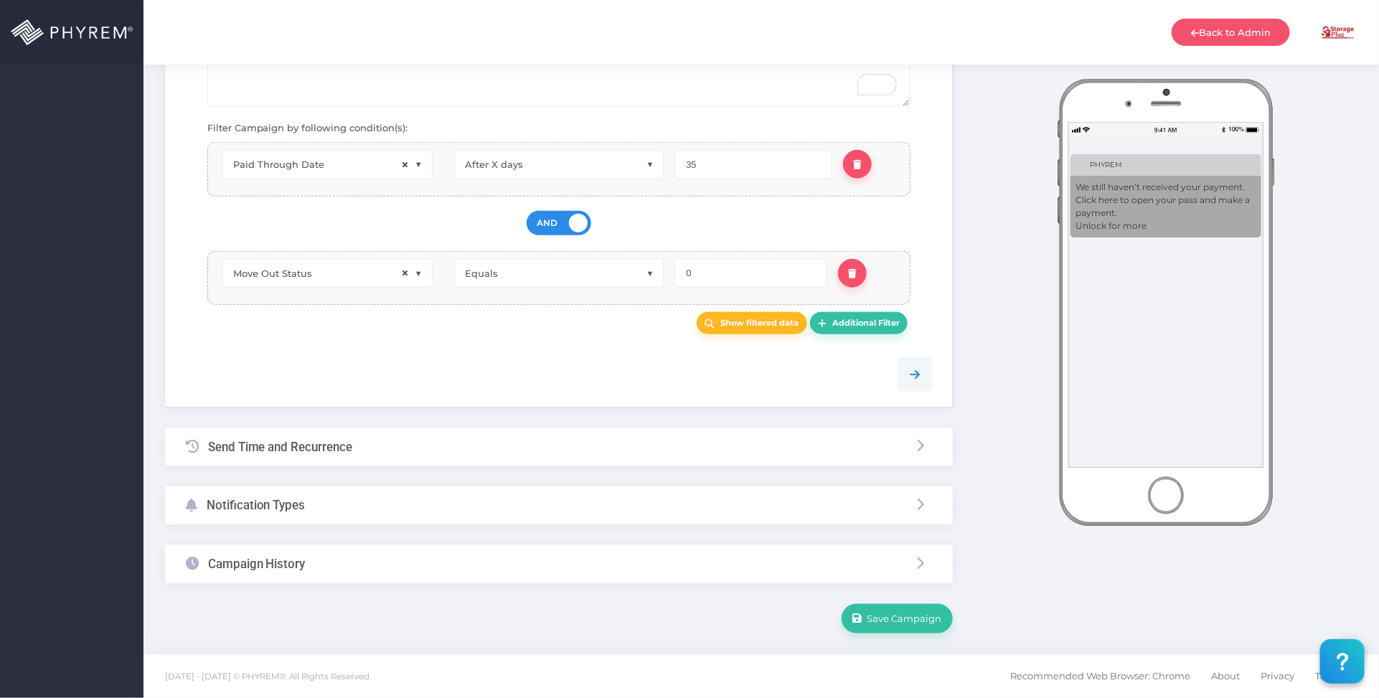
click at [438, 450] on div "Send Time and Recurrence" at bounding box center [559, 447] width 788 height 38
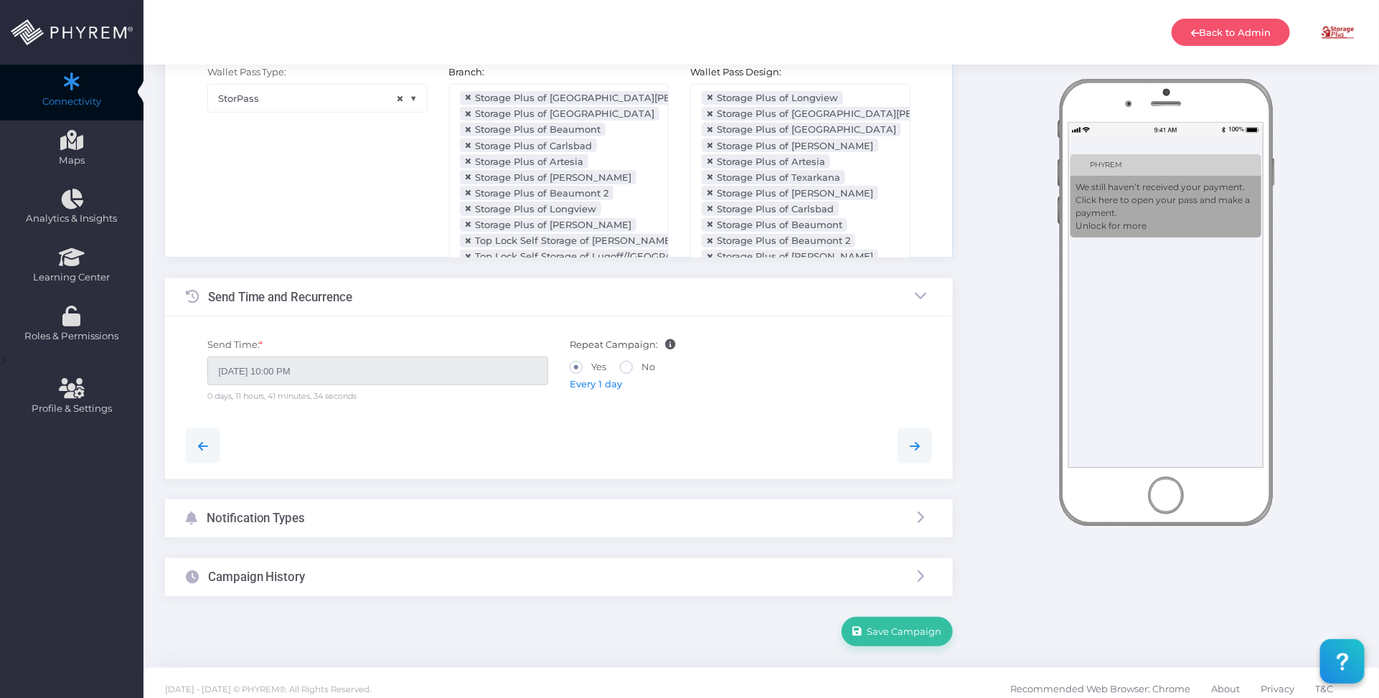
scroll to position [37, 0]
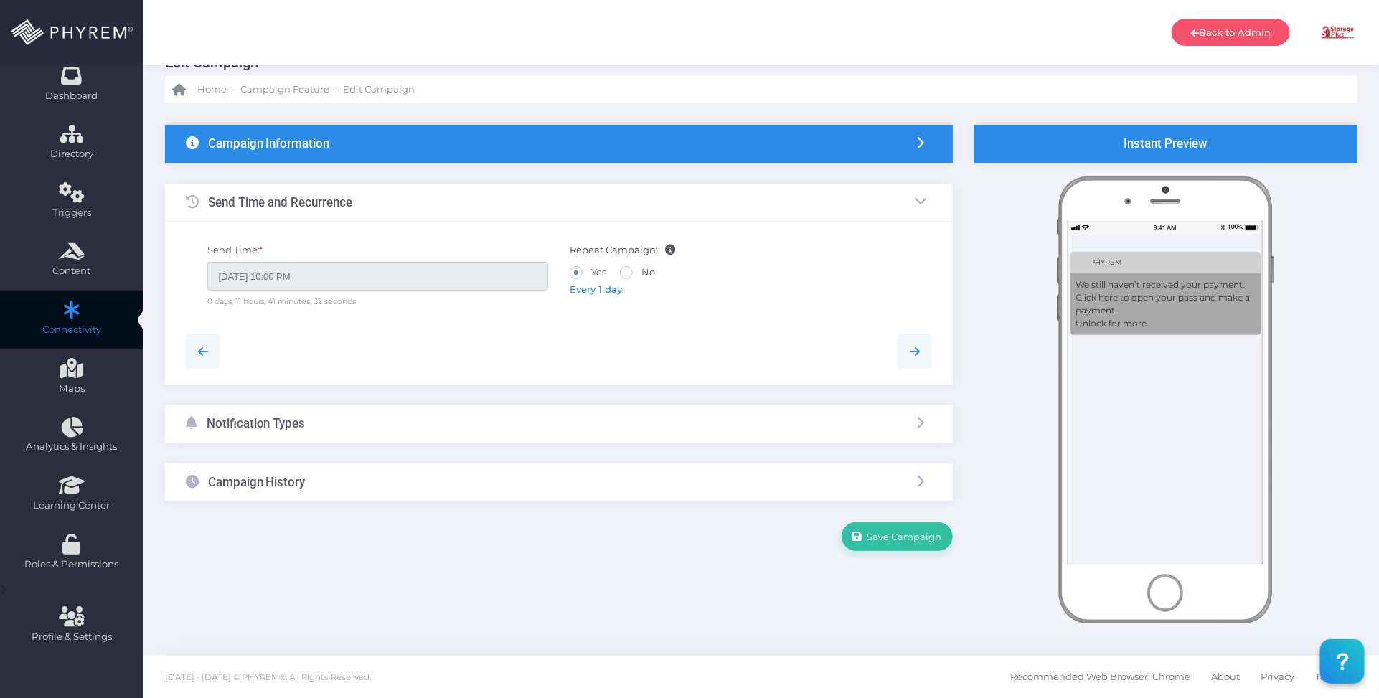
click at [450, 421] on div "Notification Types" at bounding box center [559, 424] width 788 height 38
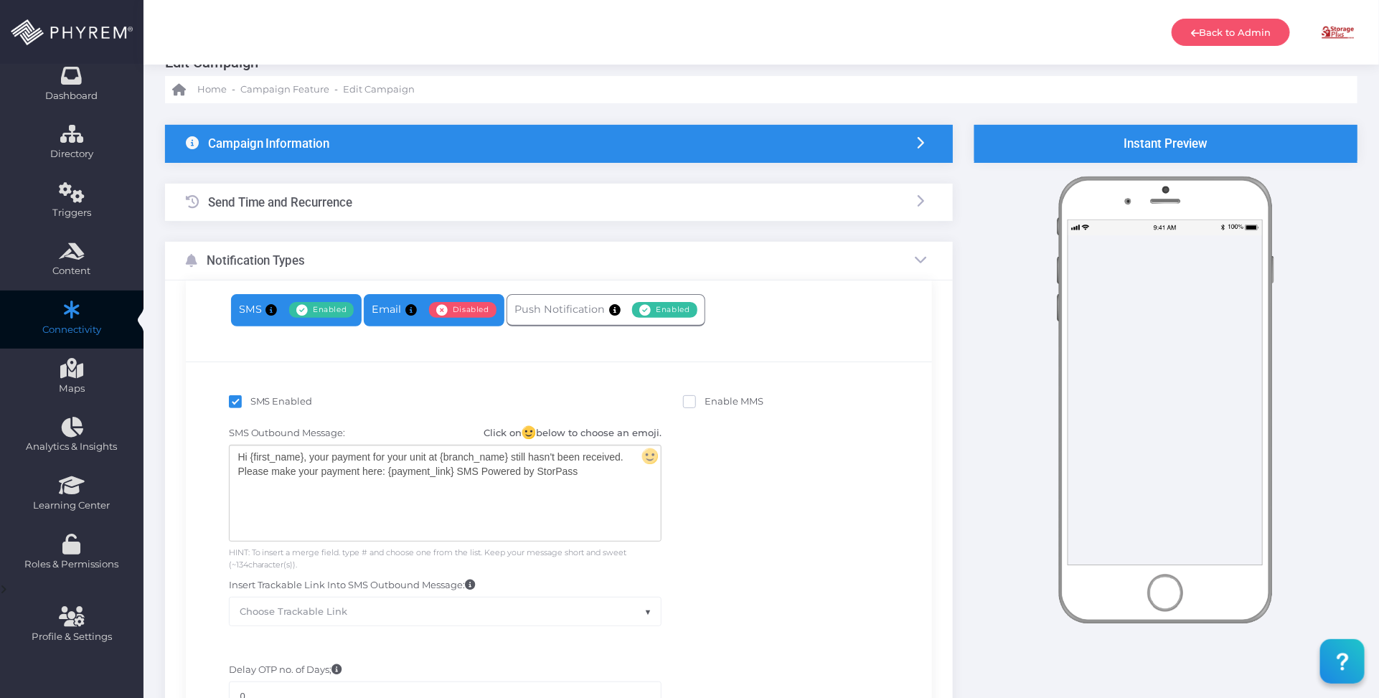
click at [427, 313] on link "Email Enabled Disabled" at bounding box center [434, 310] width 140 height 32
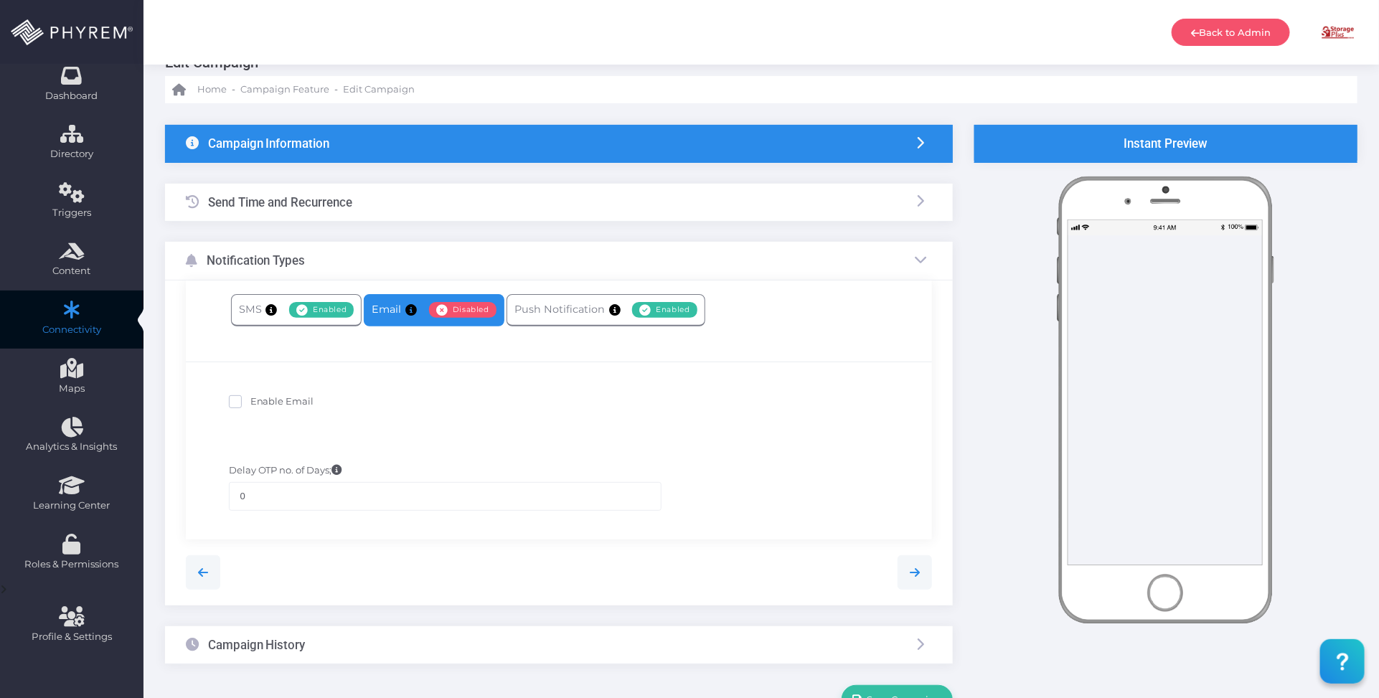
click at [303, 400] on span "Enable Email" at bounding box center [282, 400] width 64 height 11
click at [260, 400] on input "Enable Email" at bounding box center [254, 399] width 9 height 9
checkbox input "true"
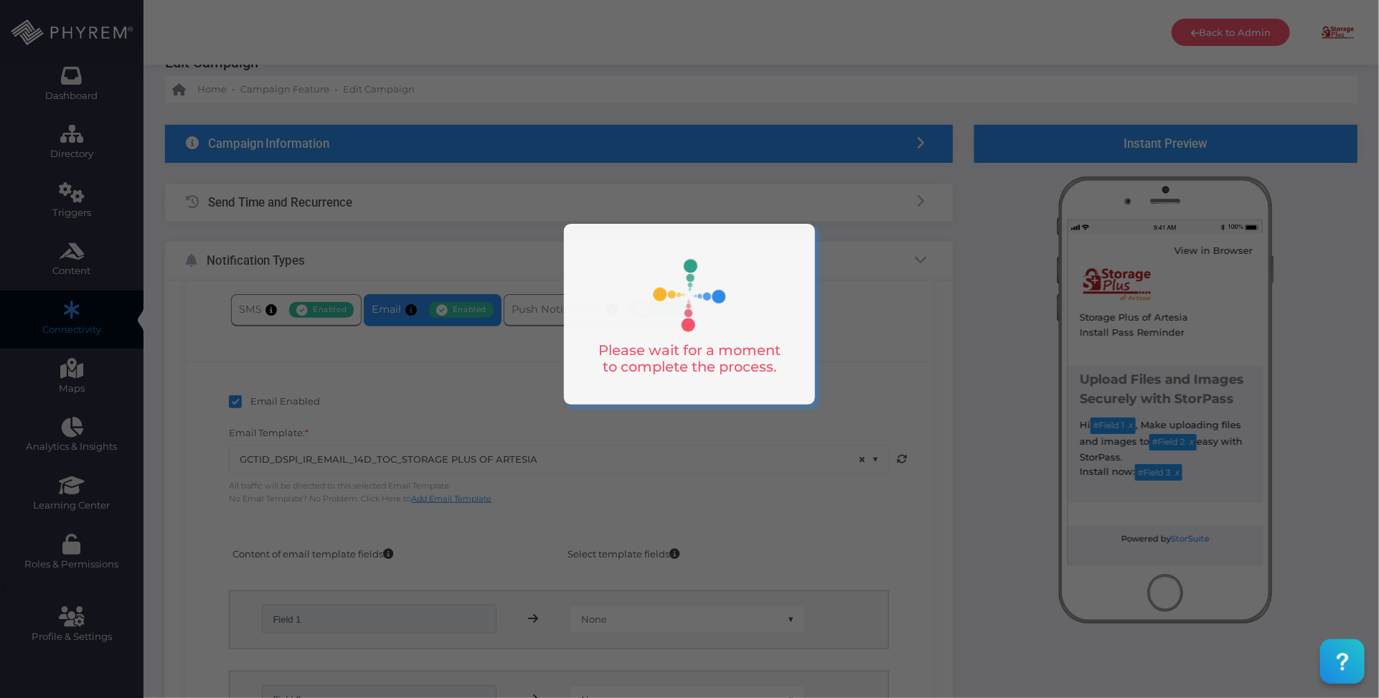
scroll to position [217, 0]
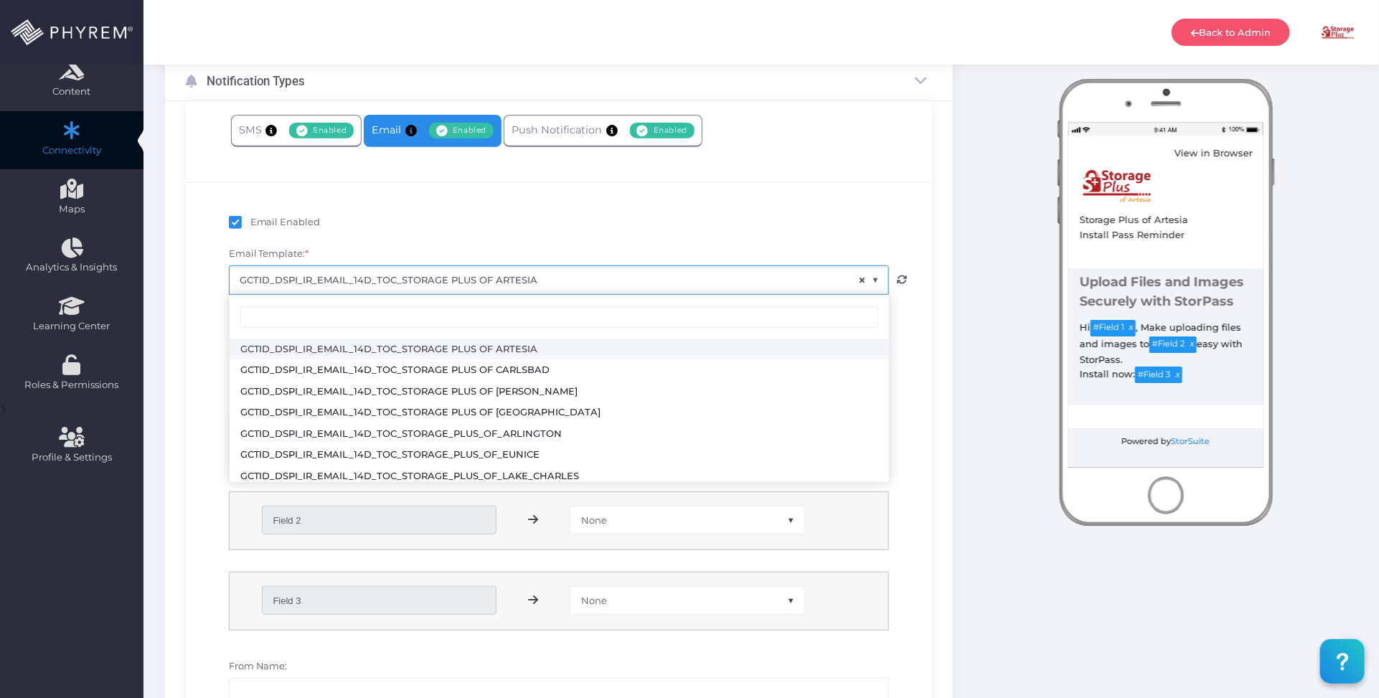
click at [518, 278] on span "× GCTID_DSPI_IR_EMAIL_14D_TOC_STORAGE PLUS OF ARTESIA" at bounding box center [559, 279] width 659 height 27
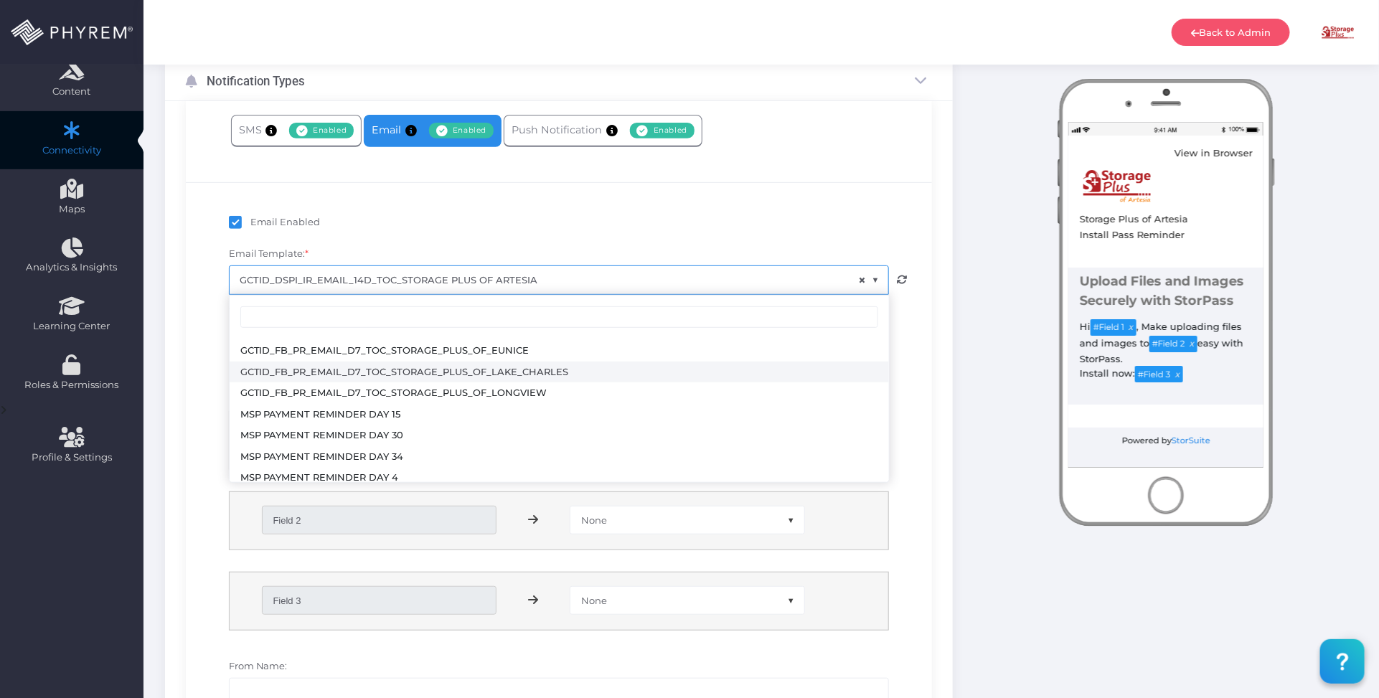
scroll to position [2153, 0]
select select "3729"
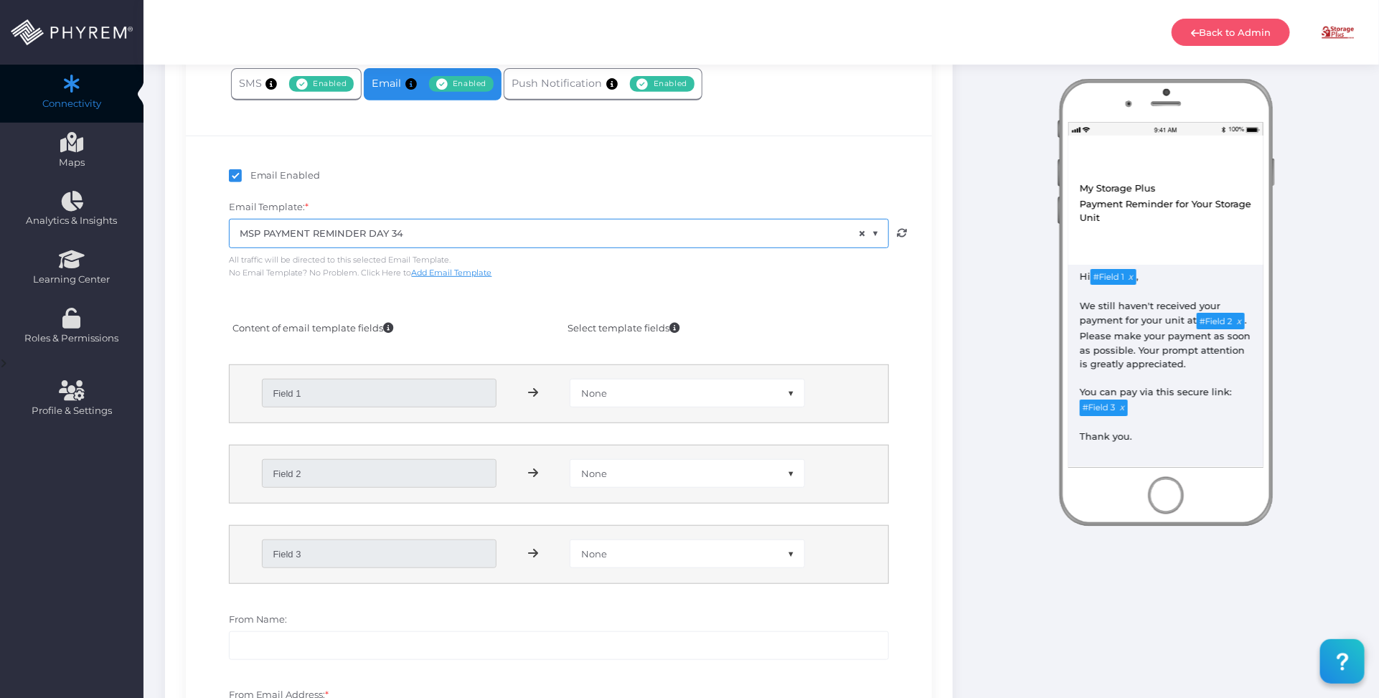
scroll to position [306, 0]
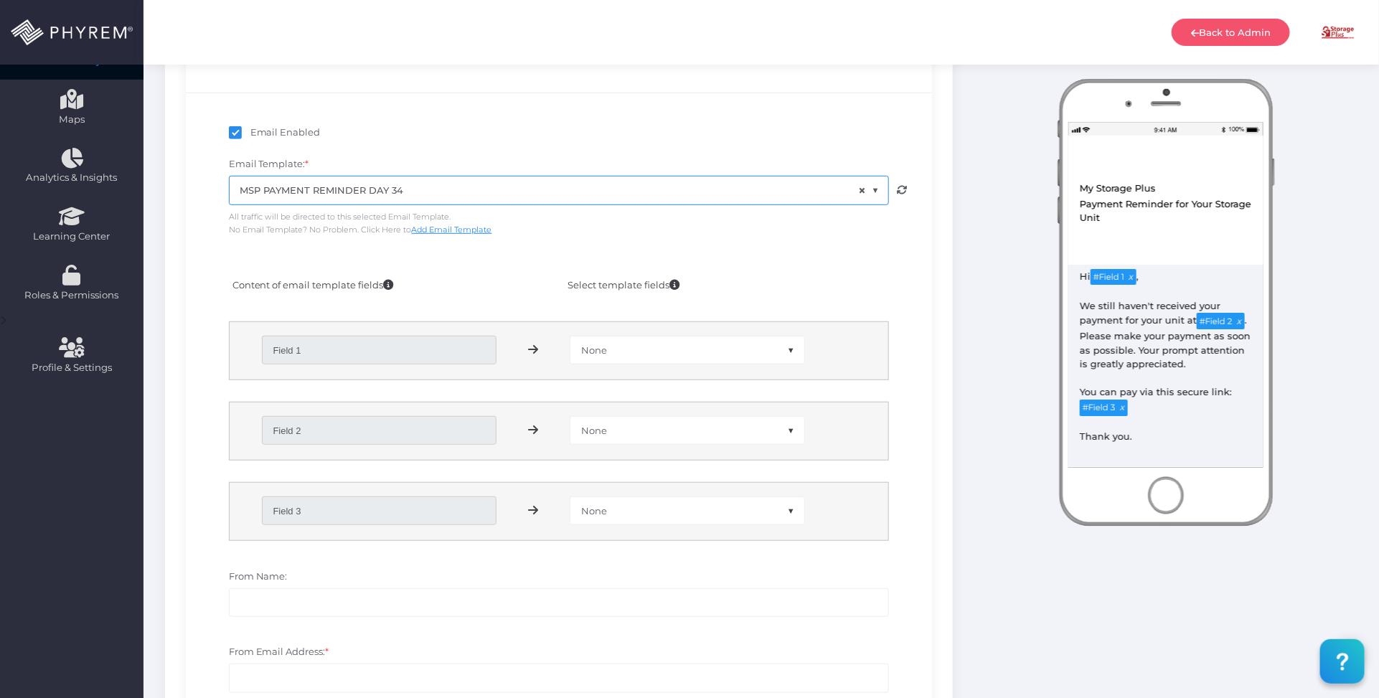
click at [624, 346] on span "None" at bounding box center [687, 350] width 234 height 27
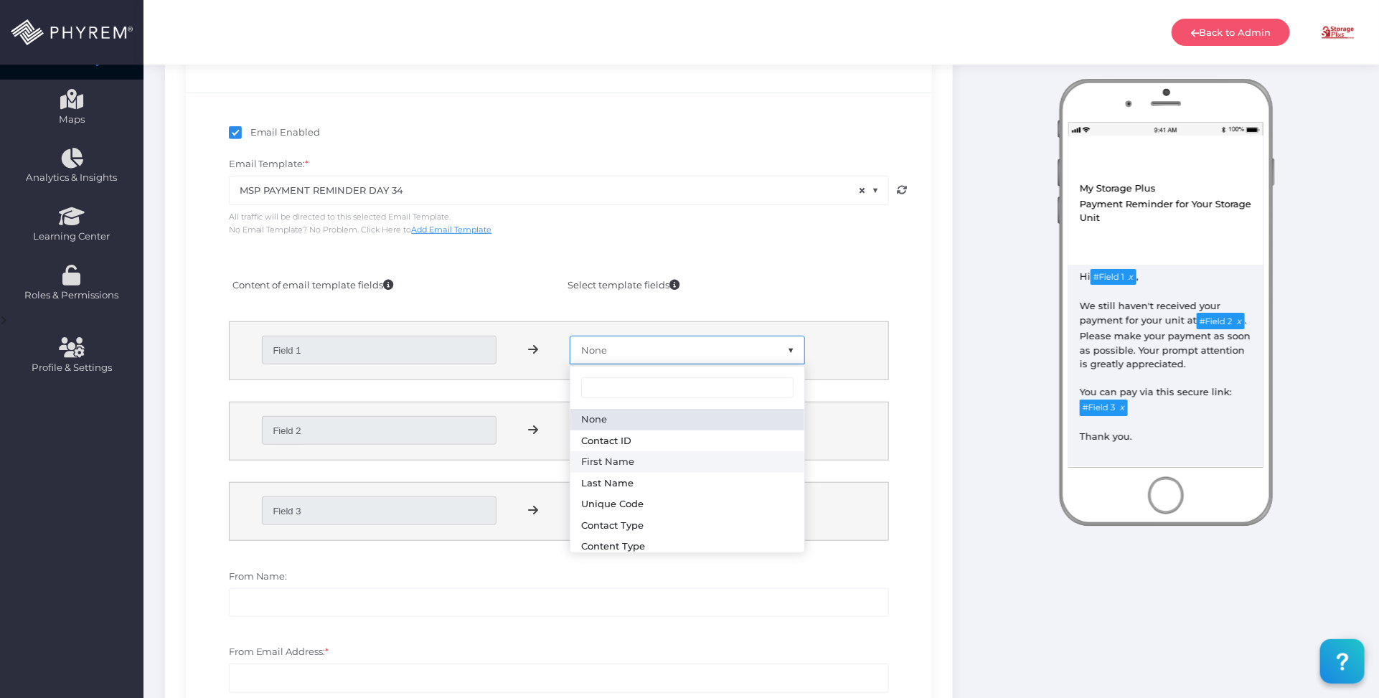
select select "first_name"
click at [644, 426] on span "None" at bounding box center [687, 430] width 234 height 27
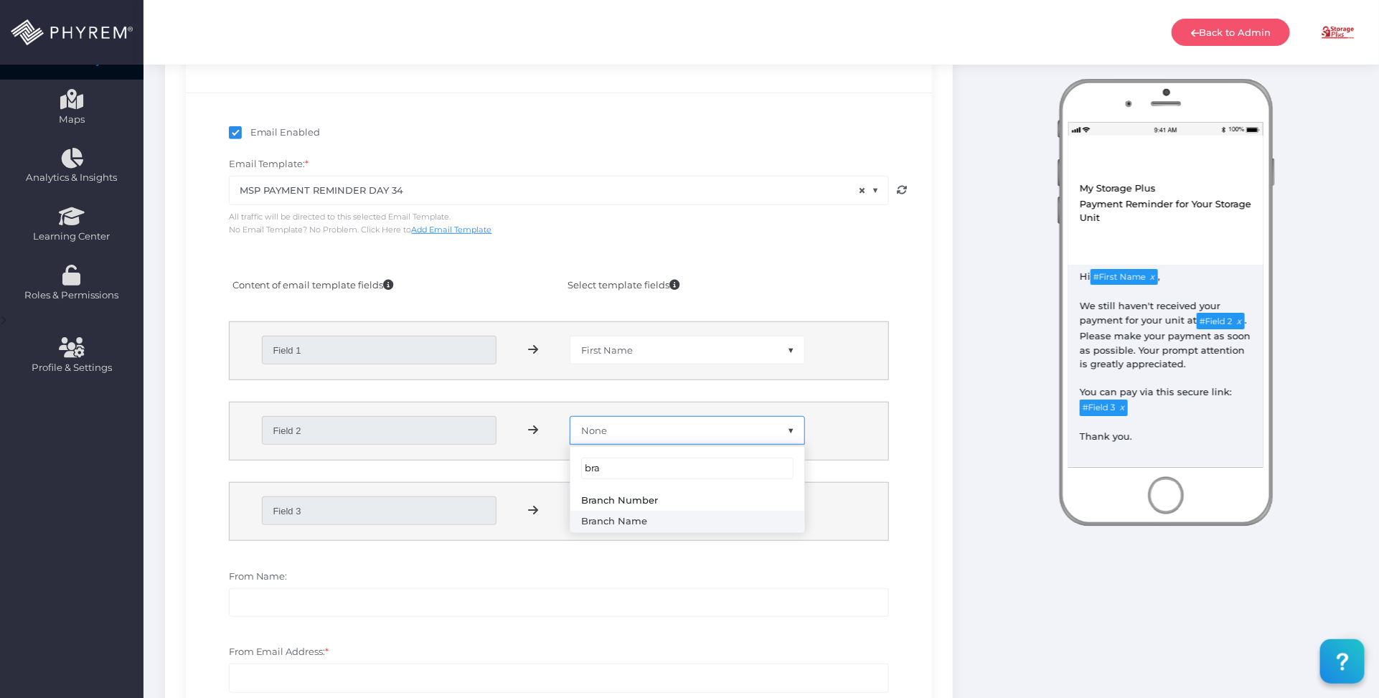
type input "bra"
select select "branch_name"
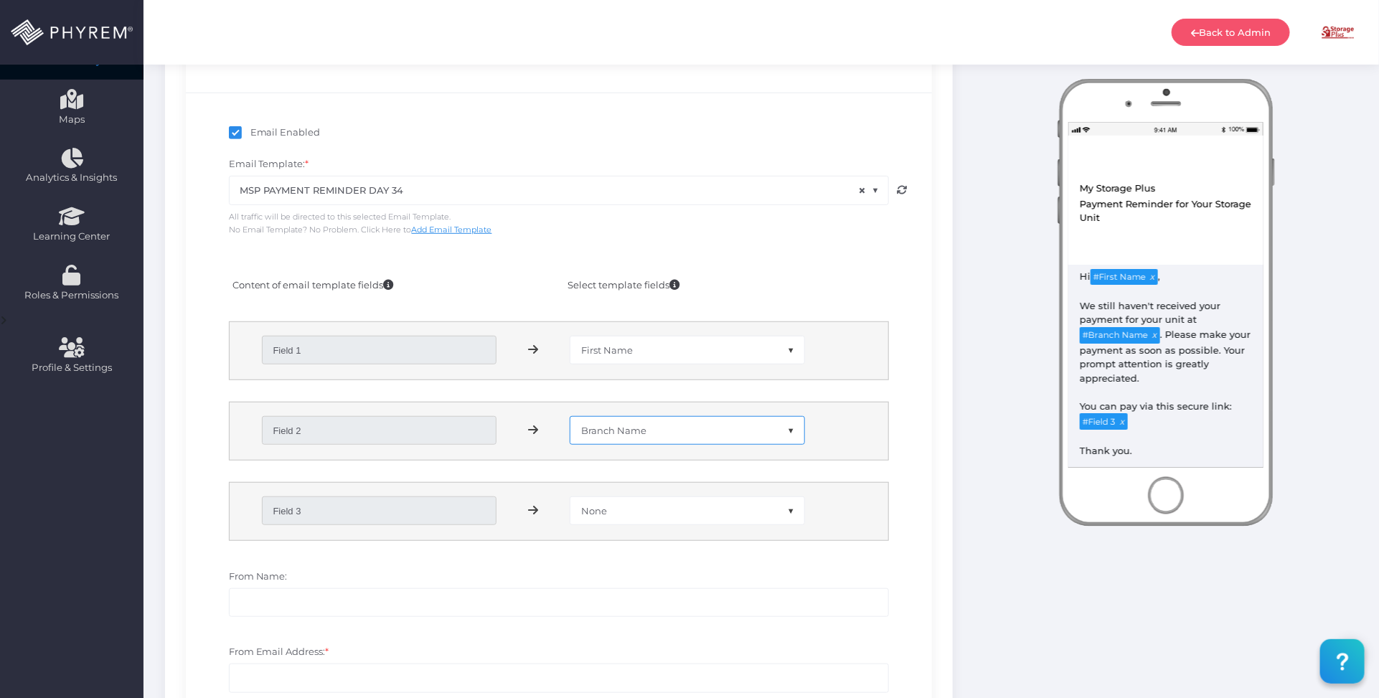
click at [670, 514] on span "None" at bounding box center [687, 510] width 234 height 27
type input "pay"
select select "payment_link"
click at [659, 572] on div "From Name:" at bounding box center [559, 601] width 682 height 62
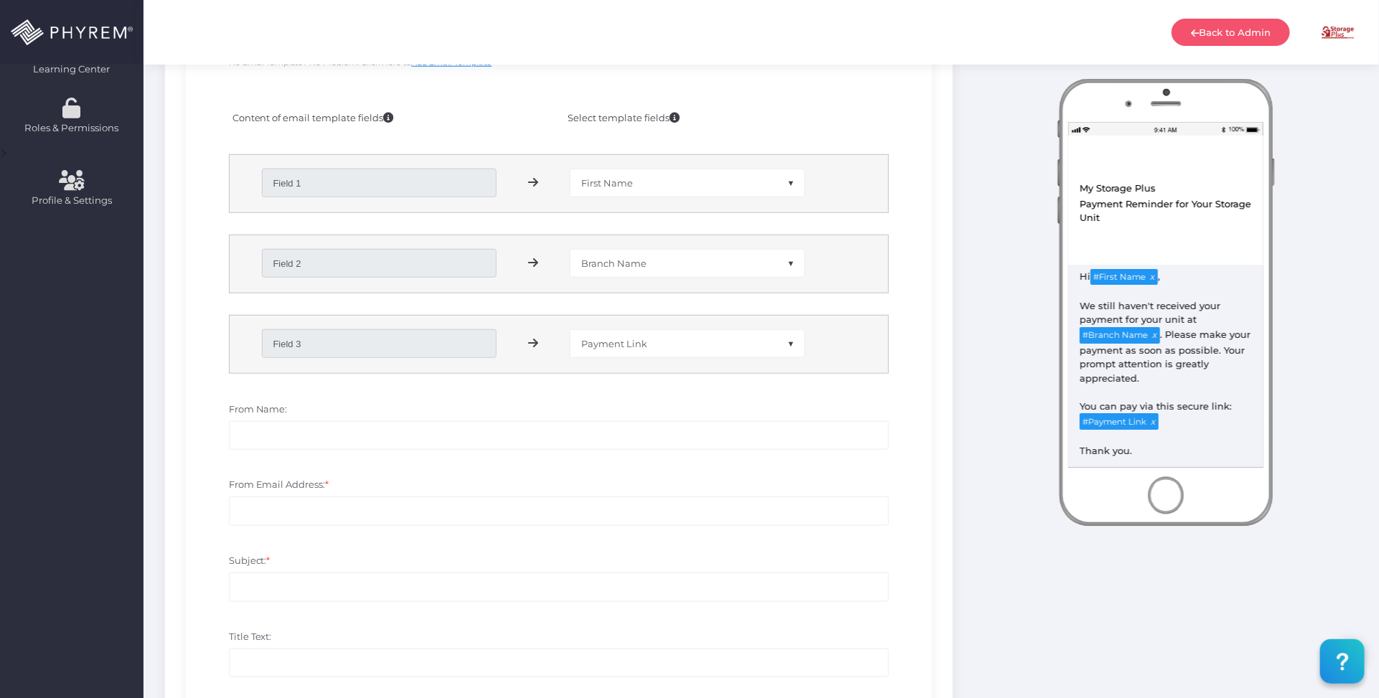
scroll to position [486, 0]
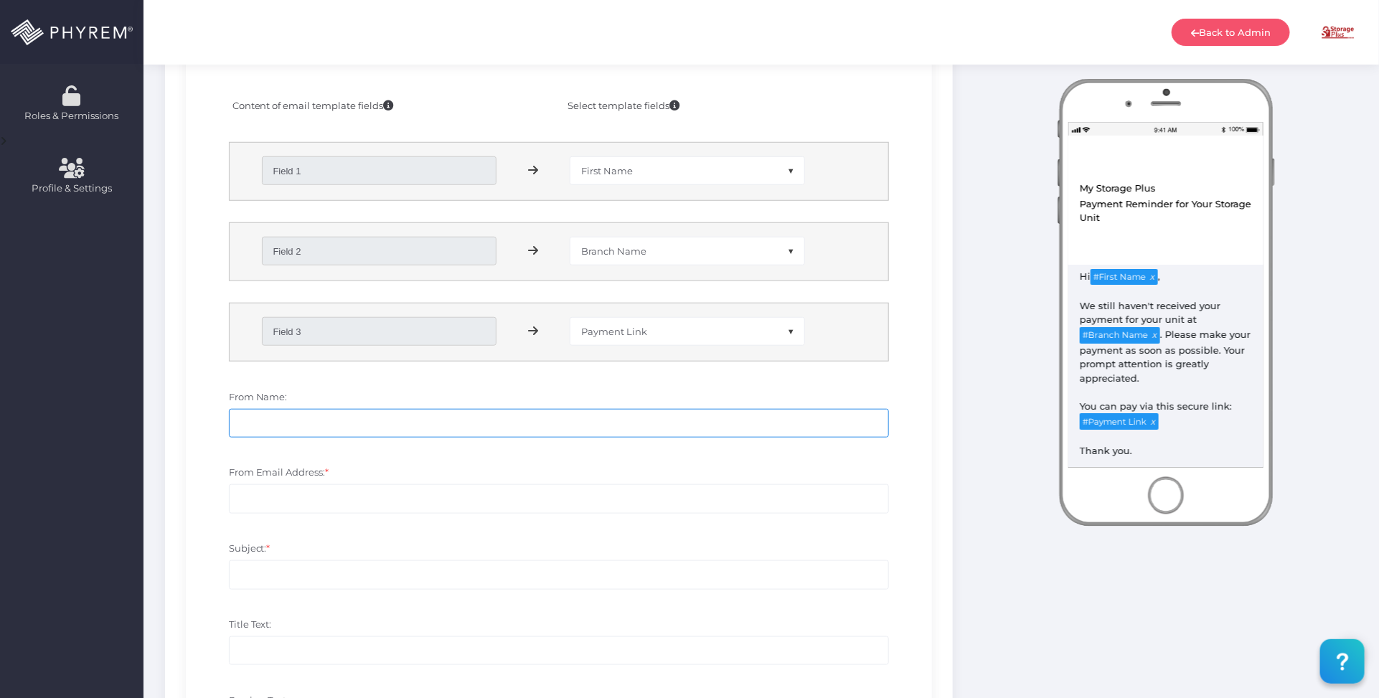
drag, startPoint x: 431, startPoint y: 436, endPoint x: 414, endPoint y: 420, distance: 22.8
click at [431, 433] on input "From Name:" at bounding box center [559, 423] width 661 height 29
drag, startPoint x: 296, startPoint y: 431, endPoint x: 306, endPoint y: 422, distance: 12.7
click at [296, 431] on input "From Name:" at bounding box center [559, 423] width 661 height 29
paste input "My Storage Plus"
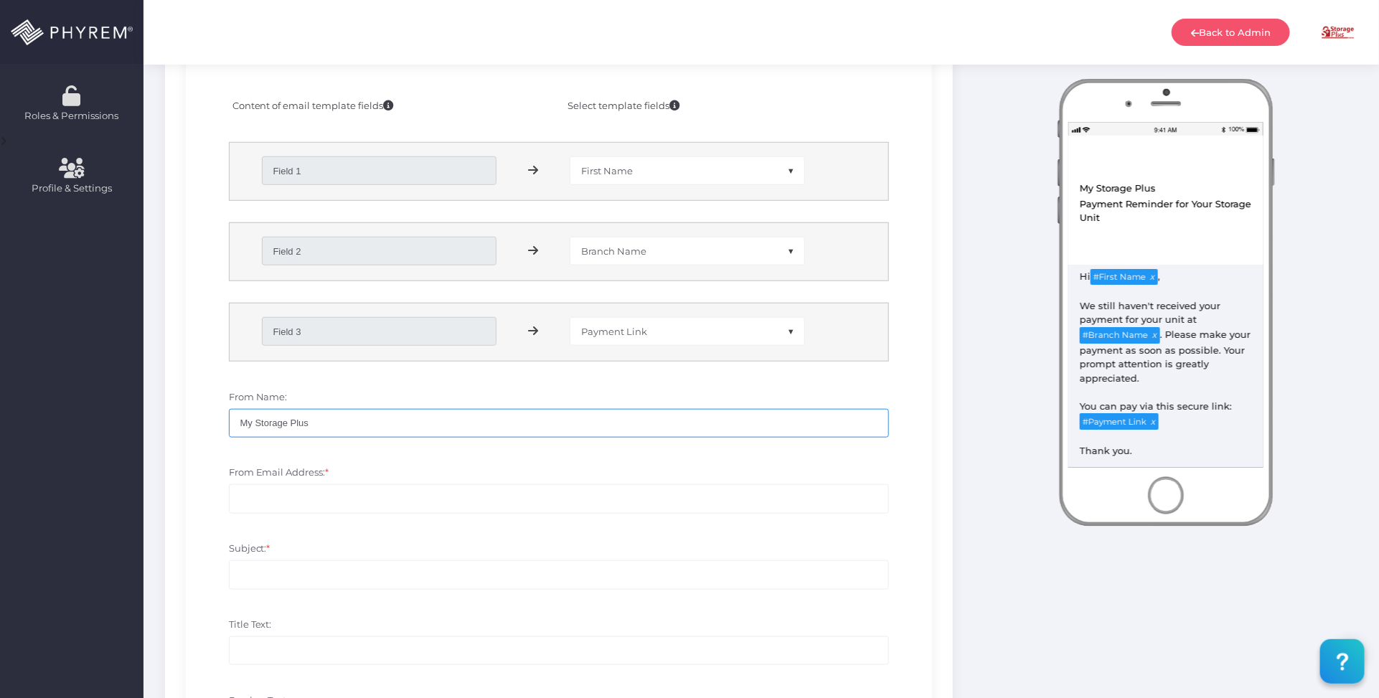
type input "My Storage Plus"
click at [295, 500] on input "From Email Address: *" at bounding box center [559, 498] width 661 height 29
paste input "no-reply@storpass.com"
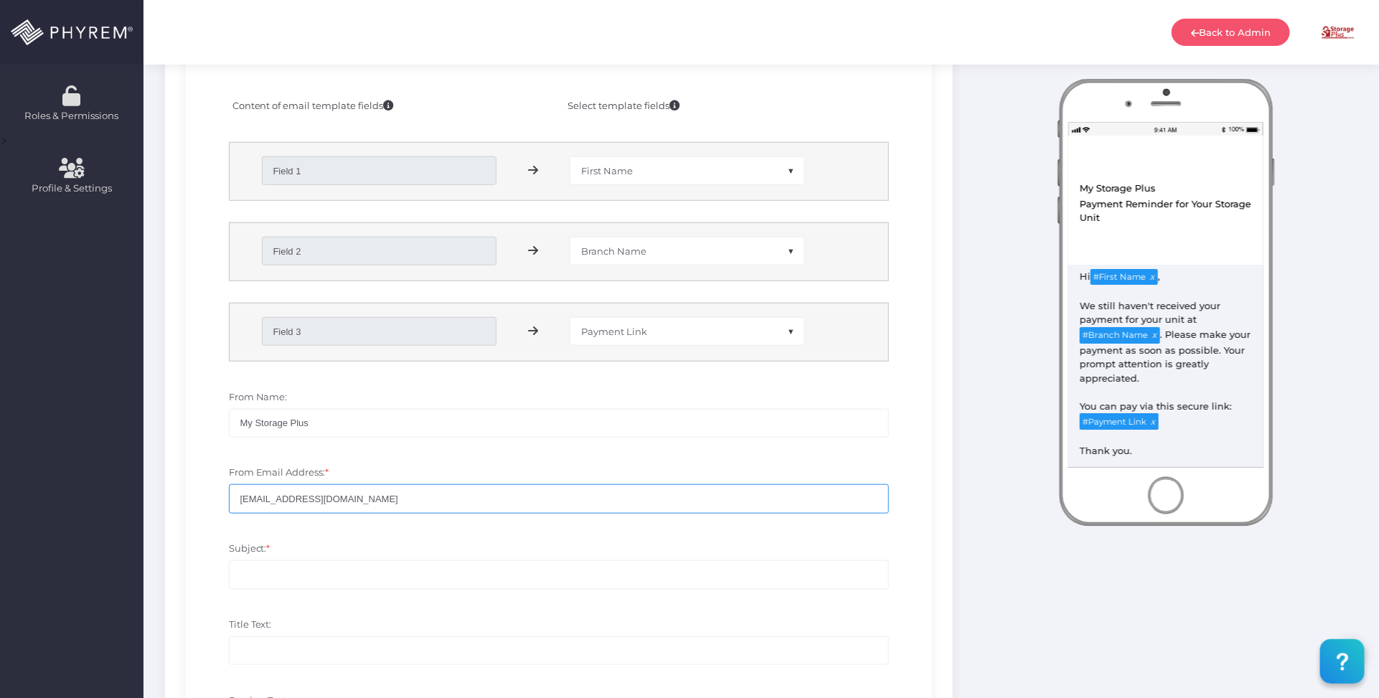
type input "no-reply@storpass.com"
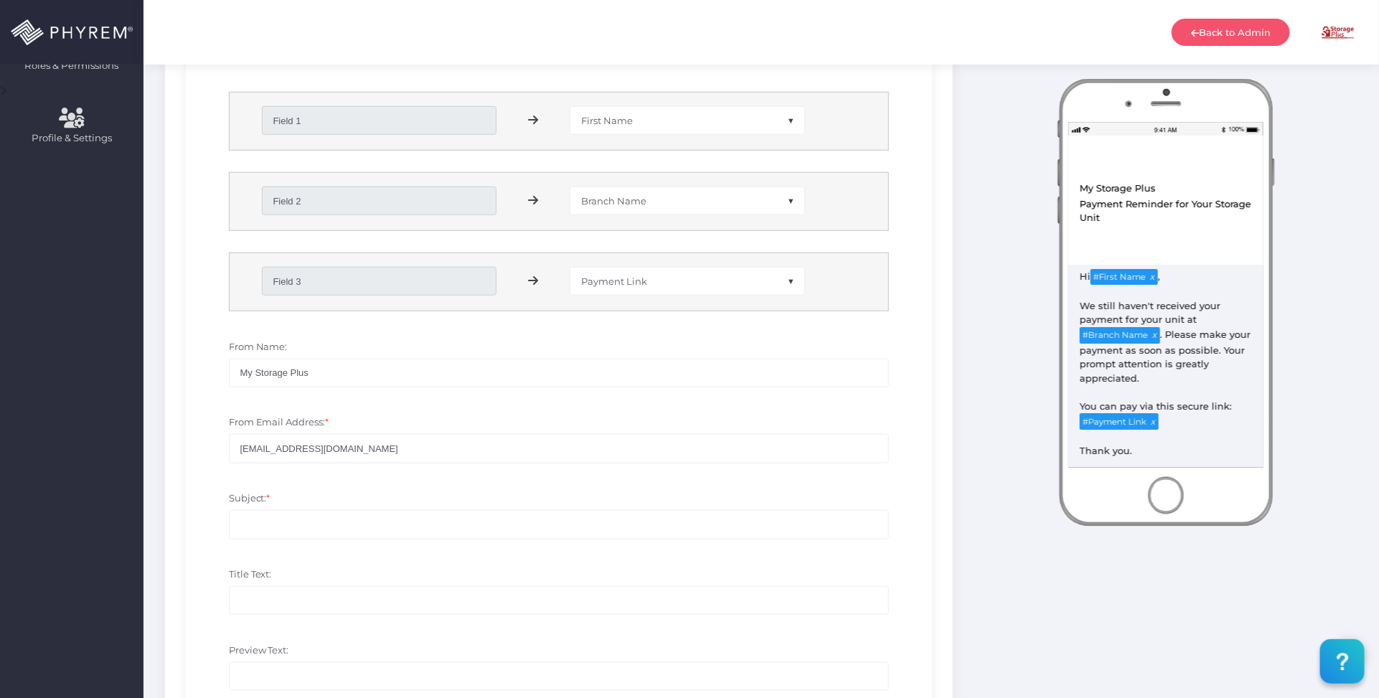
scroll to position [576, 0]
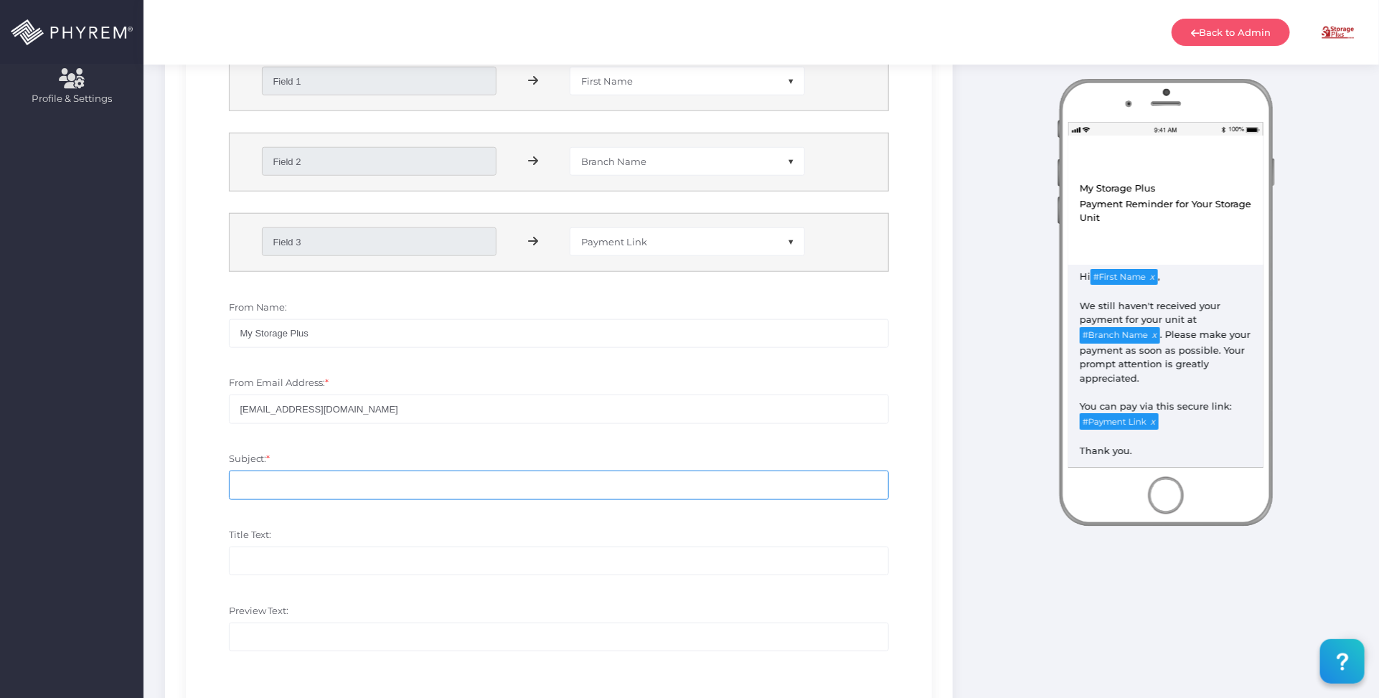
click at [335, 489] on input "Subject: *" at bounding box center [559, 485] width 661 height 29
paste input "My Storage Plus - Payment Reminder for Your Storage Unit"
type input "My Storage Plus - Payment Reminder for Your Storage Unit"
click at [275, 634] on input "Preview Text:" at bounding box center [559, 637] width 661 height 29
paste input "My Storage Plus - Payment Reminder for Your Storage Unit"
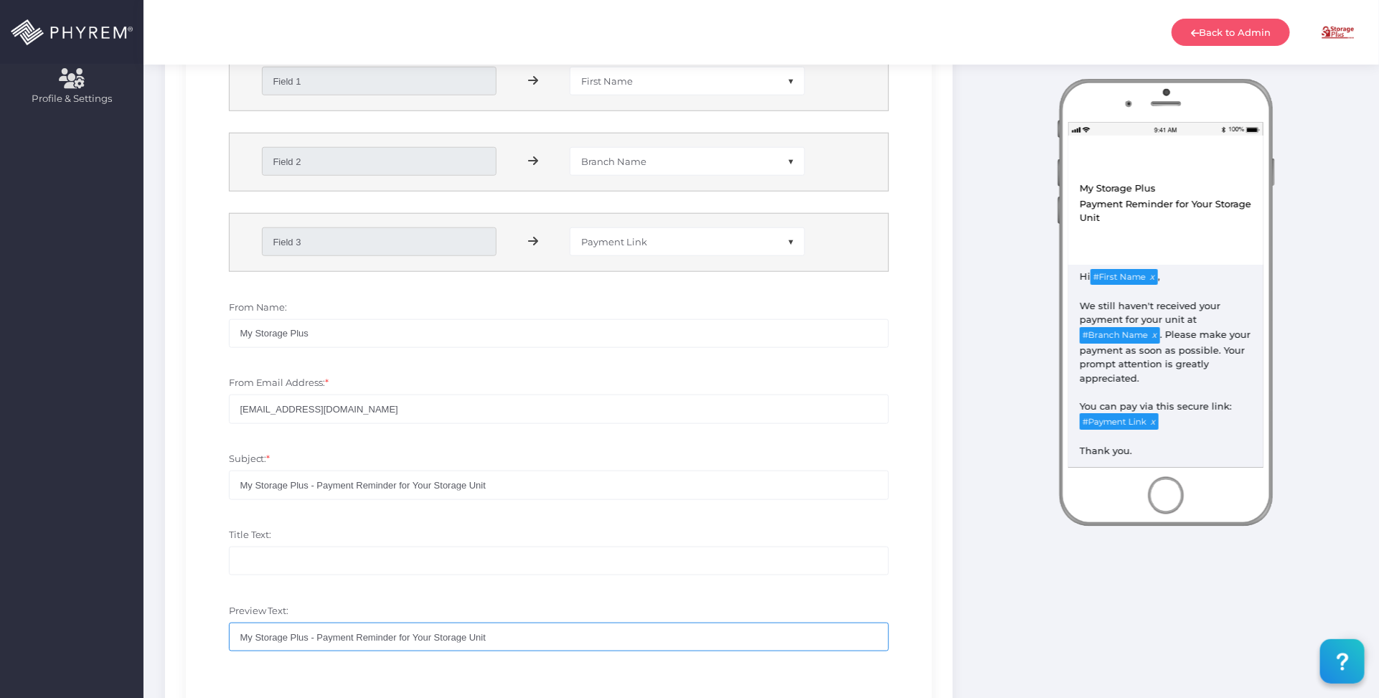
type input "My Storage Plus - Payment Reminder for Your Storage Unit"
click at [244, 556] on input "Title Text:" at bounding box center [559, 561] width 661 height 29
paste input "Payment Reminder for Your Storage Unit"
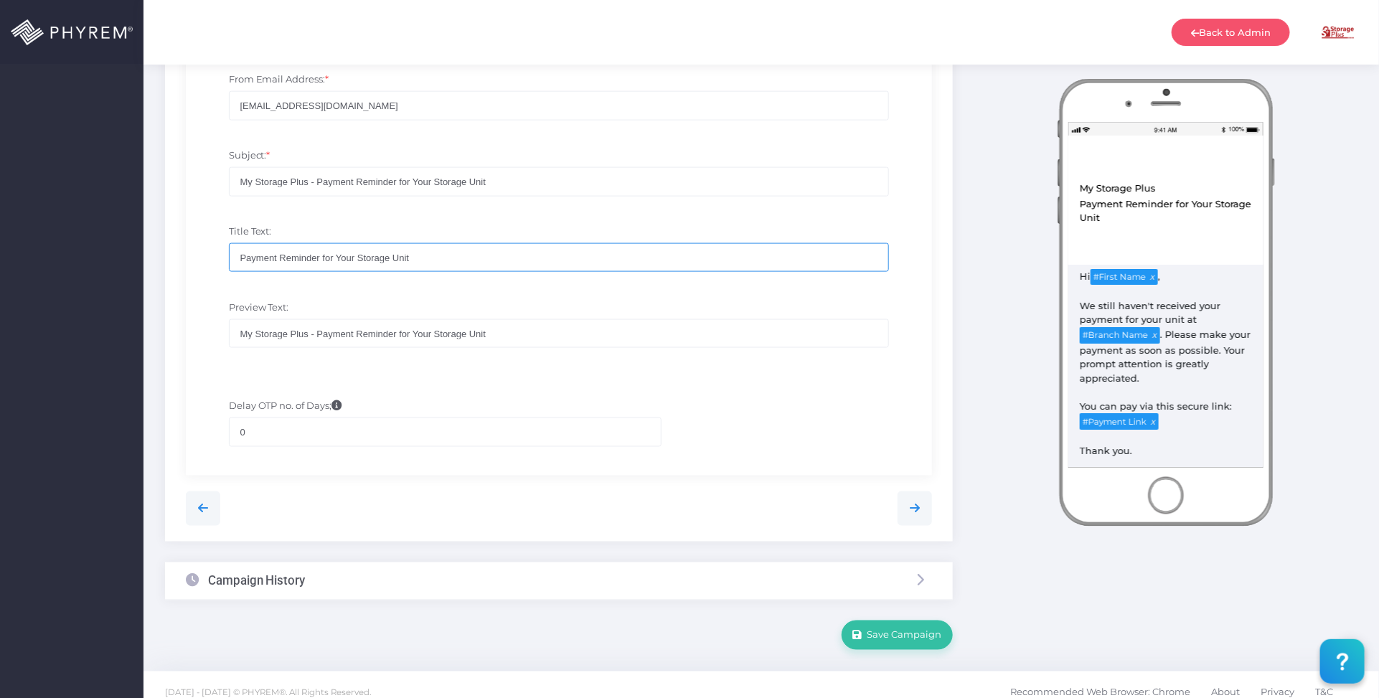
scroll to position [897, 0]
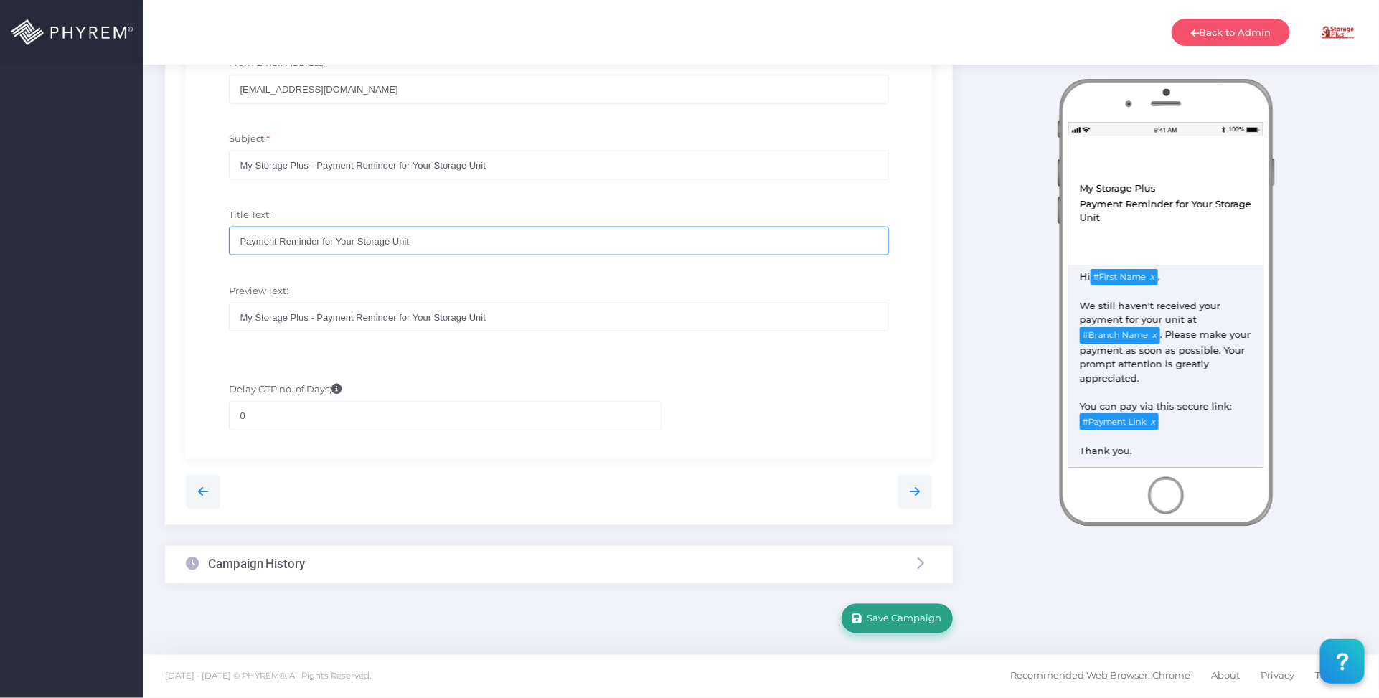
type input "Payment Reminder for Your Storage Unit"
click at [901, 611] on button "Save Campaign" at bounding box center [897, 618] width 111 height 29
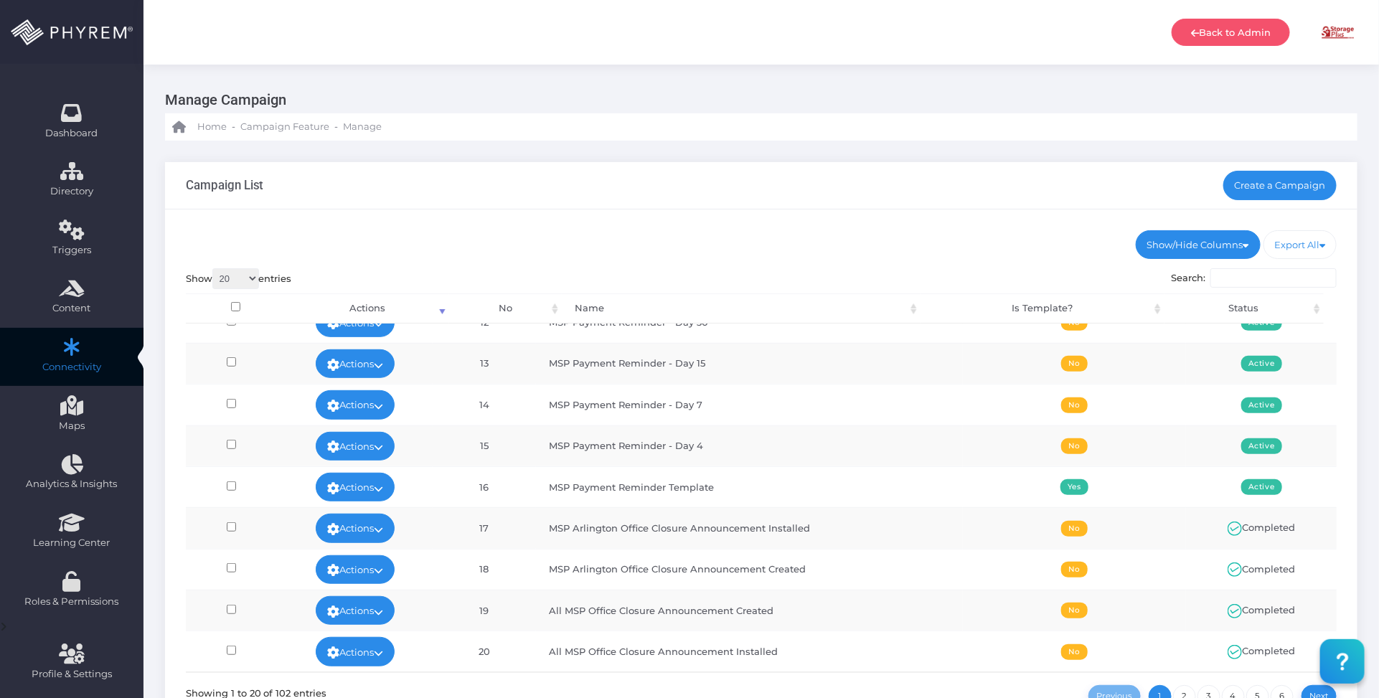
scroll to position [395, 0]
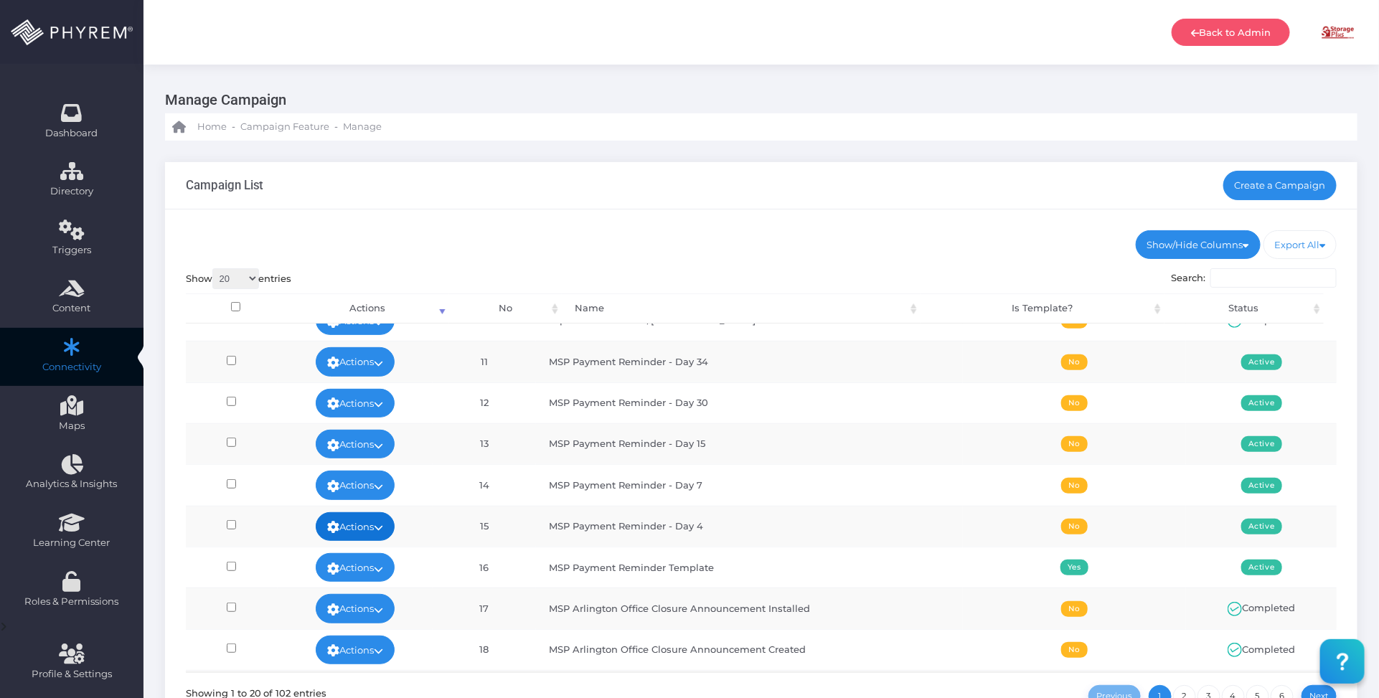
click at [380, 525] on link "Actions" at bounding box center [355, 526] width 79 height 29
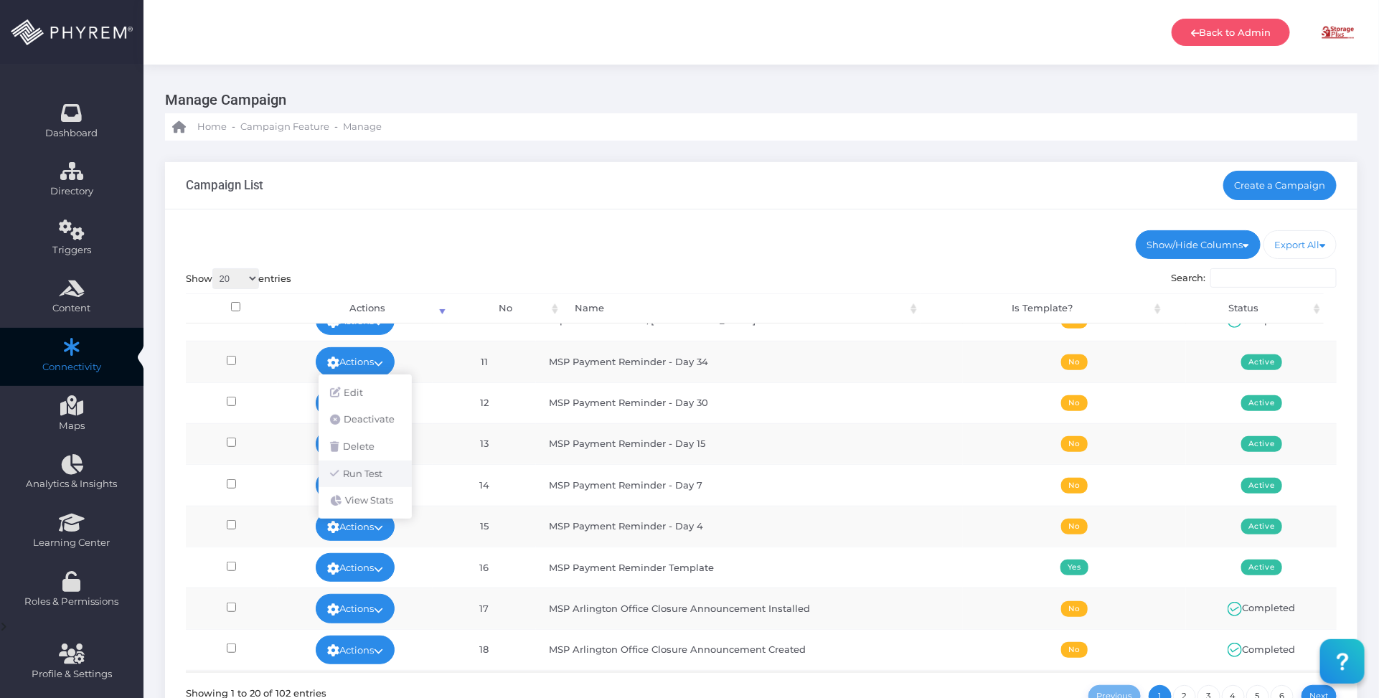
click at [371, 472] on link "Run Test" at bounding box center [365, 474] width 93 height 27
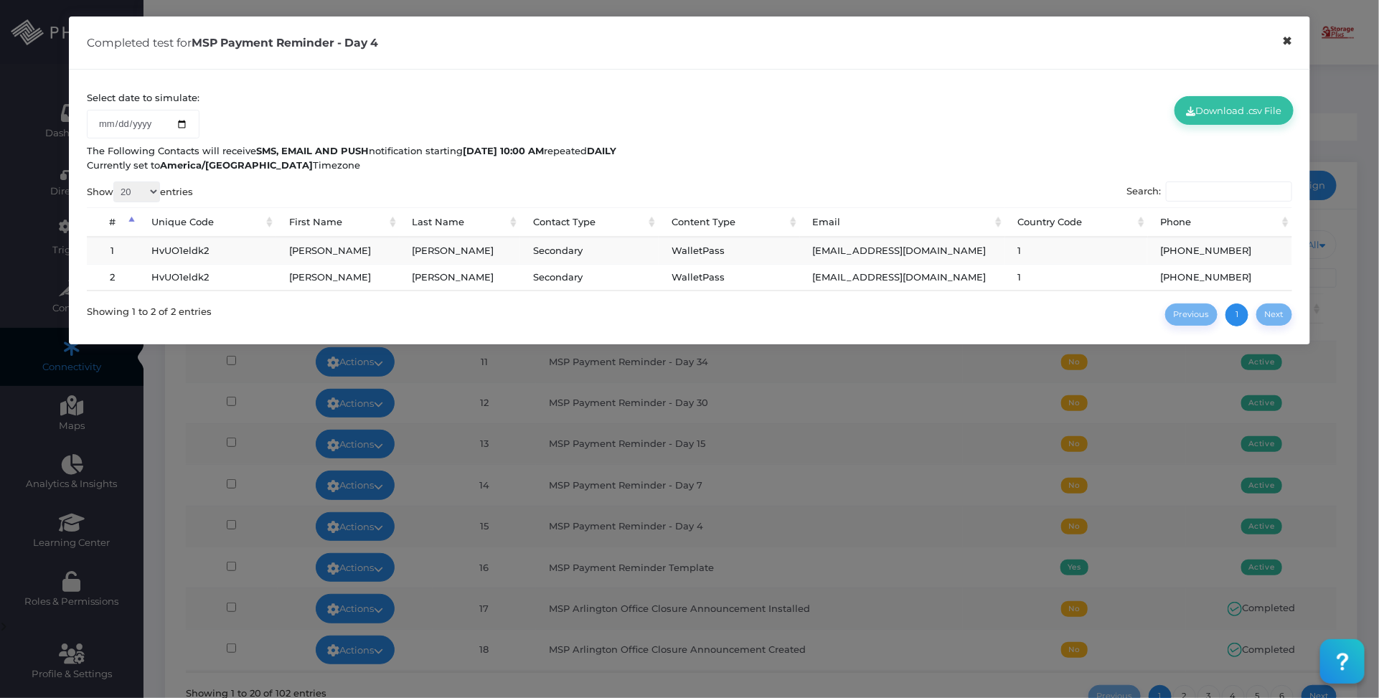
click at [1283, 44] on button "×" at bounding box center [1288, 41] width 28 height 32
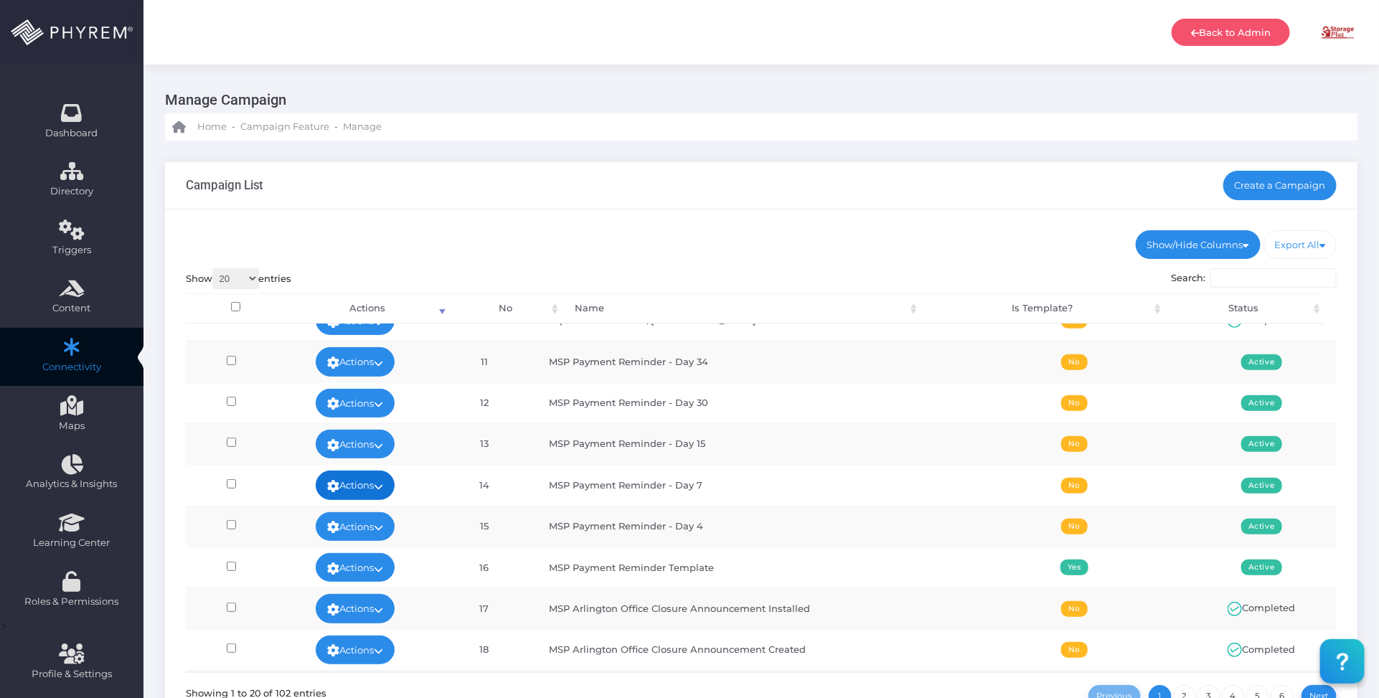
click at [395, 492] on link "Actions" at bounding box center [355, 485] width 79 height 29
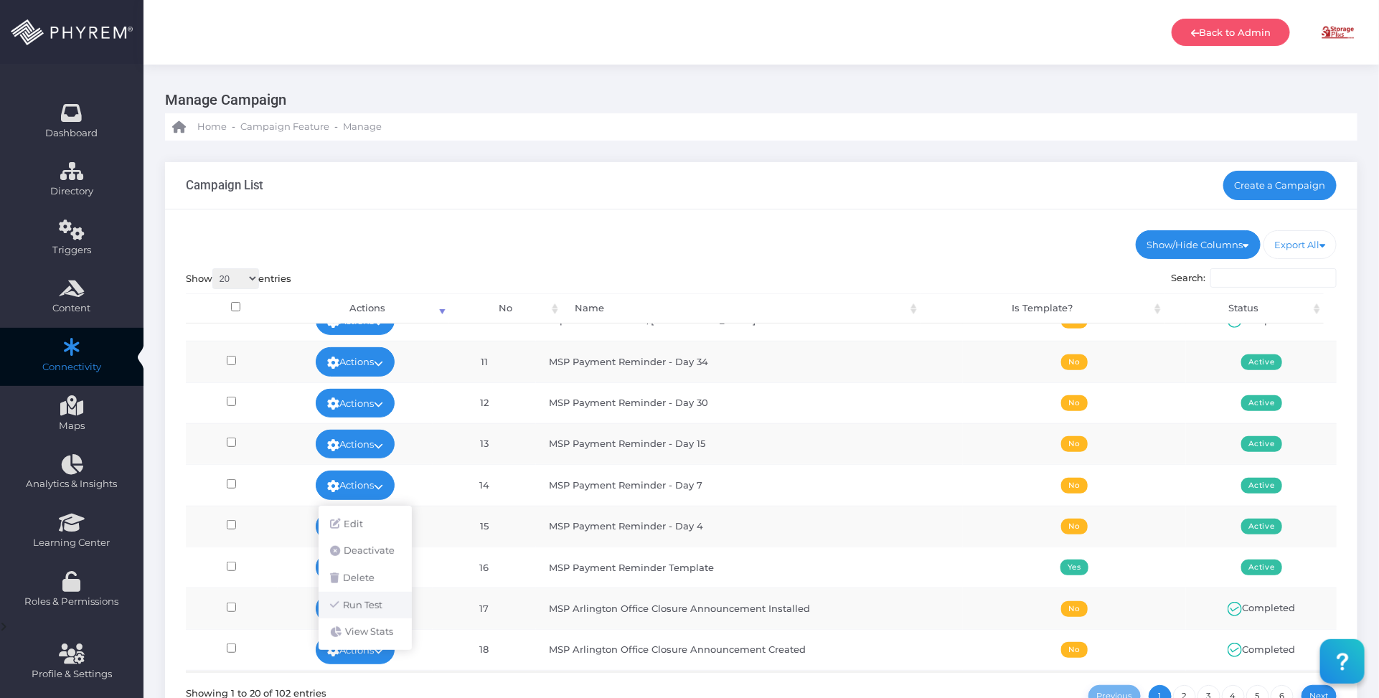
click at [379, 601] on link "Run Test" at bounding box center [365, 605] width 93 height 27
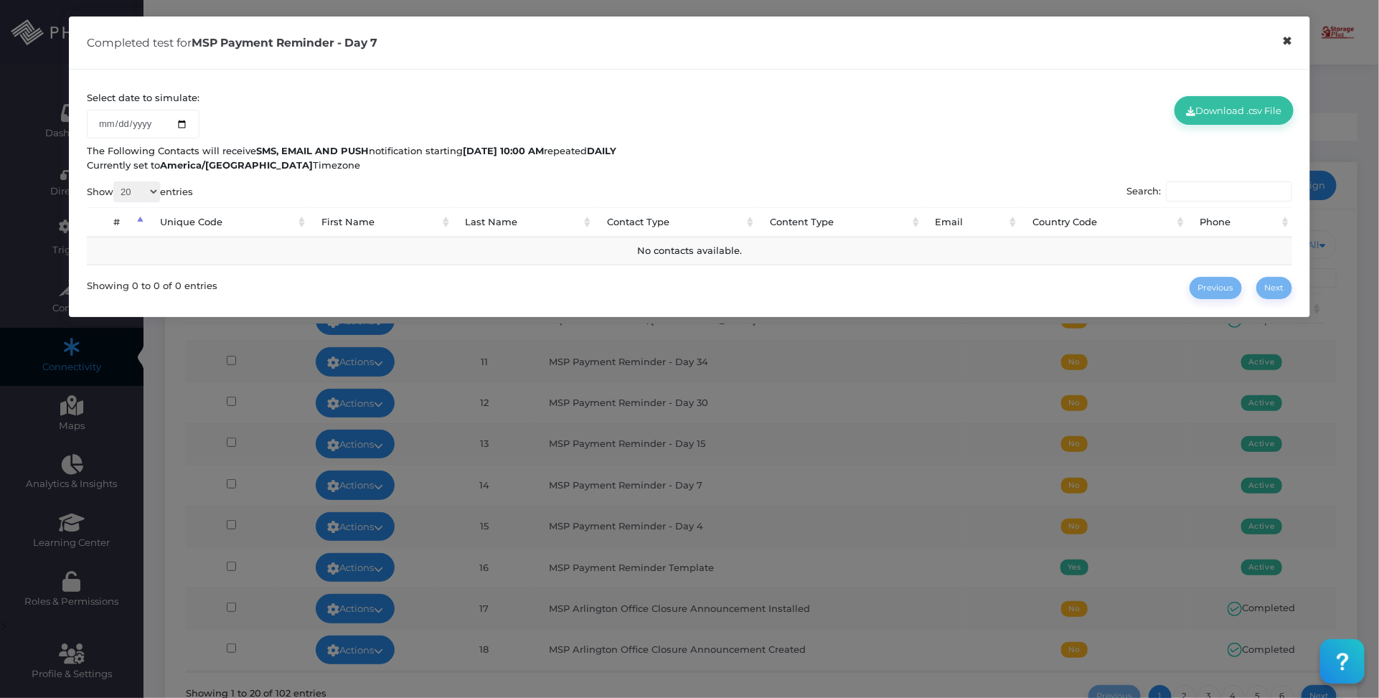
click at [1288, 39] on button "×" at bounding box center [1288, 41] width 28 height 32
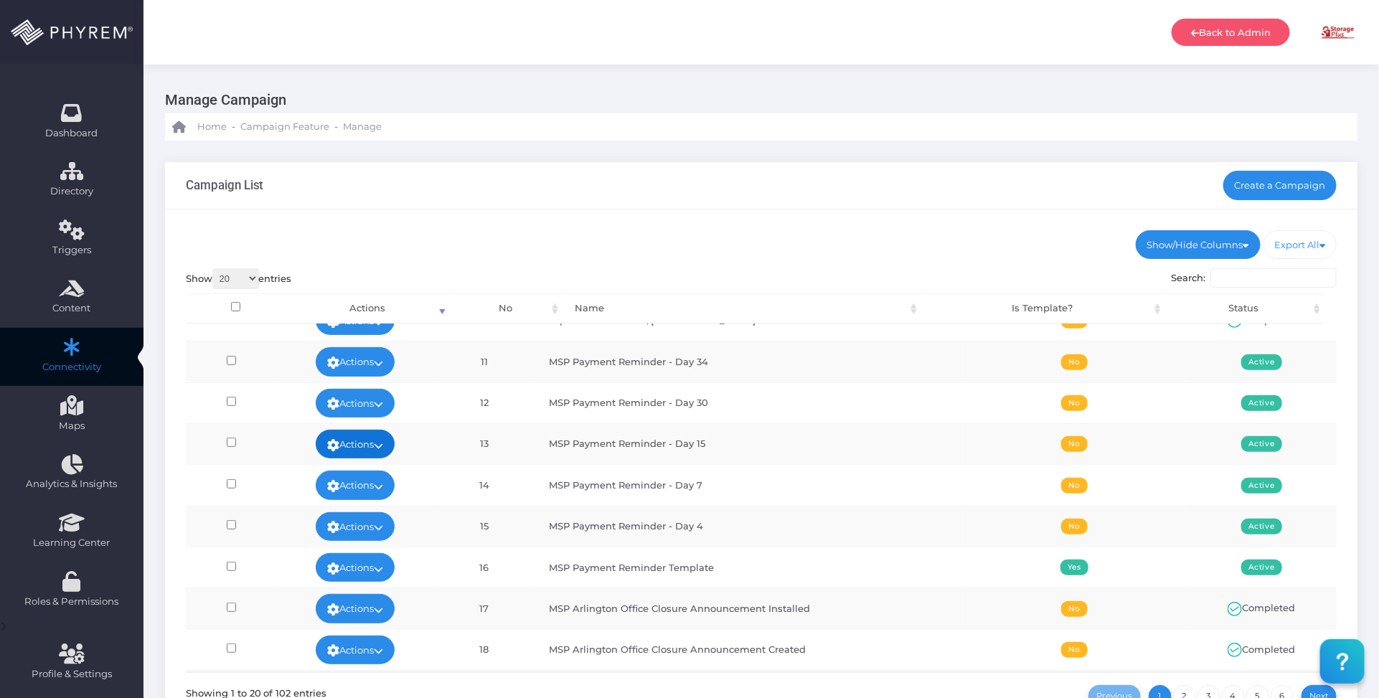
click at [389, 445] on link "Actions" at bounding box center [355, 444] width 79 height 29
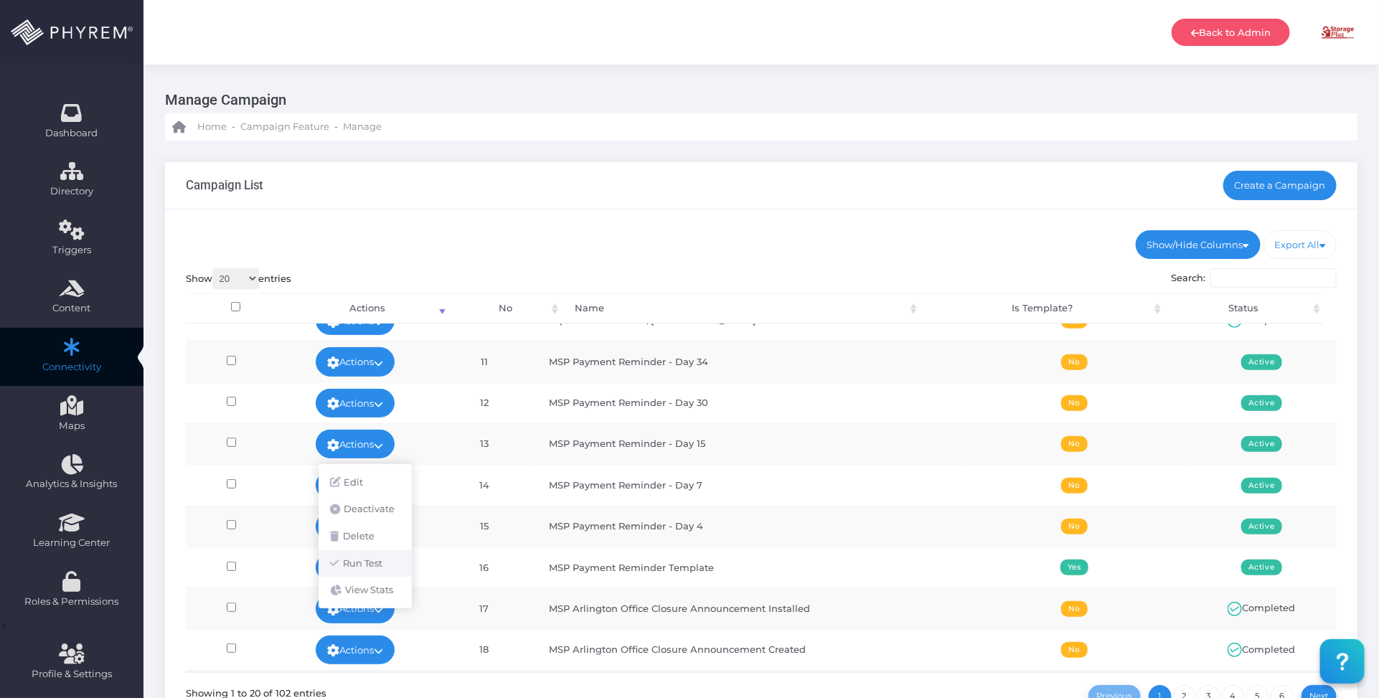
click at [367, 565] on link "Run Test" at bounding box center [365, 563] width 93 height 27
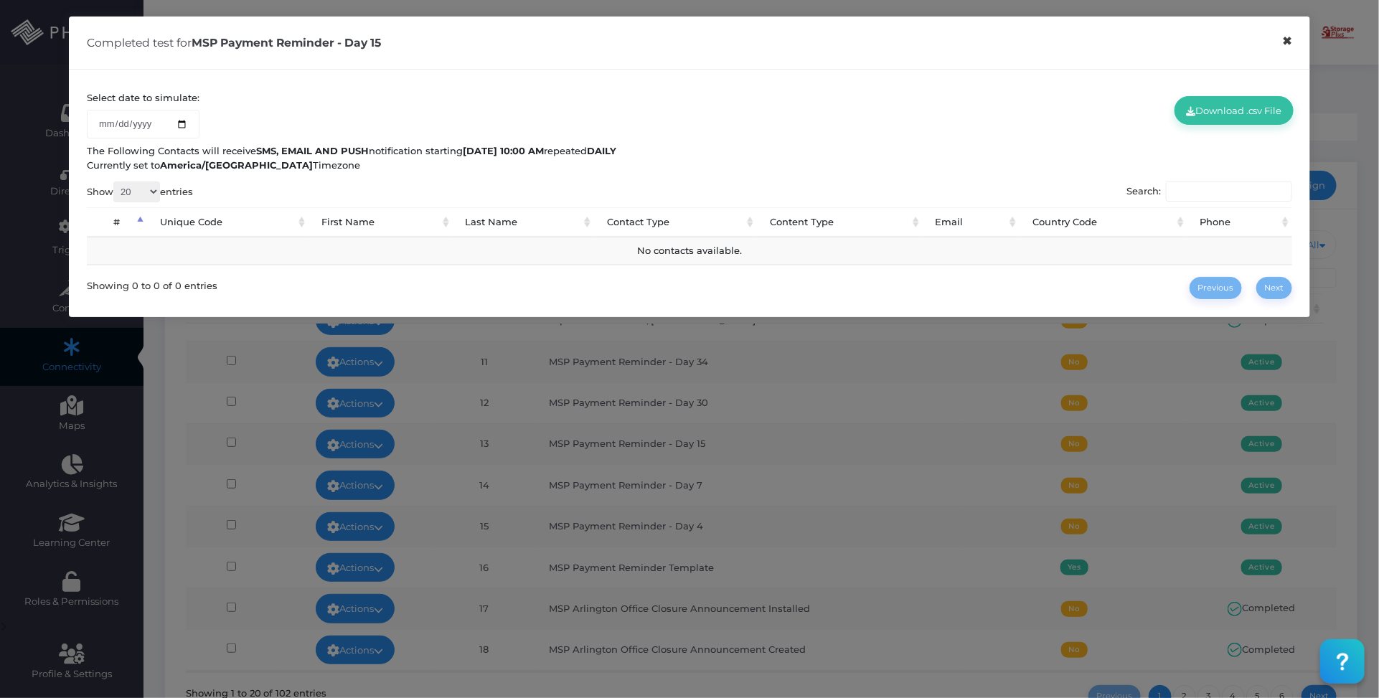
click at [1292, 44] on button "×" at bounding box center [1288, 41] width 28 height 32
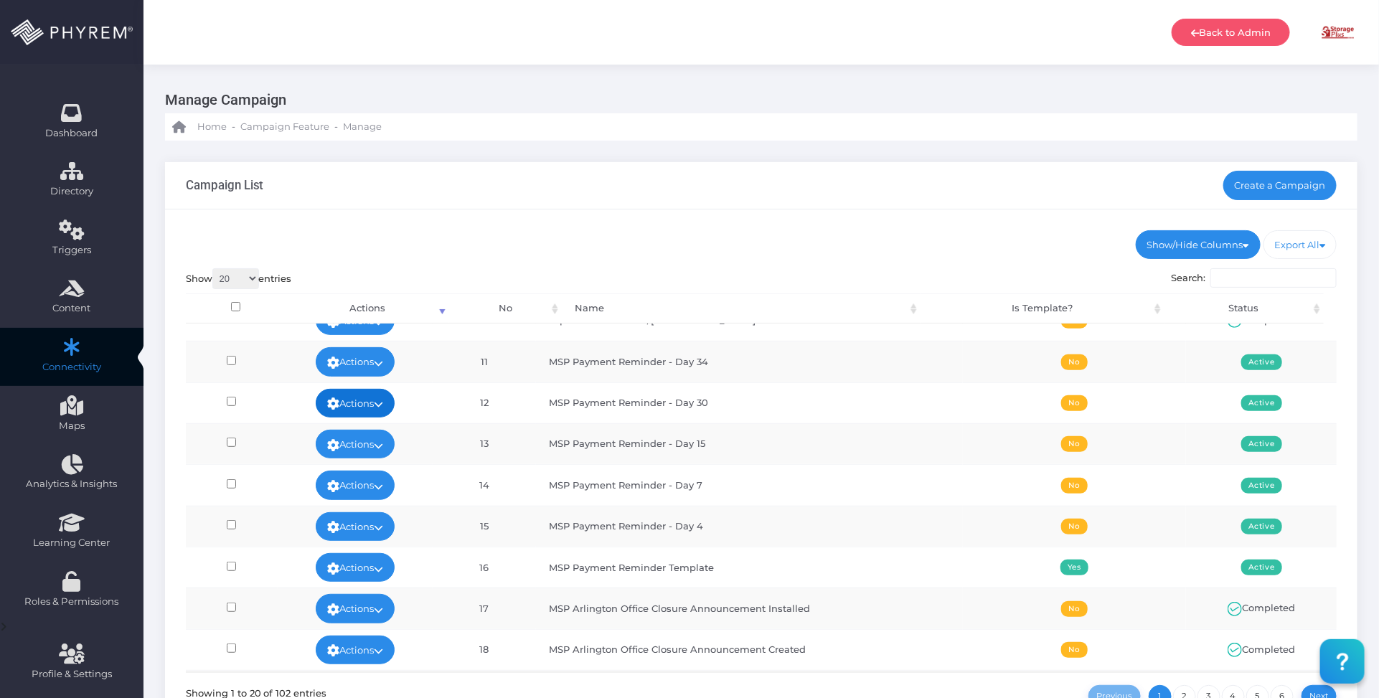
click at [395, 410] on link "Actions" at bounding box center [355, 403] width 79 height 29
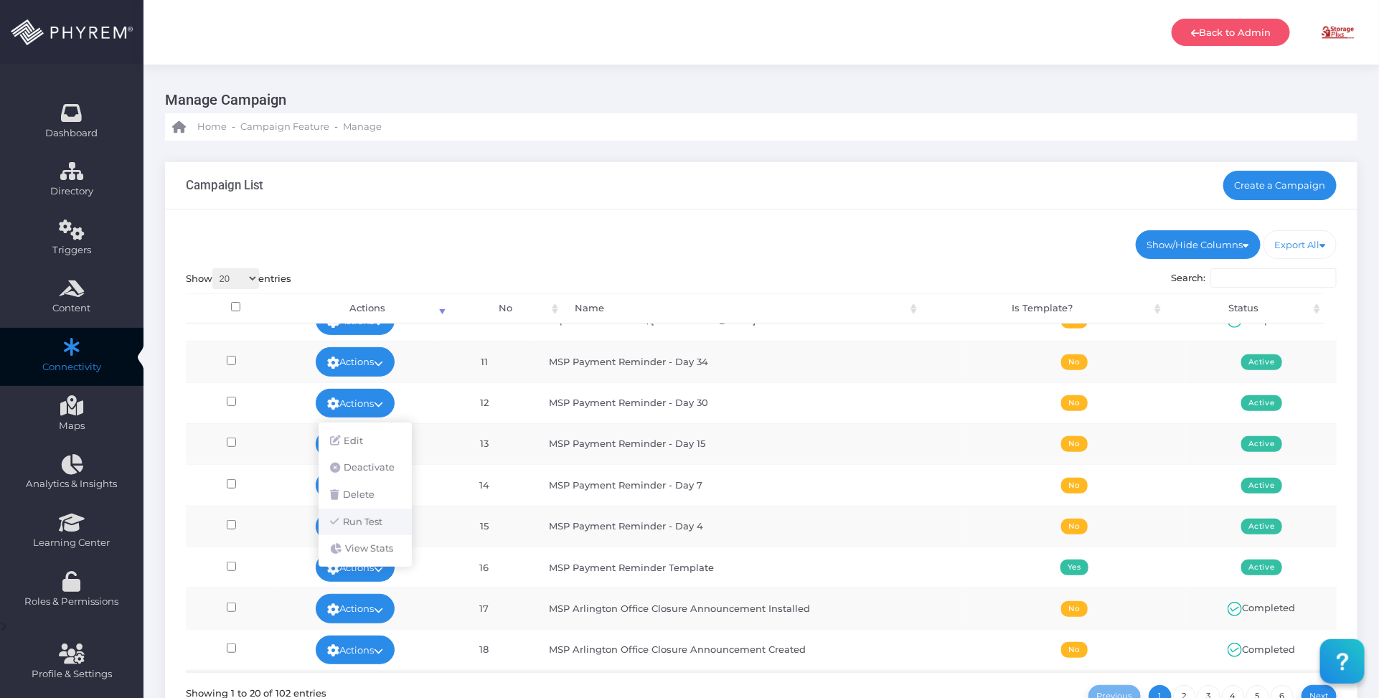
click at [377, 517] on link "Run Test" at bounding box center [365, 522] width 93 height 27
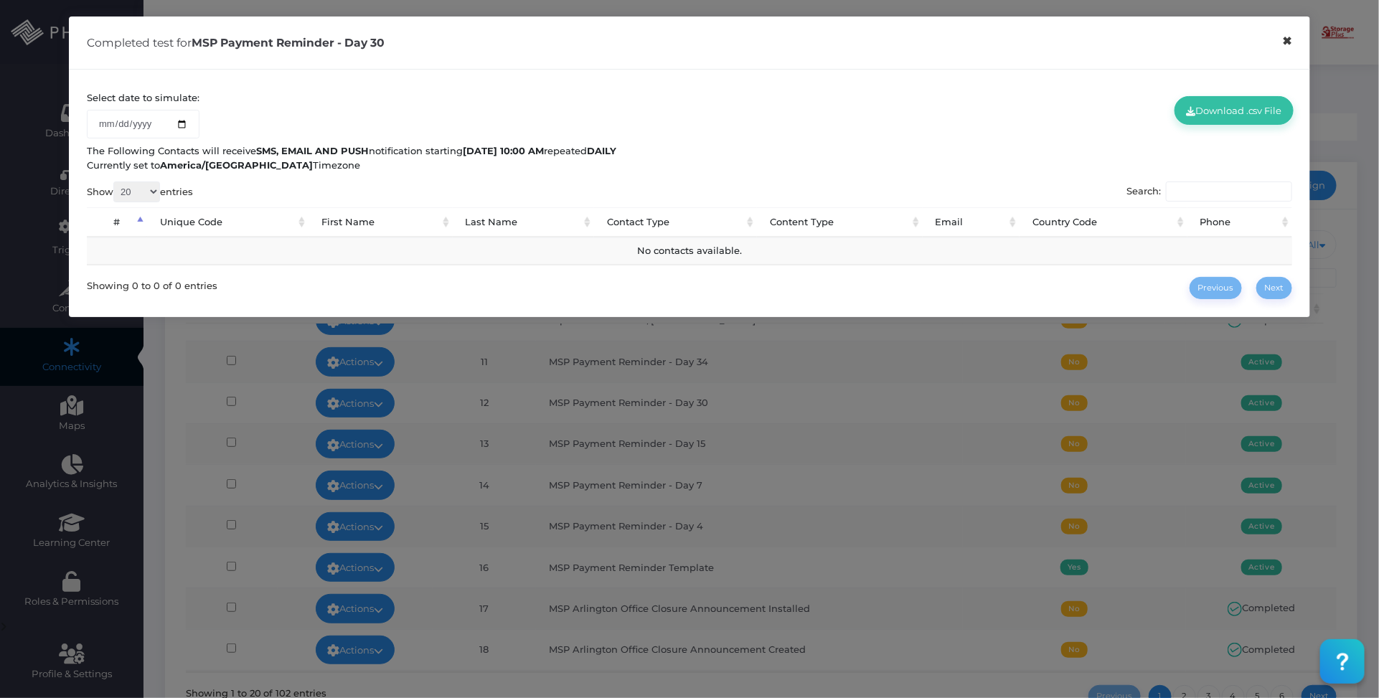
click at [1287, 42] on button "×" at bounding box center [1288, 41] width 28 height 32
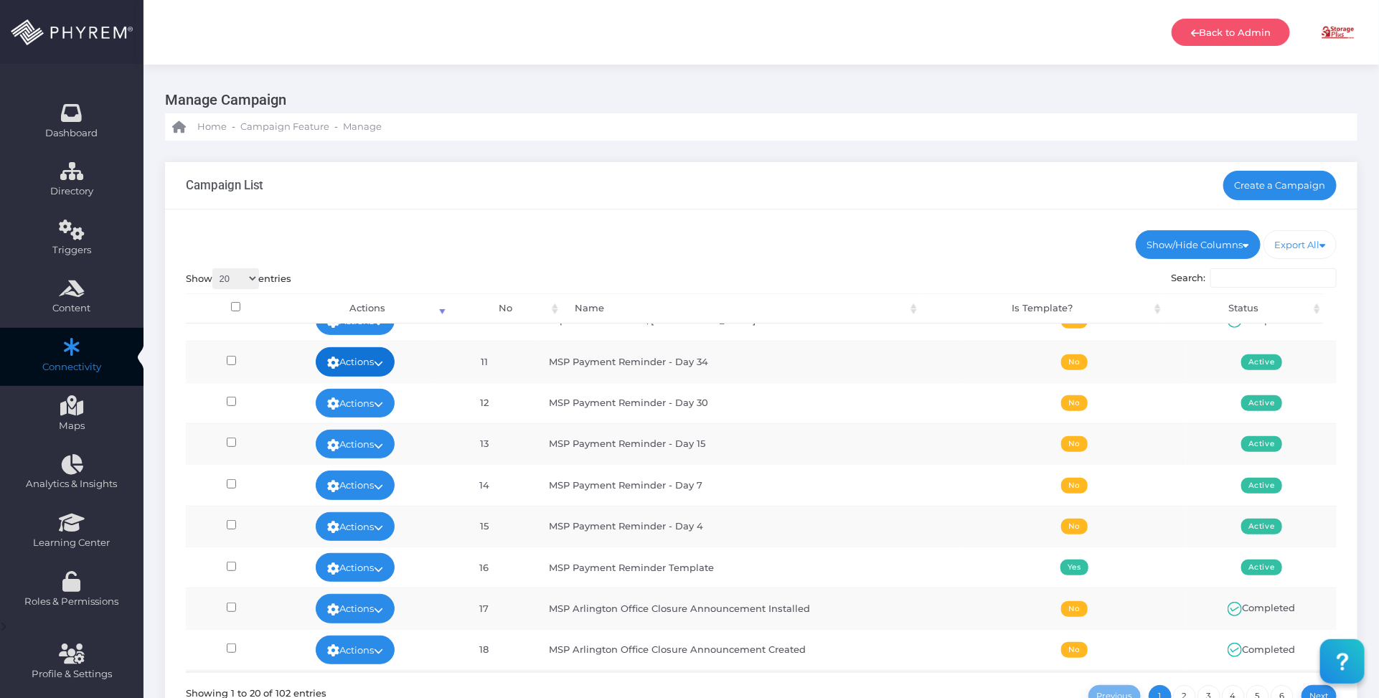
click at [395, 360] on link "Actions" at bounding box center [355, 361] width 79 height 29
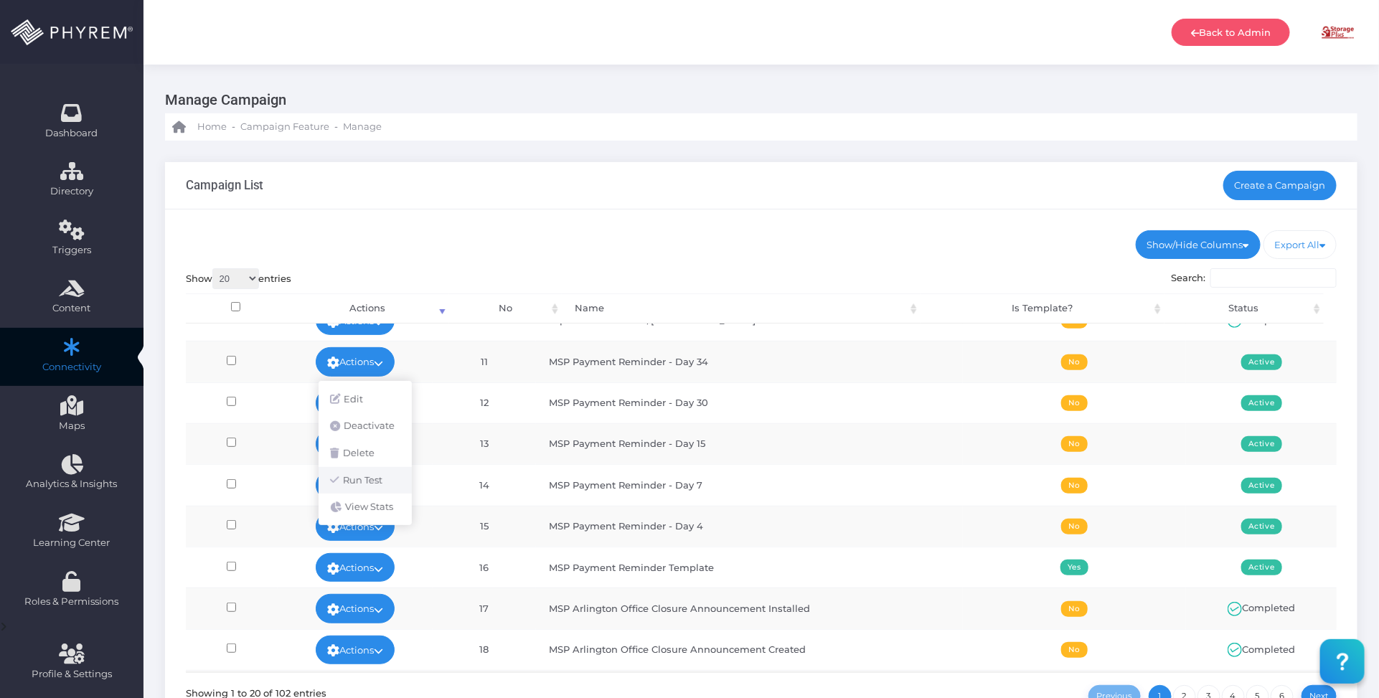
click at [377, 477] on link "Run Test" at bounding box center [365, 480] width 93 height 27
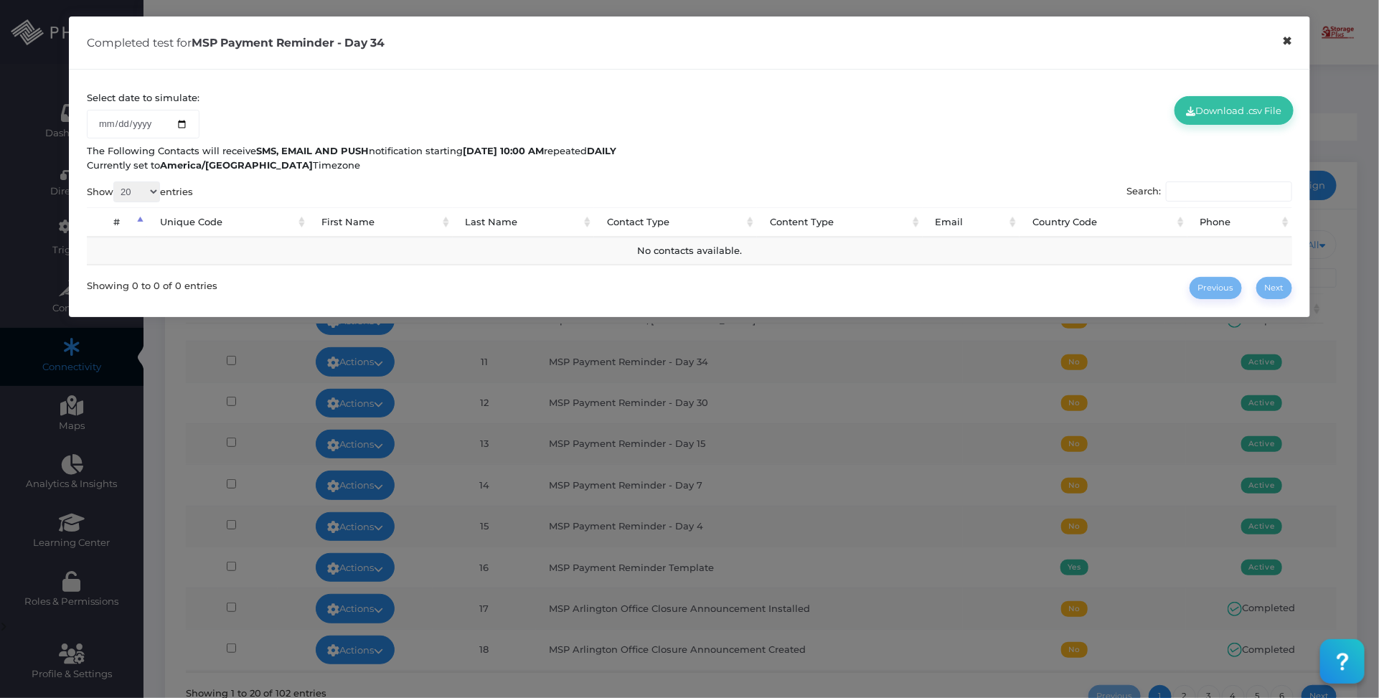
click at [1283, 39] on button "×" at bounding box center [1288, 41] width 28 height 32
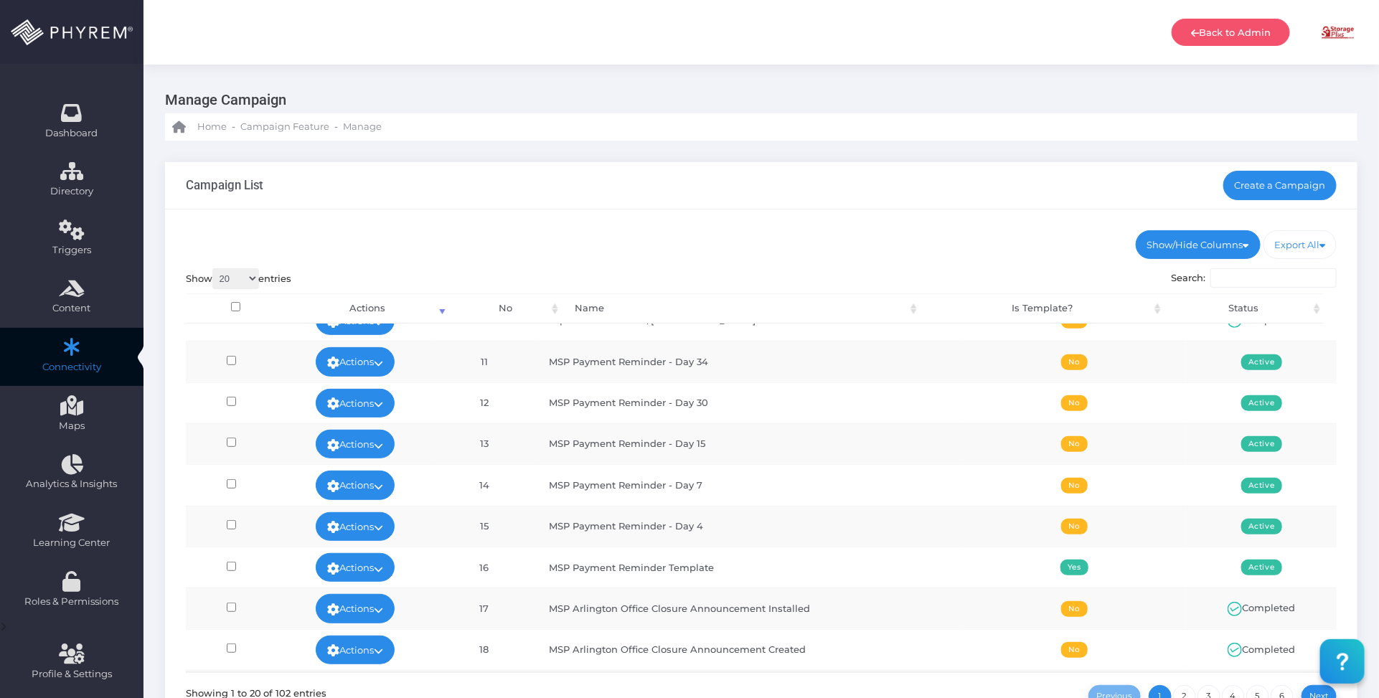
click at [874, 238] on ul "Show/Hide Columns No Name Is Template? Status" at bounding box center [762, 244] width 1152 height 29
